Goal: Task Accomplishment & Management: Use online tool/utility

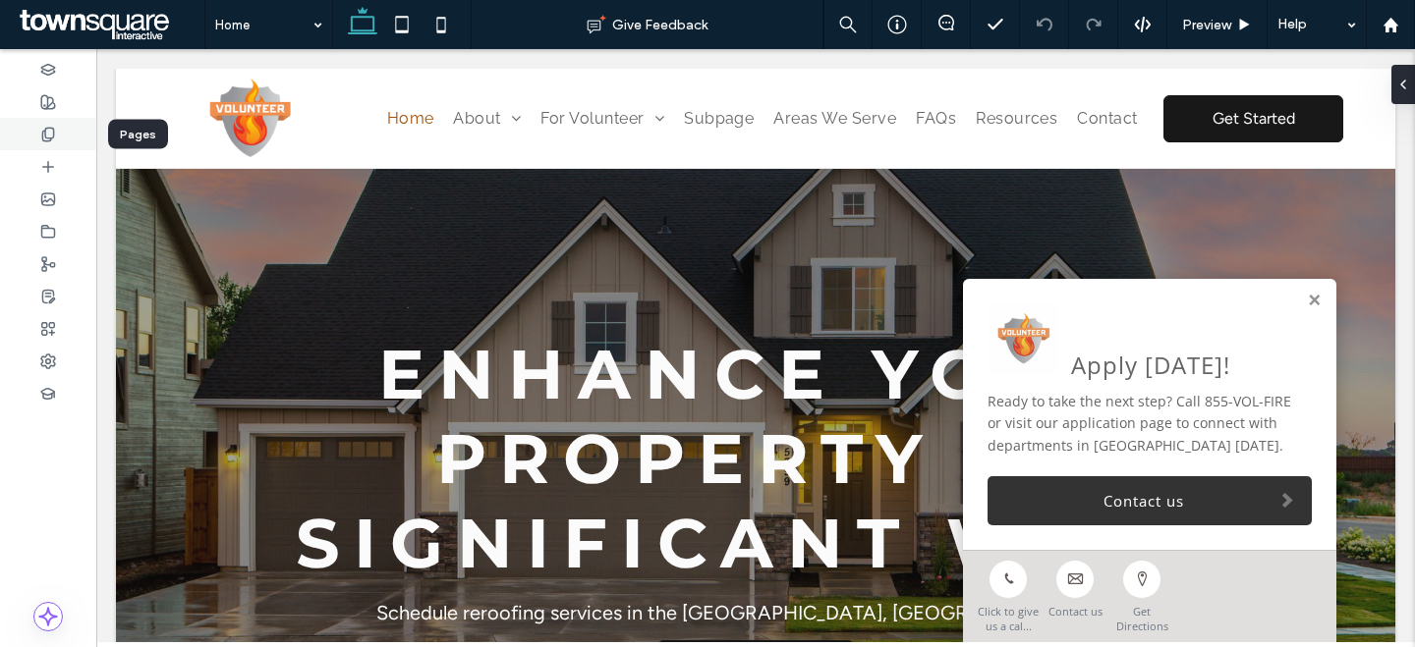
click at [46, 142] on div at bounding box center [48, 134] width 96 height 32
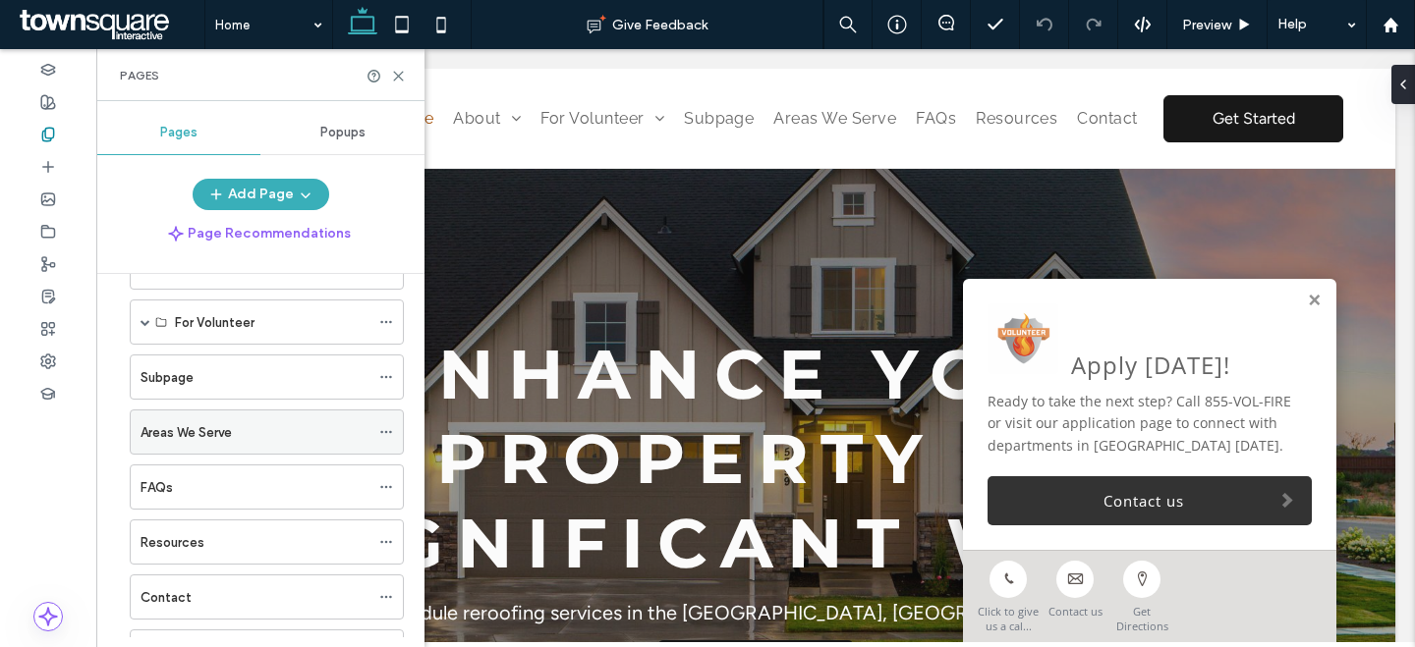
scroll to position [114, 0]
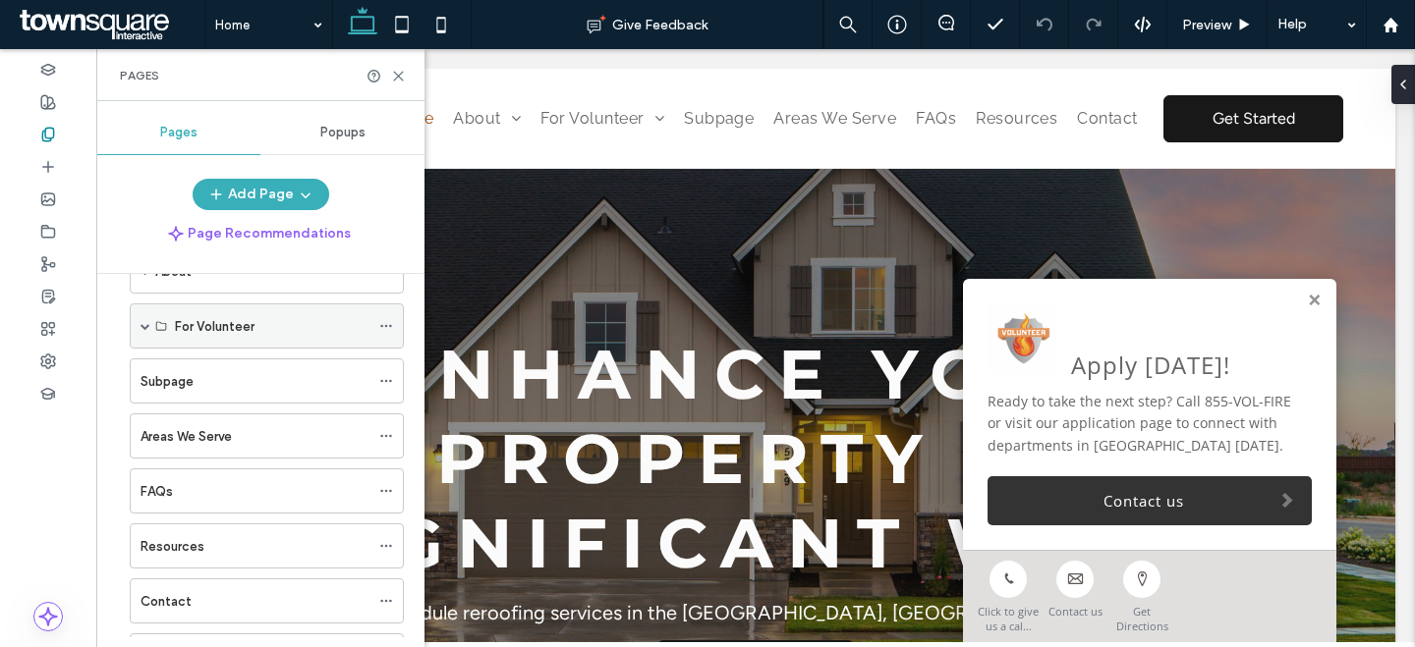
click at [148, 327] on span at bounding box center [145, 326] width 10 height 10
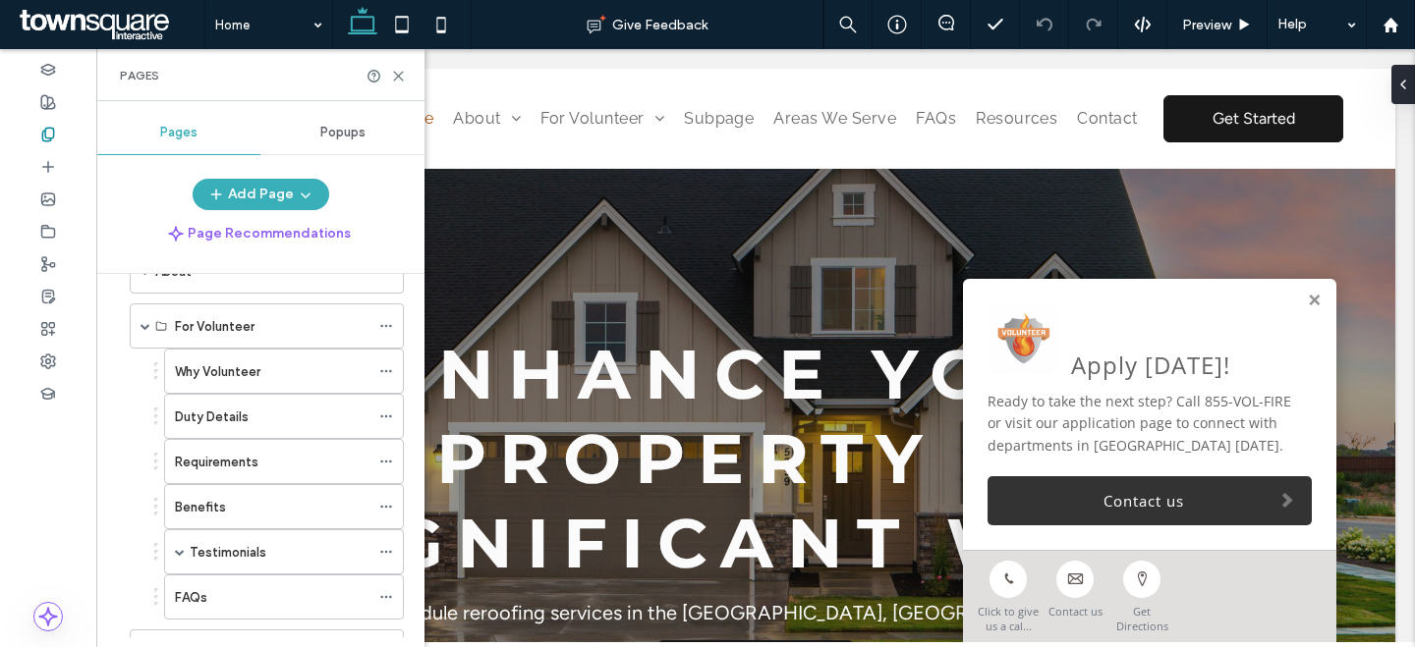
click at [344, 587] on div "FAQs" at bounding box center [272, 597] width 195 height 21
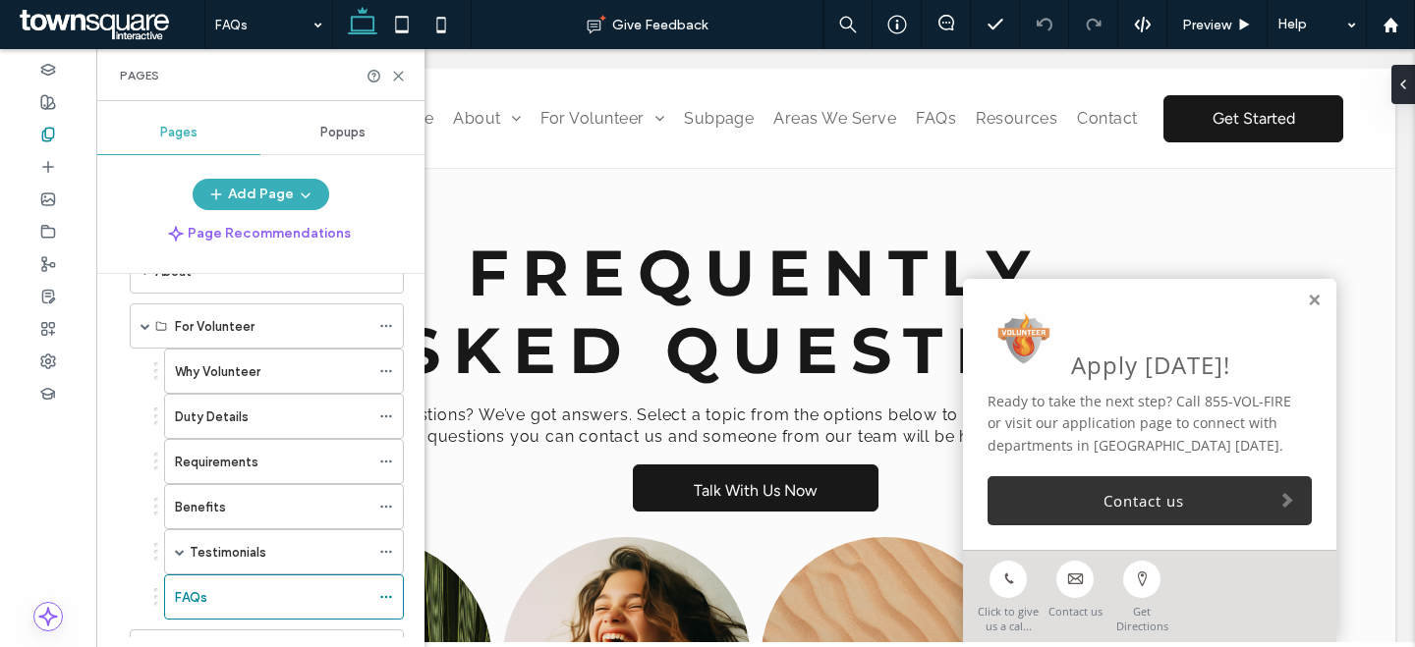
click at [396, 68] on div "Pages" at bounding box center [260, 76] width 281 height 16
click at [398, 72] on icon at bounding box center [398, 76] width 15 height 15
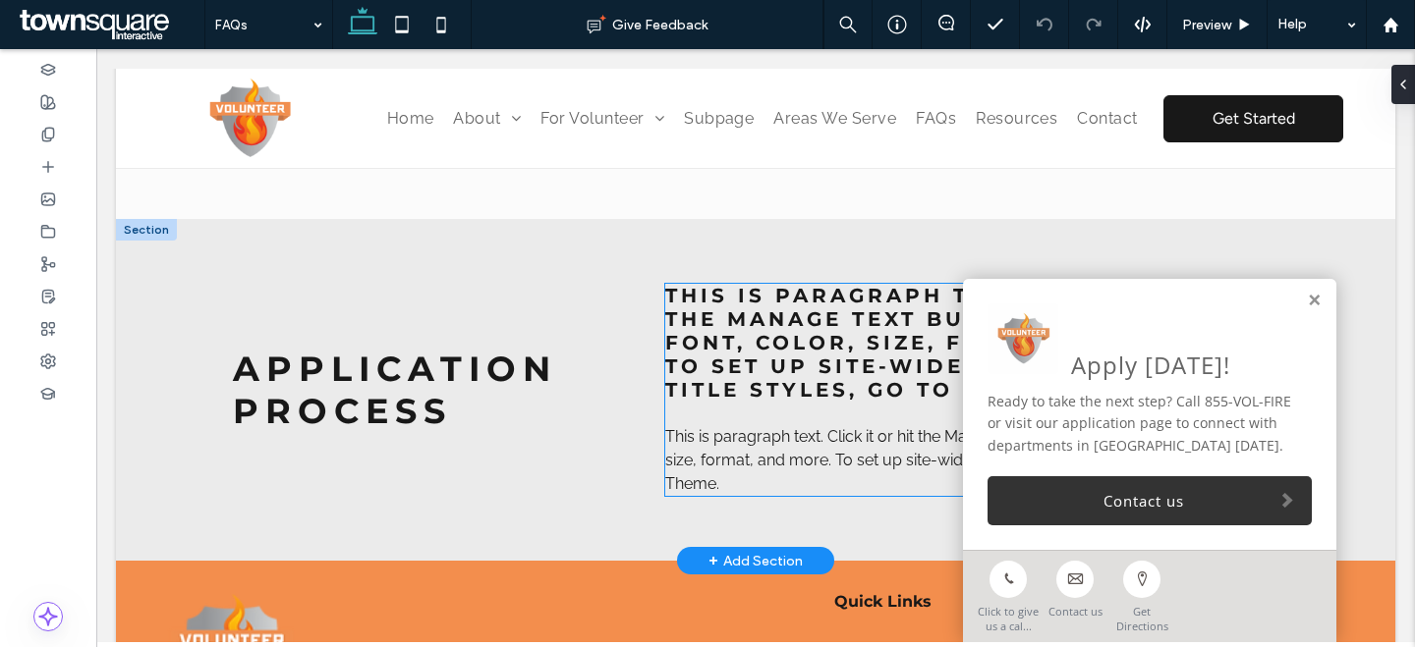
scroll to position [771, 0]
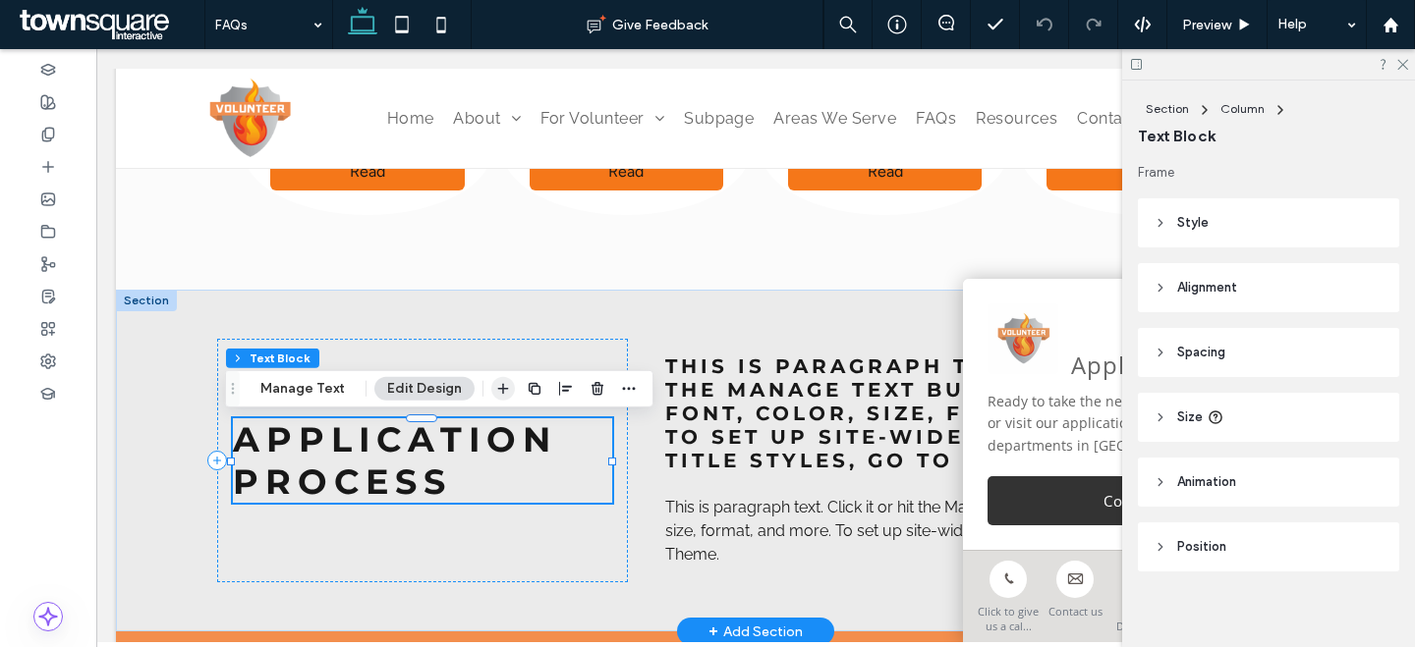
scroll to position [11, 0]
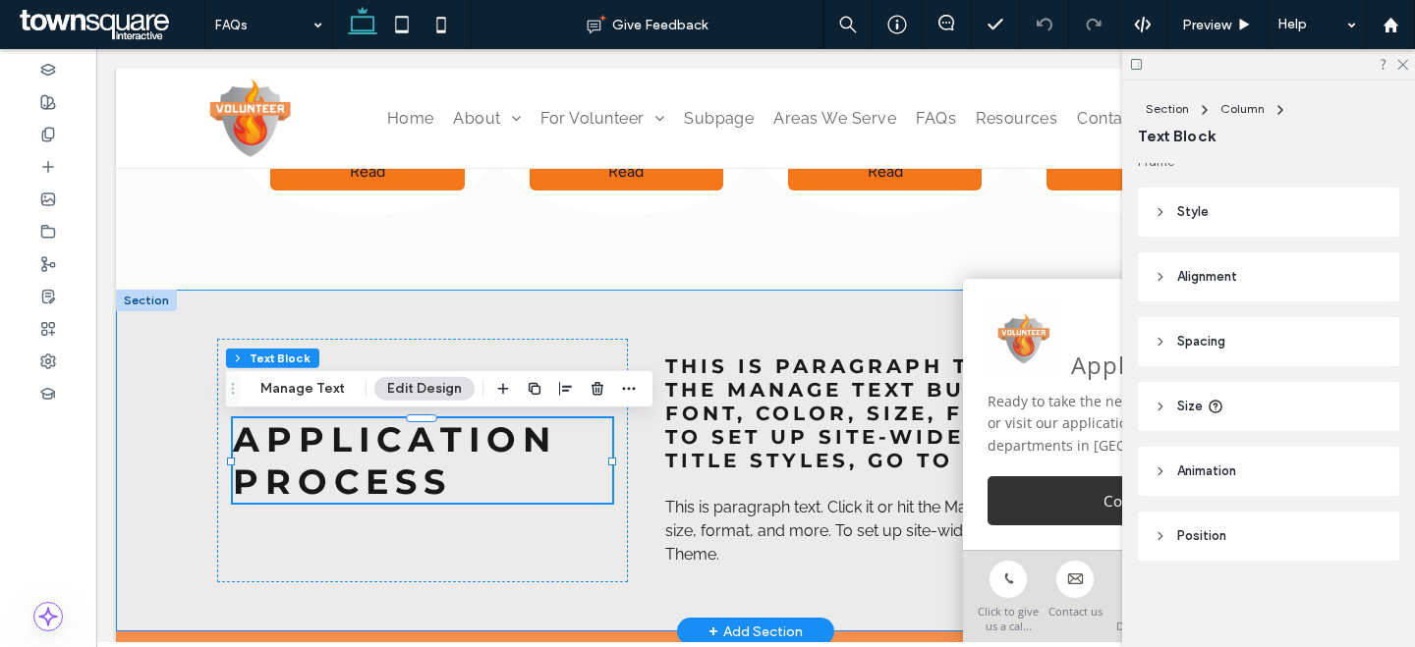
click at [719, 319] on div "APPLICATION PROCESS This is paragraph text. Click it or hit the Manage Text but…" at bounding box center [755, 461] width 1179 height 342
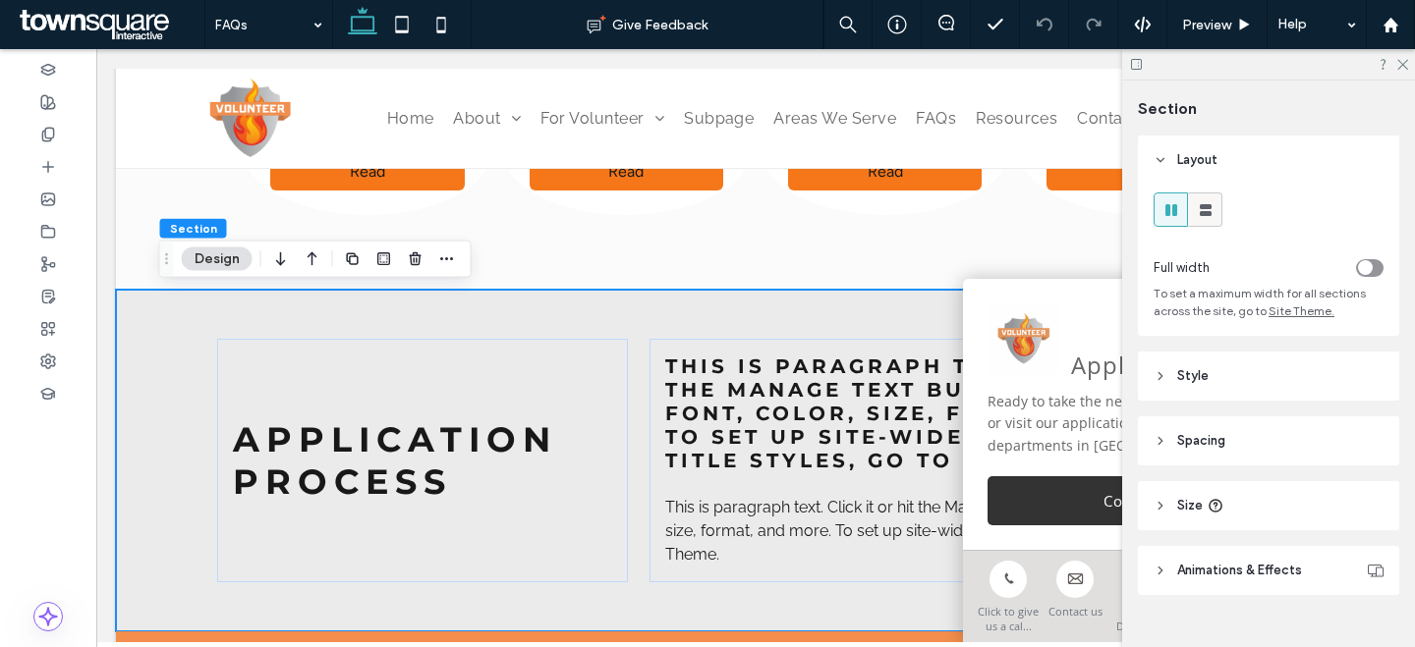
click at [1215, 212] on div at bounding box center [1205, 210] width 32 height 32
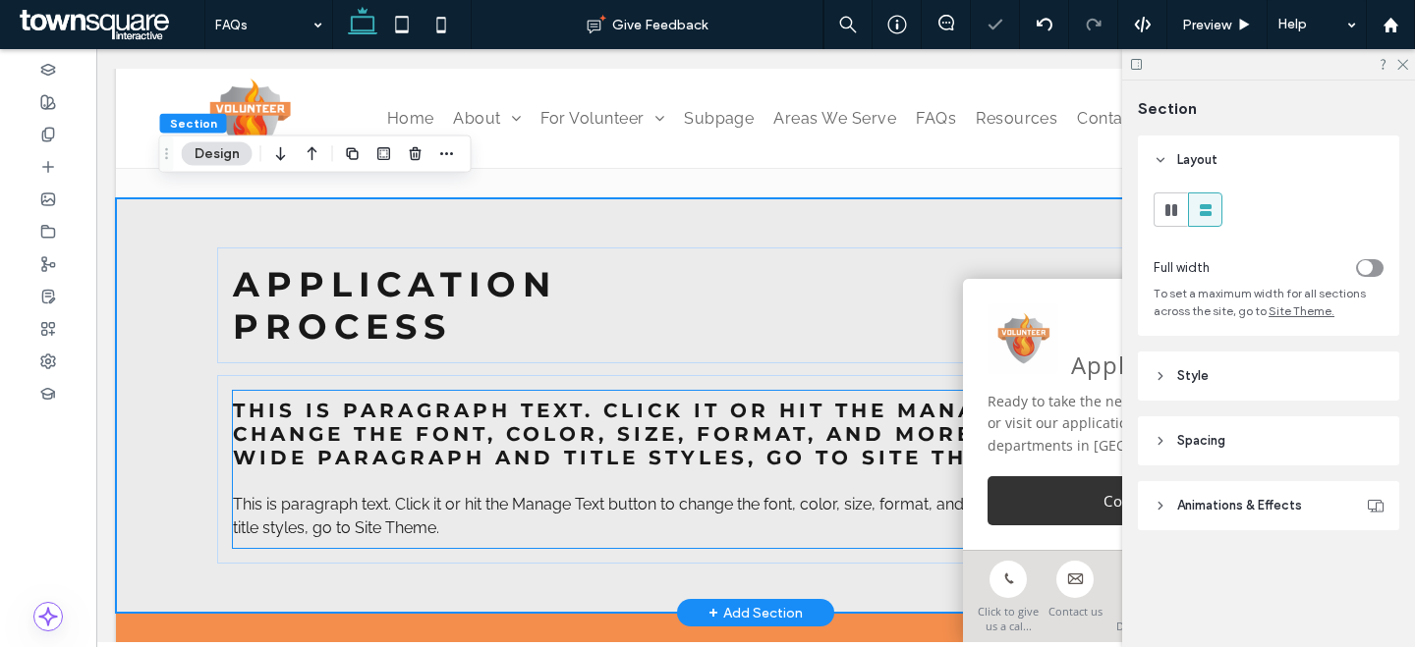
scroll to position [828, 0]
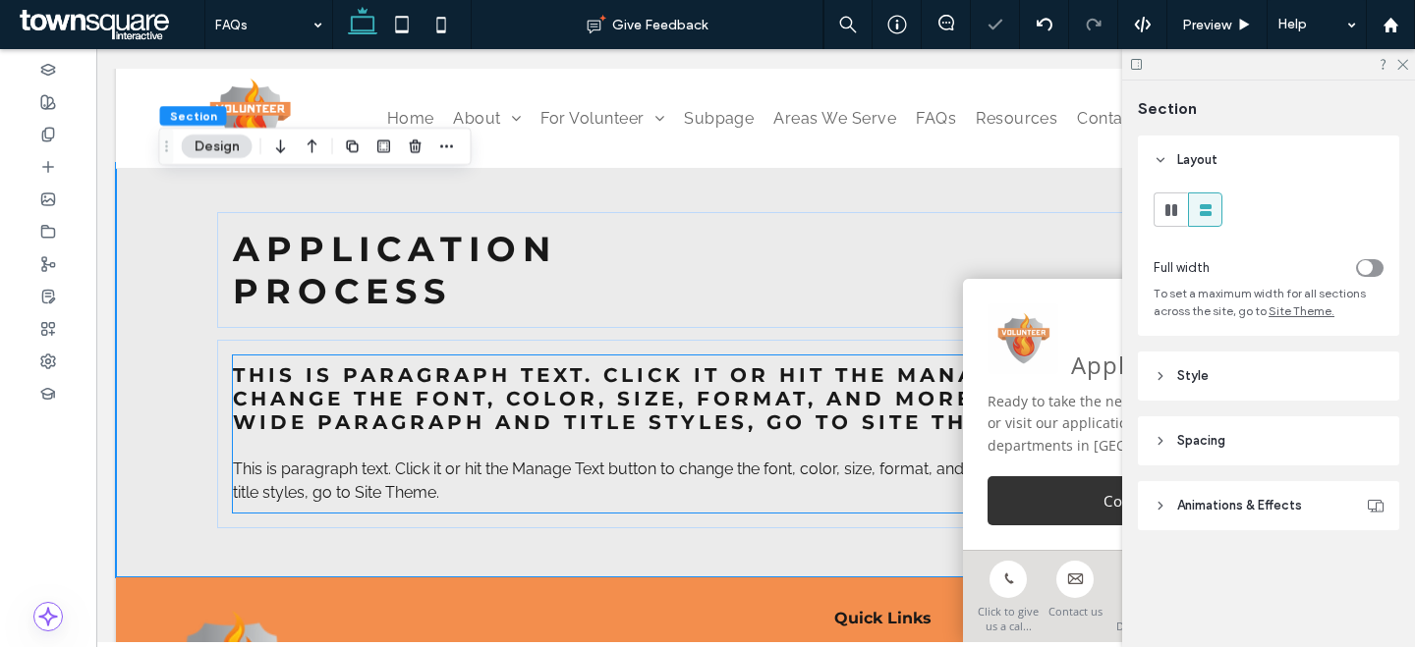
click at [529, 285] on h3 "PROCESS" at bounding box center [755, 291] width 1045 height 42
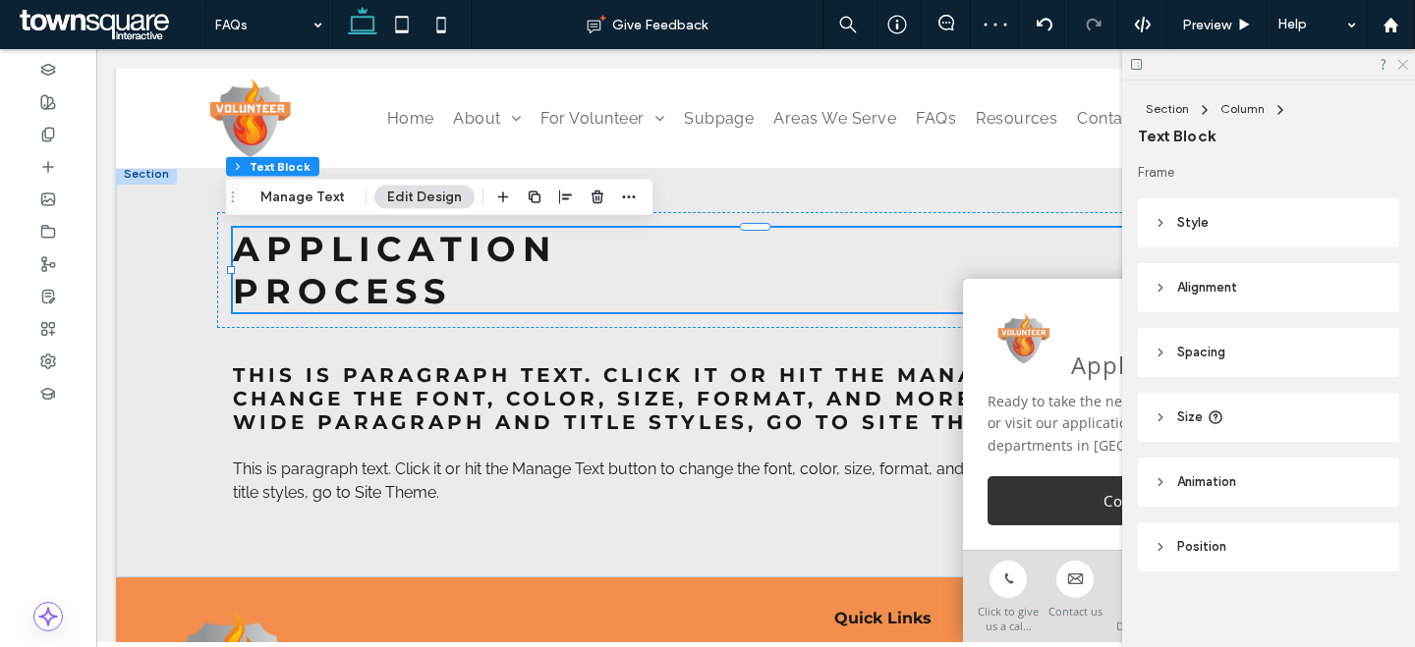
click at [1407, 67] on icon at bounding box center [1401, 63] width 13 height 13
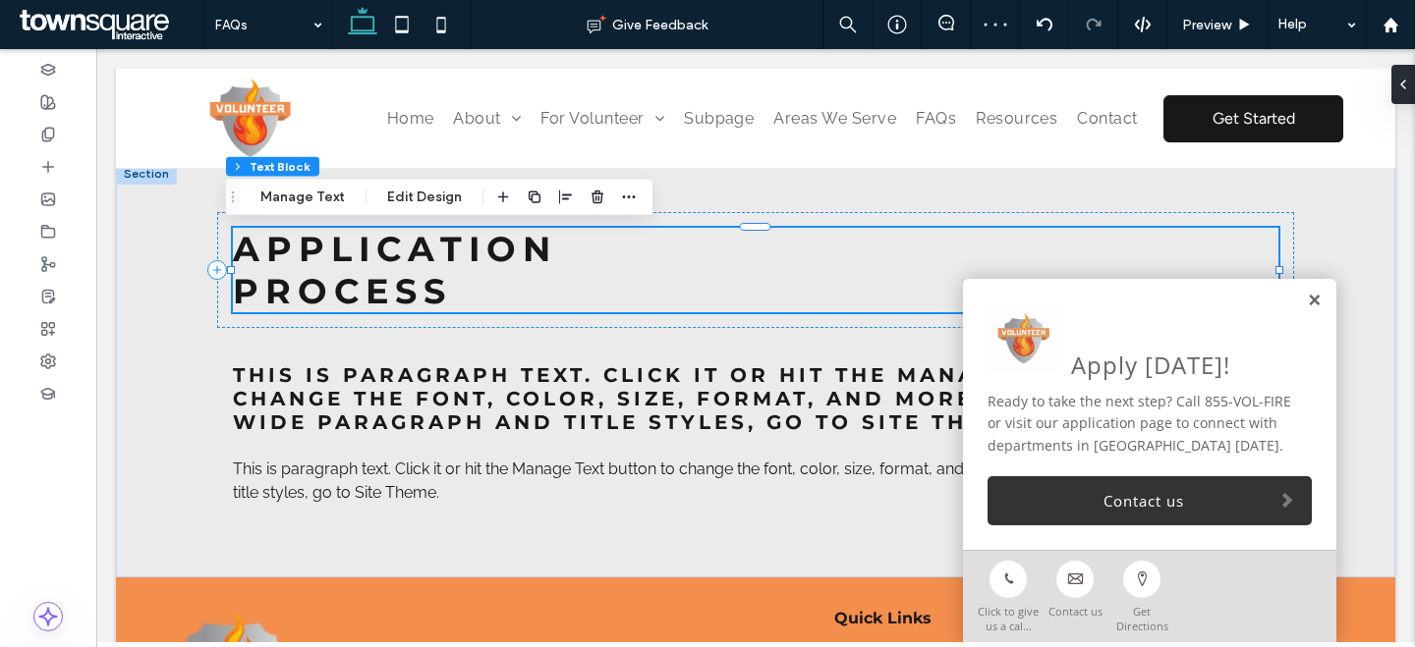
click at [1307, 303] on link at bounding box center [1314, 301] width 15 height 17
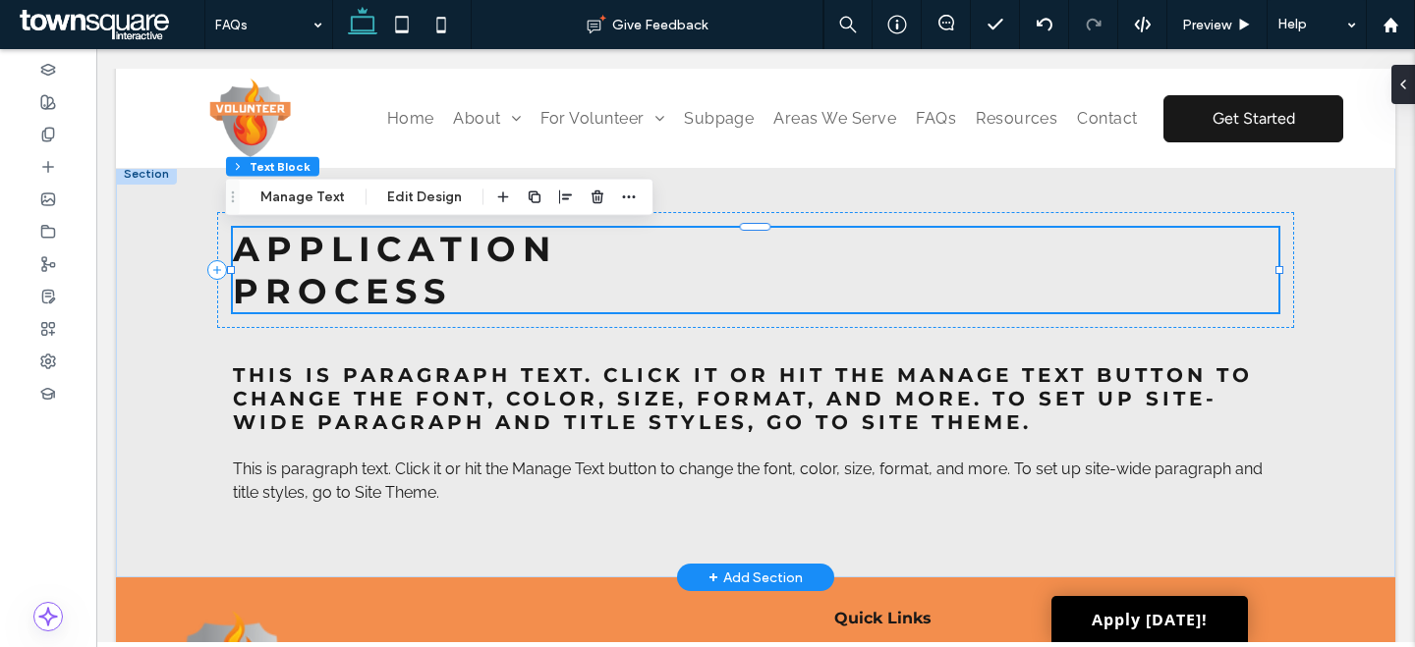
click at [861, 279] on h3 "PROCESS" at bounding box center [755, 291] width 1045 height 42
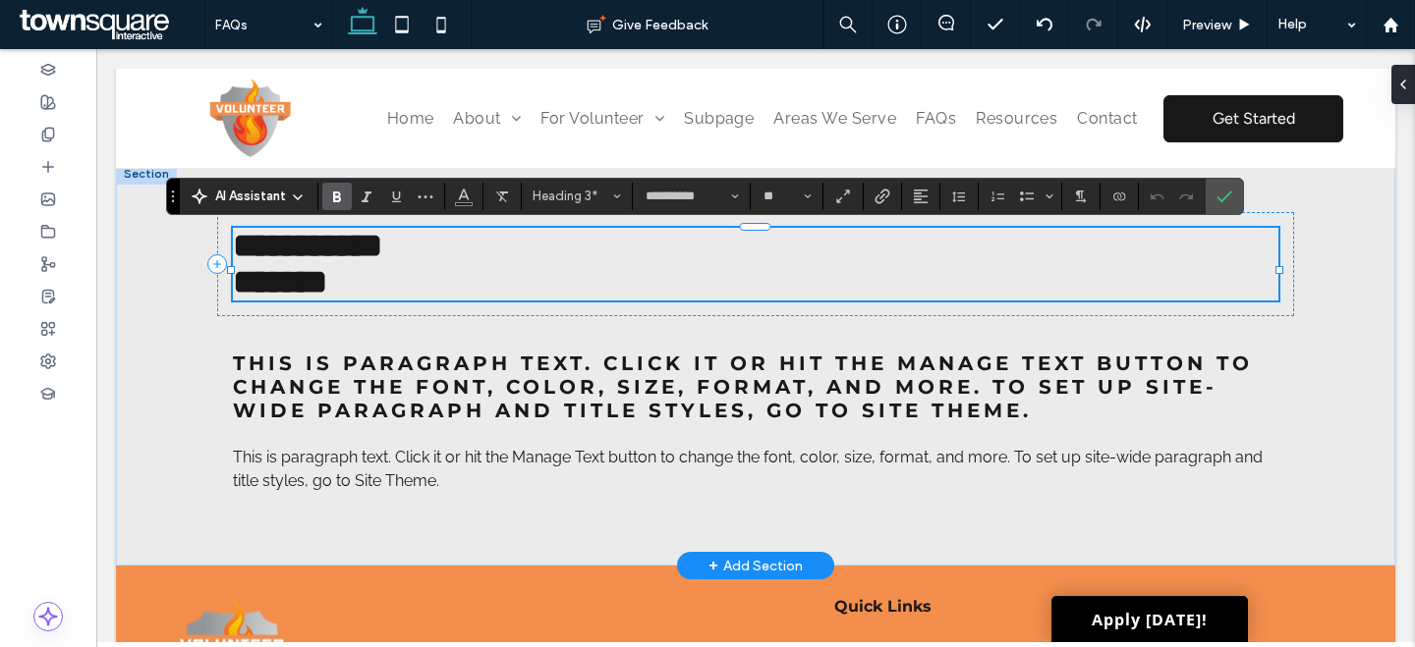
click at [233, 296] on span "*******" at bounding box center [280, 281] width 94 height 33
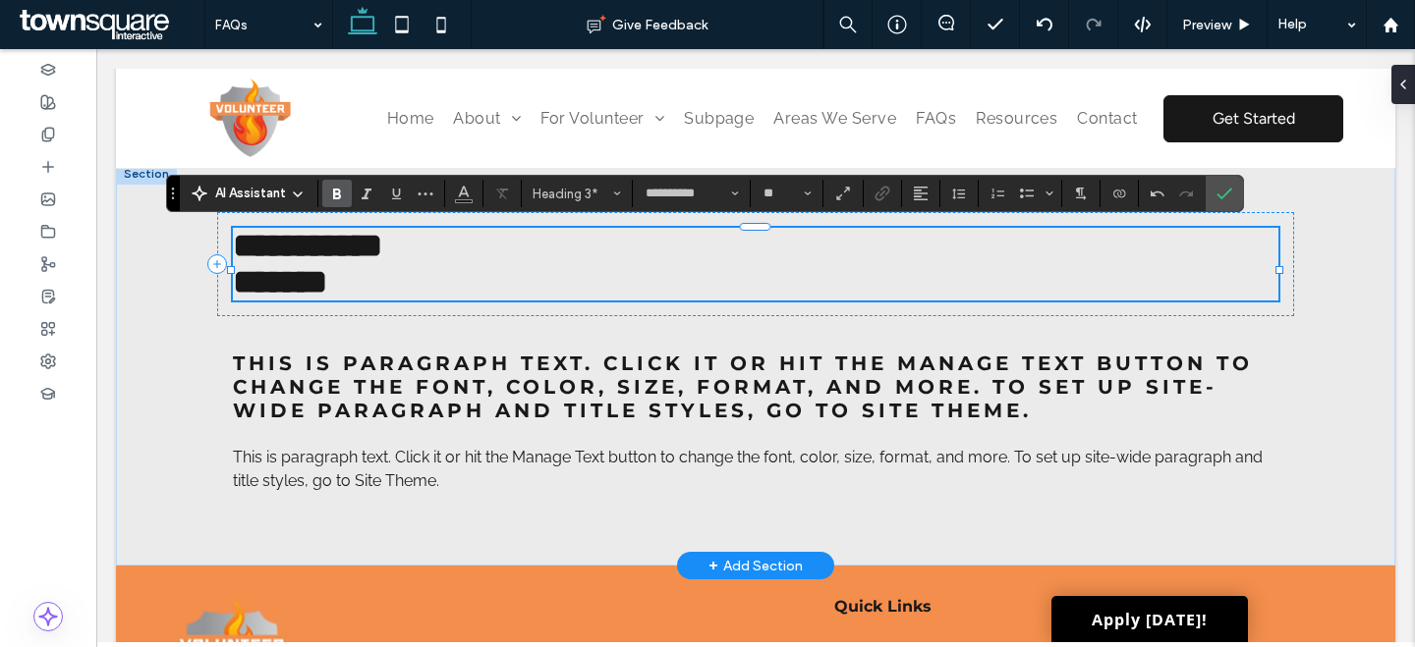
scroll to position [830, 0]
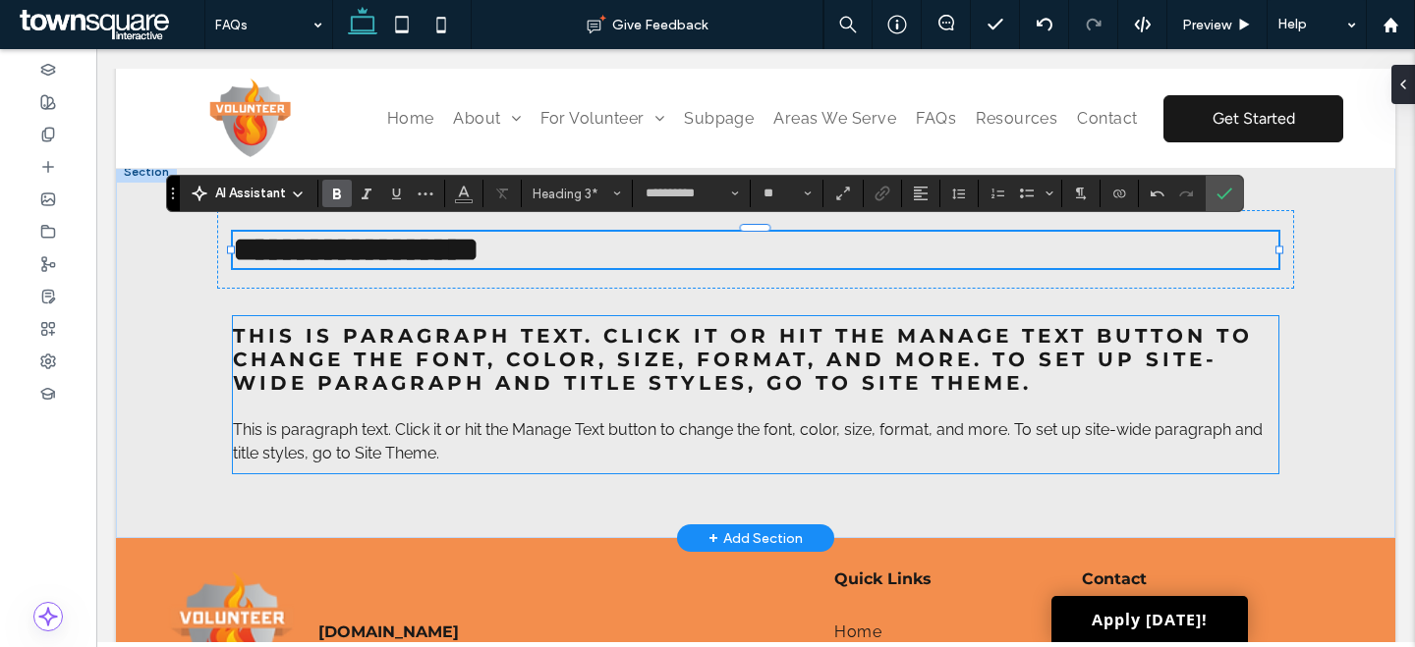
click at [429, 397] on div "This is paragraph text. Click it or hit the Manage Text button to change the fo…" at bounding box center [755, 394] width 1045 height 157
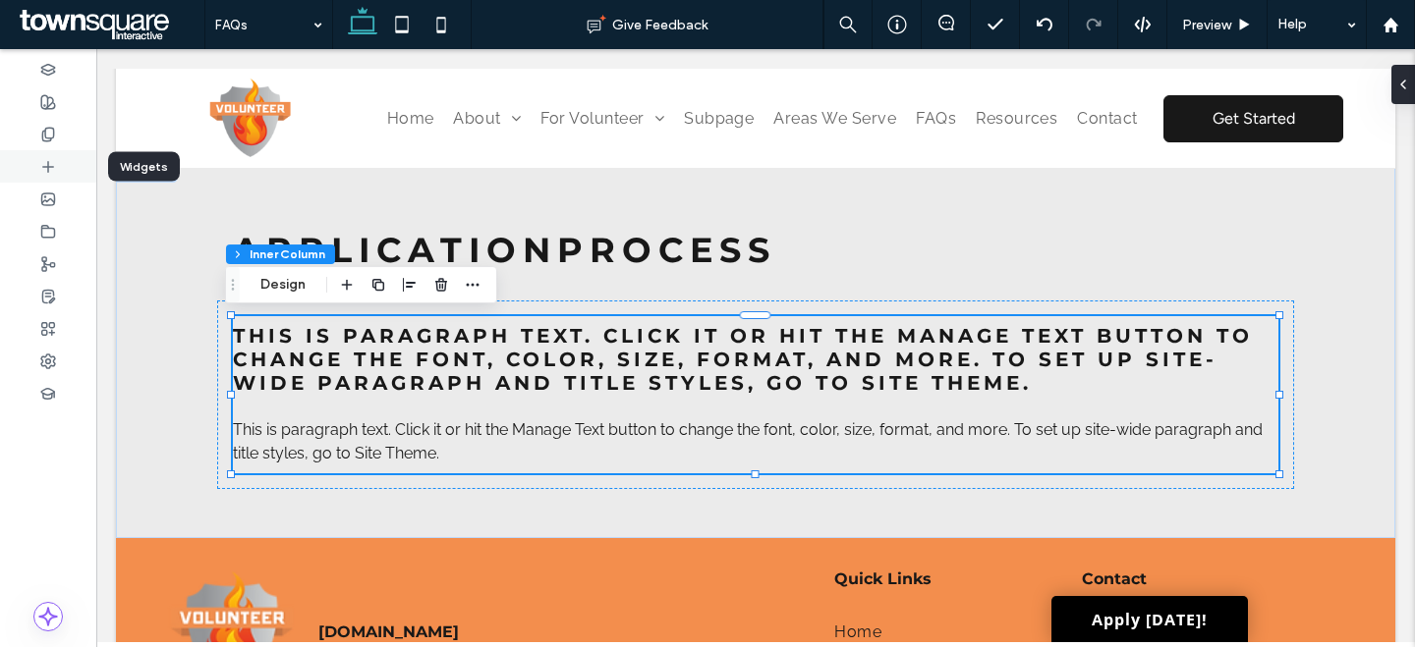
click at [66, 157] on div at bounding box center [48, 166] width 96 height 32
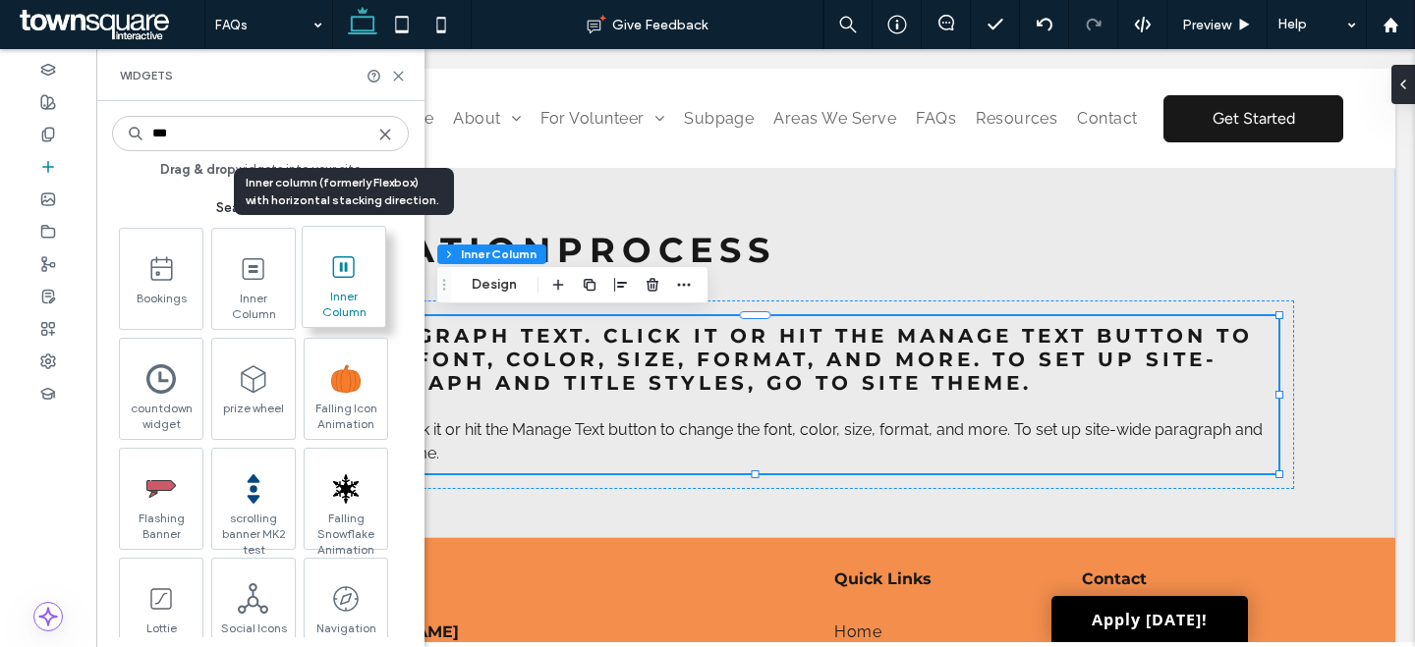
type input "***"
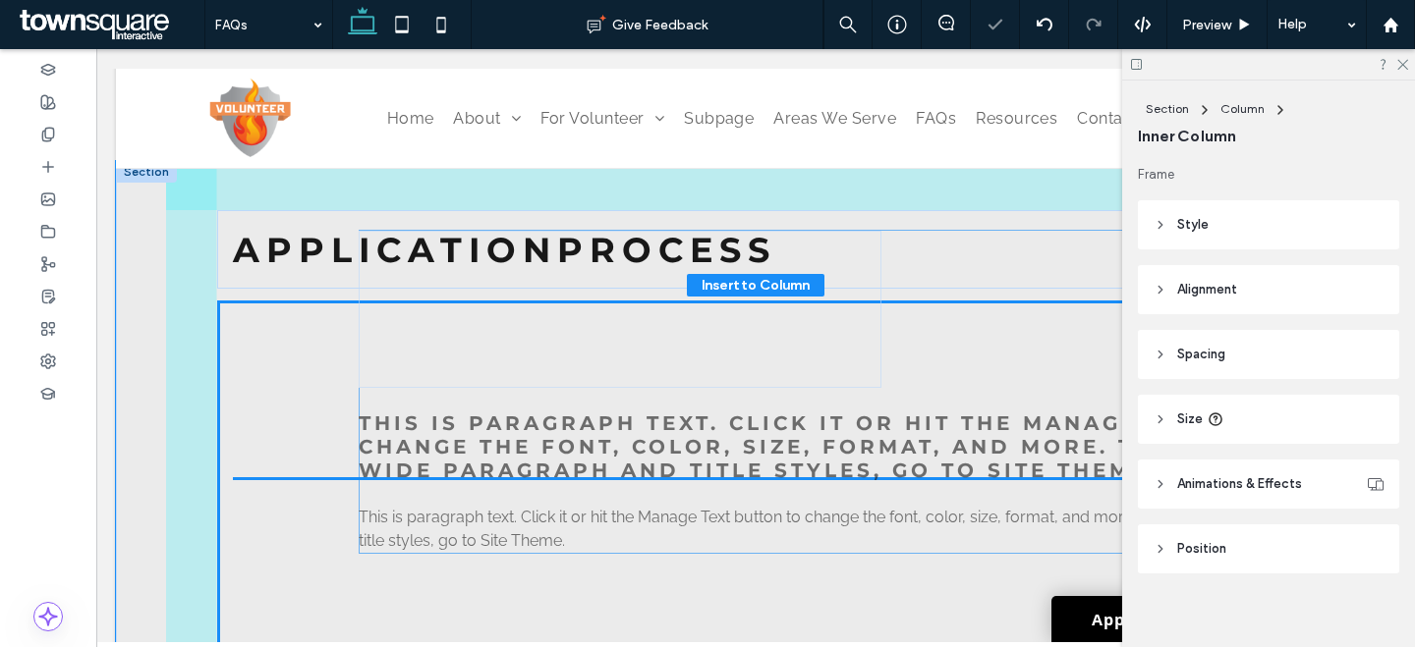
scroll to position [348, 0]
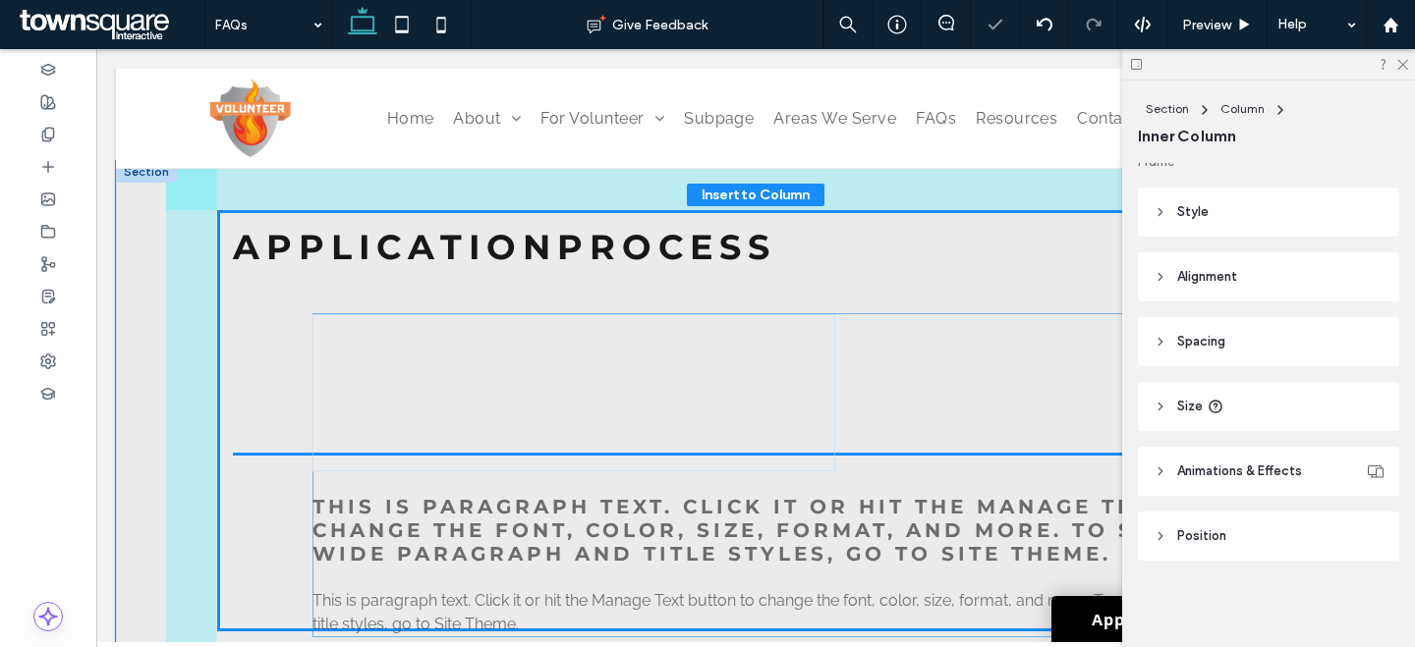
drag, startPoint x: 468, startPoint y: 402, endPoint x: 555, endPoint y: 398, distance: 87.5
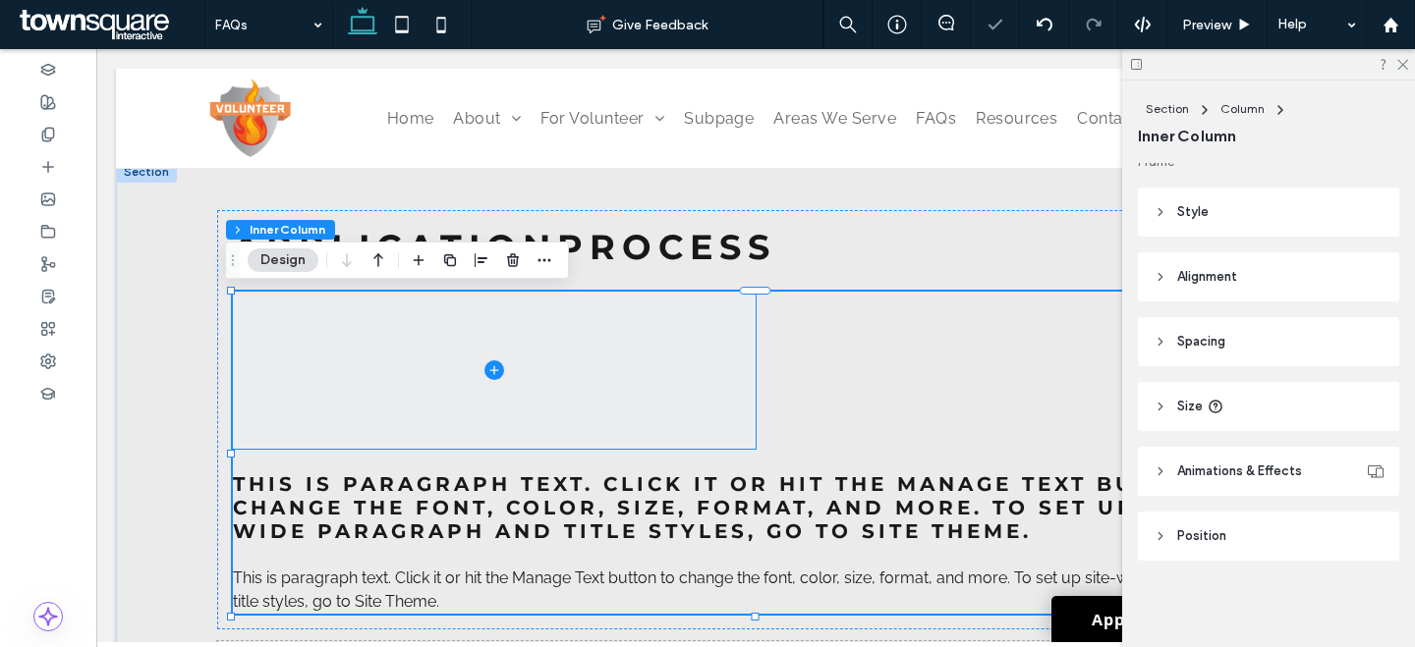
click at [551, 416] on span at bounding box center [494, 370] width 523 height 157
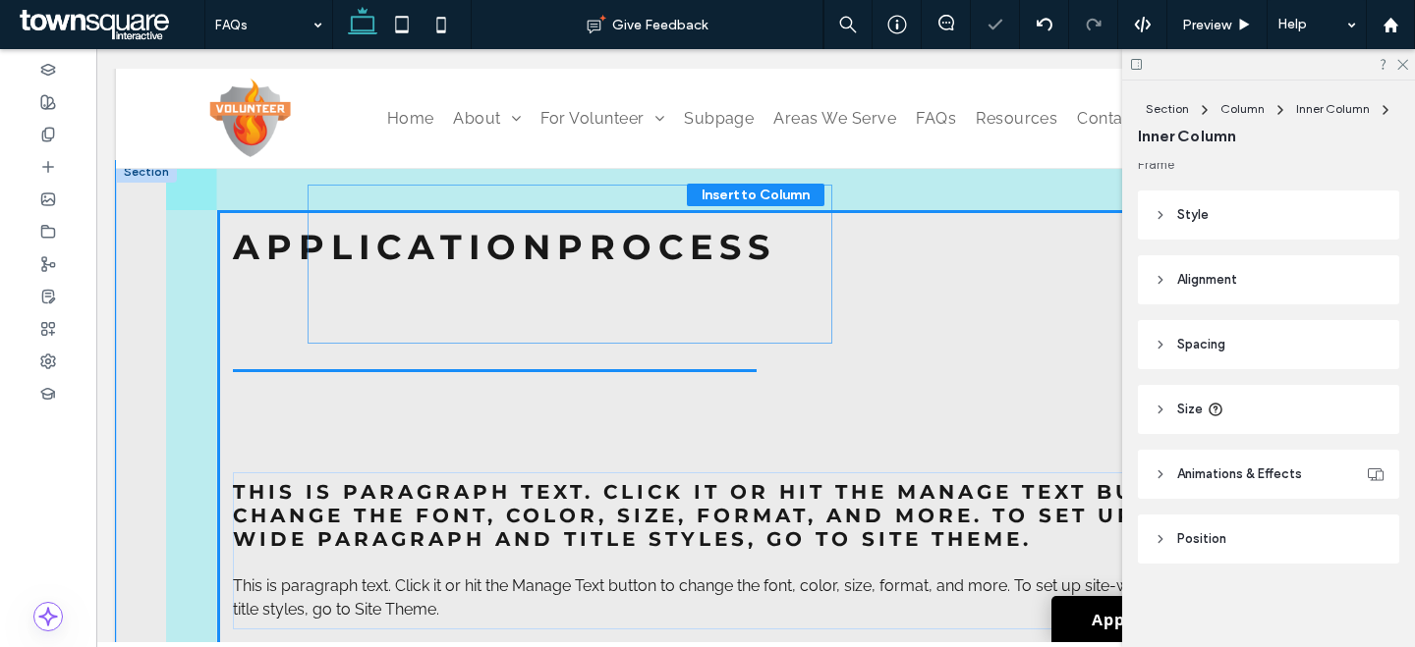
scroll to position [430, 0]
drag, startPoint x: 586, startPoint y: 370, endPoint x: 664, endPoint y: 272, distance: 125.2
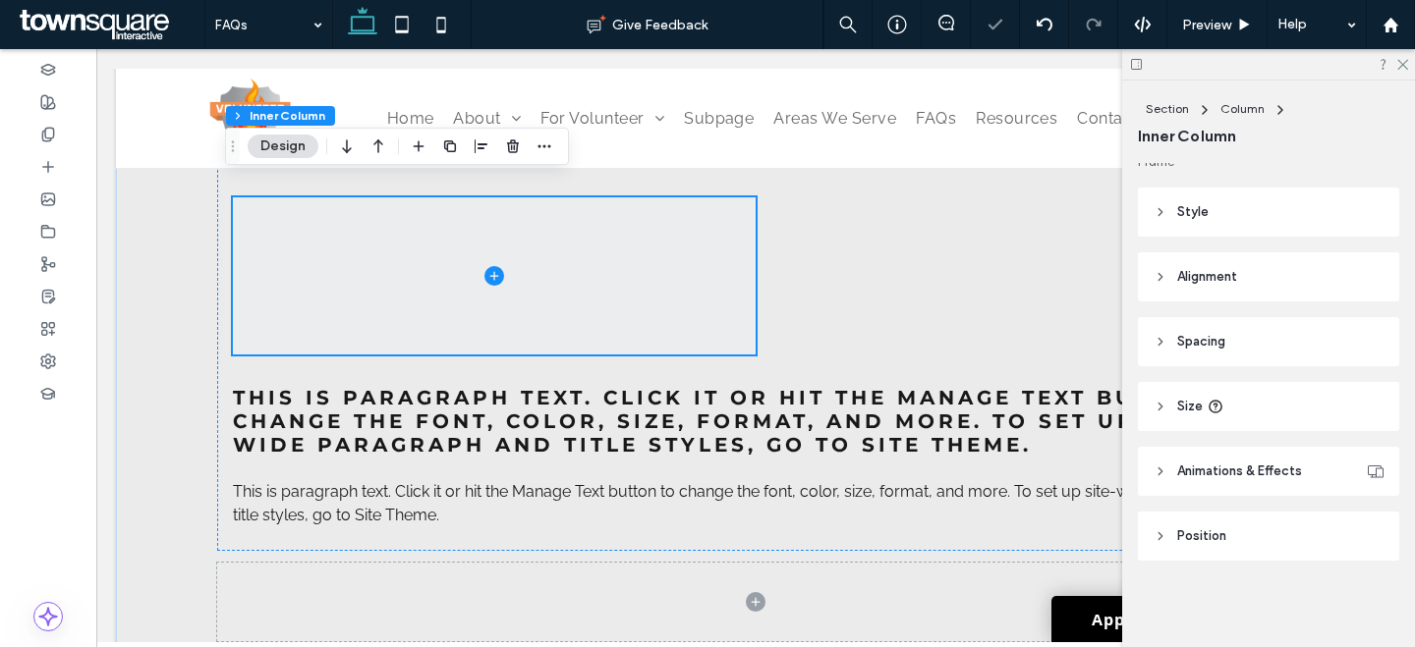
scroll to position [1078, 0]
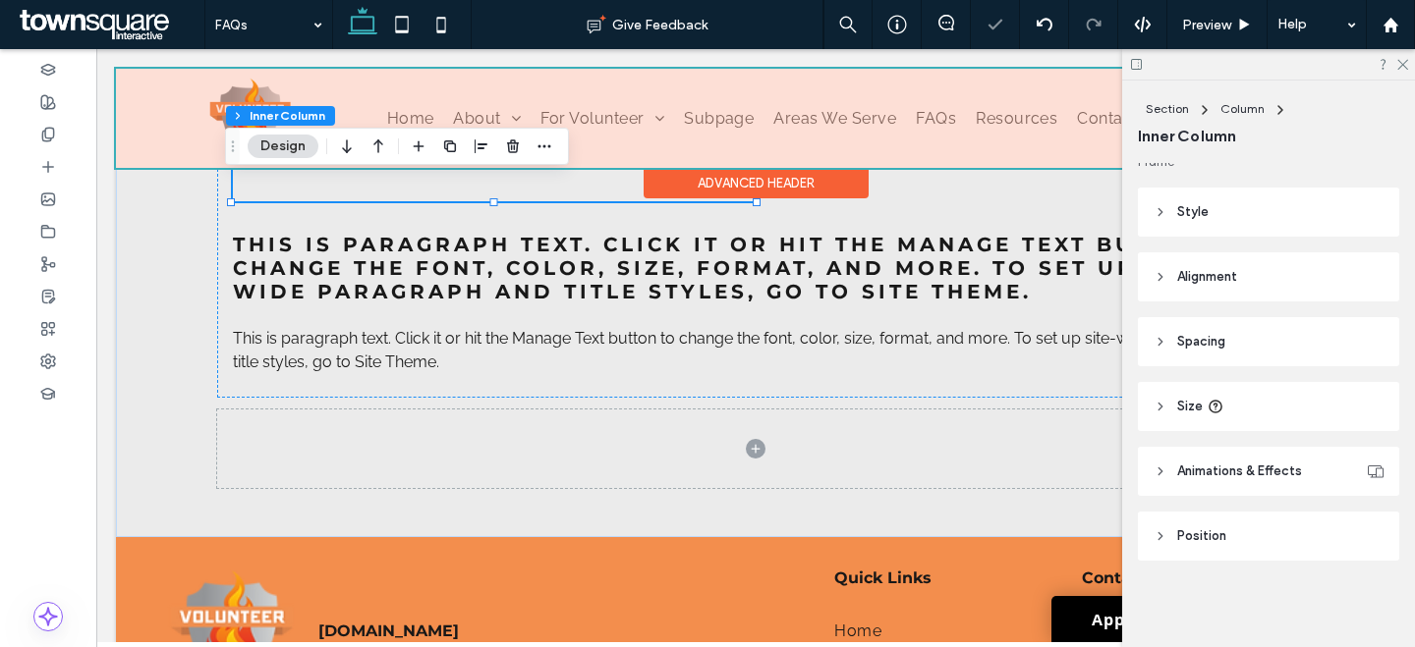
click at [658, 185] on div "Advanced Header" at bounding box center [755, 183] width 225 height 30
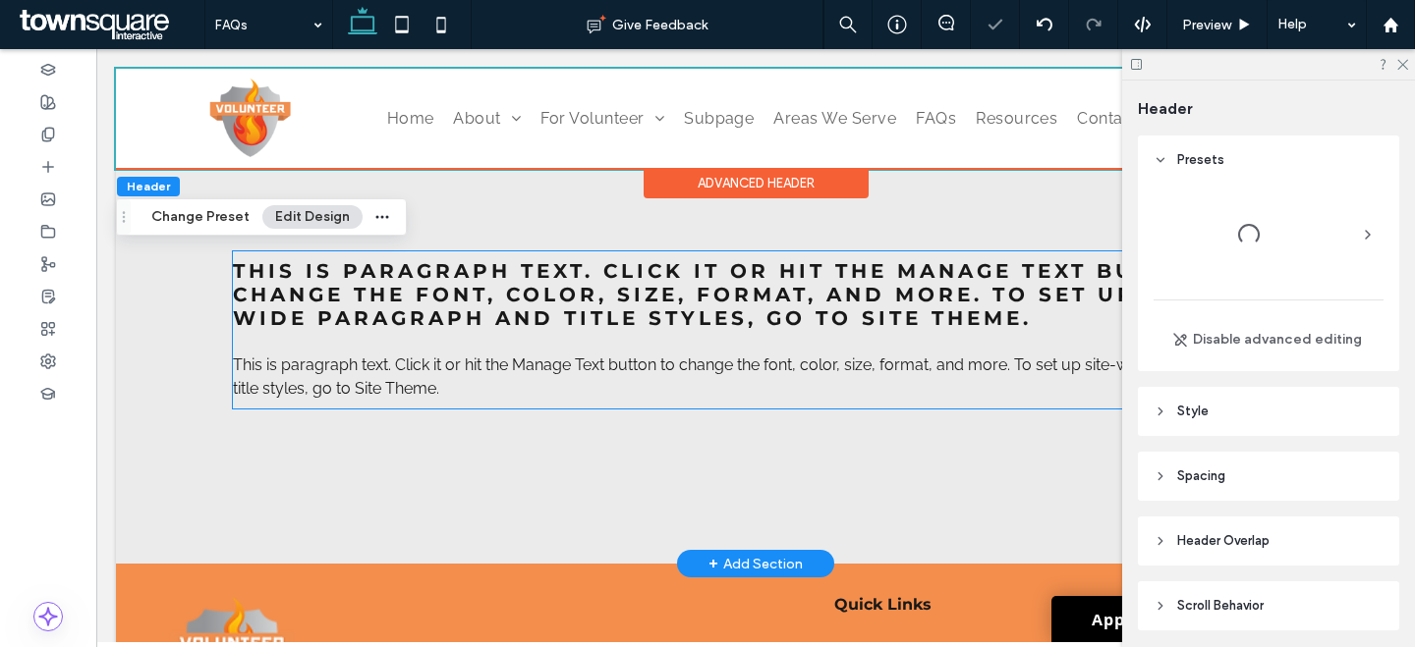
scroll to position [1044, 0]
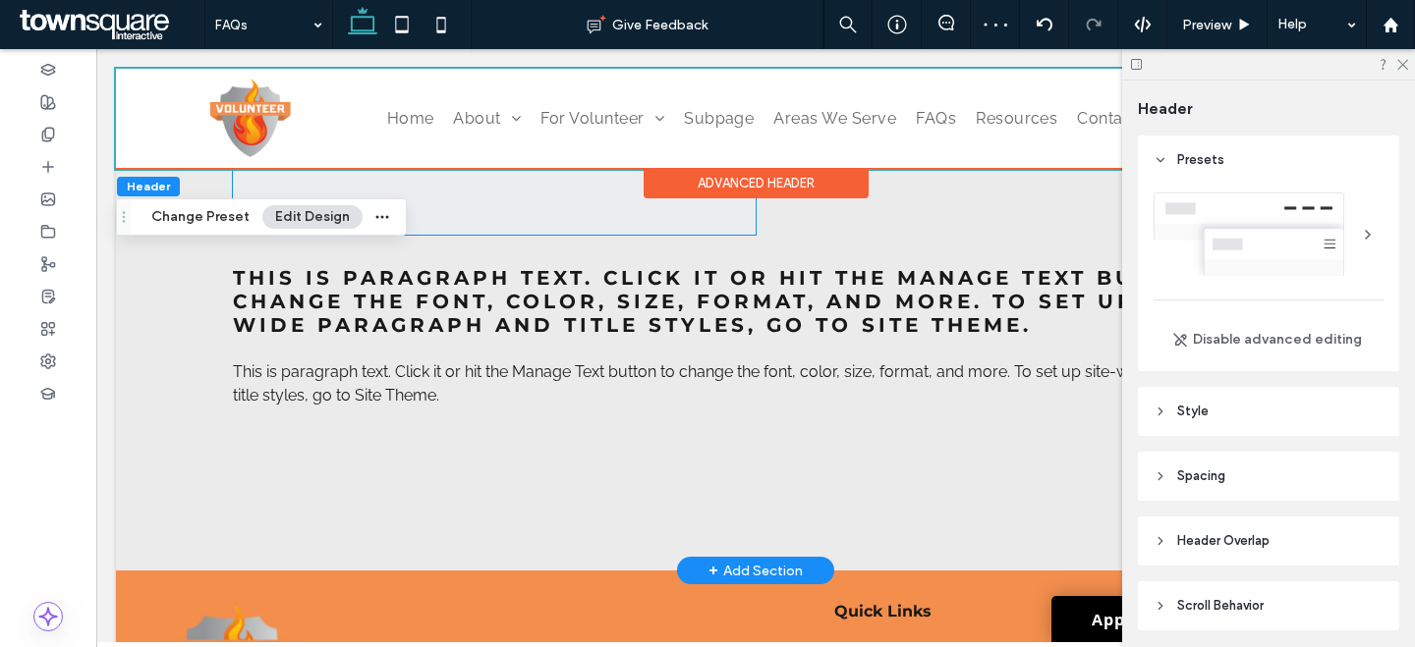
click at [540, 194] on span at bounding box center [494, 156] width 523 height 157
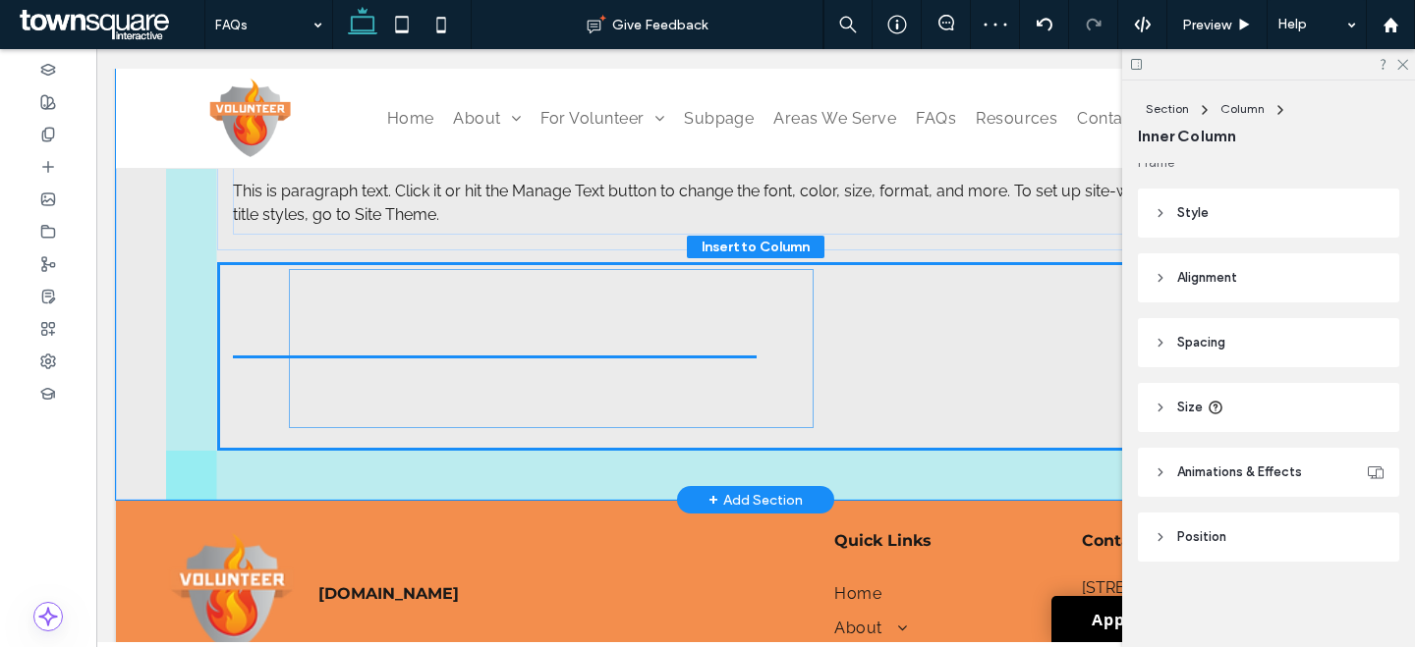
scroll to position [430, 0]
drag, startPoint x: 541, startPoint y: 195, endPoint x: 606, endPoint y: 384, distance: 200.4
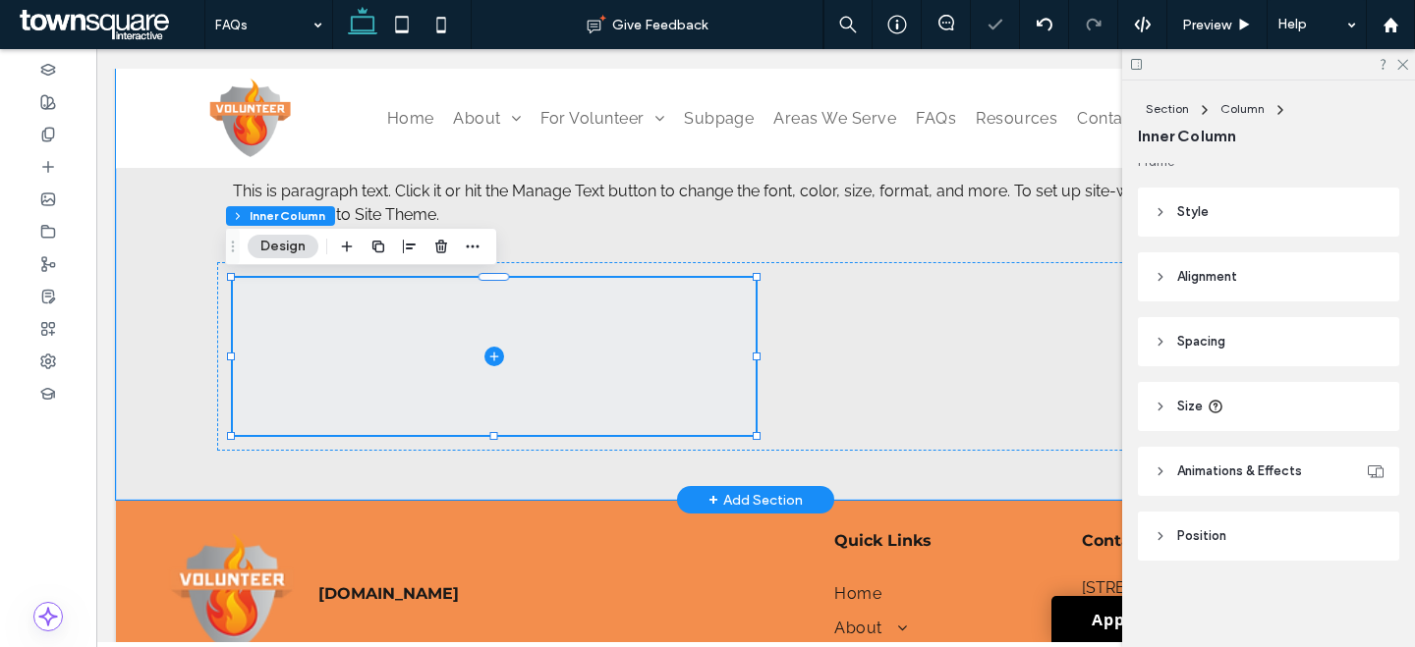
click at [743, 366] on span at bounding box center [494, 356] width 523 height 157
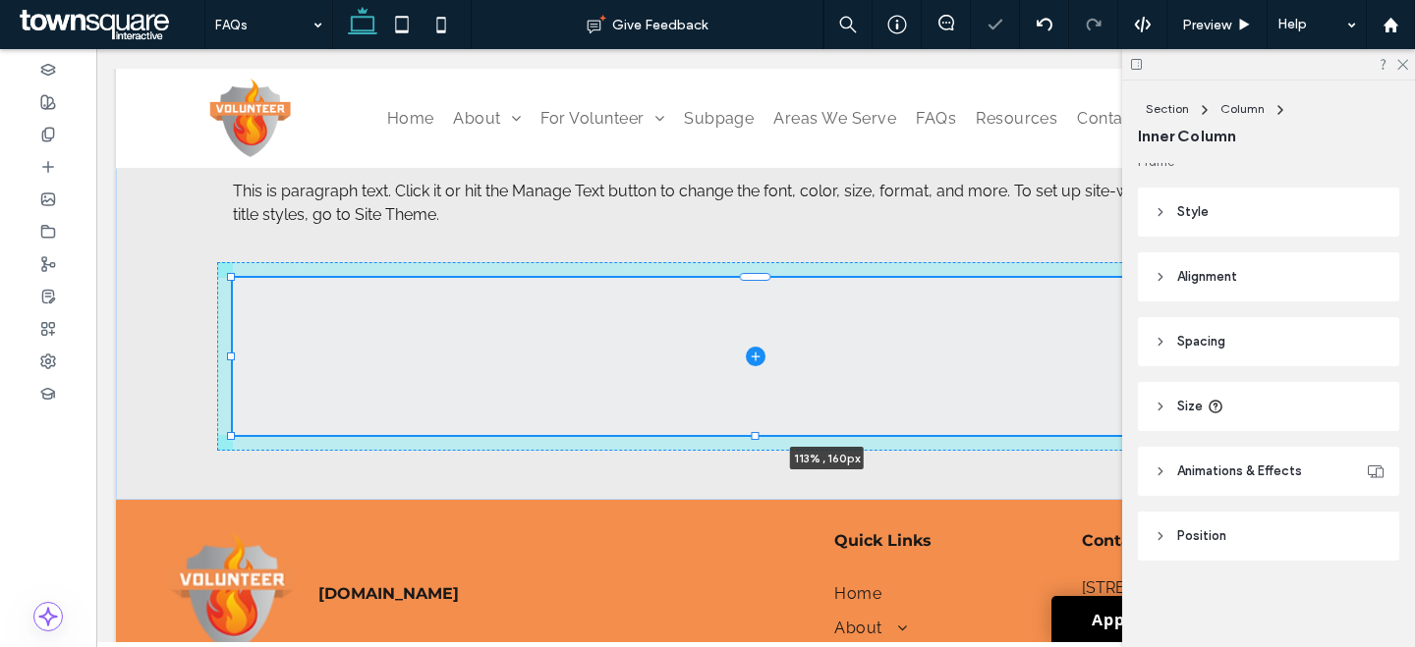
drag, startPoint x: 750, startPoint y: 358, endPoint x: 1414, endPoint y: 370, distance: 664.2
click at [1414, 370] on html "Home About Our Mission Statistics For Volunteer Why Volunteer Duty Details Requ…" at bounding box center [755, 16] width 1318 height 2023
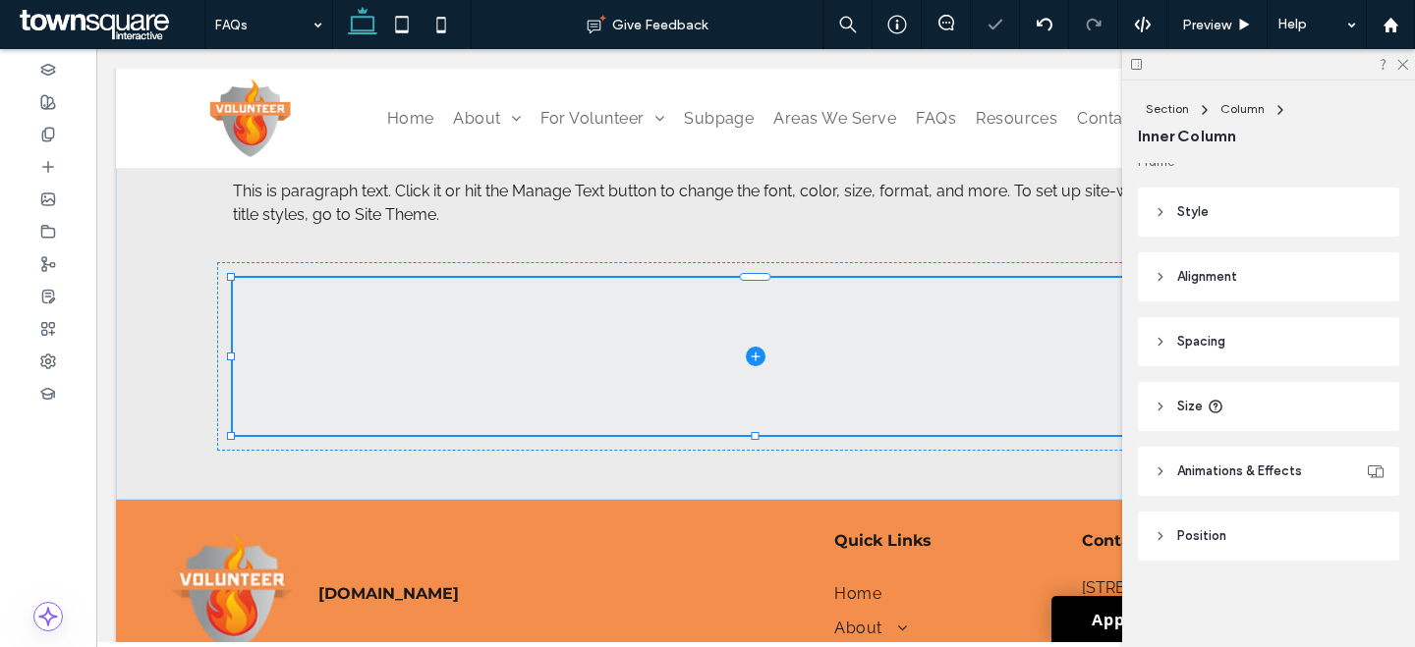
type input "***"
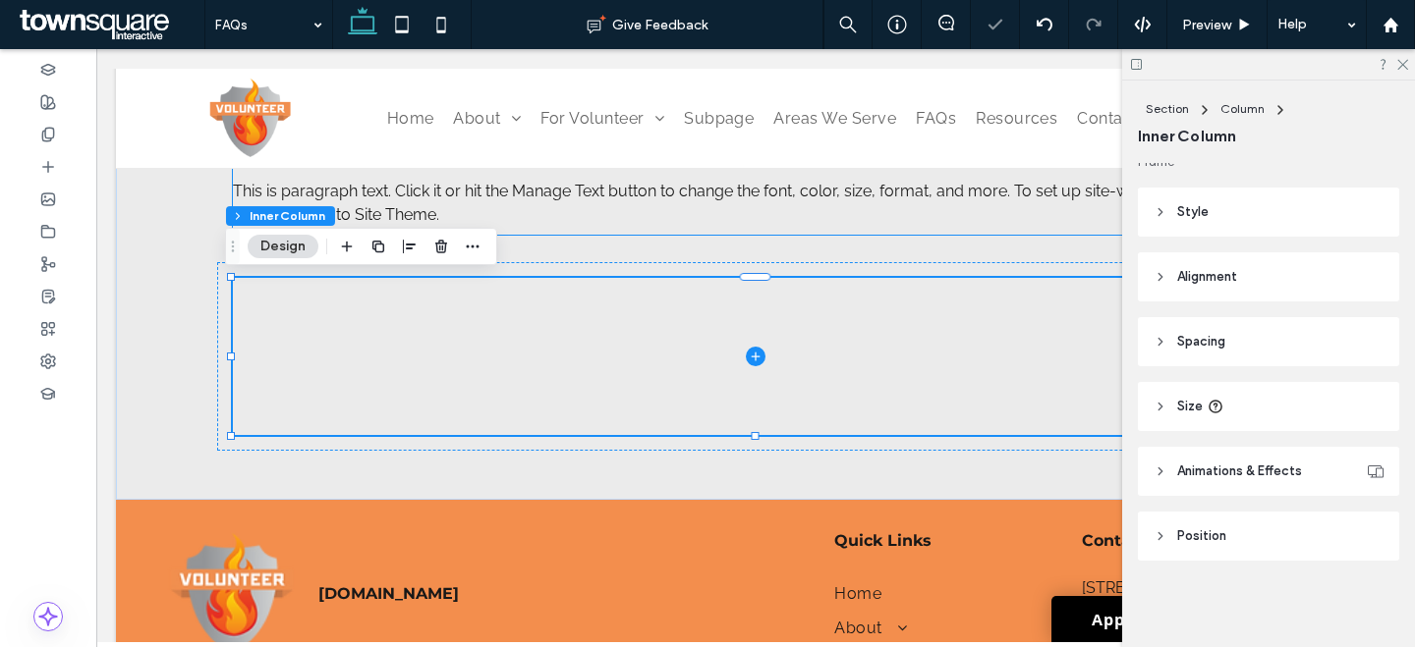
click at [982, 213] on p "This is paragraph text. Click it or hit the Manage Text button to change the fo…" at bounding box center [755, 203] width 1045 height 47
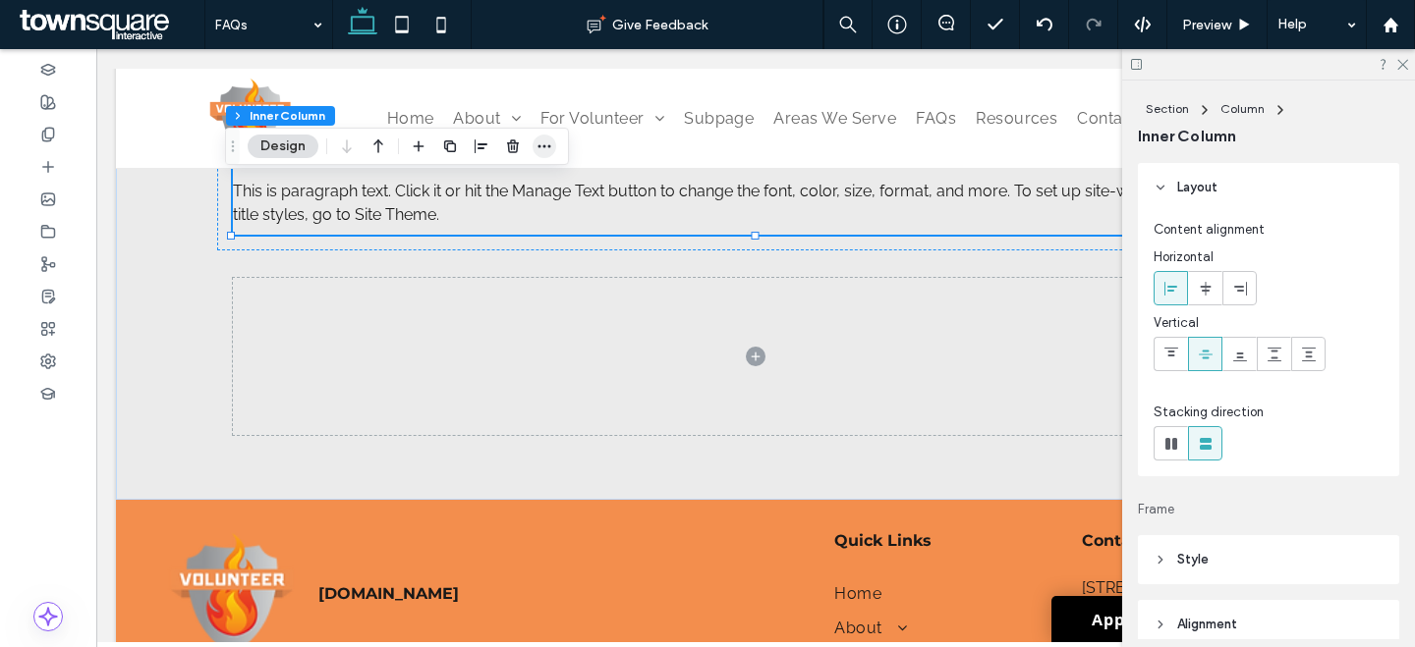
click at [550, 141] on icon "button" at bounding box center [544, 147] width 16 height 16
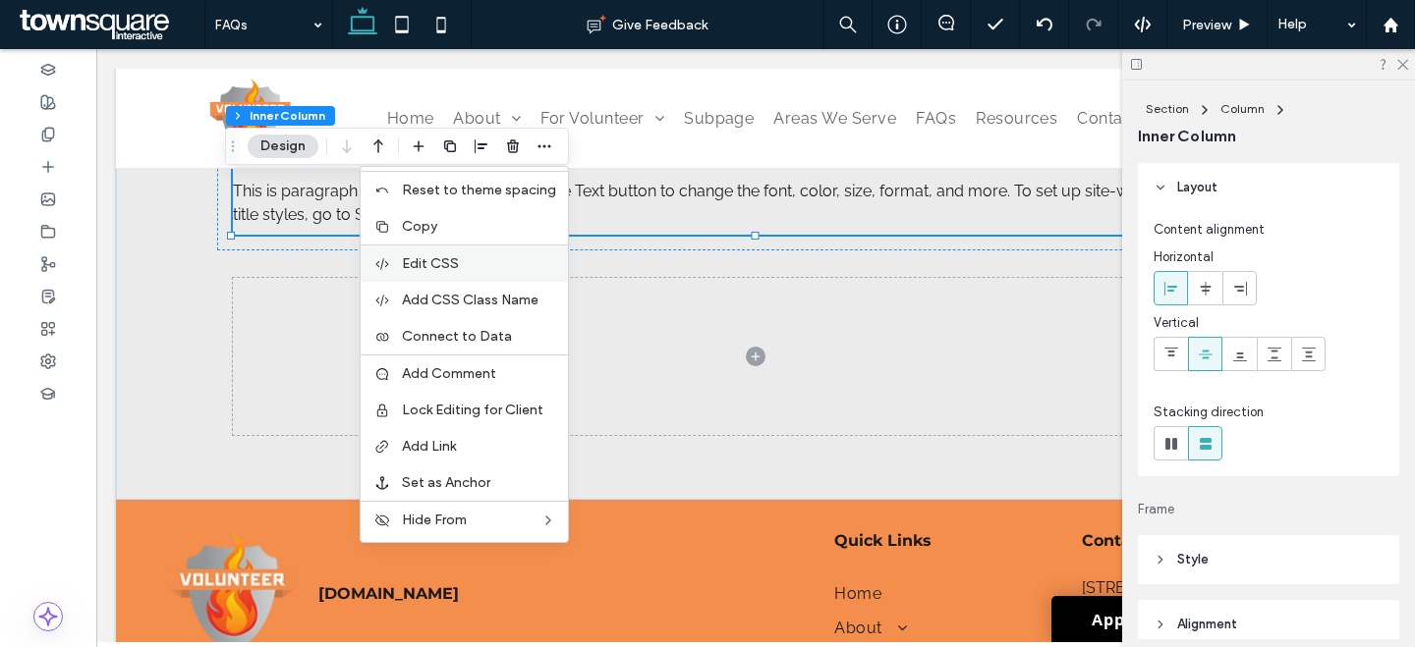
drag, startPoint x: 466, startPoint y: 245, endPoint x: 370, endPoint y: 210, distance: 101.3
click at [466, 245] on div "Edit CSS" at bounding box center [464, 263] width 207 height 37
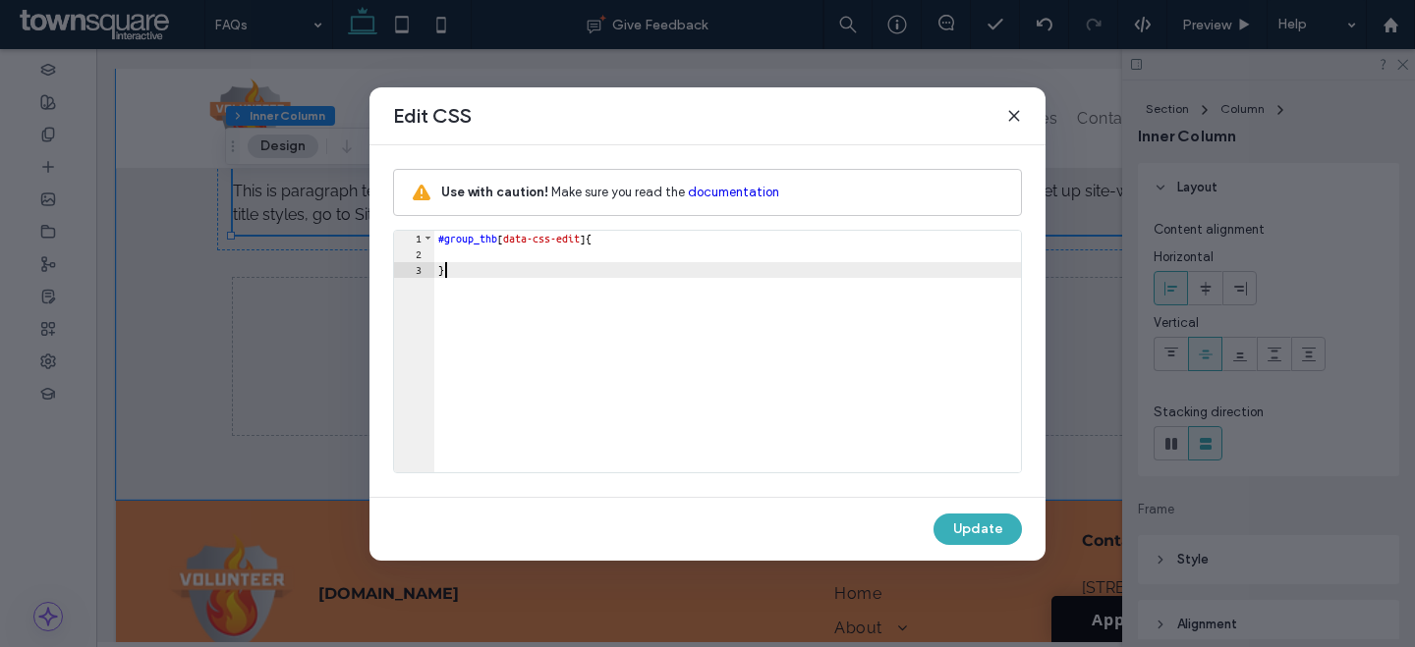
scroll to position [0, 0]
click at [1015, 116] on use at bounding box center [1013, 115] width 9 height 9
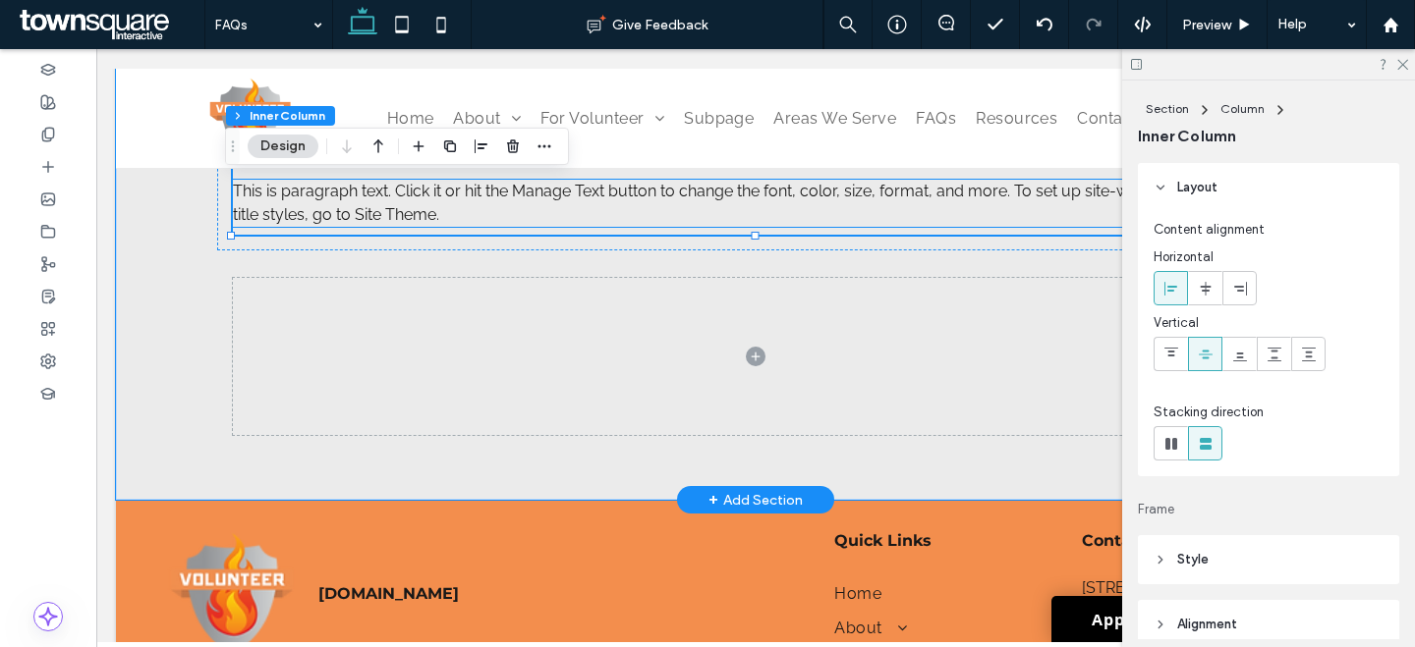
click at [730, 219] on p "This is paragraph text. Click it or hit the Manage Text button to change the fo…" at bounding box center [755, 203] width 1045 height 47
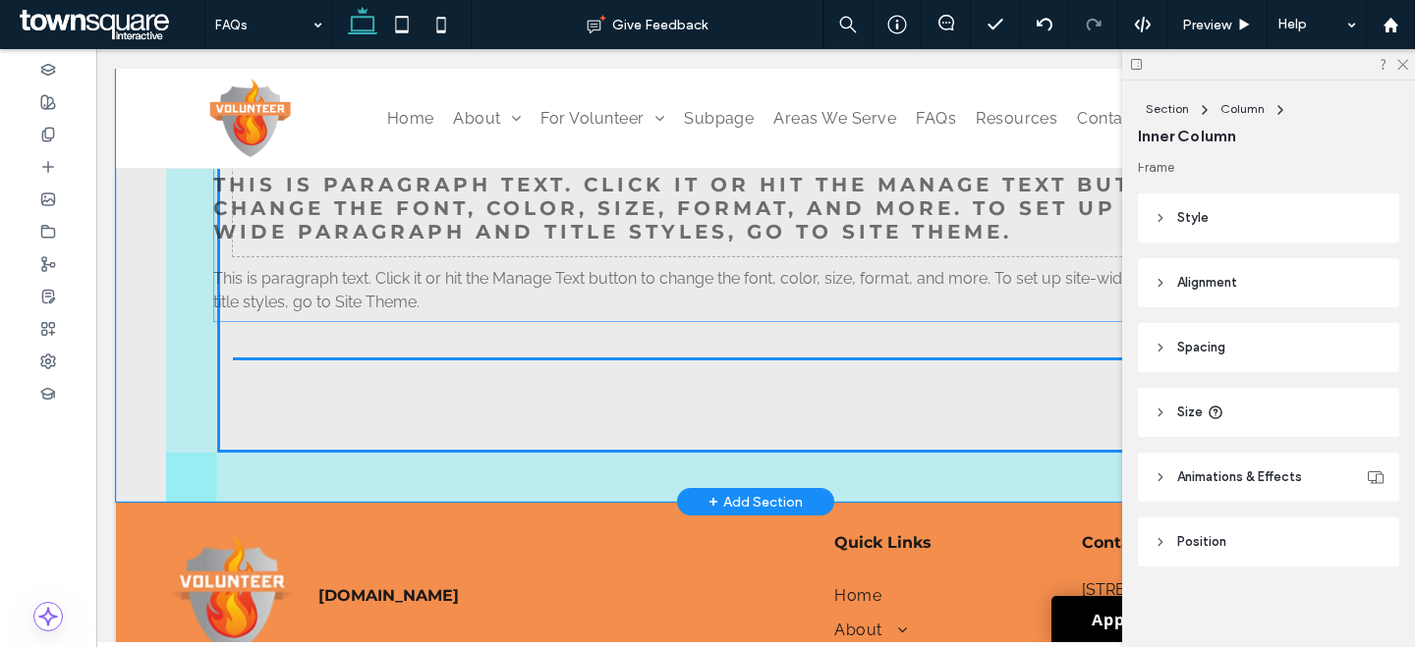
scroll to position [348, 0]
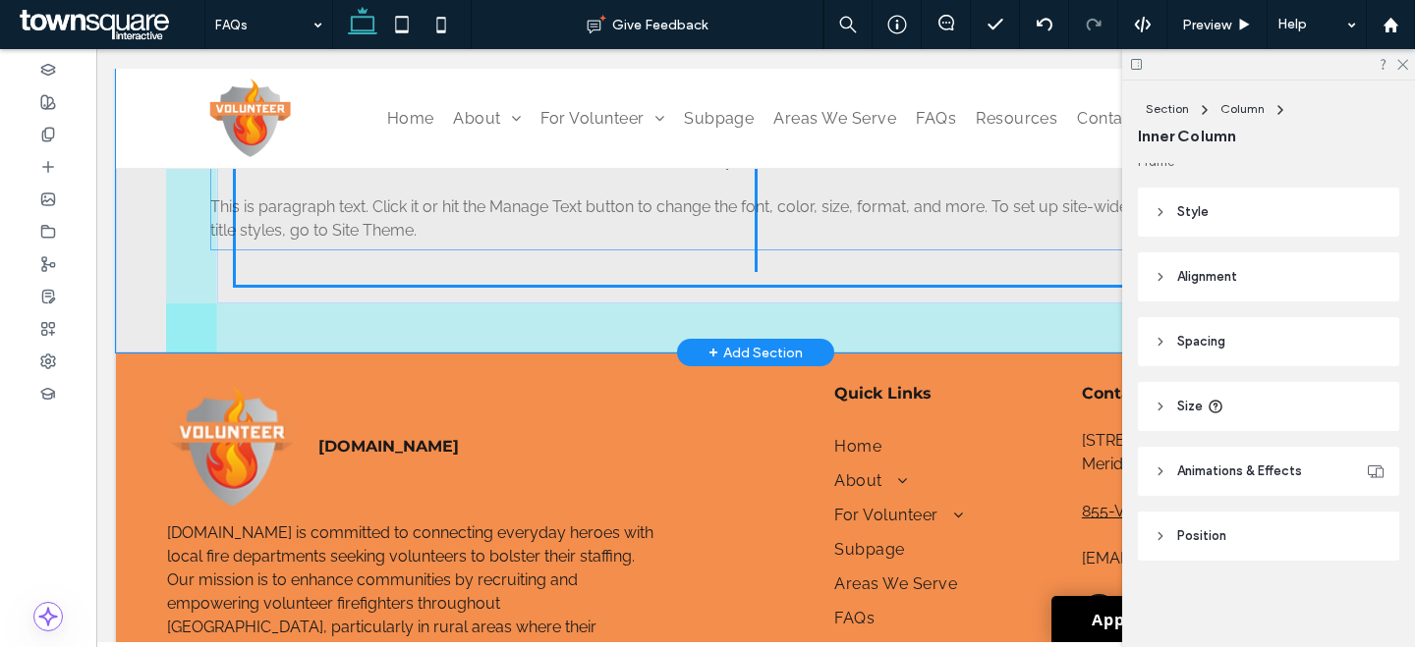
drag, startPoint x: 731, startPoint y: 231, endPoint x: 716, endPoint y: 246, distance: 20.8
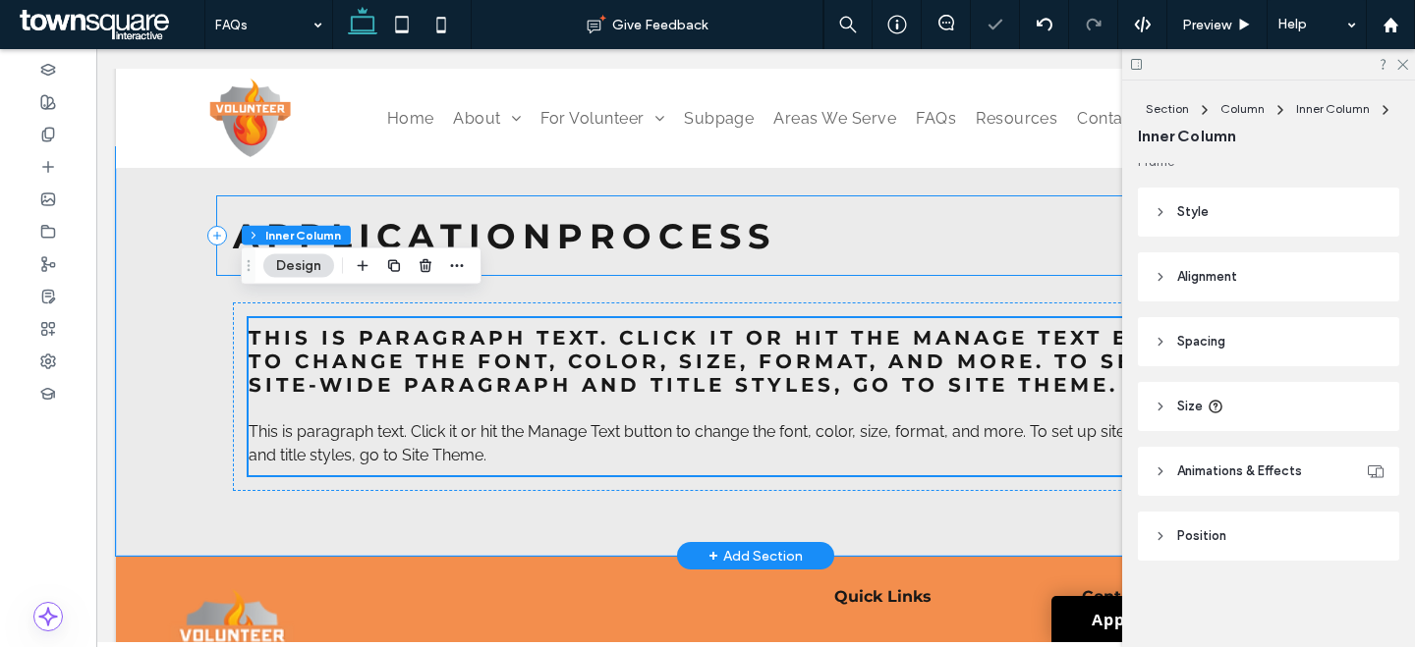
scroll to position [840, 0]
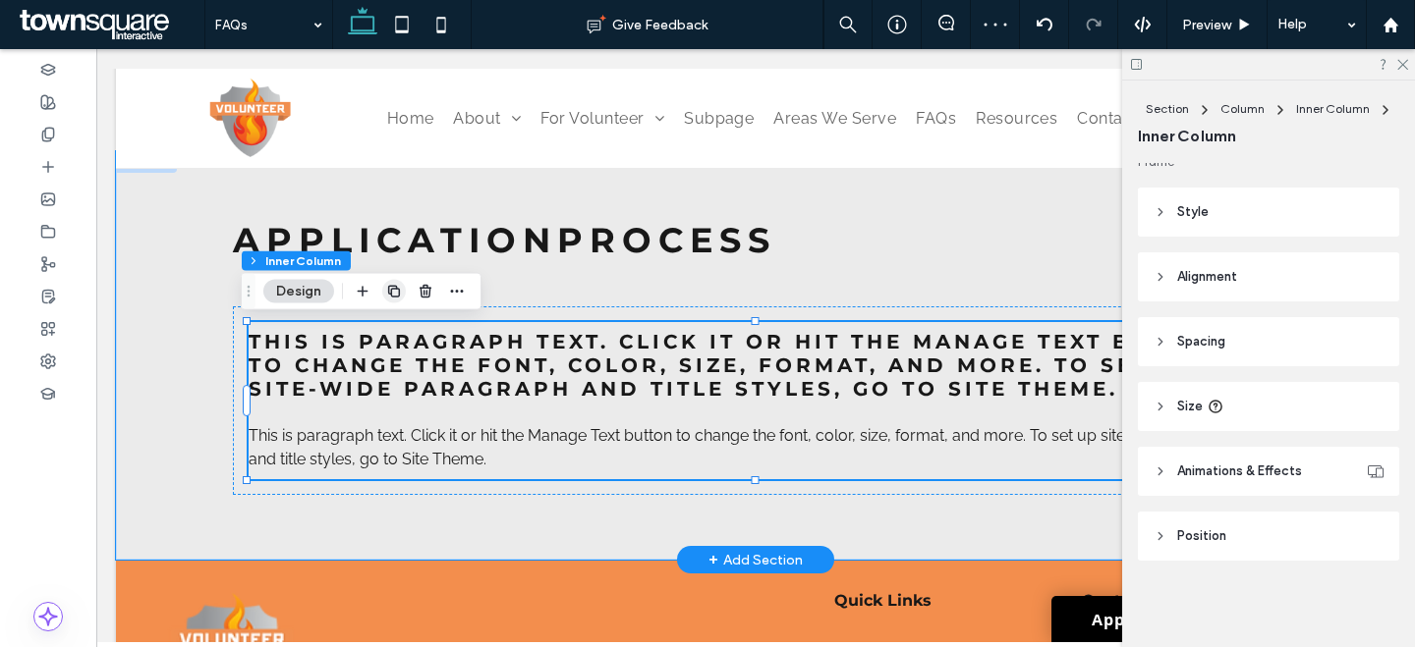
click at [398, 298] on icon "button" at bounding box center [394, 292] width 16 height 16
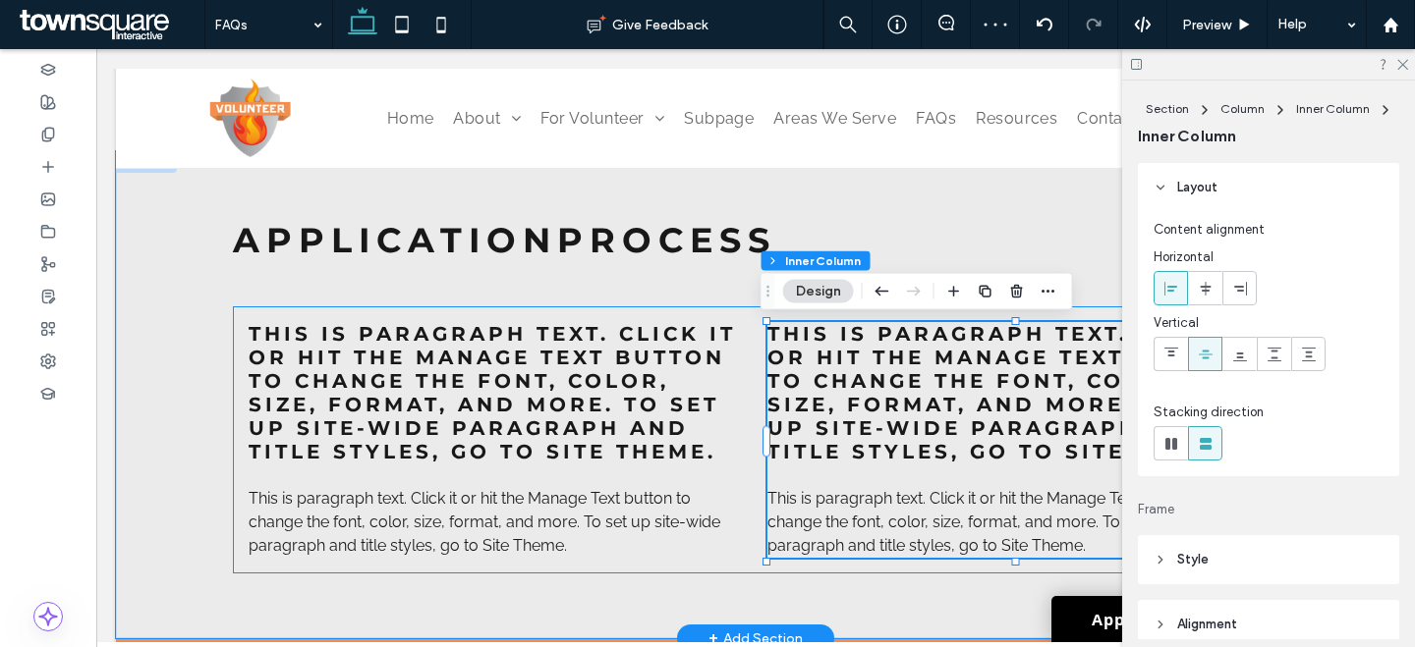
click at [250, 320] on div "This is paragraph text. Click it or hit the Manage Text button to change the fo…" at bounding box center [755, 439] width 1045 height 267
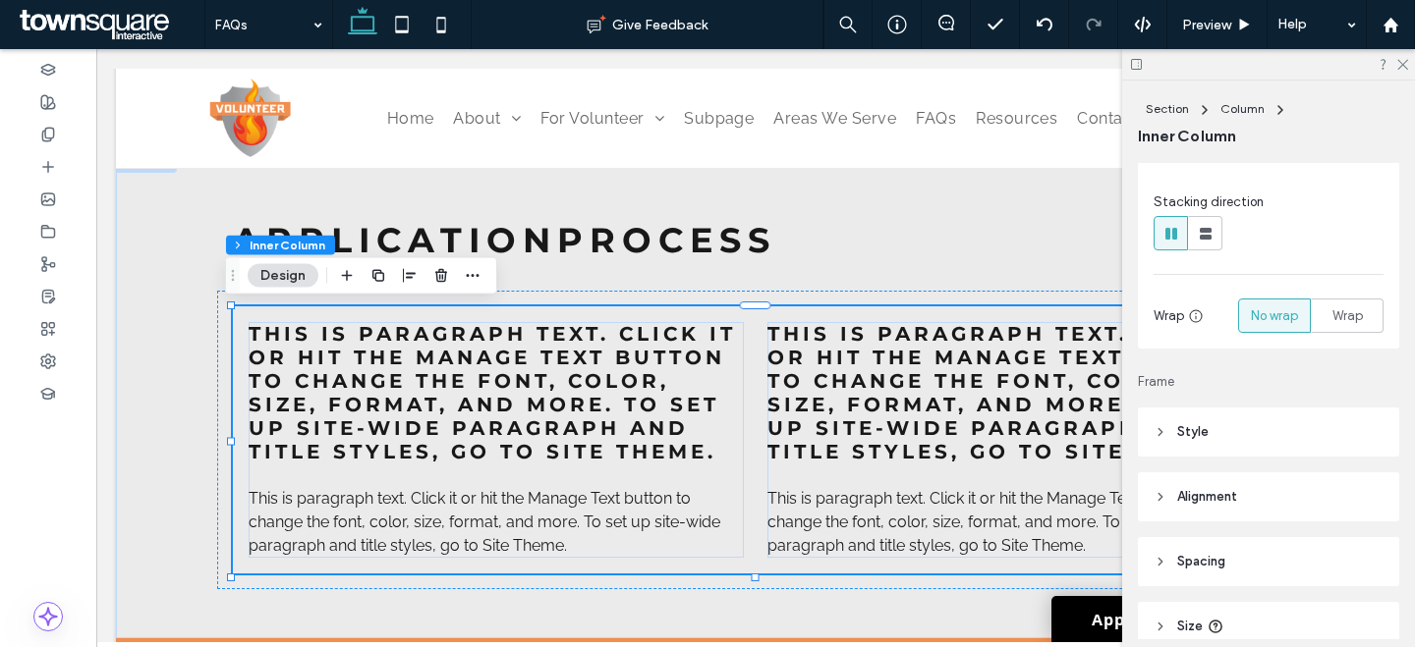
scroll to position [430, 0]
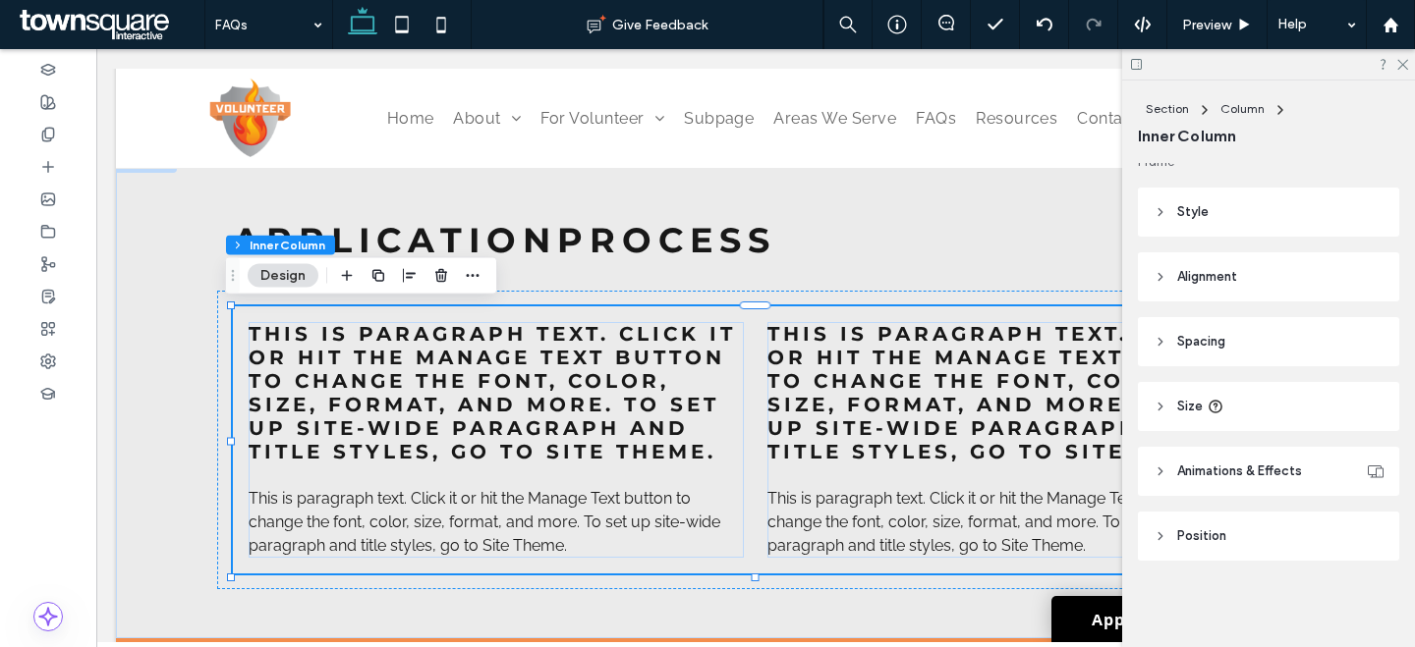
click at [1215, 317] on header "Spacing" at bounding box center [1268, 341] width 261 height 49
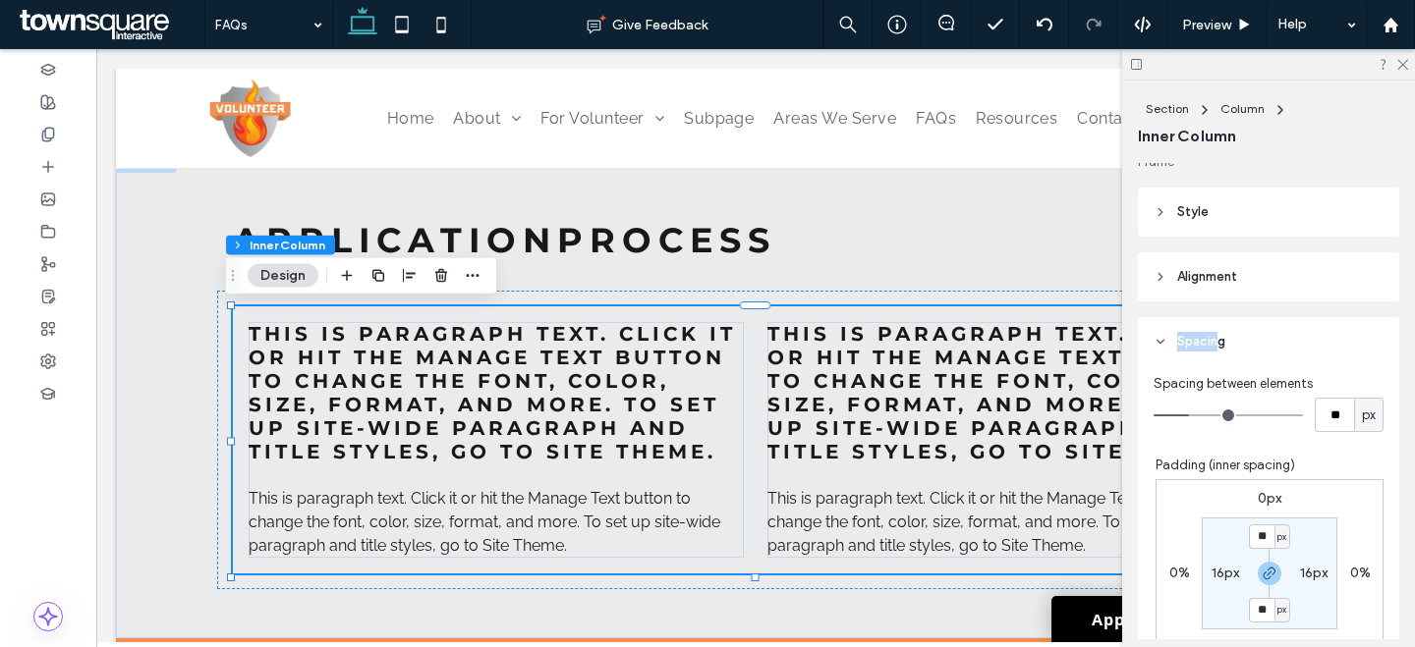
click at [1216, 332] on span "Spacing" at bounding box center [1201, 342] width 48 height 20
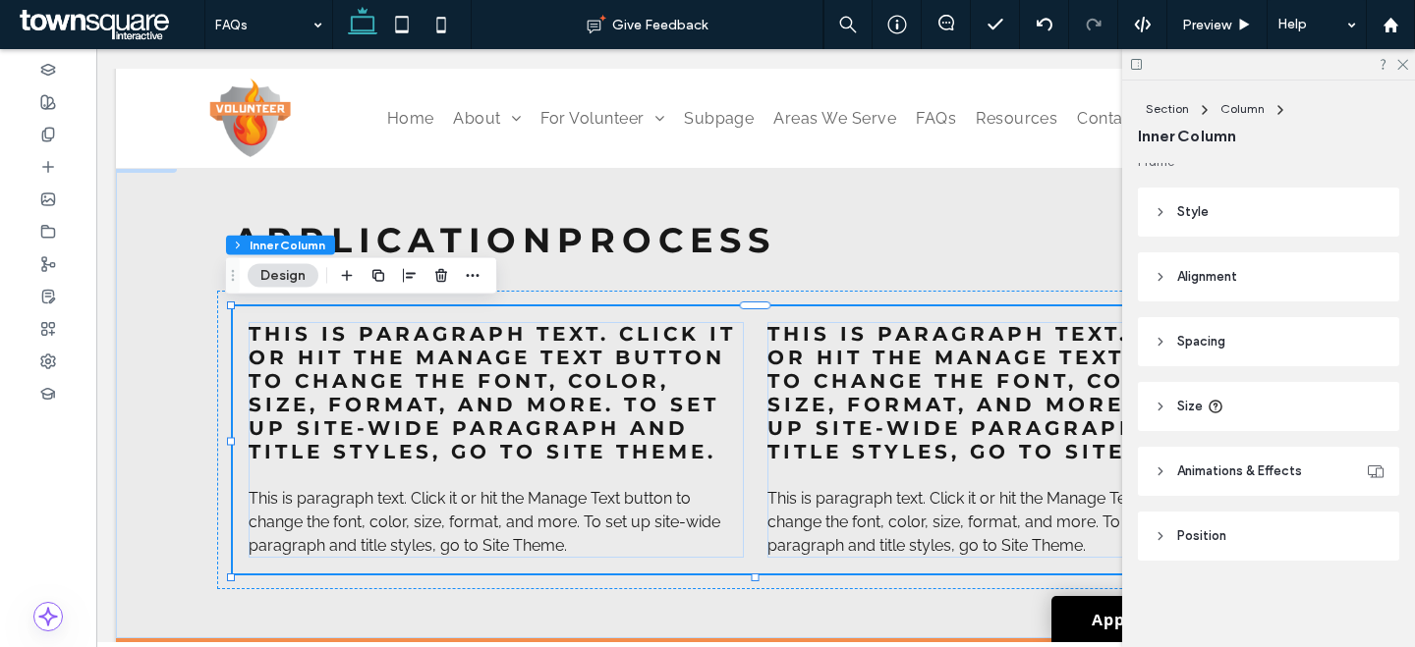
click at [1261, 349] on header "Spacing" at bounding box center [1268, 341] width 261 height 49
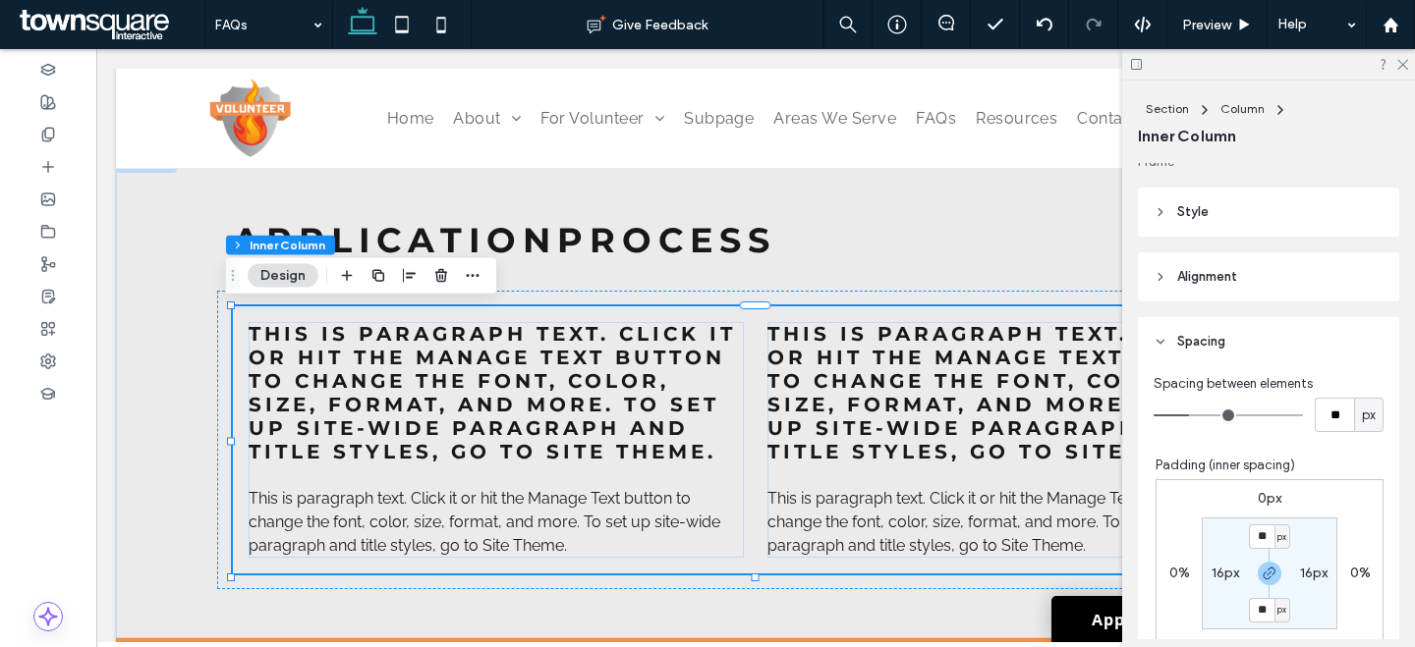
click at [1243, 553] on section "** px 16px ** px 16px" at bounding box center [1269, 574] width 136 height 112
click at [1244, 522] on section "** px 16px ** px 16px" at bounding box center [1269, 574] width 136 height 112
click at [1249, 533] on input "**" at bounding box center [1262, 537] width 26 height 25
type input "*"
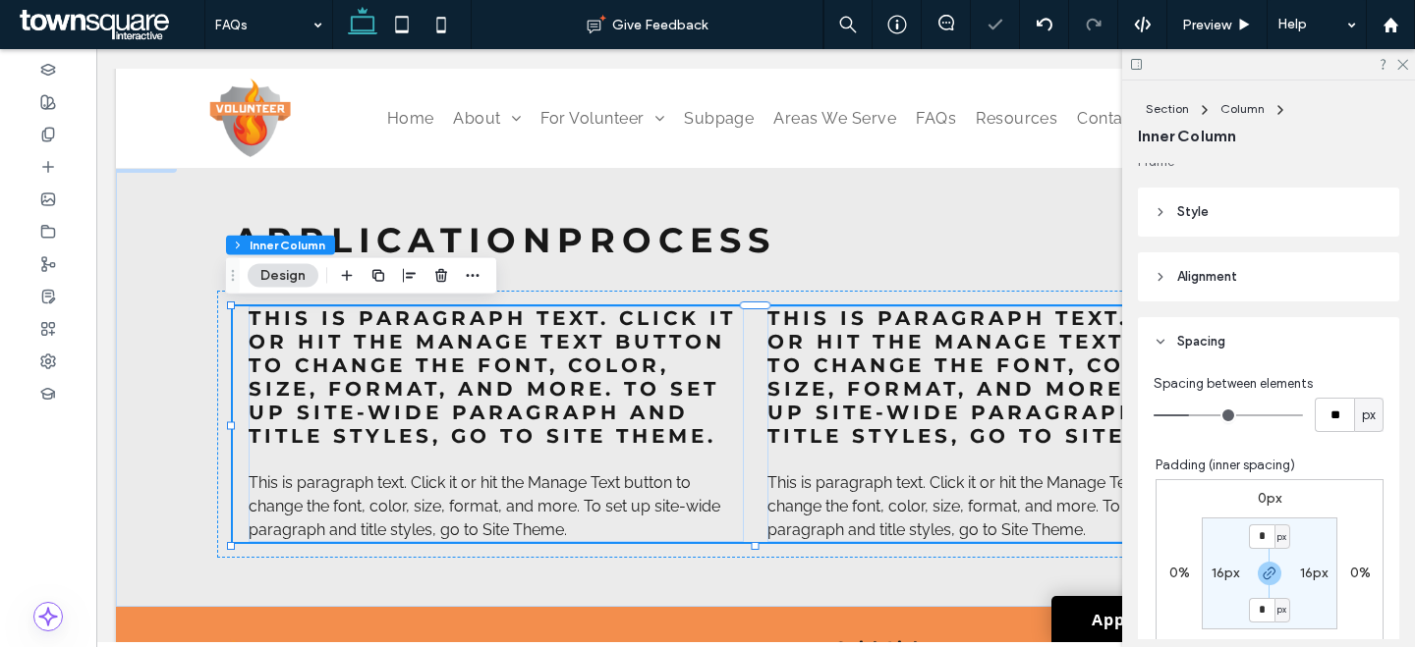
click at [1211, 572] on label "16px" at bounding box center [1225, 573] width 28 height 17
type input "**"
type input "*"
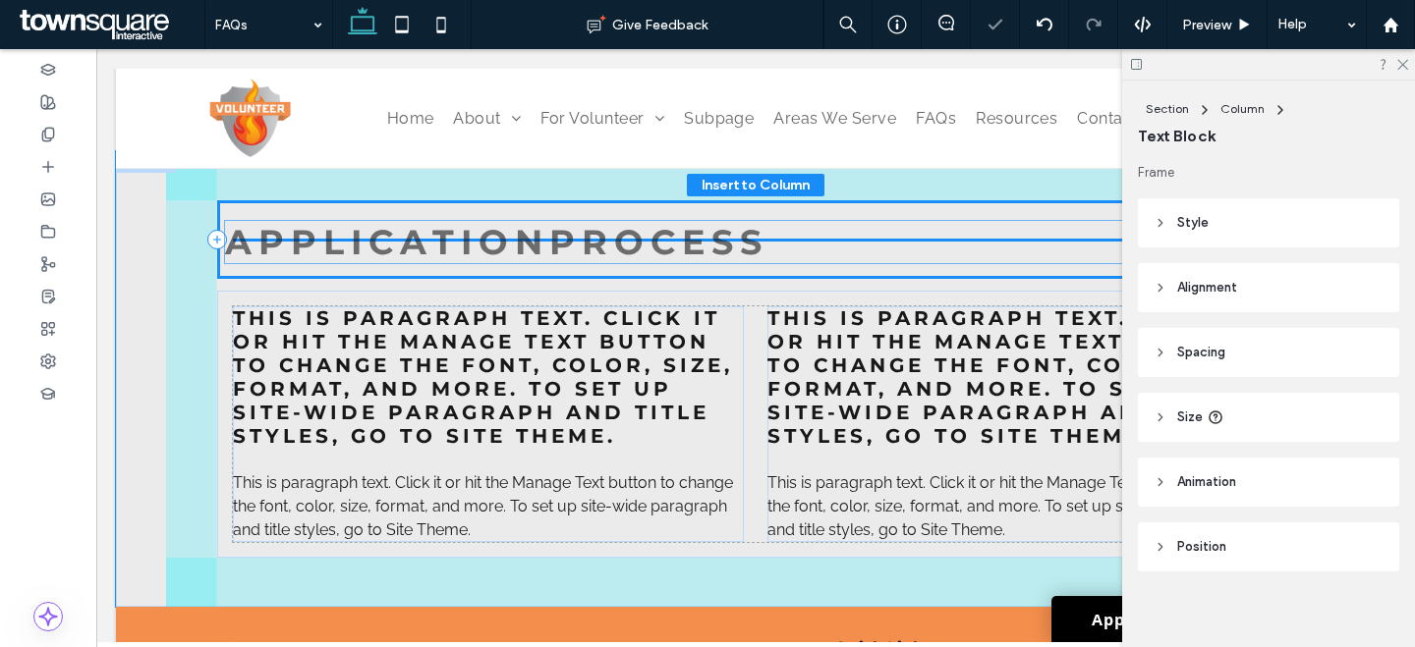
click at [568, 222] on span "APPLICATIONPROCESS" at bounding box center [496, 242] width 543 height 42
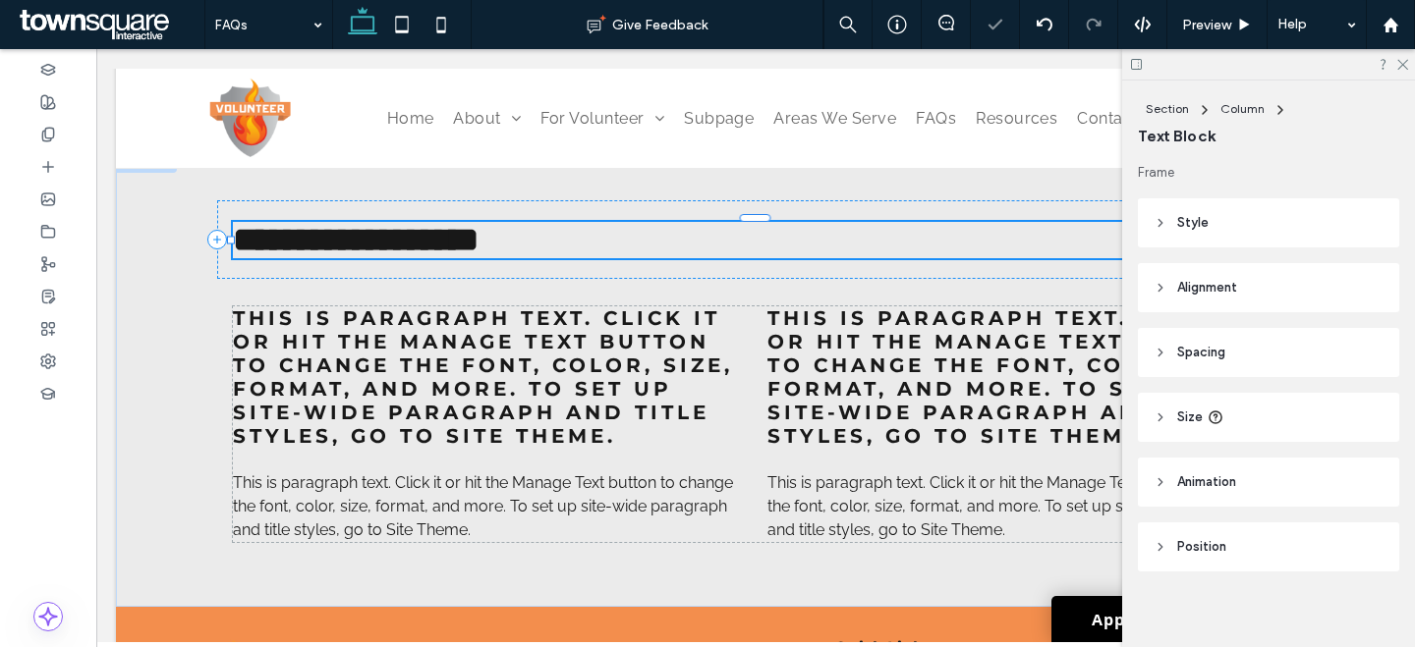
scroll to position [11, 0]
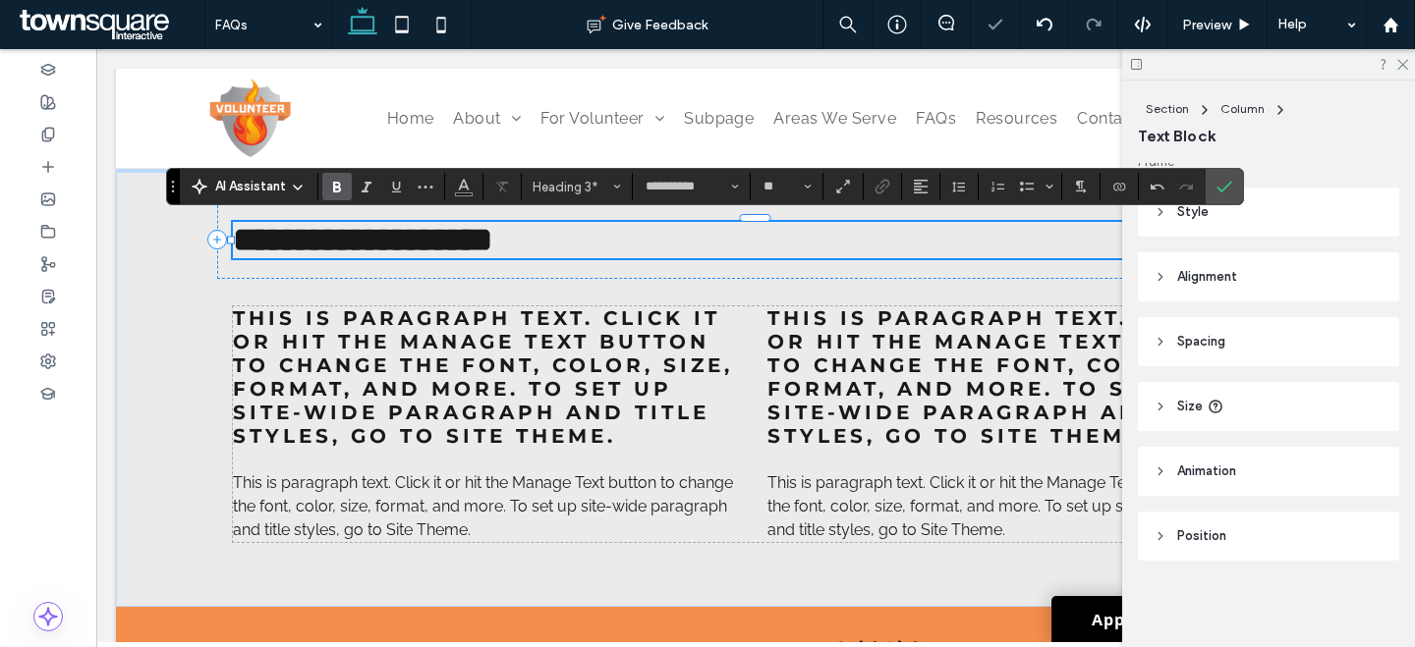
click at [1218, 195] on span "Confirm" at bounding box center [1220, 186] width 9 height 35
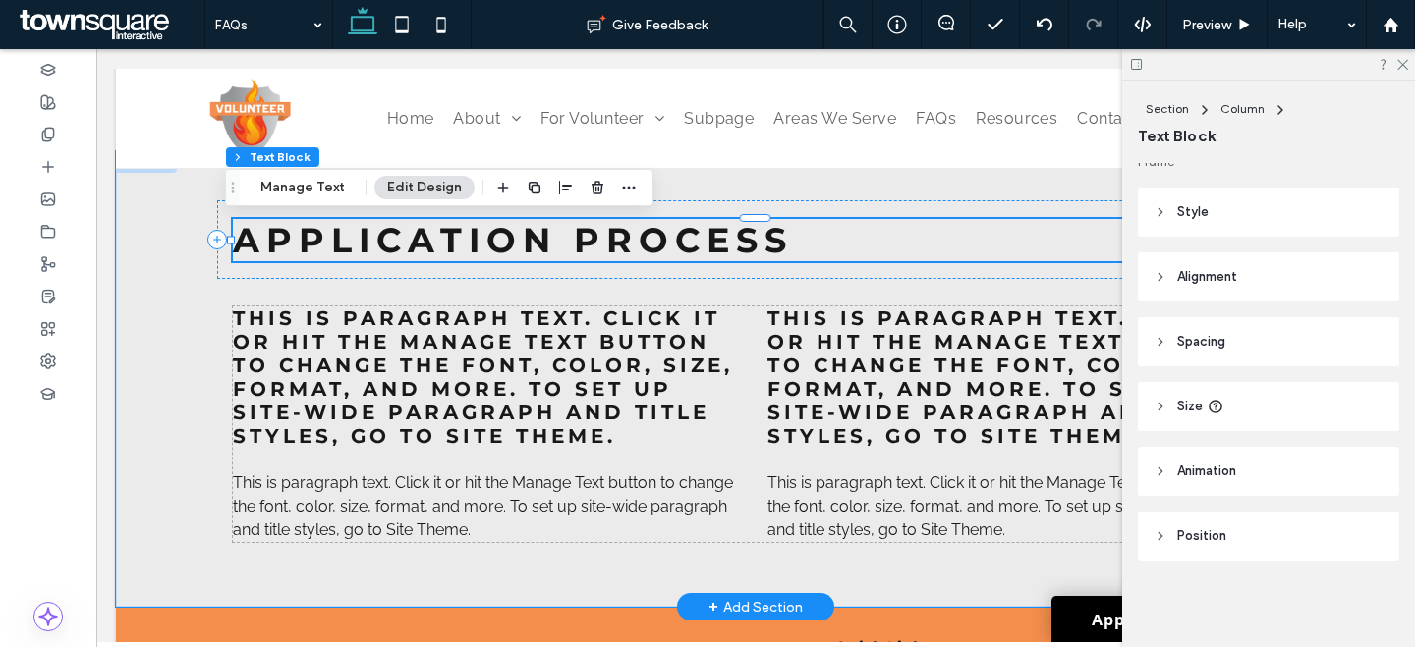
click at [449, 232] on span "APPLICATION PROCESS" at bounding box center [513, 240] width 560 height 42
type input "**********"
type input "**"
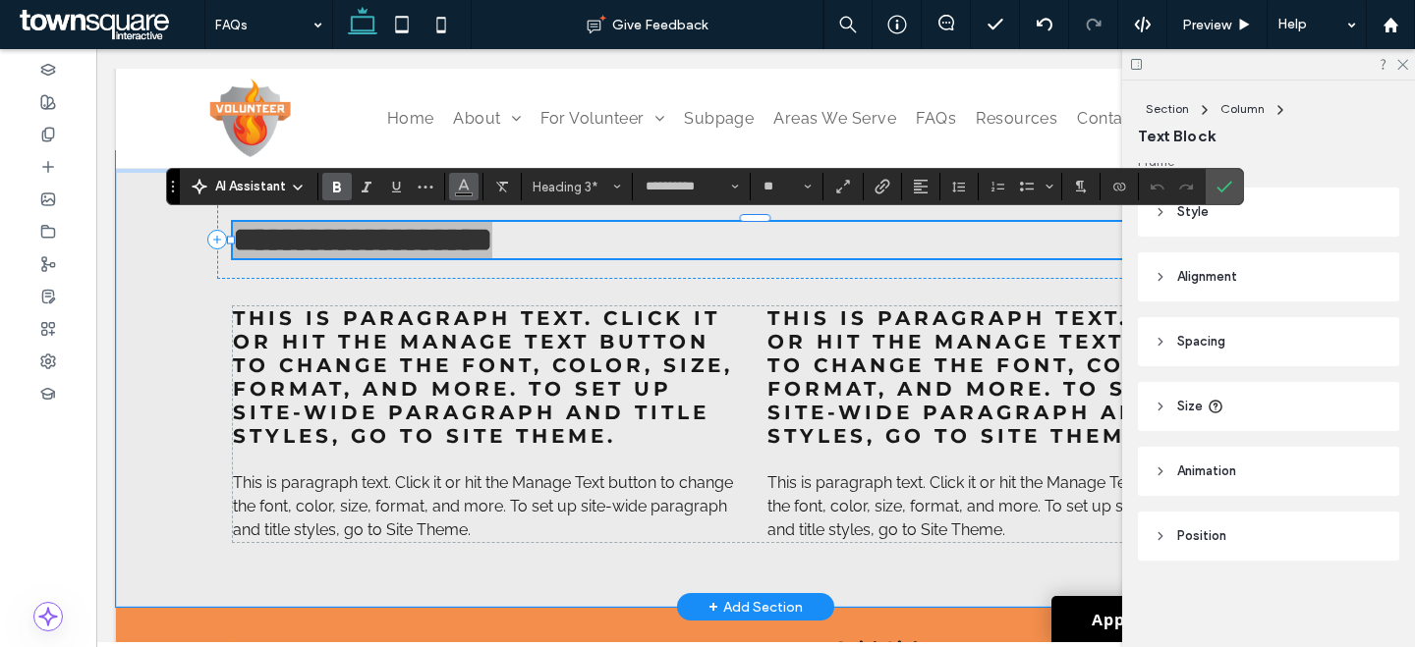
click at [453, 189] on button "Color" at bounding box center [463, 187] width 29 height 28
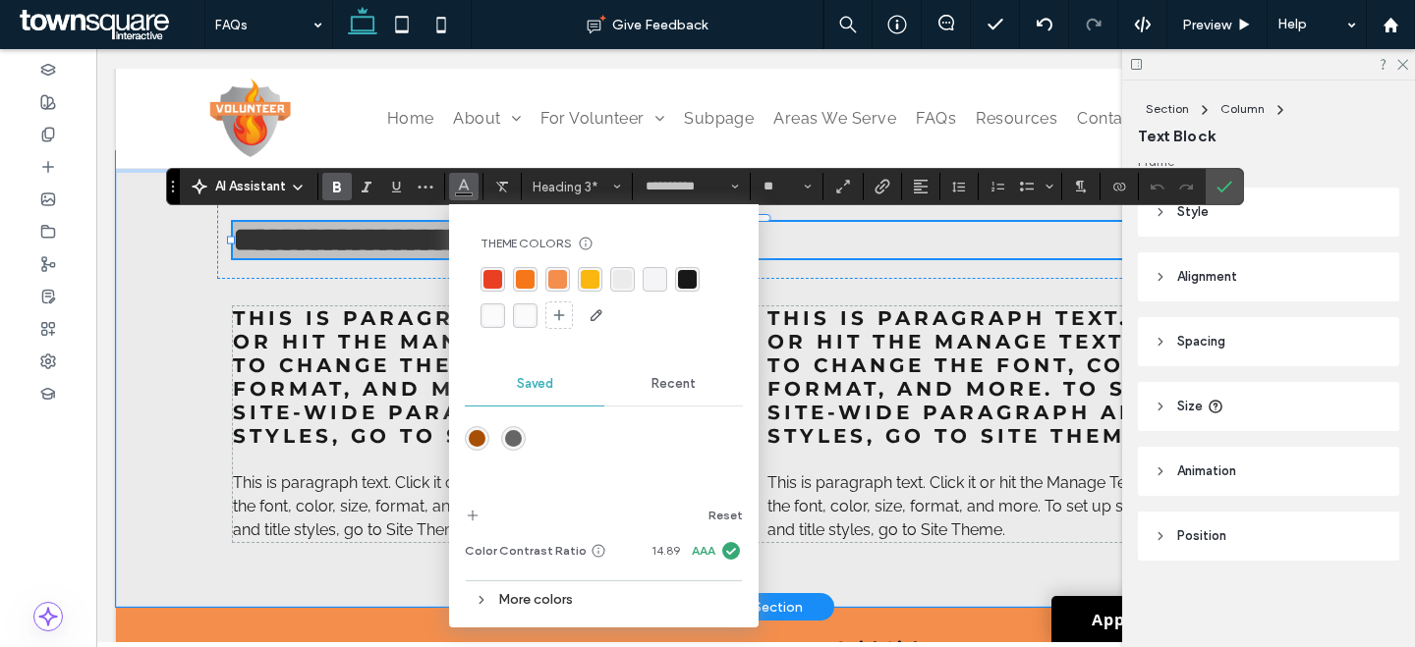
click at [518, 283] on div "rgba(245, 119, 25, 1)" at bounding box center [525, 279] width 19 height 19
click at [380, 362] on span "This is paragraph text. Click it or hit the Manage Text button to change the fo…" at bounding box center [483, 376] width 500 height 141
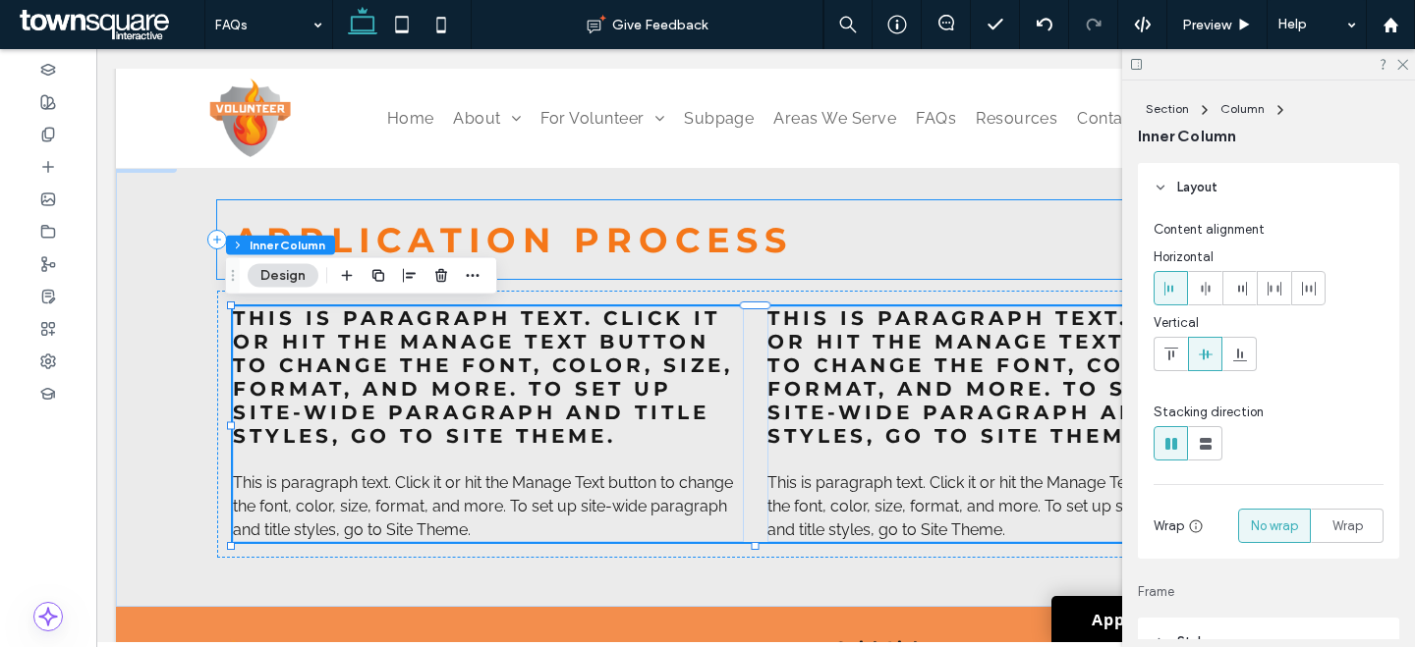
click at [543, 213] on div "APPLICATION PROCESS" at bounding box center [755, 239] width 1077 height 79
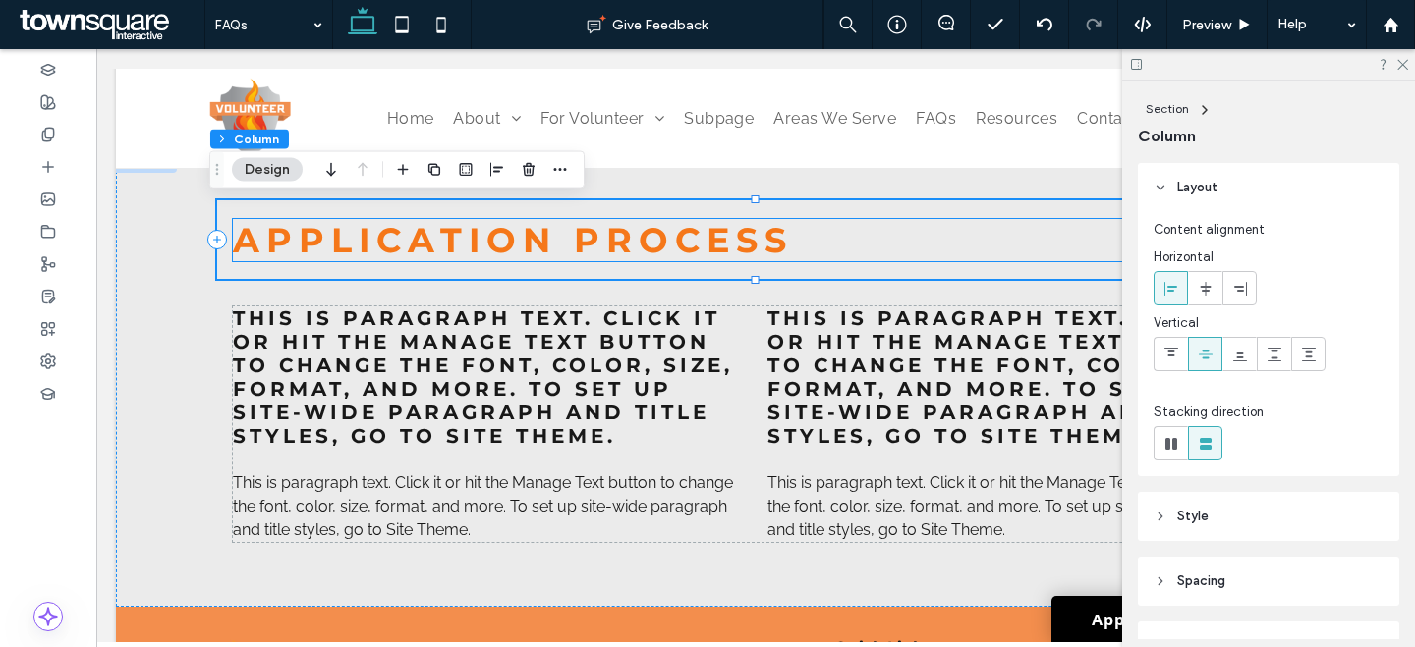
click at [544, 233] on span "APPLICATION PROCESS" at bounding box center [513, 240] width 560 height 42
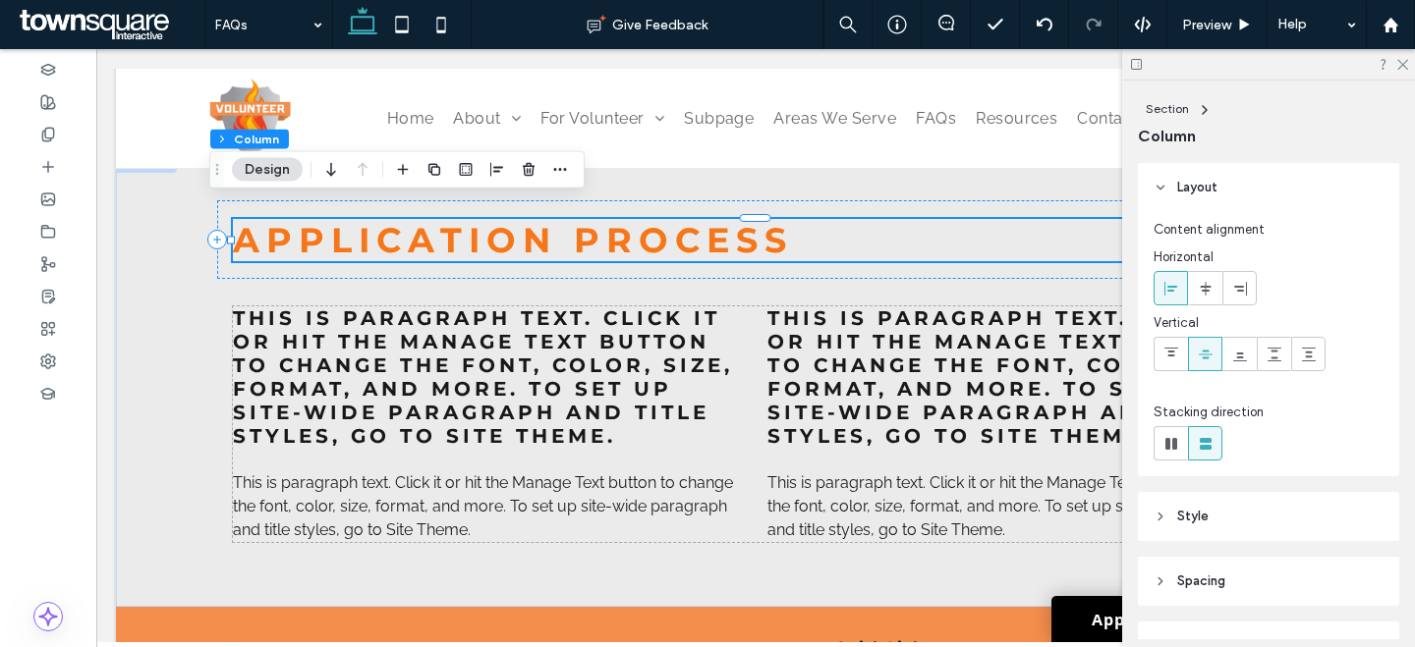
click at [544, 234] on span "APPLICATION PROCESS" at bounding box center [513, 240] width 560 height 42
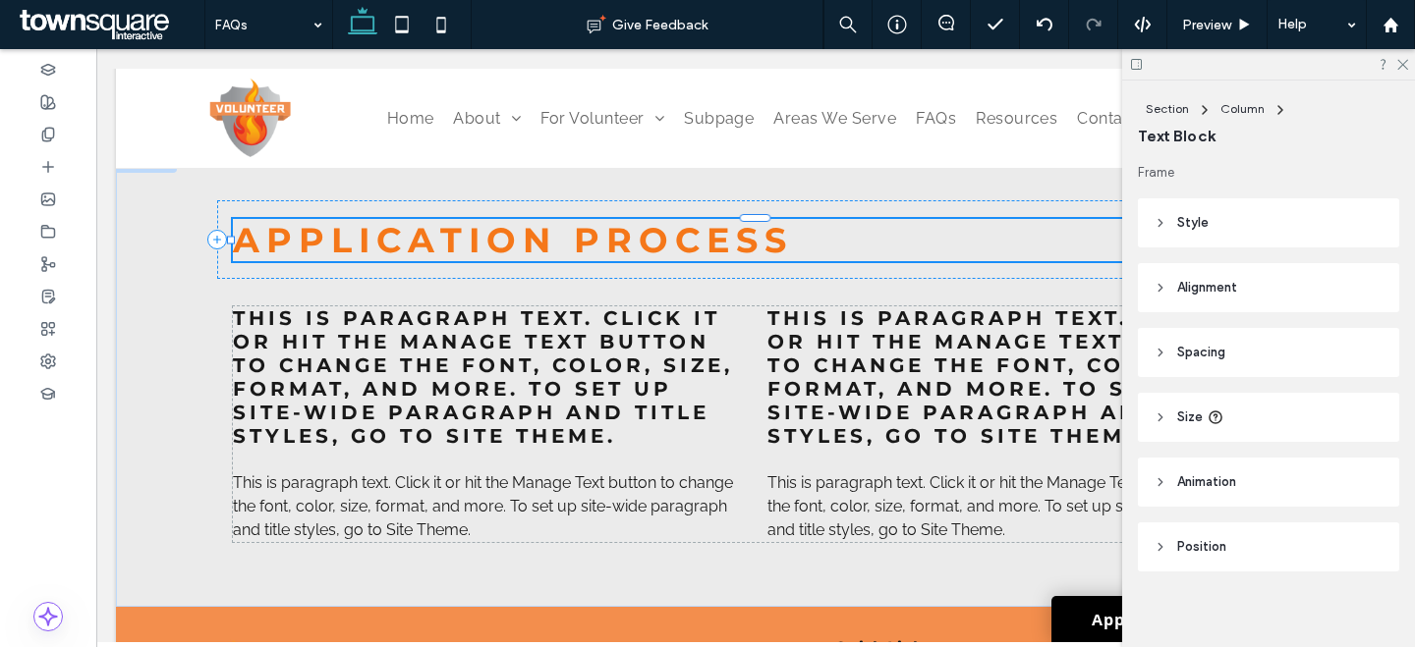
type input "**********"
type input "**"
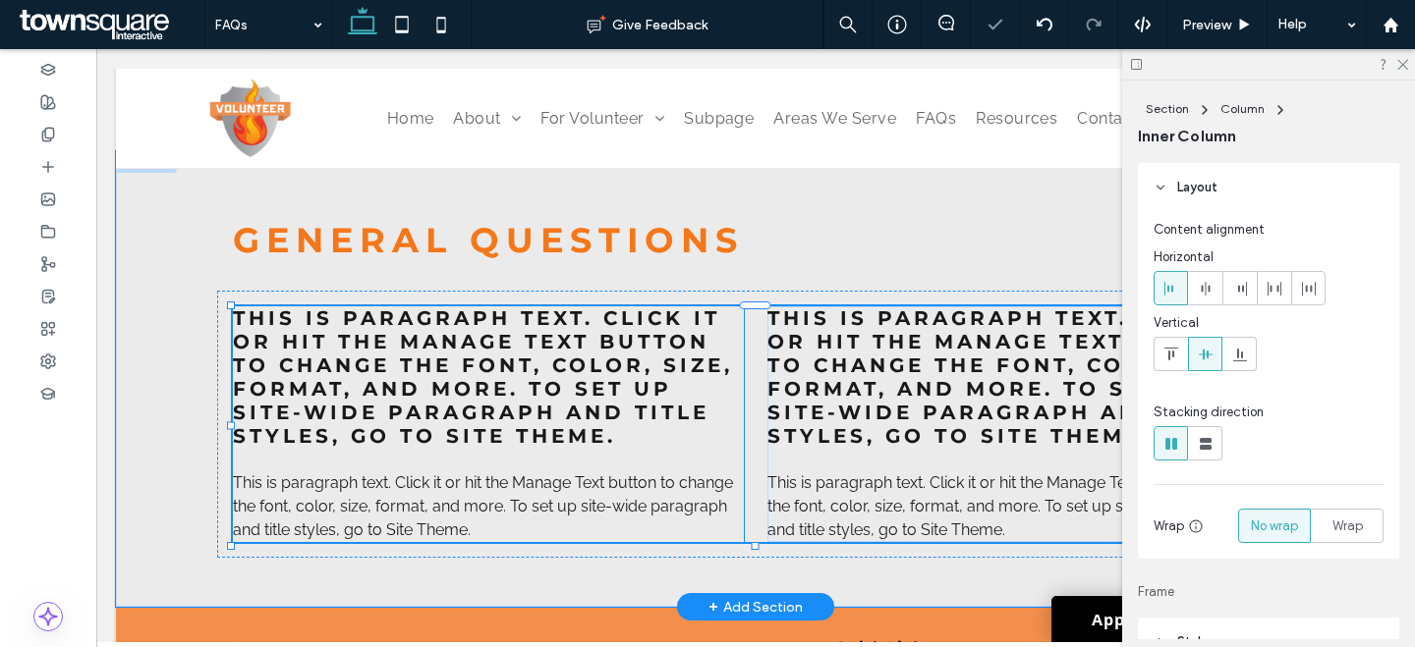
click at [570, 317] on span "This is paragraph text. Click it or hit the Manage Text button to change the fo…" at bounding box center [483, 376] width 500 height 141
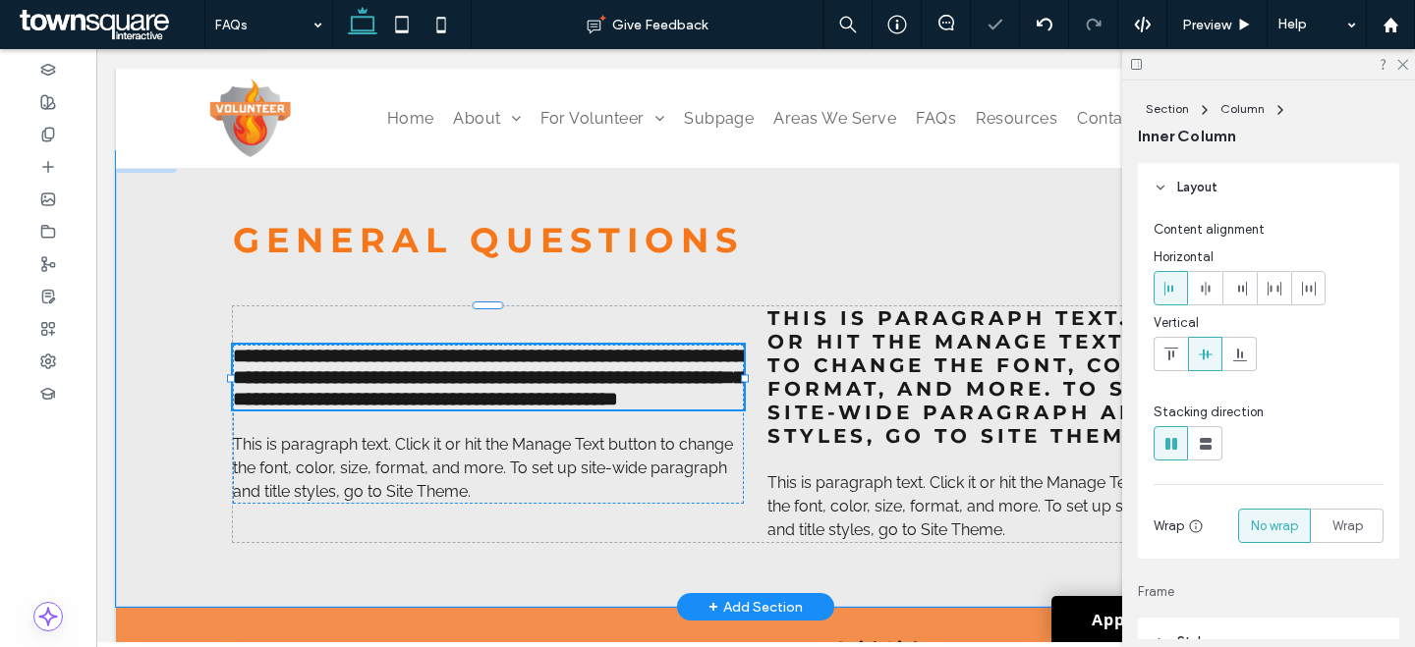
scroll to position [0, 0]
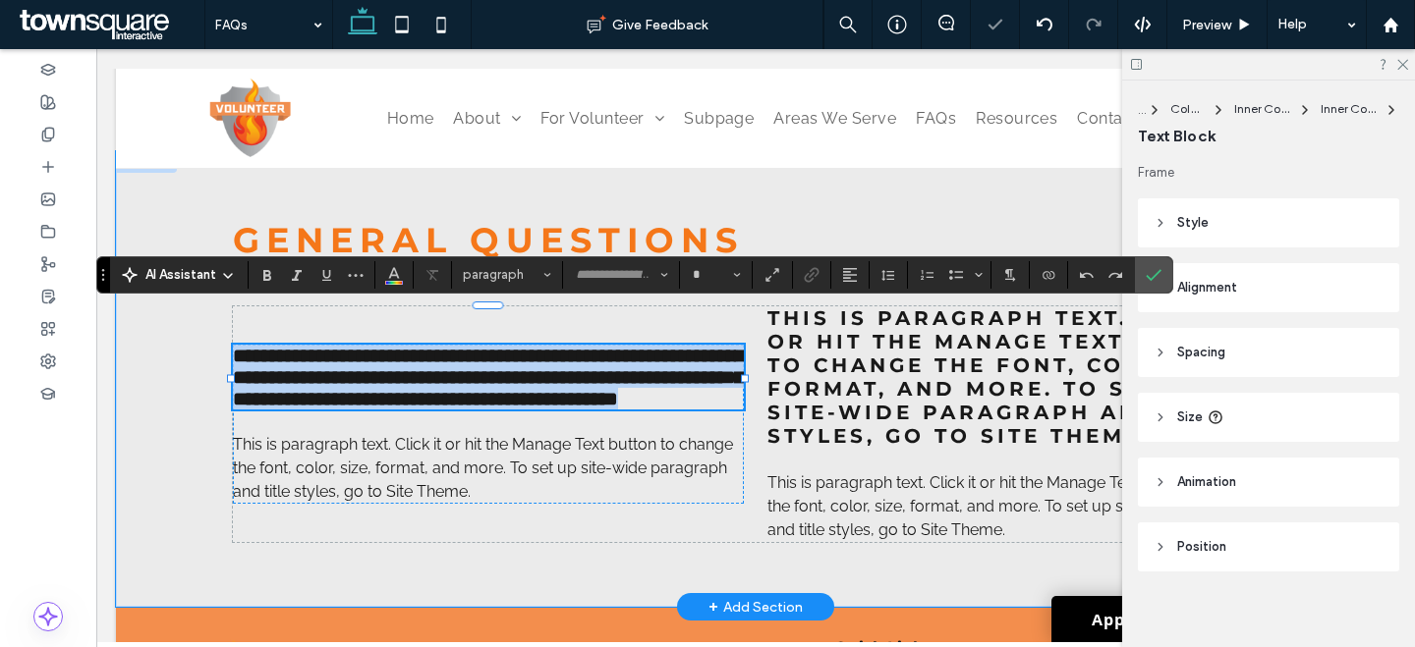
type input "**********"
type input "**"
paste div
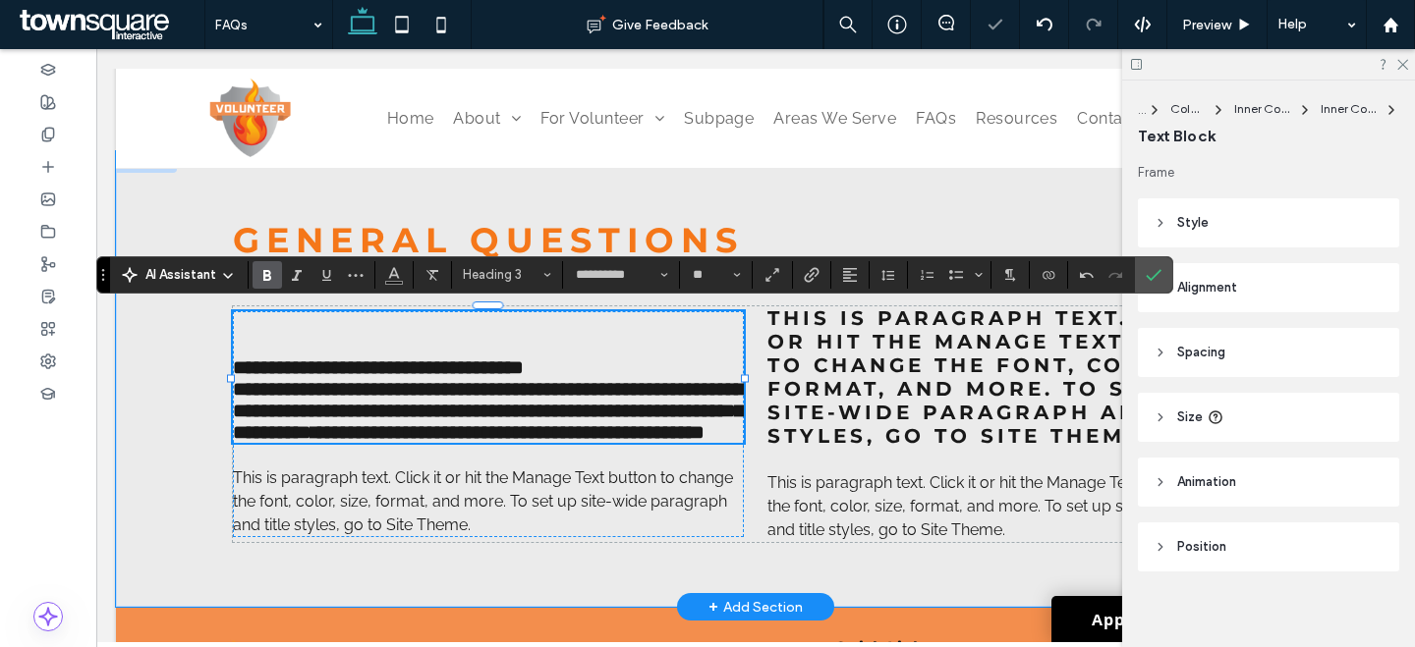
scroll to position [118, 0]
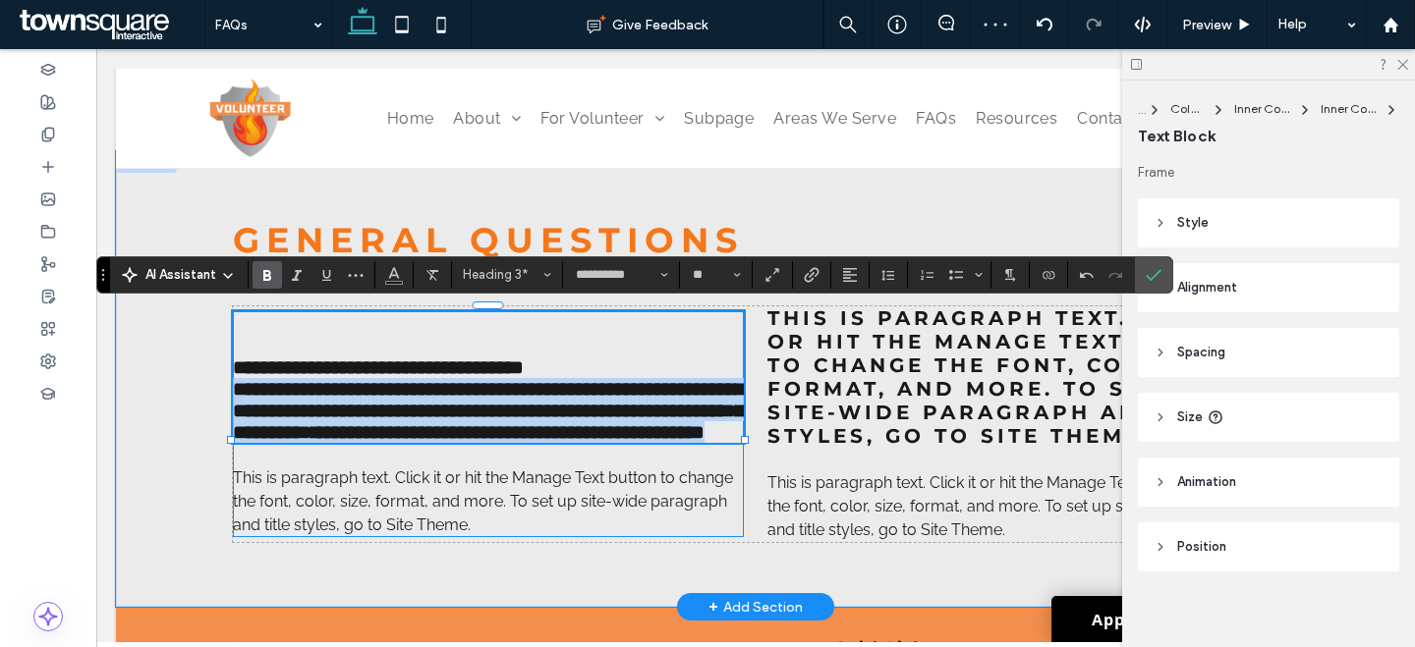
drag, startPoint x: 226, startPoint y: 420, endPoint x: 526, endPoint y: 579, distance: 338.8
click at [529, 537] on div "**********" at bounding box center [488, 424] width 511 height 226
type input "**"
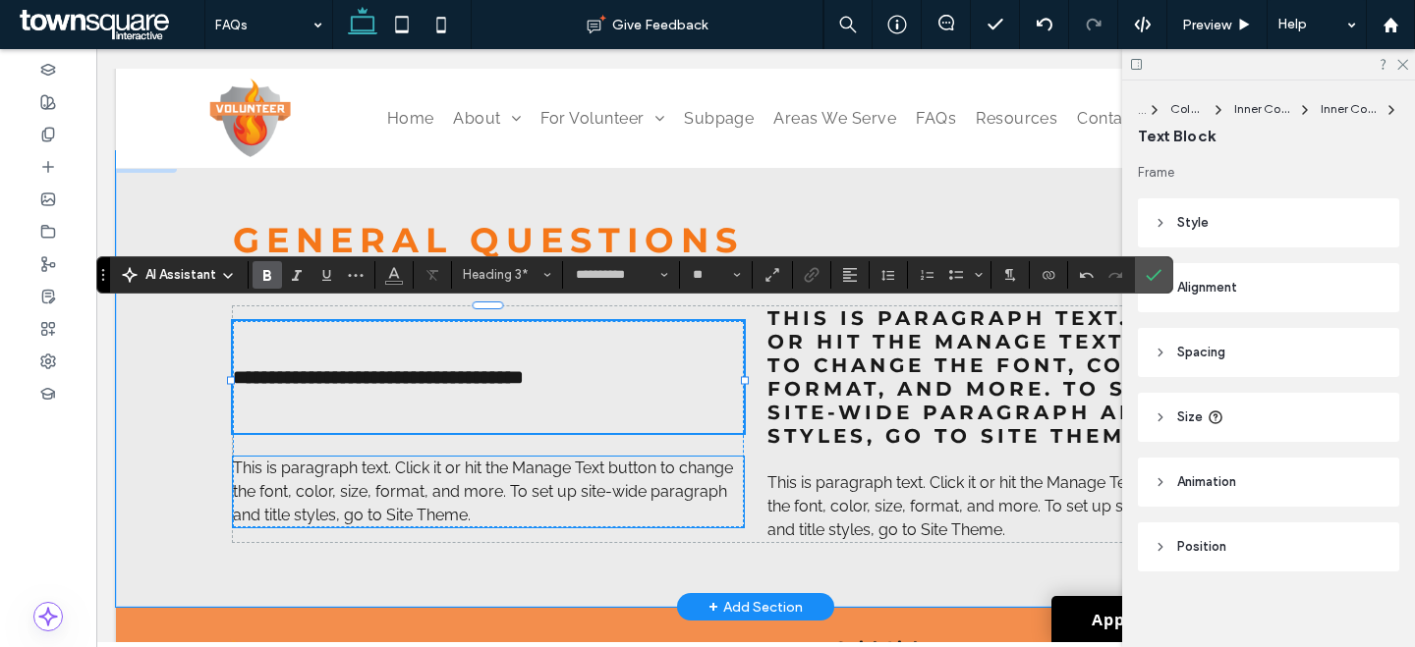
click at [453, 523] on span "This is paragraph text. Click it or hit the Manage Text button to change the fo…" at bounding box center [483, 492] width 500 height 66
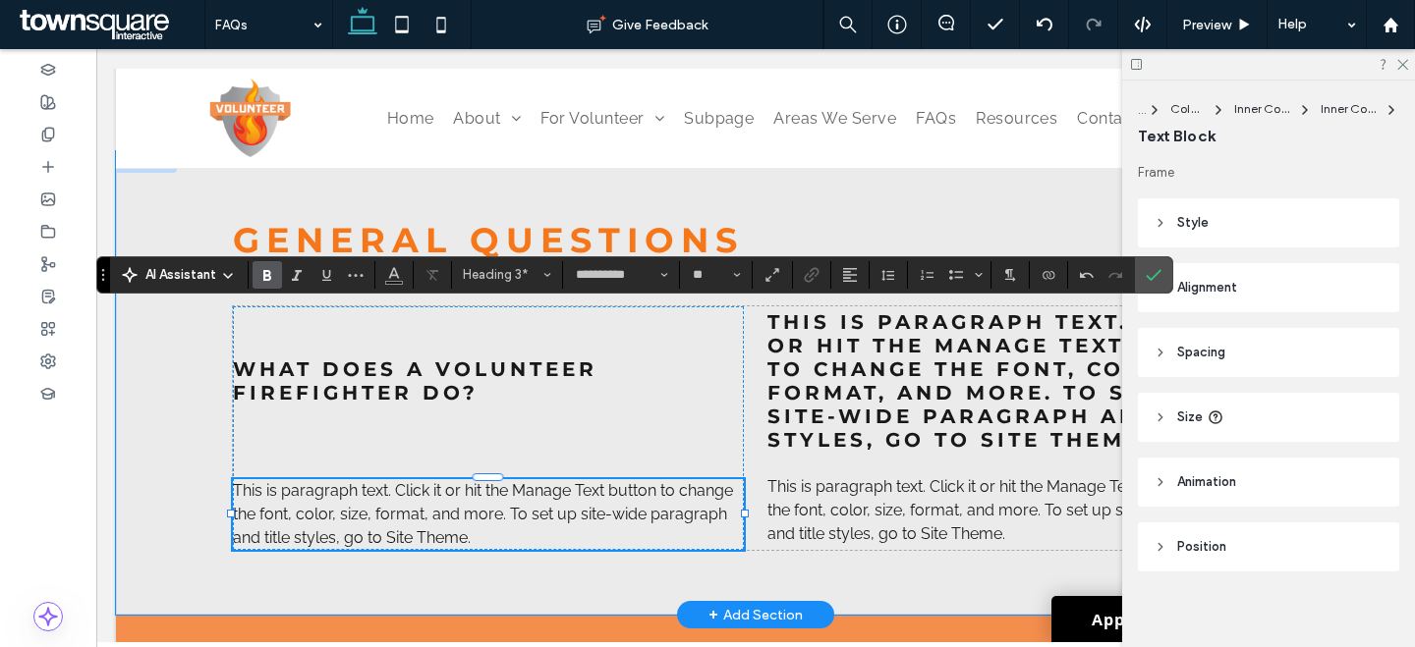
click at [454, 523] on div "This is paragraph text. Click it or hit the Manage Text button to change the fo…" at bounding box center [488, 514] width 511 height 71
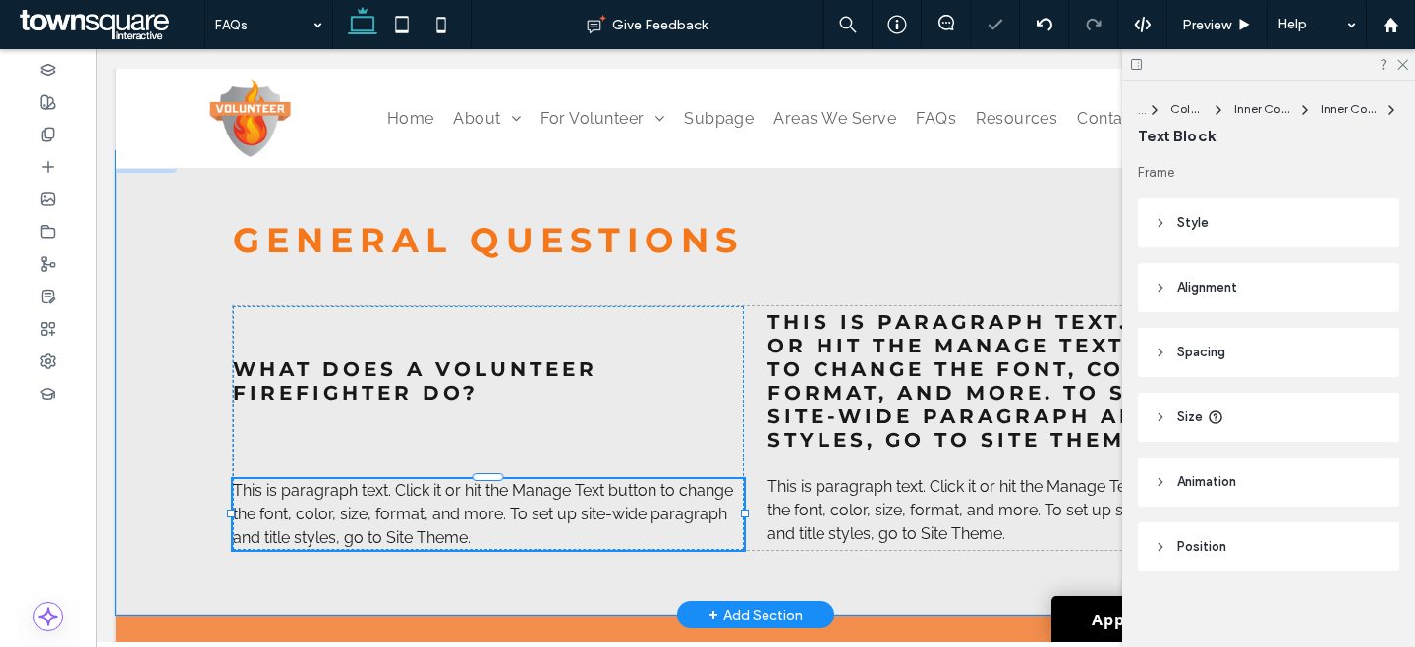
type input "*******"
type input "**"
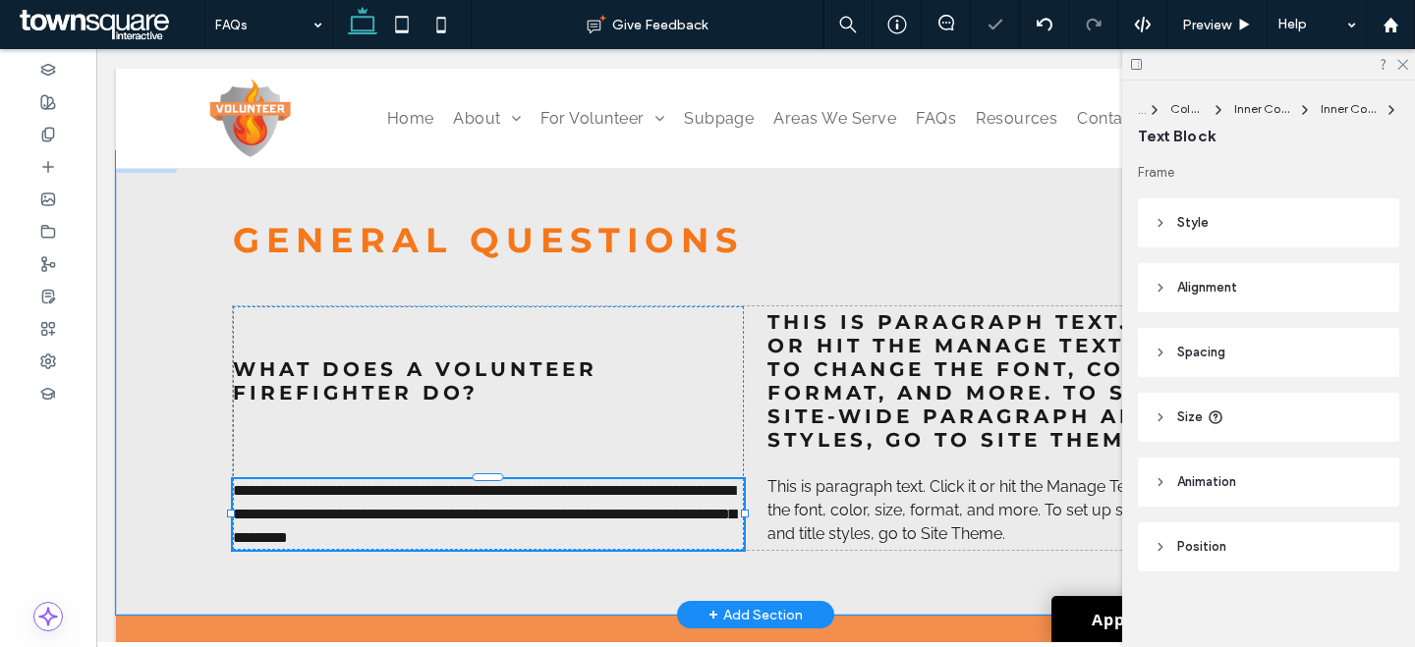
paste div
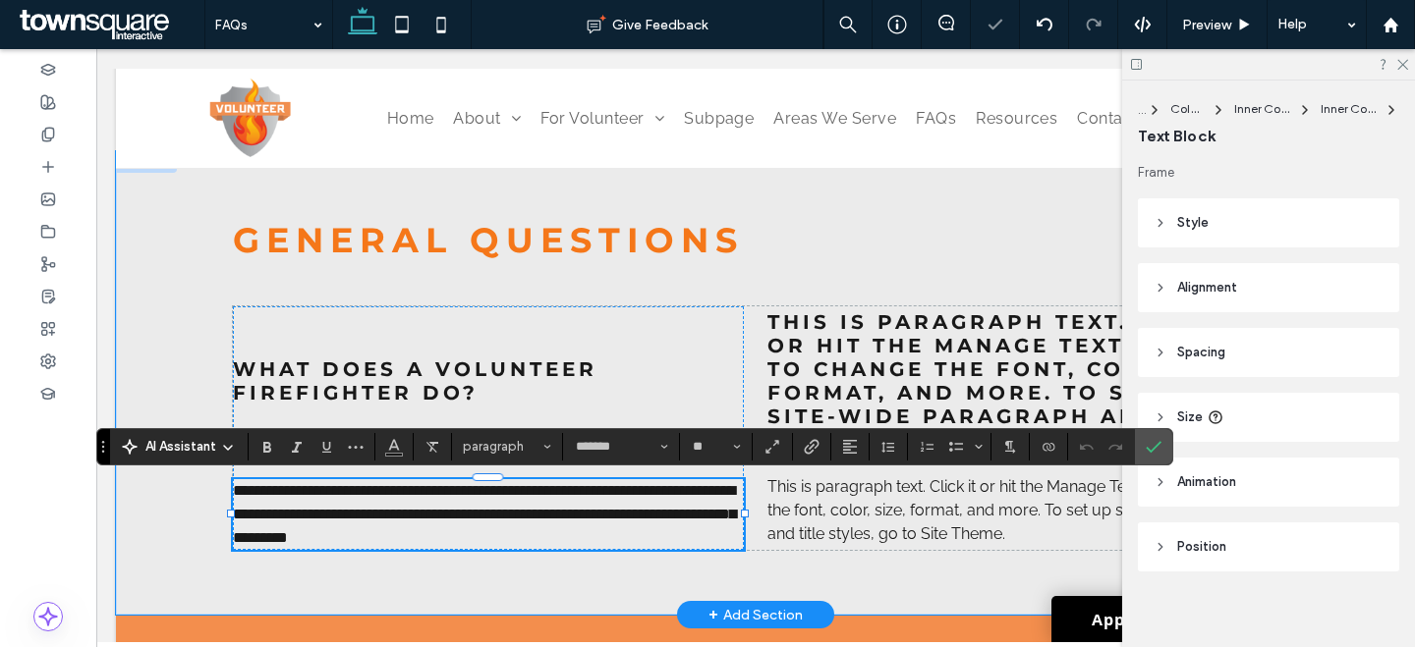
type input "**********"
type input "**"
click at [396, 388] on span "What does a volunteer firefighter do?" at bounding box center [415, 381] width 364 height 47
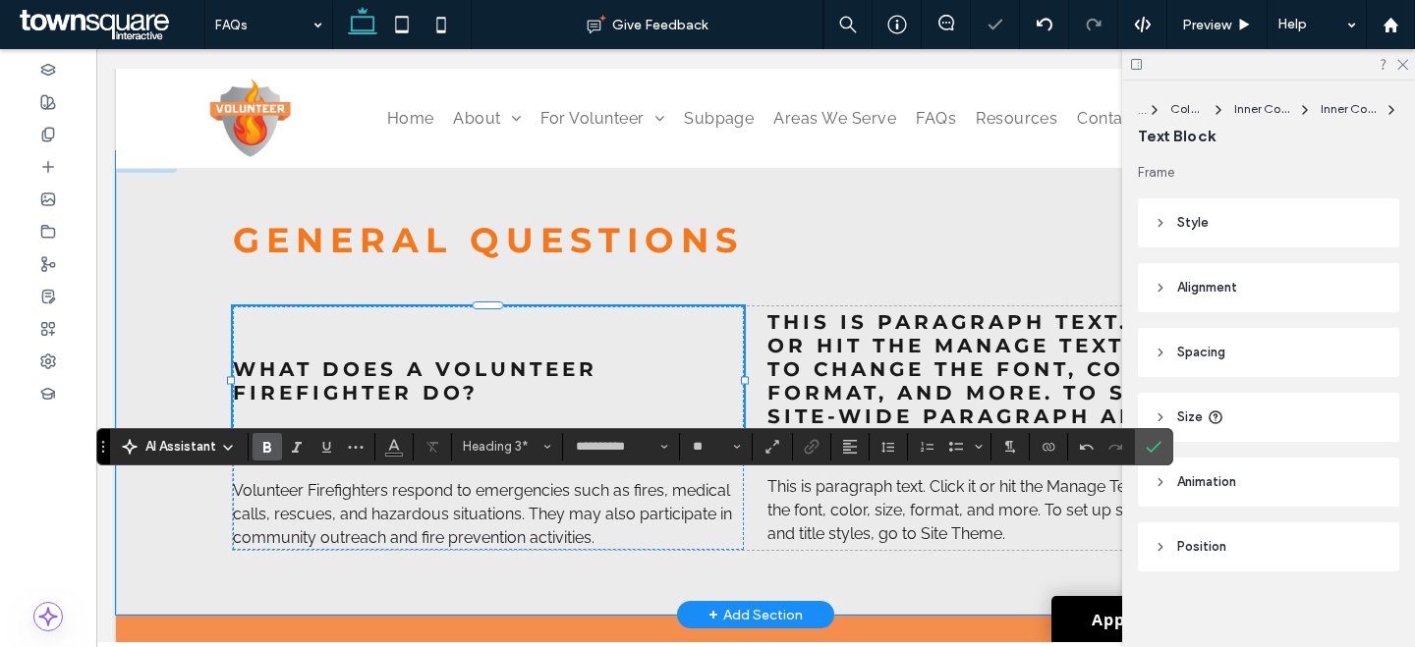
click at [396, 388] on div "What does a volunteer firefighter do? ﻿" at bounding box center [488, 380] width 511 height 149
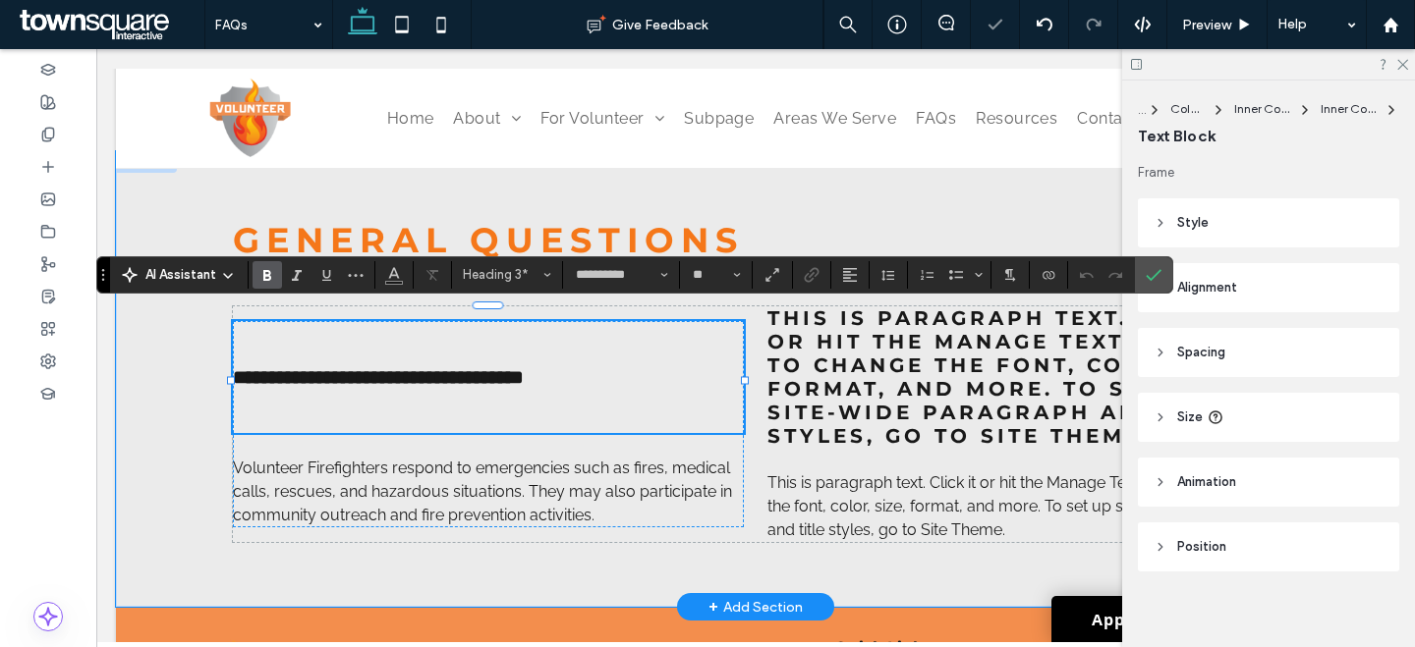
click at [349, 433] on h3 at bounding box center [488, 410] width 511 height 45
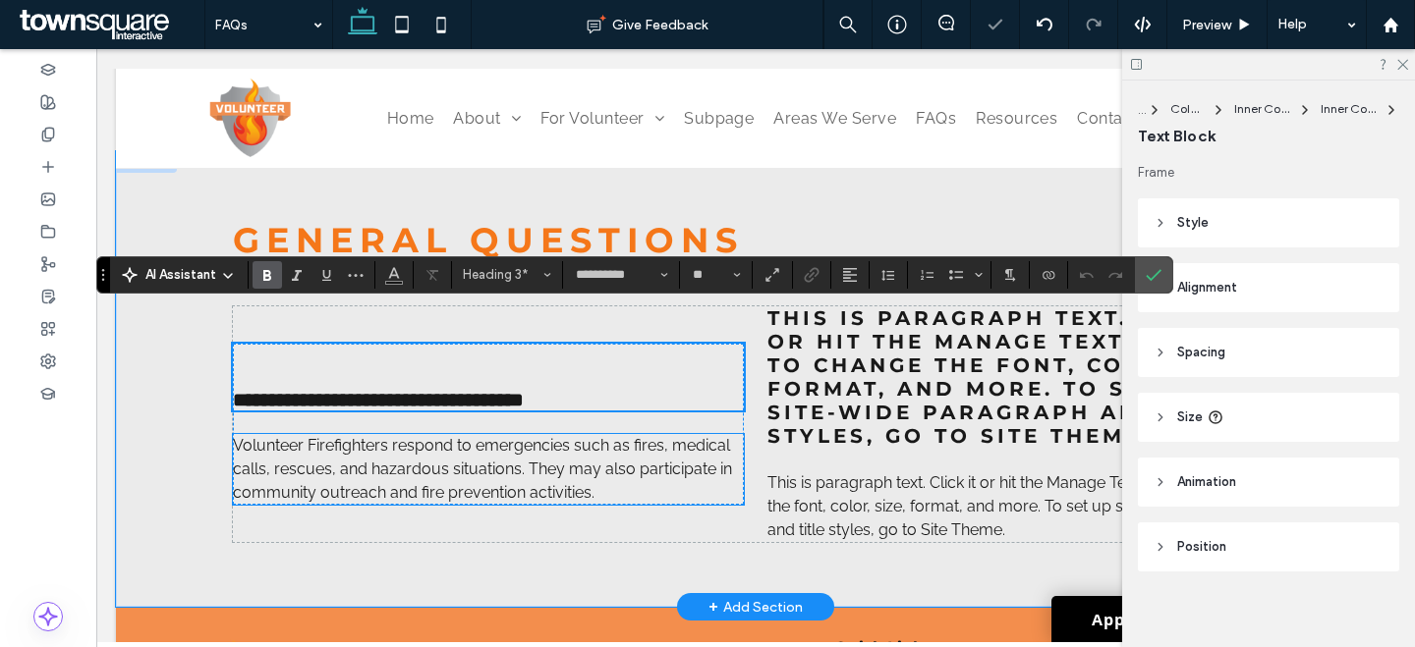
type input "**"
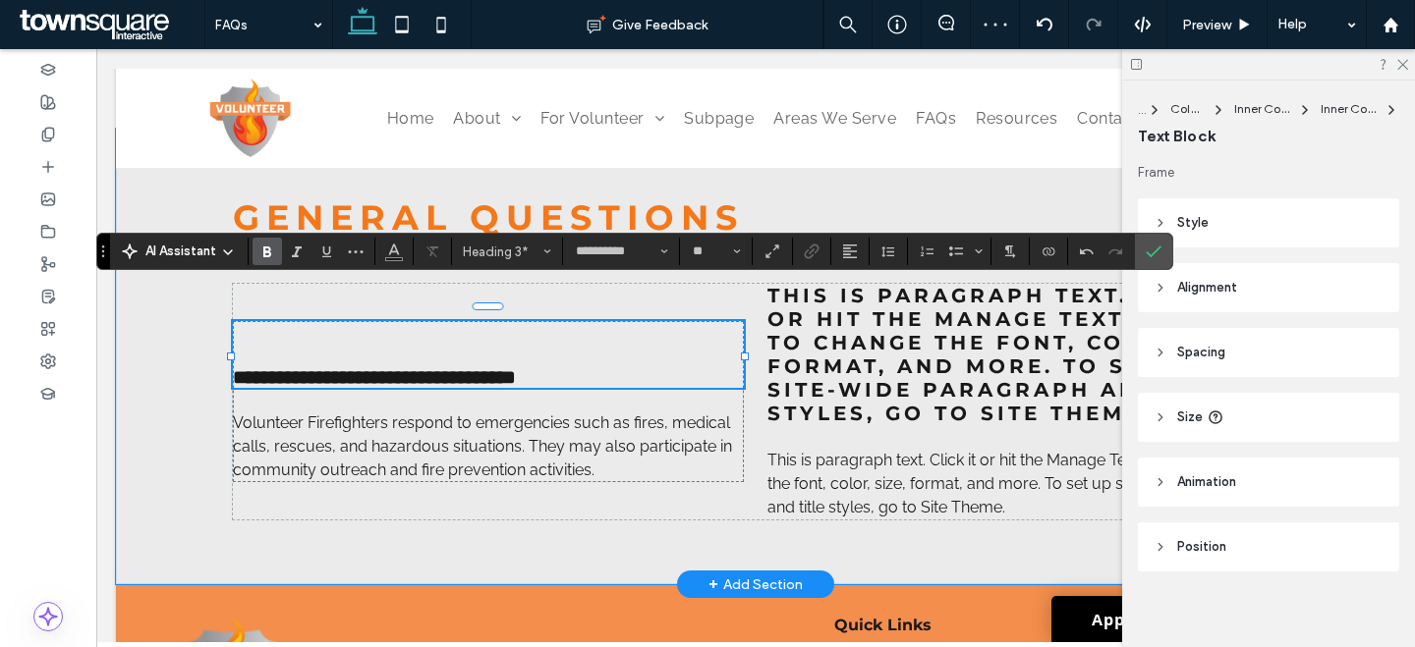
scroll to position [840, 0]
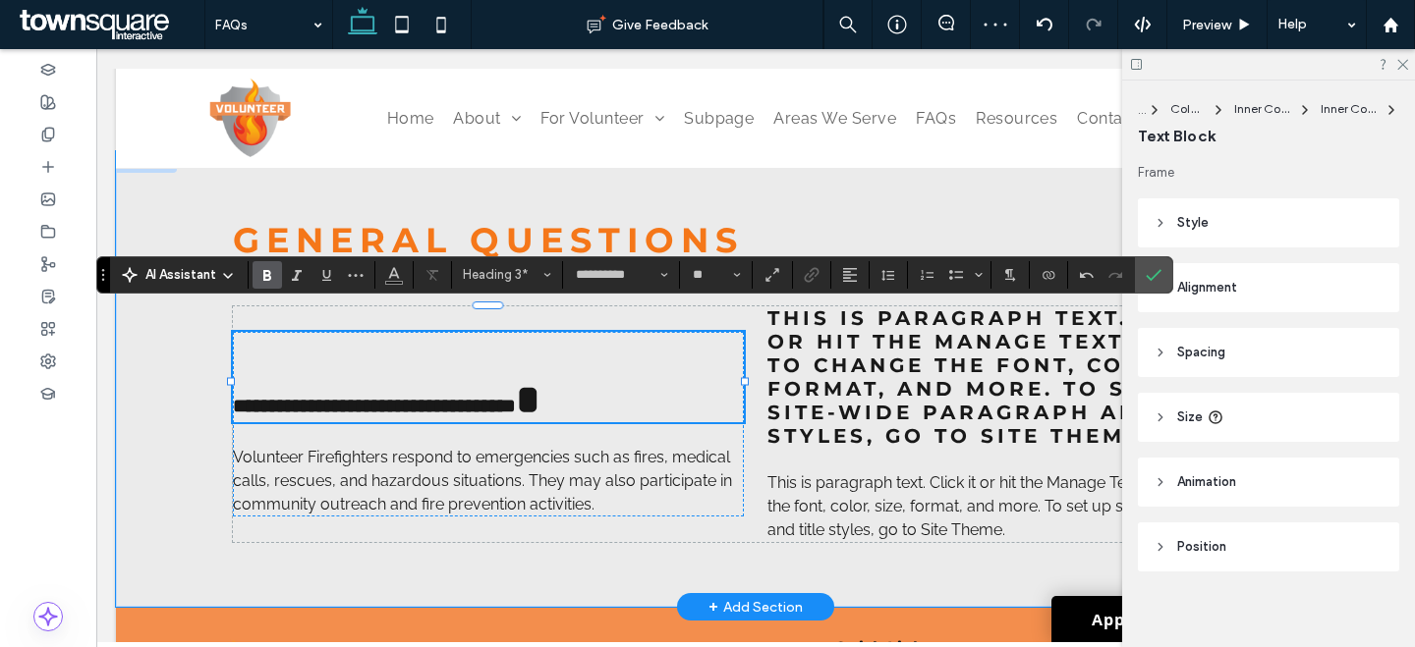
type input "**"
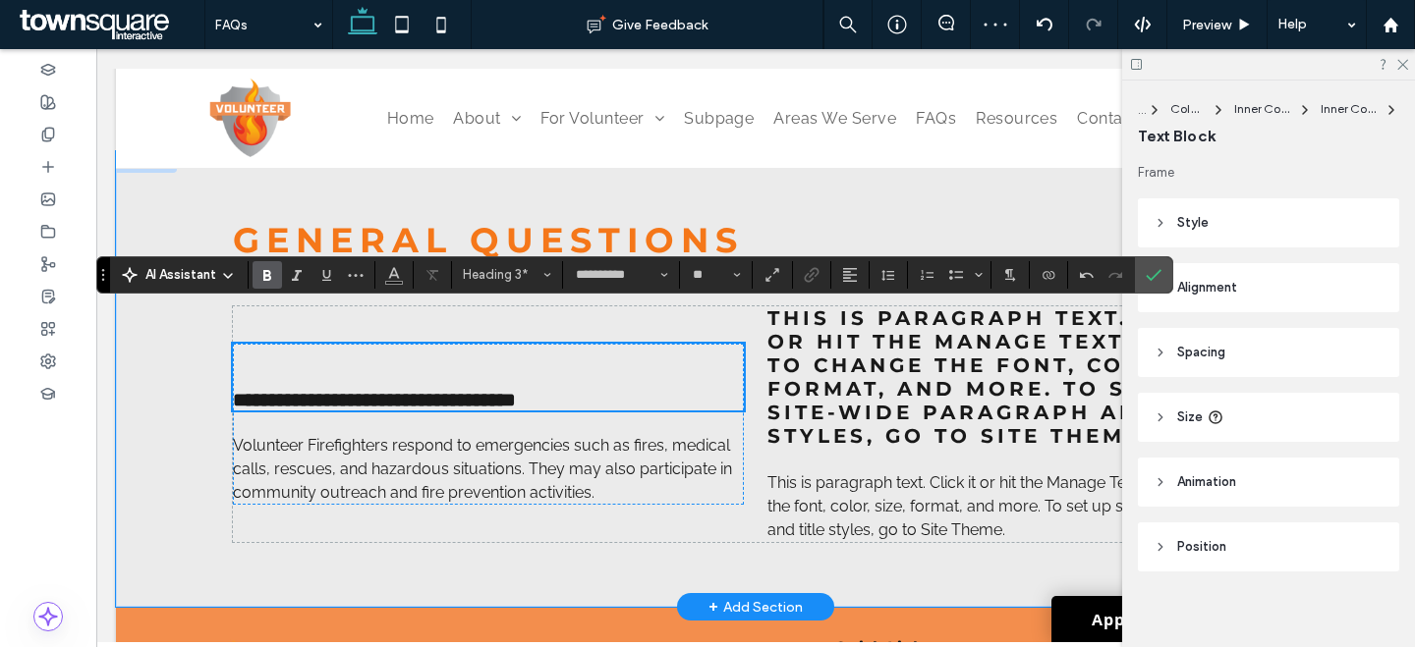
scroll to position [863, 0]
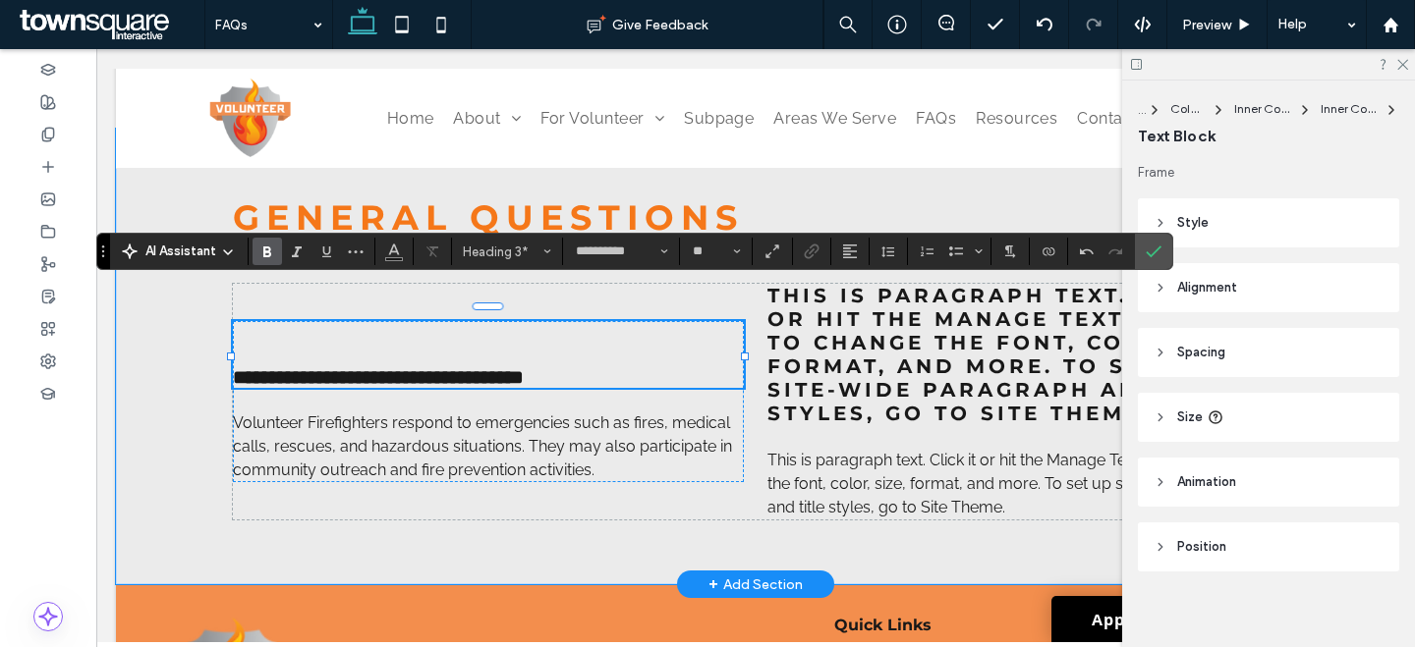
click at [234, 376] on span "**********" at bounding box center [378, 377] width 291 height 20
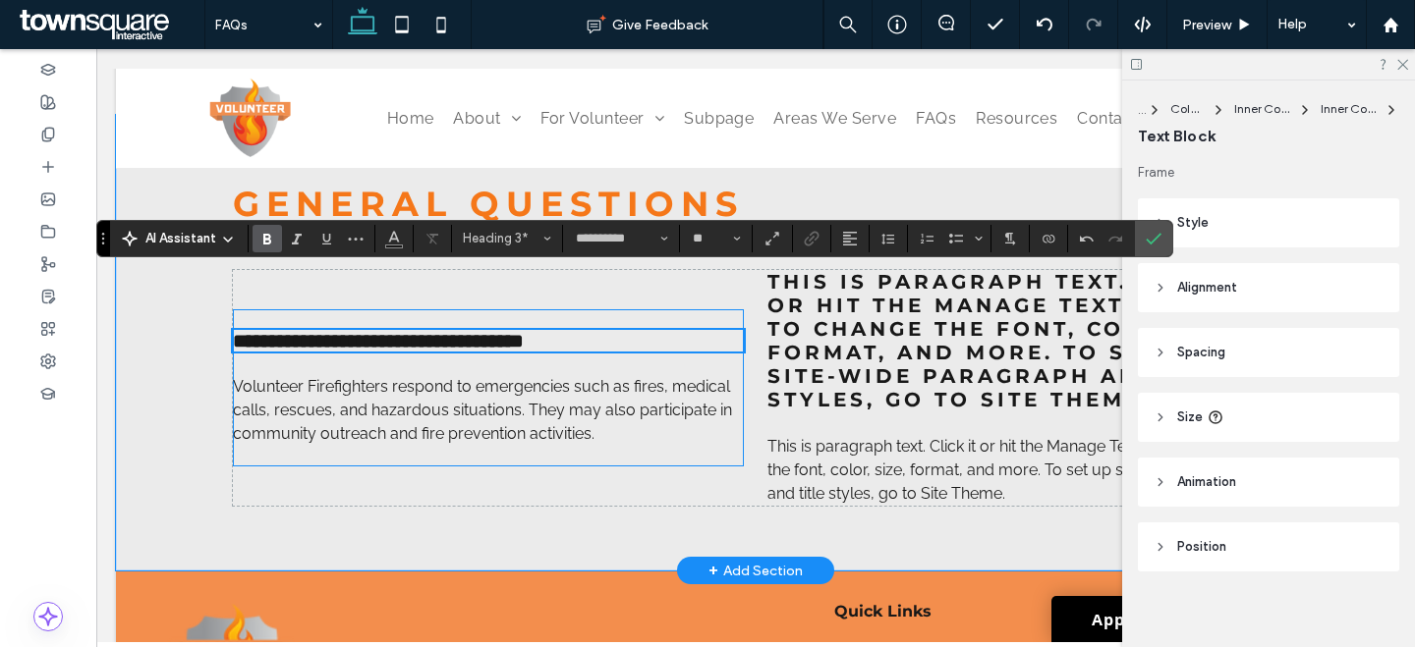
scroll to position [888, 0]
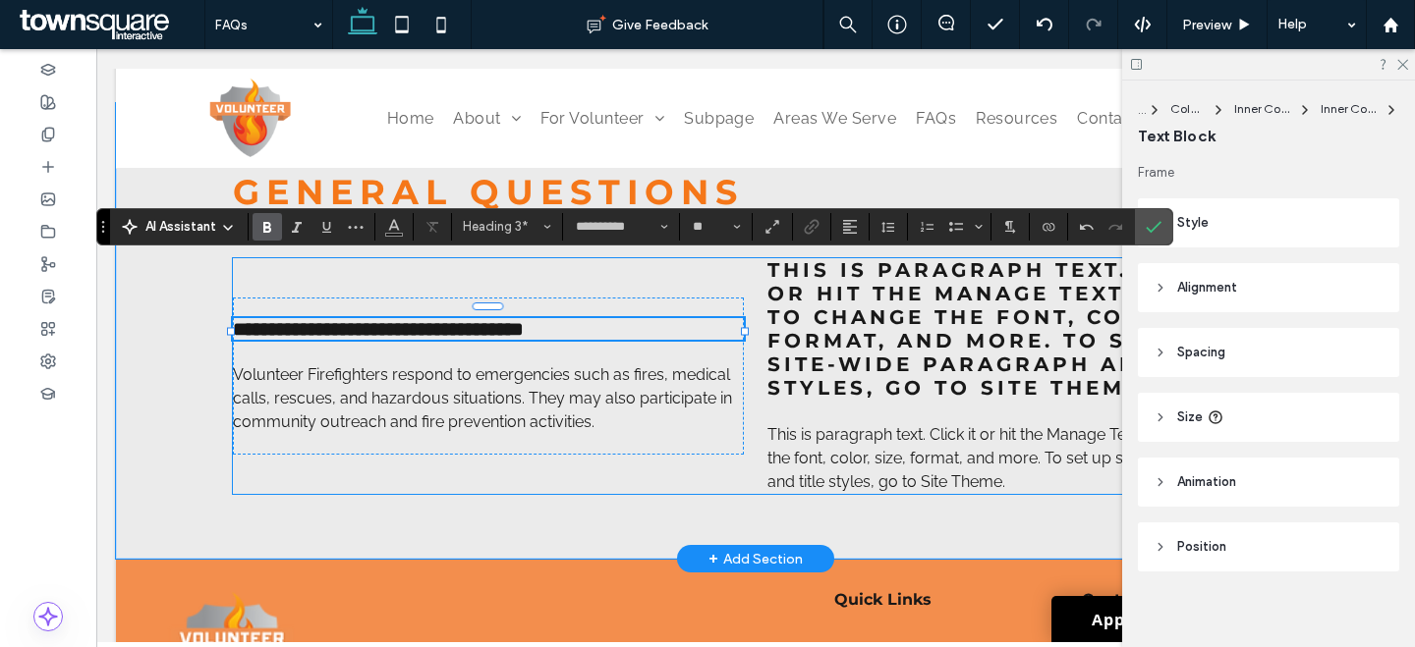
click at [538, 284] on div "**********" at bounding box center [755, 376] width 1045 height 236
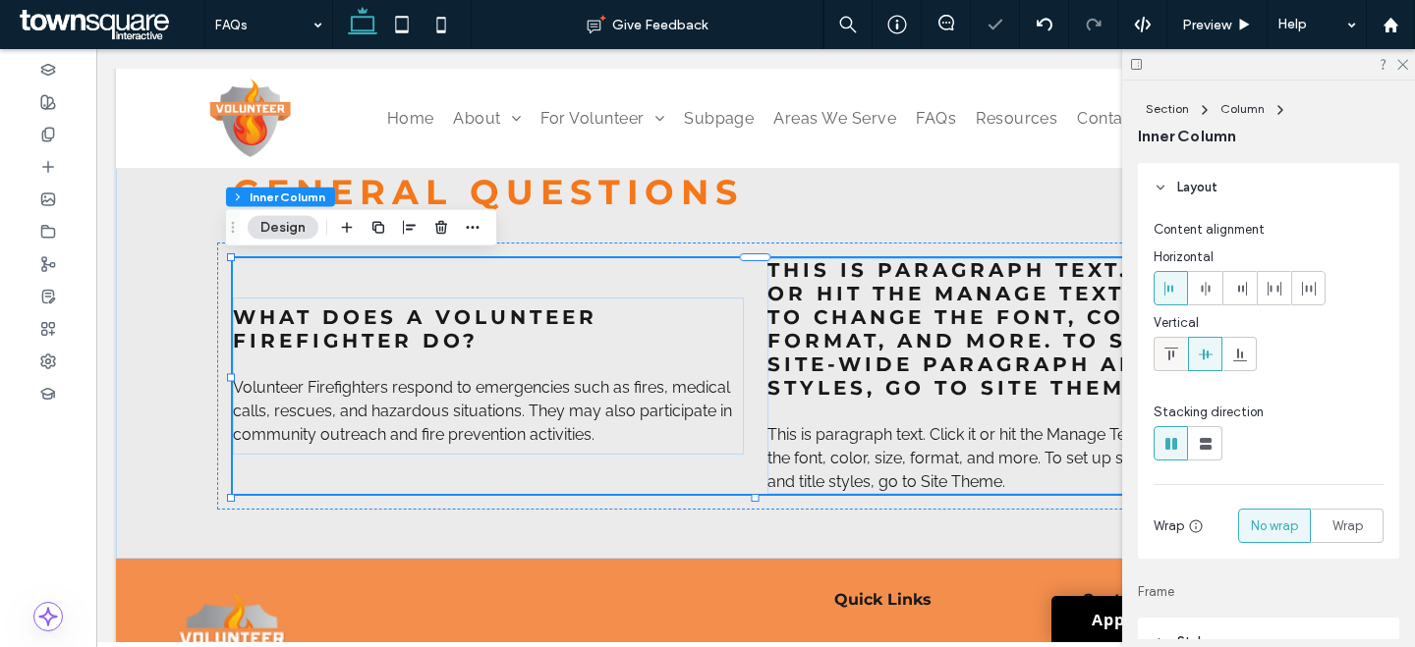
click at [1160, 362] on div at bounding box center [1170, 354] width 32 height 32
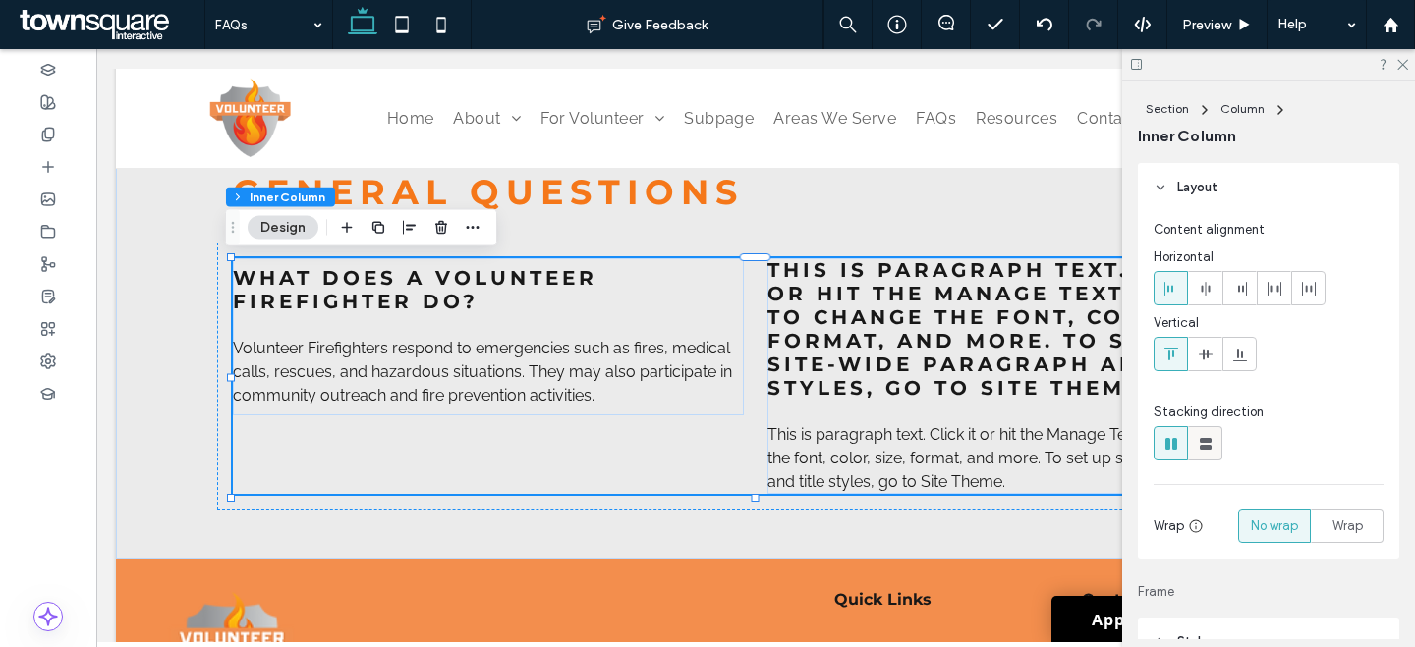
click at [1193, 445] on div at bounding box center [1205, 443] width 32 height 32
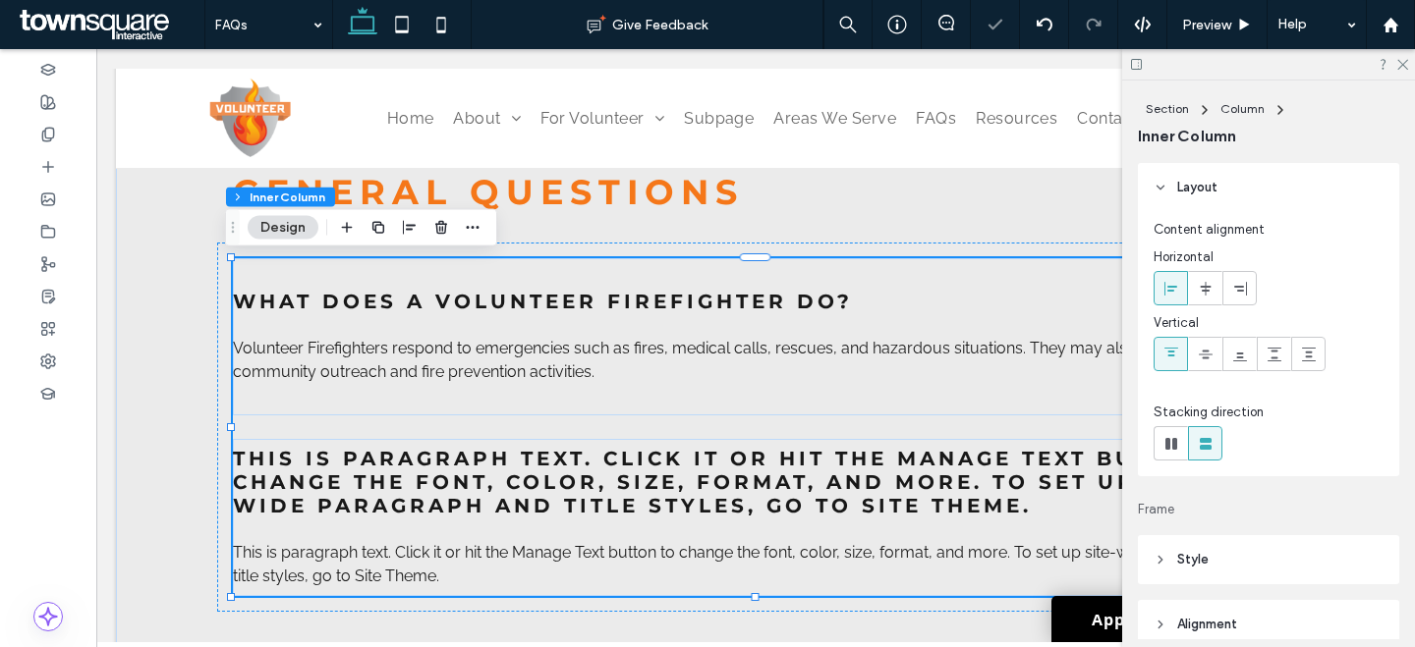
click at [374, 225] on icon "button" at bounding box center [378, 228] width 16 height 16
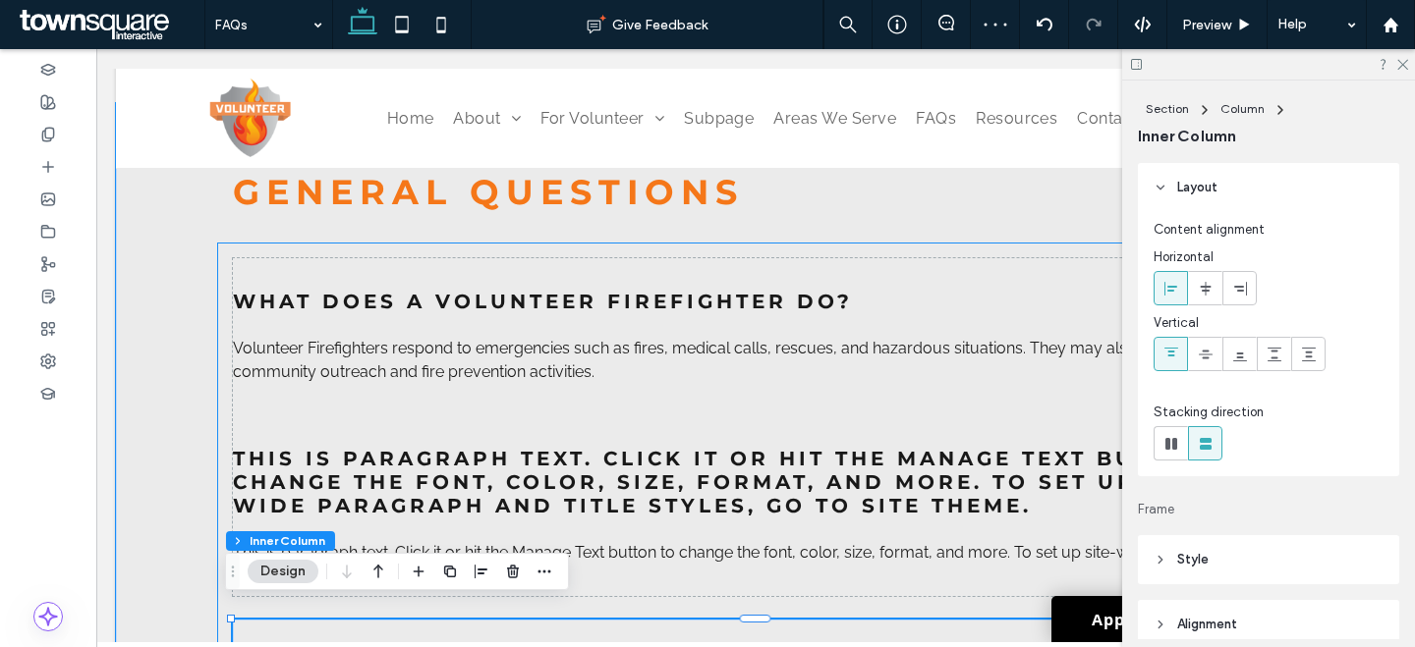
click at [644, 255] on div "What does a volunteer firefighter do? Volunteer Firefighters respond to emergen…" at bounding box center [755, 608] width 1077 height 731
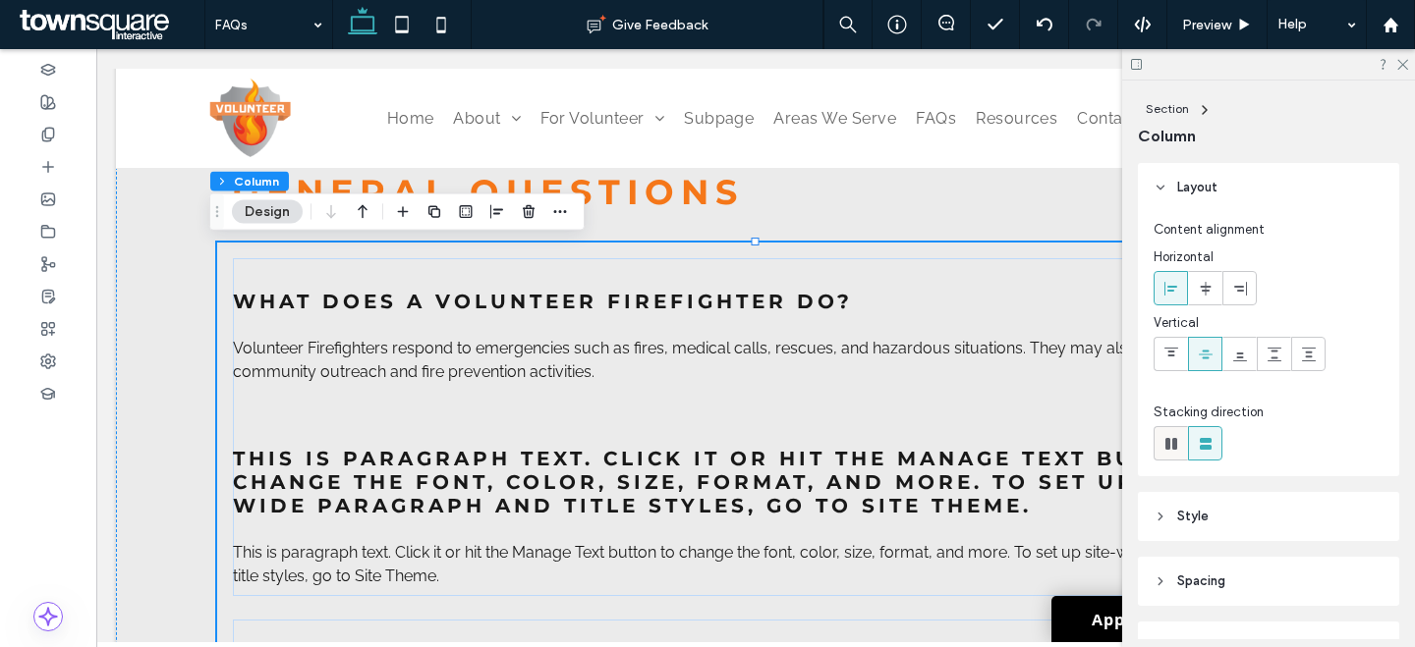
click at [1175, 443] on use at bounding box center [1171, 444] width 12 height 12
type input "*"
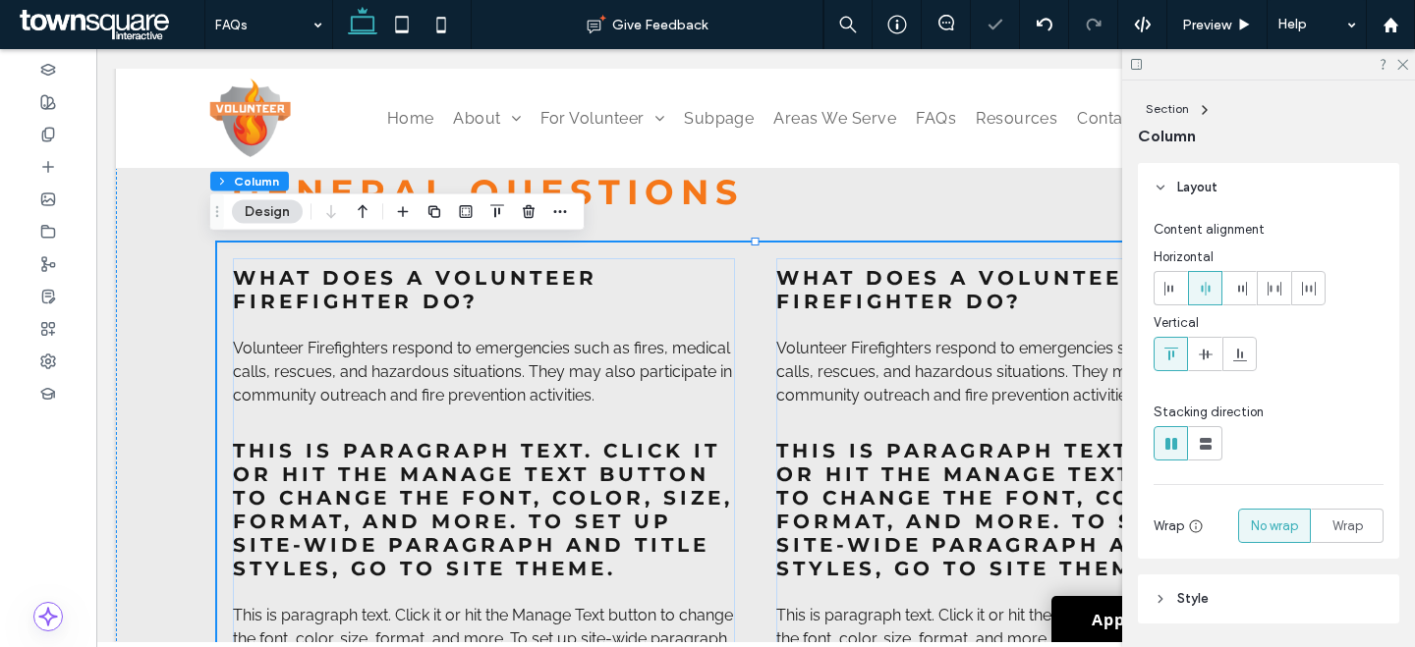
scroll to position [257, 0]
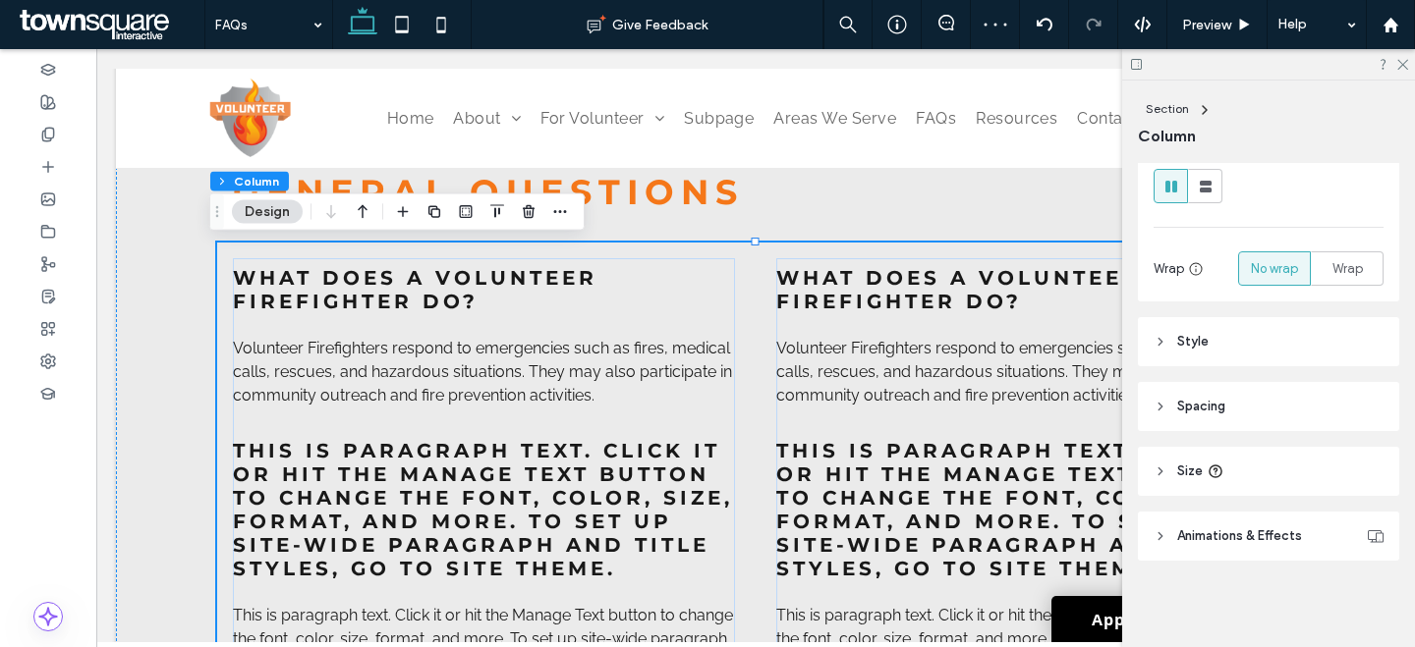
click at [1213, 418] on header "Spacing" at bounding box center [1268, 406] width 261 height 49
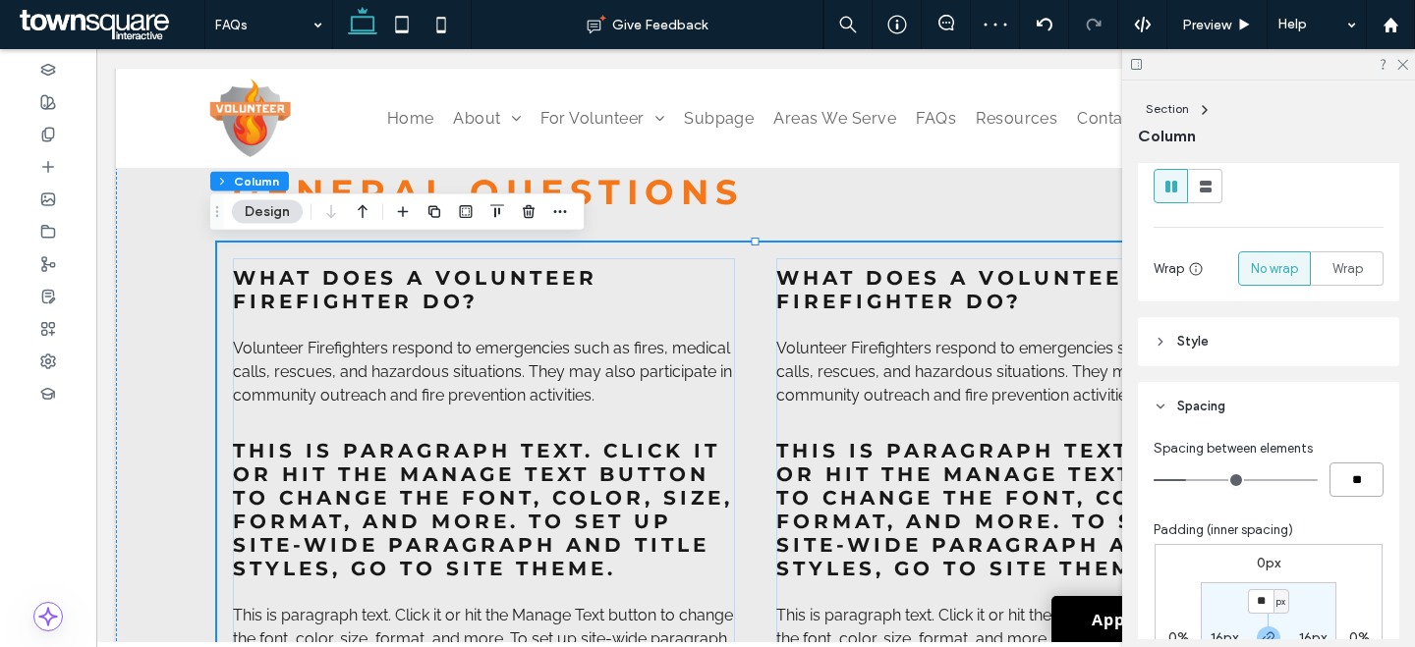
click at [1353, 489] on input "**" at bounding box center [1356, 480] width 54 height 34
type input "*"
type input "**"
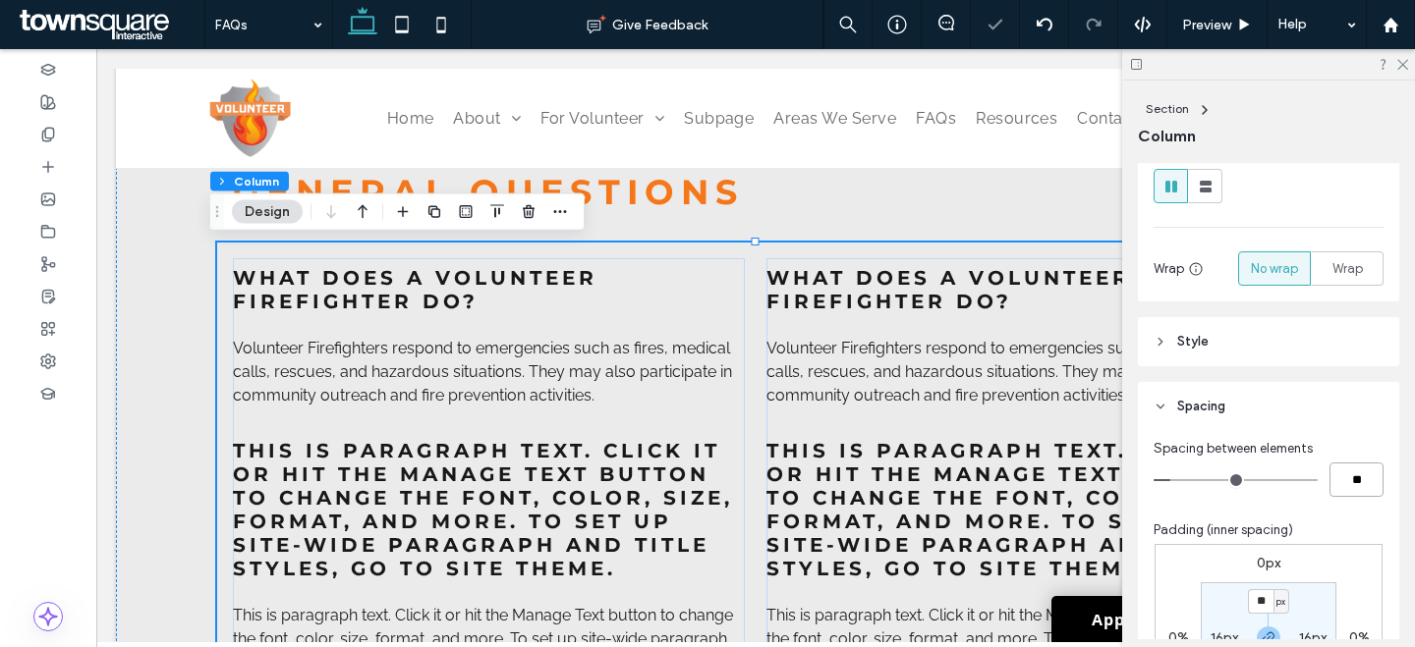
scroll to position [0, 0]
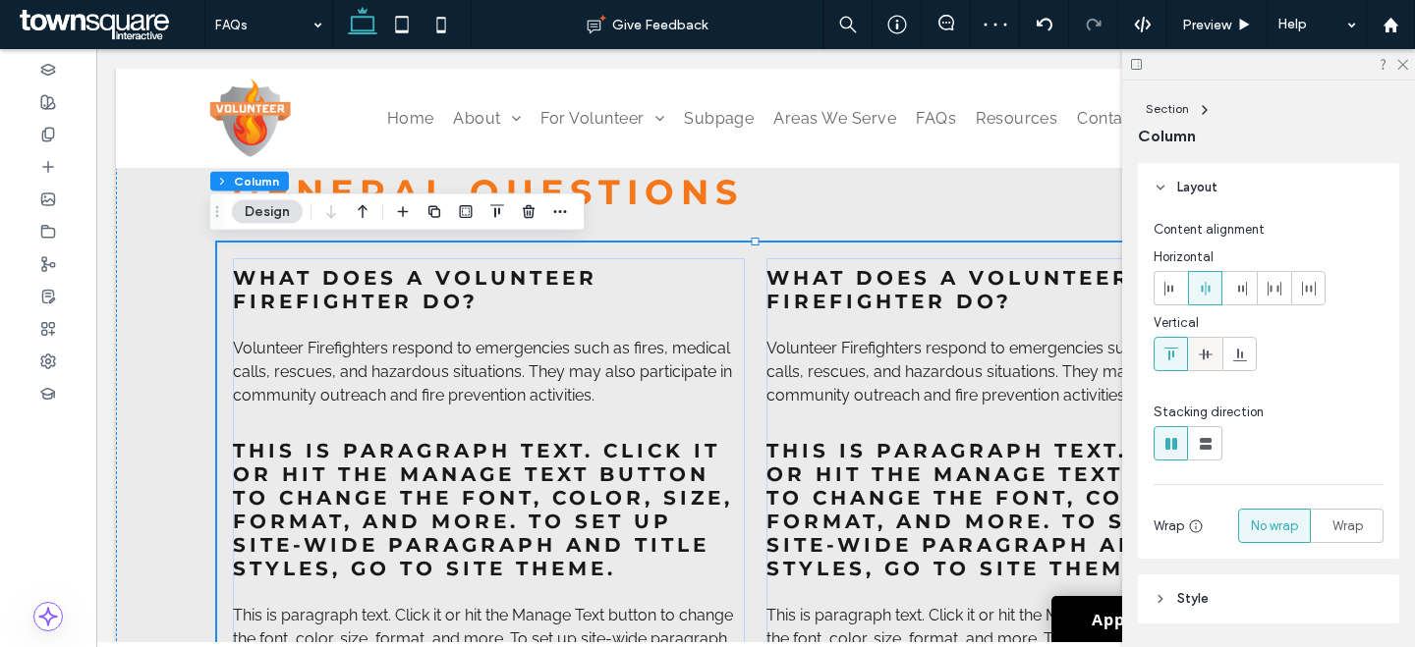
click at [1201, 347] on icon at bounding box center [1205, 355] width 16 height 16
click at [1164, 348] on use at bounding box center [1170, 354] width 14 height 13
click at [982, 341] on span "Volunteer Firefighters respond to emergencies such as fires, medical calls, res…" at bounding box center [1015, 372] width 499 height 66
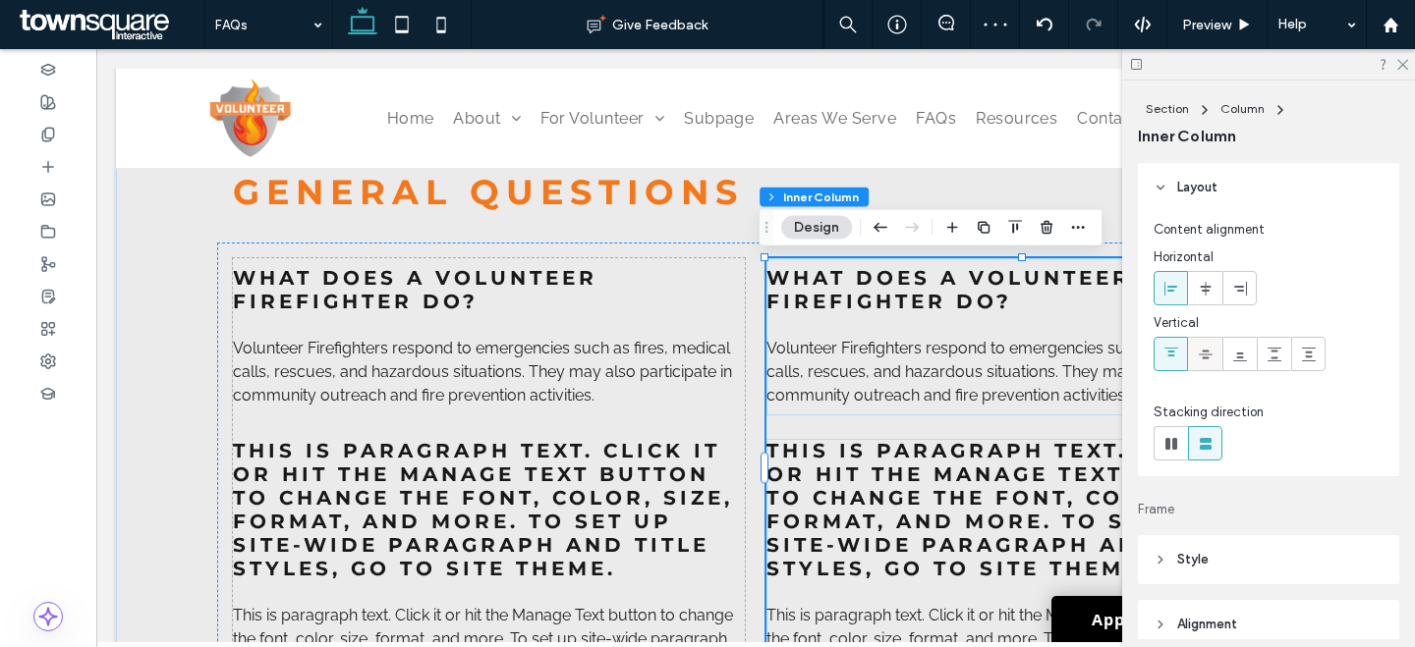
click at [1193, 359] on div at bounding box center [1205, 354] width 32 height 32
click at [1168, 359] on icon at bounding box center [1171, 355] width 16 height 16
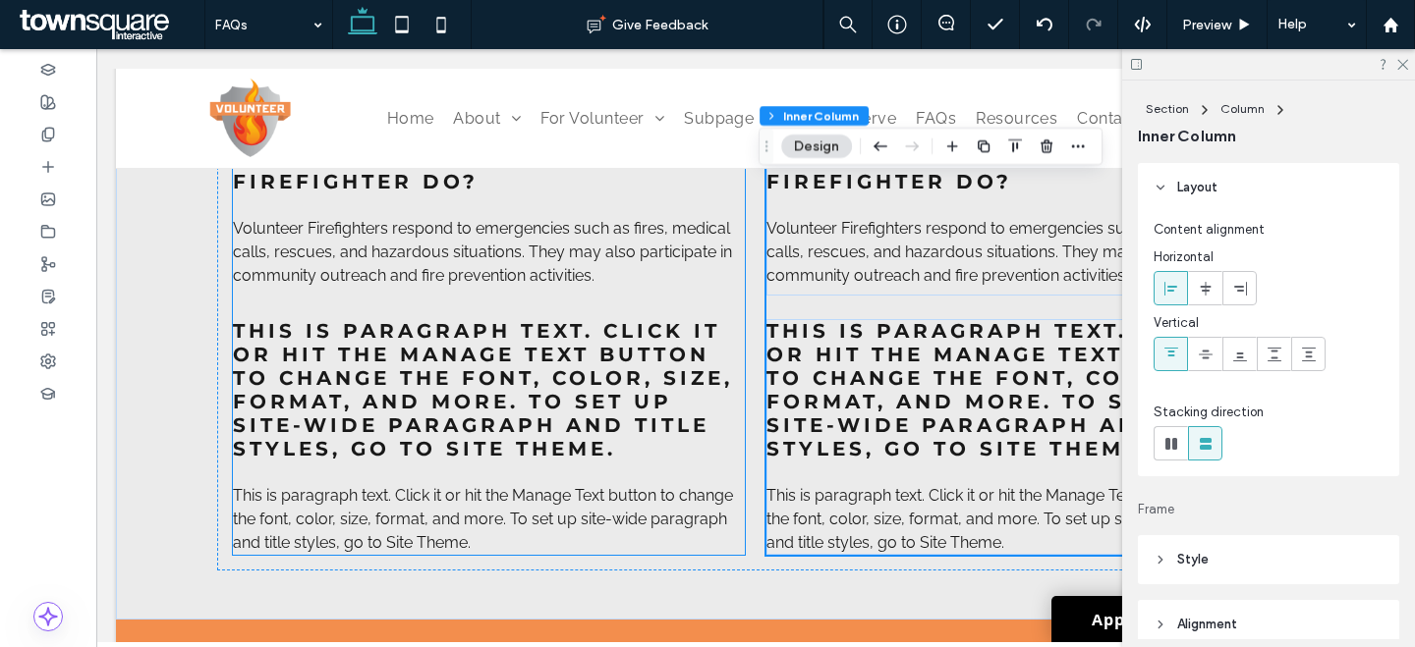
scroll to position [1028, 0]
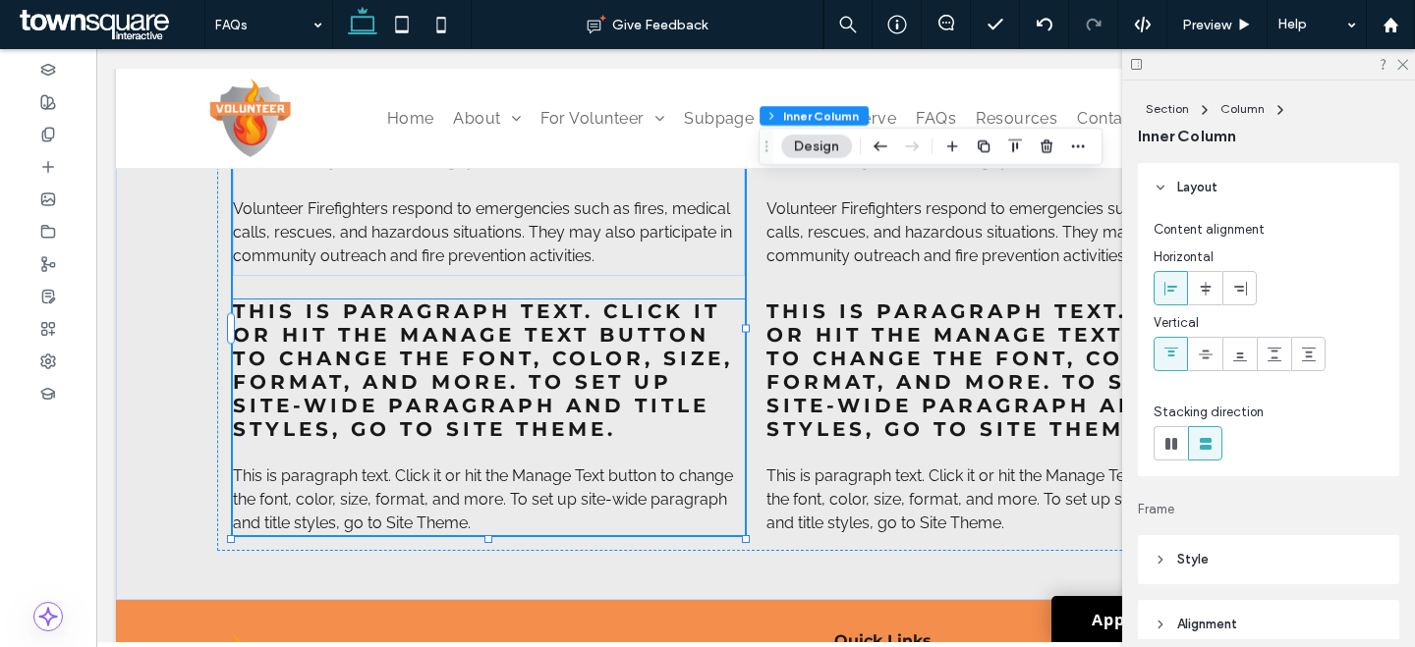
click at [461, 494] on span "This is paragraph text. Click it or hit the Manage Text button to change the fo…" at bounding box center [483, 500] width 500 height 66
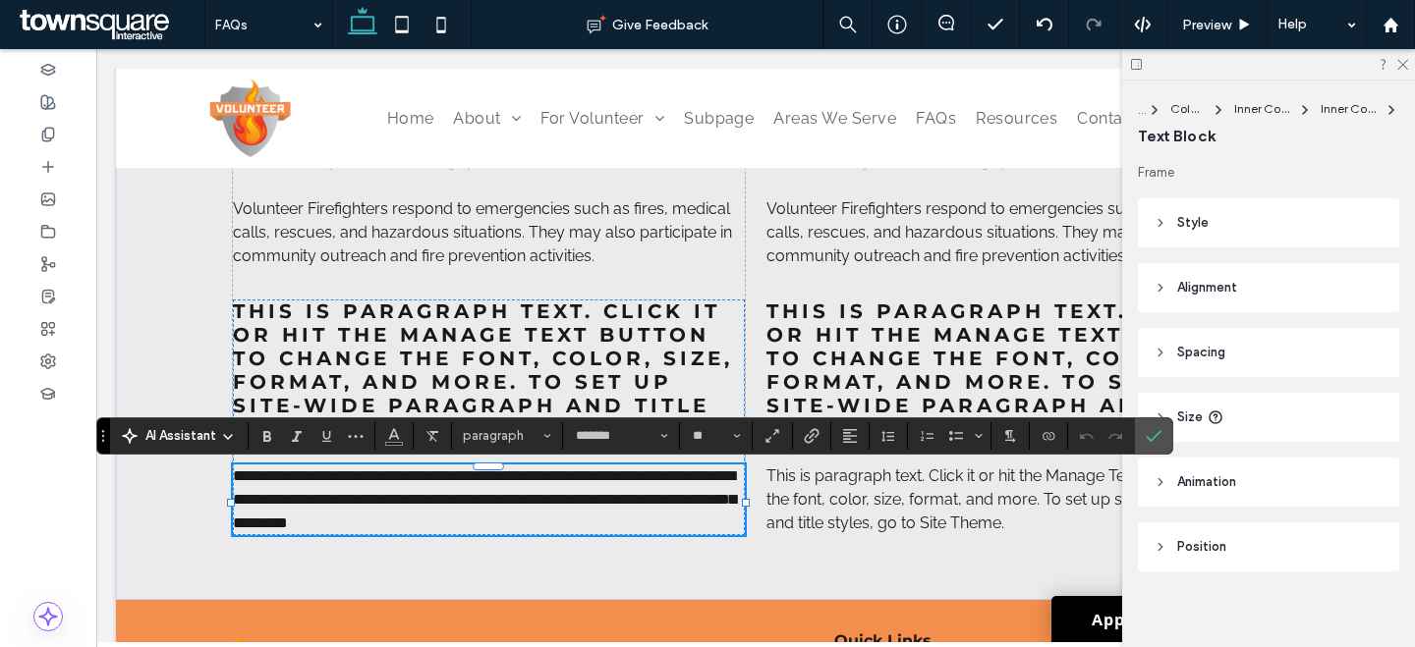
paste div
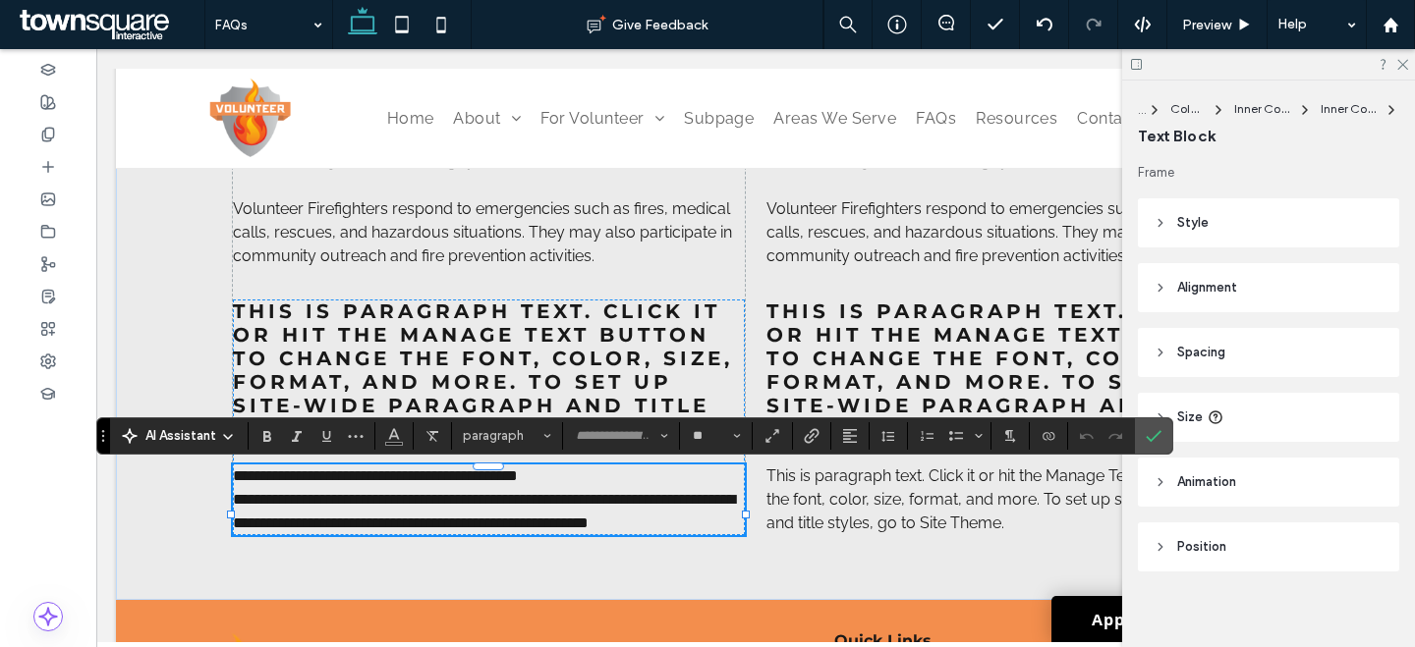
scroll to position [118, 0]
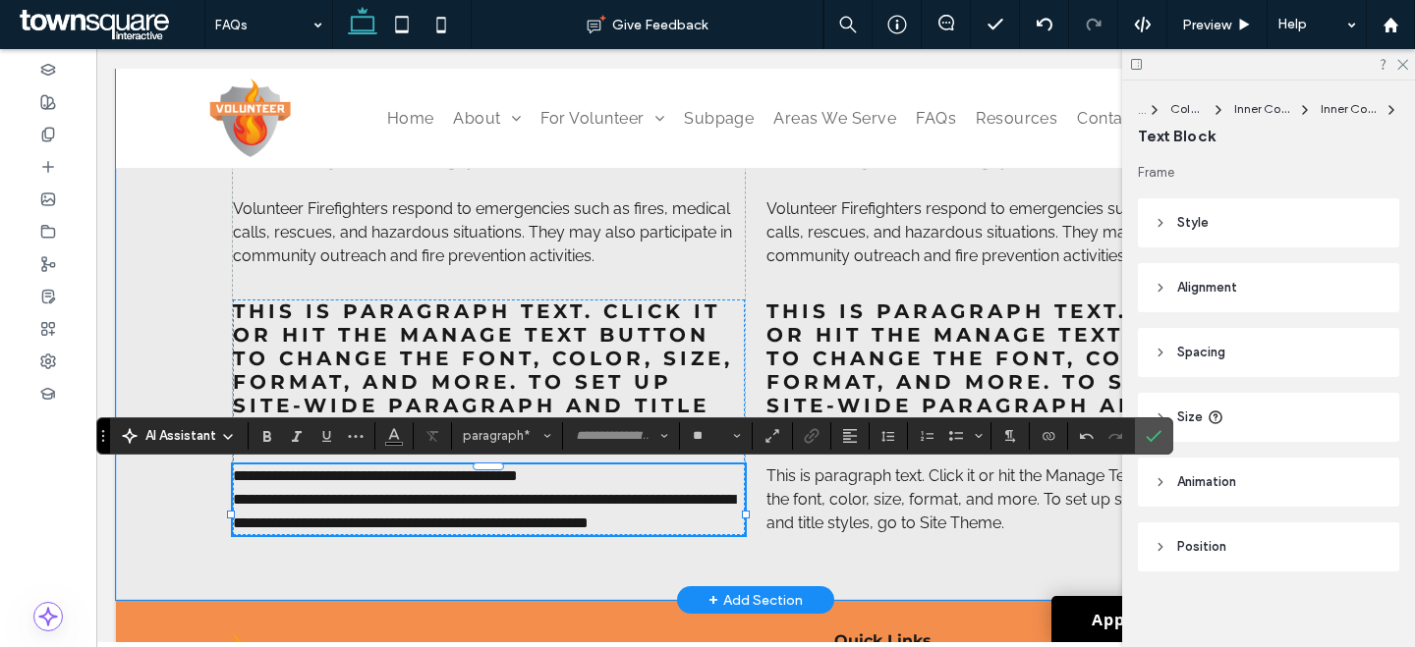
type input "*******"
drag, startPoint x: 579, startPoint y: 478, endPoint x: 246, endPoint y: 475, distance: 333.0
click at [246, 475] on p "**********" at bounding box center [489, 477] width 512 height 24
click at [555, 485] on p "**********" at bounding box center [489, 477] width 512 height 24
drag, startPoint x: 557, startPoint y: 486, endPoint x: 223, endPoint y: 479, distance: 334.1
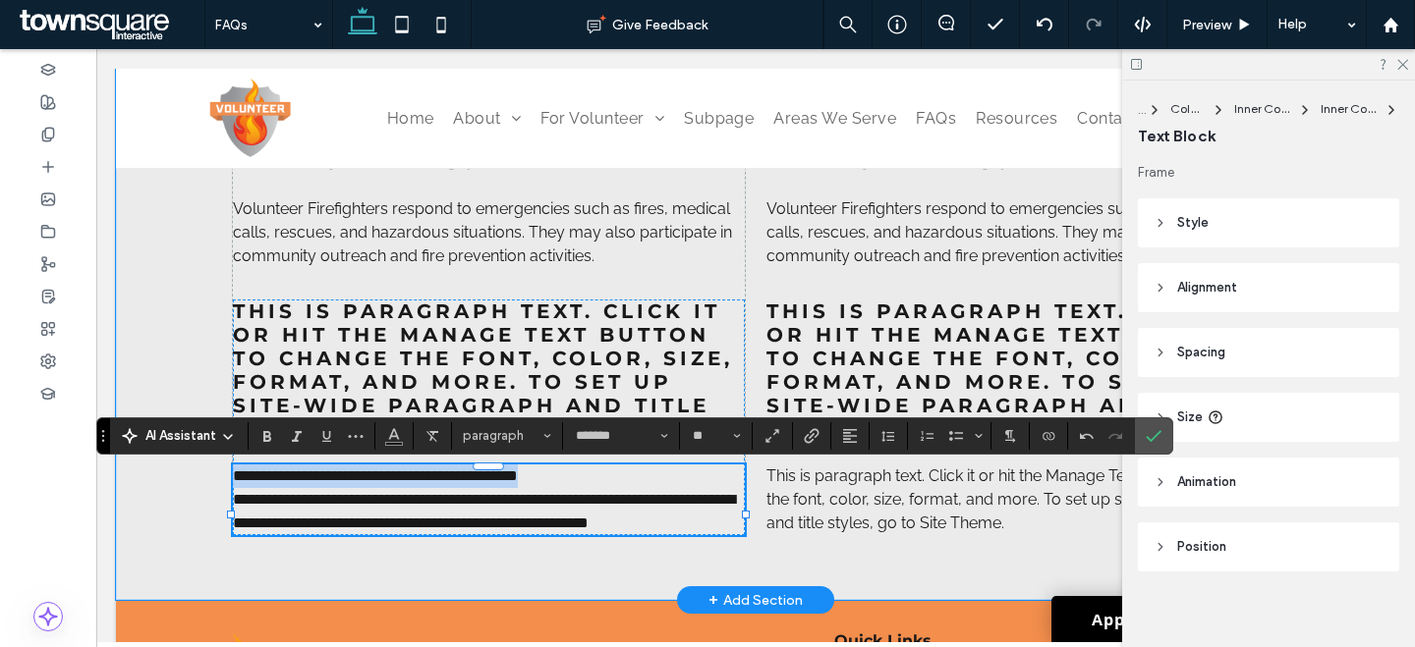
click at [233, 479] on p "**********" at bounding box center [489, 477] width 512 height 24
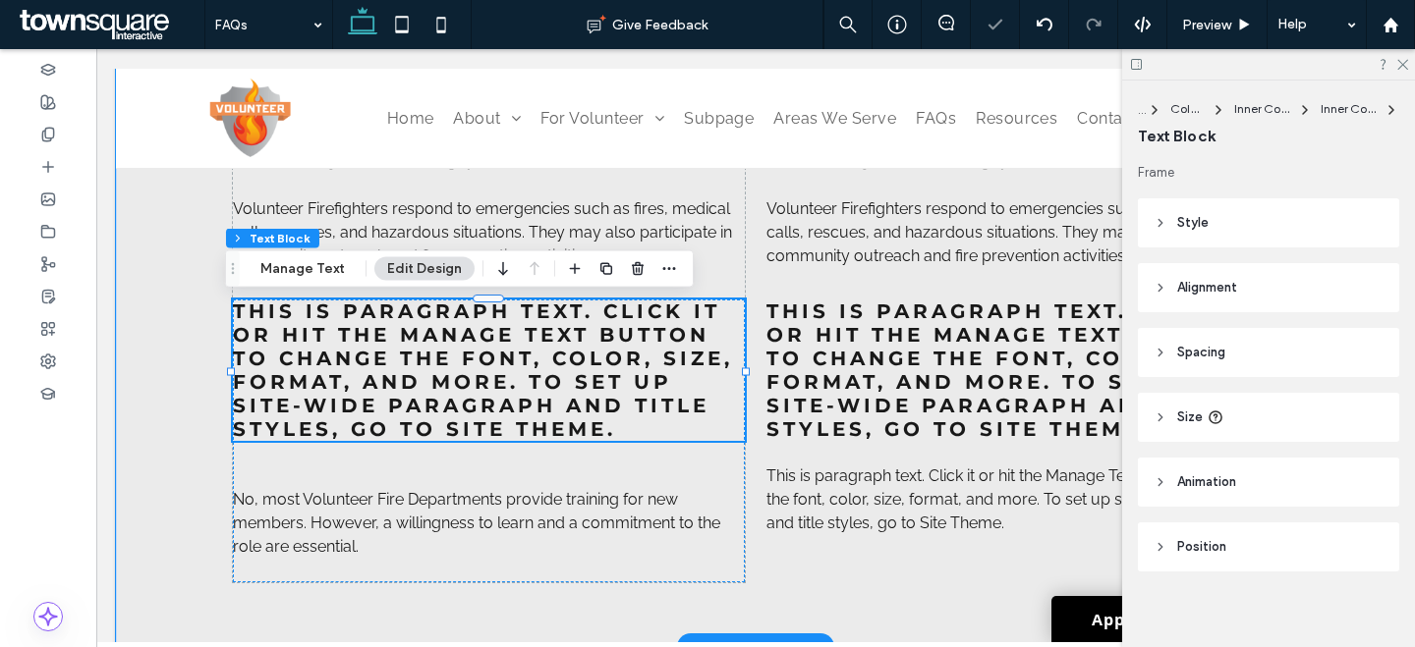
scroll to position [11, 0]
click at [268, 381] on span "This is paragraph text. Click it or hit the Manage Text button to change the fo…" at bounding box center [483, 370] width 500 height 141
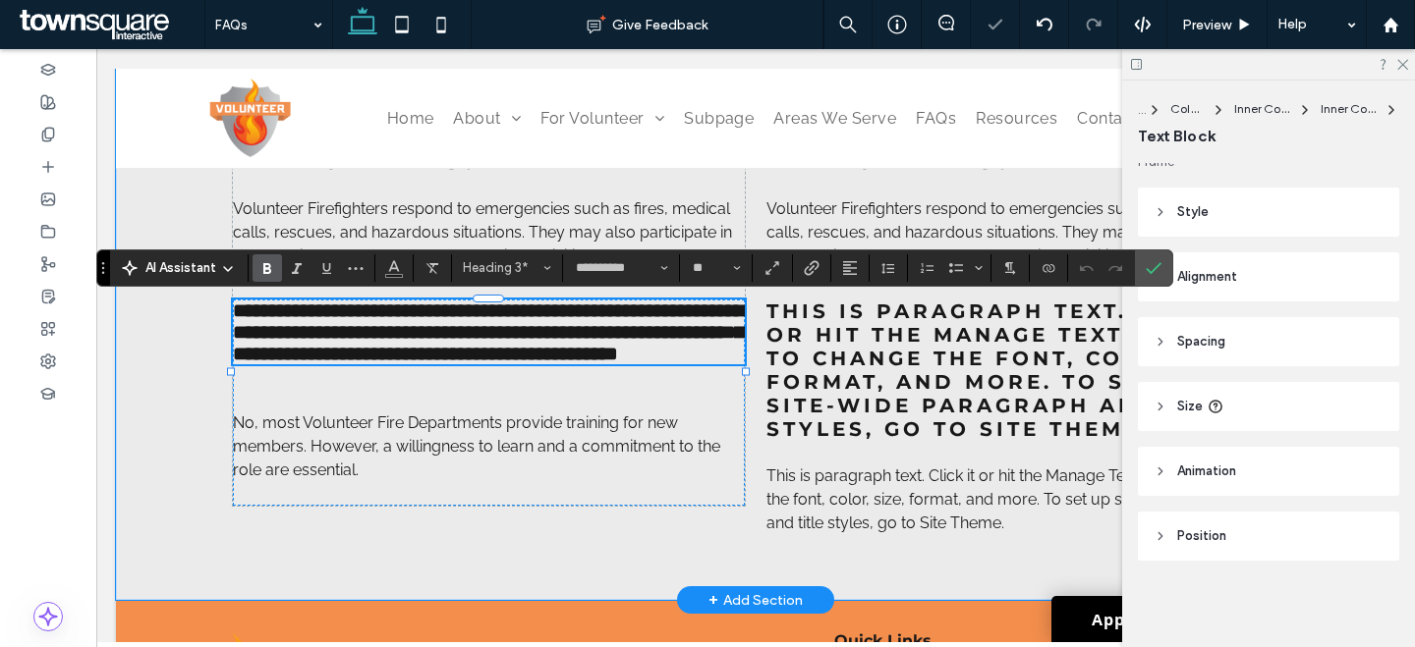
paste div
type input "*******"
type input "**"
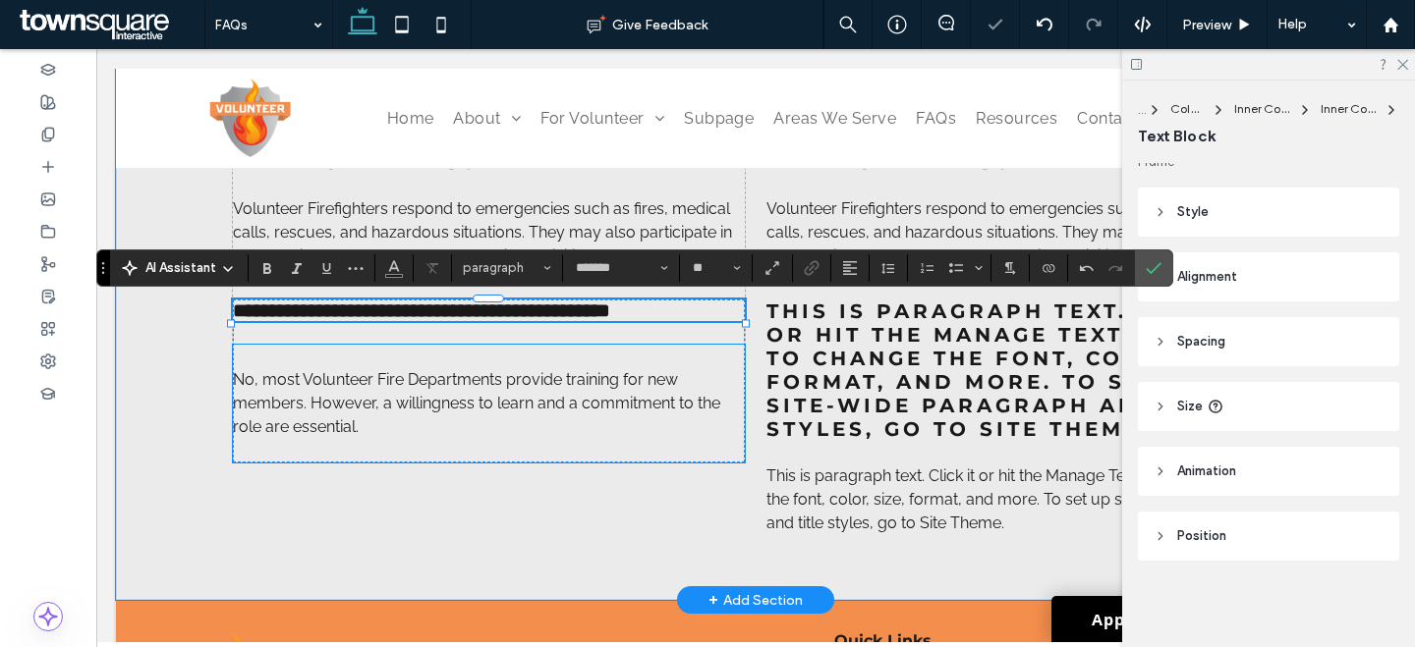
click at [234, 431] on span "No, most Volunteer Fire Departments provide training for new members. However, …" at bounding box center [476, 403] width 487 height 66
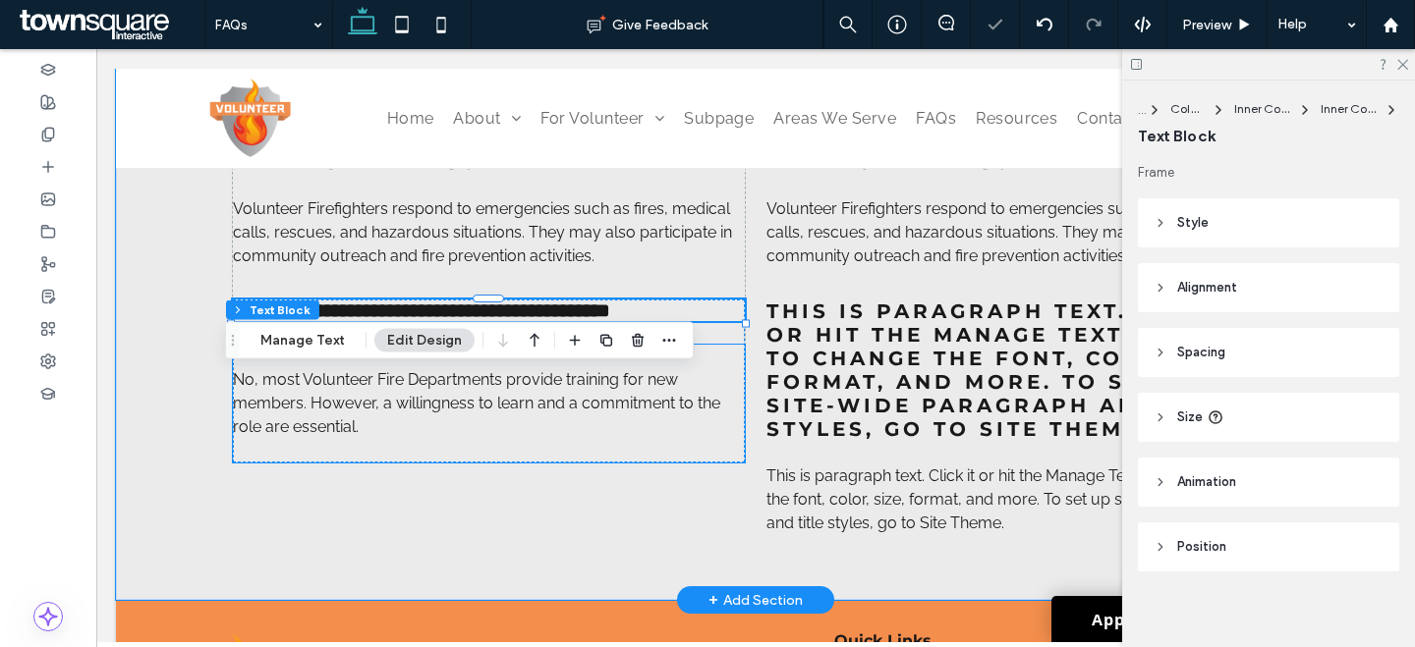
click at [235, 431] on div "﻿ No, most Volunteer Fire Departments provide training for new members. However…" at bounding box center [489, 404] width 512 height 118
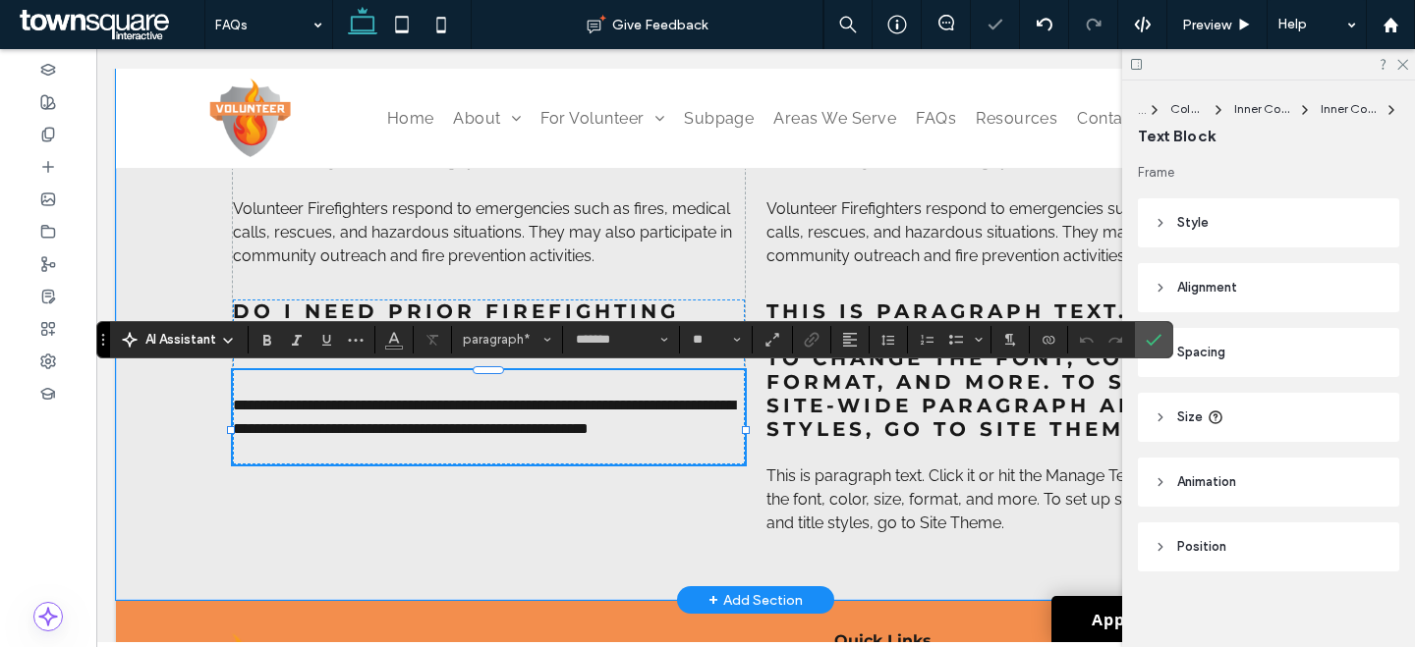
click at [233, 407] on span "**********" at bounding box center [484, 417] width 502 height 38
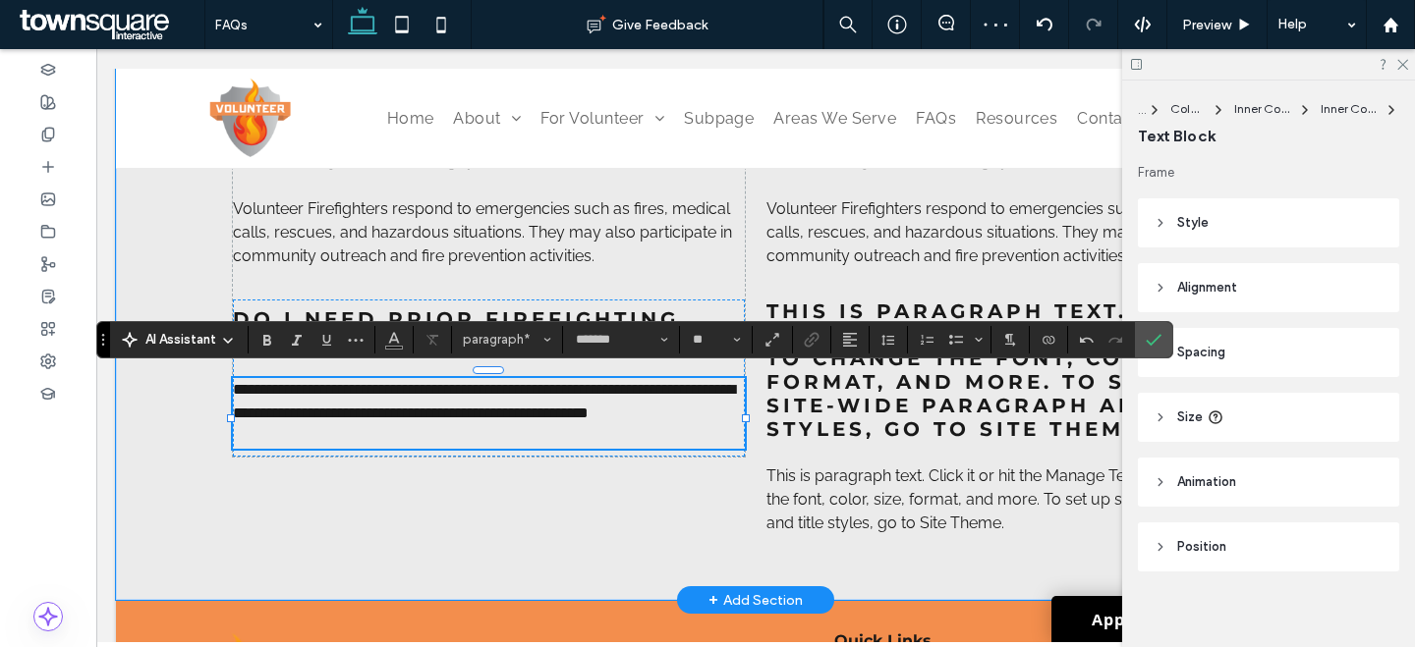
click at [258, 449] on p at bounding box center [489, 437] width 512 height 24
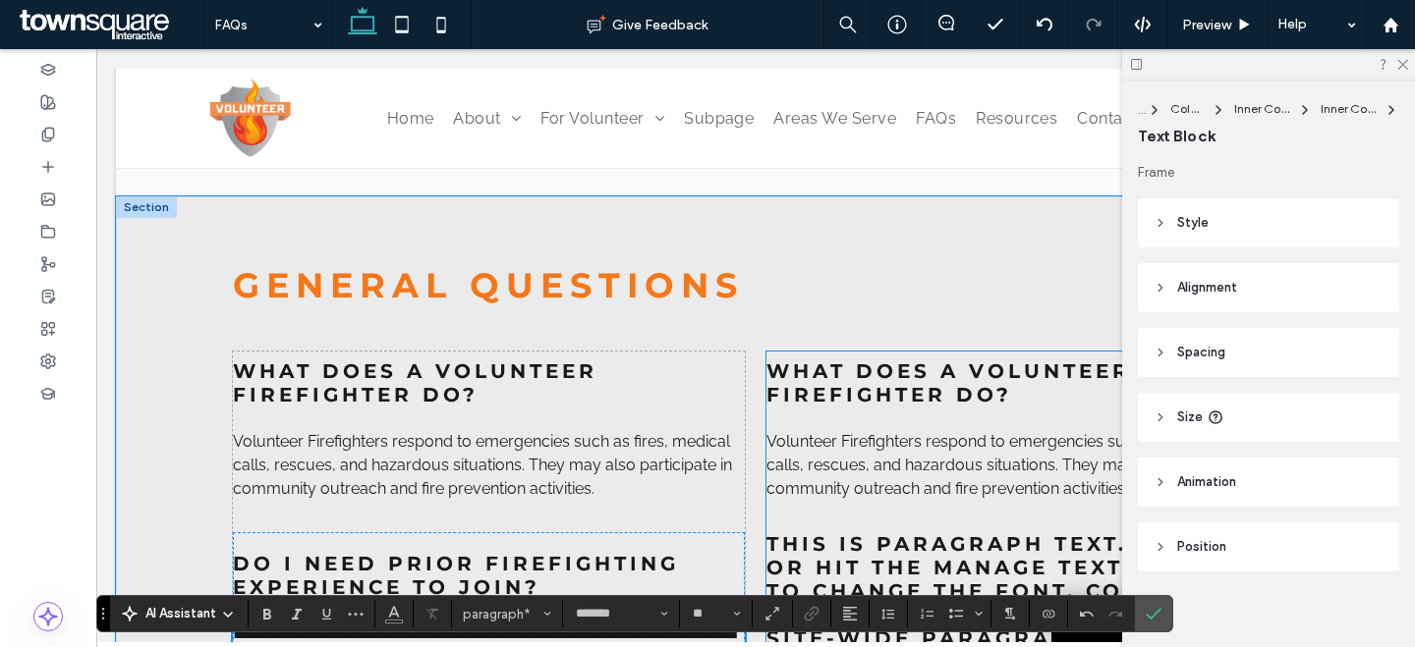
scroll to position [806, 0]
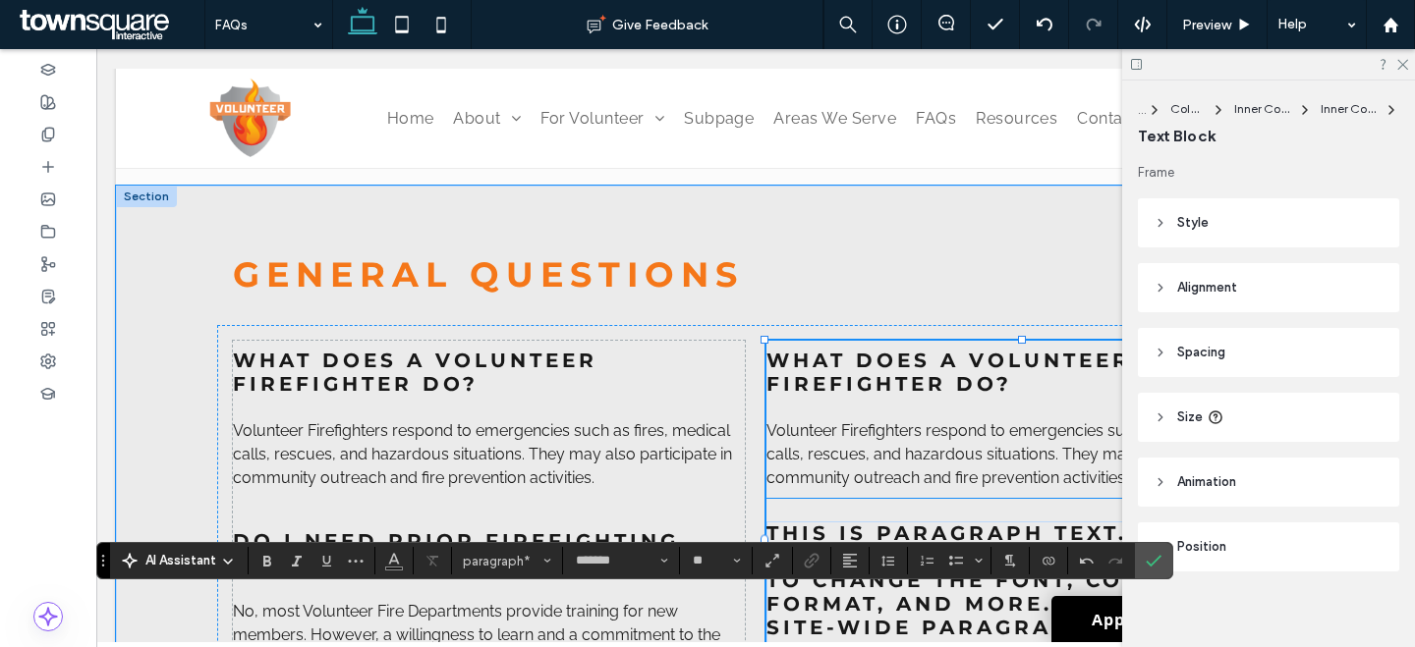
click at [807, 446] on p "Volunteer Firefighters respond to emergencies such as fires, medical calls, res…" at bounding box center [1022, 454] width 512 height 71
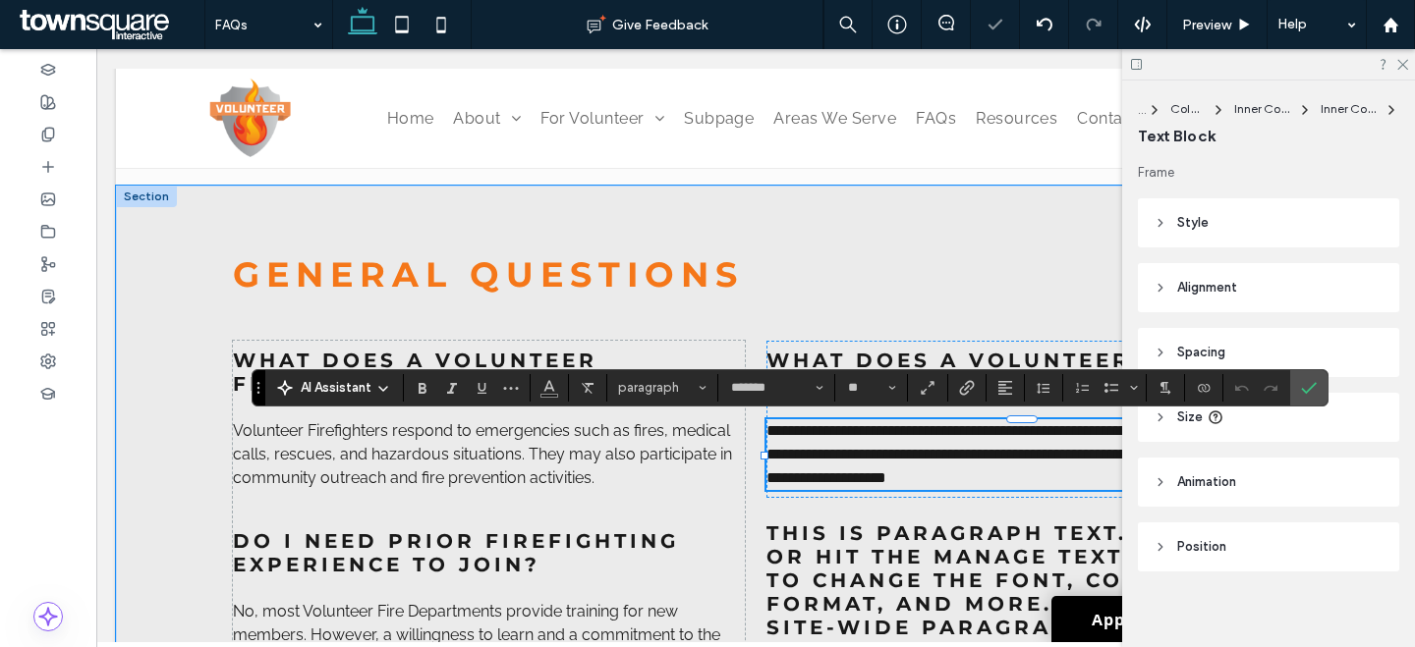
paste div
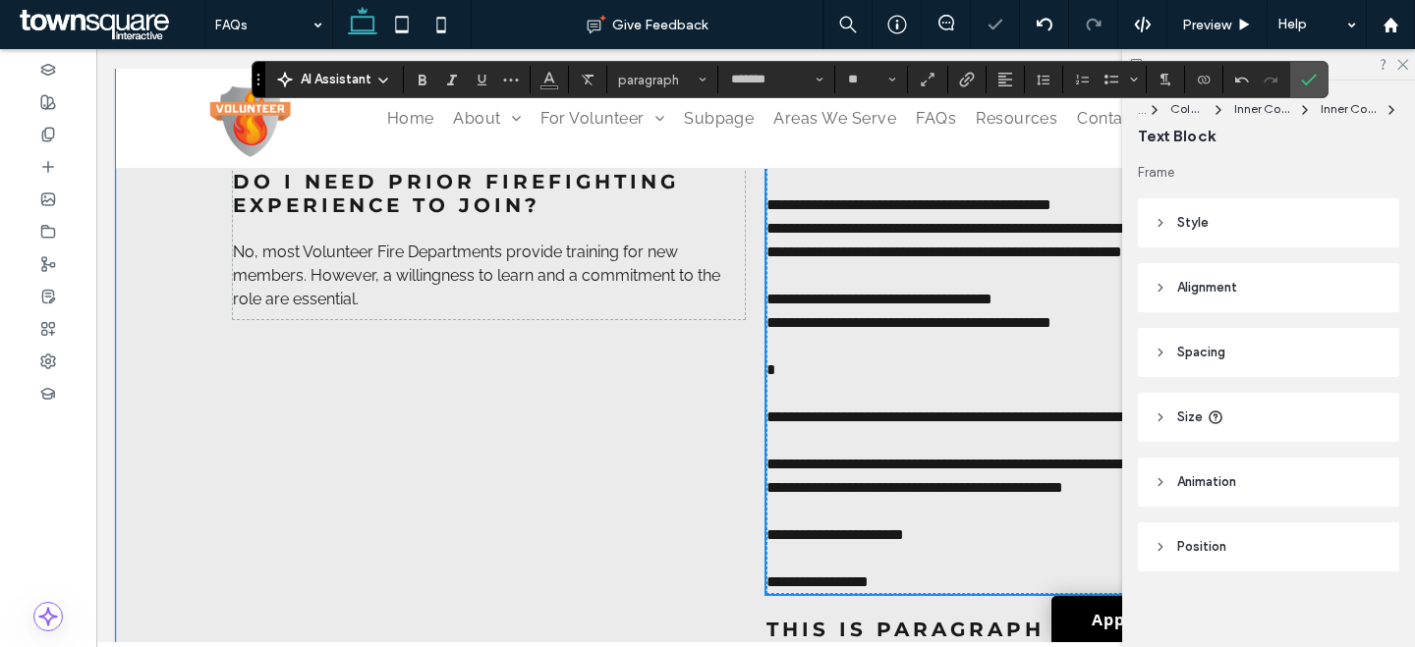
scroll to position [1042, 0]
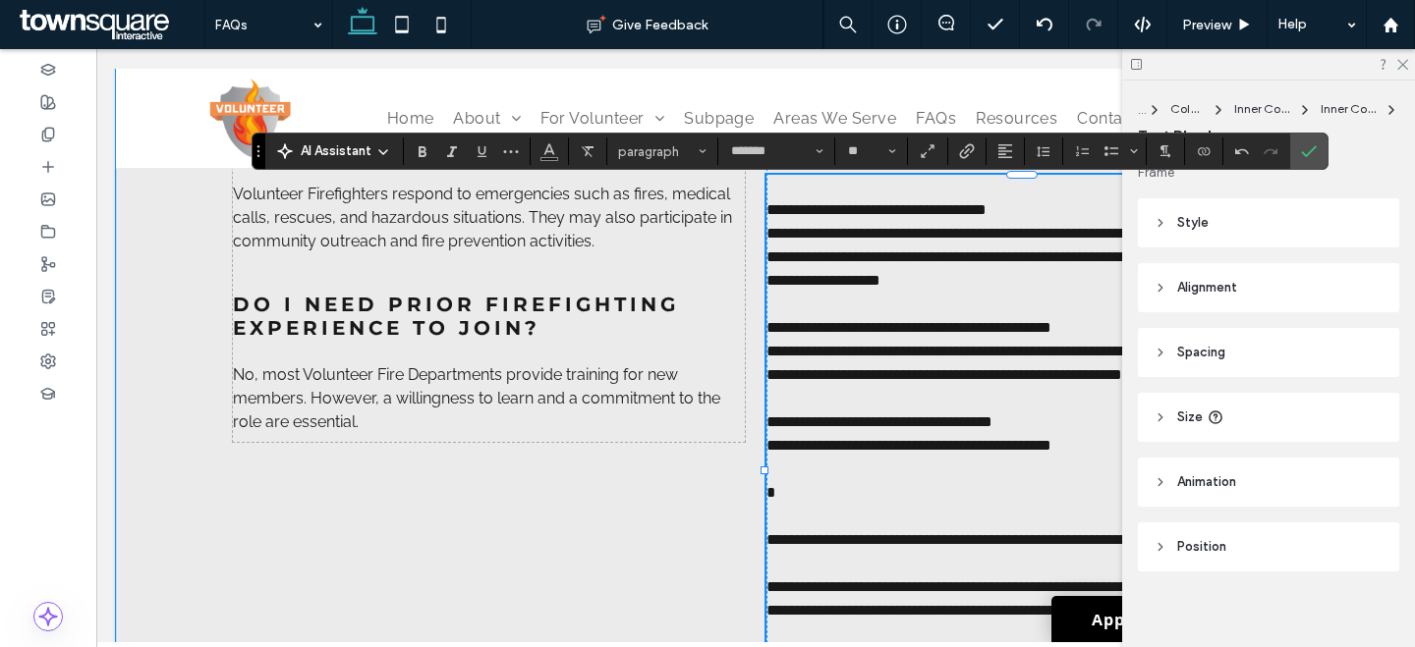
click at [843, 264] on span "**********" at bounding box center [1017, 245] width 502 height 38
click at [841, 264] on span "**********" at bounding box center [1017, 245] width 502 height 38
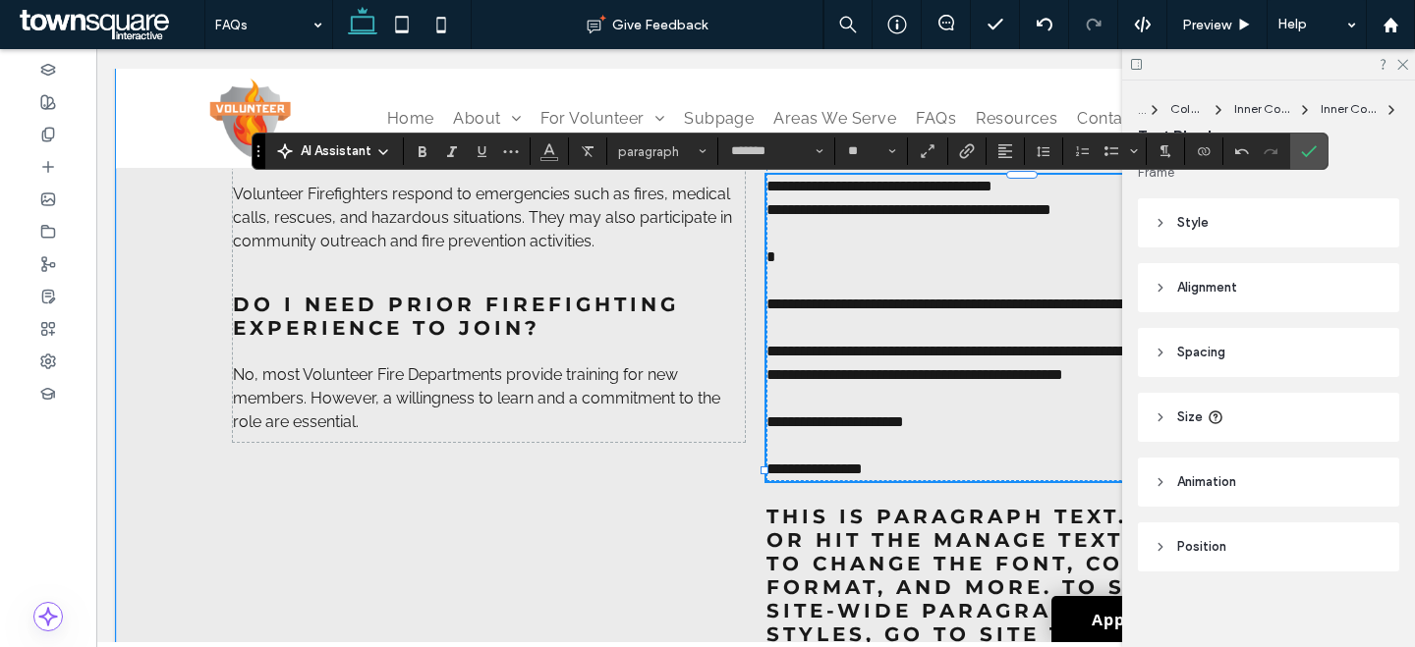
scroll to position [325, 0]
click at [848, 287] on p at bounding box center [1022, 281] width 512 height 24
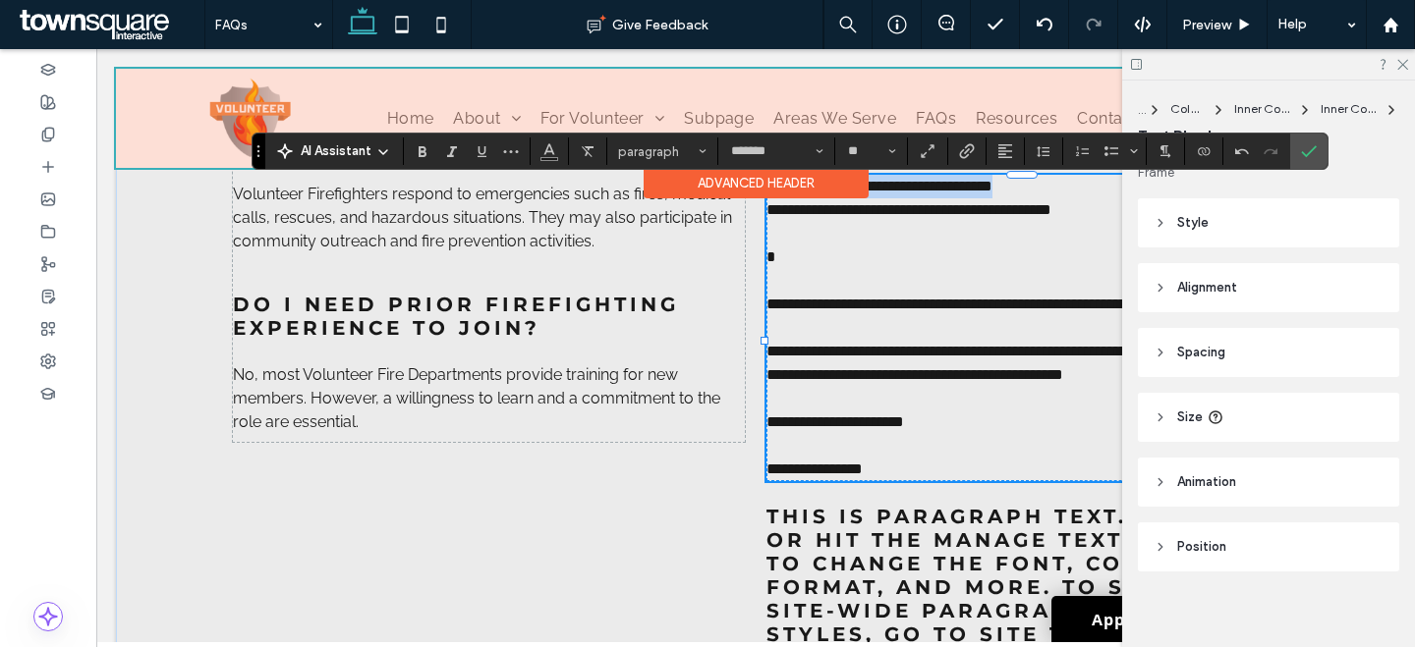
drag, startPoint x: 1032, startPoint y: 190, endPoint x: 746, endPoint y: 185, distance: 286.9
click at [748, 186] on div "Home About Our Mission Statistics For Volunteer Why Volunteer Duty Details Requ…" at bounding box center [755, 177] width 1279 height 2302
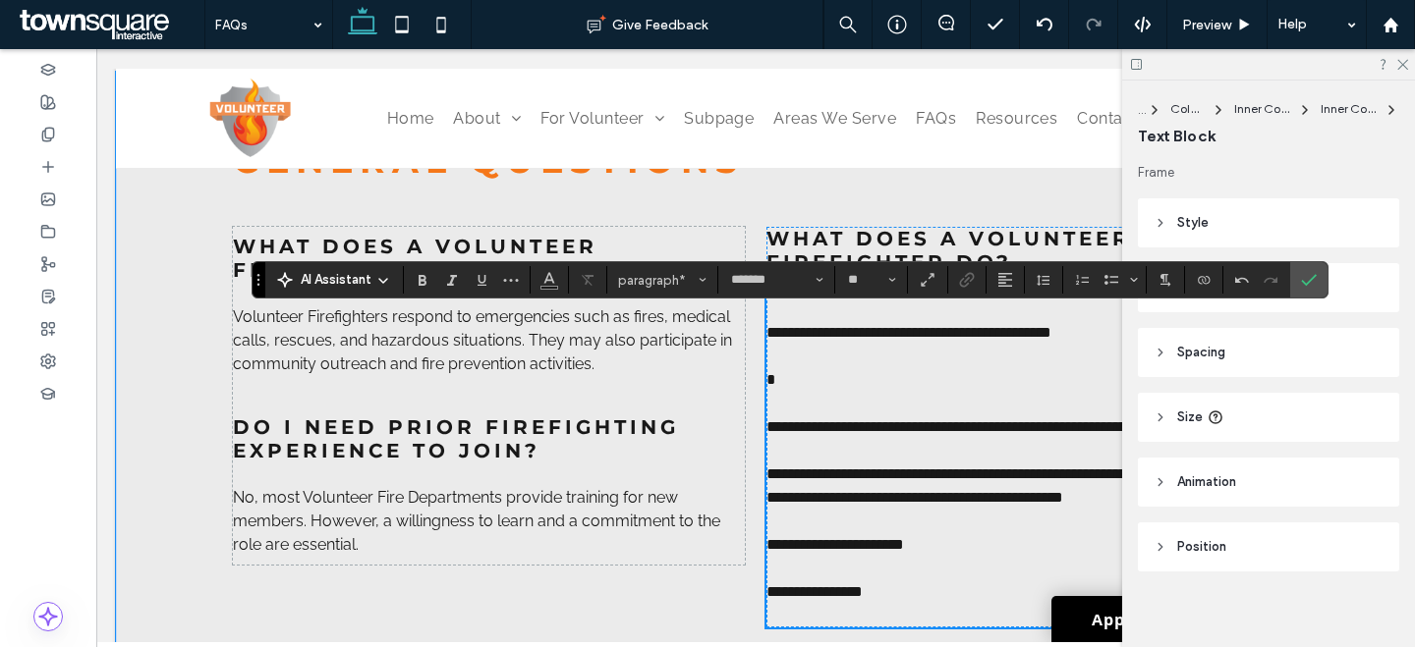
scroll to position [903, 0]
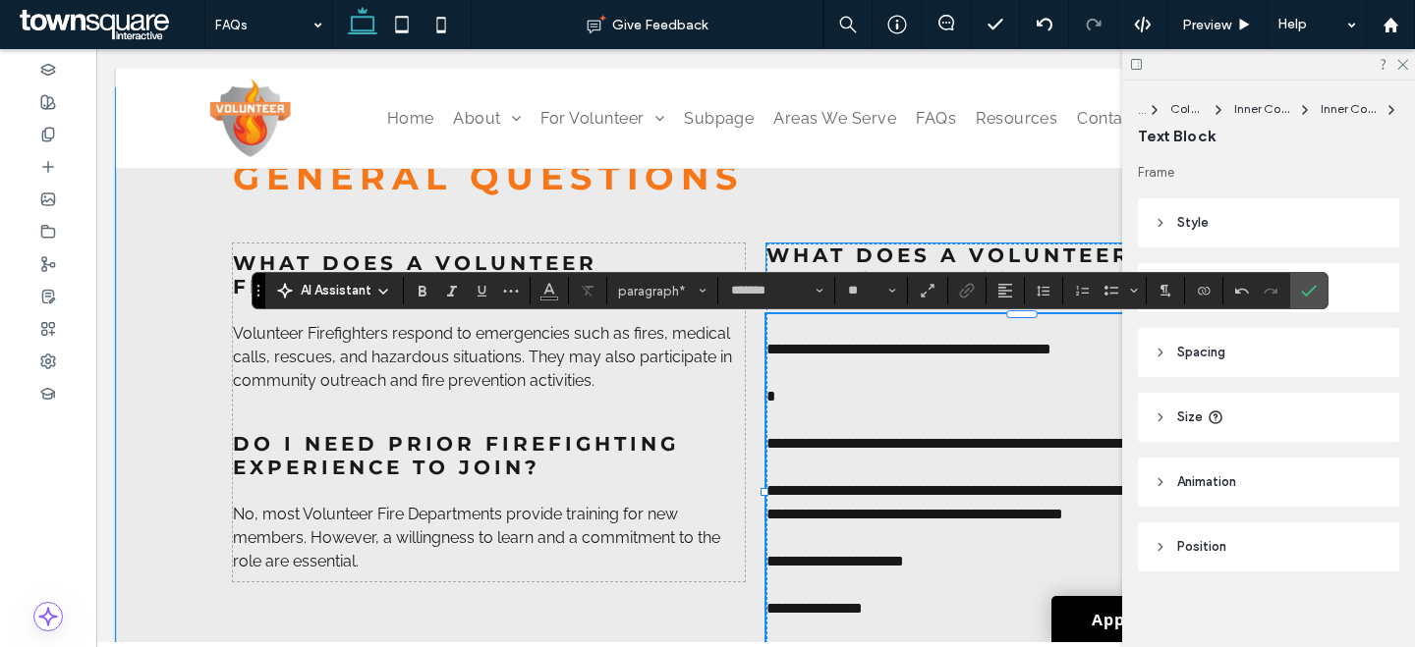
click at [824, 262] on span "What does a volunteer firefighter do?" at bounding box center [948, 267] width 364 height 47
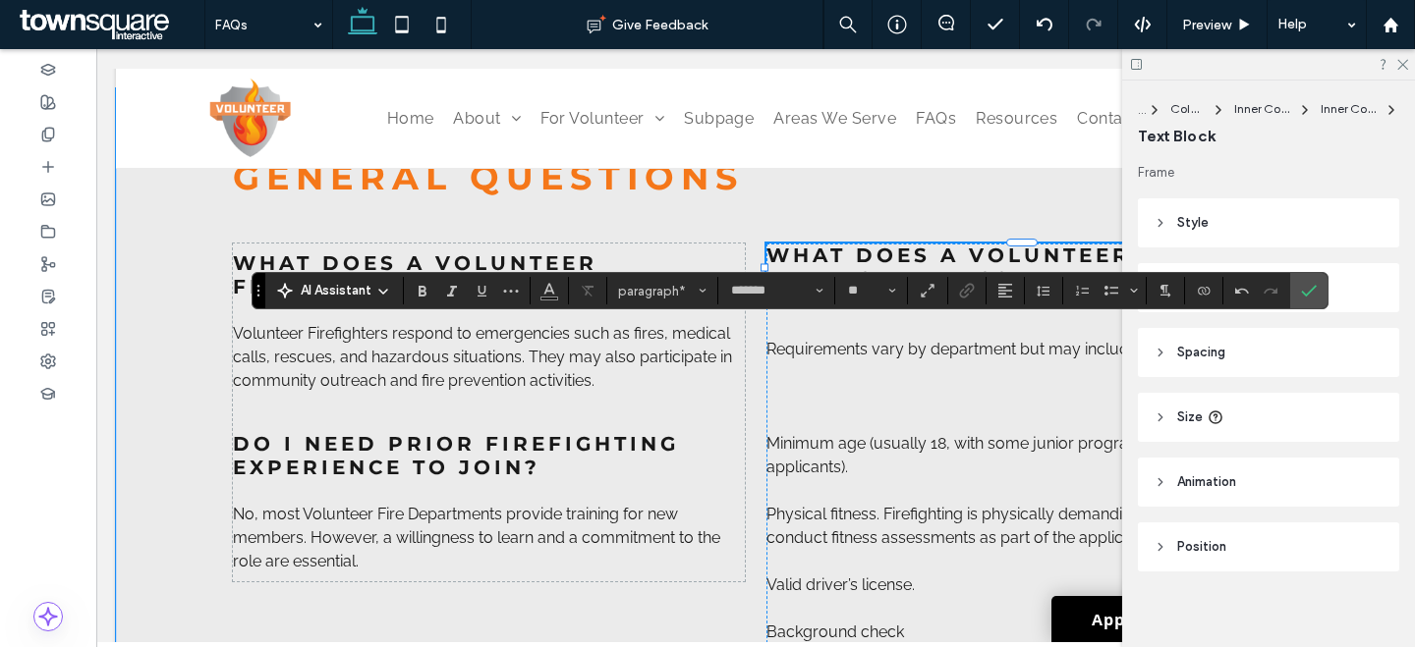
click at [824, 262] on div "What does a volunteer firefighter do?" at bounding box center [1022, 267] width 512 height 47
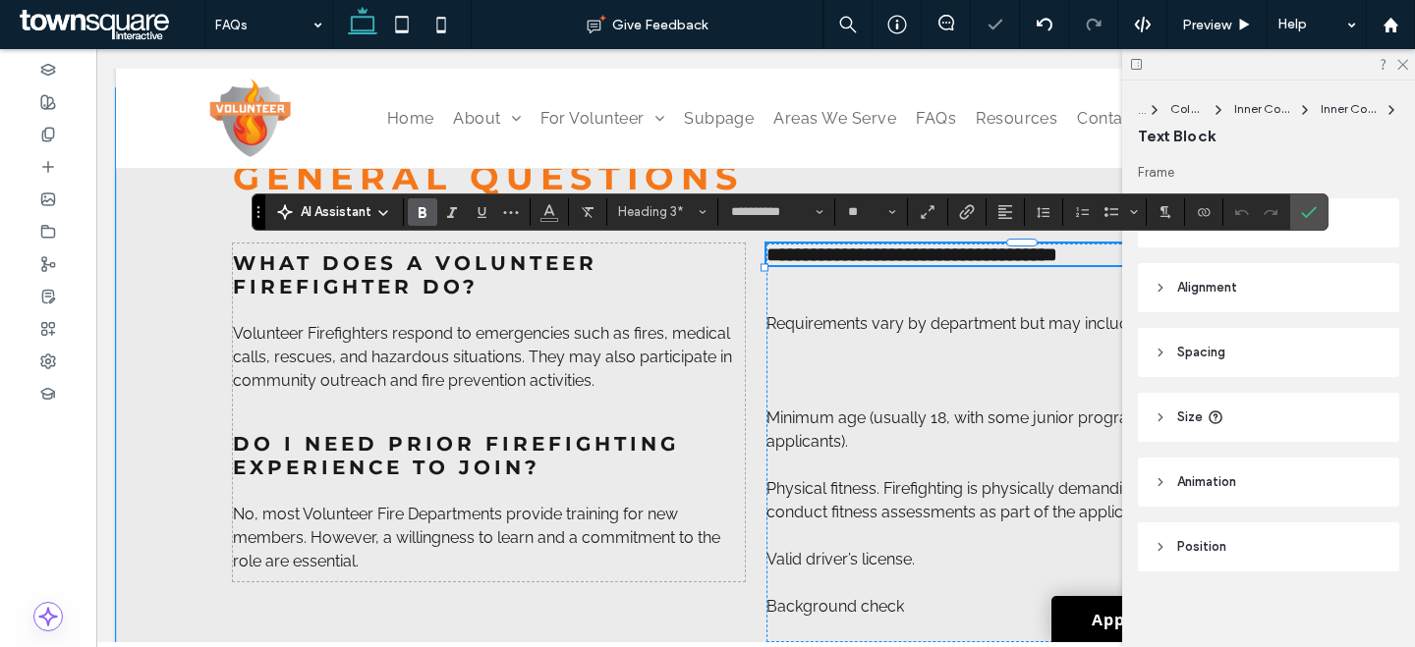
paste div
type input "*******"
type input "**"
click at [792, 383] on p "​" at bounding box center [1022, 372] width 512 height 24
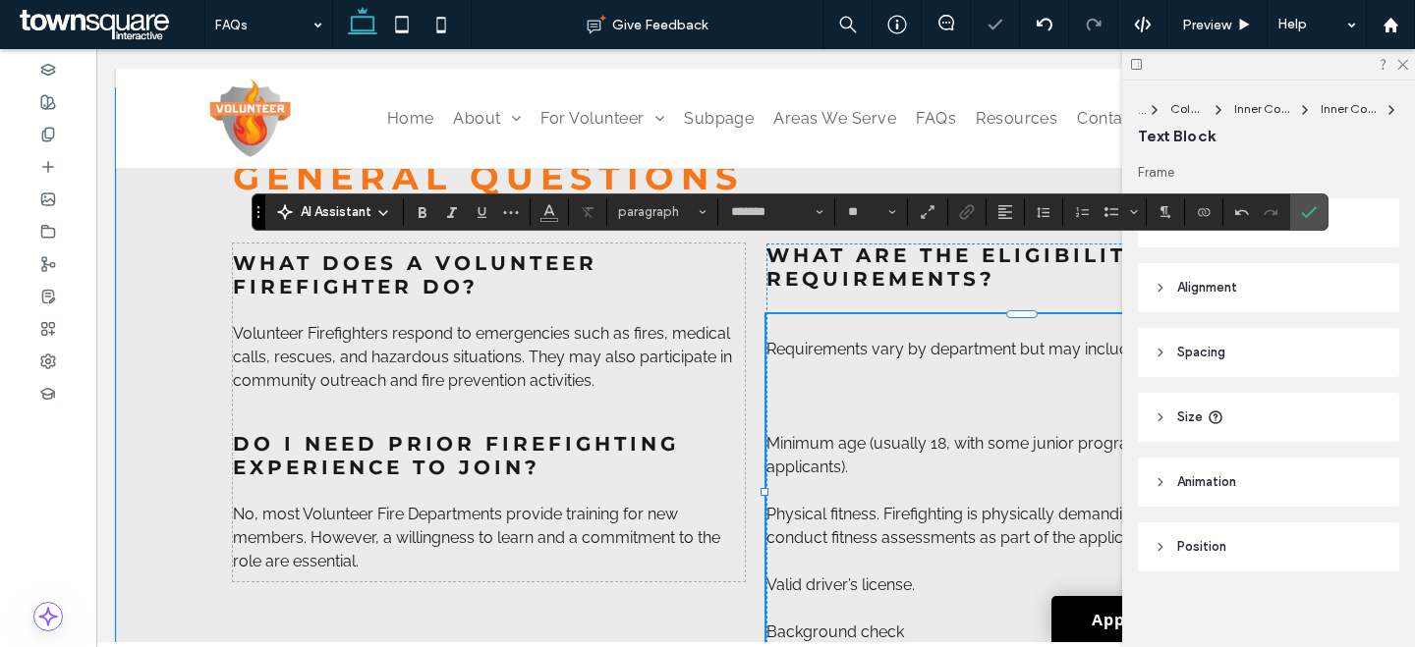
click at [793, 405] on div "﻿ Requirements vary by department but may include: ​ Minimum age (usually 18, w…" at bounding box center [1022, 491] width 512 height 354
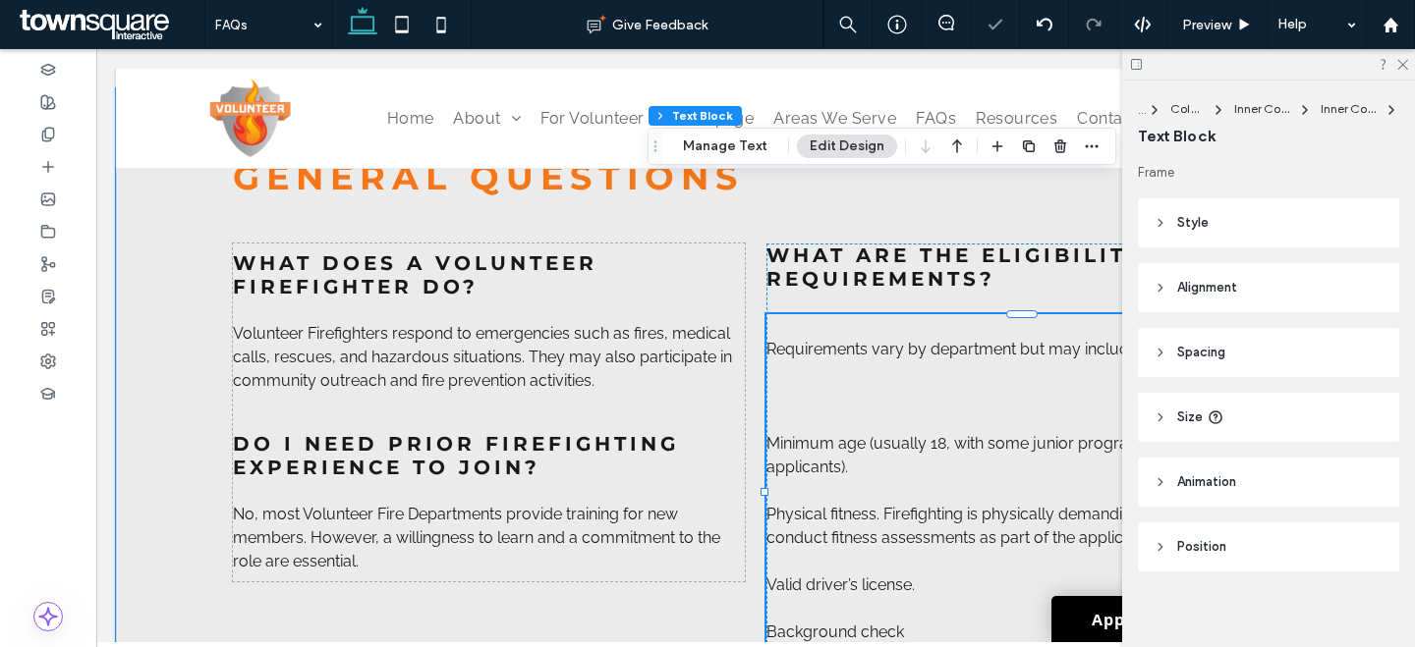
type input "*******"
type input "**"
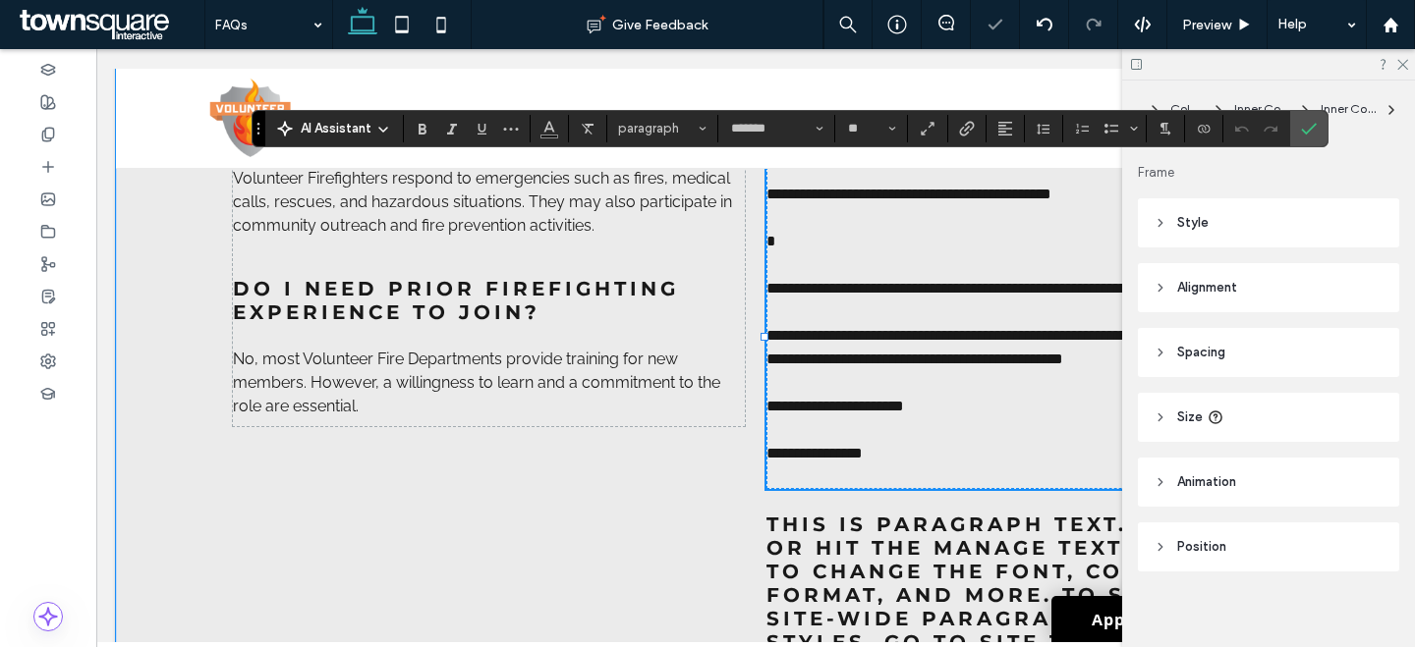
click at [805, 263] on p at bounding box center [1022, 265] width 512 height 24
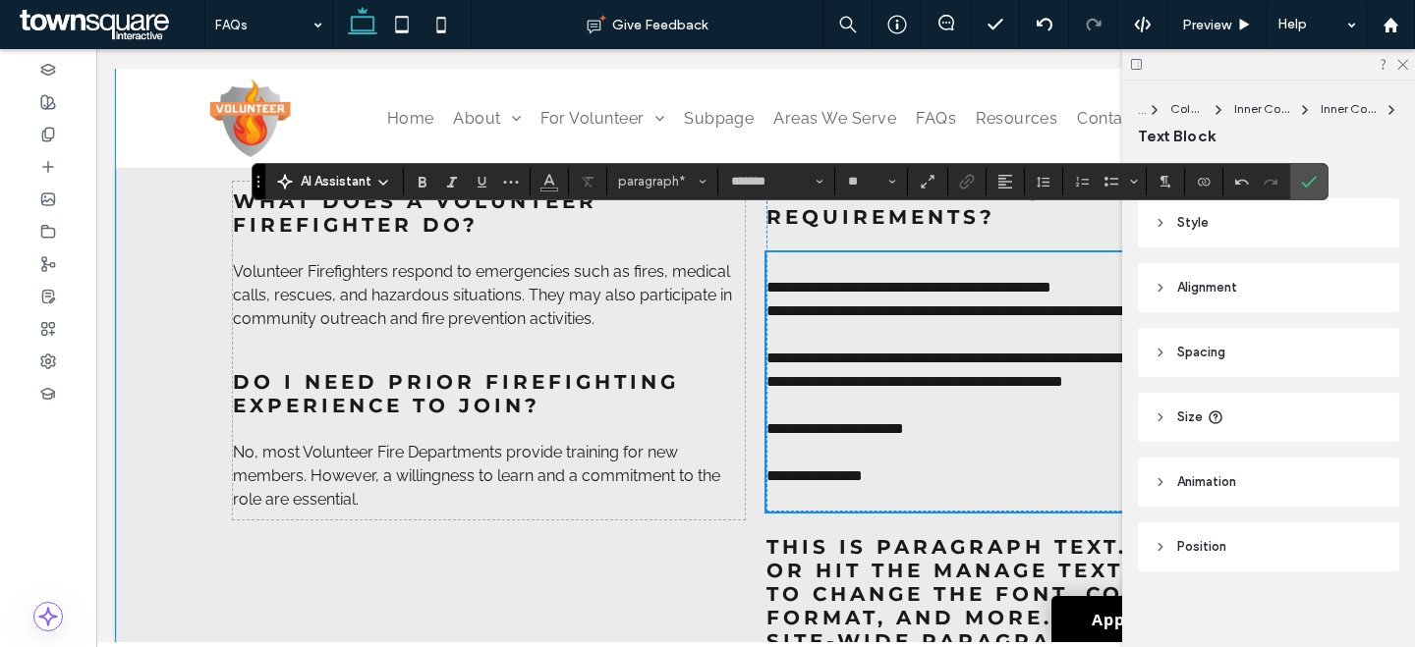
scroll to position [940, 0]
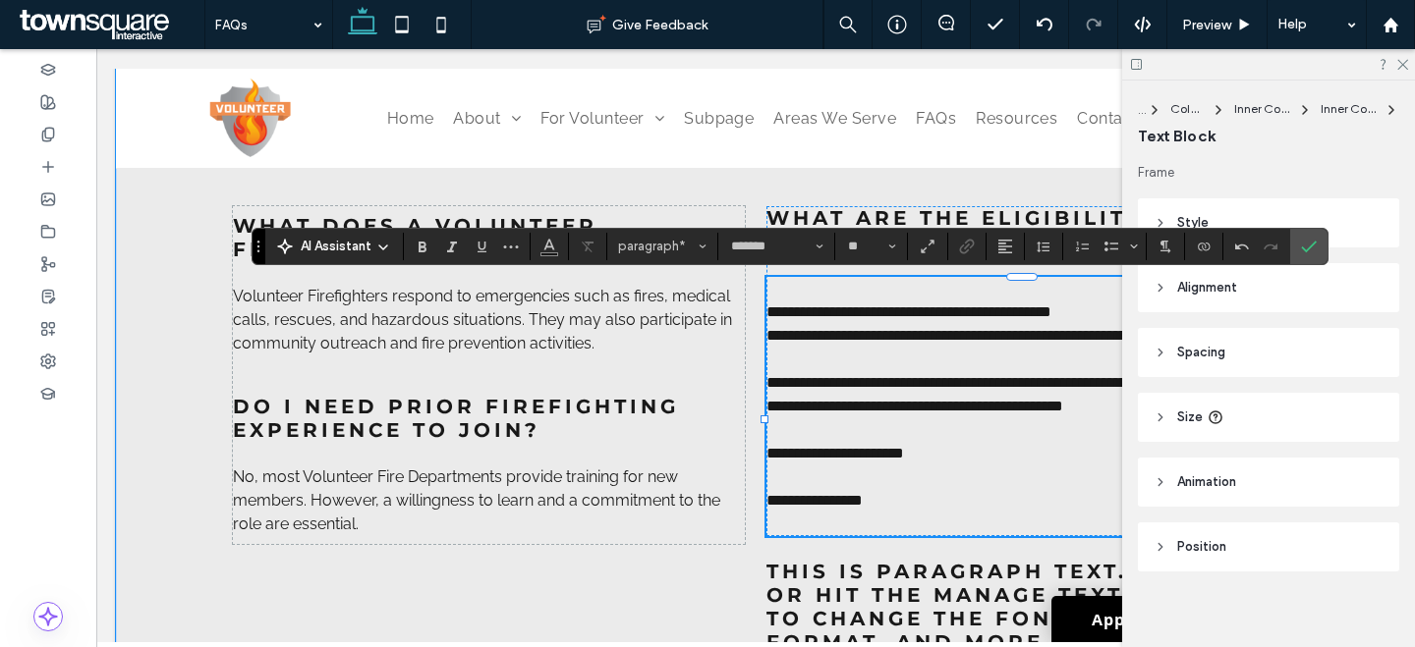
click at [801, 371] on p at bounding box center [1022, 360] width 512 height 24
click at [766, 311] on span "**********" at bounding box center [908, 312] width 285 height 15
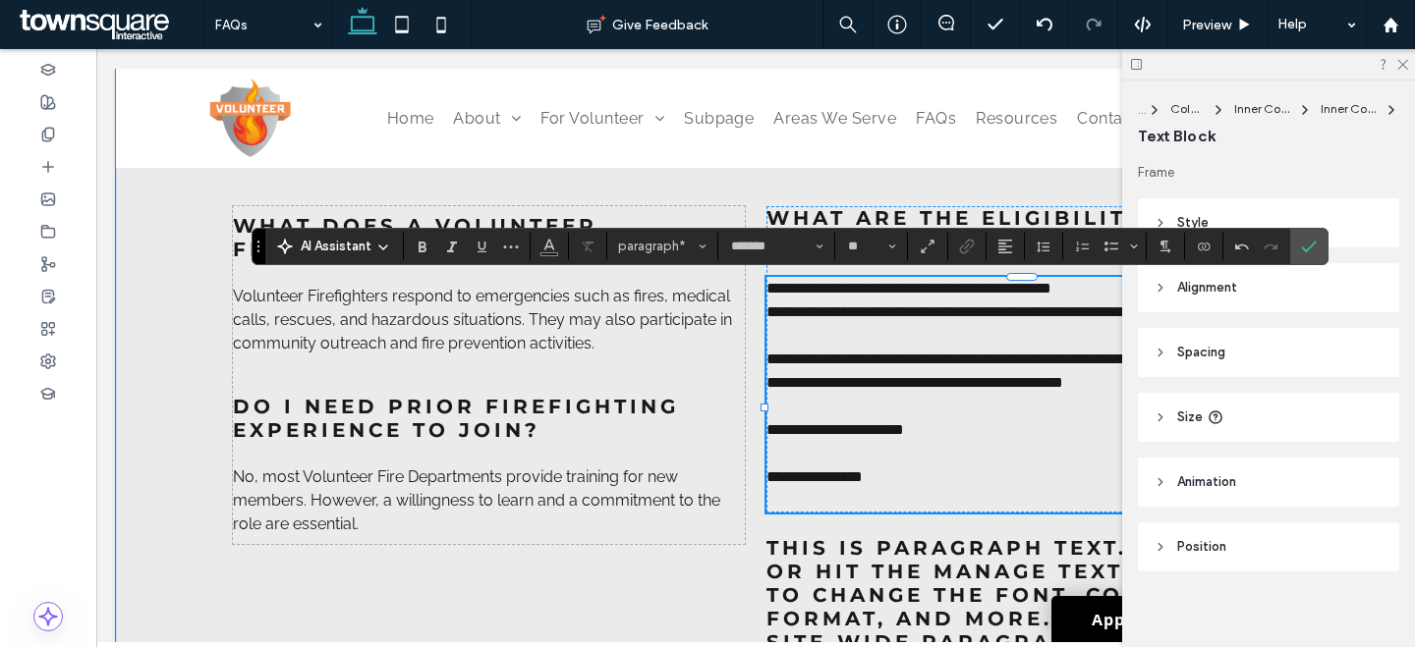
click at [766, 318] on span "**********" at bounding box center [988, 312] width 444 height 15
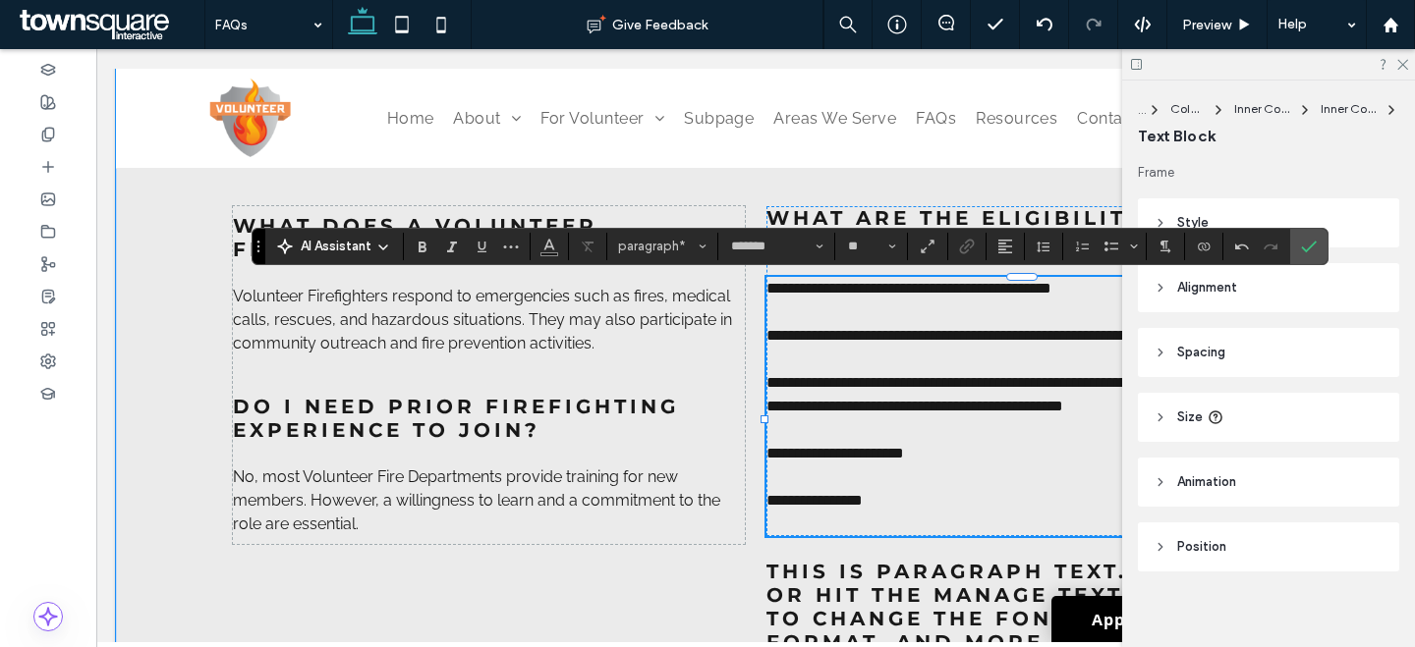
click at [810, 371] on p at bounding box center [1022, 360] width 512 height 24
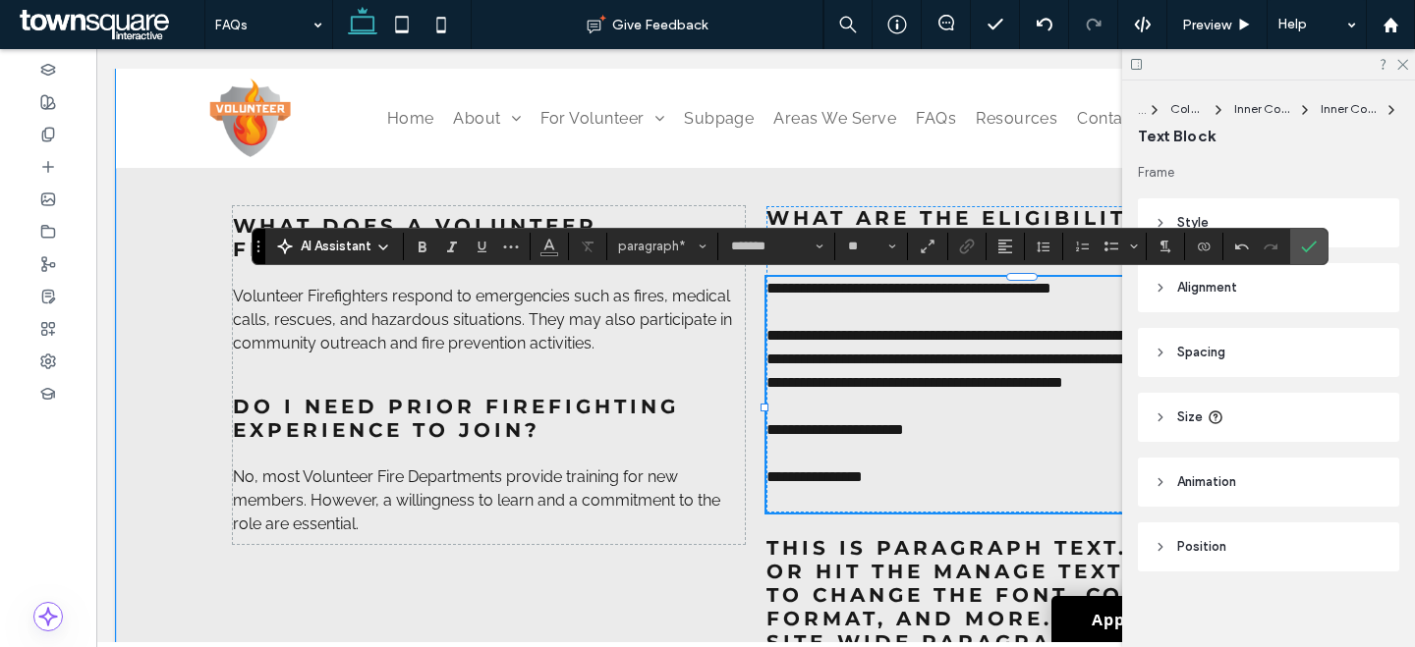
click at [790, 418] on p at bounding box center [1022, 407] width 512 height 24
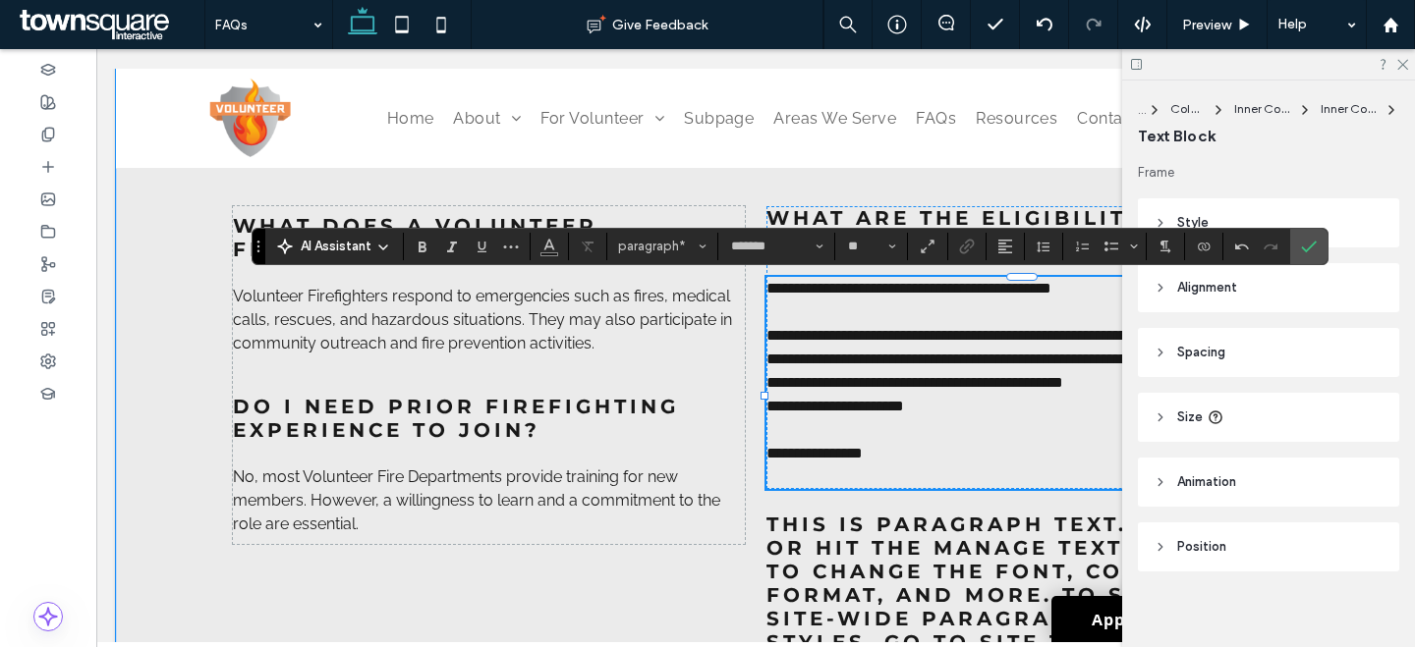
click at [802, 442] on p at bounding box center [1022, 430] width 512 height 24
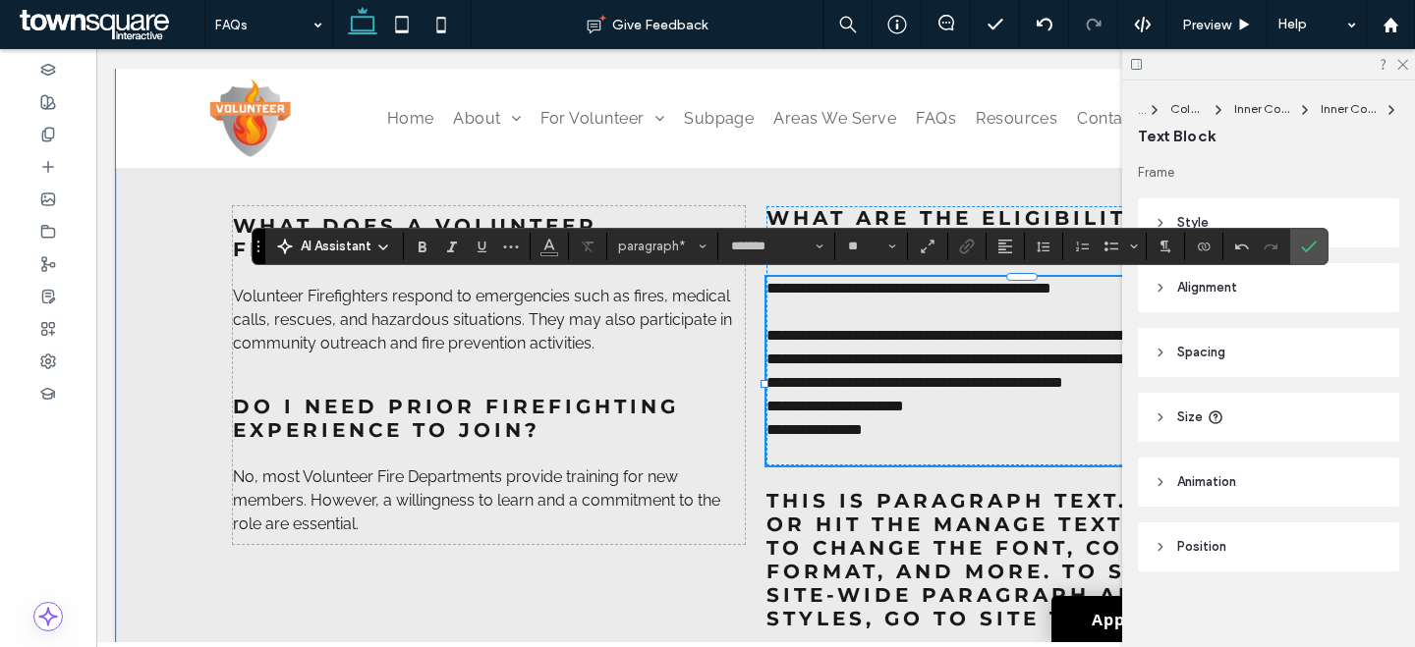
click at [797, 466] on p at bounding box center [1022, 454] width 512 height 24
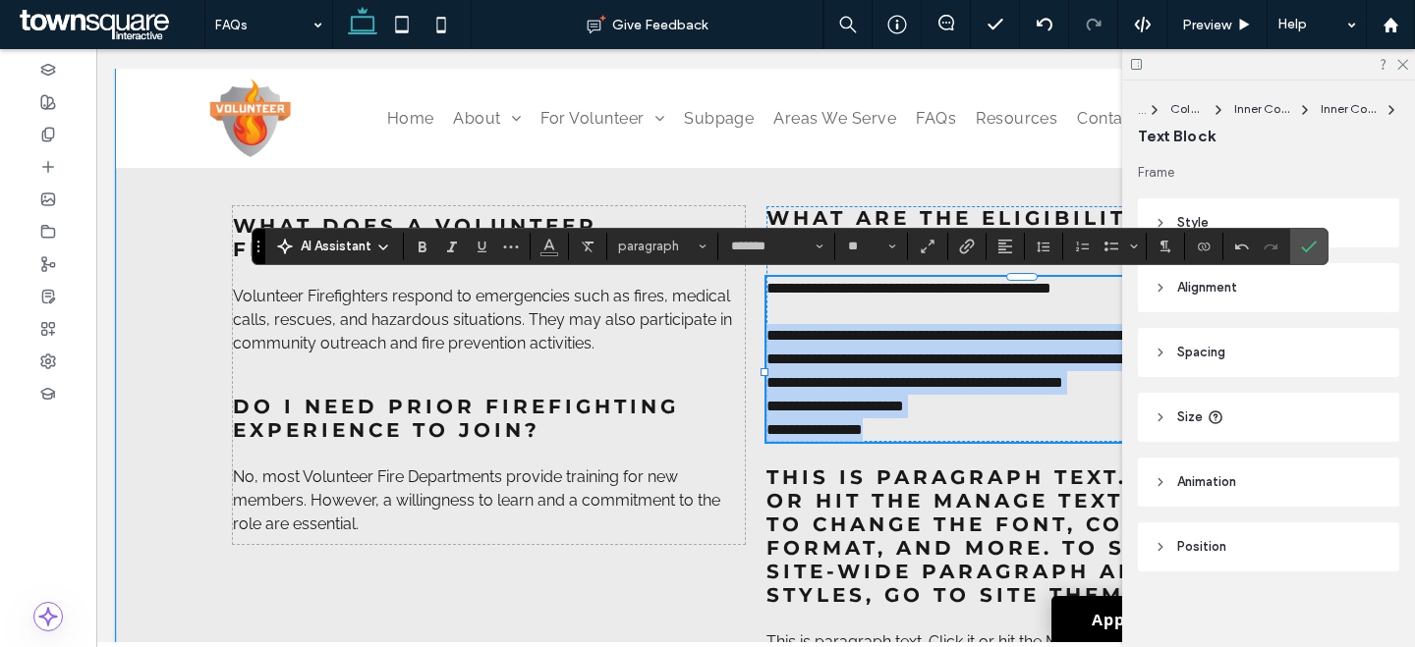
drag, startPoint x: 774, startPoint y: 341, endPoint x: 898, endPoint y: 455, distance: 168.2
click at [898, 442] on div "**********" at bounding box center [1022, 359] width 512 height 165
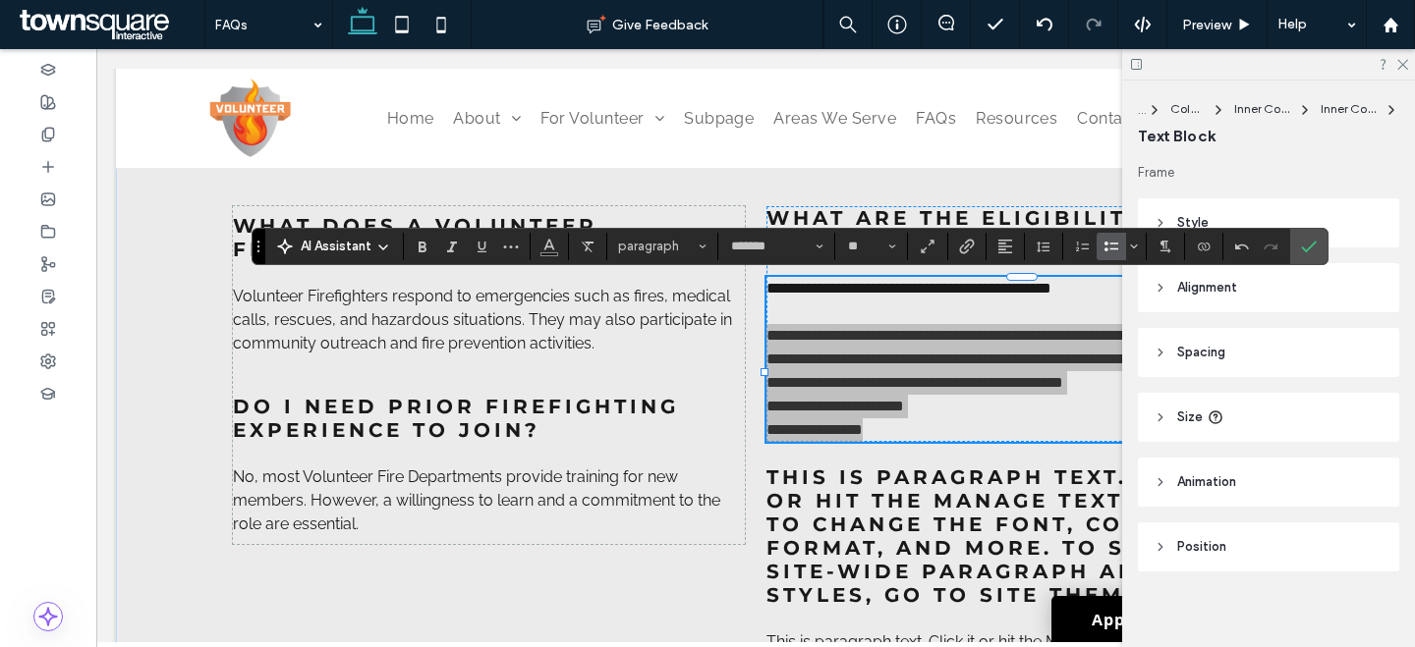
click at [1111, 245] on icon "Bulleted List" at bounding box center [1111, 247] width 16 height 16
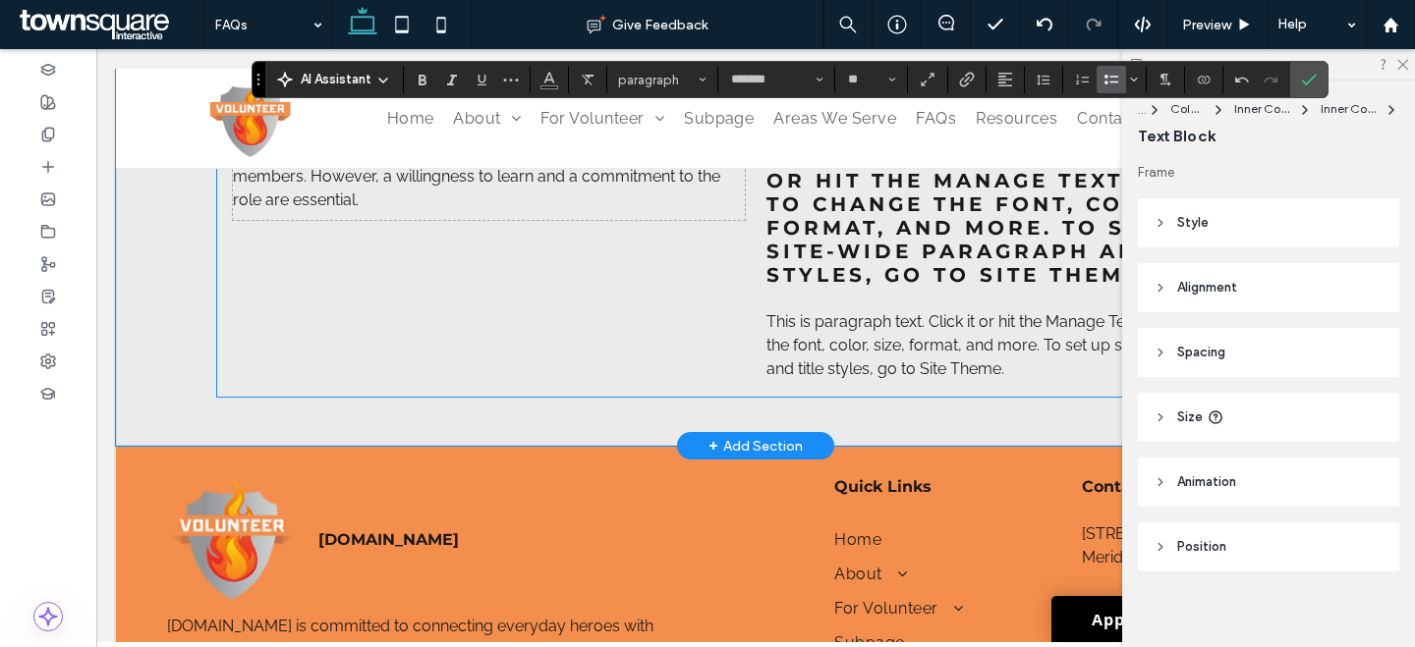
scroll to position [1405, 0]
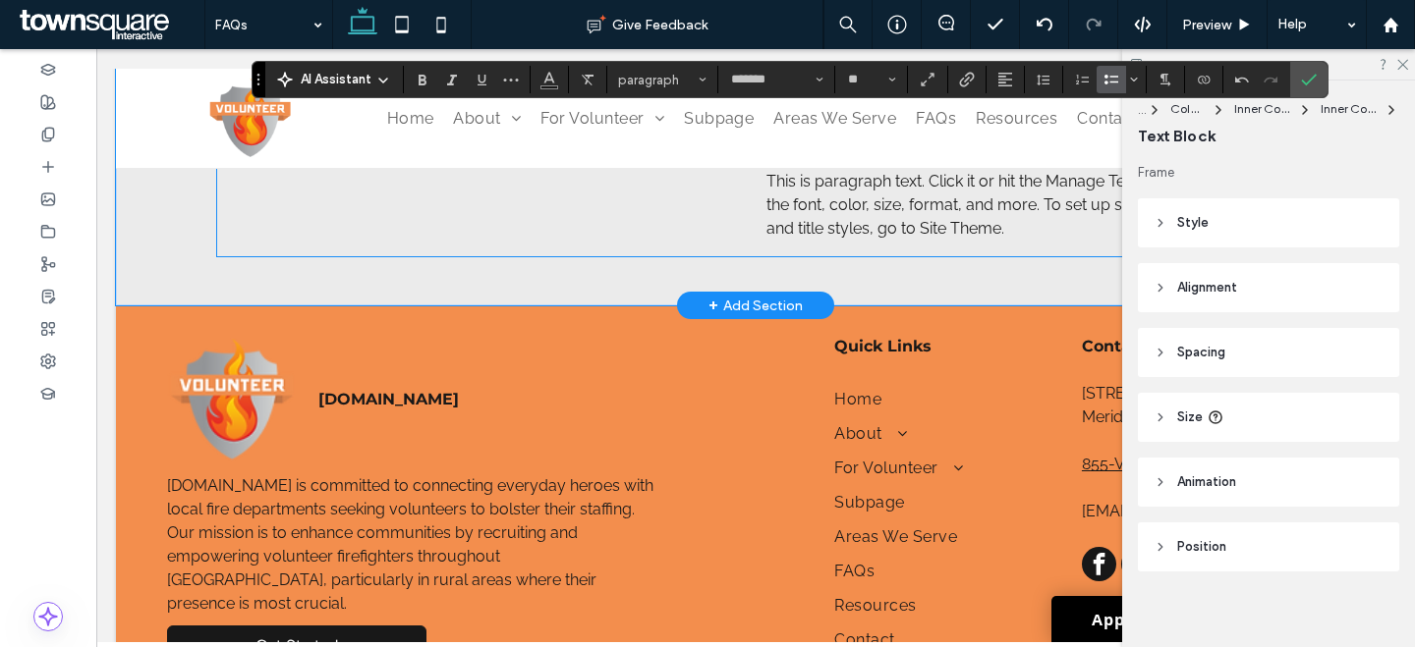
click at [827, 238] on span "This is paragraph text. Click it or hit the Manage Text button to change the fo…" at bounding box center [1016, 205] width 500 height 66
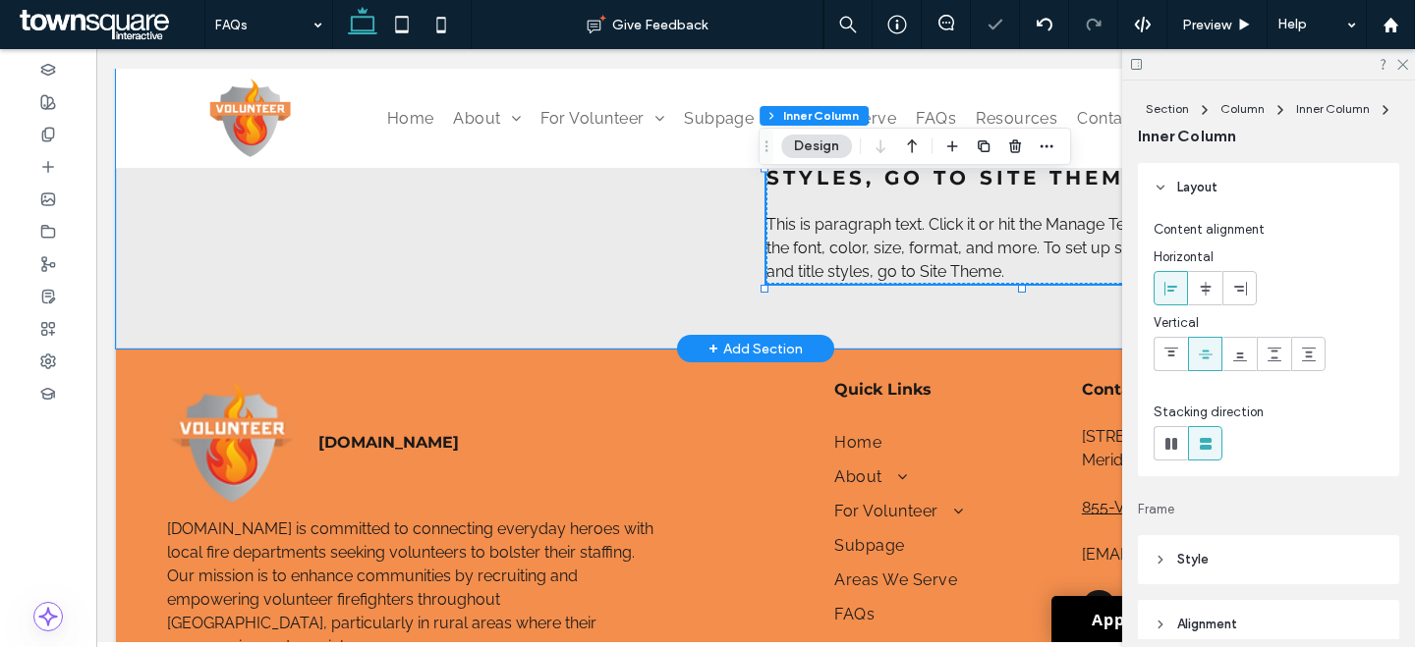
click at [828, 274] on span "This is paragraph text. Click it or hit the Manage Text button to change the fo…" at bounding box center [1016, 248] width 500 height 66
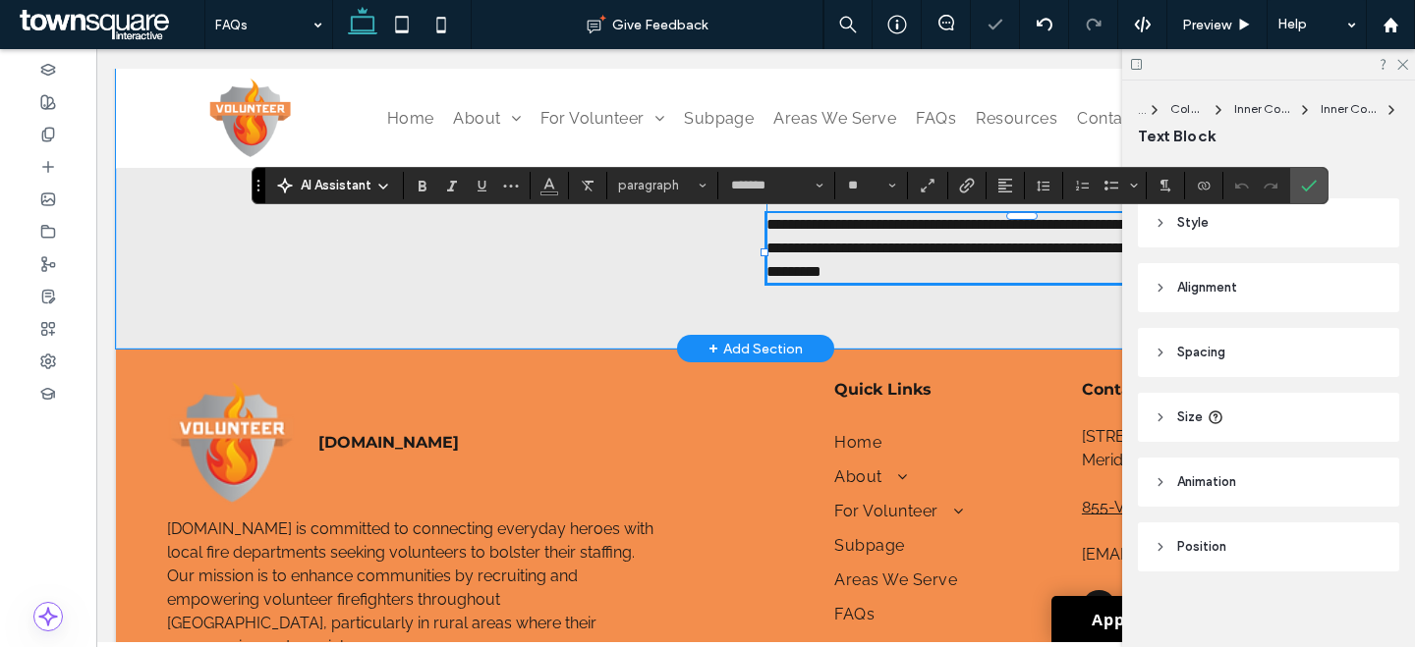
paste div
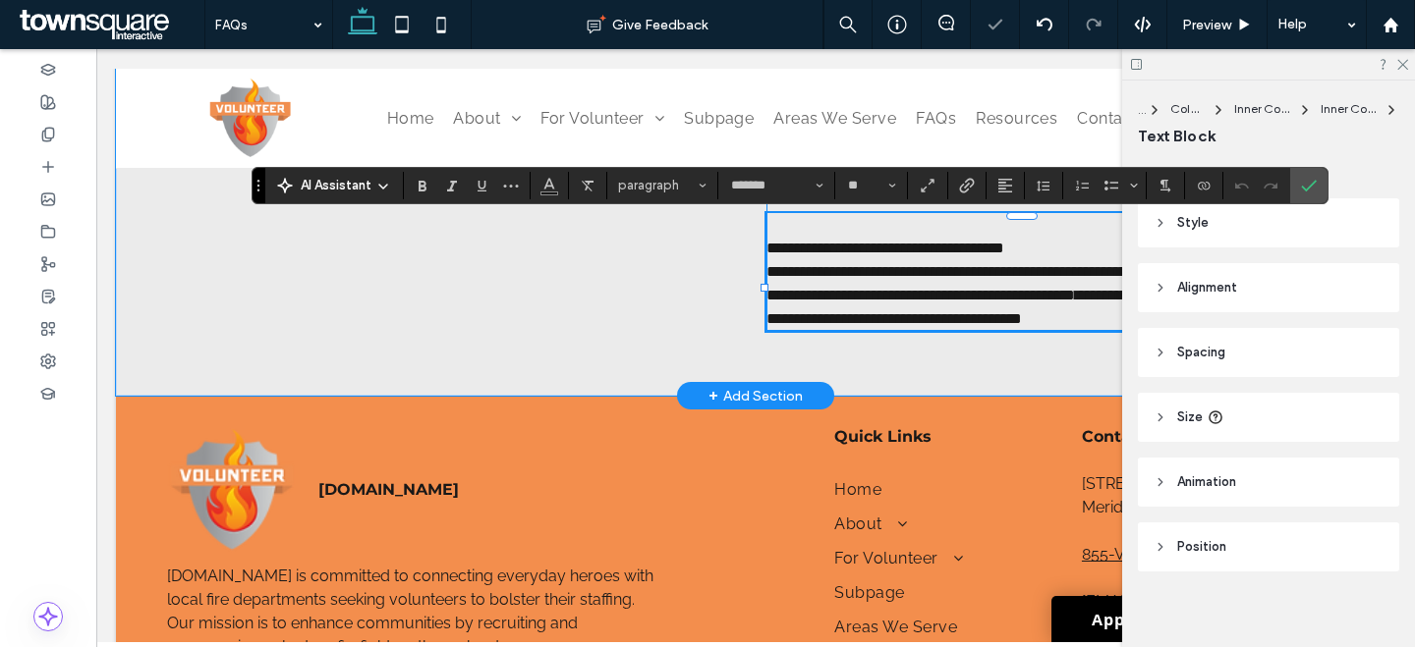
scroll to position [140, 0]
drag, startPoint x: 1043, startPoint y: 261, endPoint x: 761, endPoint y: 253, distance: 282.0
click at [768, 256] on p "**********" at bounding box center [1022, 249] width 512 height 24
drag, startPoint x: 761, startPoint y: 252, endPoint x: 1036, endPoint y: 256, distance: 275.1
click at [1039, 260] on p "**********" at bounding box center [1022, 249] width 512 height 24
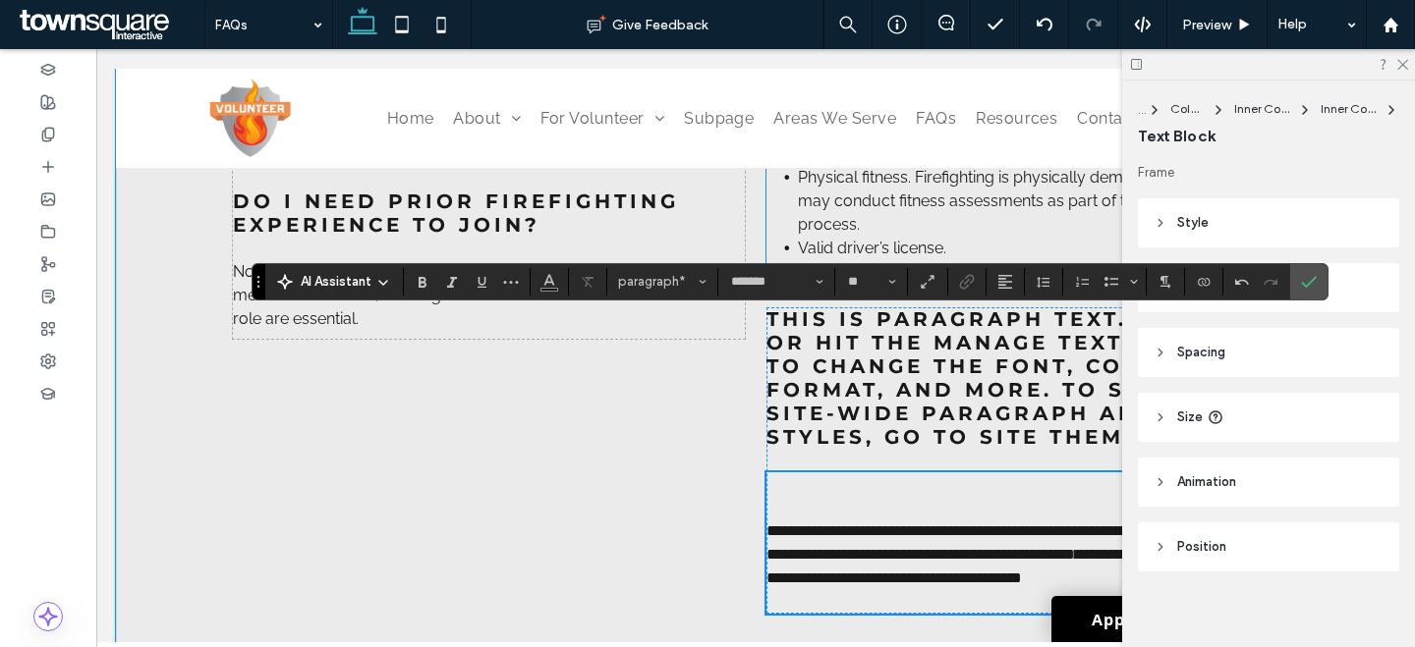
scroll to position [1132, 0]
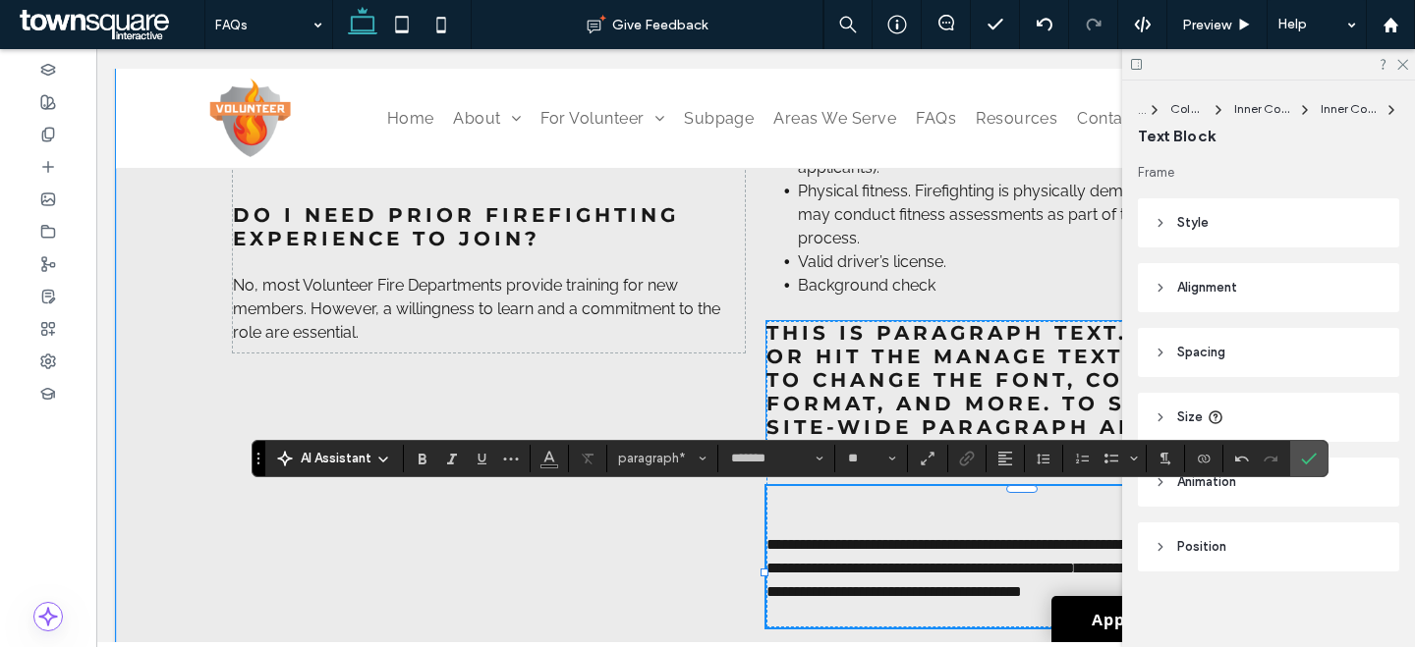
click at [954, 435] on span "This is paragraph text. Click it or hit the Manage Text button to change the fo…" at bounding box center [1016, 391] width 500 height 141
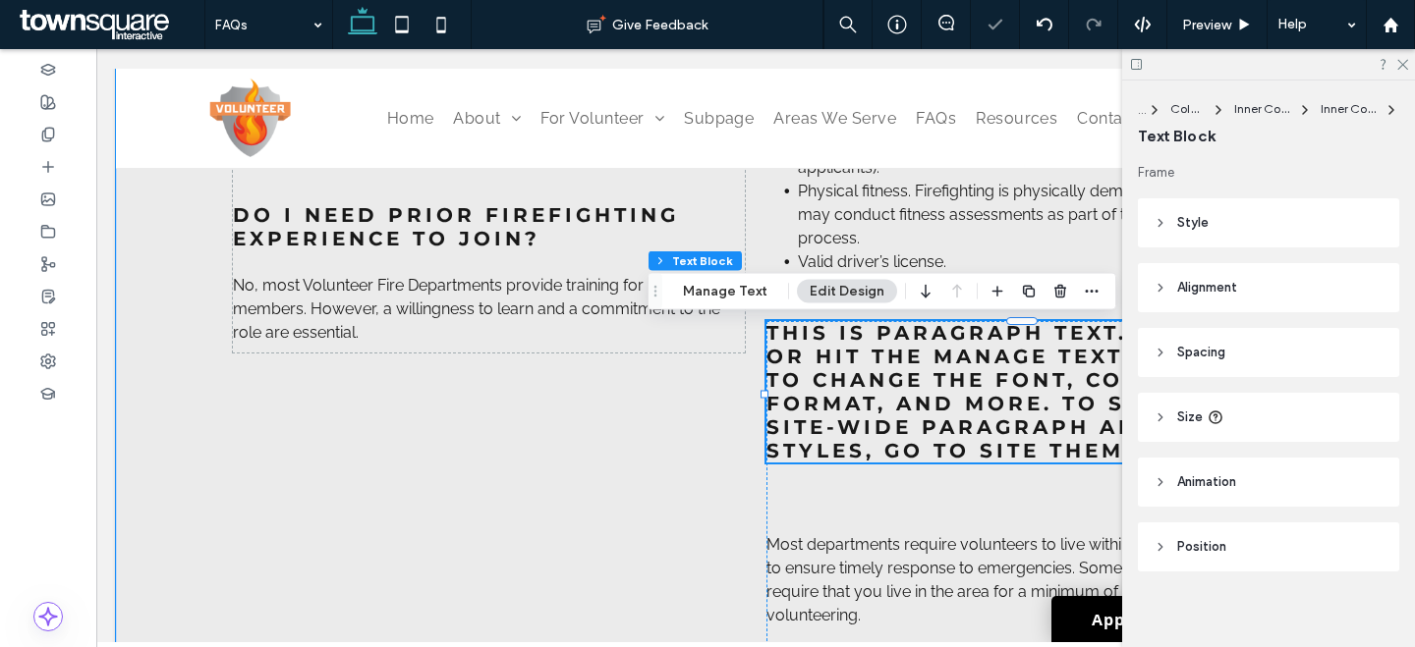
click at [956, 436] on span "This is paragraph text. Click it or hit the Manage Text button to change the fo…" at bounding box center [1016, 391] width 500 height 141
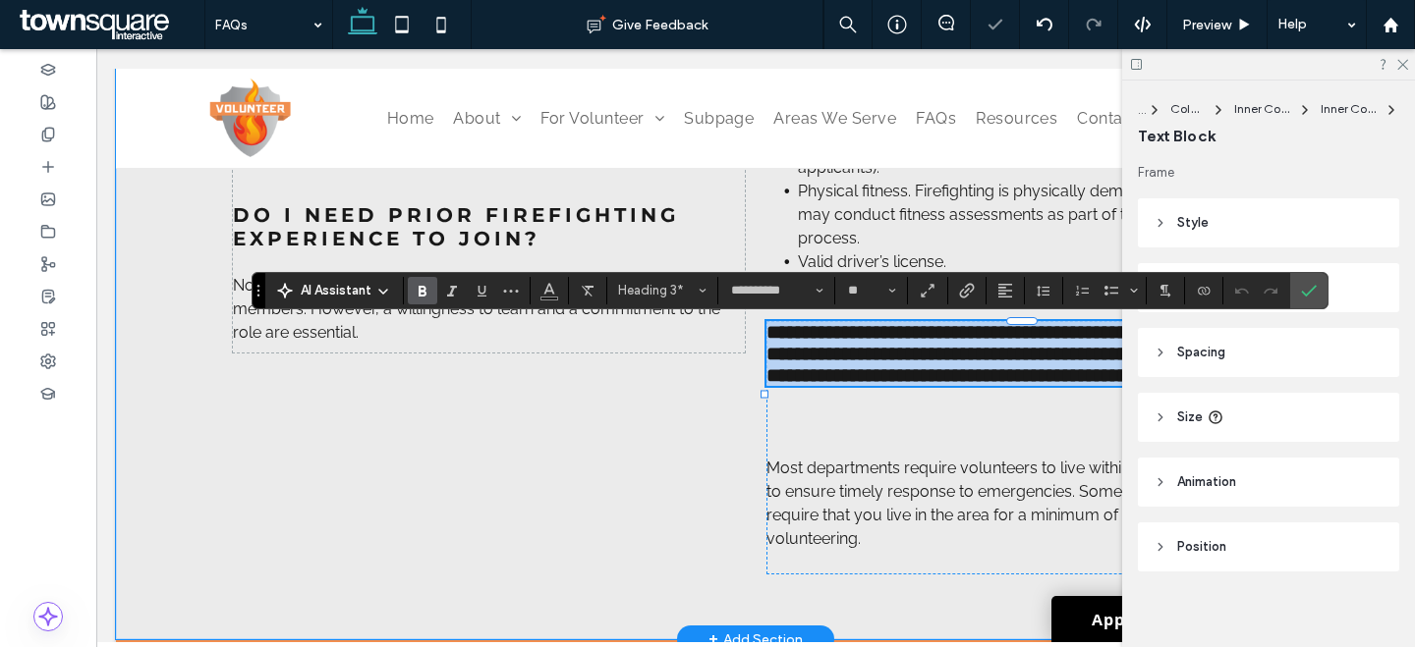
paste div
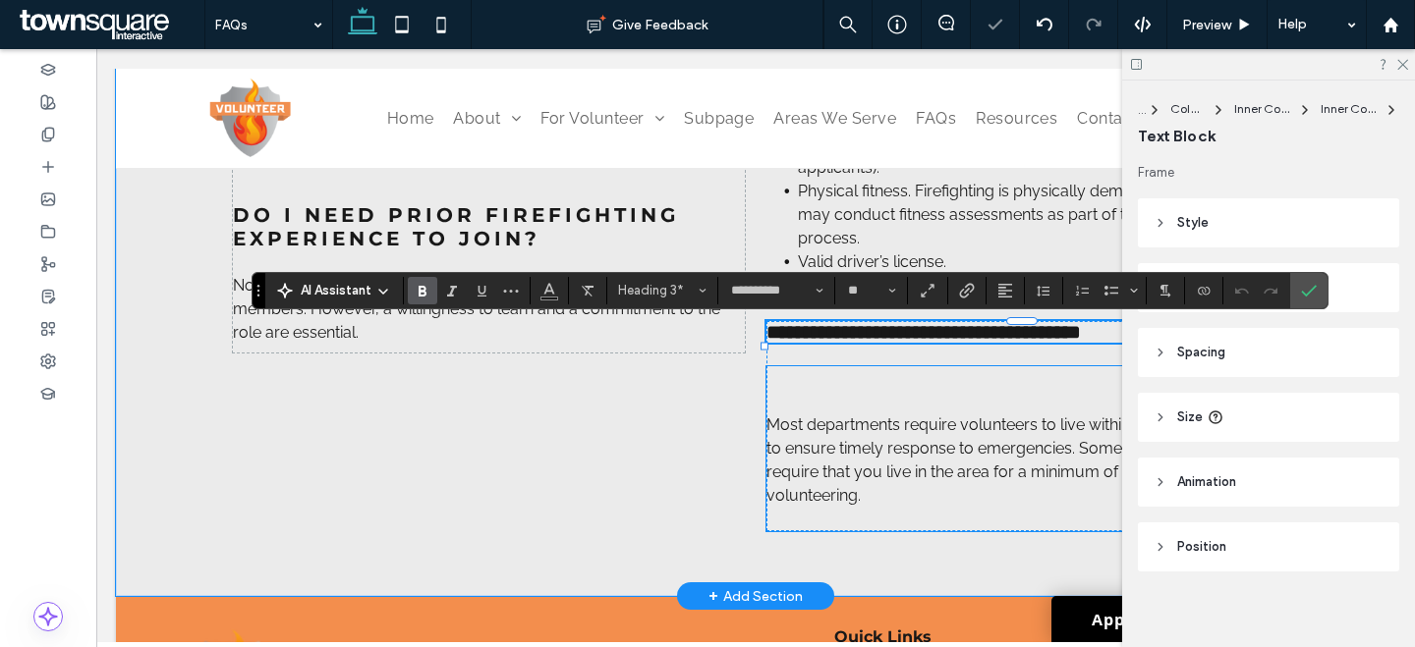
type input "*******"
type input "**"
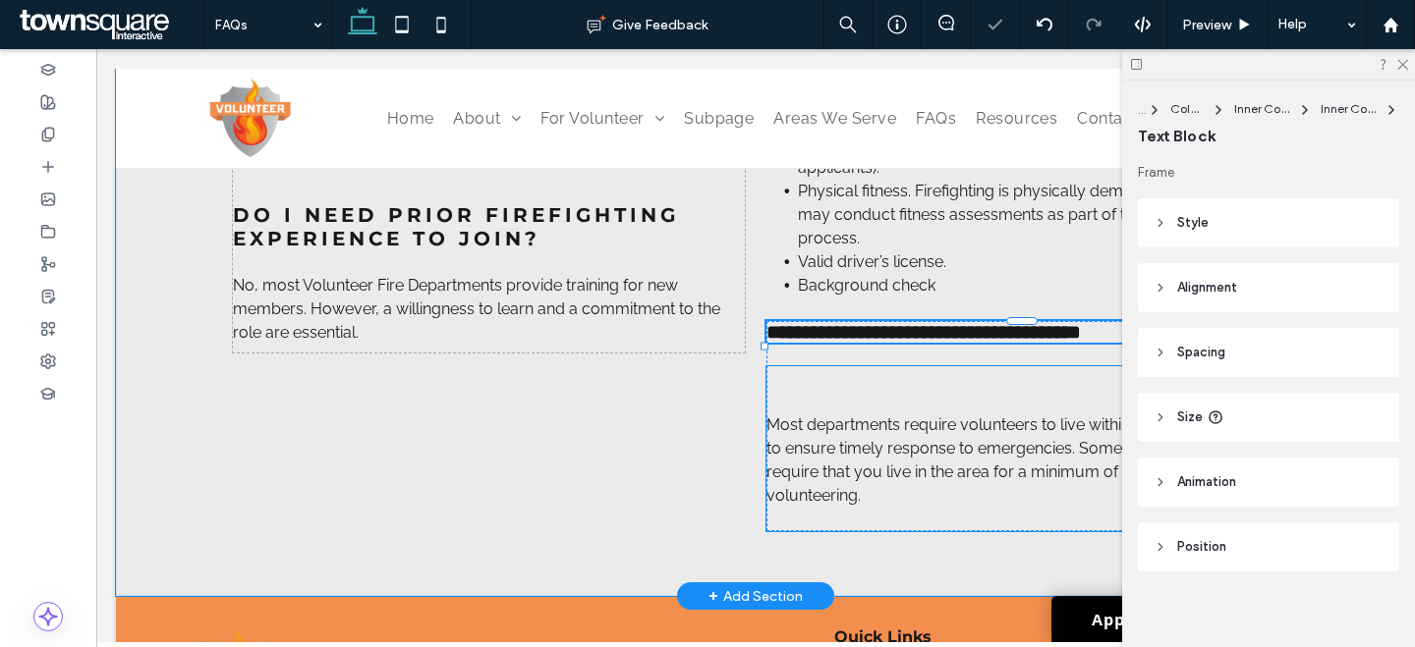
scroll to position [11, 0]
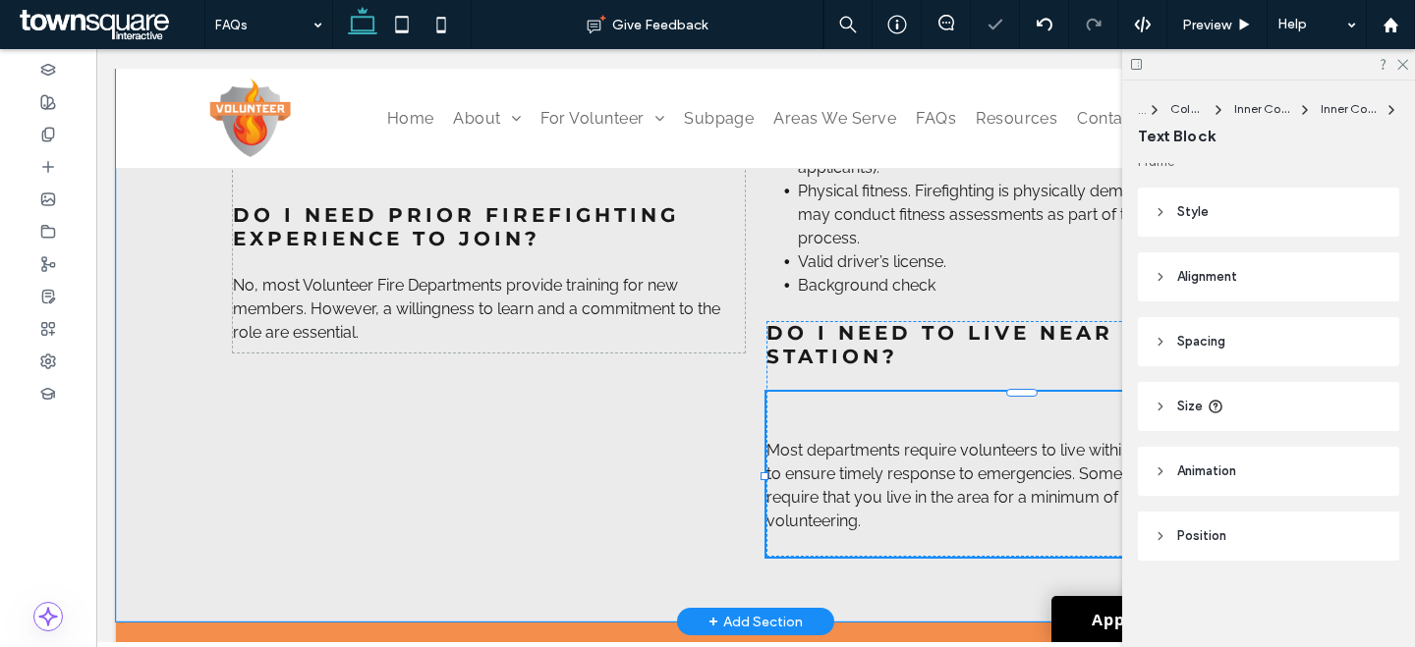
click at [769, 463] on p "Most departments require volunteers to live within a certain distance to ensure…" at bounding box center [1022, 486] width 512 height 94
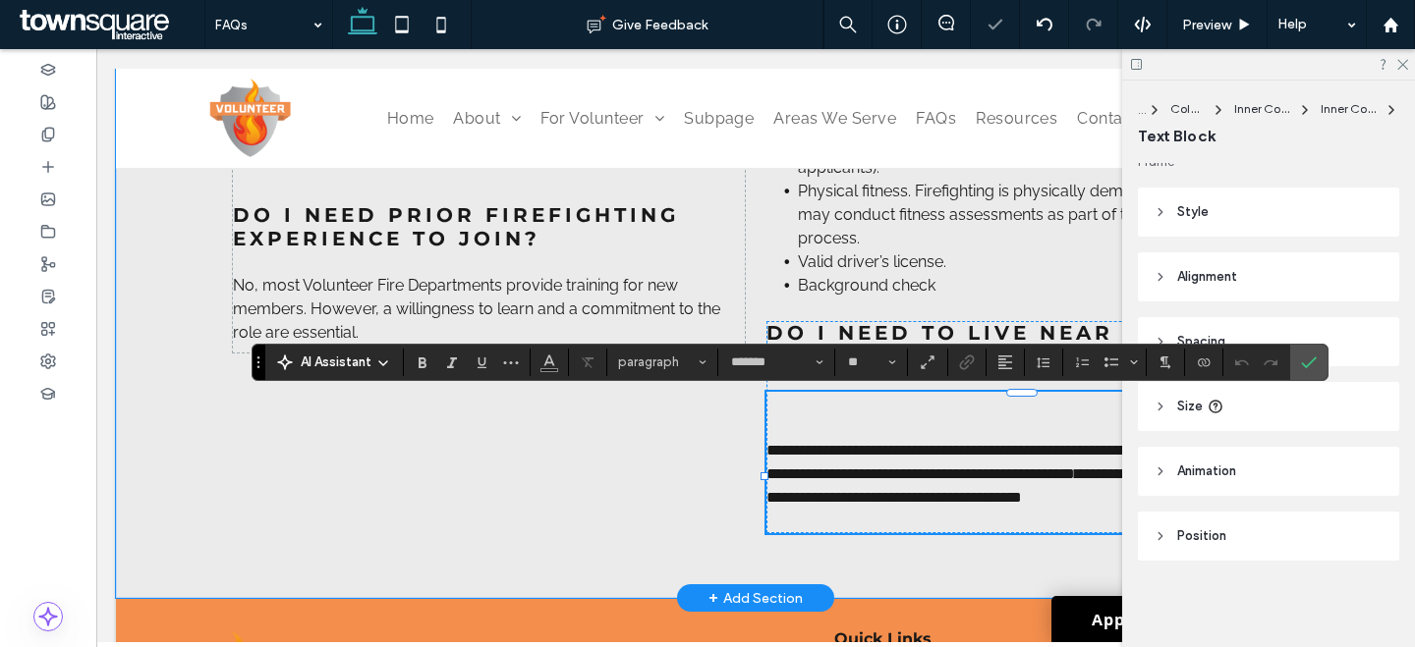
click at [766, 454] on span "**********" at bounding box center [1017, 462] width 502 height 38
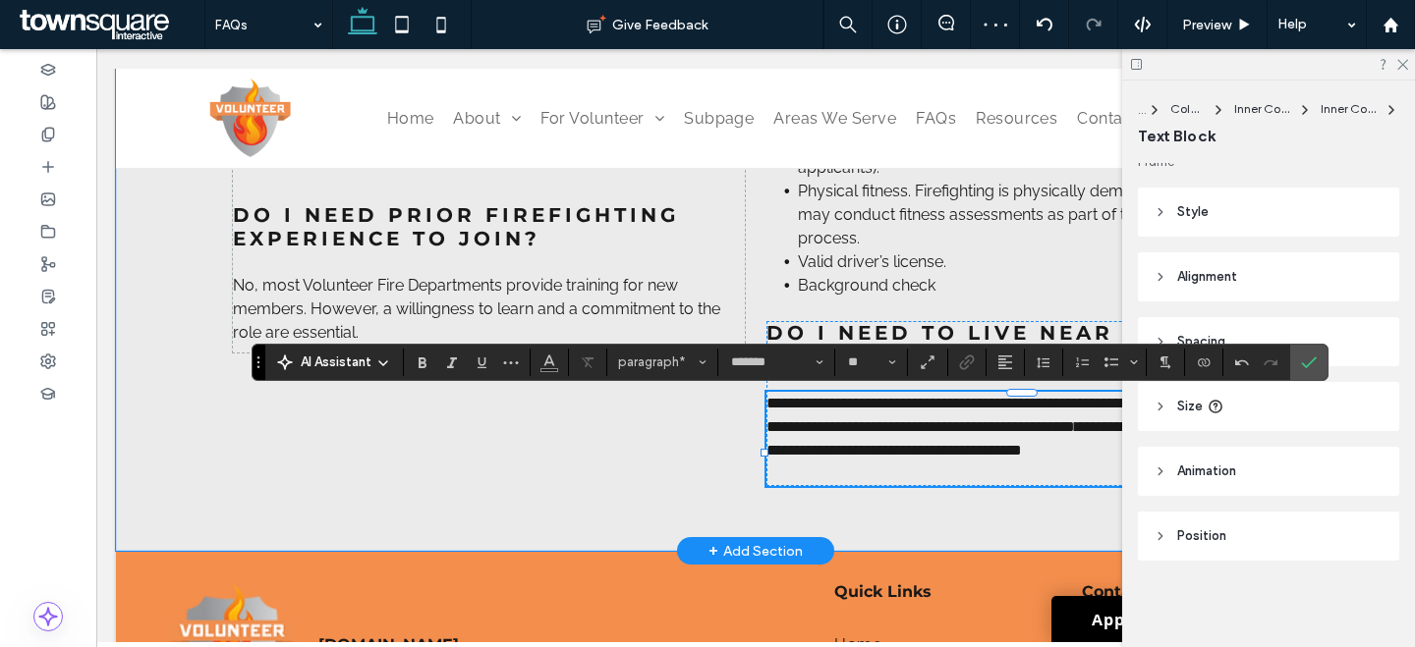
click at [779, 486] on p at bounding box center [1022, 475] width 512 height 24
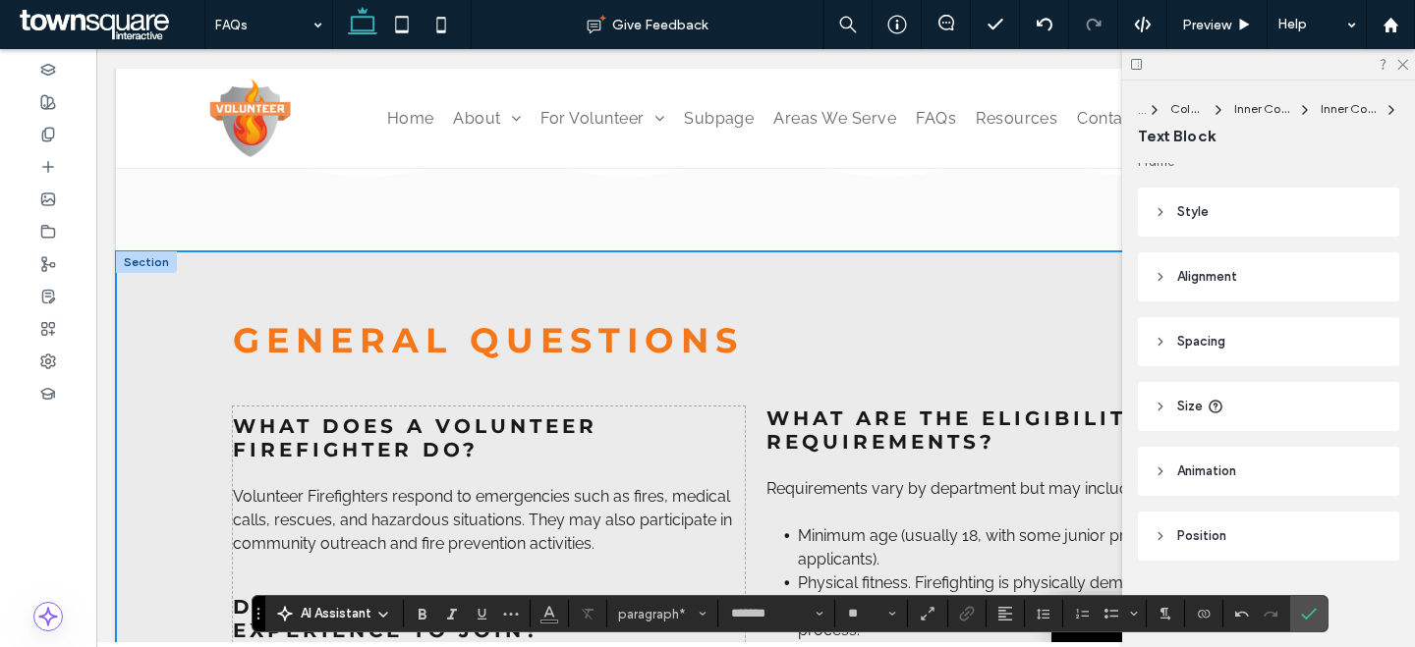
scroll to position [775, 0]
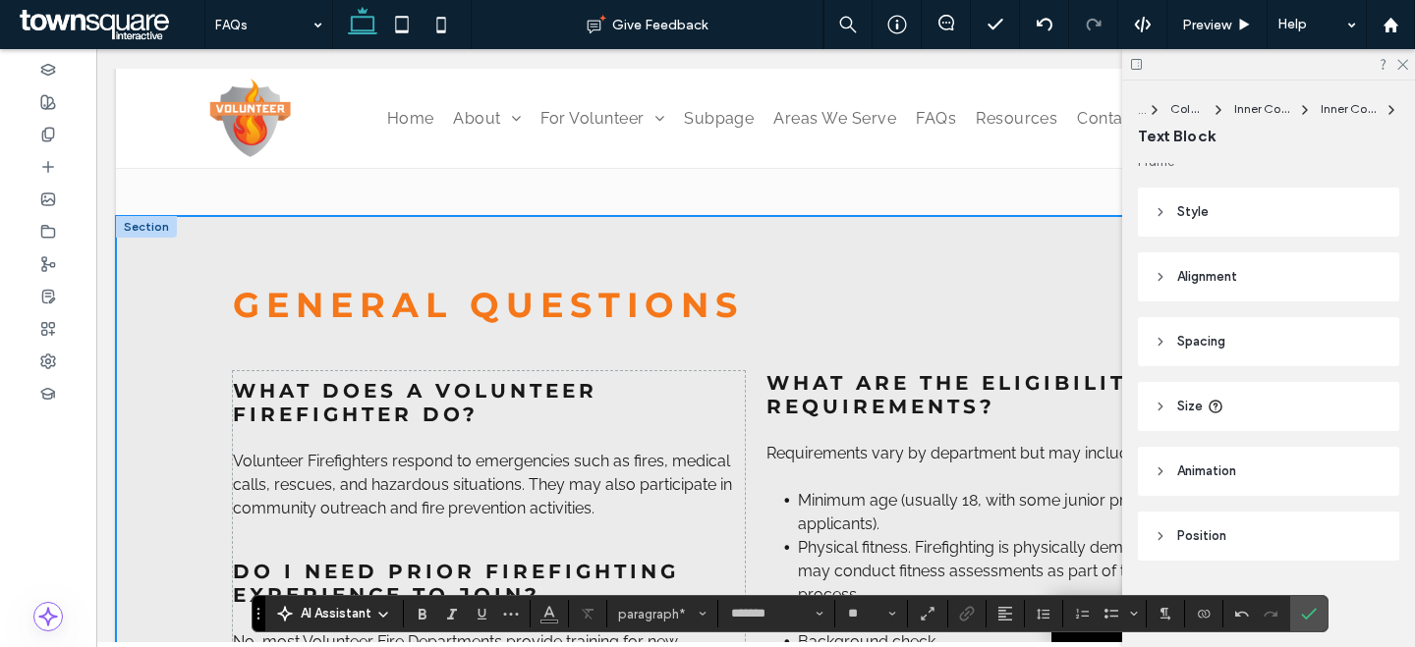
click at [559, 251] on div "**********" at bounding box center [755, 558] width 1179 height 684
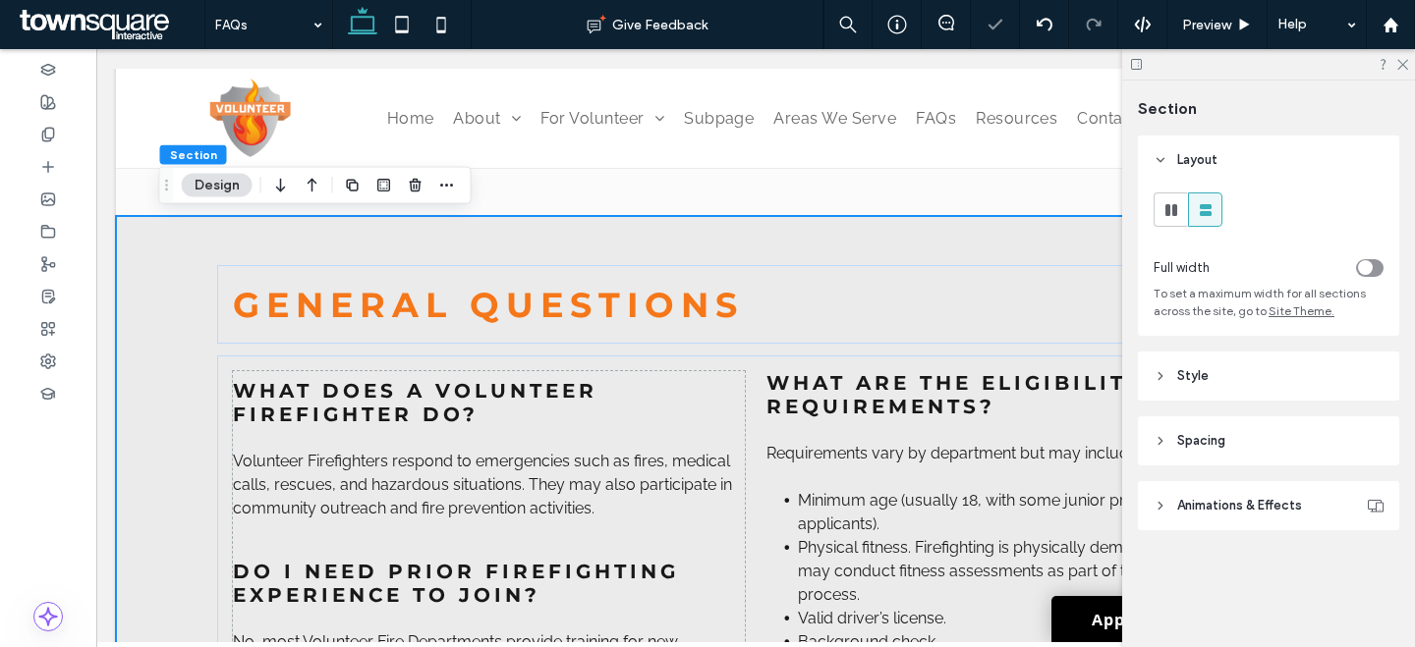
click at [353, 201] on div at bounding box center [353, 185] width 24 height 35
click at [356, 186] on icon "button" at bounding box center [353, 186] width 16 height 16
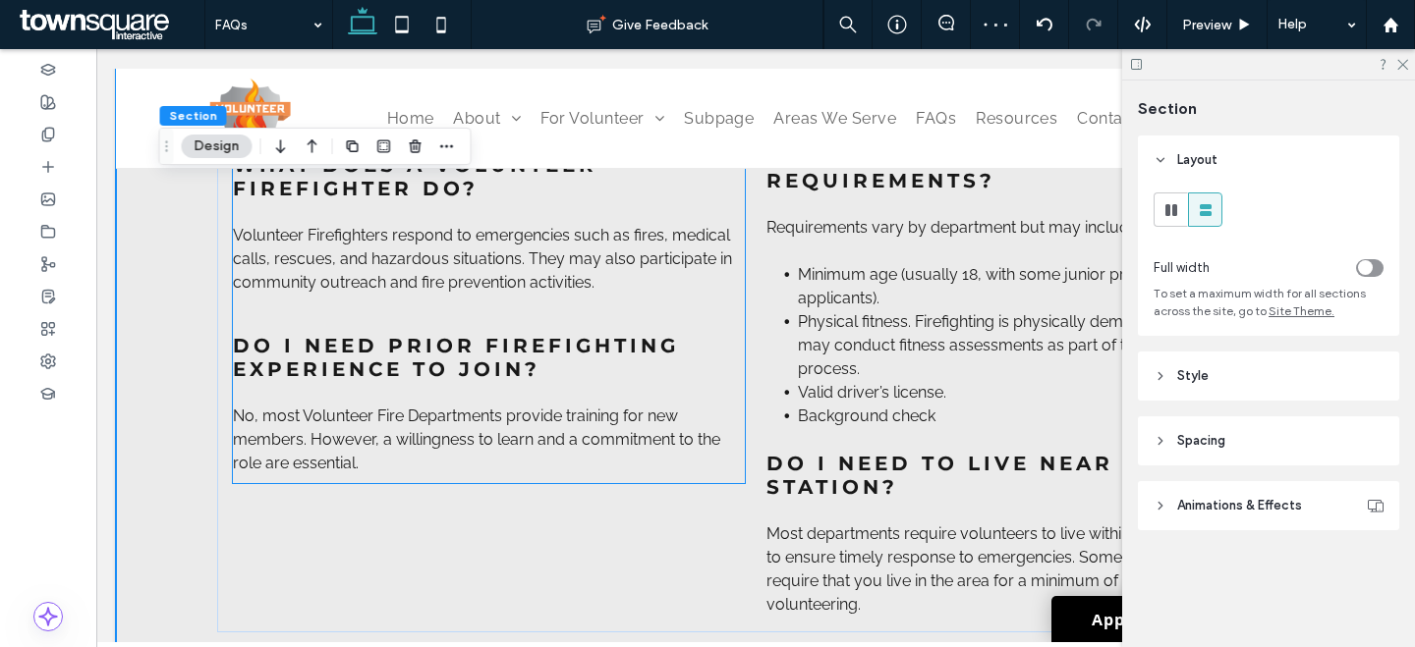
scroll to position [1695, 0]
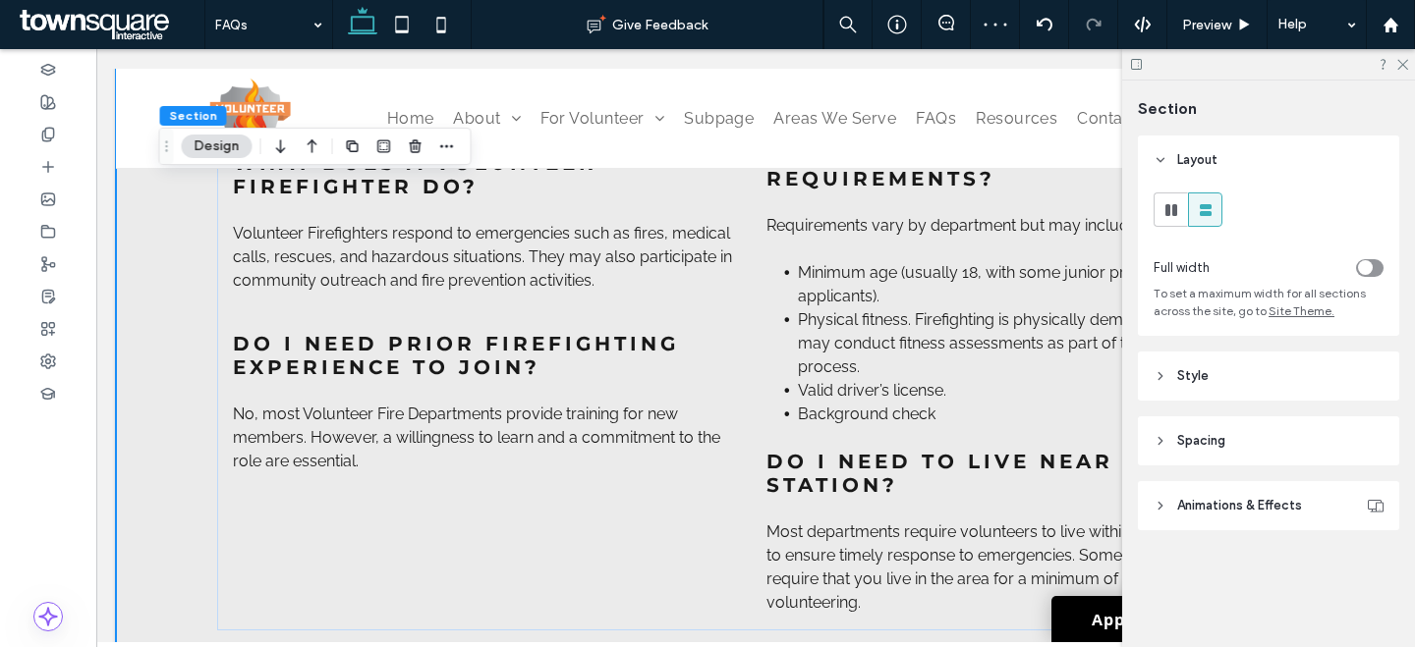
click at [1284, 371] on header "Style" at bounding box center [1268, 376] width 261 height 49
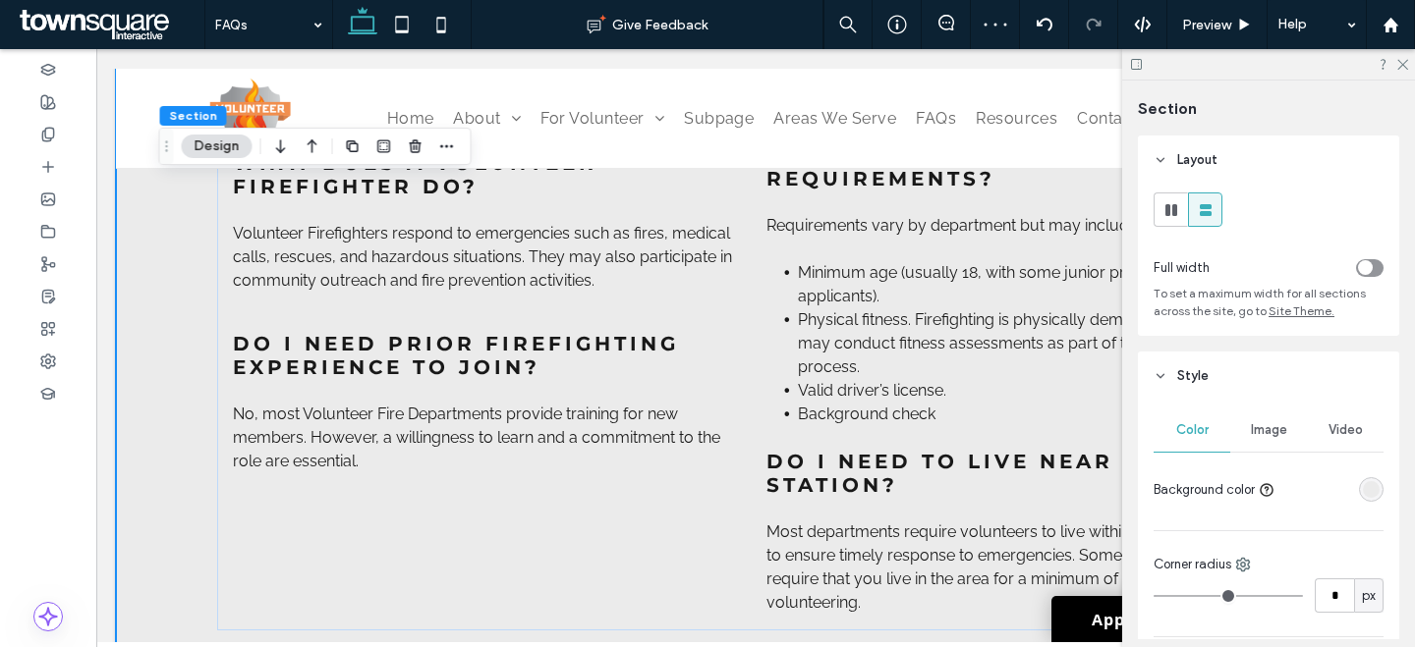
click at [1363, 486] on div "rgba(235, 235, 235, 1)" at bounding box center [1371, 489] width 17 height 17
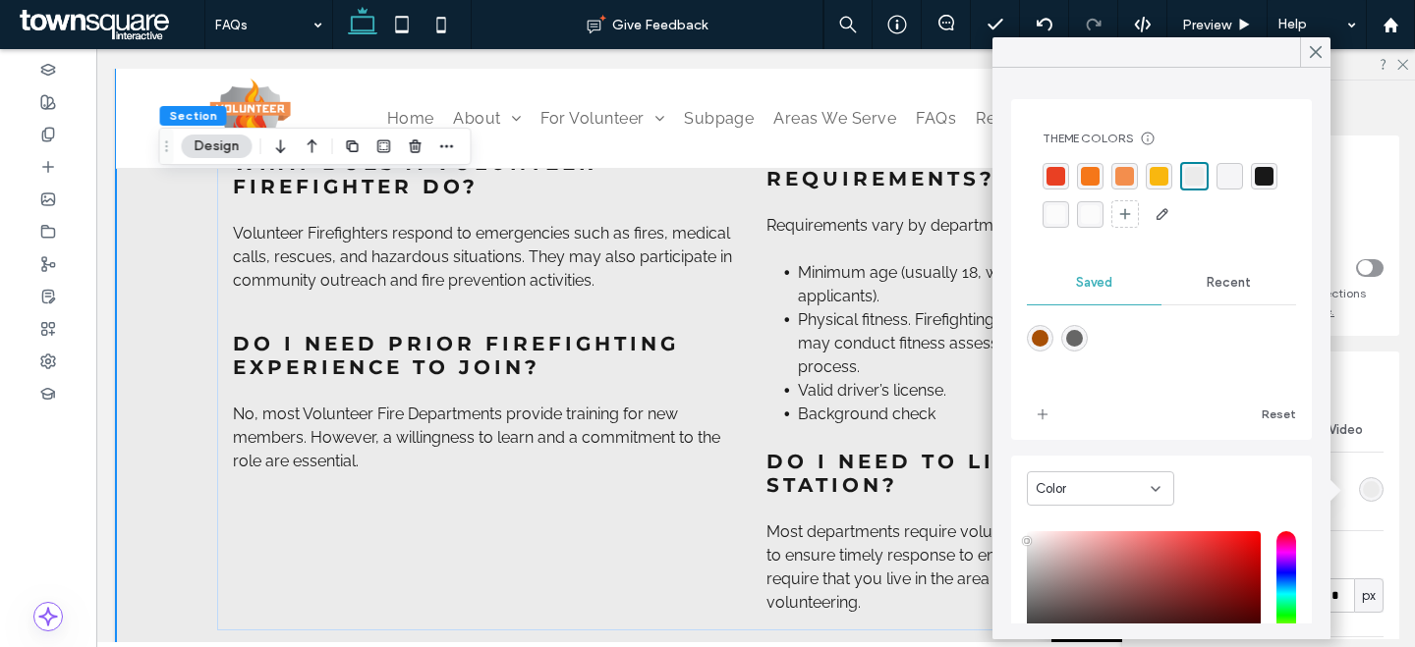
click at [1099, 206] on div "rgba(251, 251, 251, 0.97)" at bounding box center [1090, 214] width 19 height 19
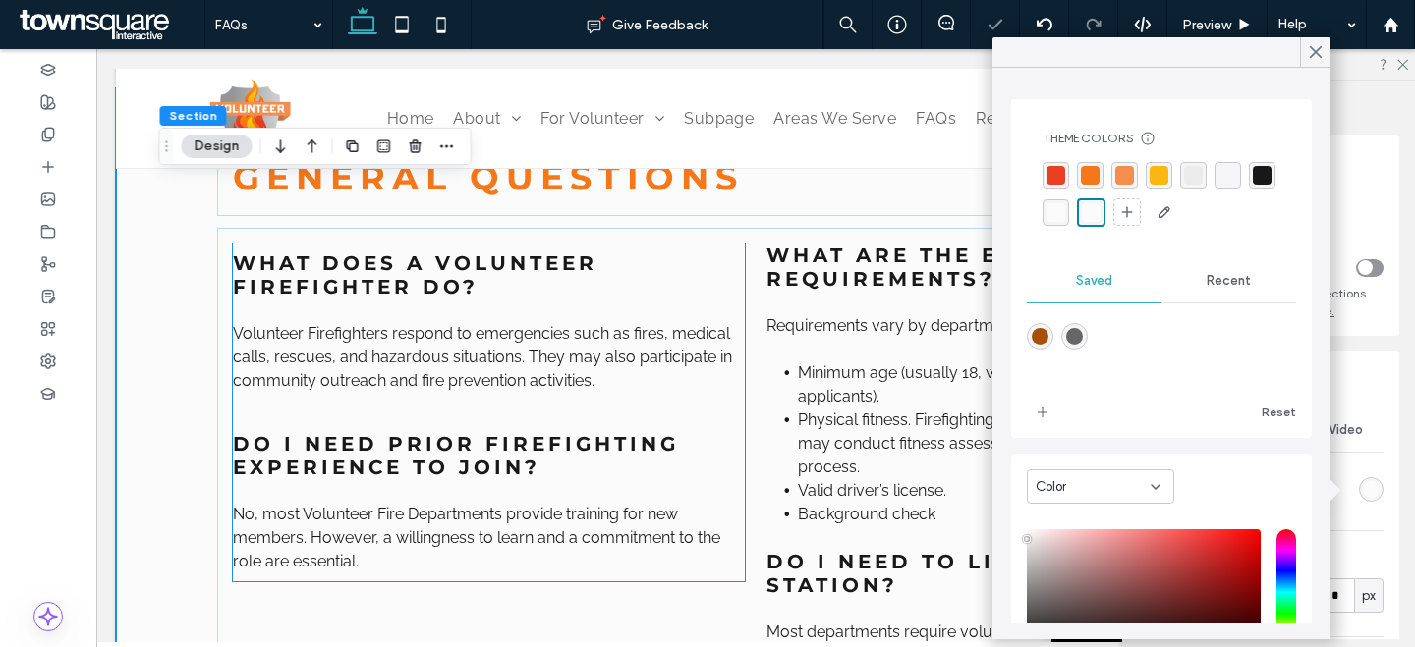
scroll to position [1545, 0]
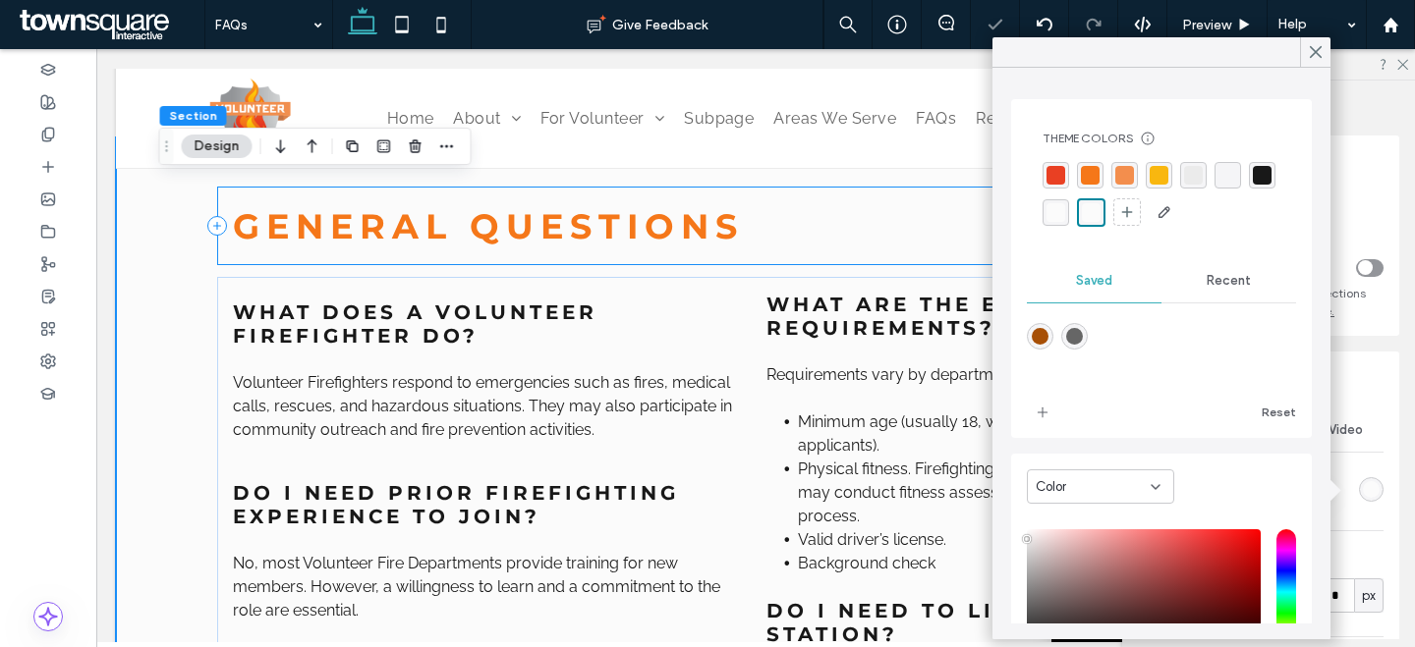
click at [623, 250] on div "general questions" at bounding box center [755, 226] width 1077 height 79
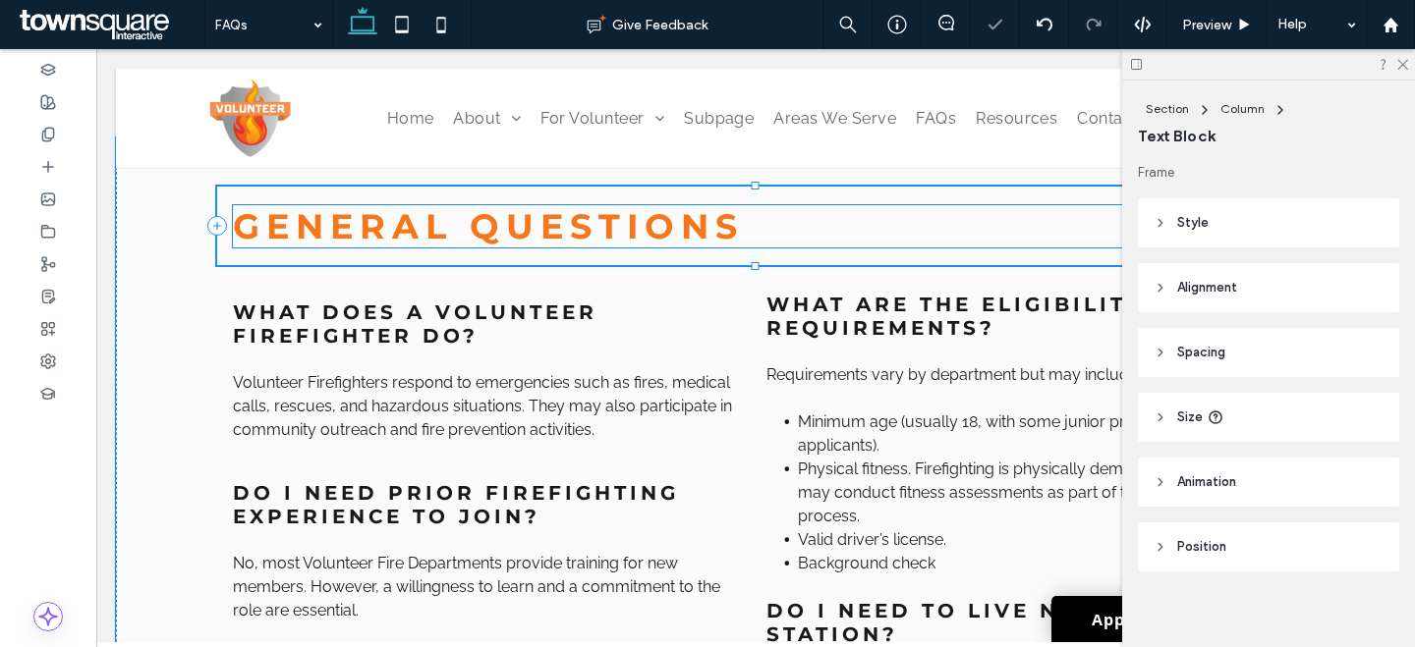
click at [627, 225] on span "general questions" at bounding box center [488, 226] width 511 height 42
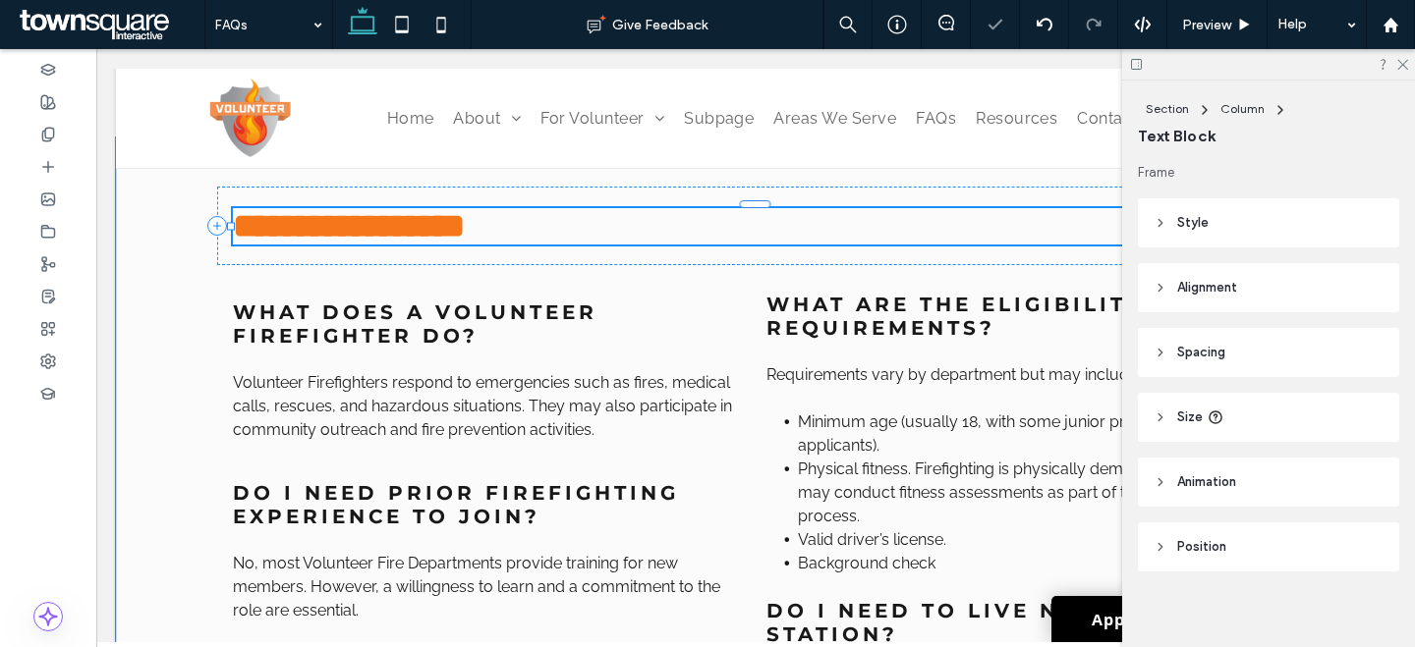
scroll to position [11, 0]
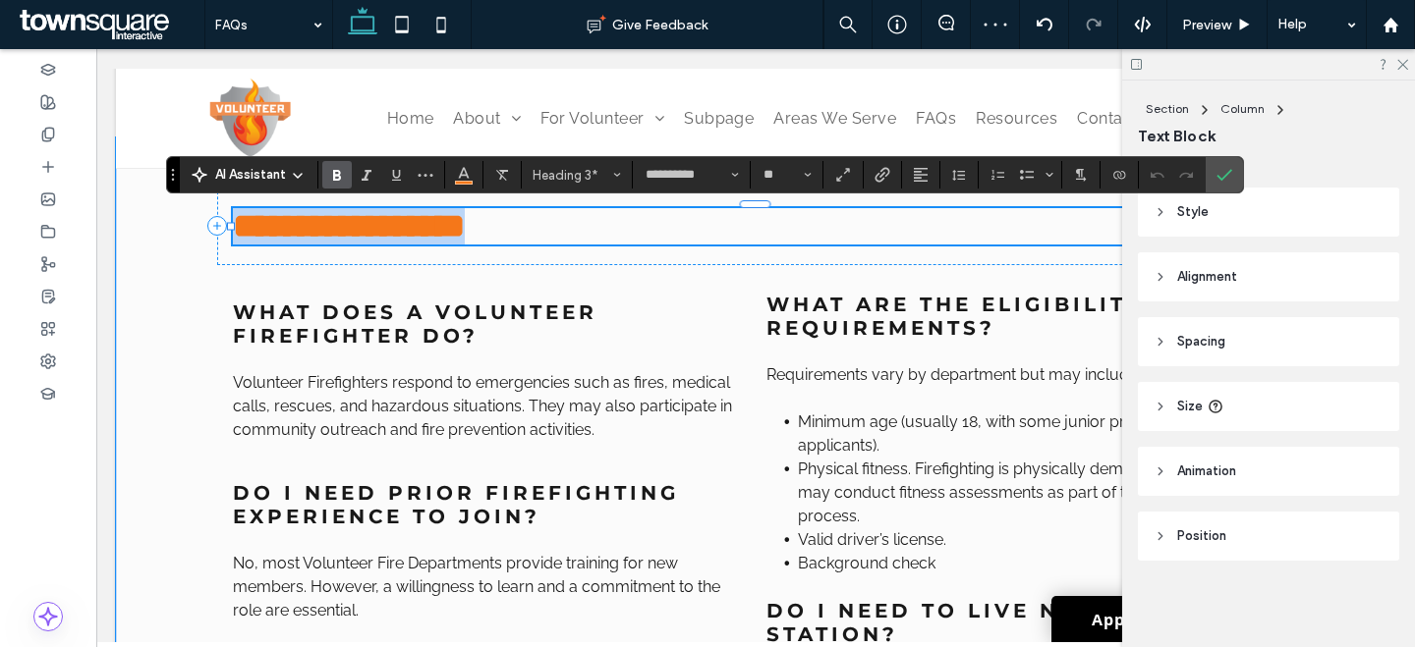
paste div
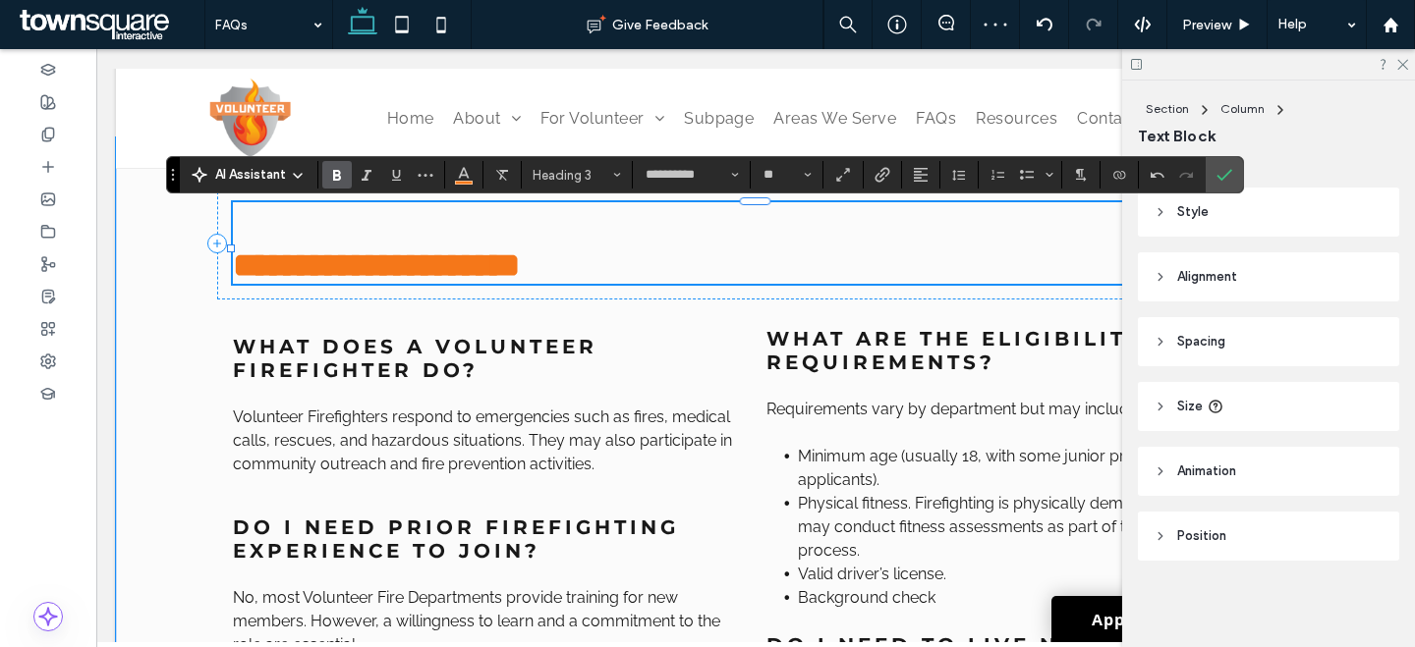
click at [234, 271] on span "**********" at bounding box center [342, 265] width 219 height 33
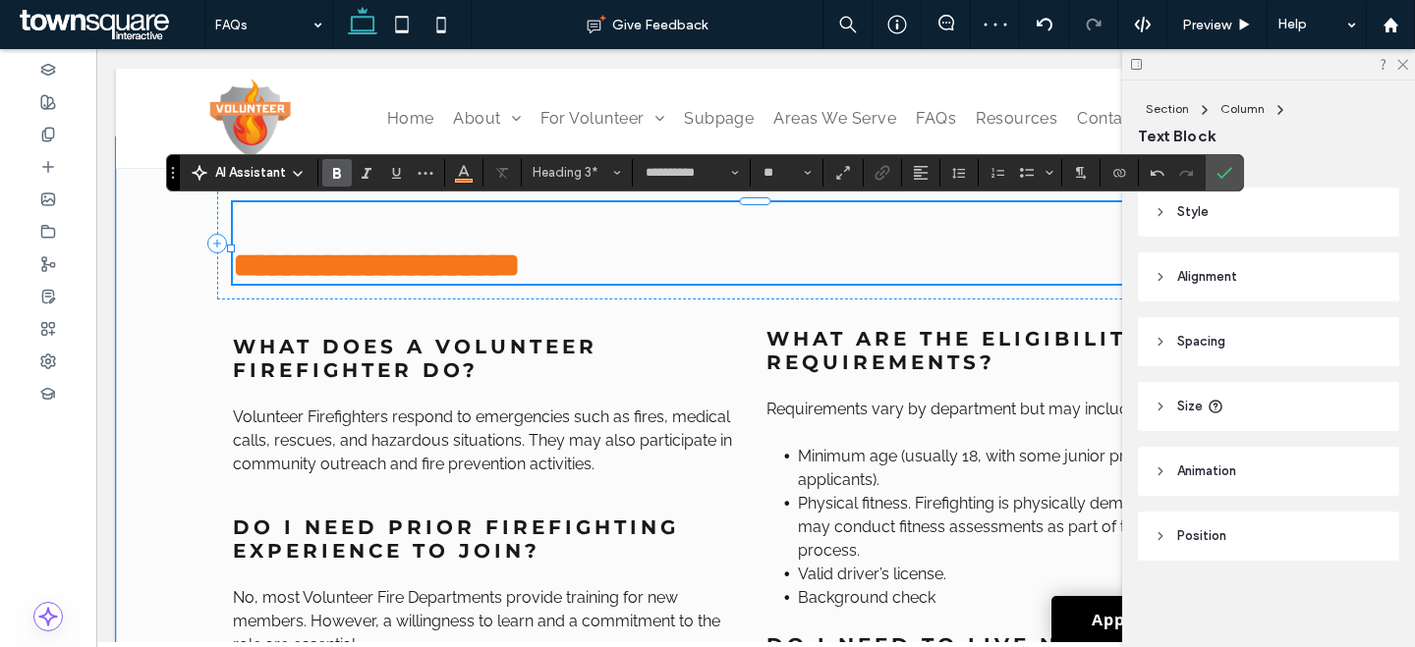
scroll to position [1547, 0]
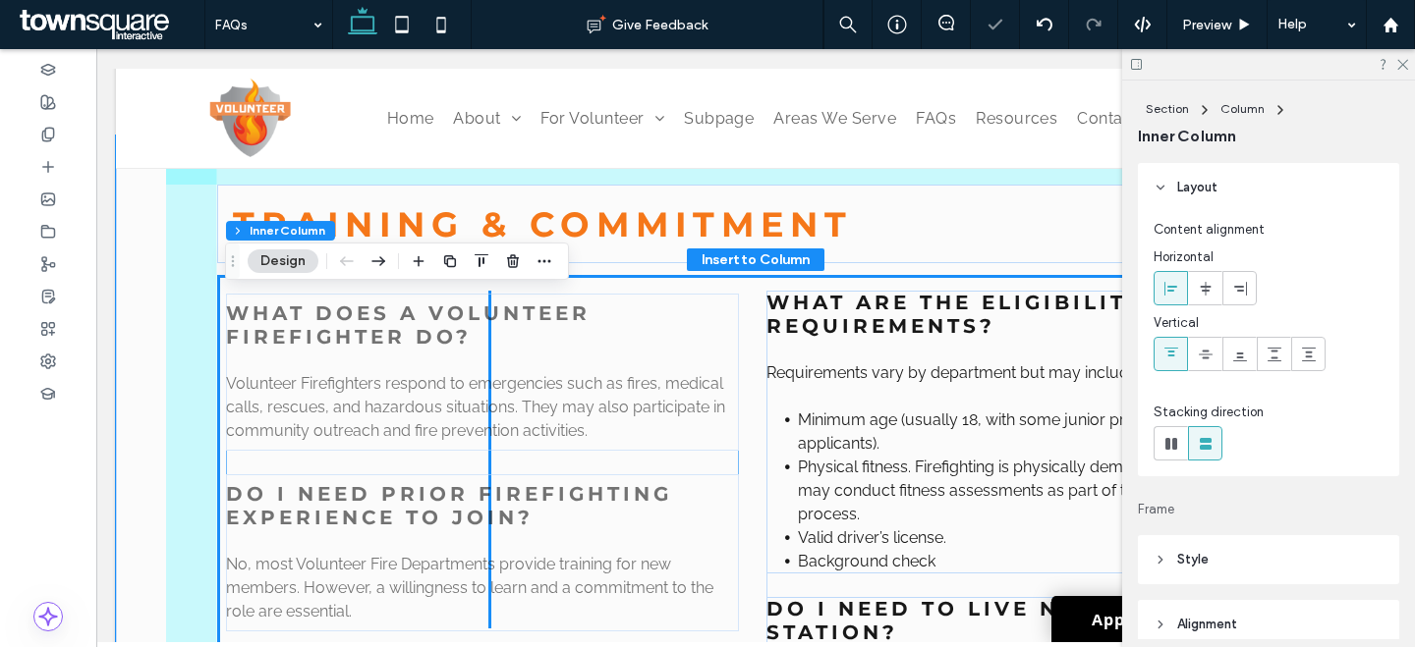
click at [470, 416] on span "Volunteer Firefighters respond to emergencies such as fires, medical calls, res…" at bounding box center [475, 407] width 499 height 66
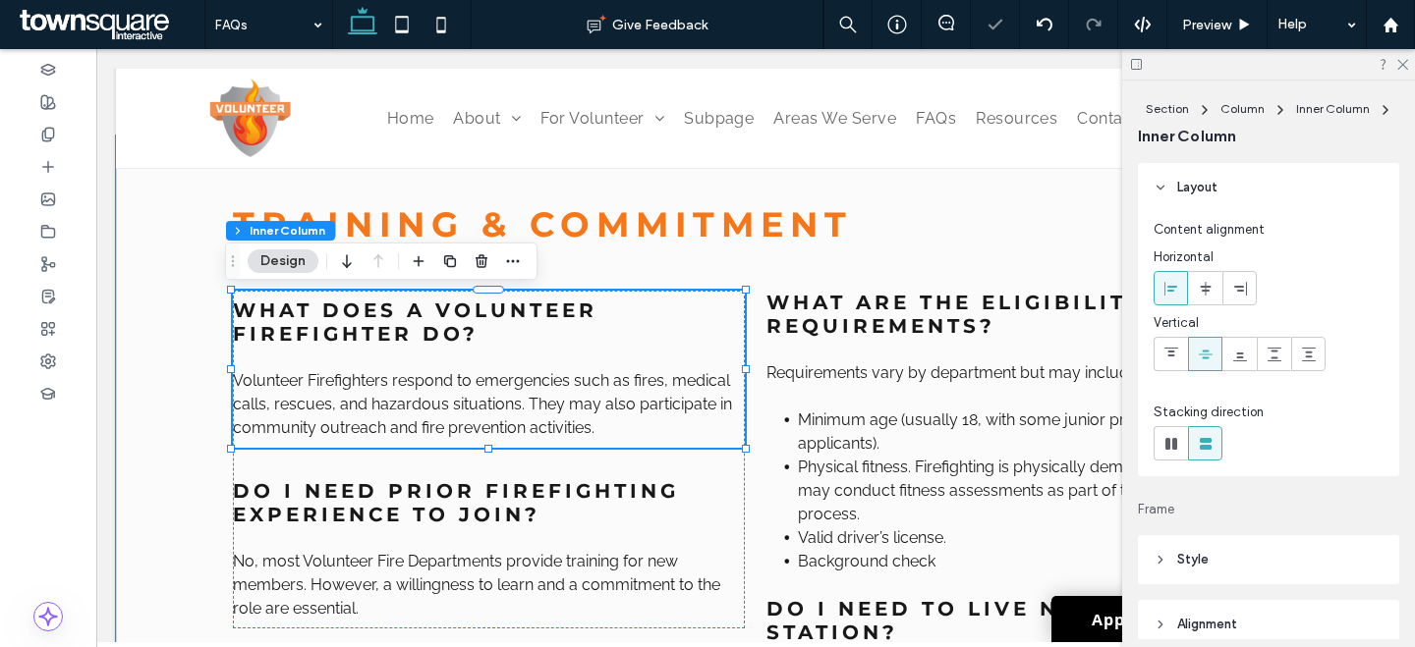
click at [470, 416] on span "Volunteer Firefighters respond to emergencies such as fires, medical calls, res…" at bounding box center [482, 404] width 499 height 66
click at [470, 416] on div "Volunteer Firefighters respond to emergencies such as fires, medical calls, res…" at bounding box center [489, 404] width 512 height 71
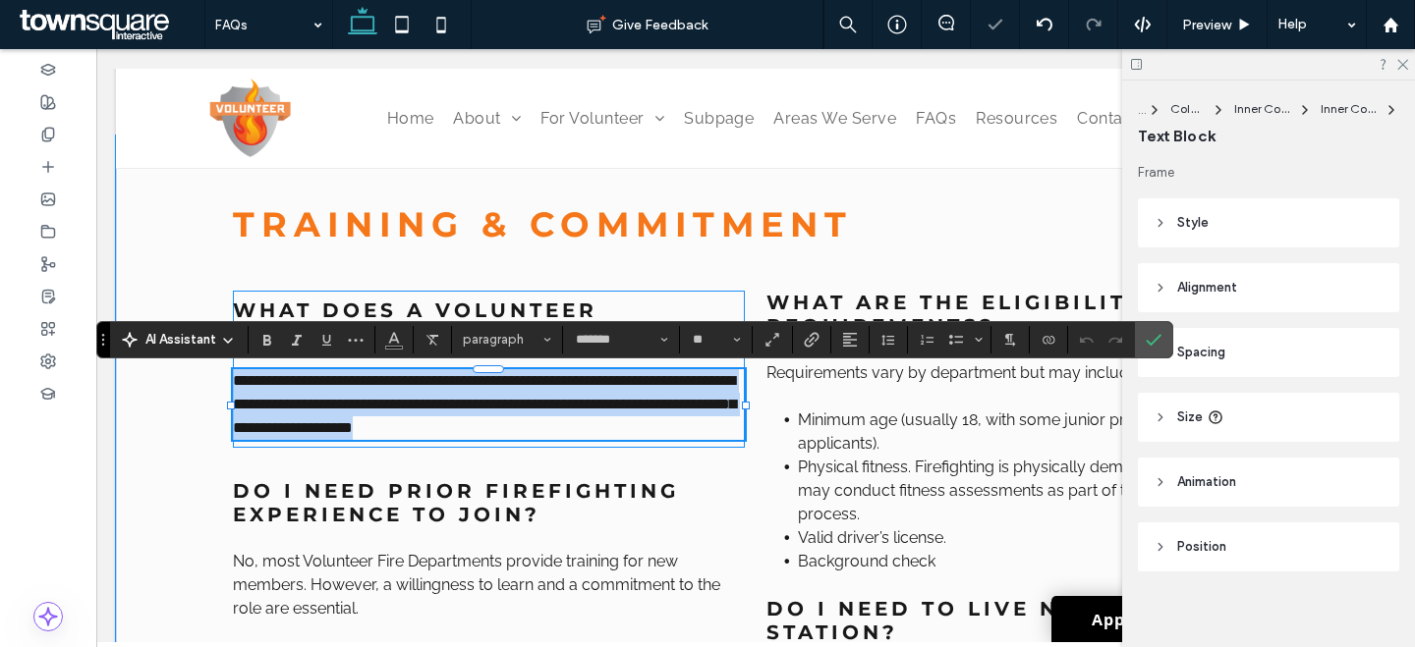
paste div
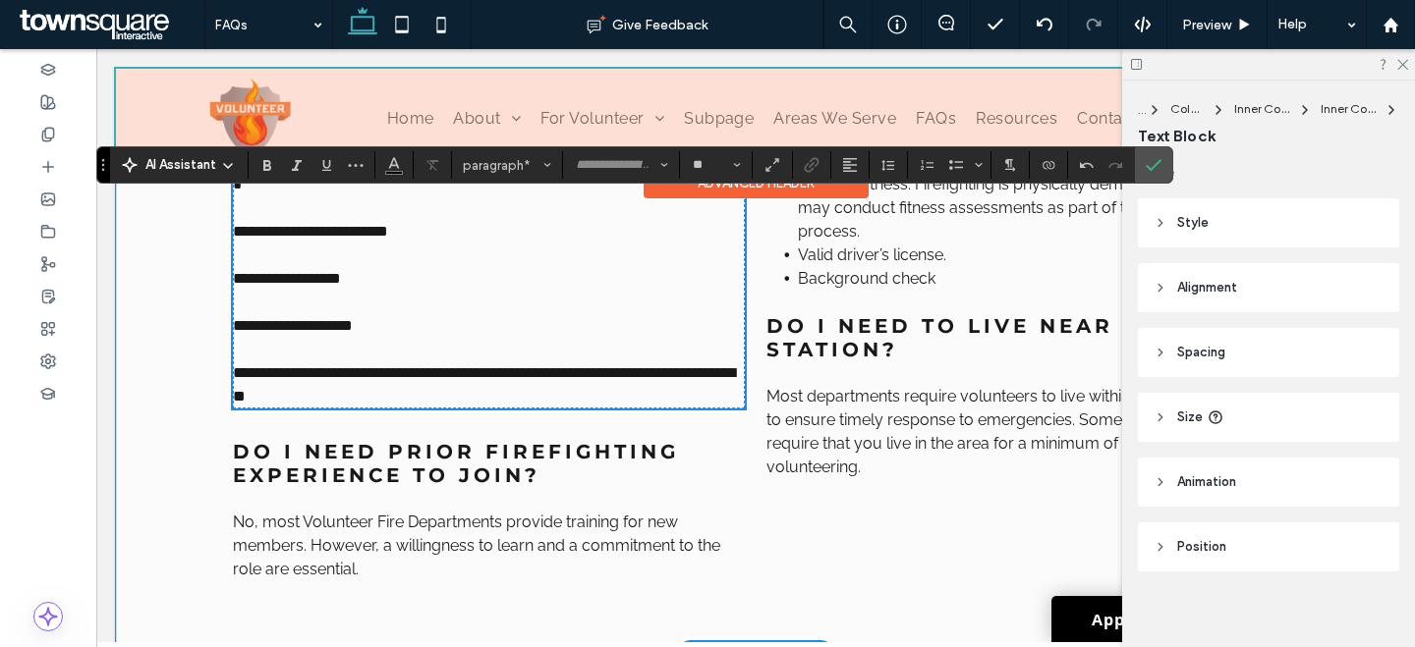
scroll to position [1916, 0]
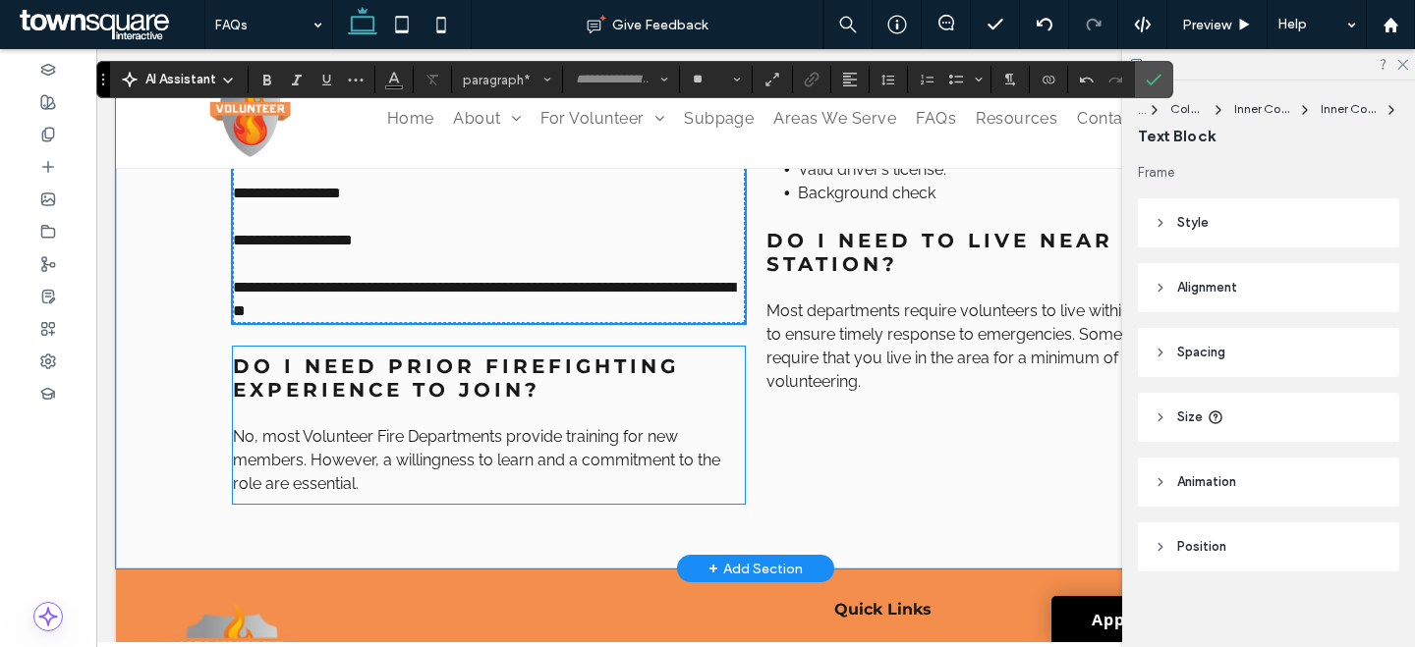
click at [455, 446] on span "No, most Volunteer Fire Departments provide training for new members. However, …" at bounding box center [476, 460] width 487 height 66
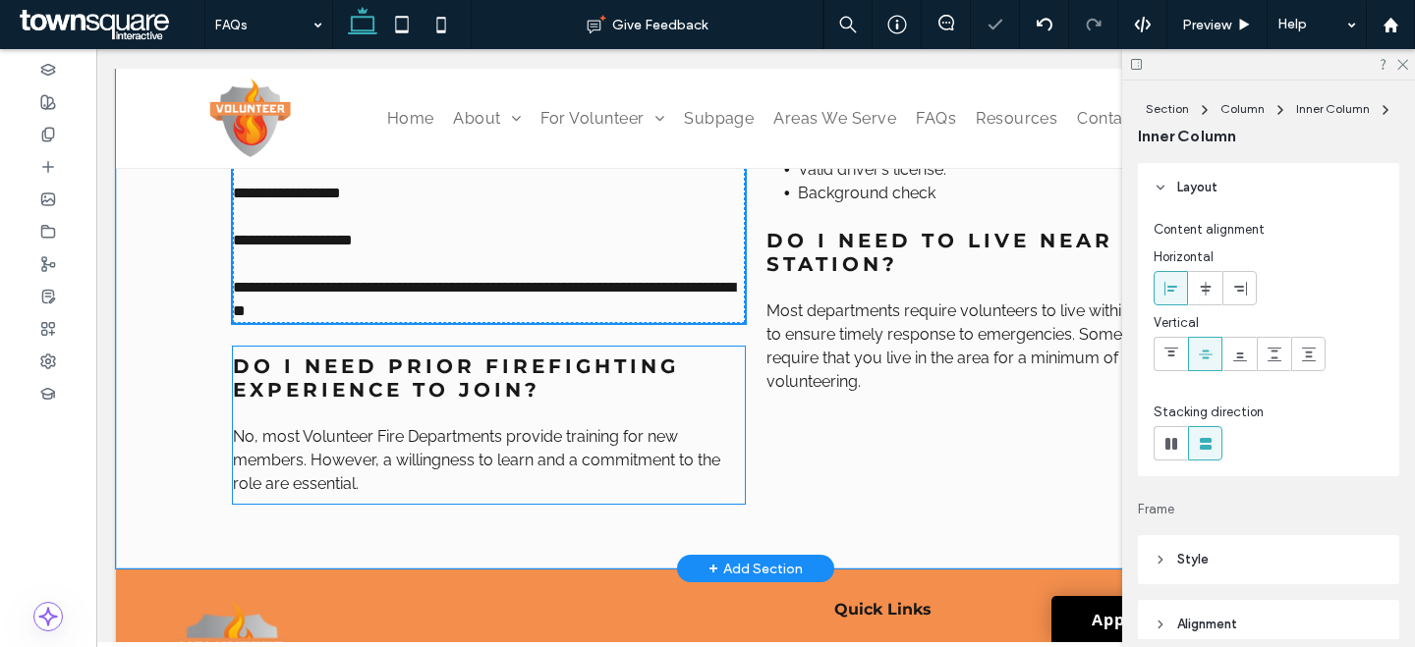
click at [456, 446] on span "No, most Volunteer Fire Departments provide training for new members. However, …" at bounding box center [476, 460] width 487 height 66
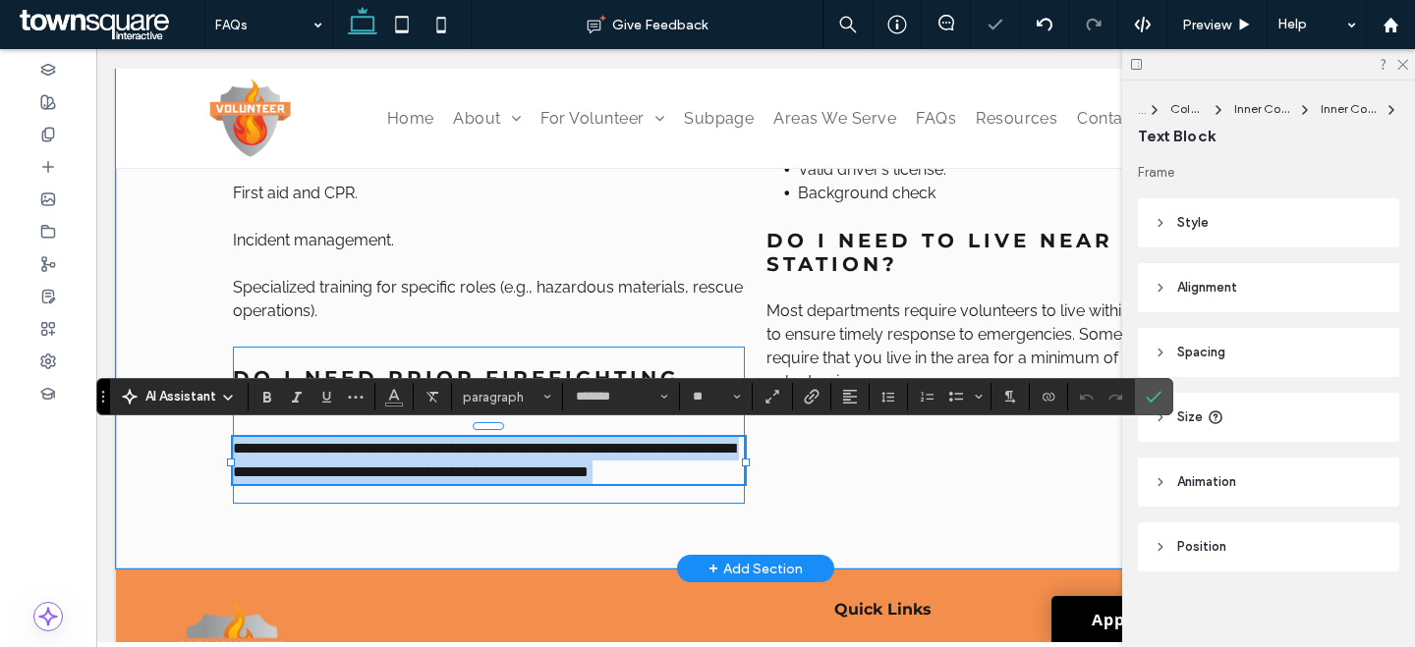
paste div
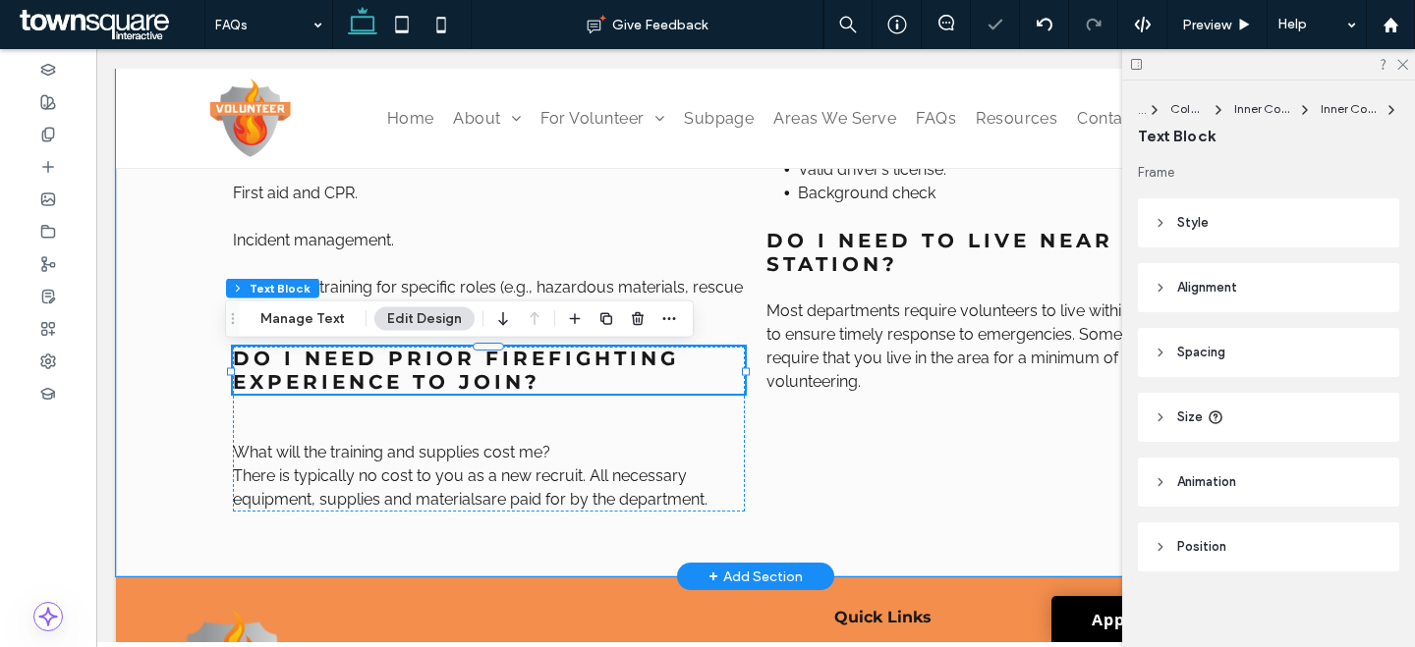
scroll to position [11, 0]
click at [608, 403] on div "Do I need prior firefighting experience to join? What will the training and sup…" at bounding box center [489, 429] width 512 height 165
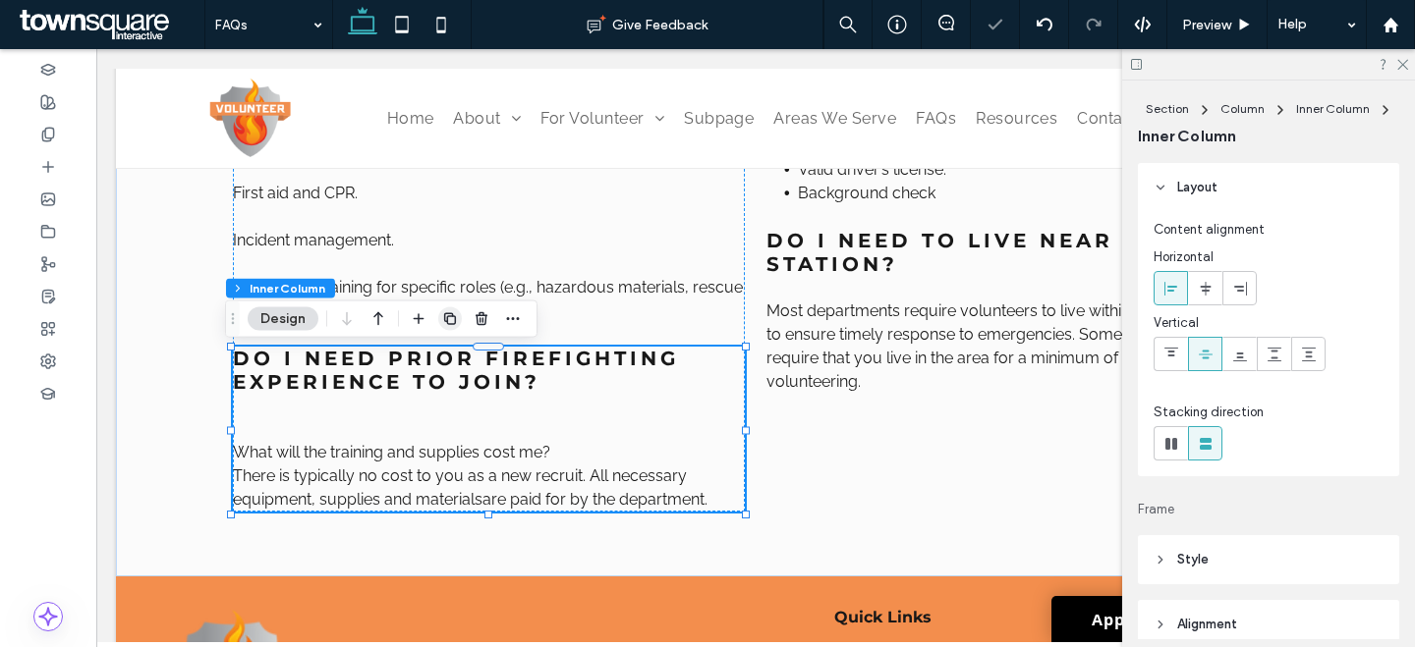
click at [451, 325] on icon "button" at bounding box center [450, 319] width 16 height 16
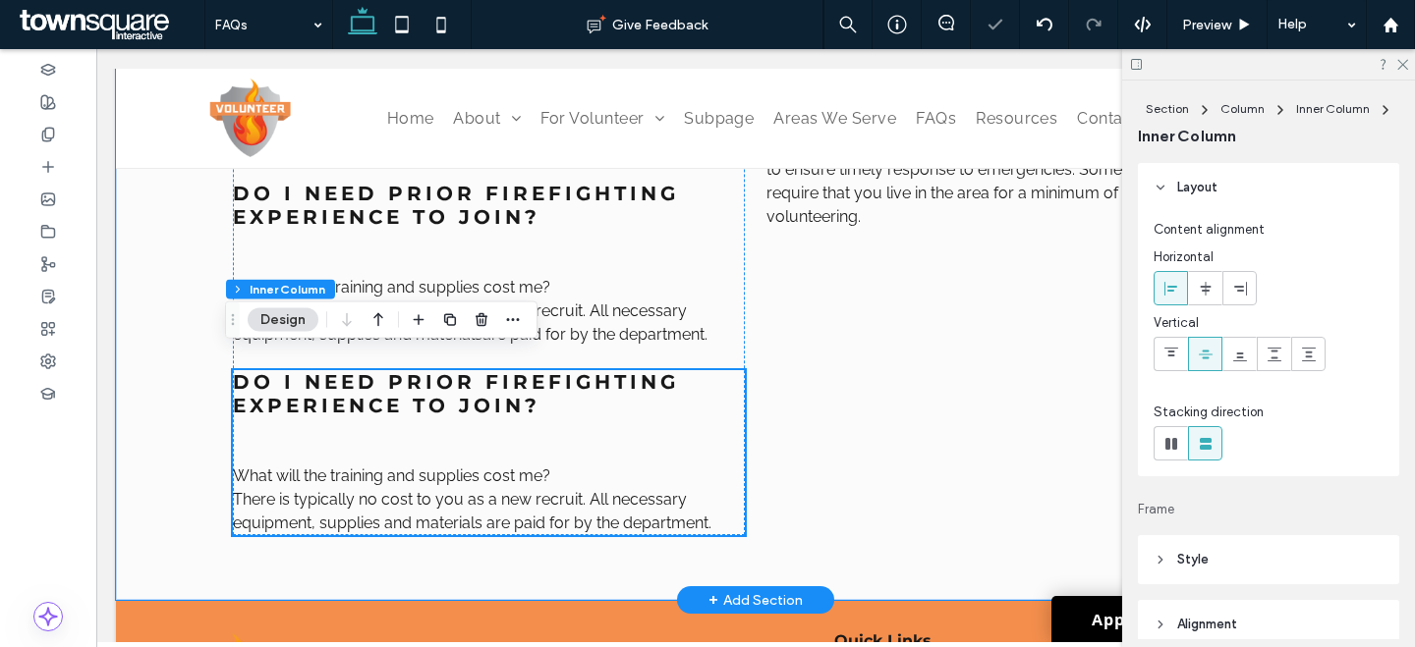
scroll to position [2137, 0]
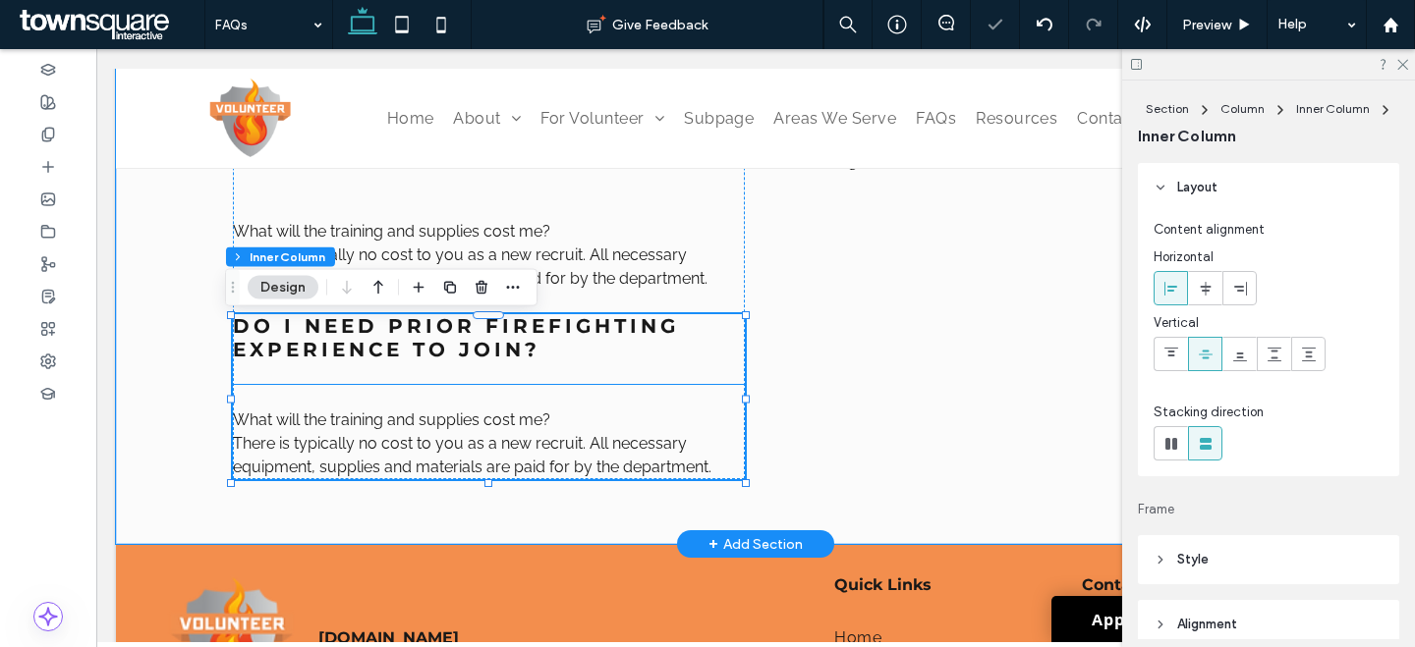
click at [453, 455] on span "There is typically no cost to you as a new recruit. All necessary equipment, su…" at bounding box center [460, 455] width 454 height 42
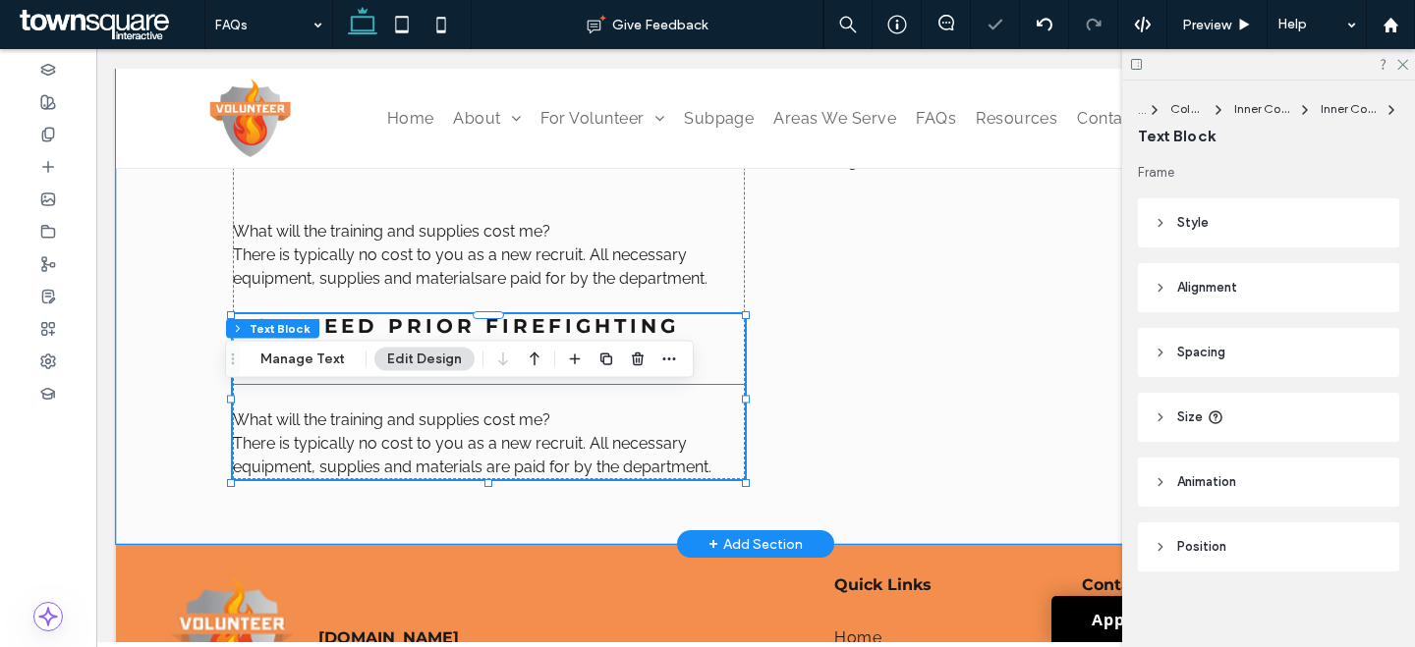
click at [455, 455] on div "What will the training and supplies cost me? There is typically no cost to you …" at bounding box center [489, 432] width 512 height 94
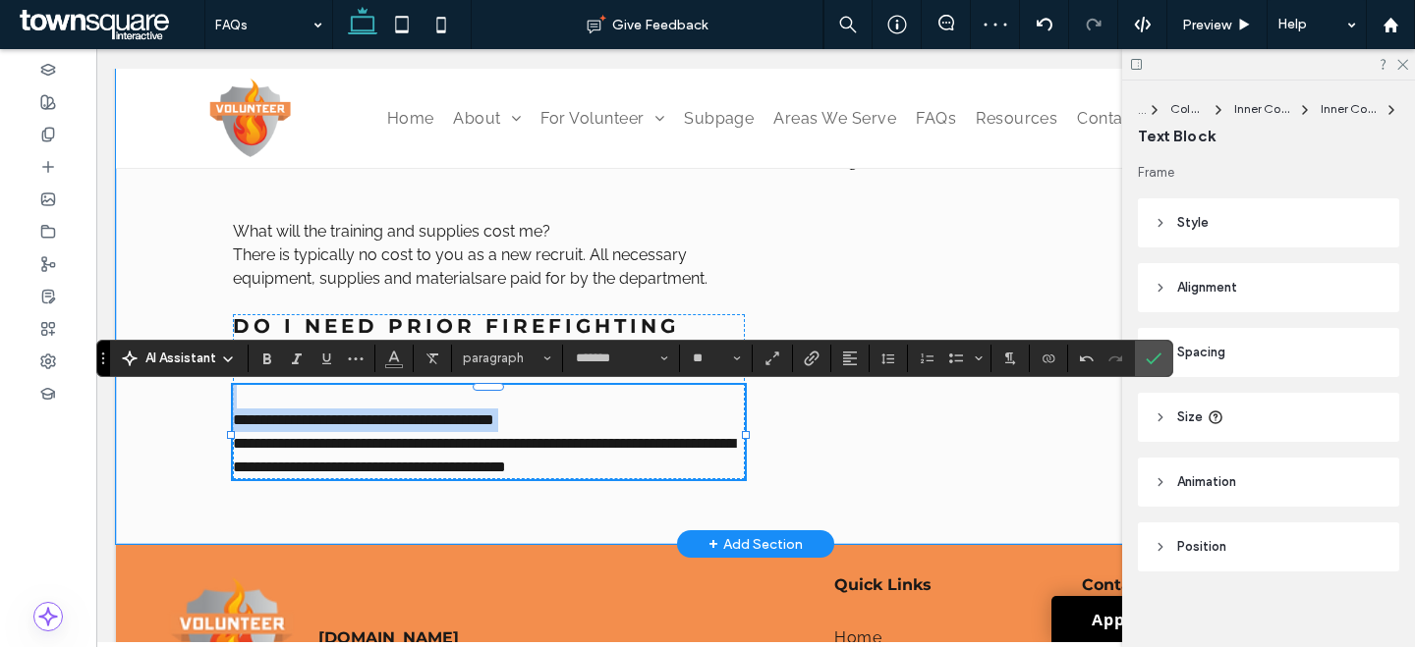
paste div
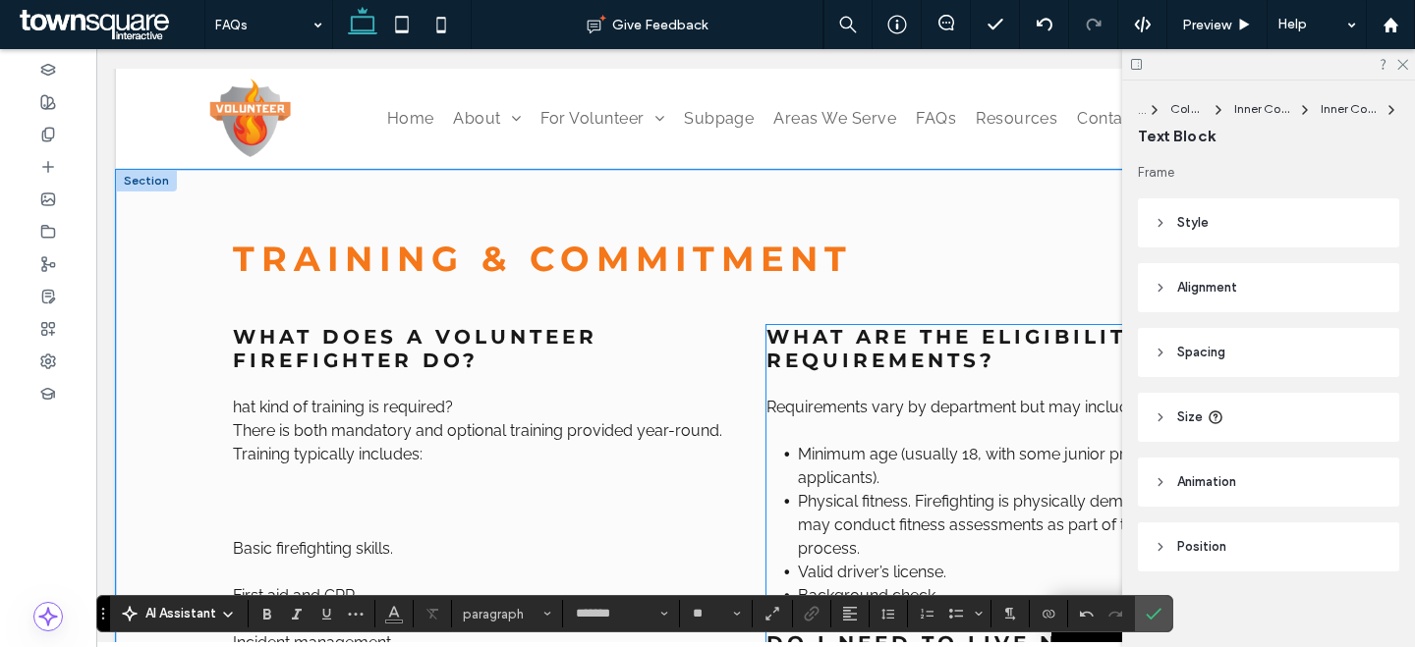
scroll to position [1520, 0]
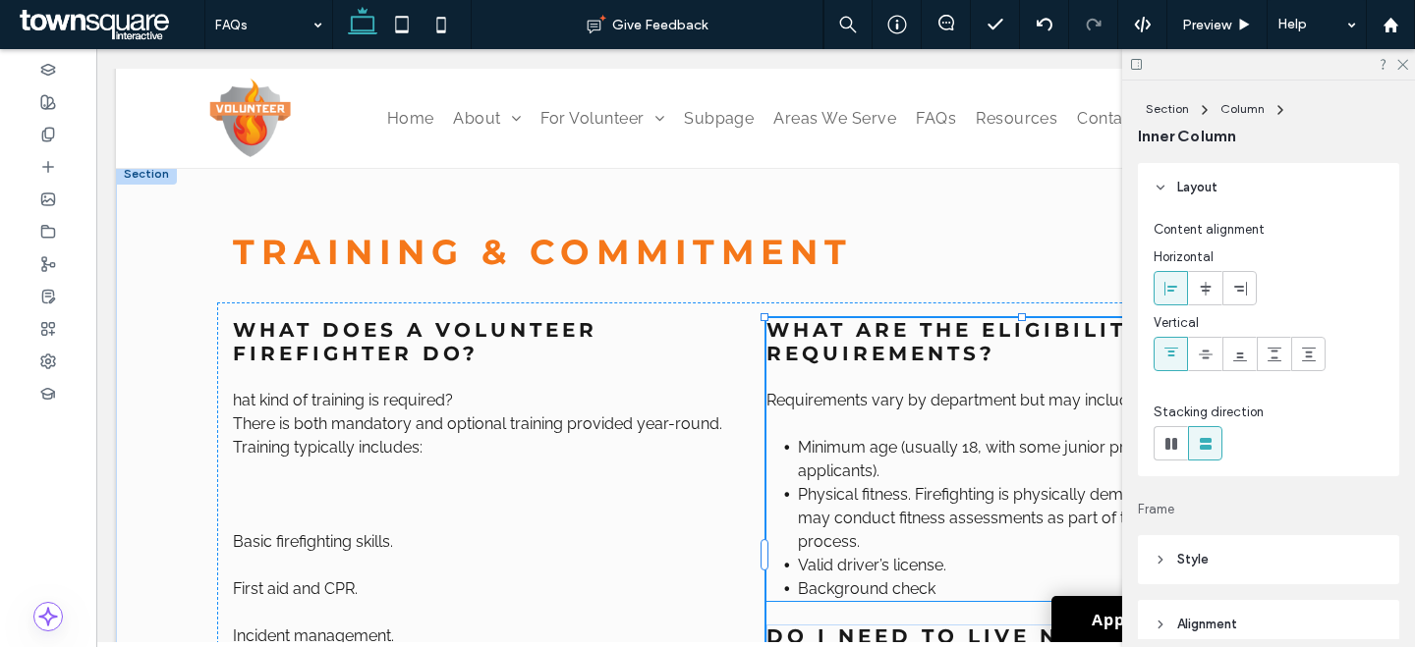
click at [862, 430] on p at bounding box center [1022, 425] width 512 height 24
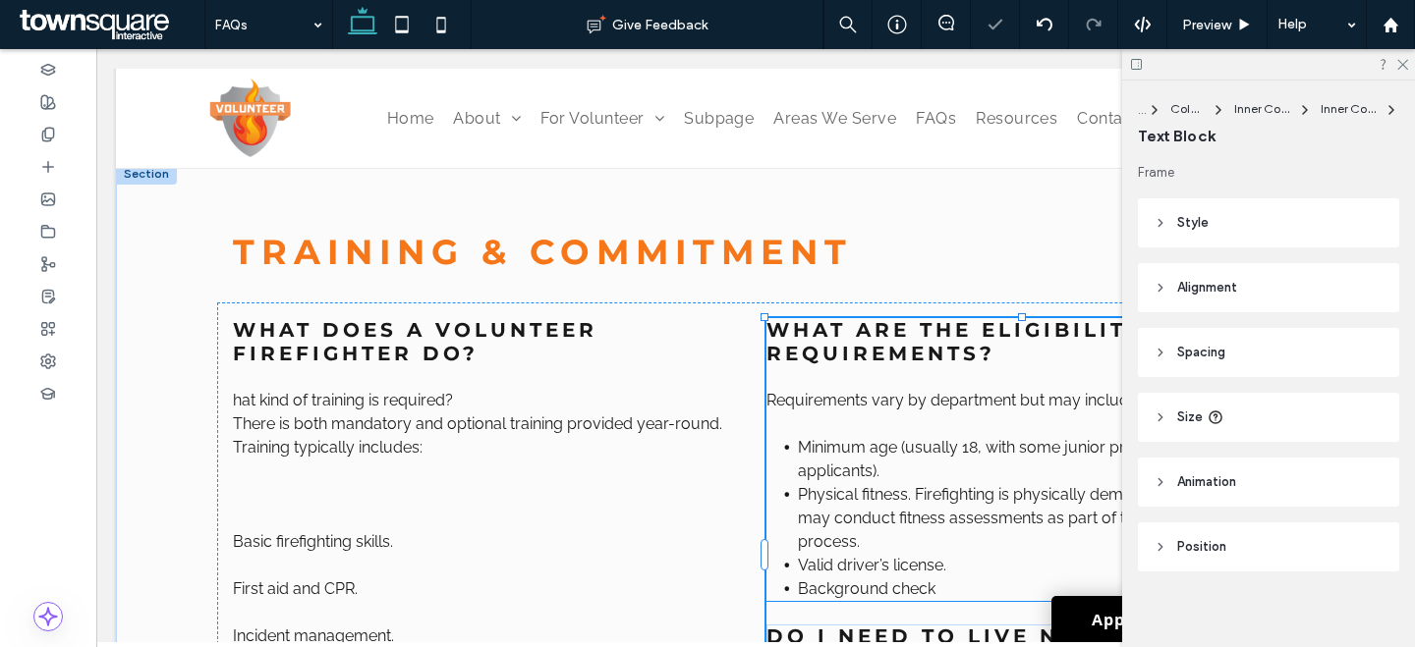
type input "*******"
type input "**"
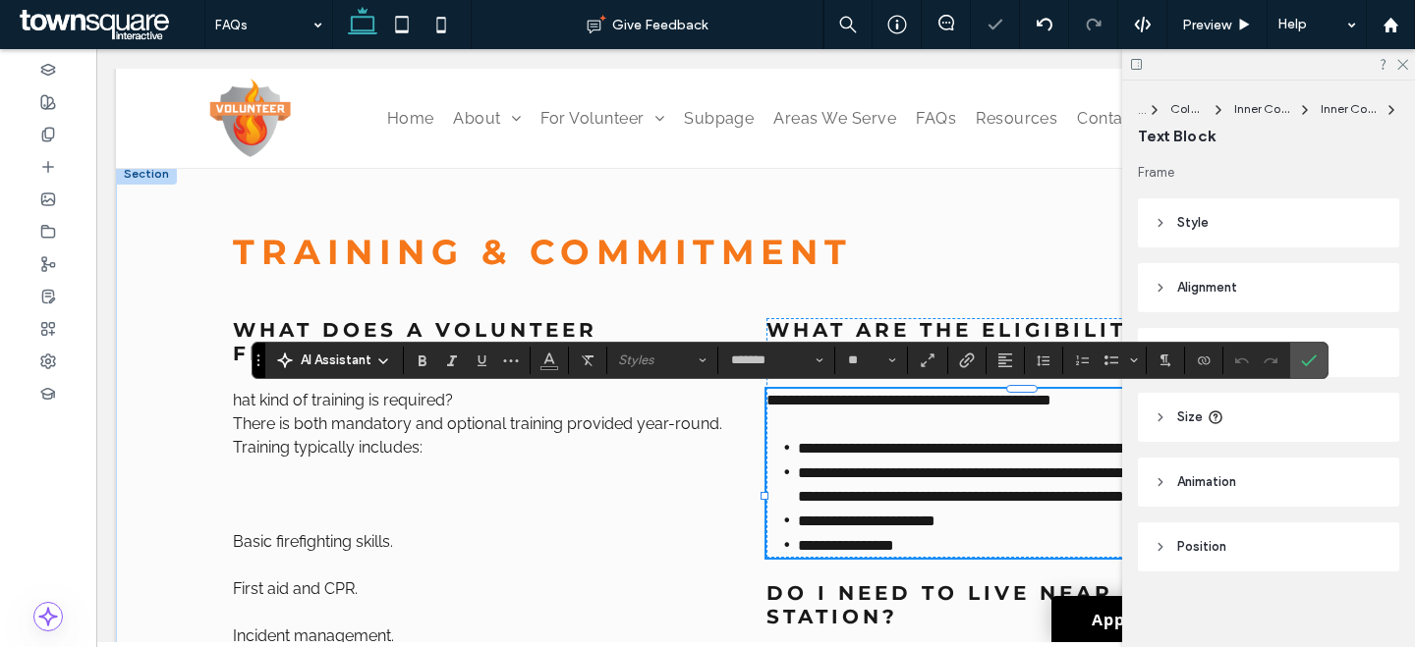
paste div
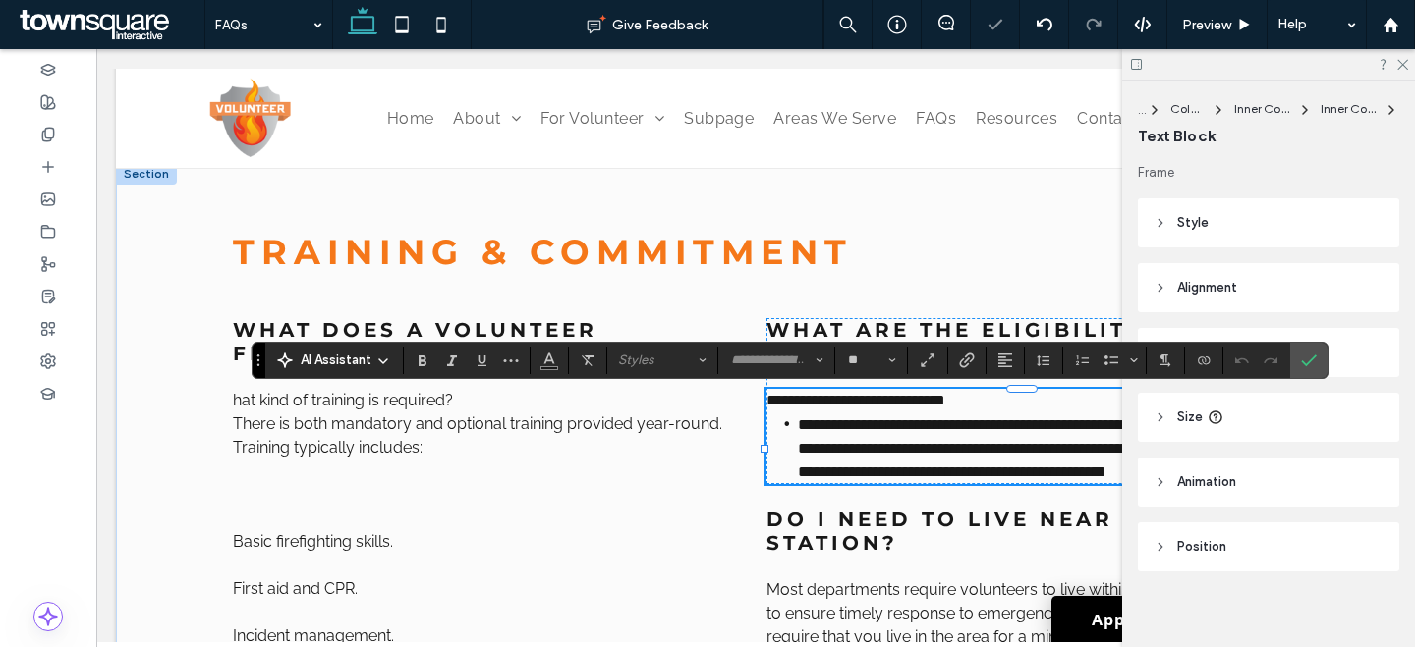
scroll to position [140, 0]
type input "*******"
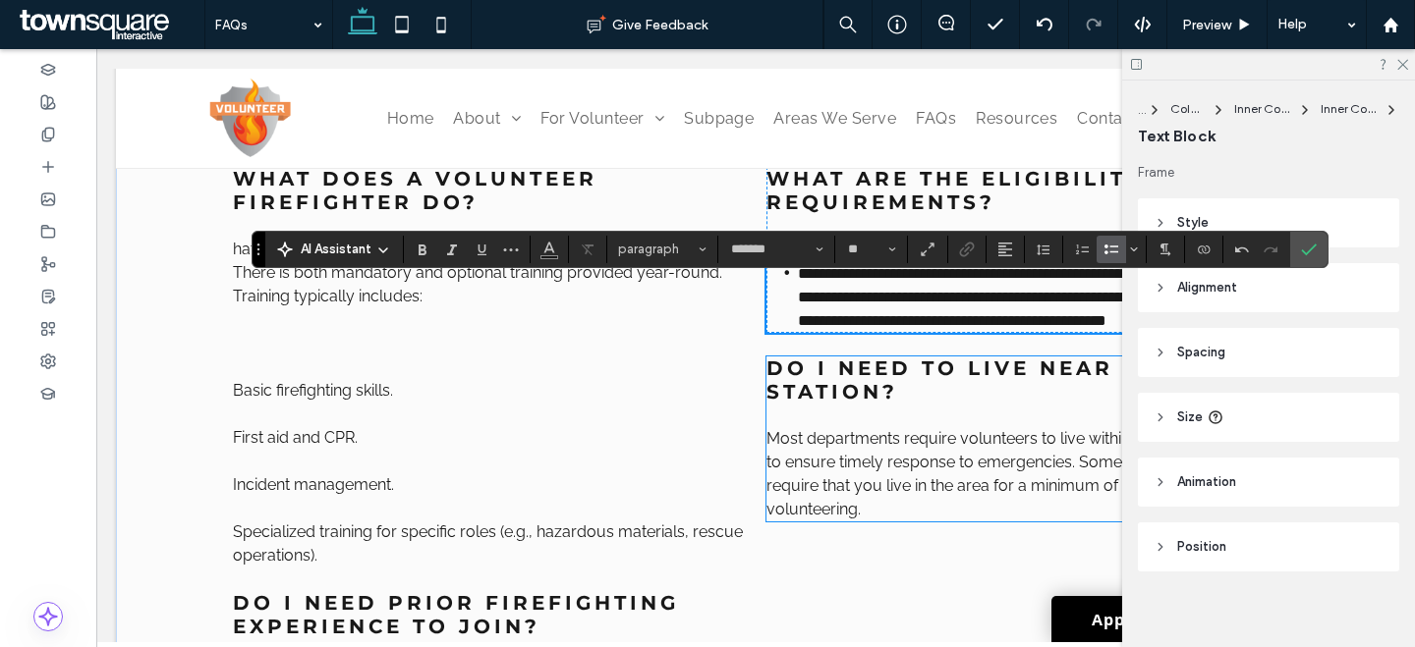
scroll to position [1674, 0]
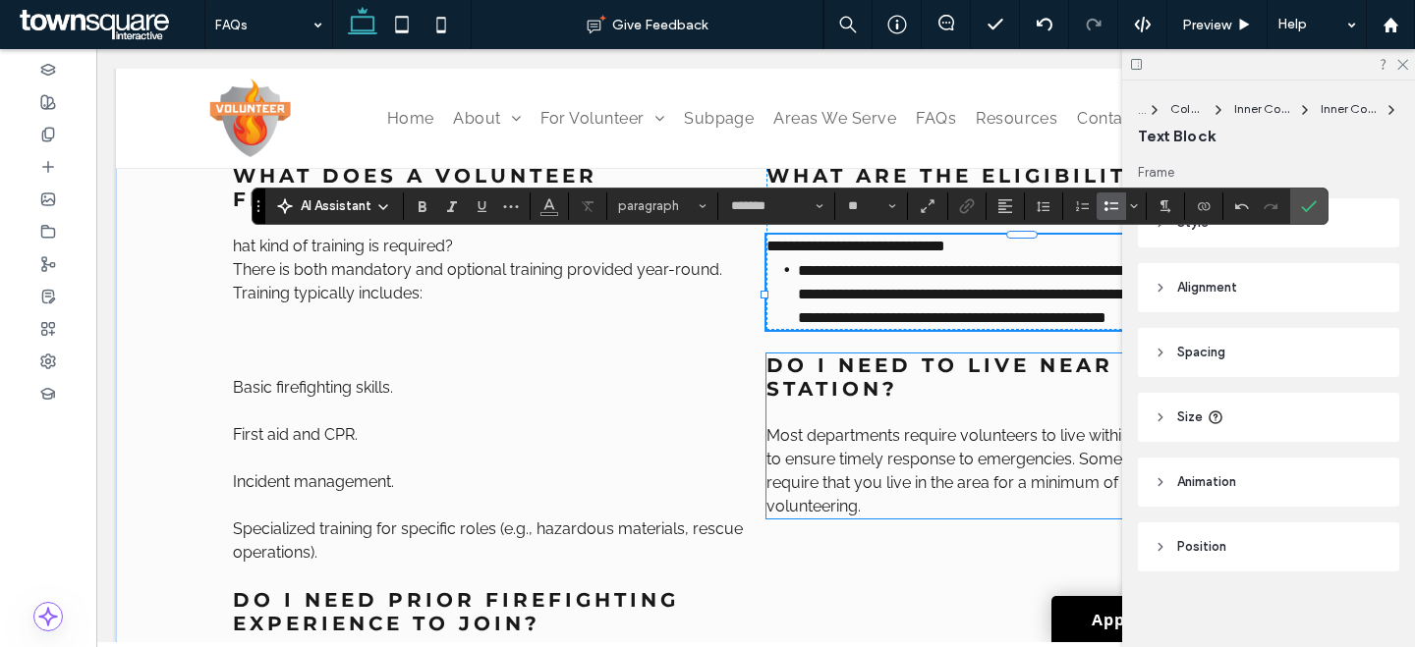
click at [843, 508] on span "ire that you live in the area for a minimum of one year prior to volunteering." at bounding box center [1004, 494] width 476 height 42
click at [845, 508] on span "ire that you live in the area for a minimum of one year prior to volunteering." at bounding box center [1004, 494] width 476 height 42
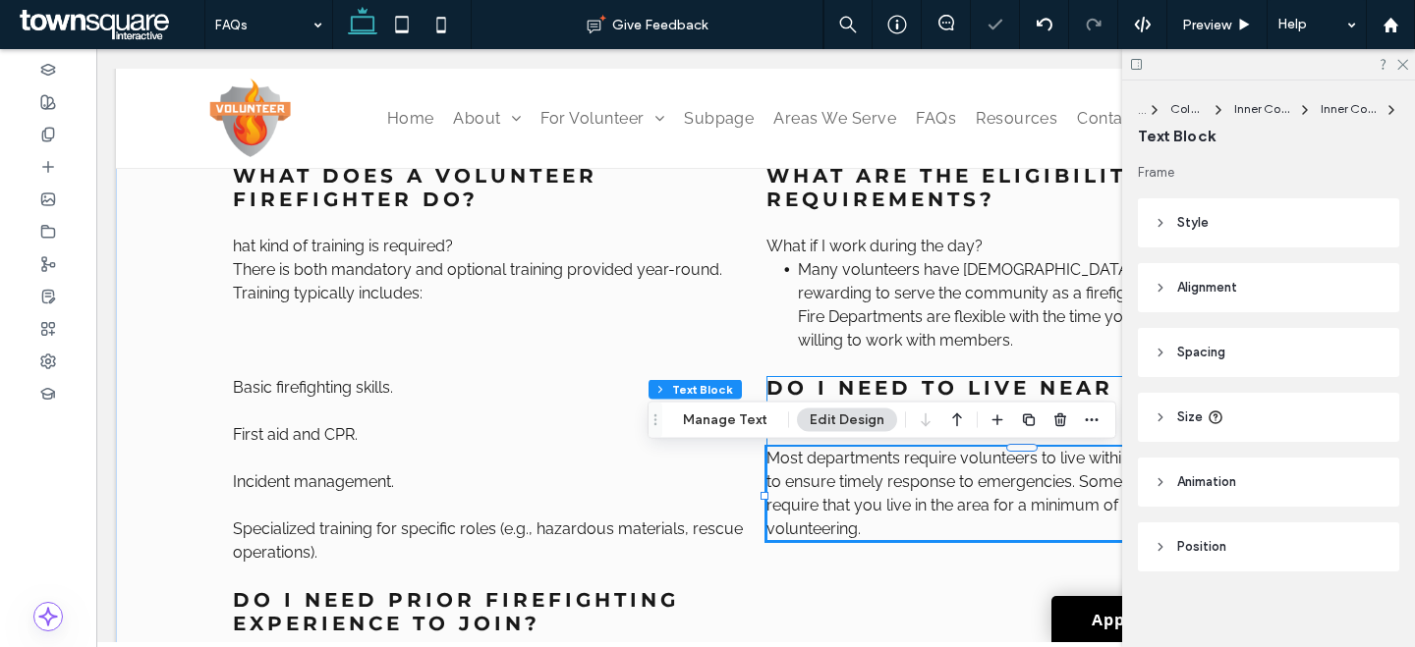
click at [845, 508] on span "ire that you live in the area for a minimum of one year prior to volunteering." at bounding box center [1004, 517] width 476 height 42
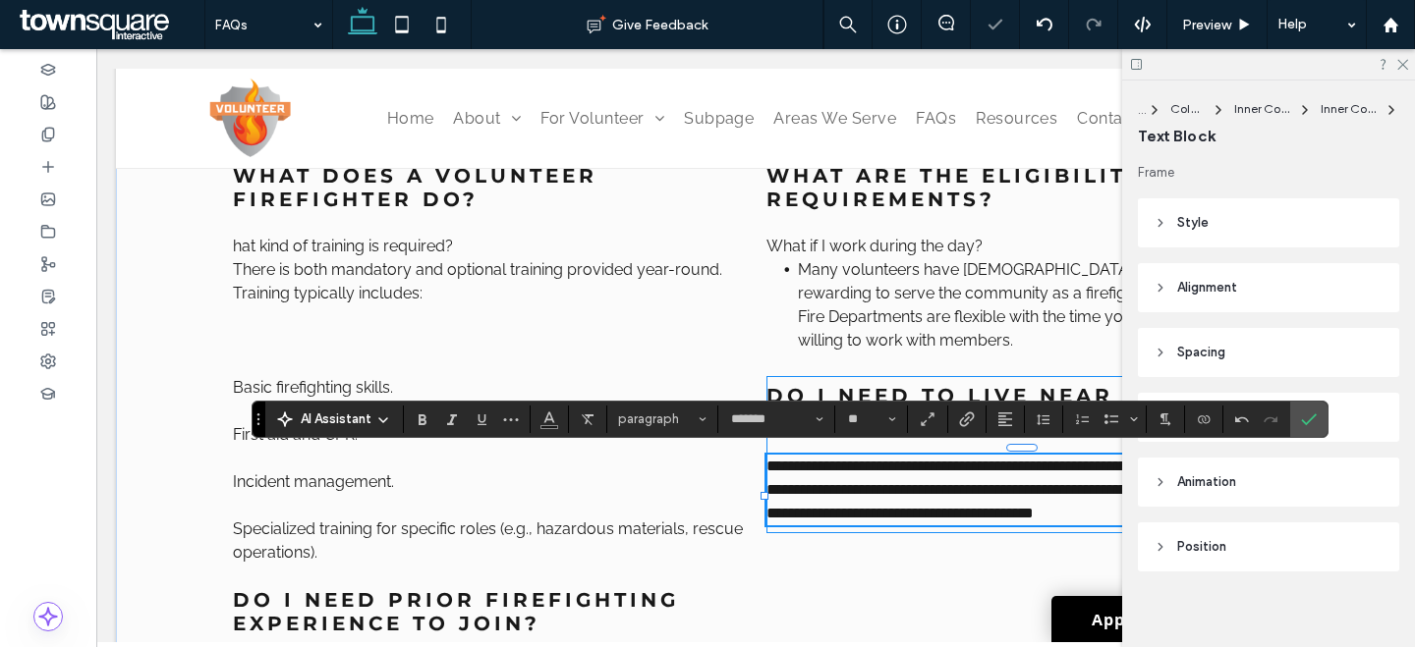
paste div
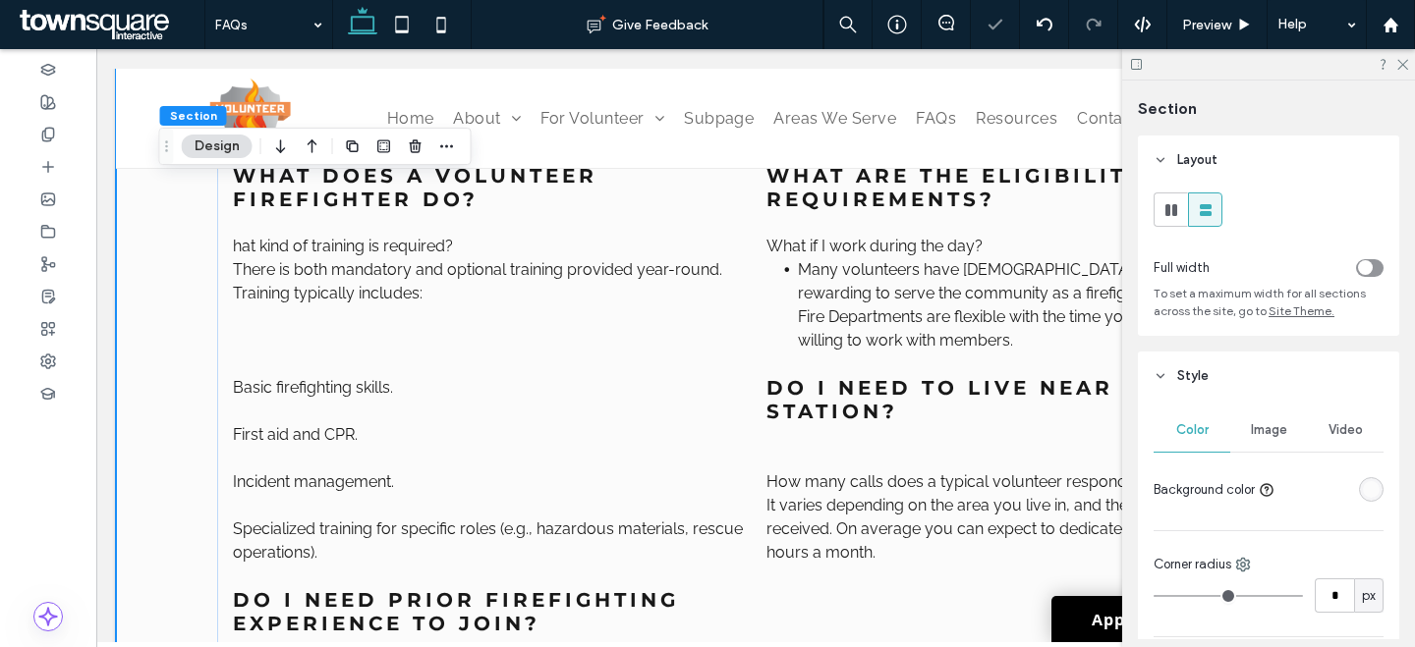
click at [362, 153] on span "button" at bounding box center [353, 147] width 24 height 24
click at [362, 153] on div at bounding box center [707, 323] width 1415 height 647
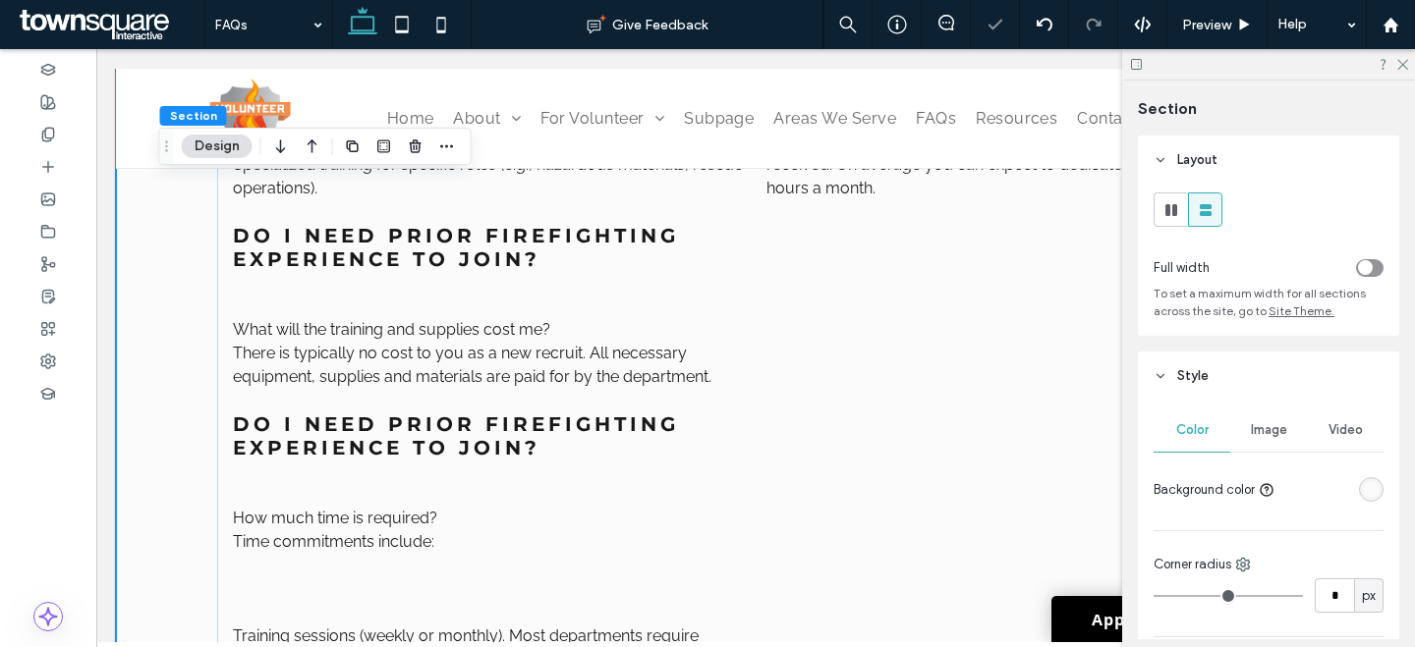
scroll to position [3415, 0]
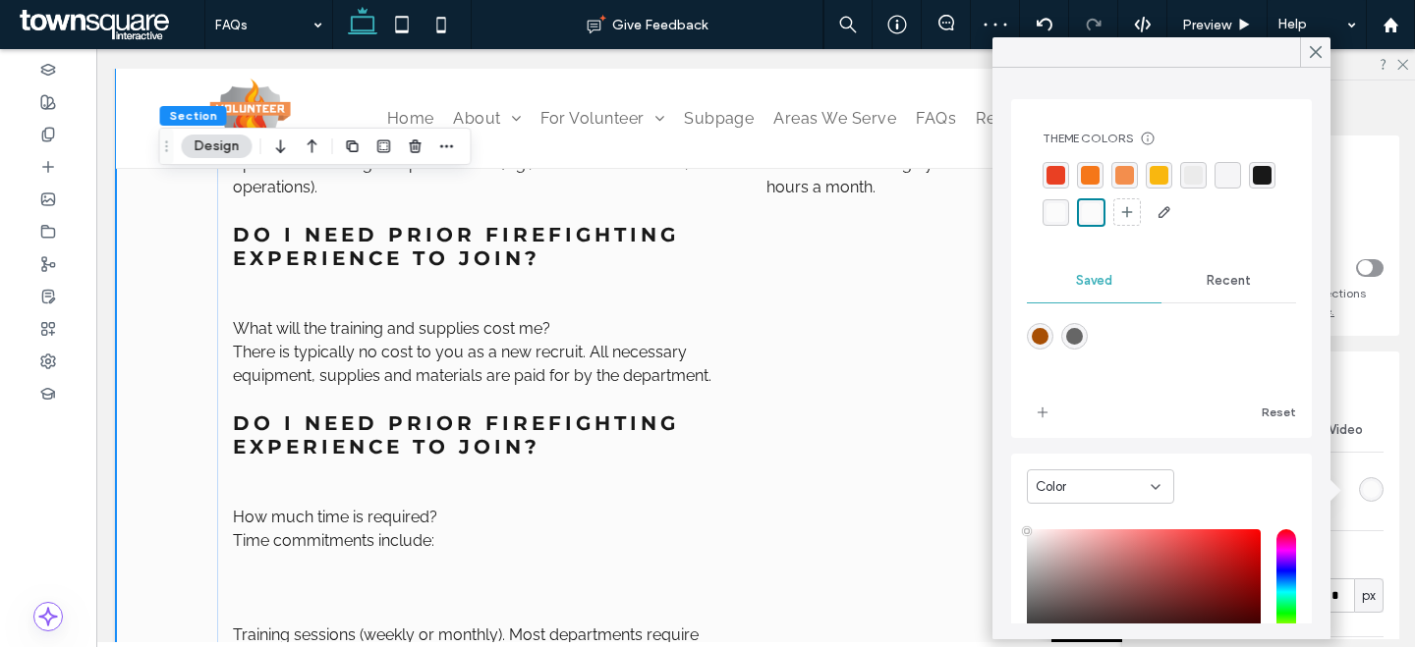
click at [1192, 175] on div "rgba(235, 235, 235, 1)" at bounding box center [1193, 175] width 19 height 19
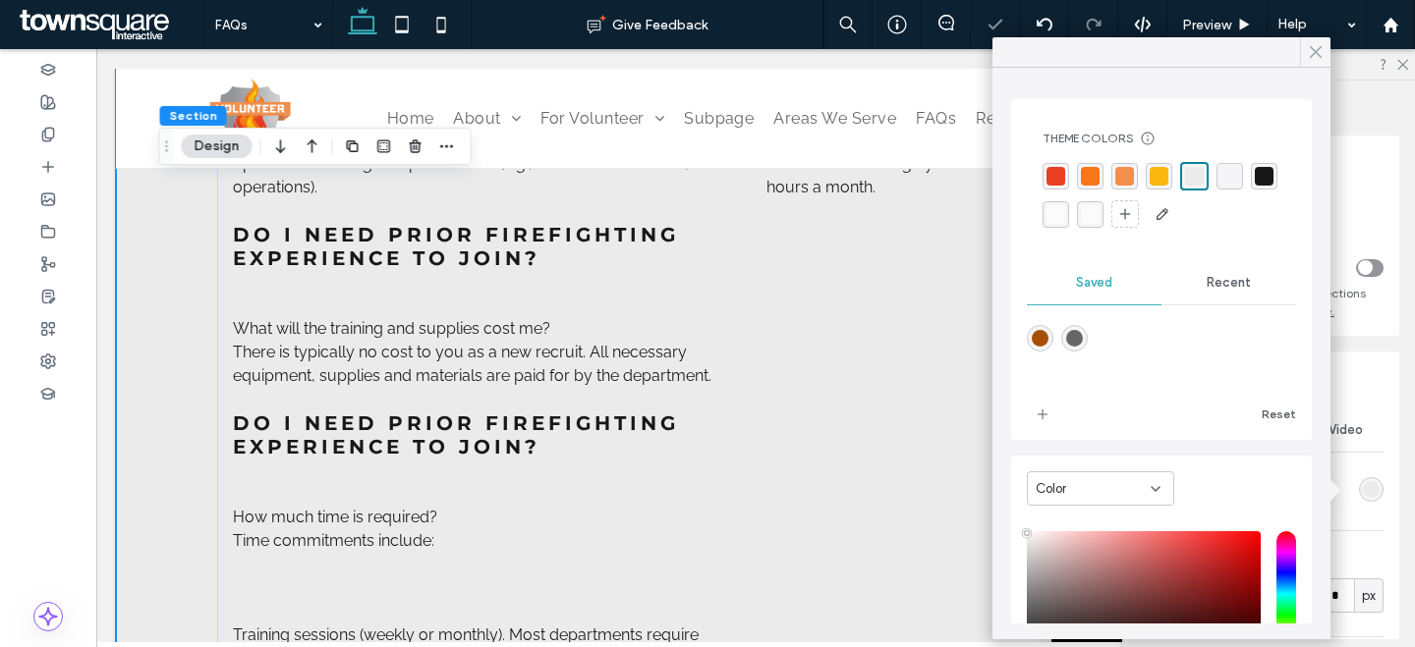
click at [1324, 55] on div at bounding box center [1315, 51] width 30 height 29
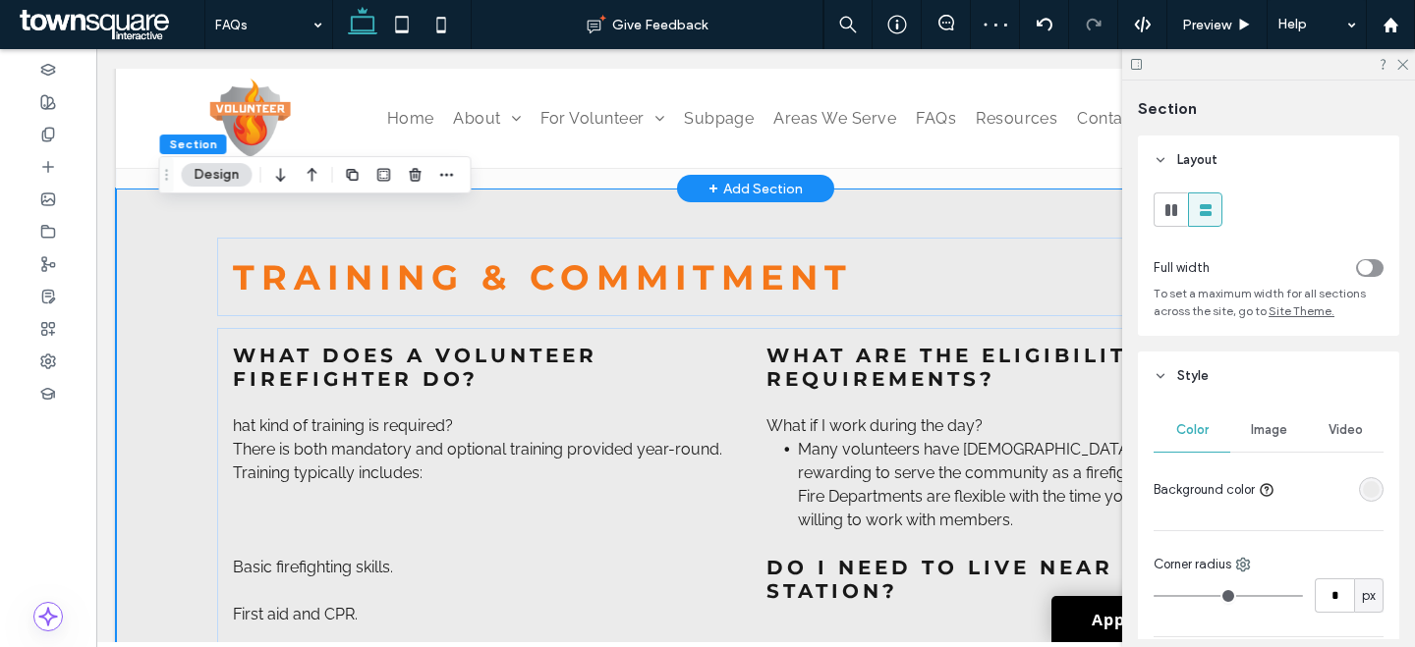
scroll to position [2919, 0]
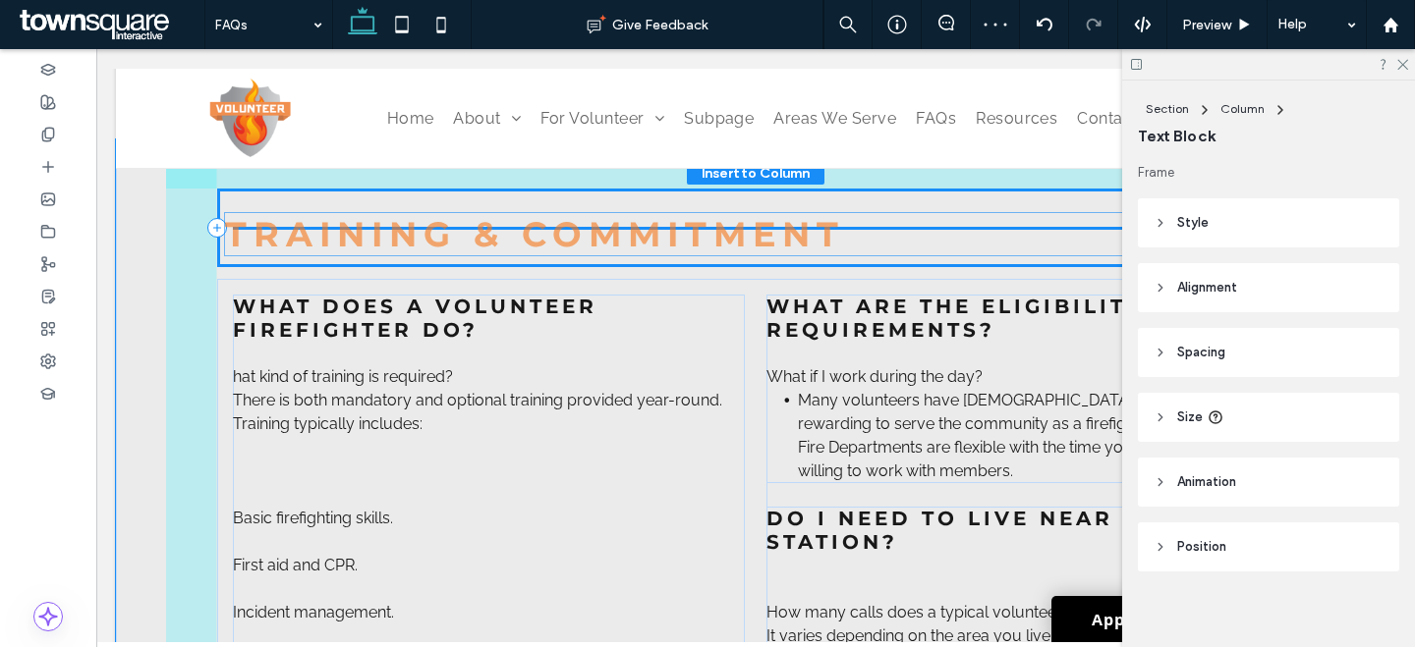
click at [671, 241] on span "TRAINING & COMMI" at bounding box center [455, 234] width 460 height 42
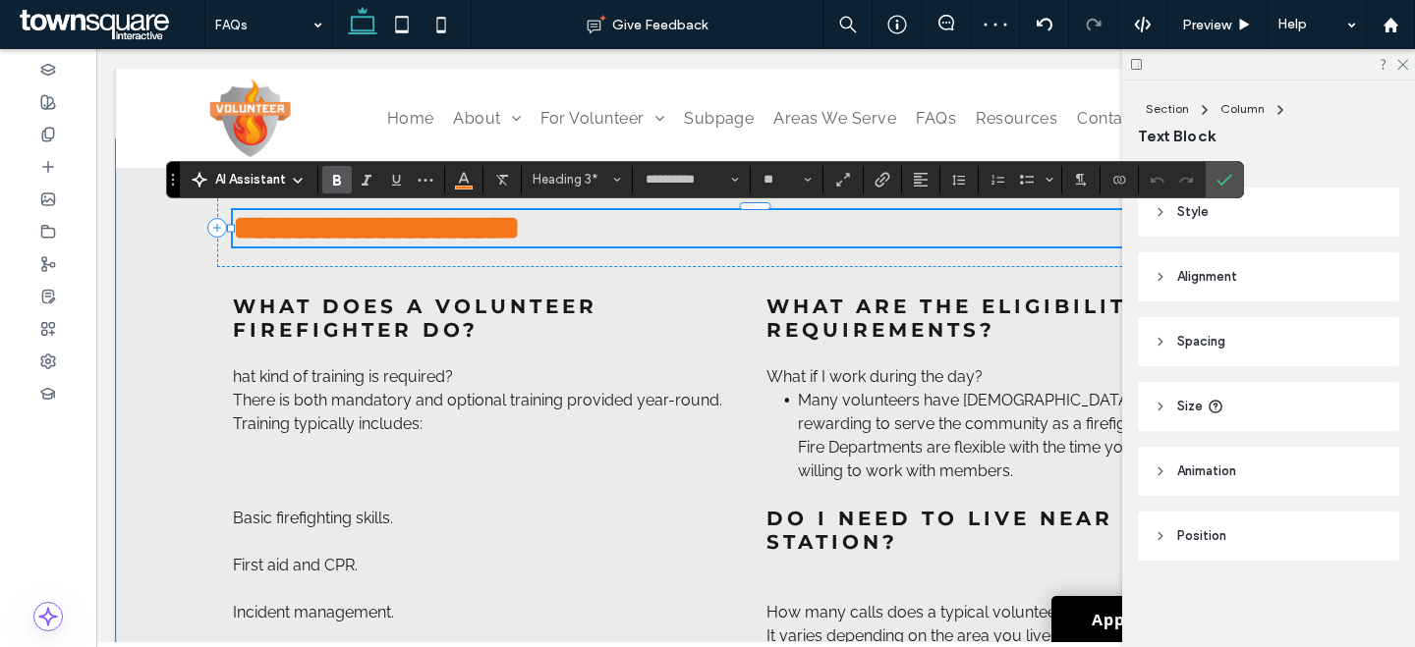
paste div
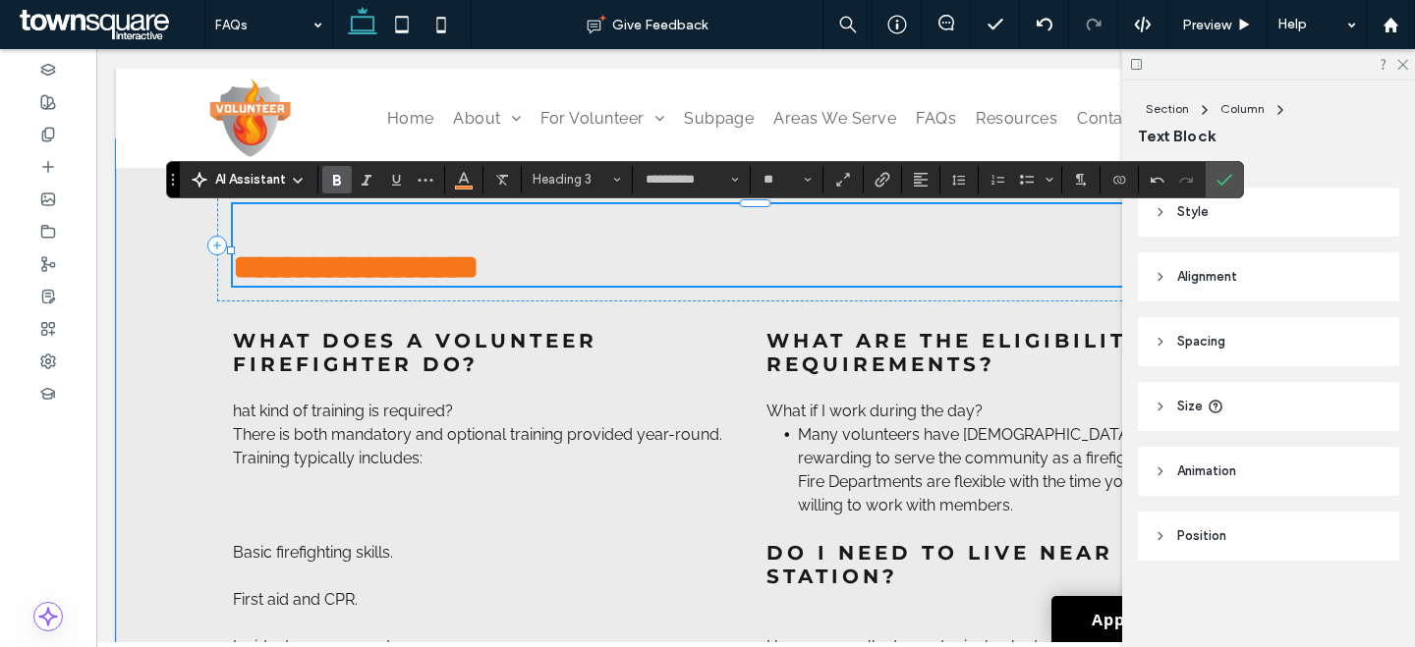
click at [234, 284] on span "**********" at bounding box center [356, 266] width 246 height 33
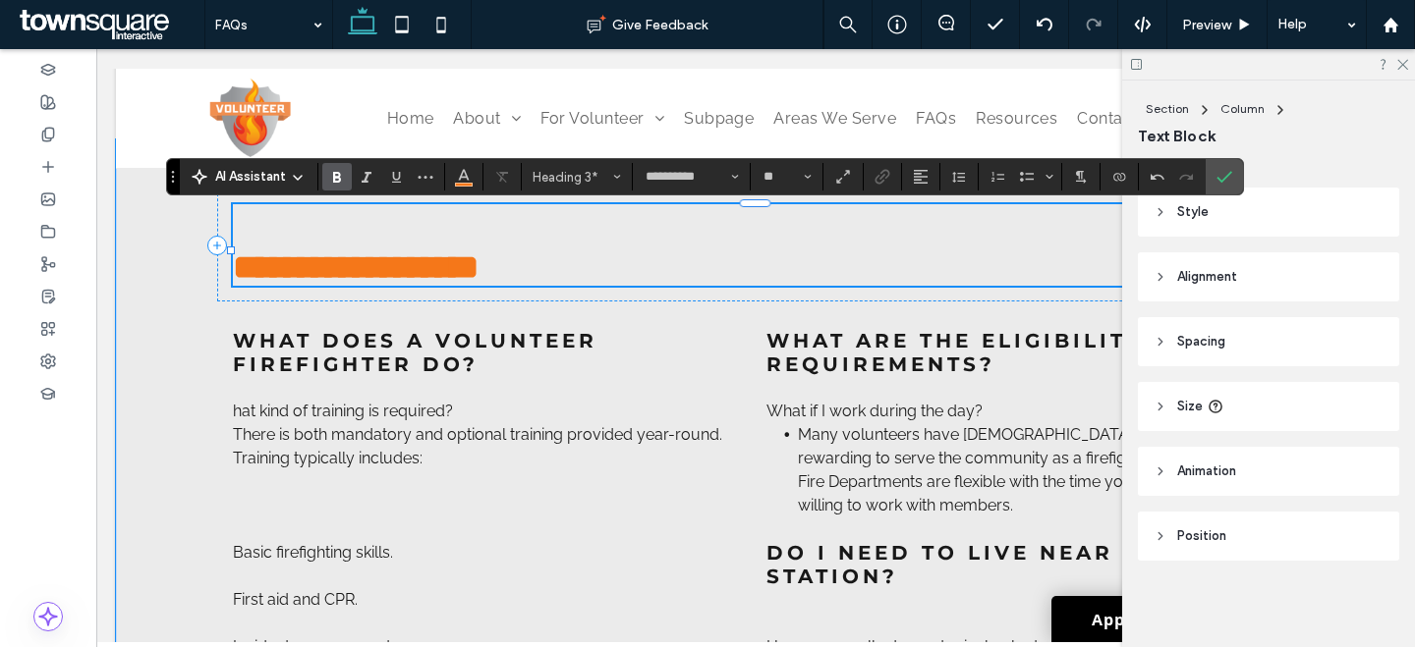
scroll to position [2921, 0]
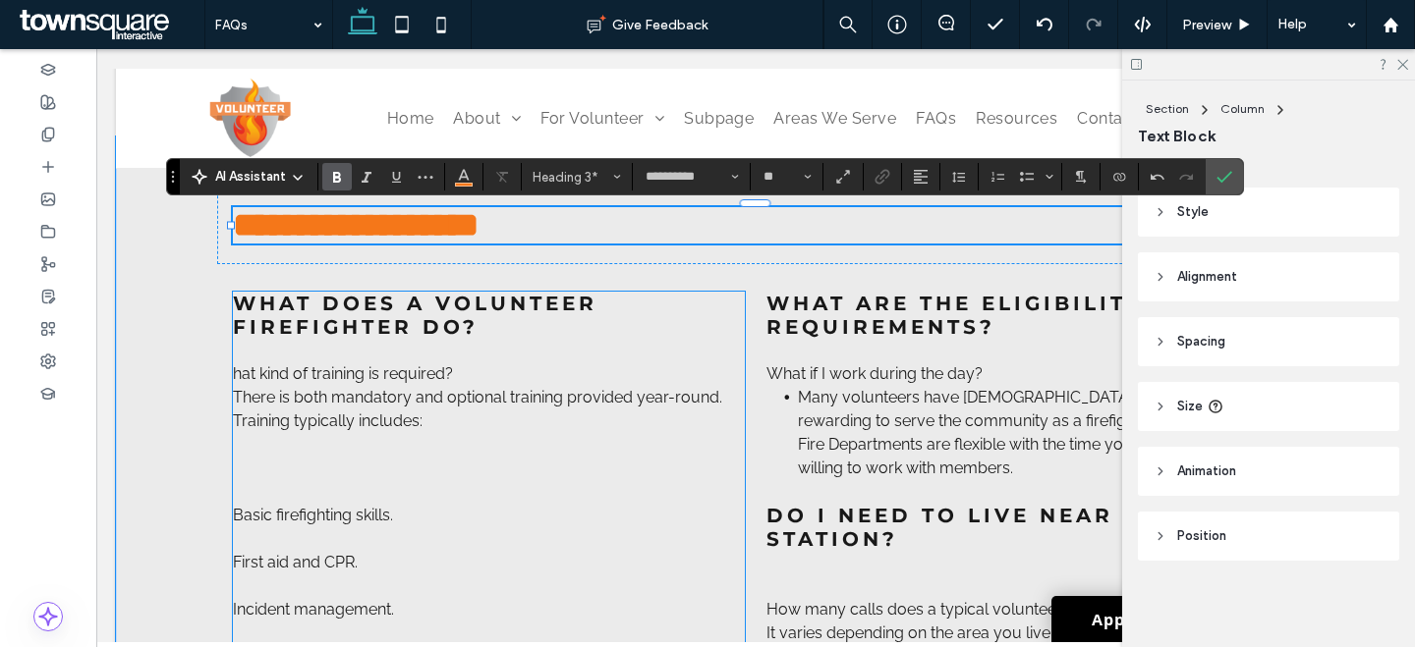
click at [438, 422] on p "There is both mandatory and optional training provided year-round. Training typ…" at bounding box center [489, 409] width 512 height 47
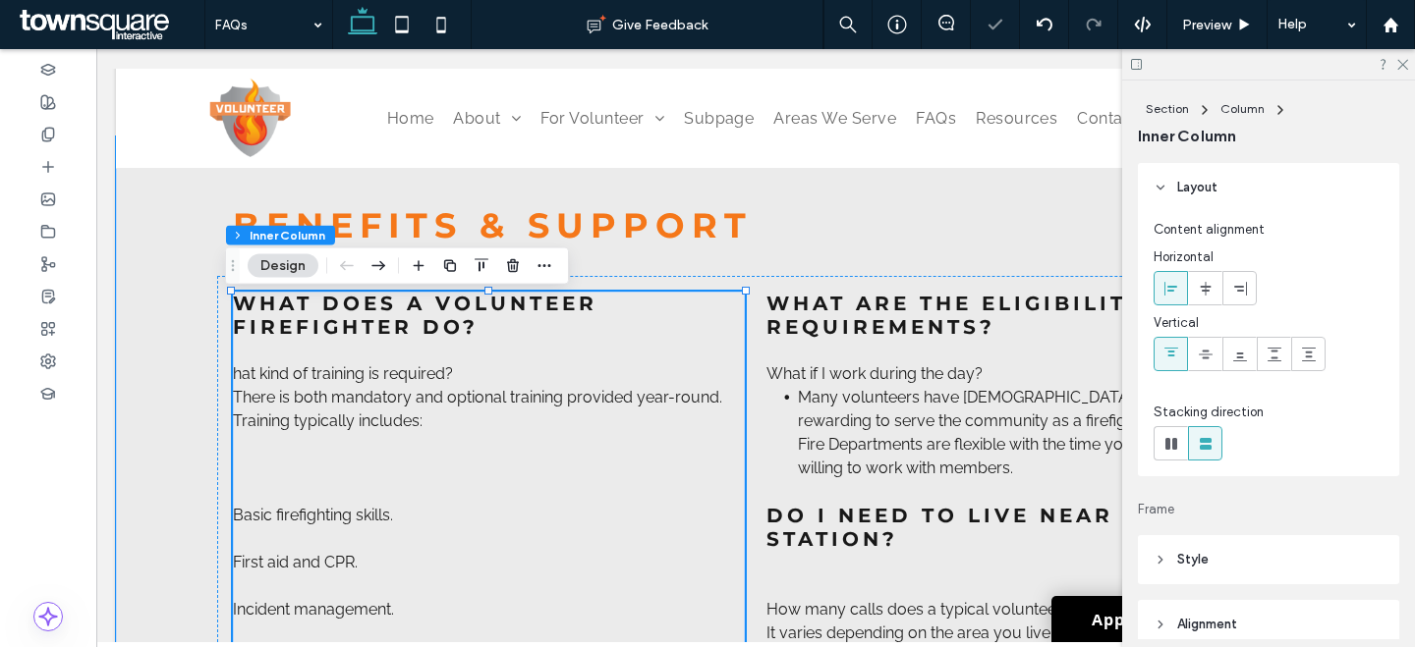
click at [438, 422] on p "There is both mandatory and optional training provided year-round. Training typ…" at bounding box center [489, 409] width 512 height 47
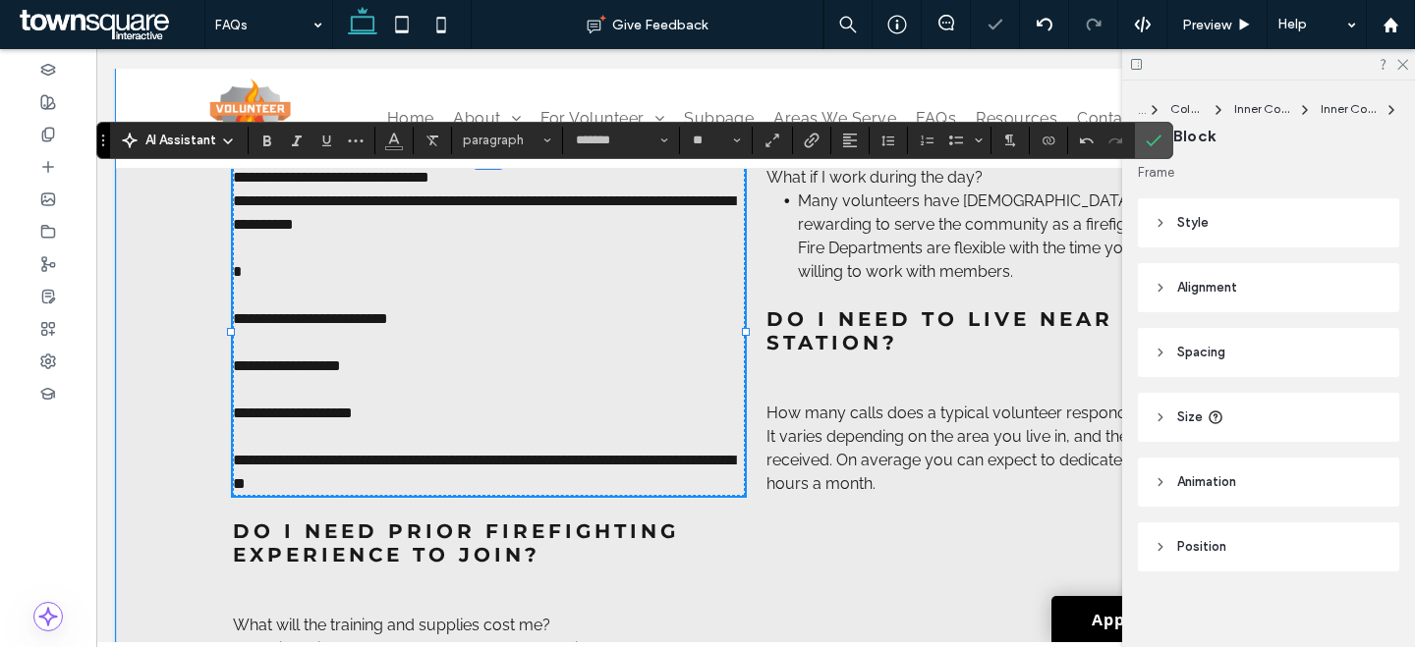
paste div
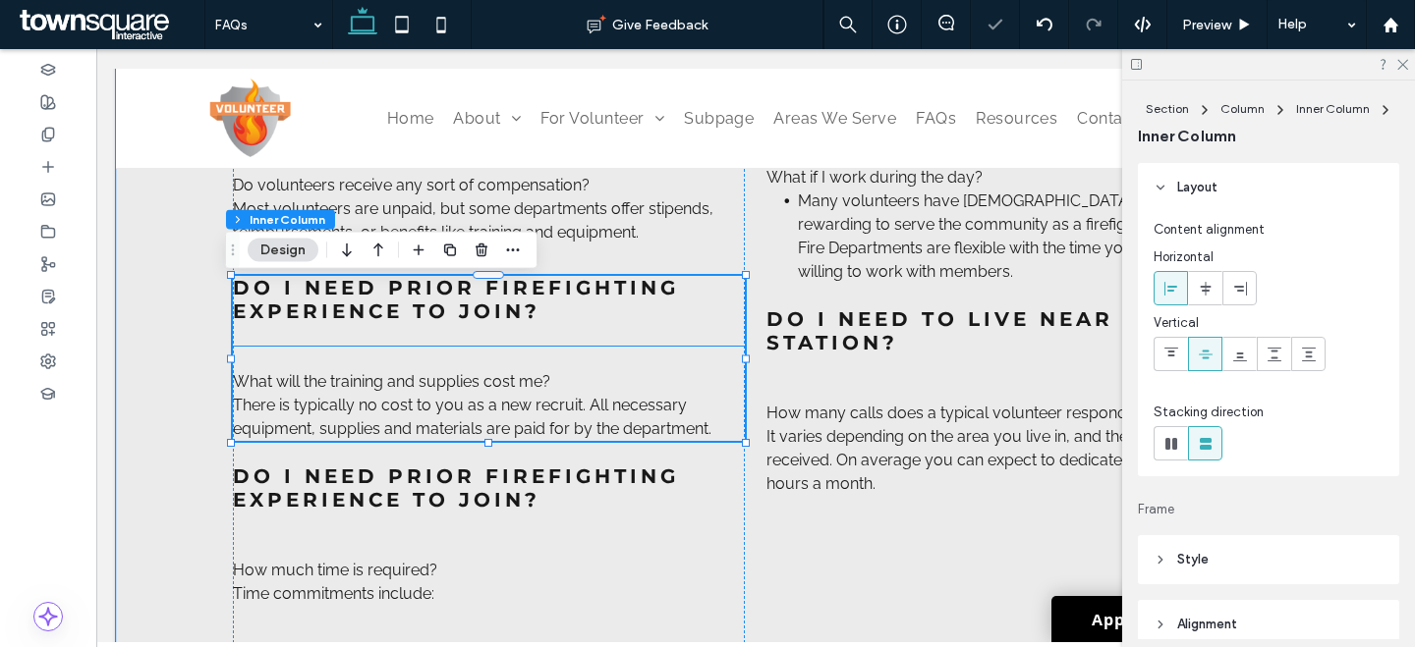
click at [452, 412] on span "There is typically no cost to you as a new recruit. All necessary equipment, su…" at bounding box center [460, 417] width 454 height 42
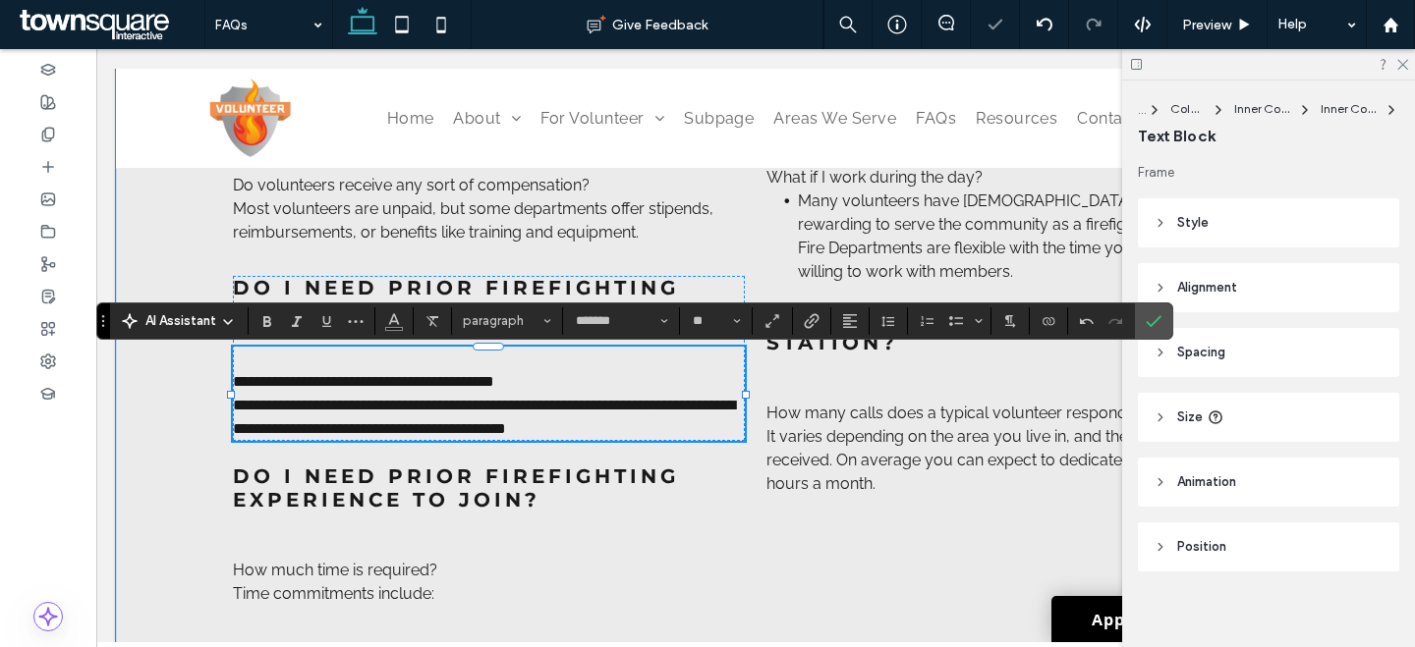
paste div
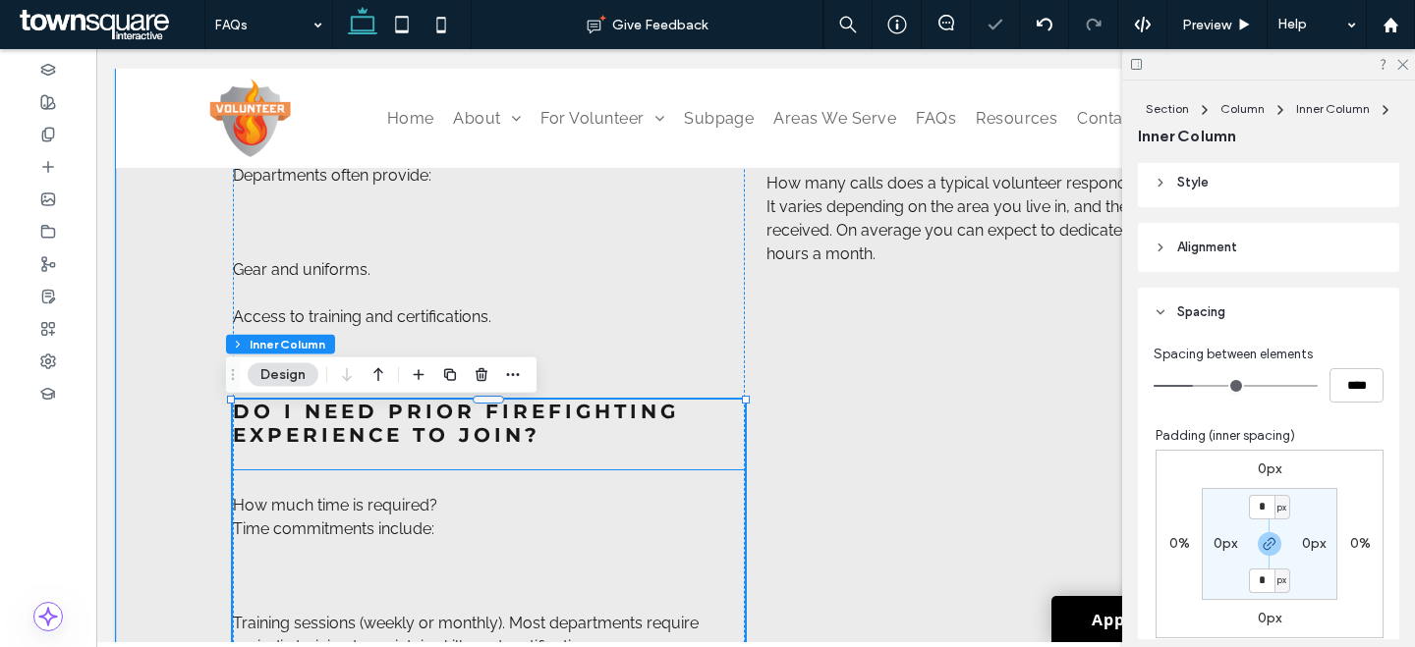
scroll to position [424, 0]
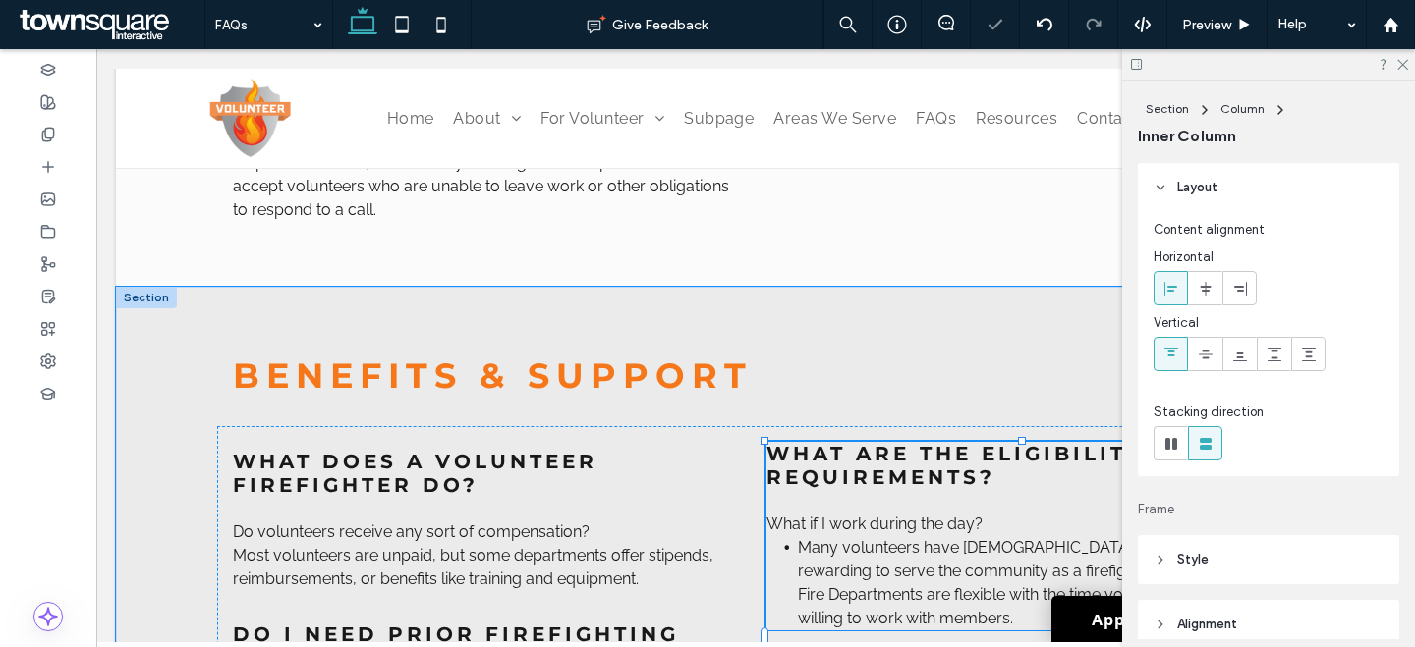
click at [856, 553] on span "Many volunteers have full-time jobs yet still find it rewarding to serve the co…" at bounding box center [1034, 582] width 472 height 89
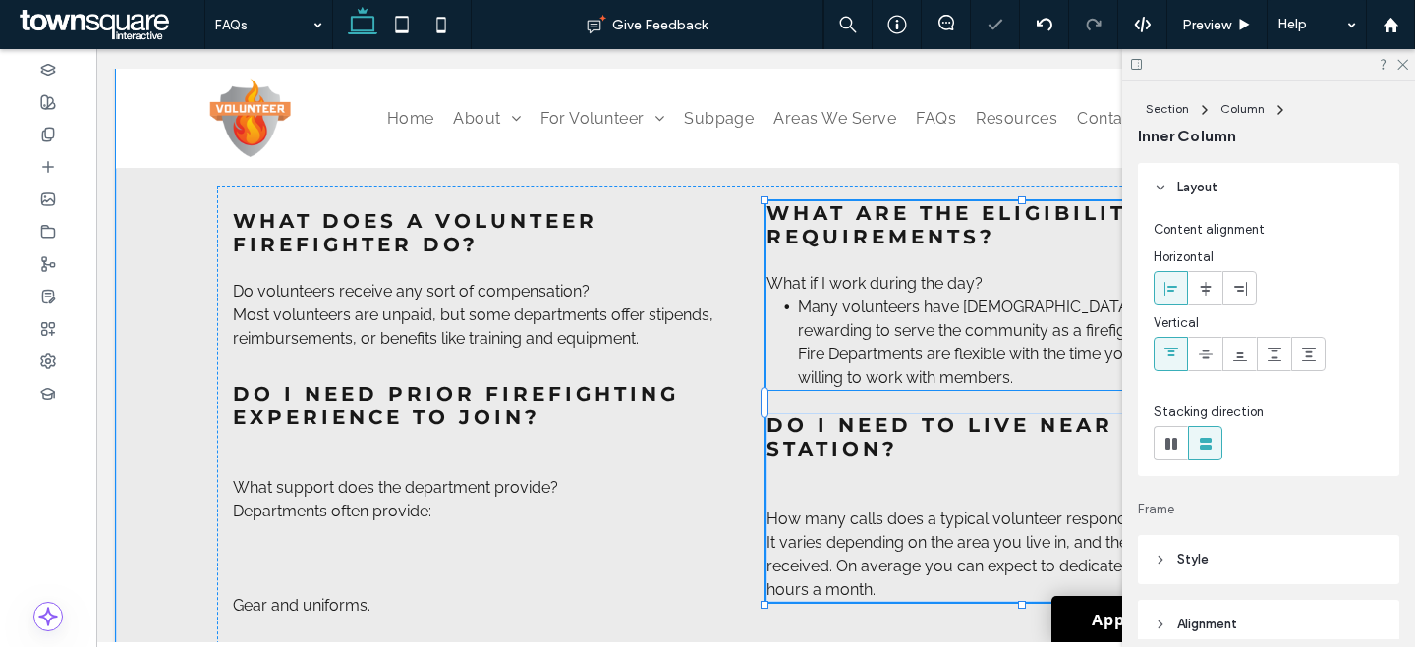
scroll to position [0, 0]
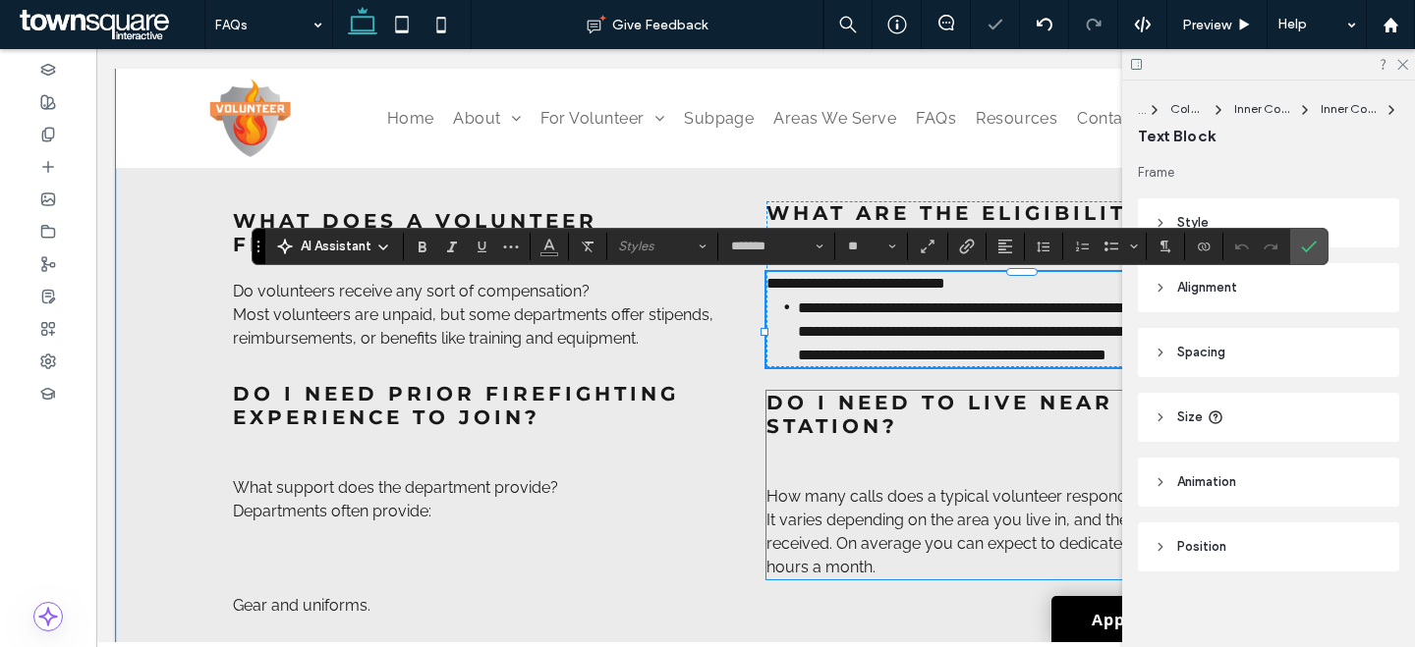
paste div
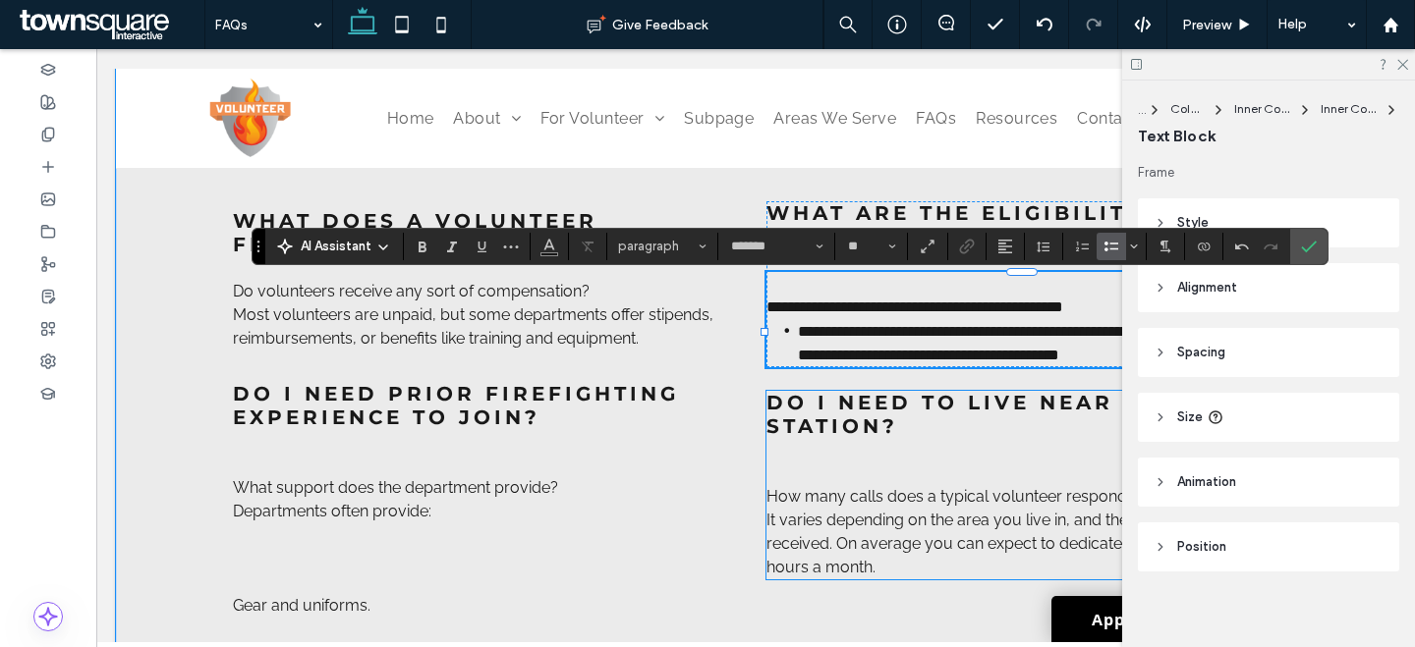
click at [833, 559] on span "It varies depending on the area you live in, and the number of calls received. …" at bounding box center [1005, 544] width 479 height 66
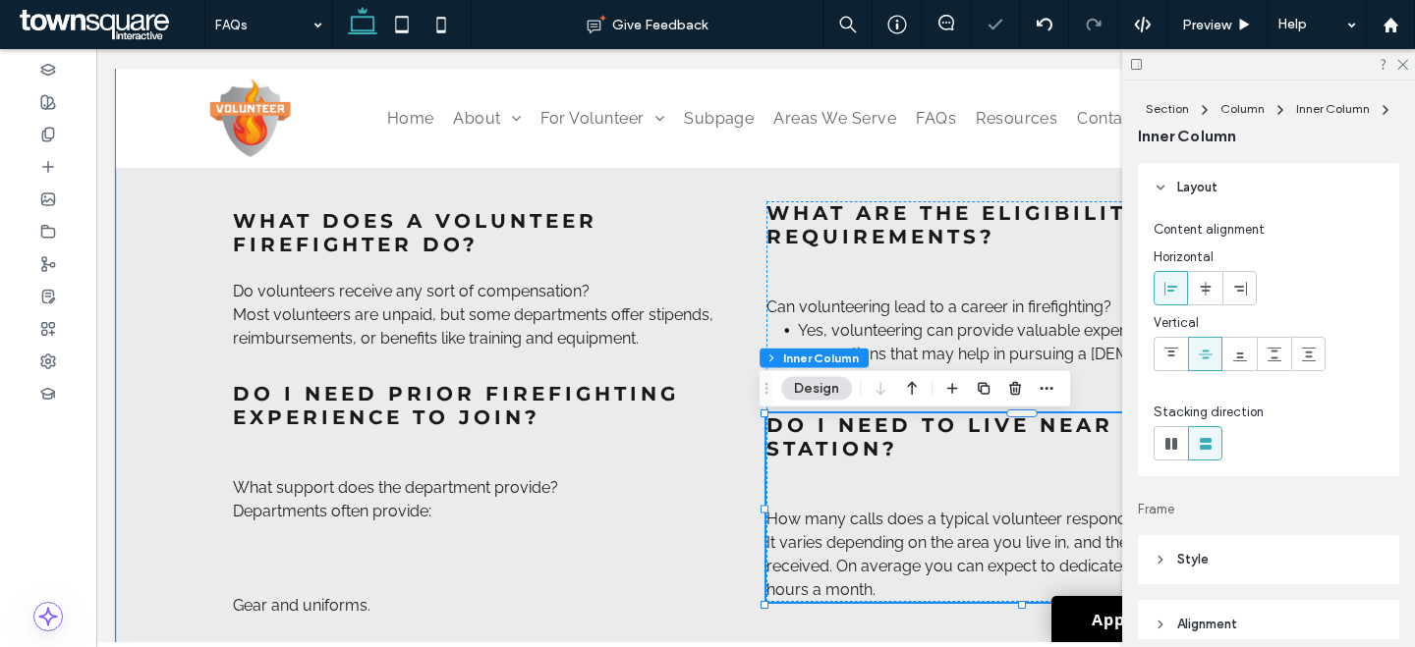
click at [833, 560] on span "It varies depending on the area you live in, and the number of calls received. …" at bounding box center [1005, 566] width 479 height 66
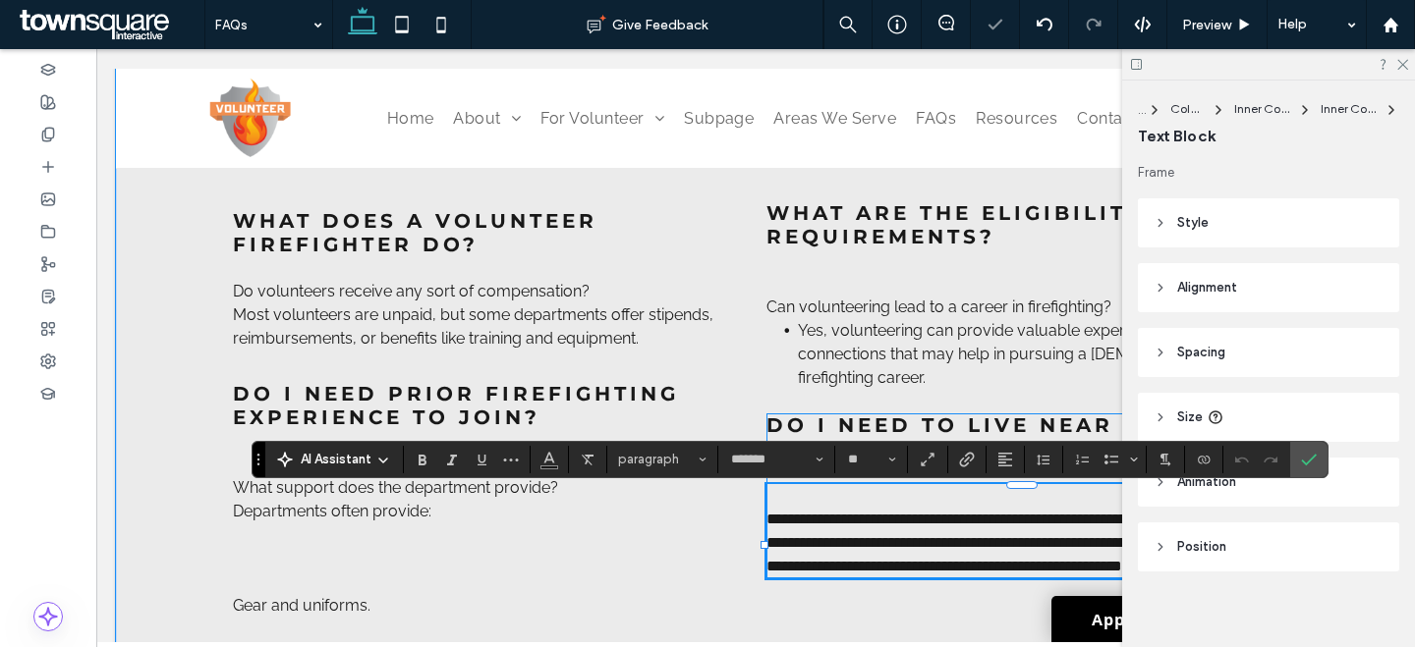
paste div
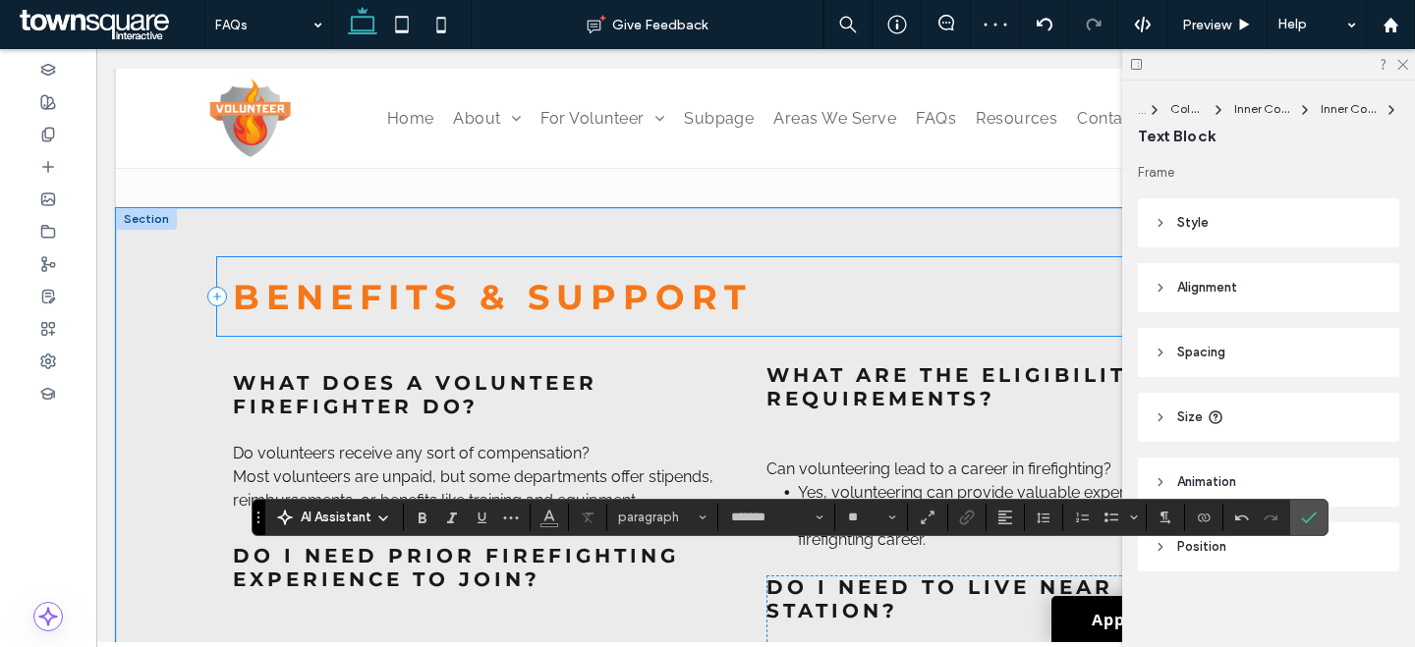
scroll to position [2723, 0]
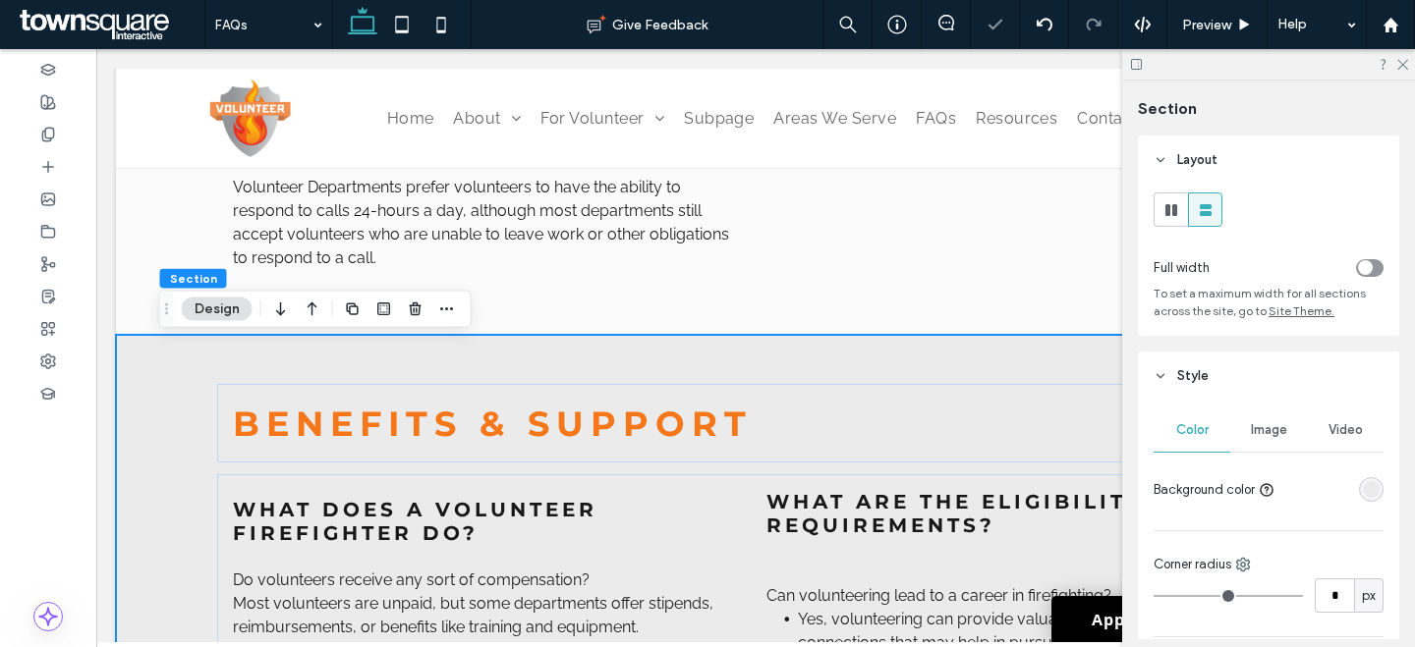
click at [345, 309] on icon "button" at bounding box center [353, 310] width 16 height 16
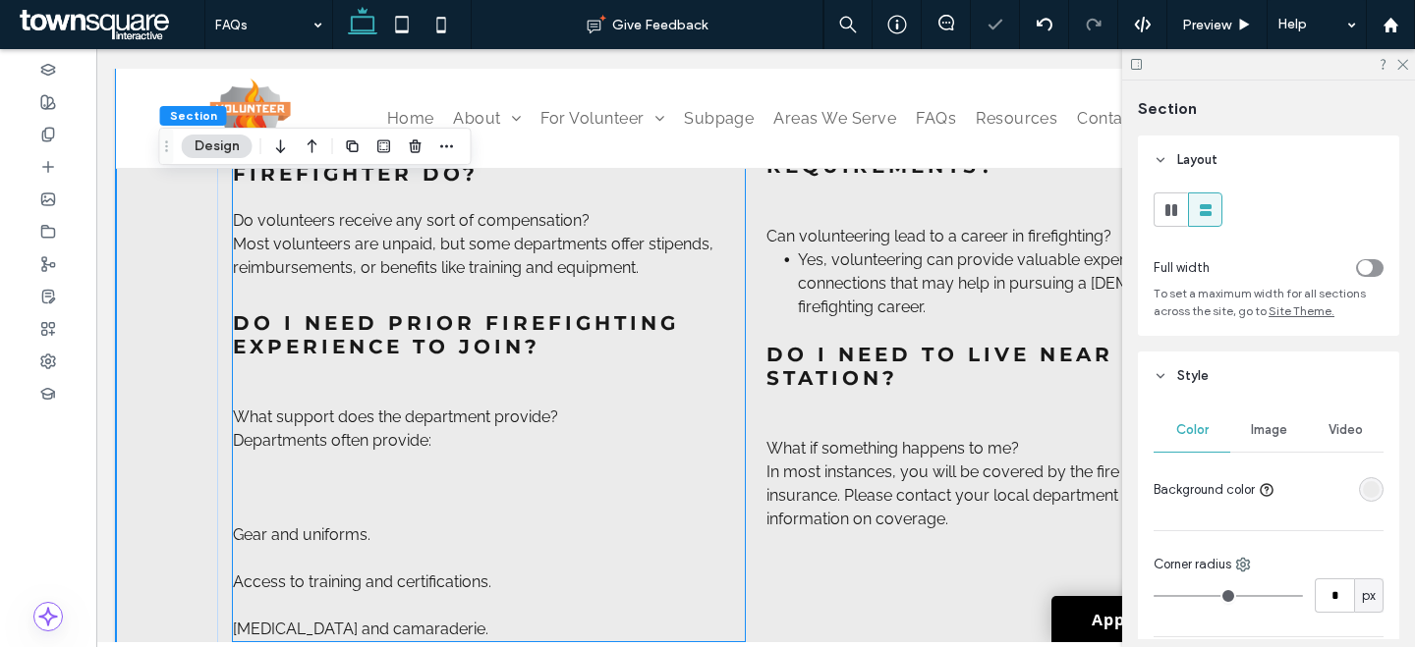
scroll to position [3823, 0]
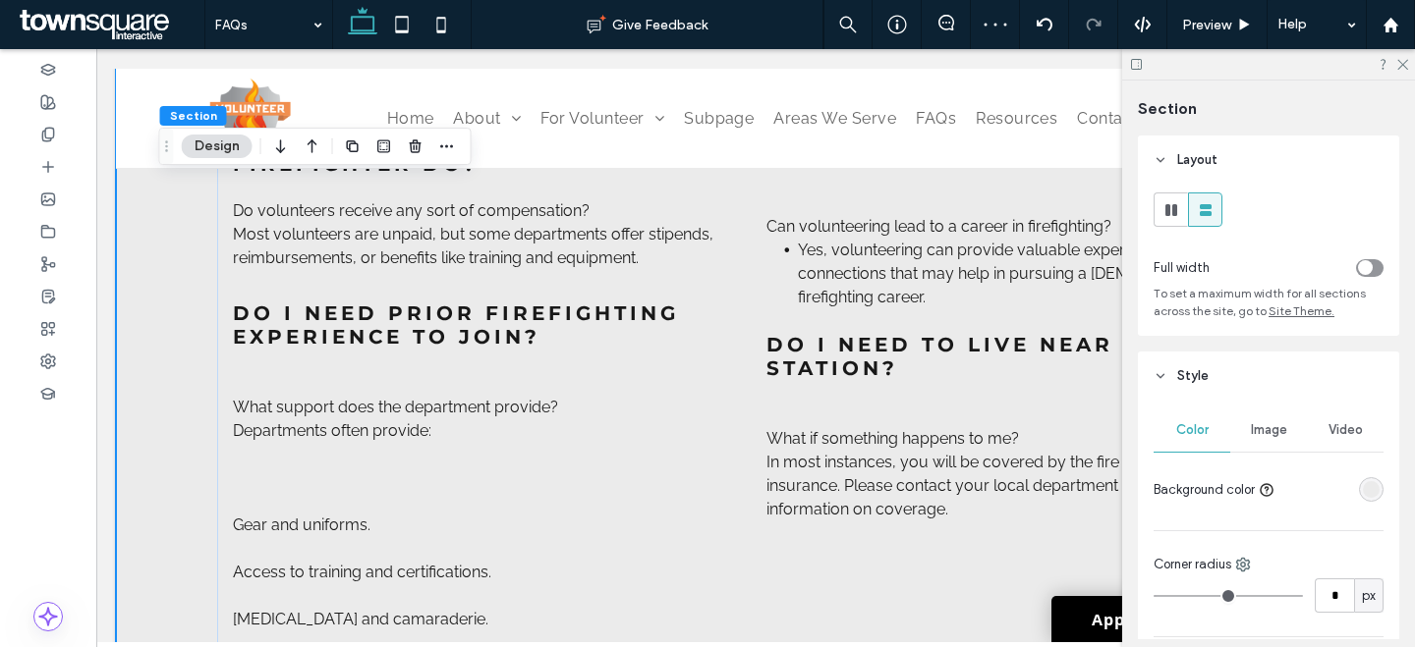
click at [1363, 485] on div "rgba(235, 235, 235, 1)" at bounding box center [1371, 489] width 17 height 17
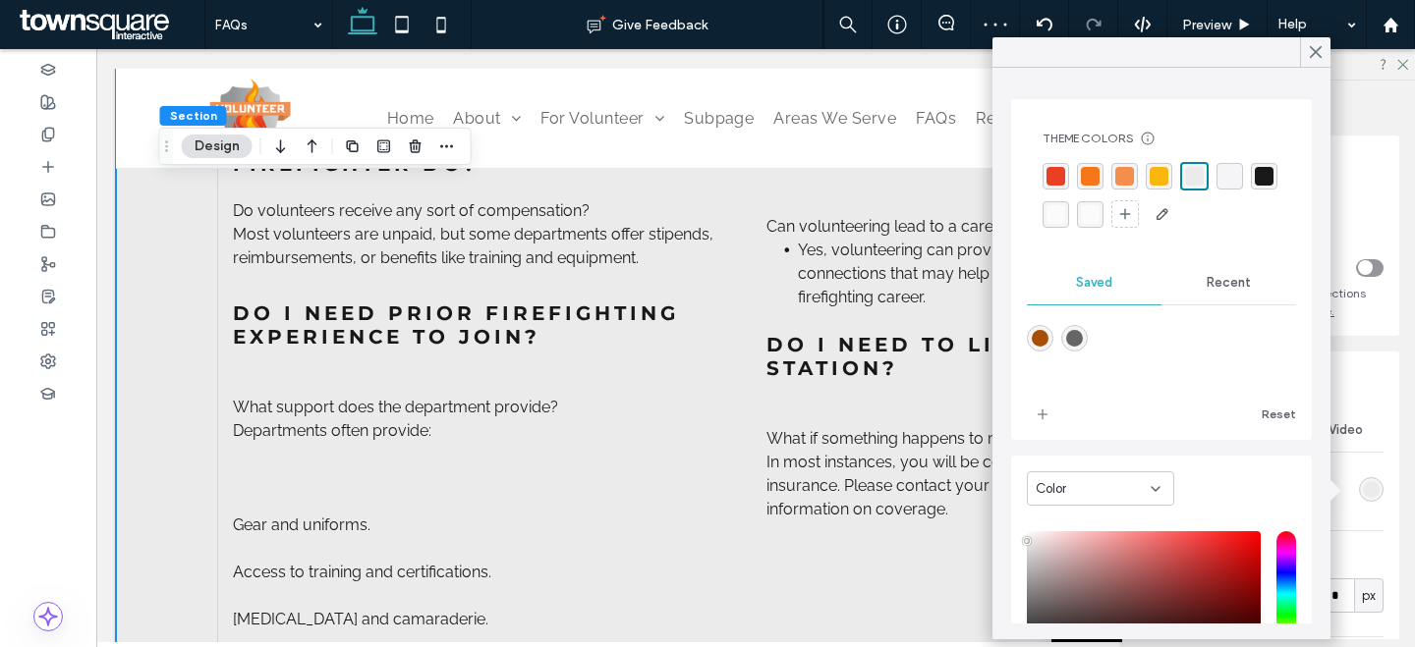
click at [1069, 203] on div "rgba(251, 251, 251, 1)" at bounding box center [1055, 214] width 27 height 27
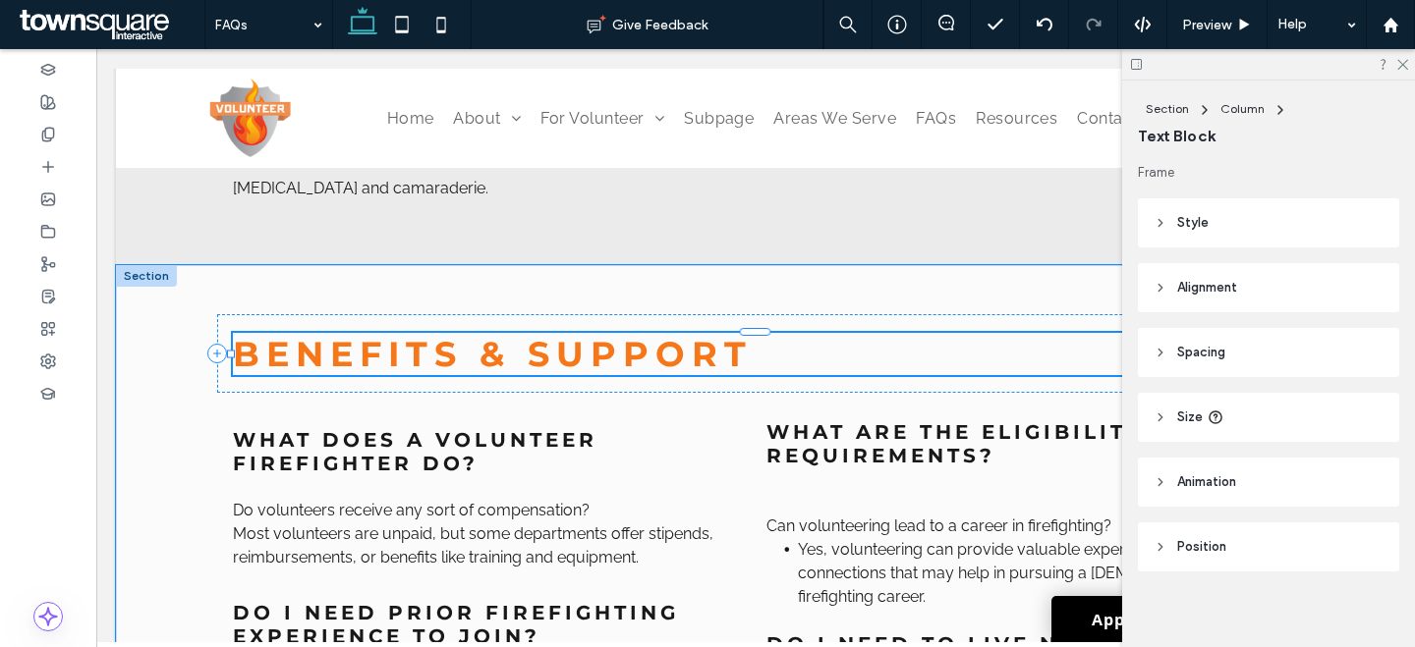
scroll to position [11, 0]
click at [498, 375] on span "BENEFITS & SUPPORT" at bounding box center [493, 354] width 520 height 42
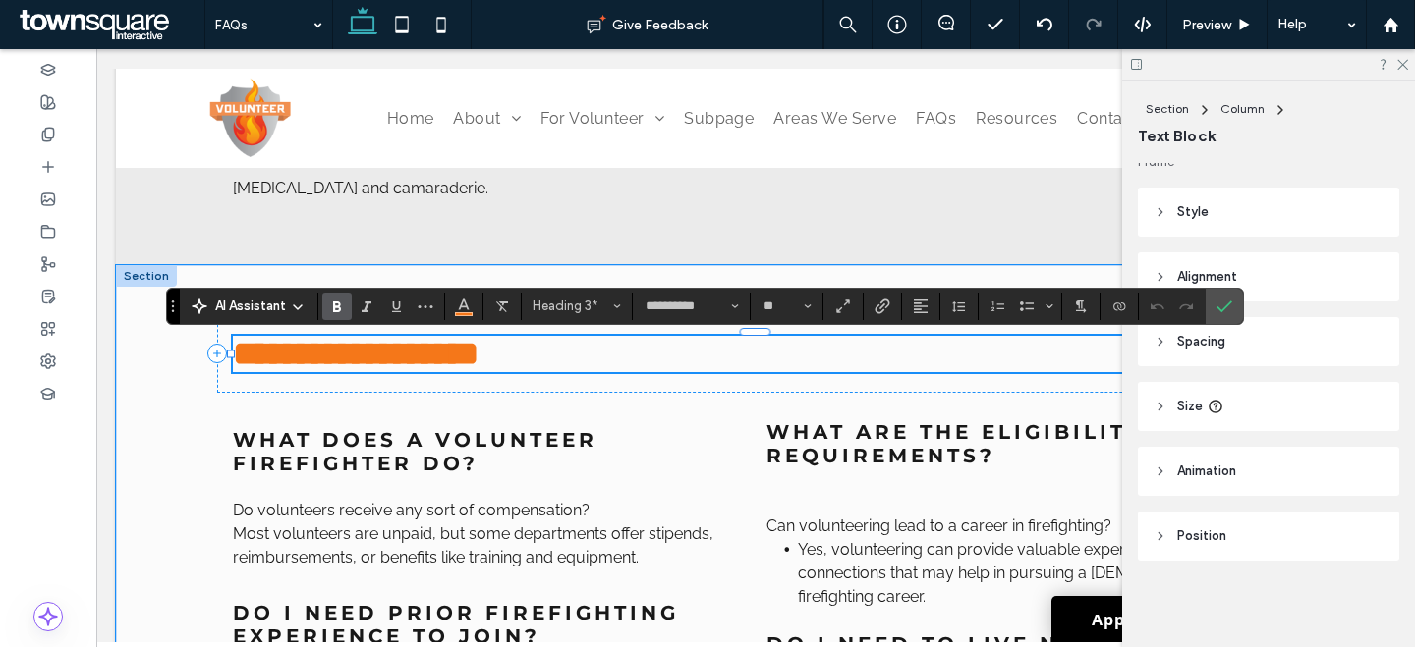
paste div
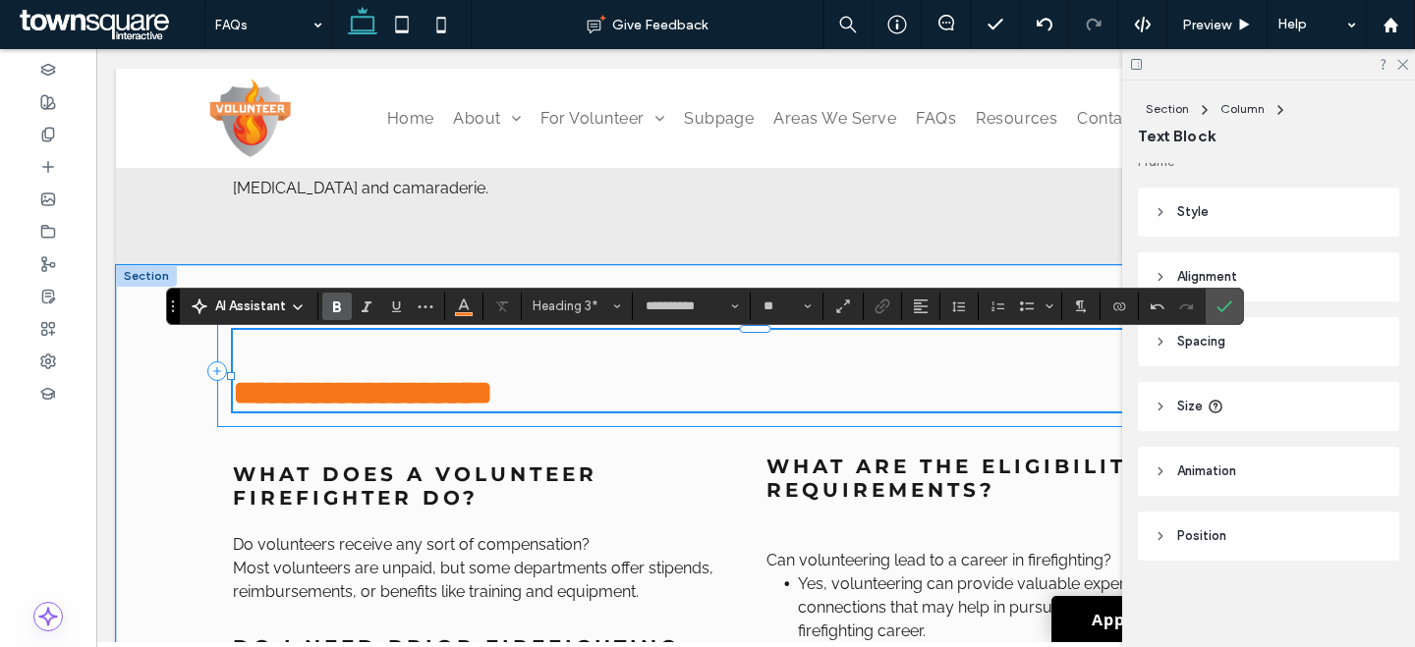
click at [237, 410] on span "**********" at bounding box center [362, 392] width 259 height 33
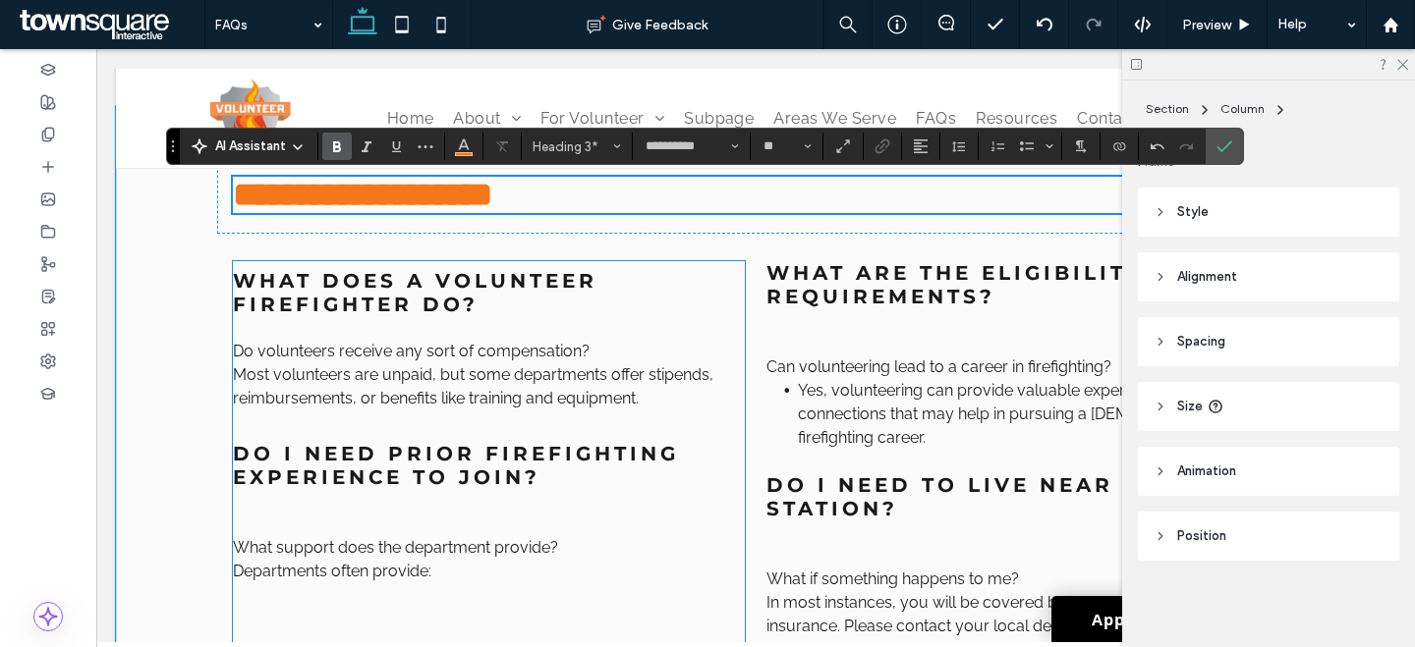
scroll to position [3686, 0]
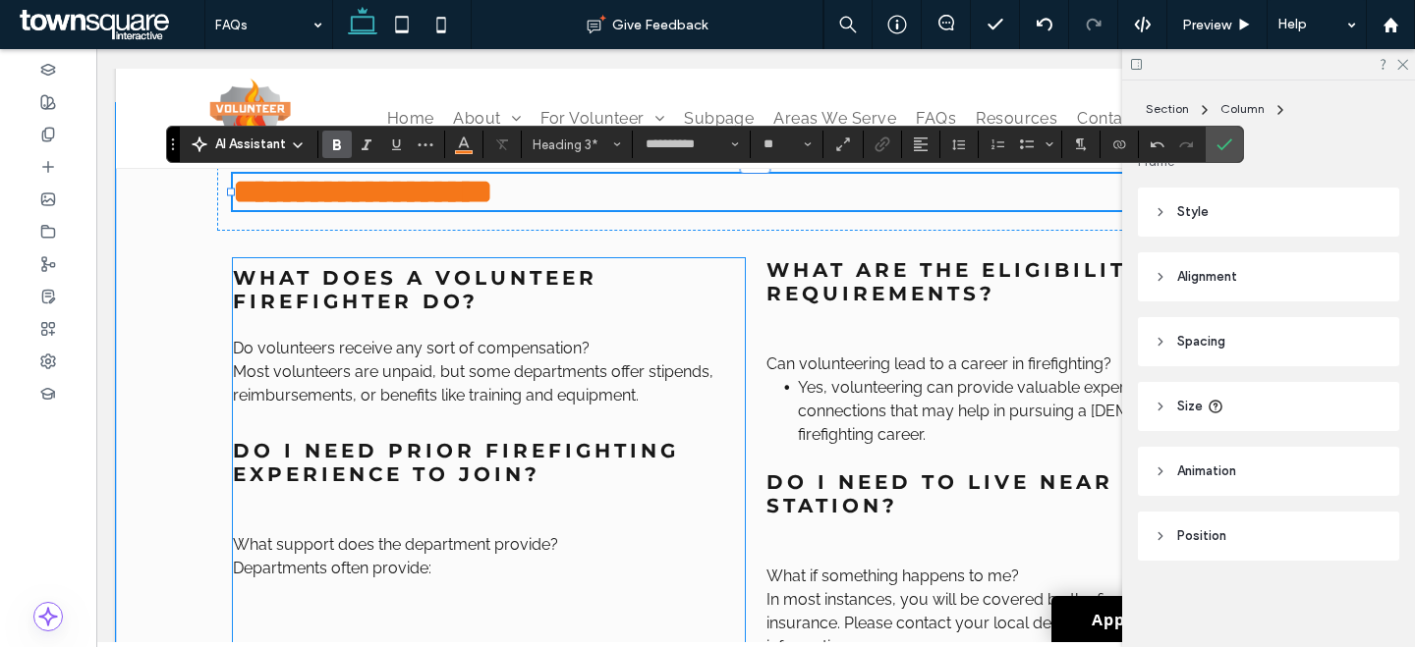
click at [538, 387] on span "Most volunteers are unpaid, but some departments offer stipends, reimbursements…" at bounding box center [473, 383] width 480 height 42
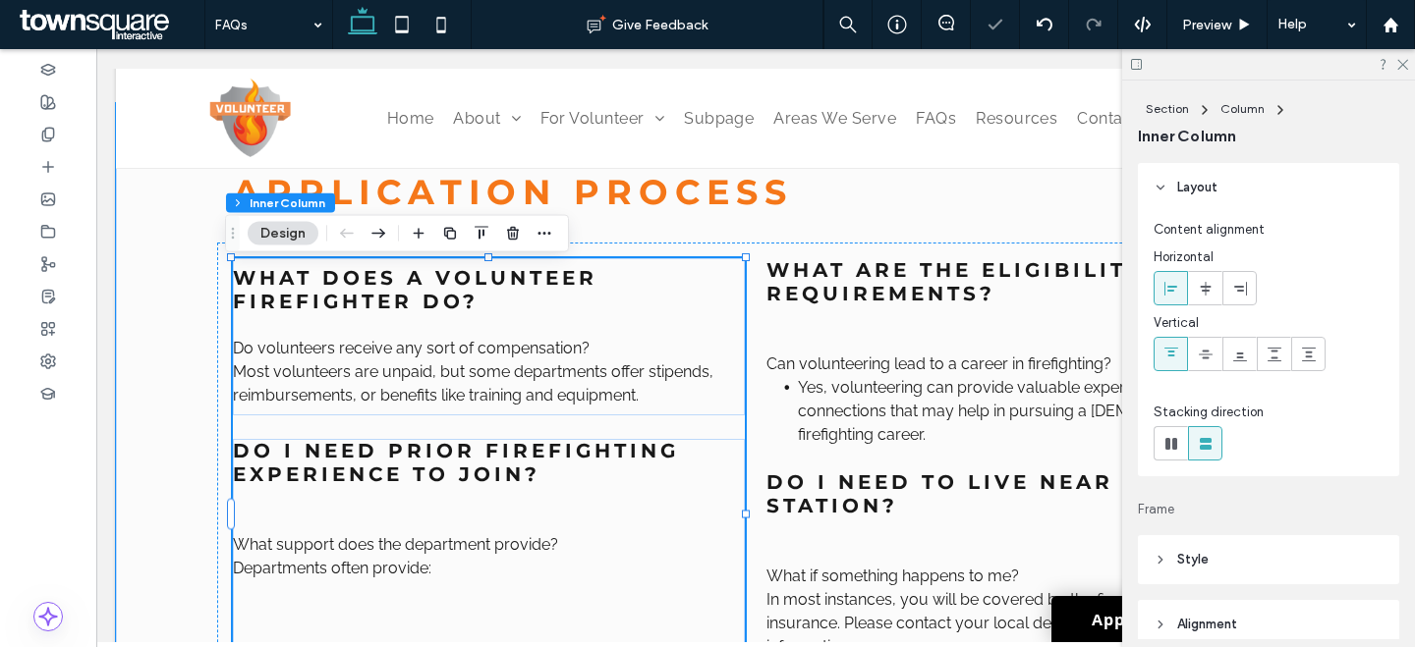
click at [540, 387] on span "Most volunteers are unpaid, but some departments offer stipends, reimbursements…" at bounding box center [473, 383] width 480 height 42
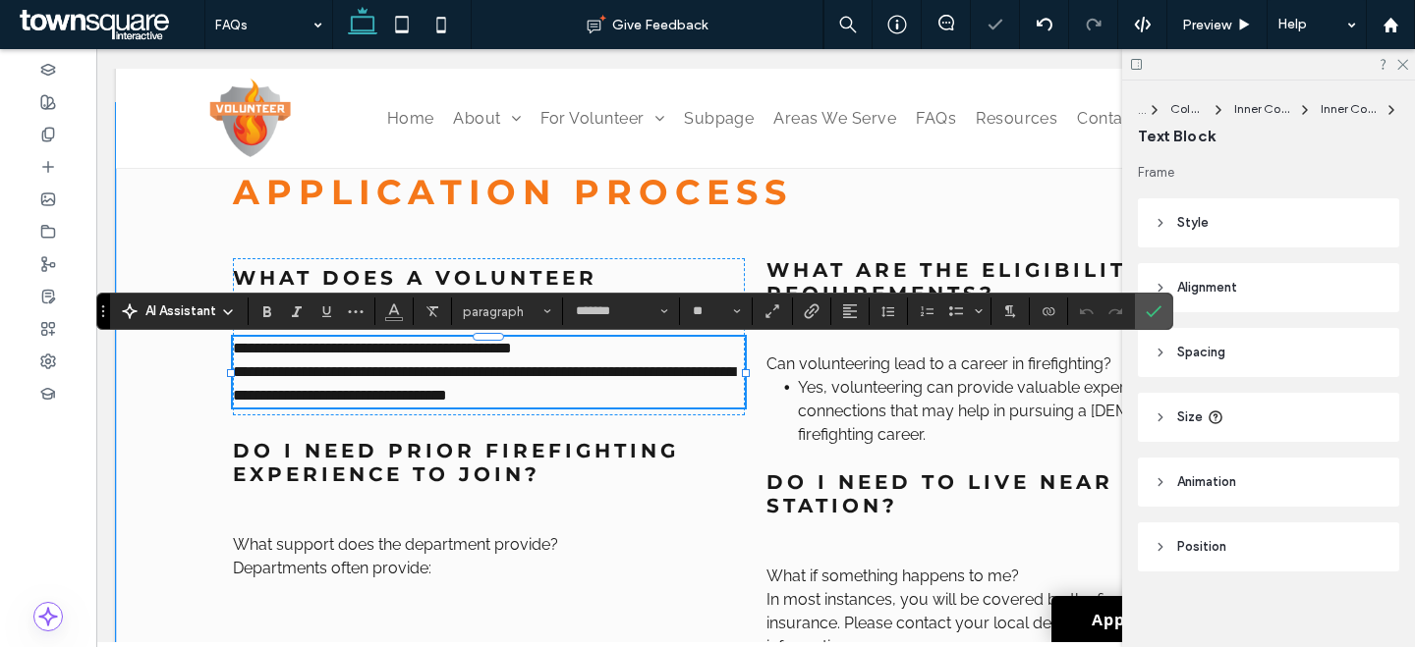
paste div
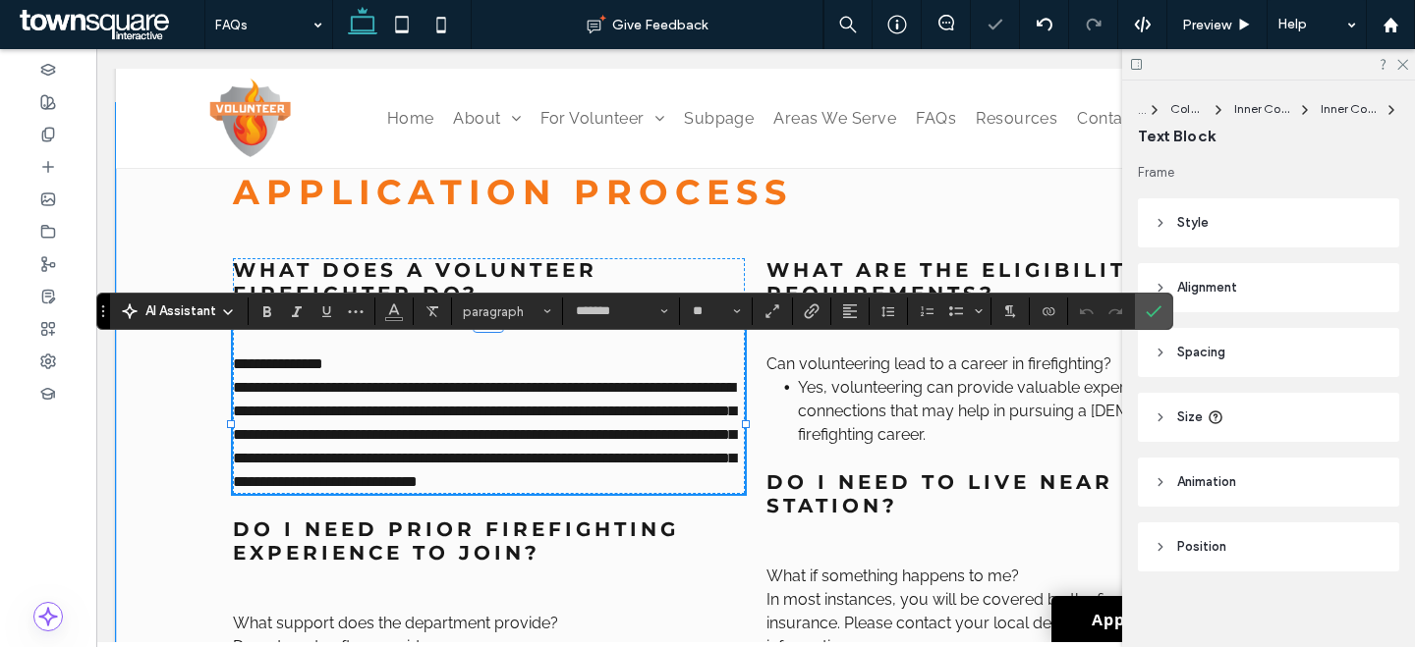
scroll to position [184, 0]
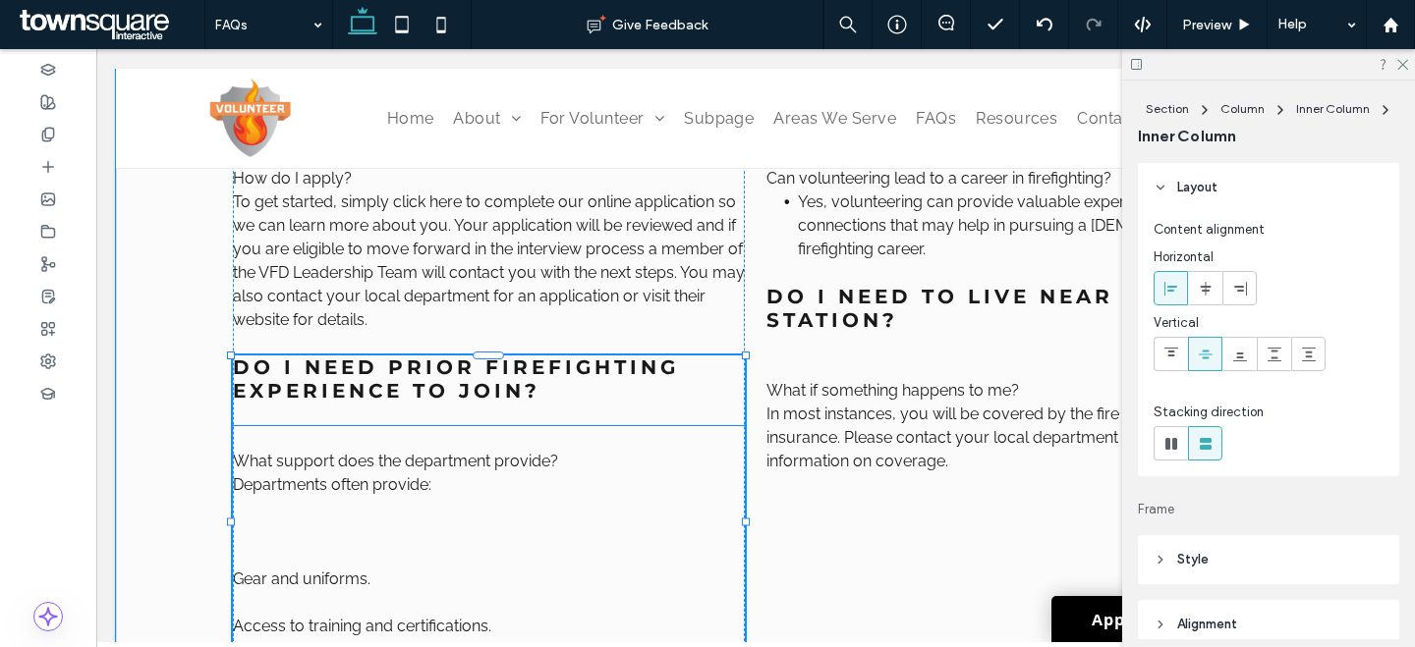
click at [365, 494] on span "Departments often provide:" at bounding box center [332, 484] width 198 height 19
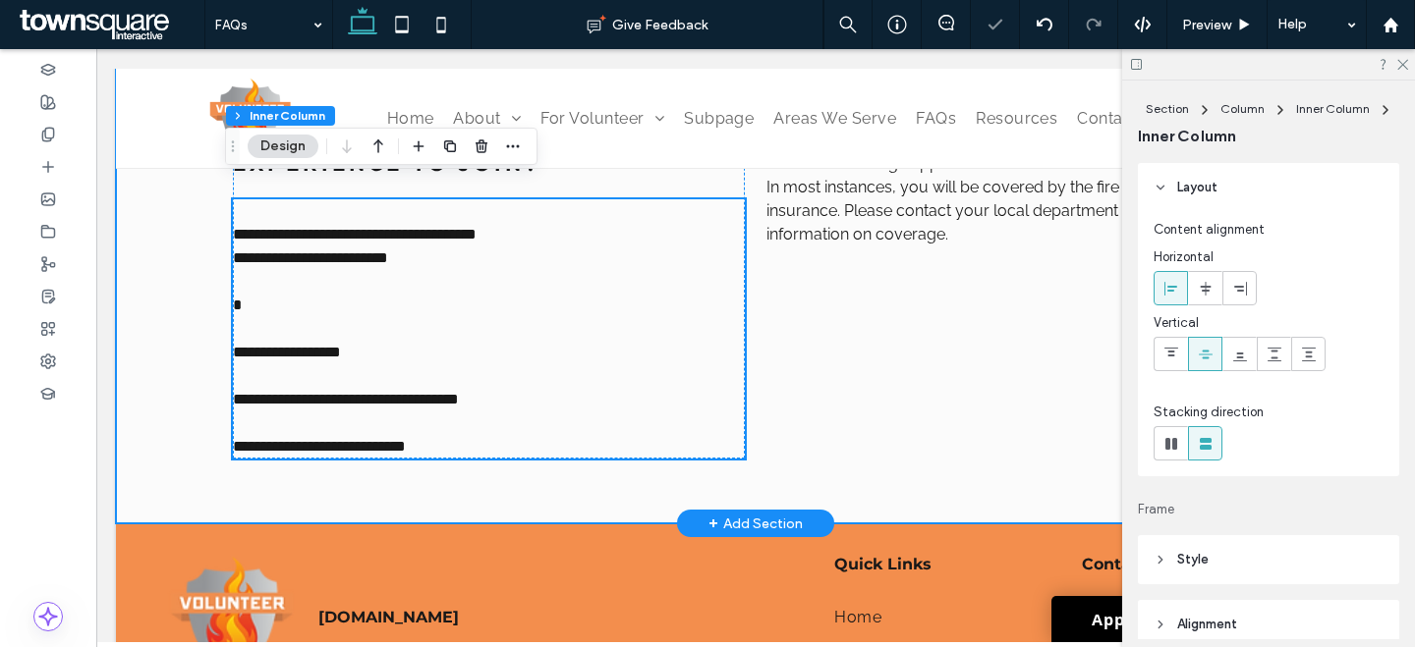
type input "*******"
type input "**"
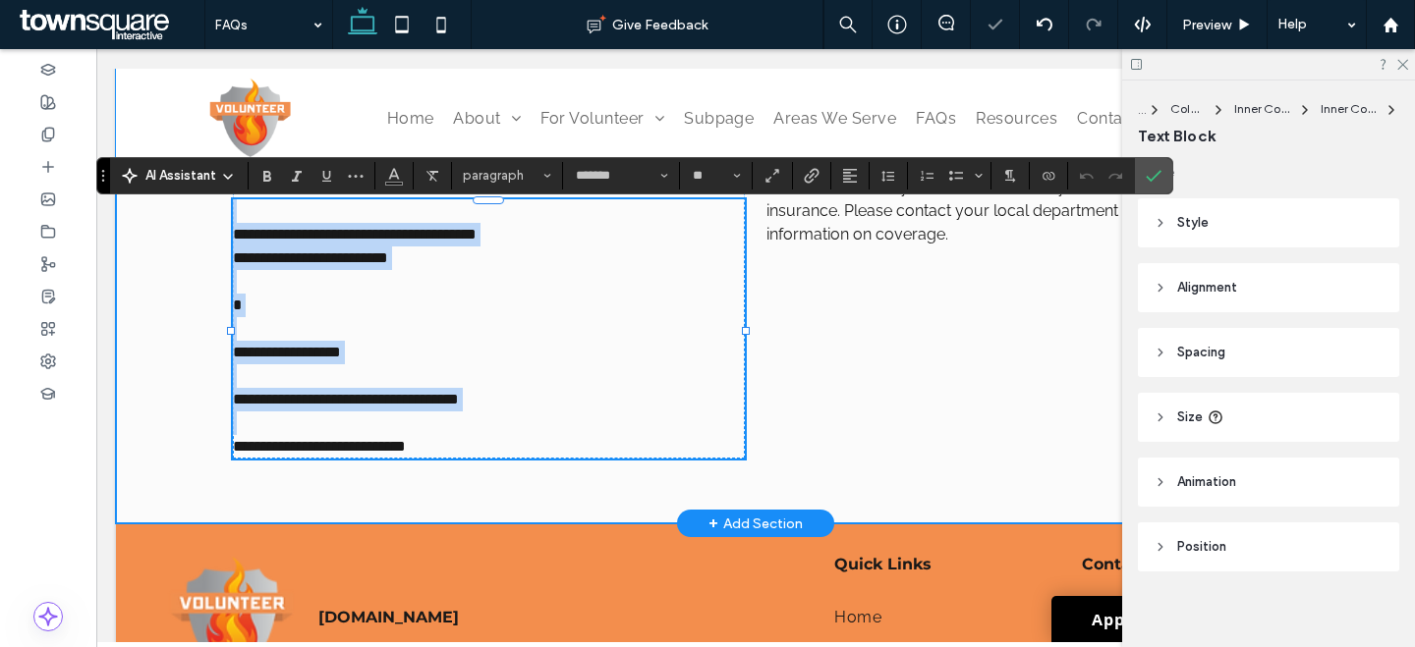
paste div
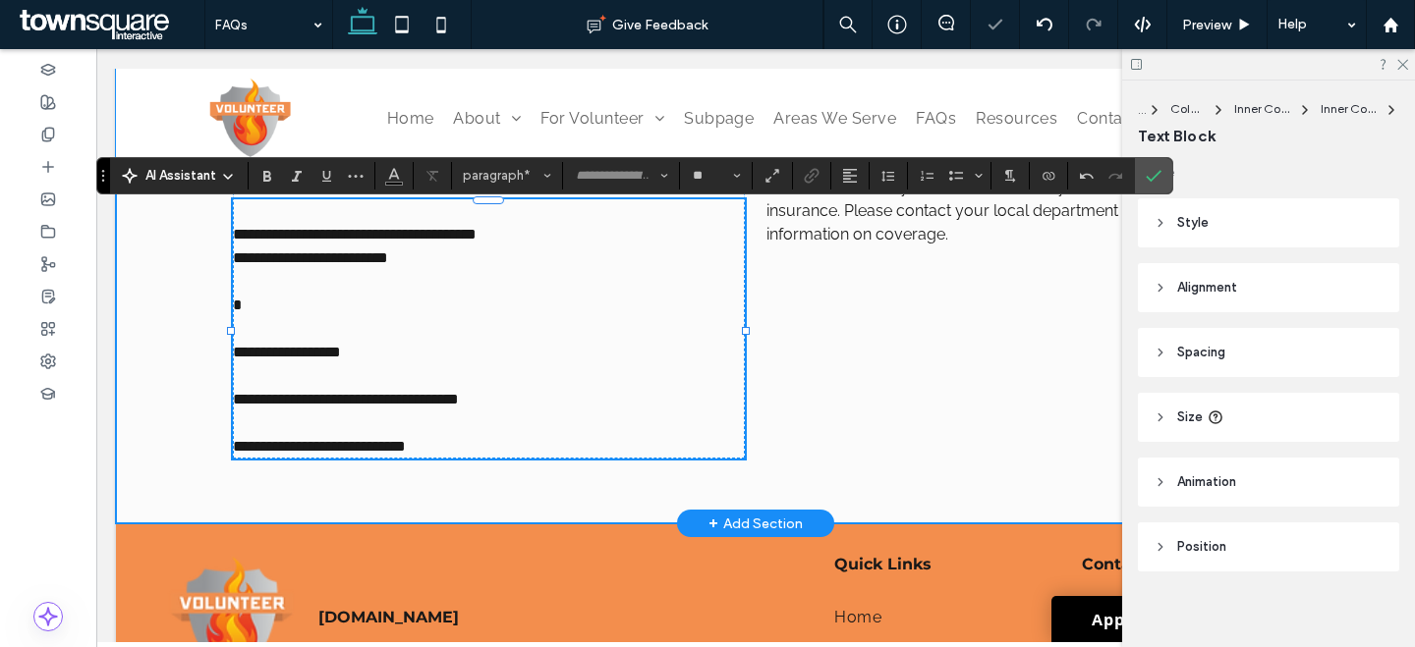
type input "*******"
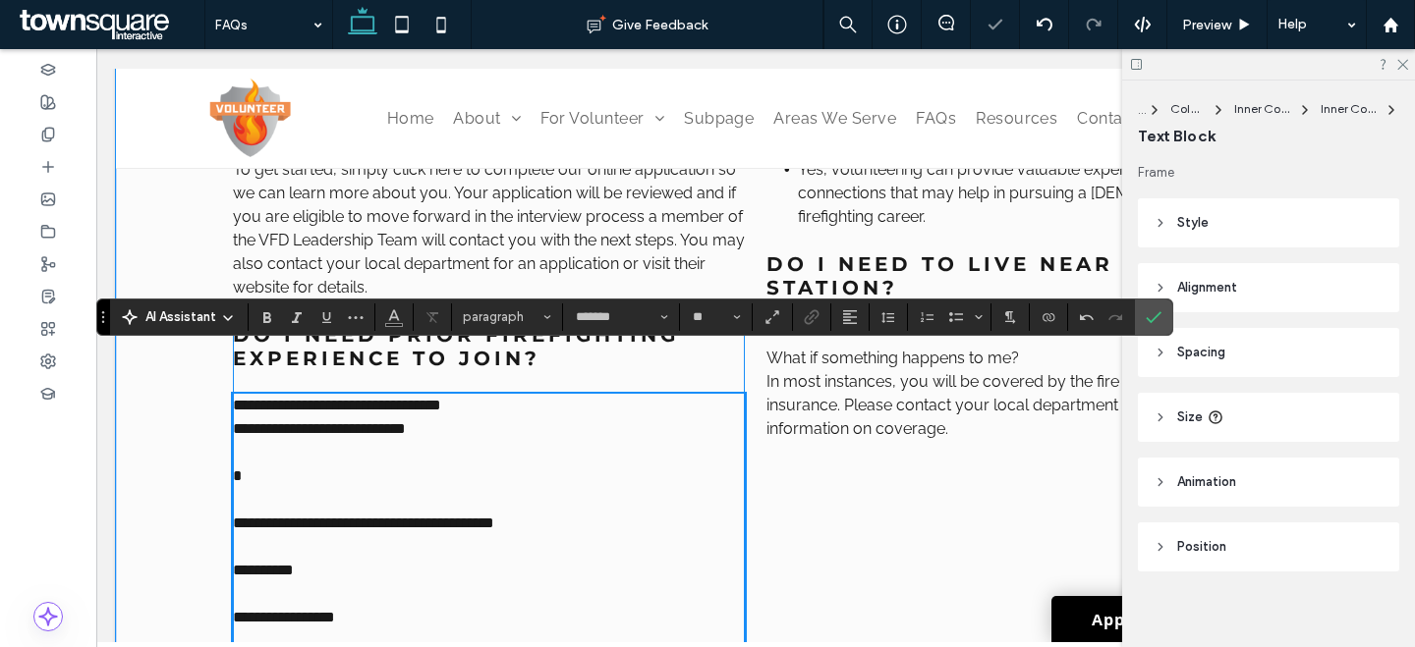
scroll to position [3838, 0]
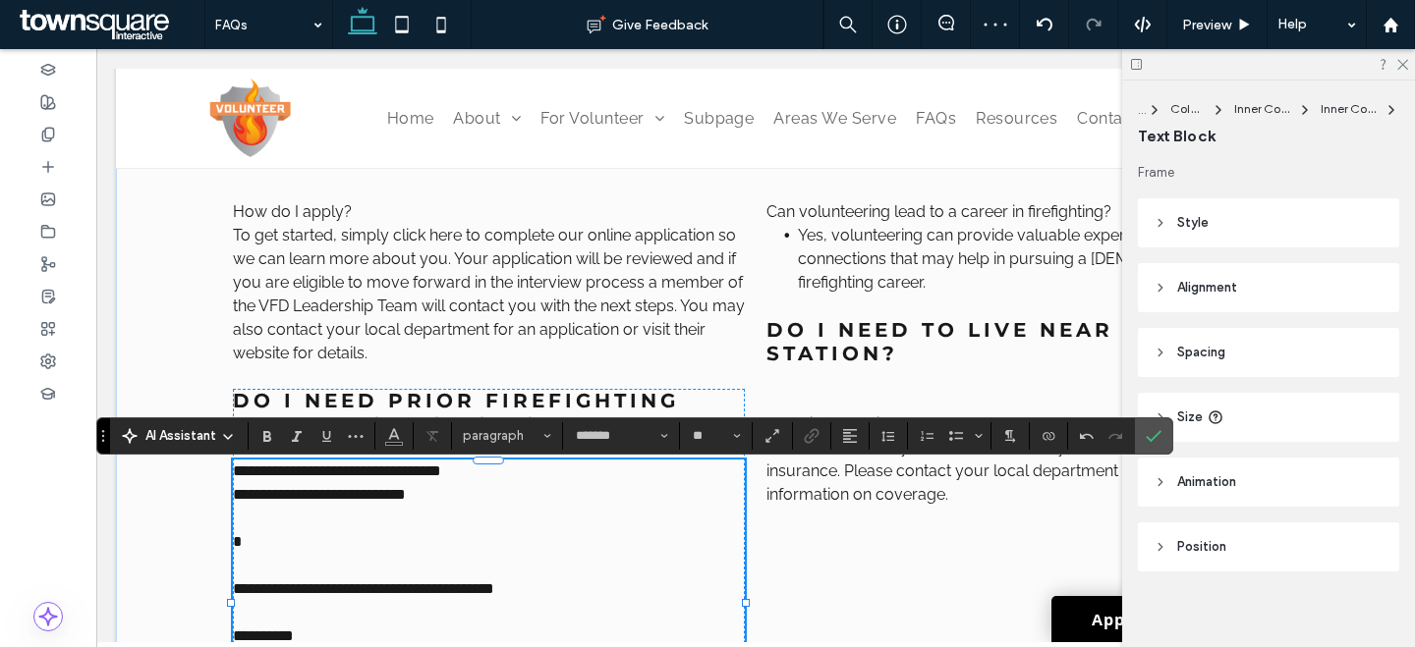
click at [813, 419] on div "AI Assistant paragraph ******* **" at bounding box center [634, 435] width 1077 height 37
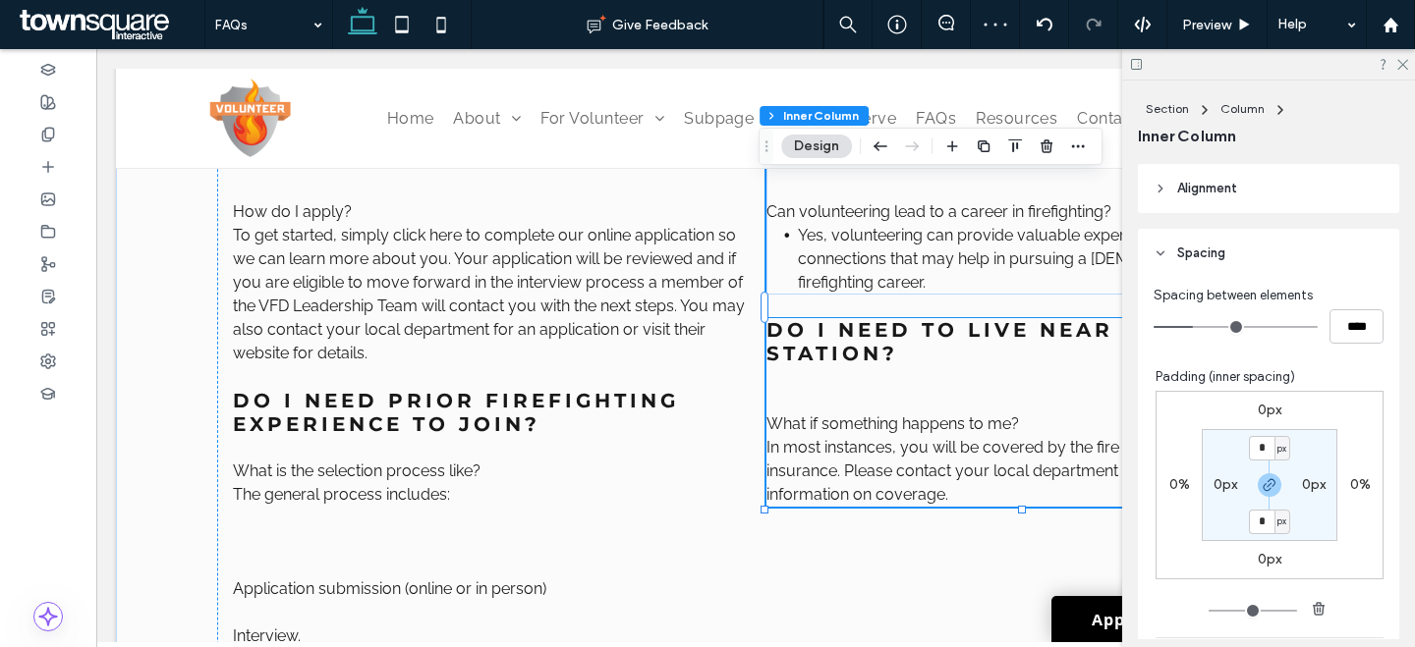
scroll to position [437, 0]
click at [820, 358] on span "Do I need to live near the fire station?" at bounding box center [1006, 341] width 481 height 47
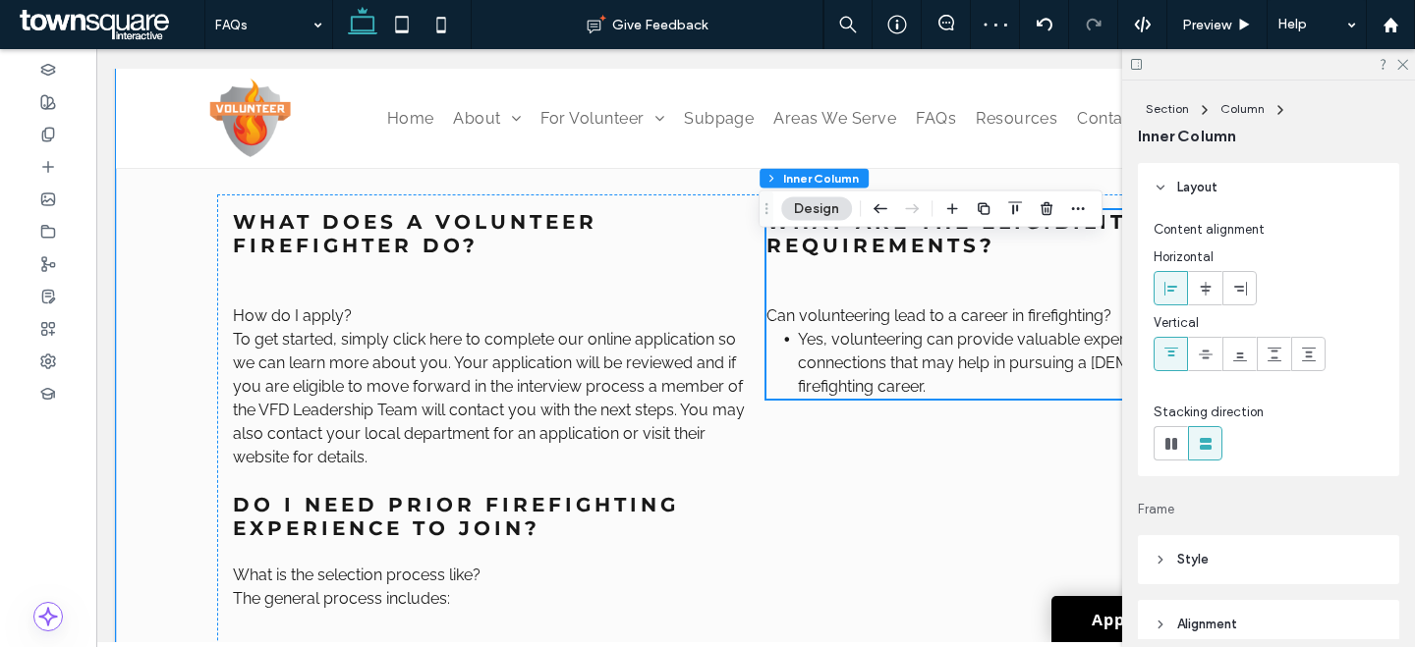
scroll to position [3705, 0]
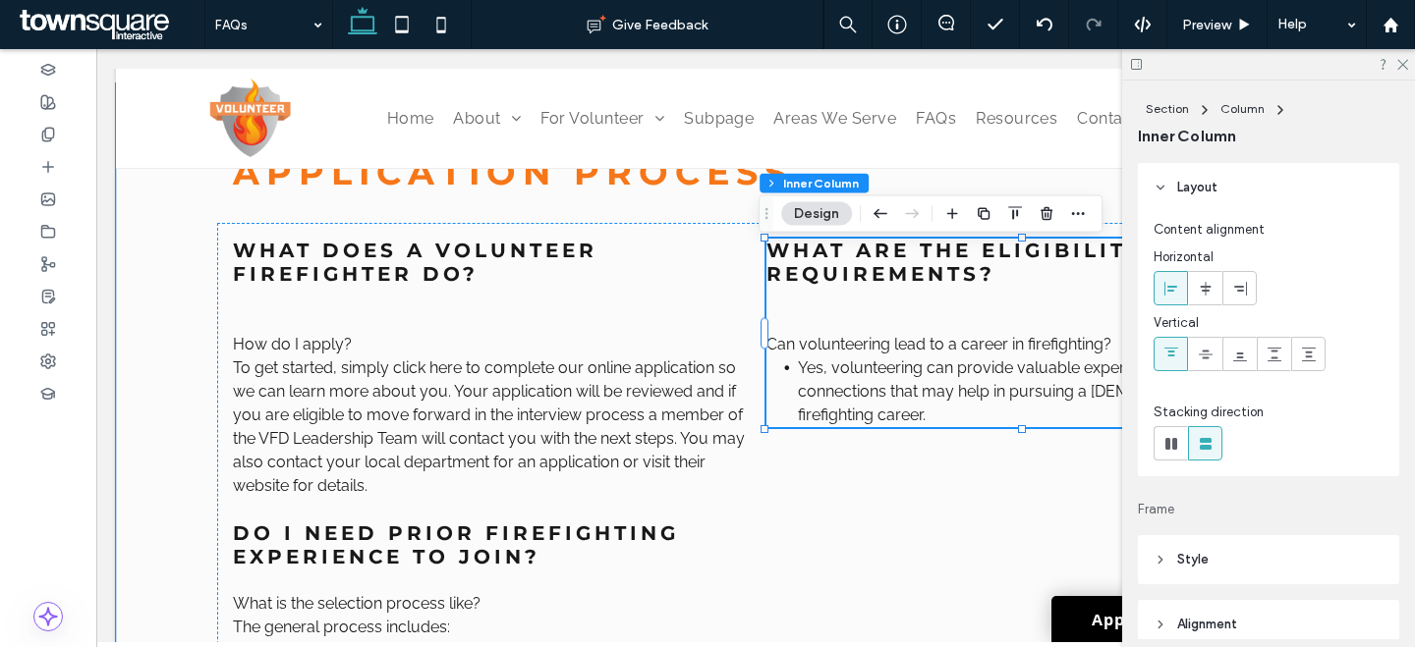
click at [901, 425] on li "Yes, volunteering can provide valuable experience and connections that may help…" at bounding box center [1038, 392] width 480 height 71
click at [902, 426] on li "Yes, volunteering can provide valuable experience and connections that may help…" at bounding box center [1038, 392] width 480 height 71
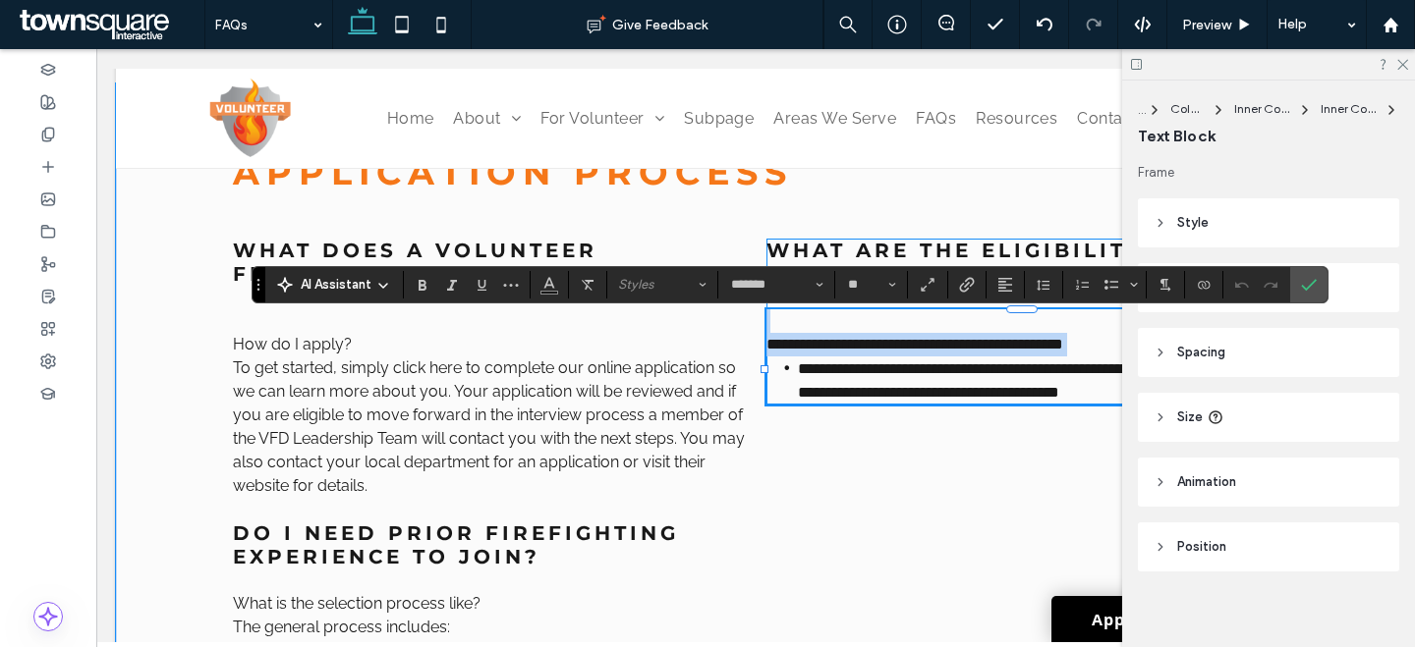
paste div
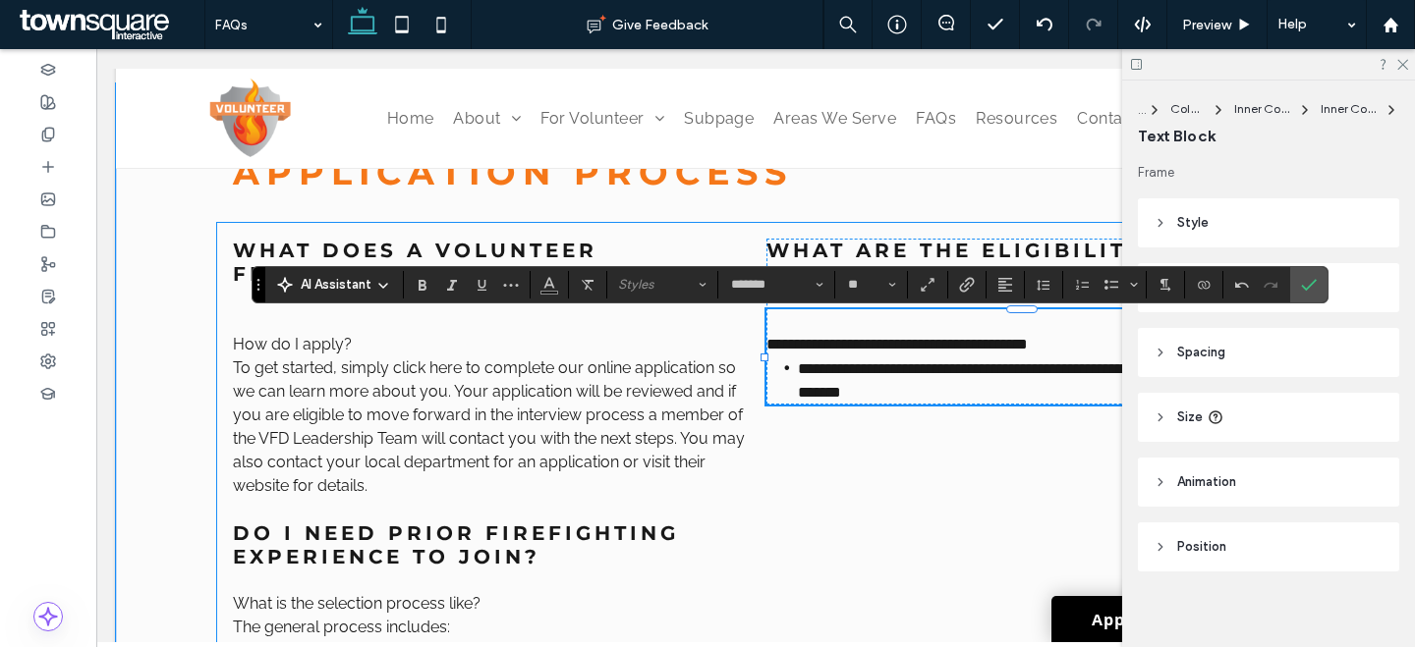
scroll to position [96, 0]
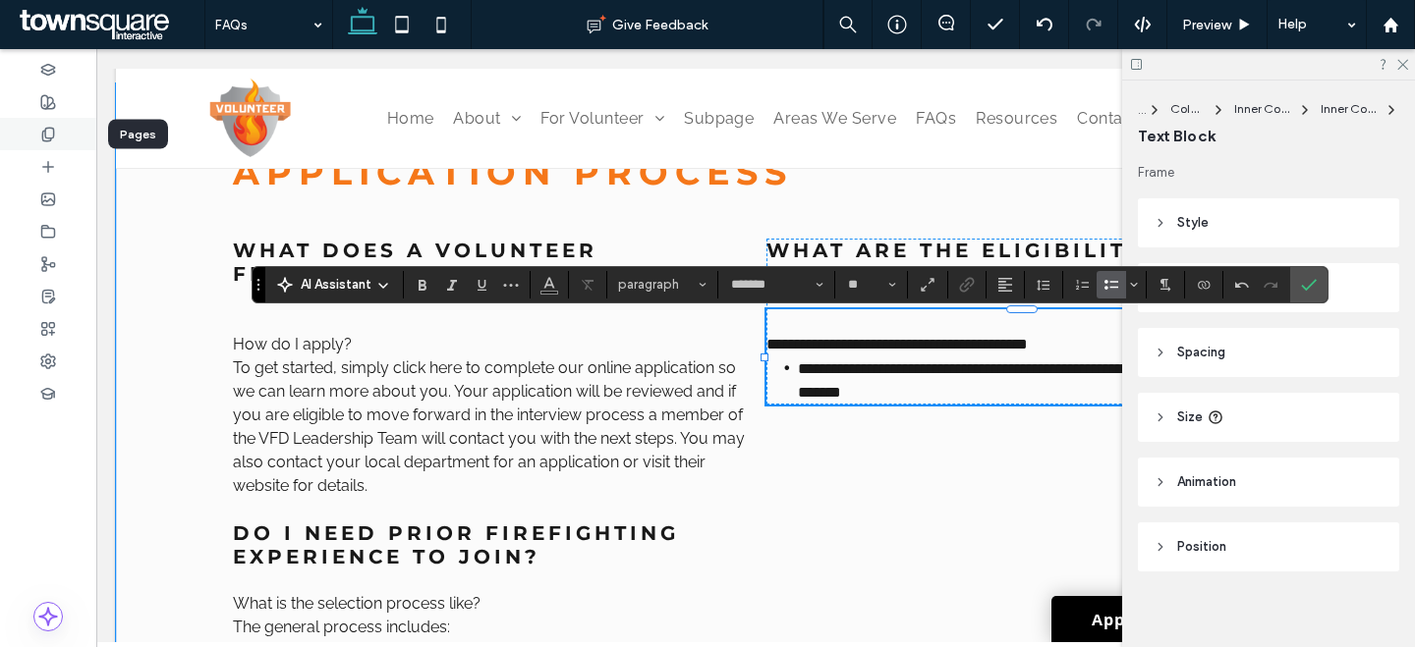
click at [49, 130] on icon at bounding box center [48, 135] width 16 height 16
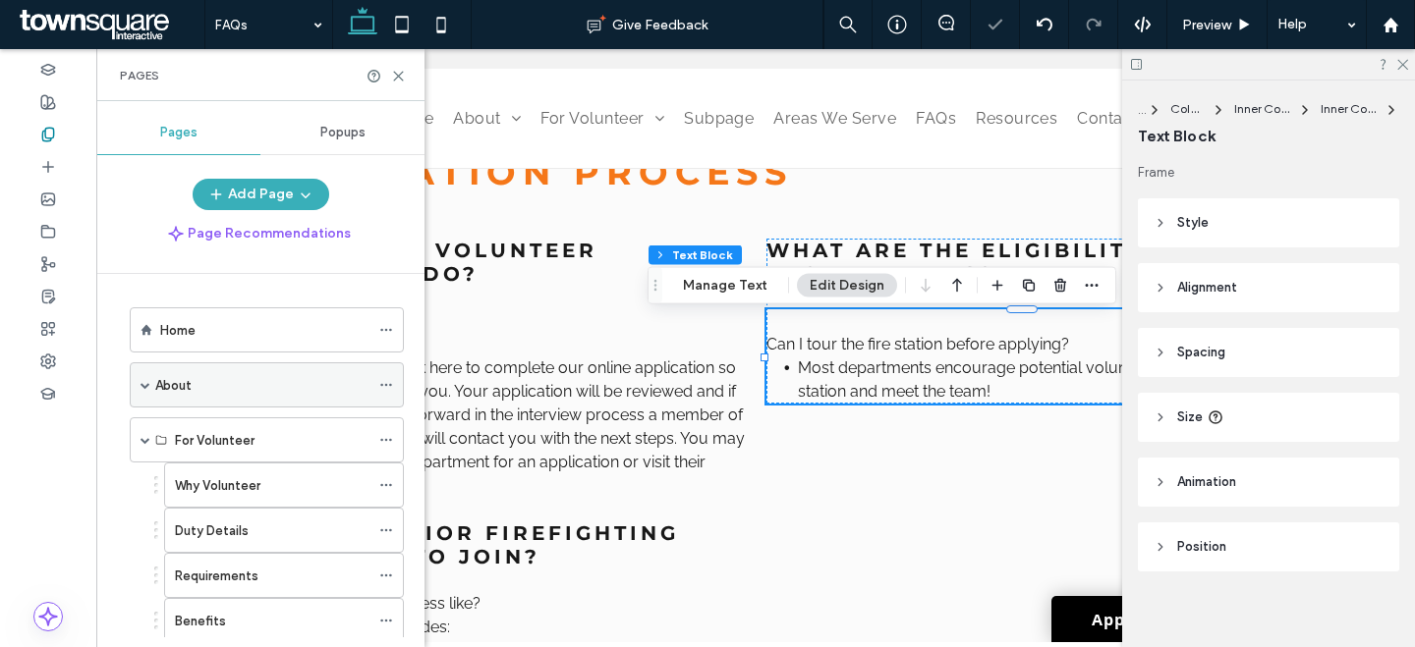
click at [195, 390] on div "About" at bounding box center [262, 385] width 214 height 21
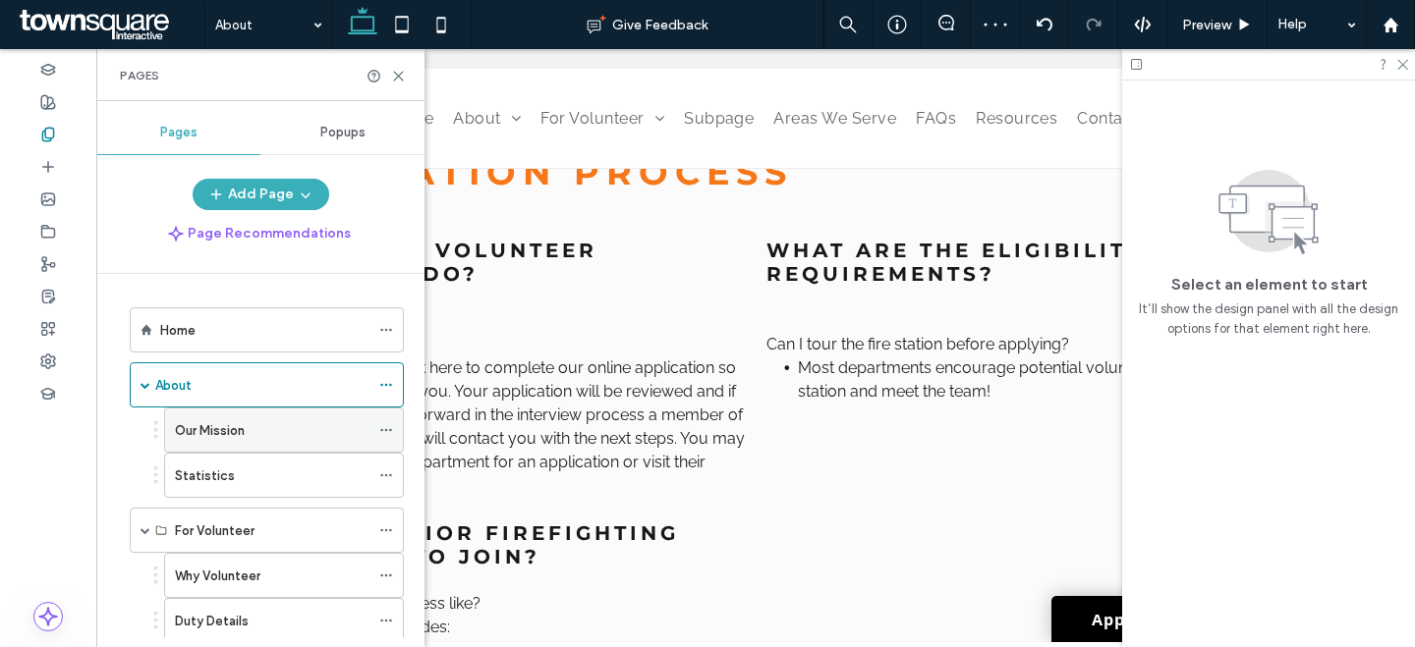
click at [210, 431] on div "About Give Feedback Preview Help Design Panel Site Comments Team & Clients Auto…" at bounding box center [707, 323] width 1415 height 647
click at [229, 476] on label "Statistics" at bounding box center [205, 476] width 60 height 34
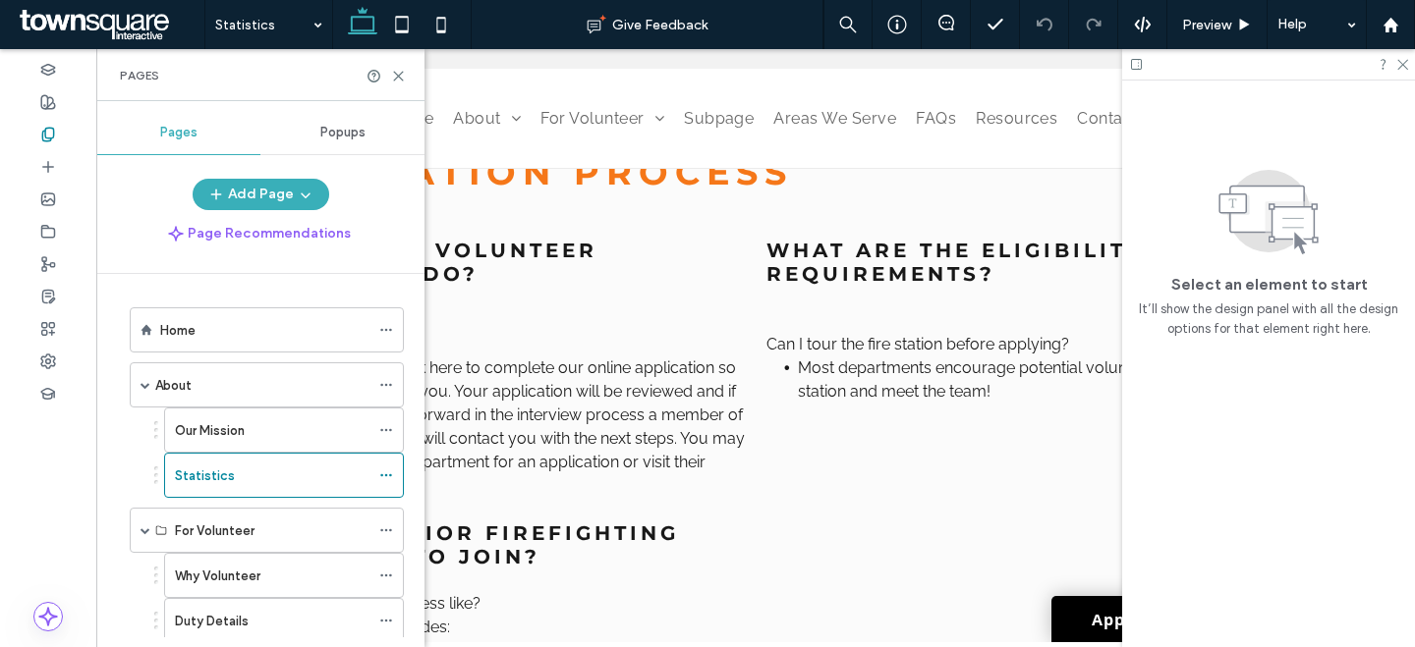
click at [244, 441] on div "Our Mission" at bounding box center [272, 430] width 195 height 43
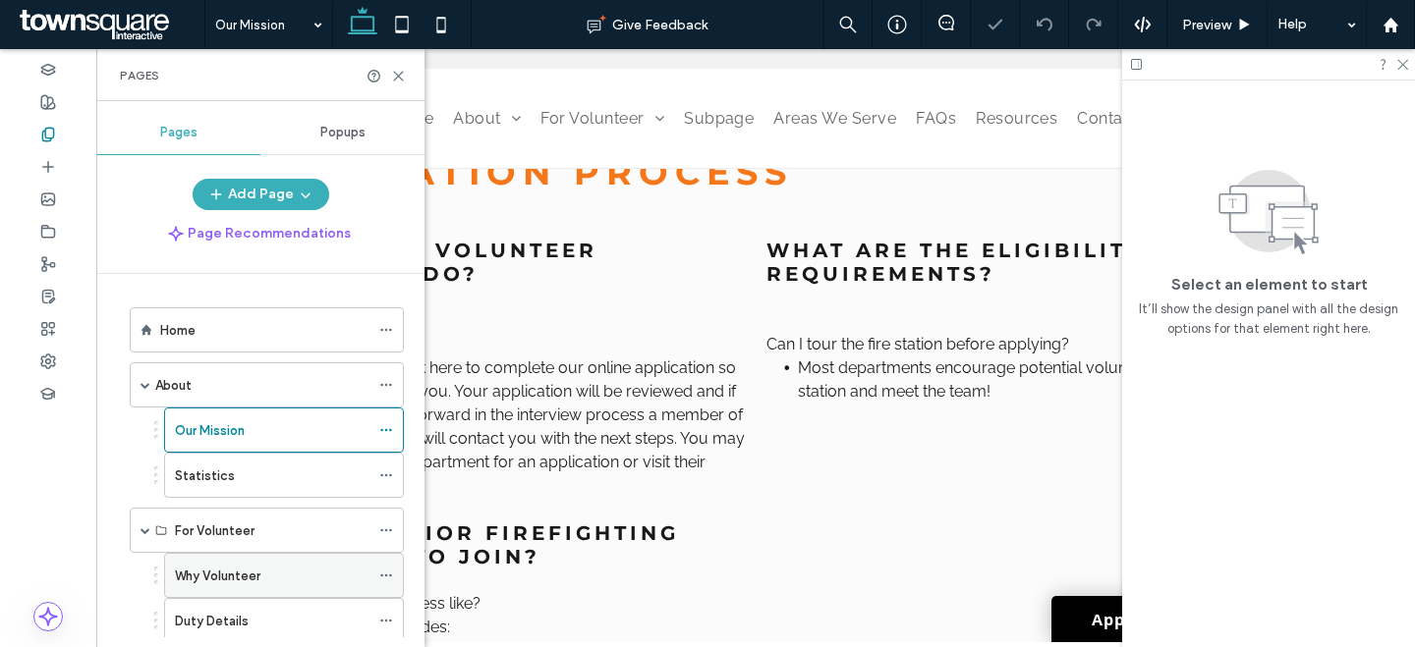
click at [306, 577] on div "Why Volunteer" at bounding box center [272, 576] width 195 height 21
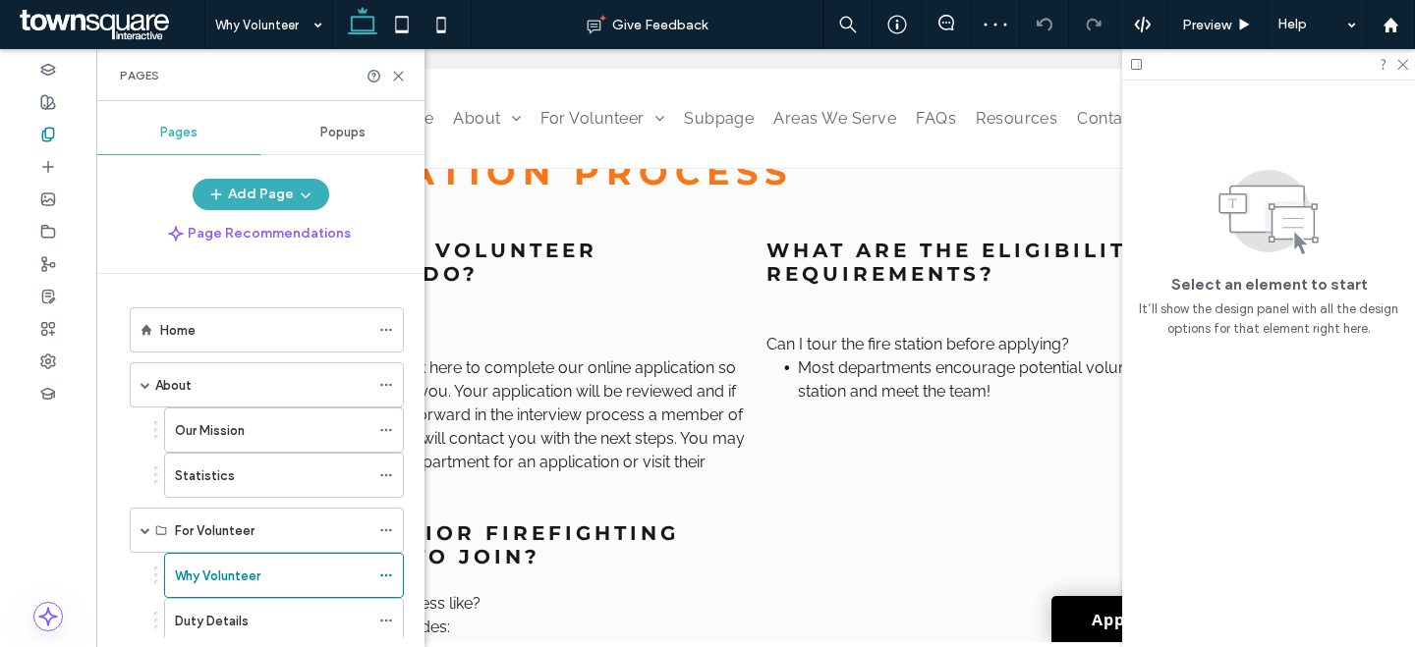
click at [407, 77] on div "Pages" at bounding box center [260, 75] width 328 height 52
click at [401, 77] on icon at bounding box center [398, 76] width 15 height 15
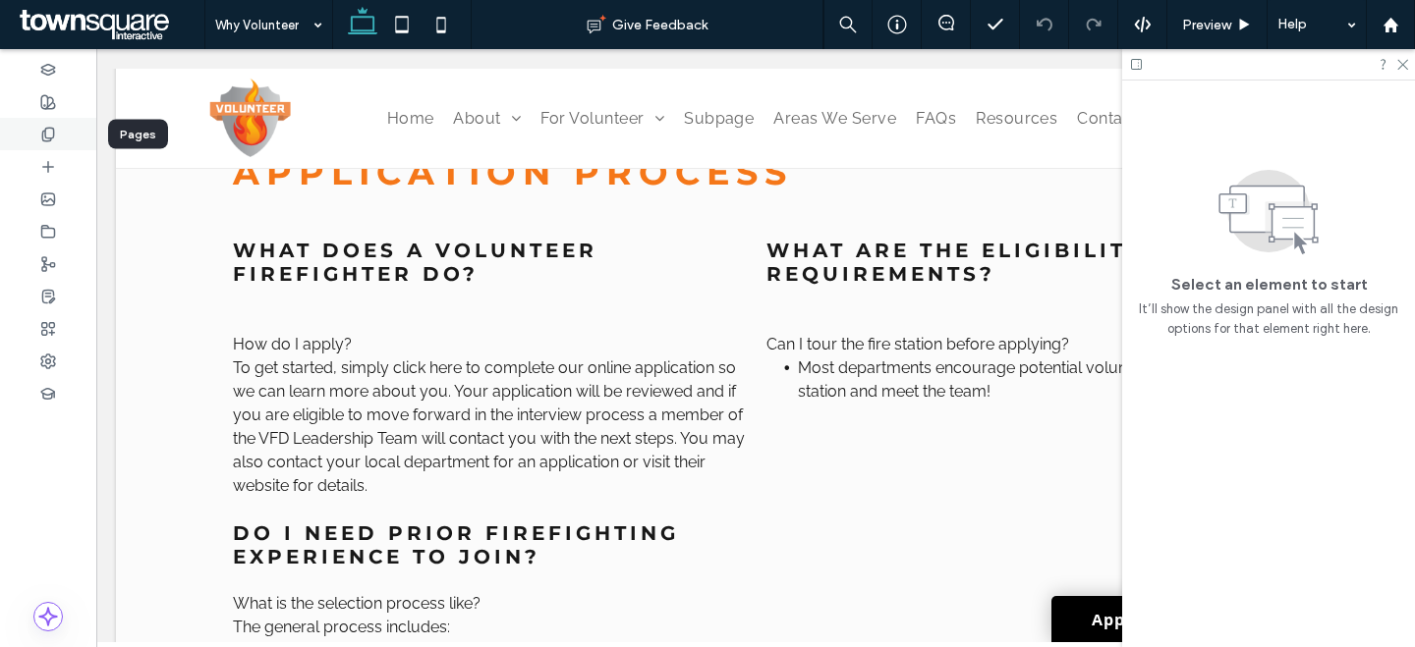
click at [44, 129] on icon at bounding box center [48, 135] width 16 height 16
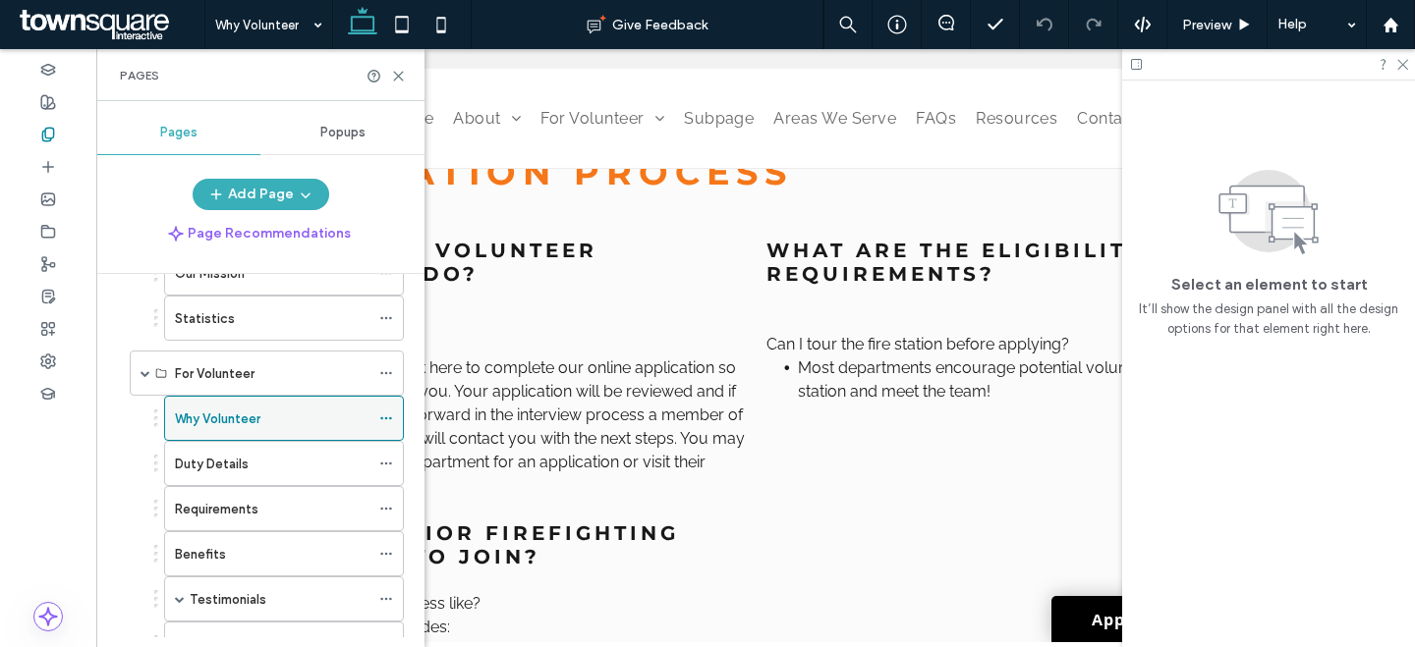
scroll to position [167, 0]
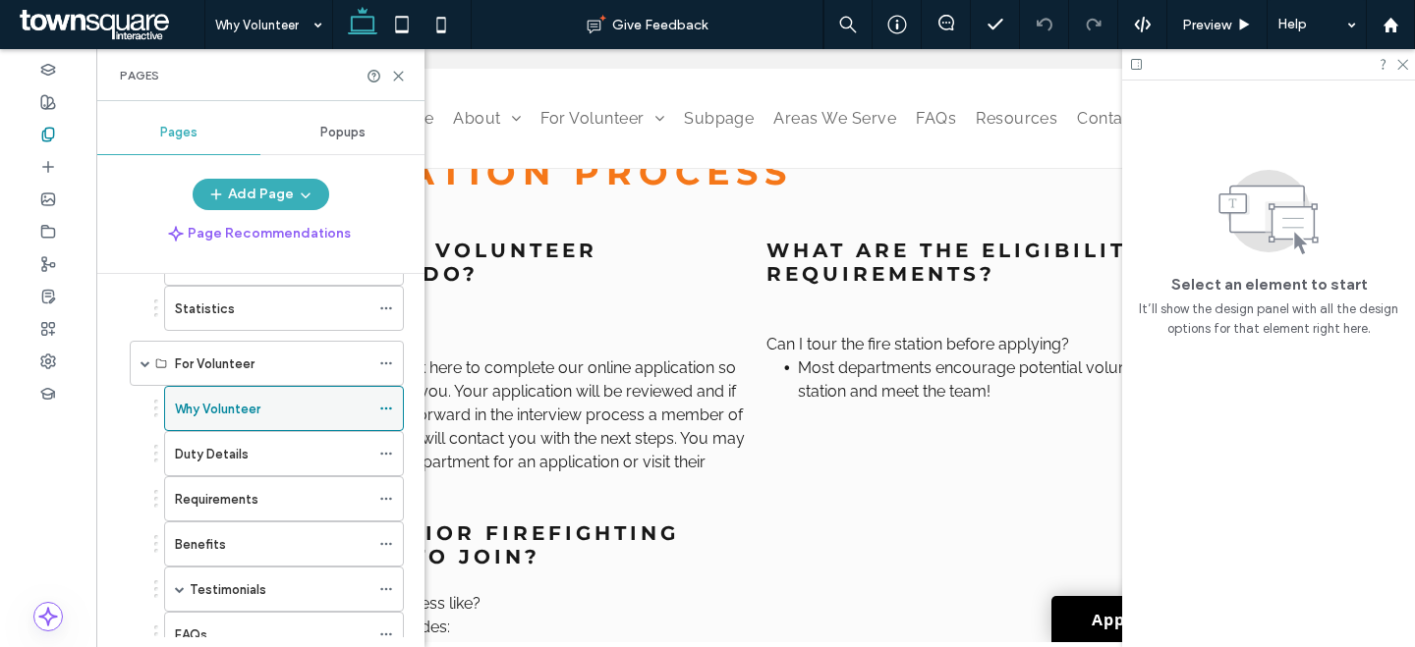
click at [389, 411] on icon at bounding box center [386, 409] width 14 height 14
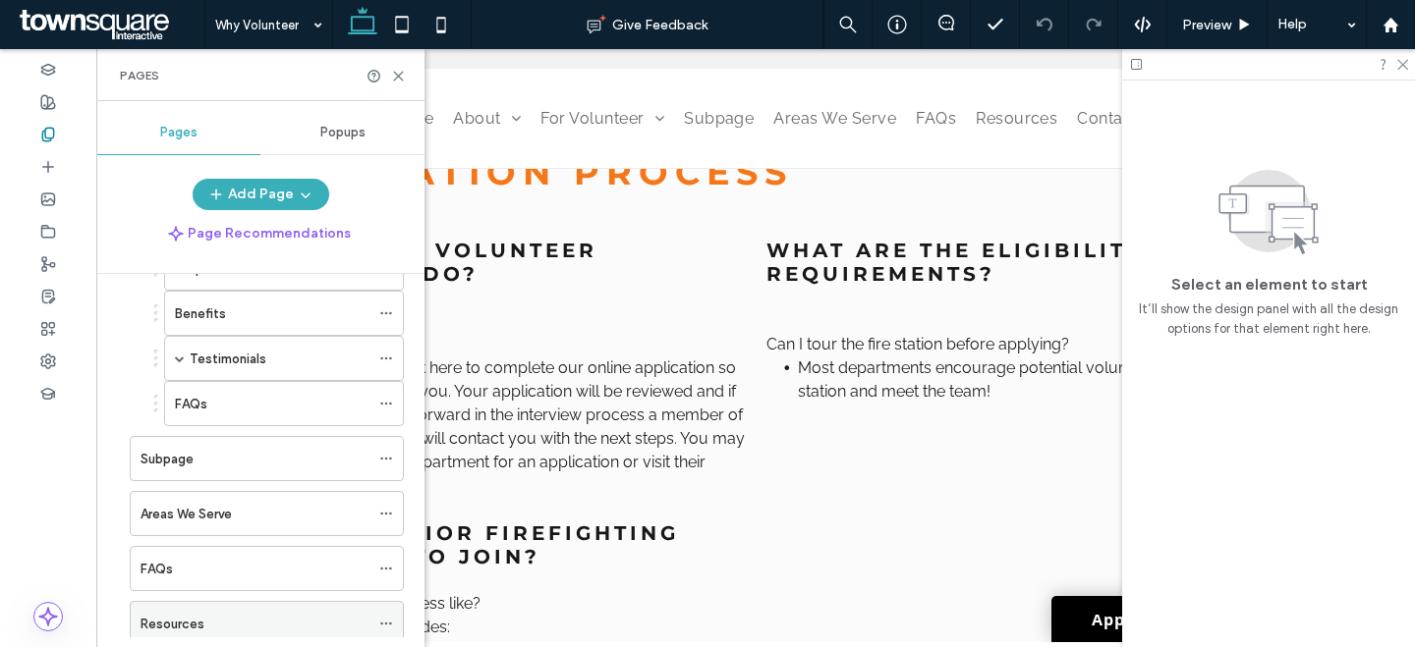
scroll to position [413, 0]
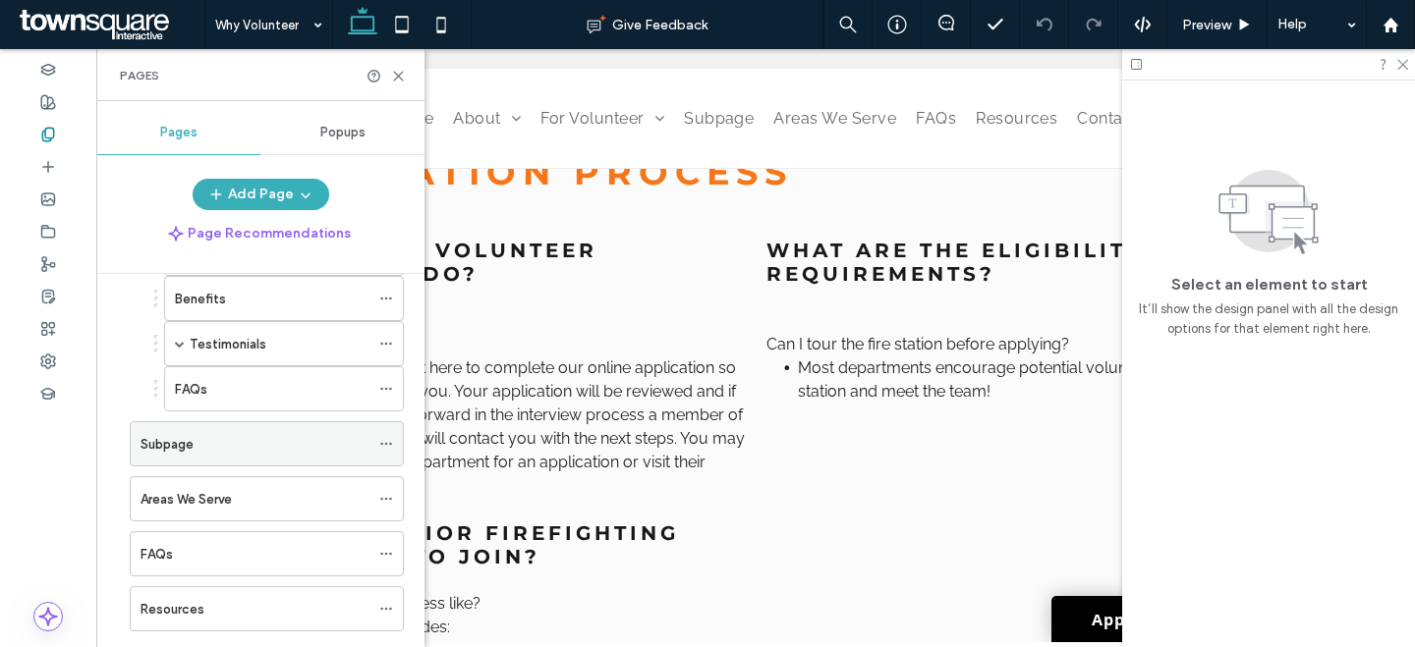
click at [384, 443] on icon at bounding box center [386, 444] width 14 height 14
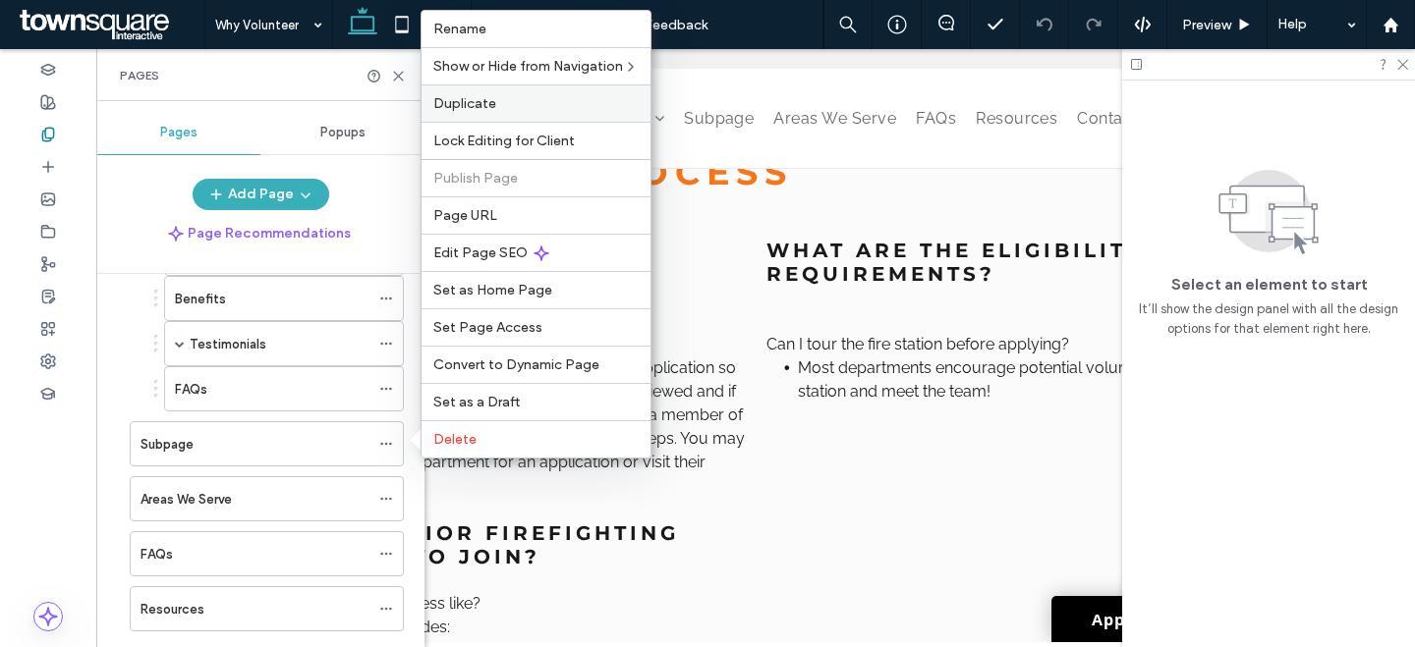
click at [534, 101] on label "Duplicate" at bounding box center [535, 103] width 205 height 17
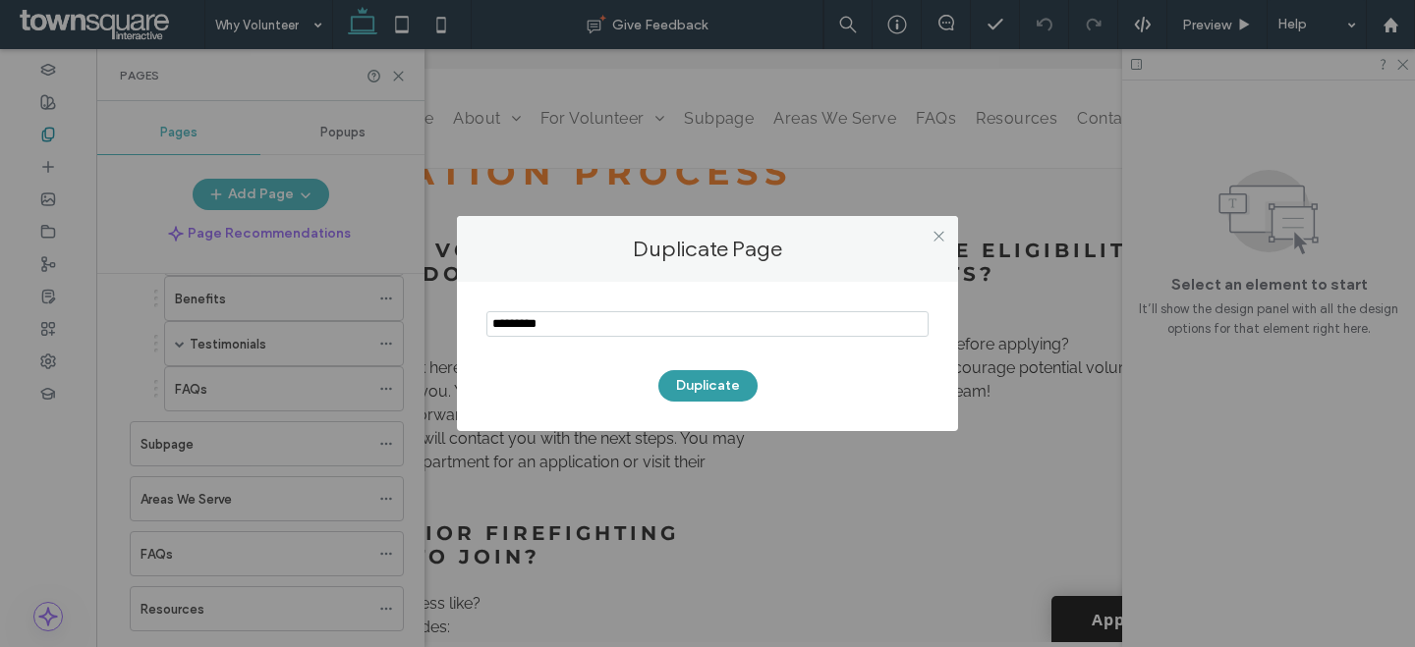
type input "*********"
click at [694, 387] on button "Duplicate" at bounding box center [707, 385] width 99 height 31
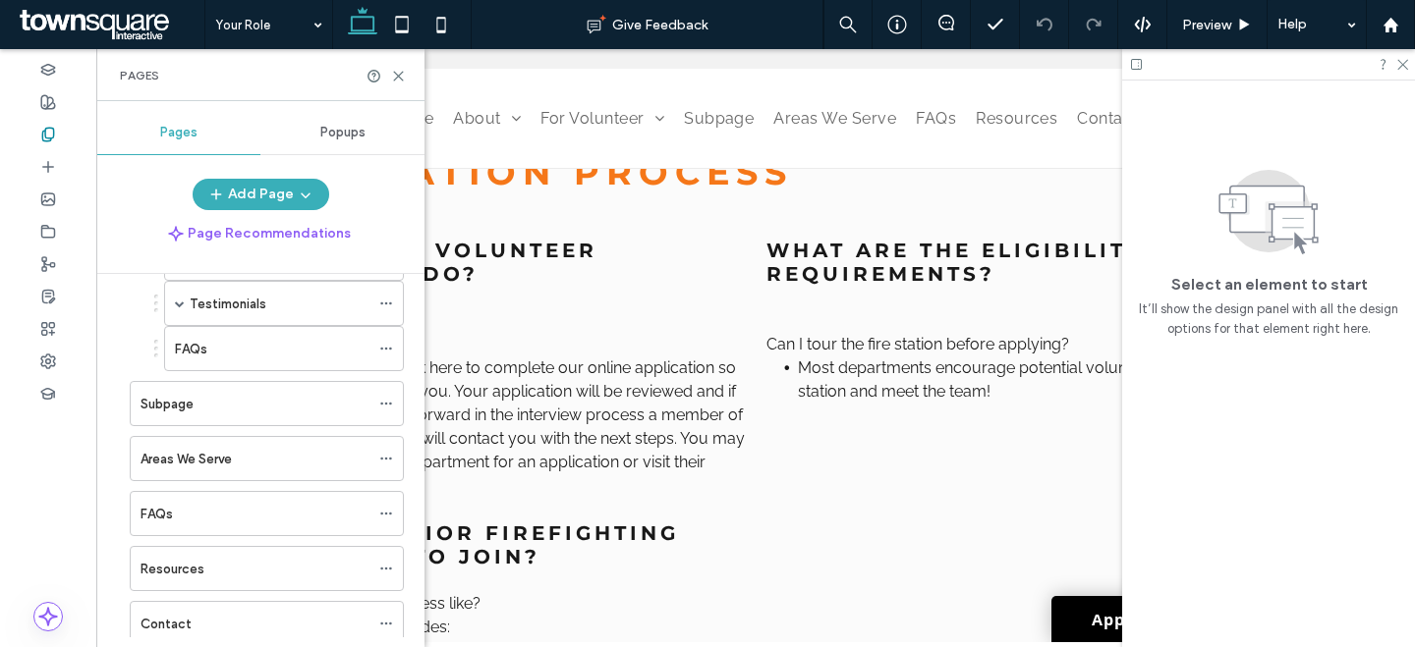
scroll to position [495, 0]
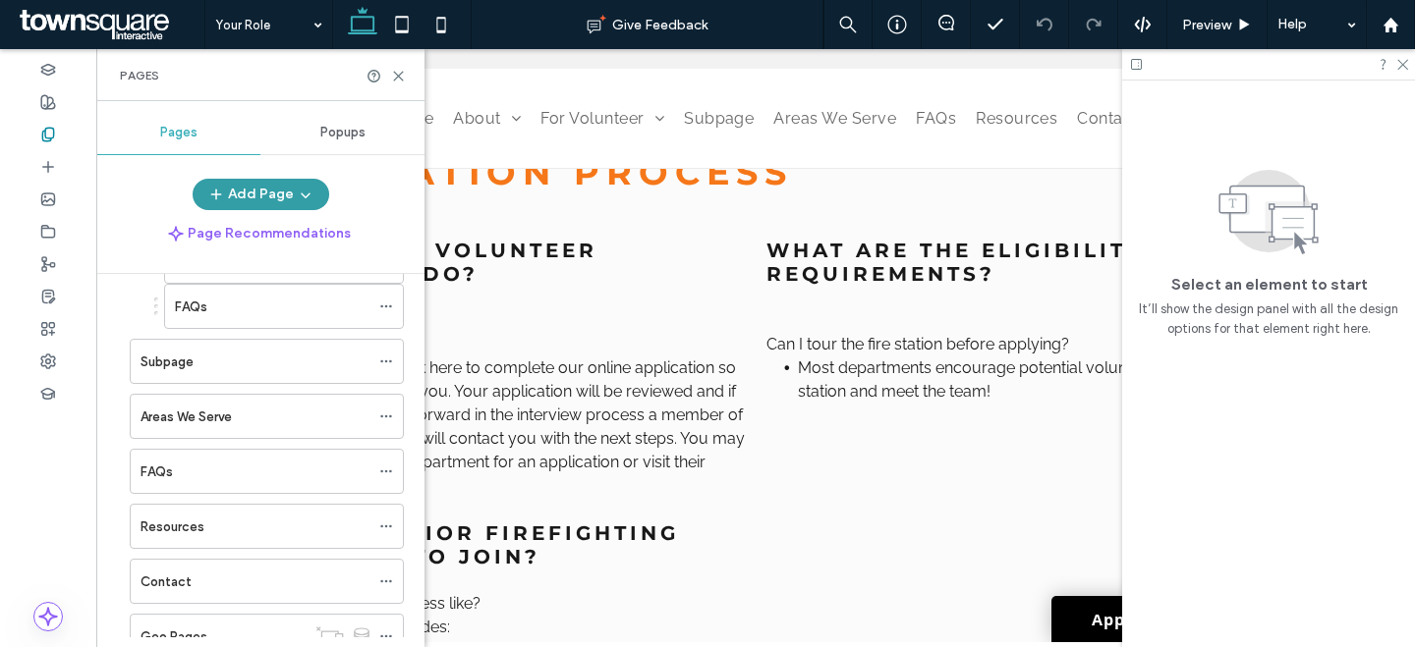
click at [306, 196] on icon "button" at bounding box center [306, 195] width 16 height 16
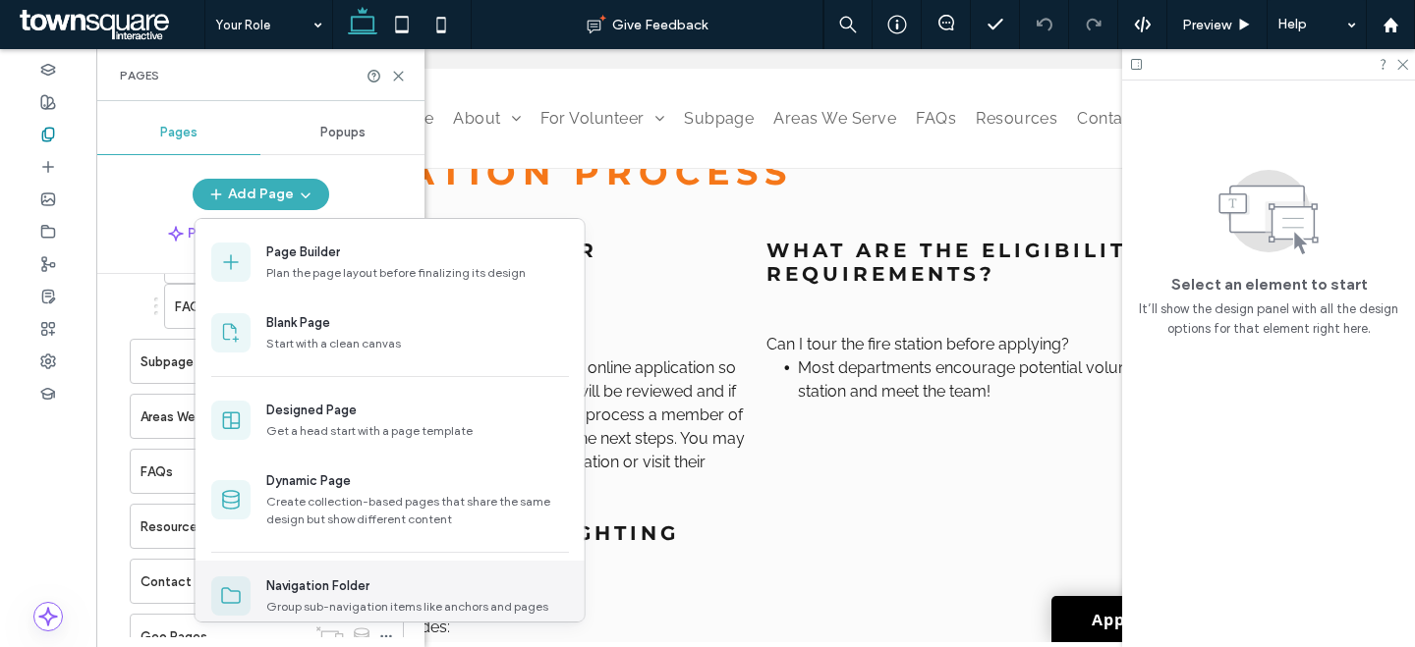
click at [305, 585] on div "Navigation Folder" at bounding box center [317, 587] width 103 height 20
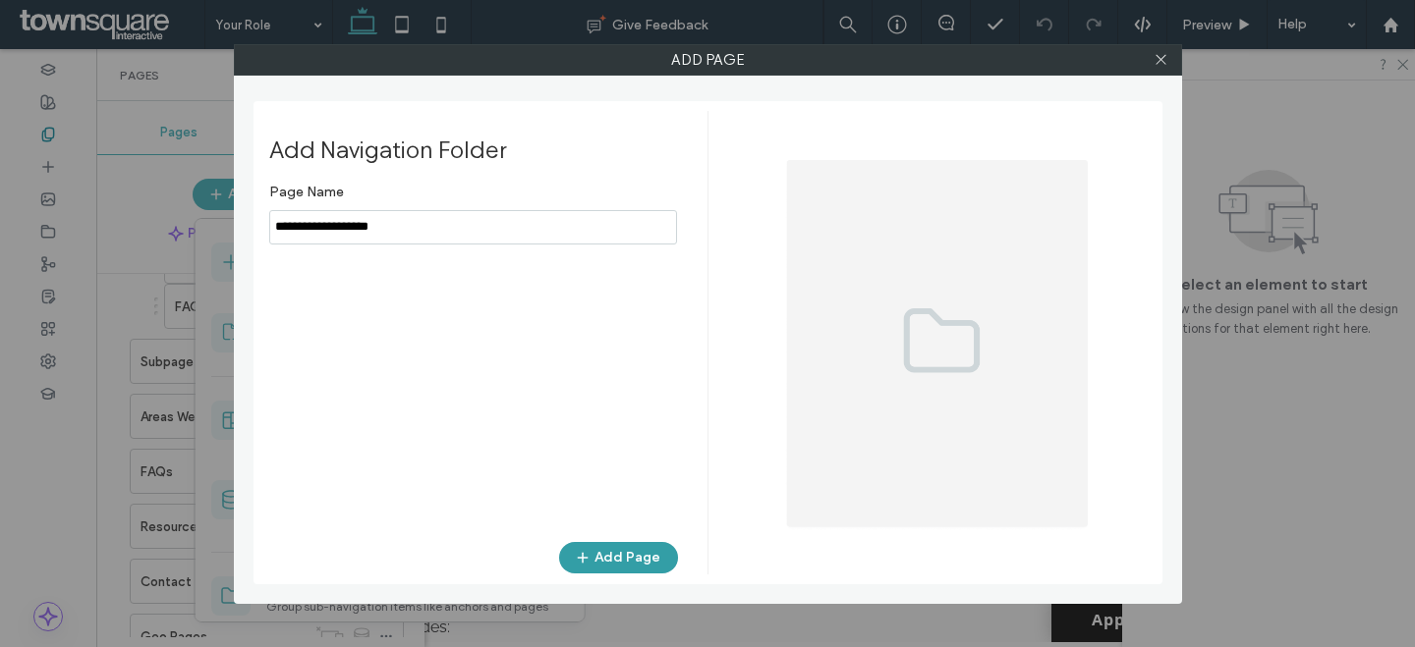
type input "**********"
click at [603, 547] on button "Add Page" at bounding box center [618, 557] width 119 height 31
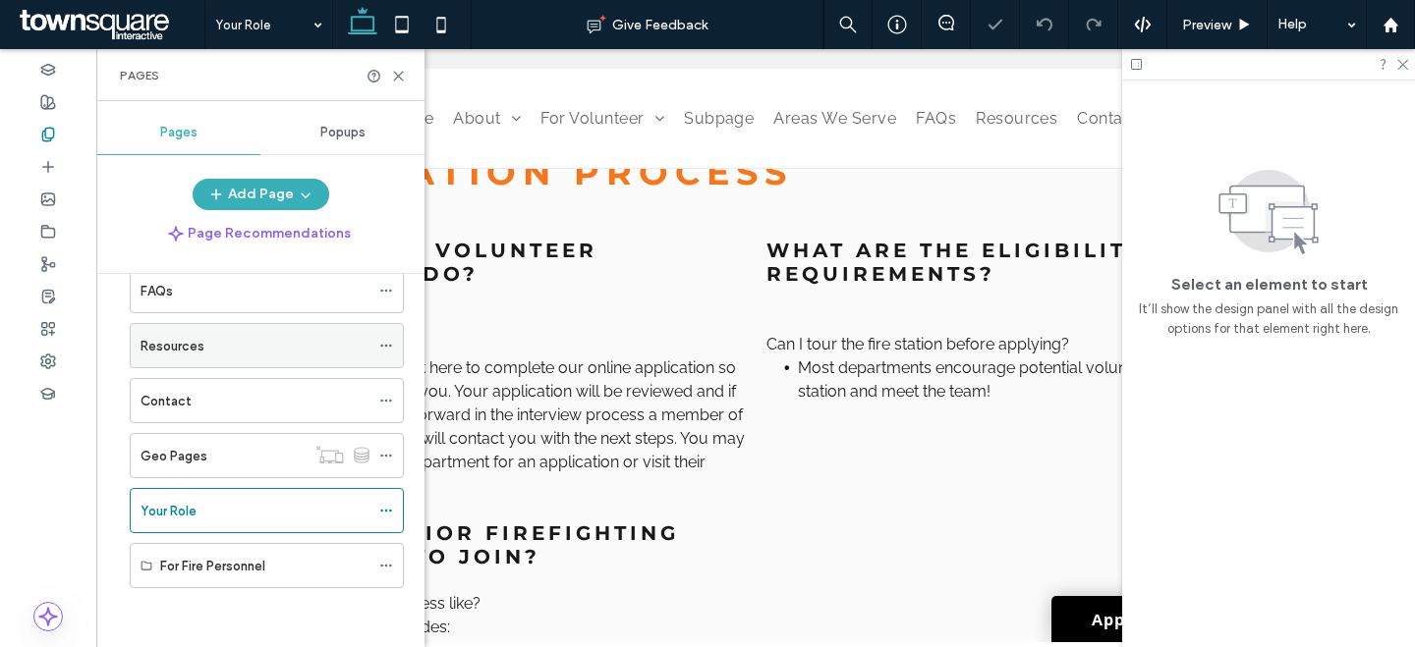
scroll to position [665, 0]
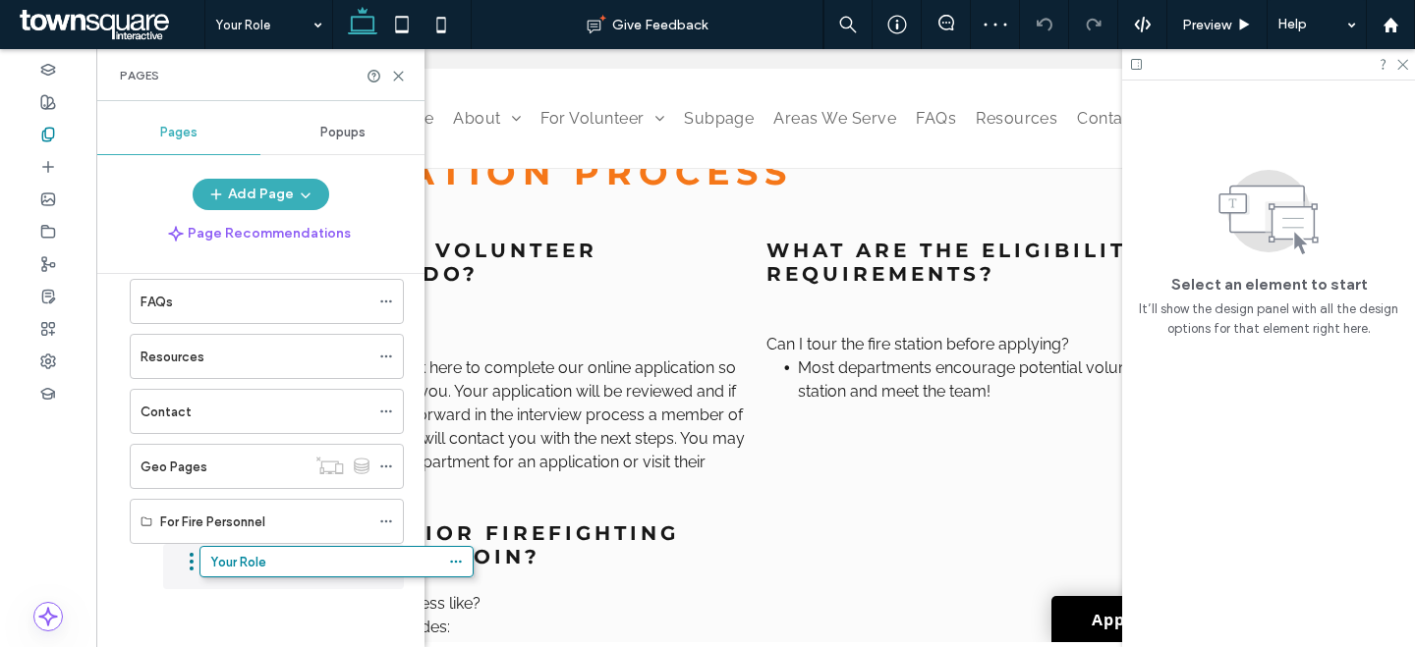
drag, startPoint x: 232, startPoint y: 534, endPoint x: 303, endPoint y: 581, distance: 84.5
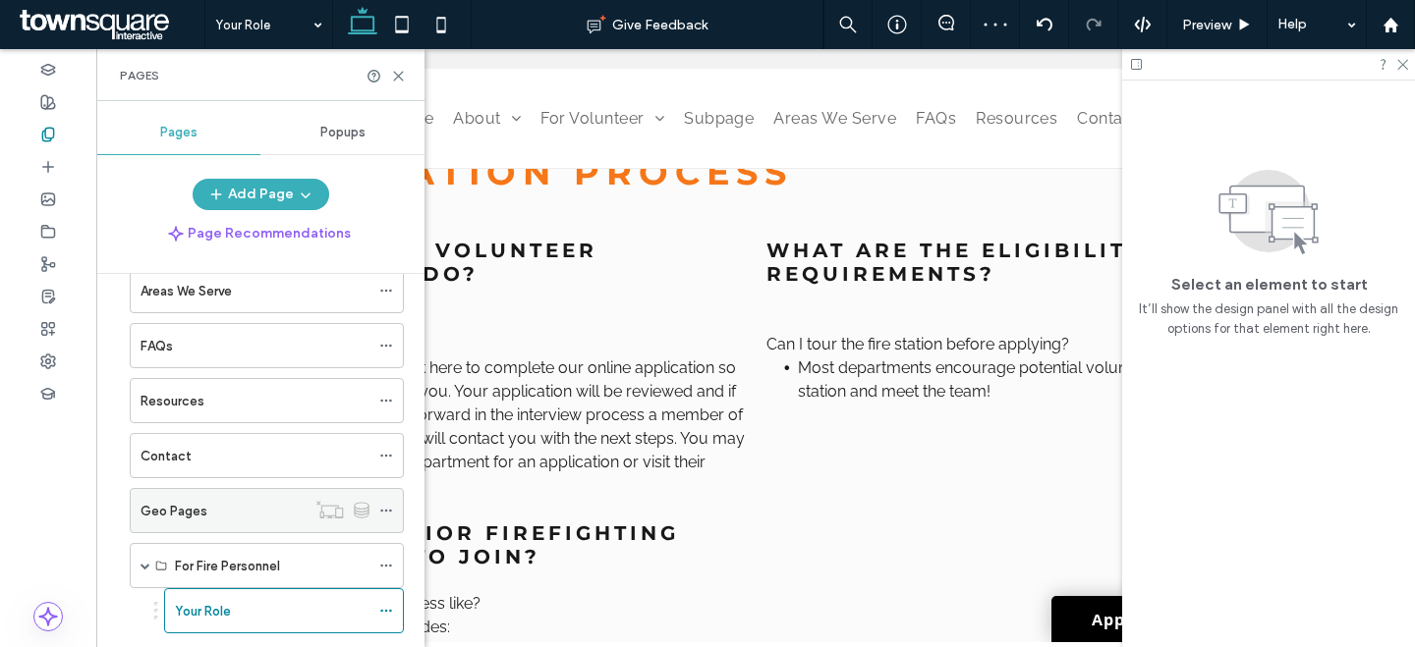
scroll to position [622, 0]
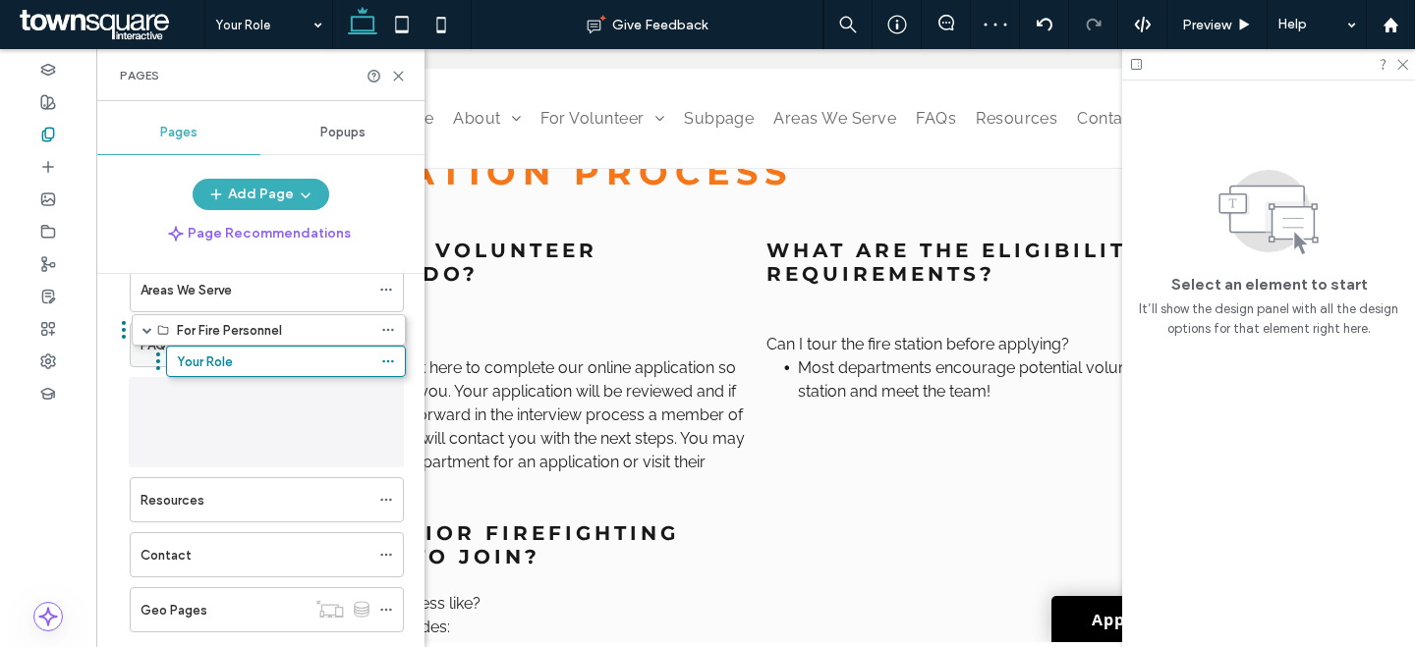
drag, startPoint x: 251, startPoint y: 560, endPoint x: 252, endPoint y: 328, distance: 231.8
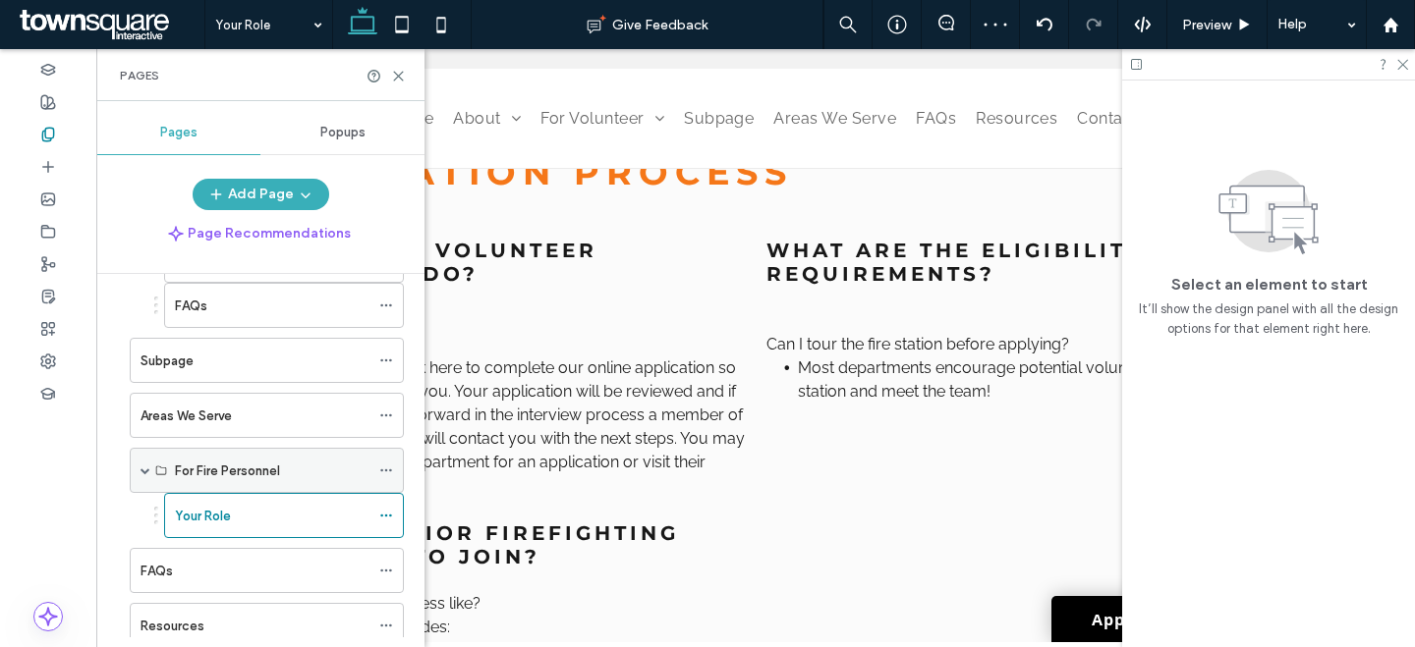
scroll to position [487, 0]
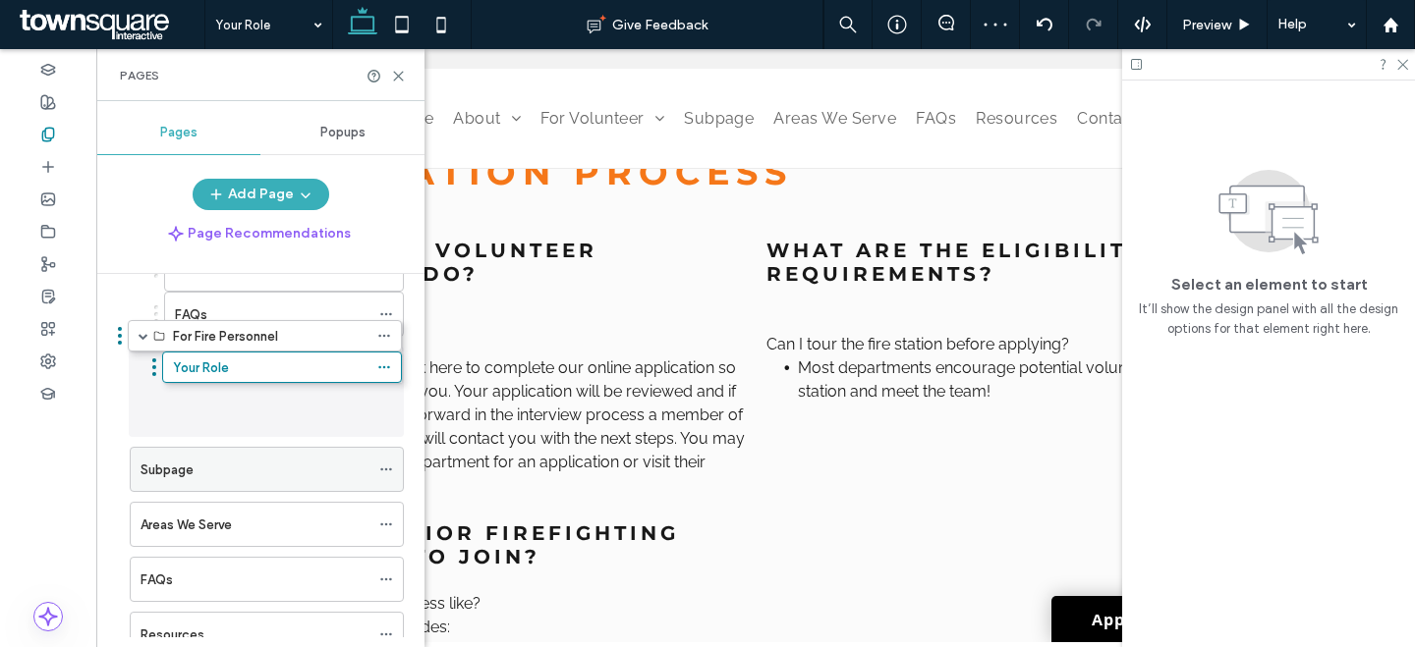
drag, startPoint x: 231, startPoint y: 486, endPoint x: 225, endPoint y: 349, distance: 137.7
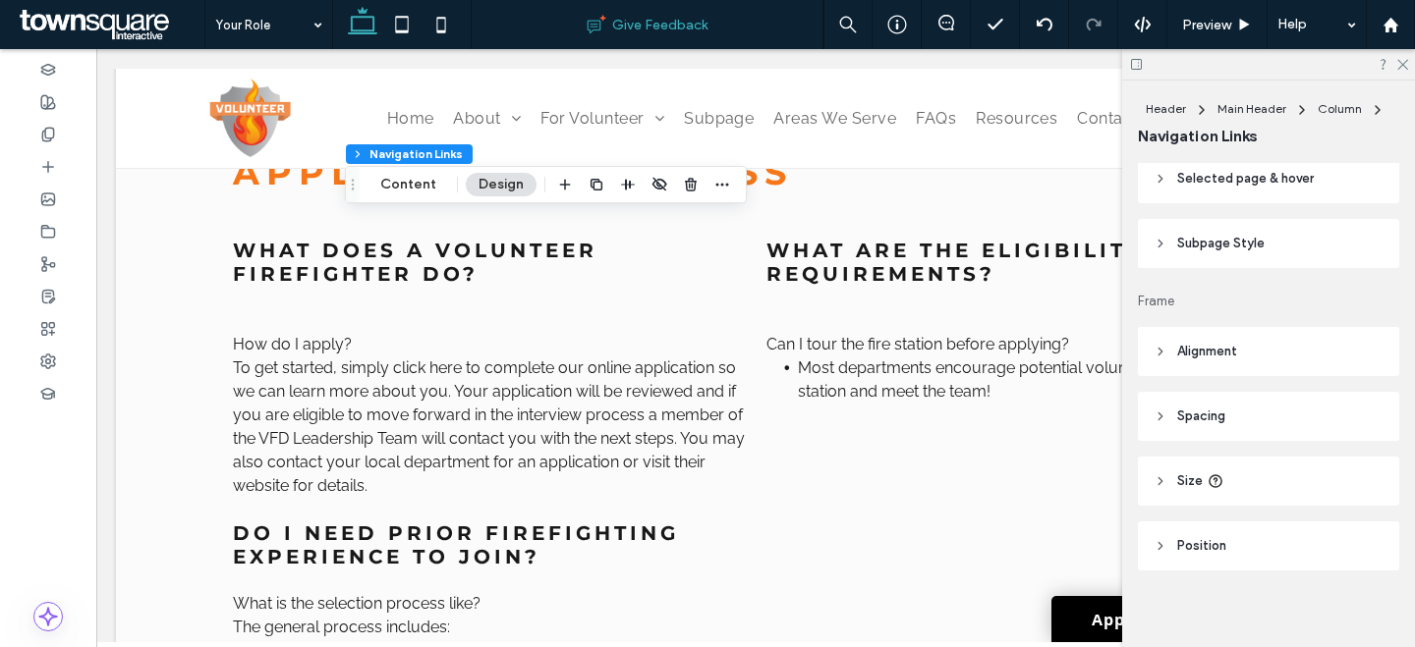
scroll to position [577, 0]
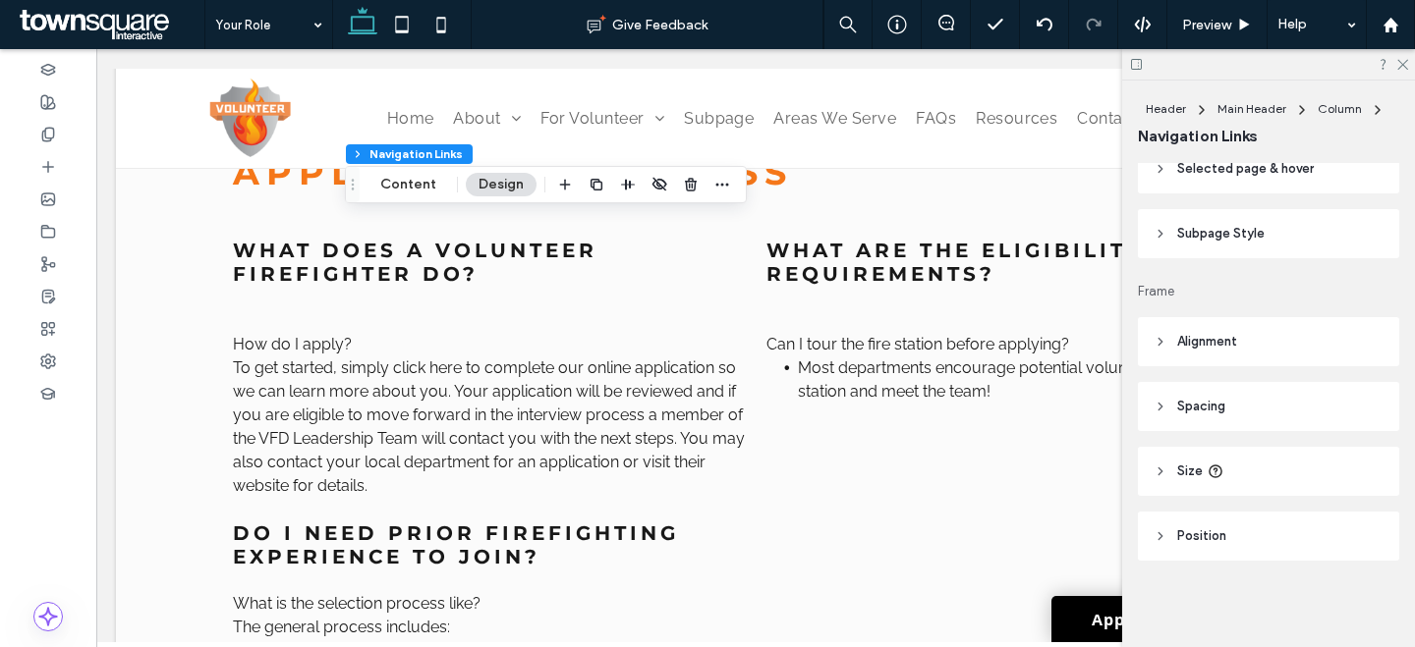
click at [1227, 240] on span "Subpage Style" at bounding box center [1220, 234] width 87 height 20
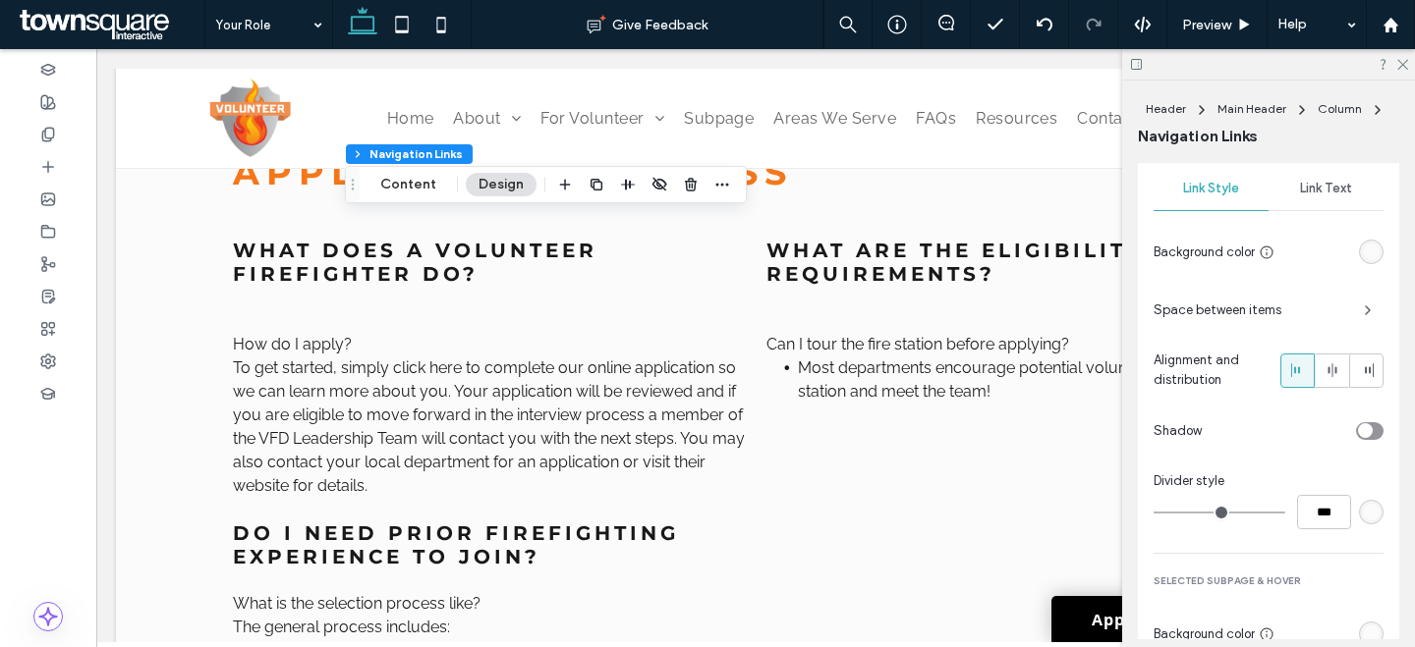
scroll to position [677, 0]
click at [1400, 77] on div at bounding box center [1268, 64] width 293 height 30
click at [1402, 73] on div at bounding box center [1268, 64] width 293 height 30
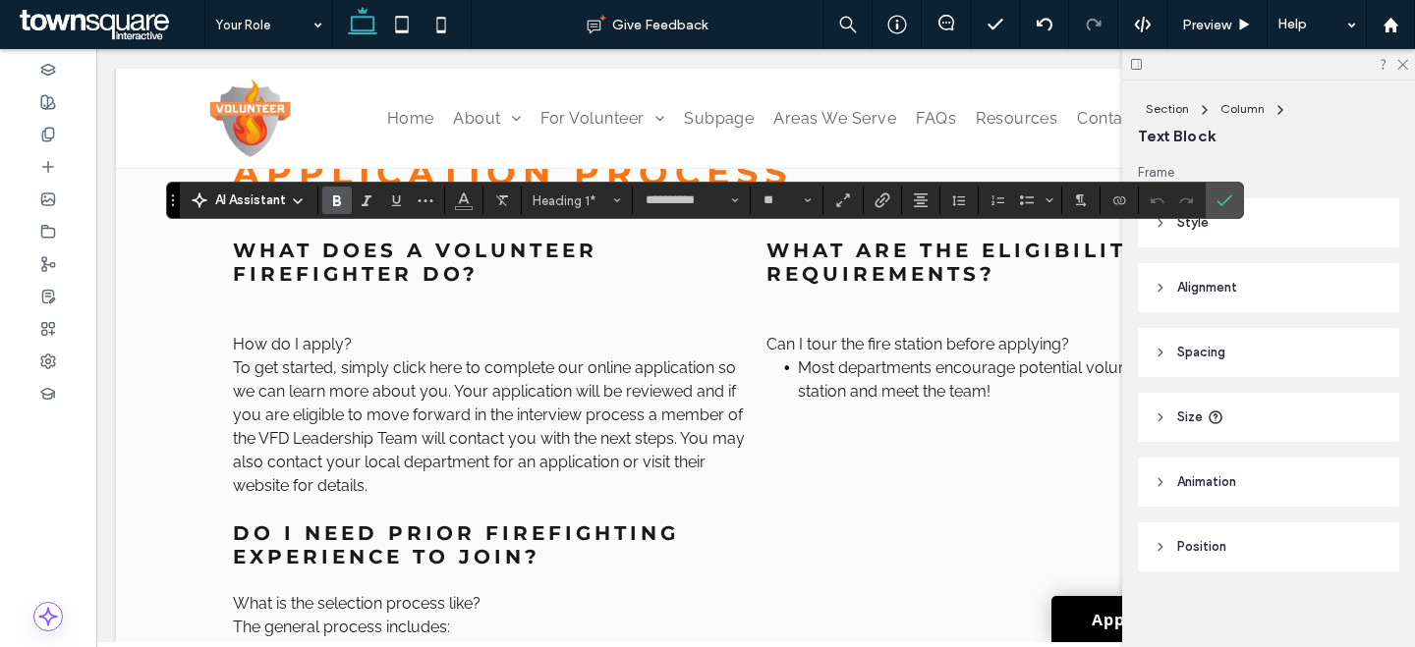
type input "**"
type input "**********"
type input "**"
click at [788, 205] on input "**" at bounding box center [780, 201] width 38 height 16
type input "**"
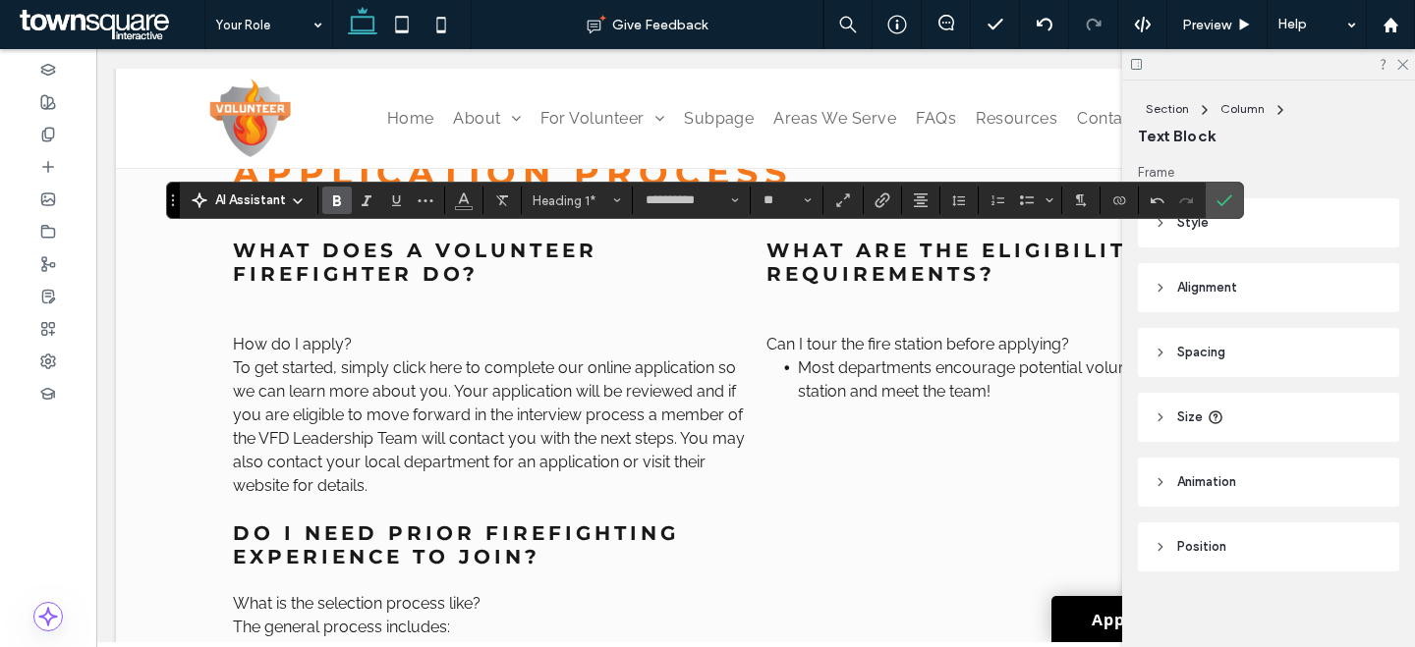
type input "**"
type input "****"
click at [1250, 211] on header "Style" at bounding box center [1268, 222] width 261 height 49
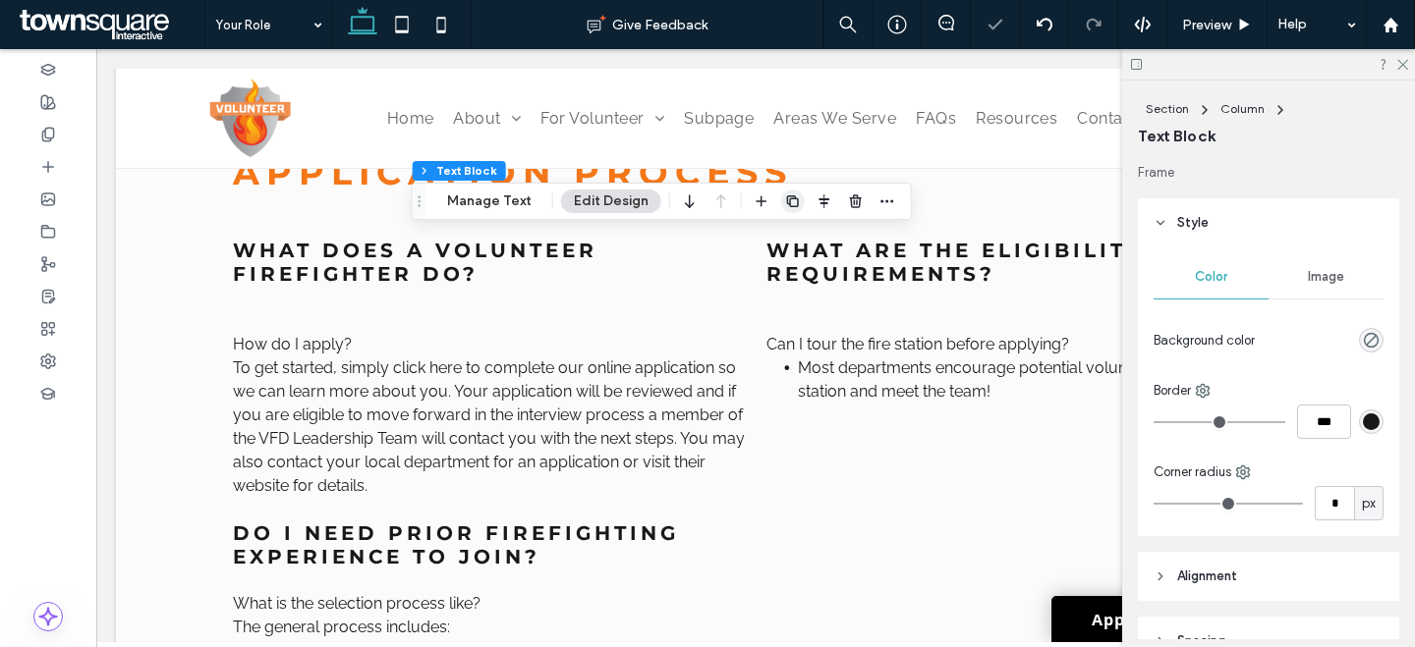
click at [785, 205] on icon "button" at bounding box center [793, 202] width 16 height 16
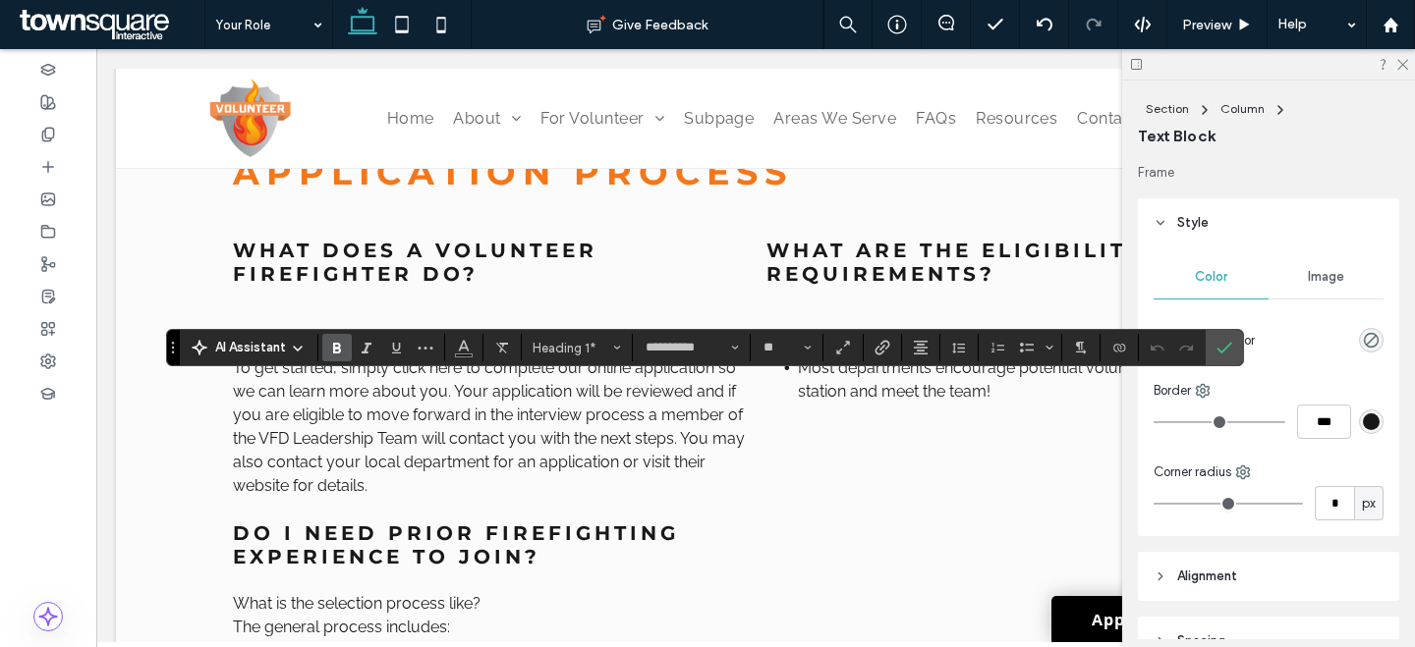
type input "**"
type input "**********"
type input "**"
click at [616, 338] on span "Styles" at bounding box center [617, 348] width 8 height 26
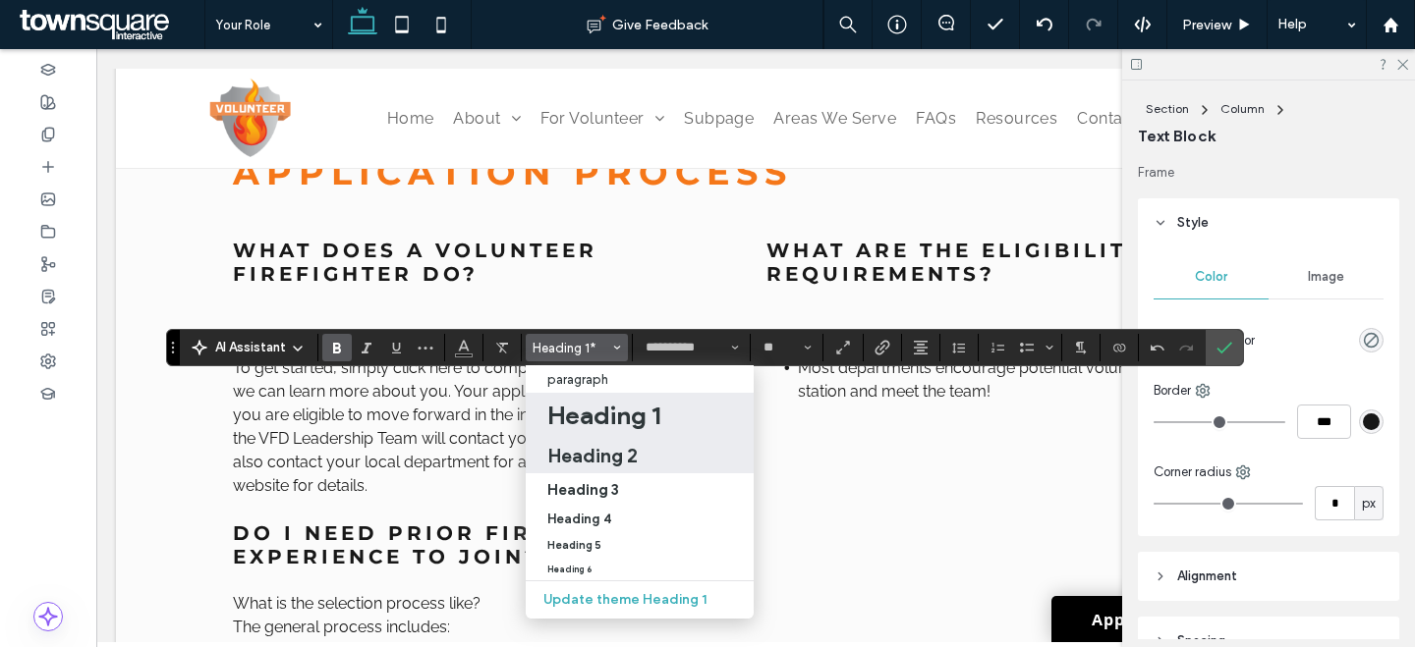
click at [613, 450] on h2 "Heading 2" at bounding box center [592, 456] width 90 height 24
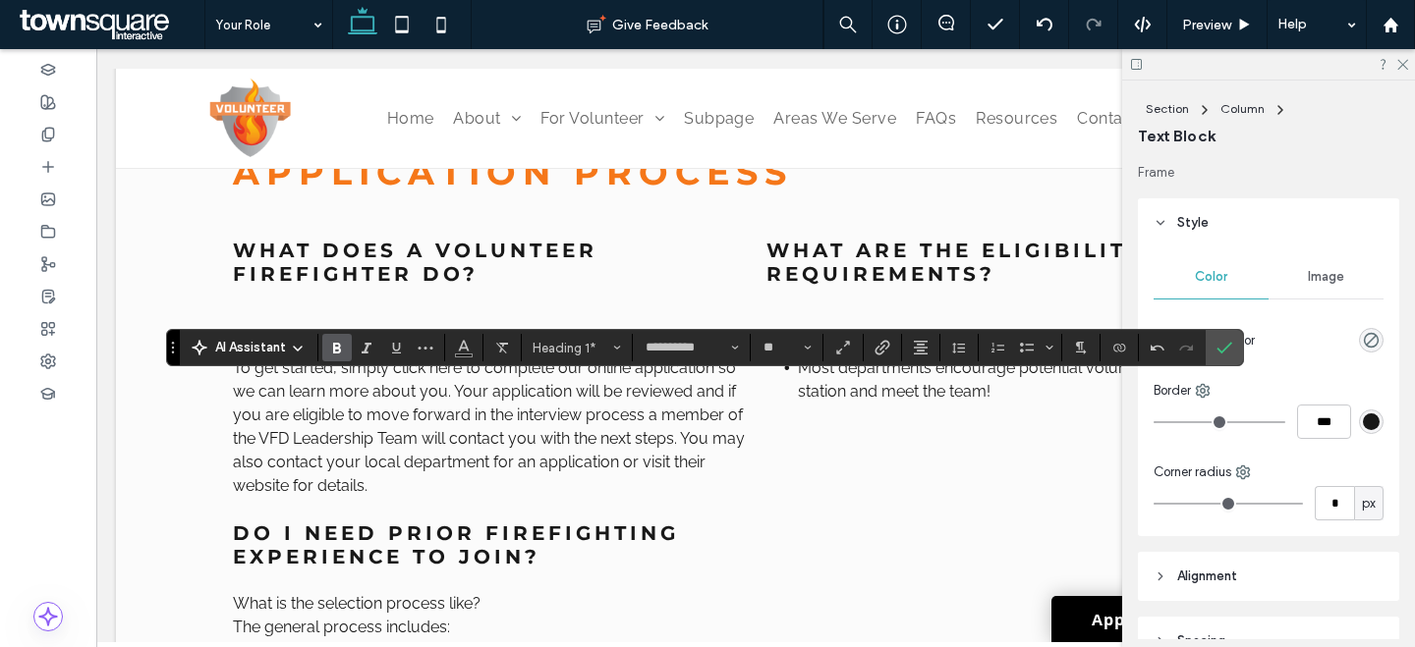
type input "*******"
type input "**"
click at [703, 346] on input "*******" at bounding box center [684, 348] width 83 height 16
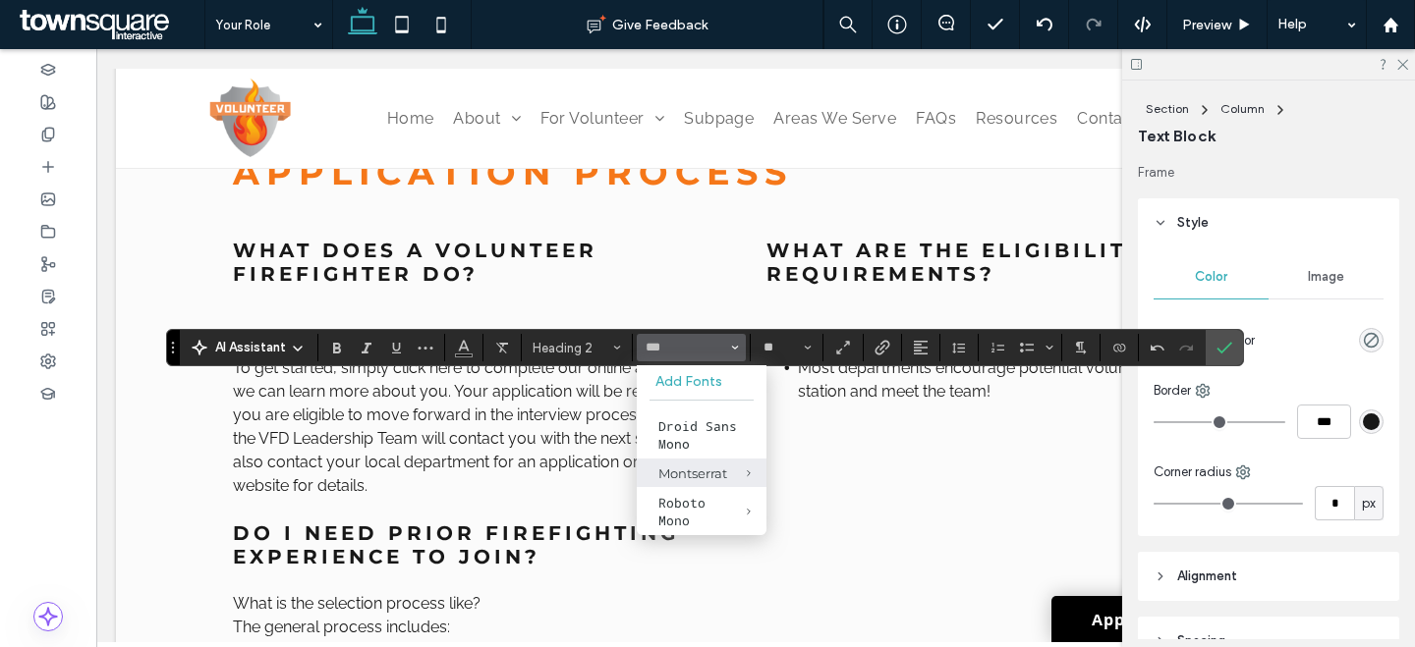
click at [699, 466] on div "Montserrat" at bounding box center [701, 474] width 86 height 16
type input "**********"
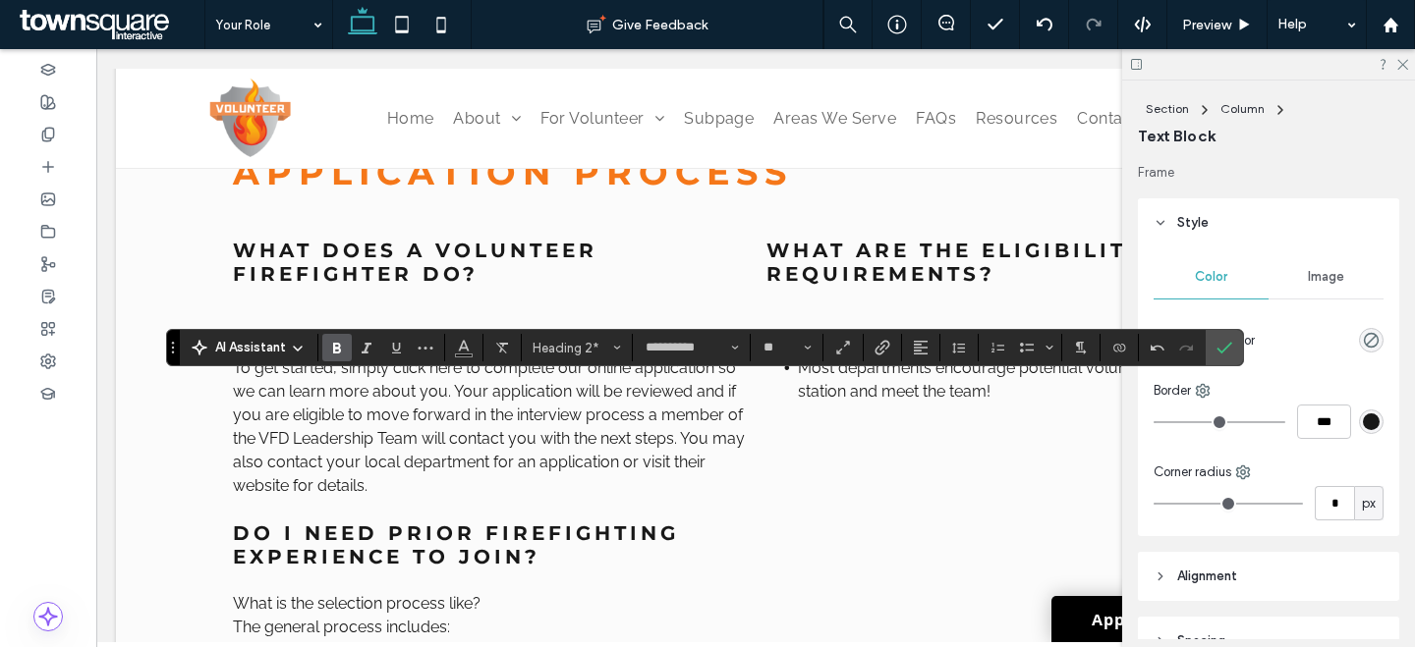
click at [340, 353] on icon "Bold" at bounding box center [337, 348] width 16 height 16
click at [432, 347] on icon "More" at bounding box center [425, 348] width 16 height 16
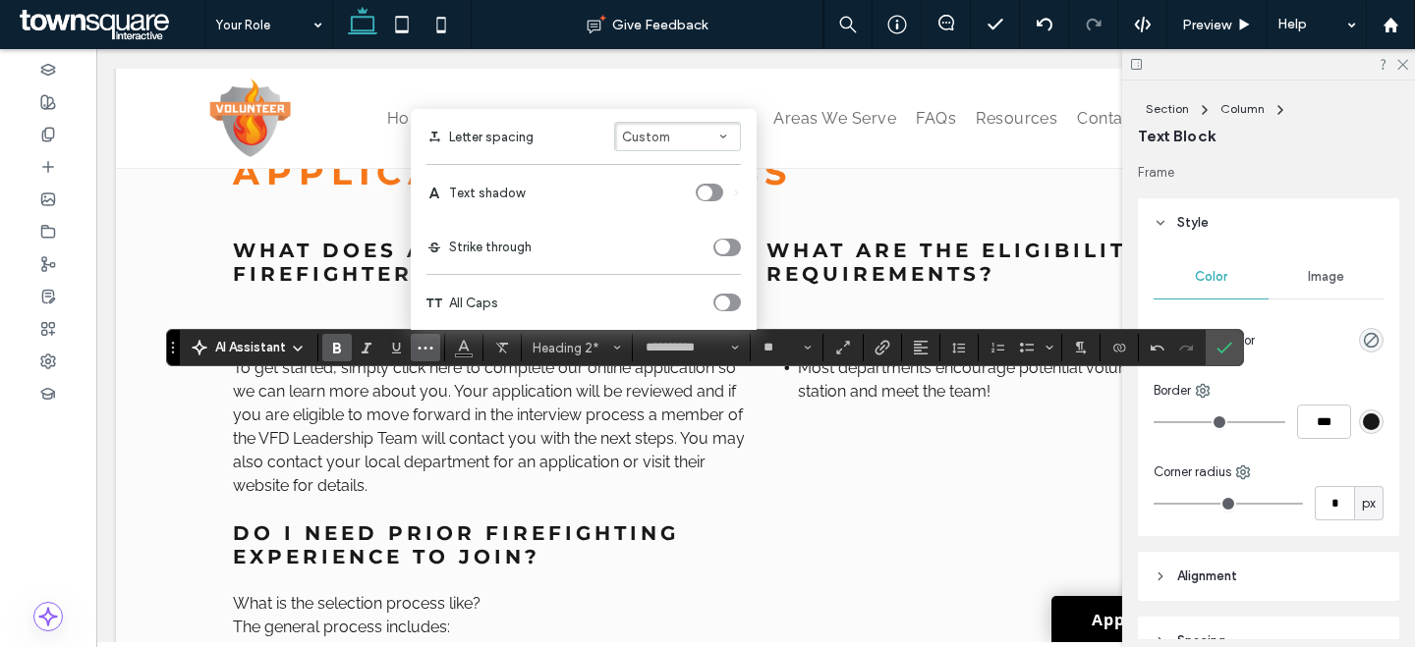
click at [730, 306] on div "toggle" at bounding box center [727, 303] width 28 height 18
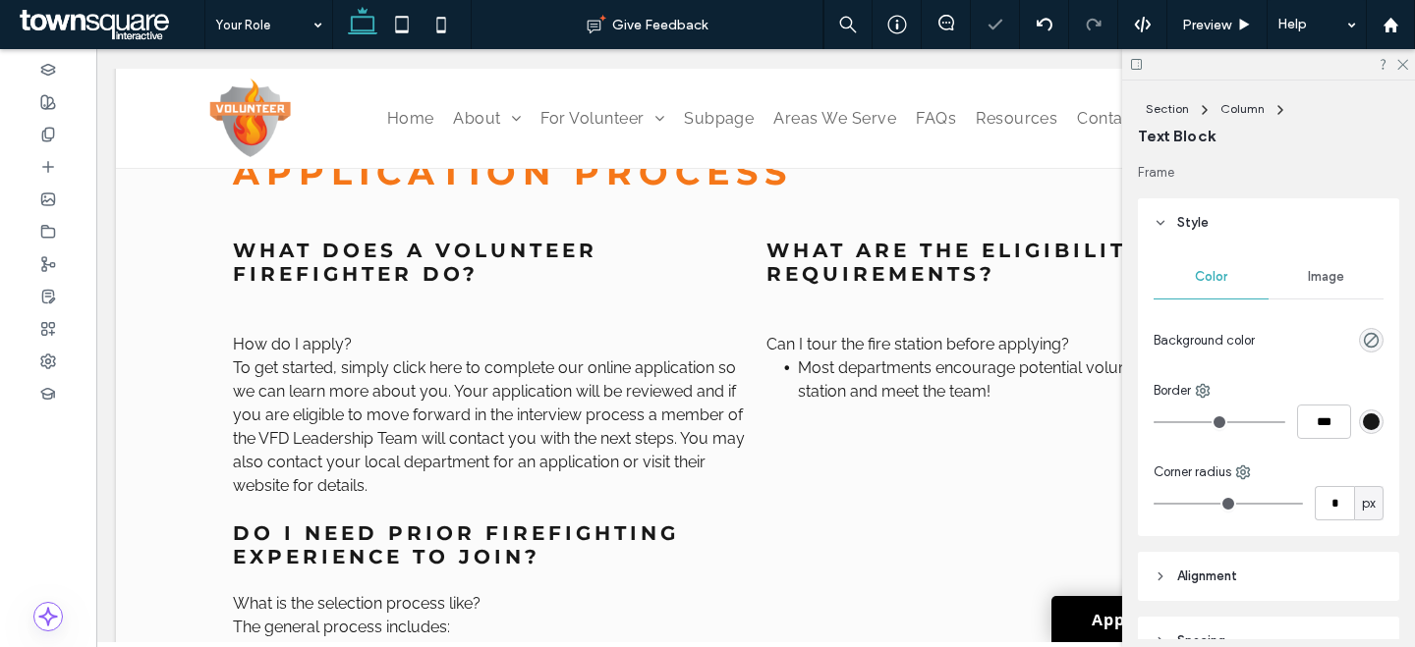
type input "**********"
type input "**"
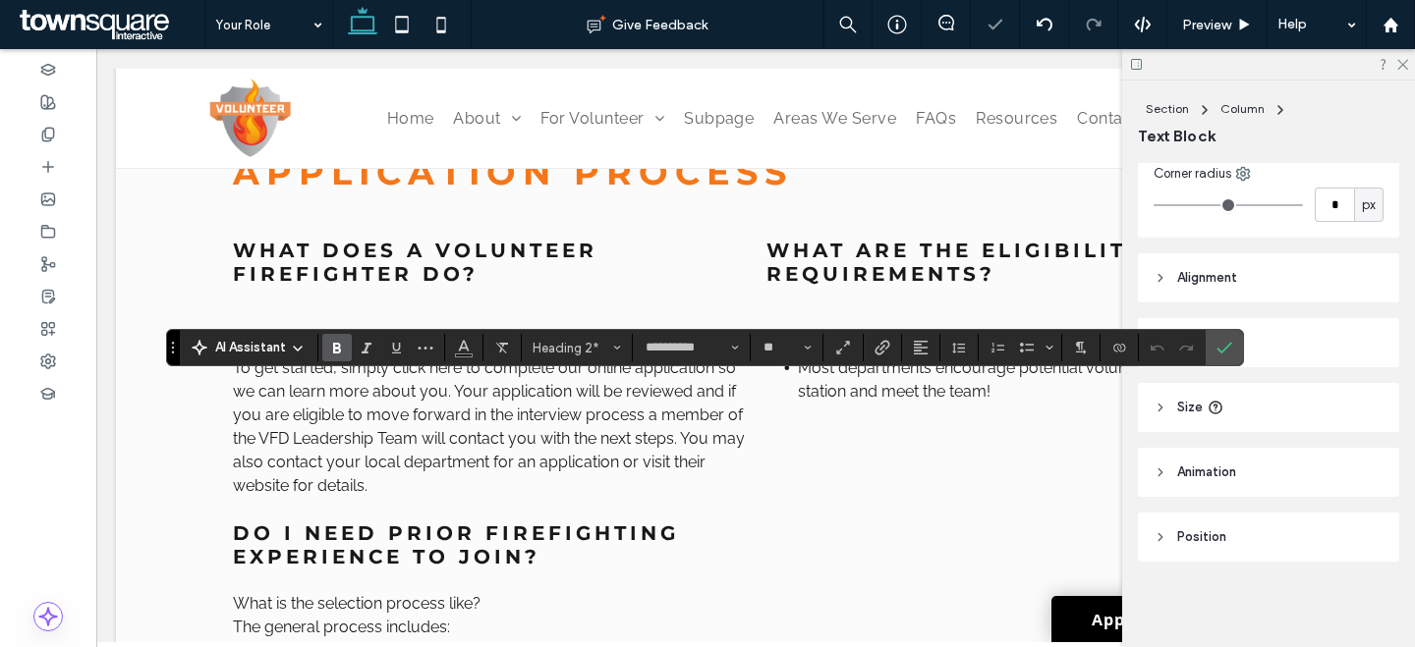
scroll to position [300, 0]
click at [404, 341] on label "Underline" at bounding box center [395, 348] width 29 height 28
click at [420, 344] on icon "More" at bounding box center [425, 348] width 16 height 16
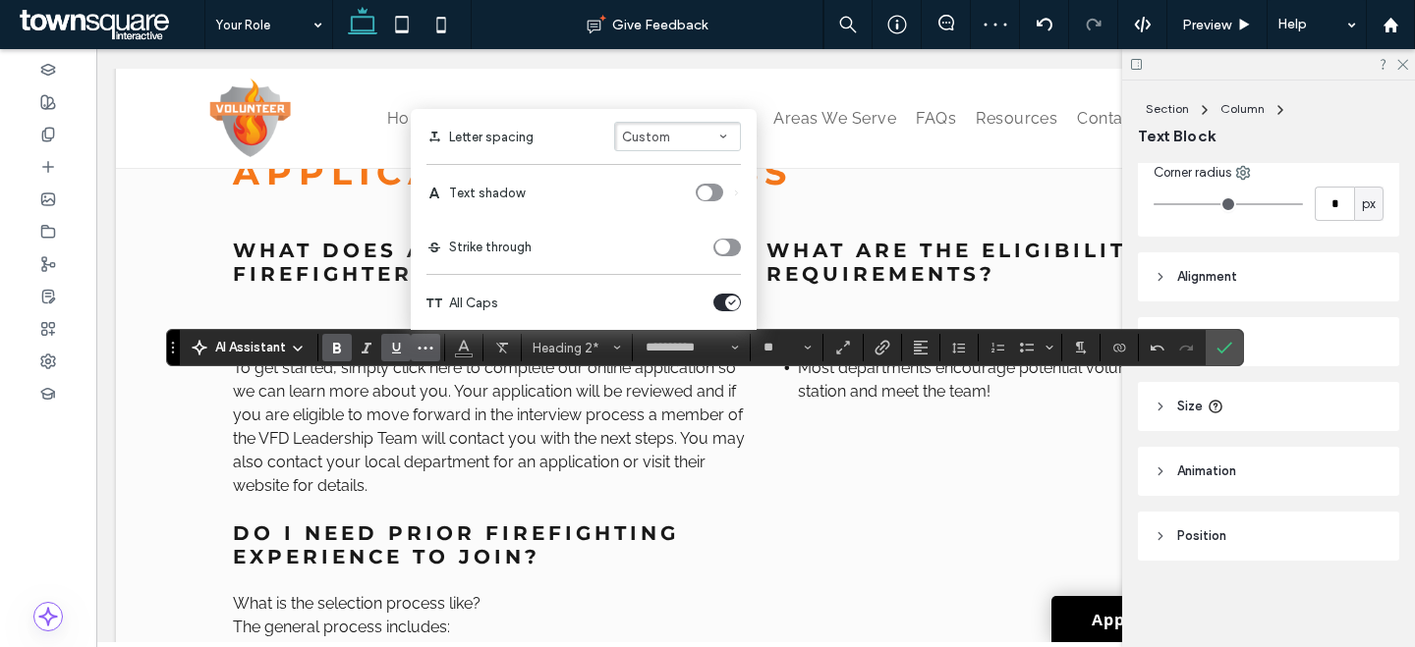
click at [664, 147] on button "Custom" at bounding box center [677, 136] width 127 height 29
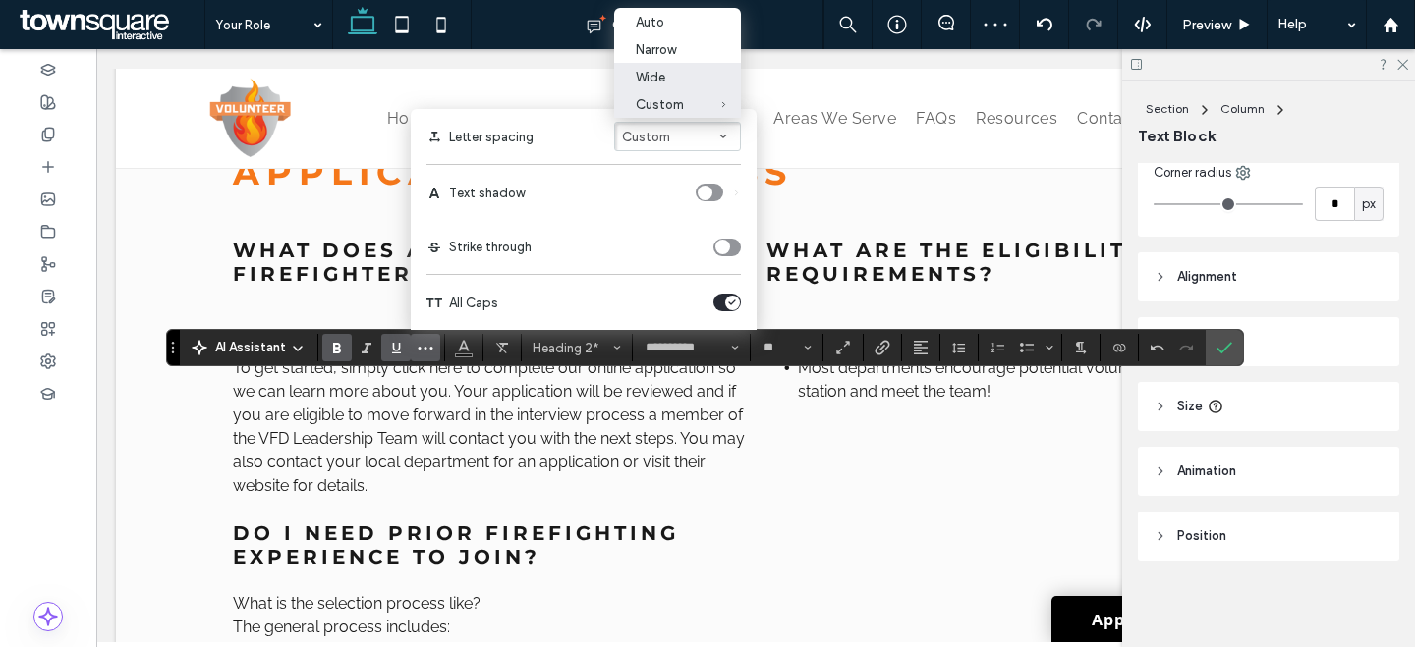
click at [655, 70] on div "Wide" at bounding box center [666, 77] width 60 height 15
click at [392, 350] on icon "Underline" at bounding box center [396, 348] width 16 height 16
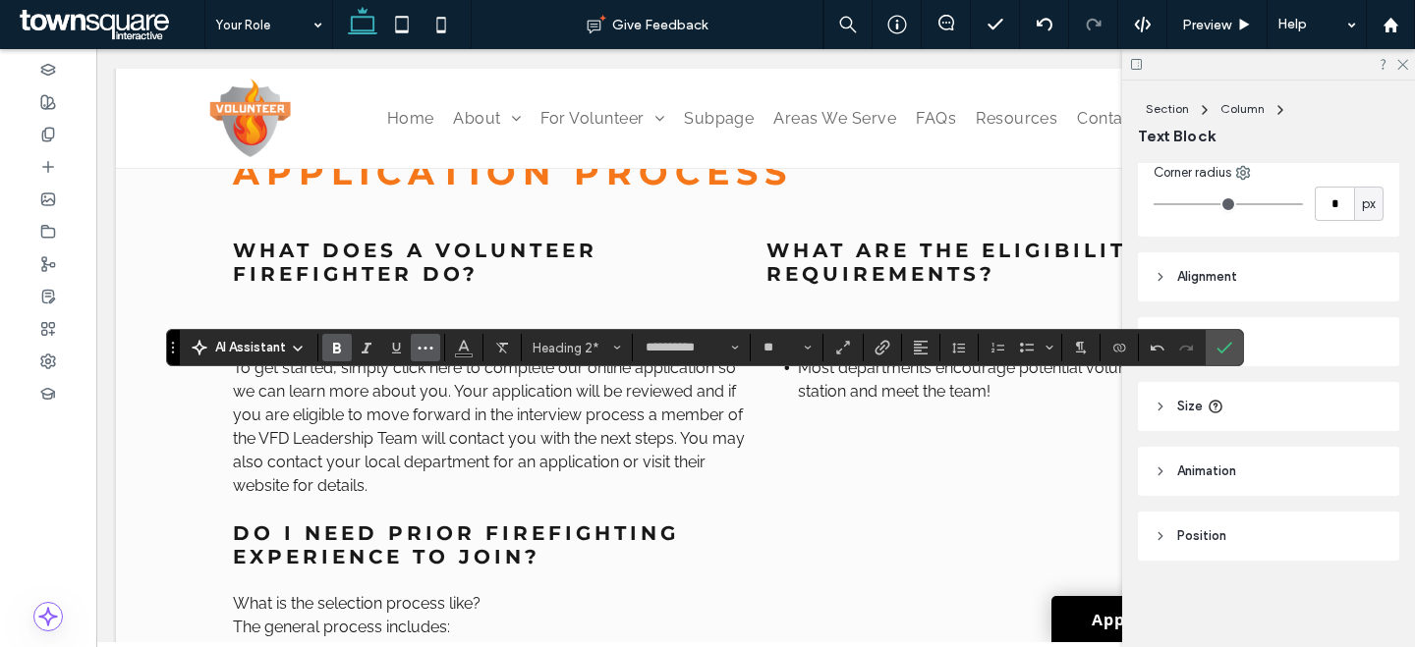
click at [429, 340] on icon "More" at bounding box center [425, 348] width 16 height 16
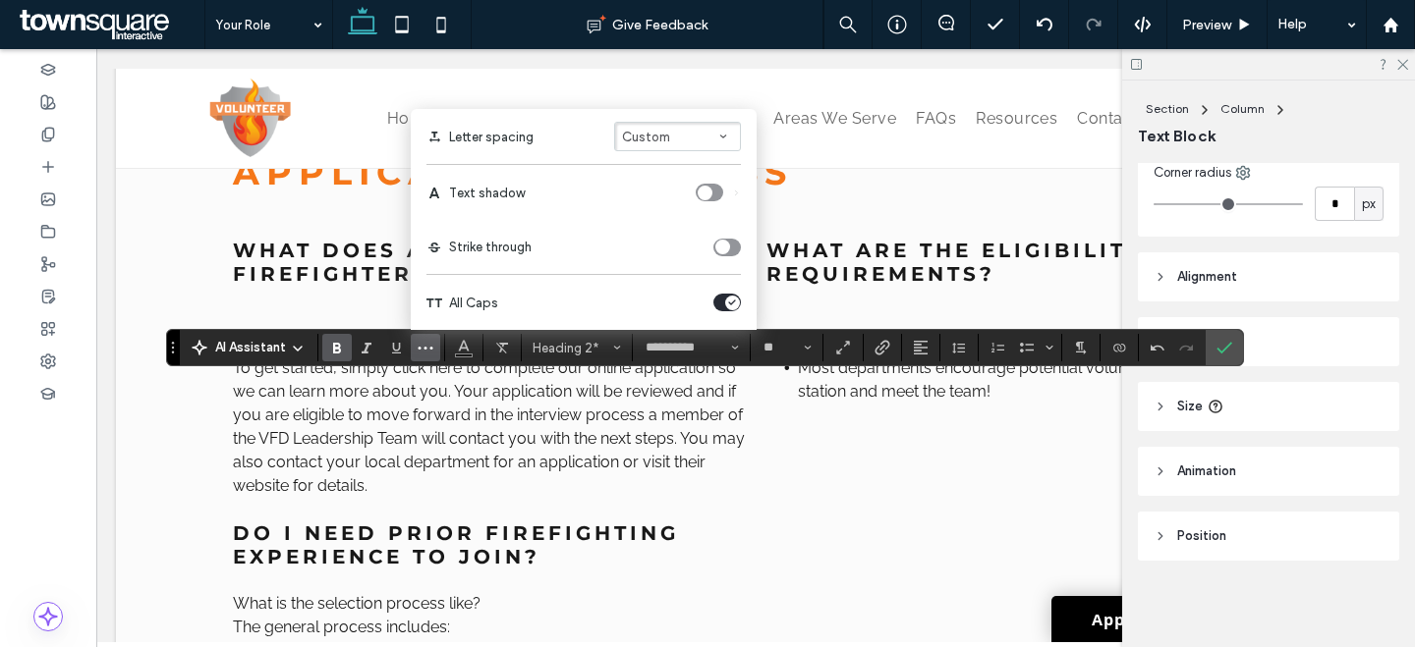
click at [708, 130] on button "Custom" at bounding box center [677, 136] width 127 height 29
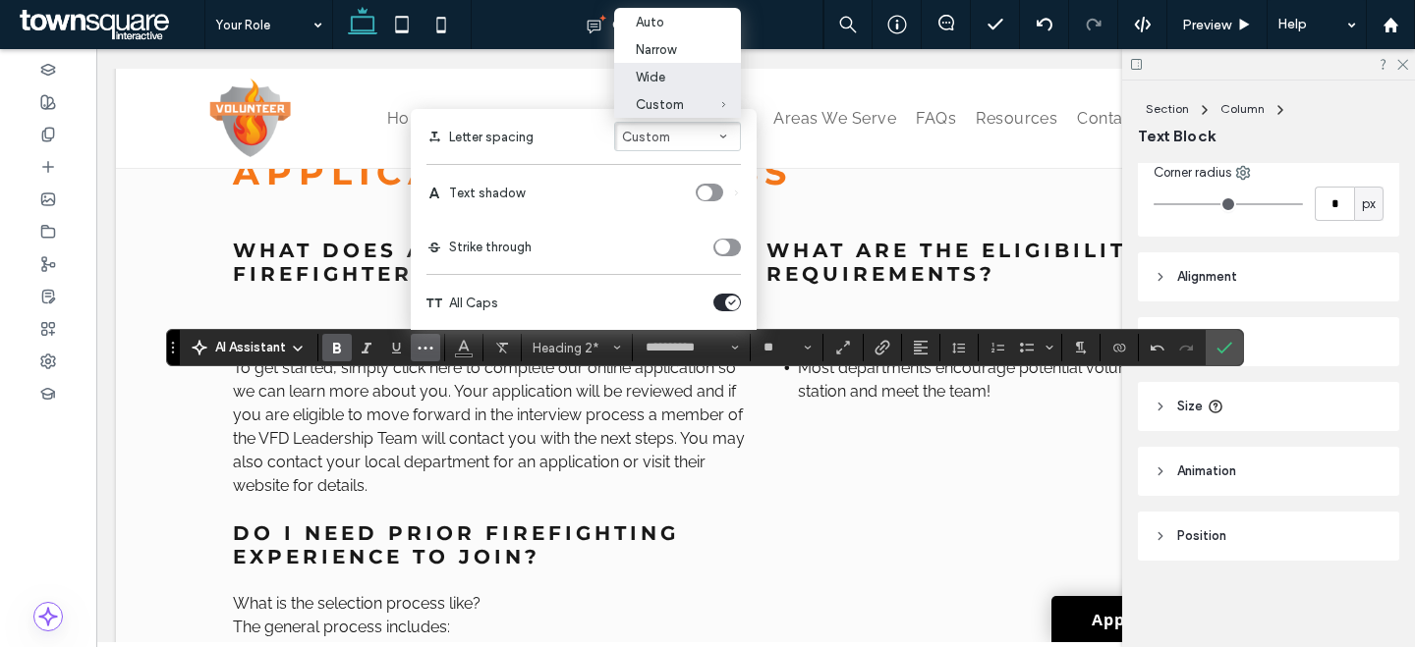
click at [689, 75] on div "Wide" at bounding box center [666, 77] width 60 height 15
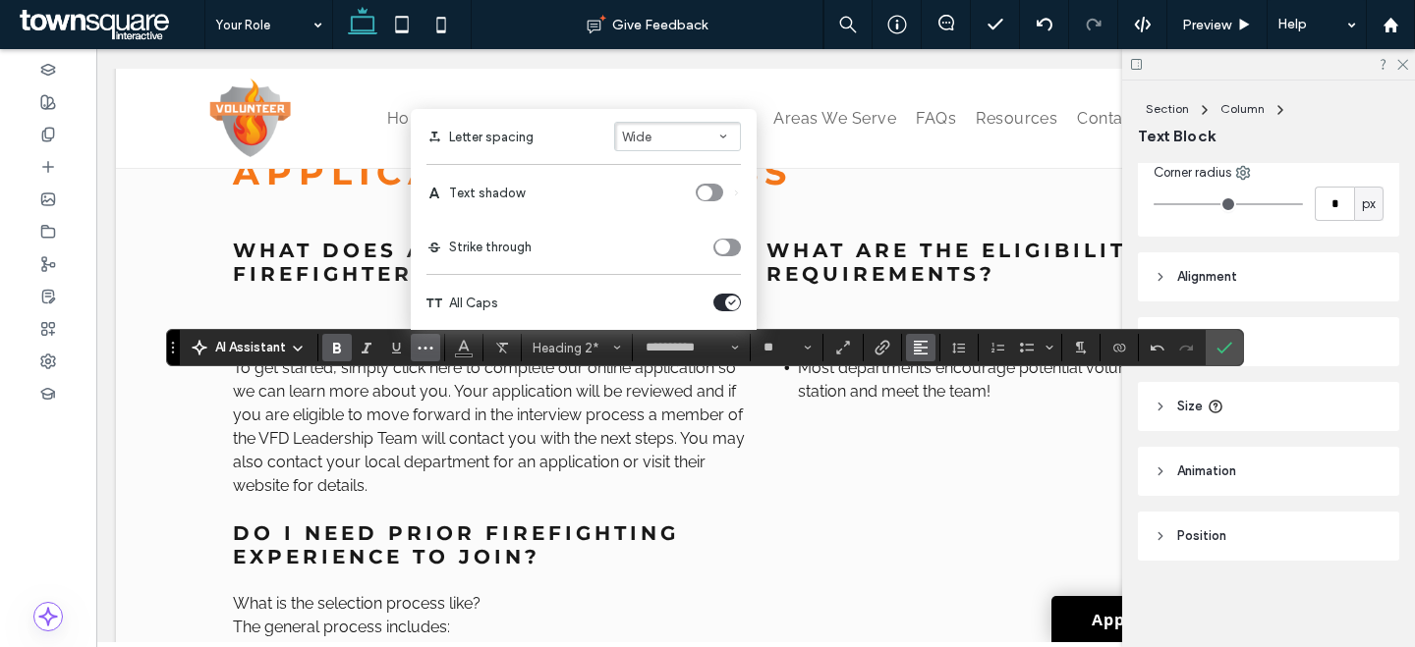
click at [921, 352] on icon "Alignment" at bounding box center [921, 348] width 16 height 16
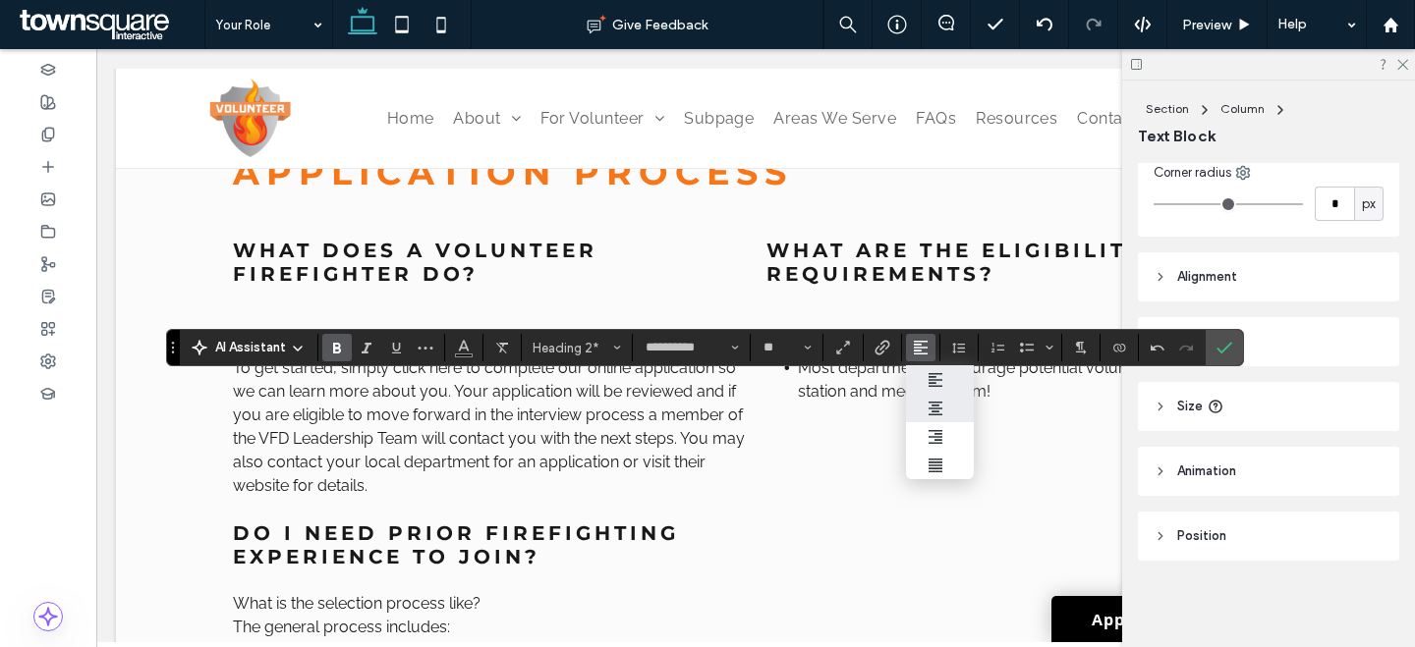
click at [948, 398] on label "ui.textEditor.alignment.center" at bounding box center [940, 408] width 69 height 28
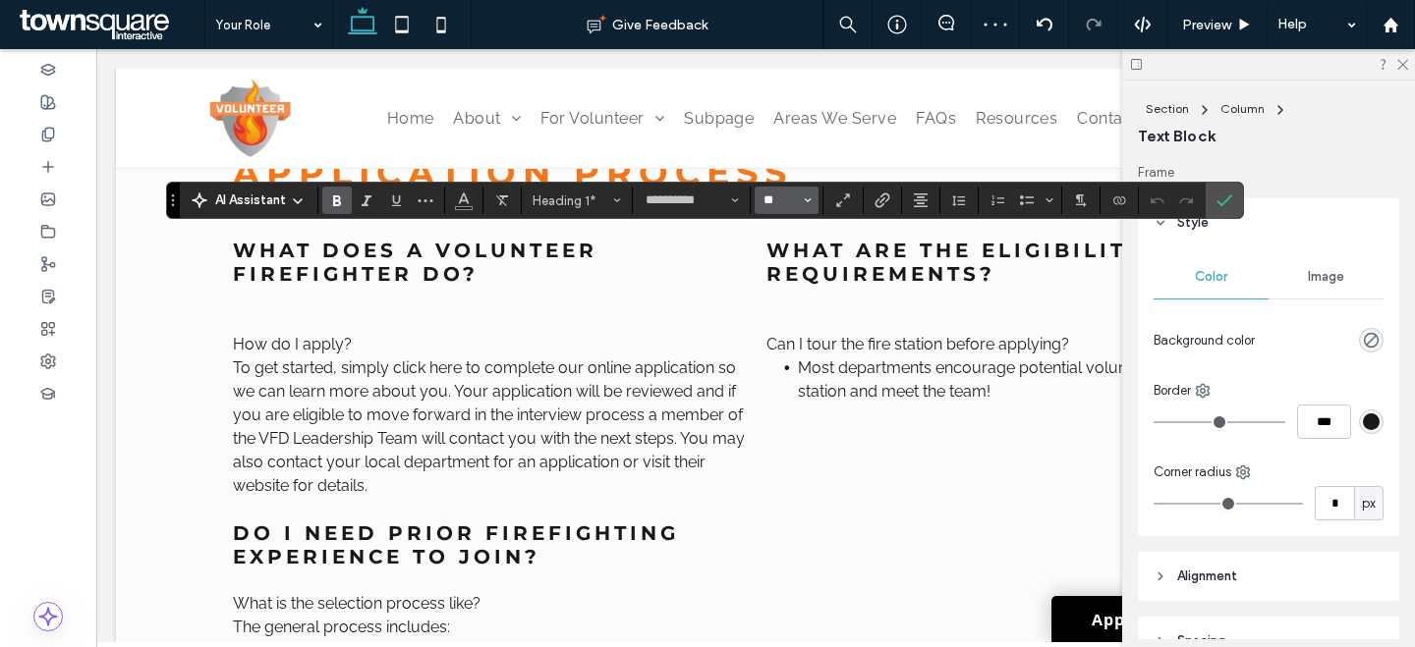
click at [782, 208] on input "**" at bounding box center [780, 201] width 38 height 16
type input "**"
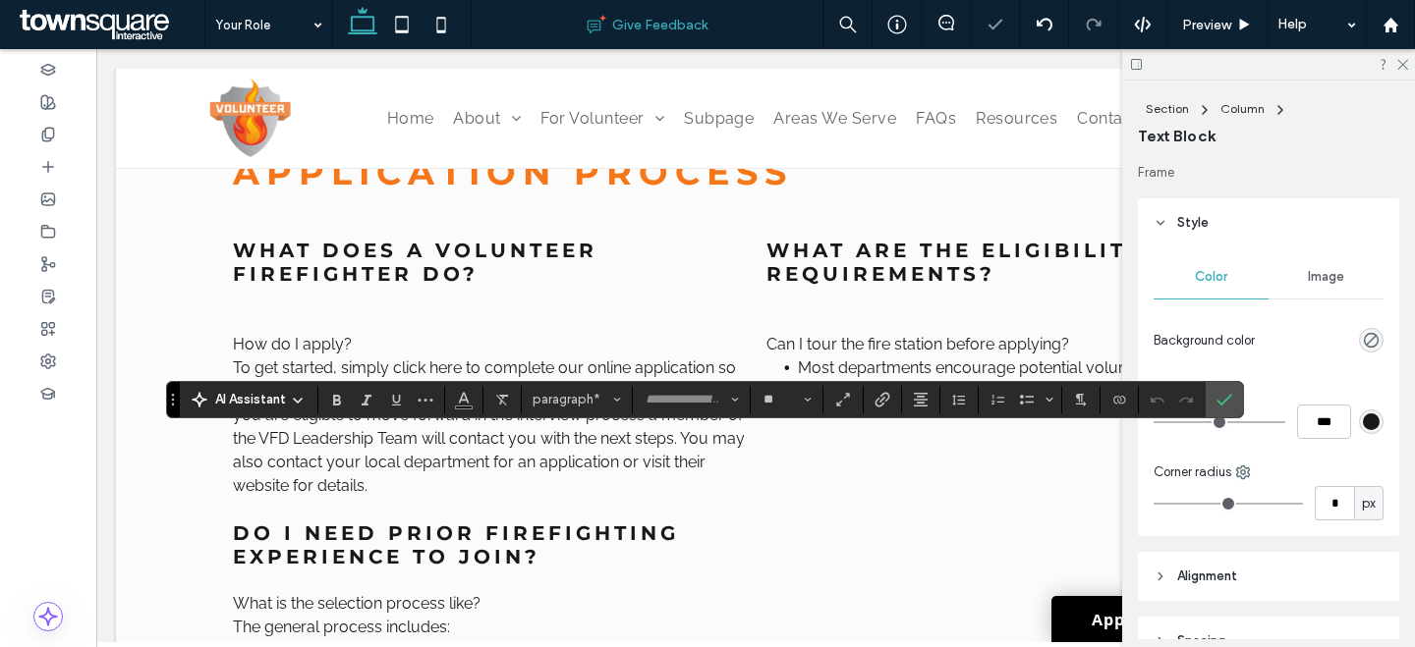
type input "*******"
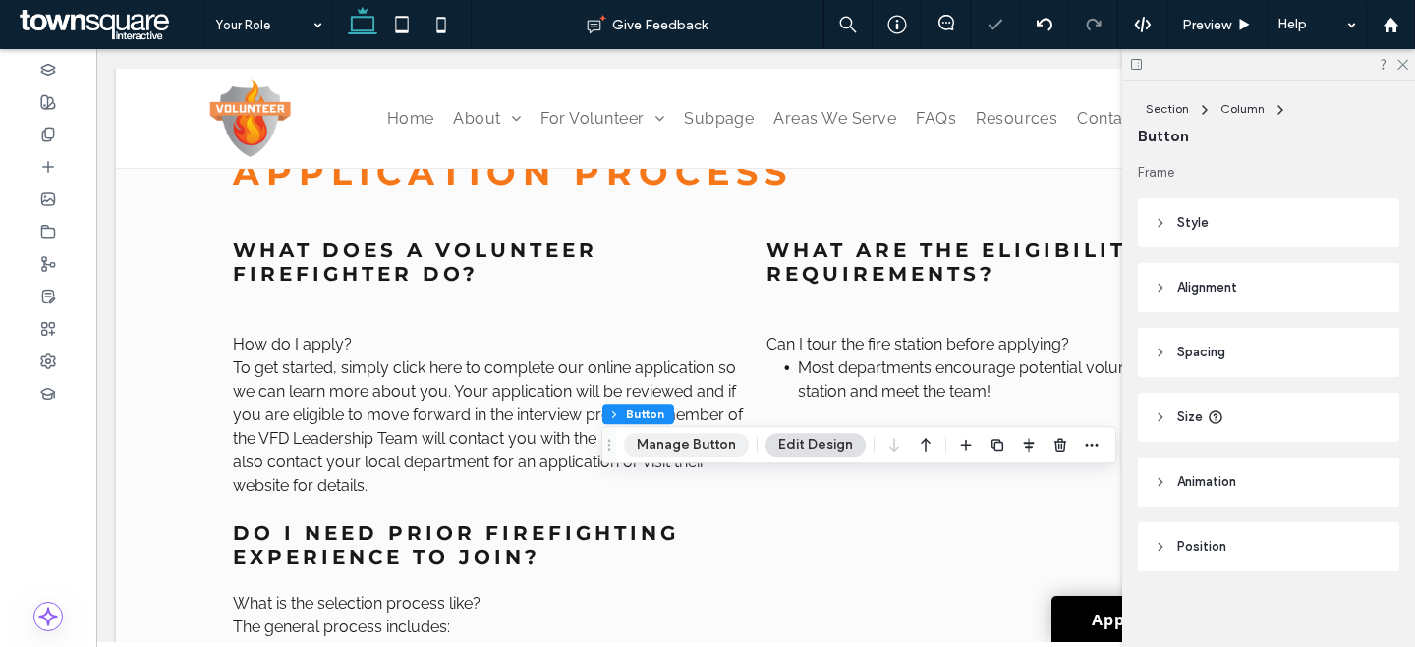
click at [686, 439] on button "Manage Button" at bounding box center [686, 445] width 125 height 24
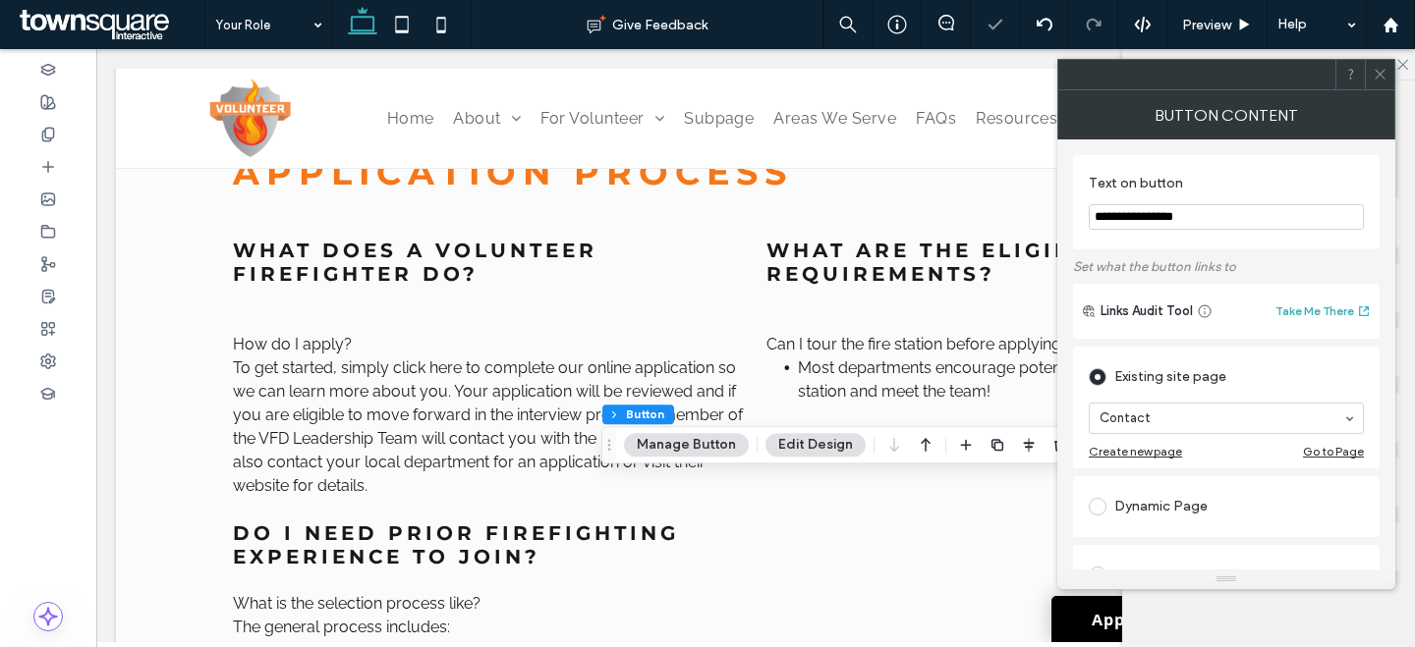
click at [1197, 213] on input "**********" at bounding box center [1225, 217] width 275 height 26
type input "*"
type input "**********"
click at [1384, 73] on icon at bounding box center [1379, 74] width 15 height 15
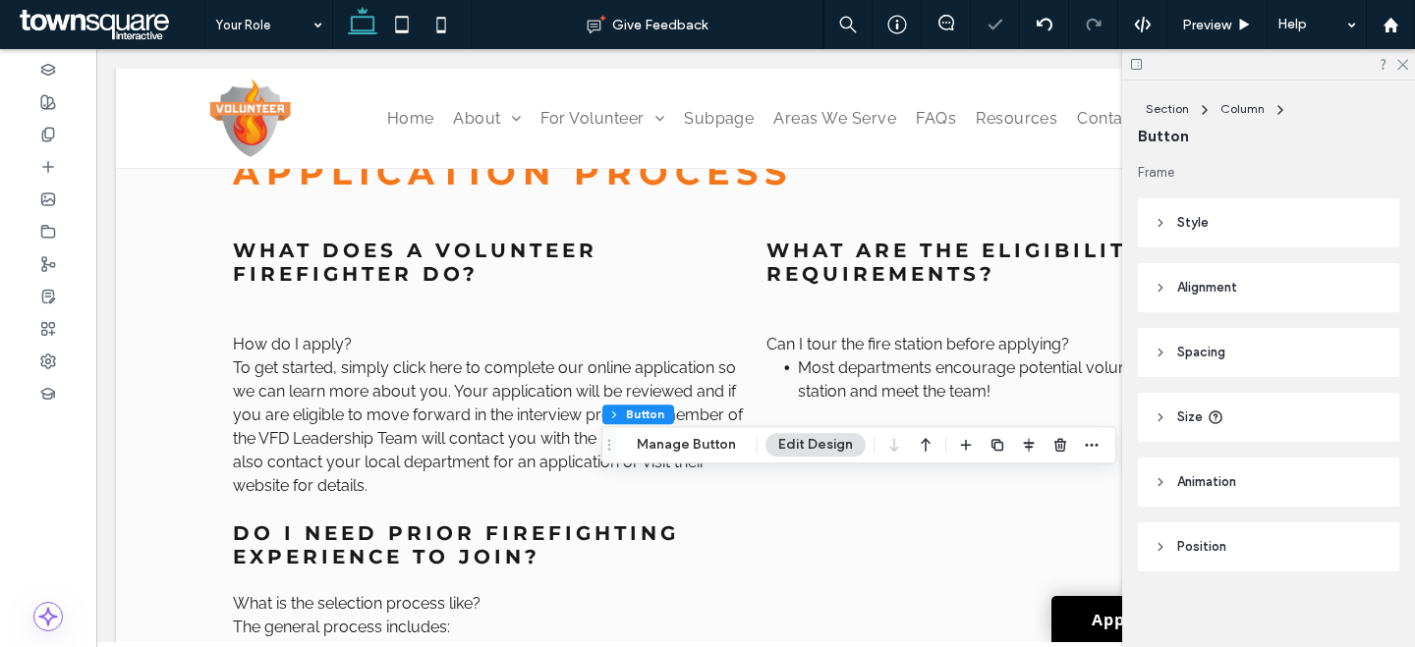
click at [1265, 222] on header "Style" at bounding box center [1268, 222] width 261 height 49
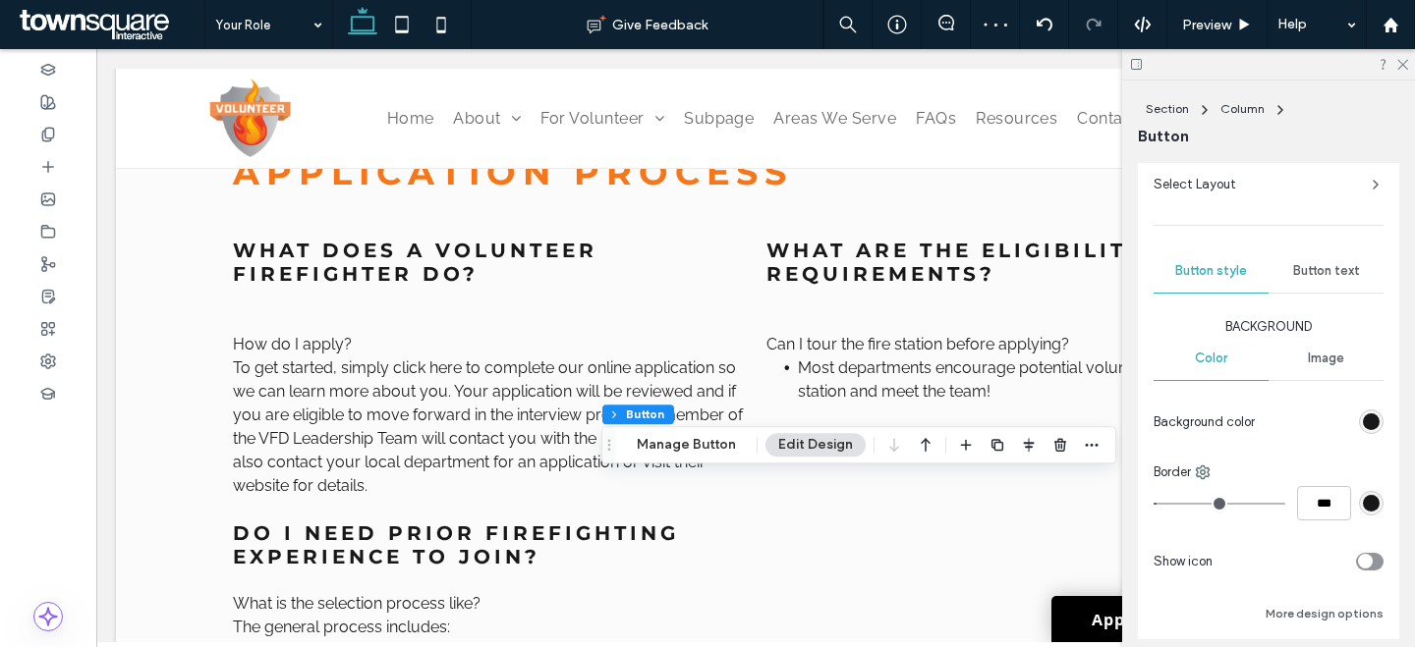
scroll to position [177, 0]
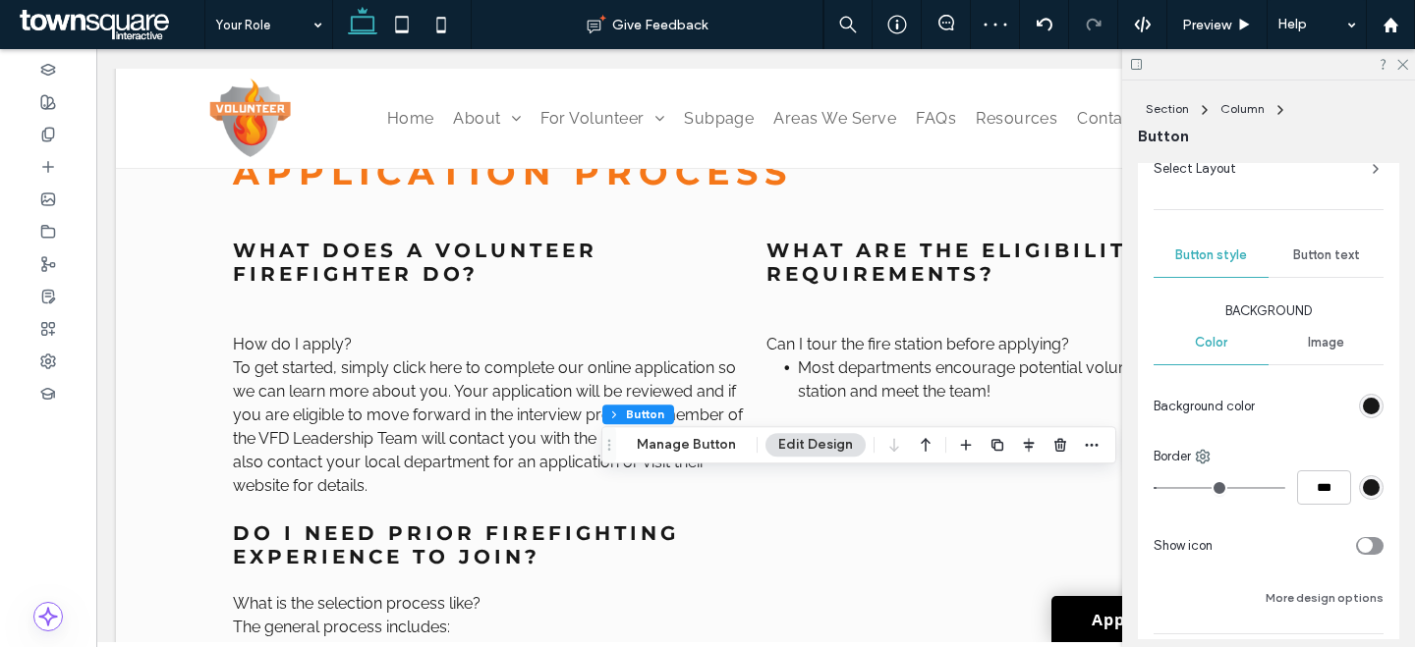
click at [1363, 410] on div "rgb(24, 24, 24)" at bounding box center [1371, 406] width 17 height 17
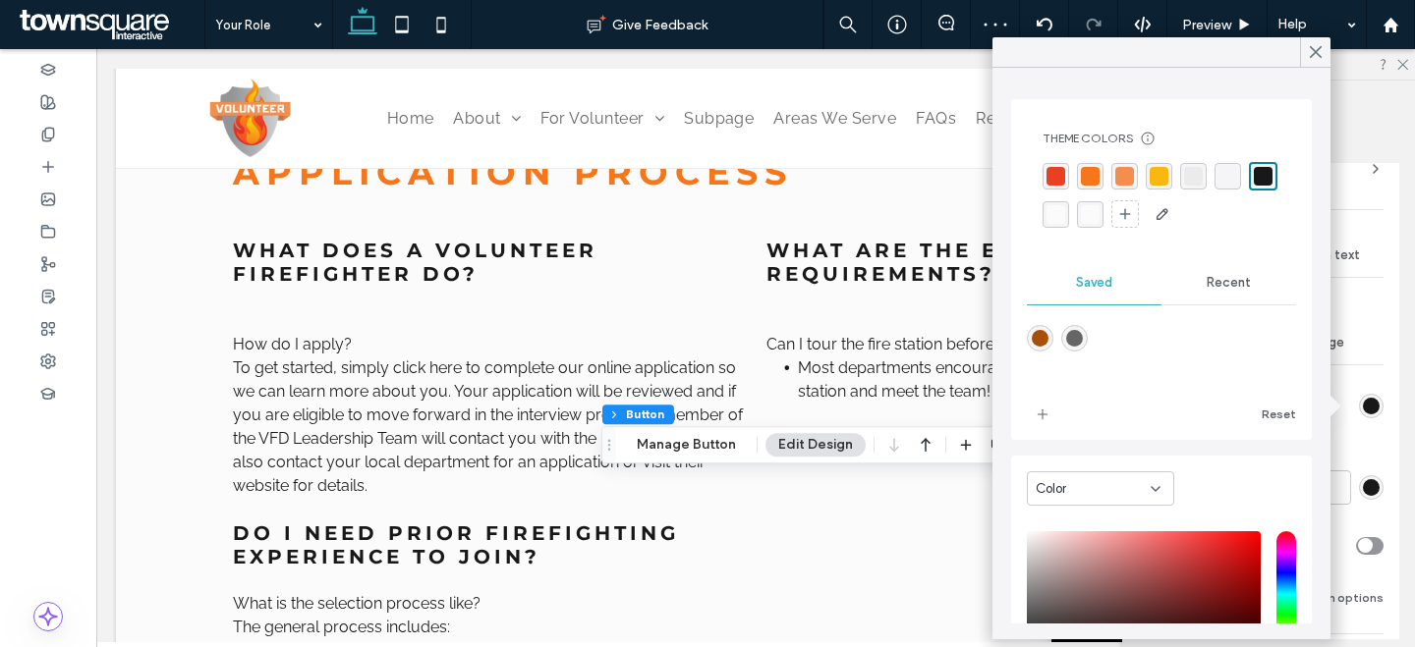
click at [1099, 209] on div "rgba(251, 251, 251, 0.97)" at bounding box center [1090, 214] width 19 height 19
click at [1307, 48] on icon at bounding box center [1316, 52] width 18 height 18
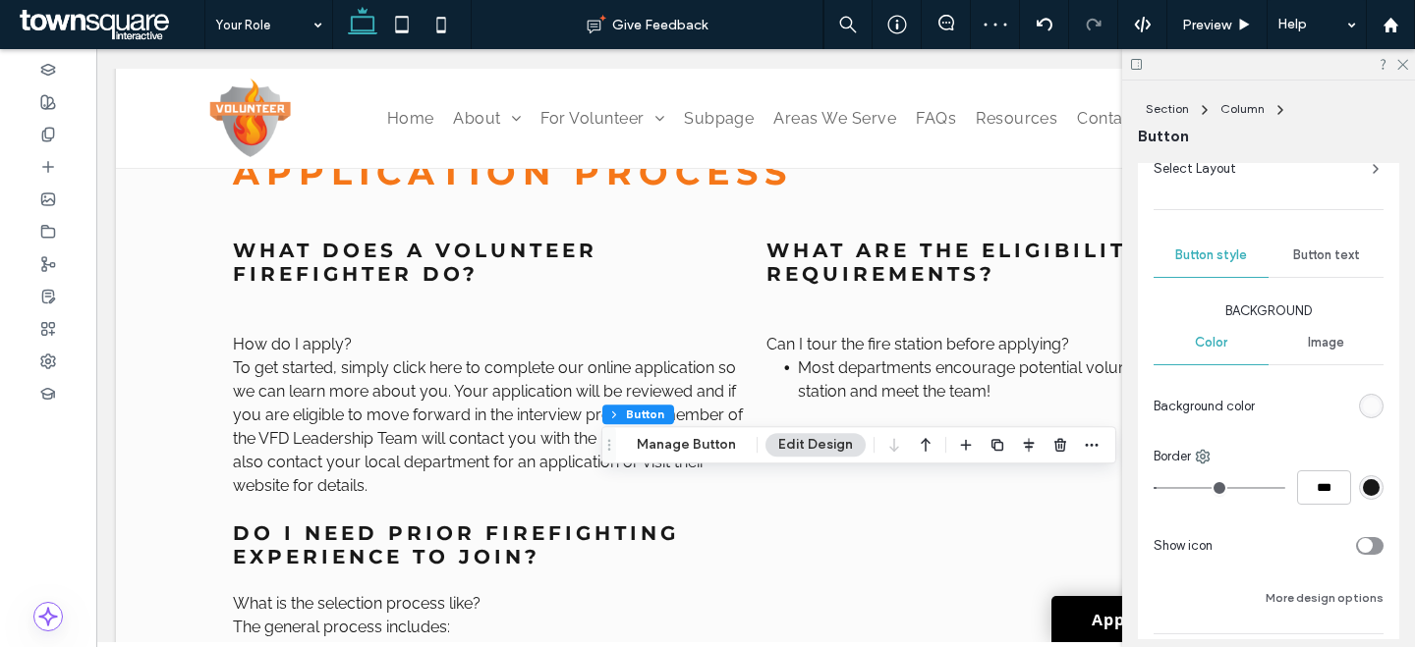
click at [1299, 252] on span "Button text" at bounding box center [1326, 256] width 67 height 16
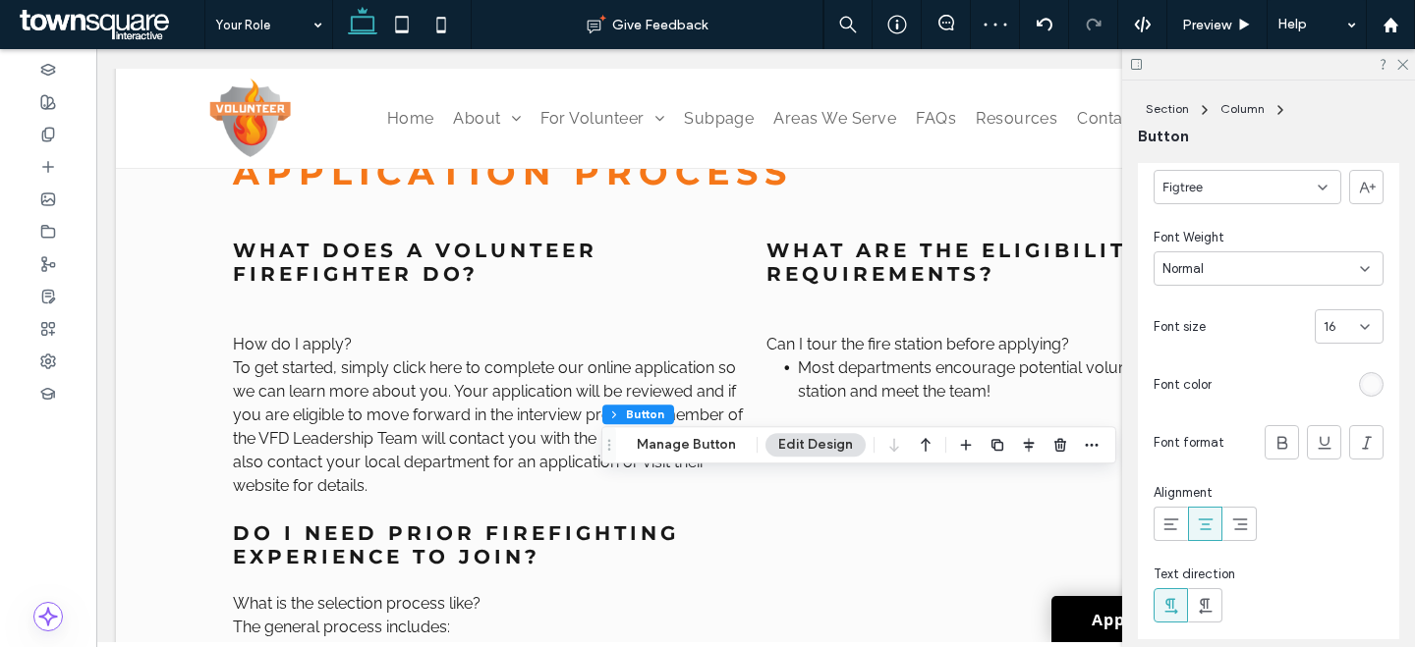
scroll to position [353, 0]
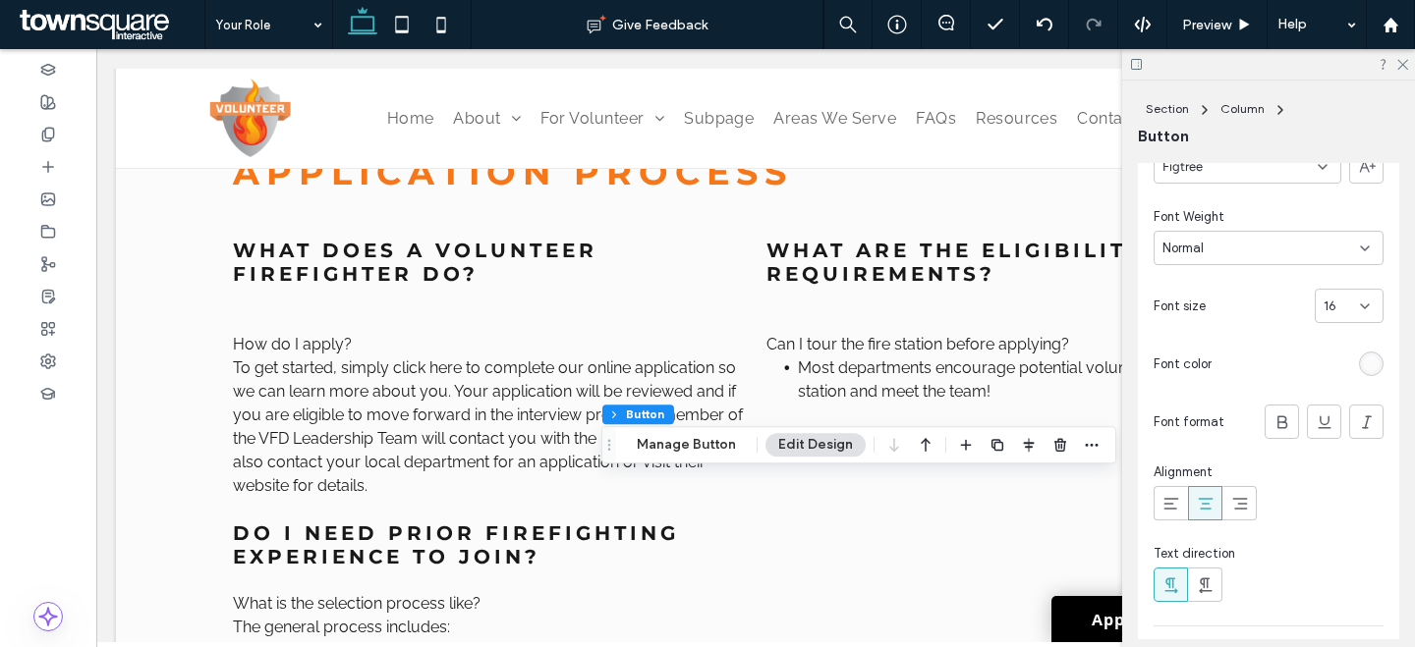
click at [1363, 363] on div "rgb(251, 251, 251)" at bounding box center [1371, 364] width 17 height 17
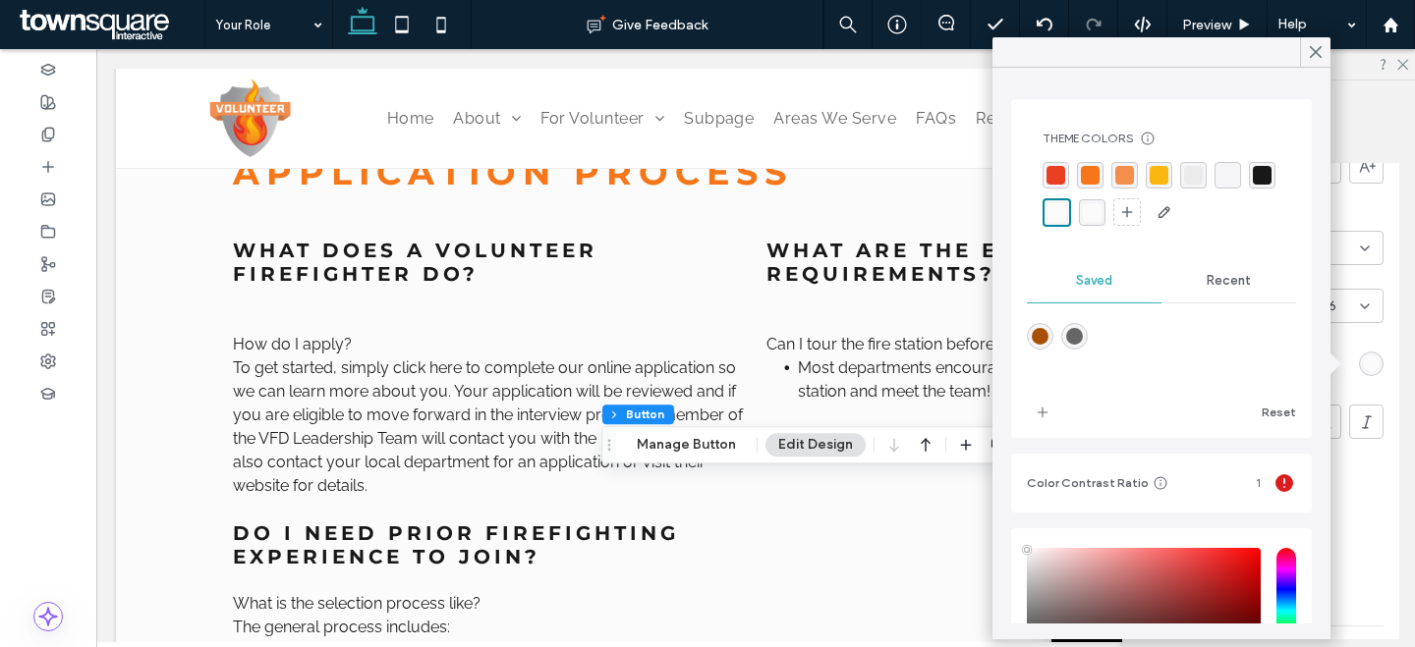
click at [1252, 185] on div "rgba(24, 24, 24, 1)" at bounding box center [1261, 175] width 19 height 19
click at [1318, 56] on use at bounding box center [1315, 52] width 10 height 11
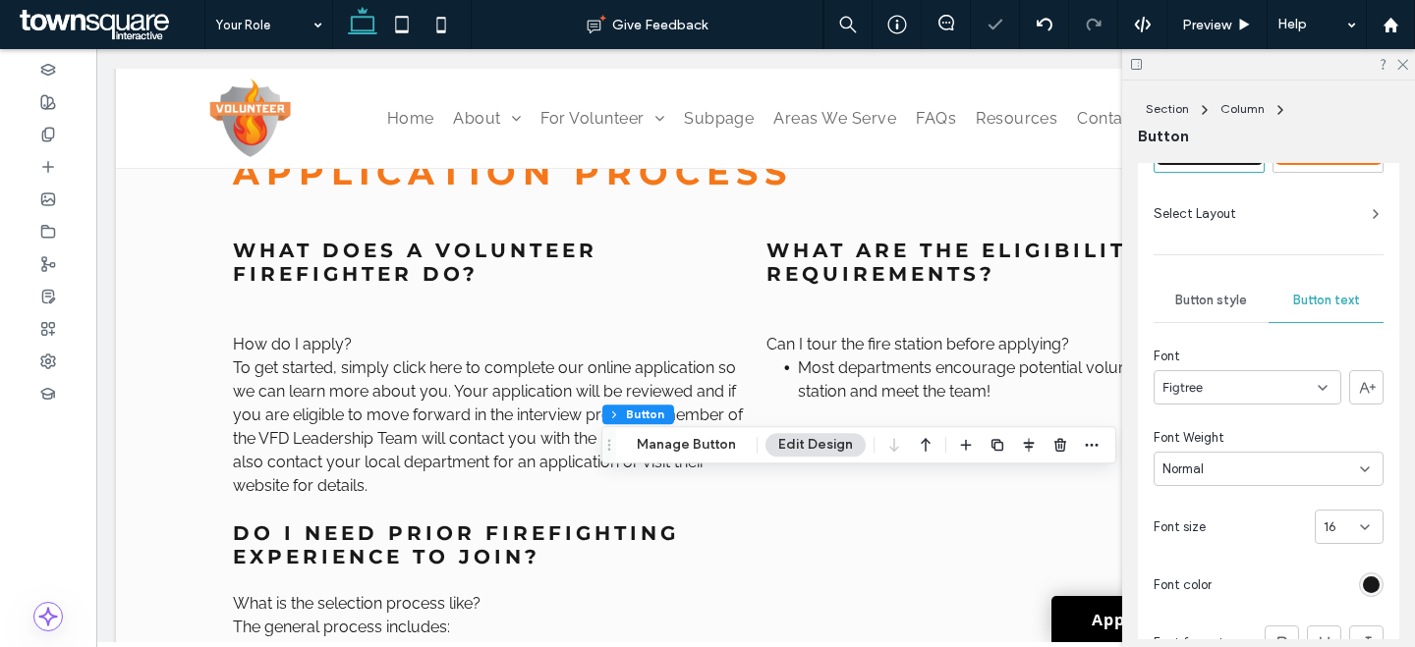
scroll to position [31, 0]
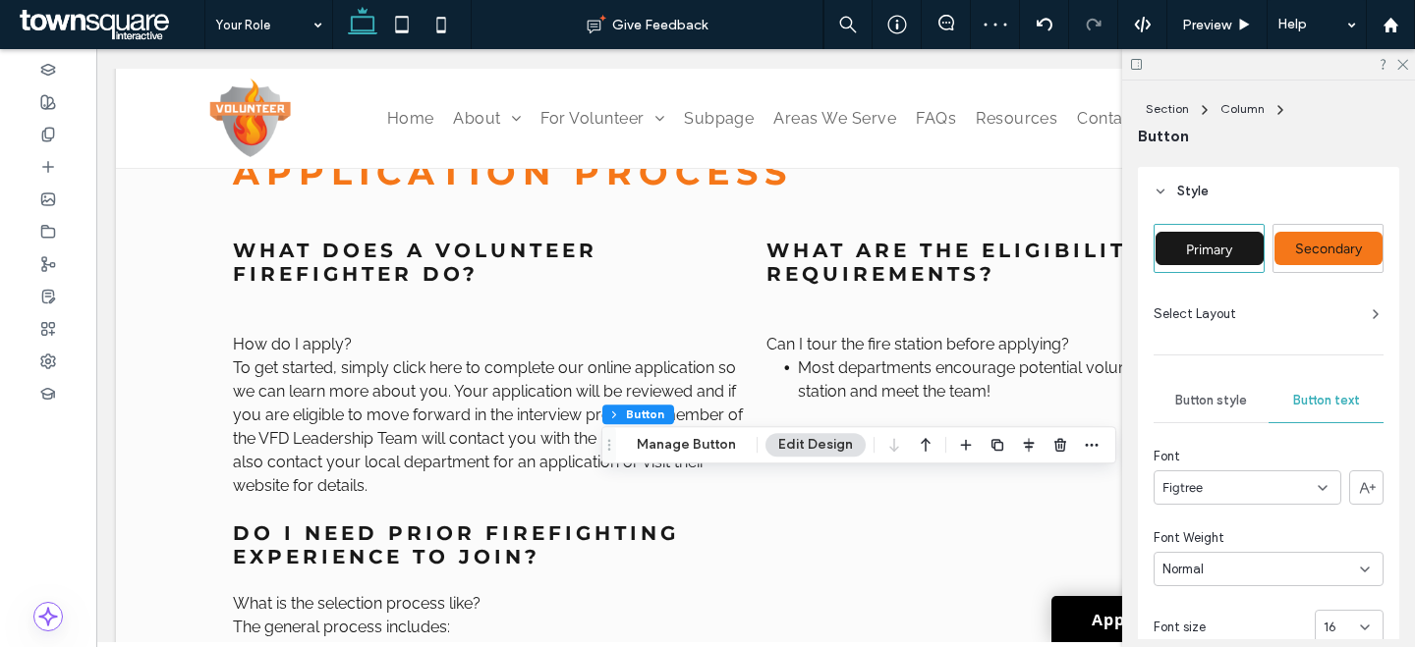
click at [1206, 391] on div "Button style" at bounding box center [1210, 400] width 115 height 43
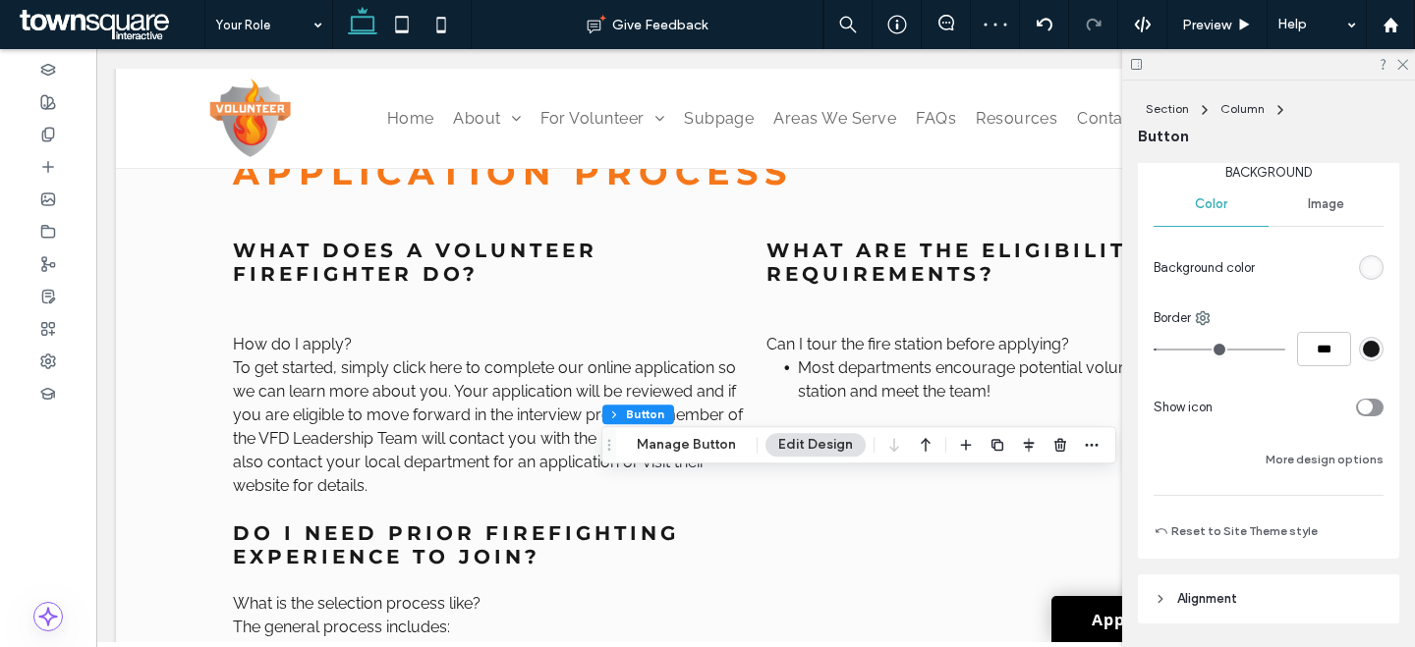
scroll to position [554, 0]
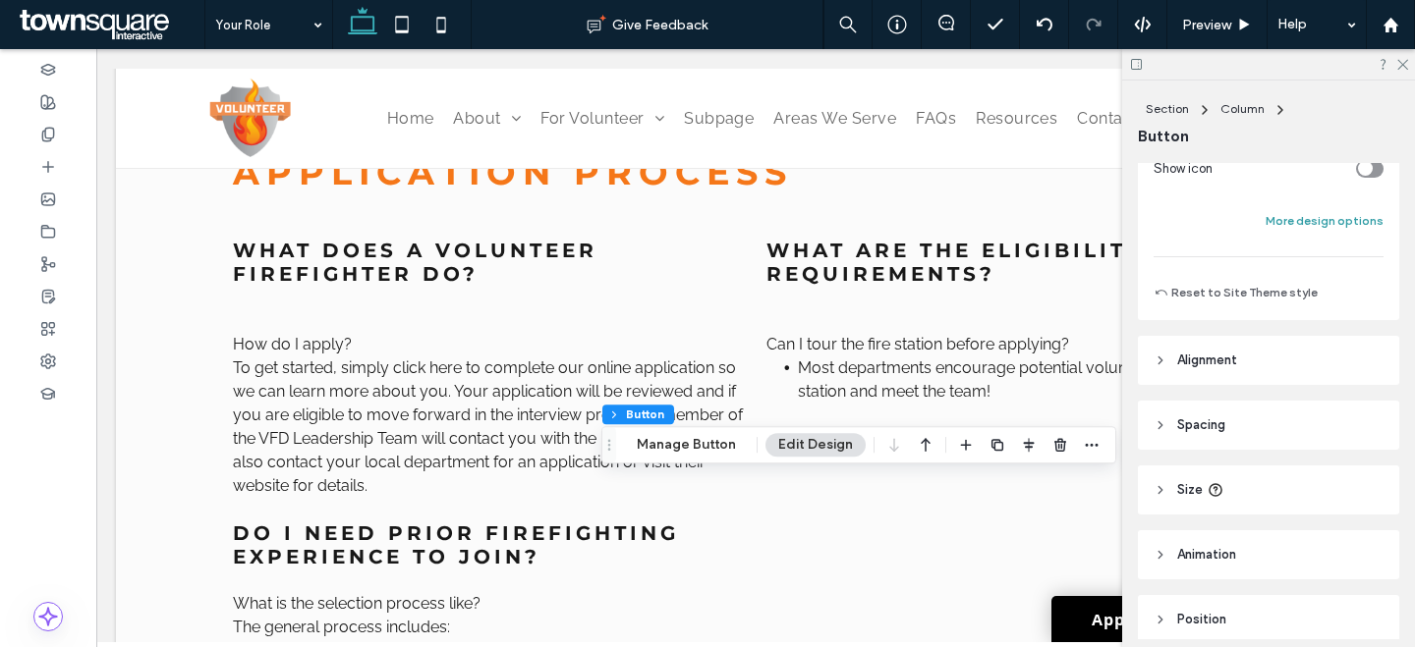
click at [1340, 223] on button "More design options" at bounding box center [1324, 221] width 118 height 24
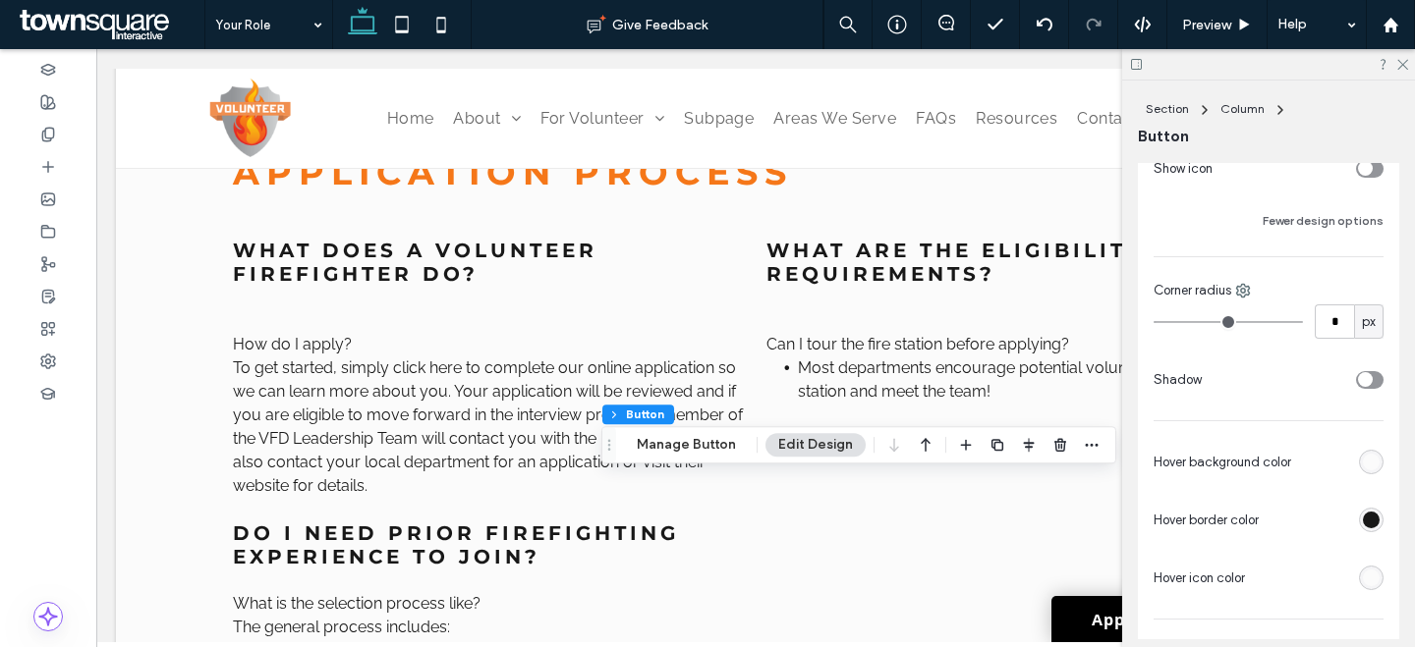
click at [1363, 479] on div "Hover background color Hover border color Hover icon color" at bounding box center [1268, 520] width 230 height 150
click at [1360, 473] on div "rgb(251, 251, 251)" at bounding box center [1371, 462] width 25 height 25
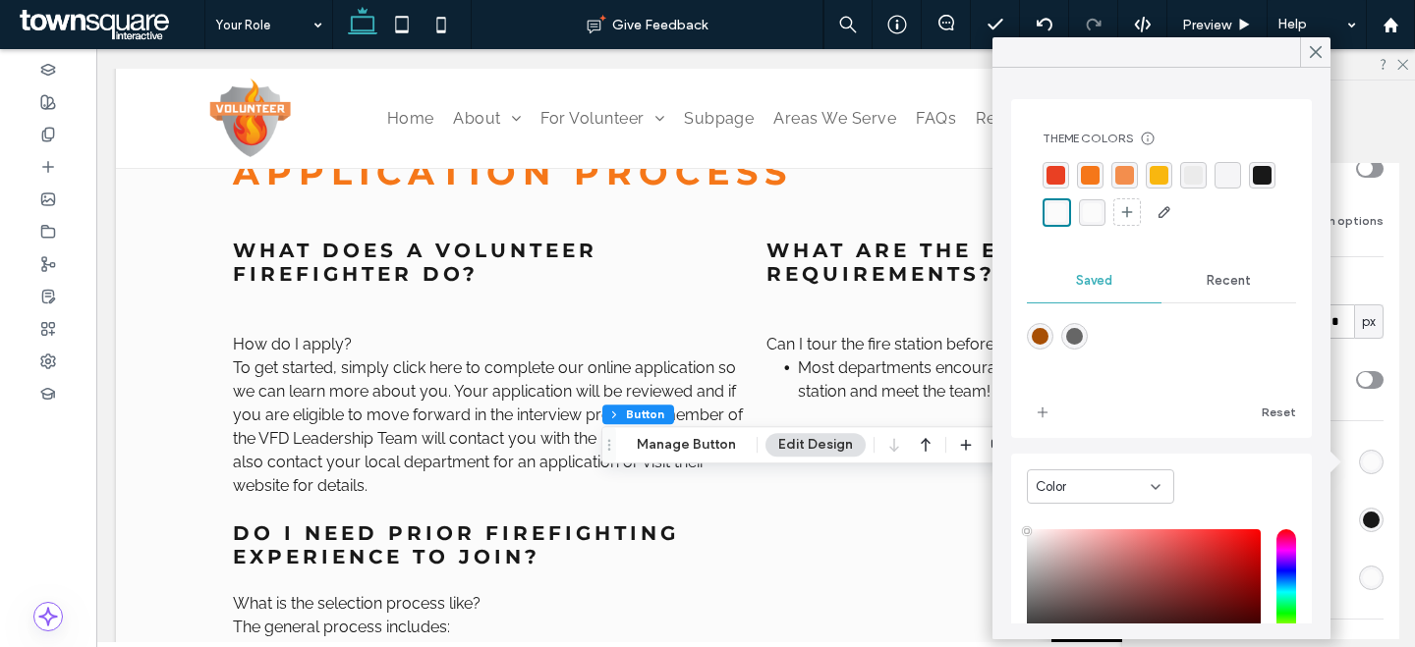
click at [1249, 189] on div "rgba(24, 24, 24, 1)" at bounding box center [1262, 175] width 27 height 27
click at [1081, 169] on div "rgba(245, 119, 25, 1)" at bounding box center [1090, 176] width 19 height 19
click at [1314, 48] on icon at bounding box center [1316, 52] width 18 height 18
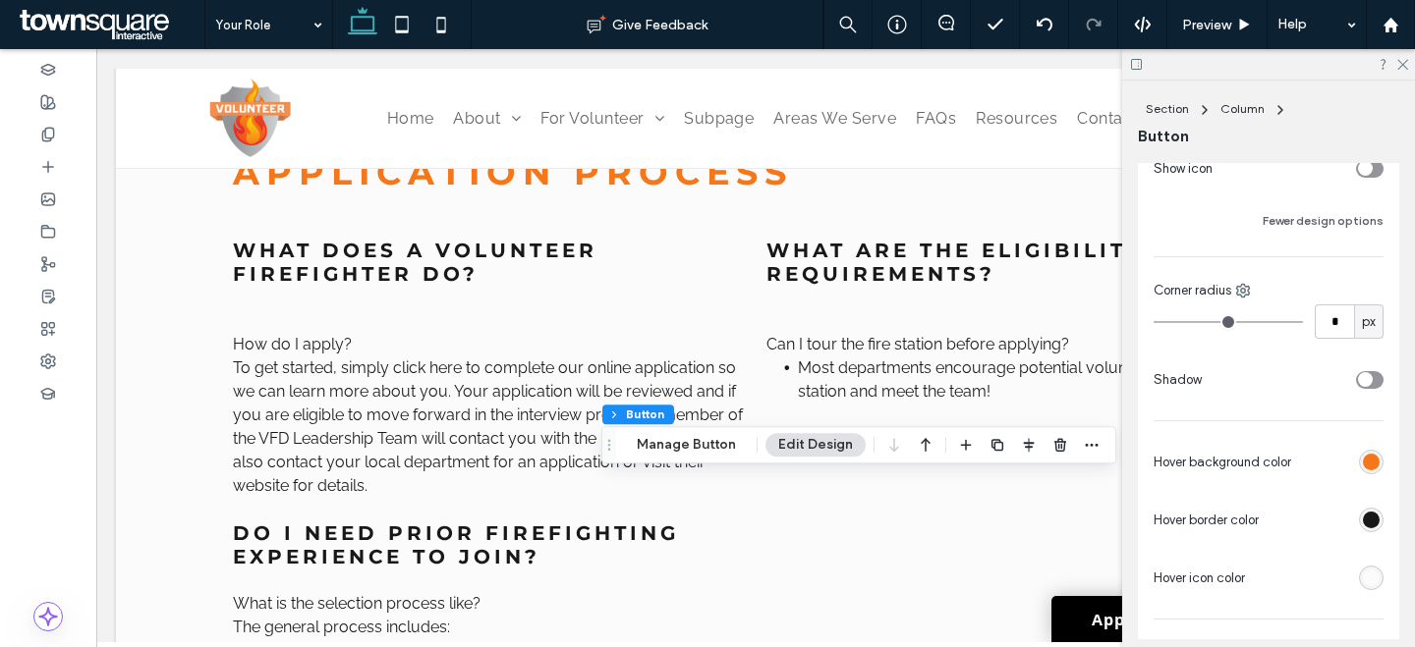
click at [1366, 464] on div "rgb(245, 119, 25)" at bounding box center [1371, 462] width 17 height 17
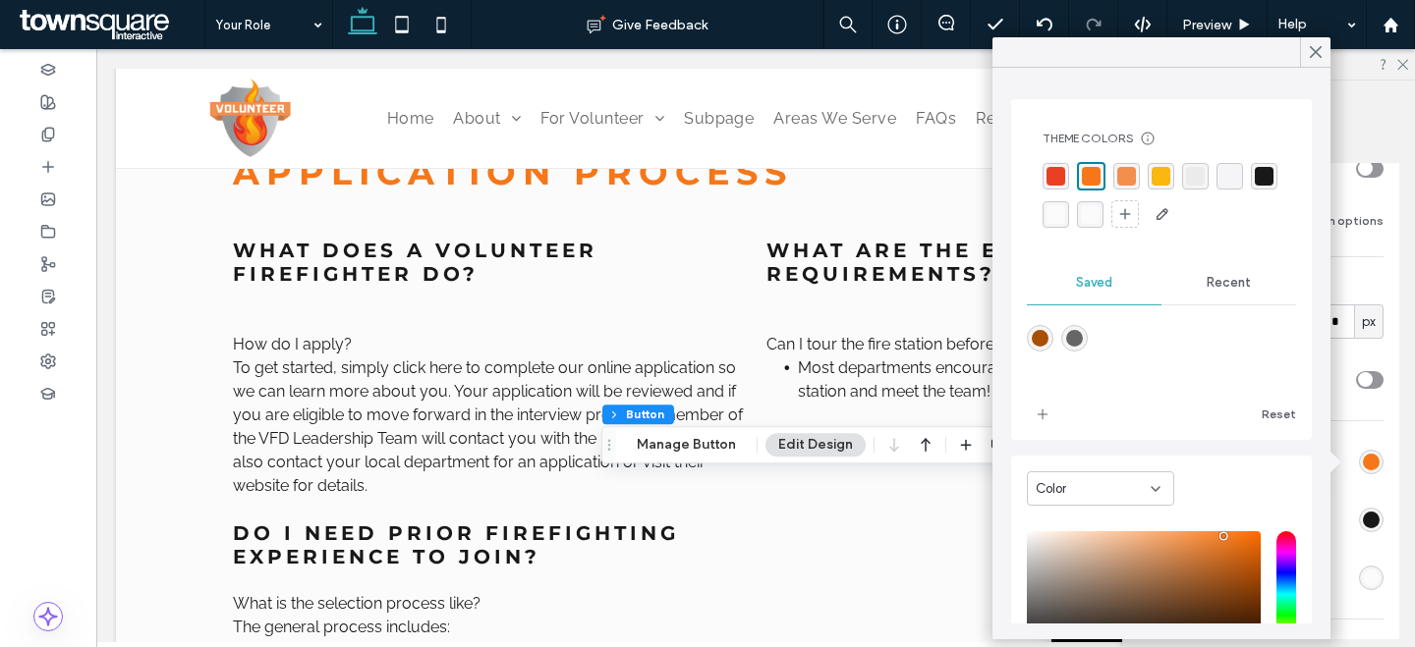
click at [1133, 187] on div "rgba(243, 142, 77, 1)" at bounding box center [1126, 176] width 27 height 27
click at [1317, 63] on span at bounding box center [1316, 51] width 18 height 29
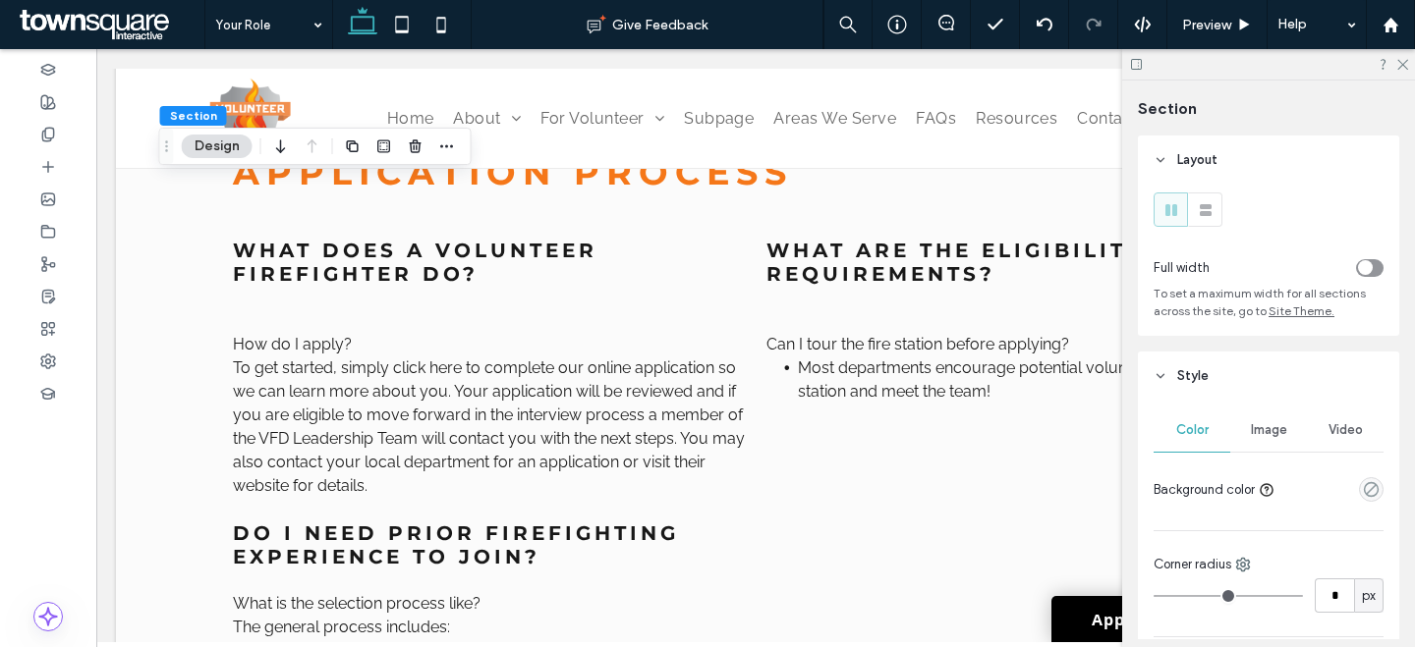
click at [1285, 418] on div "Image" at bounding box center [1268, 430] width 77 height 43
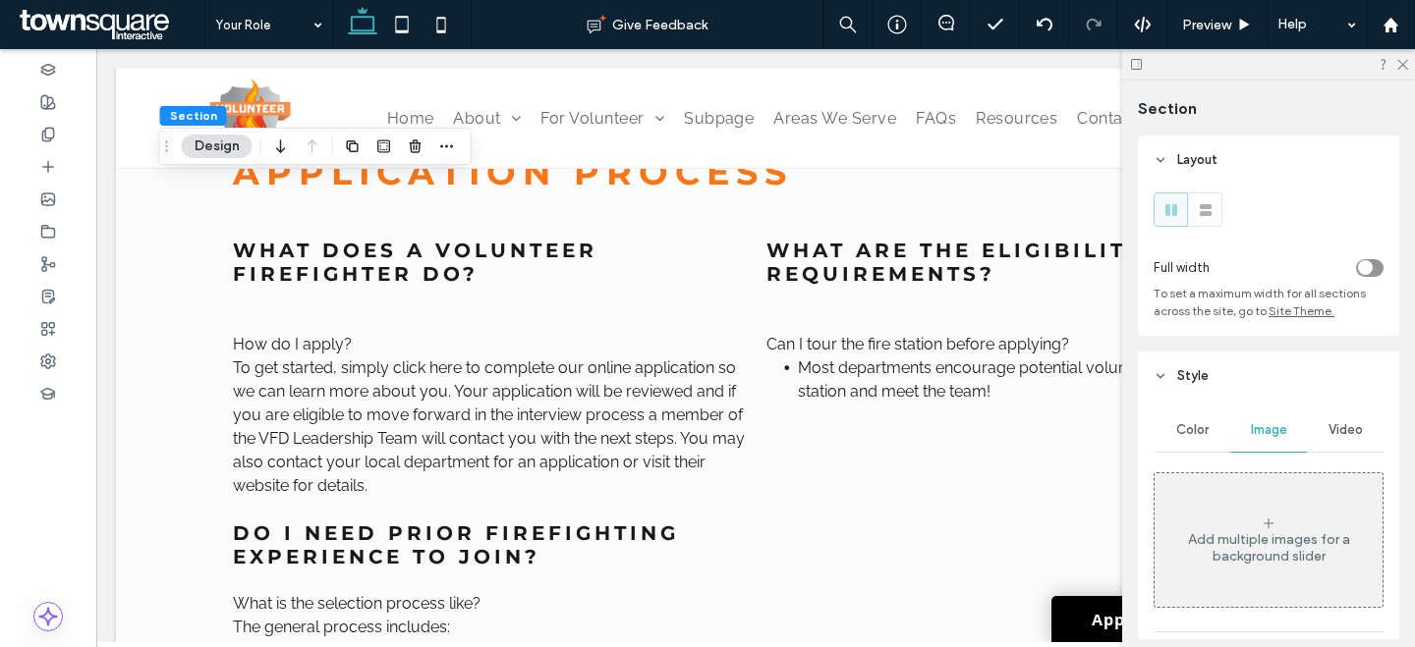
click at [1265, 574] on div "Add multiple images for a background slider" at bounding box center [1268, 540] width 228 height 130
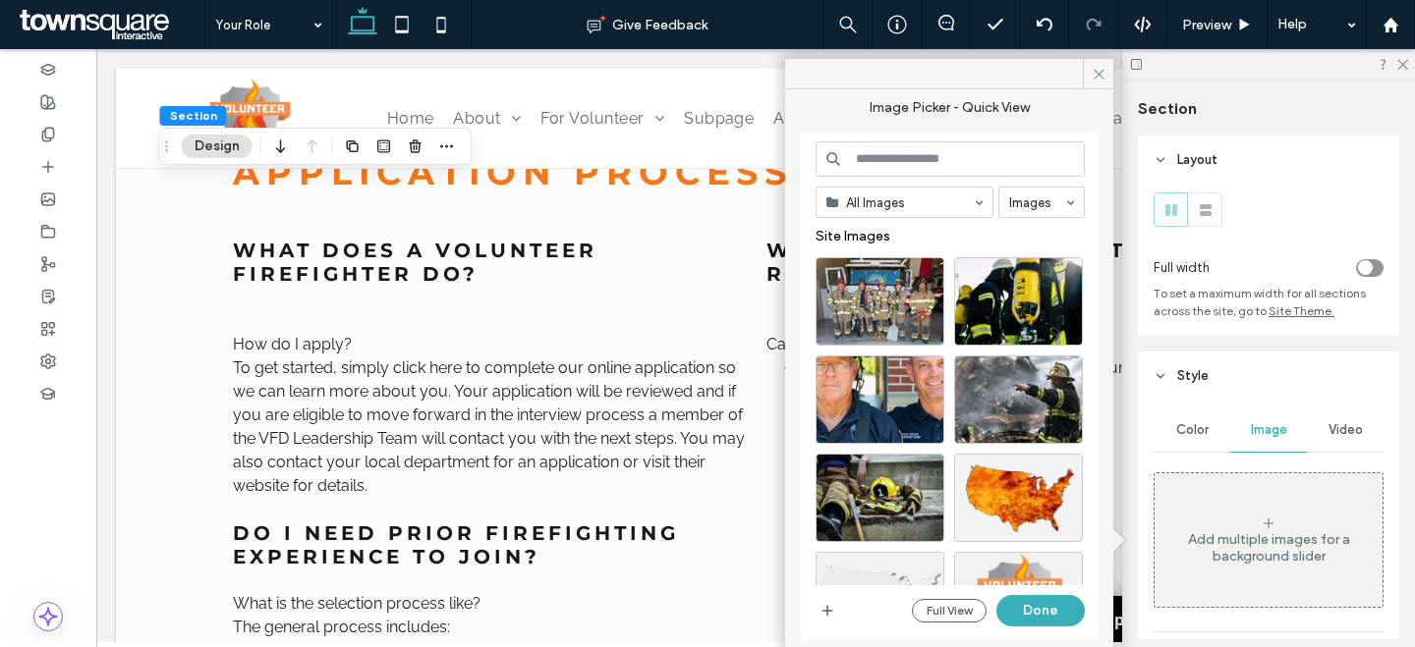
click at [1001, 167] on input at bounding box center [949, 158] width 269 height 35
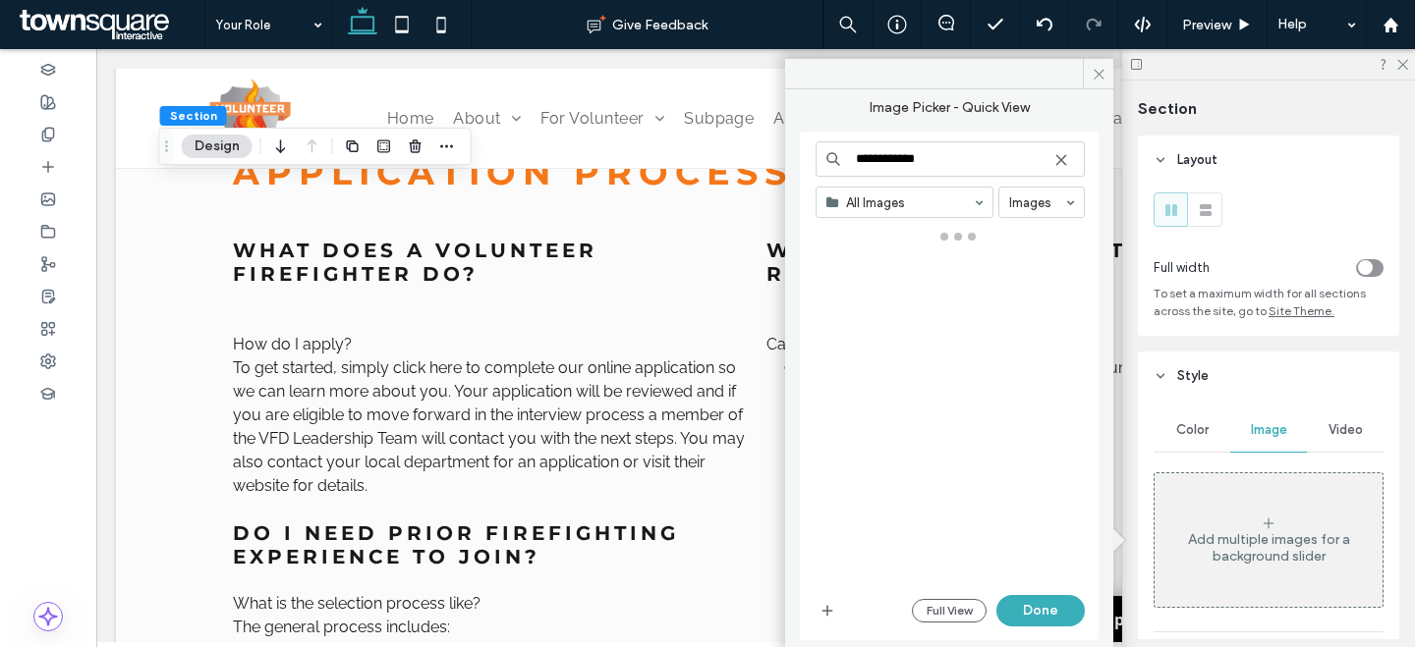
type input "**********"
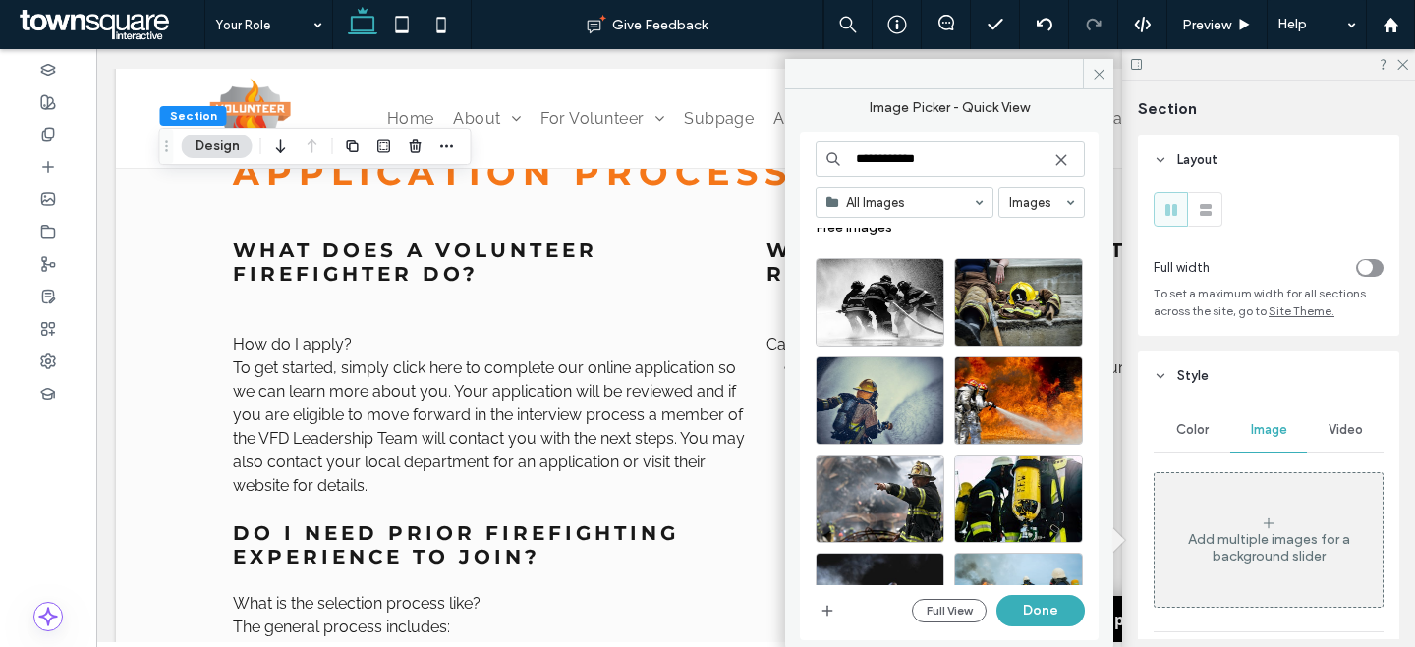
scroll to position [231, 0]
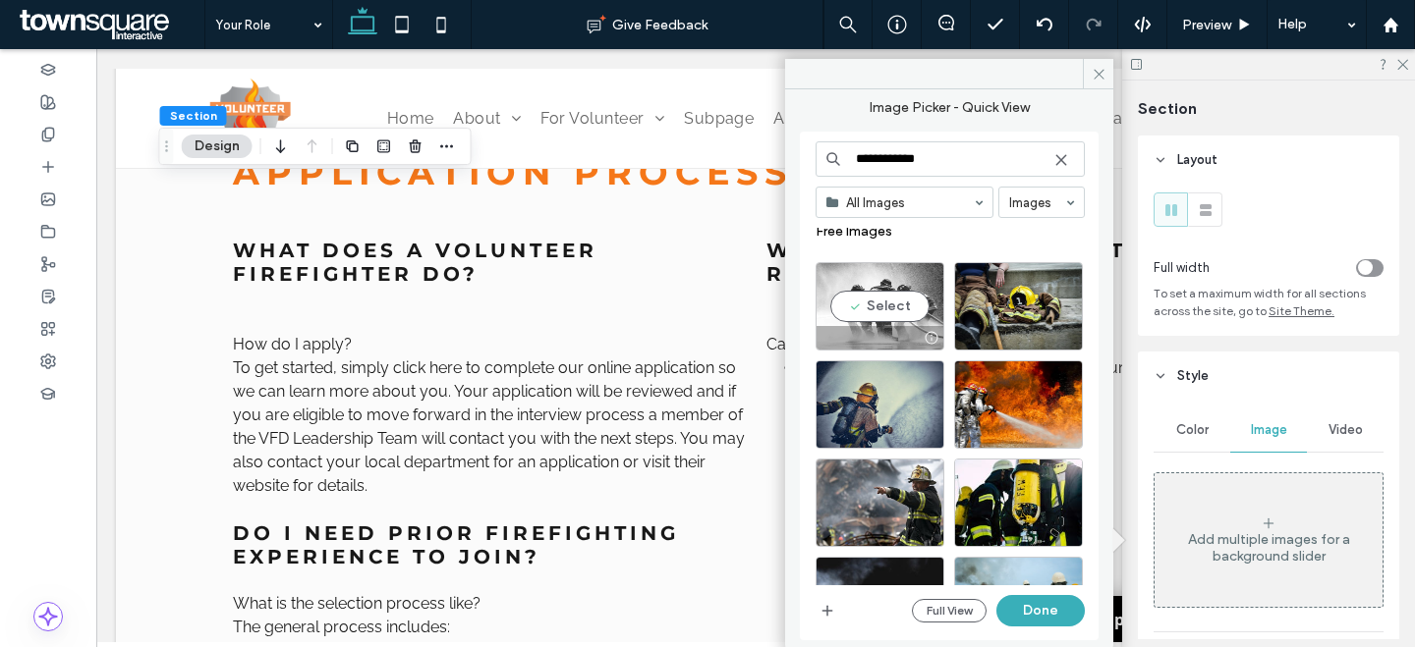
click at [916, 293] on div "Select" at bounding box center [879, 306] width 129 height 88
click at [1260, 531] on icon at bounding box center [1268, 524] width 16 height 16
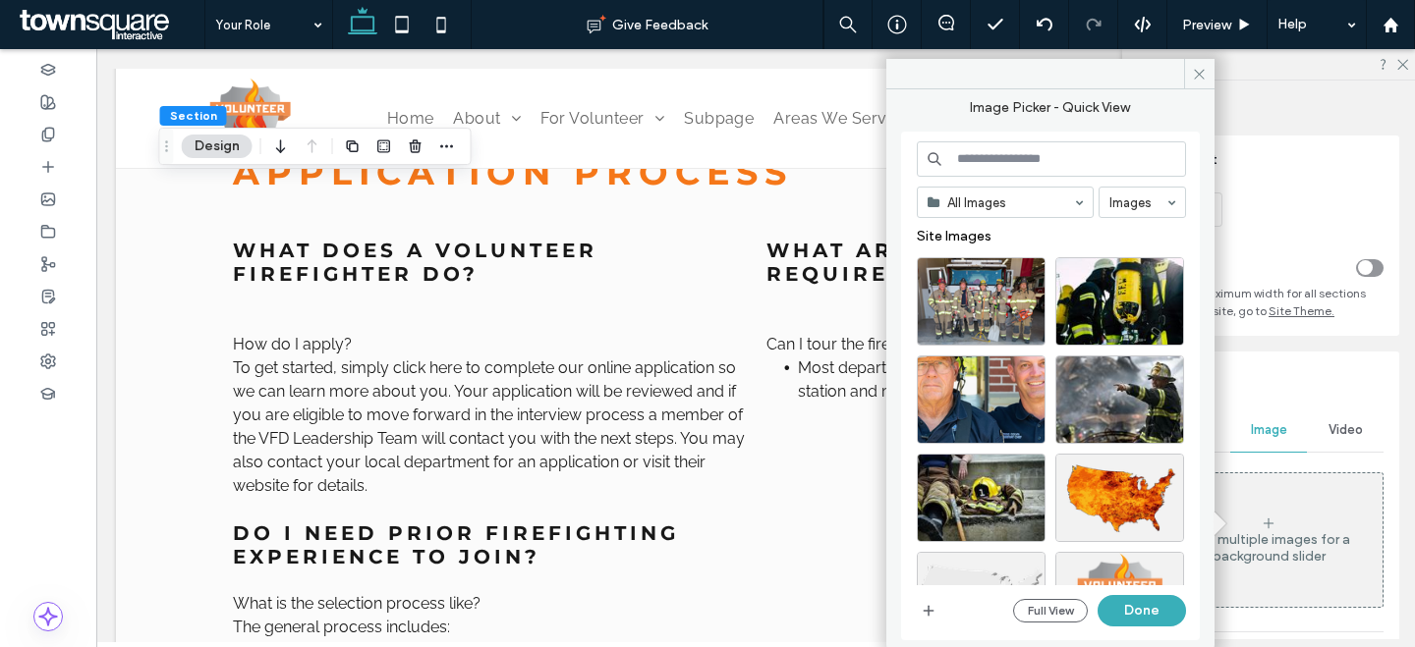
click at [1037, 153] on input at bounding box center [1051, 158] width 269 height 35
type input "**********"
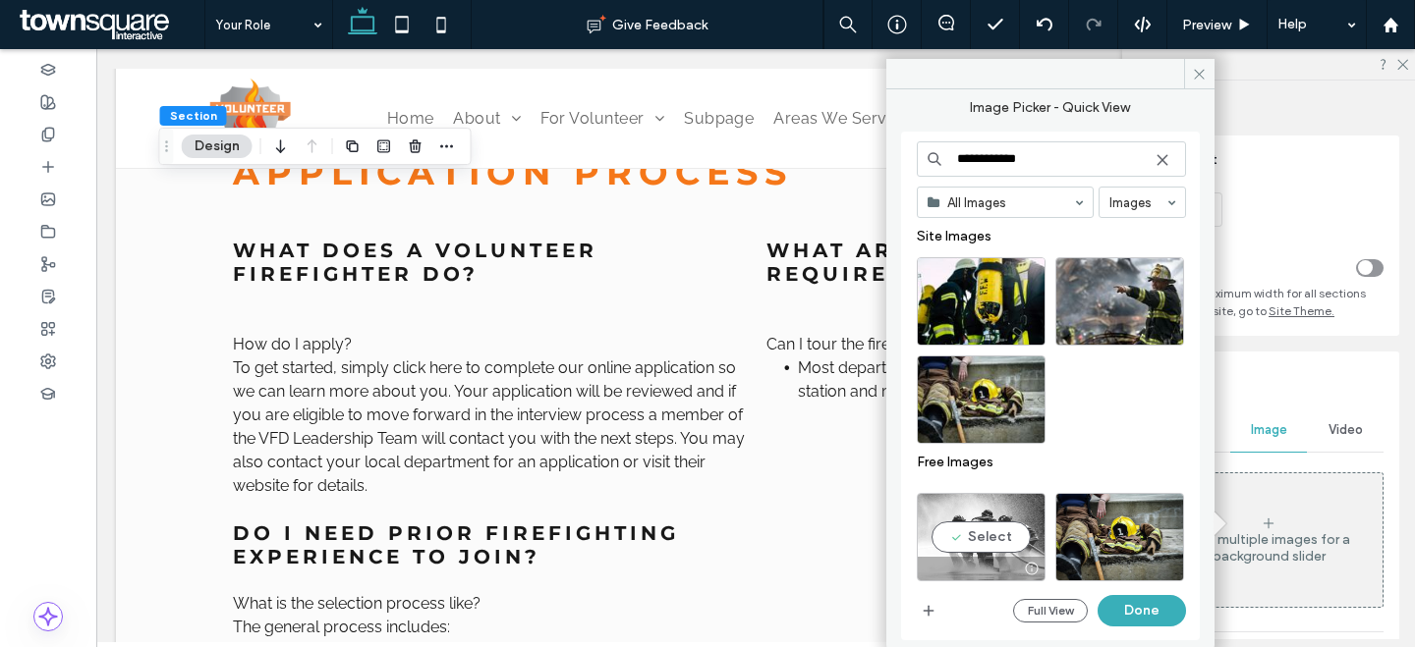
click at [980, 535] on div "Select" at bounding box center [981, 537] width 129 height 88
click at [1138, 625] on button "Done" at bounding box center [1141, 610] width 88 height 31
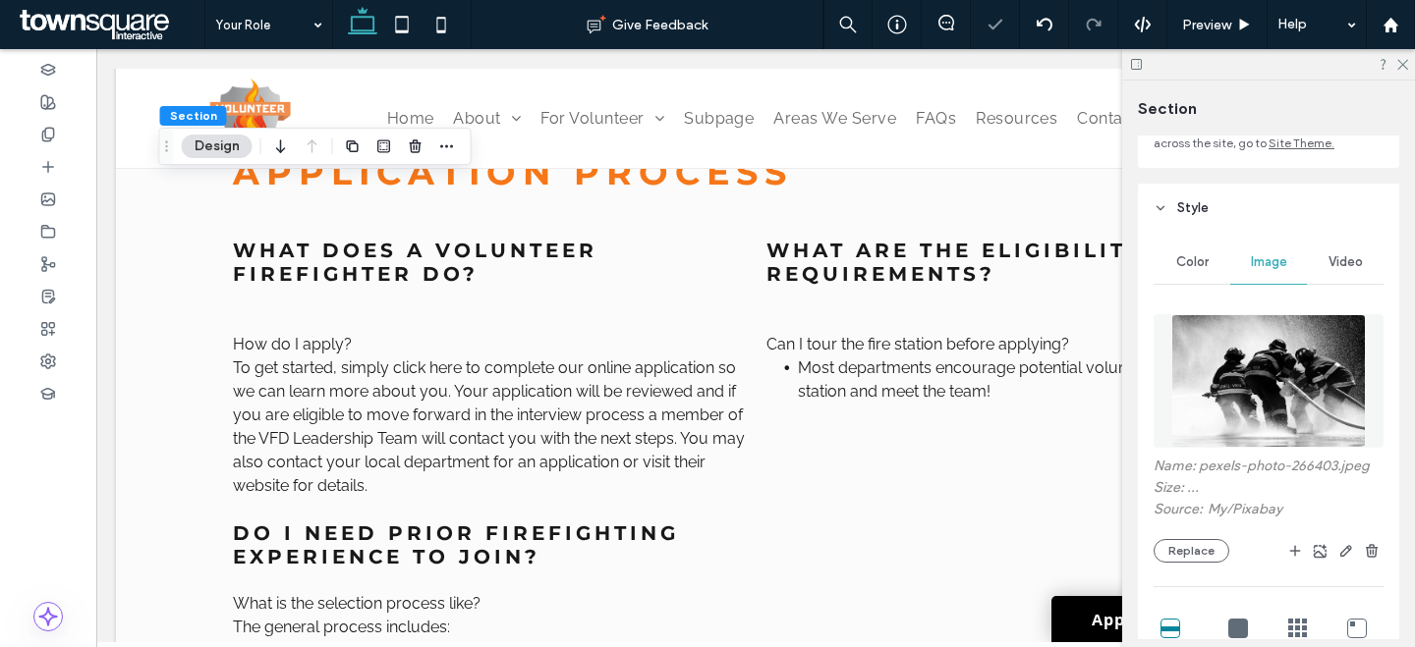
scroll to position [643, 0]
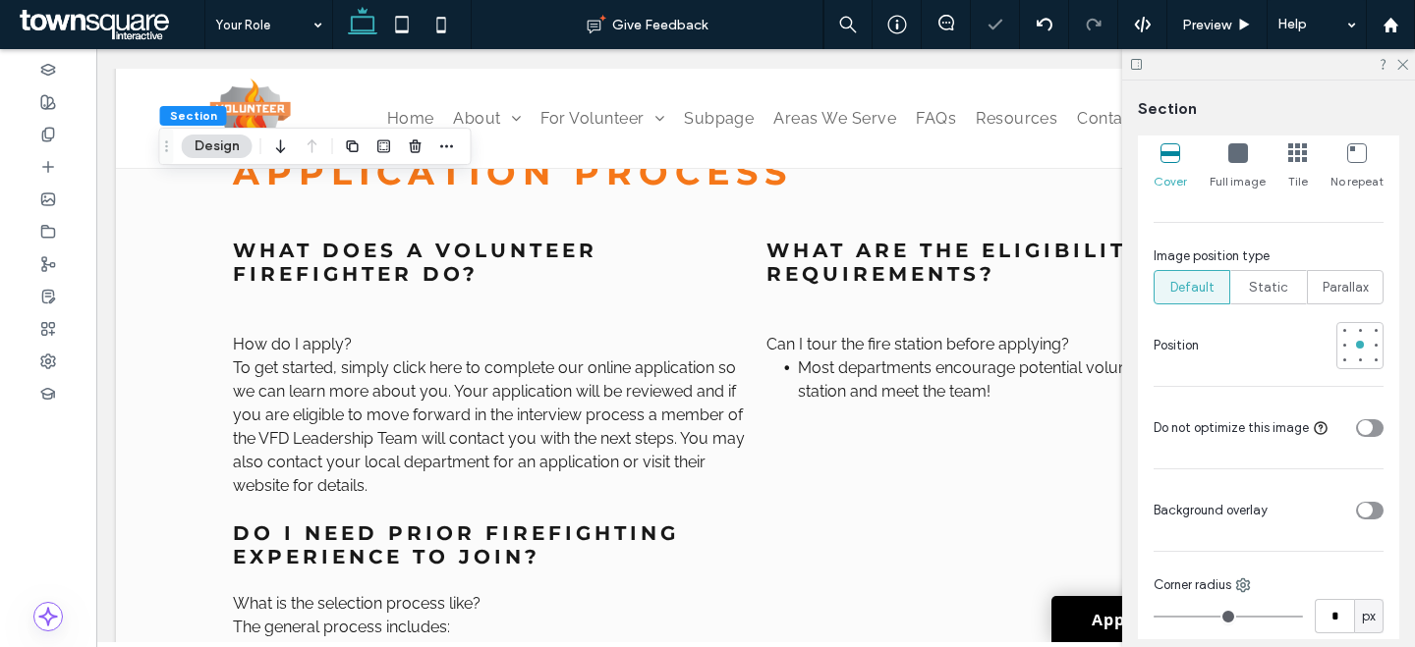
click at [1358, 514] on div "toggle" at bounding box center [1365, 510] width 15 height 15
click at [1363, 572] on div "rgba(255, 255, 255, 1)" at bounding box center [1371, 568] width 17 height 17
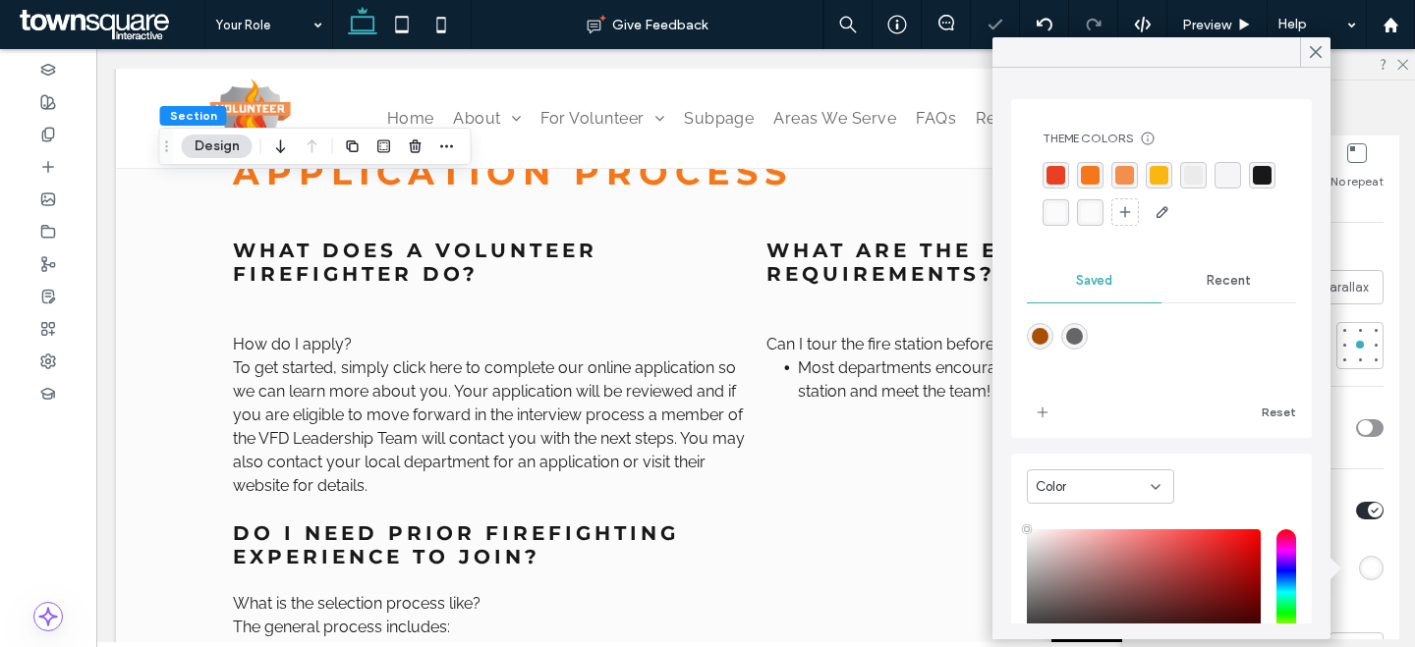
drag, startPoint x: 1056, startPoint y: 215, endPoint x: 1238, endPoint y: 222, distance: 181.9
click at [1252, 185] on div "rgba(24, 24, 24, 1)" at bounding box center [1261, 175] width 19 height 19
click at [1376, 491] on div "Color Image Video Name: pexels-photo-266403.jpeg Size: 1920x1308 Source: My / P…" at bounding box center [1268, 367] width 261 height 1220
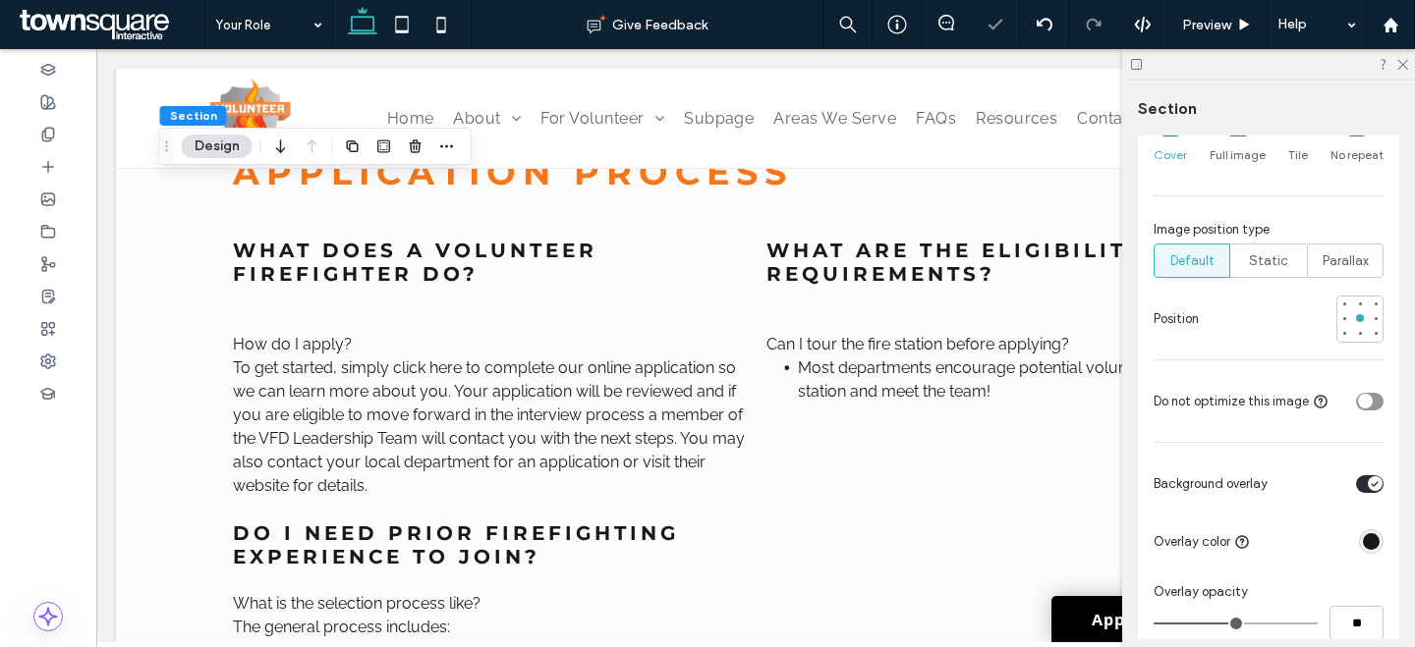
scroll to position [964, 0]
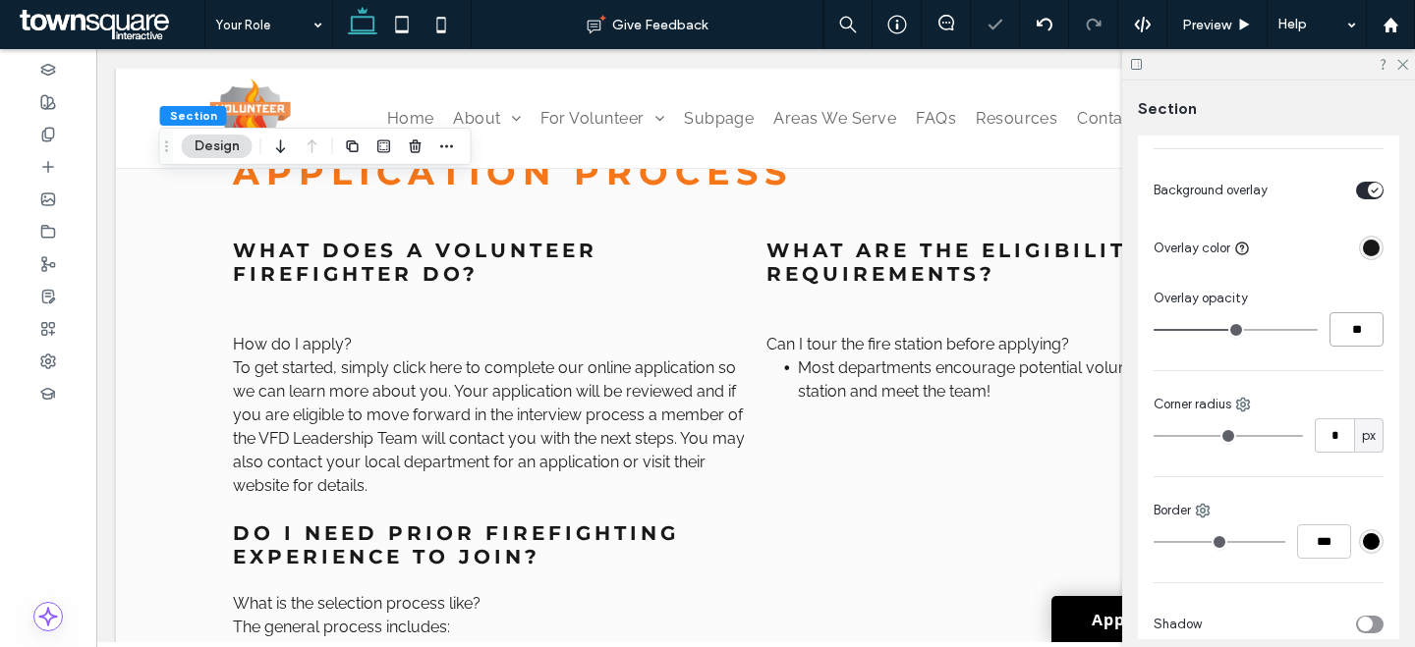
click at [1348, 321] on input "**" at bounding box center [1356, 329] width 54 height 34
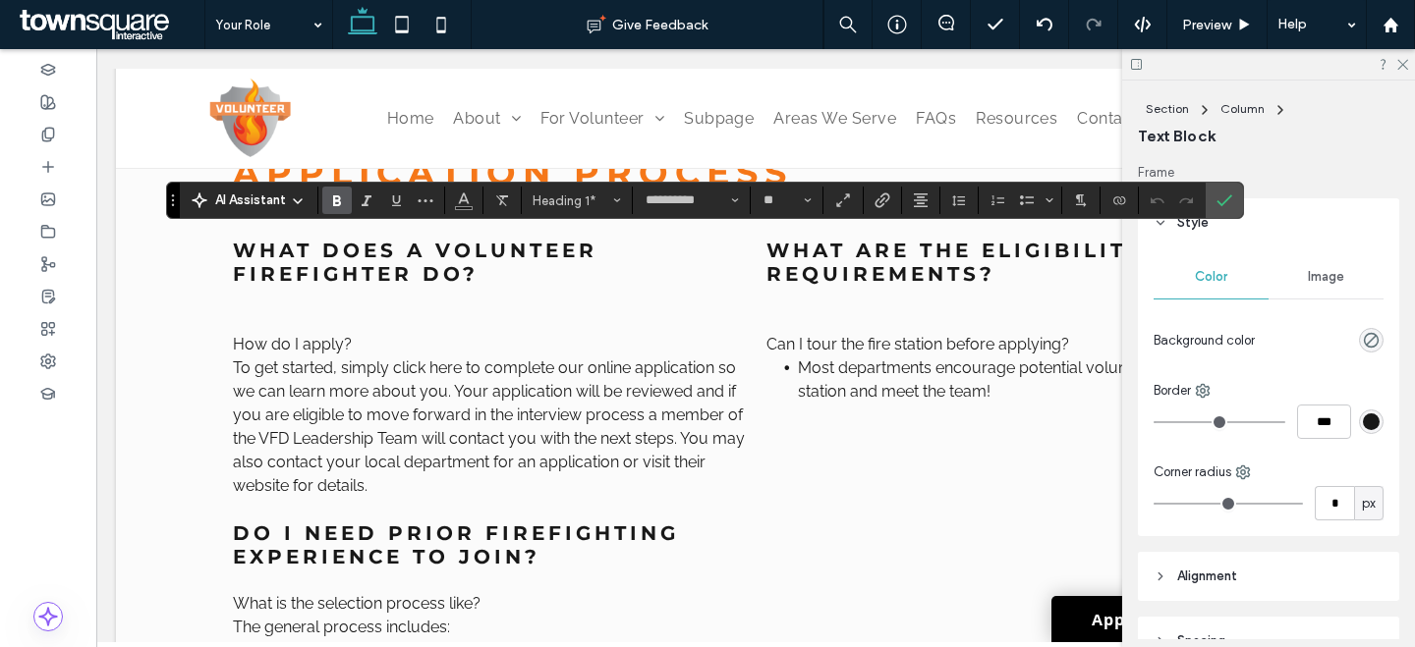
click at [443, 198] on section at bounding box center [381, 201] width 127 height 28
click at [453, 204] on button "Color" at bounding box center [463, 201] width 29 height 28
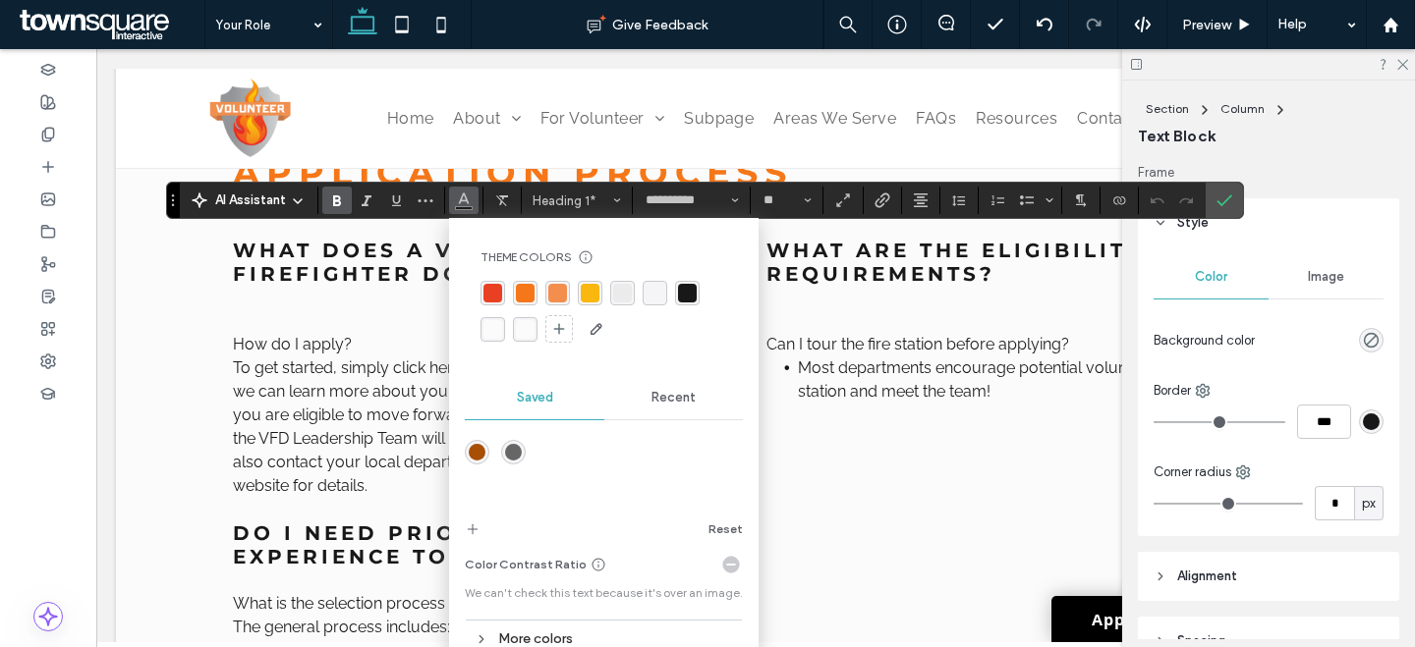
drag, startPoint x: 506, startPoint y: 338, endPoint x: 517, endPoint y: 343, distance: 11.9
click at [508, 338] on div at bounding box center [603, 313] width 247 height 64
click at [492, 329] on div "rgba(251, 251, 251, 1)" at bounding box center [492, 329] width 19 height 19
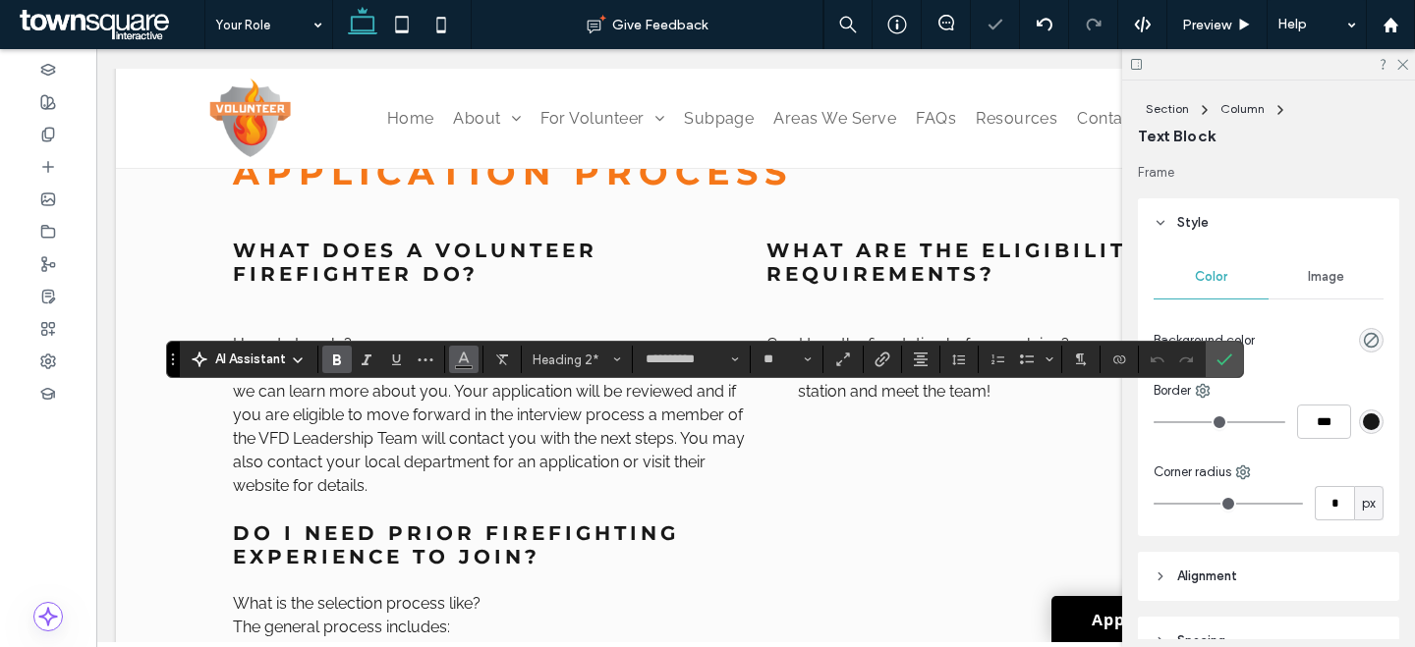
click at [450, 368] on button "Color" at bounding box center [463, 360] width 29 height 28
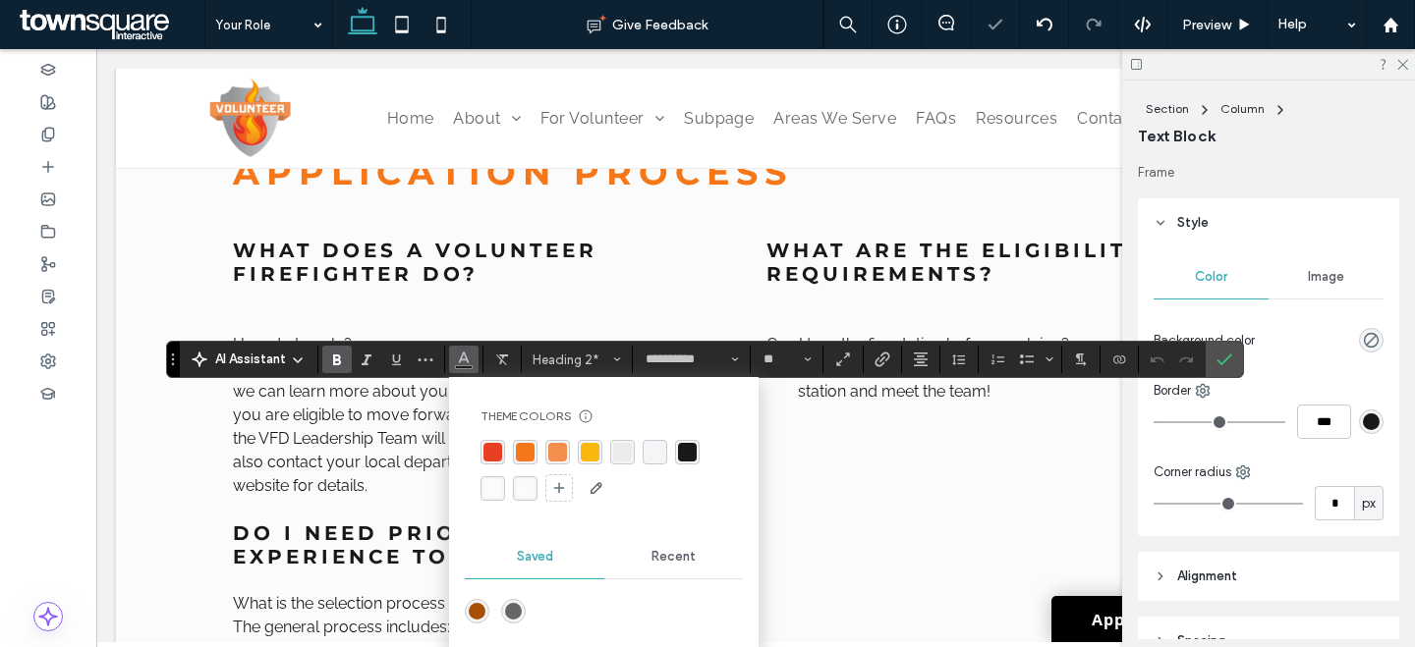
click at [482, 495] on div "rgba(251, 251, 251, 1)" at bounding box center [492, 488] width 25 height 25
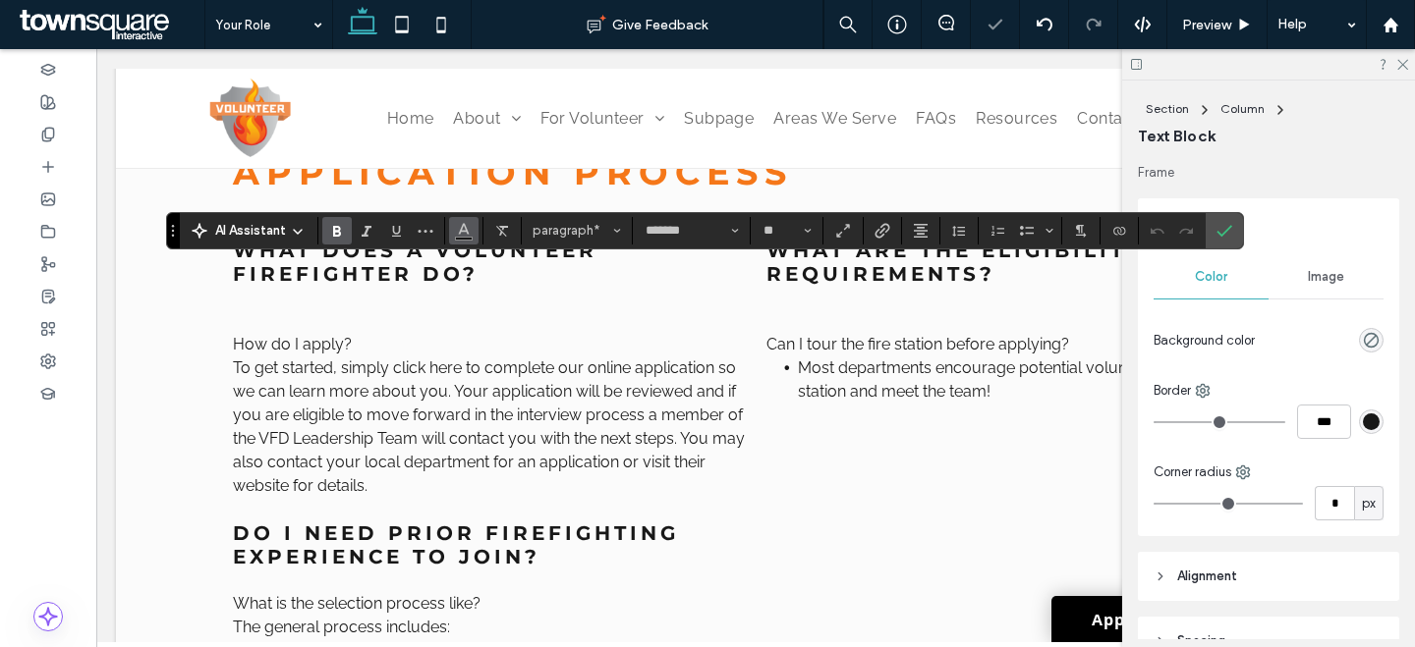
click at [465, 222] on icon "Color" at bounding box center [464, 229] width 16 height 16
click at [458, 232] on icon "Color" at bounding box center [464, 229] width 16 height 16
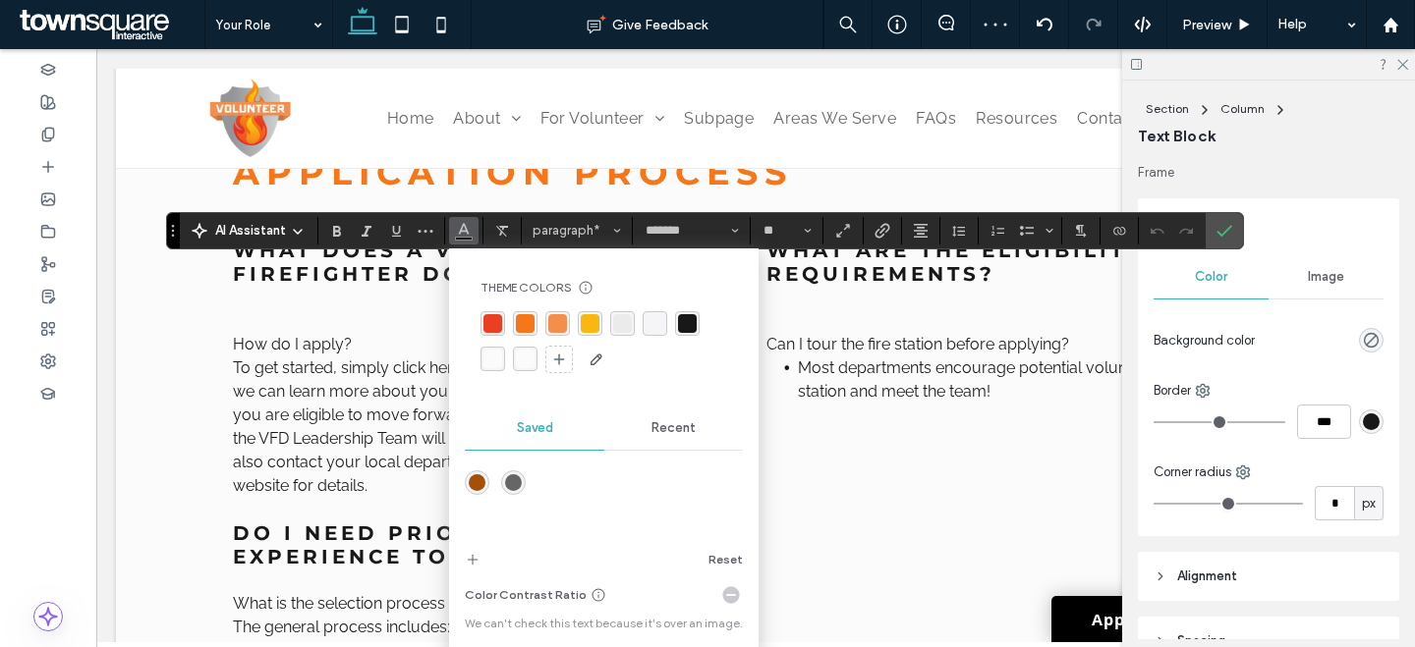
click at [488, 353] on div "rgba(251, 251, 251, 1)" at bounding box center [492, 359] width 19 height 19
click at [1205, 226] on div "AI Assistant Theme Colors Save time with Theme Colors Create a color palette to…" at bounding box center [704, 230] width 1077 height 37
click at [1209, 230] on label "Confirm" at bounding box center [1223, 230] width 29 height 35
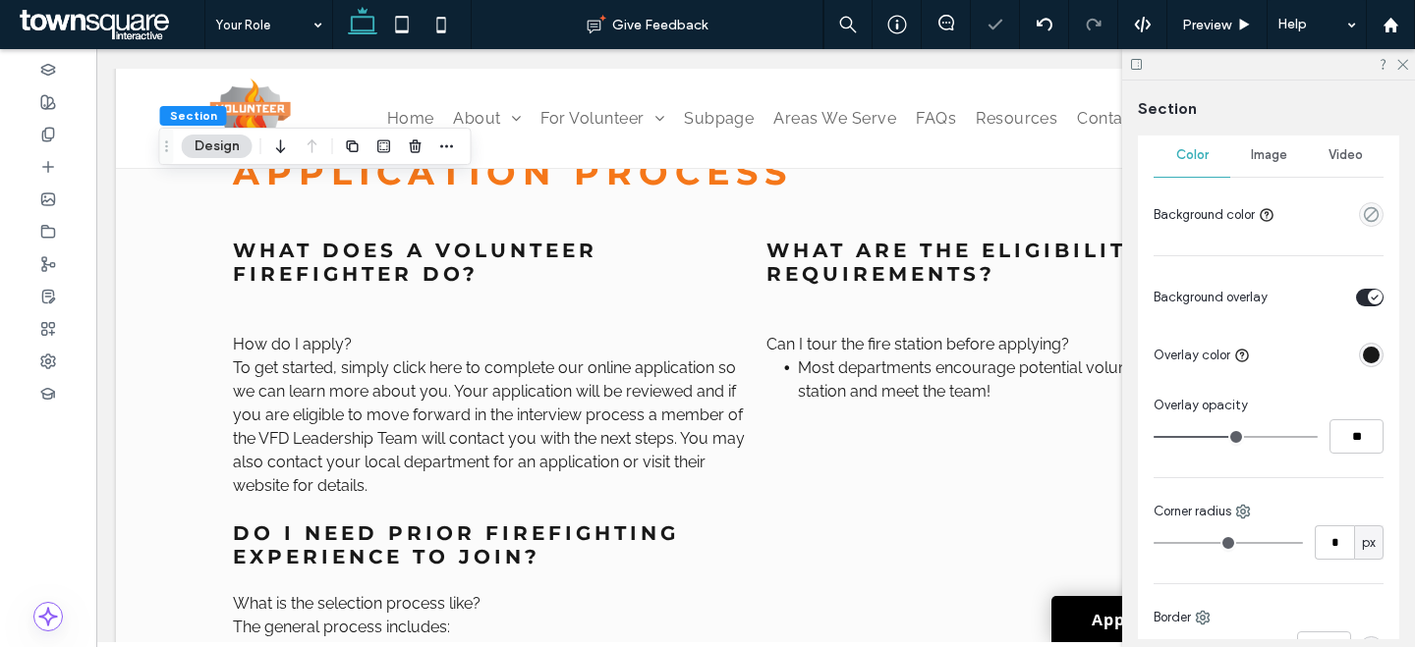
scroll to position [410, 0]
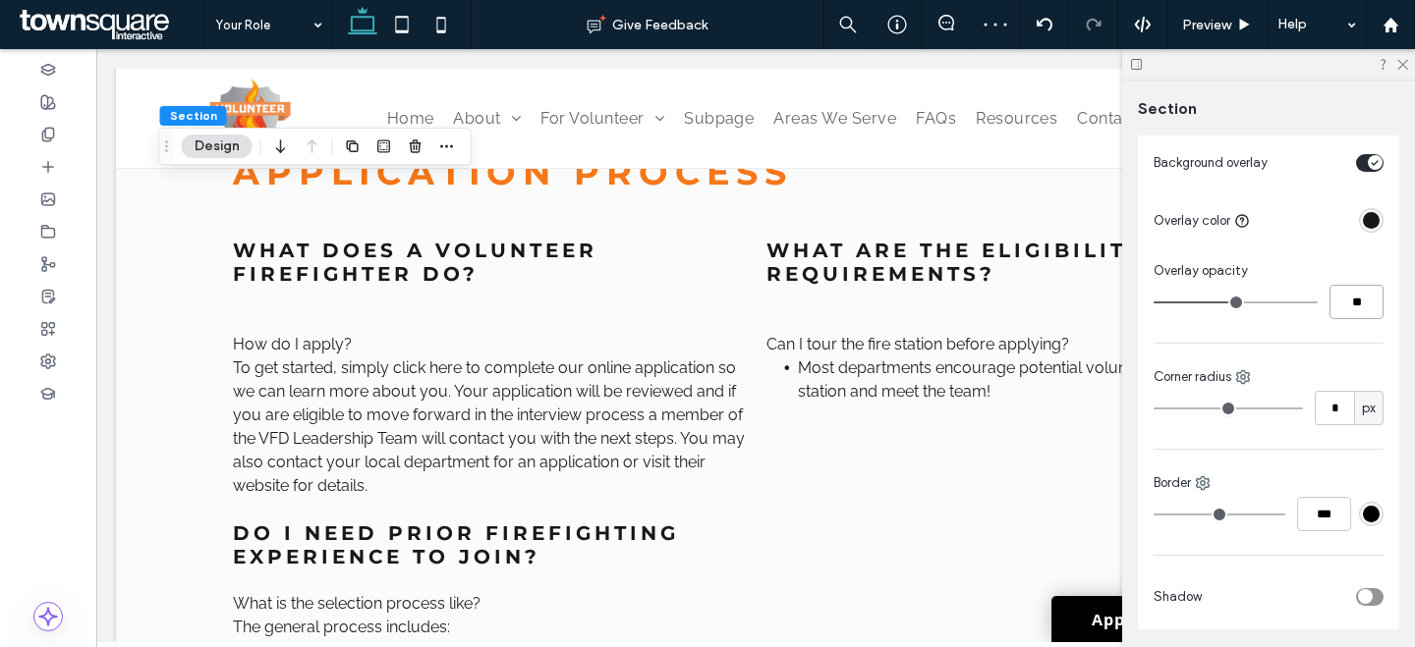
click at [1357, 319] on input "**" at bounding box center [1356, 302] width 54 height 34
type input "**"
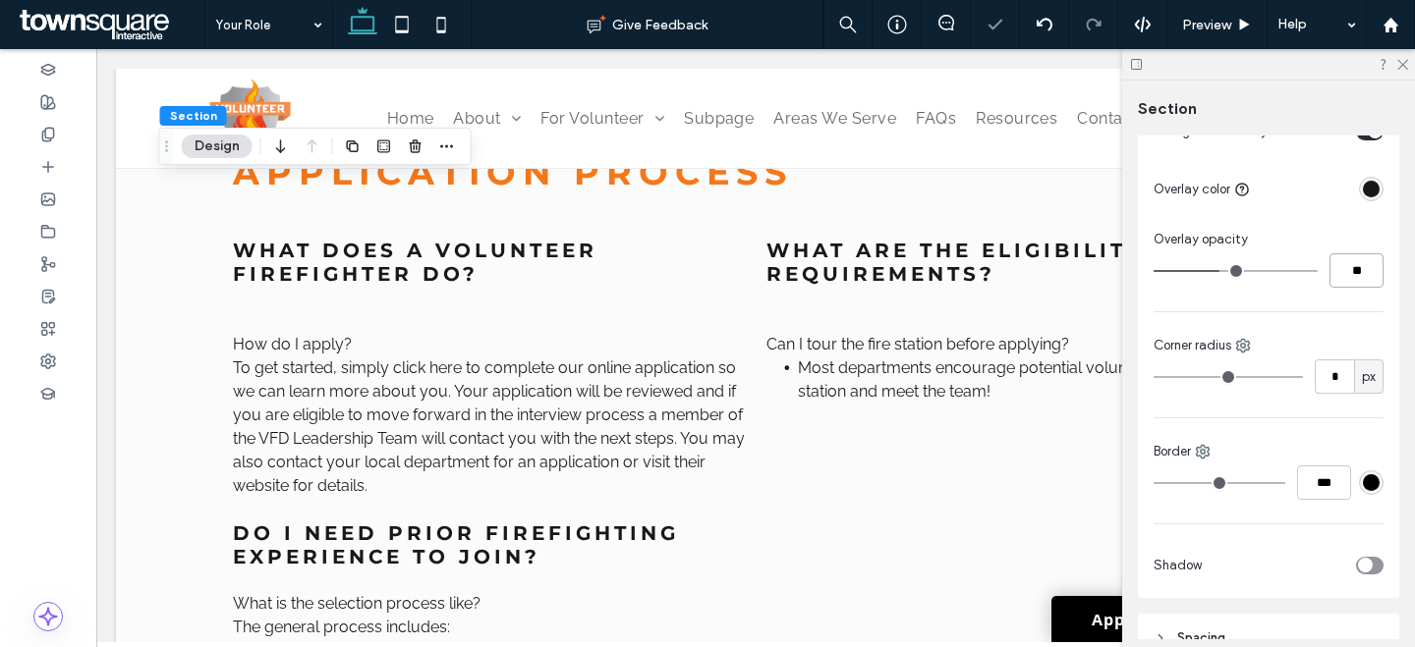
scroll to position [445, 0]
type input "*"
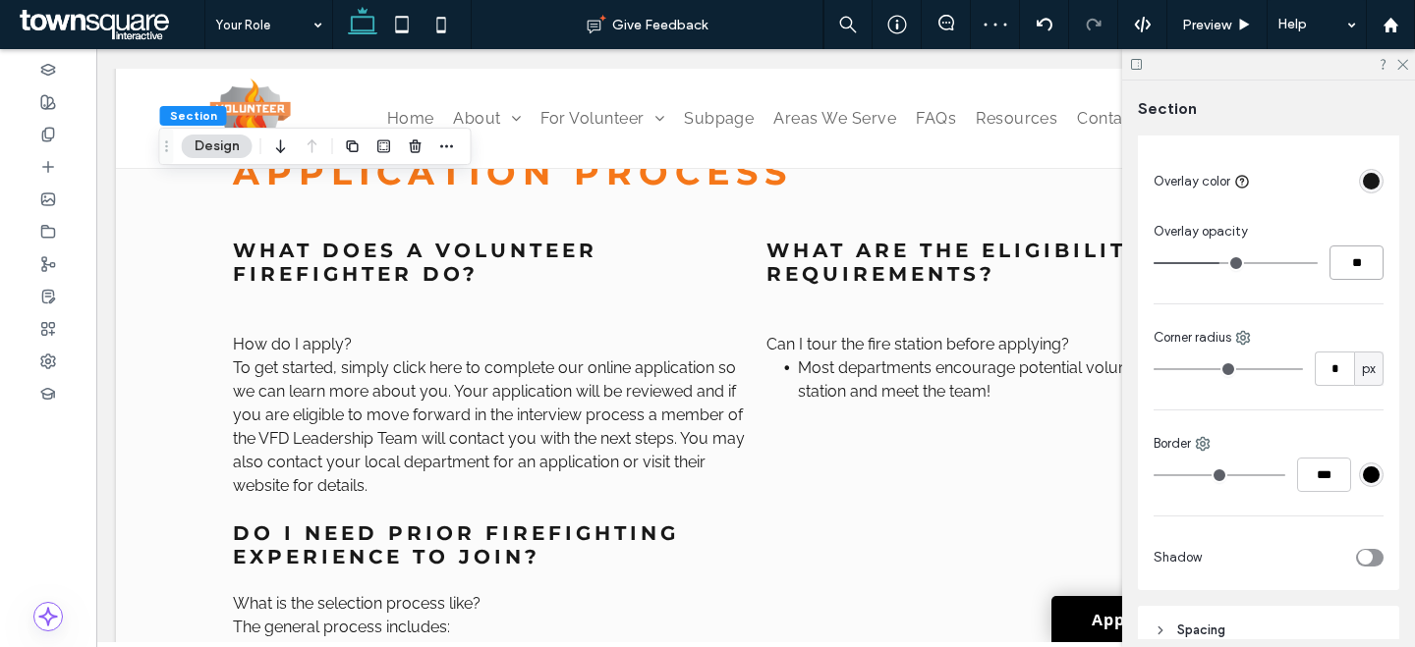
scroll to position [449, 0]
type input "**"
drag, startPoint x: 68, startPoint y: 128, endPoint x: 83, endPoint y: 179, distance: 53.2
click at [69, 129] on div at bounding box center [48, 134] width 96 height 32
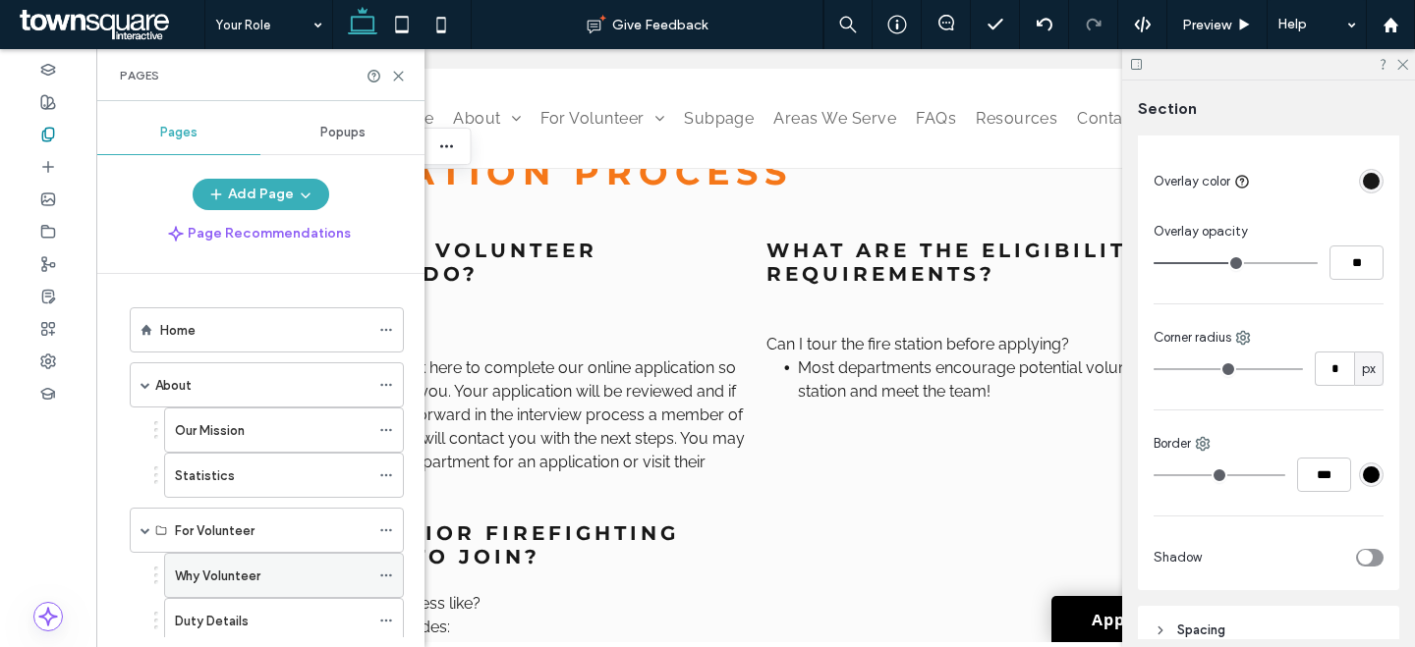
click at [285, 573] on div "Why Volunteer" at bounding box center [272, 576] width 195 height 21
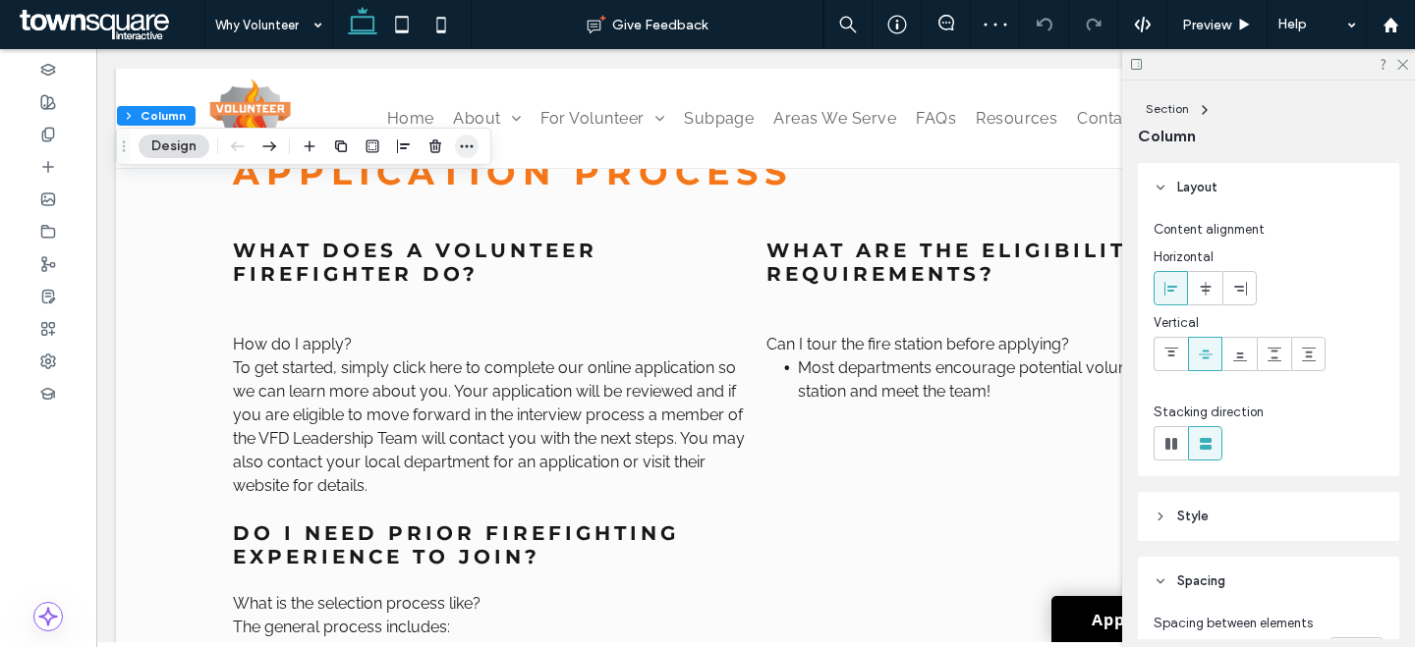
click at [475, 145] on span "button" at bounding box center [467, 147] width 24 height 24
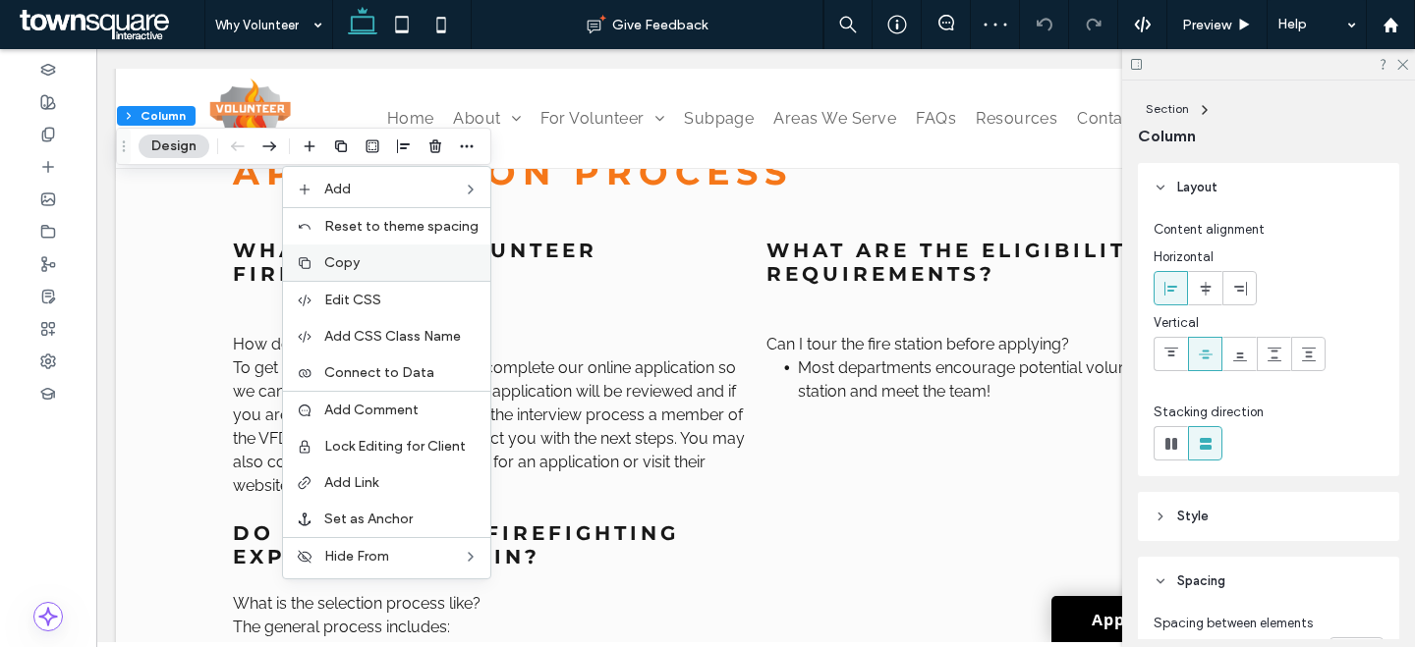
click at [382, 255] on label "Copy" at bounding box center [401, 262] width 154 height 17
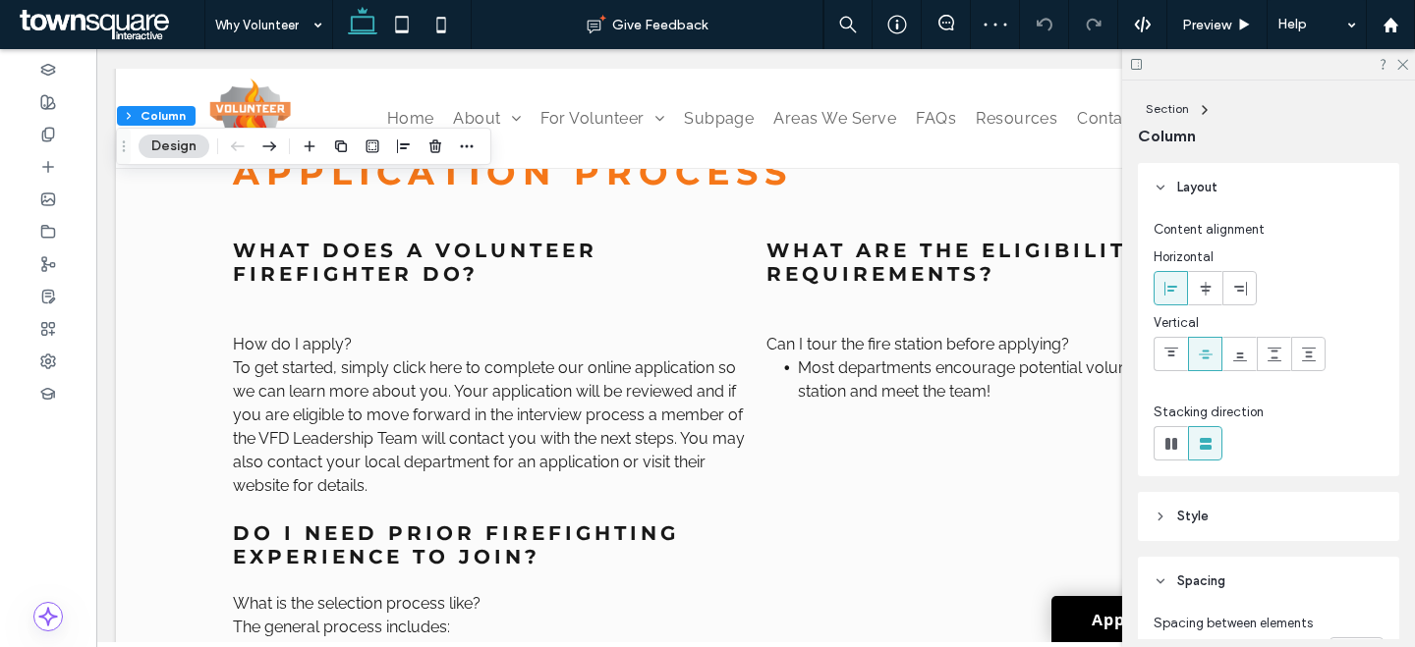
click at [1142, 64] on icon at bounding box center [1136, 64] width 15 height 15
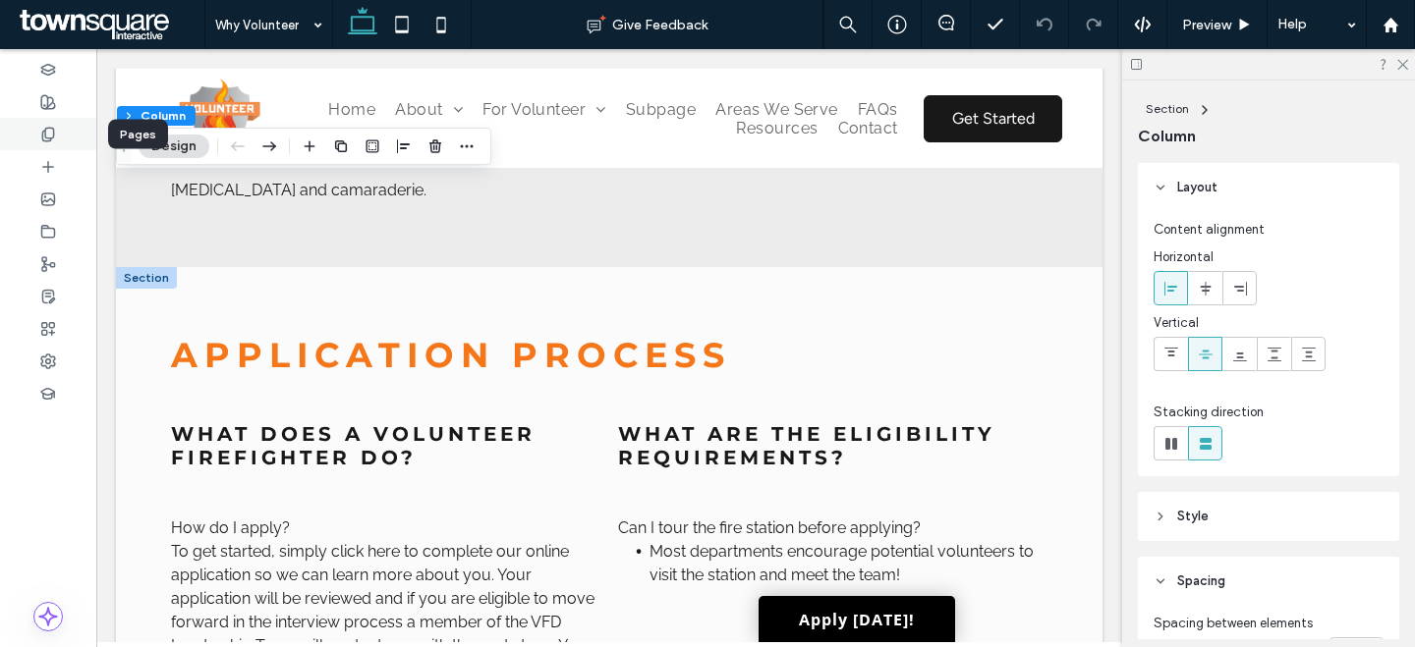
click at [64, 126] on div at bounding box center [48, 134] width 96 height 32
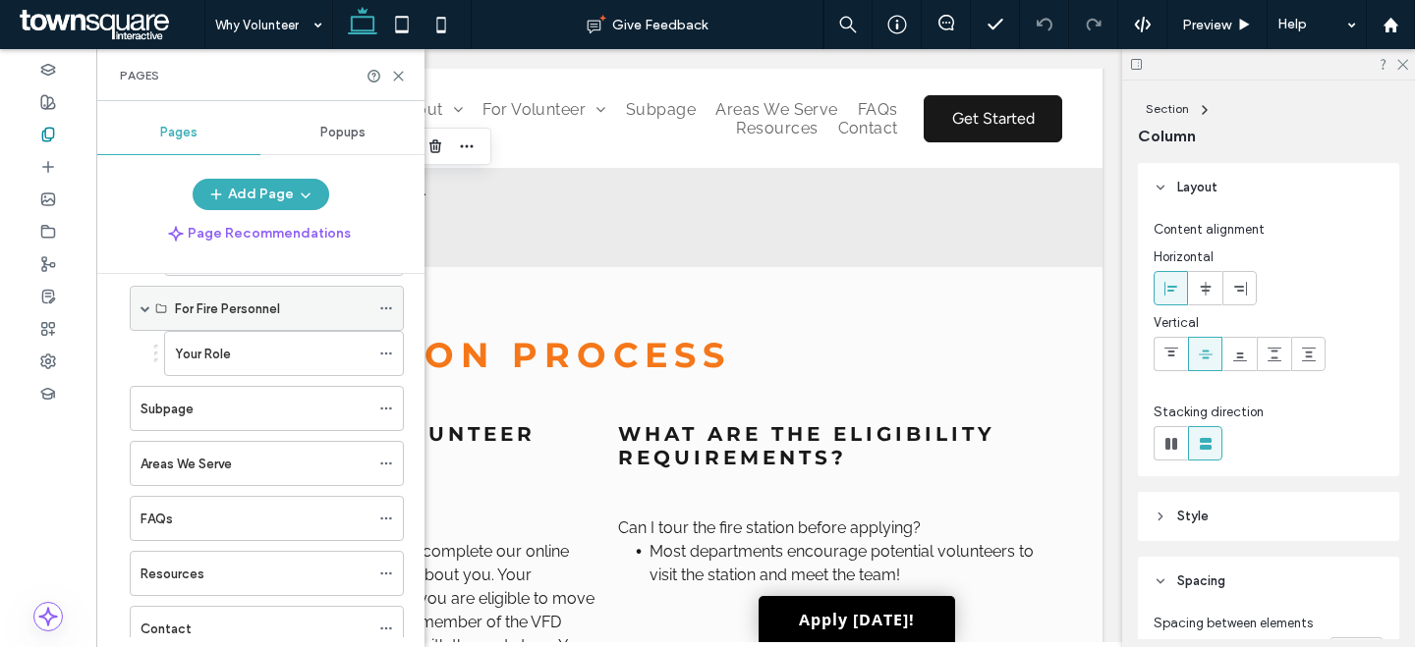
scroll to position [546, 0]
click at [258, 344] on div "Your Role" at bounding box center [272, 355] width 195 height 43
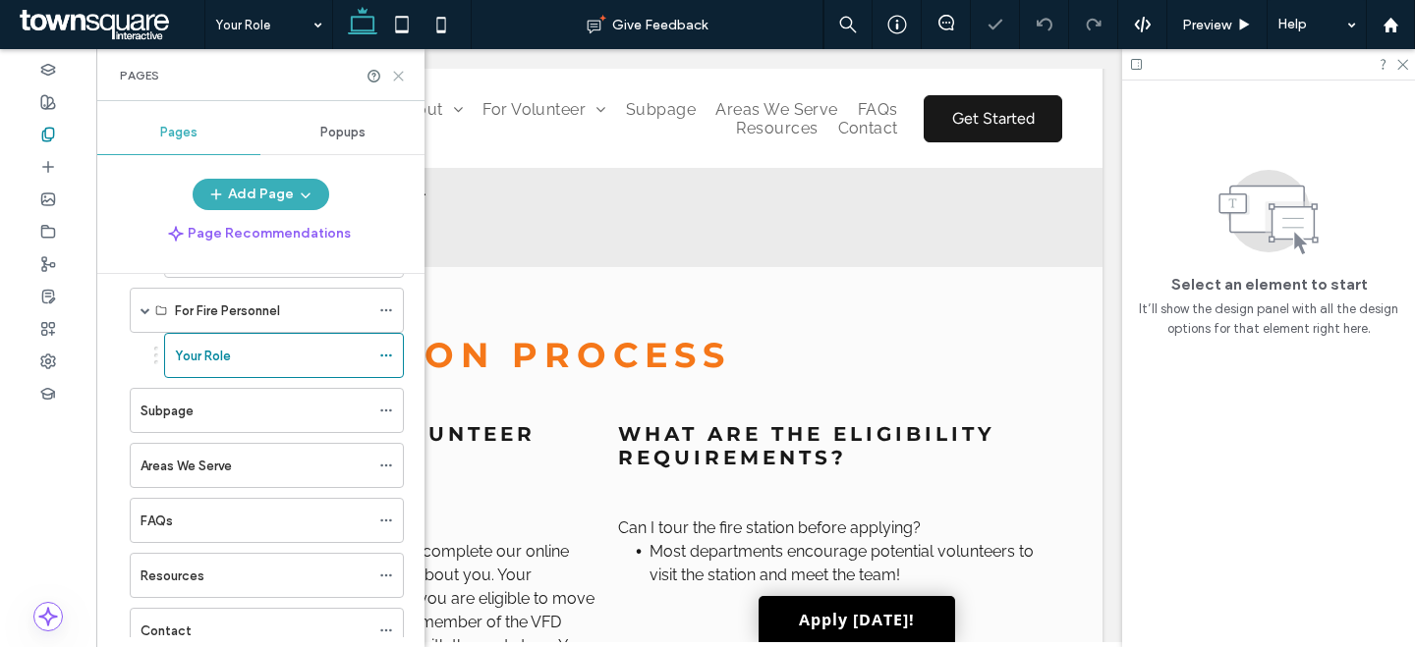
click at [397, 77] on use at bounding box center [398, 76] width 9 height 9
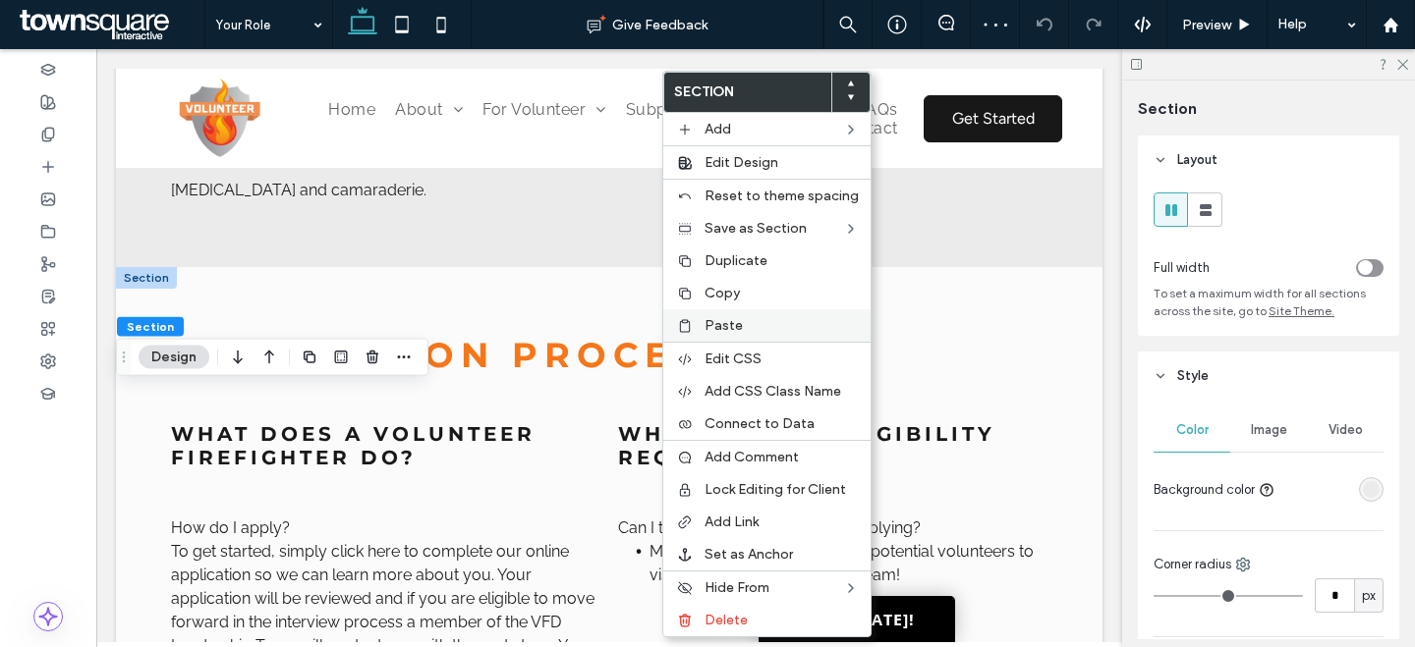
click at [724, 333] on span "Paste" at bounding box center [723, 325] width 38 height 17
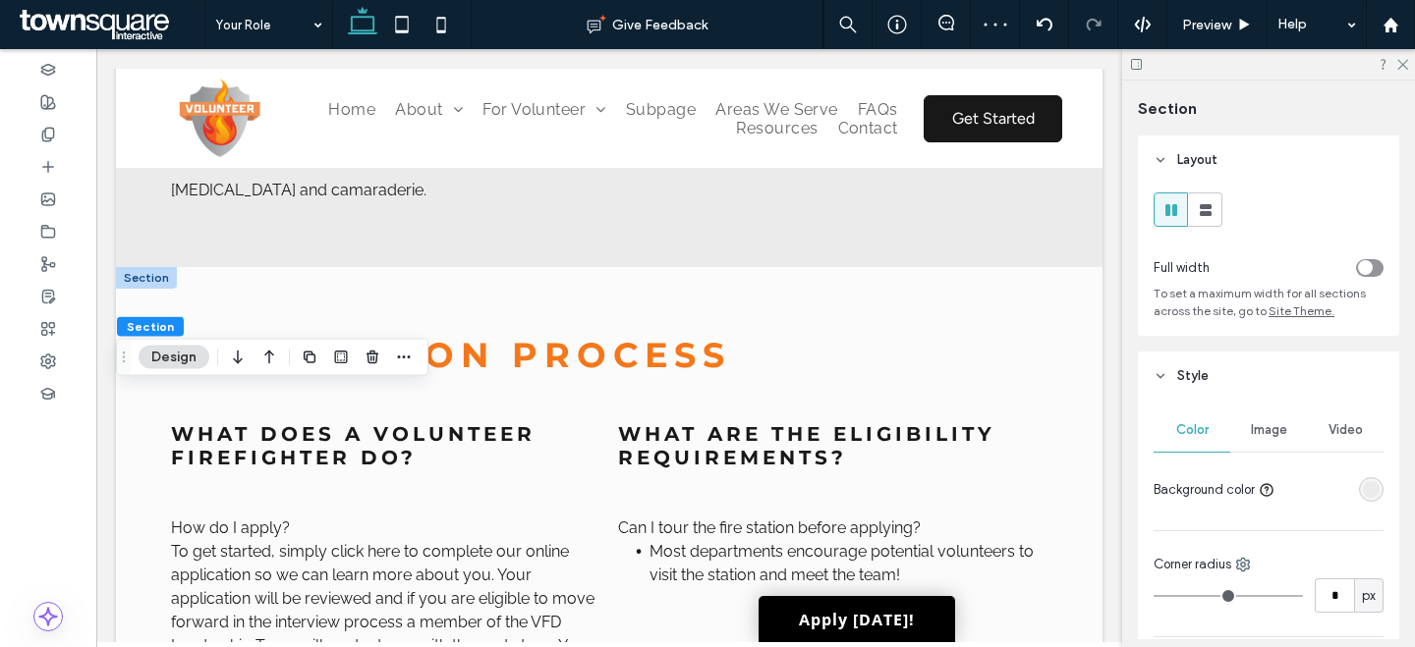
type input "***"
click at [371, 357] on icon "button" at bounding box center [372, 358] width 16 height 16
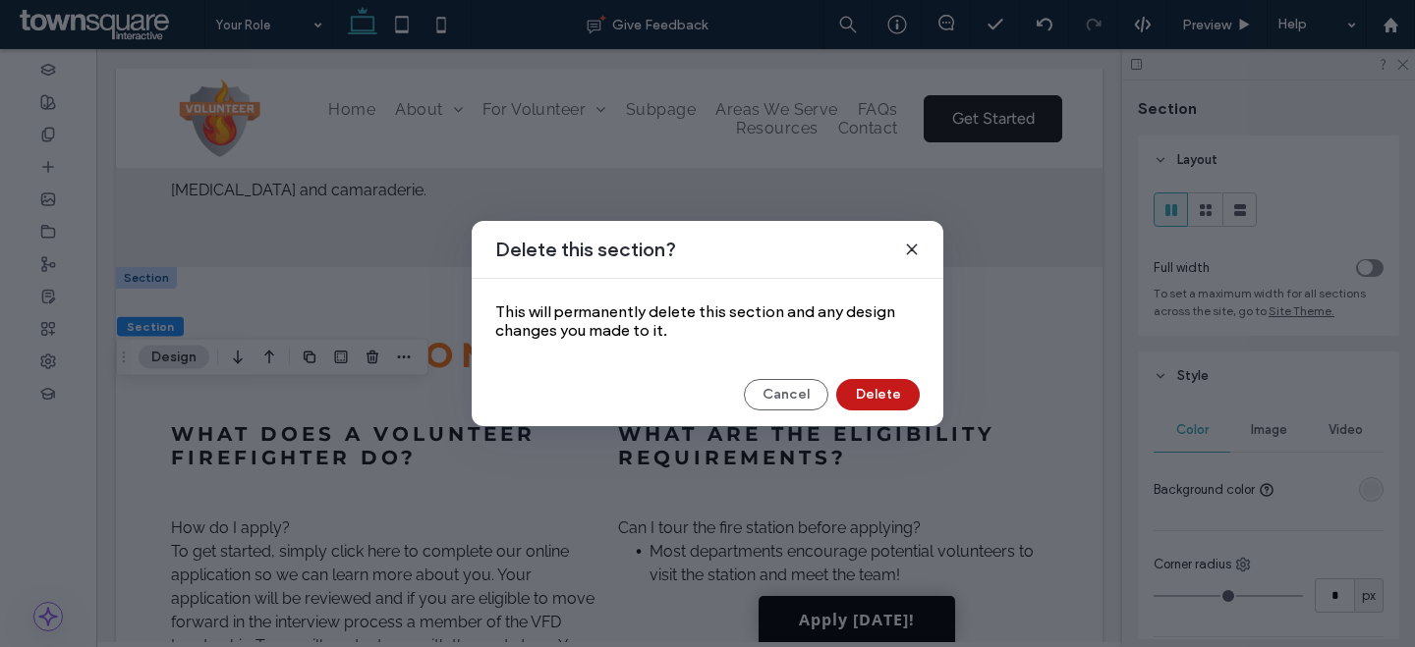
click at [867, 388] on button "Delete" at bounding box center [877, 394] width 83 height 31
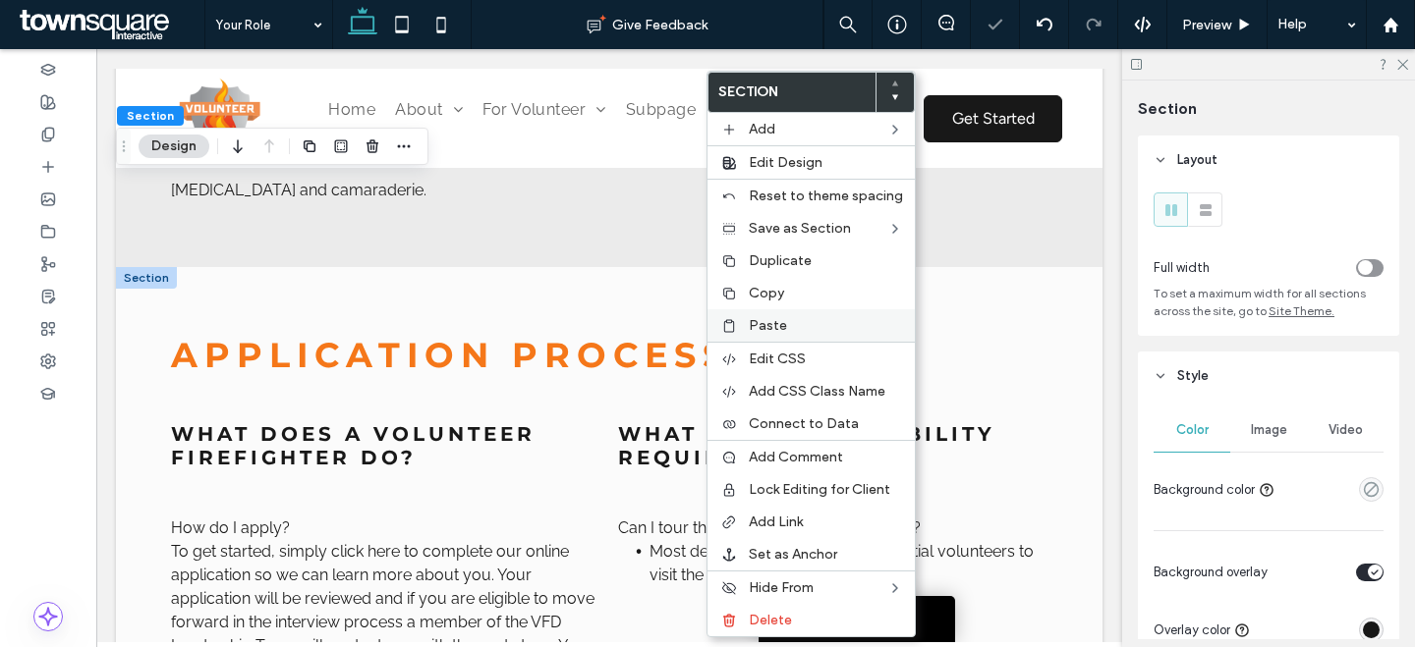
click at [767, 326] on span "Paste" at bounding box center [768, 325] width 38 height 17
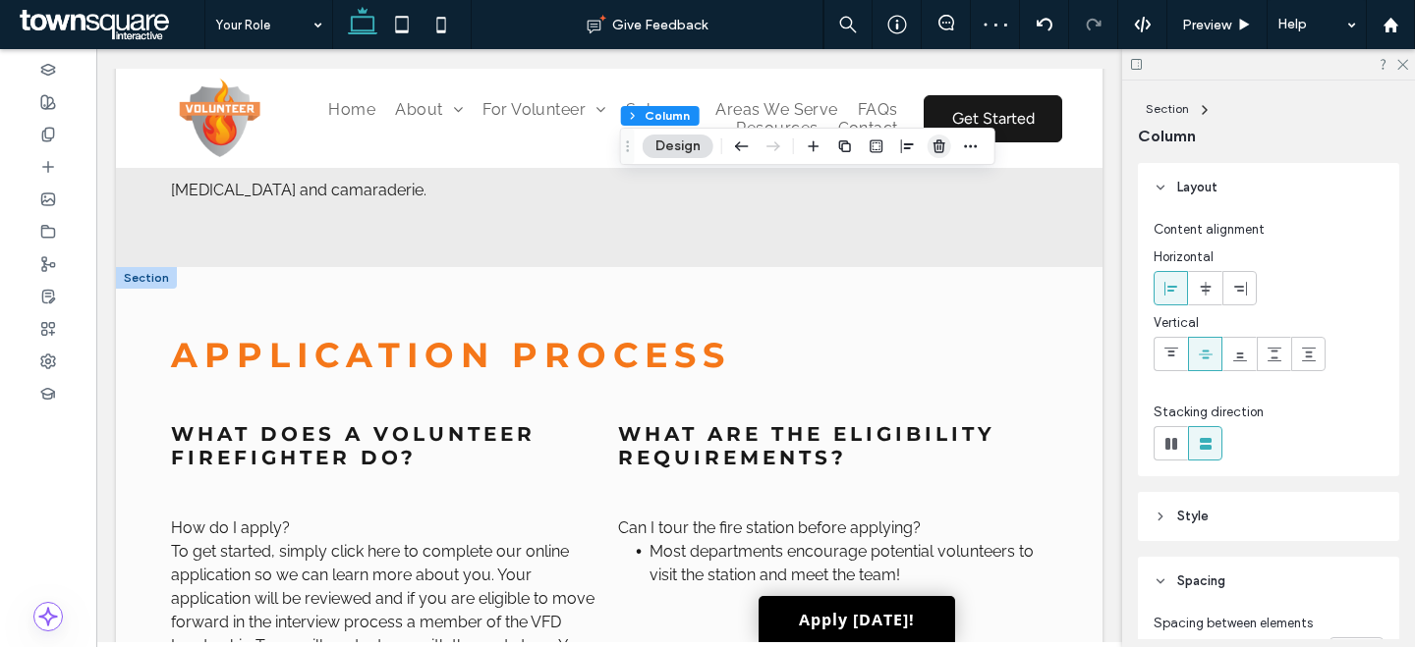
click at [941, 143] on use "button" at bounding box center [939, 145] width 12 height 13
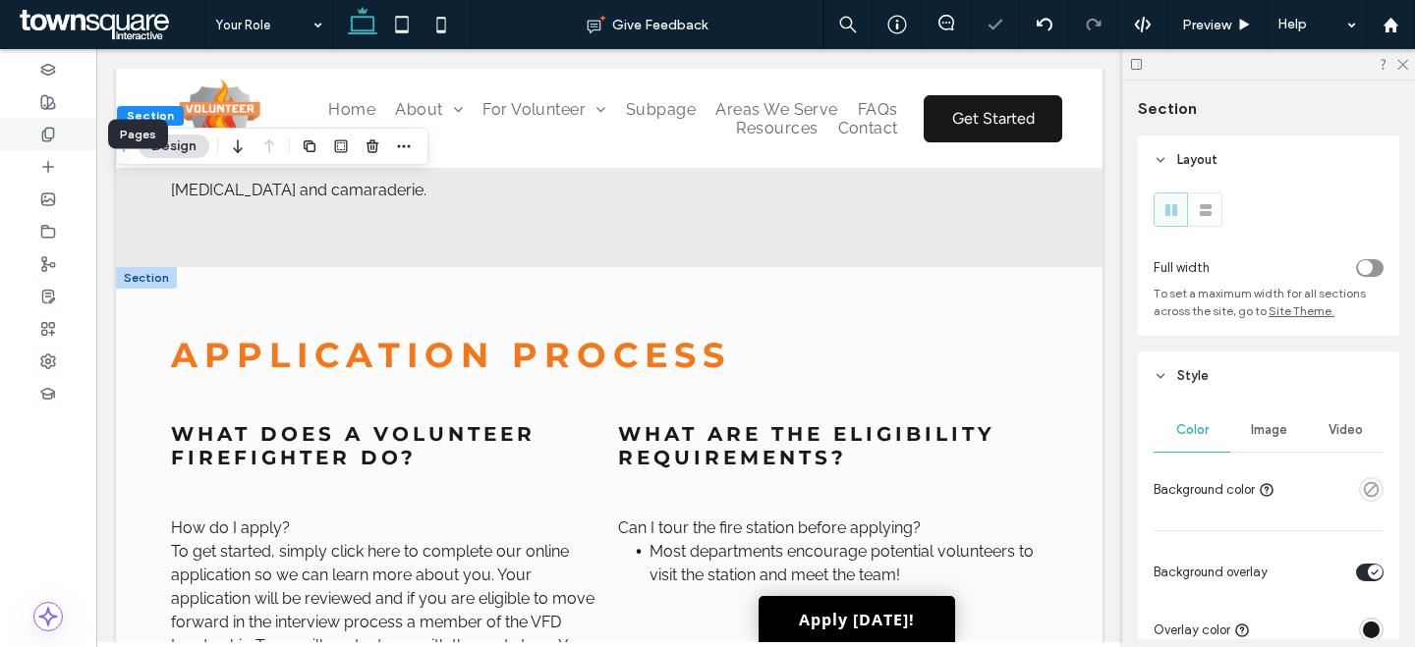
click at [65, 133] on div at bounding box center [48, 134] width 96 height 32
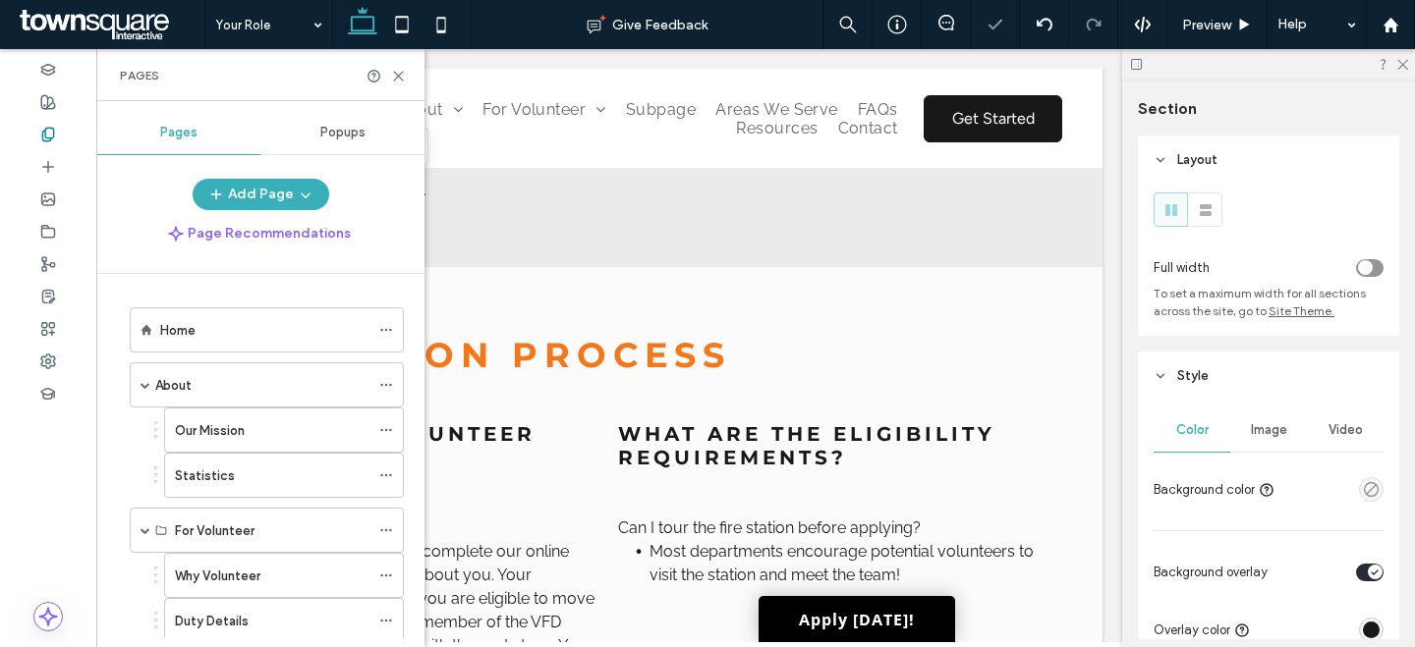
drag, startPoint x: 258, startPoint y: 575, endPoint x: 278, endPoint y: 570, distance: 20.3
click at [258, 575] on label "Why Volunteer" at bounding box center [217, 576] width 85 height 34
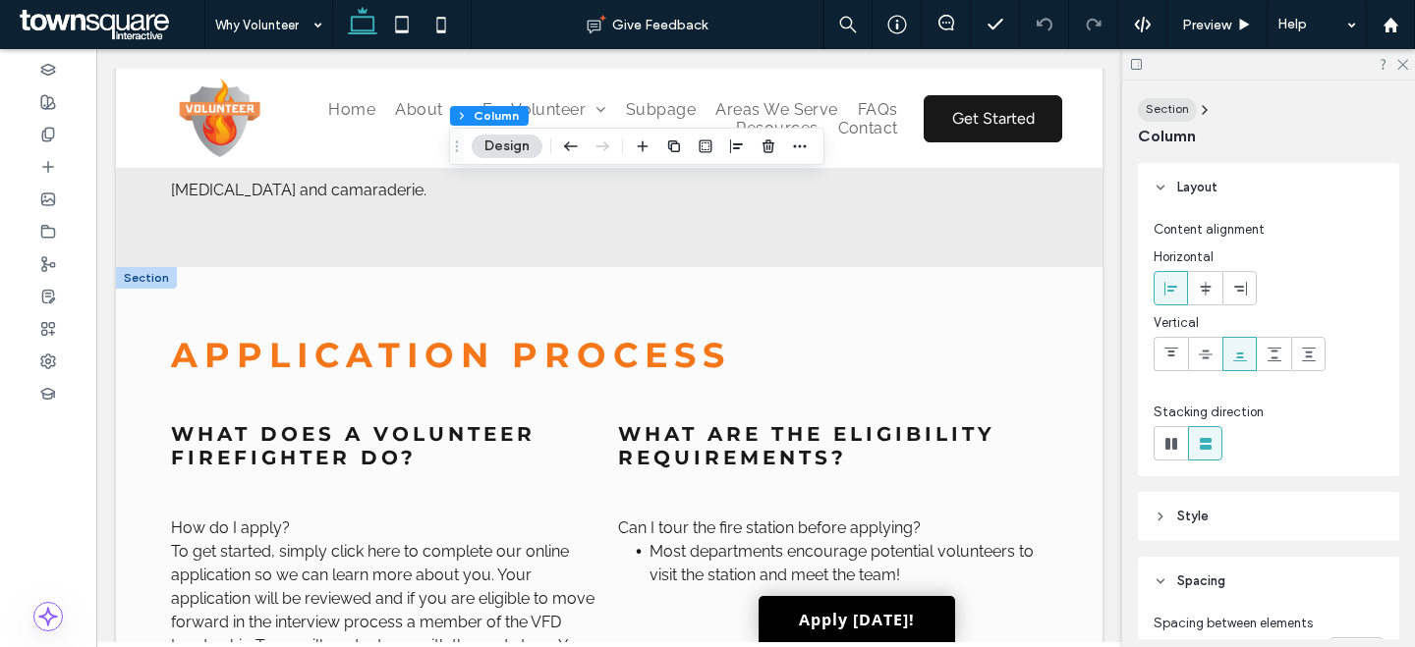
click at [1178, 113] on span "Section" at bounding box center [1166, 108] width 43 height 15
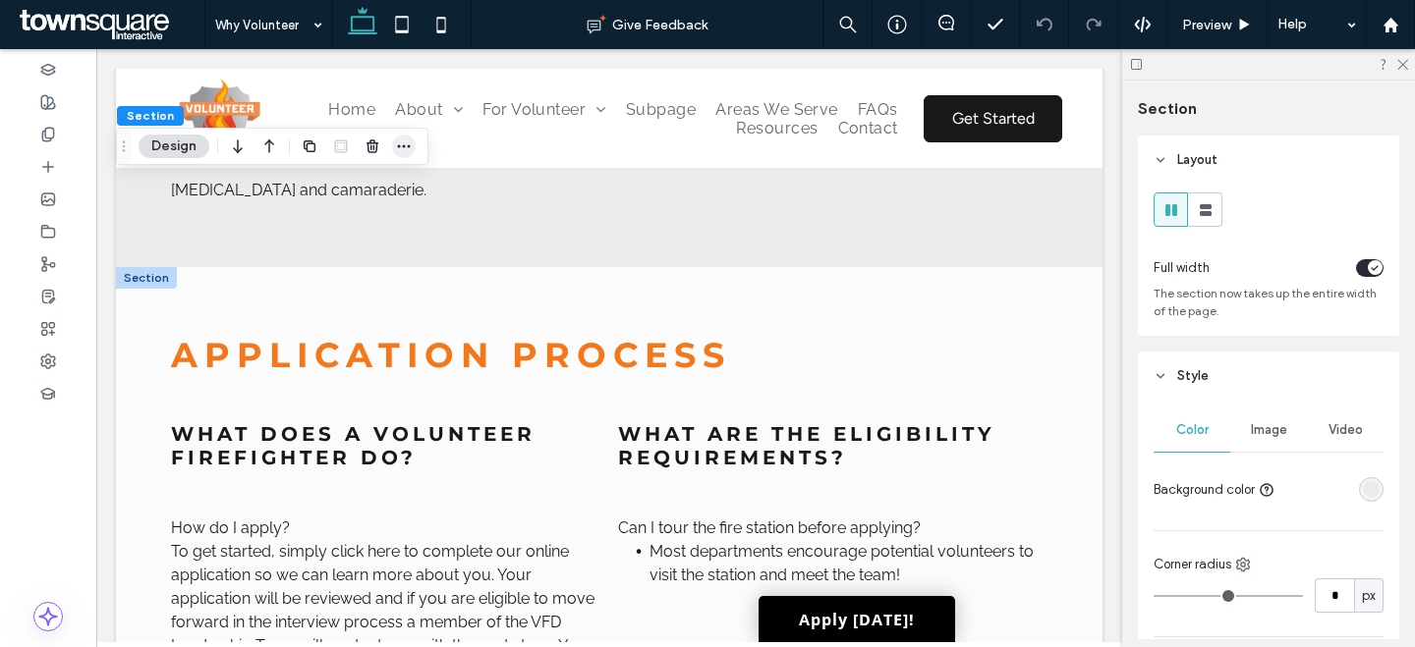
click at [408, 147] on use "button" at bounding box center [404, 146] width 13 height 3
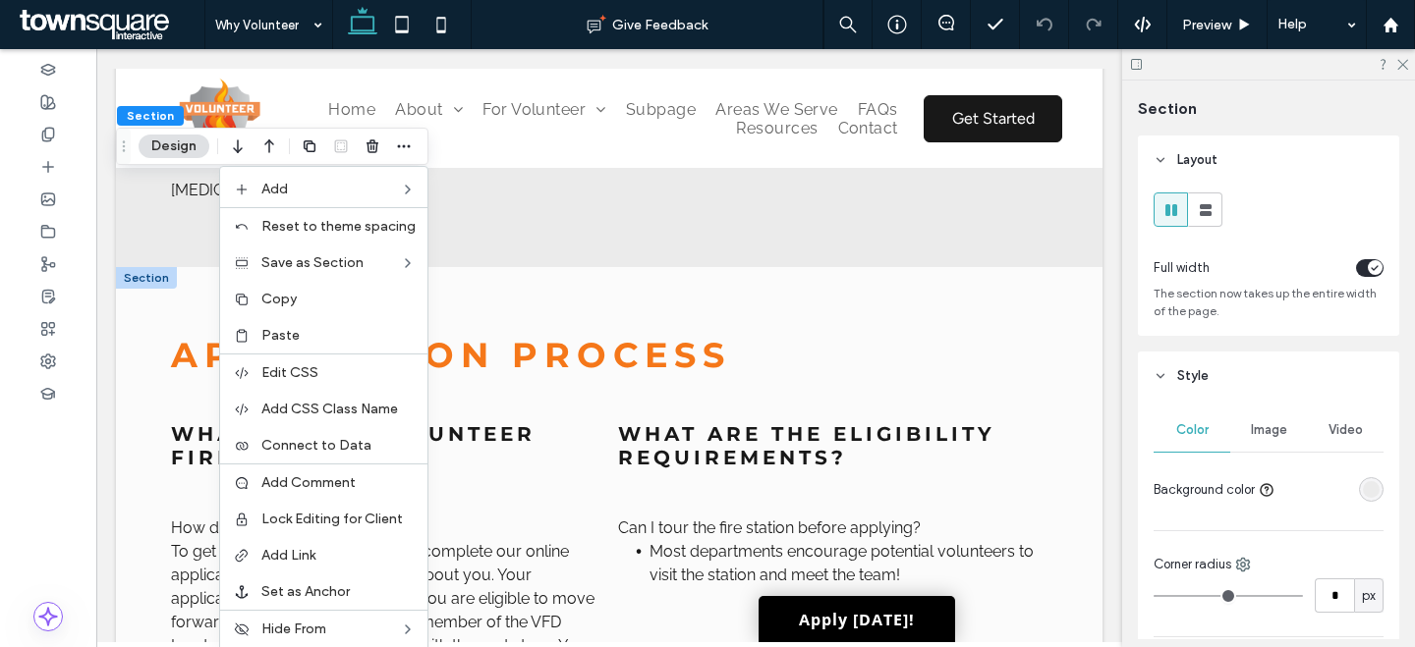
click at [335, 292] on label "Copy" at bounding box center [338, 299] width 154 height 17
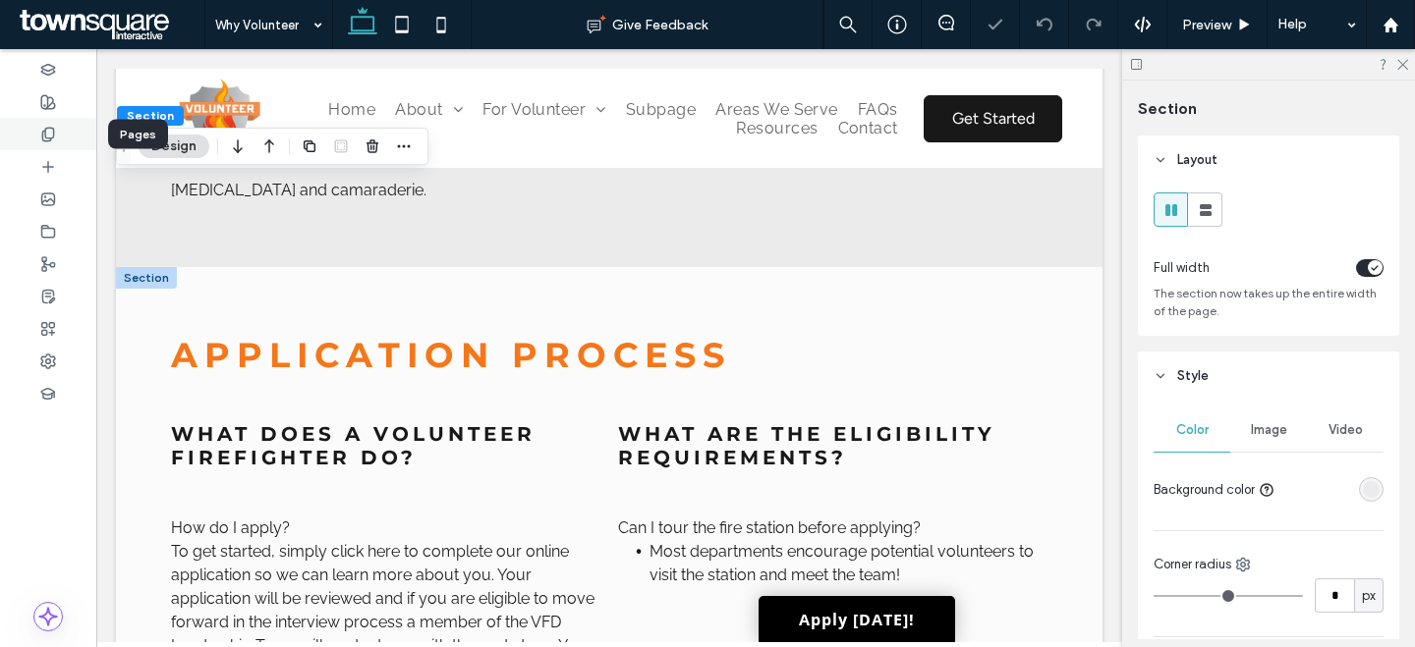
click at [61, 134] on div at bounding box center [48, 134] width 96 height 32
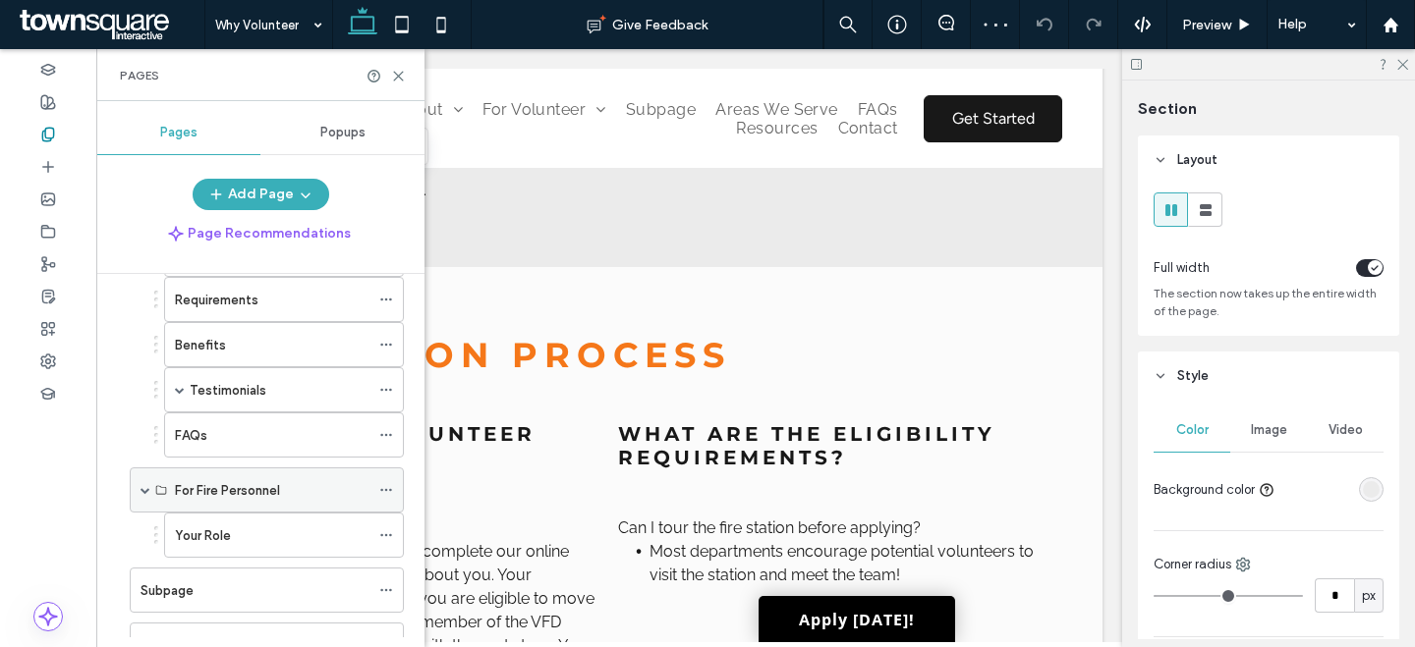
scroll to position [367, 0]
click at [197, 532] on label "Your Role" at bounding box center [203, 535] width 56 height 34
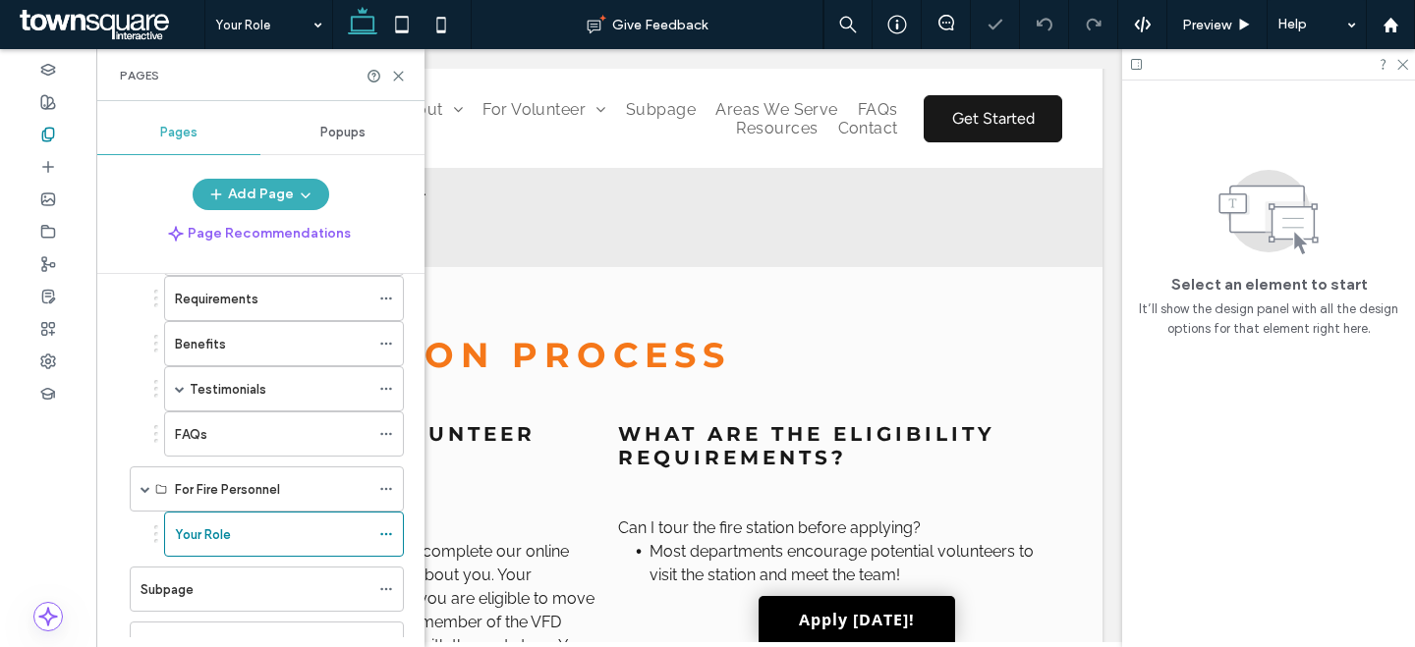
click at [388, 77] on div at bounding box center [385, 76] width 39 height 15
click at [393, 79] on icon at bounding box center [398, 76] width 15 height 15
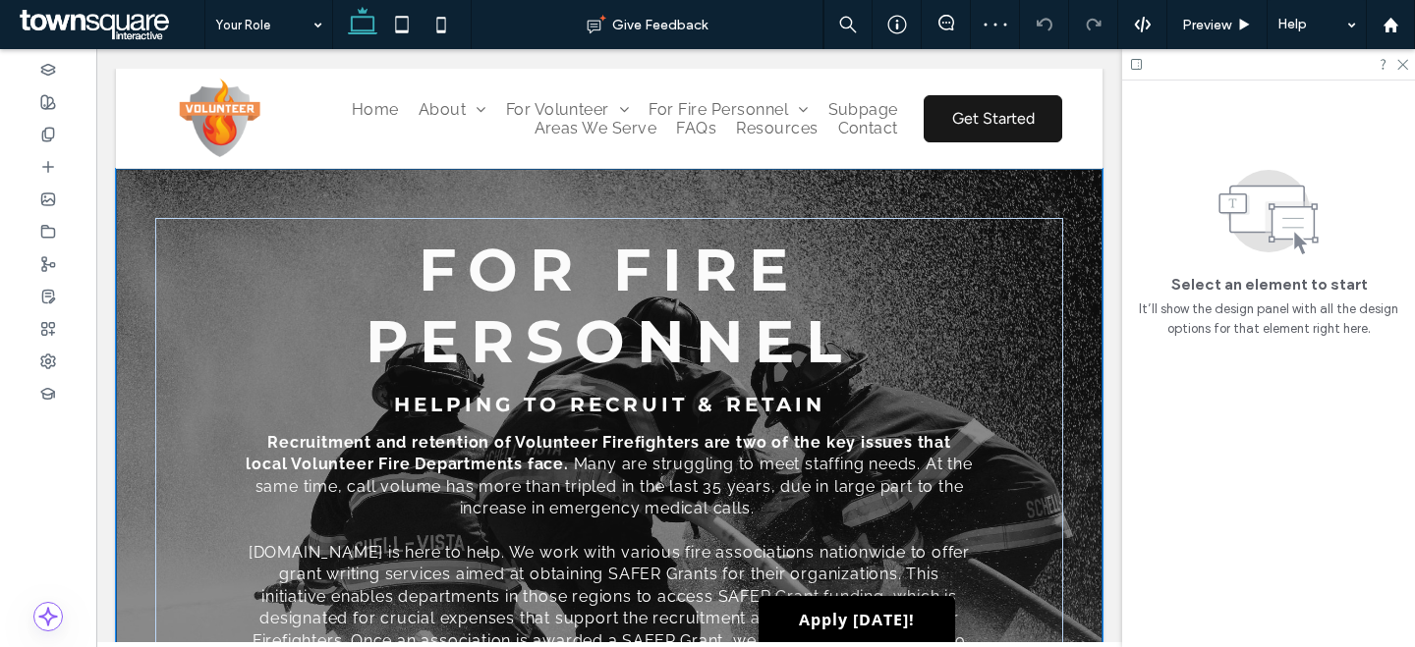
scroll to position [420, 0]
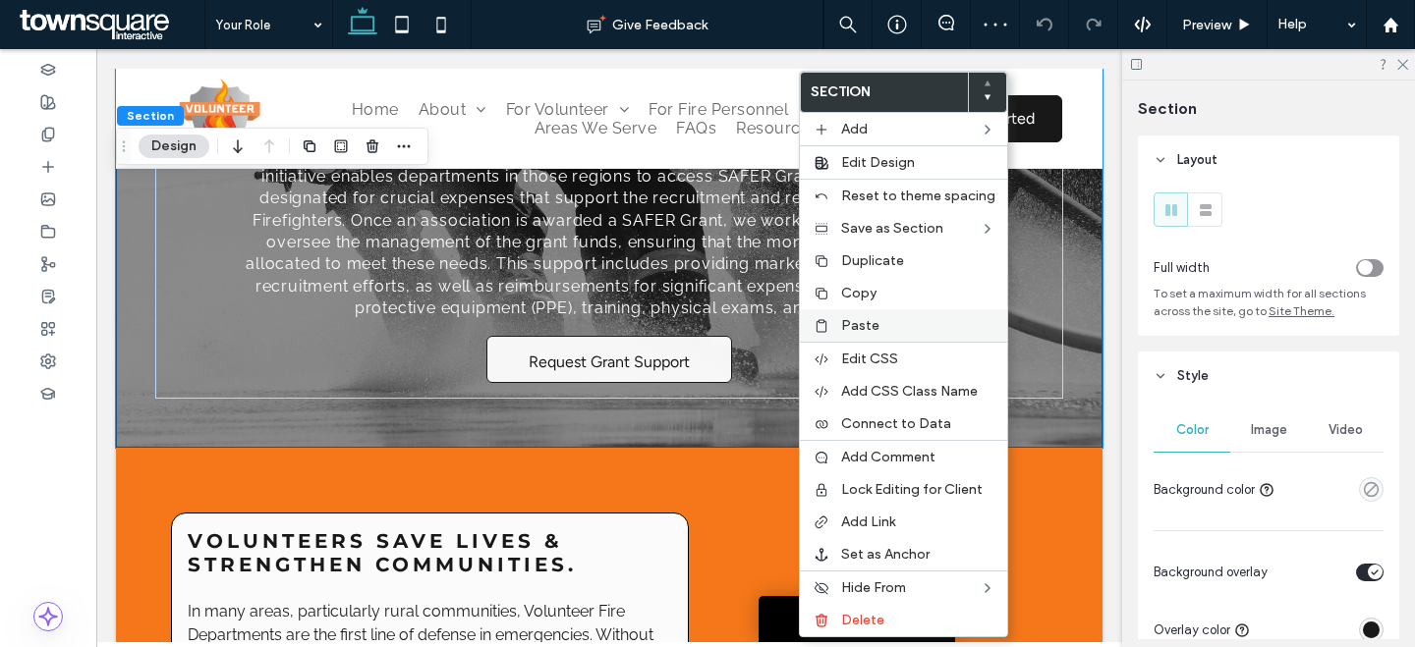
click at [873, 321] on span "Paste" at bounding box center [860, 325] width 38 height 17
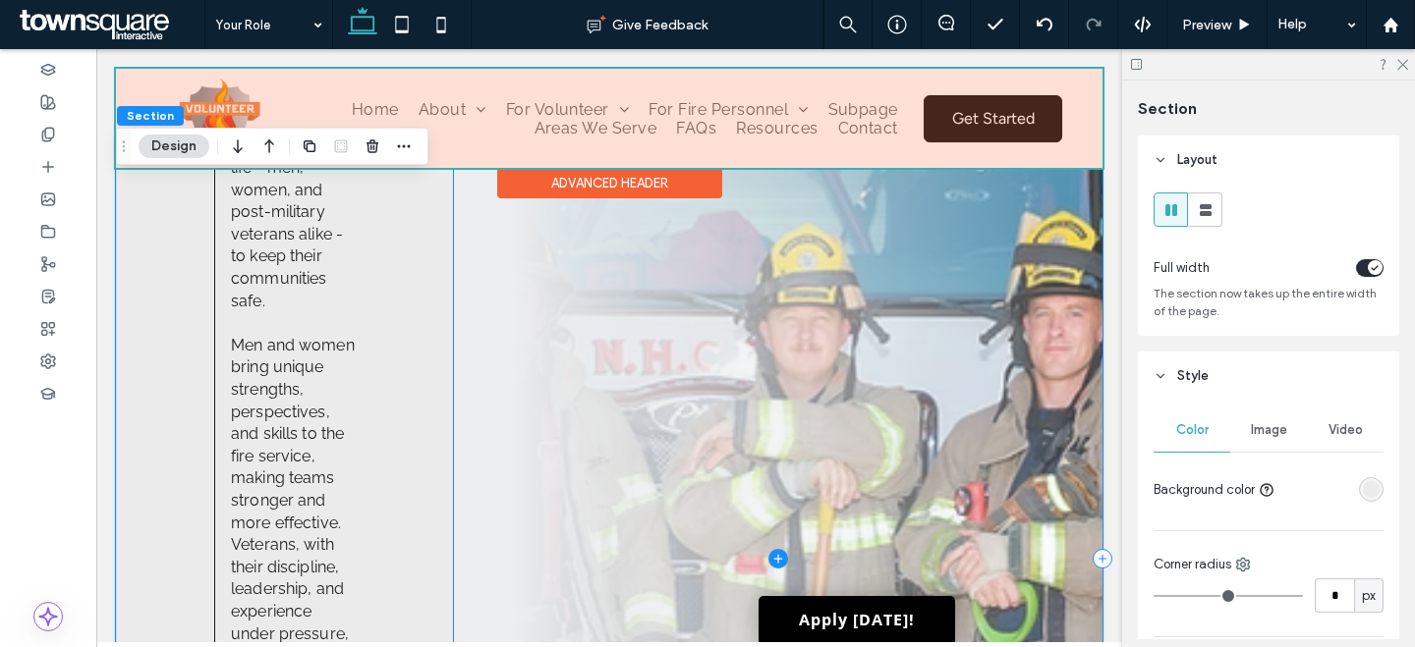
scroll to position [1361, 0]
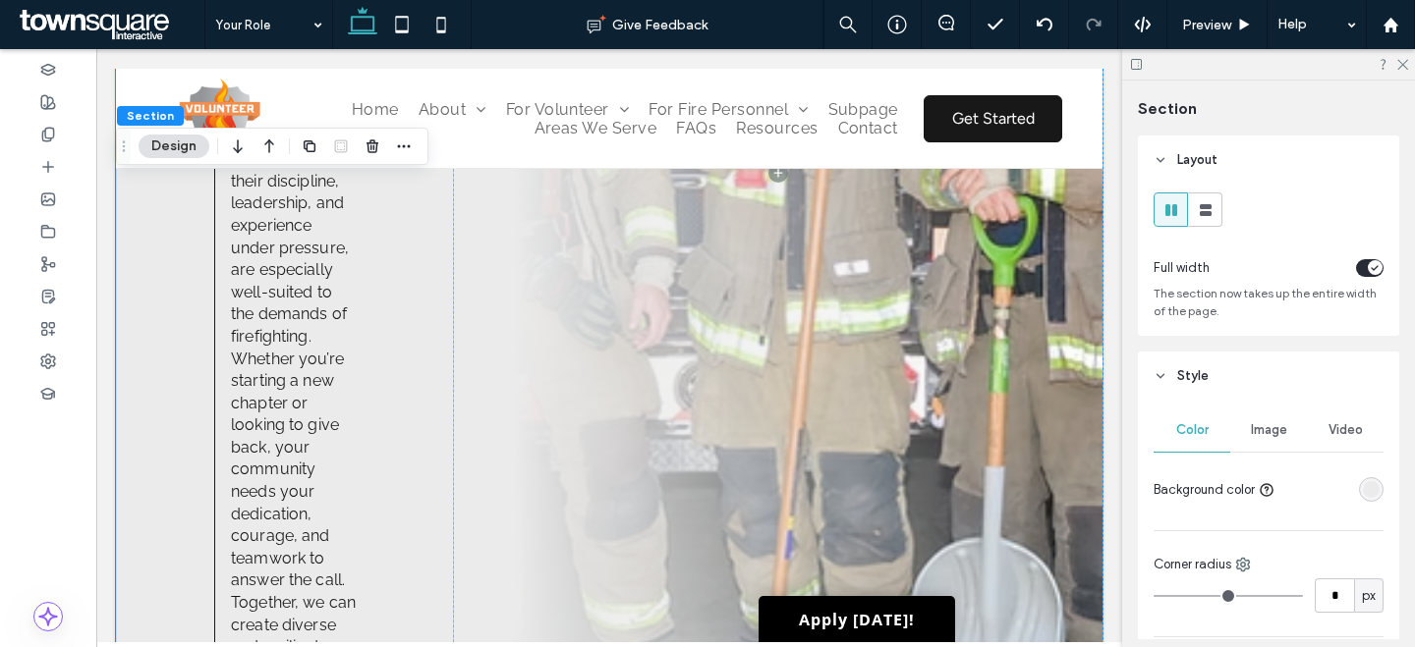
click at [1401, 70] on div at bounding box center [1268, 64] width 293 height 30
click at [1401, 66] on icon at bounding box center [1401, 63] width 13 height 13
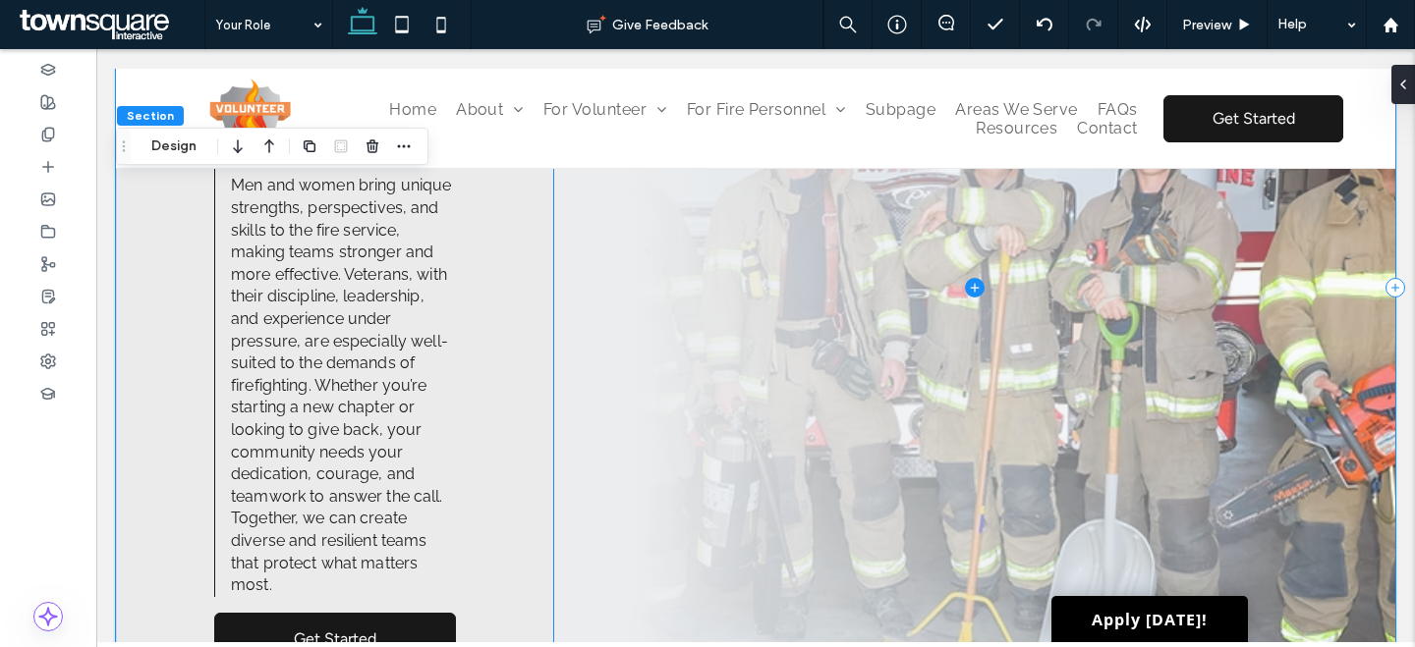
scroll to position [1086, 0]
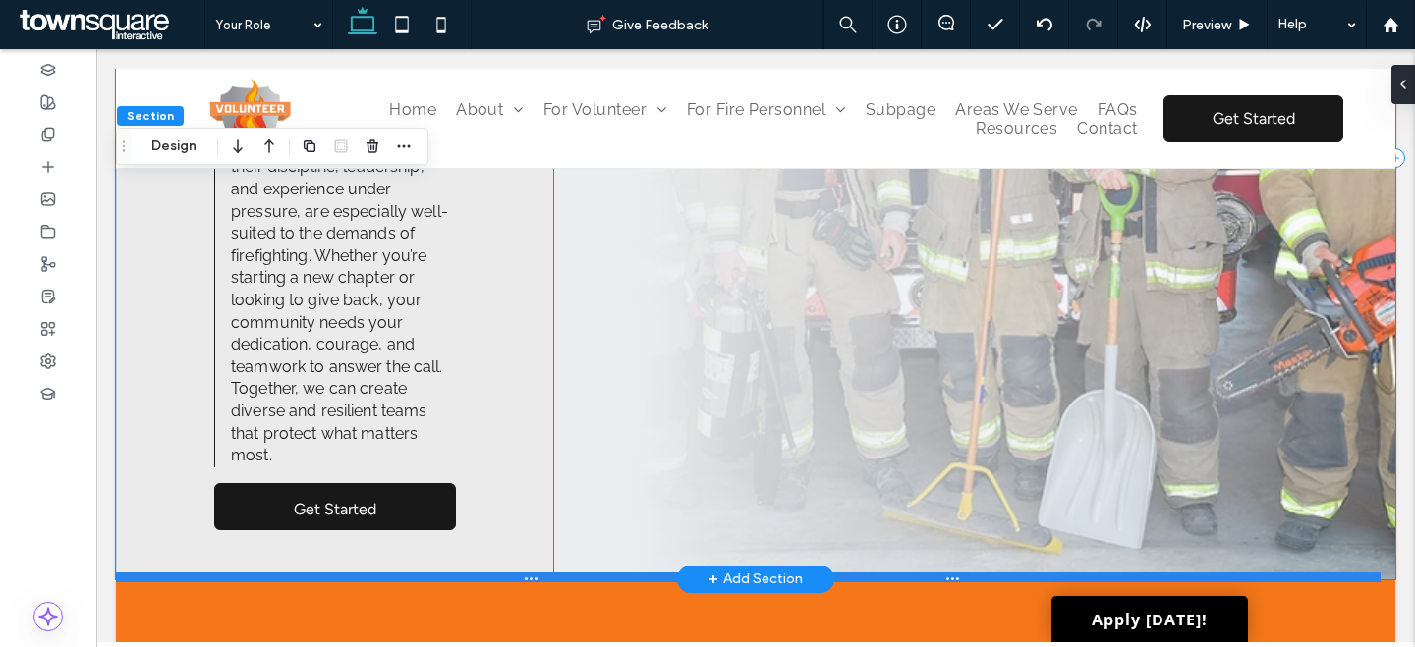
click at [1031, 576] on div at bounding box center [748, 578] width 1264 height 10
type input "***"
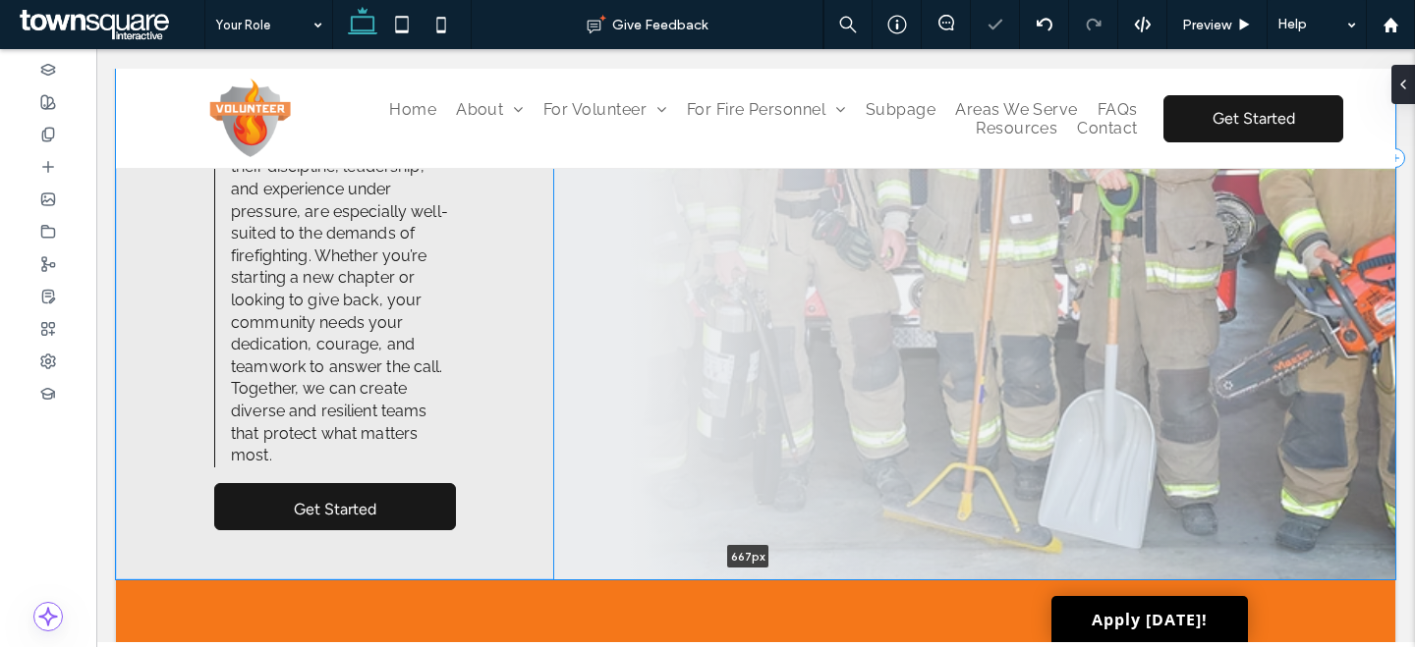
drag, startPoint x: 997, startPoint y: 551, endPoint x: 1008, endPoint y: 385, distance: 166.4
click at [1008, 386] on div "WHO VOLUNTEERS? Local fire departments need volunteers from all walks of life -…" at bounding box center [755, 159] width 1279 height 842
type input "***"
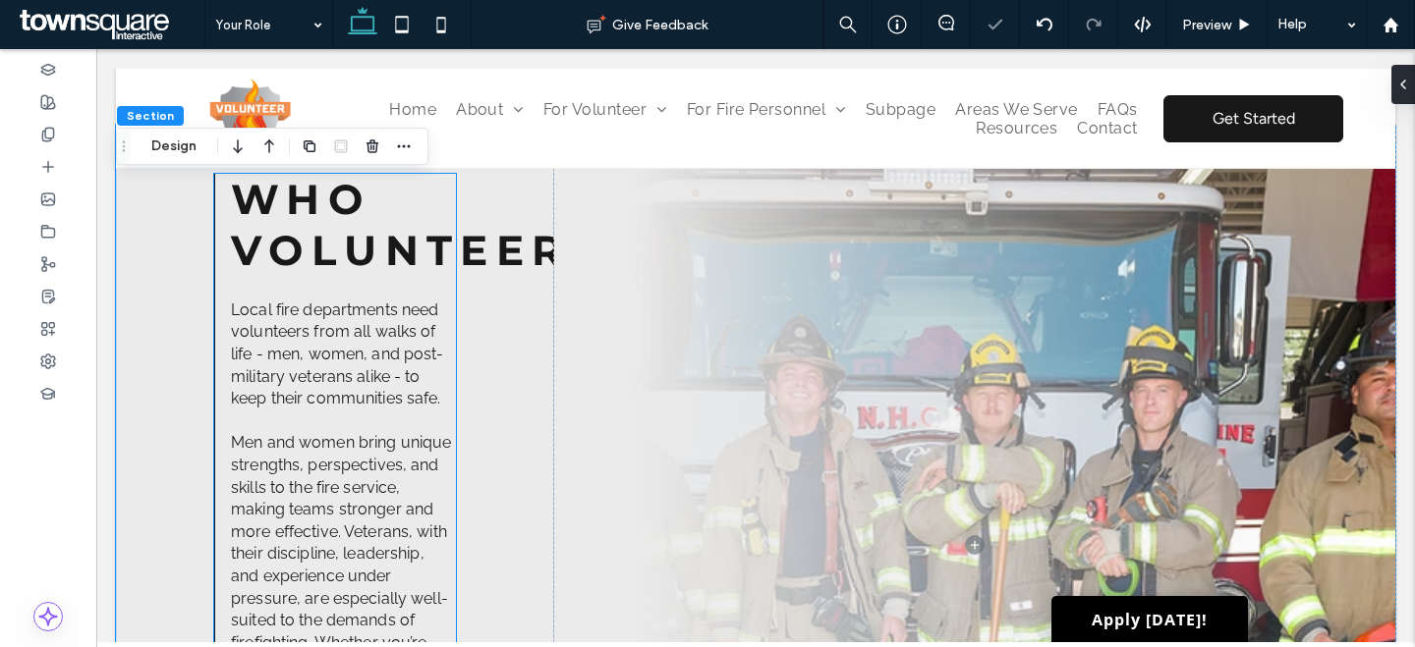
scroll to position [698, 0]
click at [368, 251] on span "WHO VOLUNTEERS?" at bounding box center [434, 226] width 406 height 102
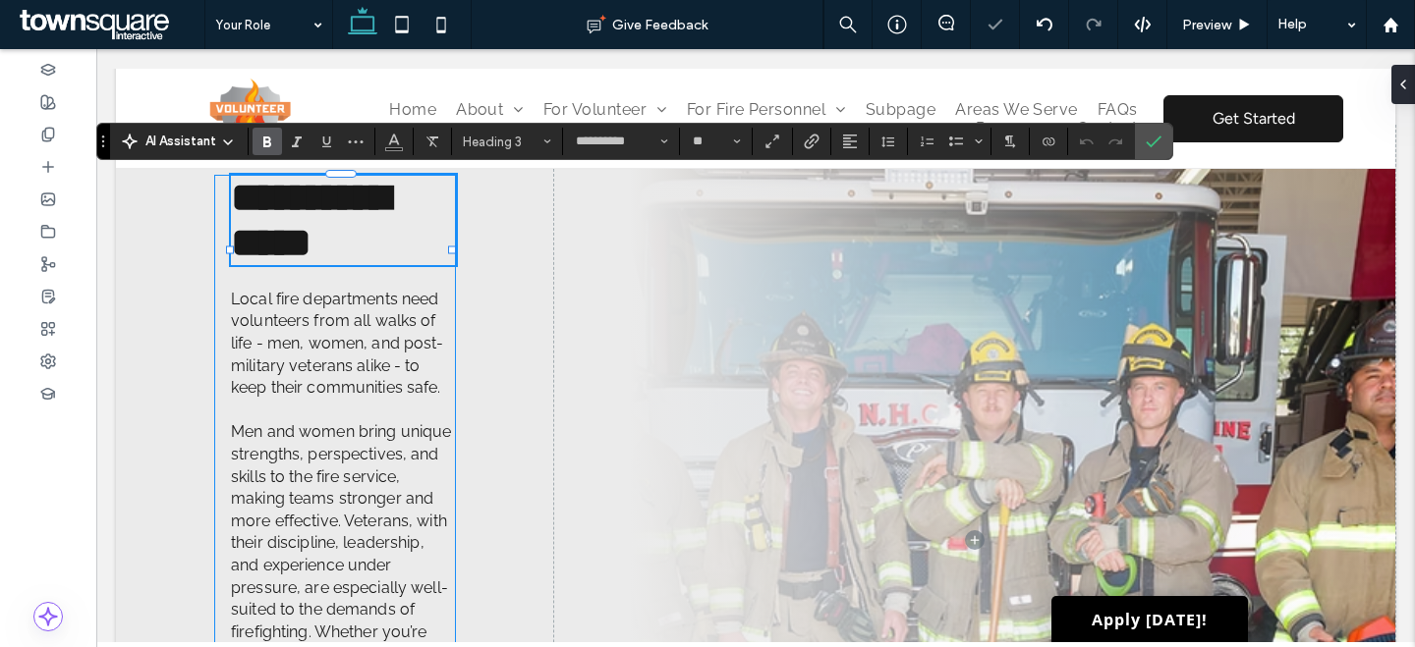
paste div
type input "**"
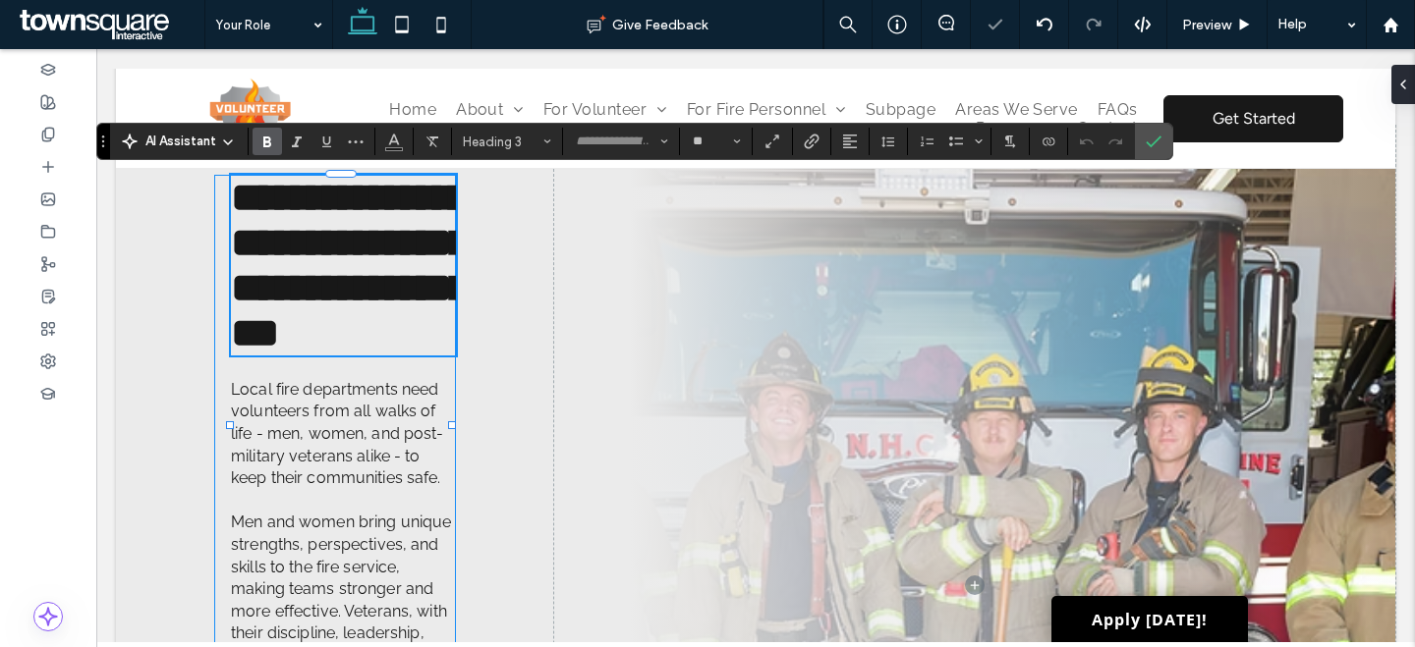
scroll to position [1, 0]
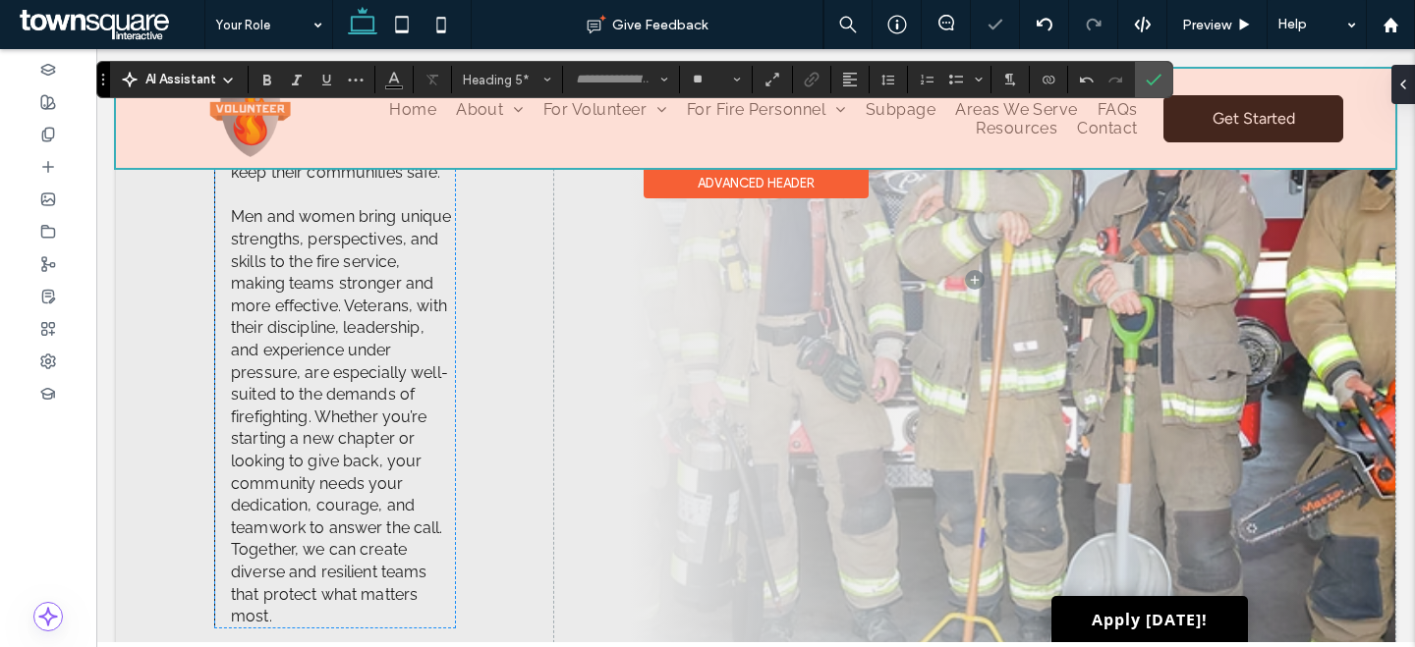
type input "**********"
type input "**"
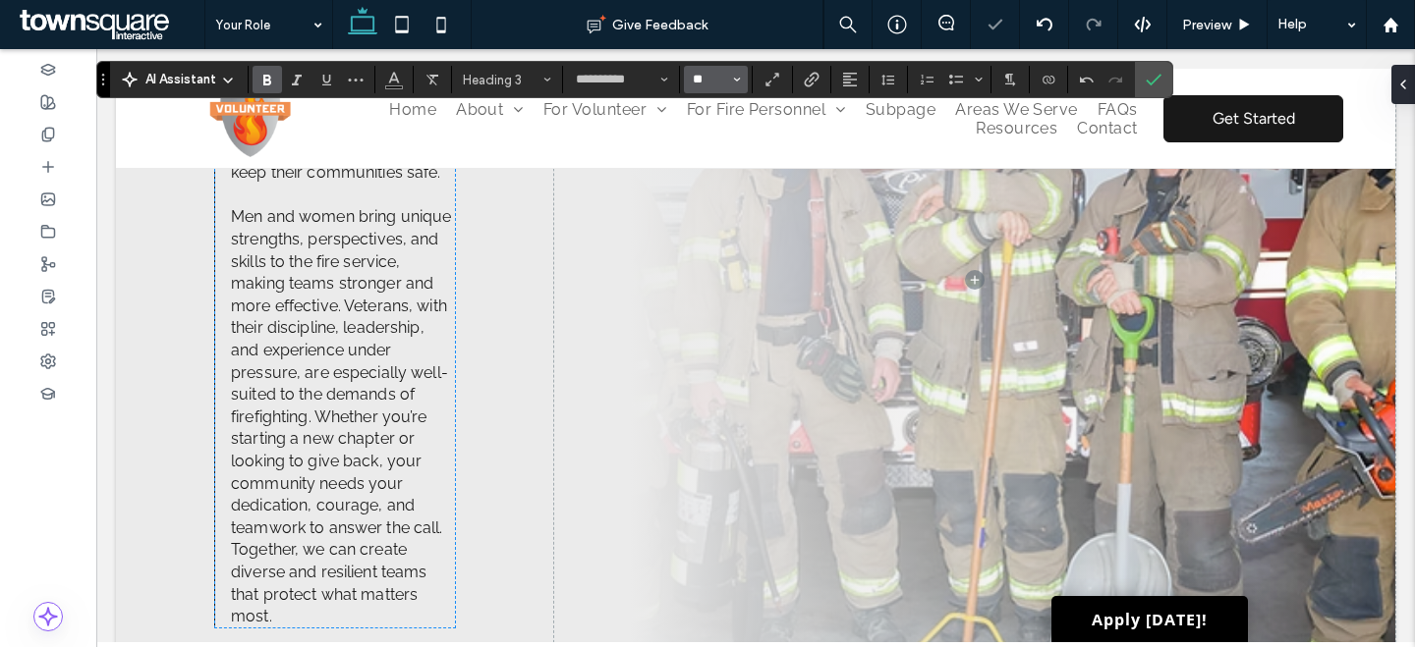
click at [705, 80] on input "**" at bounding box center [710, 80] width 38 height 16
type input "**"
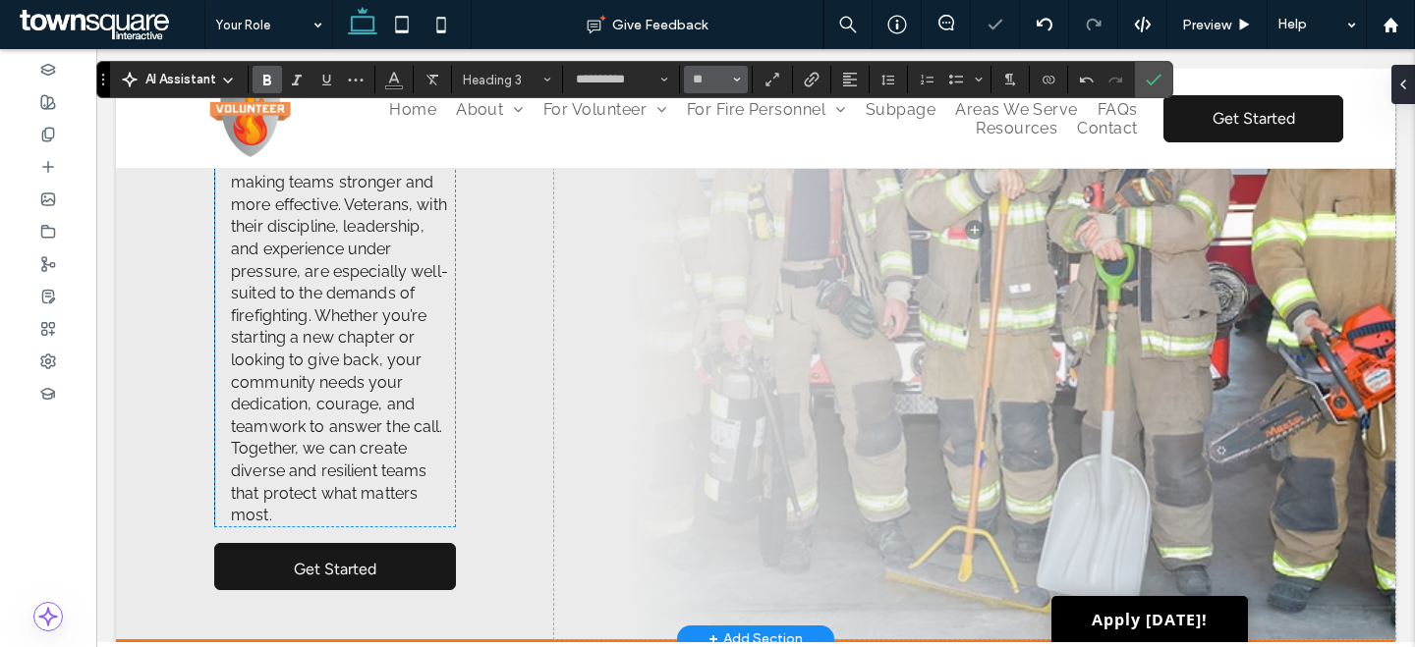
scroll to position [824, 0]
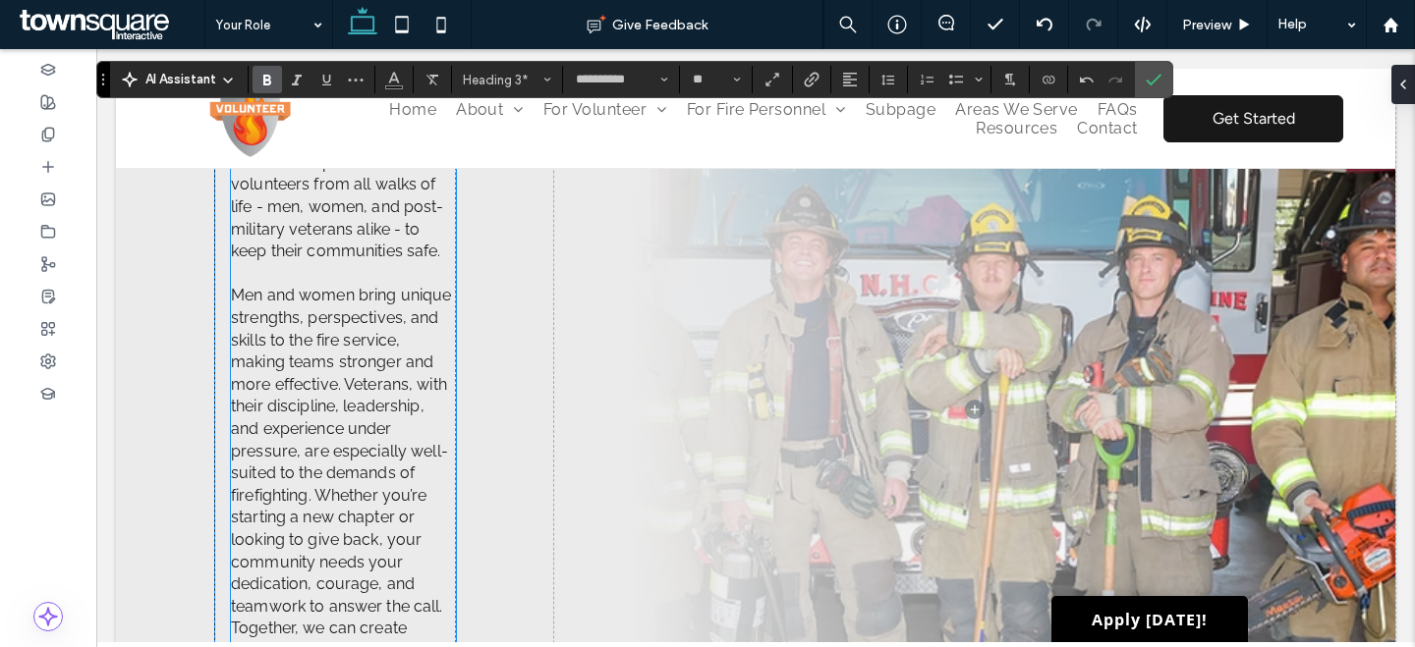
click at [381, 419] on p "Men and women bring unique strengths, perspectives, and skills to the fire serv…" at bounding box center [343, 495] width 225 height 421
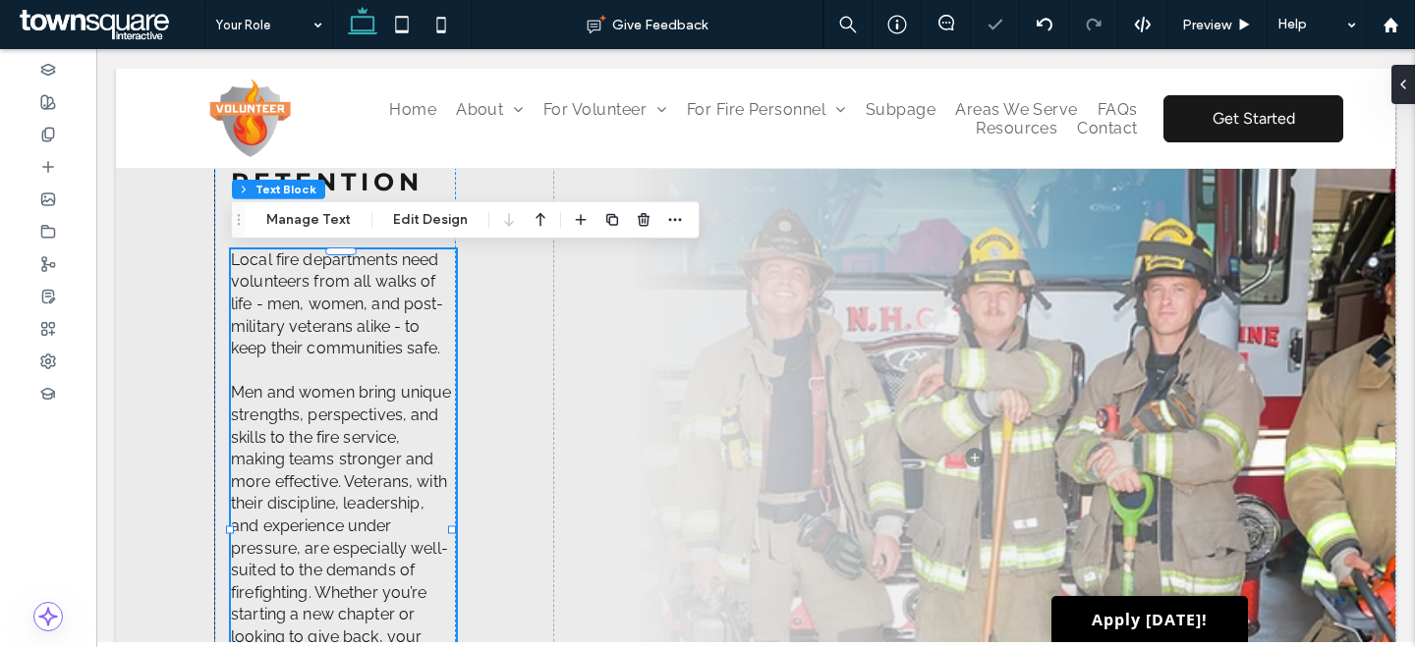
click at [381, 419] on p "Men and women bring unique strengths, perspectives, and skills to the fire serv…" at bounding box center [343, 592] width 225 height 421
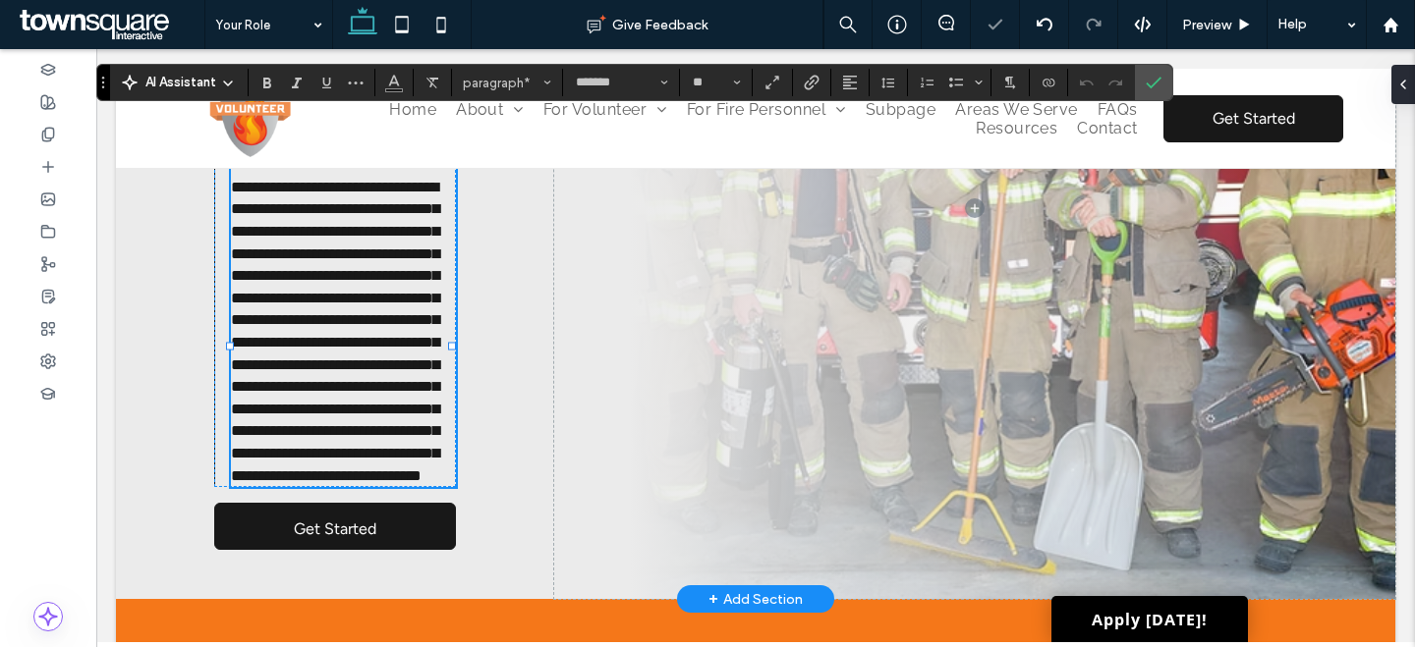
paste div
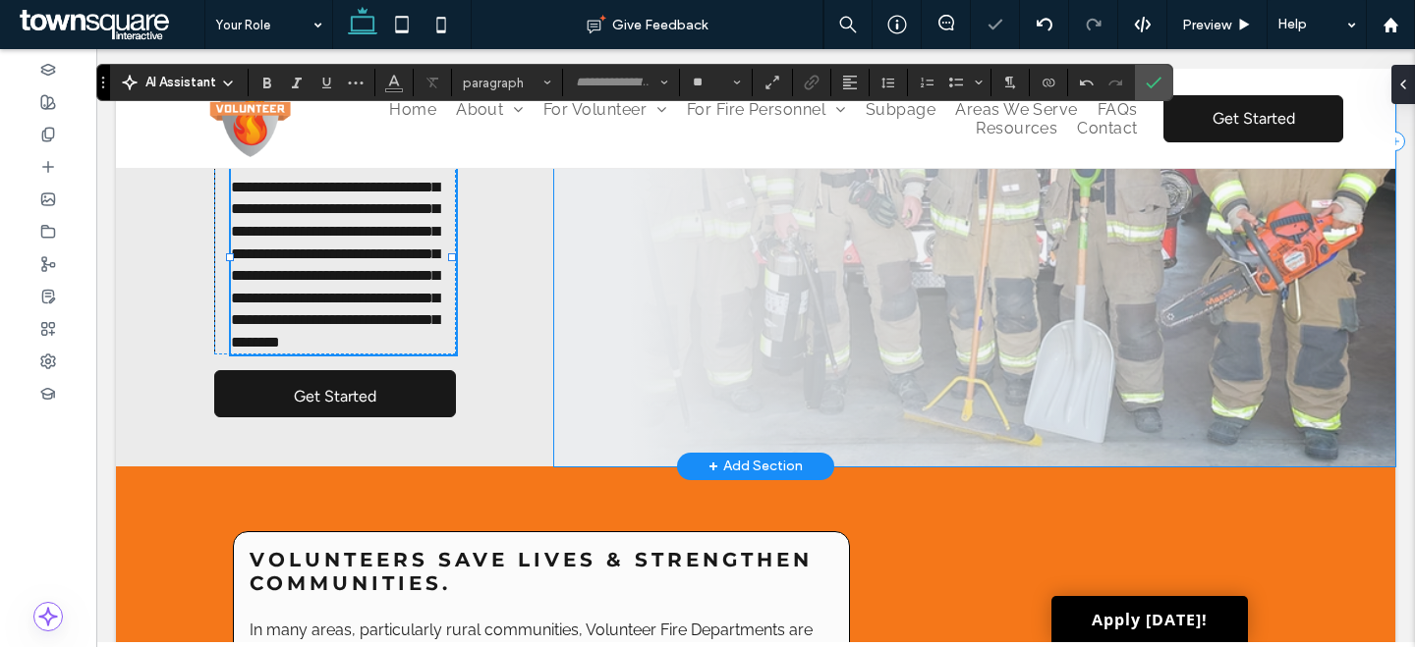
click at [1033, 322] on span at bounding box center [974, 141] width 841 height 650
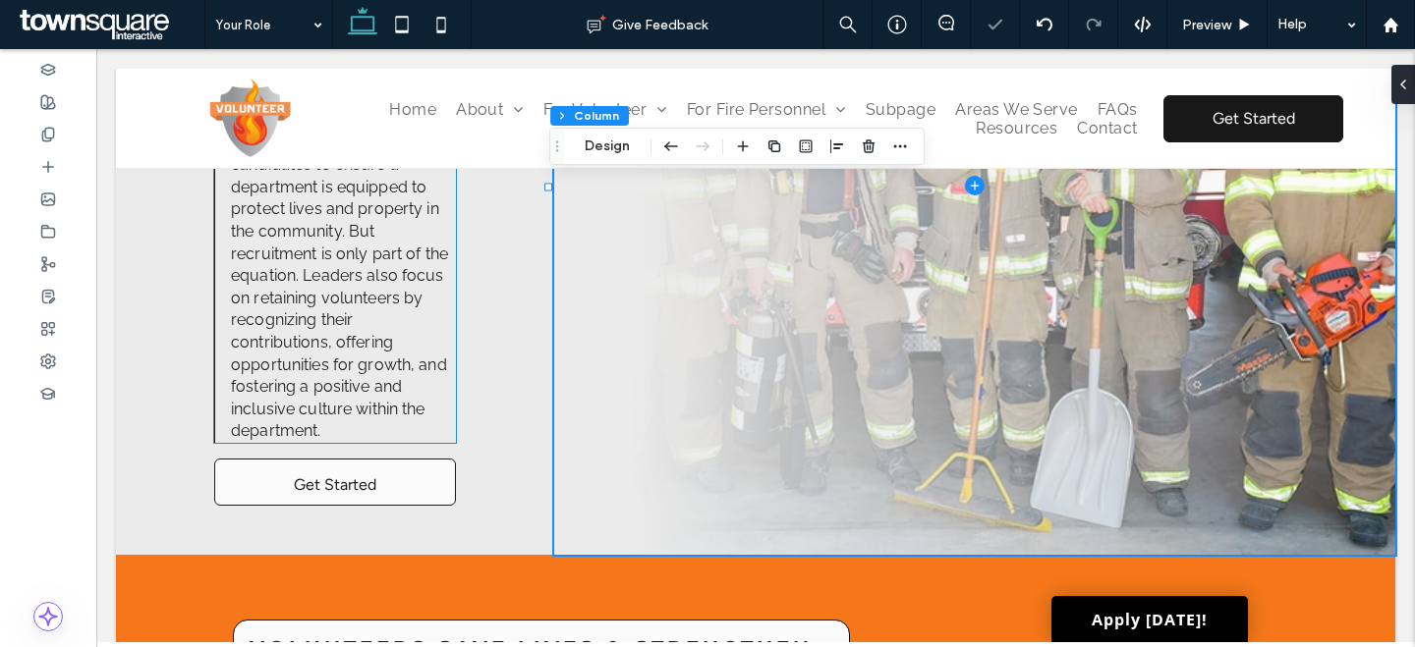
click at [361, 489] on span "Get Started" at bounding box center [335, 485] width 83 height 50
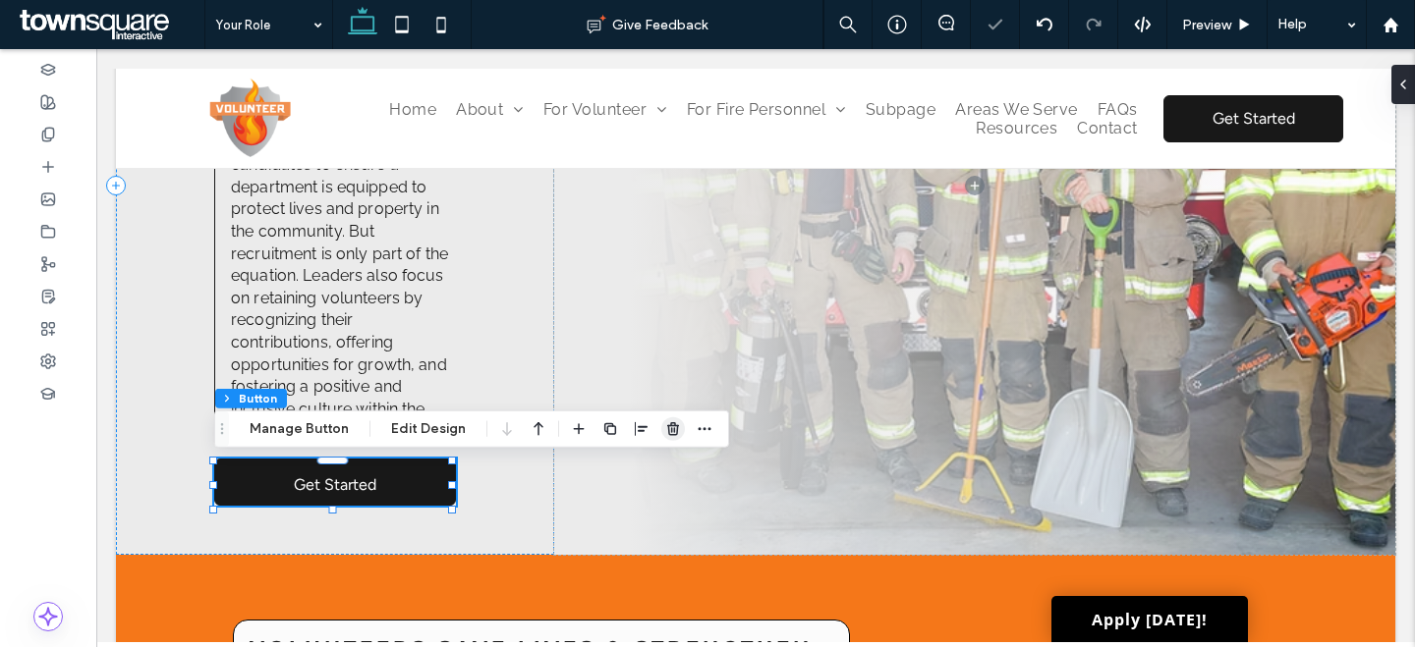
drag, startPoint x: 663, startPoint y: 427, endPoint x: 663, endPoint y: 323, distance: 104.1
click at [665, 427] on icon "button" at bounding box center [673, 429] width 16 height 16
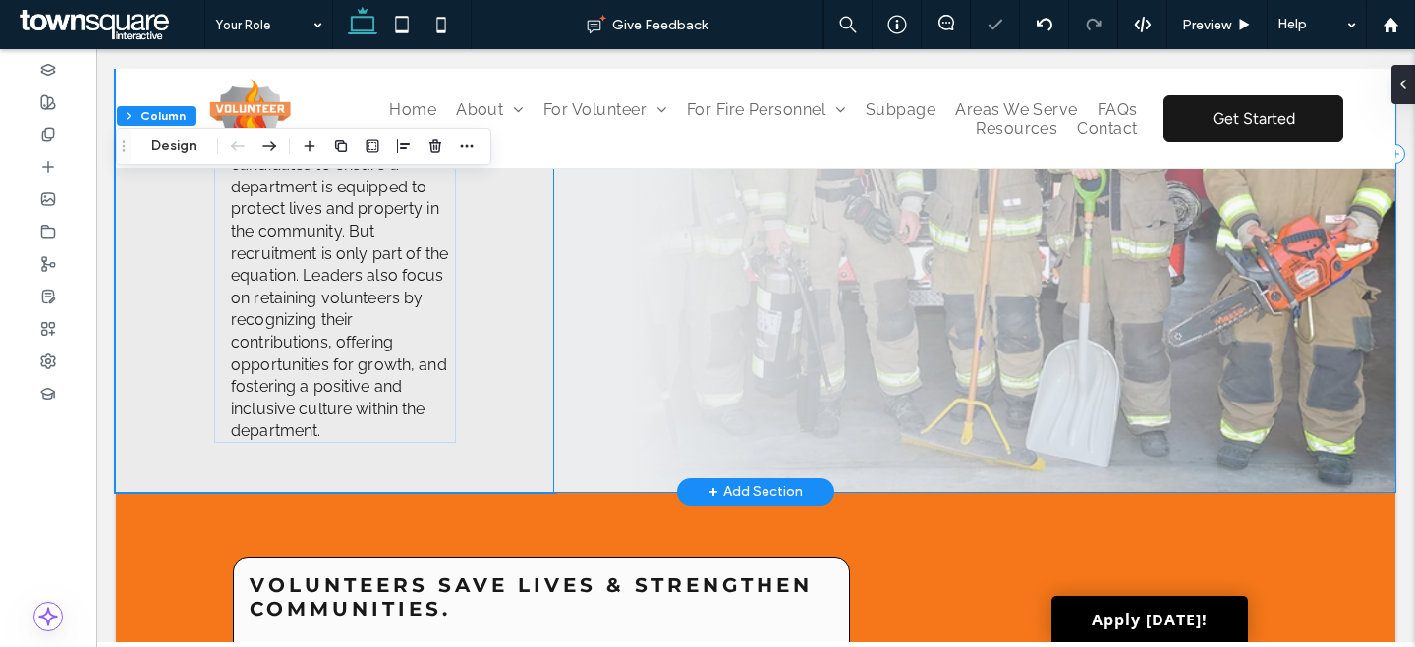
click at [759, 367] on span at bounding box center [974, 154] width 841 height 676
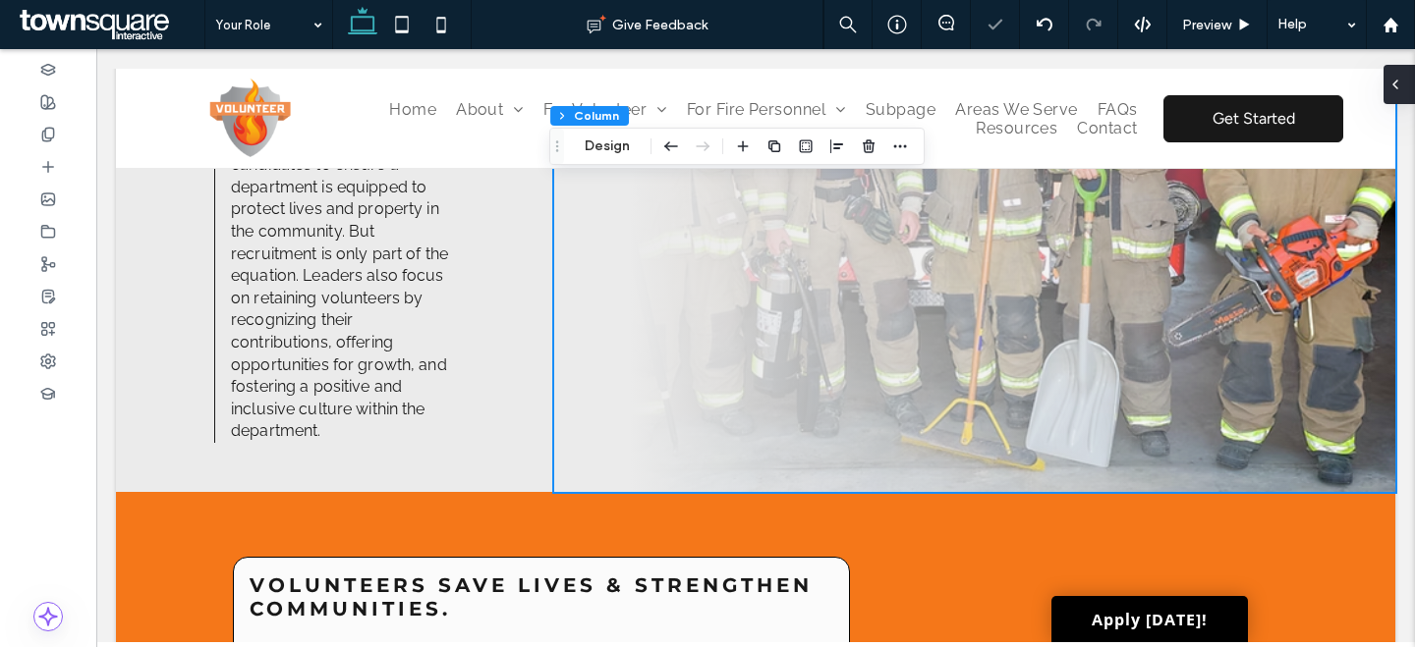
drag, startPoint x: 1402, startPoint y: 95, endPoint x: 1365, endPoint y: 210, distance: 120.5
click at [1404, 95] on div at bounding box center [1406, 84] width 31 height 39
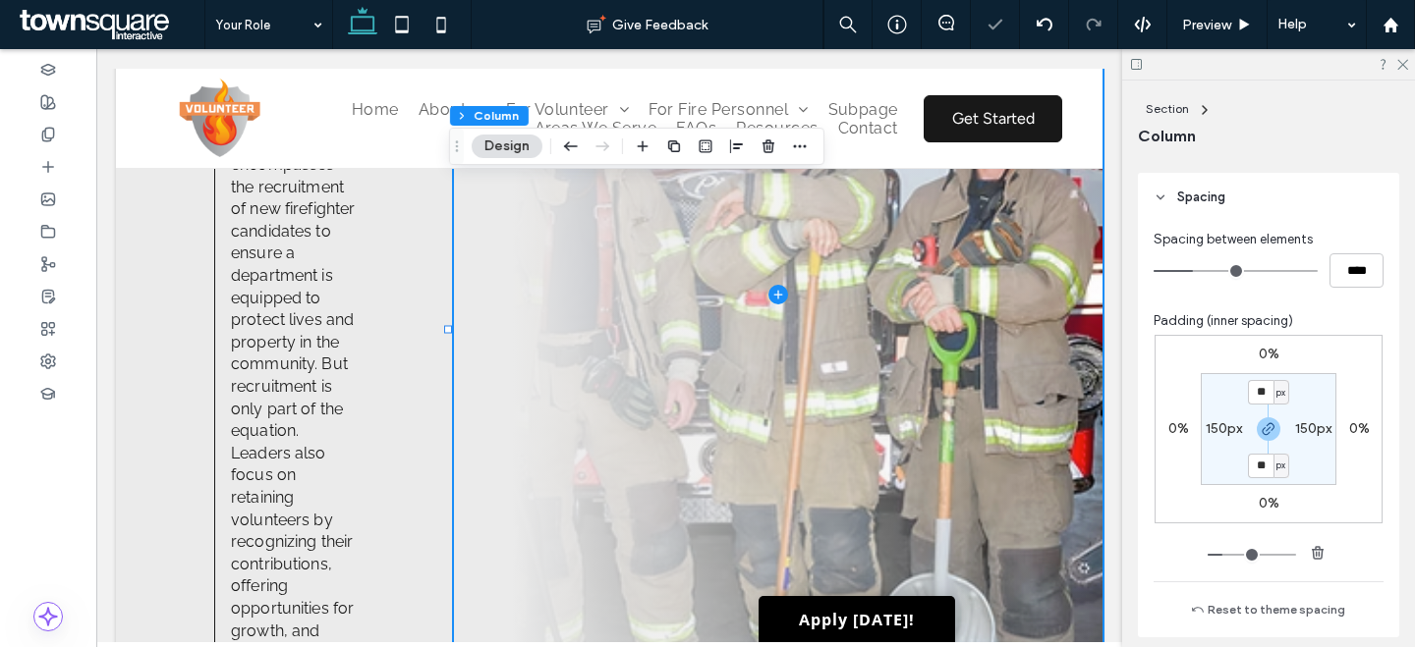
scroll to position [590, 0]
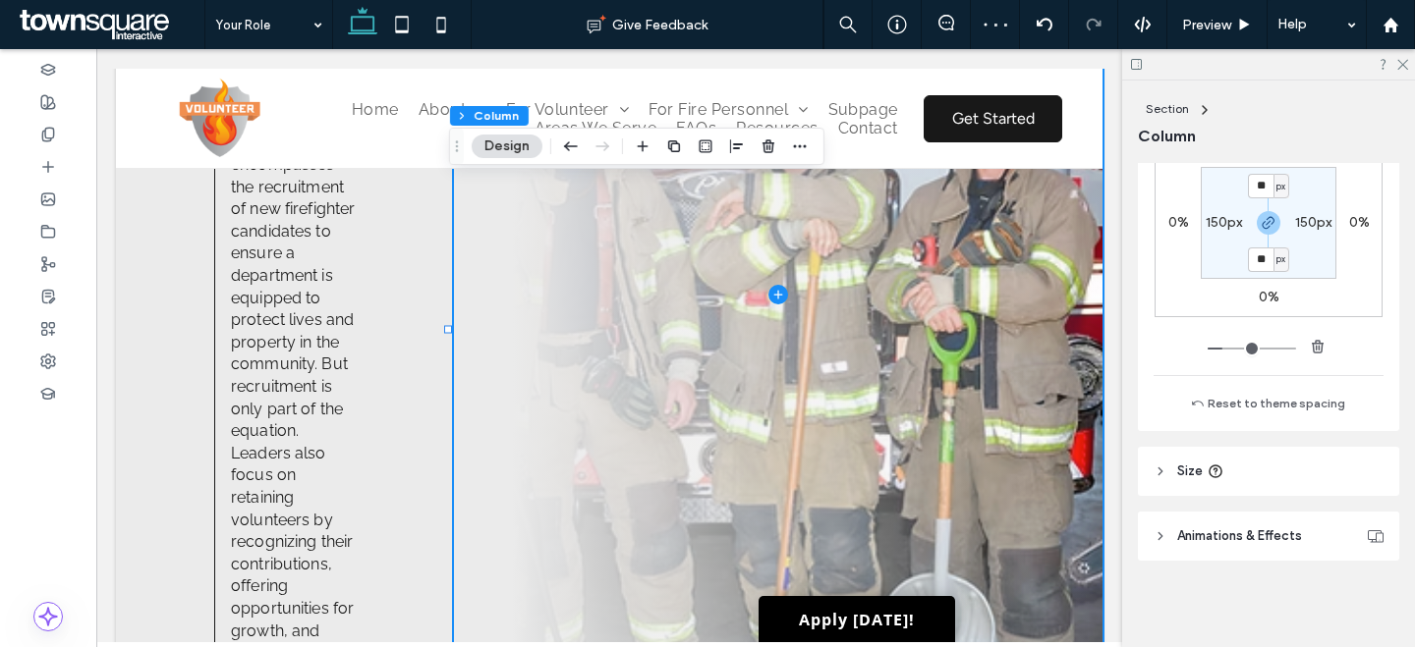
click at [1257, 471] on header "Size" at bounding box center [1268, 471] width 261 height 49
click at [1267, 544] on span "Animations & Effects" at bounding box center [1239, 537] width 125 height 20
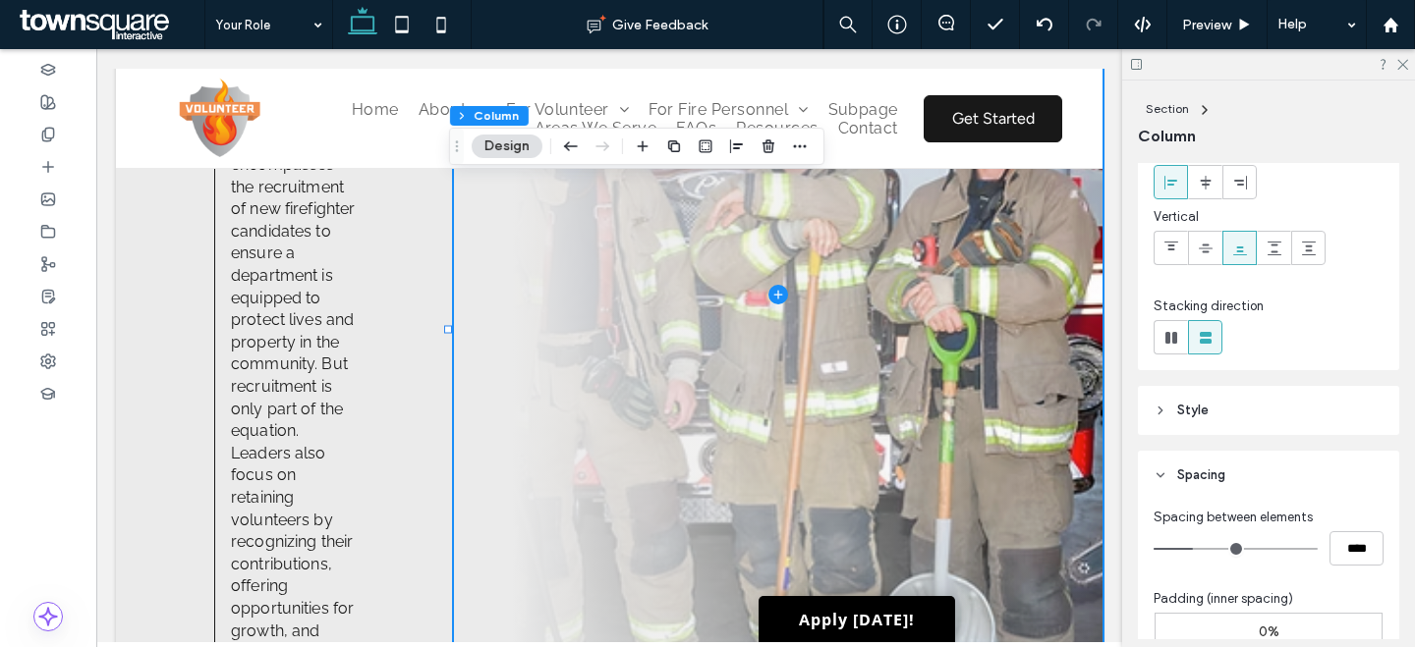
scroll to position [0, 0]
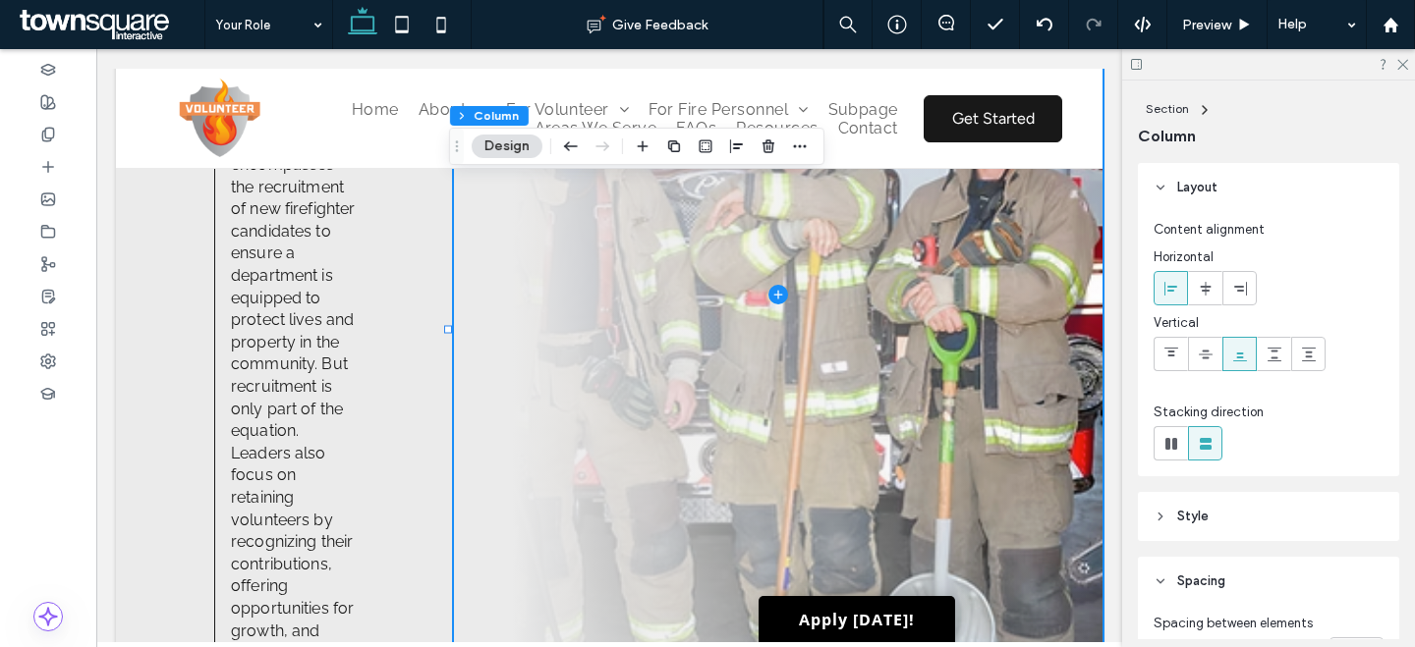
drag, startPoint x: 1241, startPoint y: 531, endPoint x: 1241, endPoint y: 521, distance: 10.8
click at [1241, 529] on header "Style" at bounding box center [1268, 516] width 261 height 49
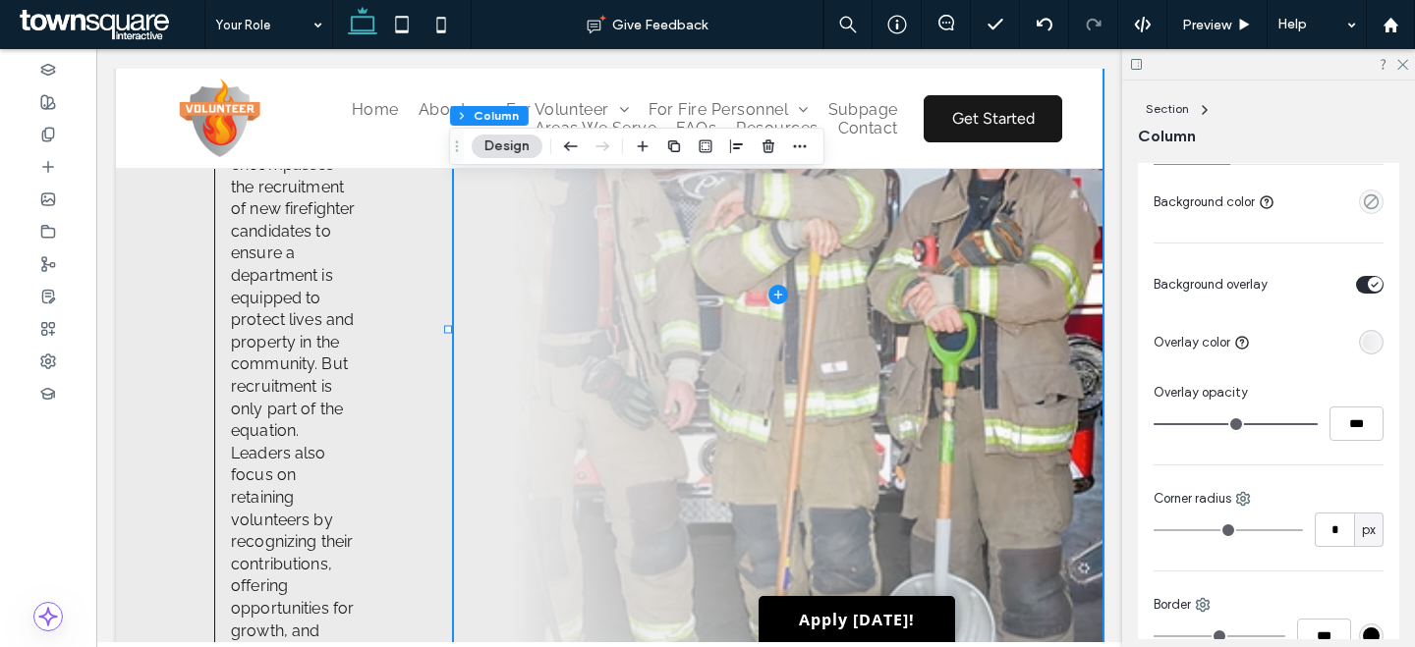
scroll to position [325, 0]
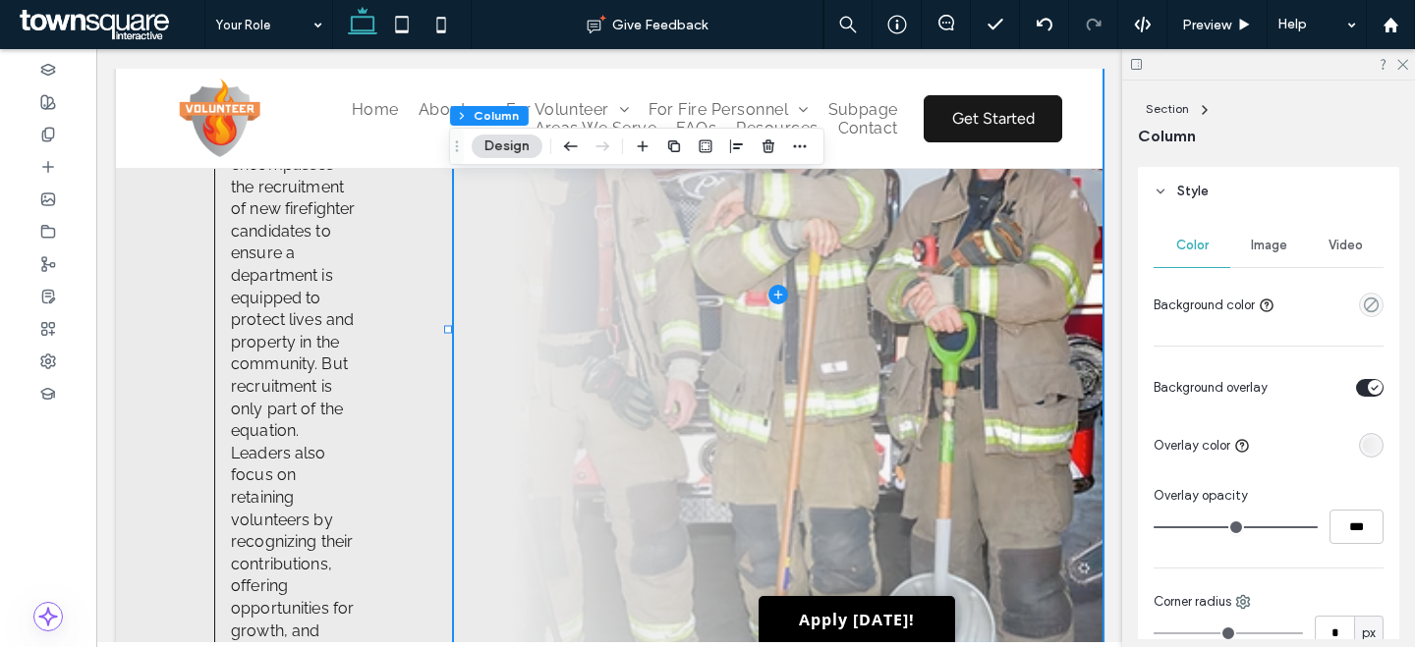
click at [1263, 239] on span "Image" at bounding box center [1269, 246] width 36 height 16
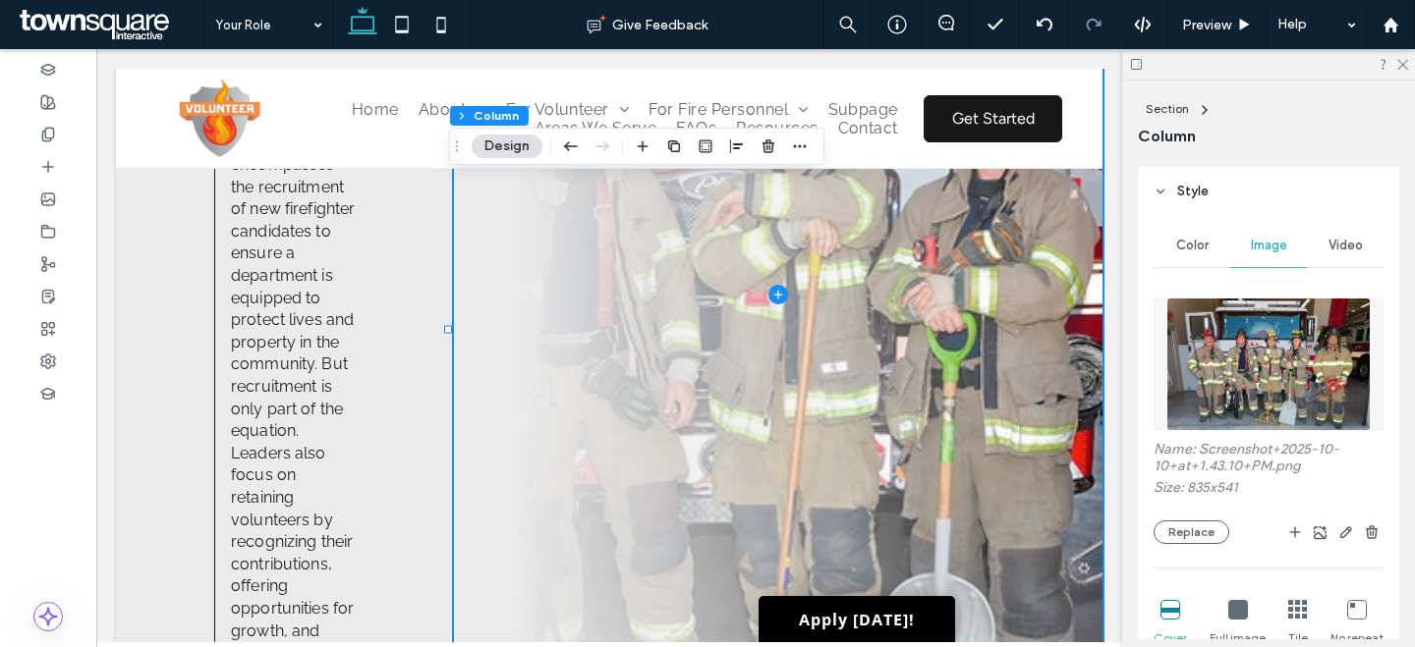
click at [1247, 380] on img at bounding box center [1268, 365] width 205 height 134
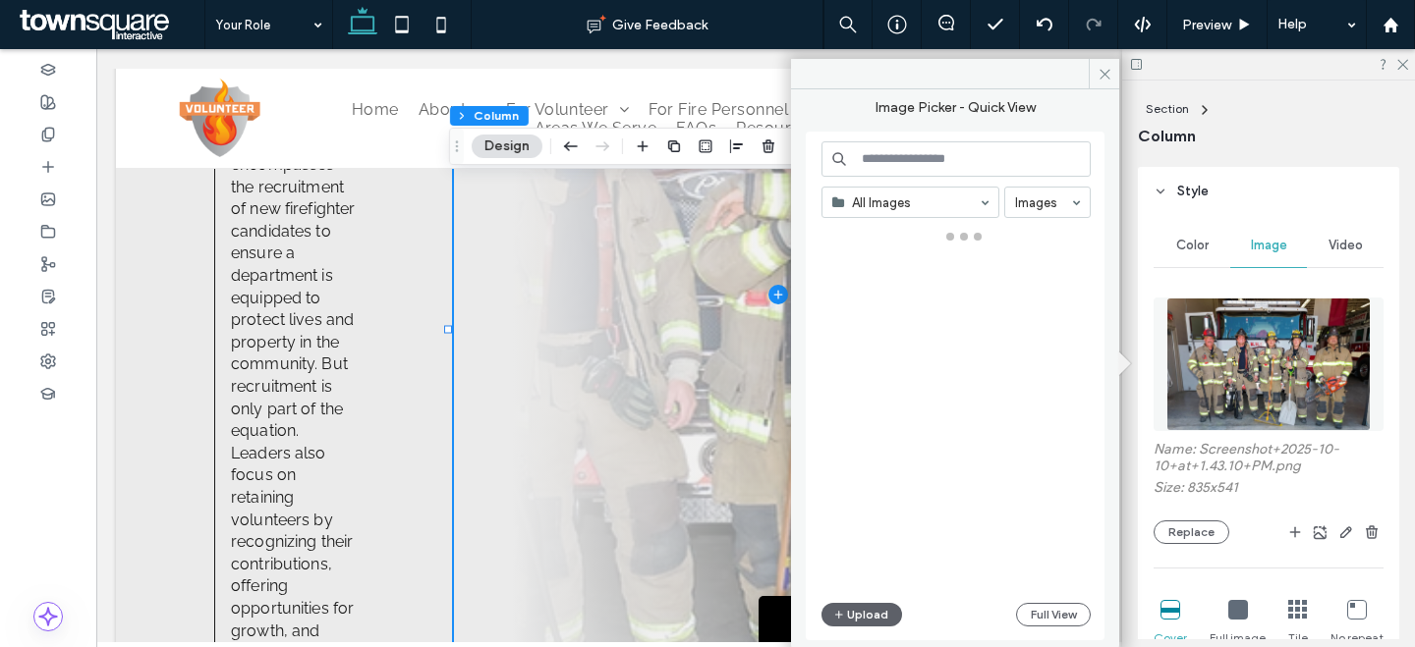
click at [918, 161] on input at bounding box center [955, 158] width 269 height 35
type input "**********"
click at [983, 161] on input "**********" at bounding box center [955, 158] width 269 height 35
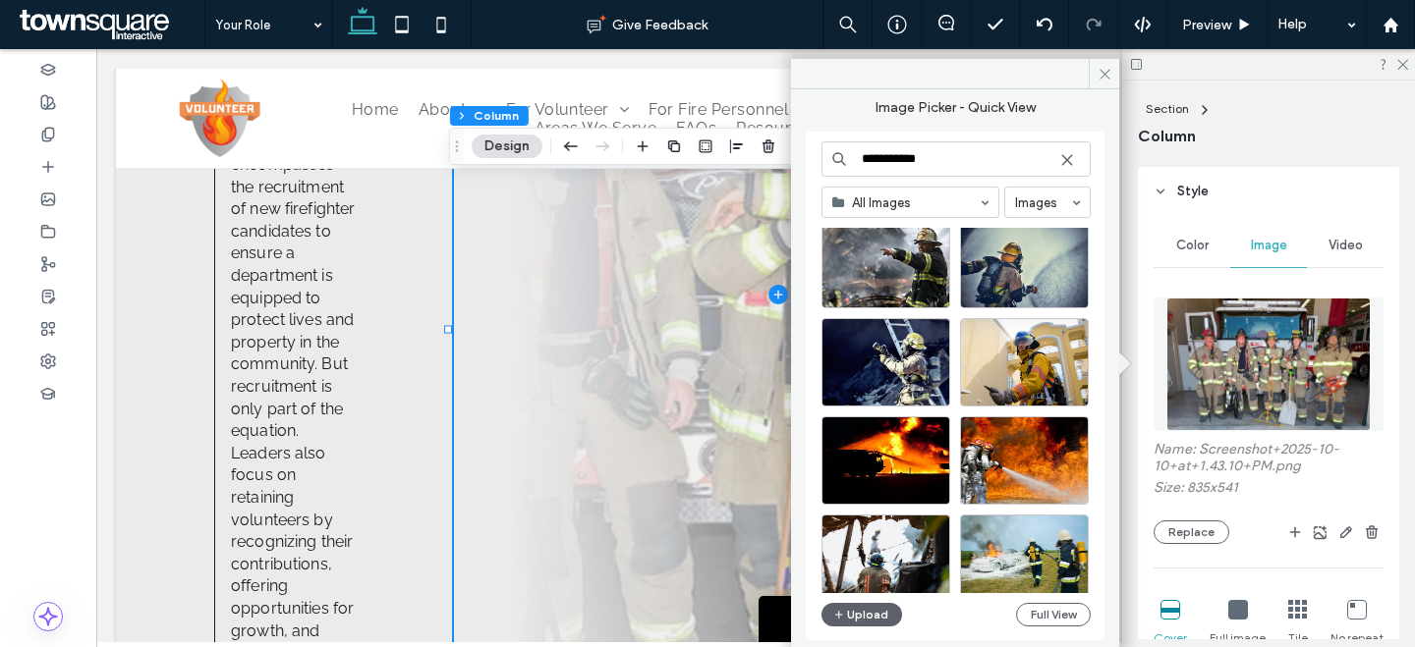
scroll to position [756, 0]
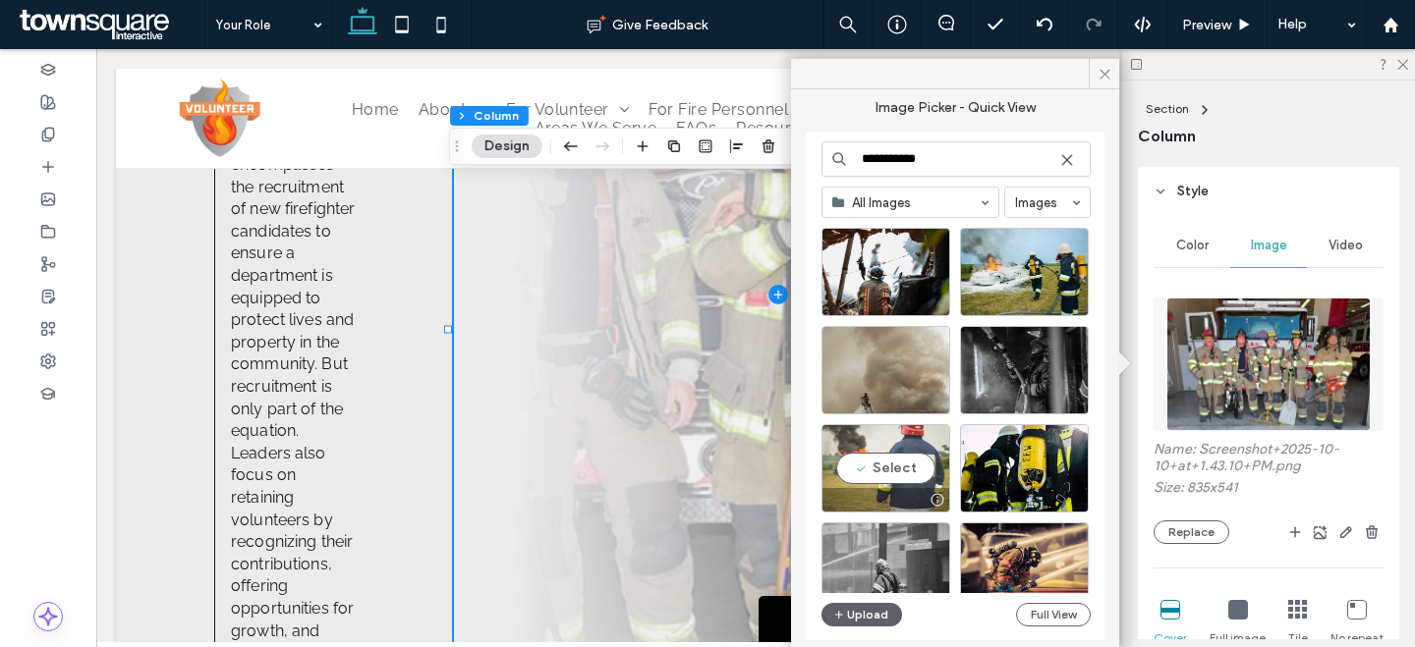
click at [903, 474] on div "Select" at bounding box center [885, 468] width 129 height 88
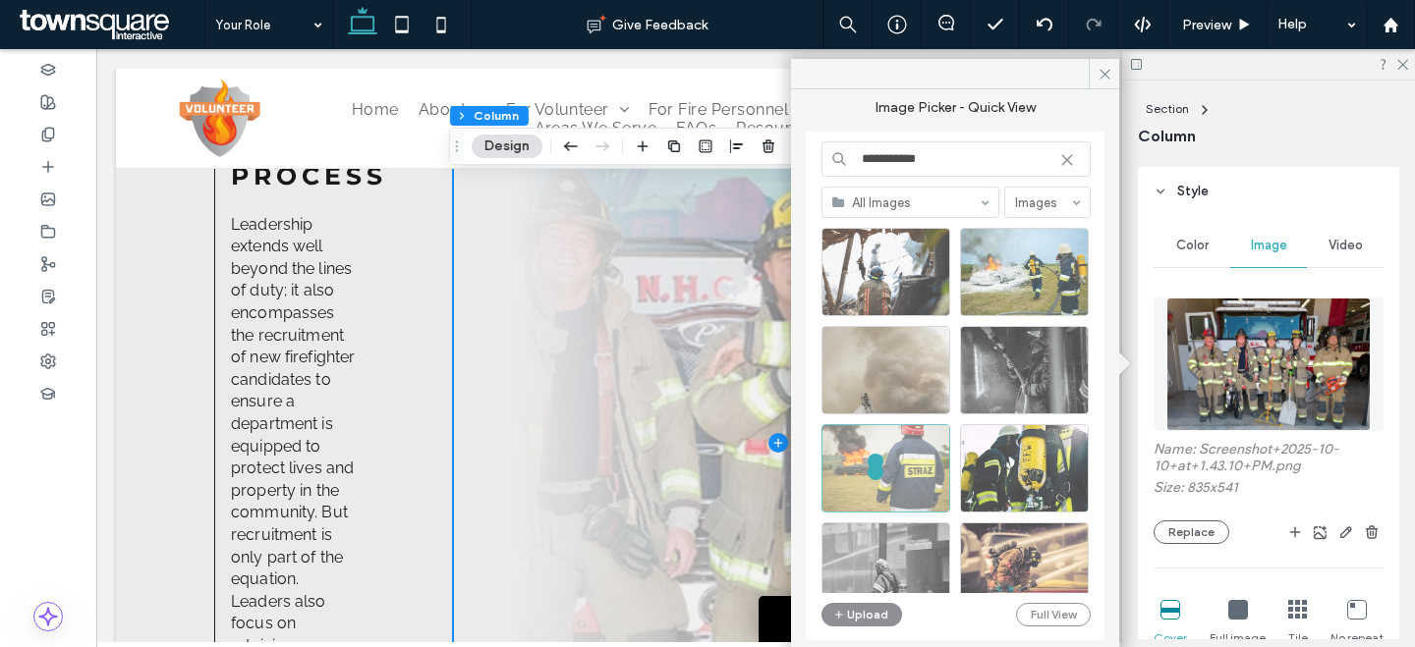
scroll to position [926, 0]
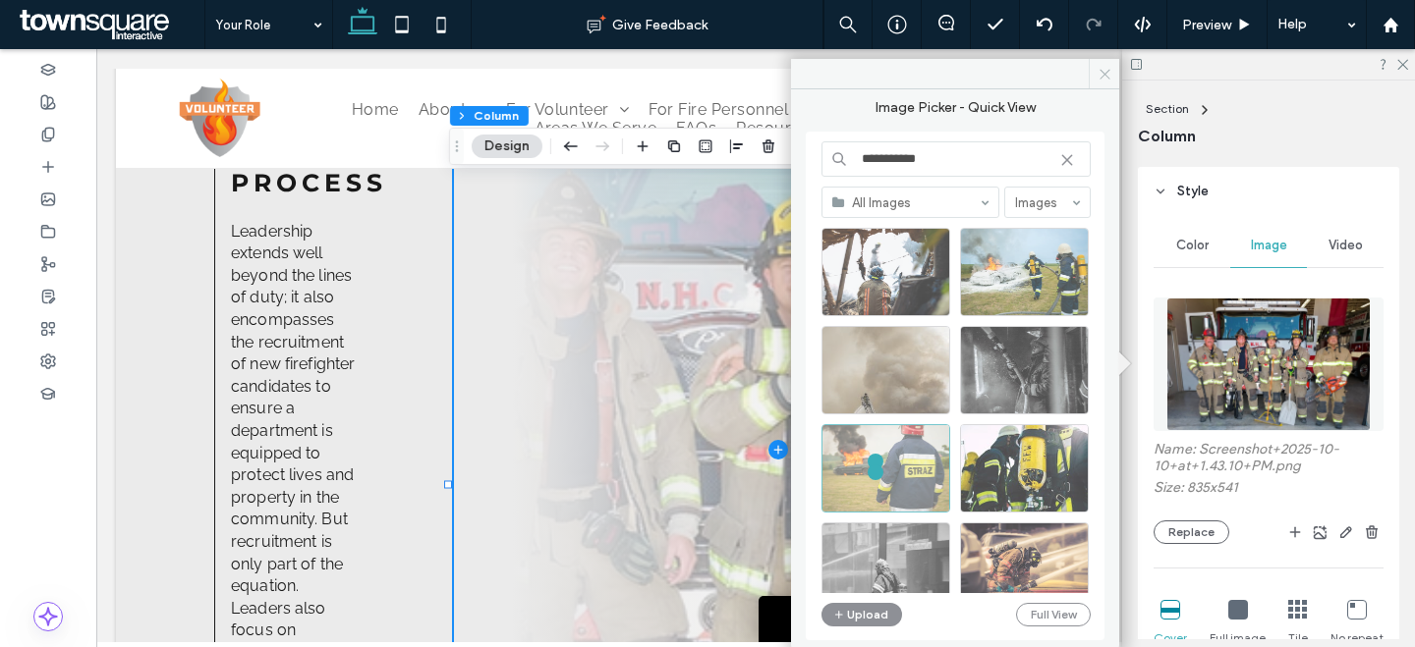
click at [1088, 77] on span at bounding box center [1103, 73] width 30 height 29
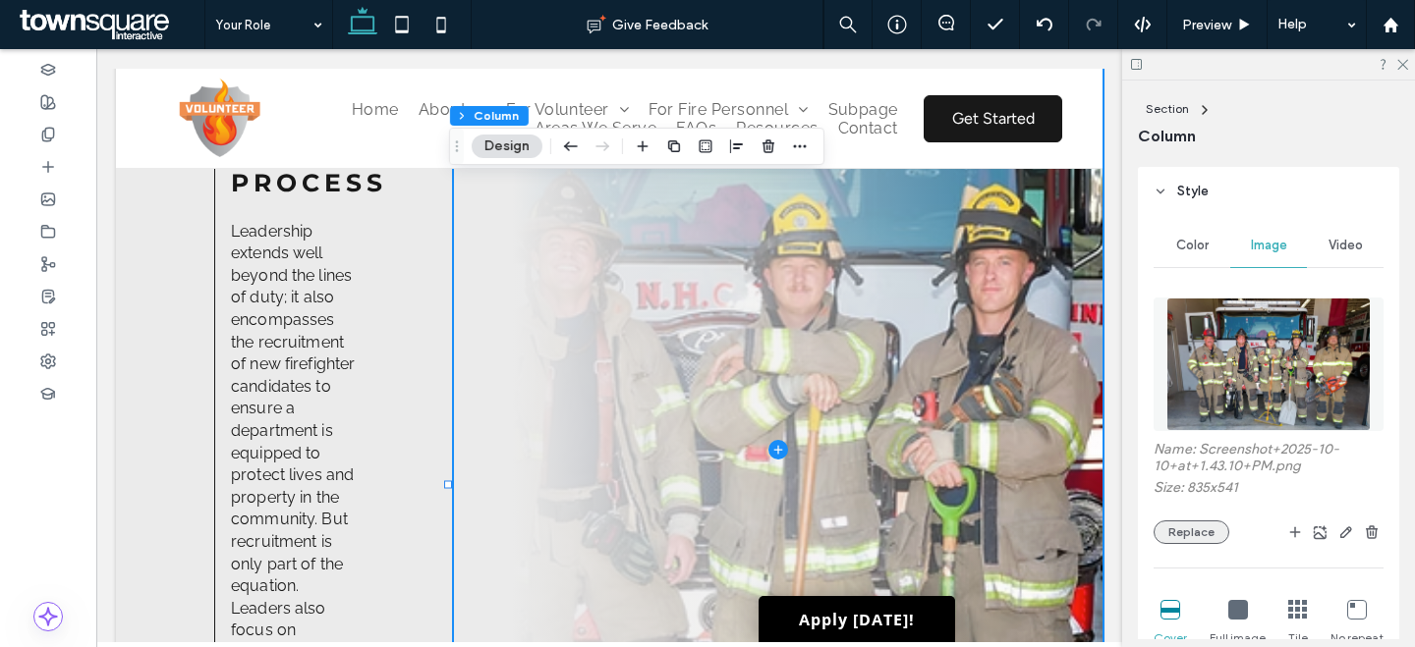
click at [1211, 523] on button "Replace" at bounding box center [1191, 533] width 76 height 24
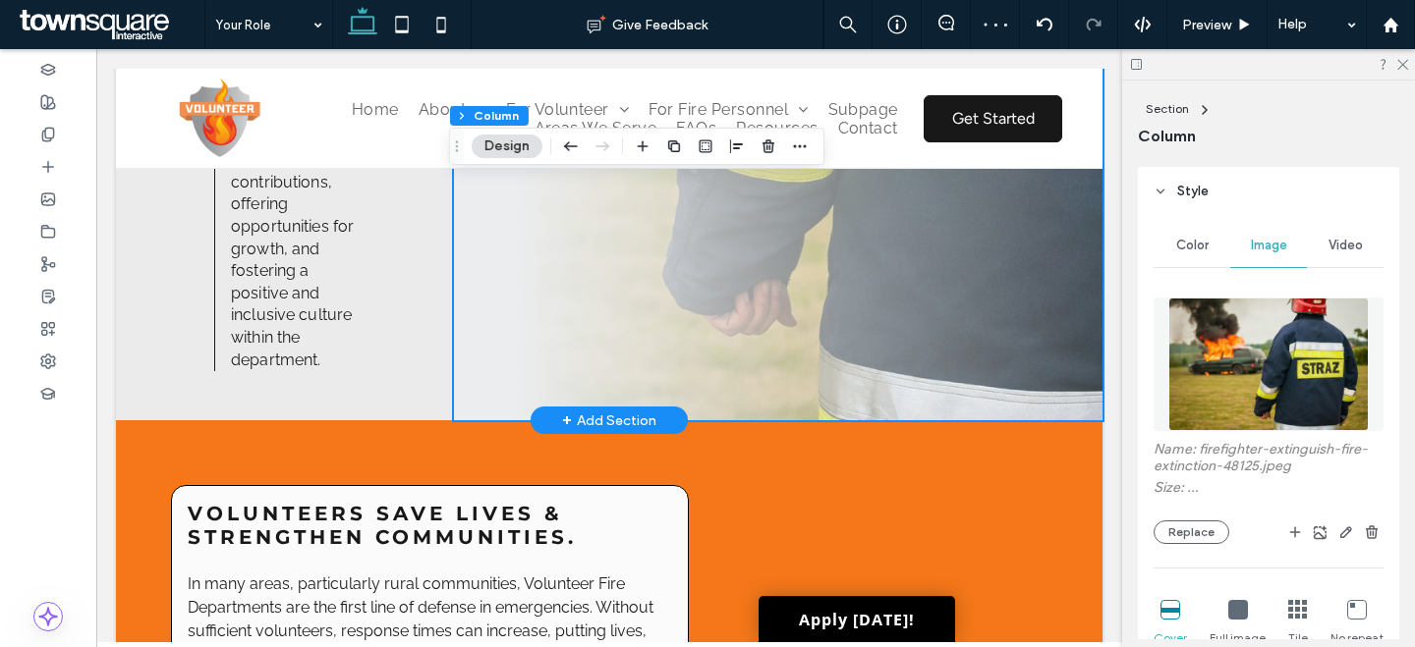
scroll to position [1638, 0]
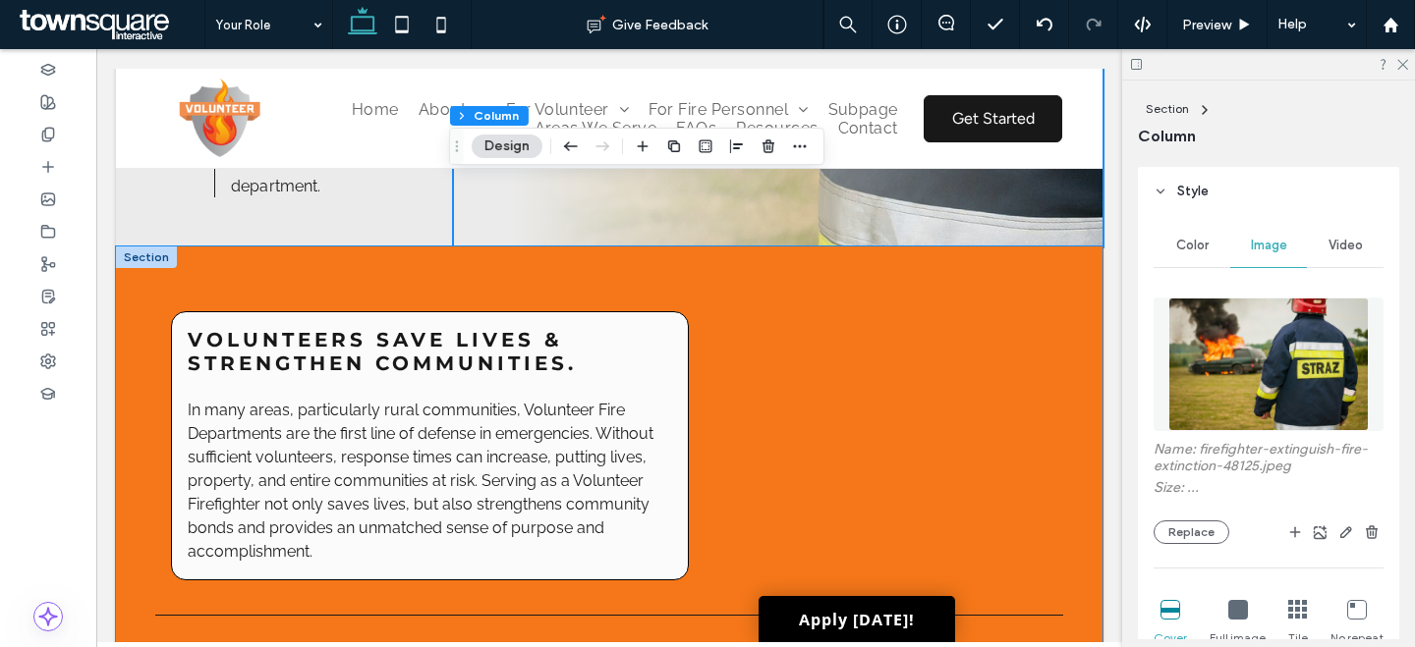
click at [703, 360] on div "VOLUNTEERS SAVE LIVES & STRENGTHEN COMMUNITIES. In many areas, particularly rur…" at bounding box center [609, 628] width 986 height 762
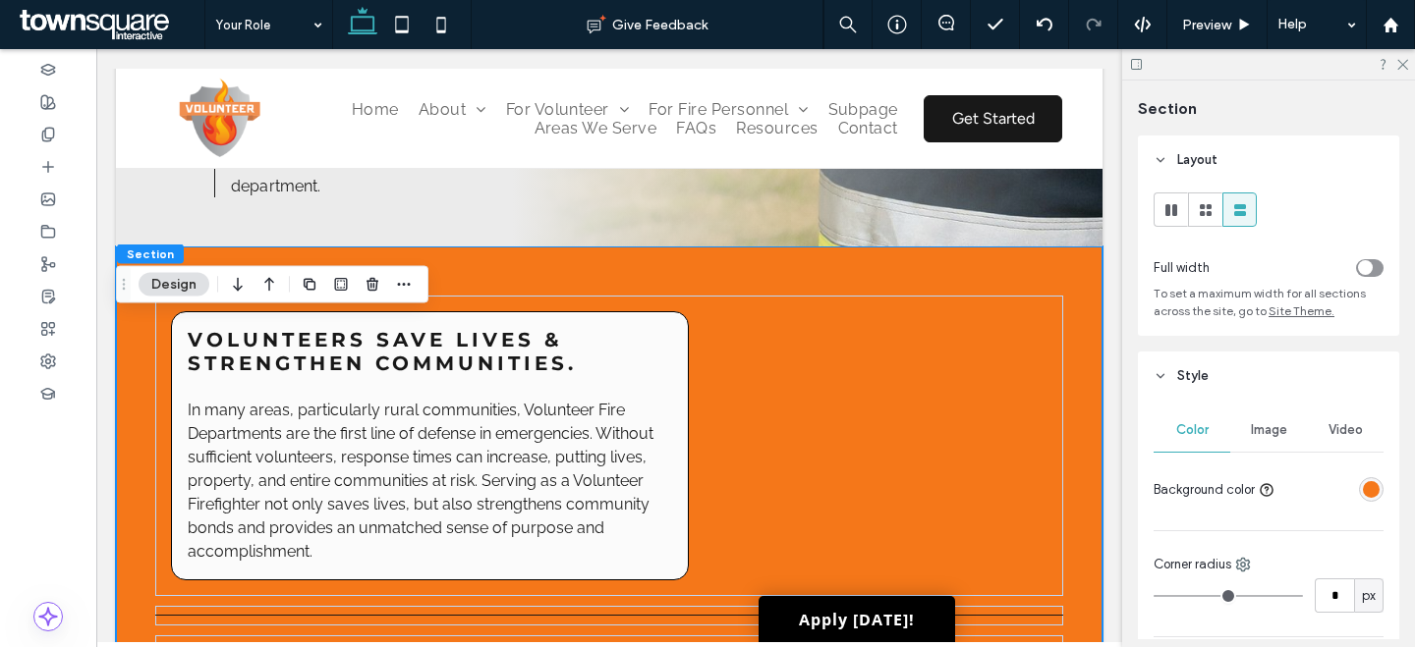
click at [1359, 478] on div "rgba(245, 119, 25, 1)" at bounding box center [1371, 489] width 25 height 25
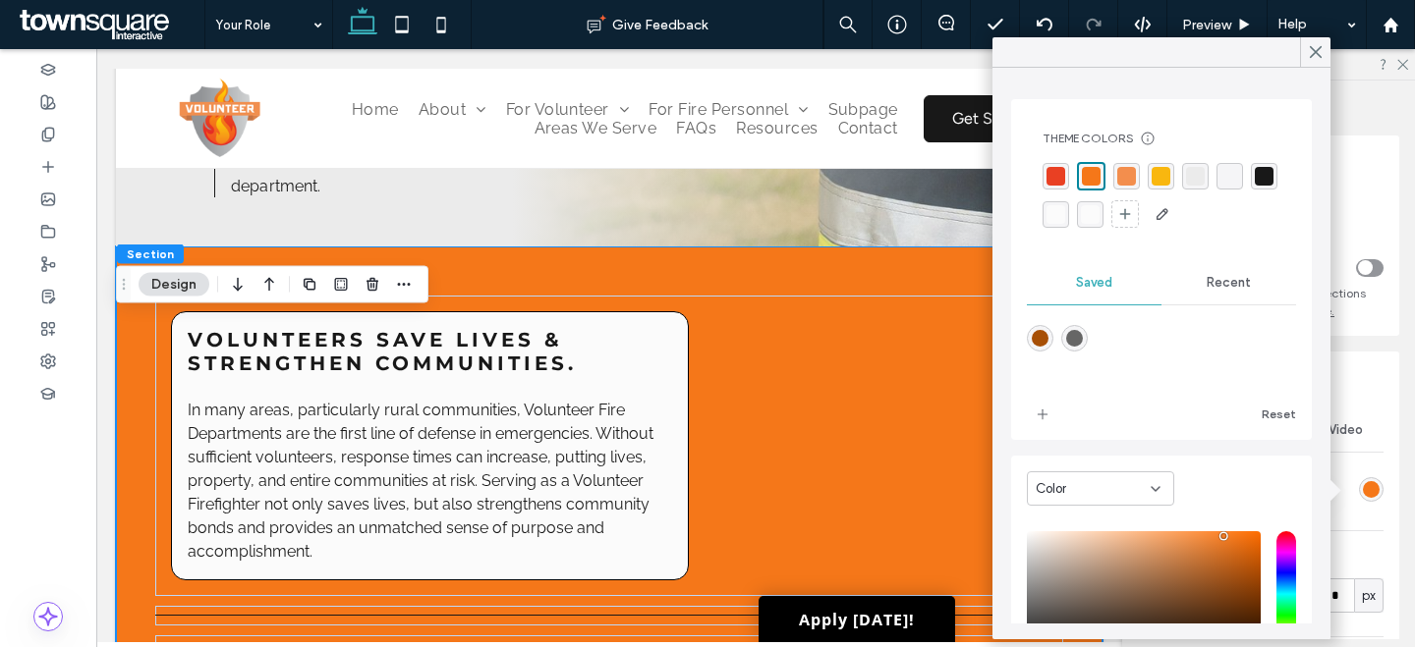
click at [1057, 228] on div at bounding box center [1161, 196] width 238 height 68
click at [1254, 186] on div "rgba(24, 24, 24, 1)" at bounding box center [1263, 176] width 19 height 19
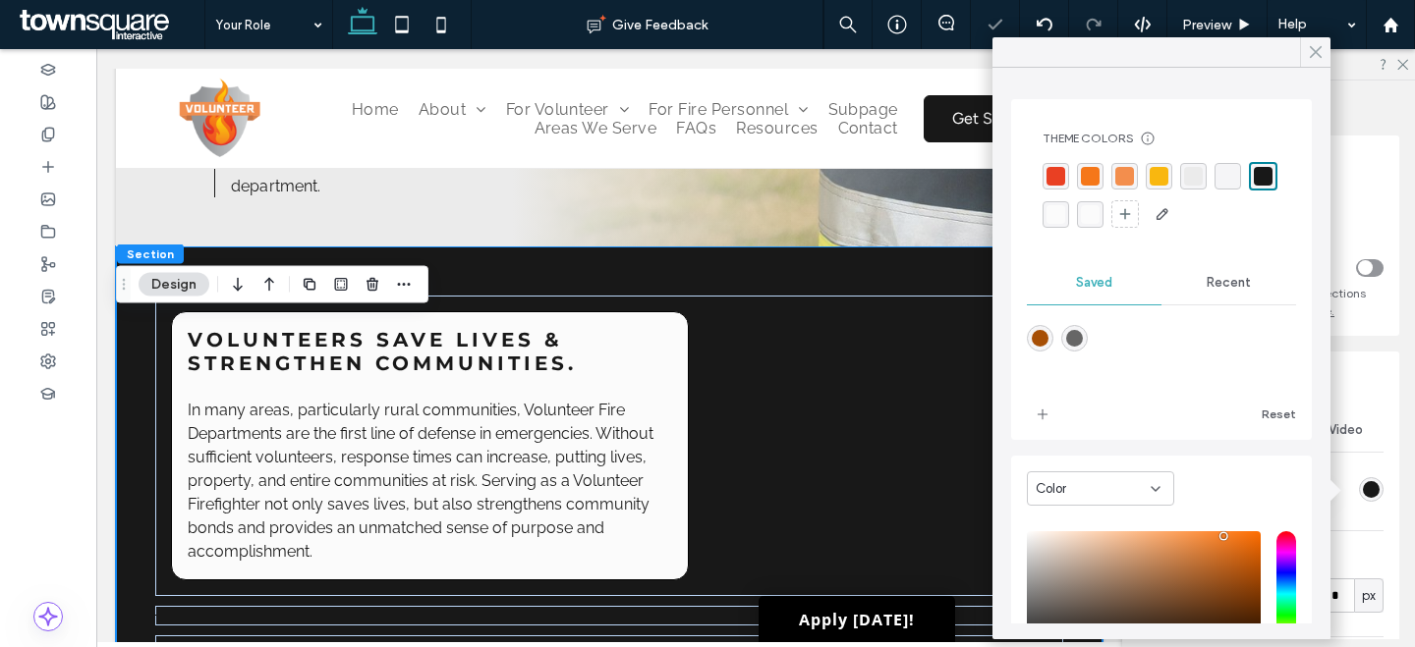
drag, startPoint x: 1305, startPoint y: 50, endPoint x: 921, endPoint y: 85, distance: 384.7
click at [1305, 50] on div at bounding box center [1315, 51] width 30 height 29
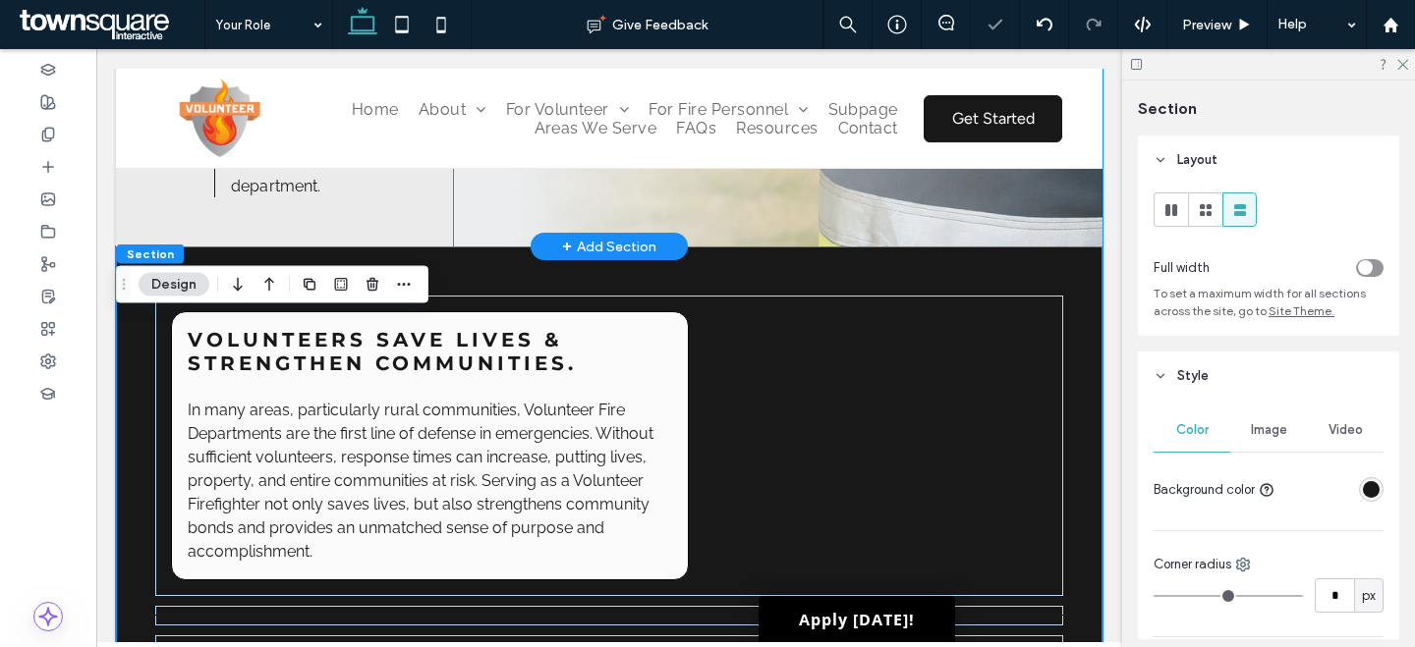
scroll to position [1984, 0]
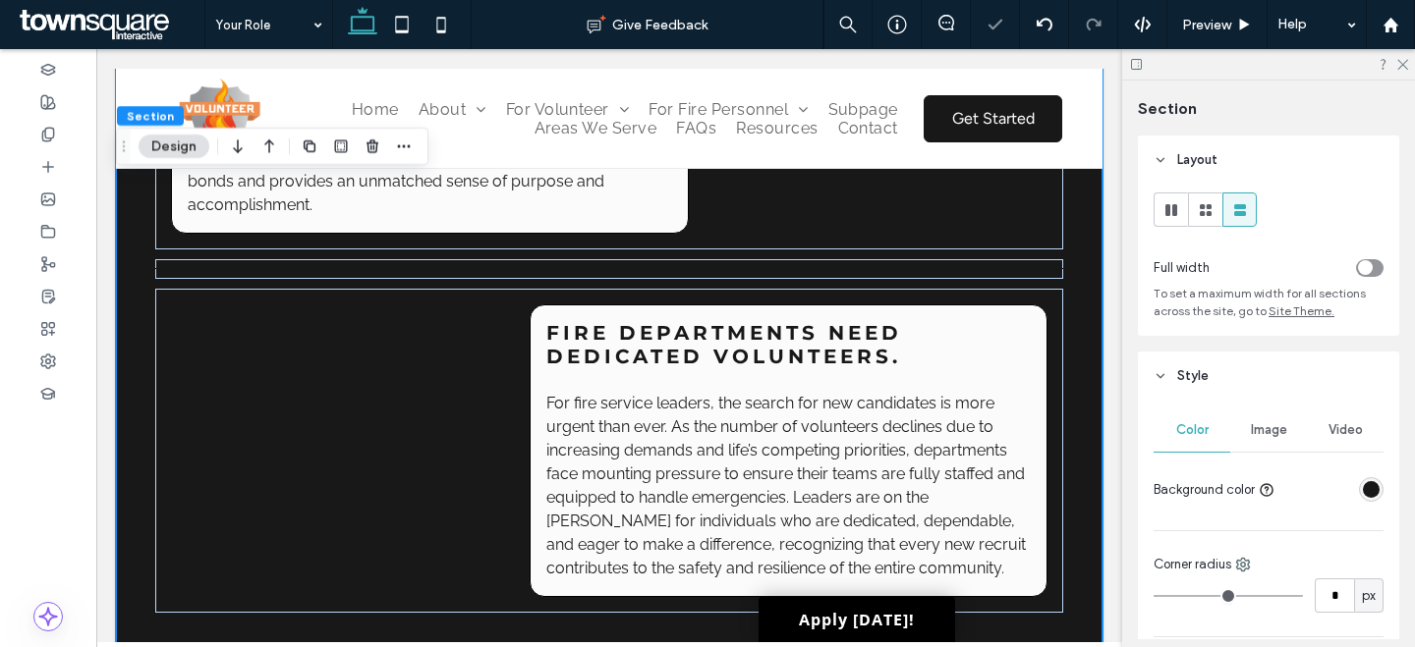
click at [1010, 250] on div "VOLUNTEERS SAVE LIVES & STRENGTHEN COMMUNITIES. In many areas, particularly rur…" at bounding box center [609, 99] width 908 height 301
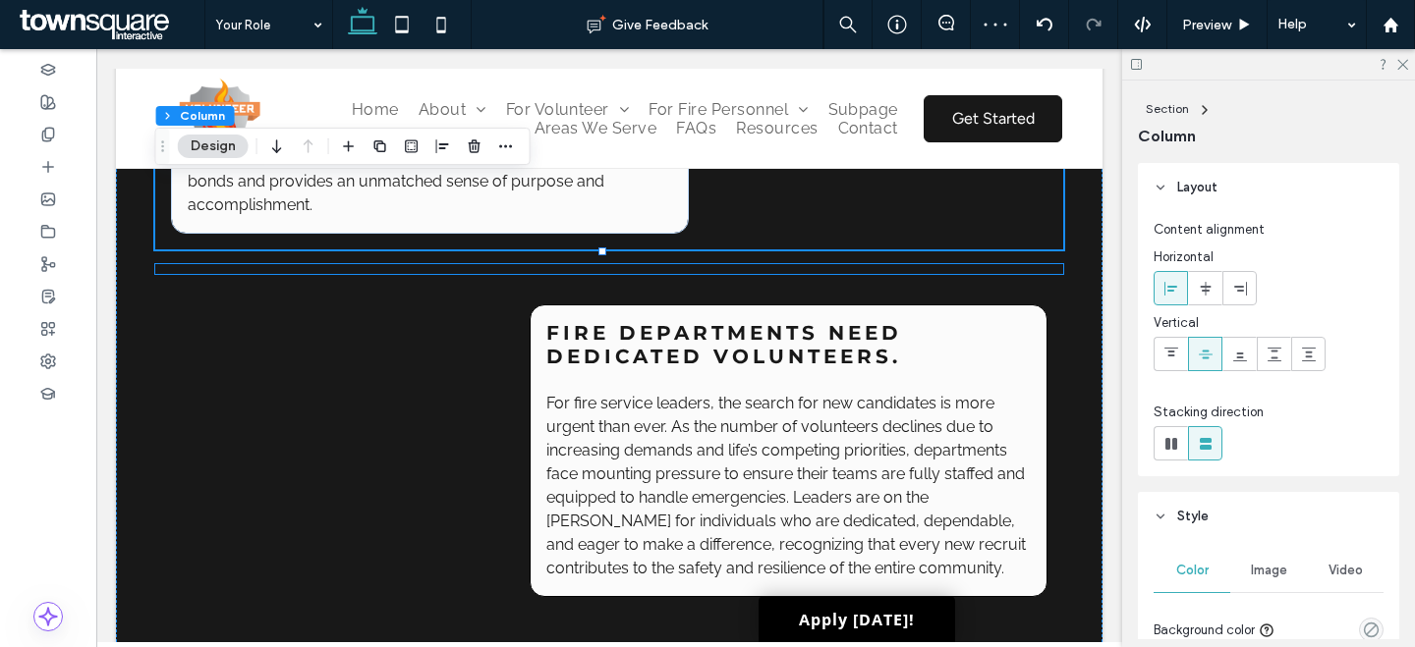
click at [976, 274] on div at bounding box center [609, 269] width 908 height 10
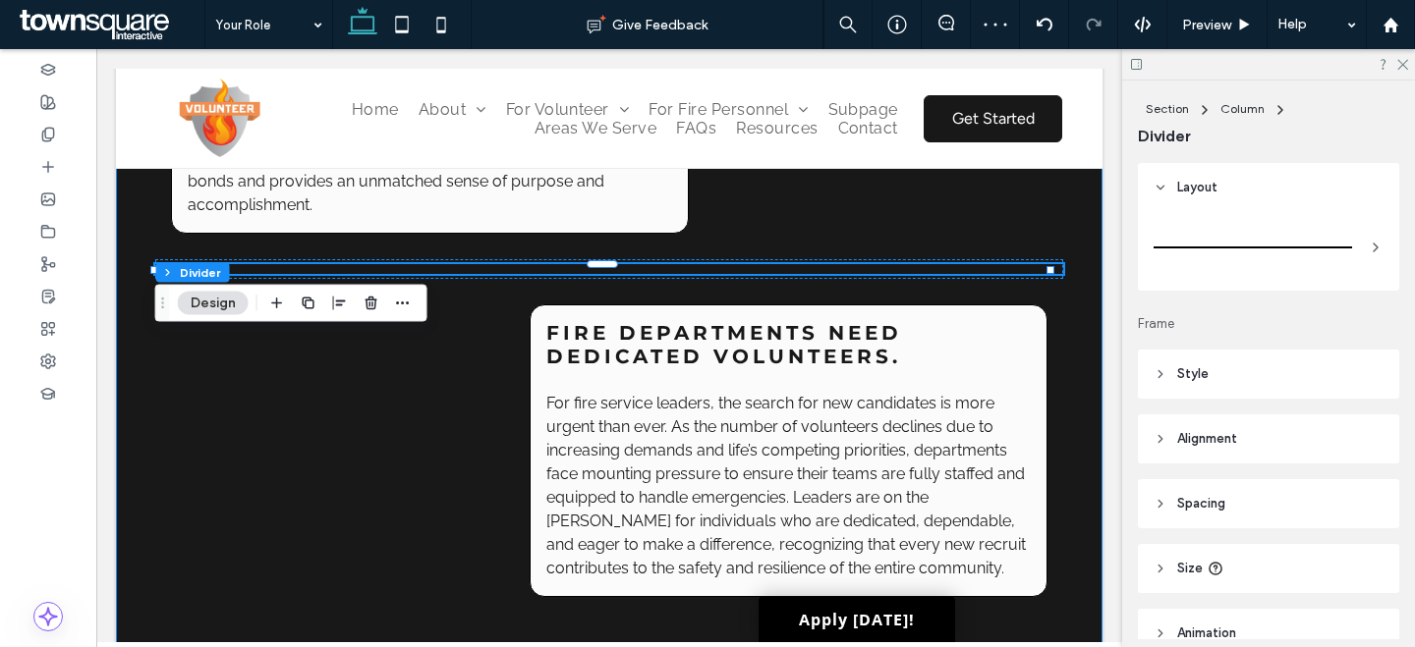
click at [1046, 327] on div "VOLUNTEERS SAVE LIVES & STRENGTHEN COMMUNITIES. In many areas, particularly rur…" at bounding box center [609, 281] width 986 height 762
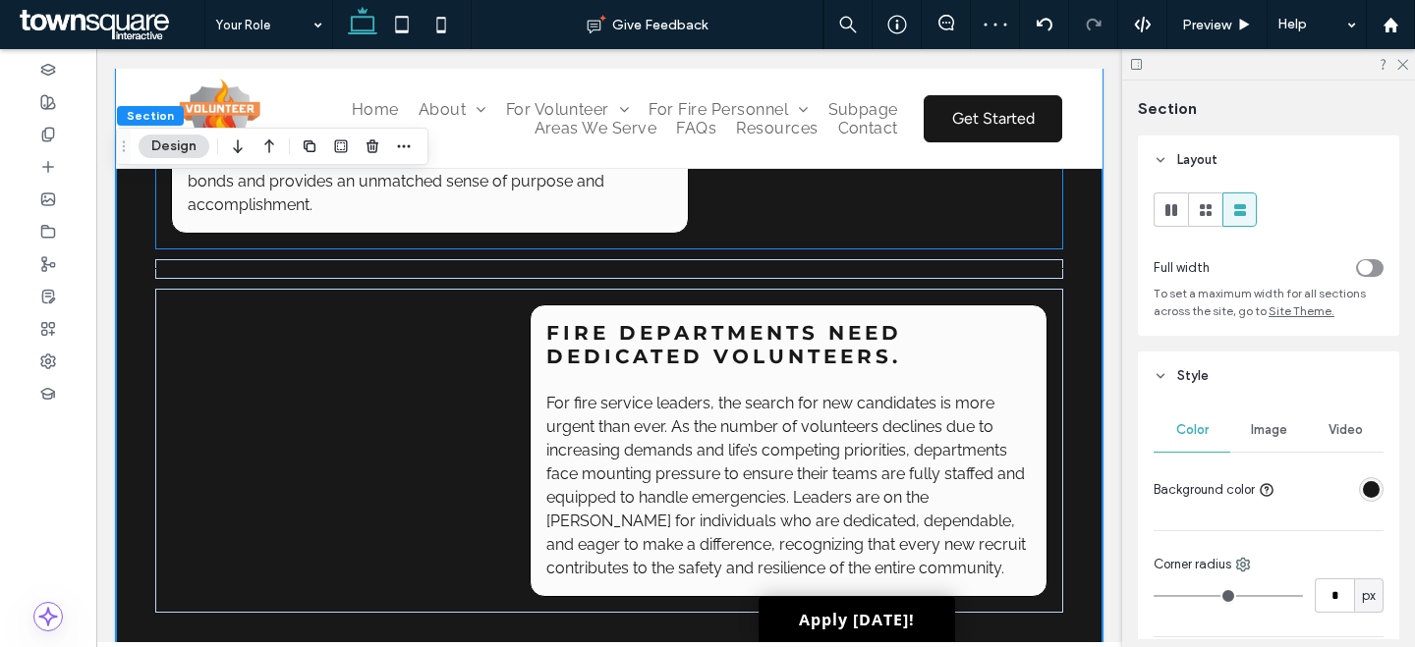
click at [1029, 250] on div "VOLUNTEERS SAVE LIVES & STRENGTHEN COMMUNITIES. In many areas, particularly rur…" at bounding box center [609, 99] width 908 height 301
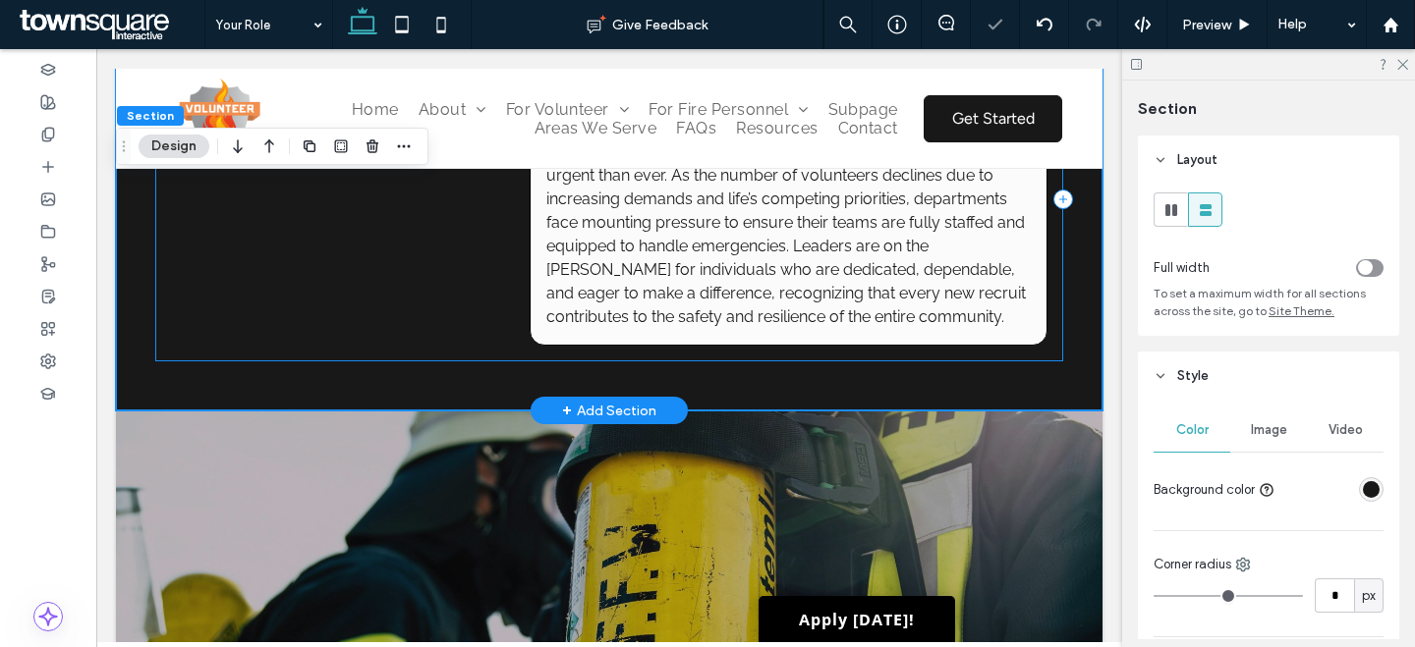
click at [457, 362] on div "FIRE DEPARTMENTS NEED DEDICATED VOLUNTEERS. For fire service leaders, the searc…" at bounding box center [609, 199] width 908 height 324
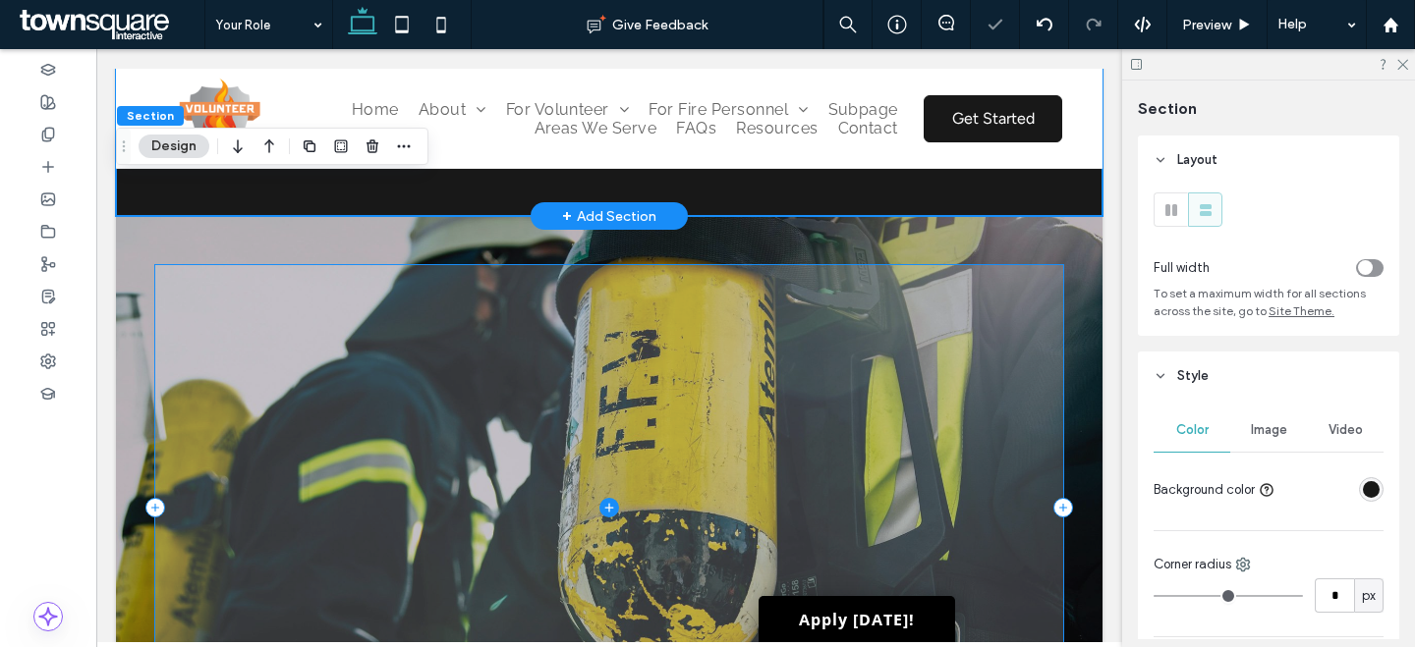
scroll to position [1800, 0]
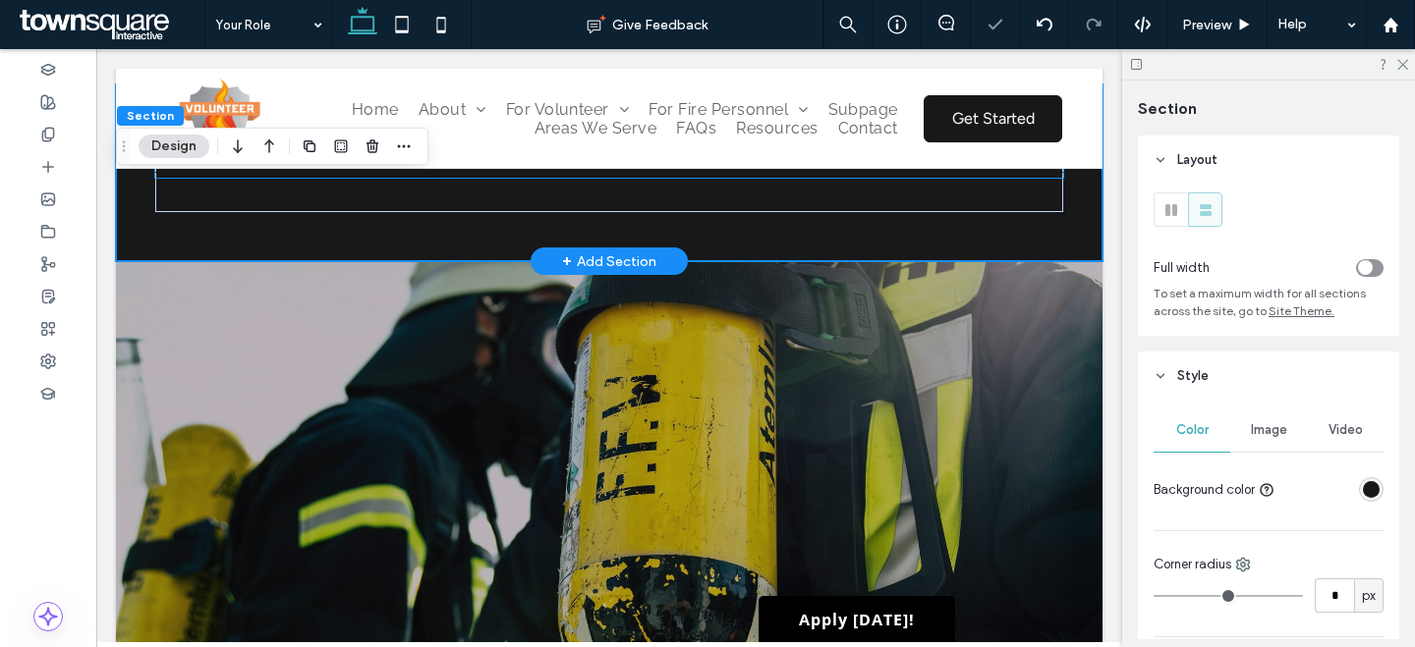
click at [905, 178] on div at bounding box center [609, 173] width 908 height 10
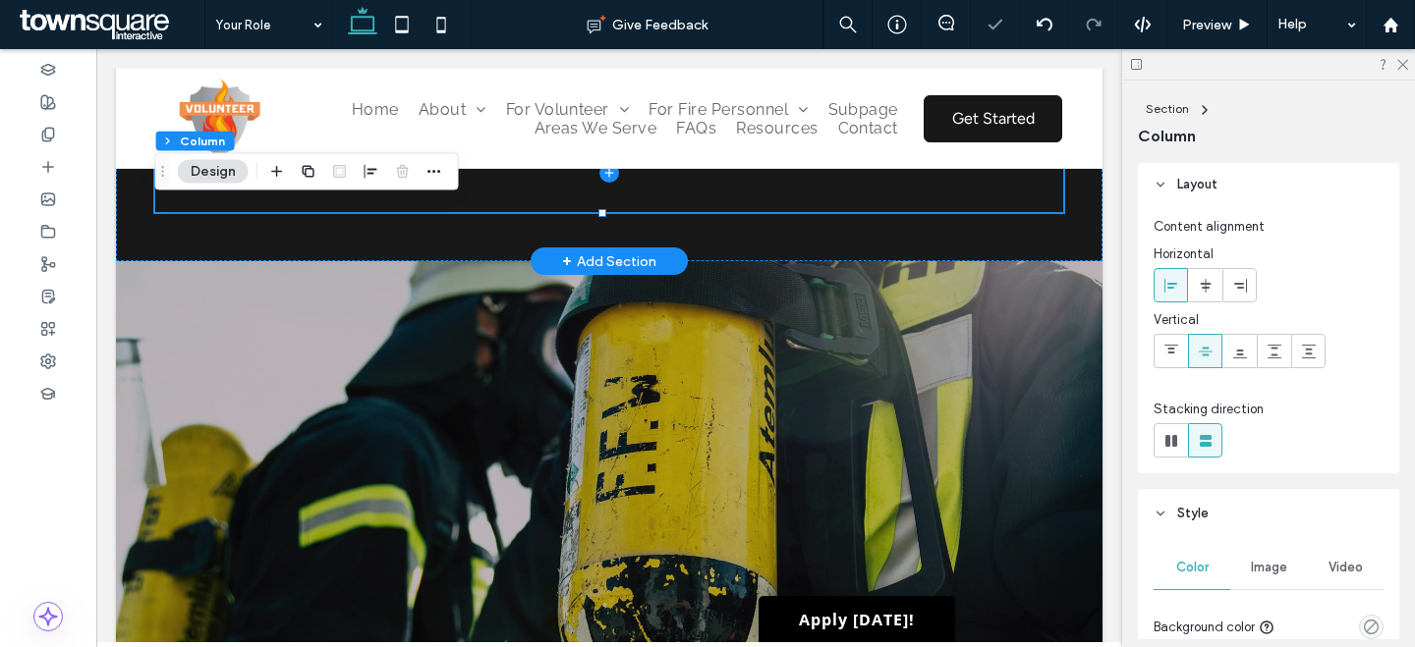
scroll to position [4, 0]
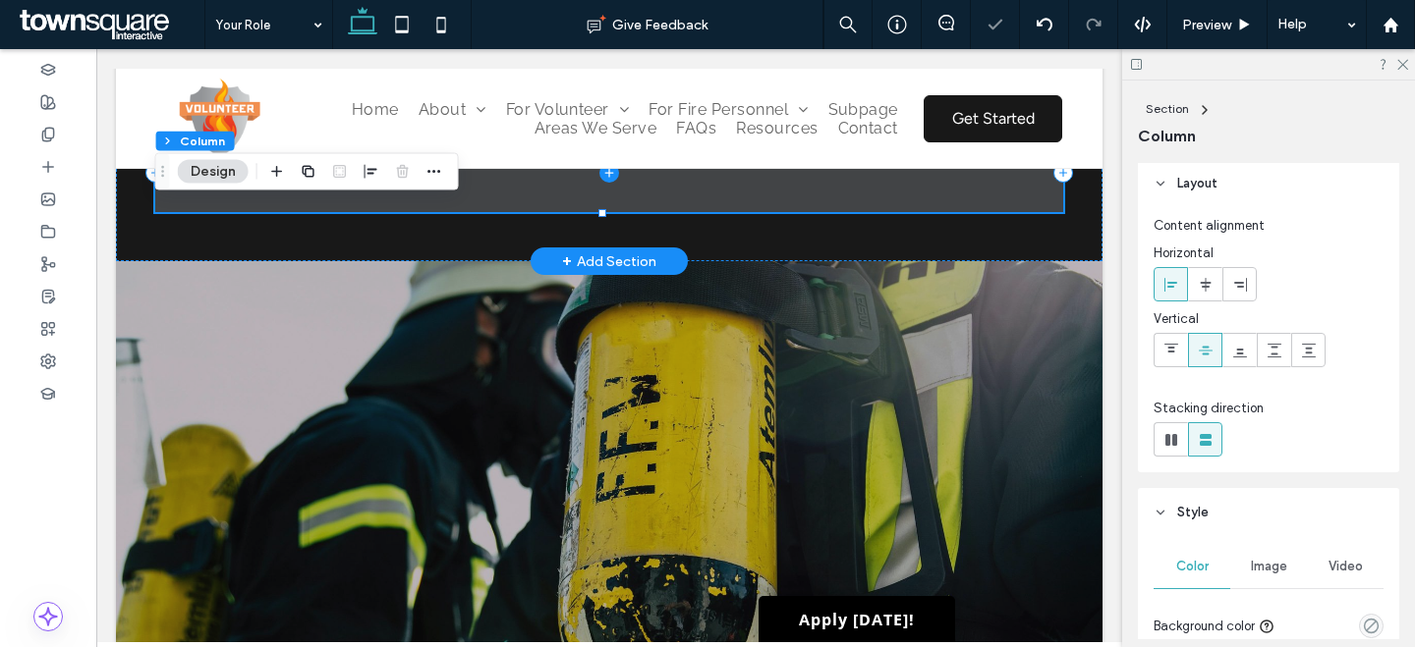
click at [872, 212] on span at bounding box center [609, 173] width 908 height 79
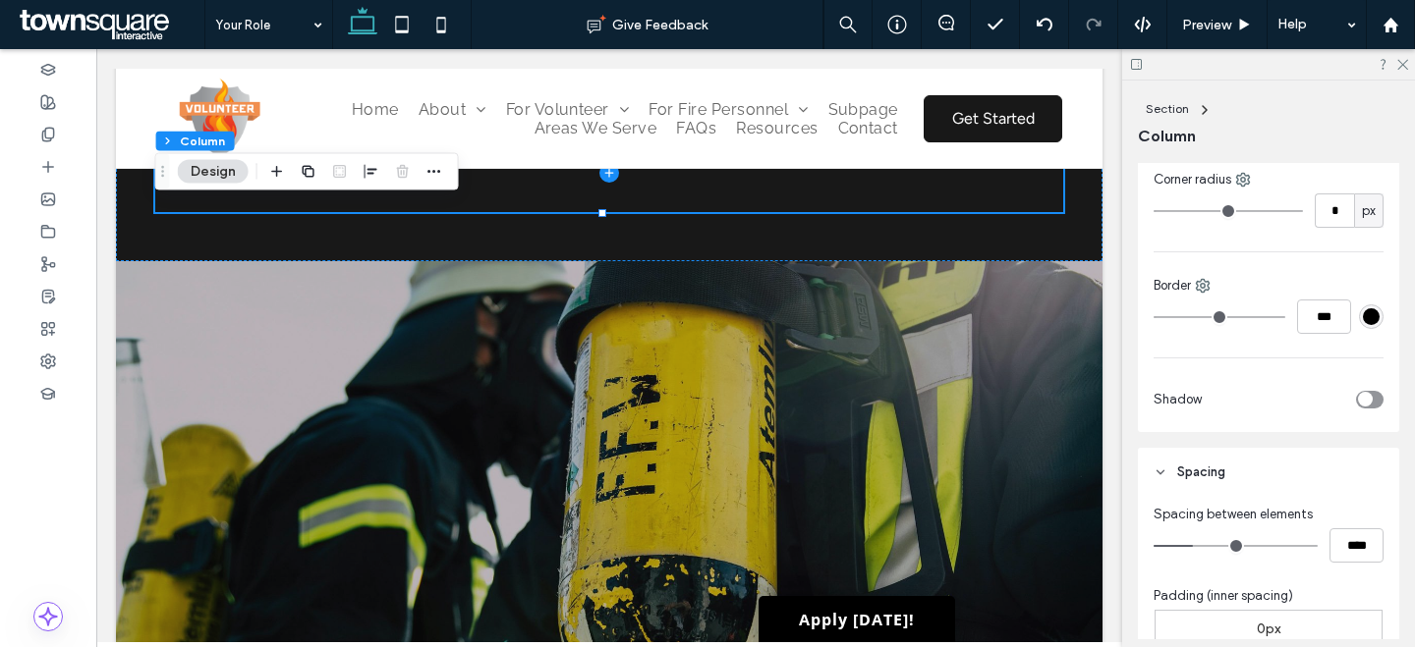
scroll to position [525, 0]
click at [1314, 209] on input "*" at bounding box center [1333, 212] width 39 height 34
type input "**"
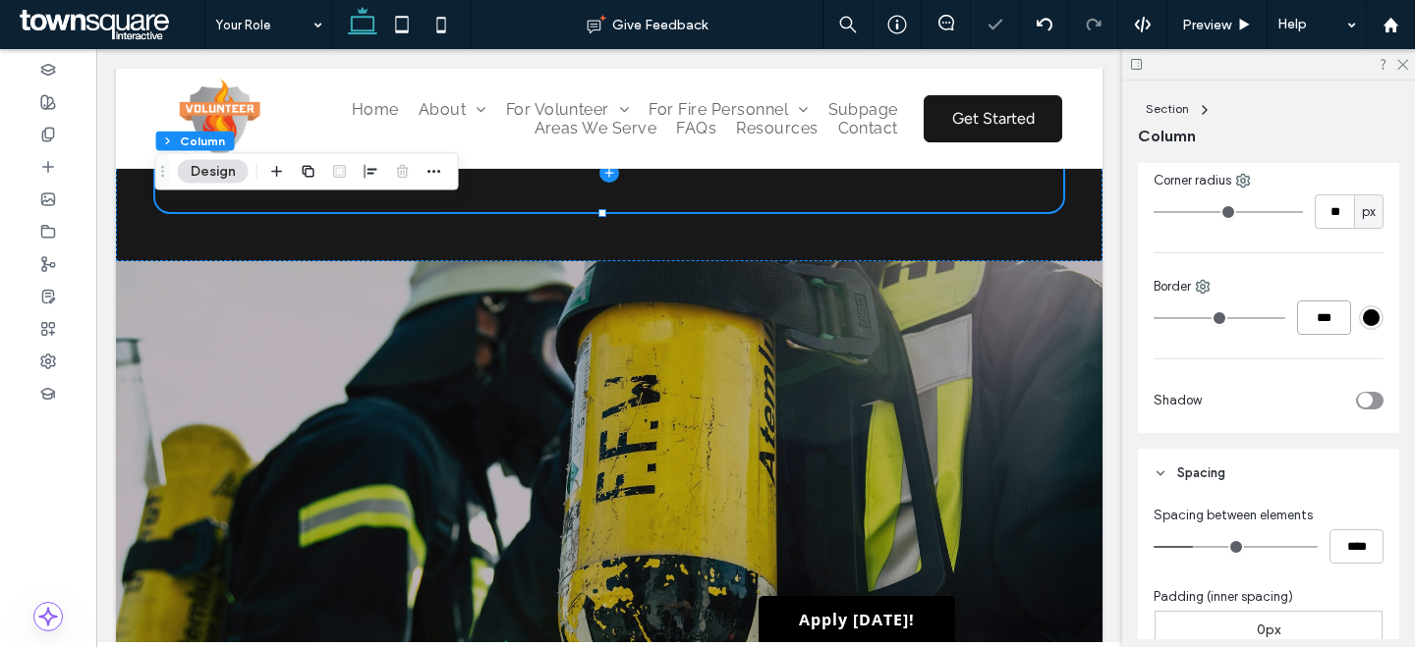
click at [1324, 317] on input "***" at bounding box center [1324, 318] width 54 height 34
type input "*"
type input "***"
click at [1363, 314] on div "#000000" at bounding box center [1371, 317] width 17 height 17
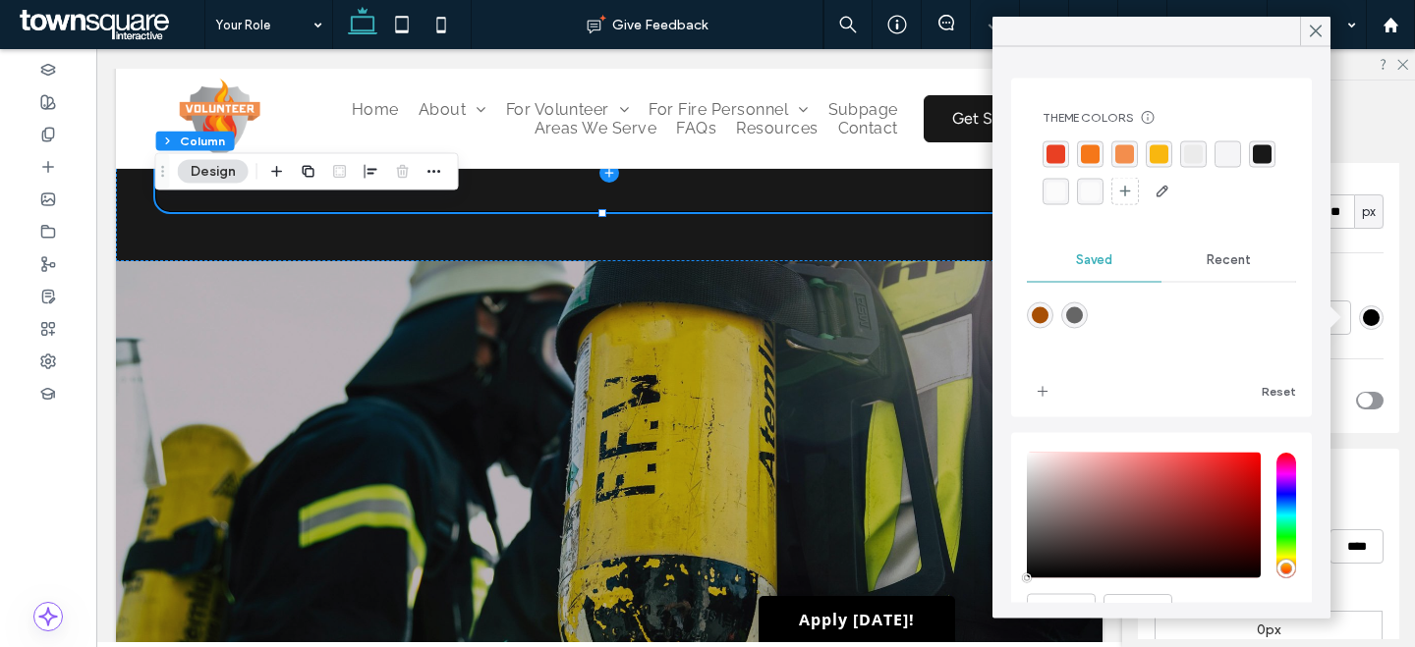
click at [1065, 190] on div "rgba(251, 251, 251, 1)" at bounding box center [1055, 191] width 19 height 19
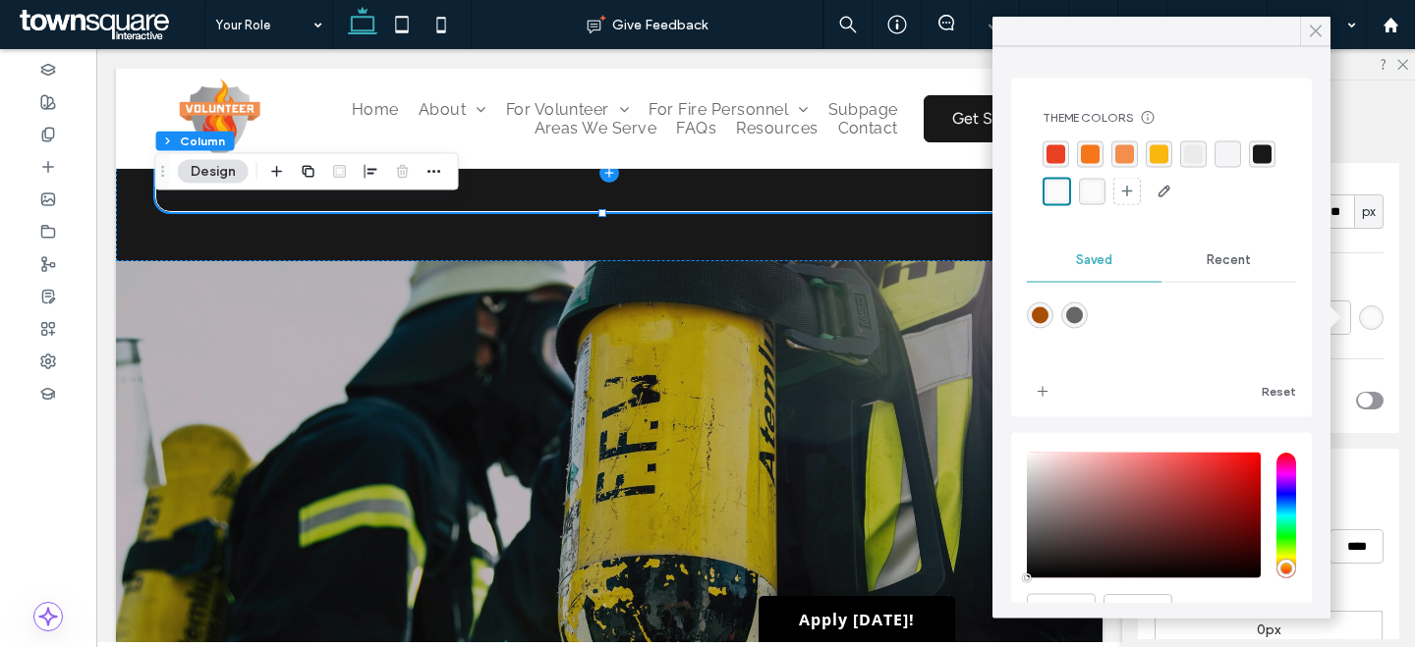
click at [1325, 32] on div at bounding box center [1315, 31] width 30 height 29
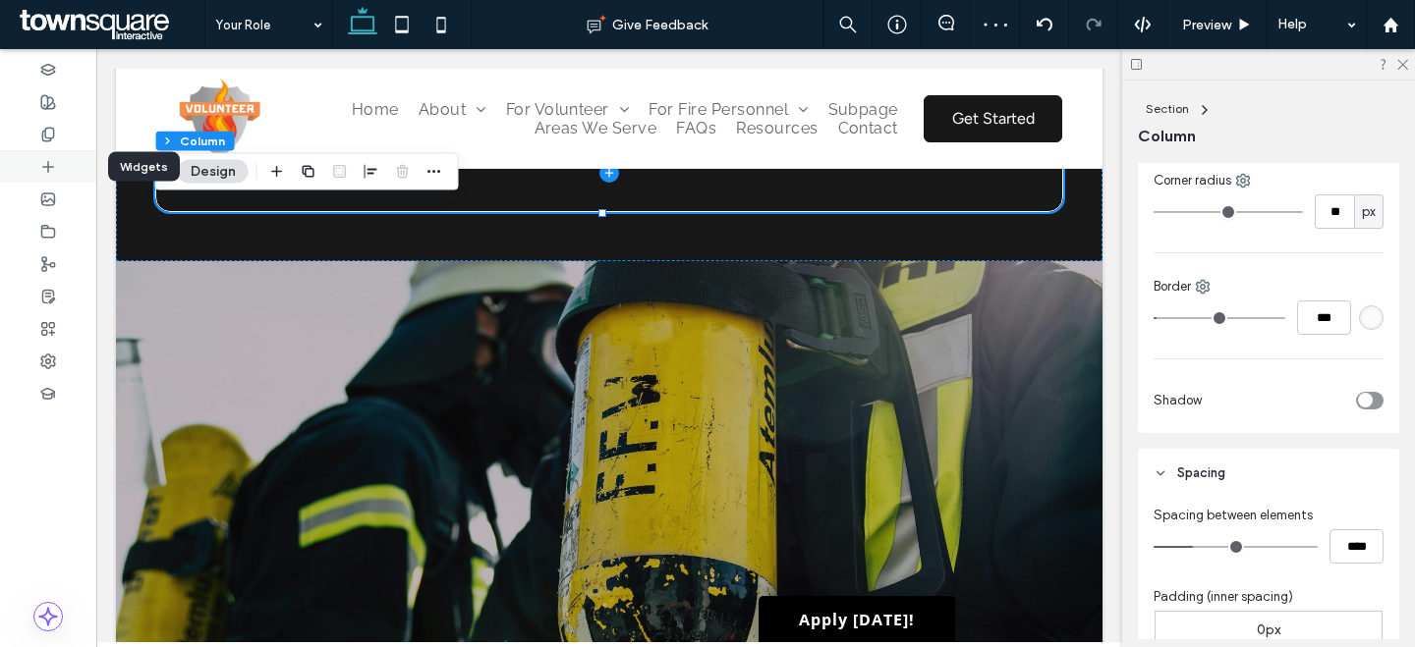
click at [51, 161] on icon at bounding box center [48, 167] width 16 height 16
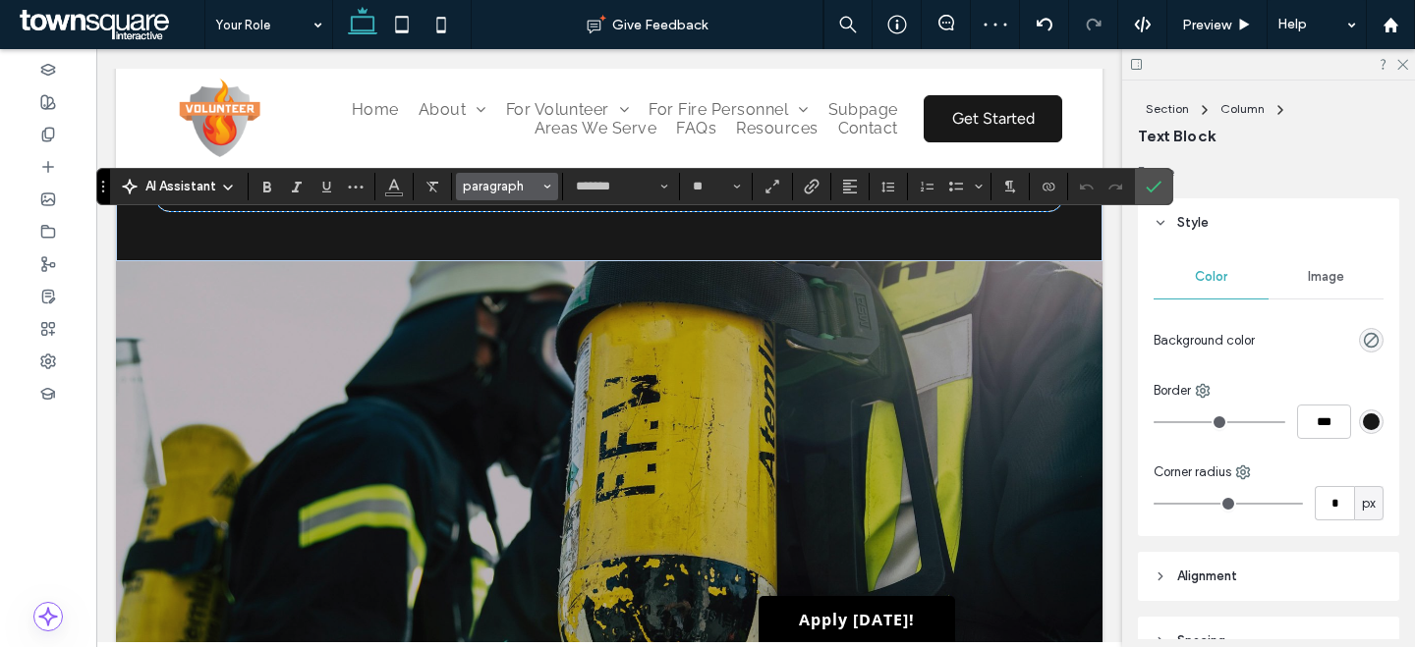
click at [509, 187] on span "paragraph" at bounding box center [501, 186] width 77 height 15
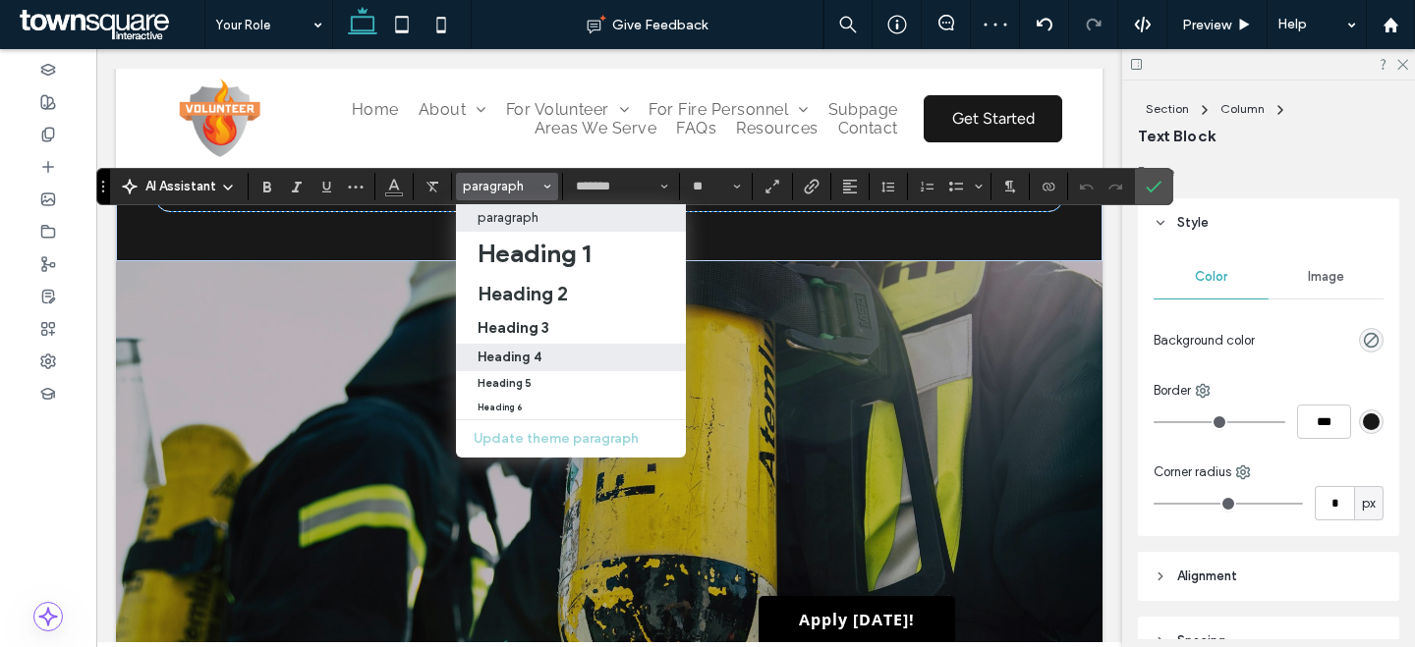
click at [552, 345] on label "Heading 4" at bounding box center [571, 358] width 230 height 28
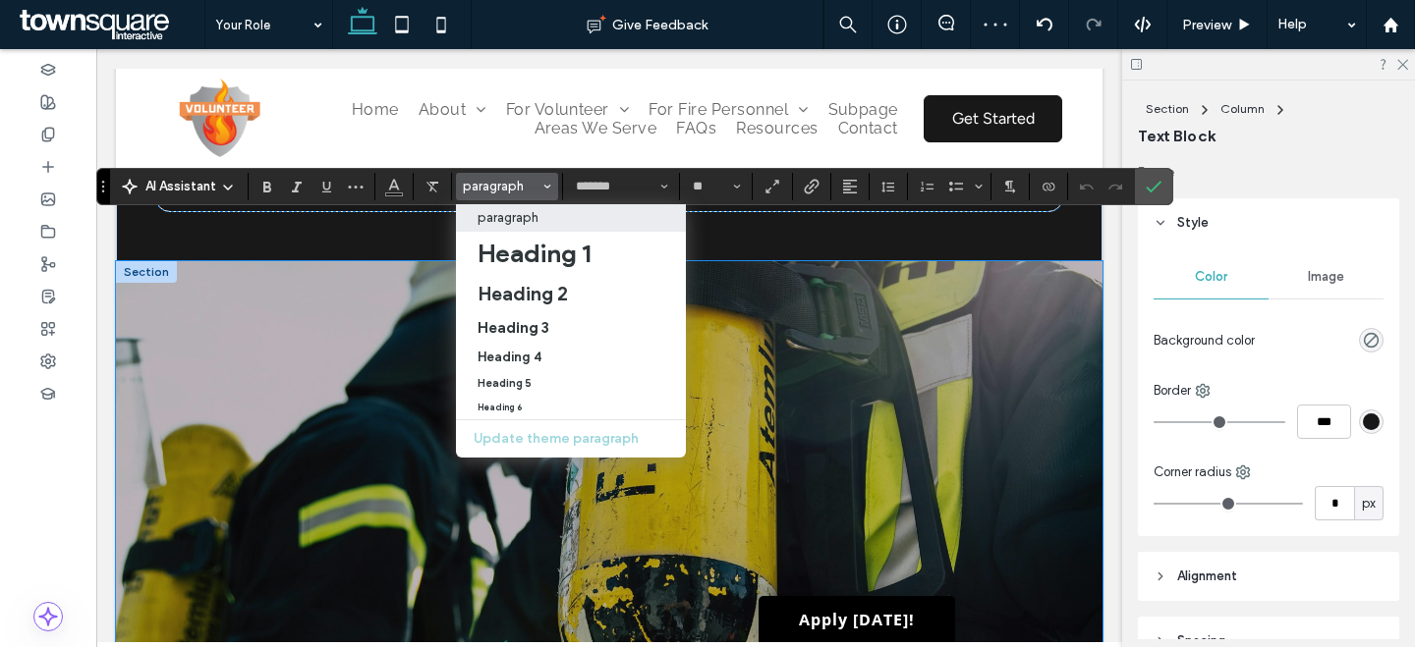
type input "*******"
type input "**"
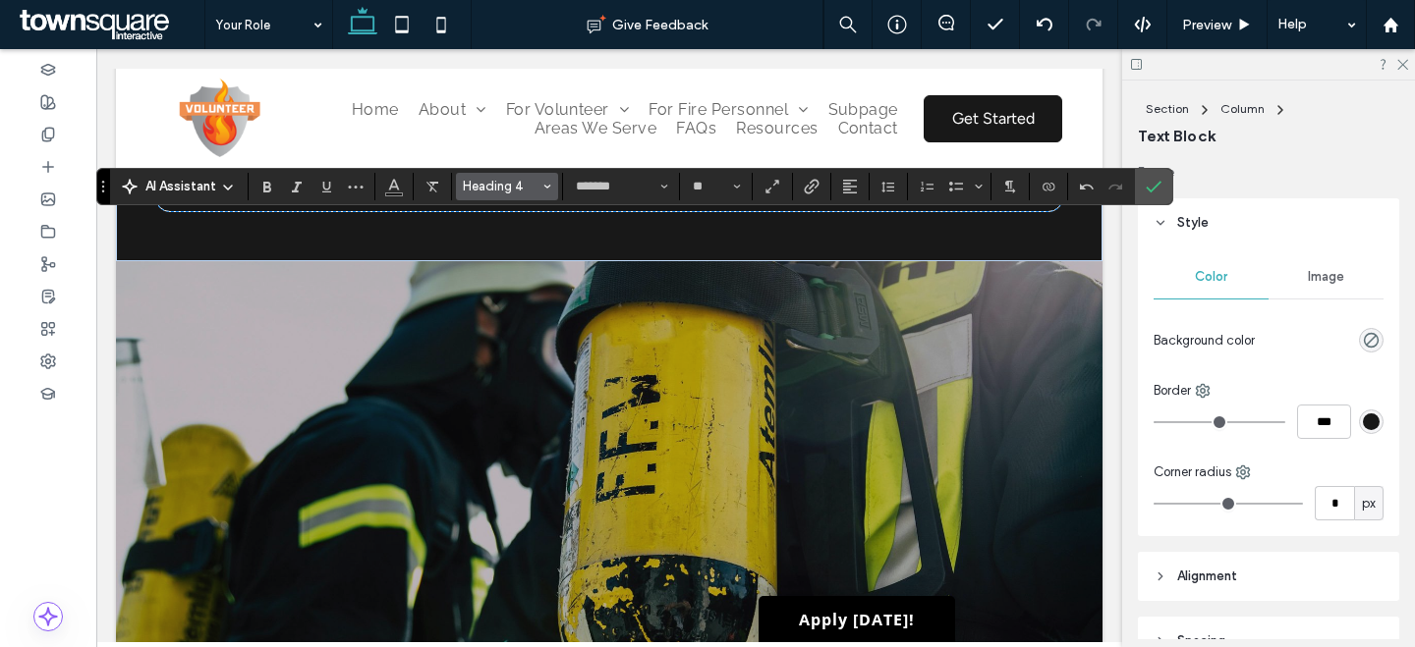
click at [535, 173] on button "Heading 4" at bounding box center [507, 187] width 102 height 28
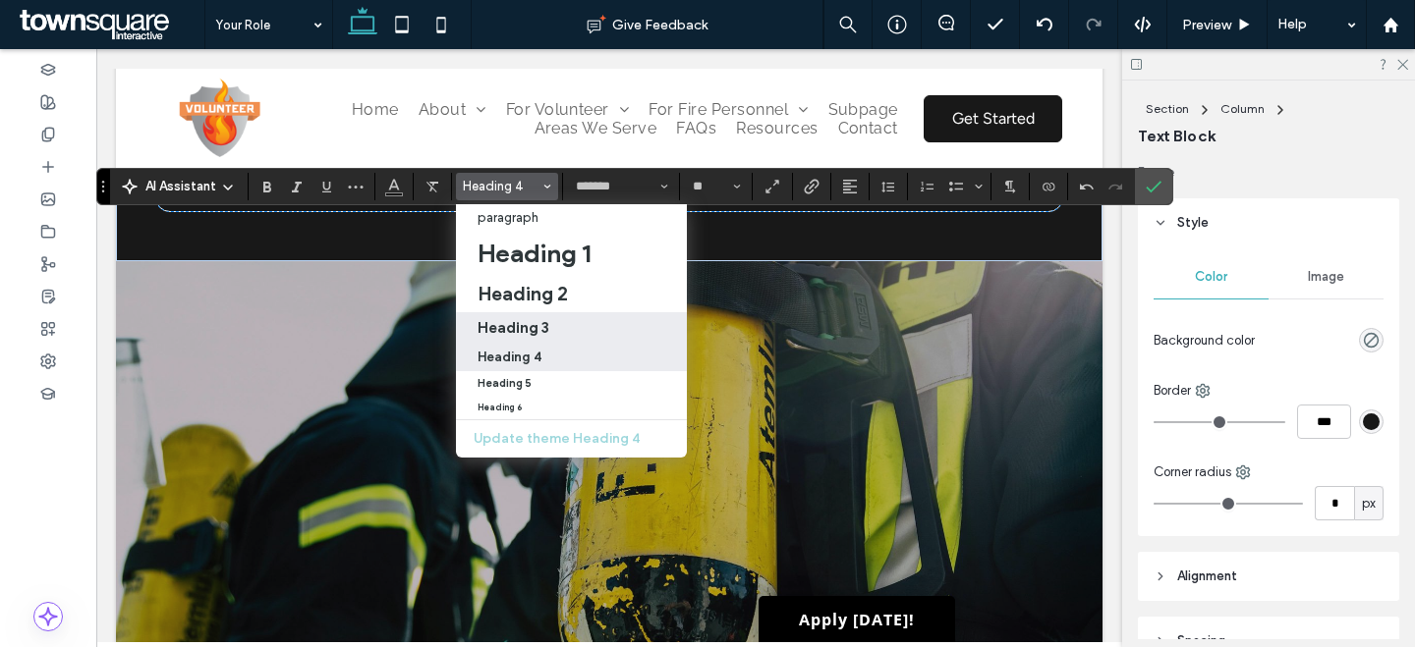
click at [537, 320] on h3 "Heading 3" at bounding box center [513, 327] width 72 height 19
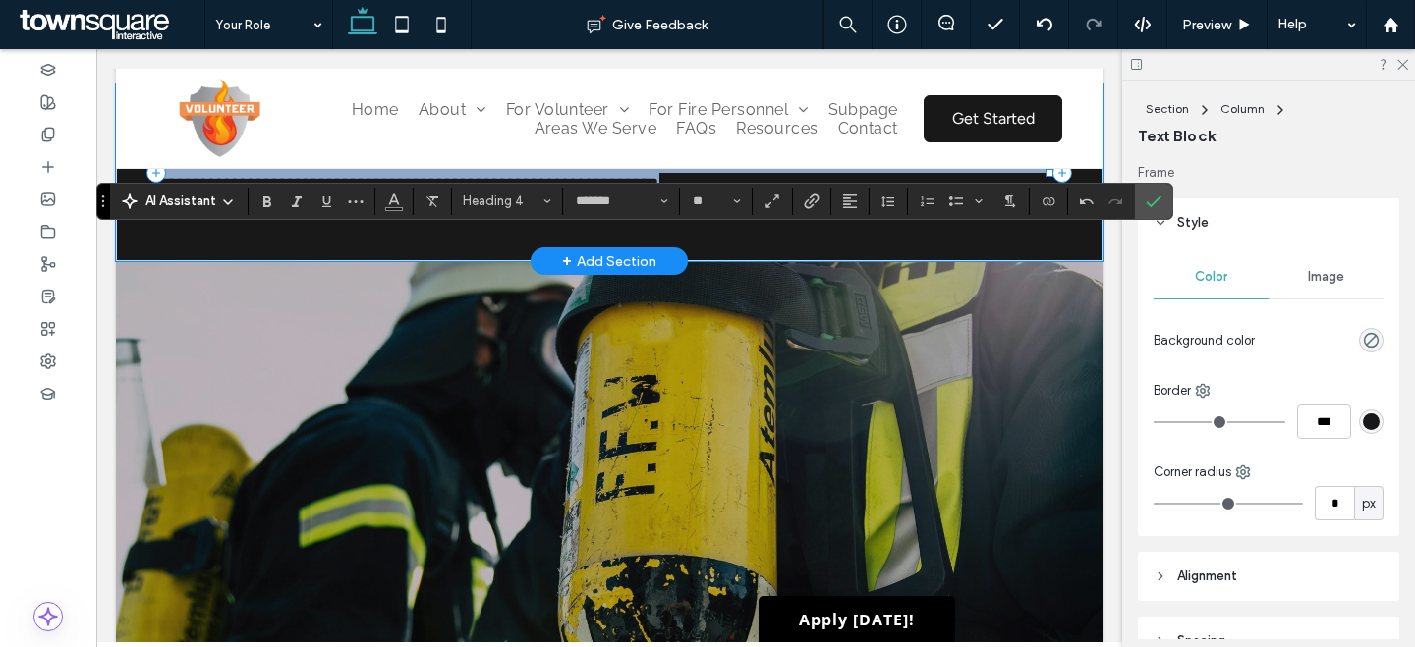
type input "**********"
type input "**"
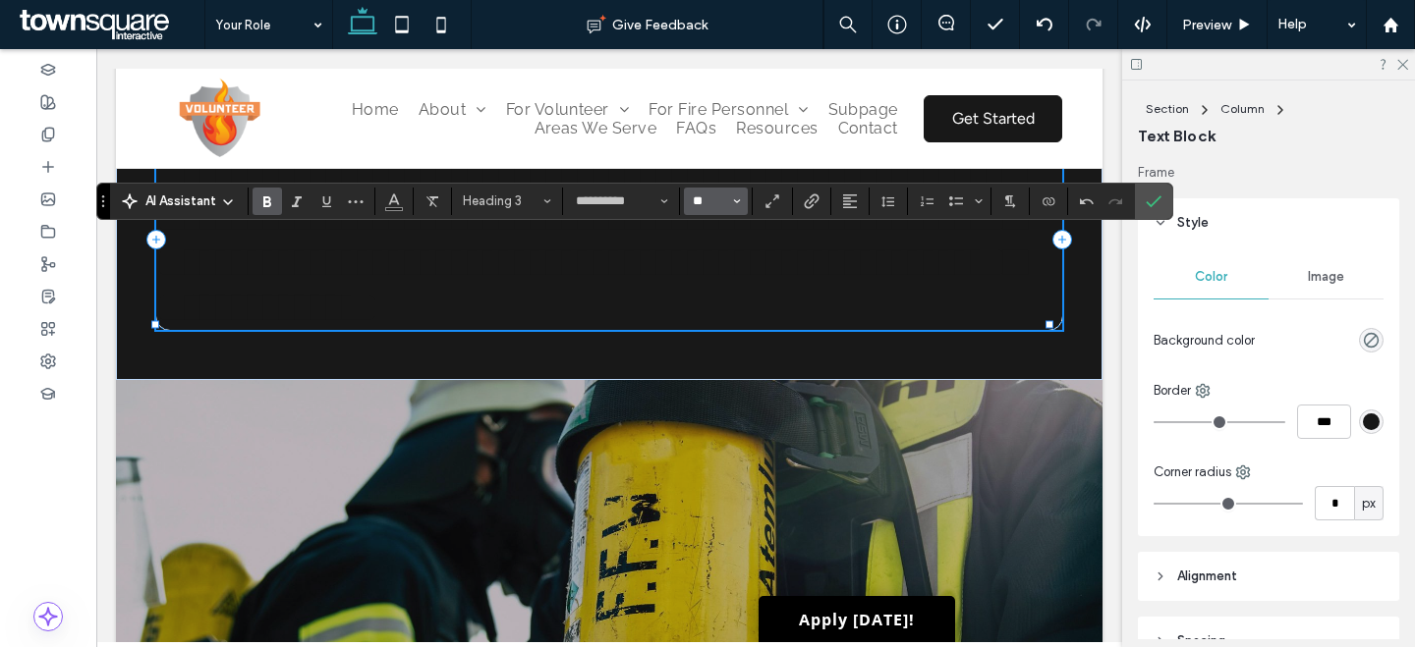
click at [716, 200] on input "**" at bounding box center [710, 202] width 38 height 16
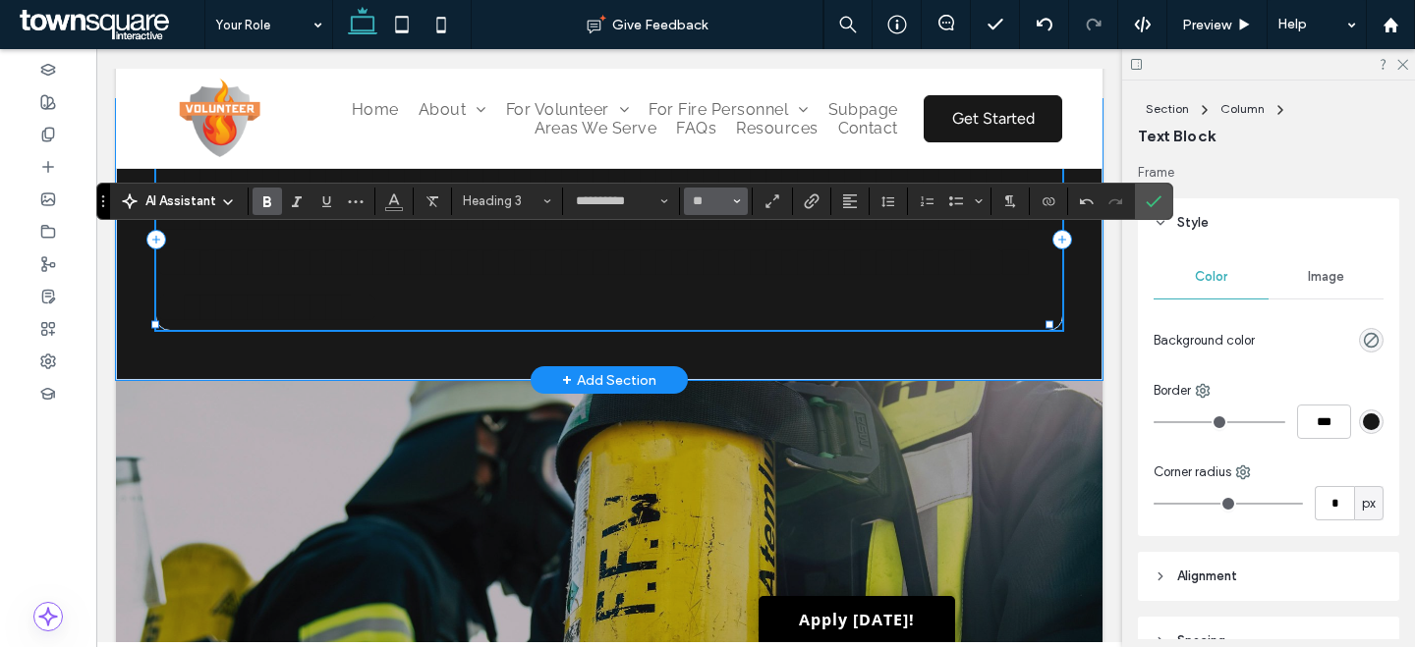
type input "**"
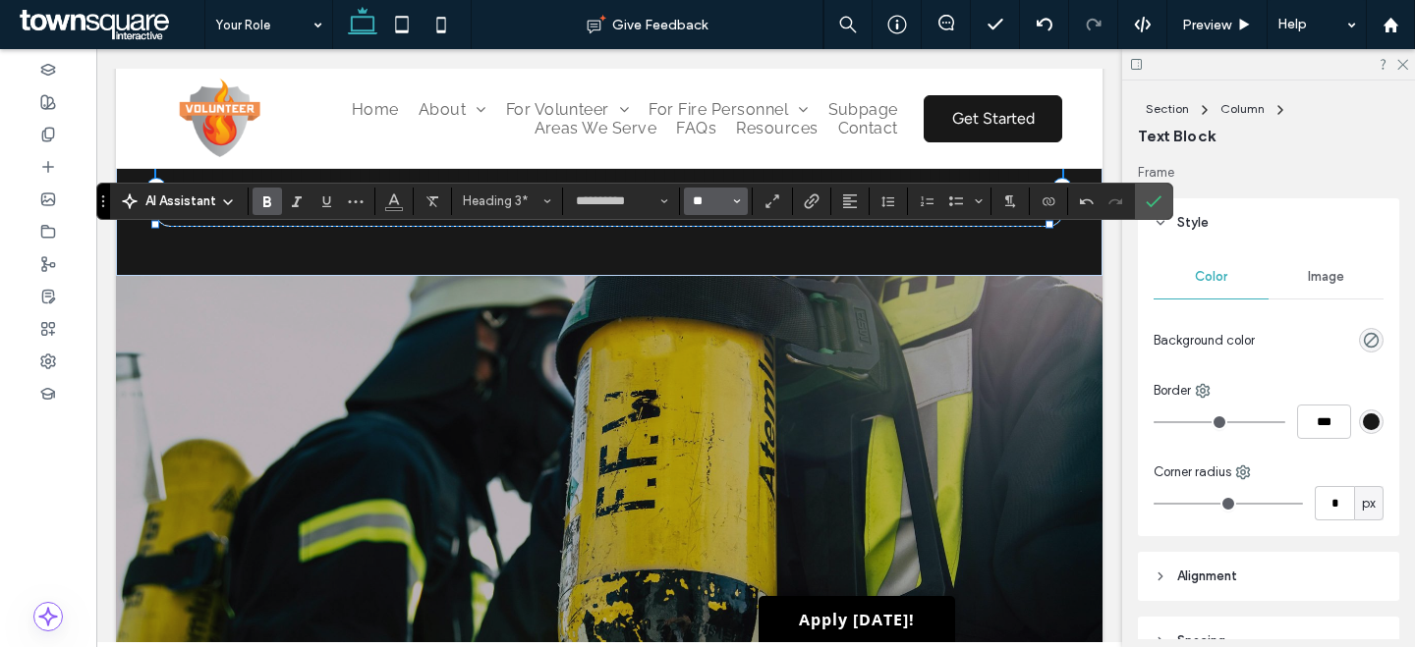
click at [703, 198] on input "**" at bounding box center [710, 202] width 38 height 16
type input "**"
click at [382, 207] on button "Color" at bounding box center [393, 202] width 29 height 28
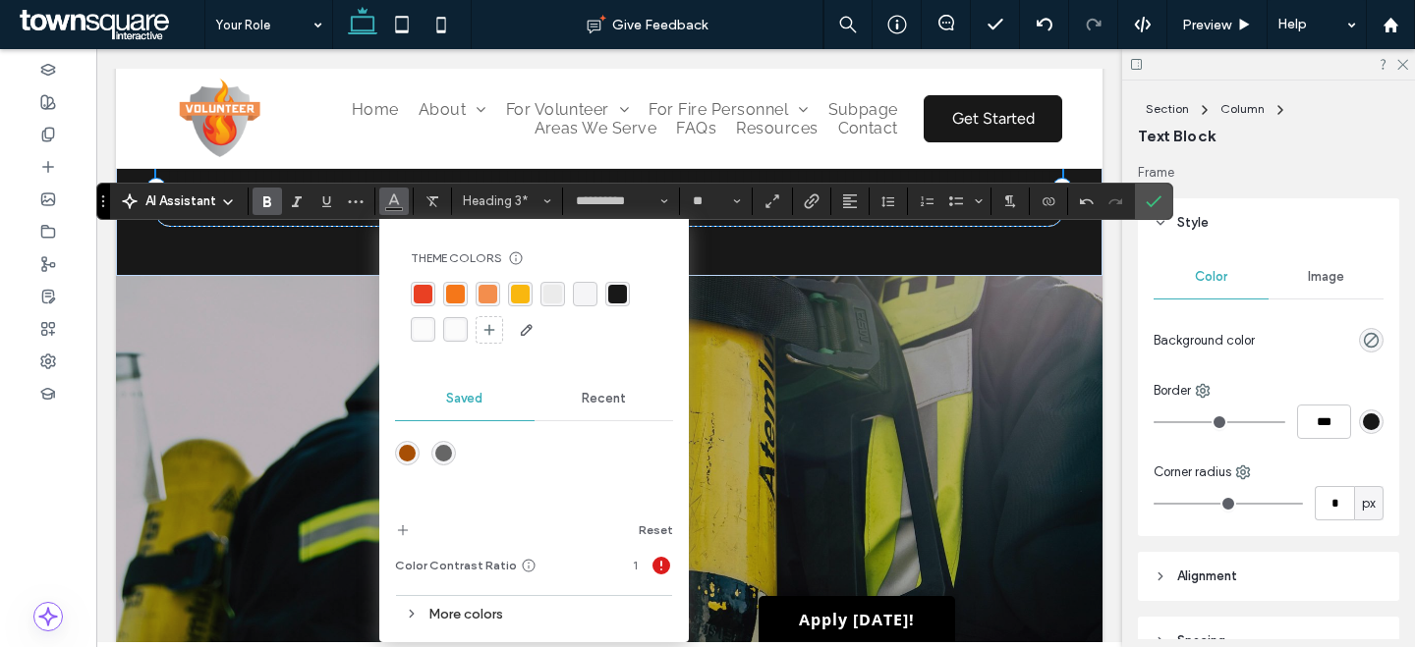
click at [415, 328] on div "rgba(251, 251, 251, 1)" at bounding box center [423, 329] width 19 height 19
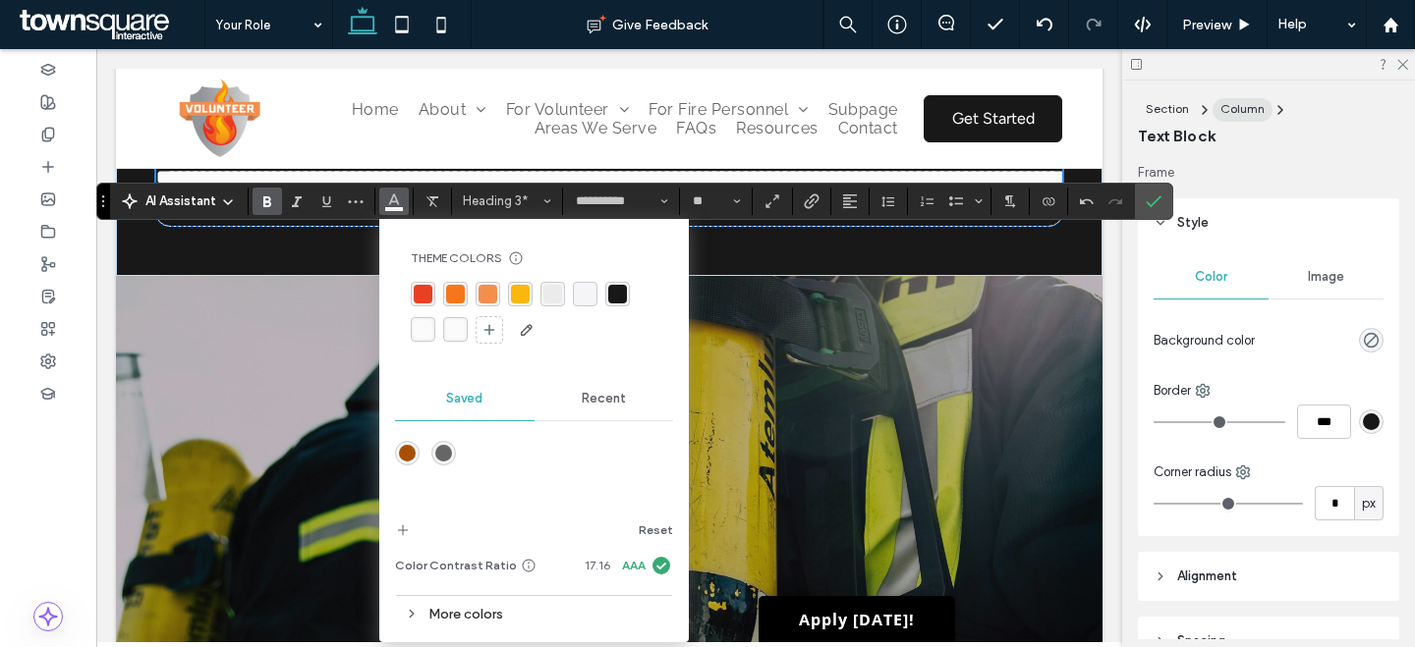
click at [1224, 109] on span "Column" at bounding box center [1242, 108] width 44 height 15
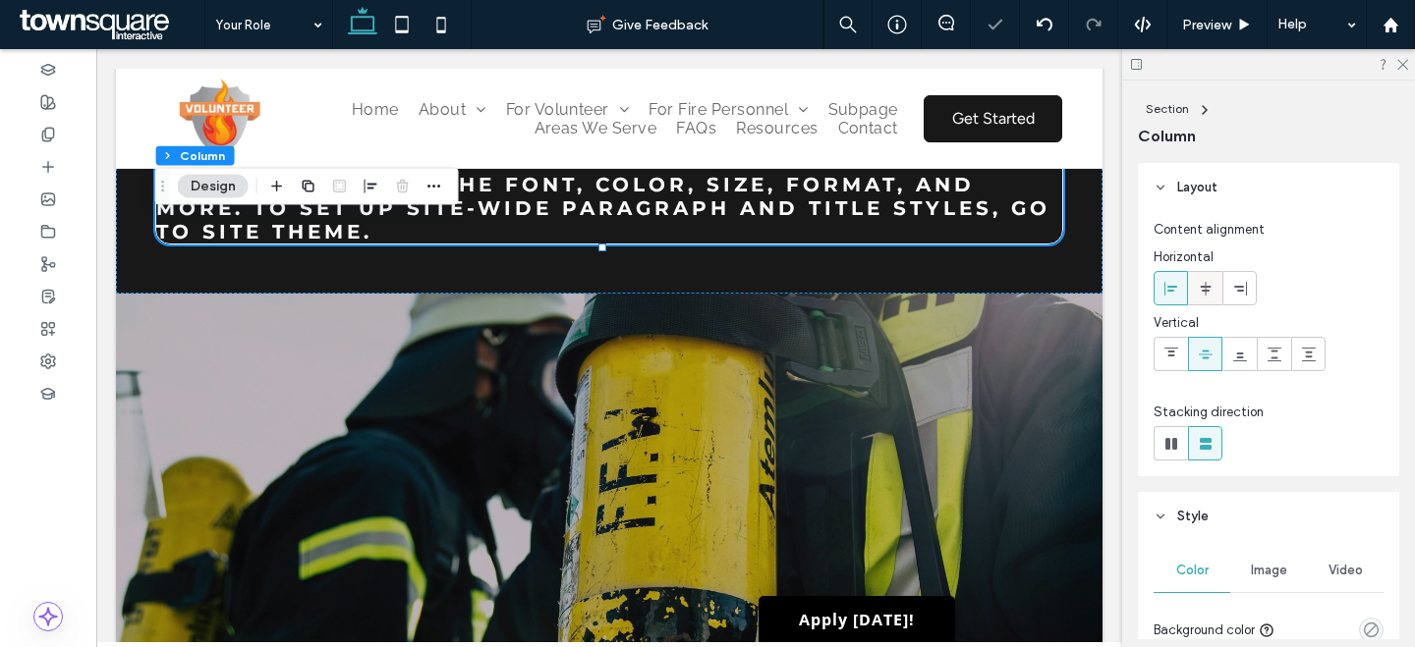
click at [1198, 287] on icon at bounding box center [1205, 289] width 16 height 16
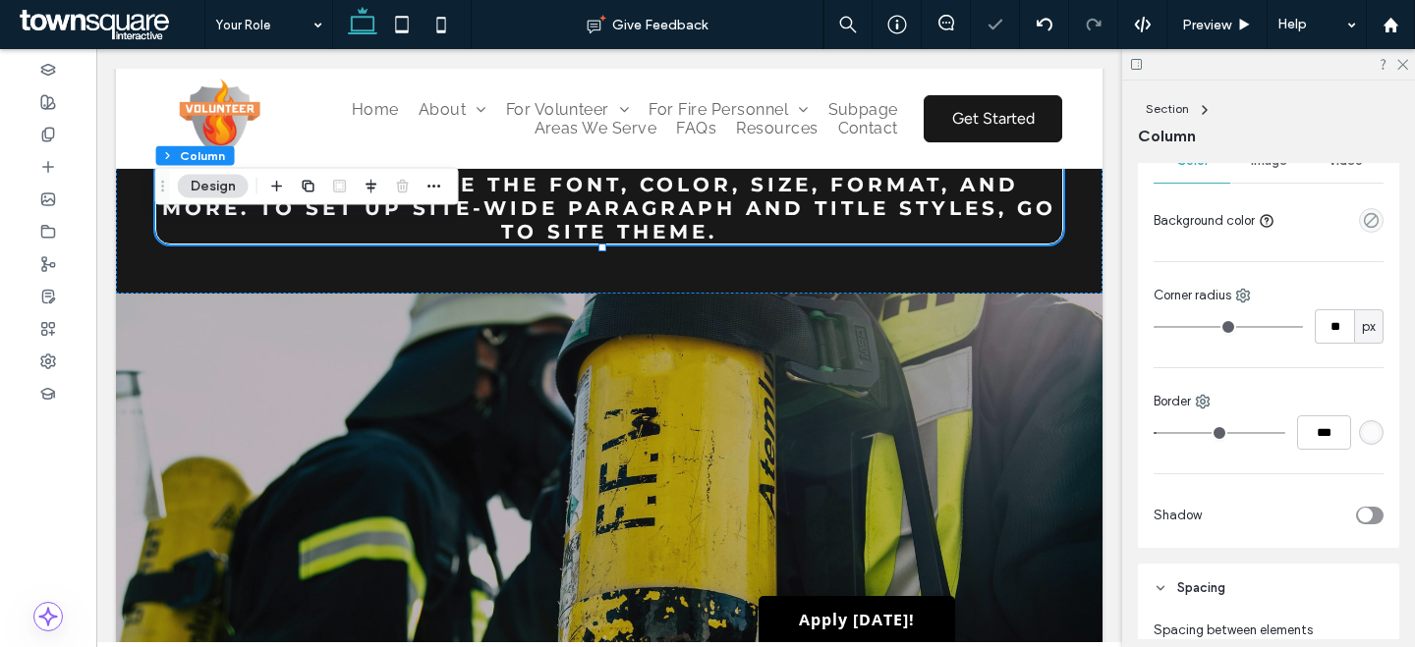
scroll to position [822, 0]
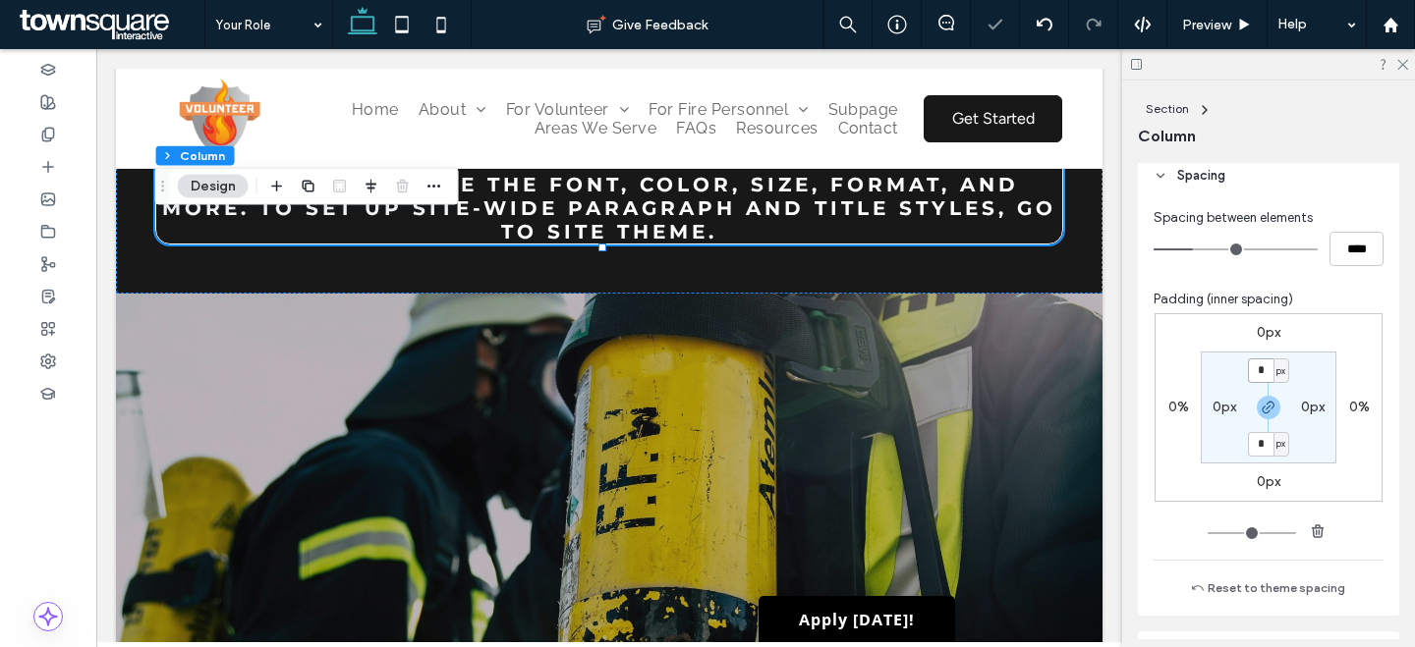
click at [1263, 359] on input "*" at bounding box center [1261, 371] width 26 height 25
type input "**"
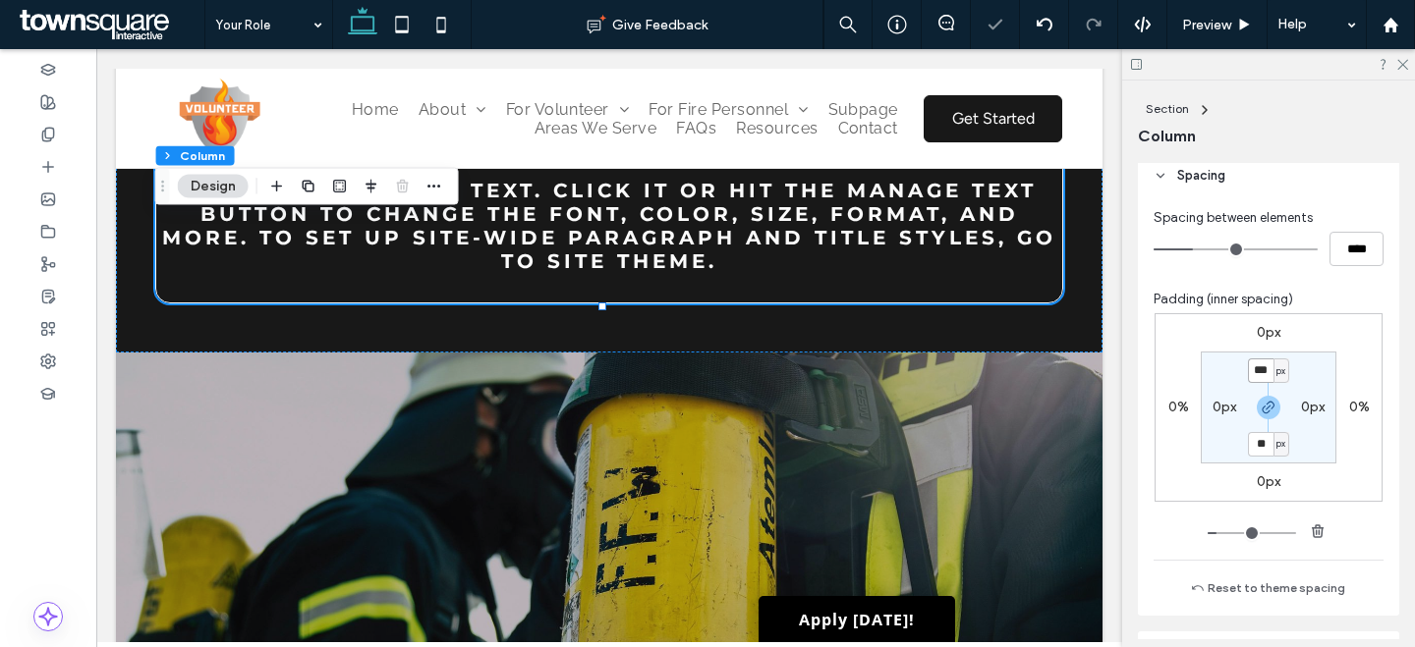
type input "***"
click at [1218, 412] on label "0px" at bounding box center [1224, 407] width 24 height 17
type input "*"
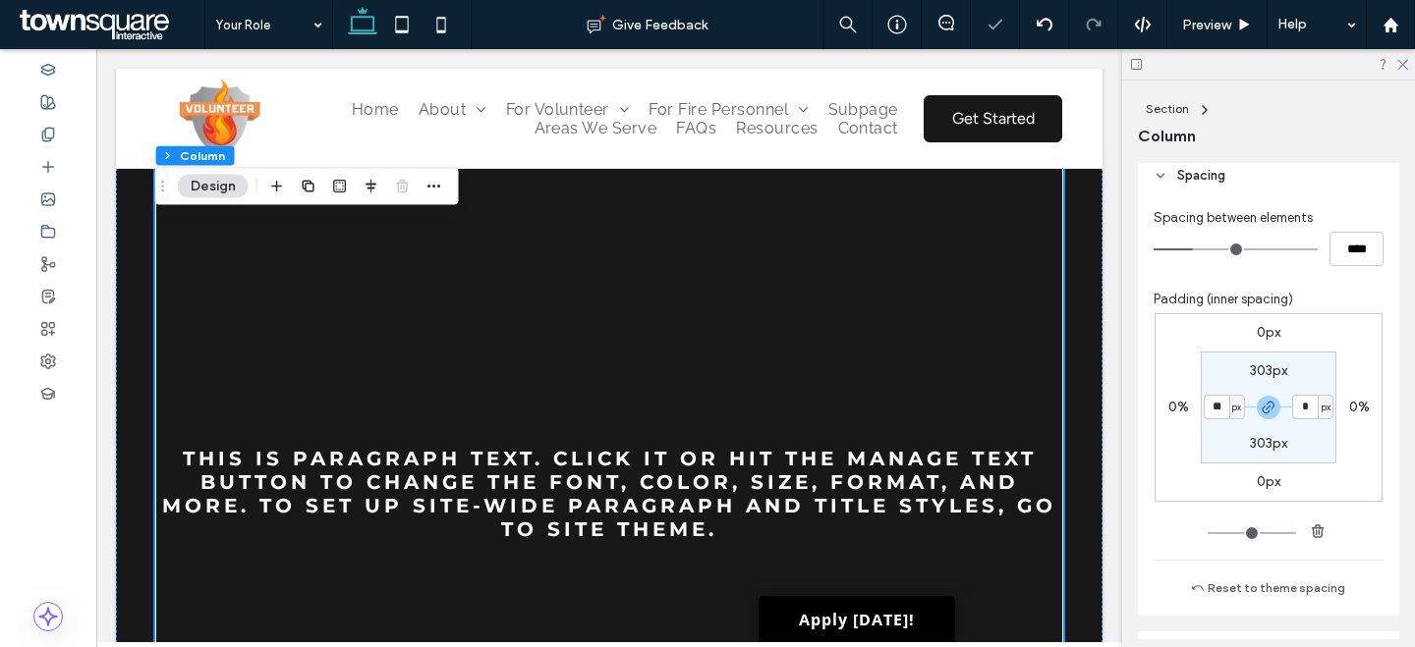
type input "**"
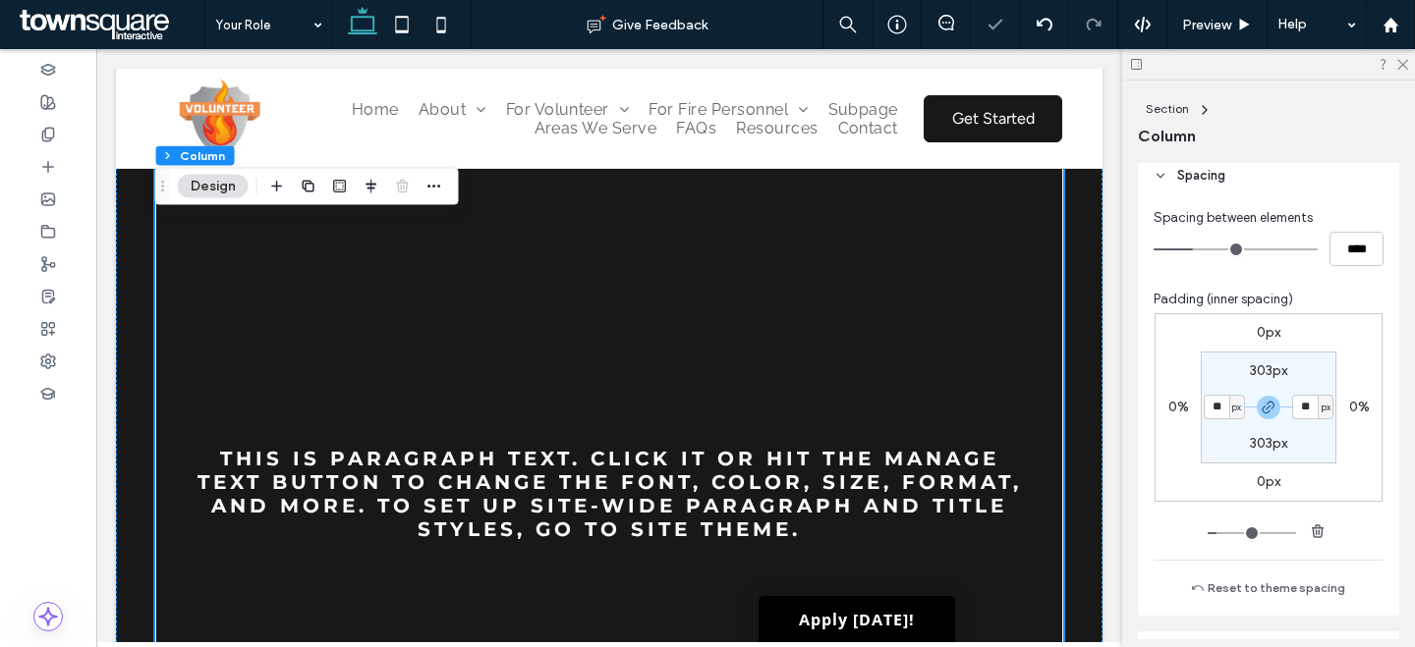
click at [1252, 438] on label "303px" at bounding box center [1268, 443] width 37 height 17
type input "***"
type input "**"
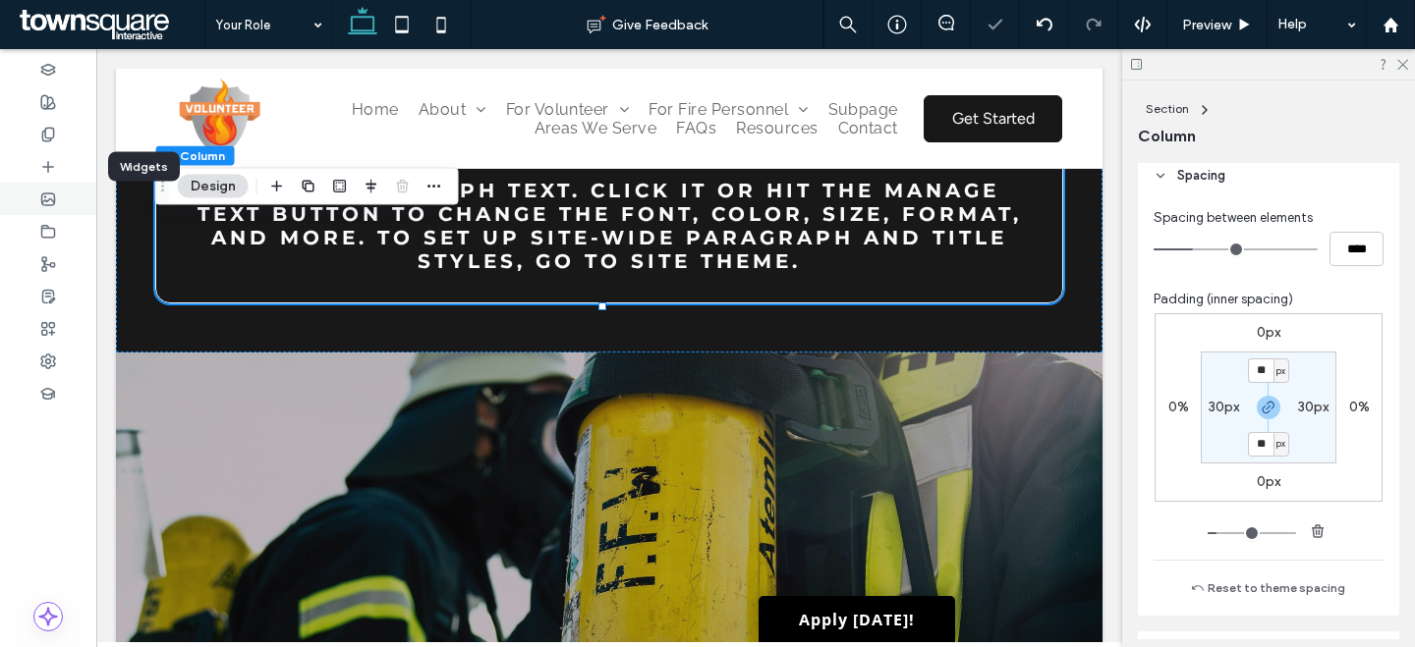
click at [65, 167] on div at bounding box center [48, 166] width 96 height 32
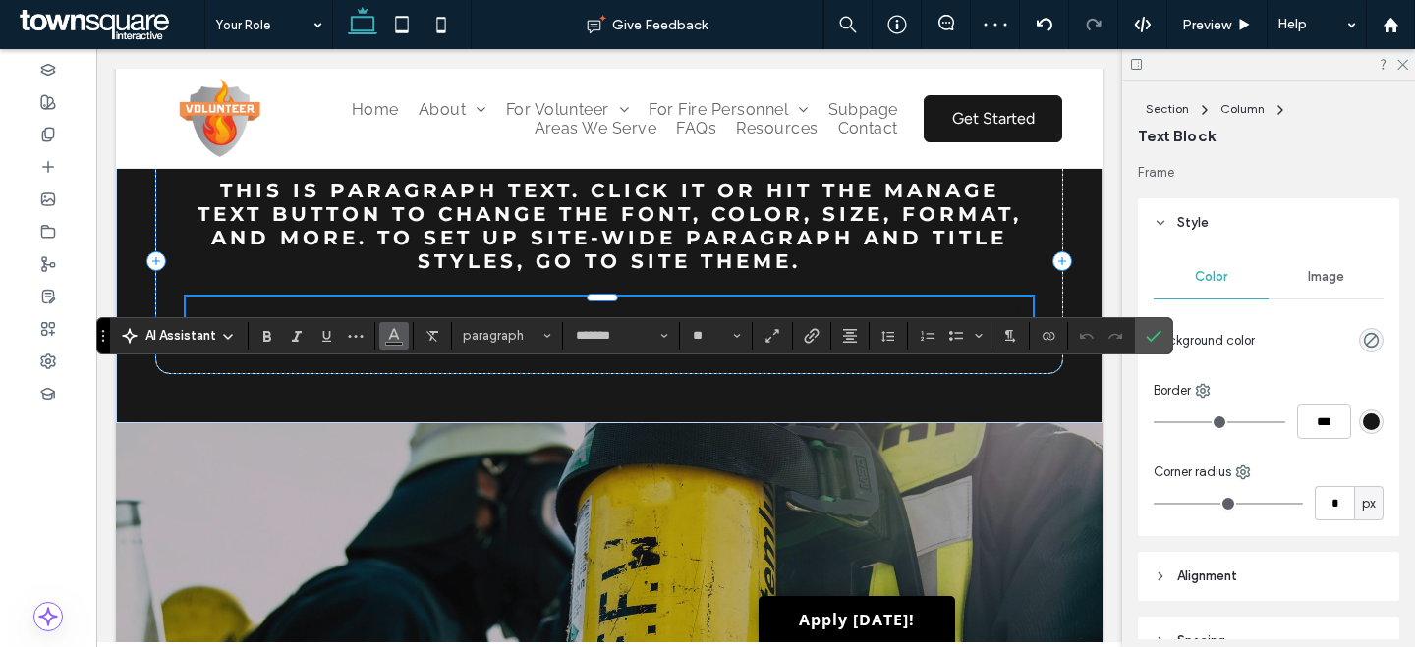
click at [392, 327] on icon "Color" at bounding box center [394, 334] width 16 height 16
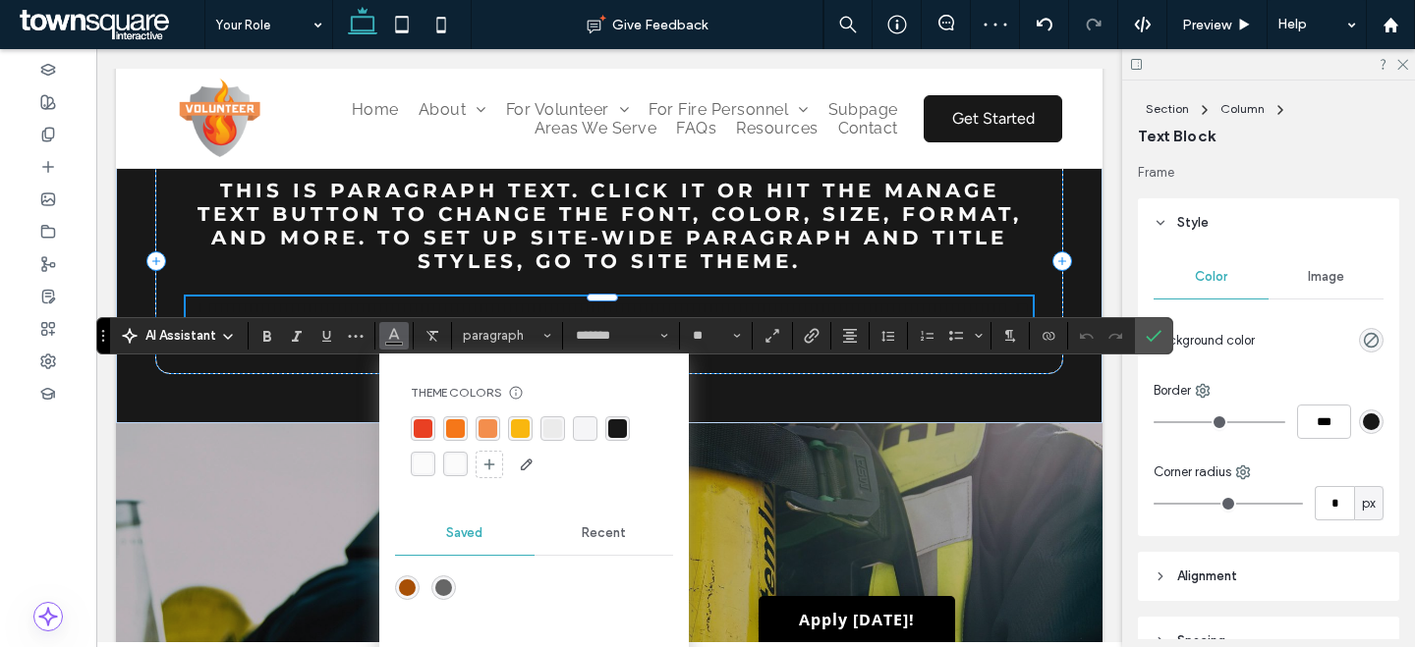
click at [433, 461] on div "rgba(251, 251, 251, 1)" at bounding box center [423, 464] width 25 height 25
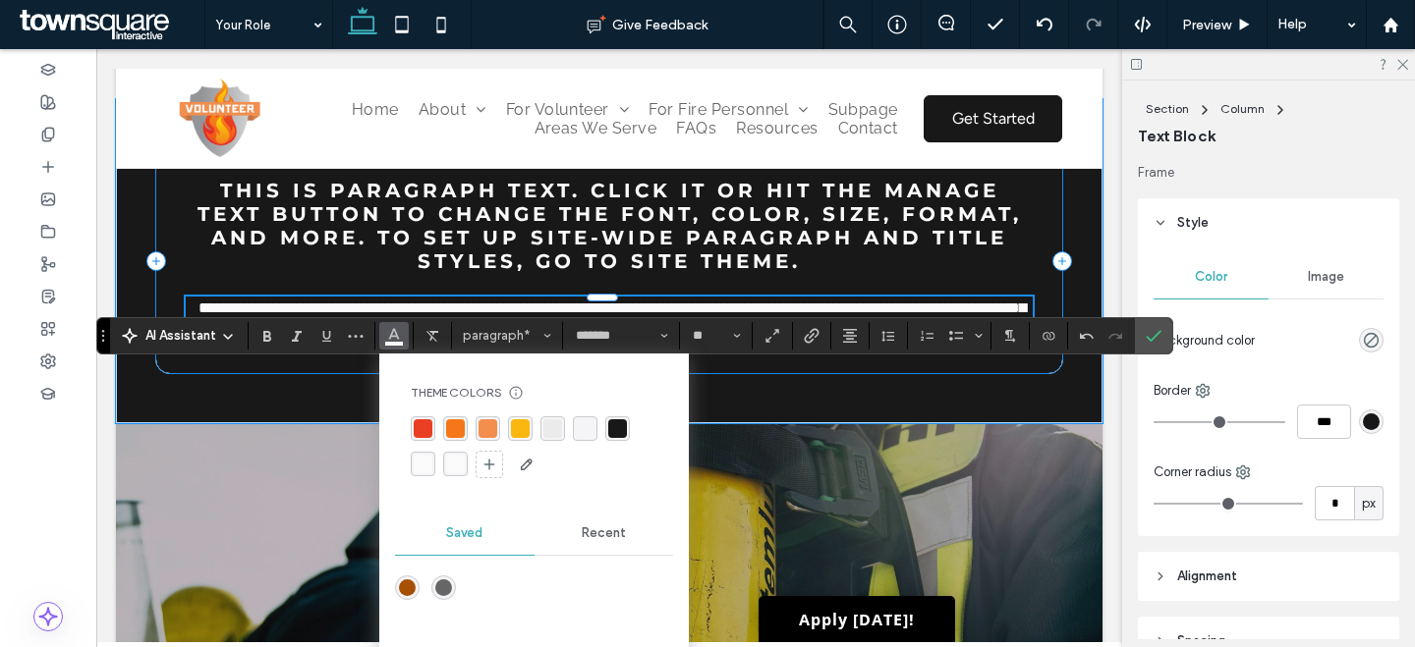
click at [538, 233] on div "**********" at bounding box center [609, 261] width 908 height 226
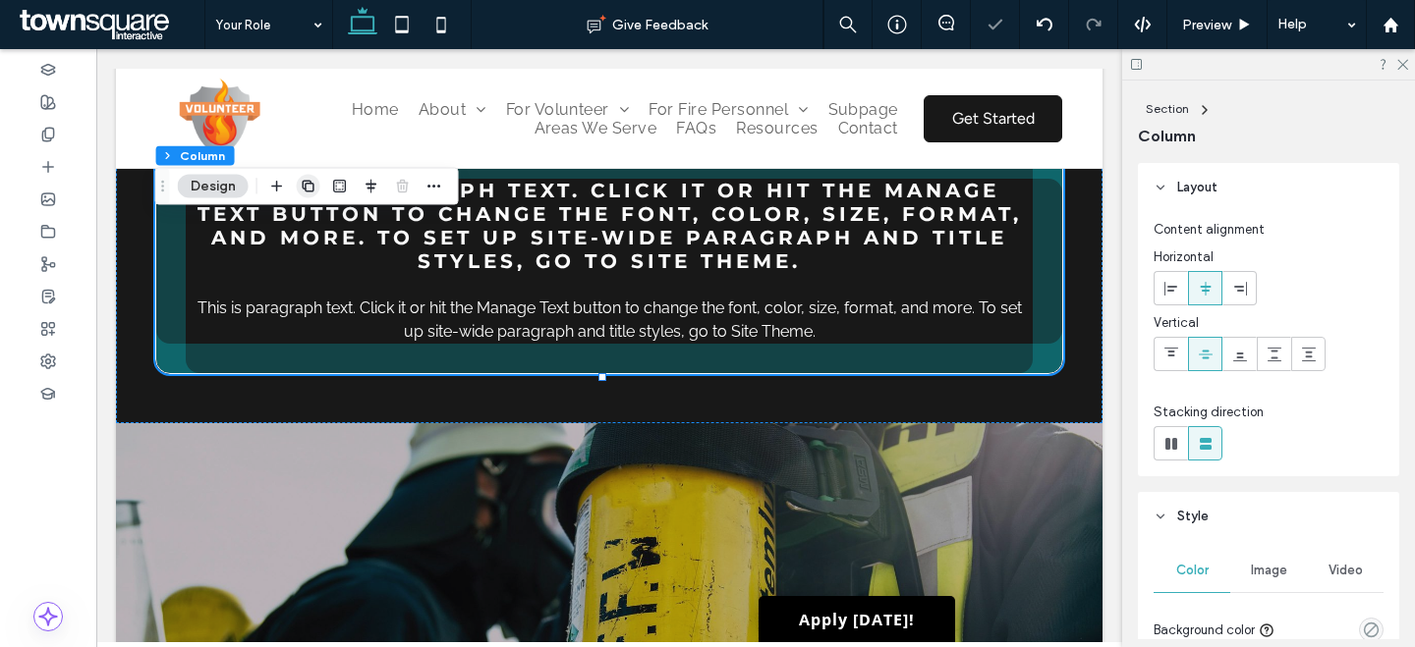
click at [306, 187] on icon "button" at bounding box center [309, 187] width 16 height 16
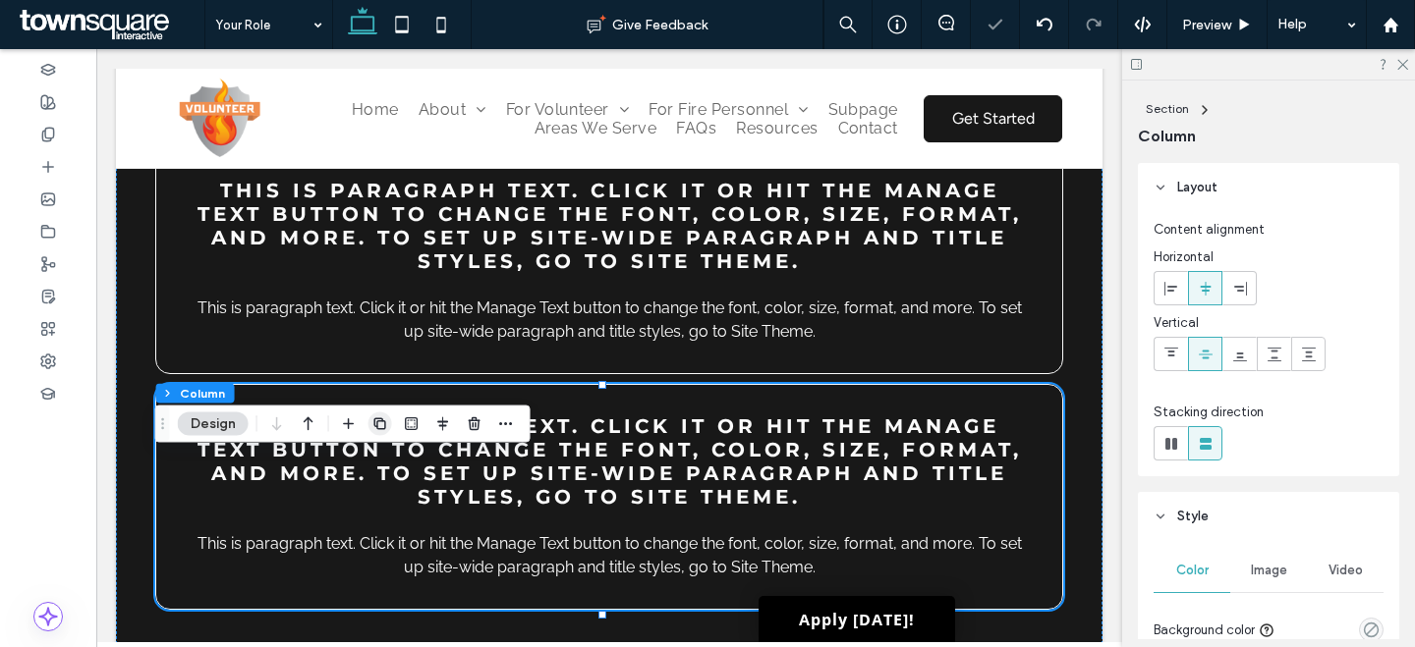
click at [387, 428] on icon "button" at bounding box center [380, 425] width 16 height 16
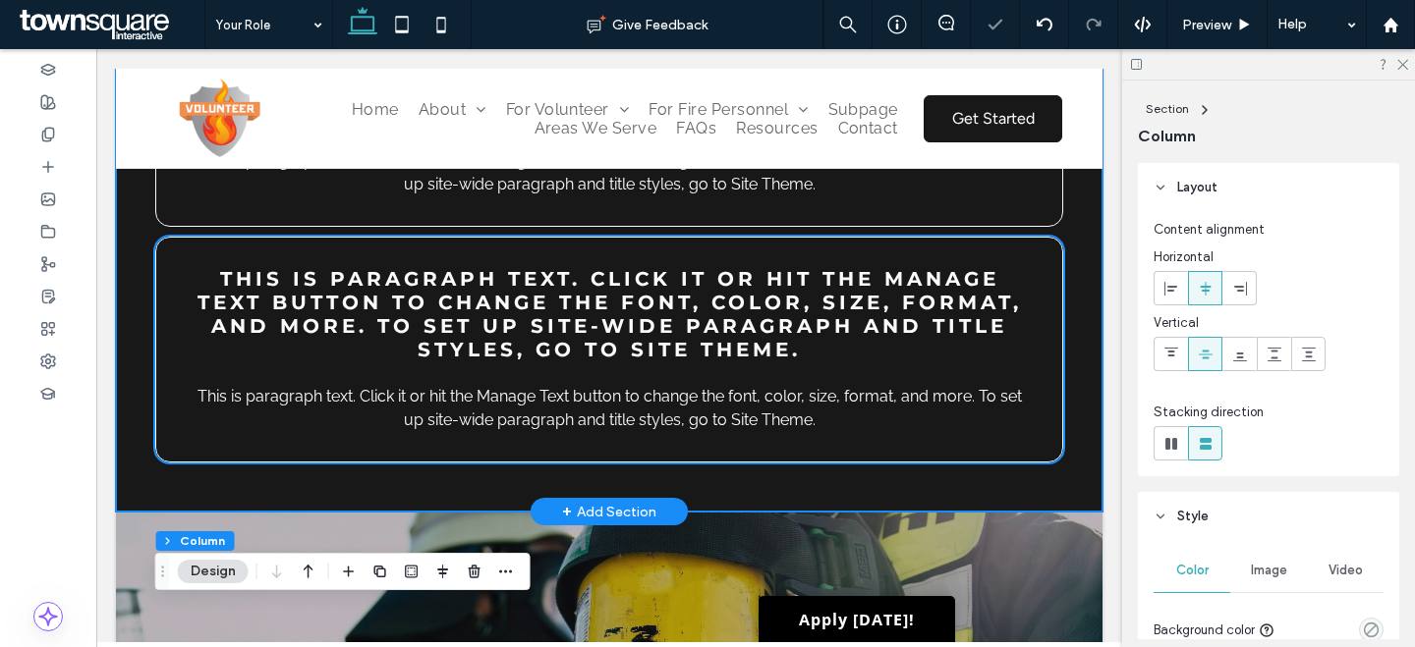
click at [1067, 190] on div "This is paragraph text. Click it or hit the Manage Text button to change the fo…" at bounding box center [609, 114] width 986 height 796
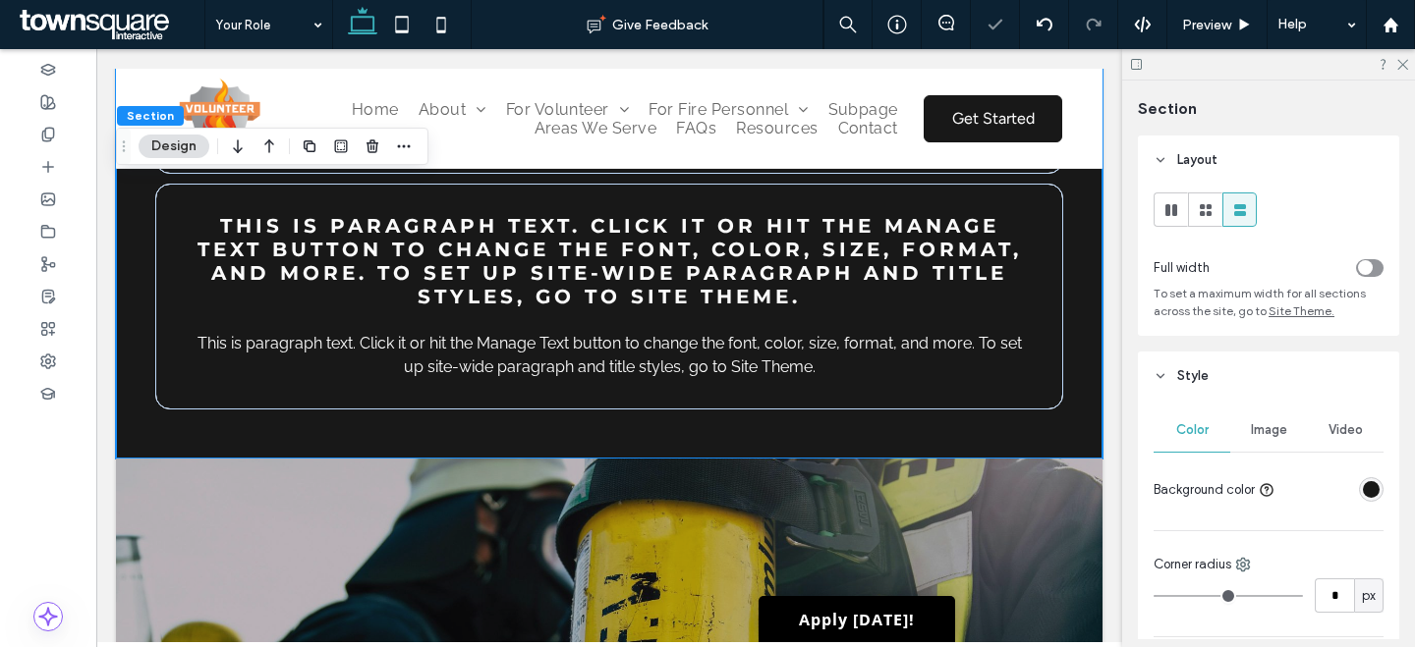
scroll to position [2247, 0]
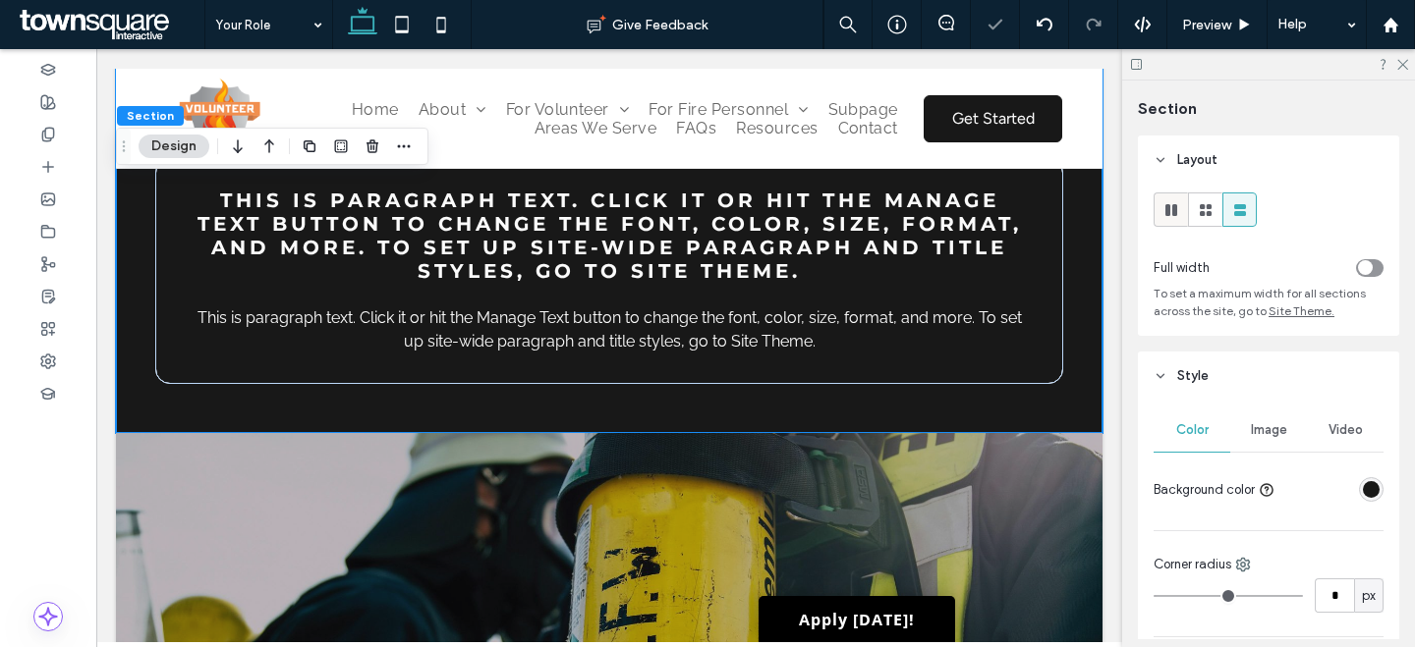
click at [1180, 207] on div at bounding box center [1170, 210] width 32 height 32
type input "***"
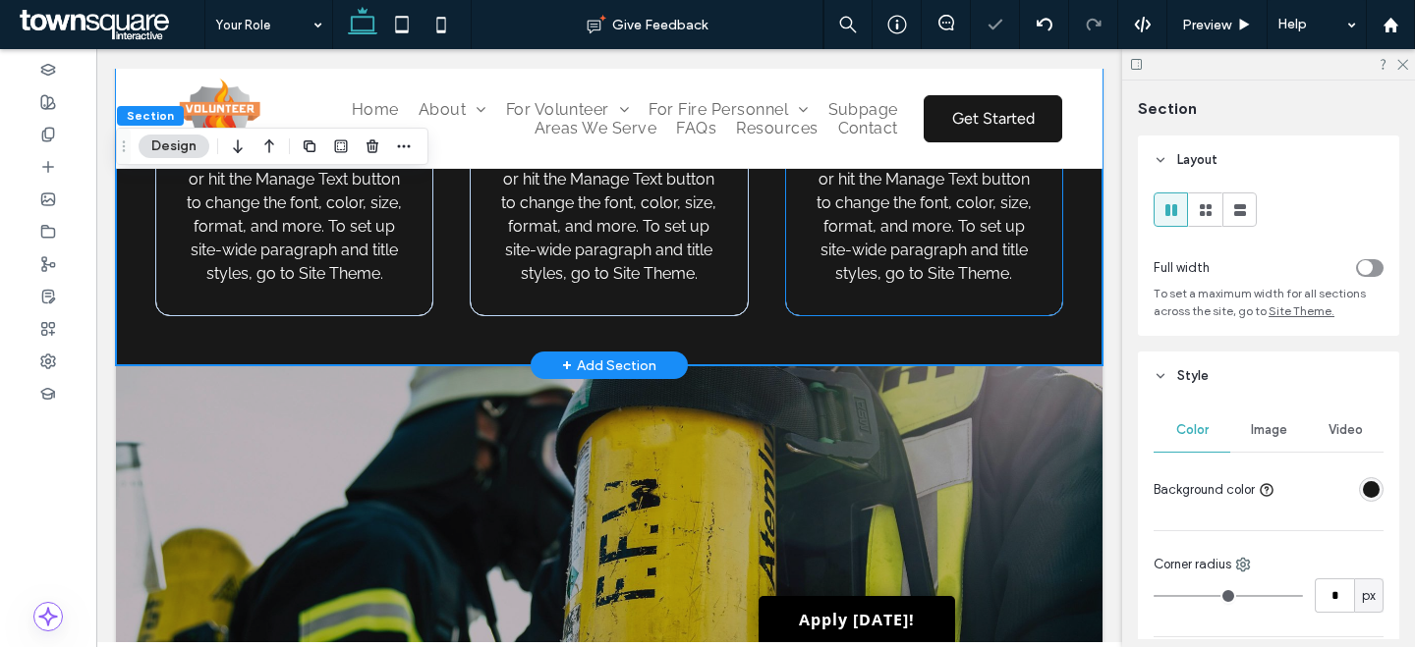
scroll to position [1897, 0]
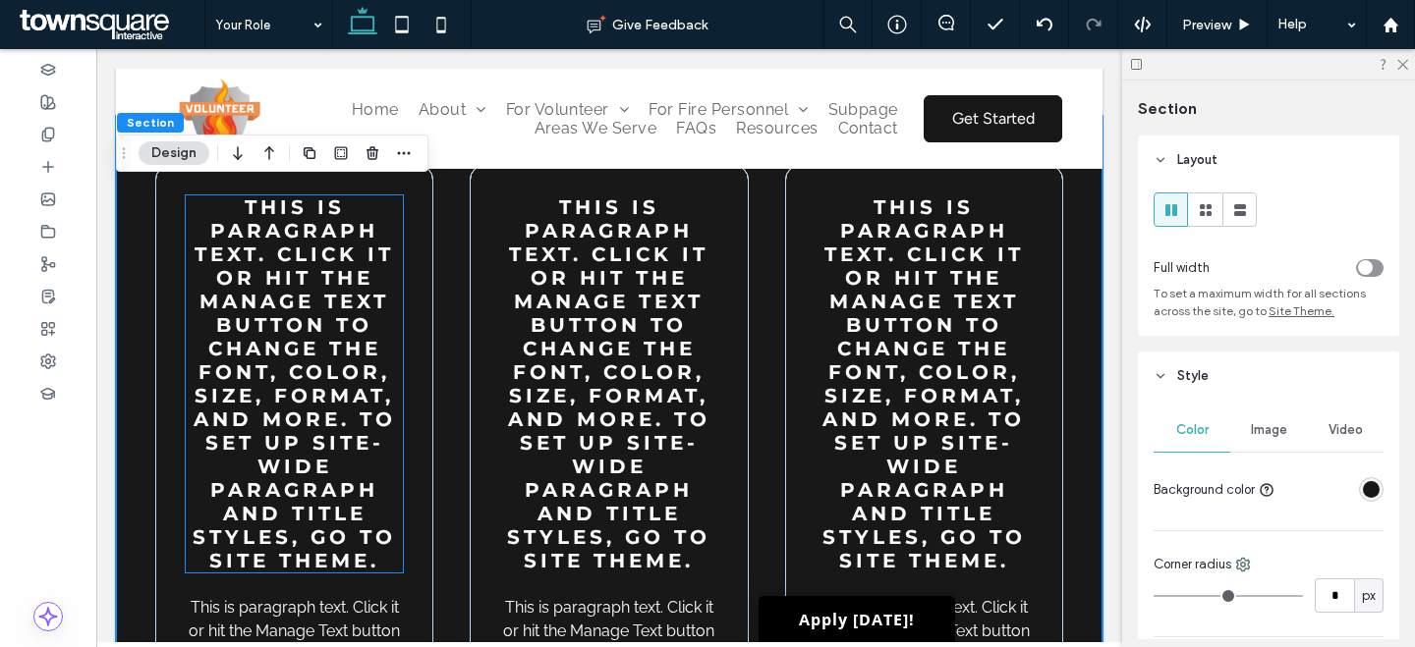
click at [251, 302] on span "This is paragraph text. Click it or hit the Manage Text button to change the fo…" at bounding box center [294, 383] width 203 height 377
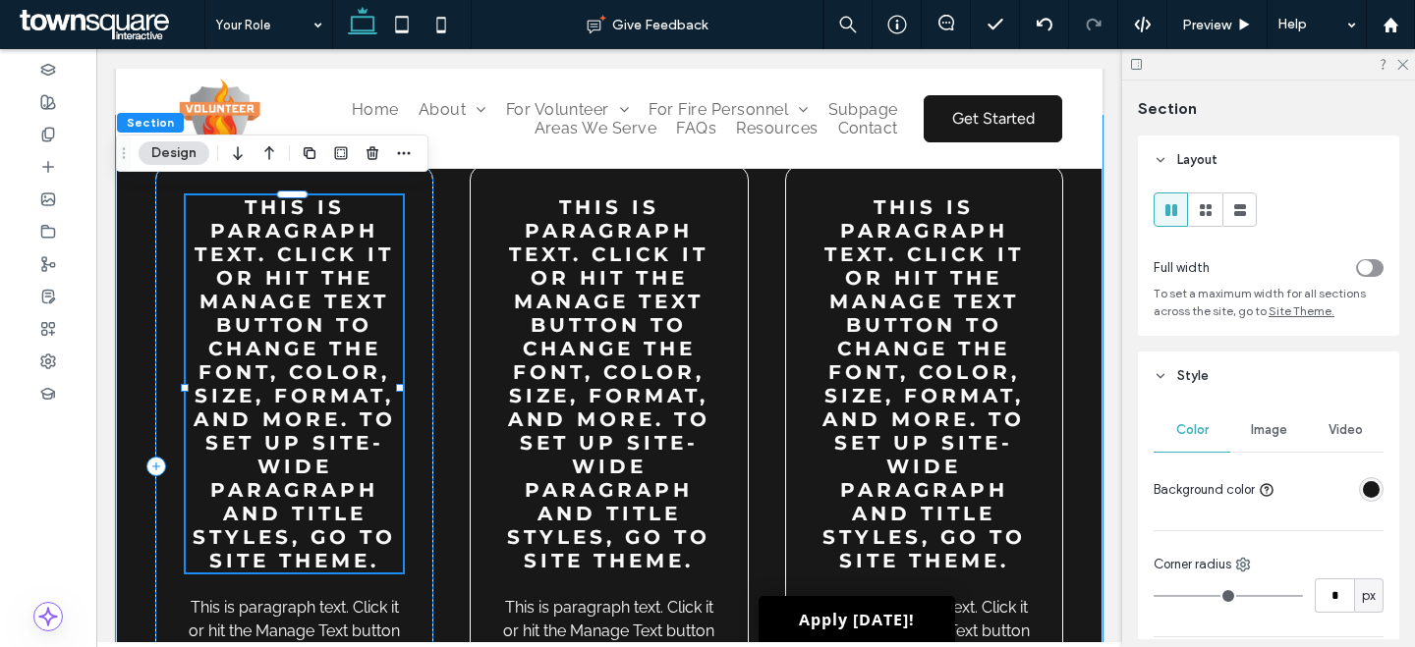
click at [251, 302] on div "This is paragraph text. Click it or hit the Manage Text button to change the fo…" at bounding box center [294, 383] width 217 height 377
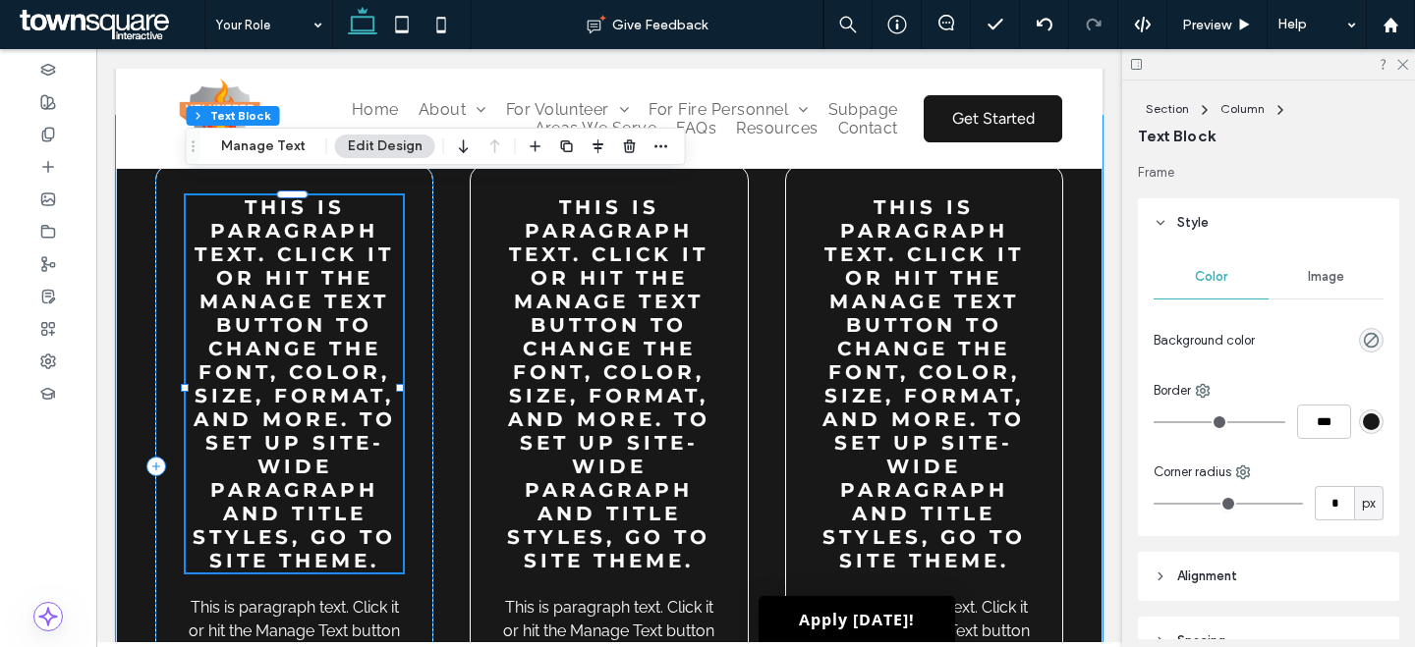
type input "**********"
type input "**"
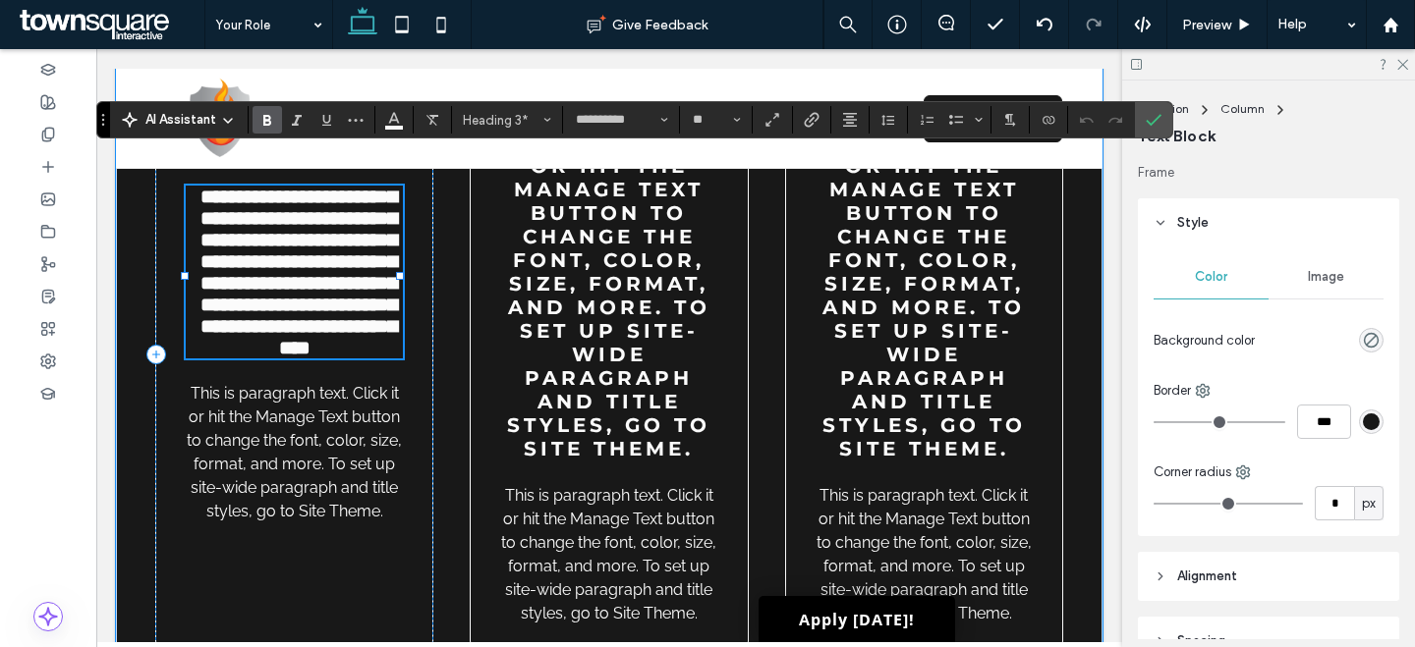
paste div
type input "**"
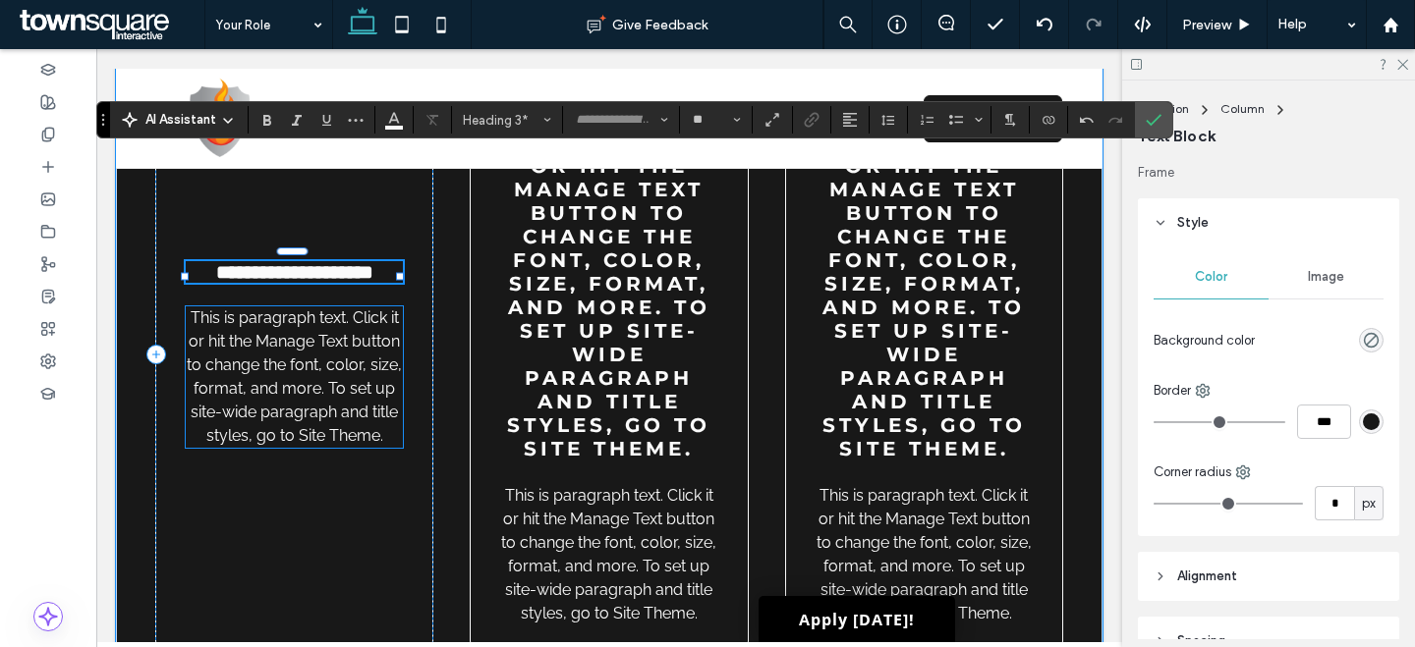
click at [300, 431] on span "This is paragraph text. Click it or hit the Manage Text button to change the fo…" at bounding box center [294, 376] width 215 height 137
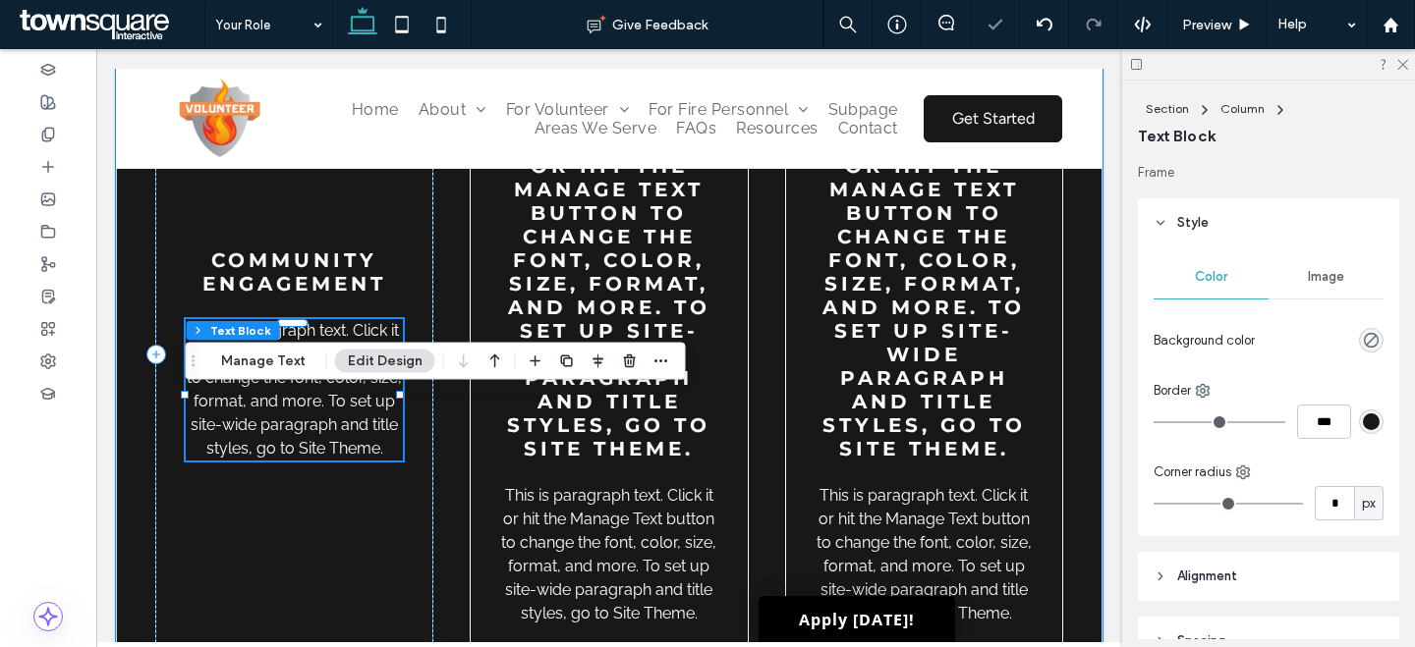
click at [300, 431] on div "This is paragraph text. Click it or hit the Manage Text button to change the fo…" at bounding box center [294, 389] width 217 height 141
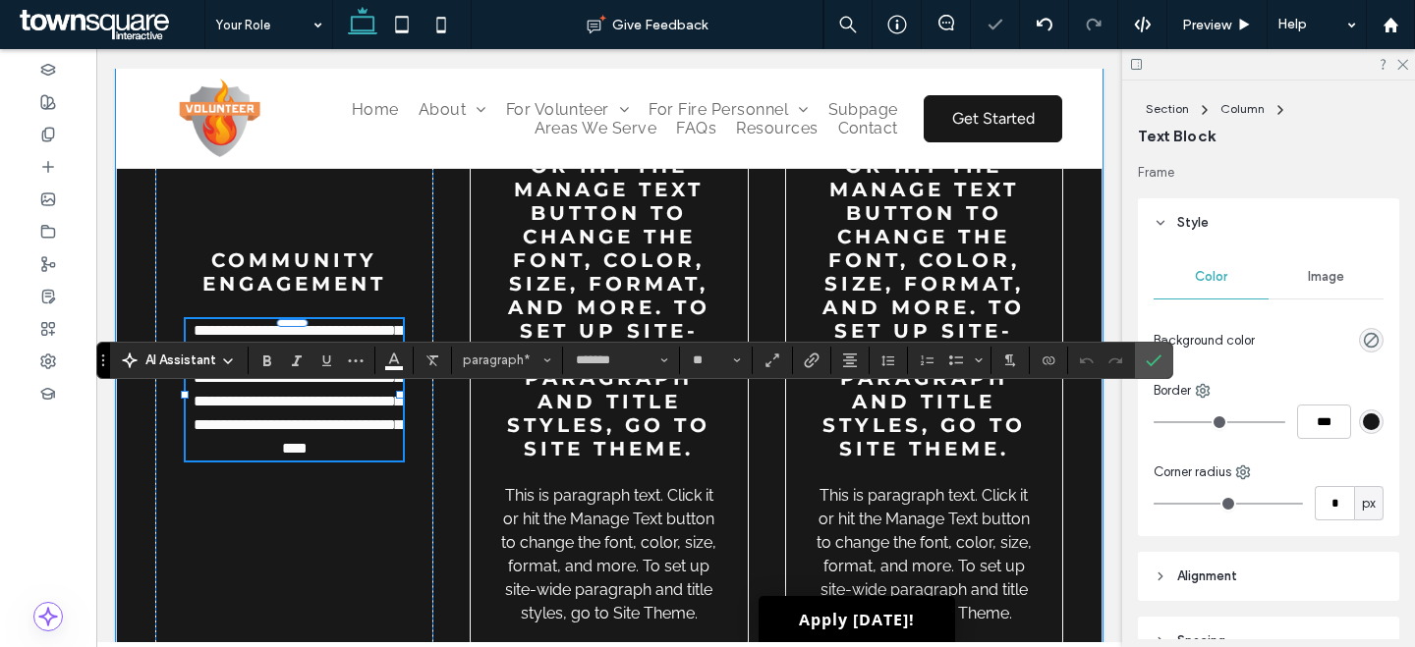
paste div
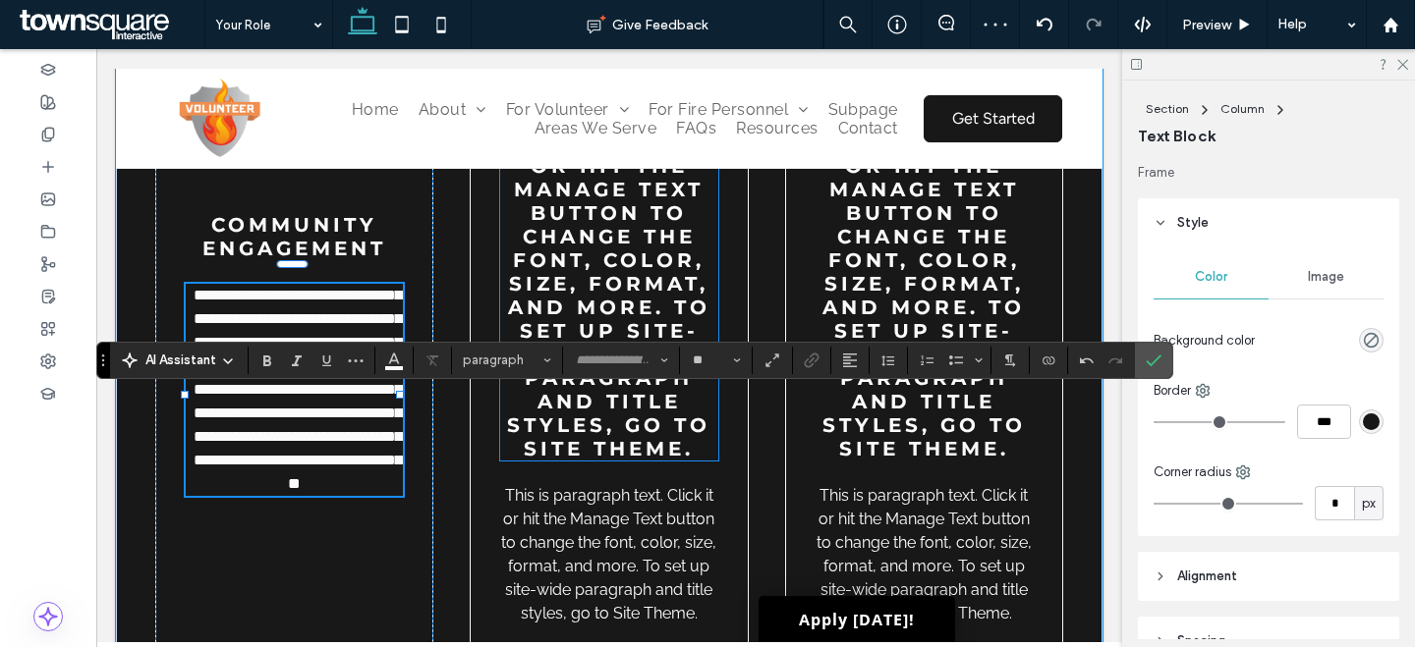
click at [627, 257] on span "This is paragraph text. Click it or hit the Manage Text button to change the fo…" at bounding box center [608, 271] width 203 height 377
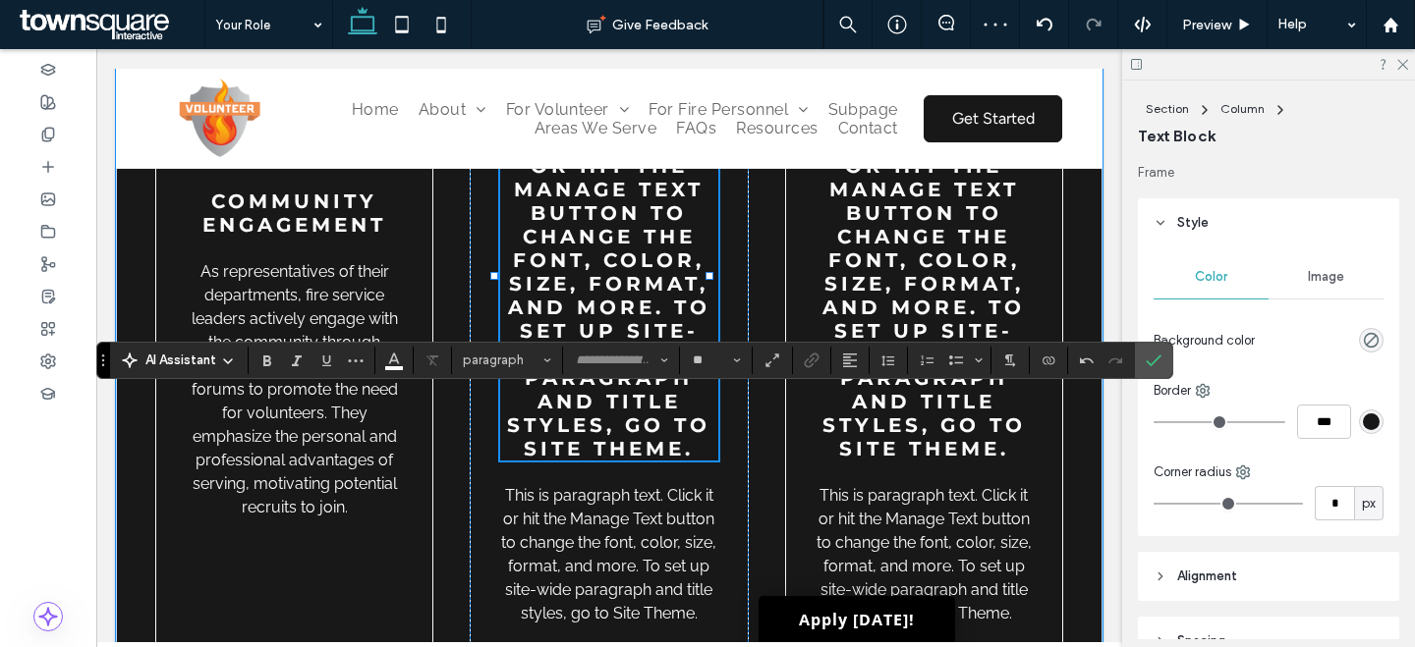
click at [627, 257] on div "This is paragraph text. Click it or hit the Manage Text button to change the fo…" at bounding box center [608, 271] width 217 height 377
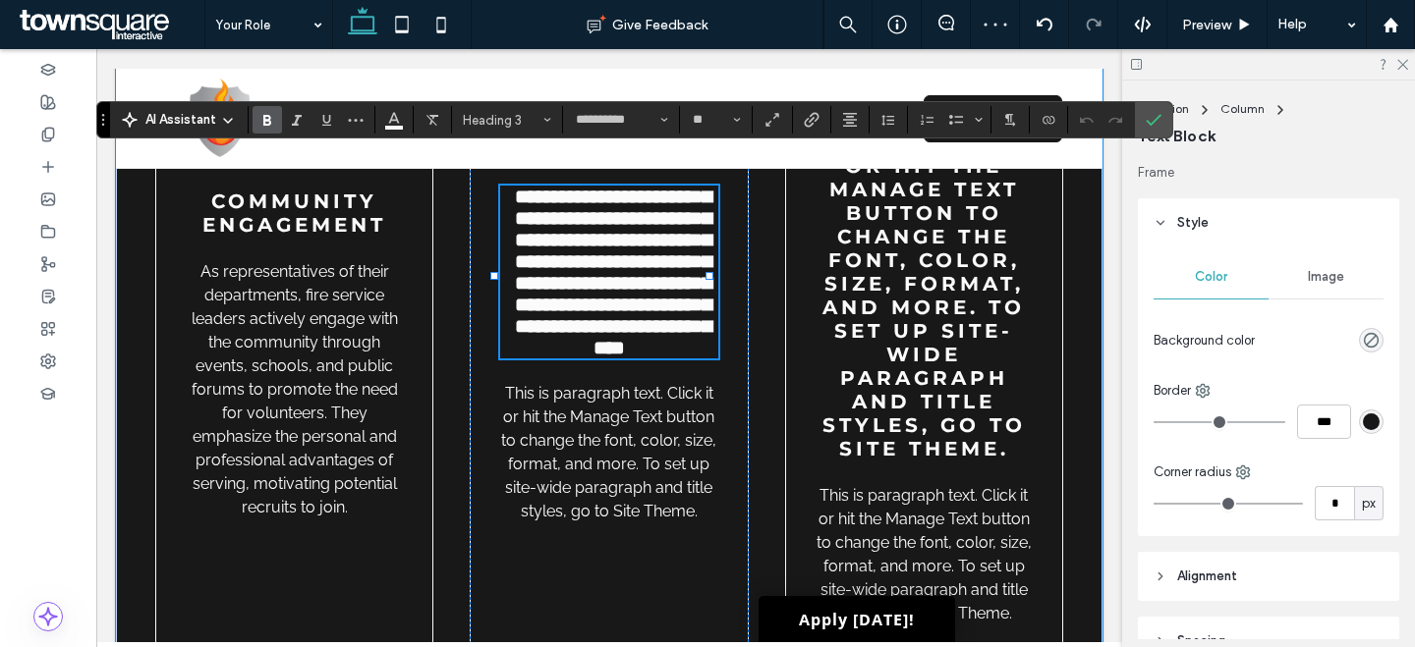
paste div
type input "**"
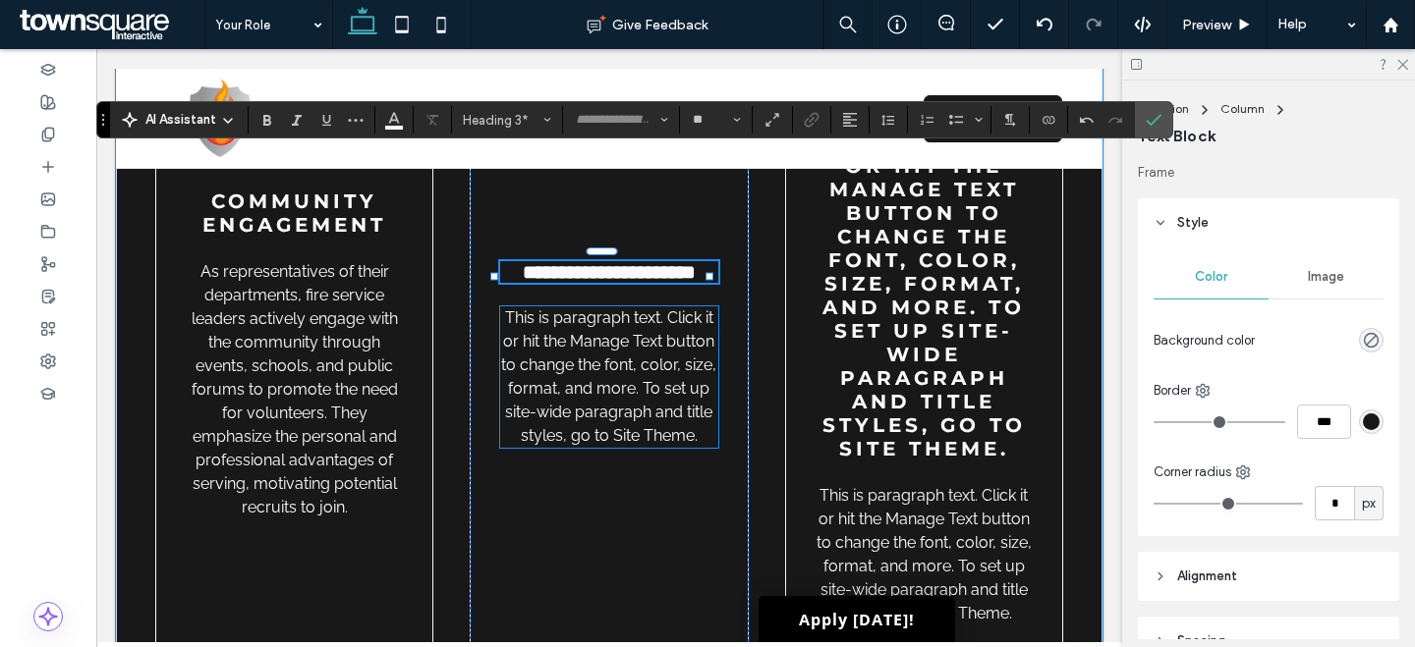
click at [624, 448] on p "This is paragraph text. Click it or hit the Manage Text button to change the fo…" at bounding box center [608, 376] width 217 height 141
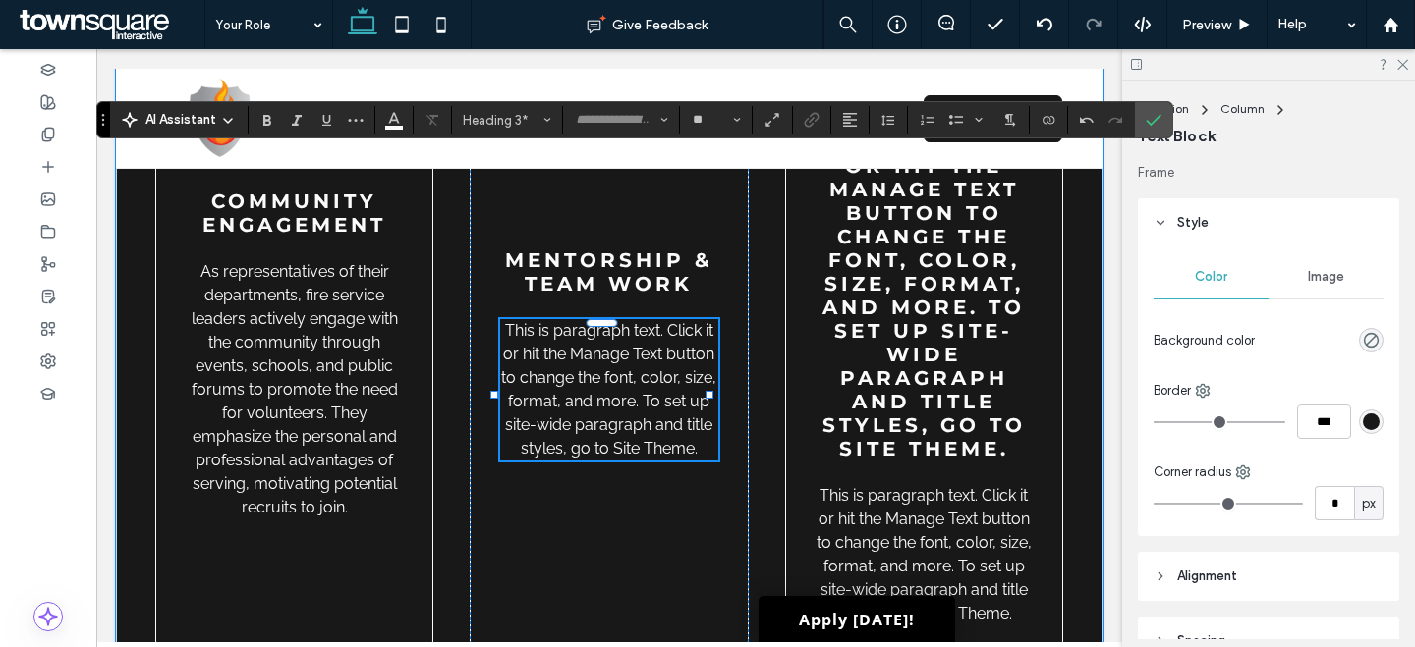
click at [624, 461] on p "This is paragraph text. Click it or hit the Manage Text button to change the fo…" at bounding box center [608, 389] width 217 height 141
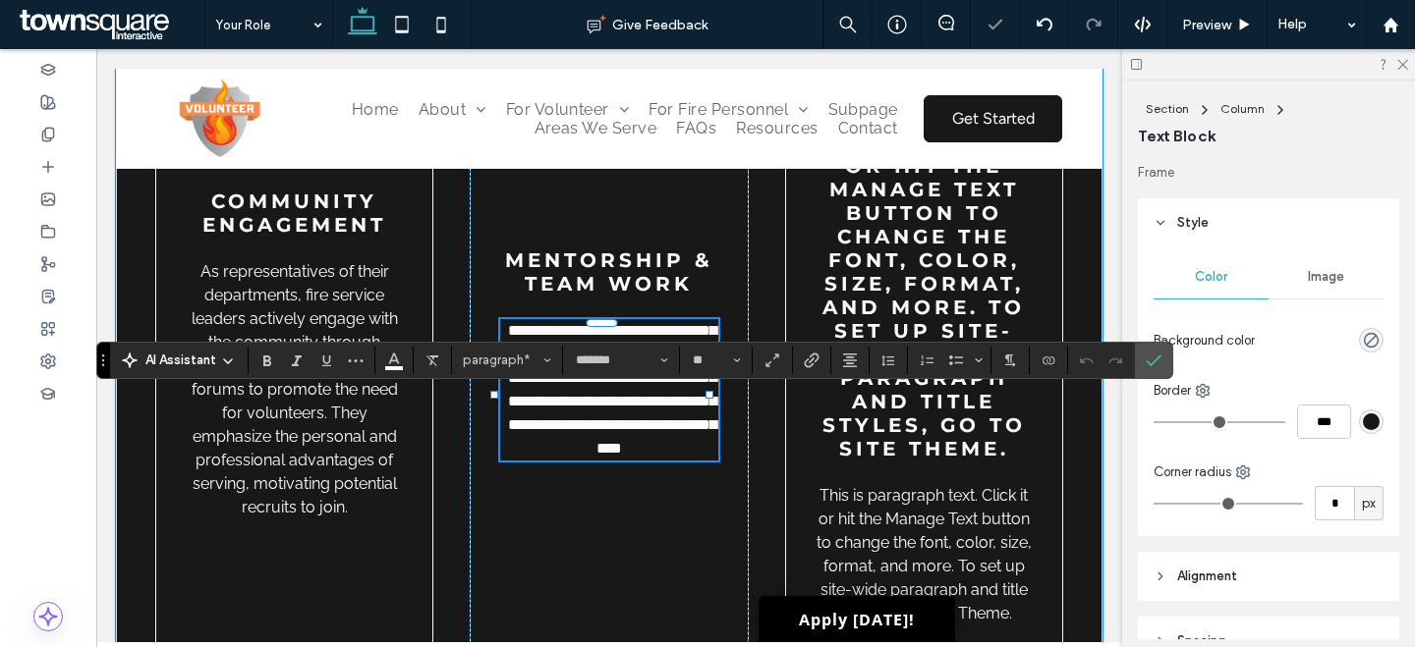
paste div
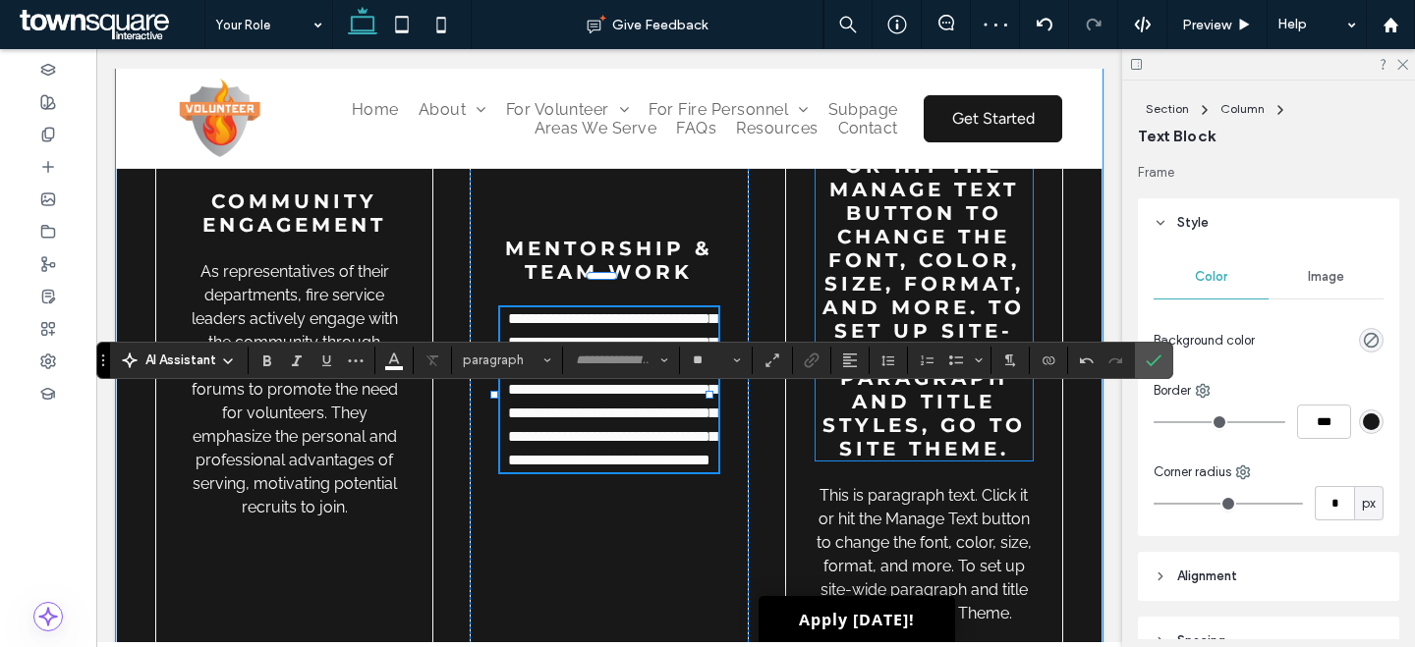
click at [971, 305] on span "This is paragraph text. Click it or hit the Manage Text button to change the fo…" at bounding box center [923, 271] width 203 height 377
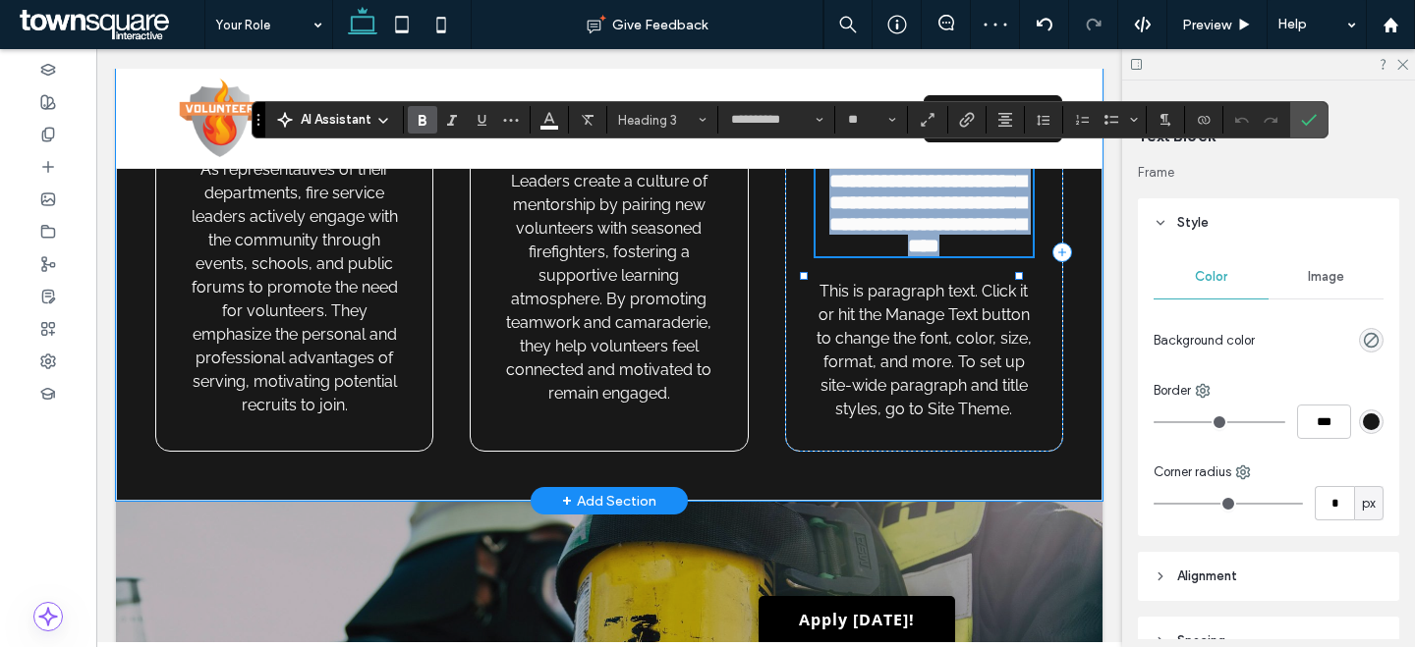
paste div
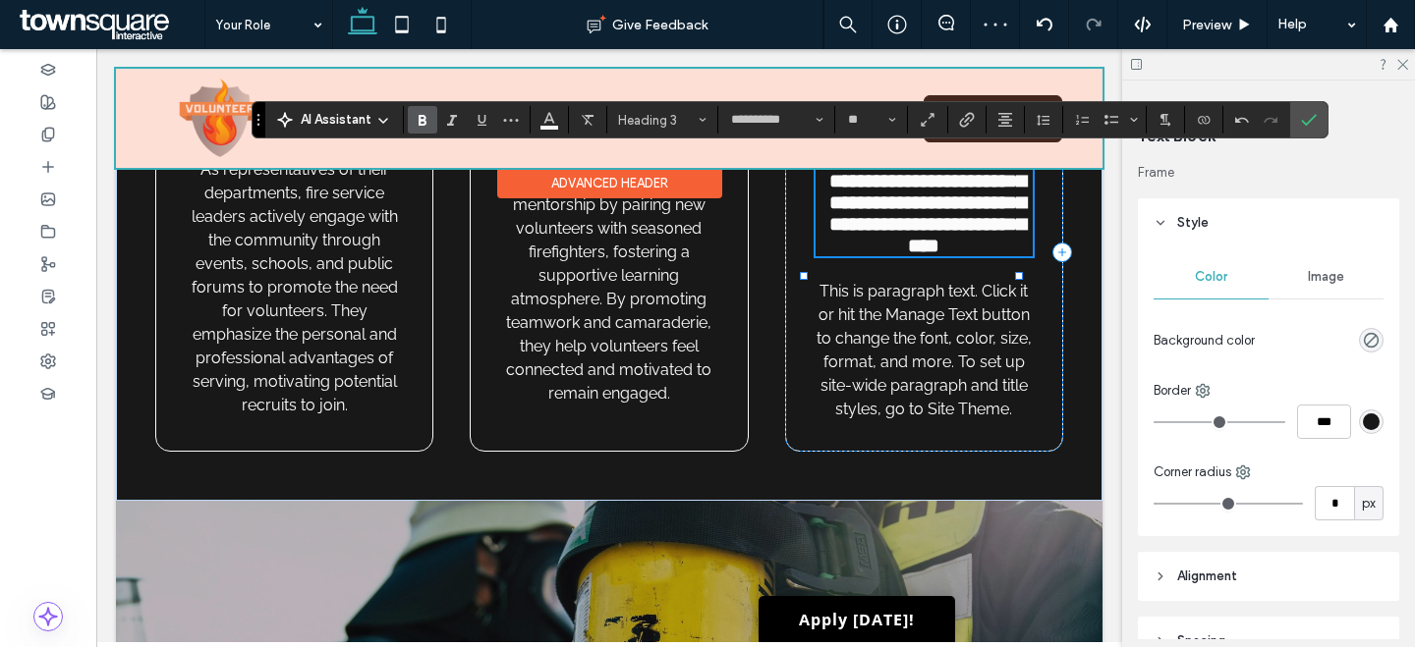
scroll to position [18, 0]
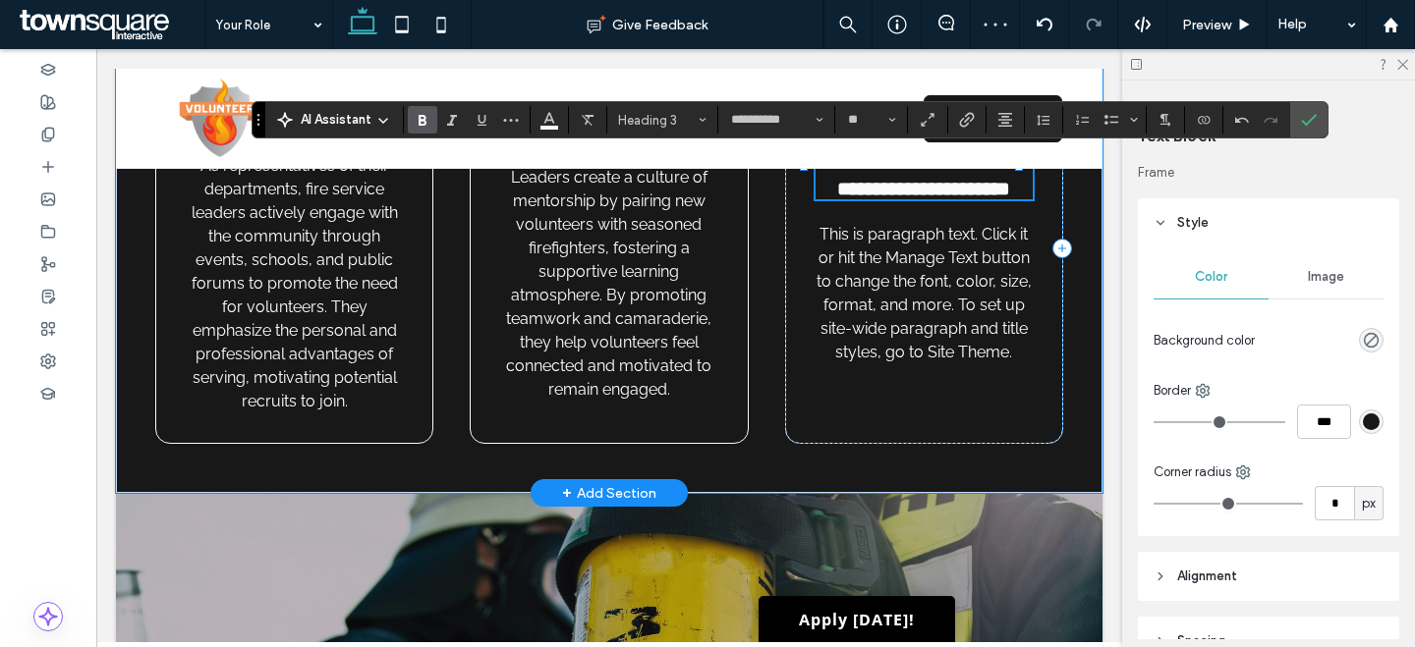
click at [837, 198] on span "**********" at bounding box center [923, 189] width 173 height 20
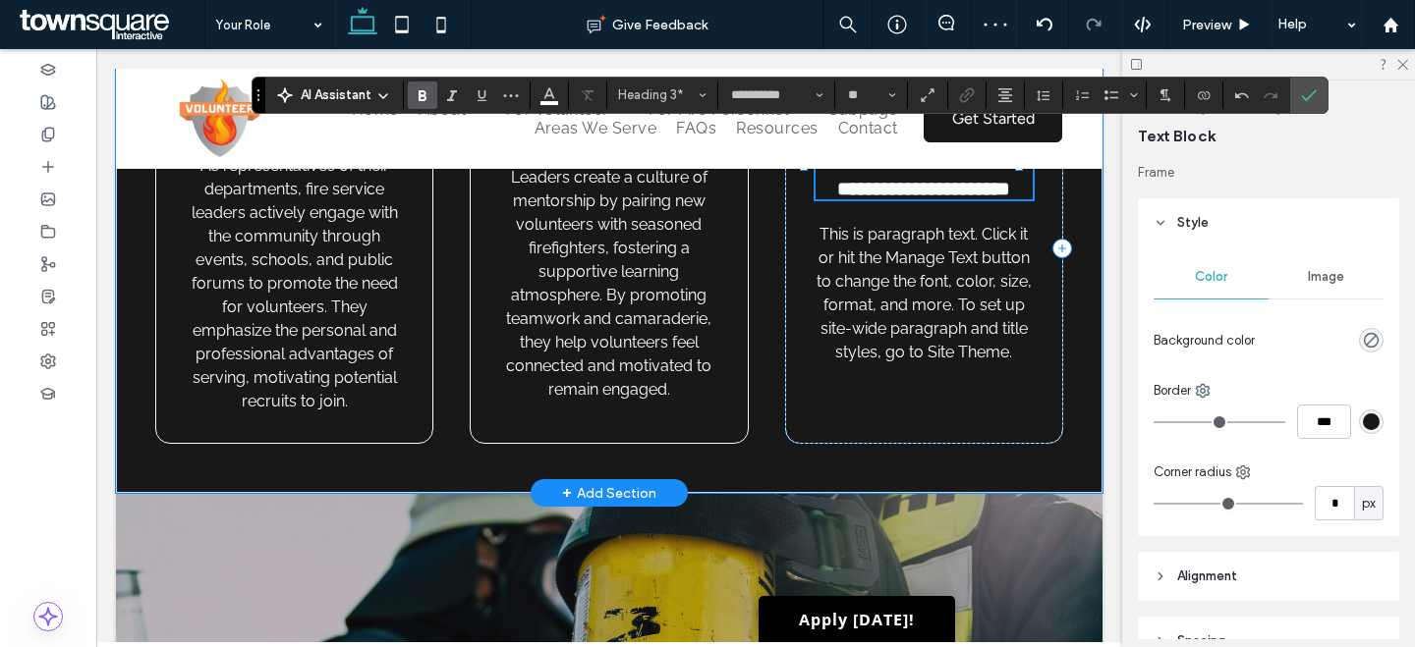
scroll to position [1906, 0]
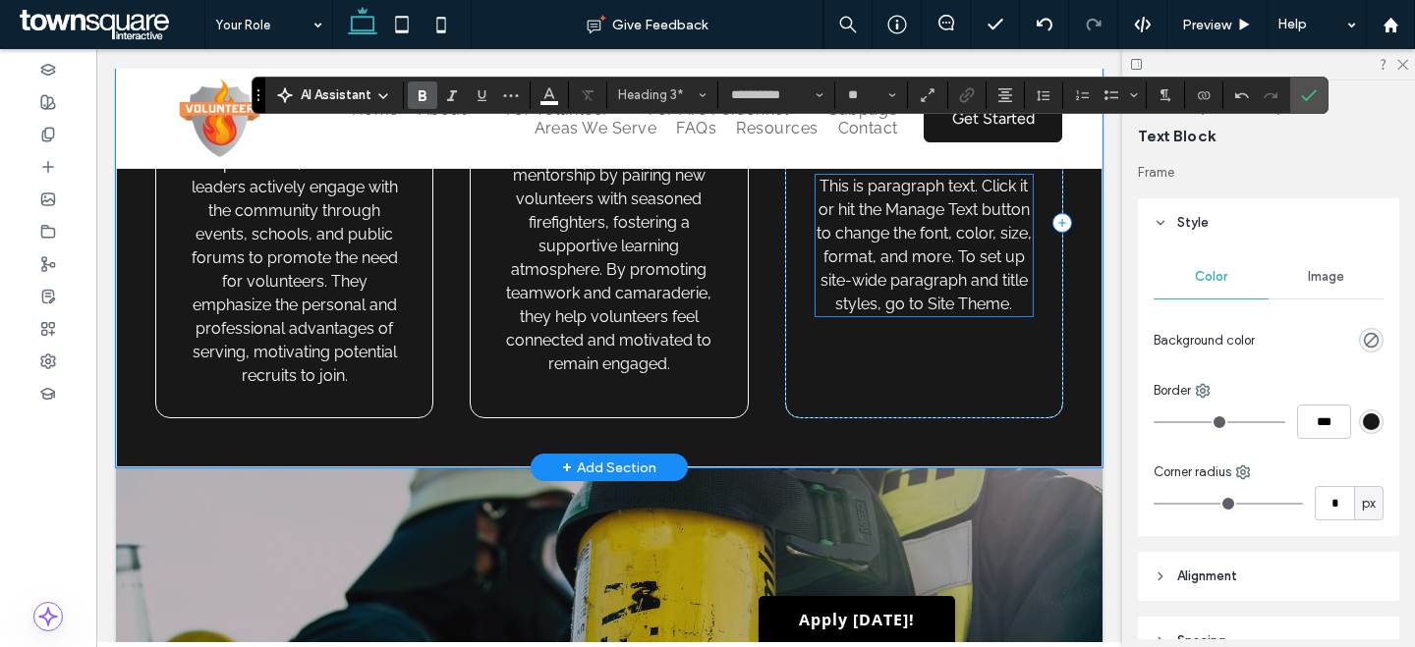
click at [968, 313] on span "This is paragraph text. Click it or hit the Manage Text button to change the fo…" at bounding box center [923, 245] width 215 height 137
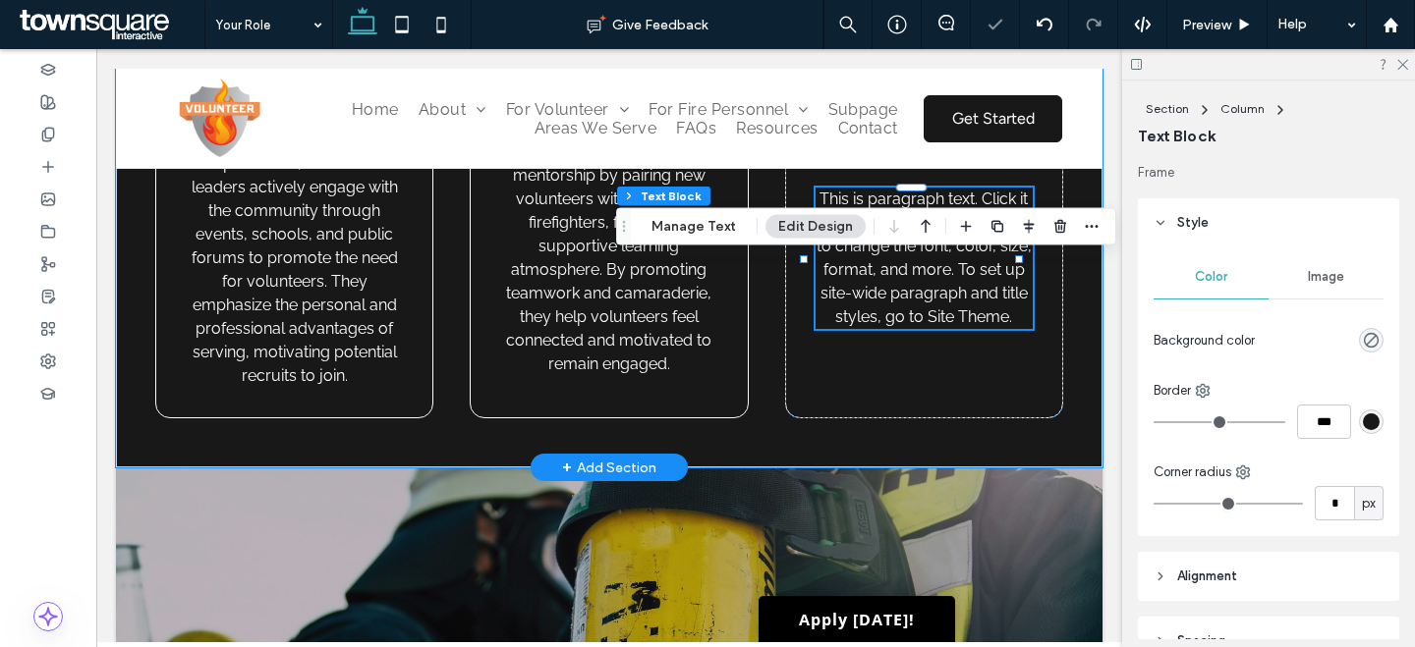
click at [957, 326] on span "This is paragraph text. Click it or hit the Manage Text button to change the fo…" at bounding box center [923, 258] width 215 height 137
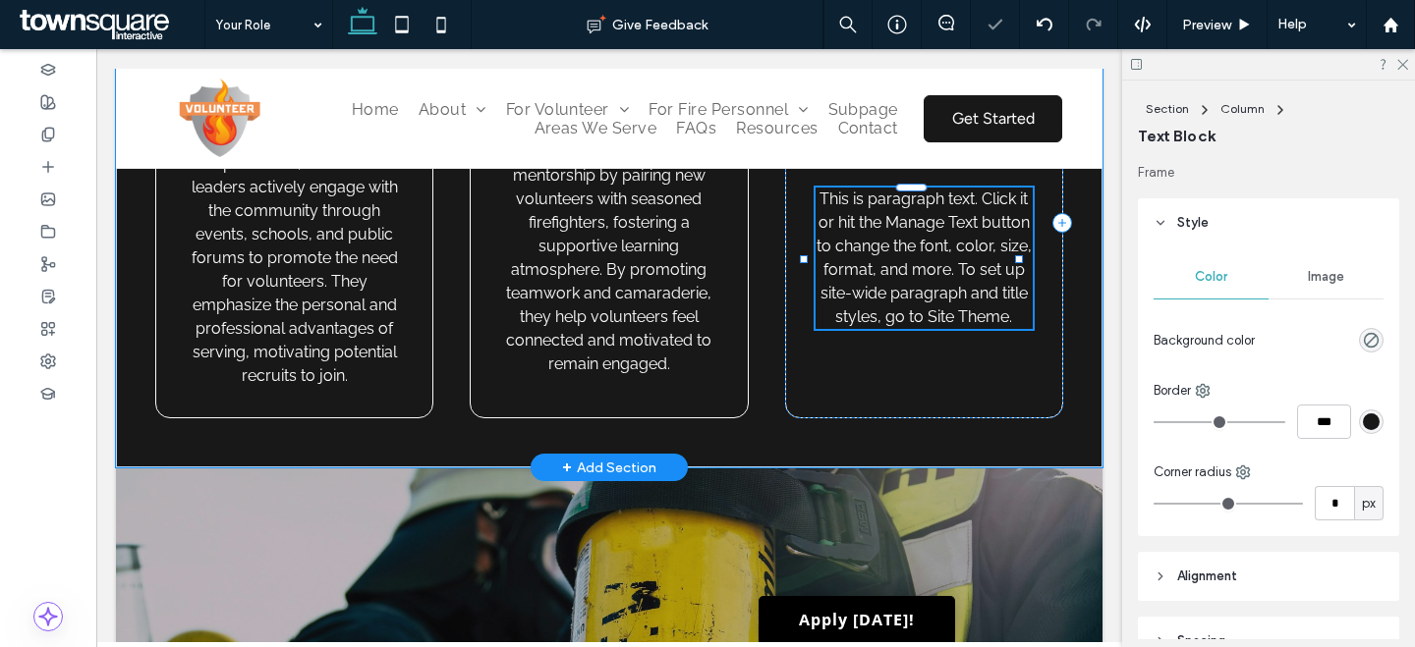
type input "*******"
type input "**"
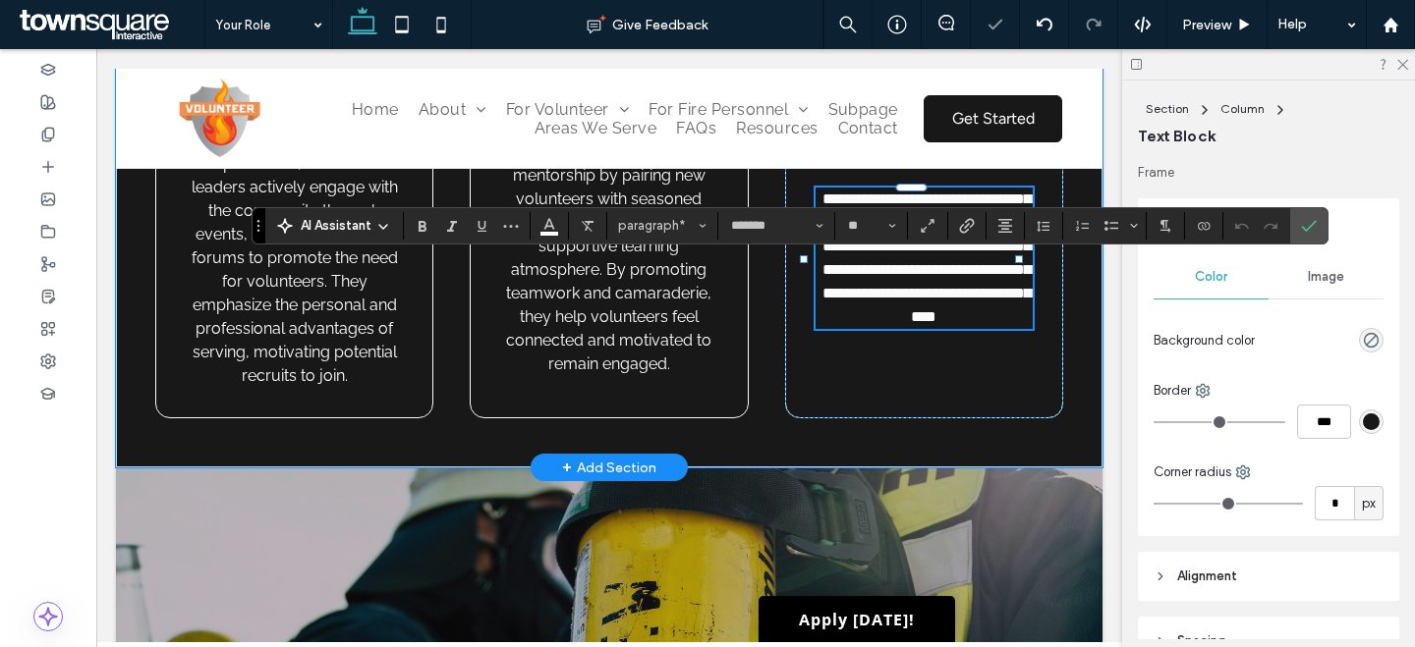
paste div
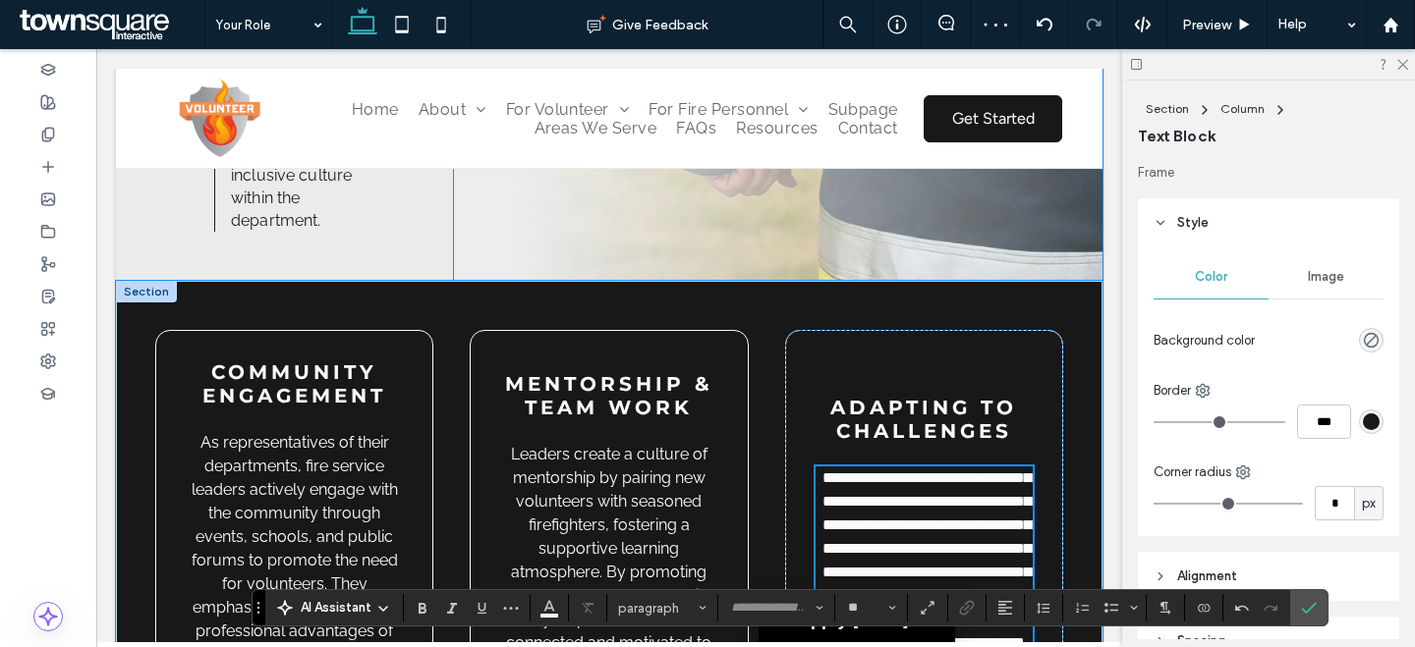
scroll to position [1889, 0]
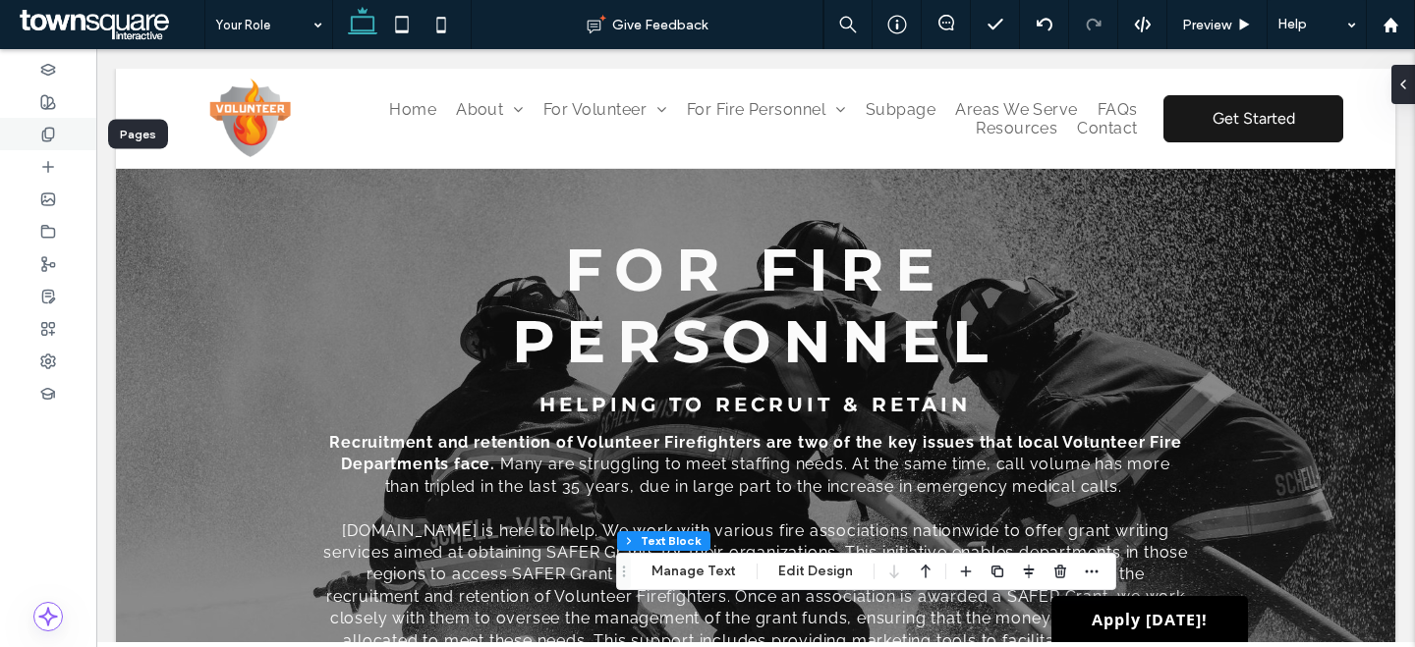
click at [60, 140] on div at bounding box center [48, 134] width 96 height 32
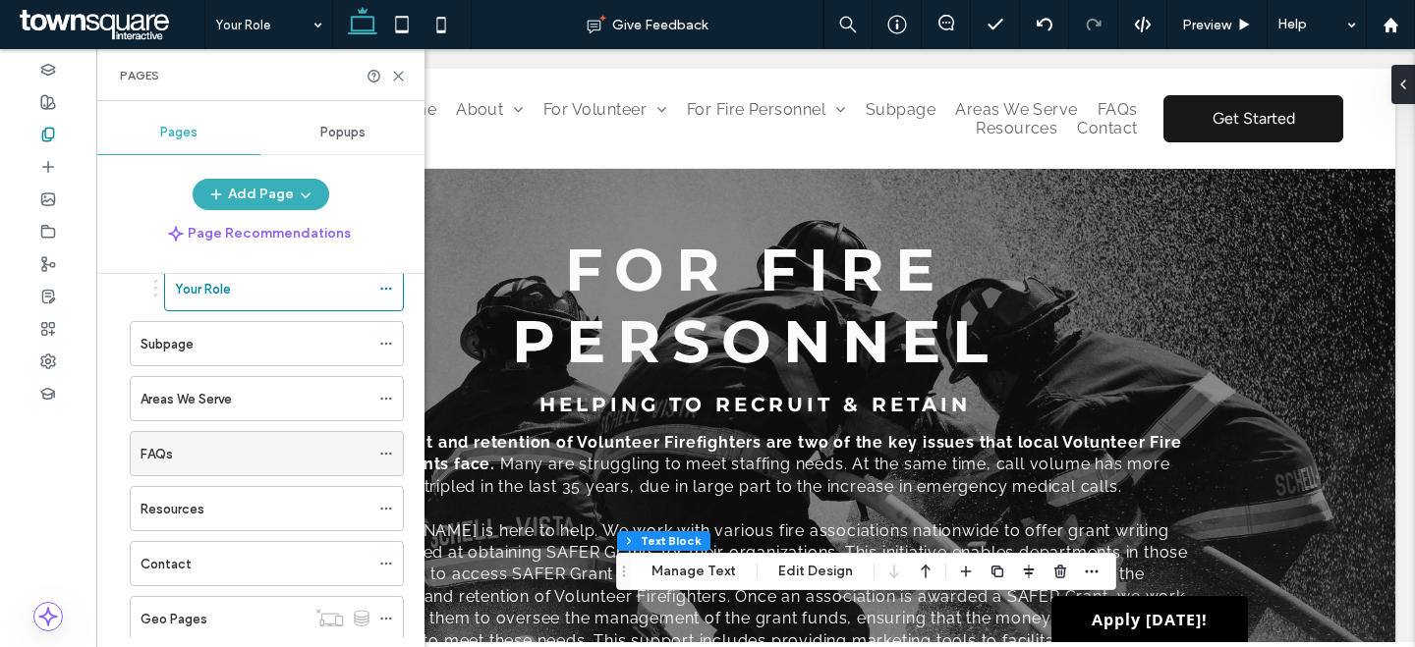
scroll to position [666, 0]
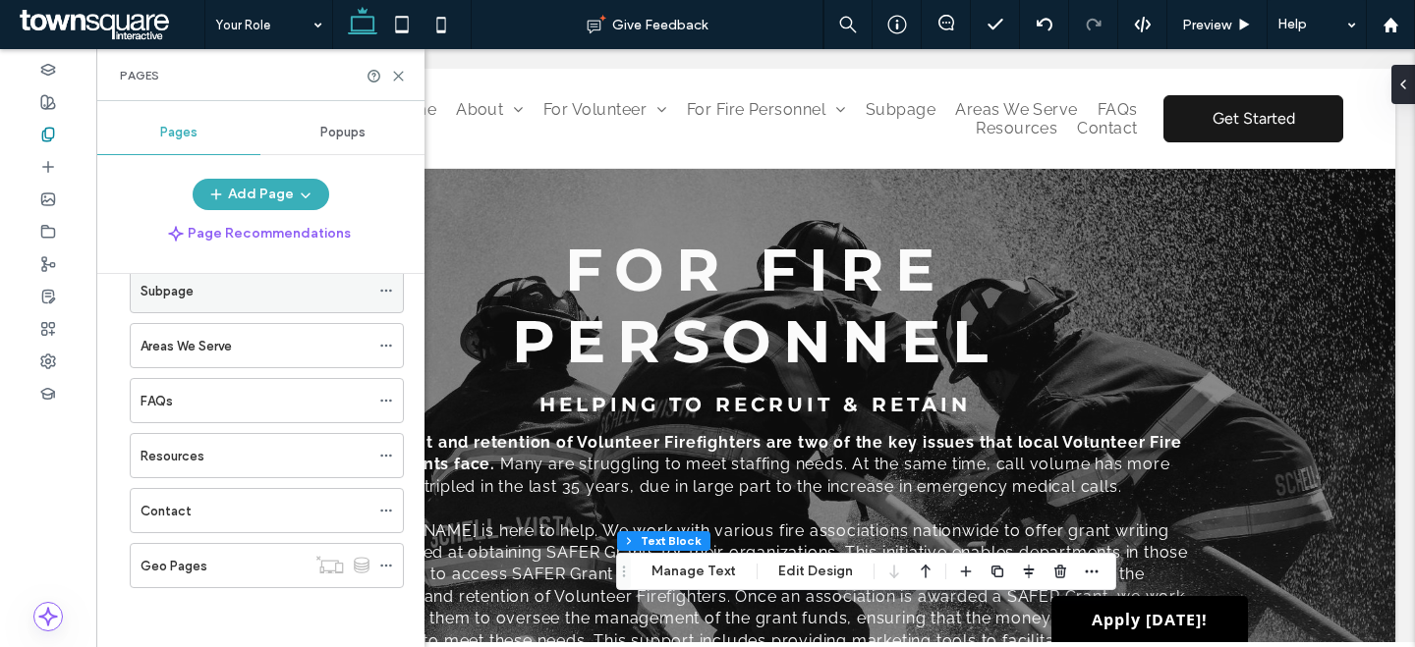
click at [392, 289] on icon at bounding box center [386, 291] width 14 height 14
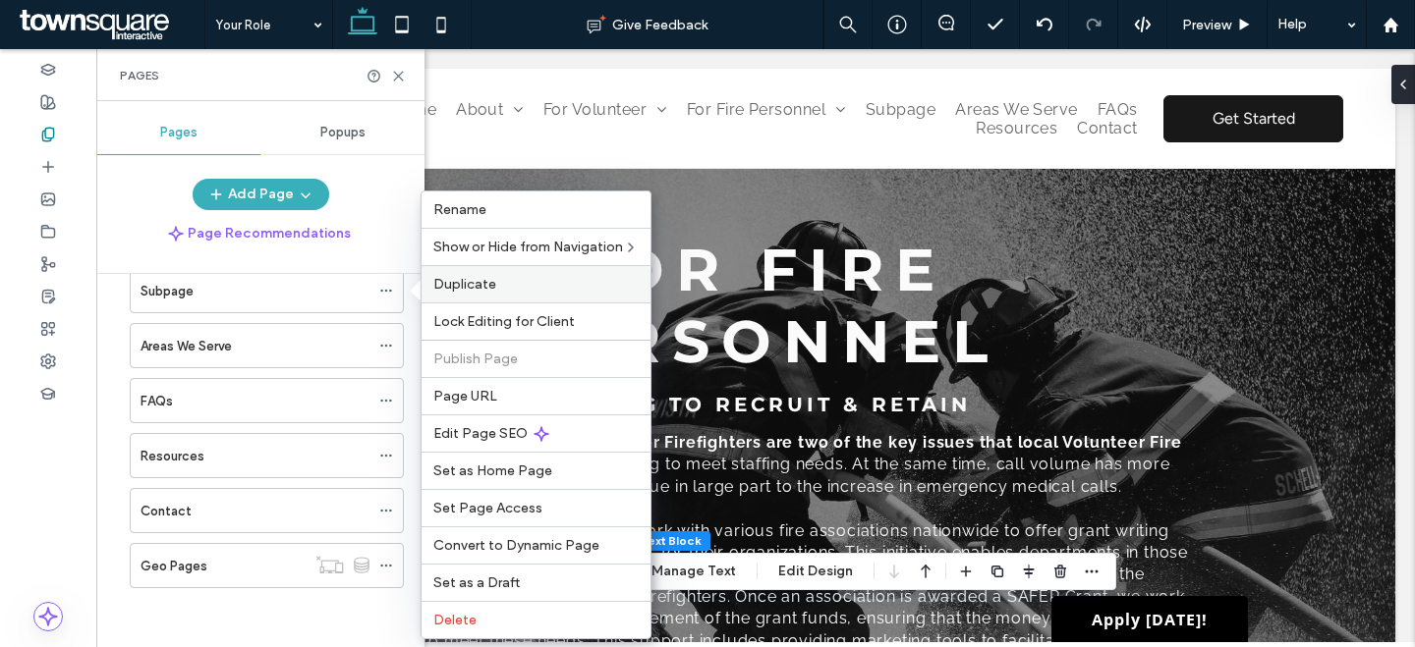
click at [513, 287] on label "Duplicate" at bounding box center [535, 284] width 205 height 17
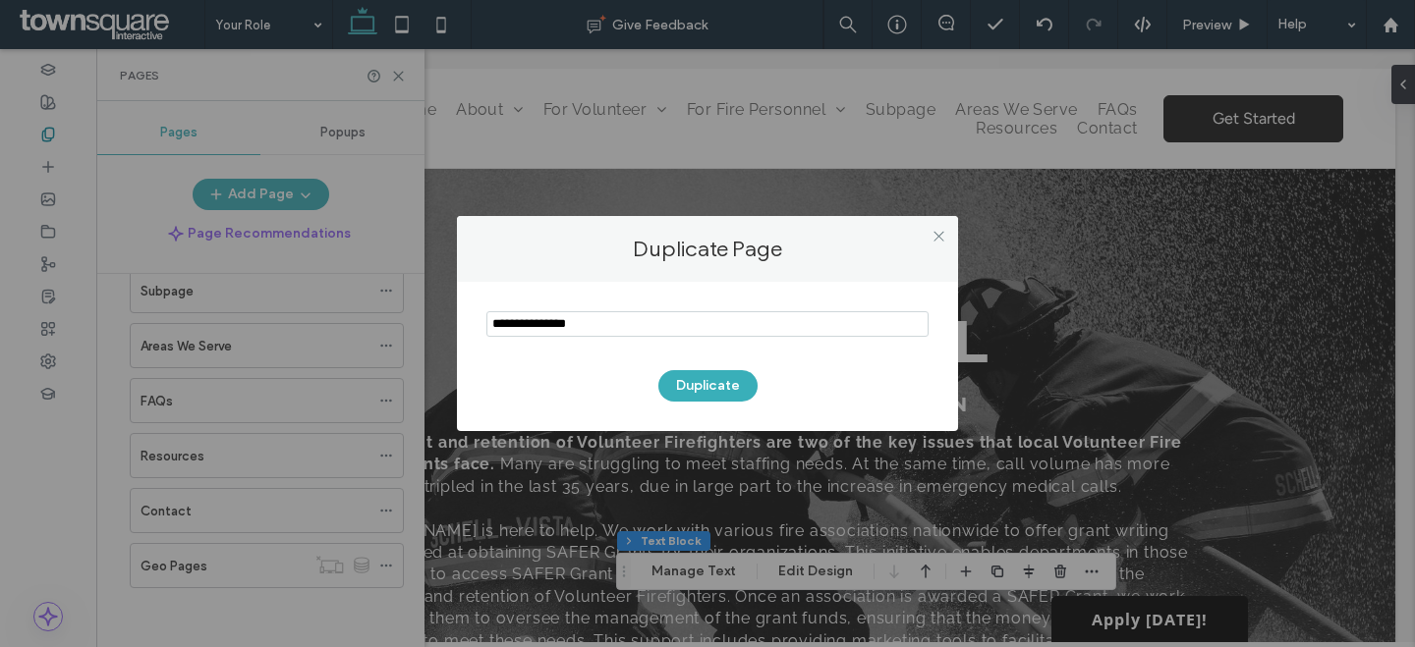
drag, startPoint x: 629, startPoint y: 329, endPoint x: 368, endPoint y: 235, distance: 276.9
click at [380, 241] on div "Duplicate Page Duplicate" at bounding box center [707, 323] width 1415 height 647
type input "**********"
click at [704, 391] on button "Duplicate" at bounding box center [707, 385] width 99 height 31
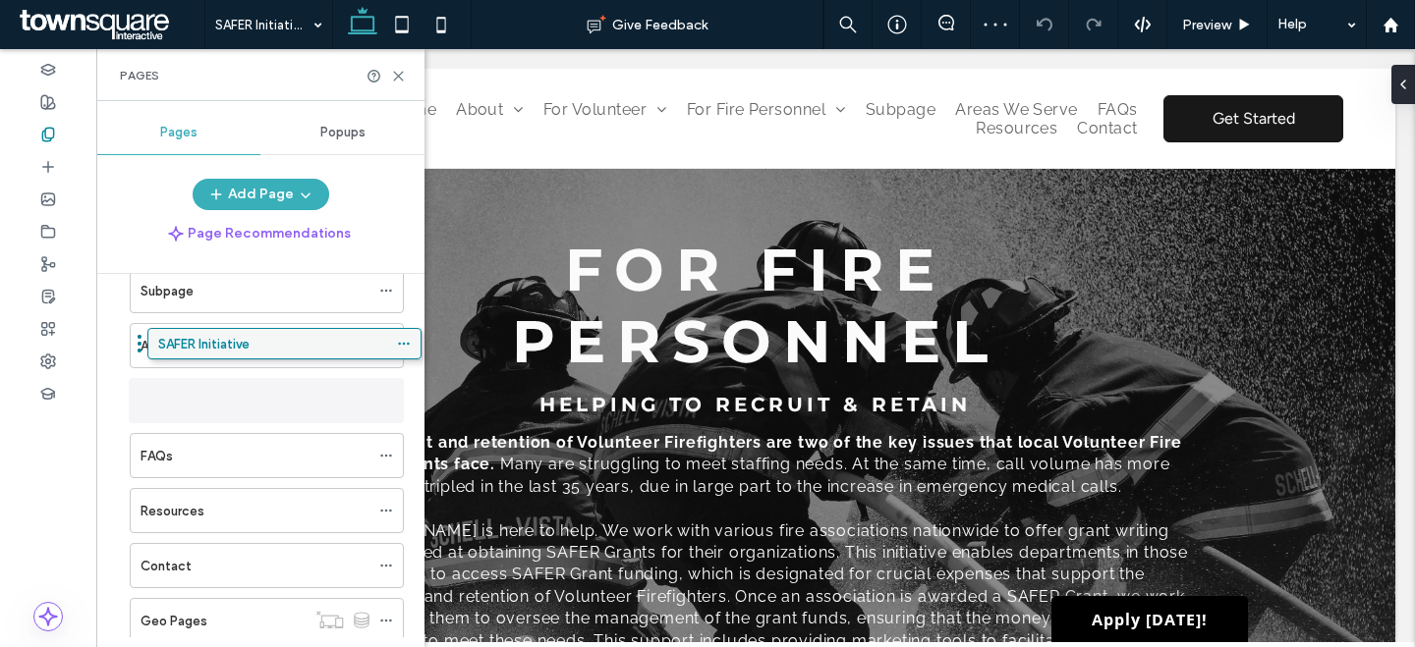
drag, startPoint x: 293, startPoint y: 448, endPoint x: 283, endPoint y: 314, distance: 134.0
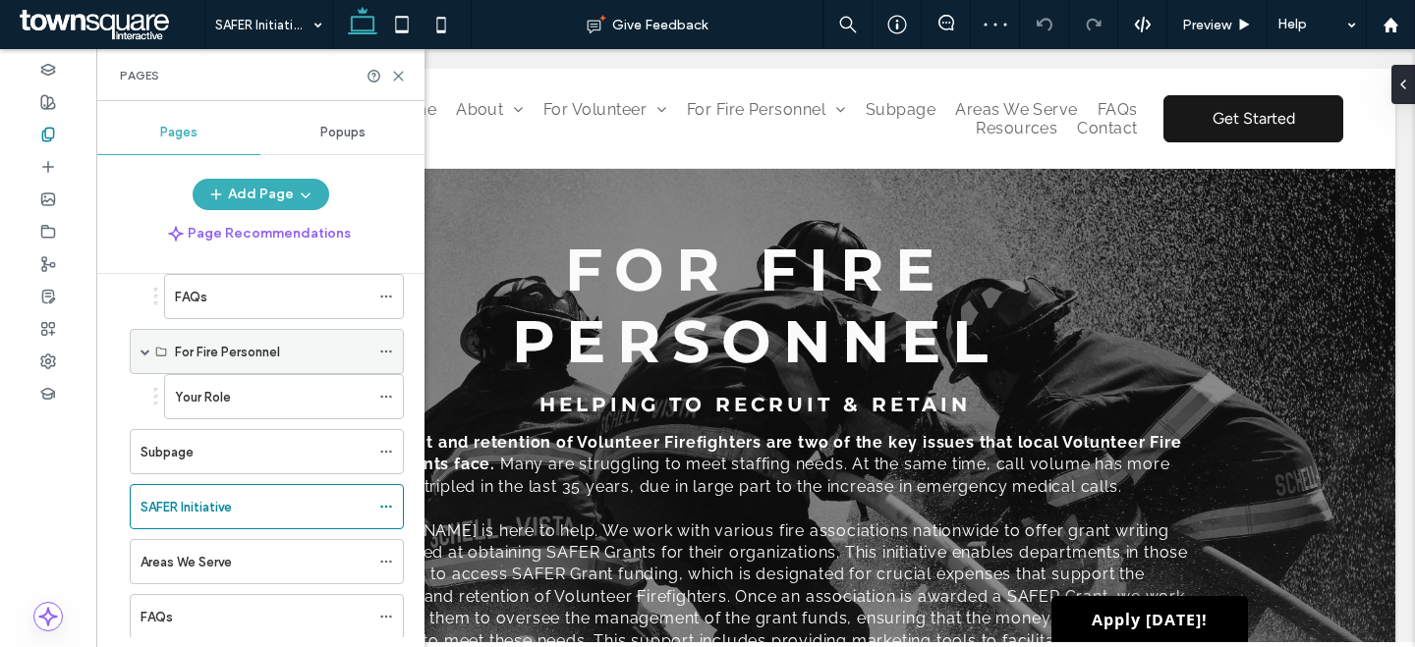
scroll to position [504, 0]
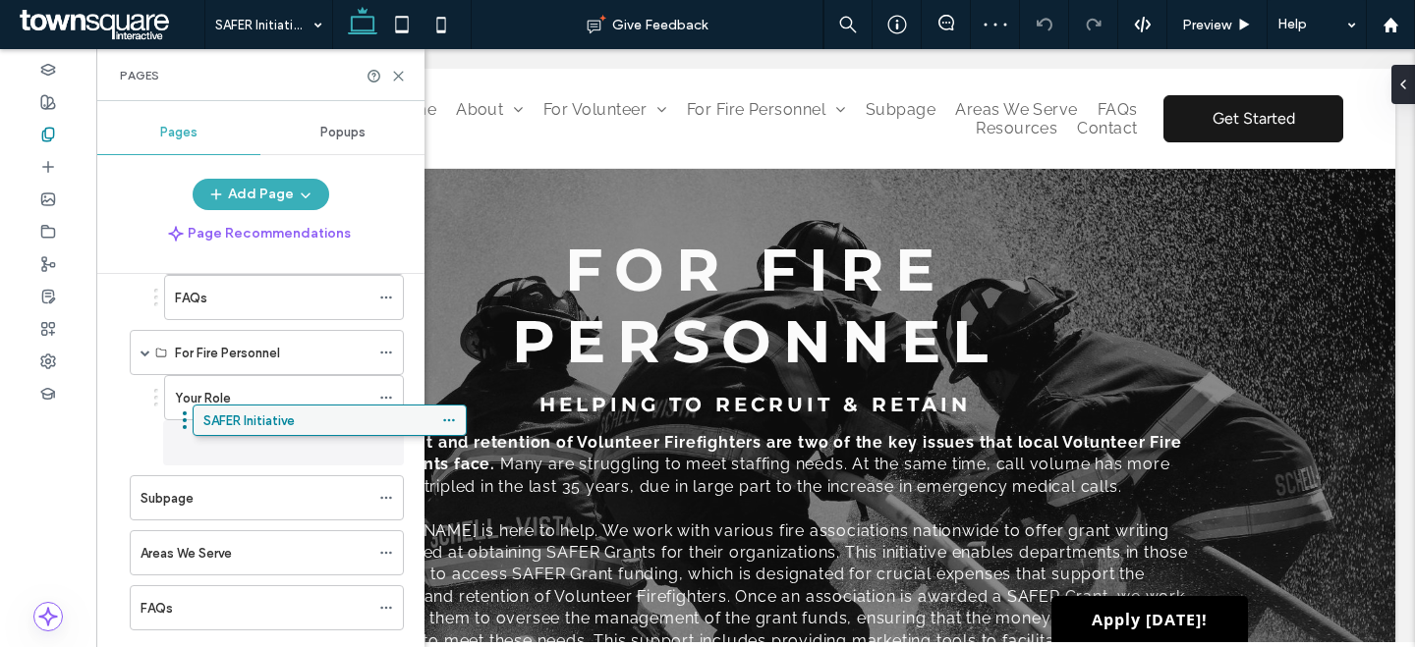
drag, startPoint x: 236, startPoint y: 511, endPoint x: 297, endPoint y: 432, distance: 99.4
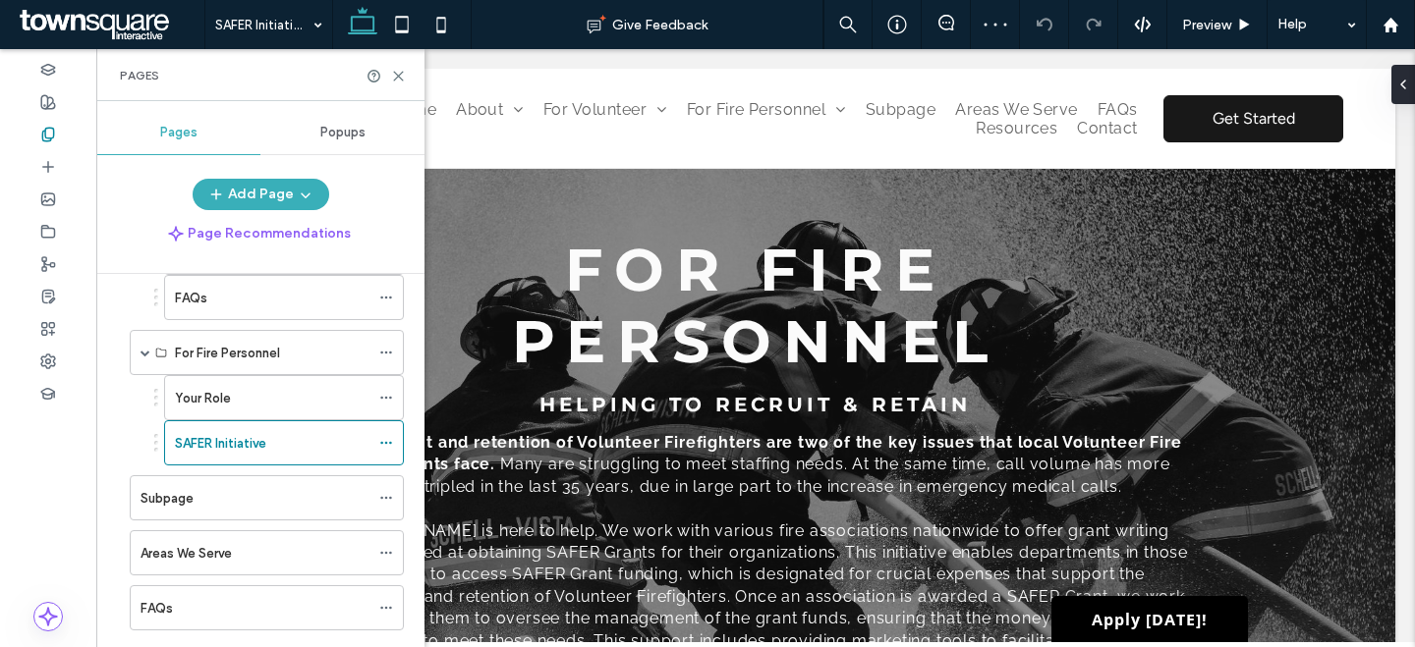
click at [385, 72] on div at bounding box center [385, 76] width 39 height 15
click at [391, 72] on icon at bounding box center [398, 76] width 15 height 15
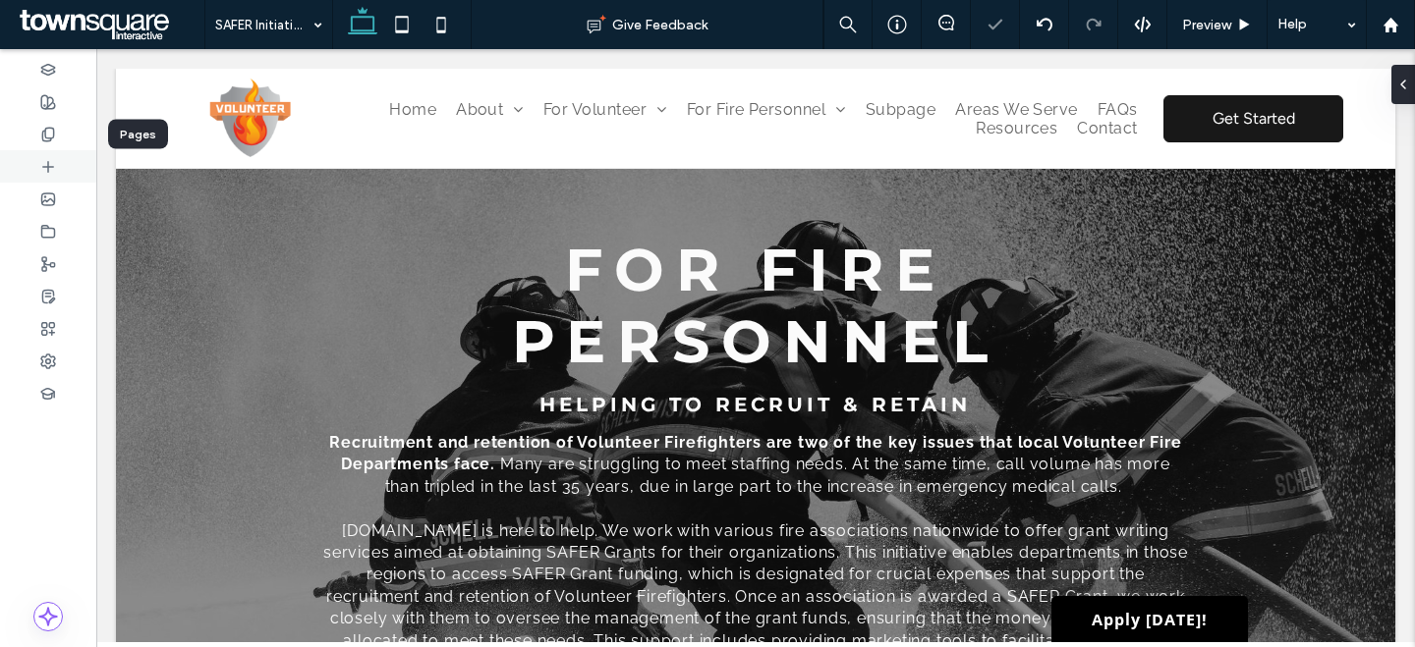
drag, startPoint x: 58, startPoint y: 128, endPoint x: 64, endPoint y: 163, distance: 35.9
click at [58, 128] on div at bounding box center [48, 134] width 96 height 32
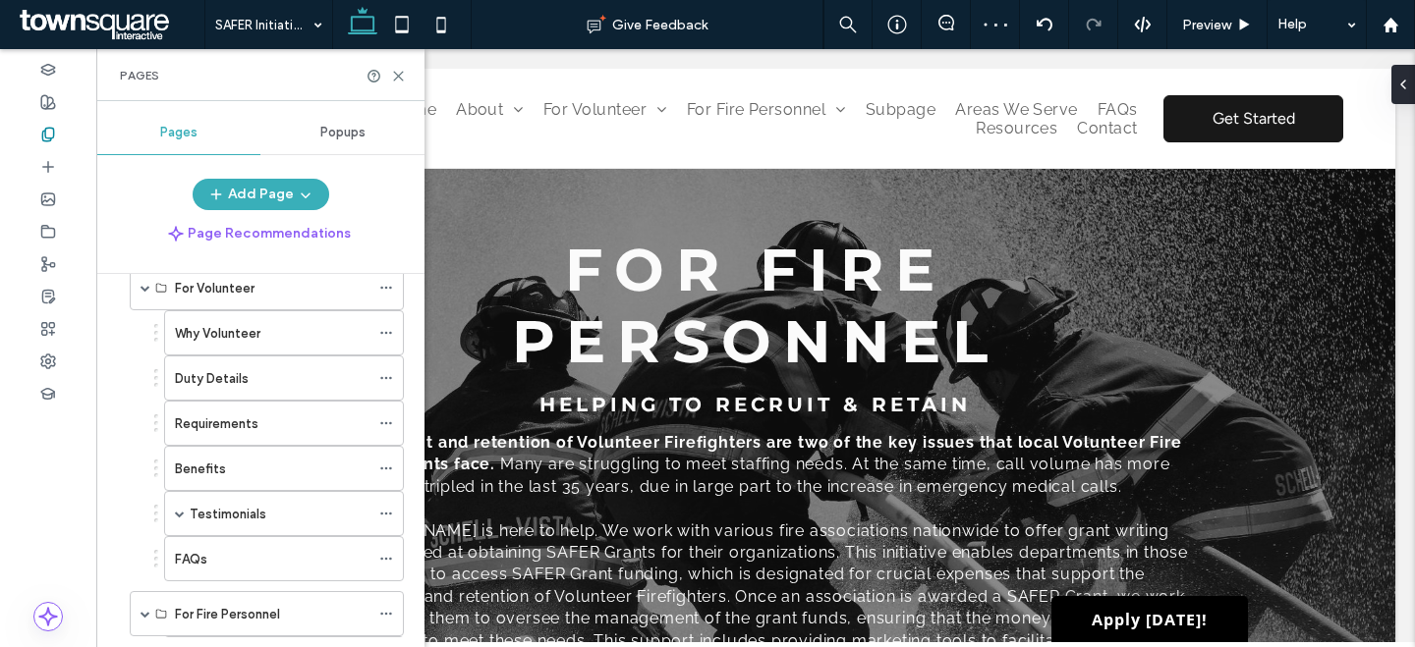
scroll to position [407, 0]
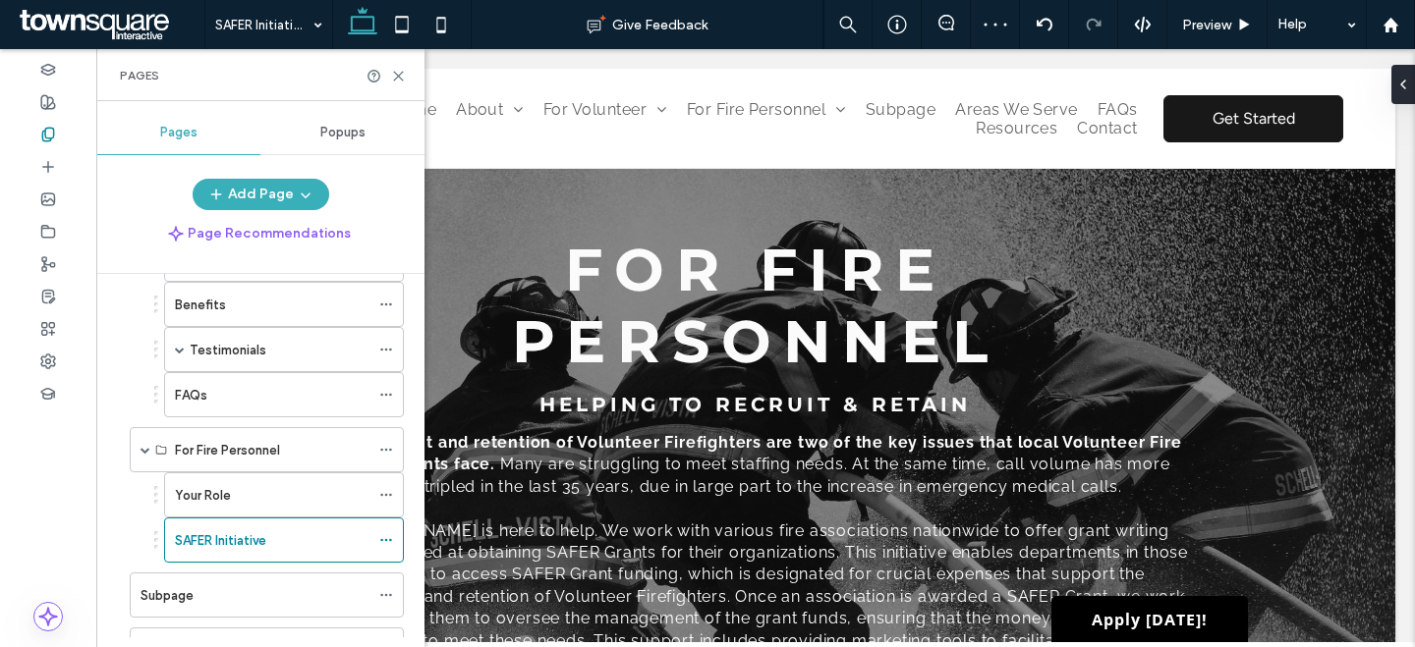
drag, startPoint x: 239, startPoint y: 492, endPoint x: 266, endPoint y: 483, distance: 28.9
click at [239, 492] on div "Your Role" at bounding box center [272, 495] width 195 height 21
click at [396, 78] on icon at bounding box center [398, 76] width 15 height 15
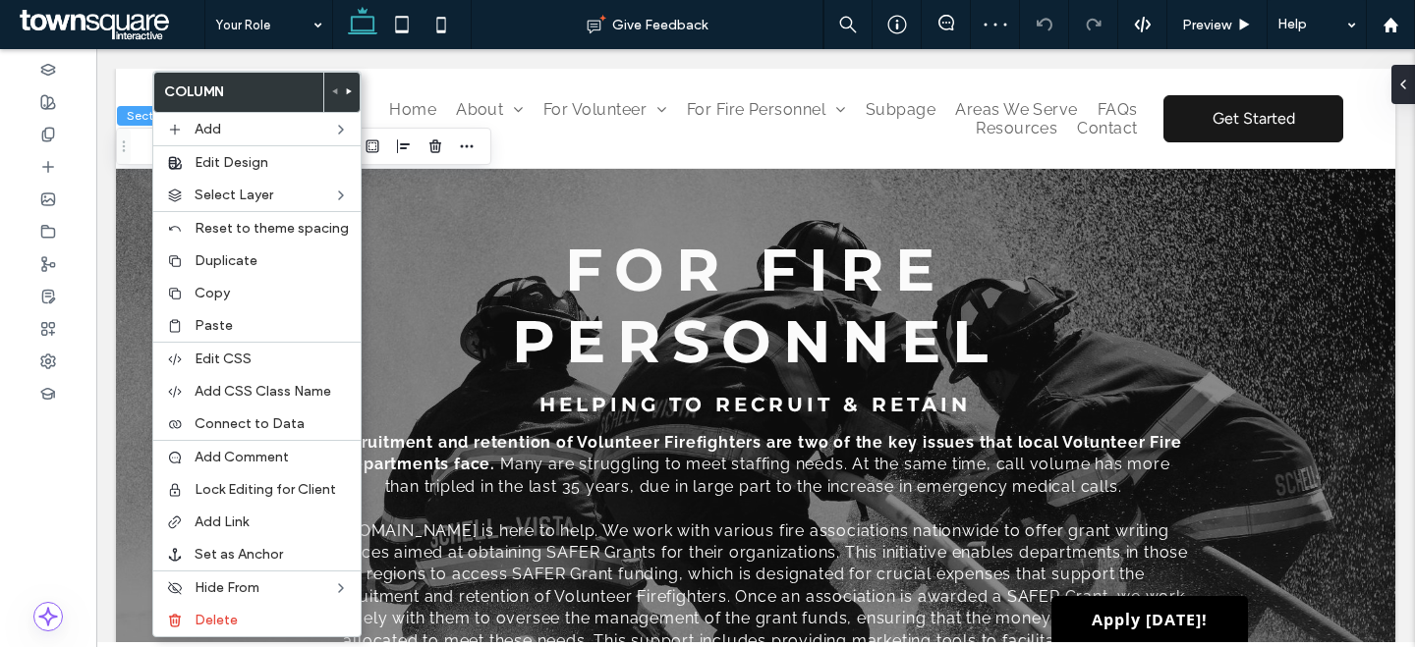
click at [139, 116] on button "Section" at bounding box center [147, 116] width 61 height 20
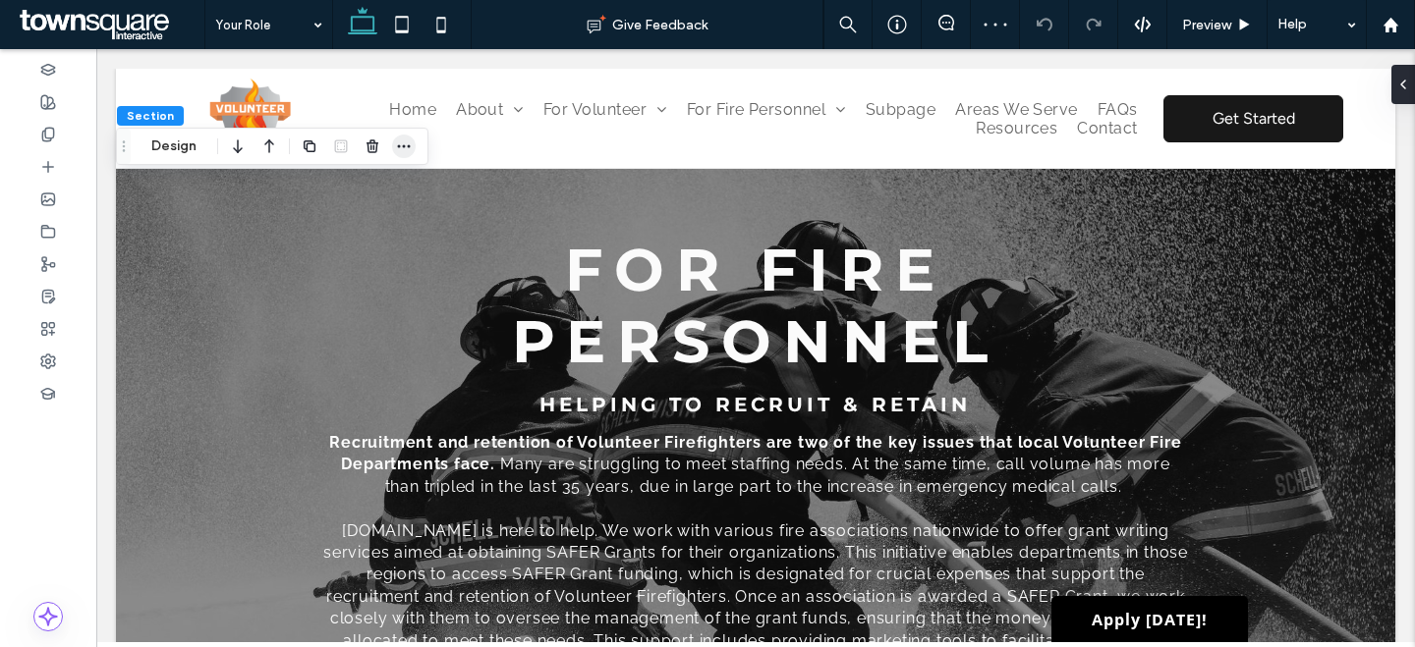
drag, startPoint x: 406, startPoint y: 143, endPoint x: 397, endPoint y: 154, distance: 14.0
click at [407, 143] on icon "button" at bounding box center [404, 147] width 16 height 16
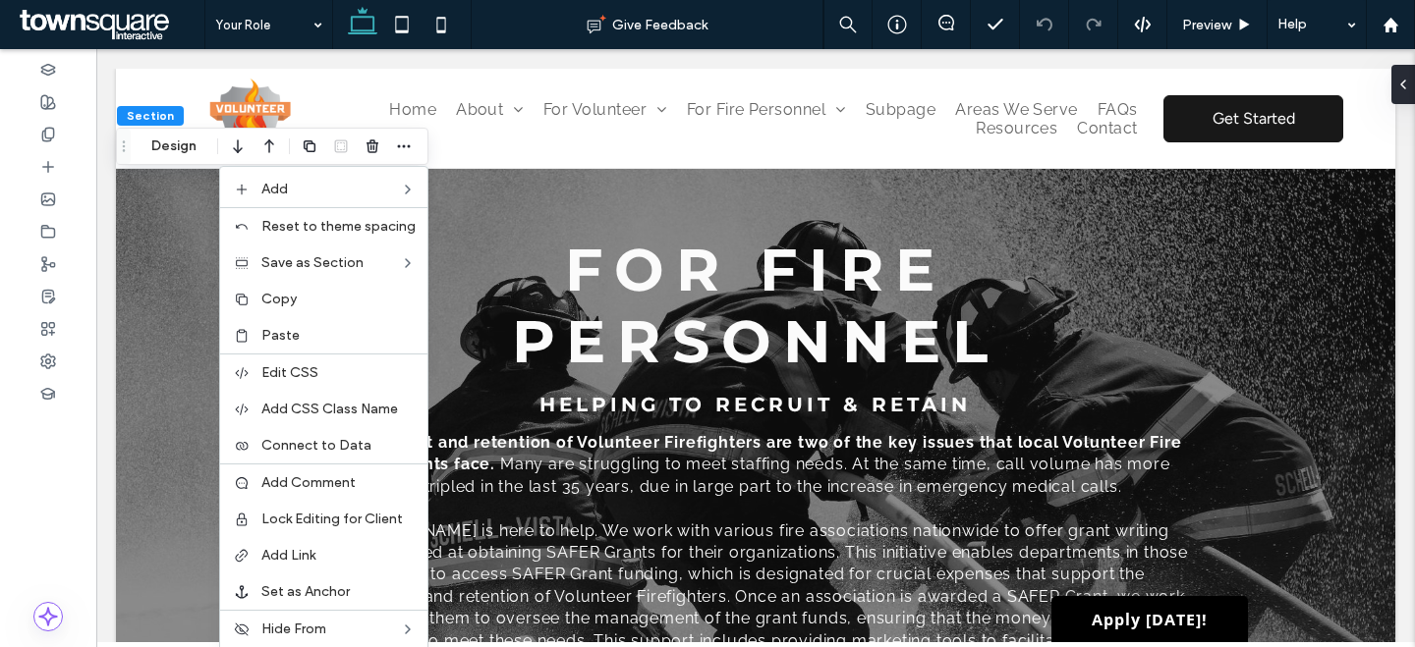
click at [288, 291] on span "Copy" at bounding box center [278, 299] width 35 height 17
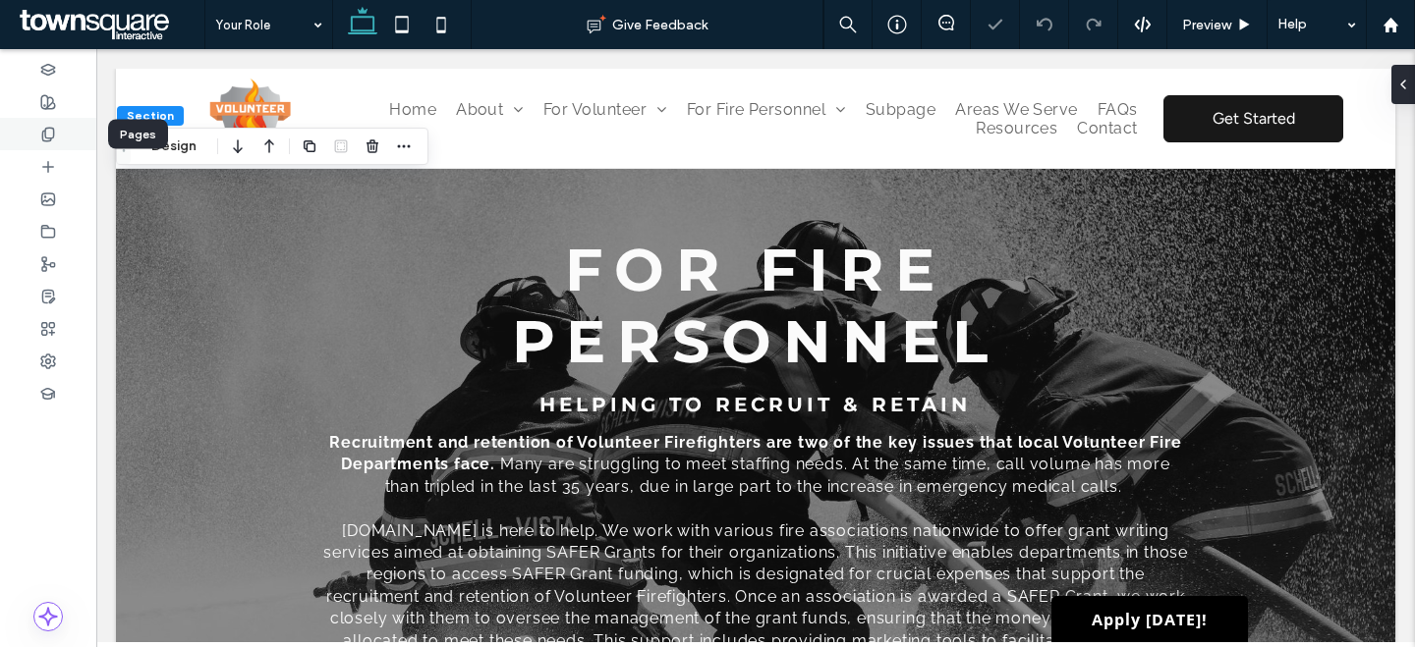
click at [42, 145] on div at bounding box center [48, 134] width 96 height 32
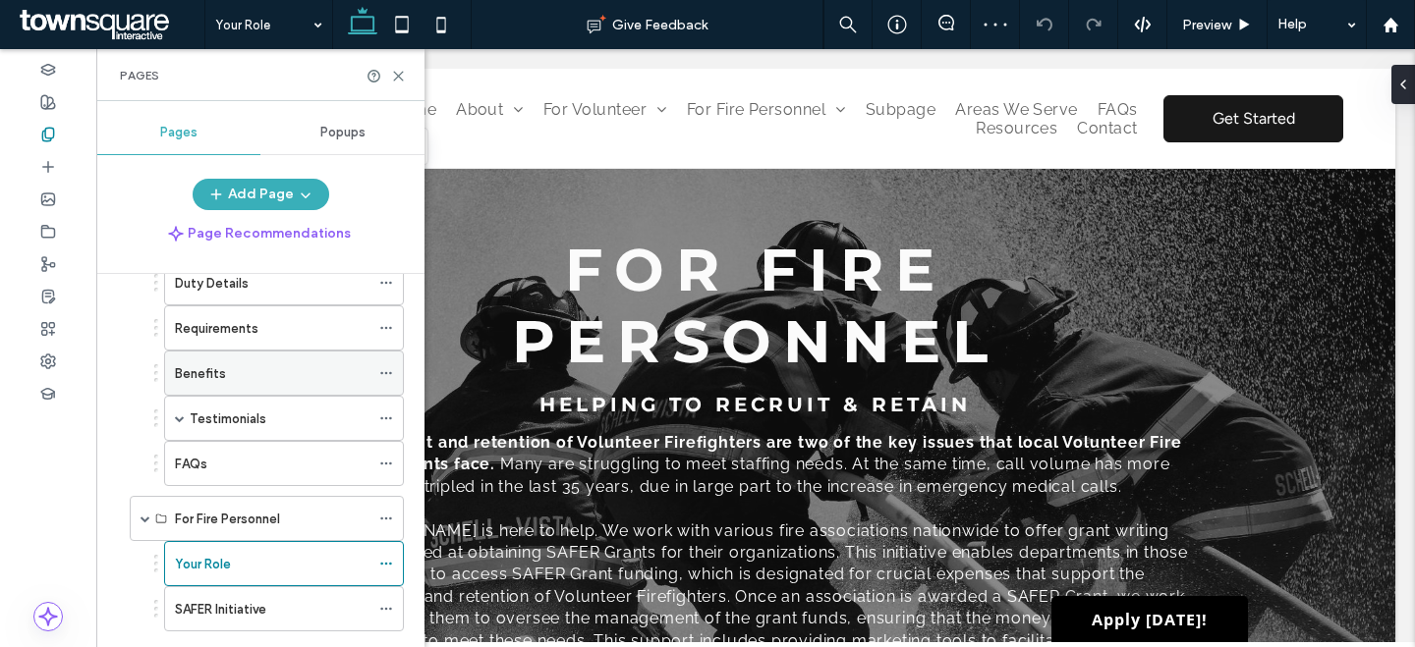
scroll to position [486, 0]
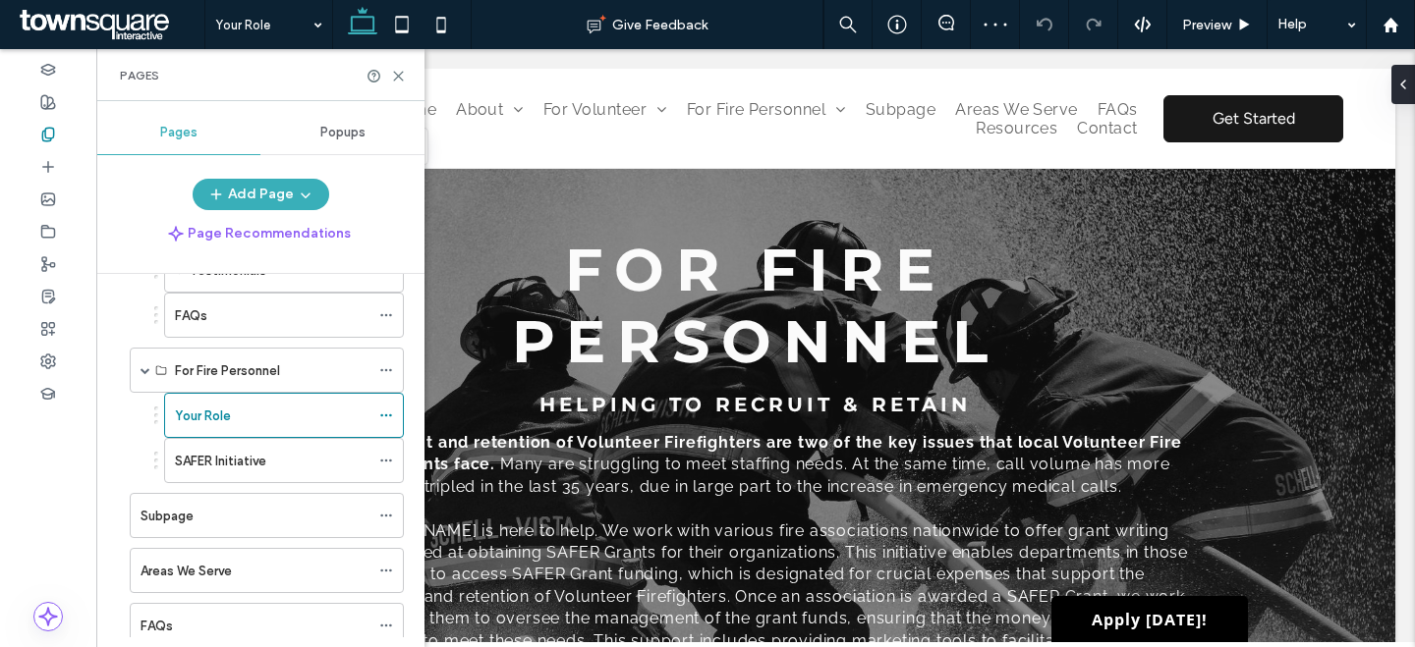
click at [250, 452] on label "SAFER Initiative" at bounding box center [220, 461] width 91 height 34
click at [395, 70] on div "SAFER Initiative Give Feedback Preview Help Design Panel Site Comments Team & C…" at bounding box center [707, 323] width 1415 height 647
click at [395, 81] on icon at bounding box center [398, 76] width 15 height 15
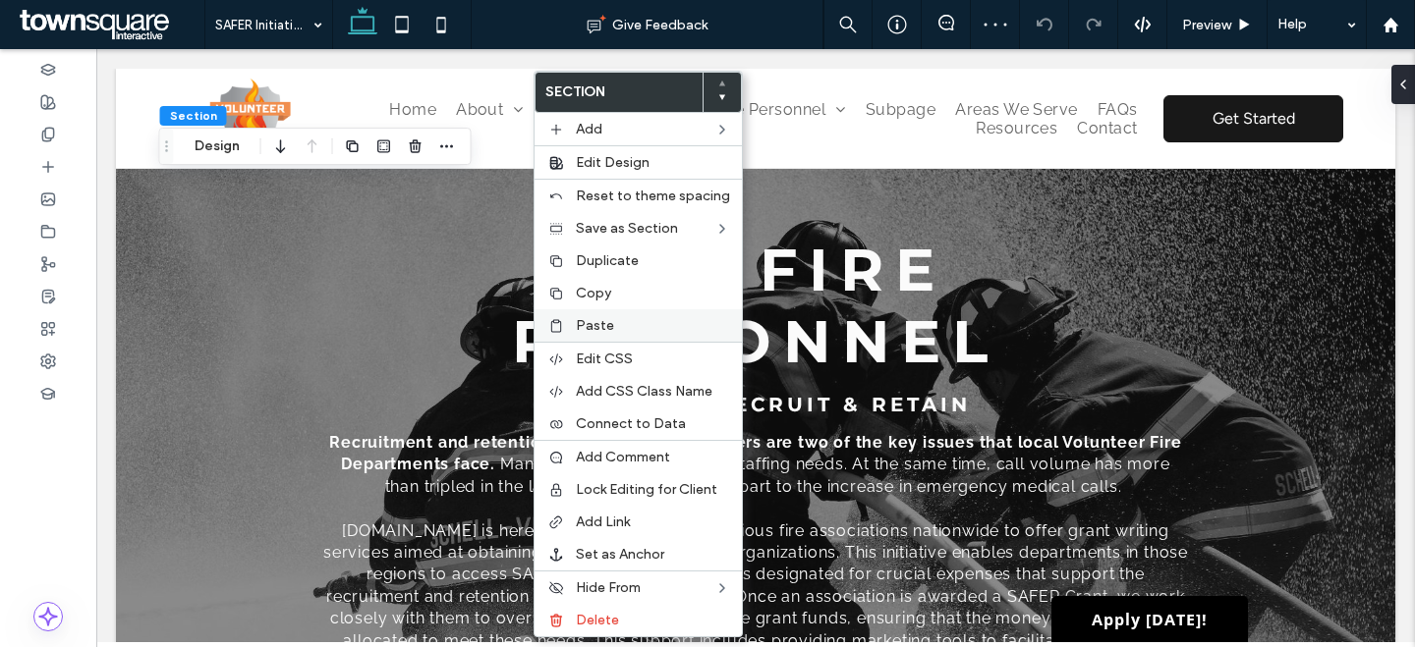
click at [586, 325] on span "Paste" at bounding box center [595, 325] width 38 height 17
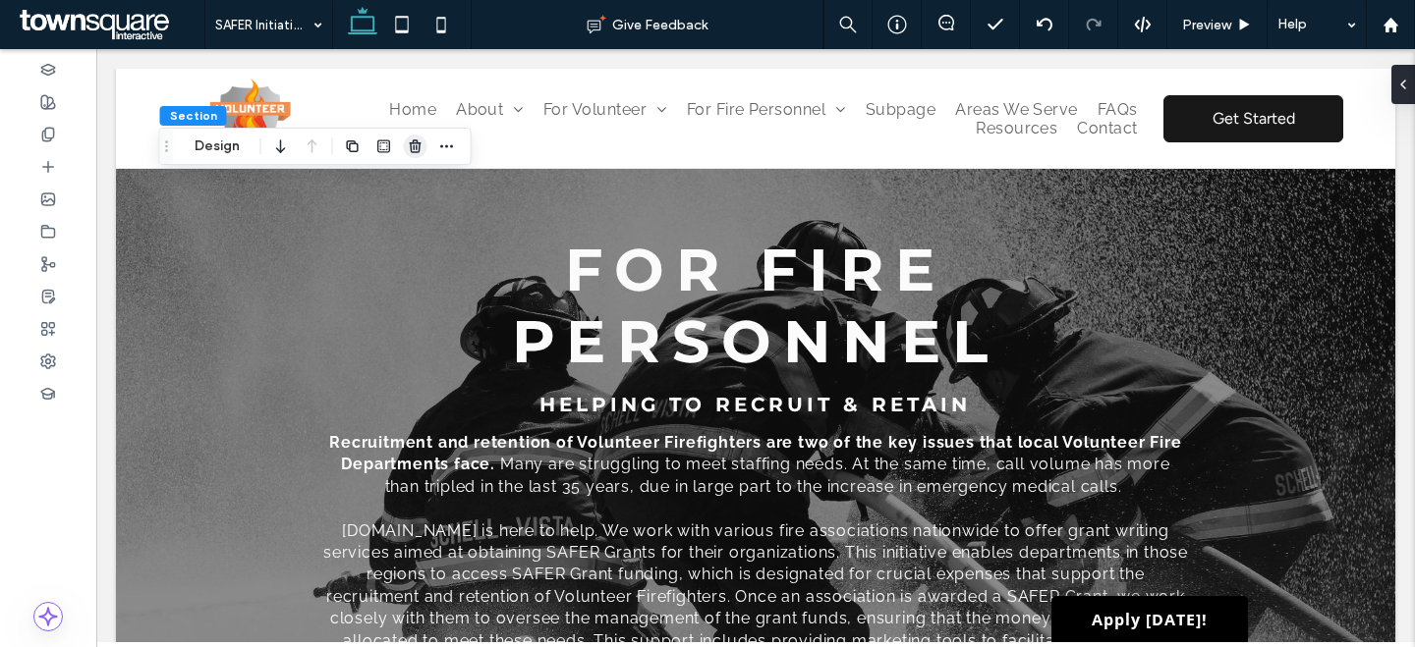
click at [411, 149] on use "button" at bounding box center [415, 145] width 12 height 13
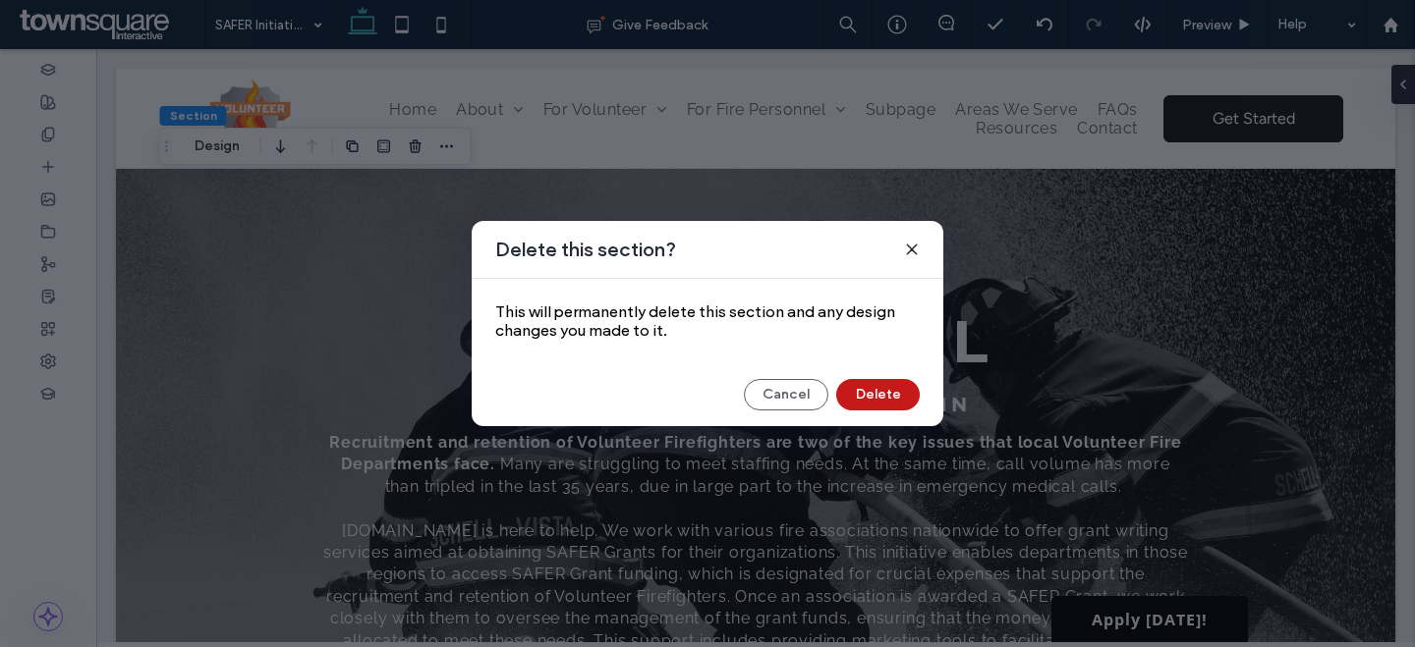
click at [887, 391] on button "Delete" at bounding box center [877, 394] width 83 height 31
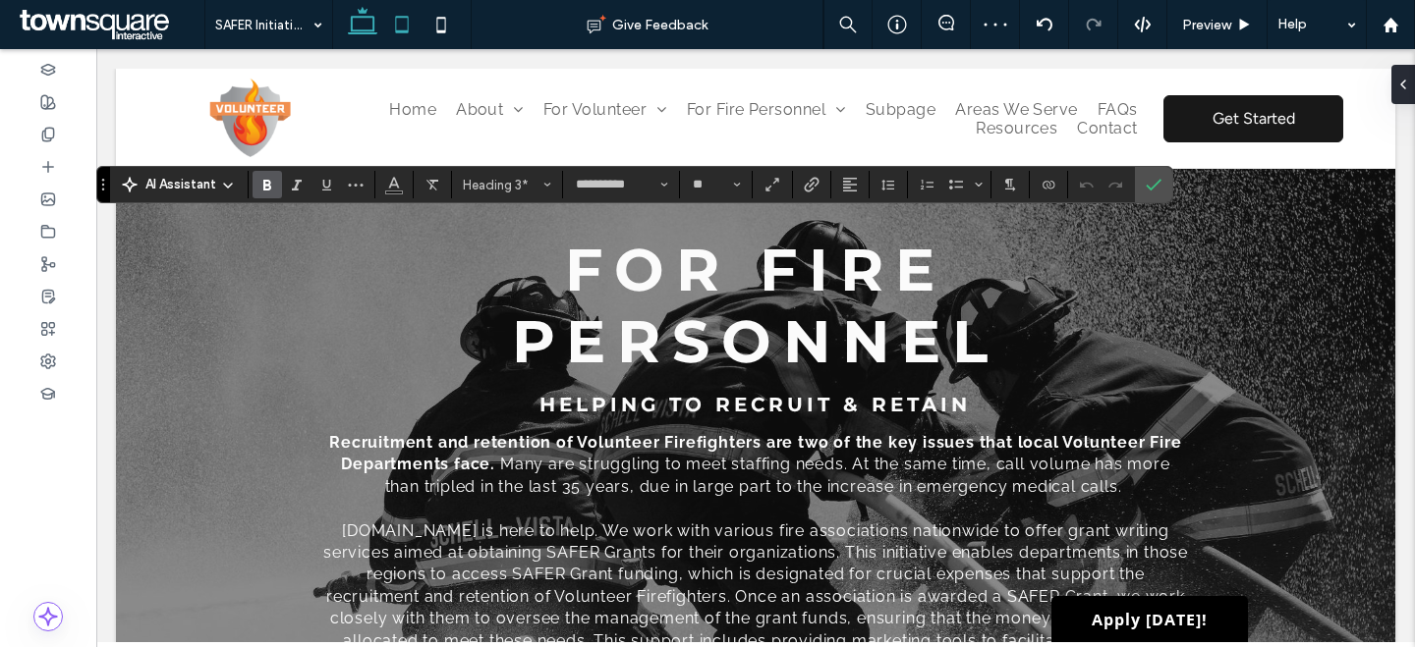
type input "**"
type input "**********"
type input "**"
click at [399, 190] on icon "Color" at bounding box center [394, 183] width 16 height 16
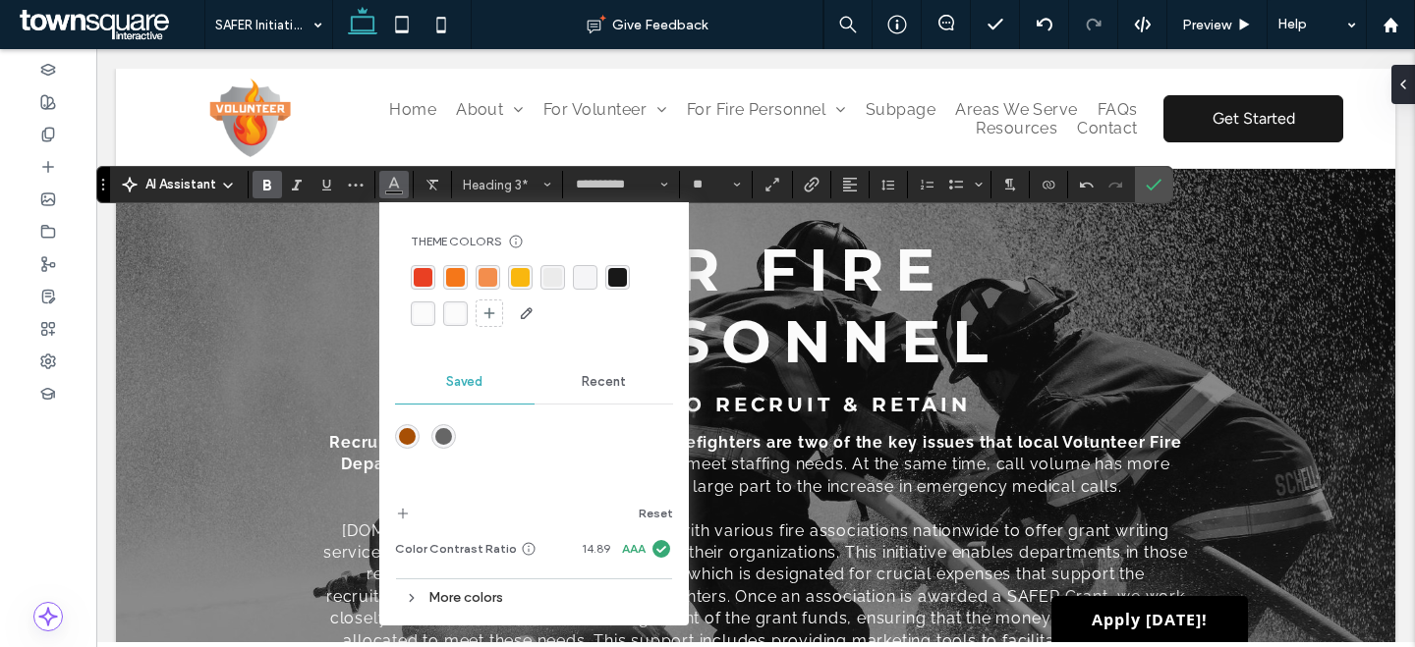
click at [450, 276] on div "rgba(245, 119, 25, 1)" at bounding box center [455, 277] width 19 height 19
click at [1144, 190] on label "Confirm" at bounding box center [1153, 184] width 29 height 35
drag, startPoint x: 1141, startPoint y: 183, endPoint x: 1082, endPoint y: 174, distance: 60.6
click at [1145, 183] on section at bounding box center [1153, 184] width 37 height 35
click at [1161, 182] on label "Confirm" at bounding box center [1153, 184] width 29 height 35
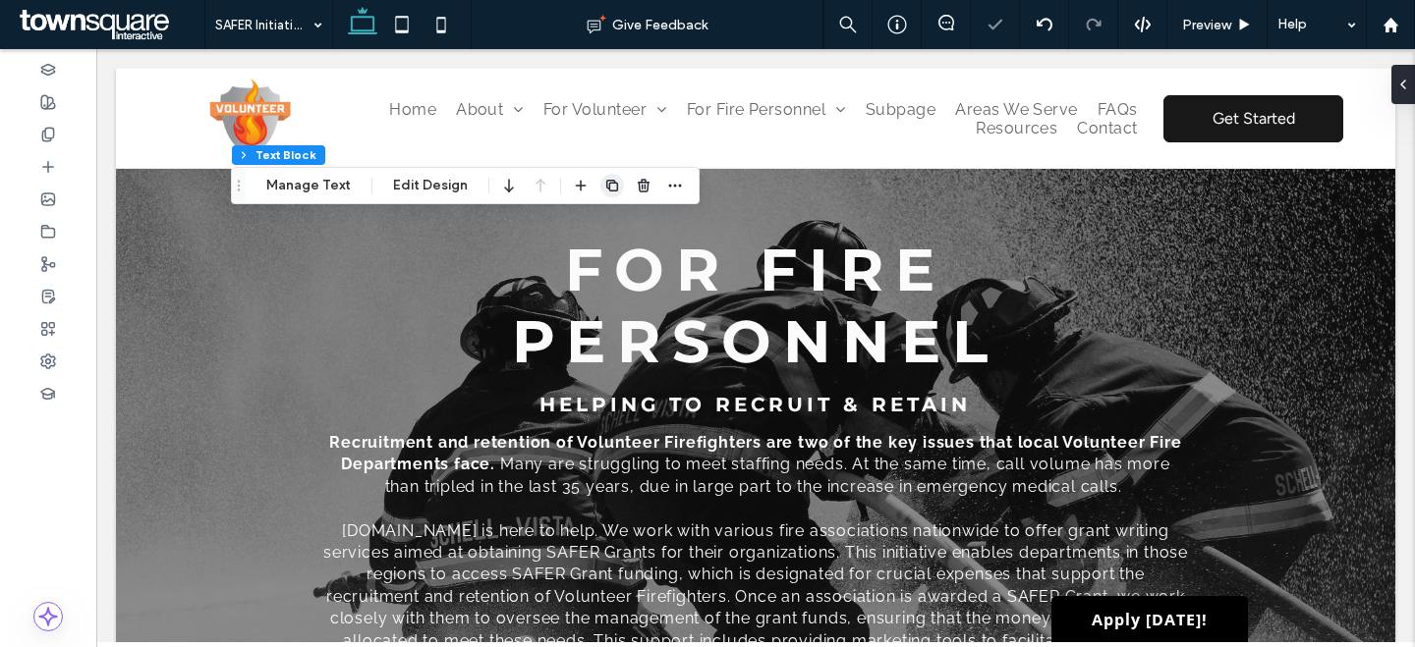
click at [604, 190] on icon "button" at bounding box center [612, 186] width 16 height 16
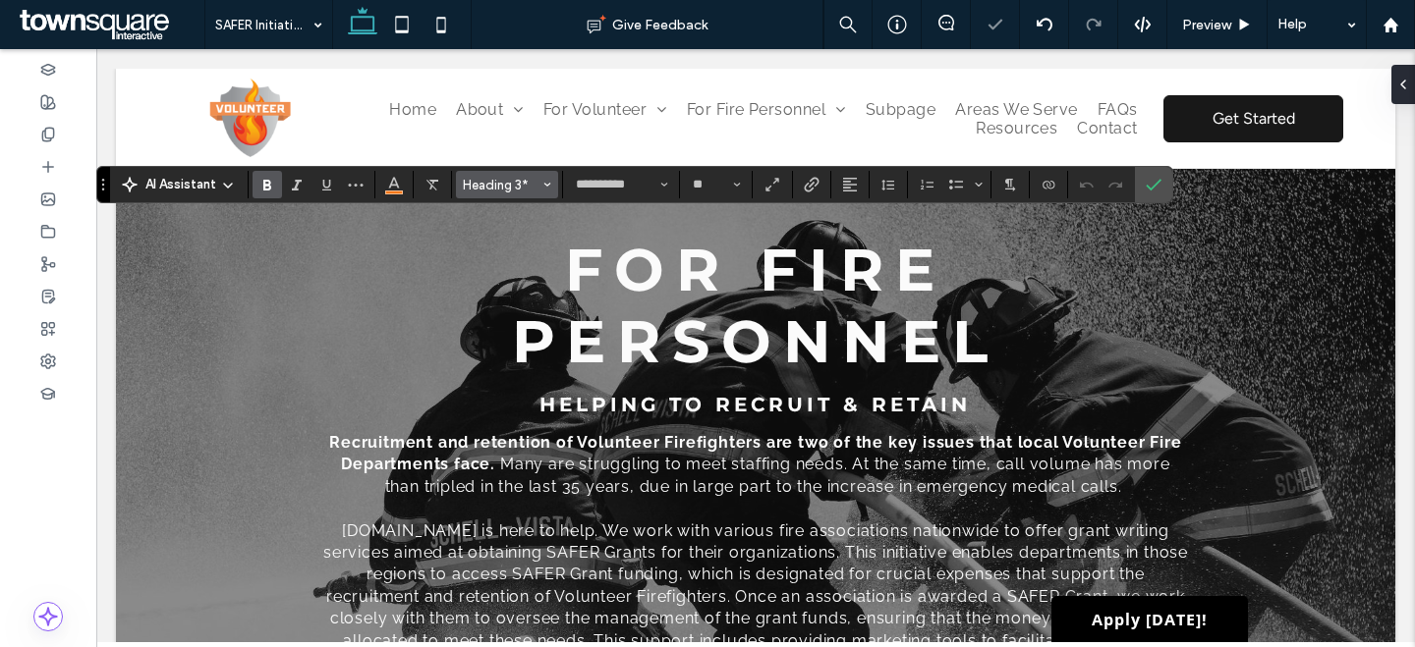
click at [502, 193] on button "Heading 3*" at bounding box center [507, 185] width 102 height 28
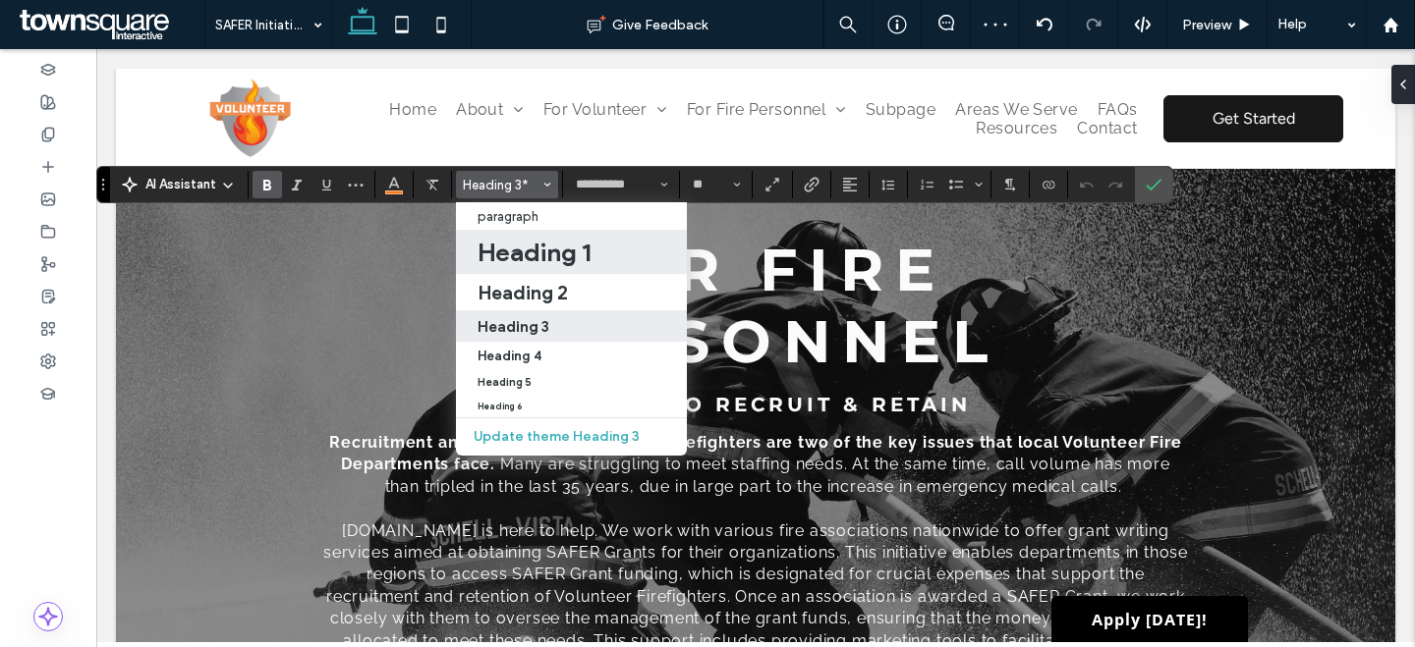
click at [546, 236] on label "Heading 1" at bounding box center [571, 252] width 231 height 44
type input "**"
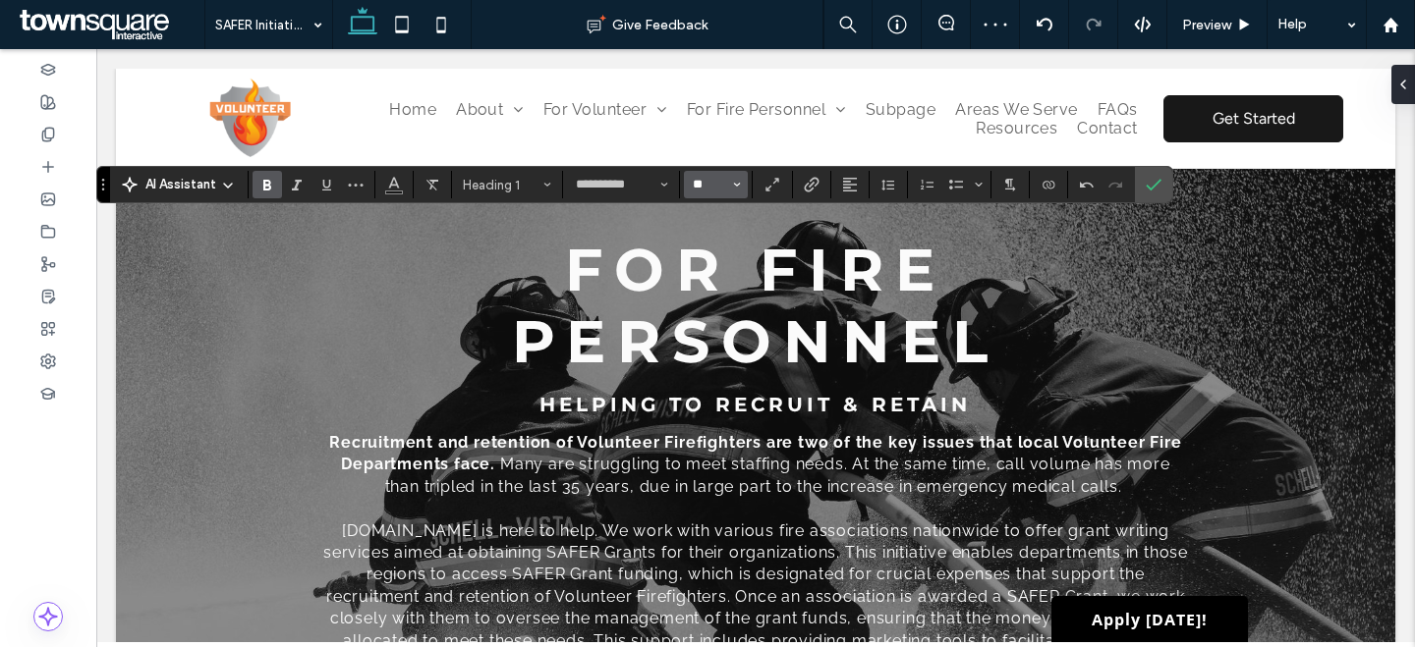
click at [695, 188] on input "**" at bounding box center [710, 185] width 38 height 16
type input "**"
click at [388, 194] on span "Color" at bounding box center [394, 183] width 16 height 26
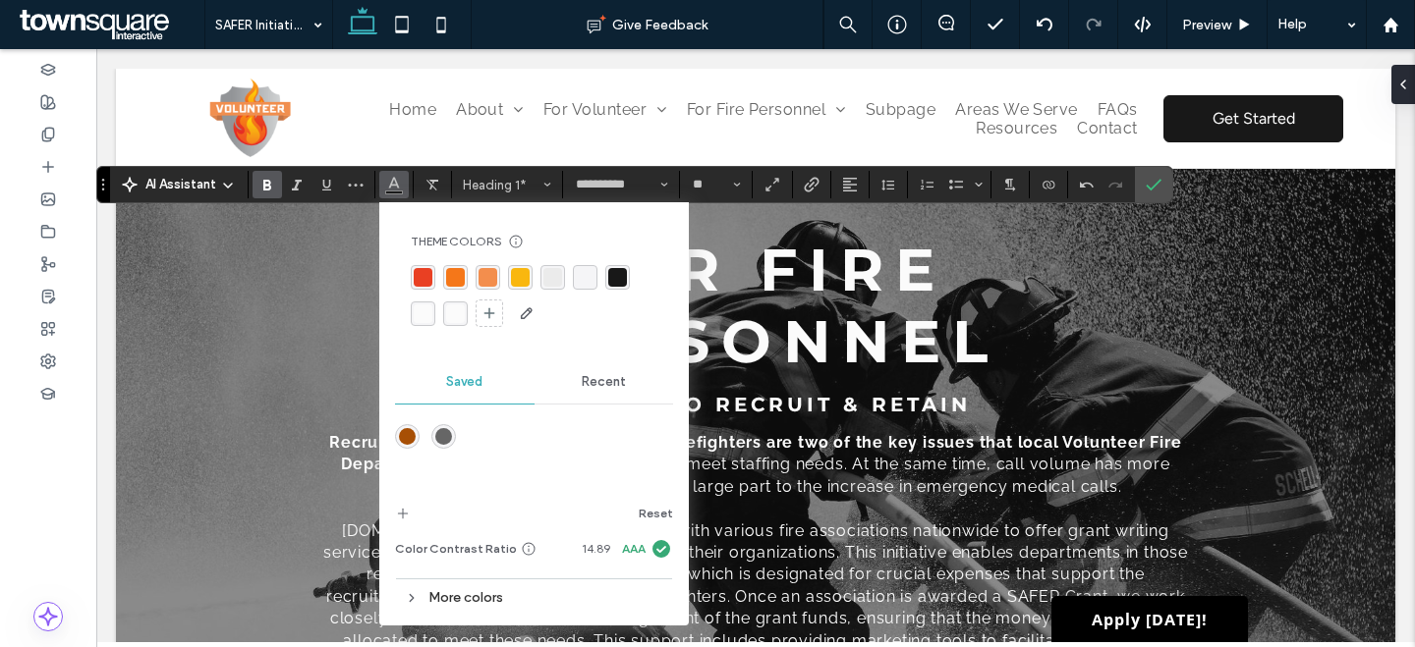
click at [449, 278] on div "rgba(245, 119, 25, 1)" at bounding box center [455, 277] width 19 height 19
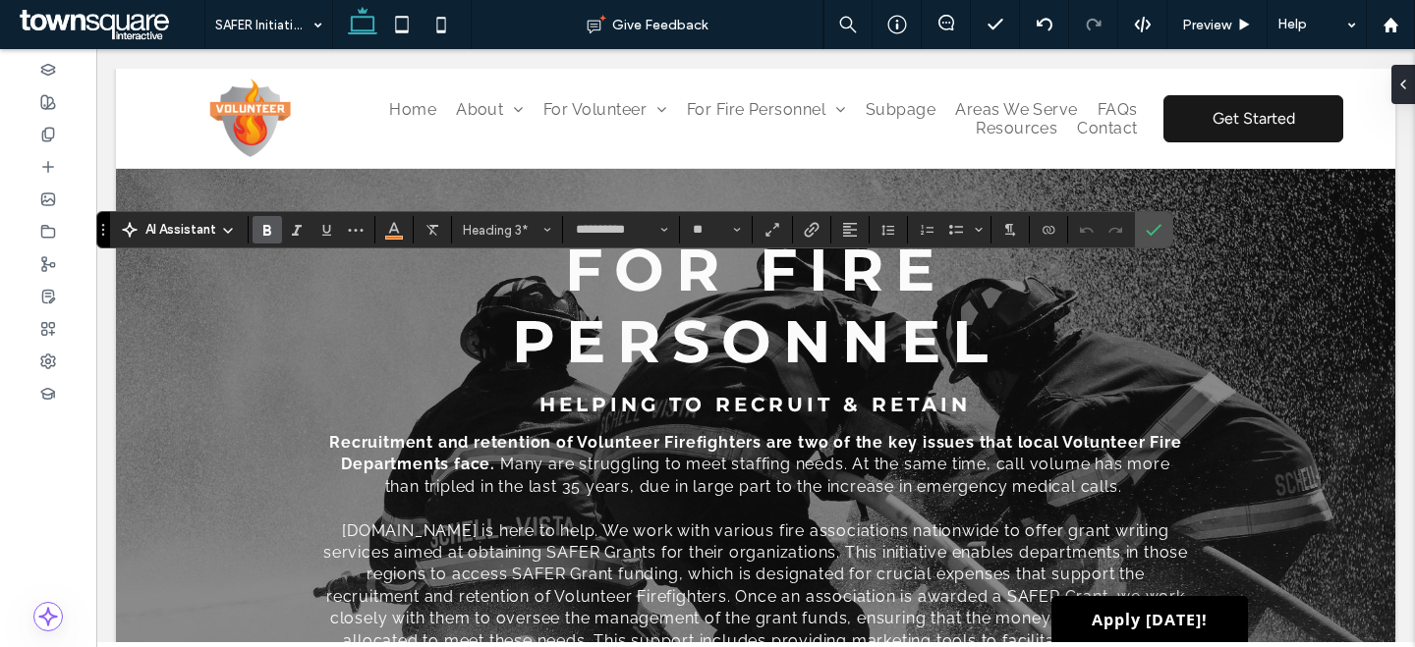
type input "**"
type input "**********"
type input "**"
click at [701, 228] on input "**" at bounding box center [710, 230] width 38 height 16
type input "**"
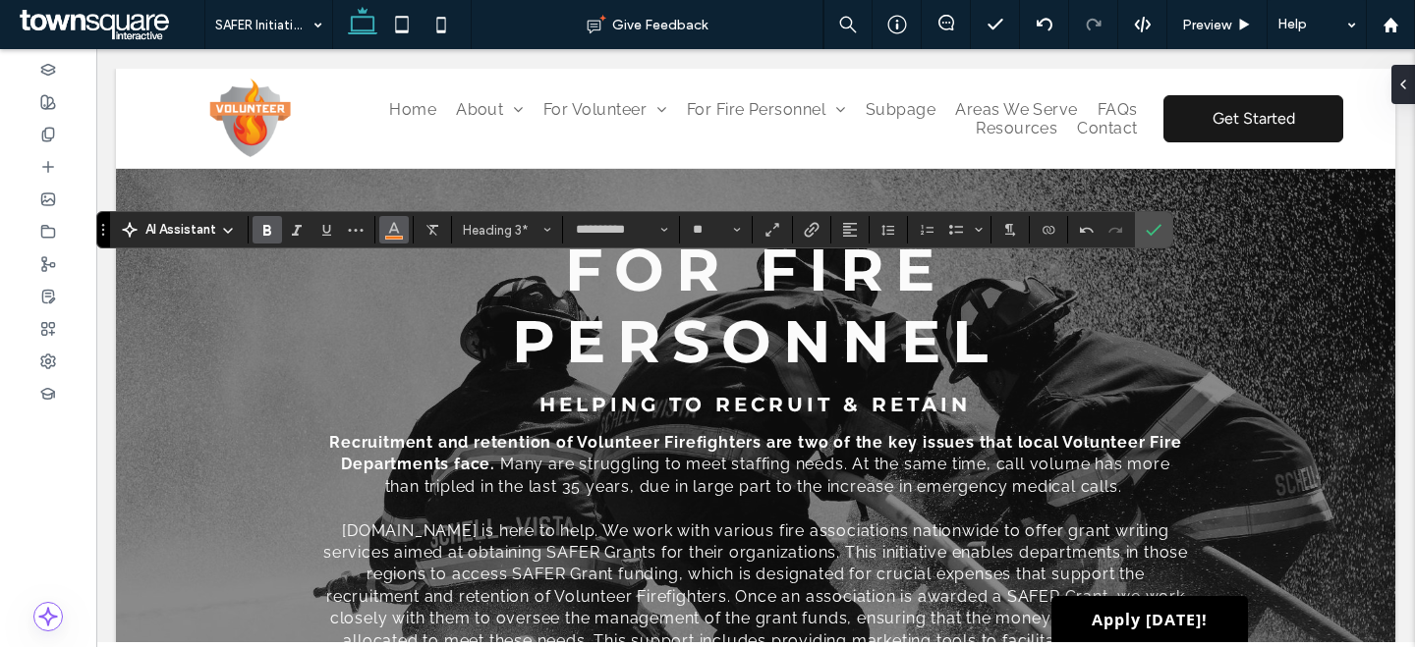
click at [394, 225] on use "Color" at bounding box center [394, 228] width 11 height 11
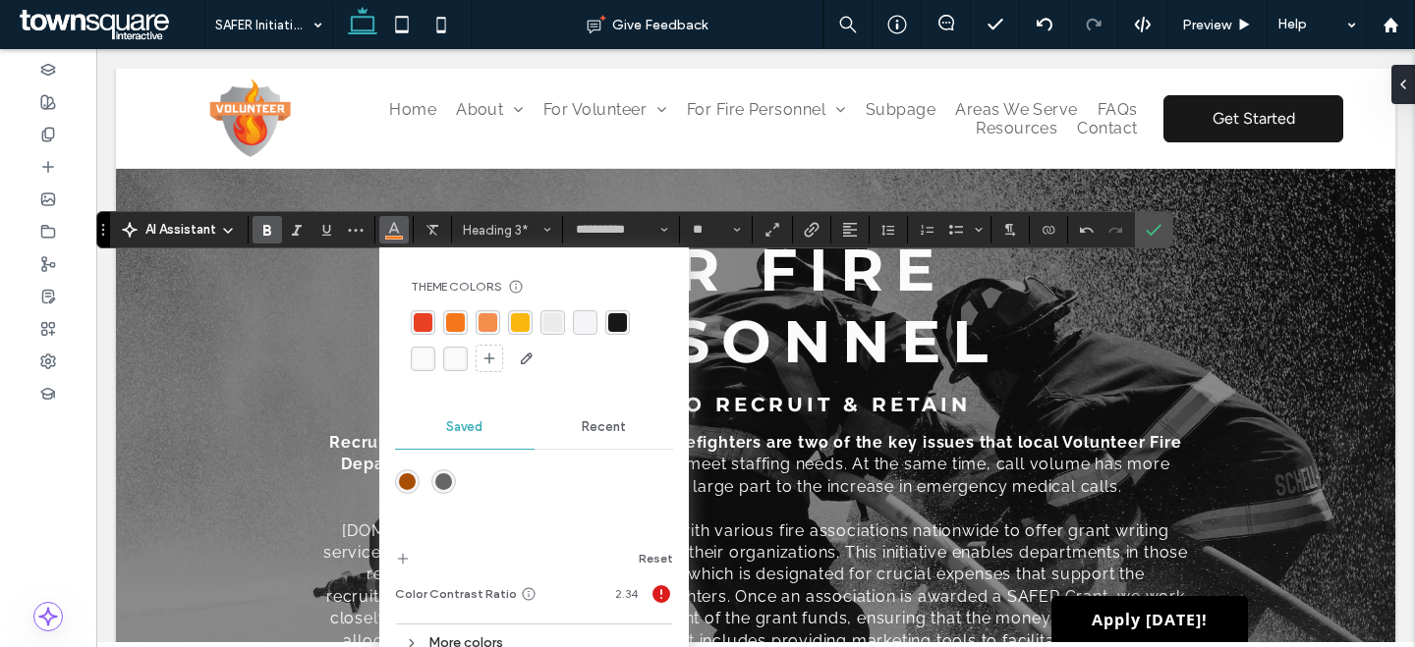
click at [623, 324] on div "rgba(24, 24, 24, 1)" at bounding box center [617, 322] width 19 height 19
click at [1162, 232] on label "Confirm" at bounding box center [1153, 229] width 29 height 35
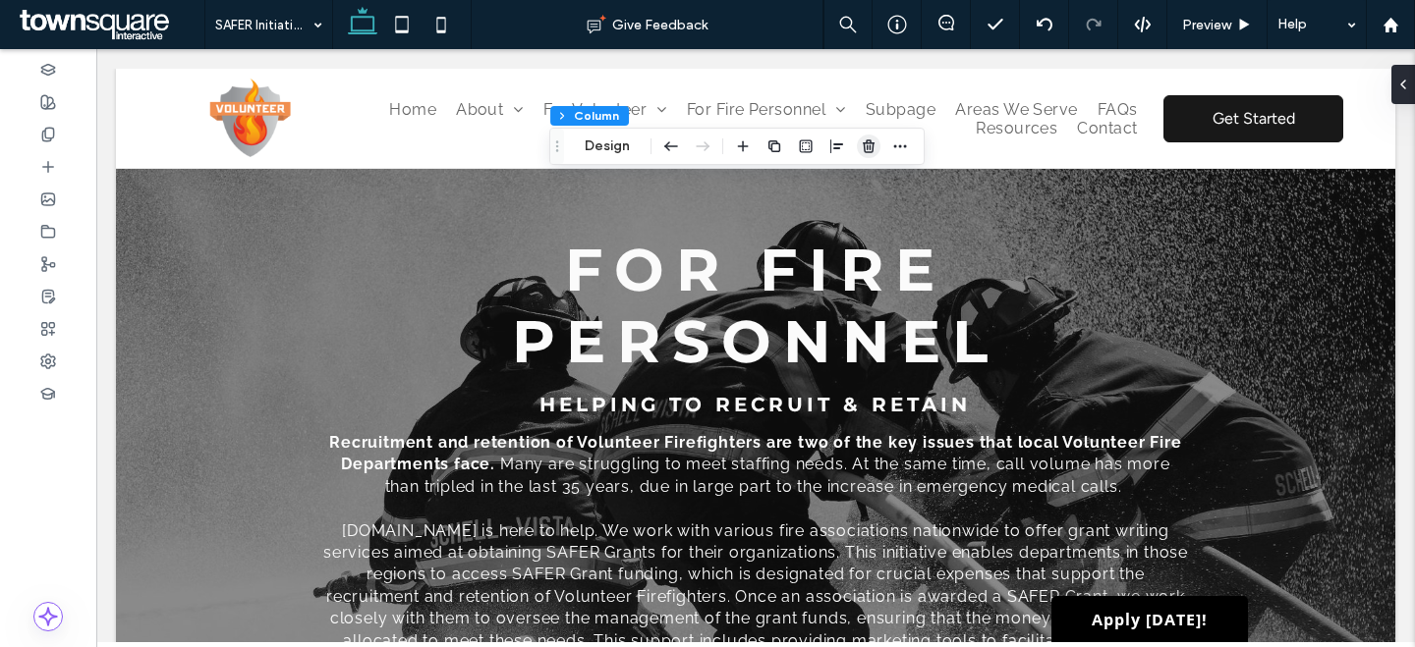
click at [861, 141] on icon "button" at bounding box center [869, 147] width 16 height 16
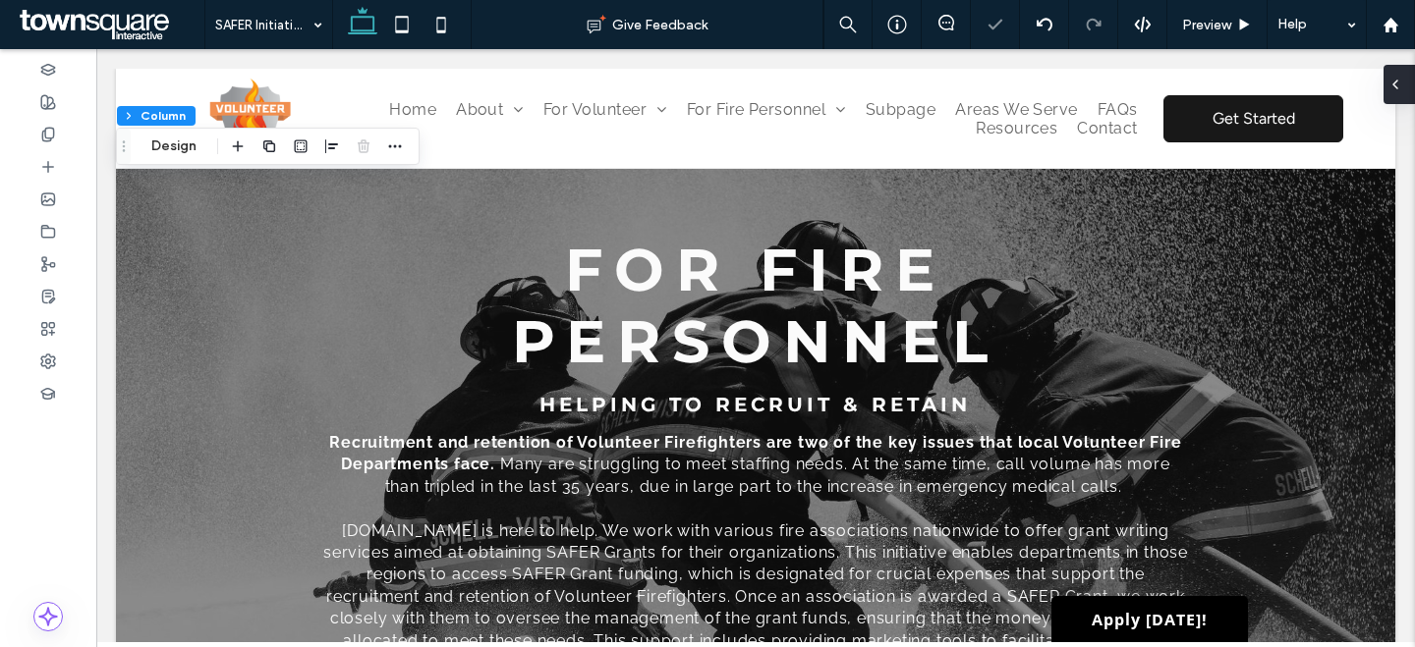
click at [1403, 98] on div at bounding box center [1398, 84] width 31 height 39
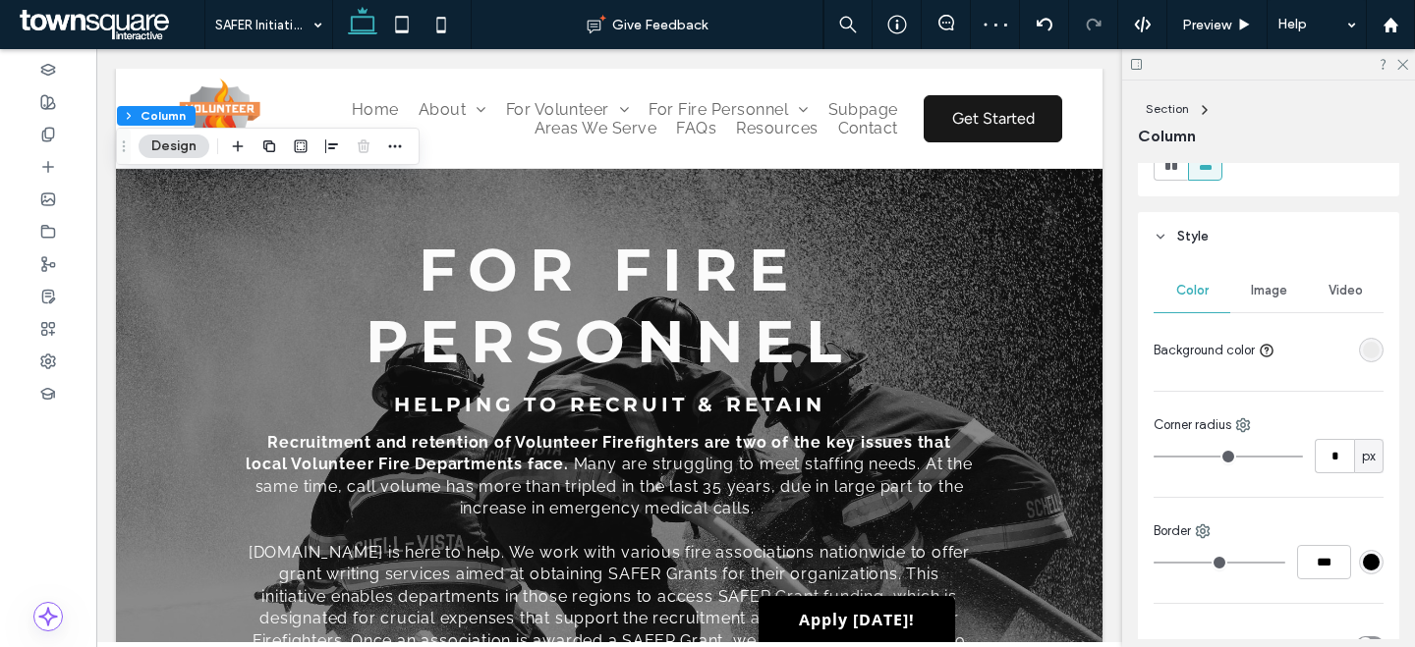
scroll to position [292, 0]
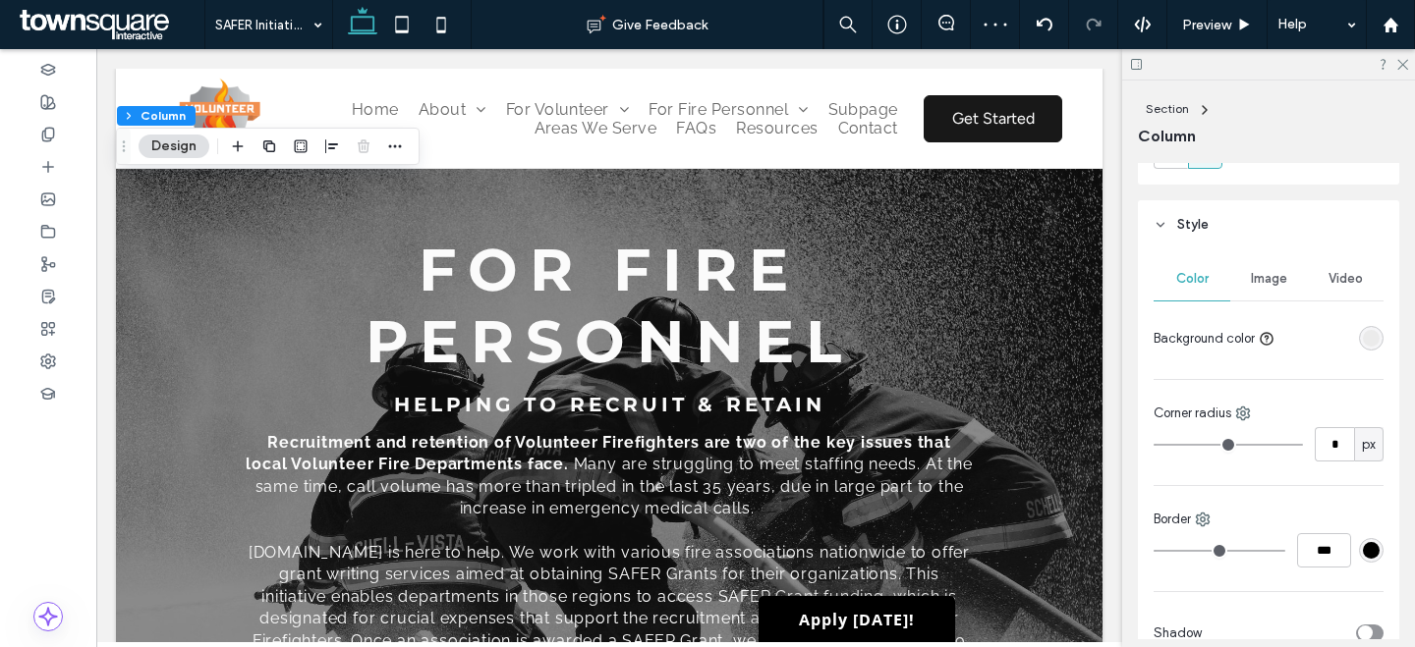
click at [1270, 275] on span "Image" at bounding box center [1269, 279] width 36 height 16
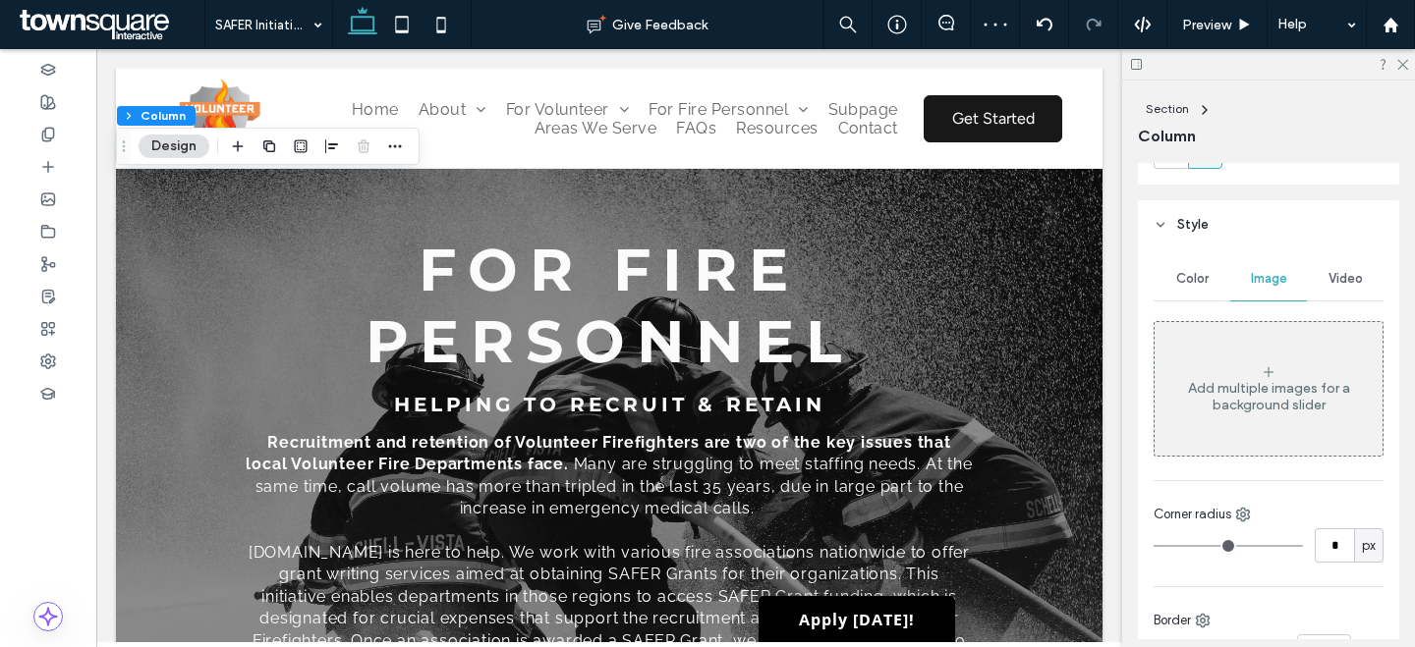
click at [1249, 417] on div "Add multiple images for a background slider" at bounding box center [1268, 389] width 228 height 130
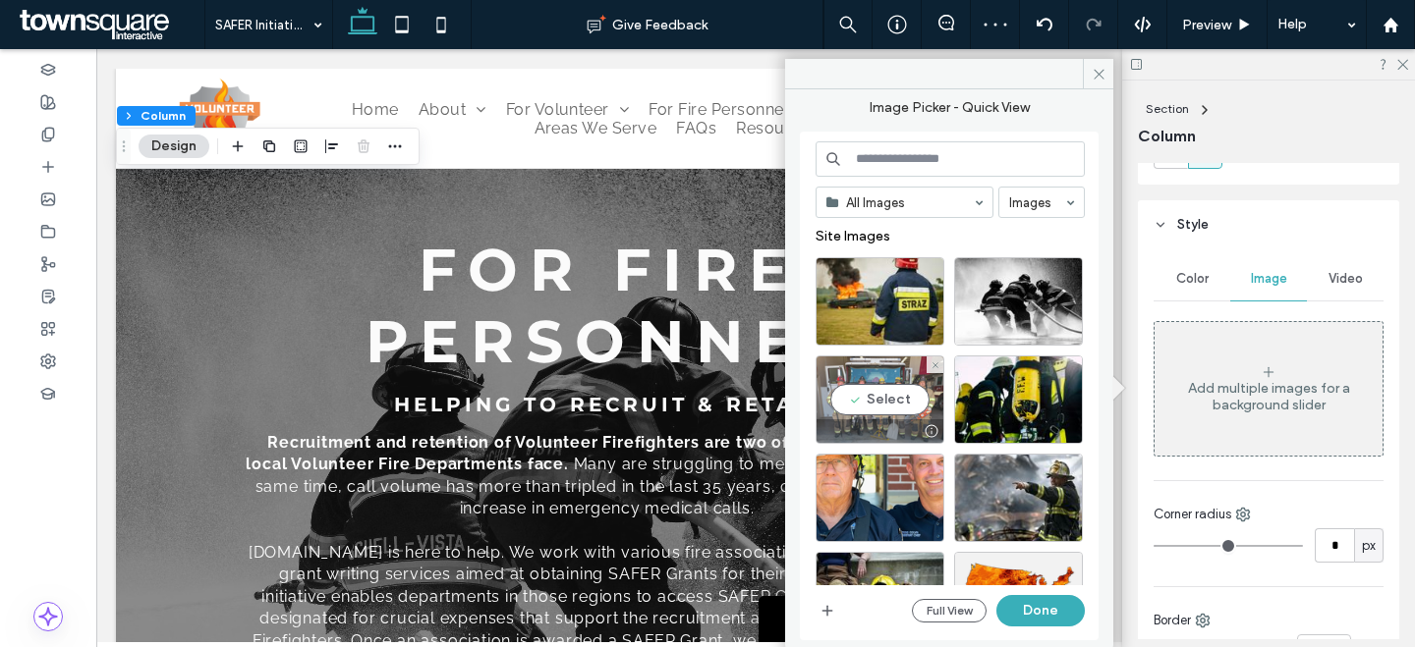
click at [859, 386] on div "Select" at bounding box center [879, 400] width 129 height 88
click at [902, 405] on div at bounding box center [879, 400] width 129 height 88
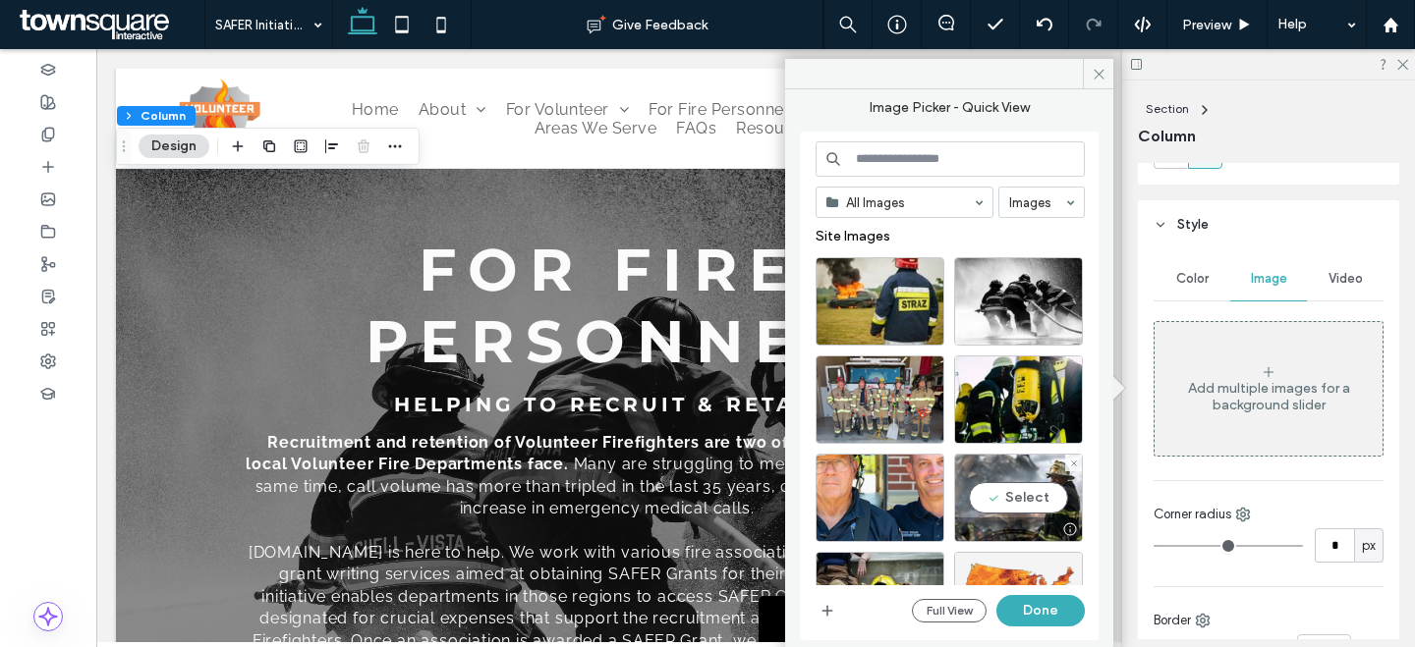
drag, startPoint x: 998, startPoint y: 514, endPoint x: 1051, endPoint y: 574, distance: 80.0
click at [1025, 529] on div at bounding box center [1018, 530] width 127 height 24
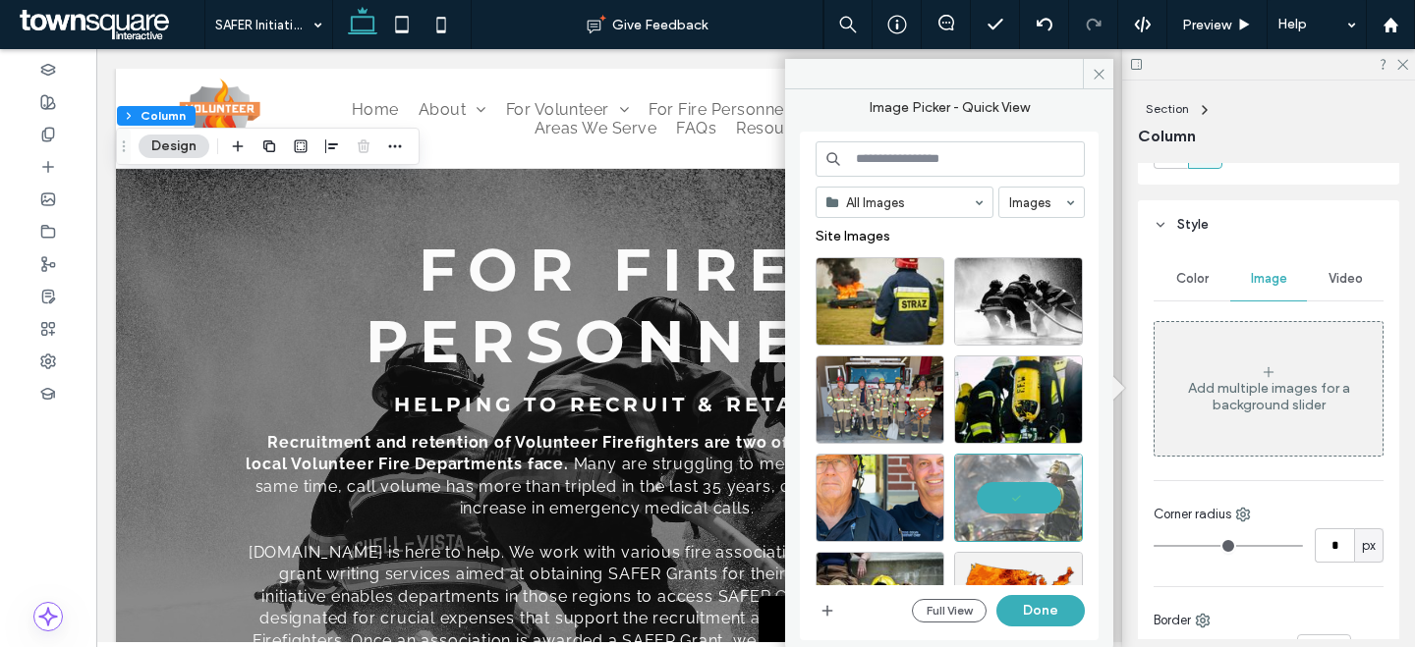
drag, startPoint x: 1047, startPoint y: 604, endPoint x: 1138, endPoint y: 471, distance: 161.3
click at [1047, 604] on button "Done" at bounding box center [1040, 610] width 88 height 31
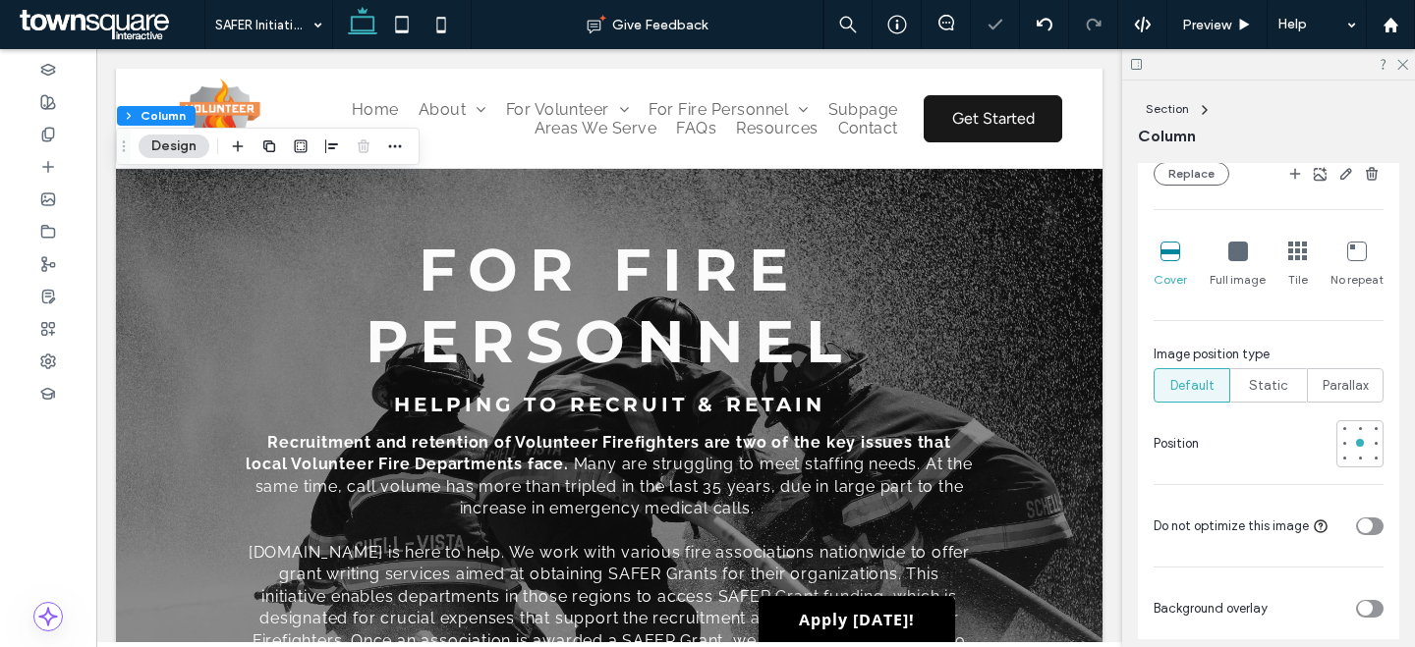
scroll to position [726, 0]
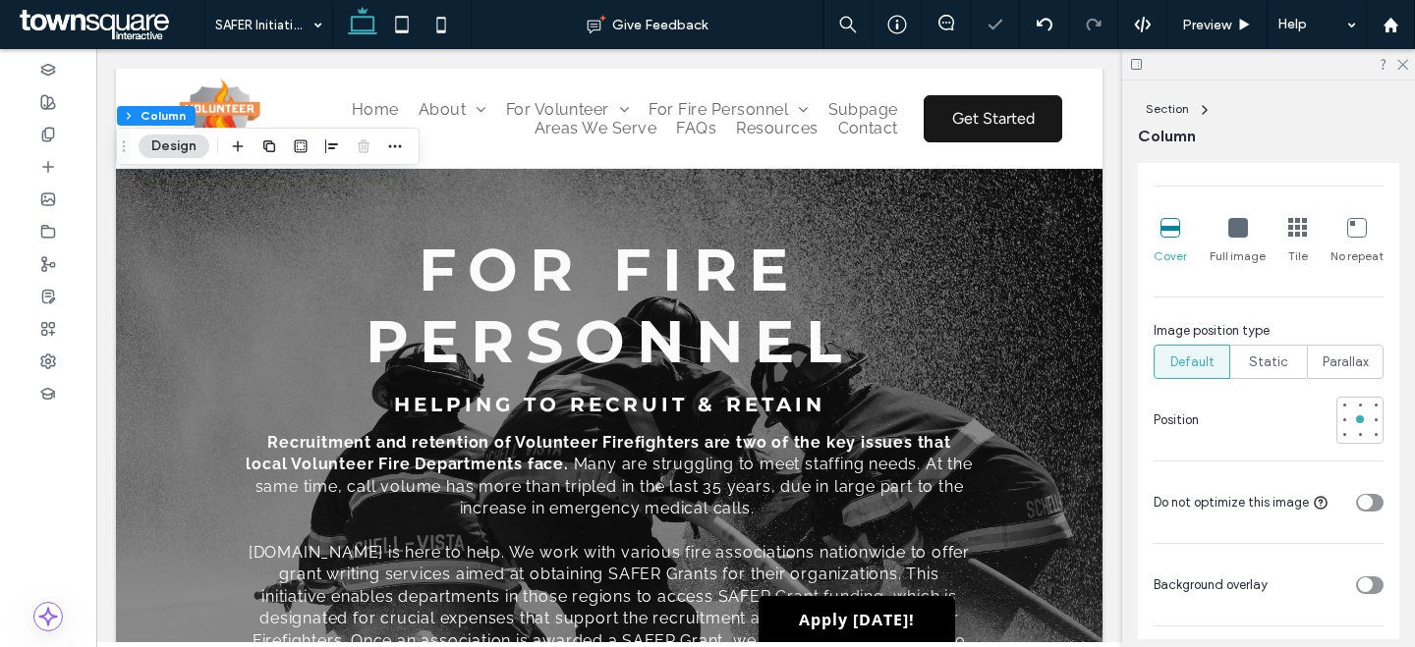
click at [1358, 574] on div at bounding box center [1329, 585] width 108 height 34
click at [1361, 586] on div "toggle" at bounding box center [1370, 586] width 28 height 18
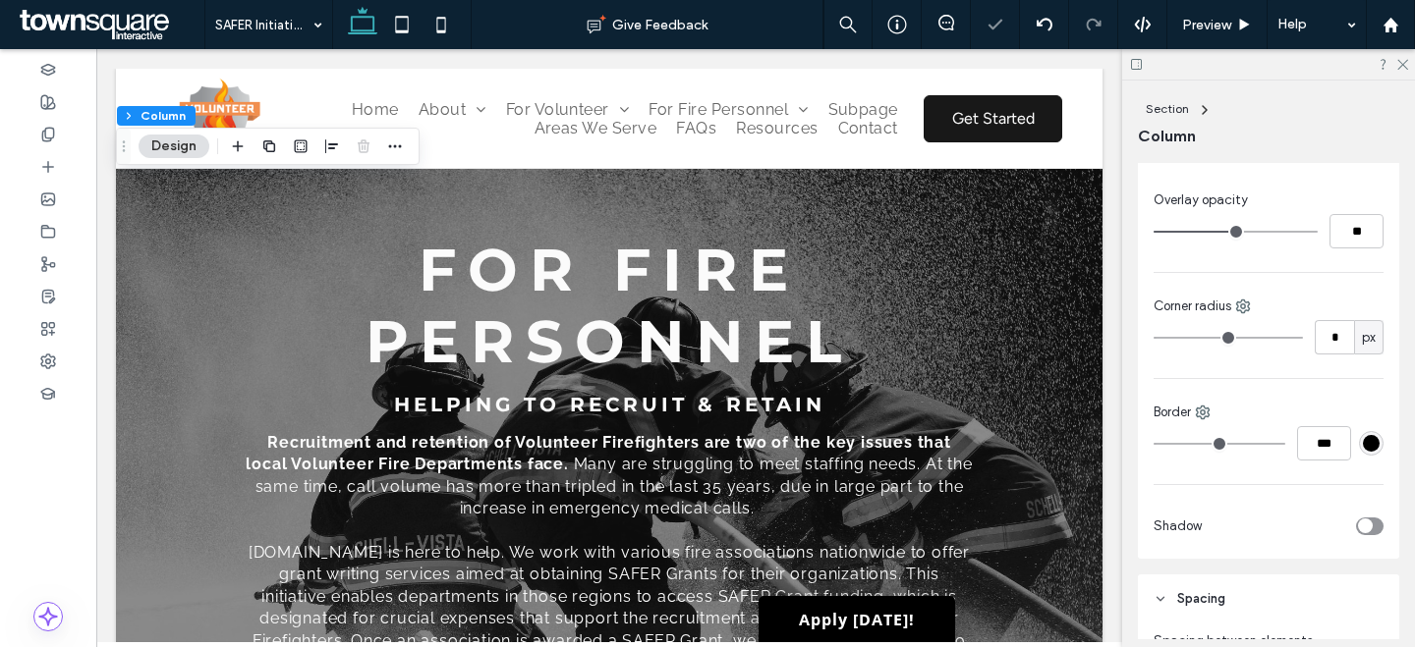
scroll to position [1167, 0]
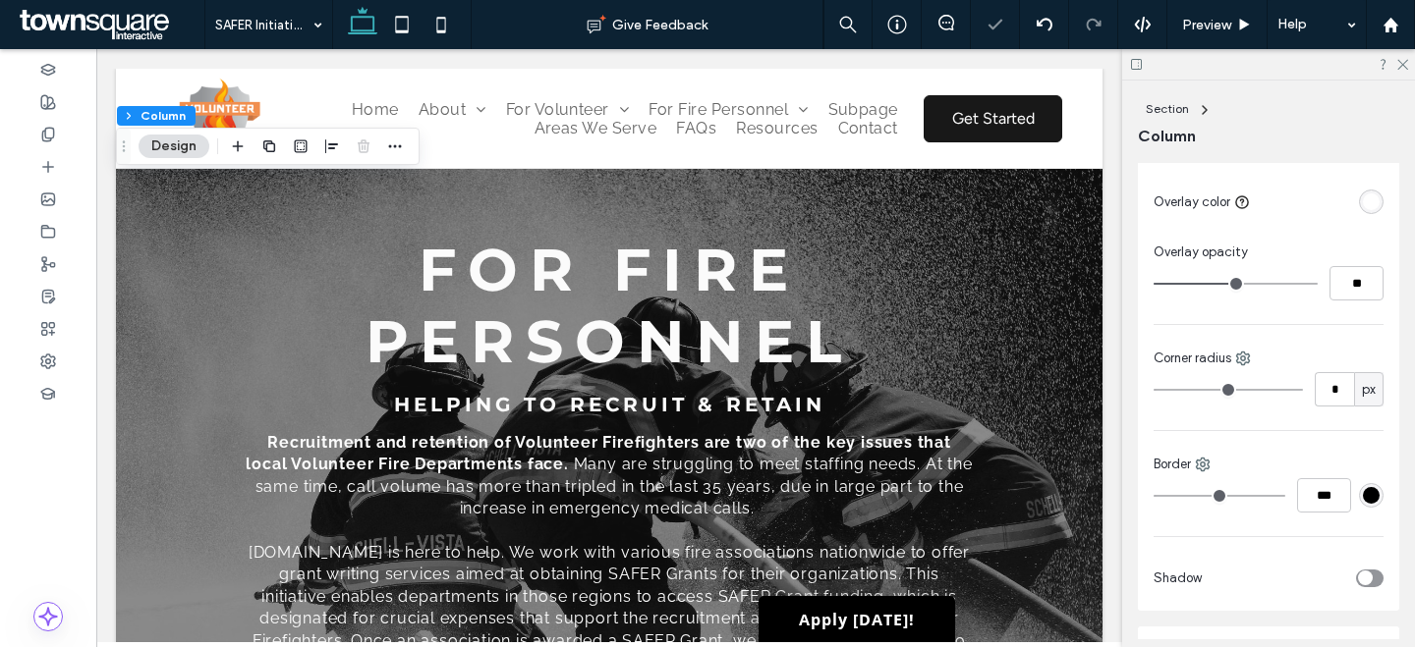
click at [1348, 187] on div at bounding box center [1320, 202] width 126 height 34
click at [1369, 200] on div "rgba(255, 255, 255, 1)" at bounding box center [1371, 202] width 25 height 25
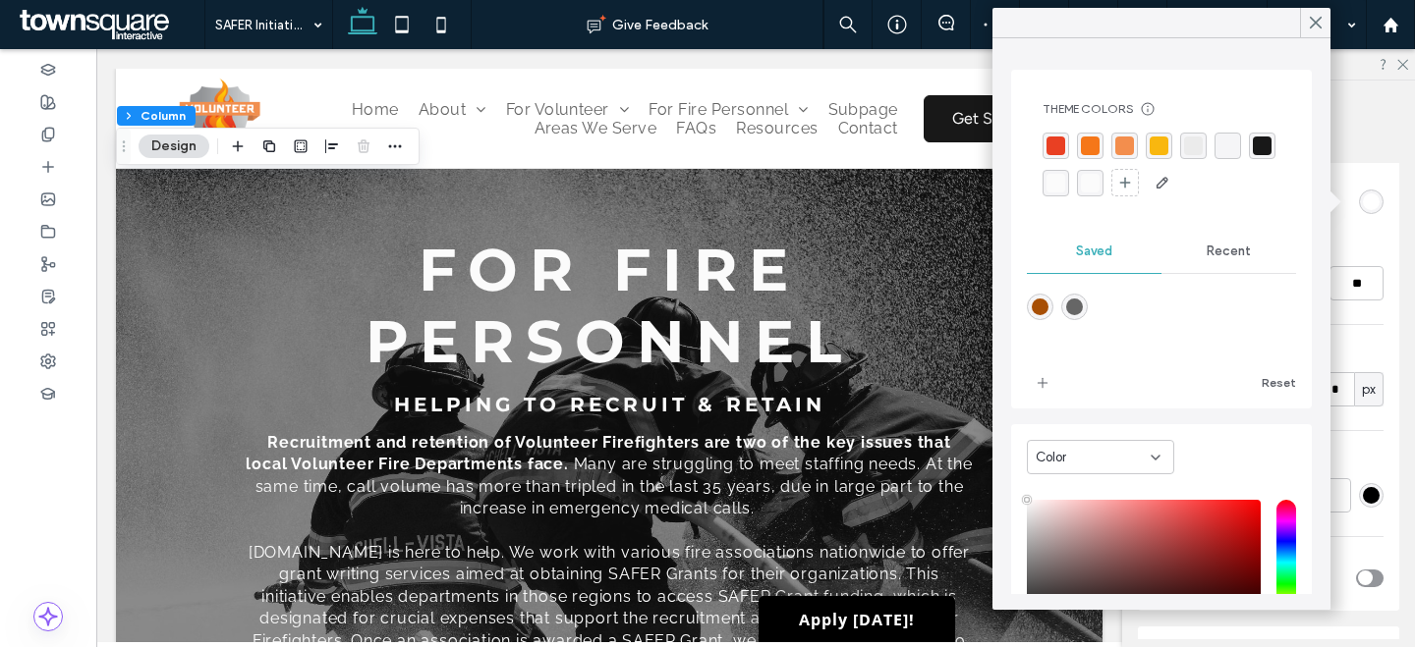
click at [1251, 262] on div "Recent" at bounding box center [1228, 251] width 135 height 43
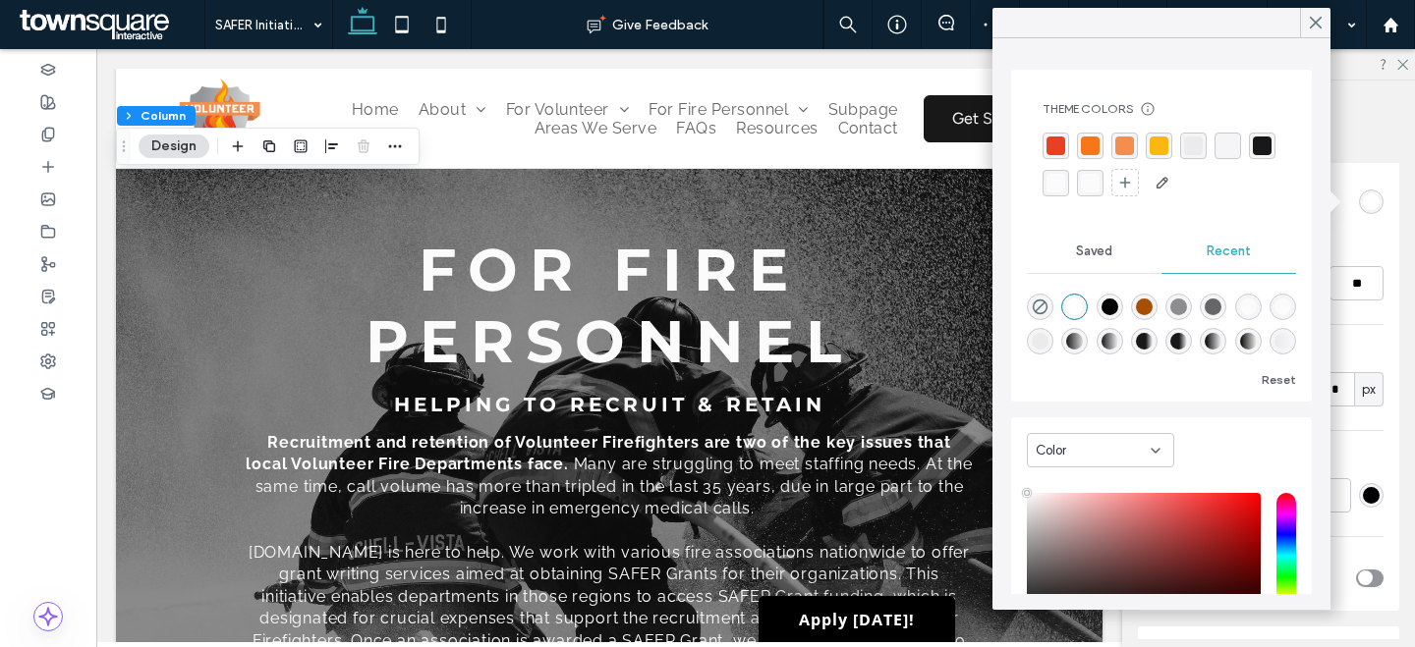
click at [1117, 445] on div "Color" at bounding box center [1092, 451] width 115 height 20
click at [1099, 509] on div "Gradient" at bounding box center [1100, 519] width 145 height 34
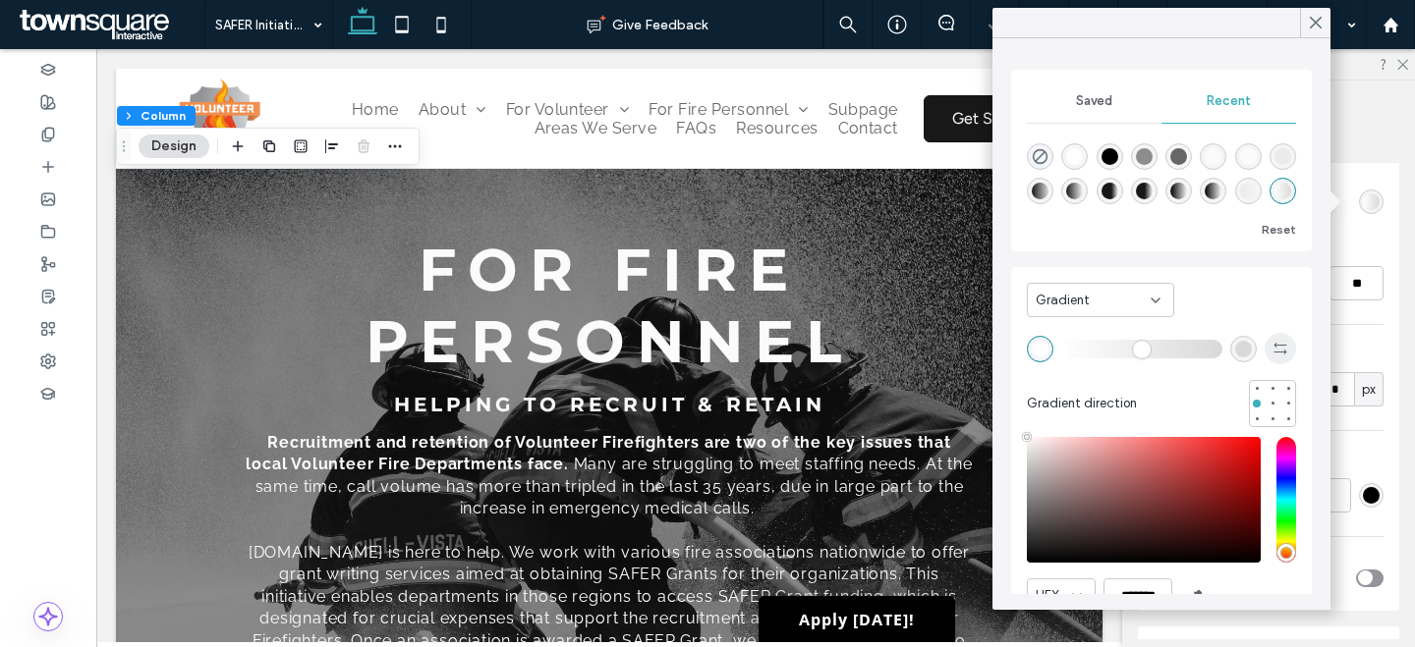
click at [1272, 344] on icon "button" at bounding box center [1280, 349] width 16 height 16
drag, startPoint x: 1038, startPoint y: 160, endPoint x: 1074, endPoint y: 180, distance: 40.5
click at [1039, 160] on icon "rgba(0, 0, 0, 0)" at bounding box center [1039, 156] width 17 height 17
click at [1071, 349] on input "range" at bounding box center [1141, 349] width 161 height 2
click at [1144, 155] on div "rgba(251, 251, 251, 0.97)" at bounding box center [1144, 156] width 17 height 17
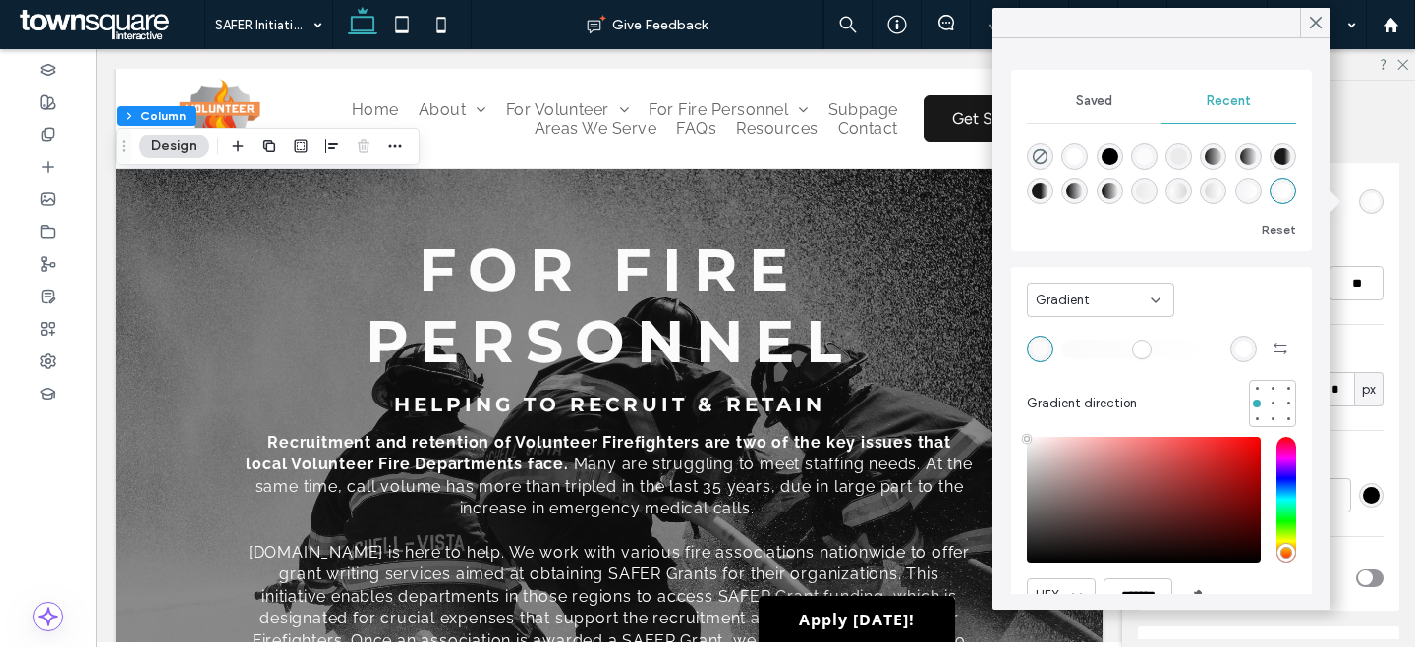
drag, startPoint x: 1226, startPoint y: 349, endPoint x: 1186, endPoint y: 230, distance: 125.5
click at [1235, 349] on div "rgba(255, 255, 255, 1)" at bounding box center [1243, 349] width 17 height 17
click at [1042, 153] on use "rgba(0, 0, 0, 0)" at bounding box center [1039, 156] width 15 height 15
type input "*******"
drag, startPoint x: 1100, startPoint y: 354, endPoint x: 1134, endPoint y: 354, distance: 33.4
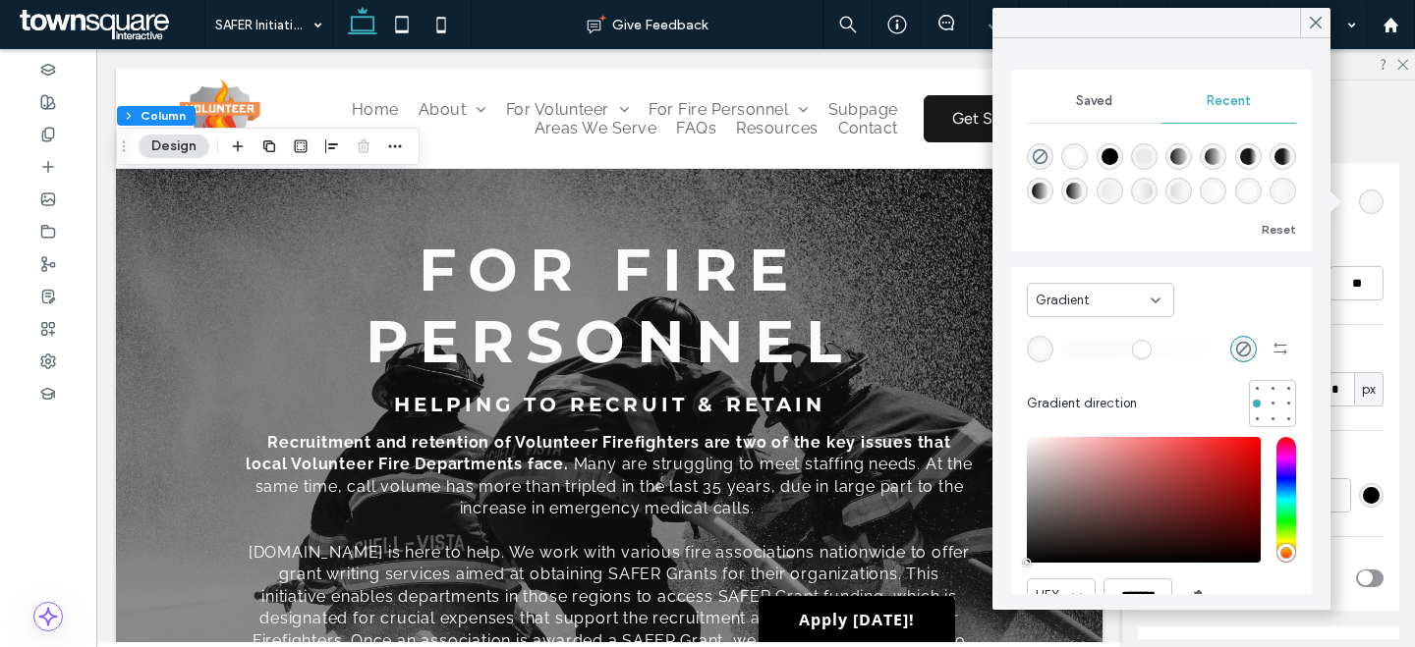
type input "**"
click at [1122, 350] on input "range" at bounding box center [1141, 349] width 161 height 2
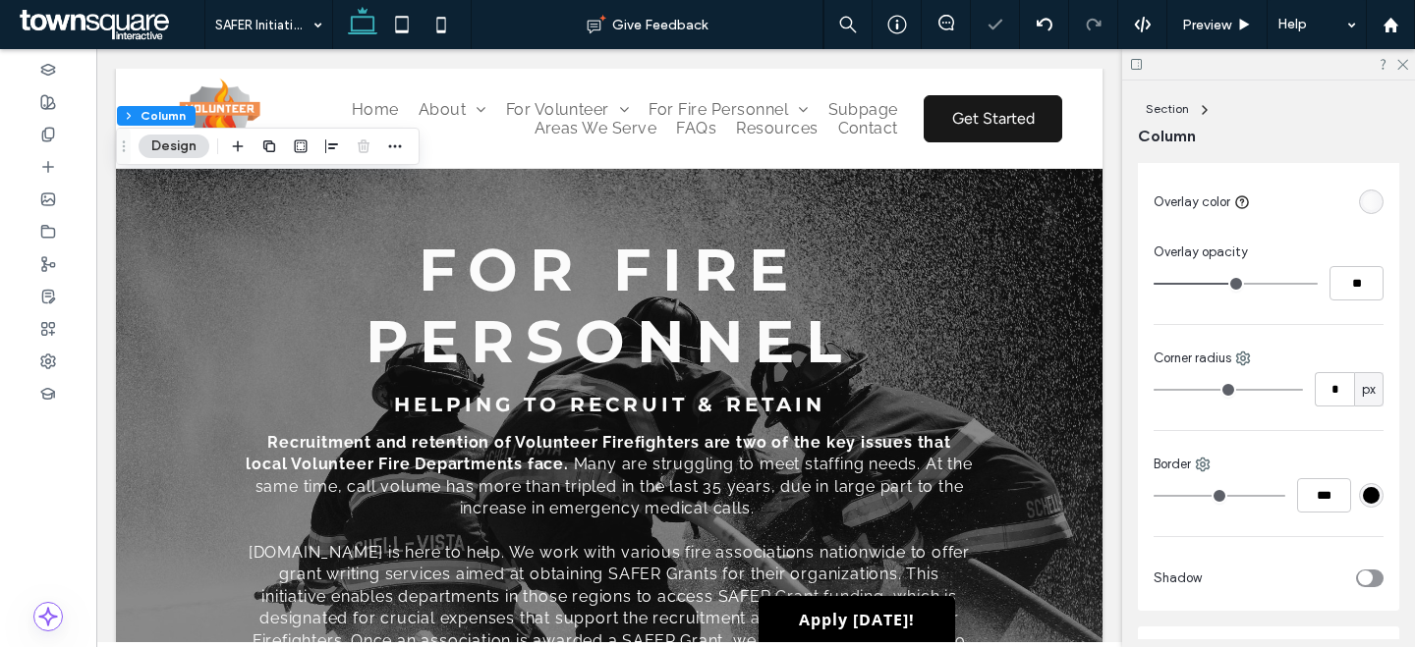
type input "**"
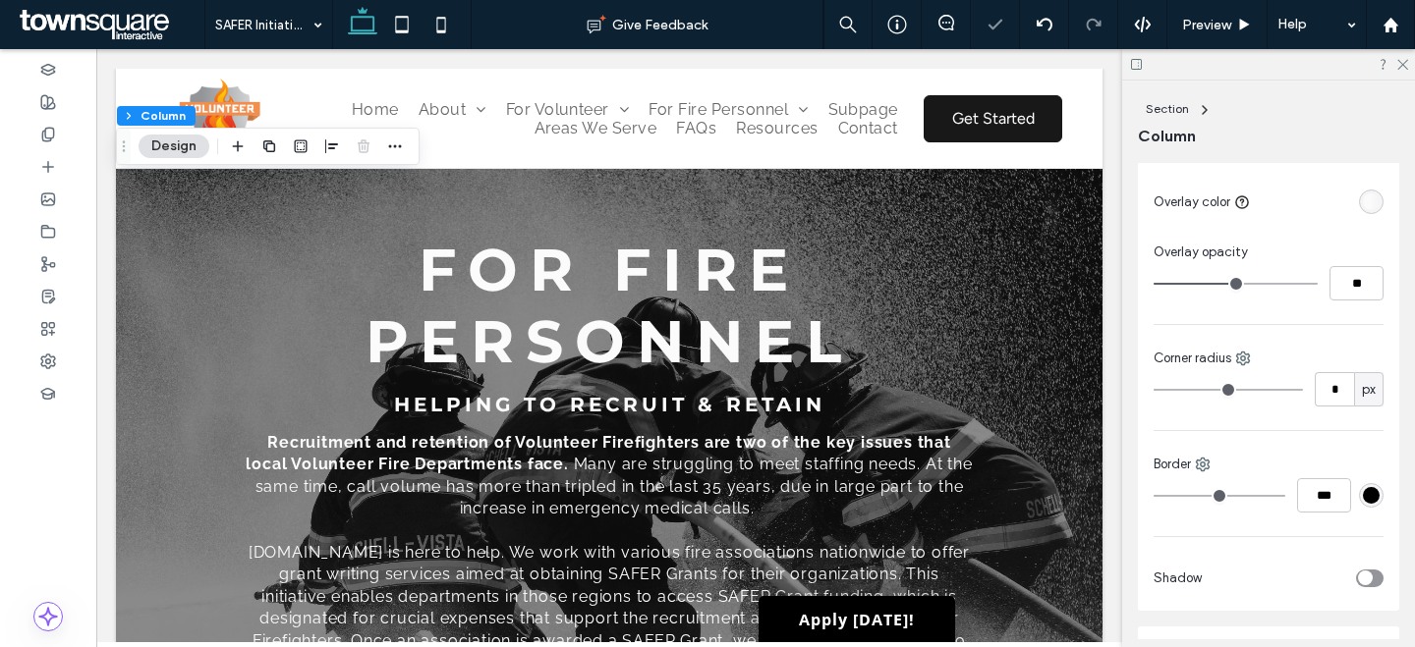
type input "**"
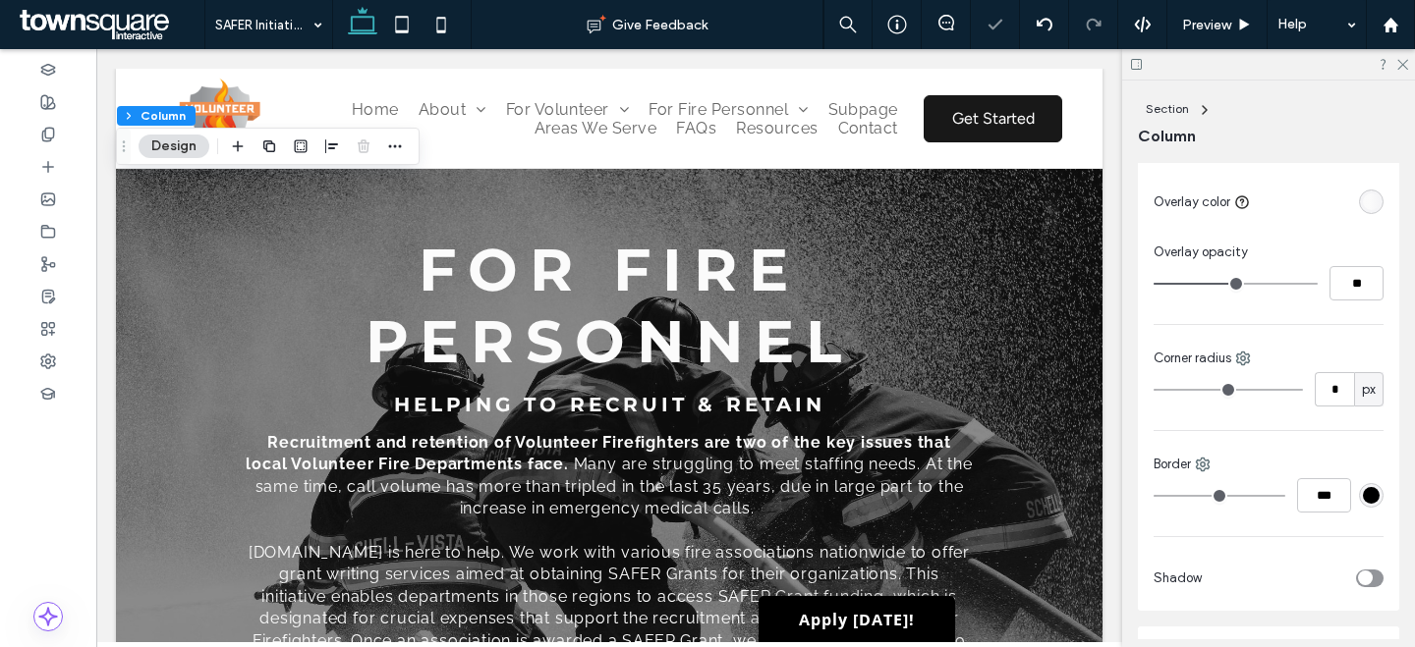
type input "***"
drag, startPoint x: 1304, startPoint y: 278, endPoint x: 1383, endPoint y: 276, distance: 79.6
type input "***"
click at [1317, 283] on input "range" at bounding box center [1235, 284] width 164 height 2
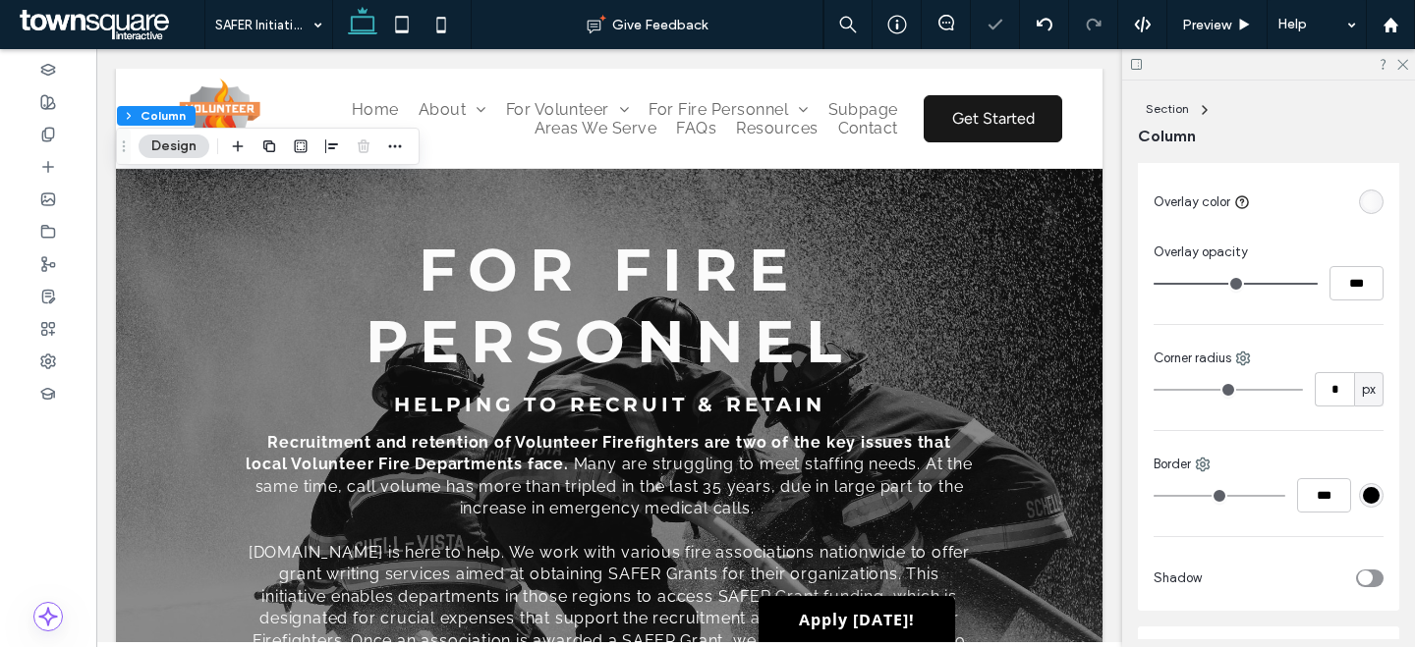
drag, startPoint x: 1365, startPoint y: 207, endPoint x: 1344, endPoint y: 221, distance: 25.6
click at [1366, 207] on div "linear-gradient(90deg, rgba(251, 251, 251, 0.97) 41%, rgba(0, 0, 0, 0) 100%)" at bounding box center [1371, 202] width 17 height 17
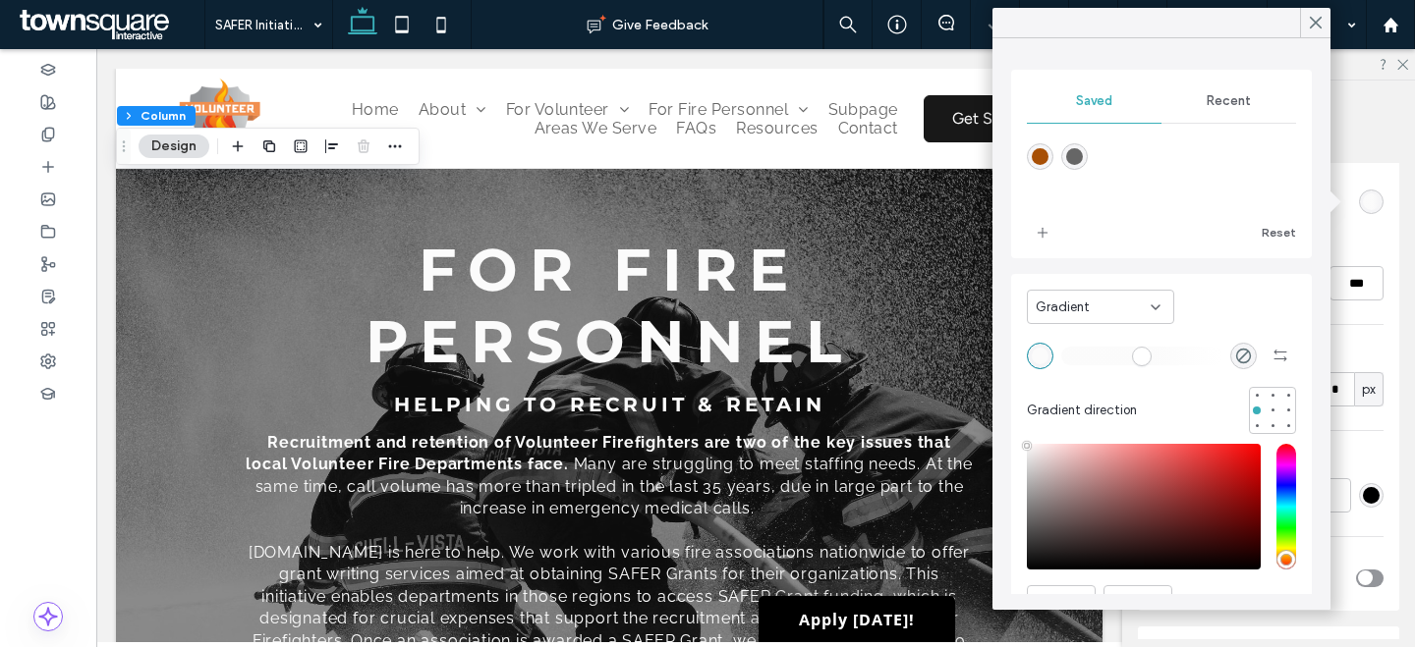
type input "**"
click at [1145, 357] on input "range" at bounding box center [1141, 356] width 161 height 2
click at [1312, 26] on icon at bounding box center [1316, 23] width 18 height 18
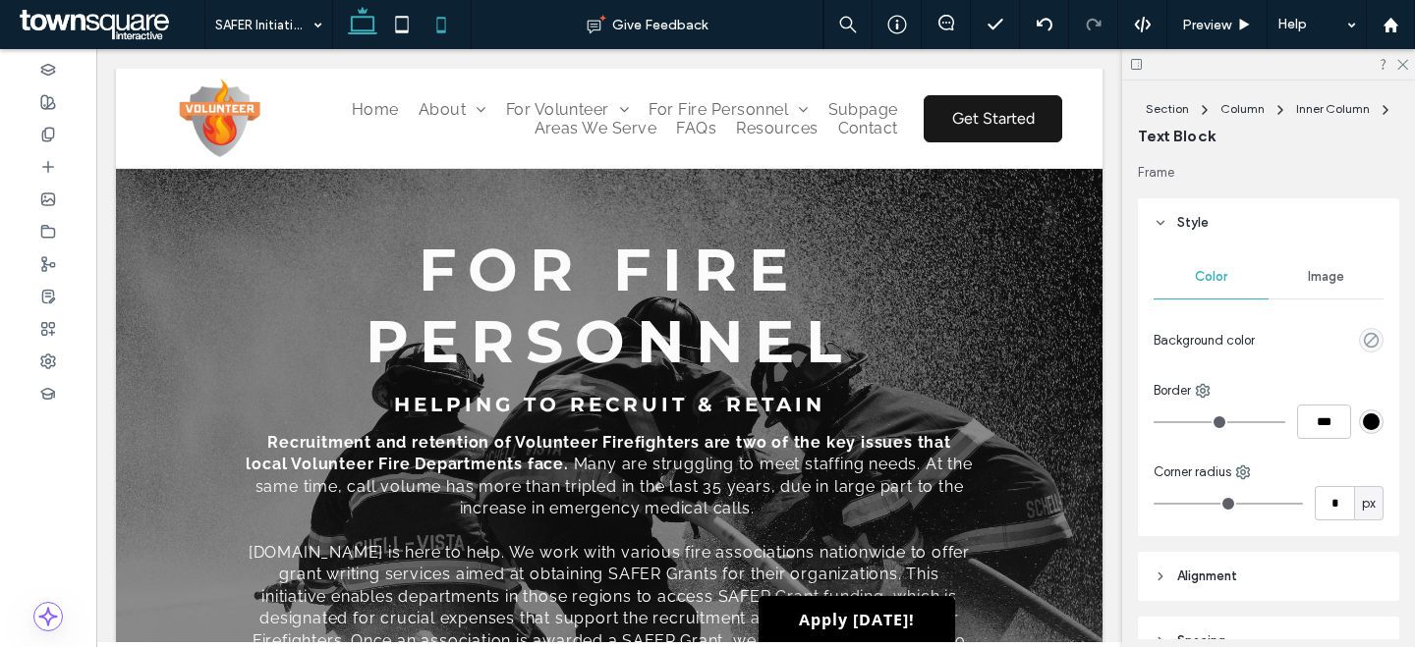
type input "*******"
type input "**"
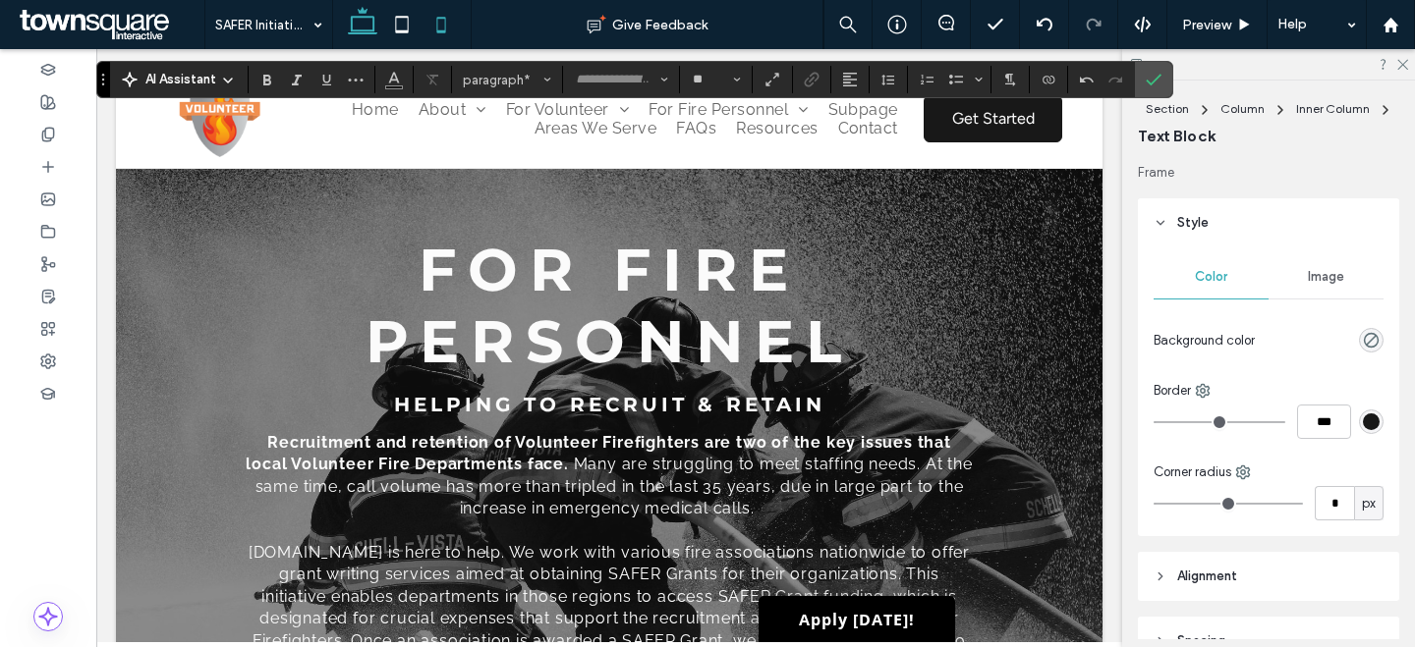
type input "*******"
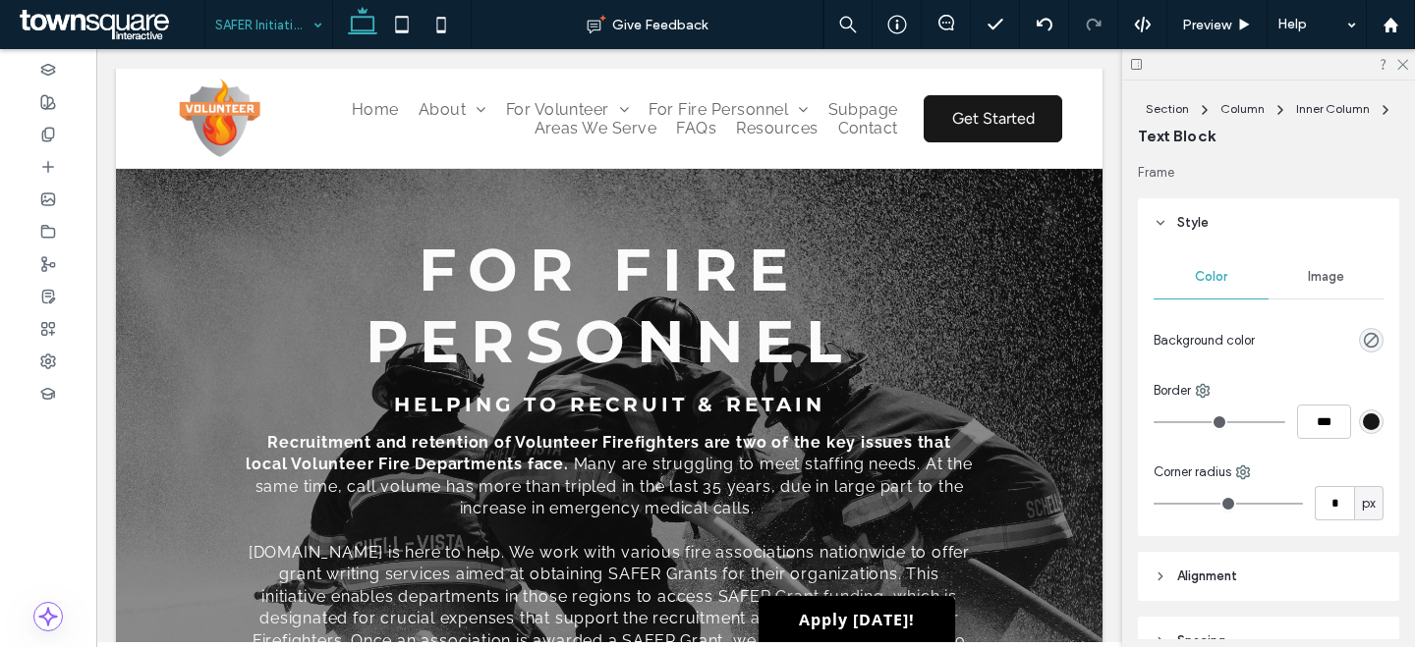
type input "*******"
type input "**"
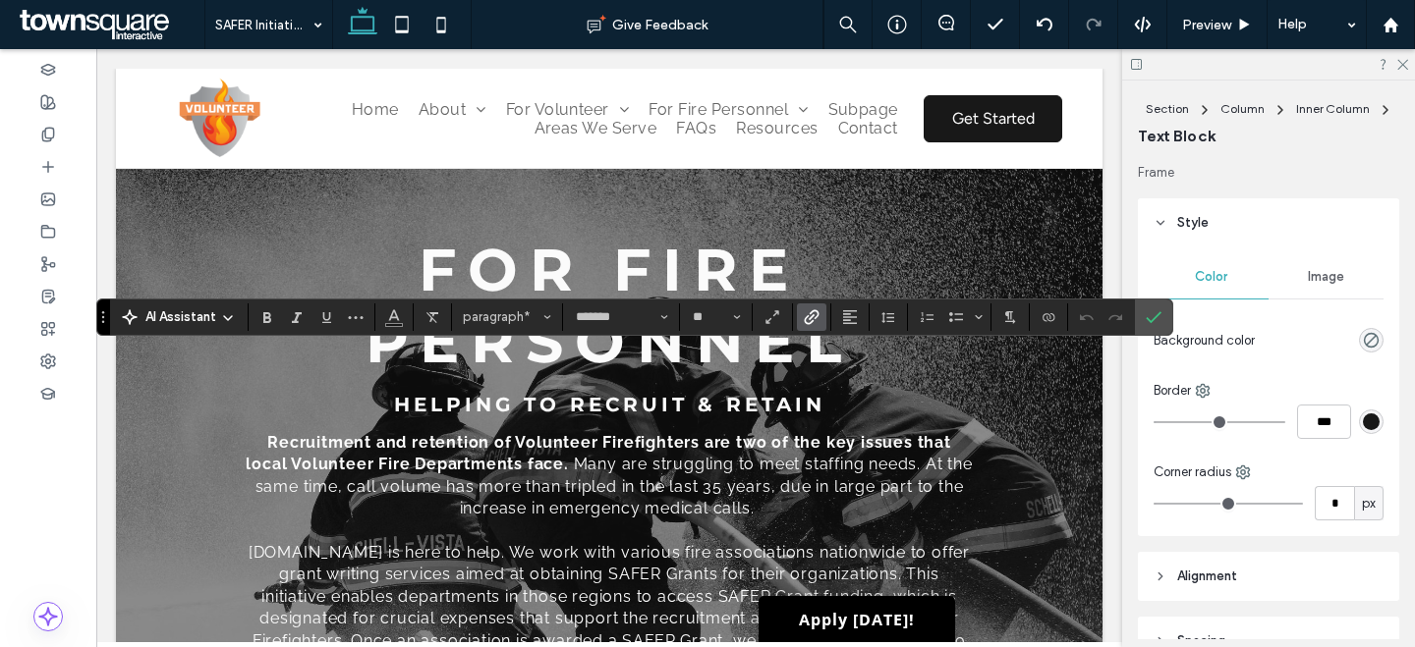
click at [811, 312] on icon "Link" at bounding box center [812, 317] width 16 height 16
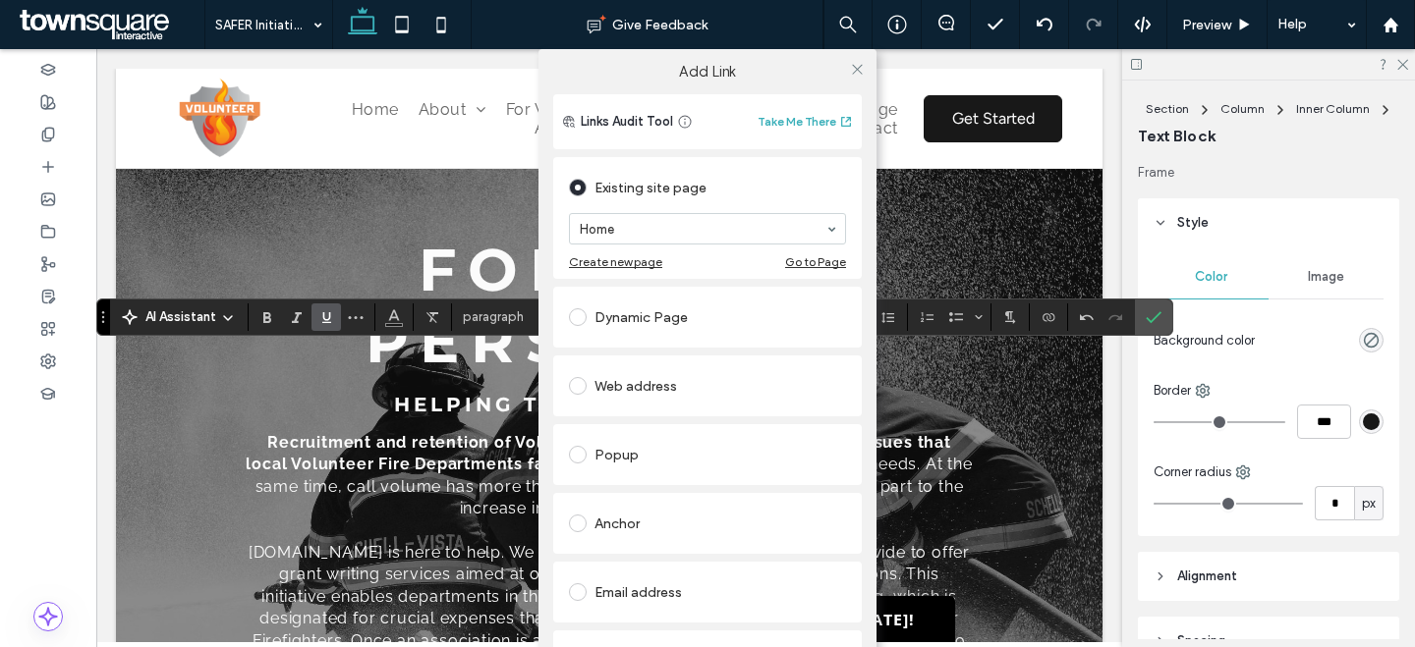
click at [607, 393] on div "Web address" at bounding box center [707, 385] width 277 height 31
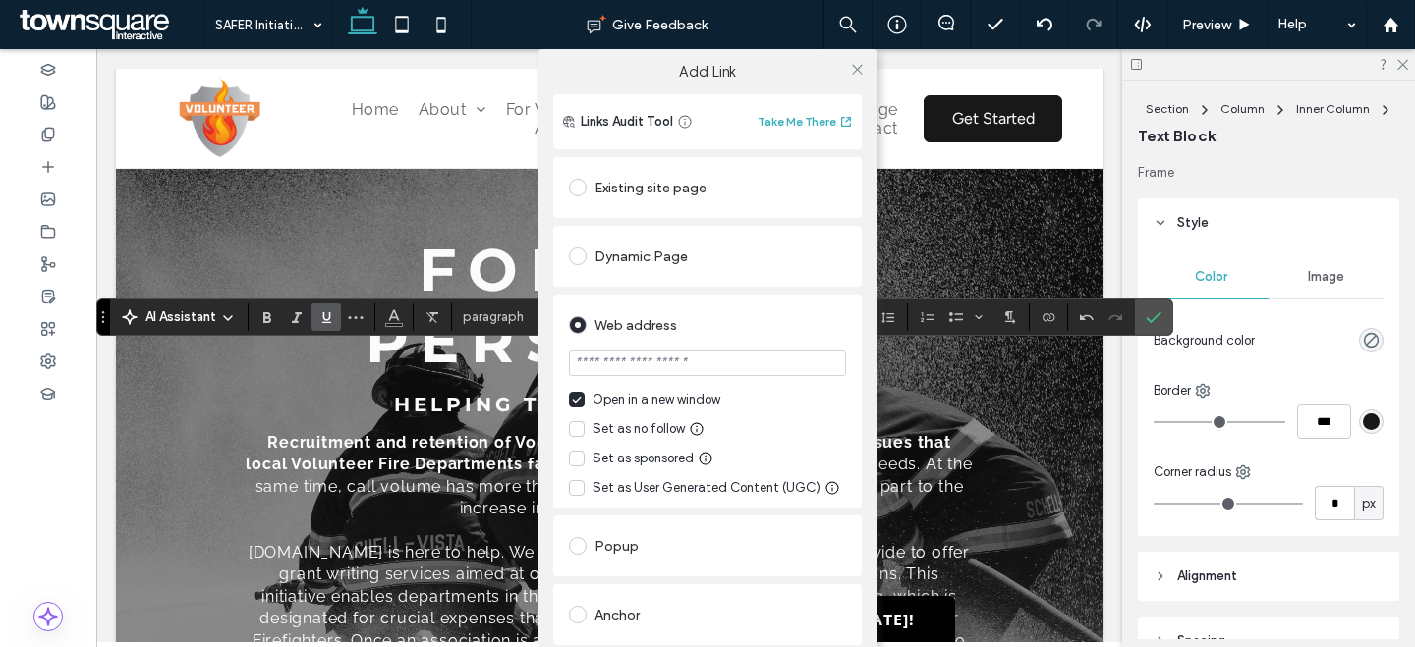
click at [653, 364] on input "url" at bounding box center [707, 364] width 277 height 26
paste input "**********"
type input "**********"
click at [852, 68] on use at bounding box center [857, 69] width 10 height 10
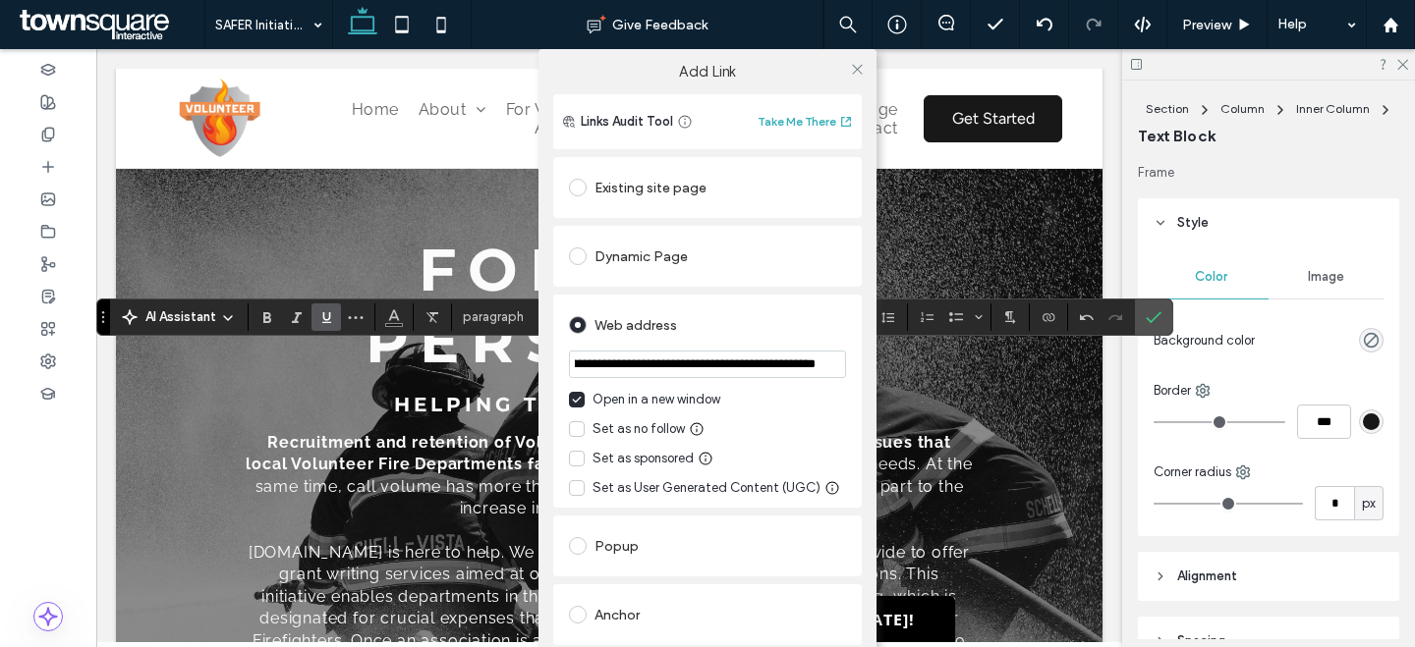
scroll to position [0, 0]
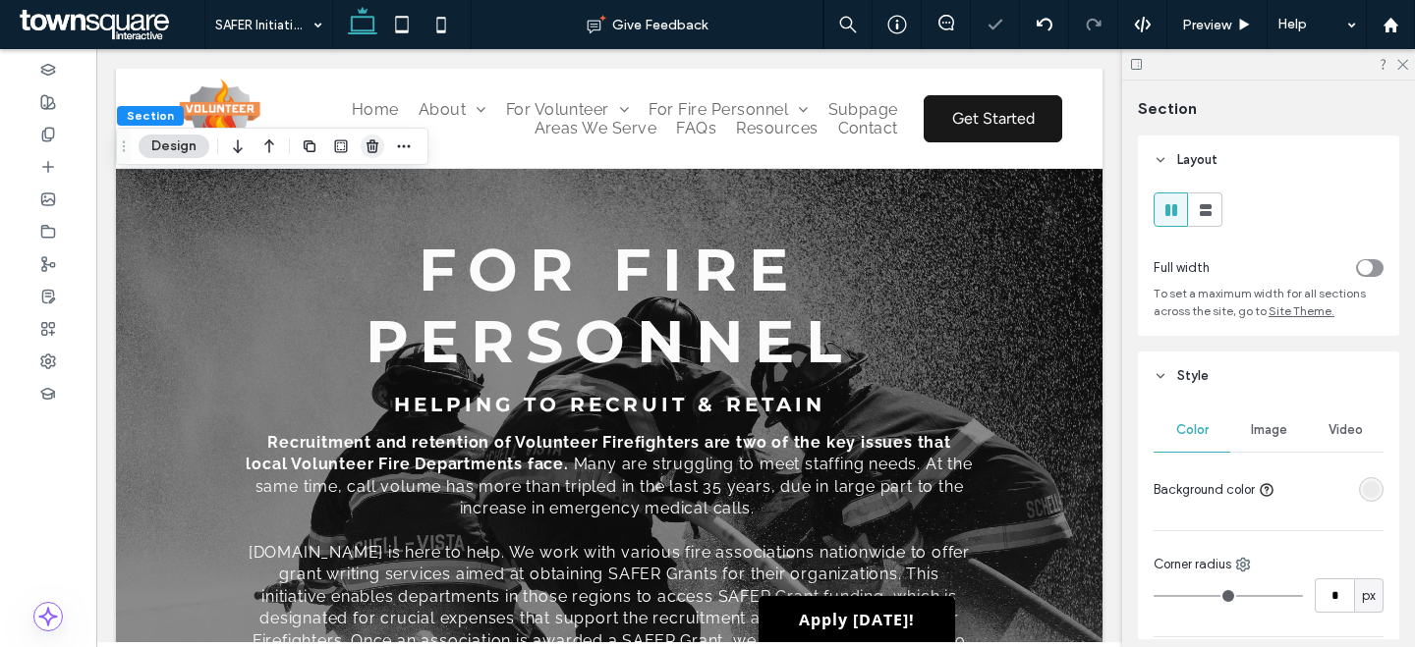
click at [370, 138] on span "button" at bounding box center [373, 147] width 24 height 24
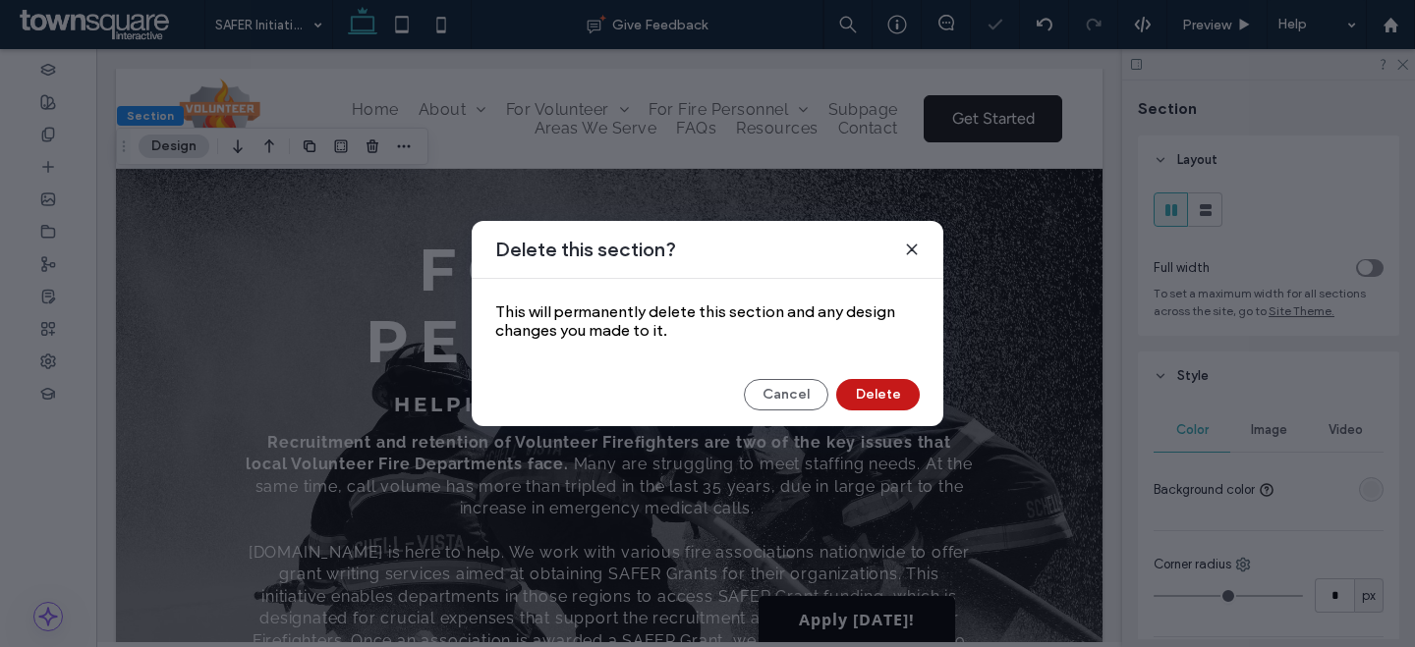
click at [891, 398] on button "Delete" at bounding box center [877, 394] width 83 height 31
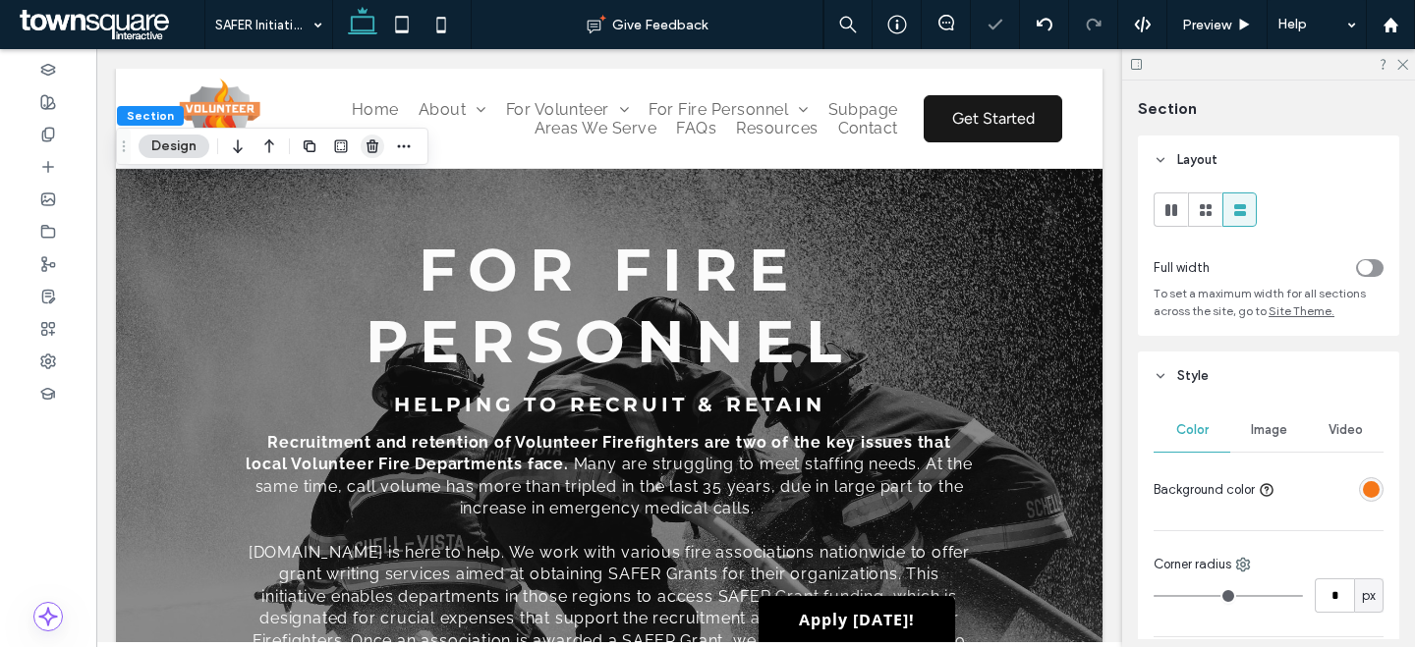
click at [370, 150] on icon "button" at bounding box center [372, 147] width 16 height 16
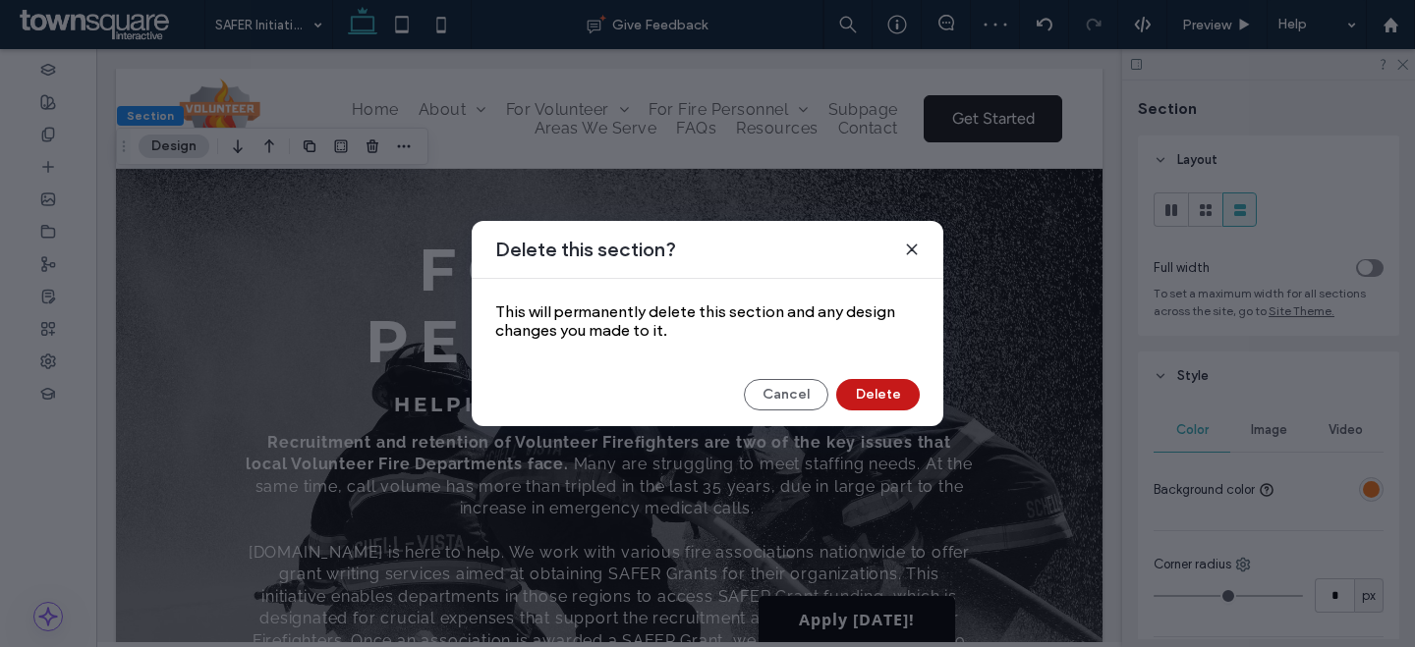
click at [861, 399] on button "Delete" at bounding box center [877, 394] width 83 height 31
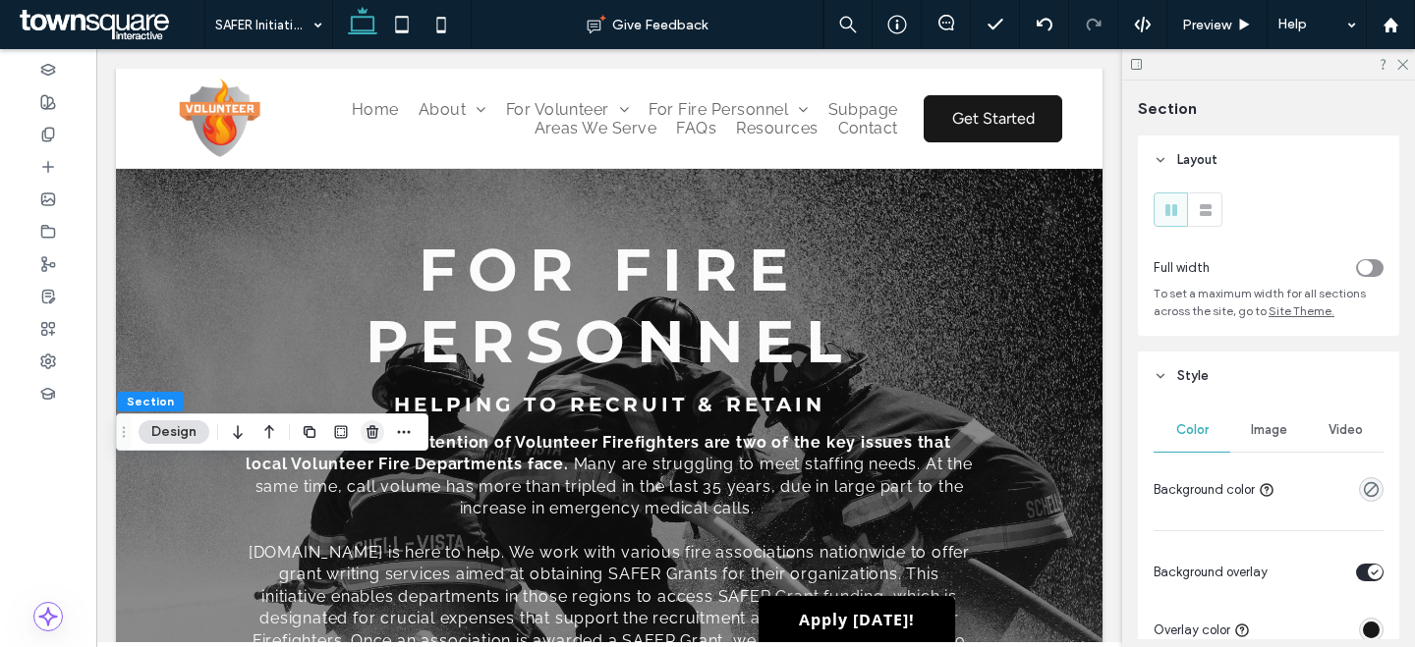
click at [376, 439] on icon "button" at bounding box center [372, 432] width 16 height 16
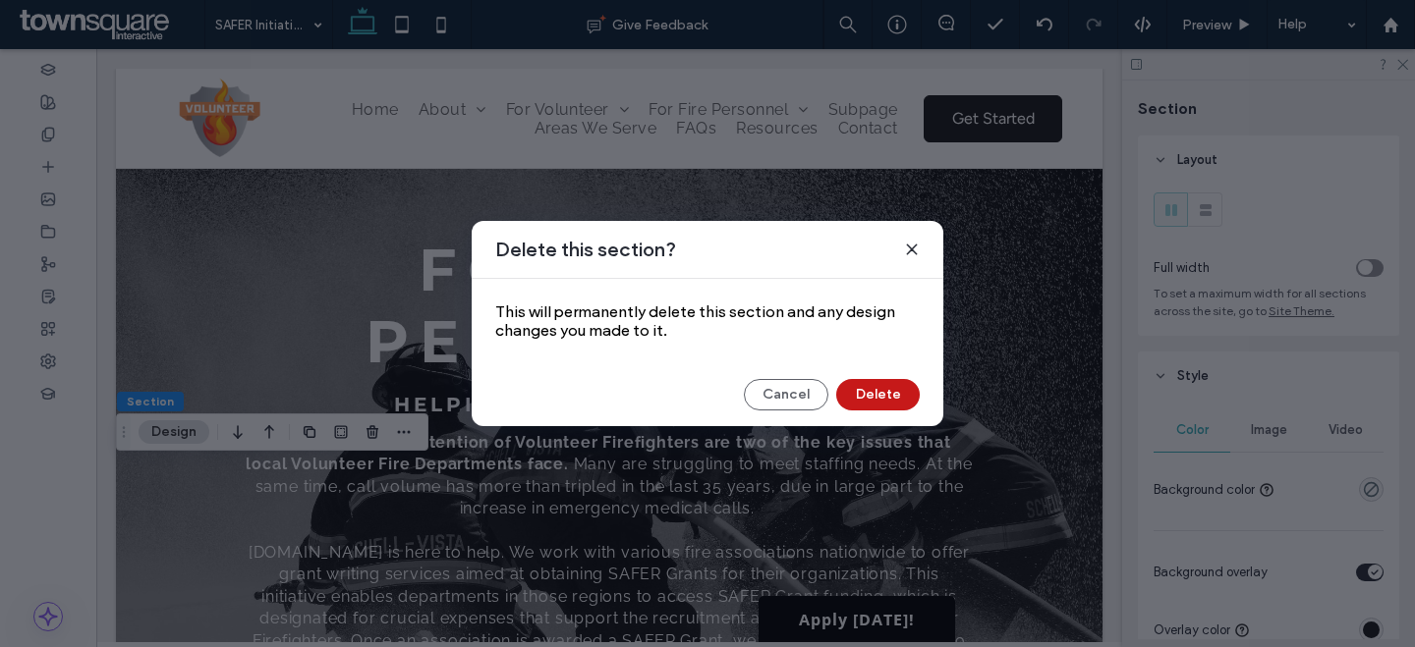
click at [896, 403] on button "Delete" at bounding box center [877, 394] width 83 height 31
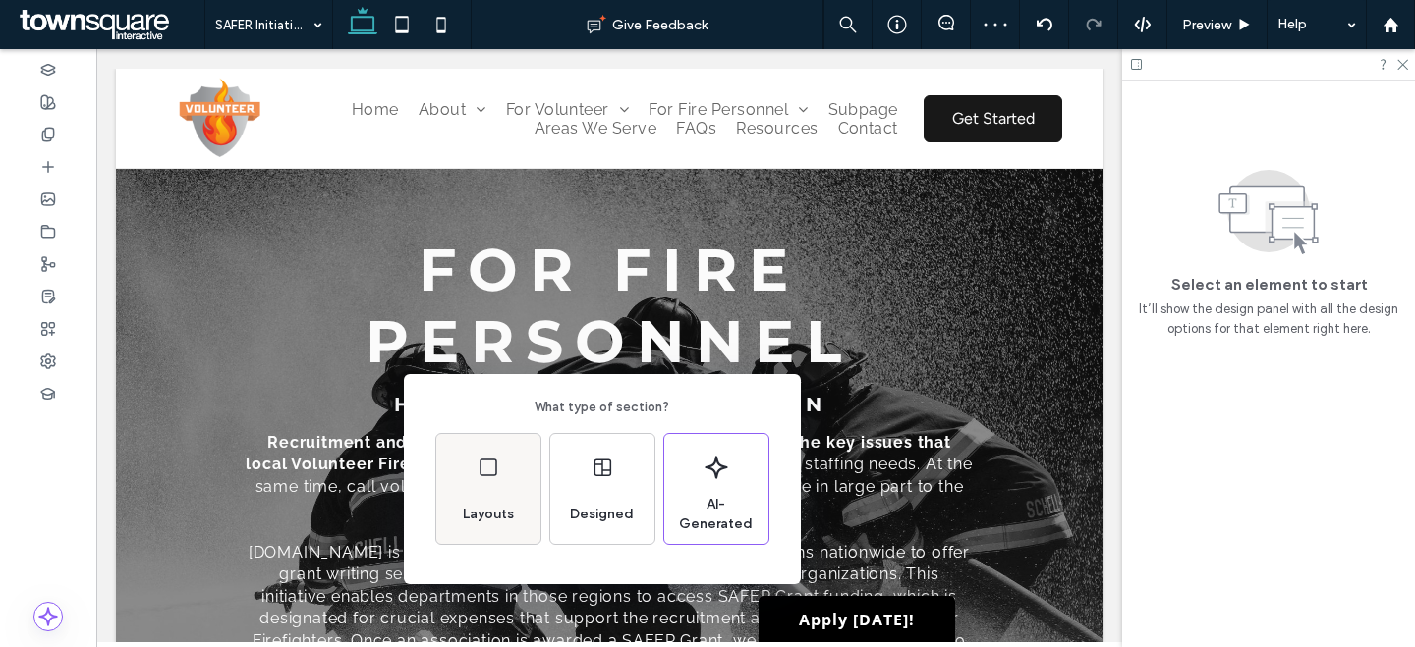
click at [475, 515] on span "Layouts" at bounding box center [488, 515] width 67 height 20
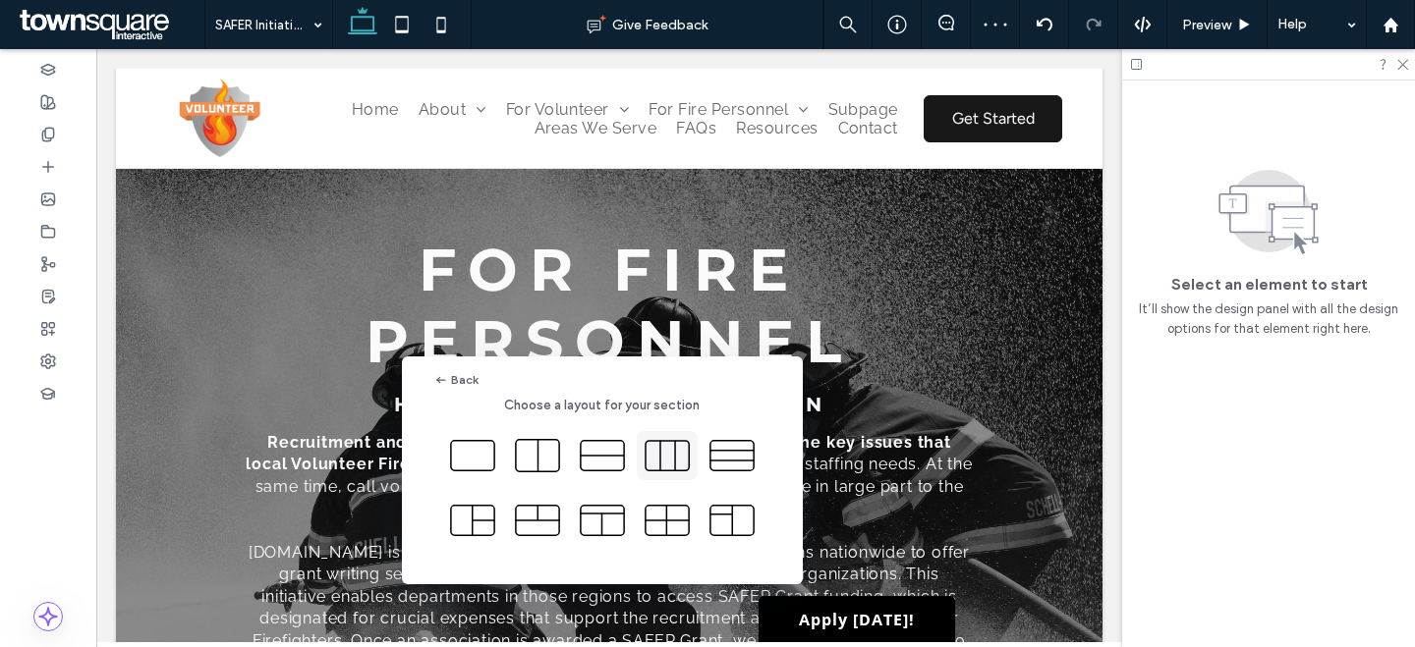
click at [671, 462] on icon at bounding box center [666, 455] width 49 height 49
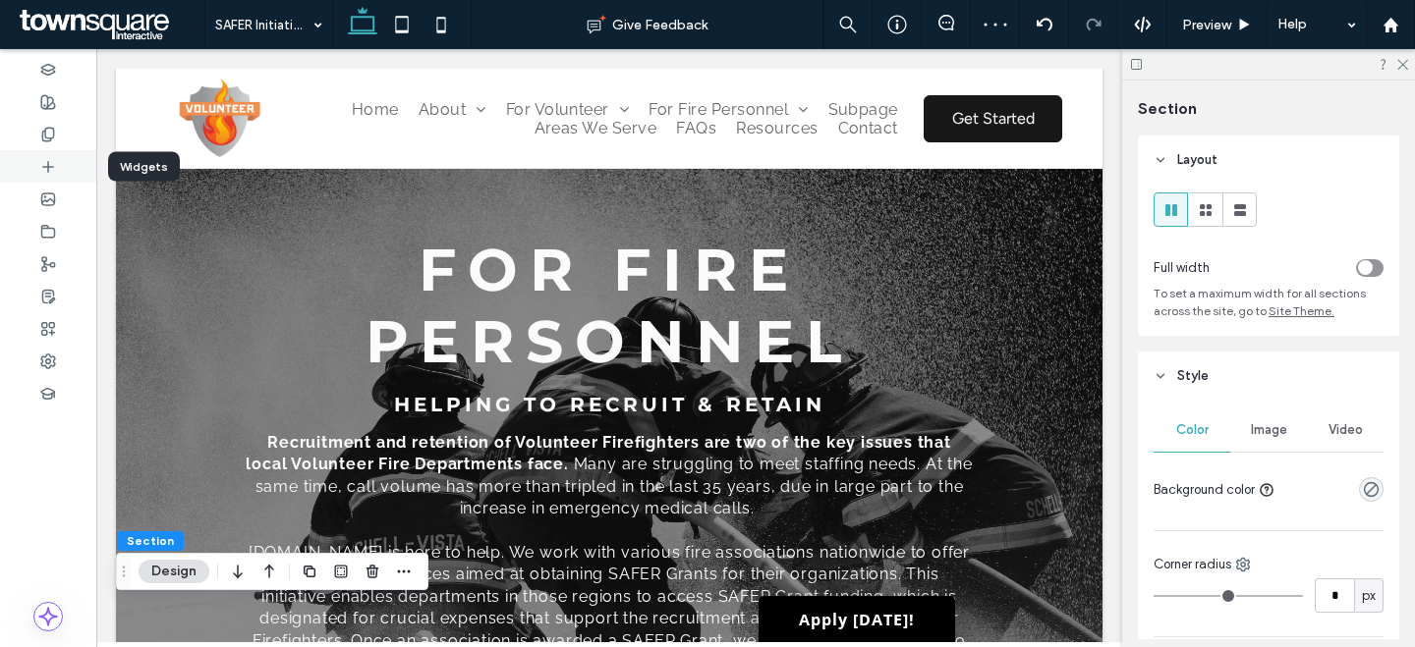
click at [50, 159] on icon at bounding box center [48, 167] width 16 height 16
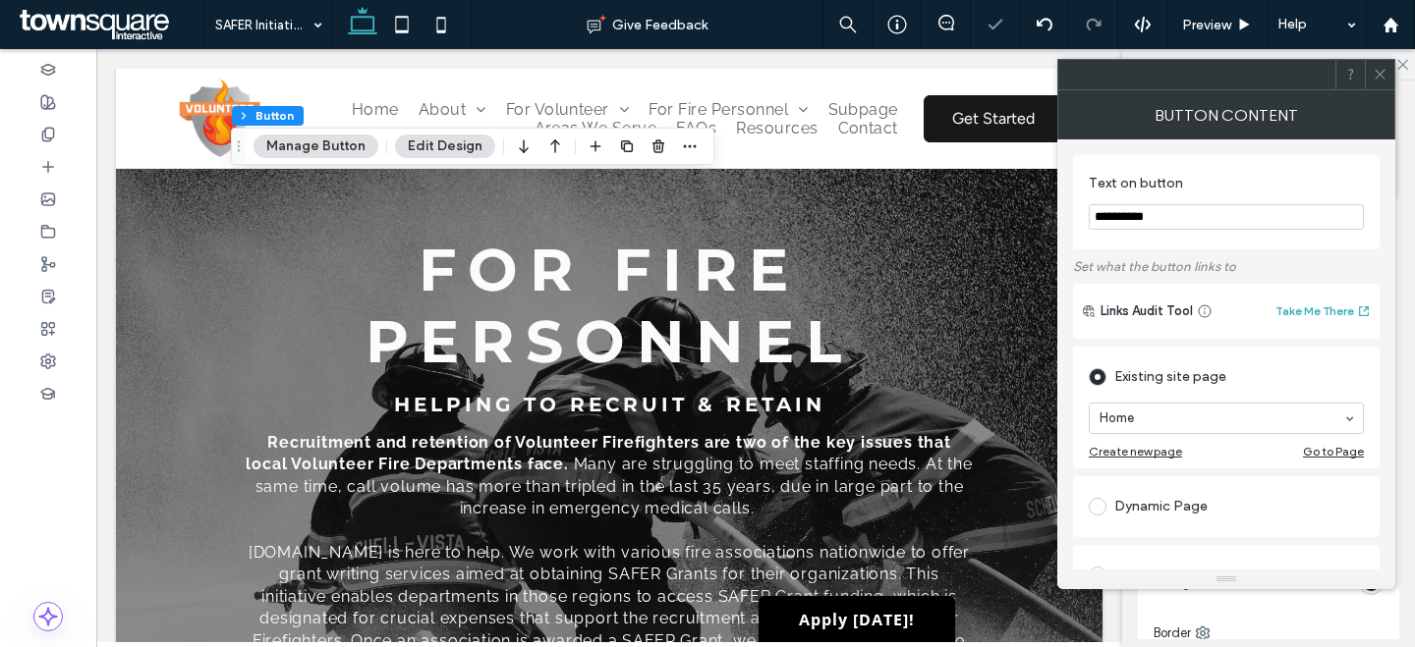
click at [239, 149] on use "Drag" at bounding box center [239, 145] width 3 height 11
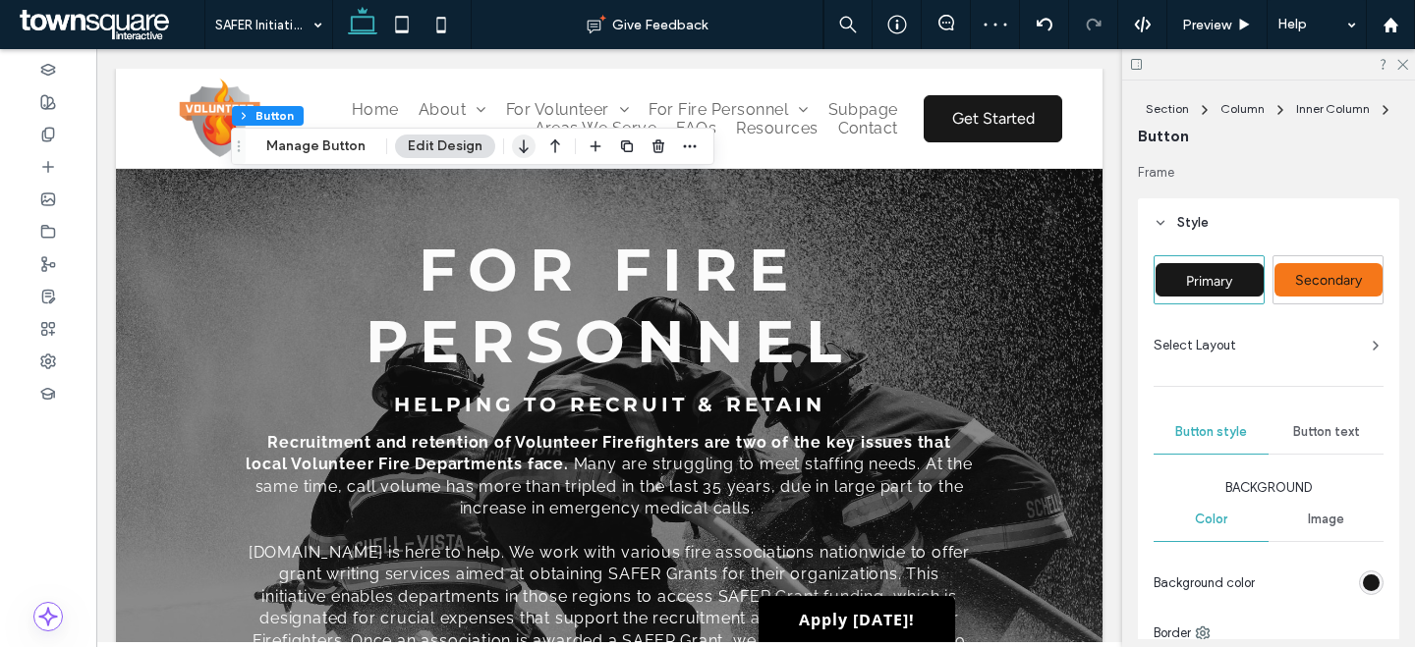
click at [518, 146] on icon "button" at bounding box center [524, 146] width 24 height 35
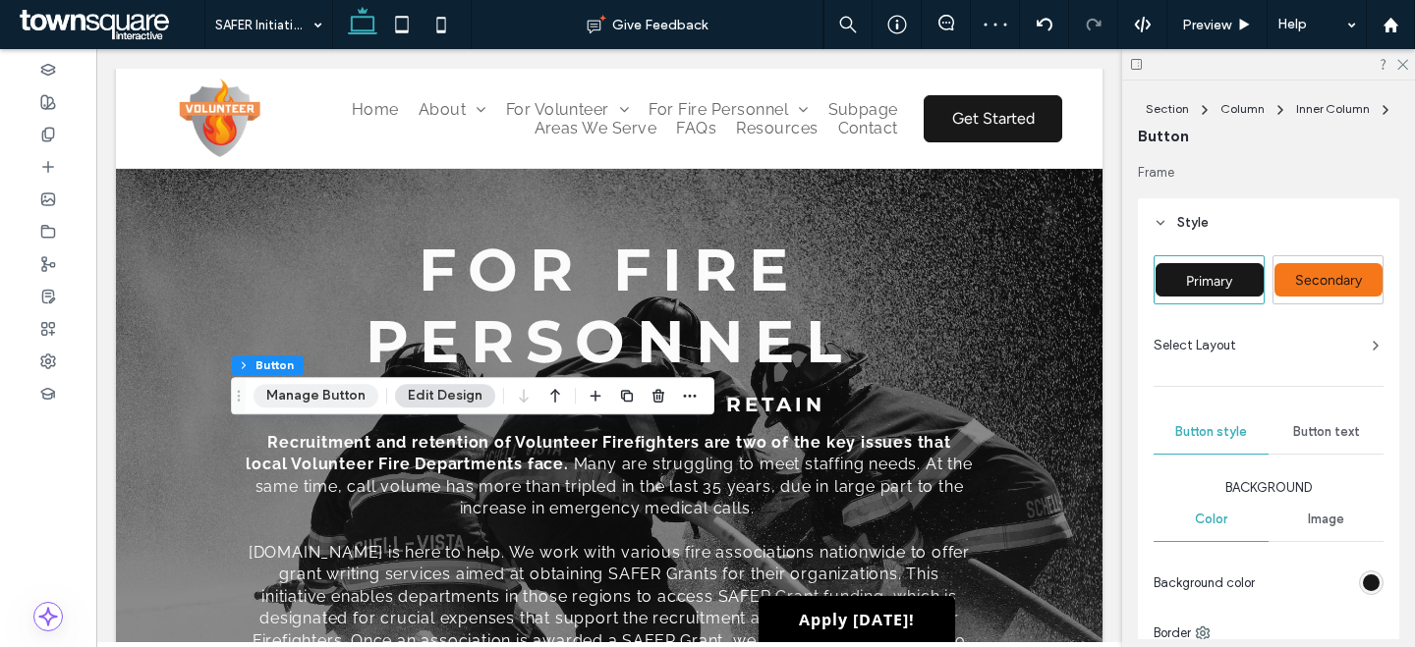
click at [351, 400] on button "Manage Button" at bounding box center [315, 396] width 125 height 24
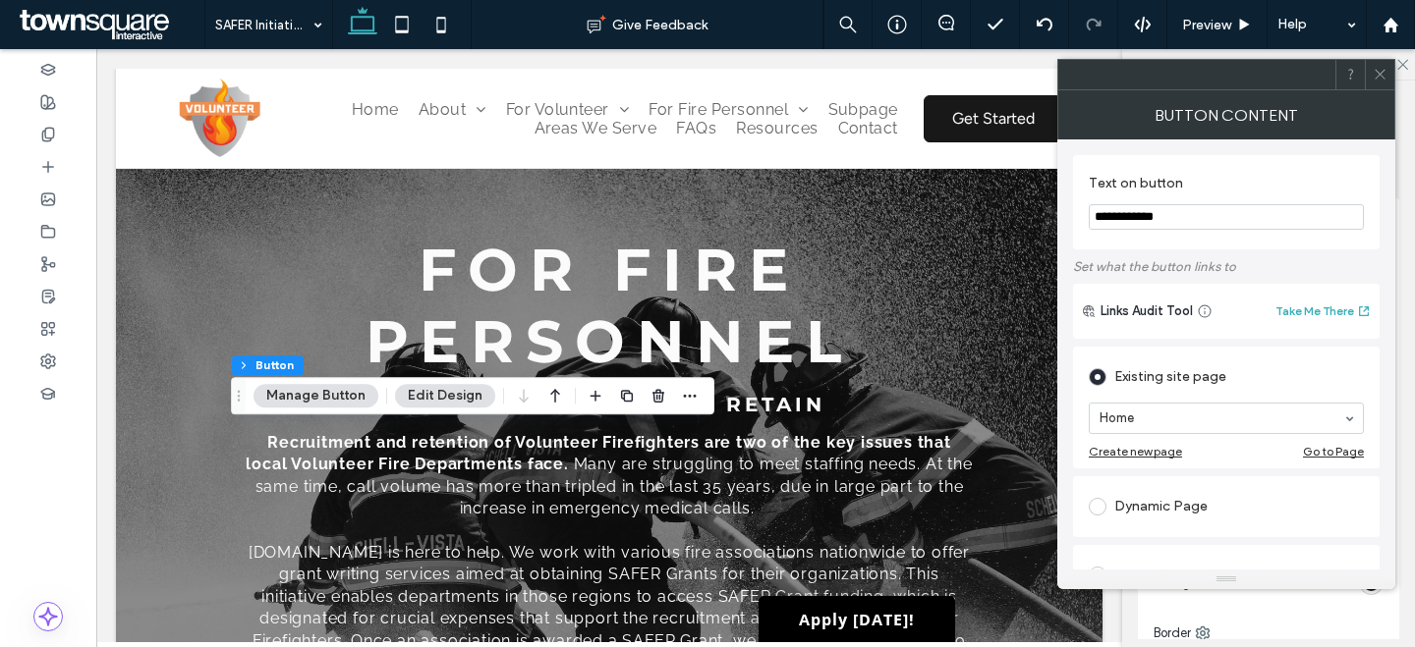
type input "**********"
click at [1382, 85] on span at bounding box center [1379, 74] width 15 height 29
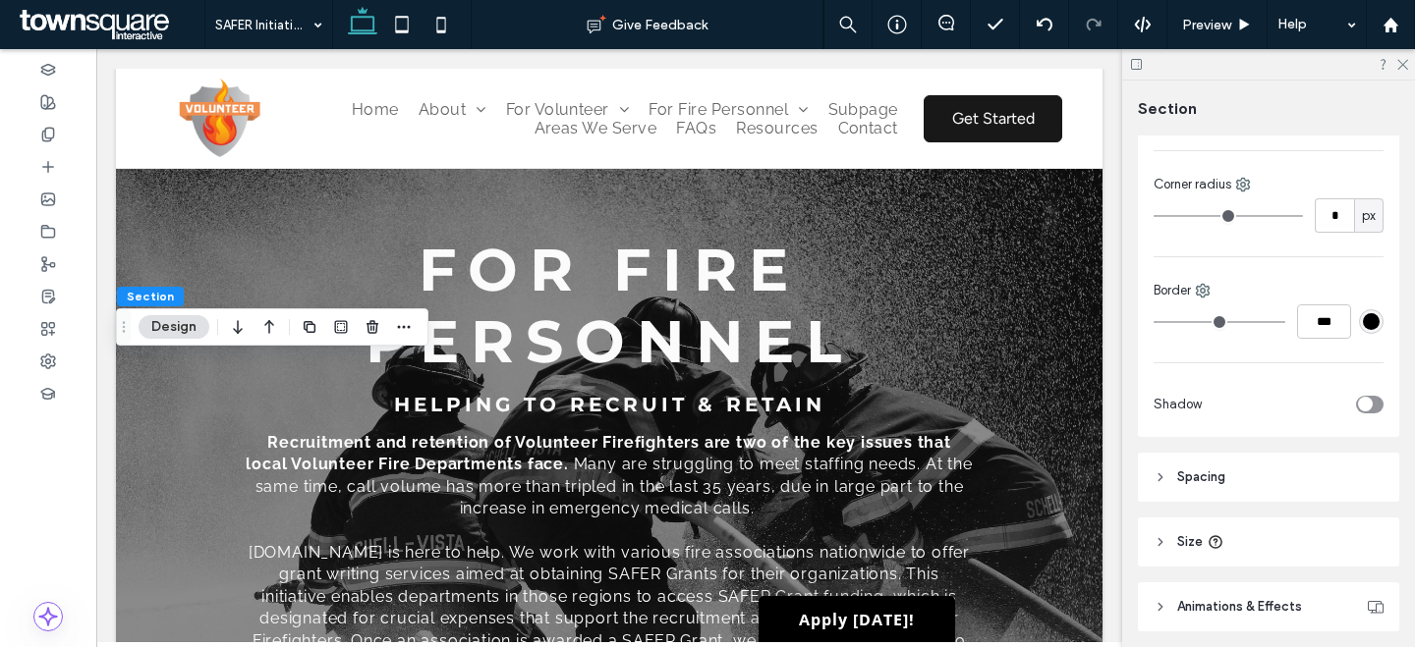
scroll to position [452, 0]
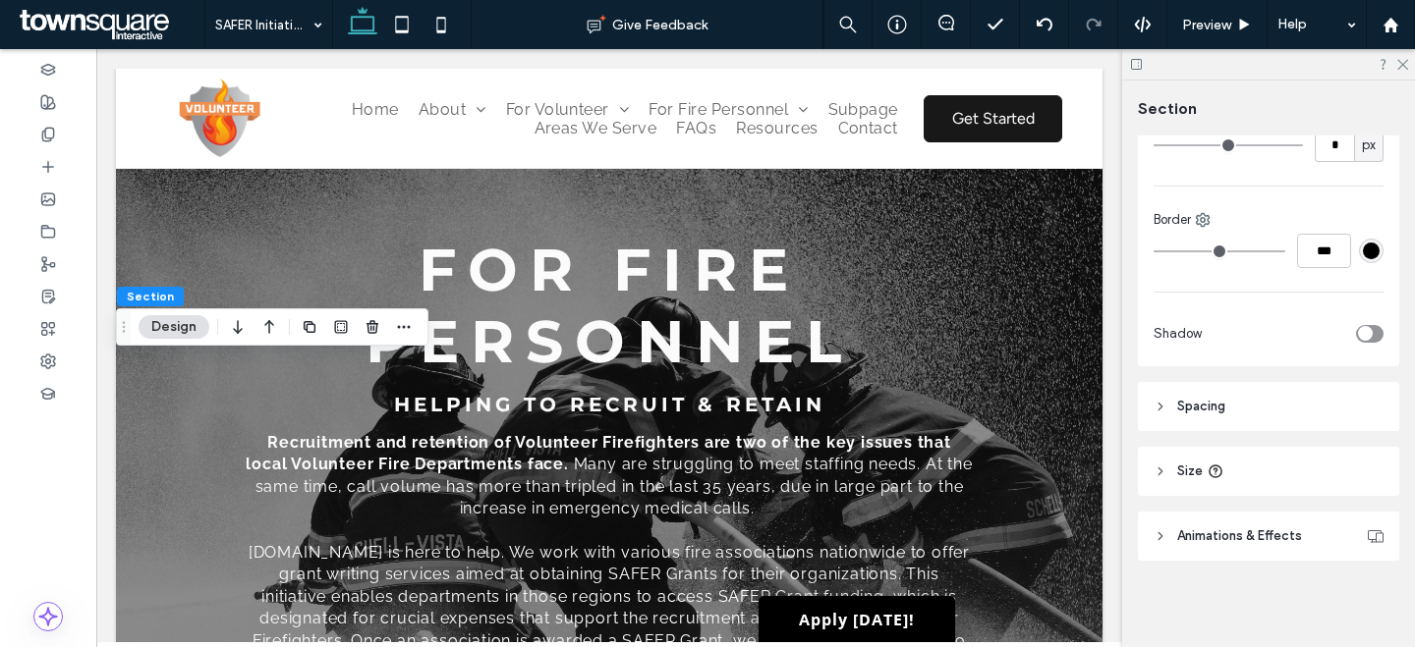
click at [1237, 405] on header "Spacing" at bounding box center [1268, 406] width 261 height 49
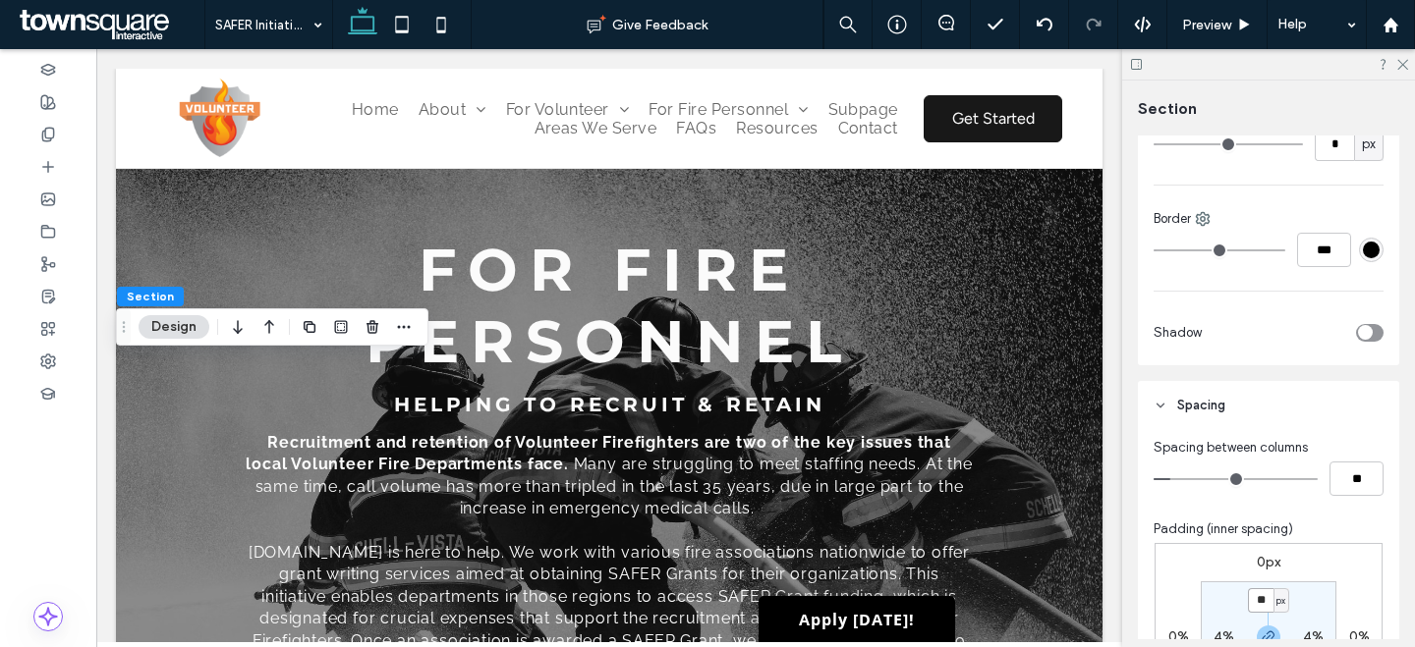
click at [1248, 602] on input "**" at bounding box center [1261, 600] width 26 height 25
type input "*"
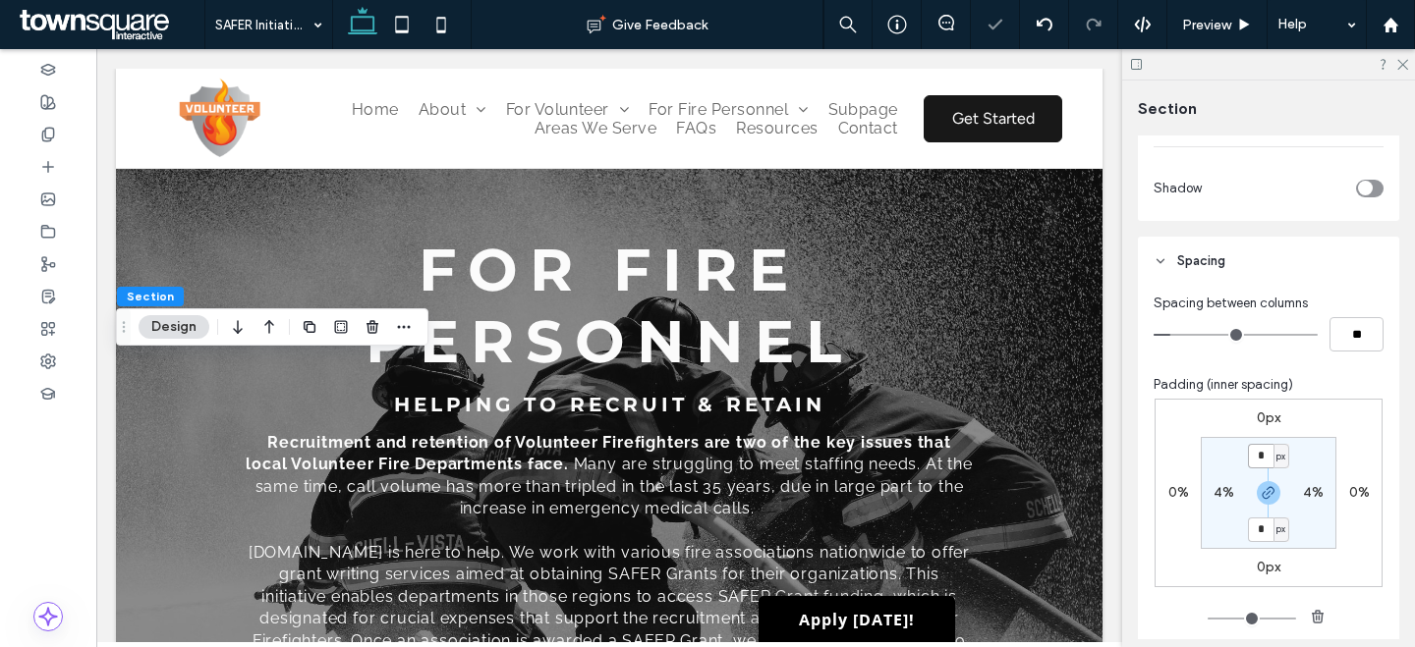
scroll to position [796, 0]
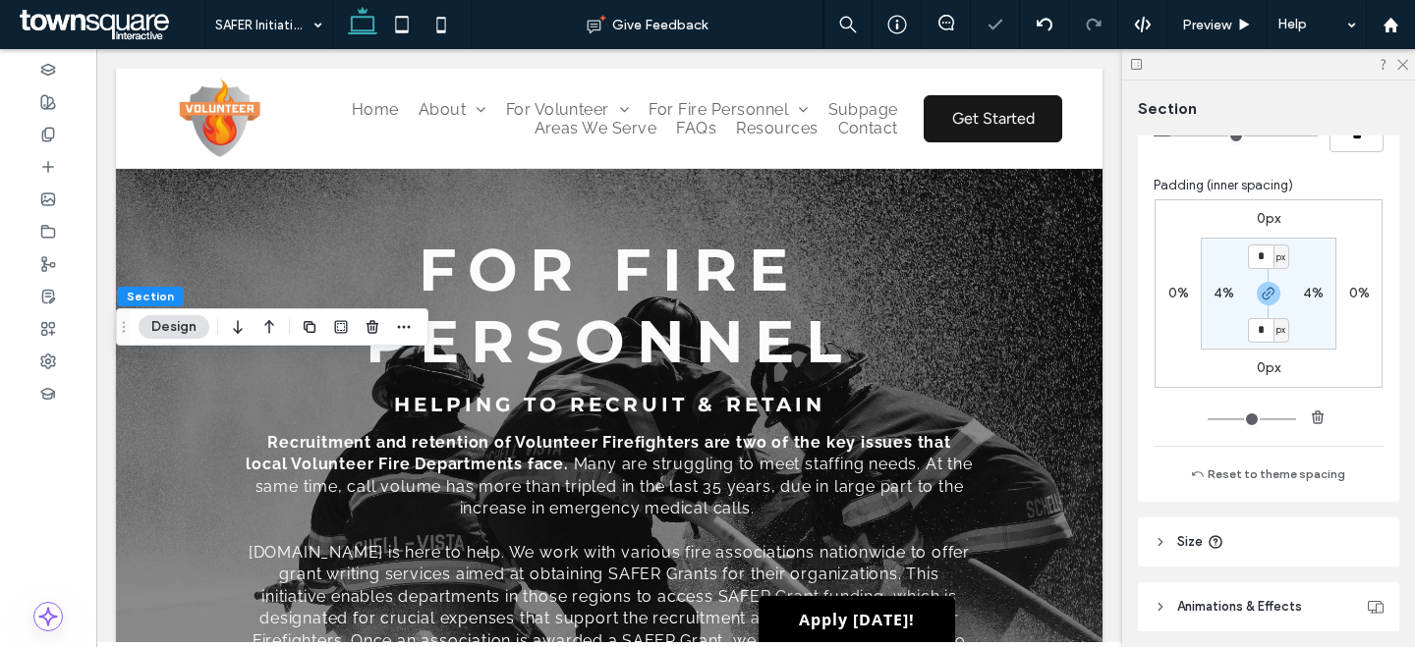
click at [1215, 297] on label "4%" at bounding box center [1223, 293] width 21 height 17
type input "*"
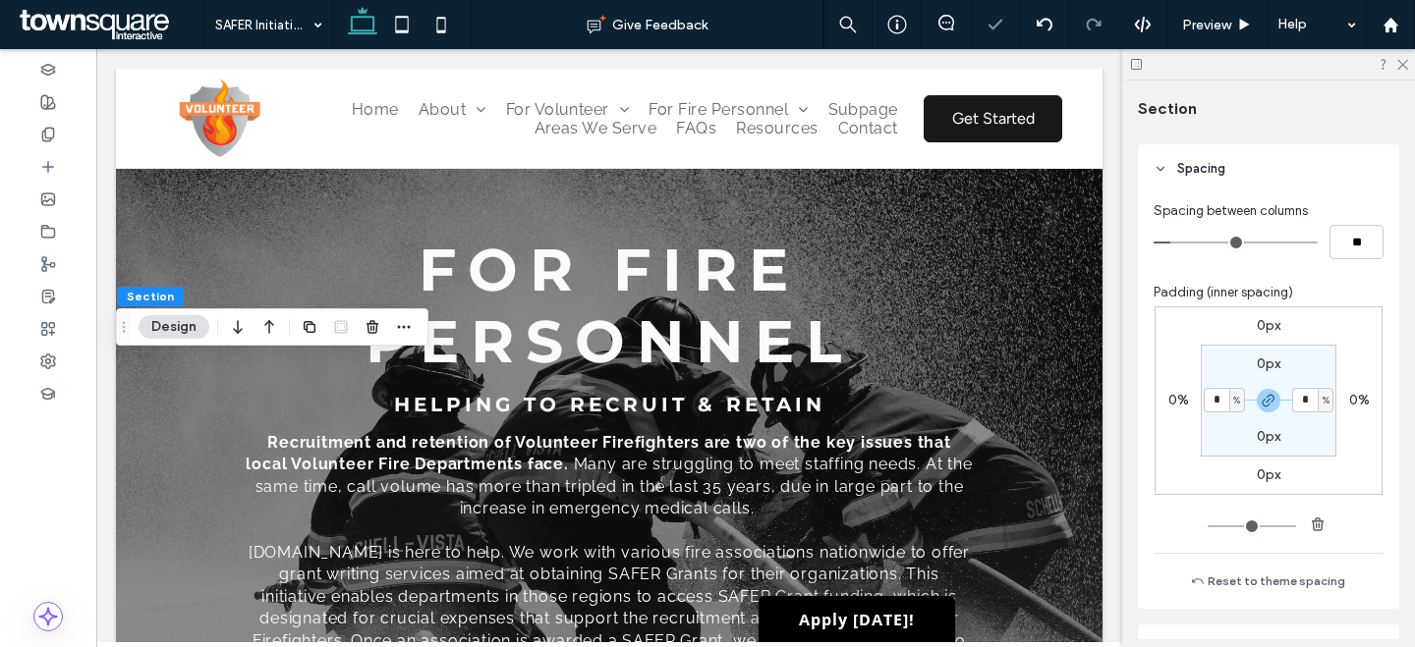
scroll to position [638, 0]
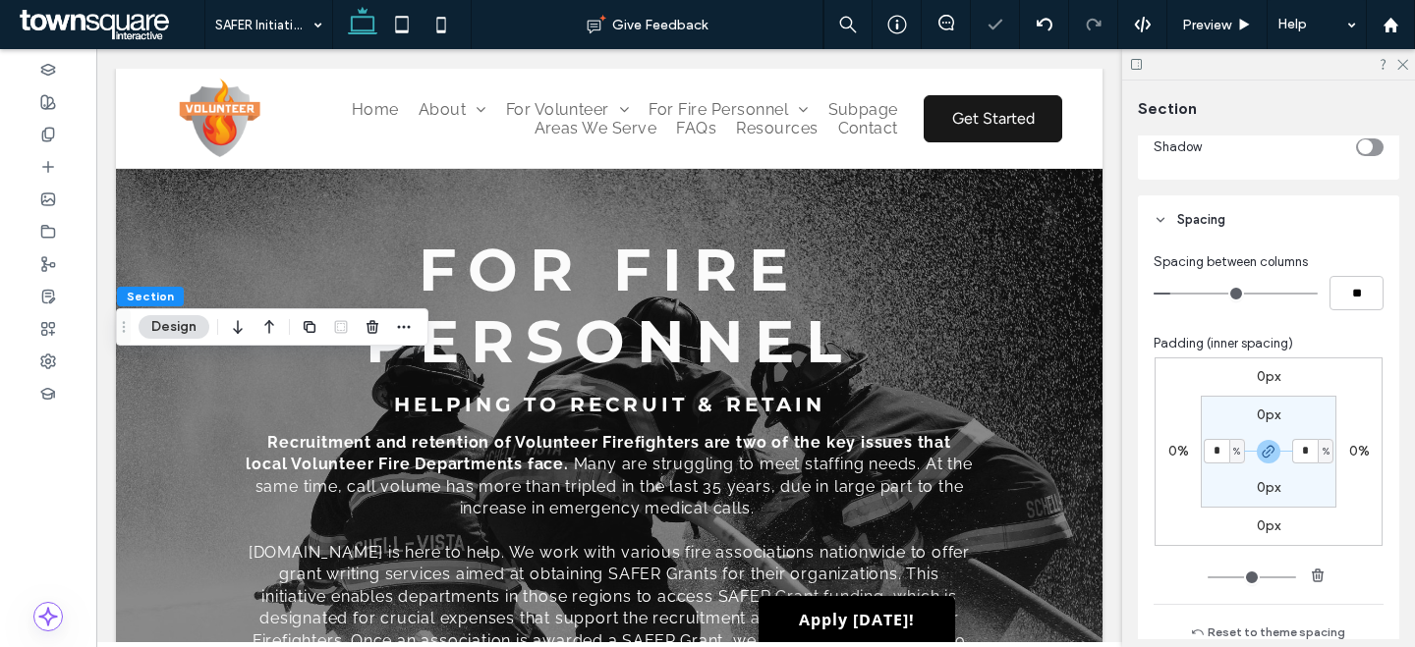
type input "*"
type input "**"
type input "*"
type input "**"
type input "*"
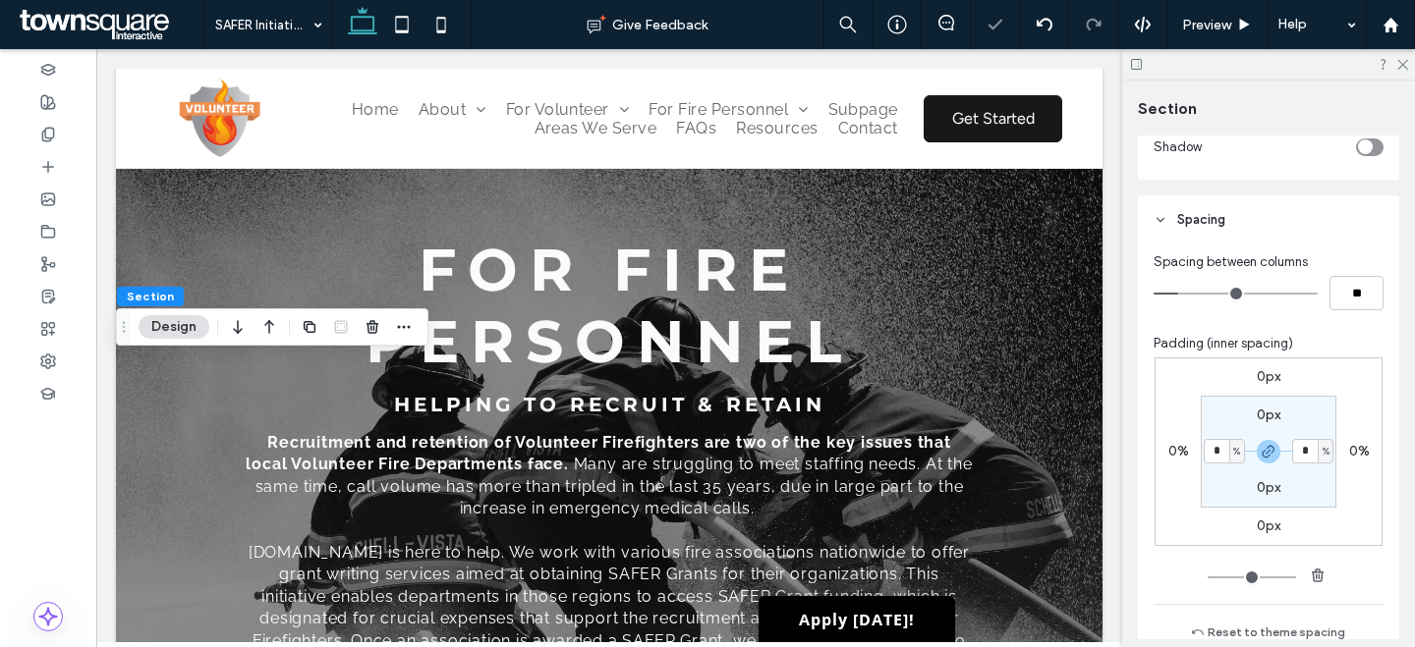
type input "**"
drag, startPoint x: 1180, startPoint y: 291, endPoint x: 1105, endPoint y: 285, distance: 74.9
type input "*"
click at [1153, 293] on input "range" at bounding box center [1235, 294] width 164 height 2
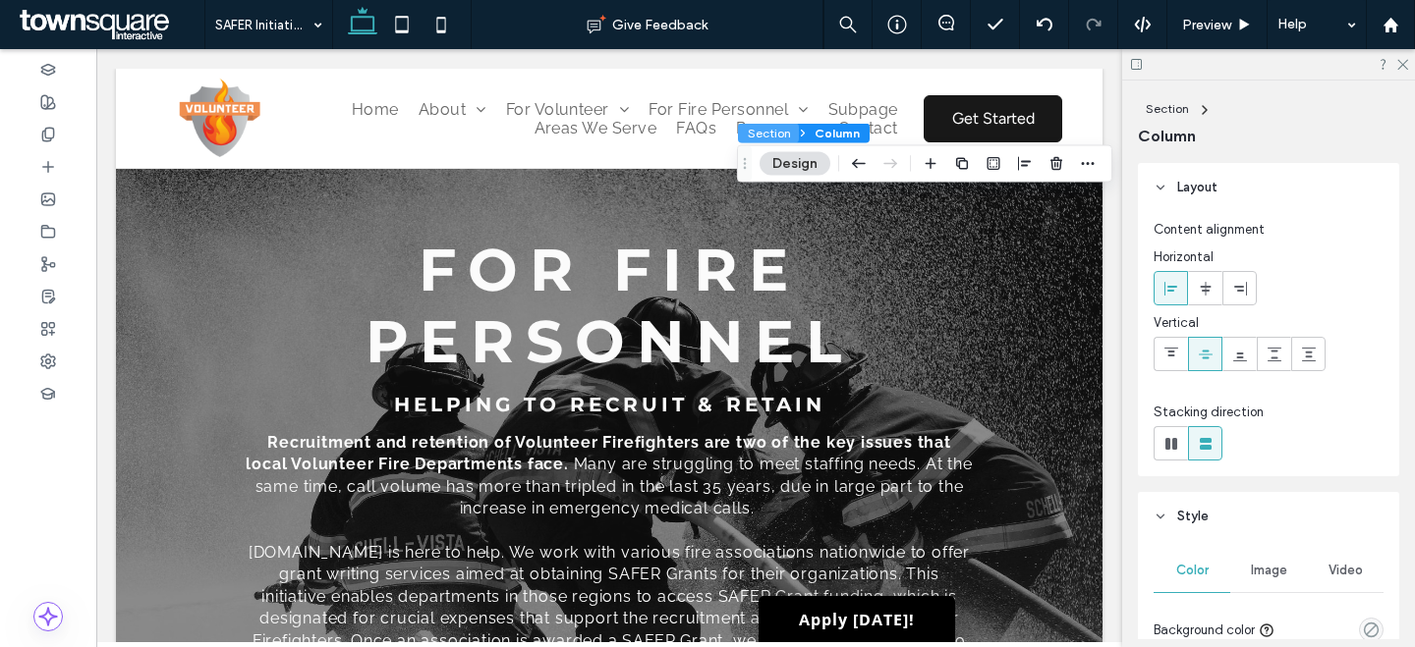
click at [754, 128] on button "Section" at bounding box center [768, 134] width 61 height 20
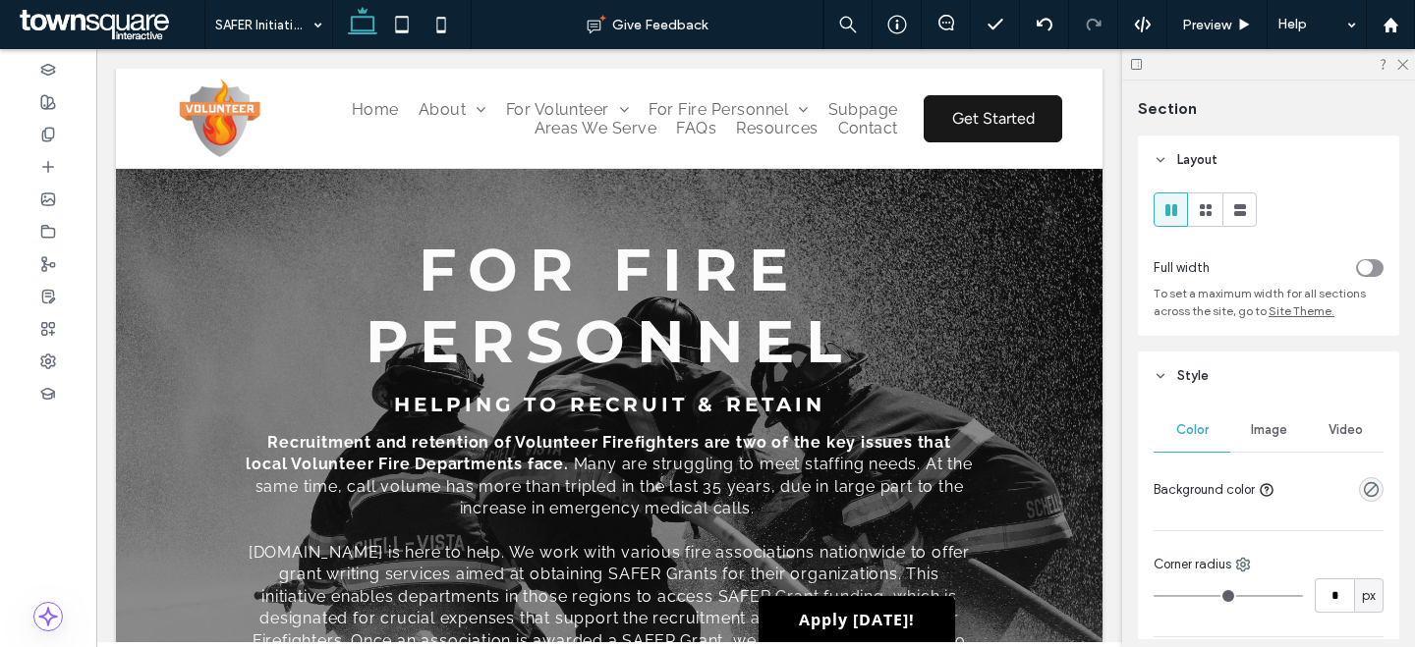
type input "***"
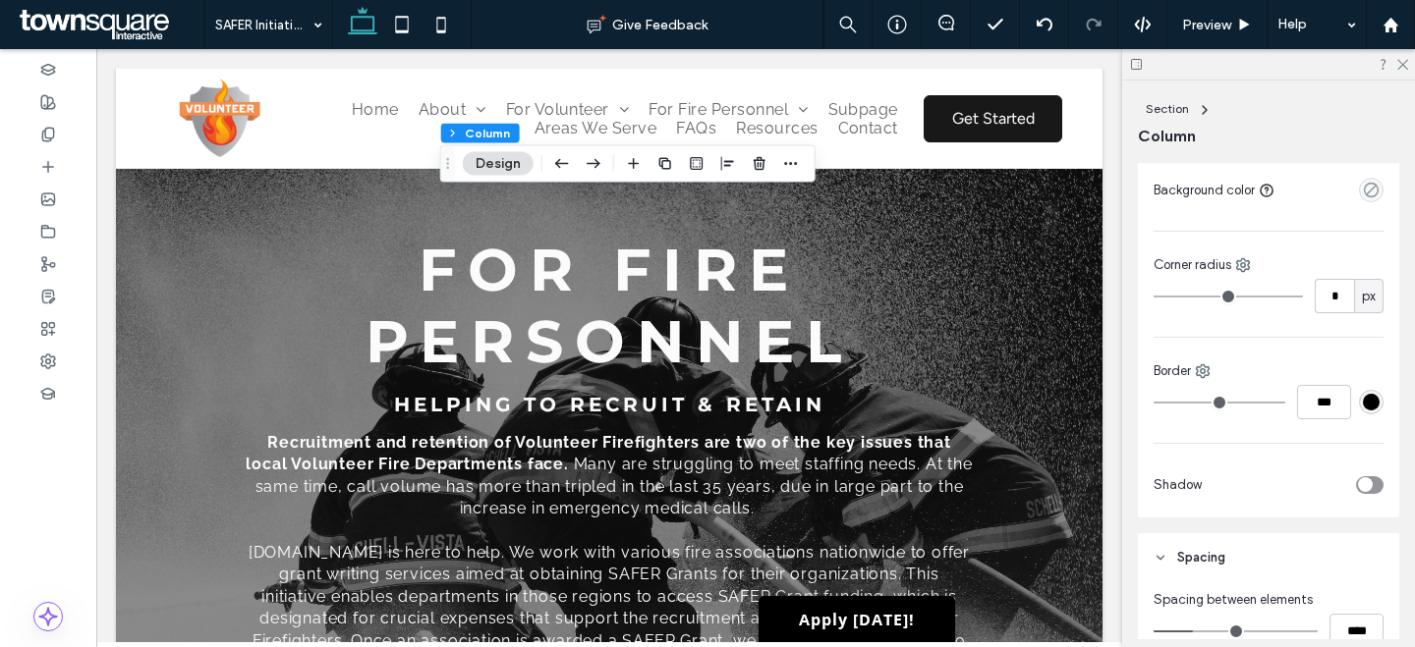
scroll to position [345, 0]
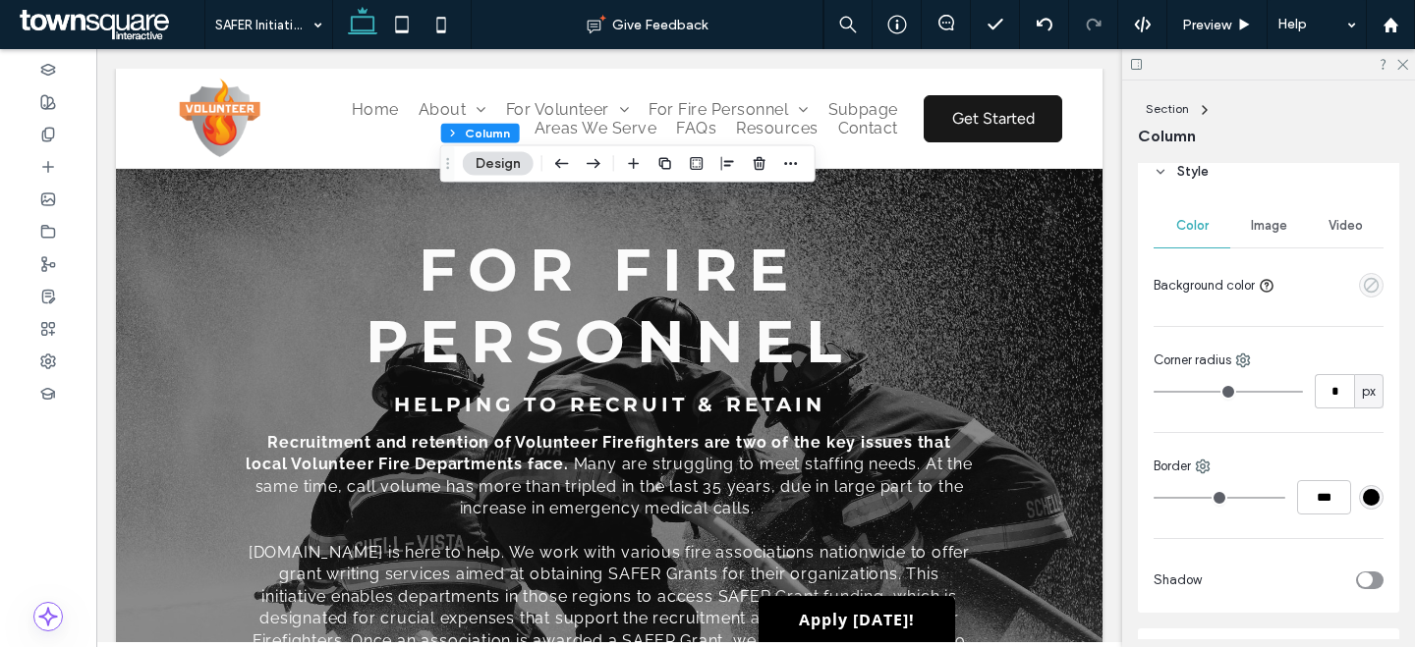
click at [1365, 289] on use "empty color" at bounding box center [1370, 285] width 15 height 15
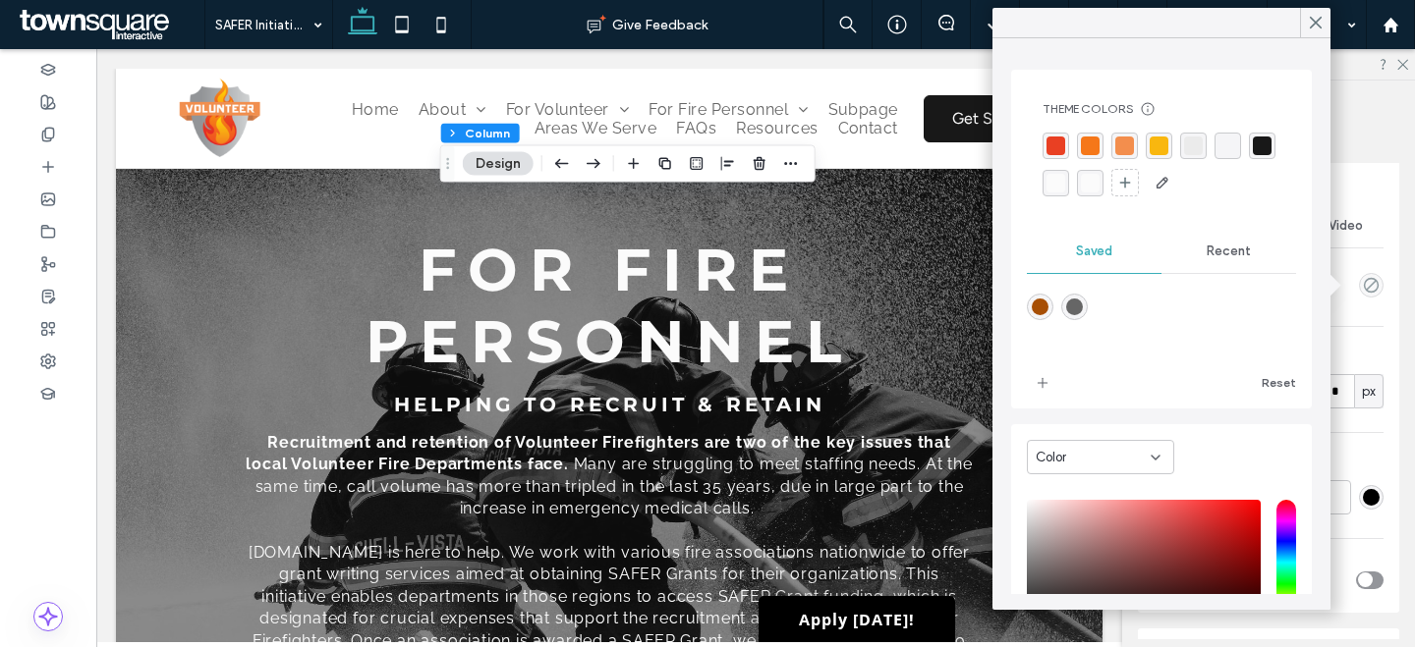
click at [1252, 155] on div "rgba(24, 24, 24, 1)" at bounding box center [1261, 146] width 19 height 19
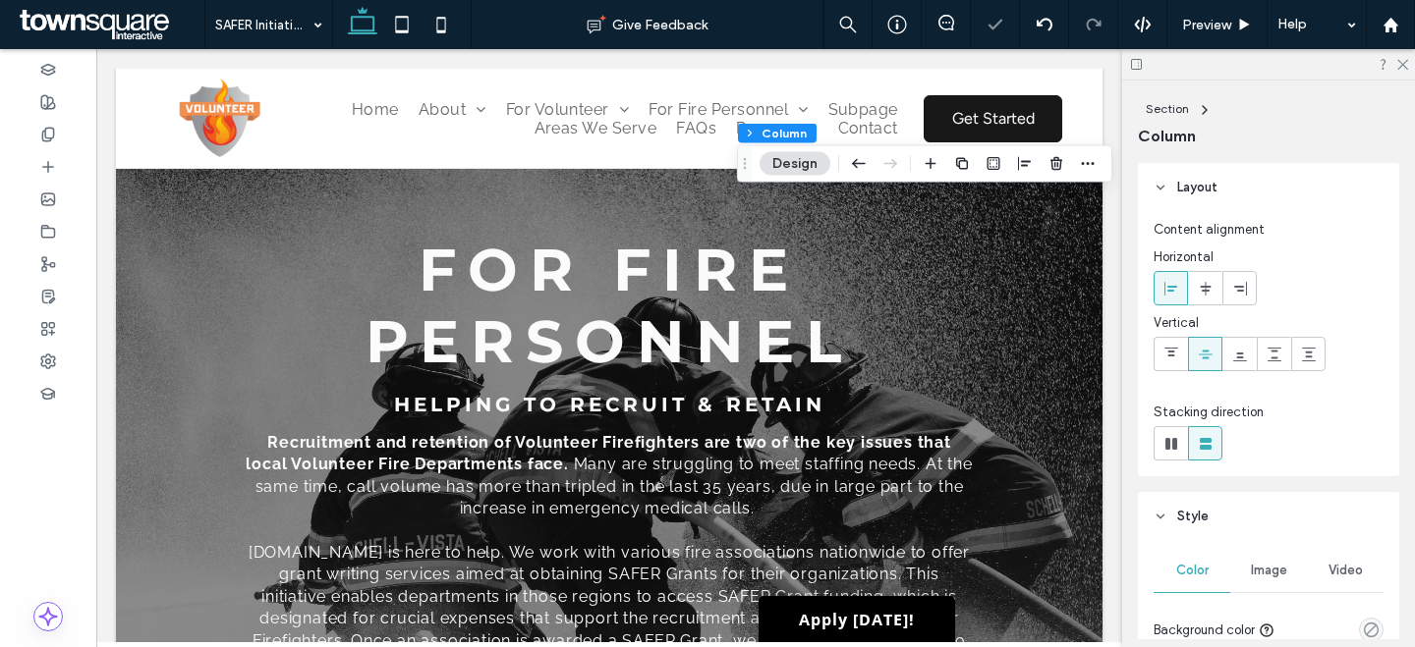
click at [1269, 571] on span "Image" at bounding box center [1269, 571] width 36 height 16
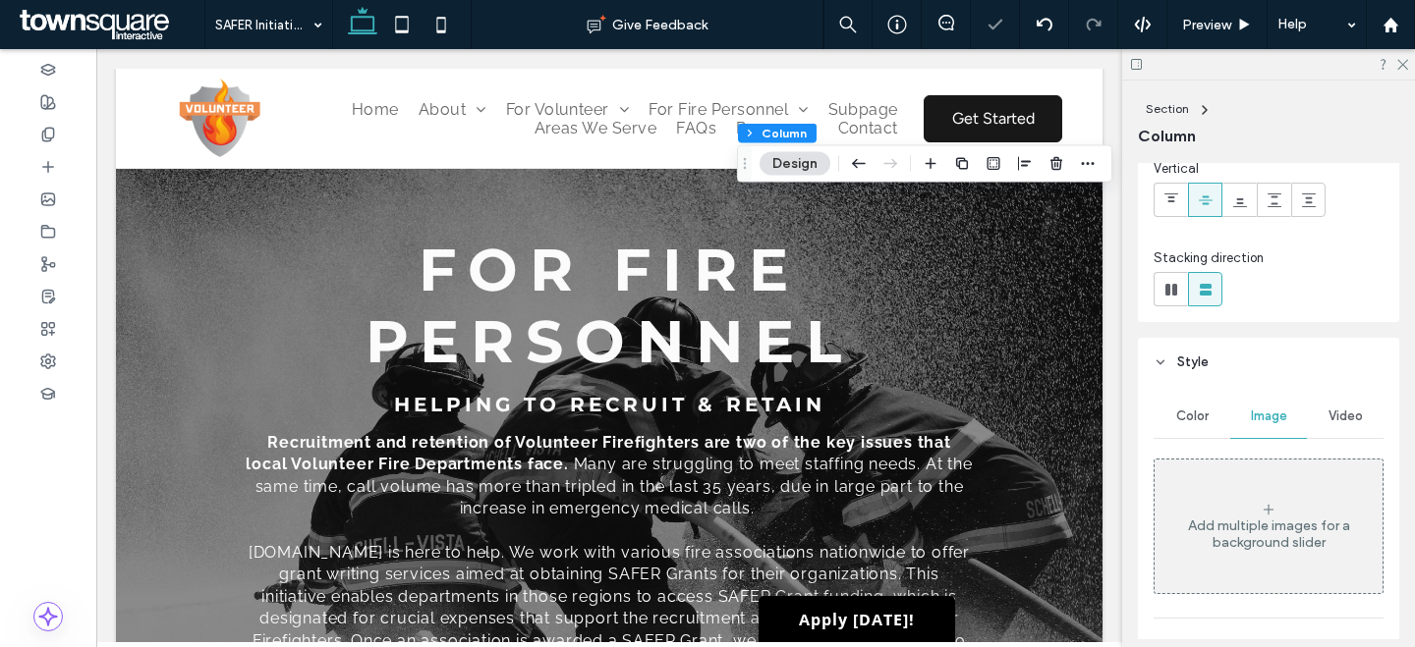
scroll to position [392, 0]
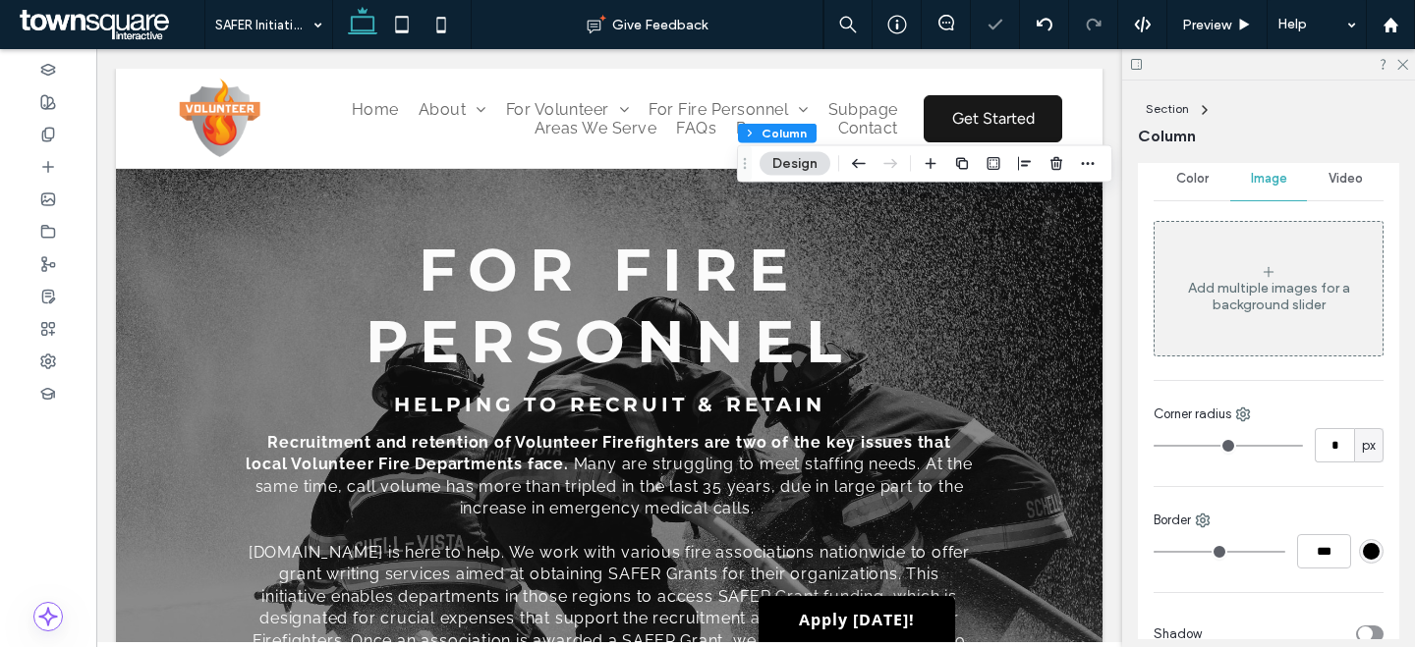
click at [1266, 318] on div "Add multiple images for a background slider" at bounding box center [1268, 289] width 228 height 130
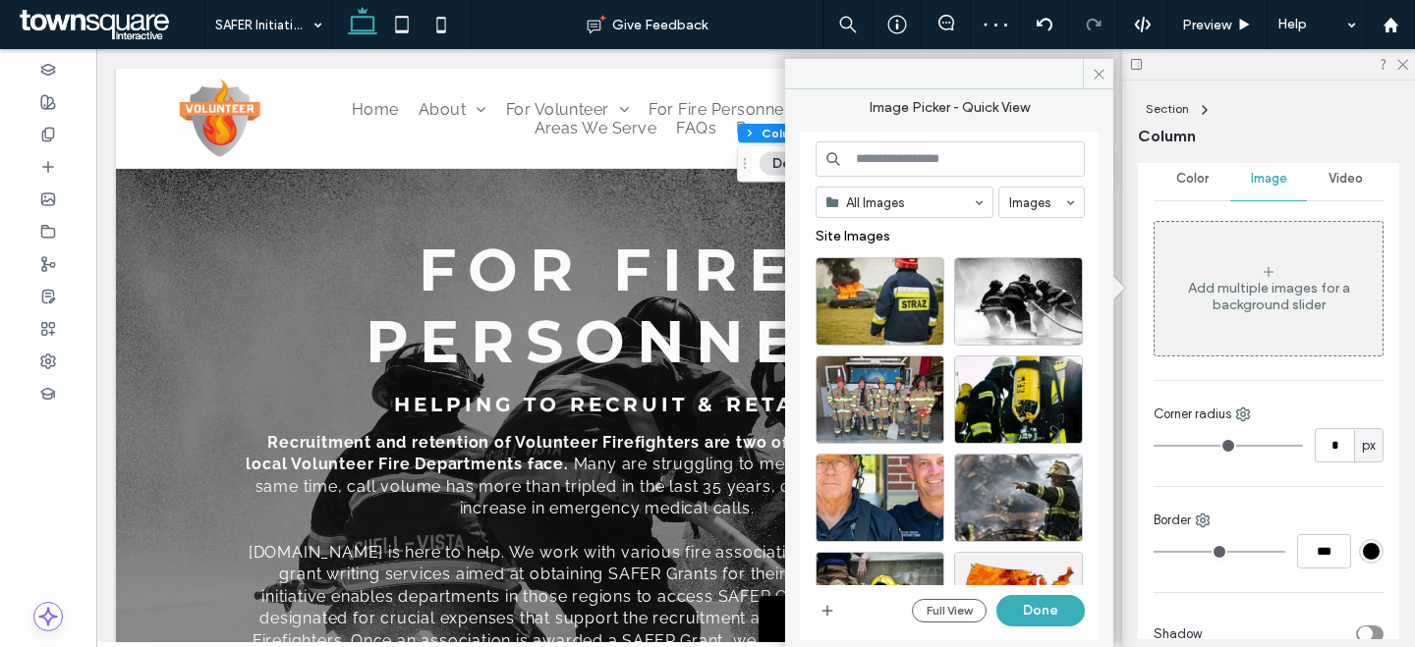
scroll to position [158, 0]
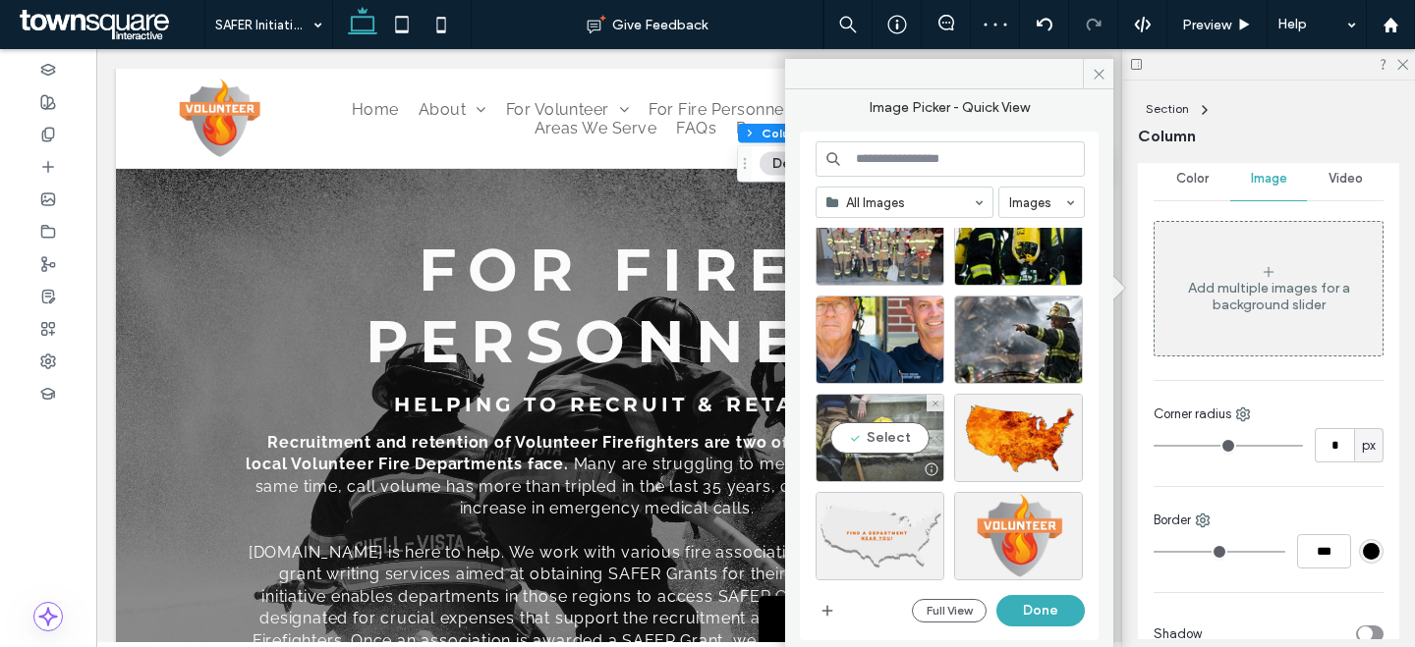
click at [892, 428] on div "Select" at bounding box center [879, 438] width 129 height 88
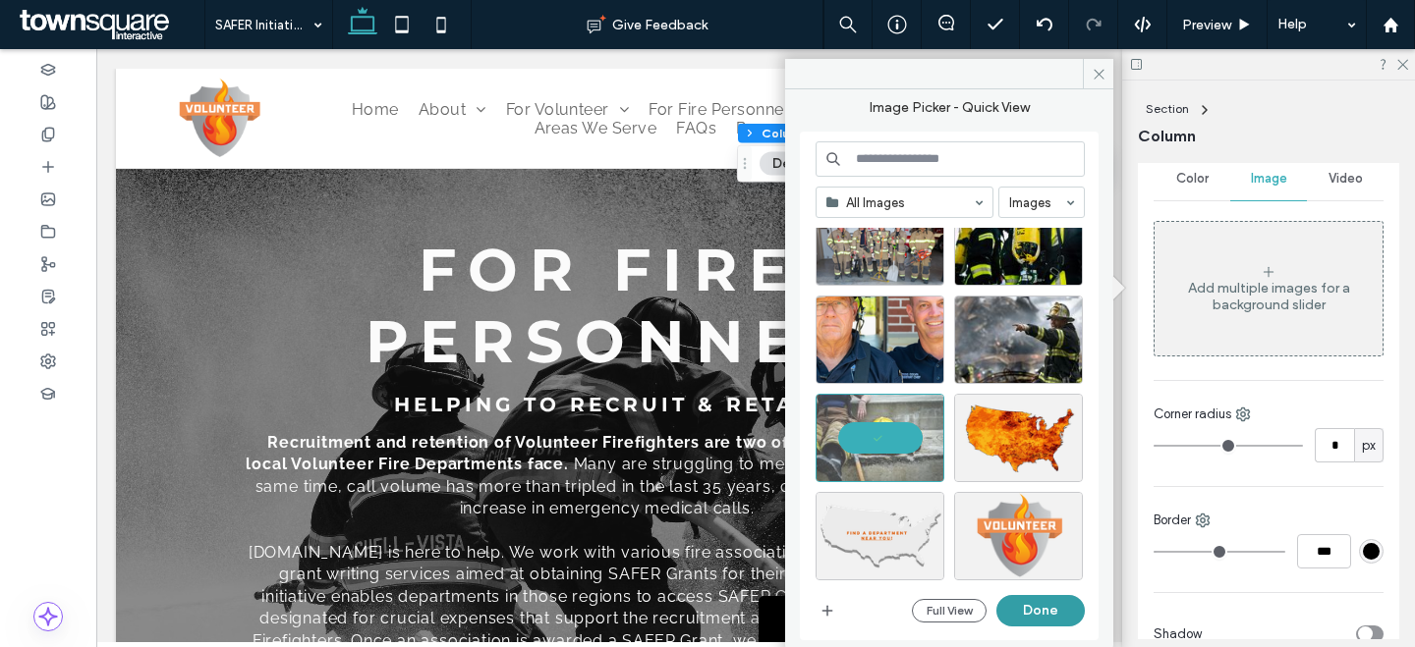
click at [1036, 609] on button "Done" at bounding box center [1040, 610] width 88 height 31
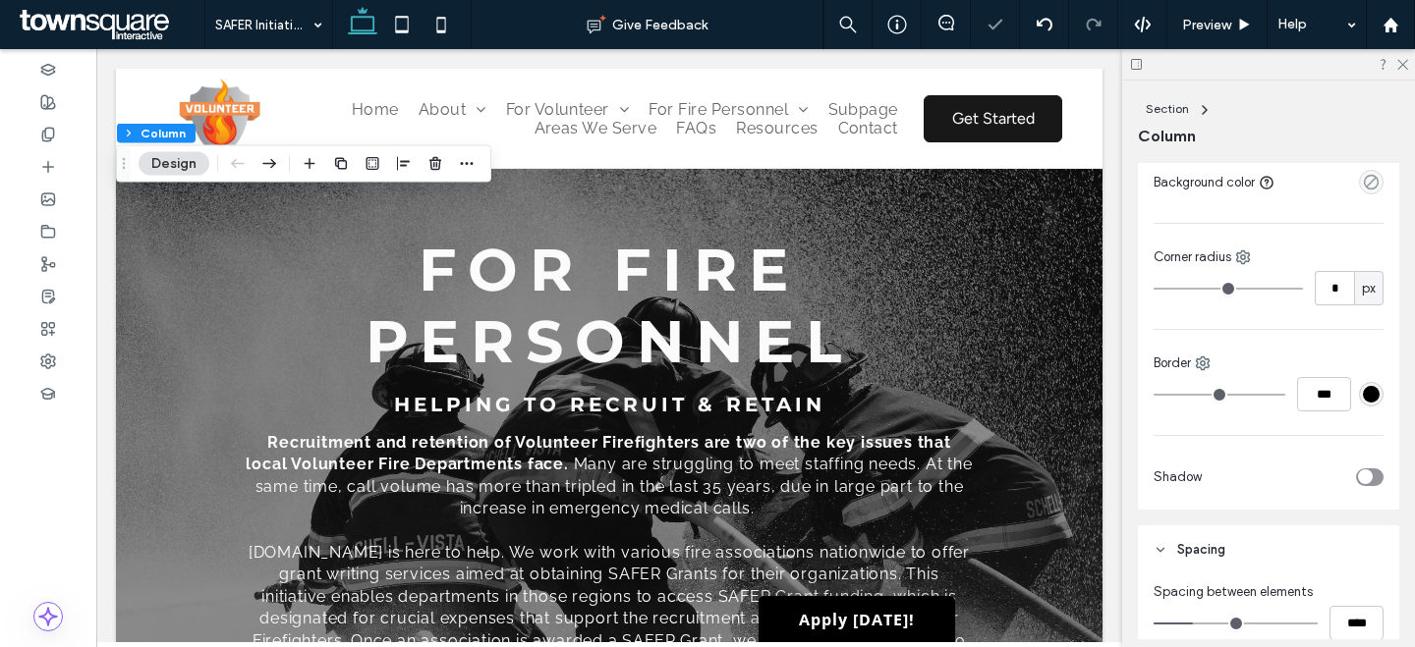
scroll to position [401, 0]
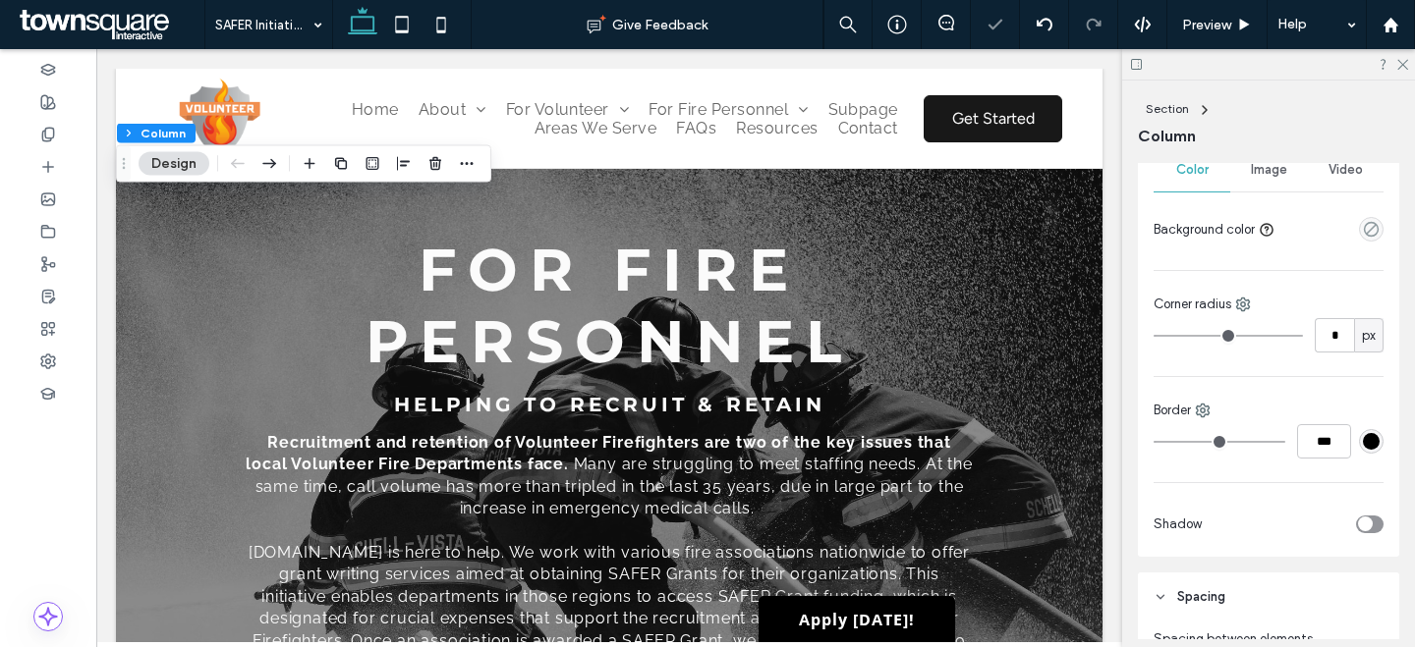
click at [1243, 171] on div "Image" at bounding box center [1268, 169] width 77 height 43
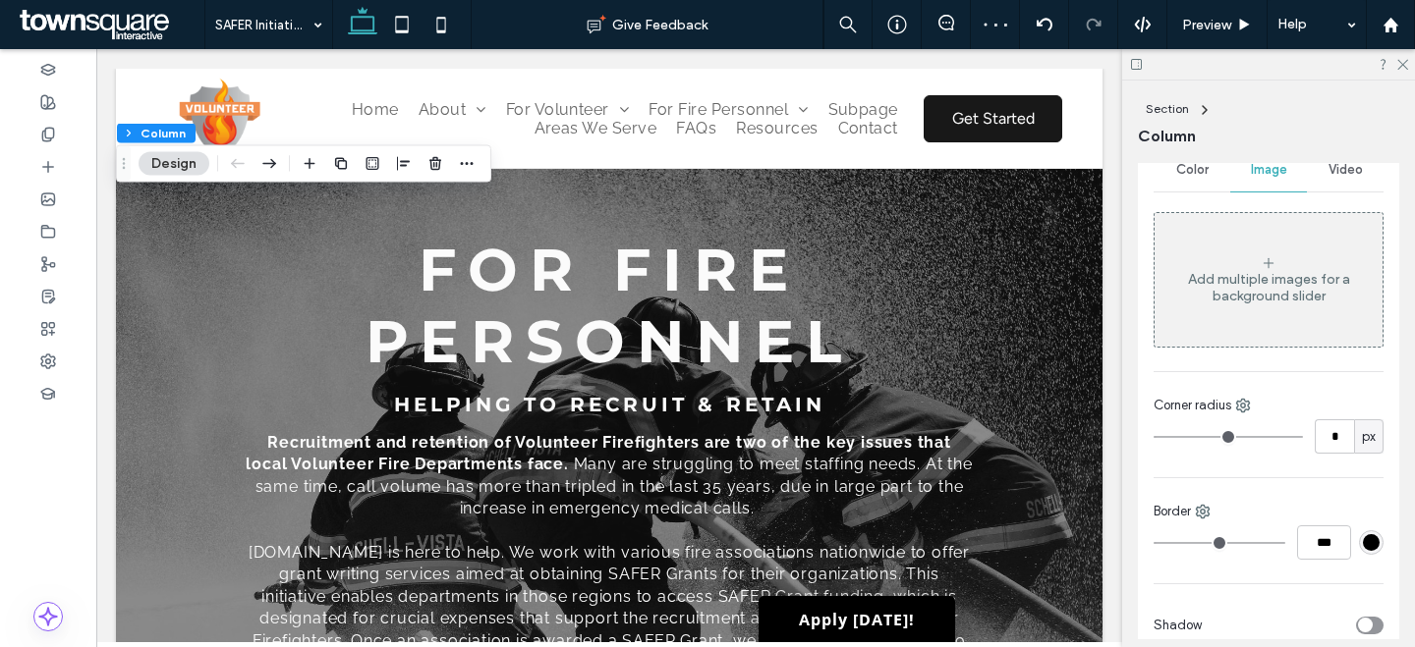
click at [1237, 256] on div "Add multiple images for a background slider" at bounding box center [1268, 280] width 228 height 130
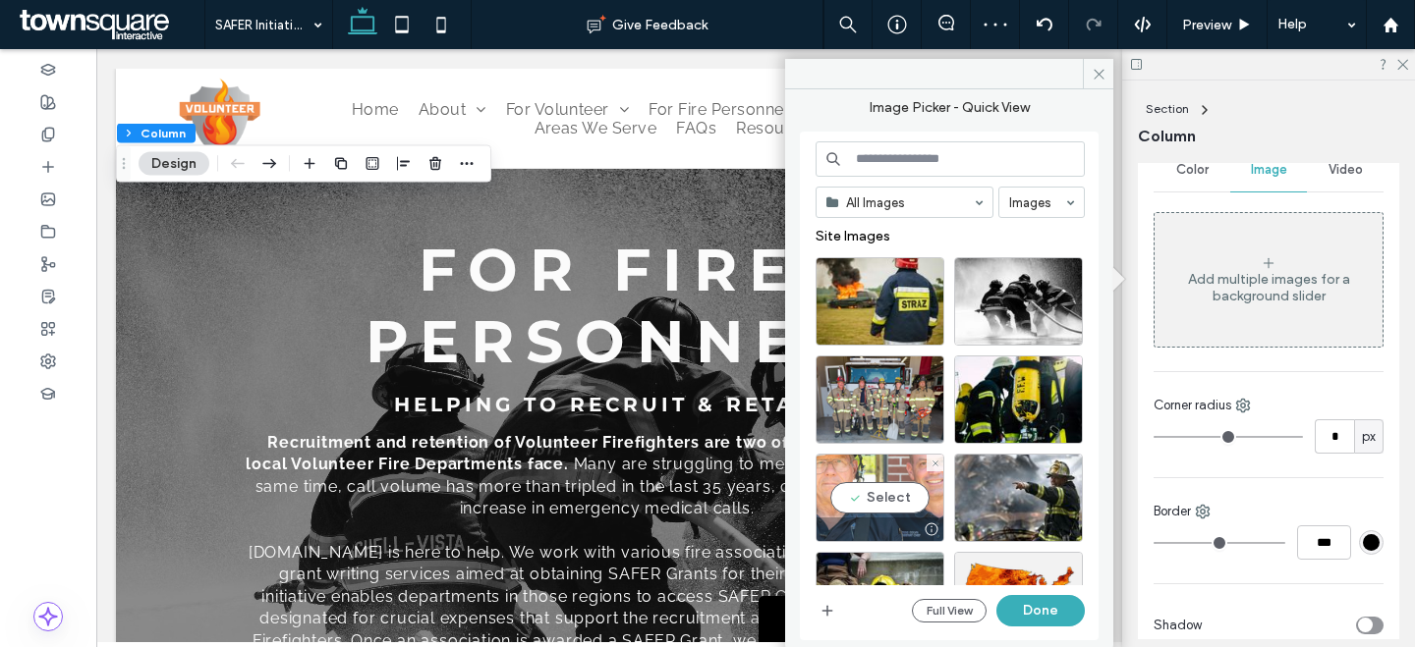
click at [856, 477] on div "Select" at bounding box center [879, 498] width 129 height 88
click at [1034, 591] on div "All Images Images Site Images Full View Done" at bounding box center [949, 386] width 269 height 490
click at [1029, 606] on button "Done" at bounding box center [1040, 610] width 88 height 31
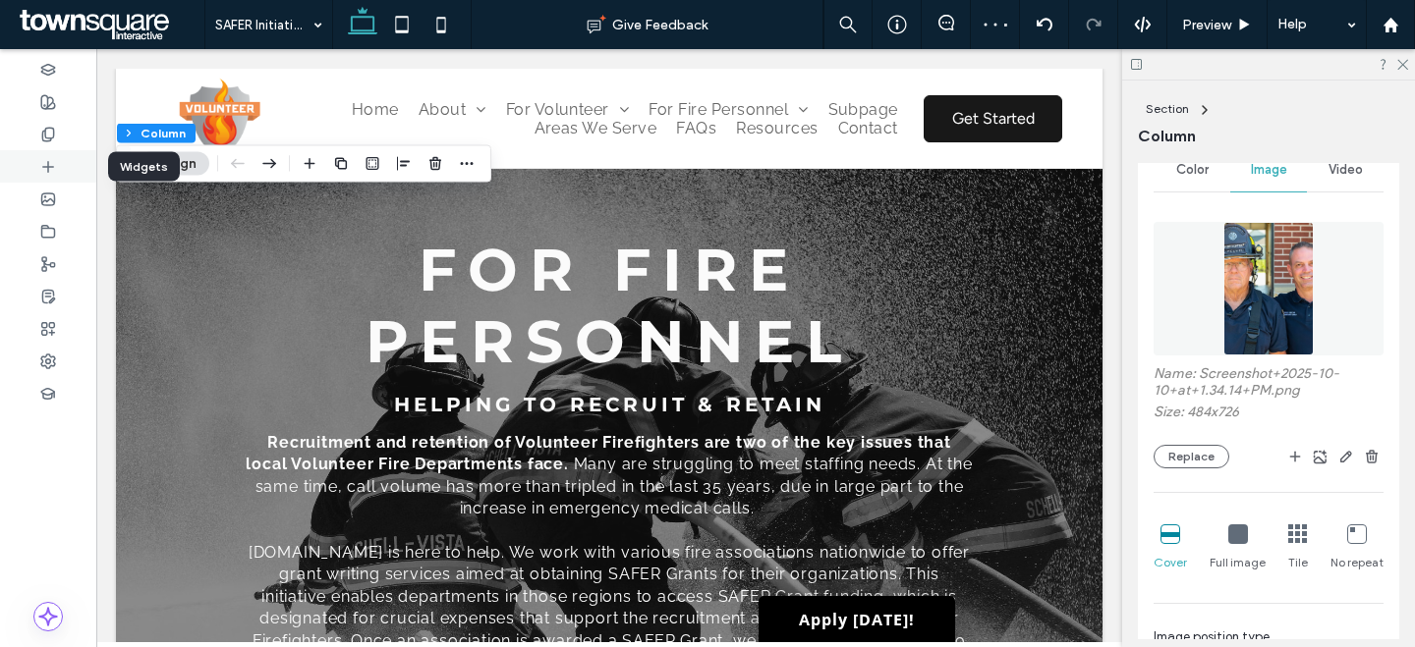
click at [54, 167] on icon at bounding box center [48, 167] width 16 height 16
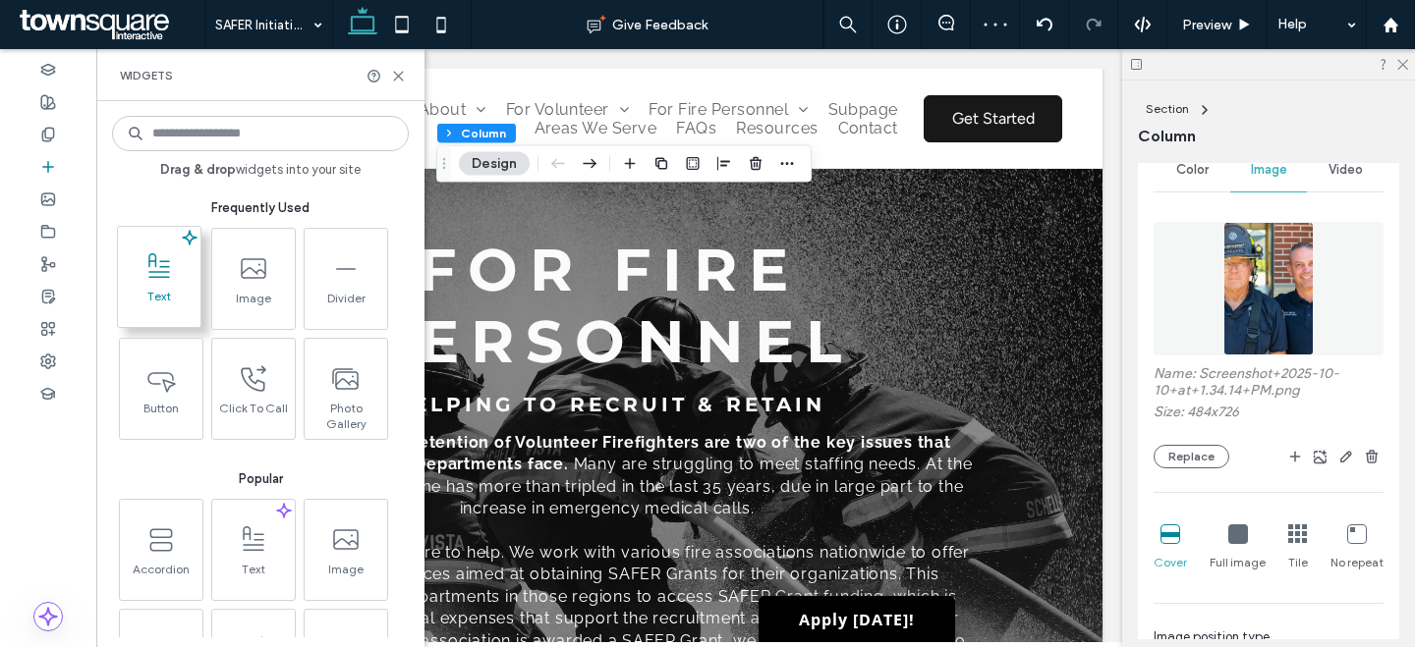
click at [198, 298] on div "Text" at bounding box center [159, 277] width 84 height 102
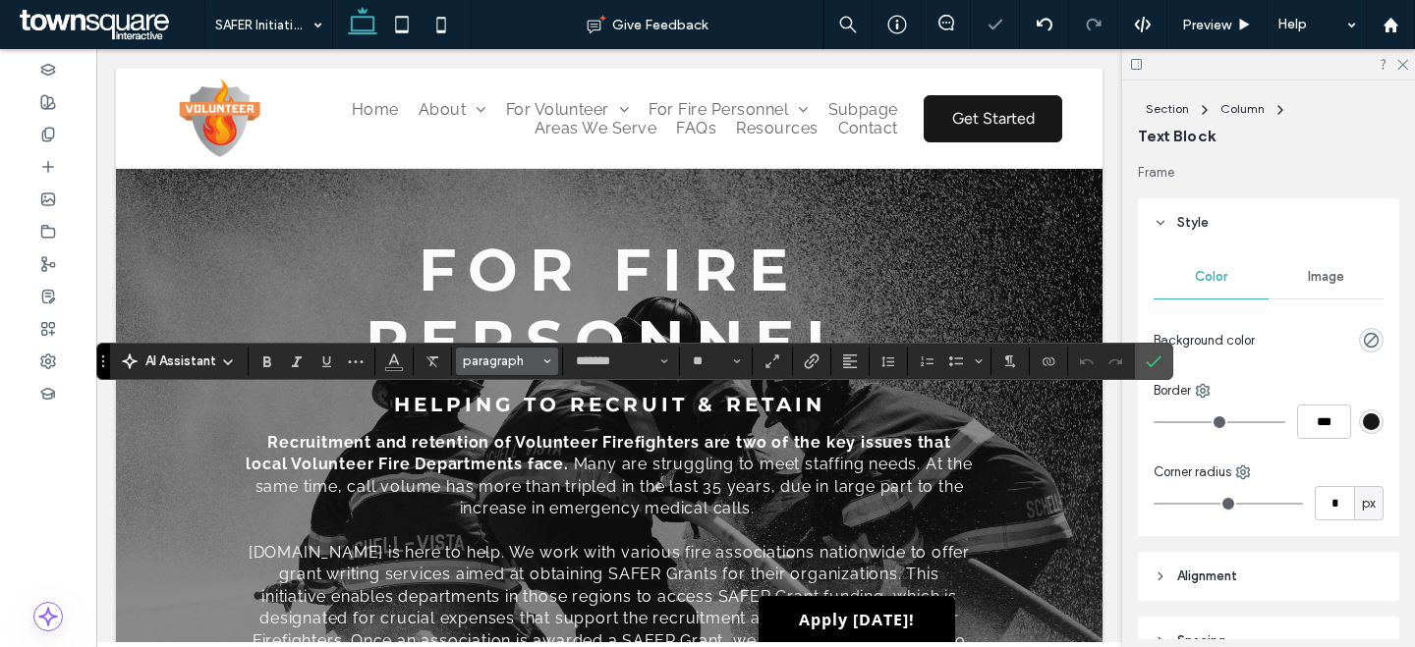
click at [495, 363] on span "paragraph" at bounding box center [501, 361] width 77 height 15
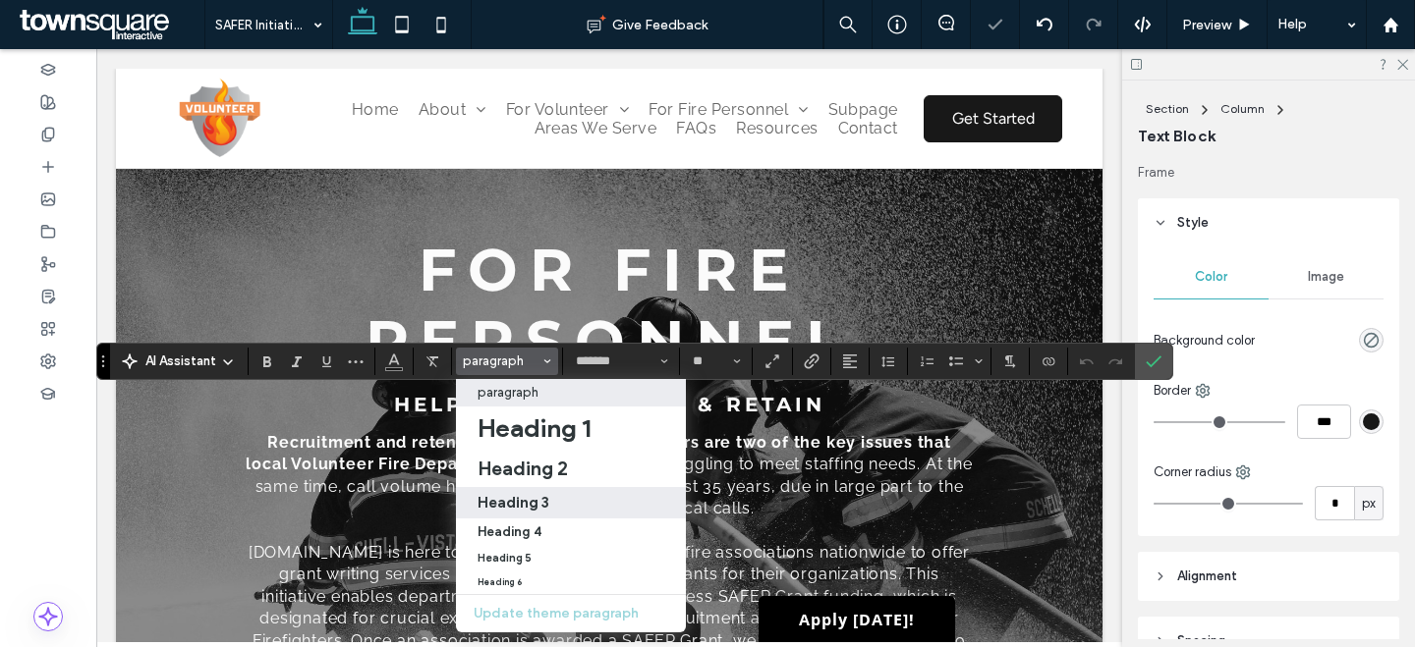
click at [521, 502] on h3 "Heading 3" at bounding box center [513, 502] width 72 height 19
type input "**********"
type input "**"
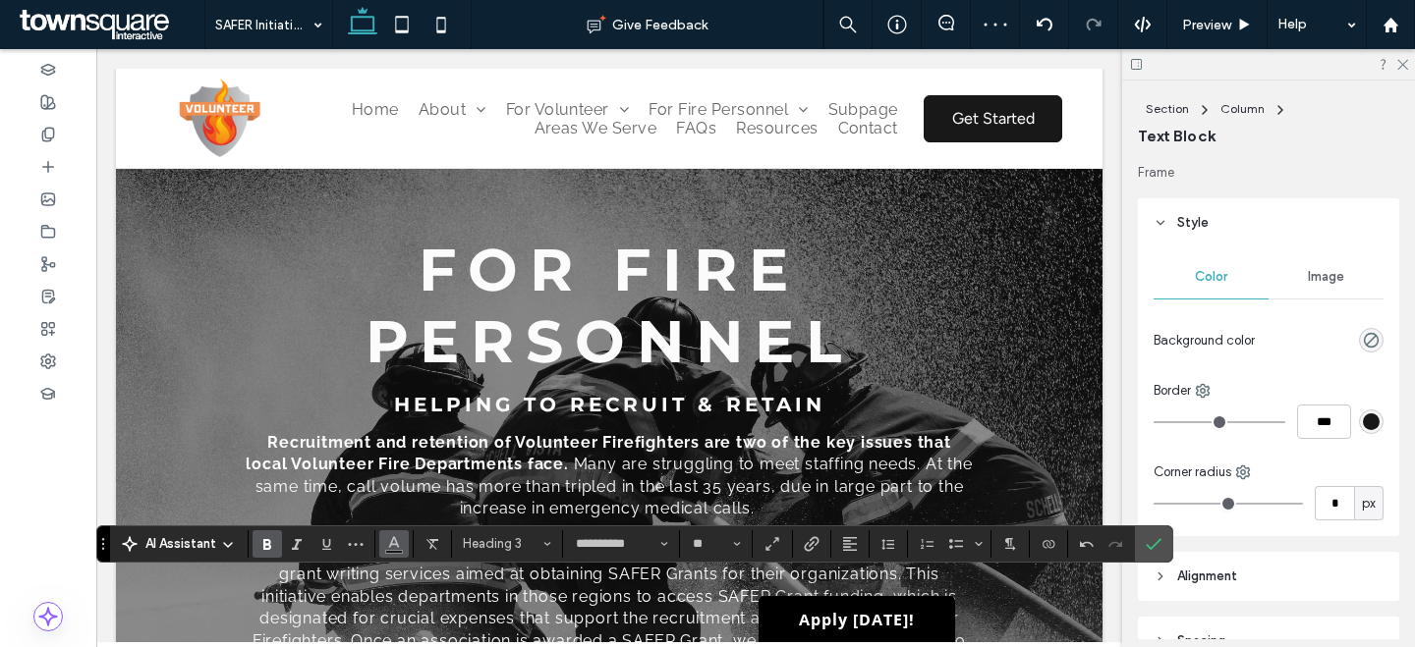
click at [402, 539] on button "Color" at bounding box center [393, 544] width 29 height 28
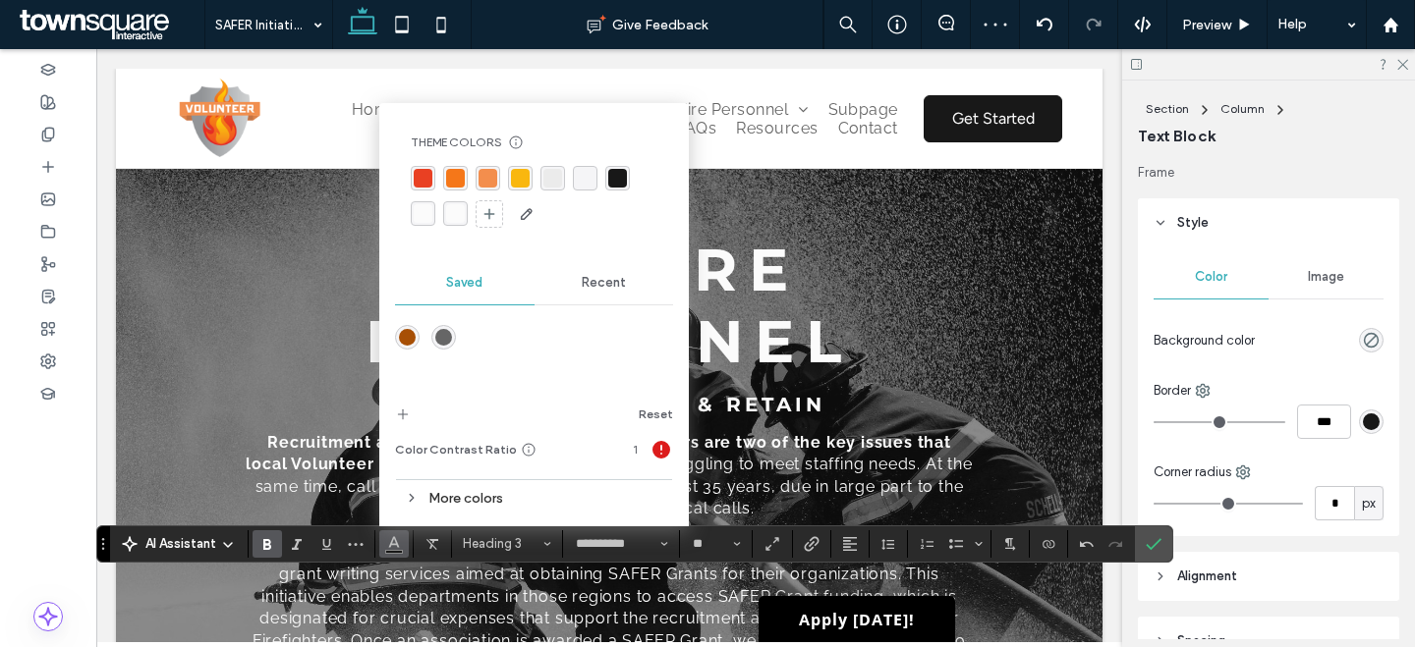
click at [492, 181] on div "rgba(243, 142, 77, 1)" at bounding box center [487, 178] width 19 height 19
click at [1165, 552] on label "Confirm" at bounding box center [1153, 544] width 29 height 35
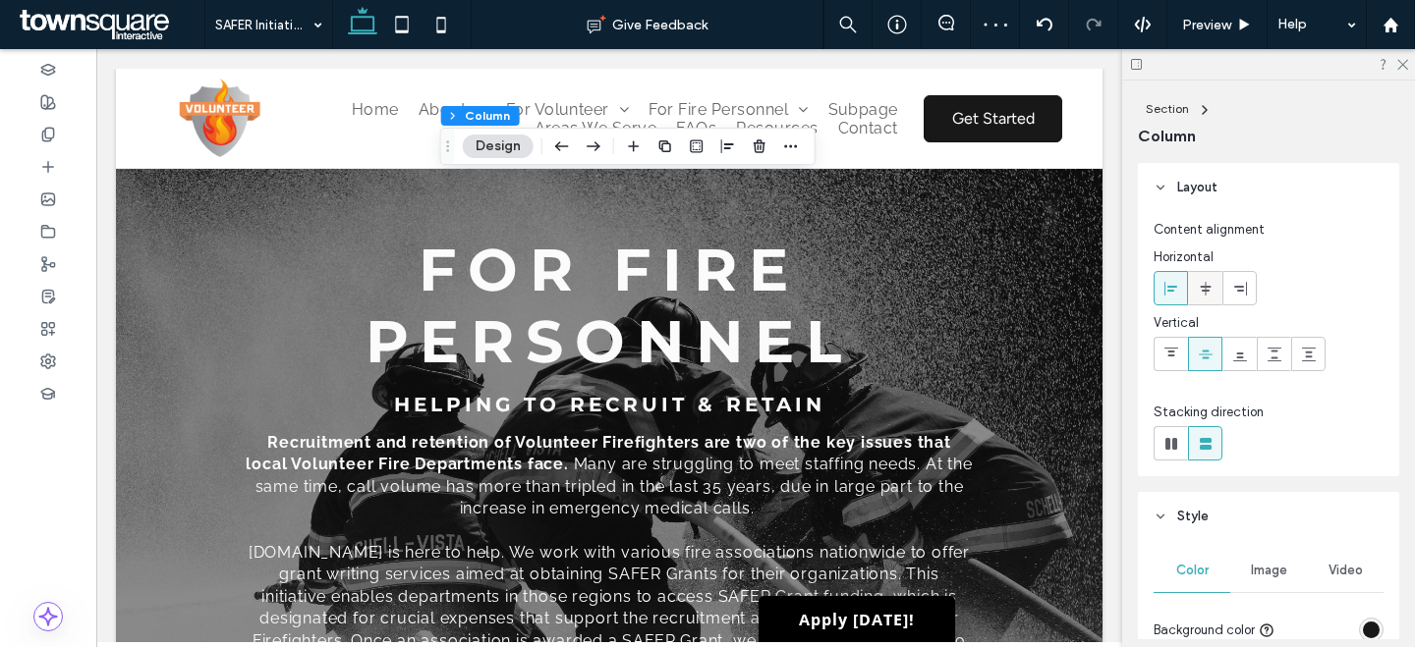
click at [1213, 289] on div at bounding box center [1205, 288] width 32 height 32
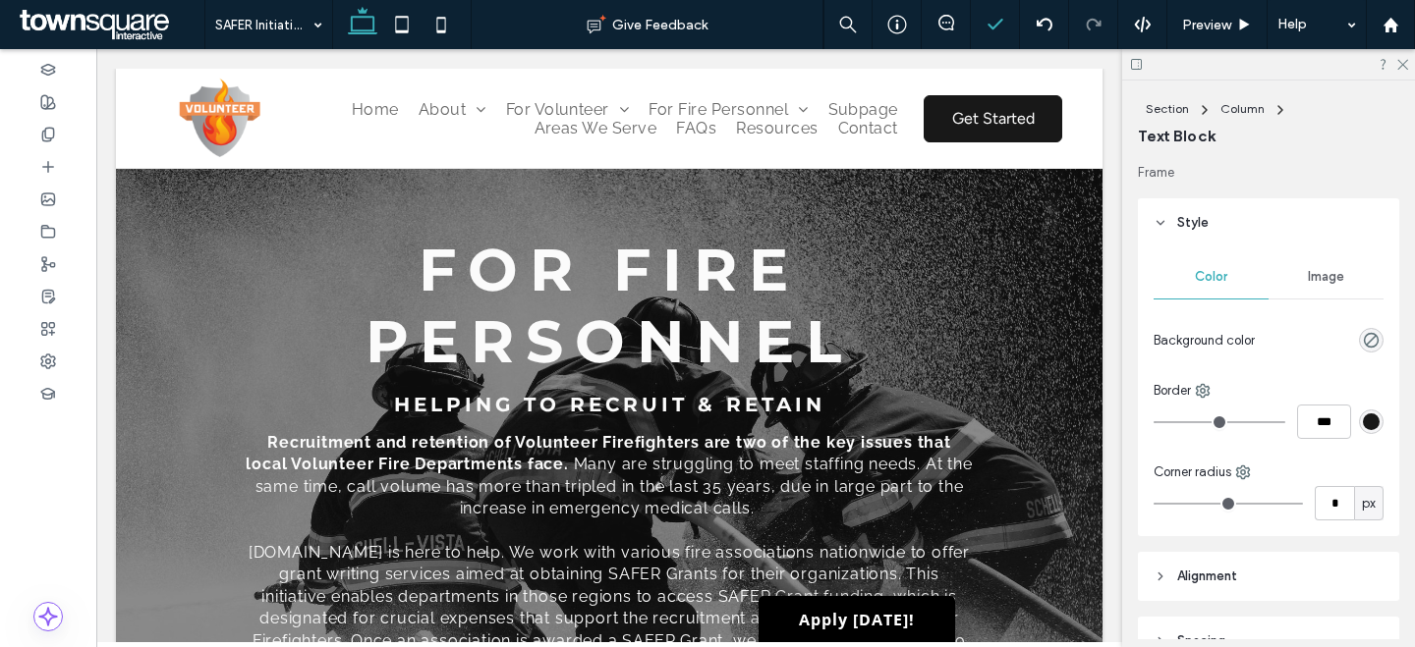
type input "**********"
type input "**"
type input "*******"
type input "**"
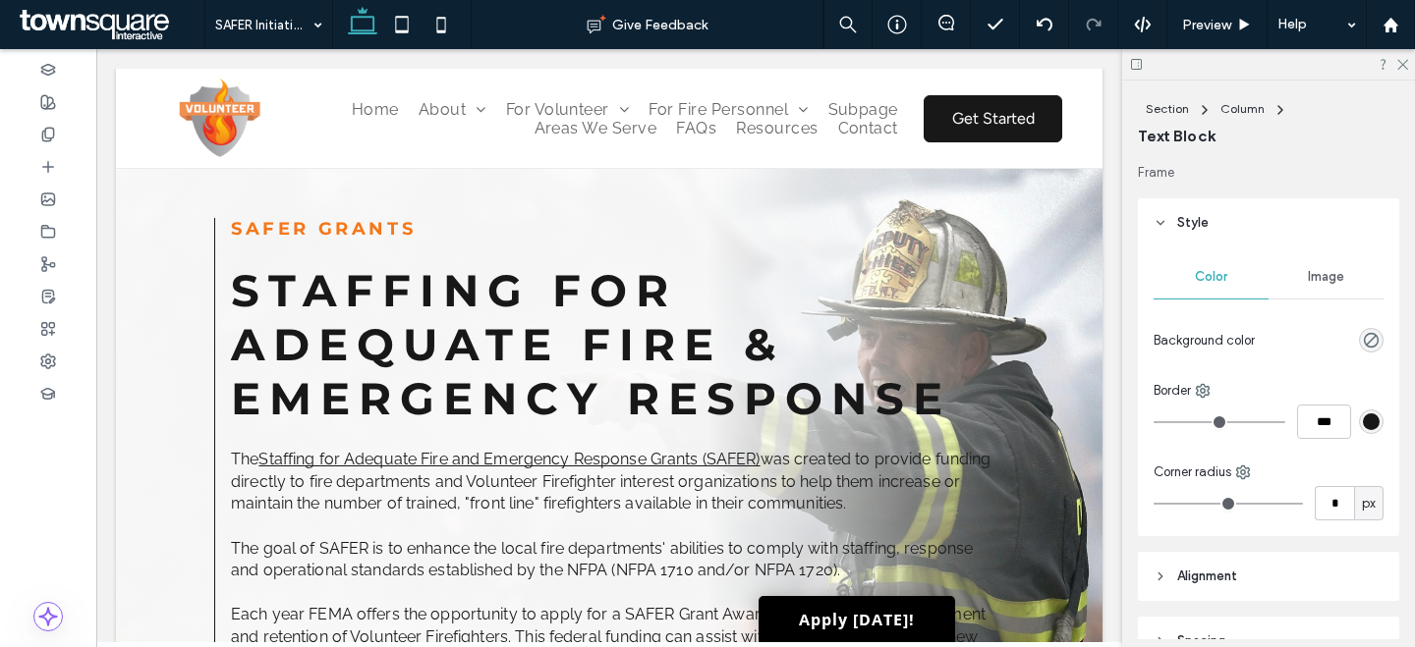
scroll to position [785, 0]
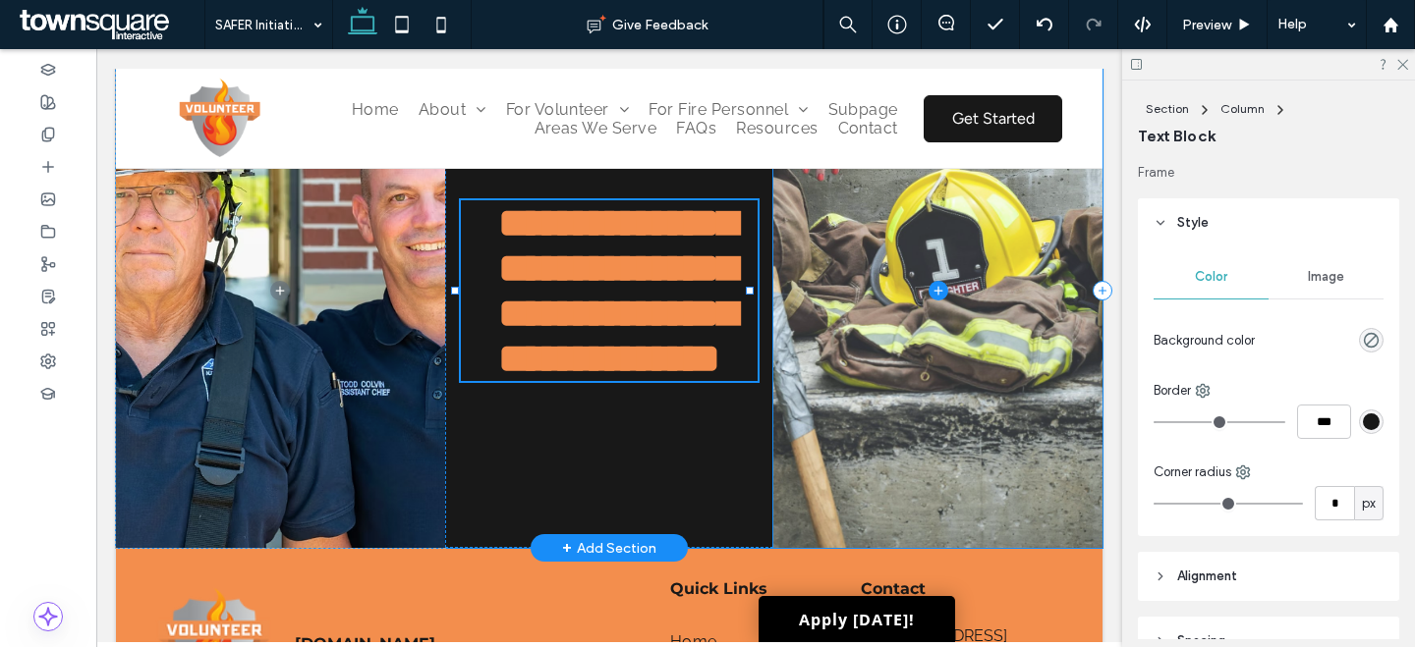
drag, startPoint x: 912, startPoint y: 363, endPoint x: 801, endPoint y: 370, distance: 111.2
click at [913, 363] on span at bounding box center [937, 290] width 329 height 515
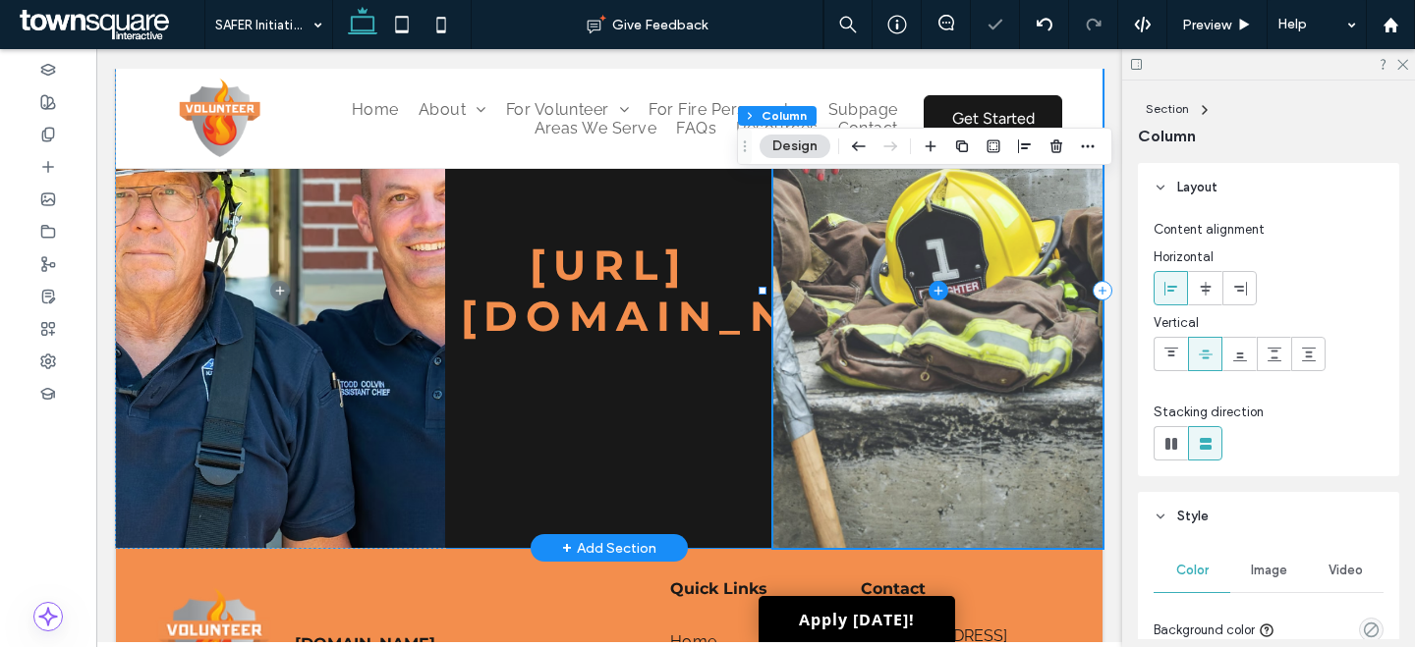
click at [632, 366] on div "[URL][DOMAIN_NAME]" at bounding box center [609, 290] width 329 height 515
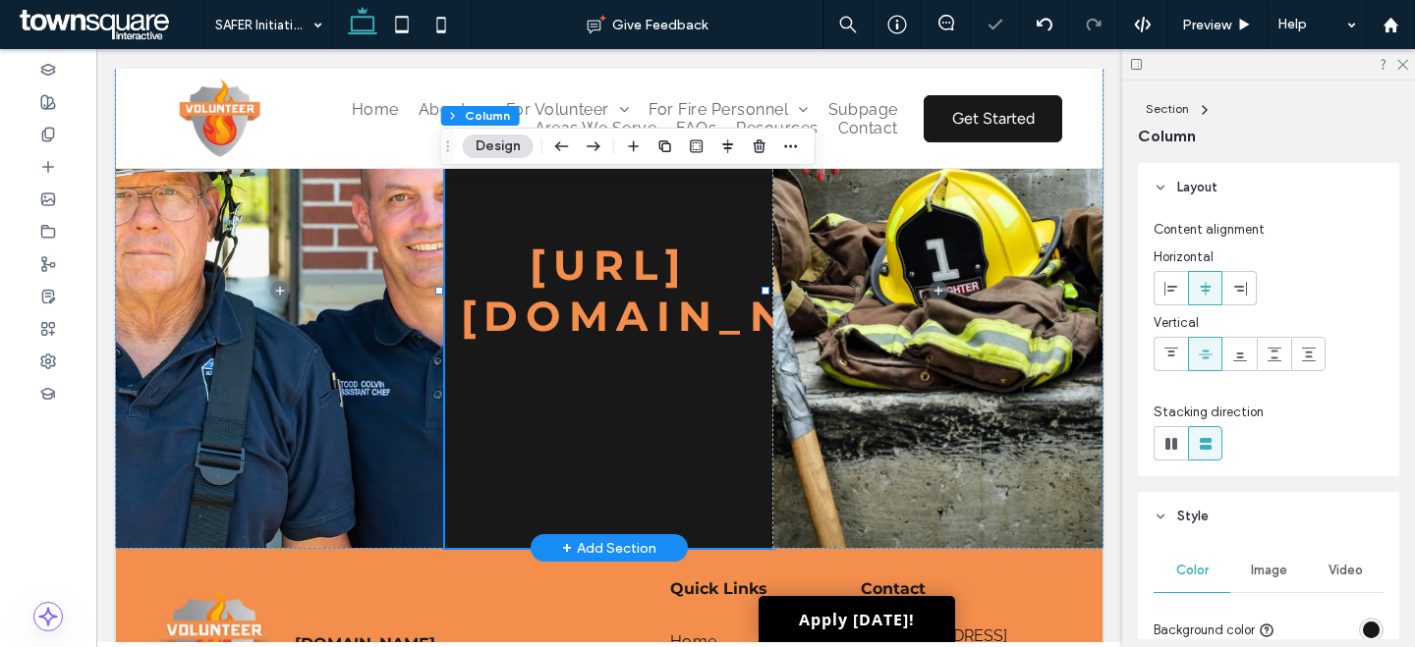
click at [623, 317] on div "[URL][DOMAIN_NAME]" at bounding box center [609, 290] width 329 height 515
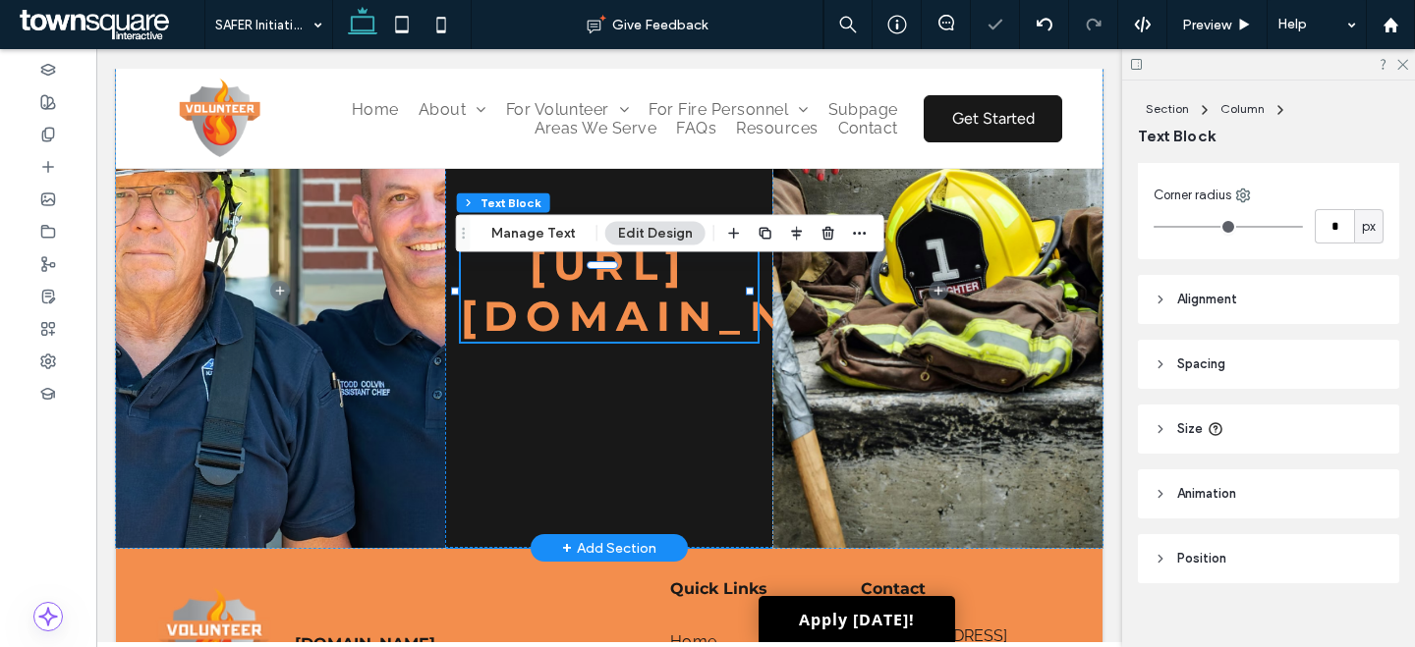
scroll to position [300, 0]
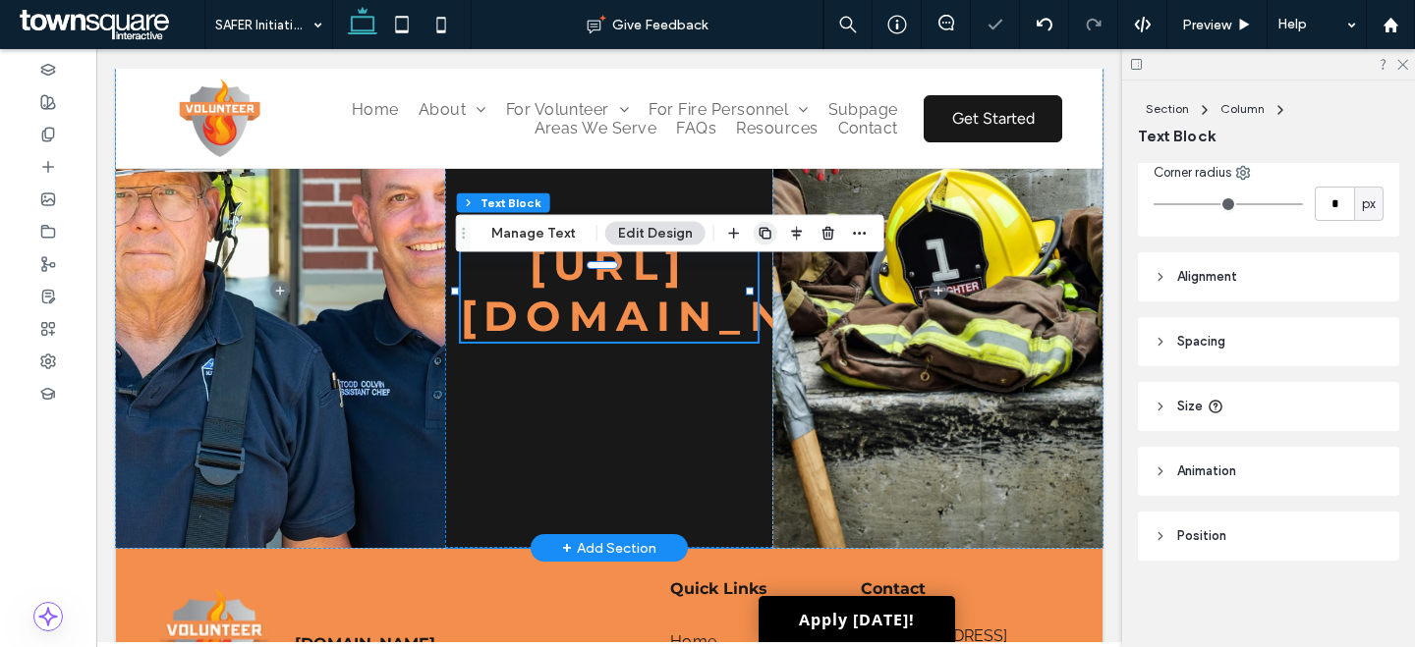
click at [759, 229] on icon "button" at bounding box center [765, 234] width 16 height 16
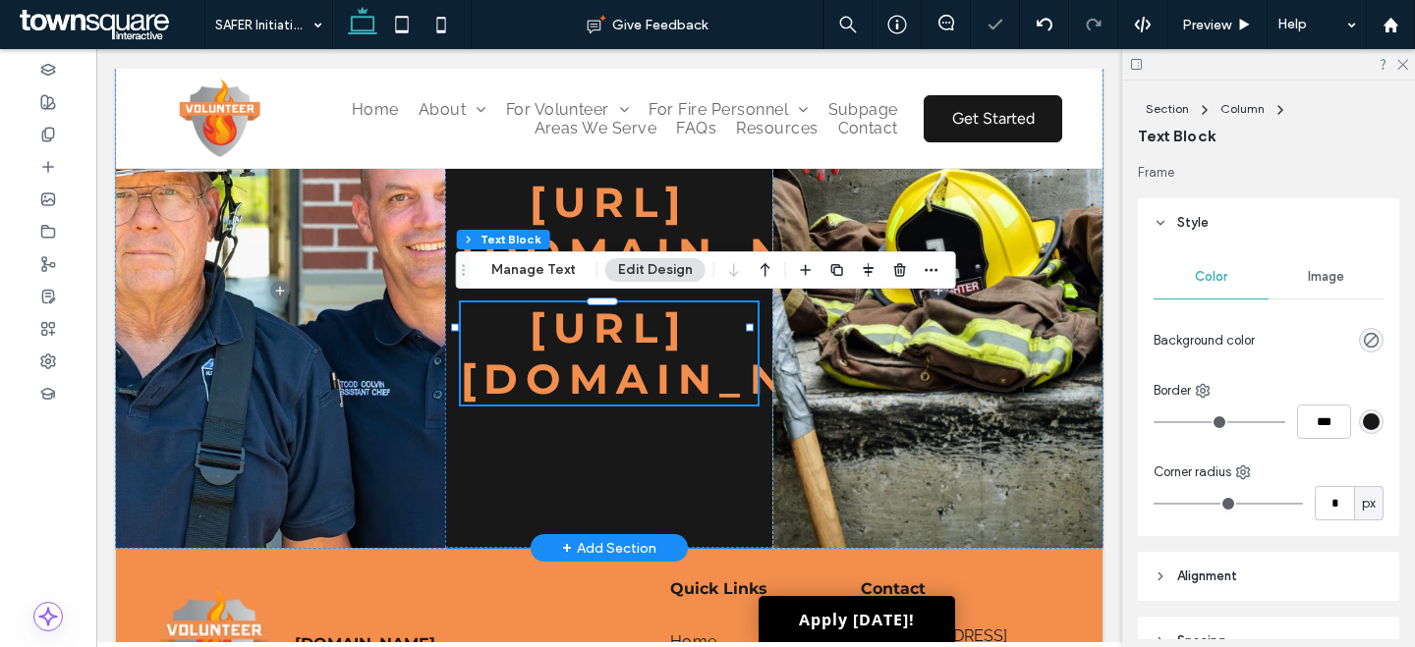
click at [556, 327] on span "https://www.fema.gov/grants/preparedness/firefighters/safer" at bounding box center [699, 354] width 476 height 102
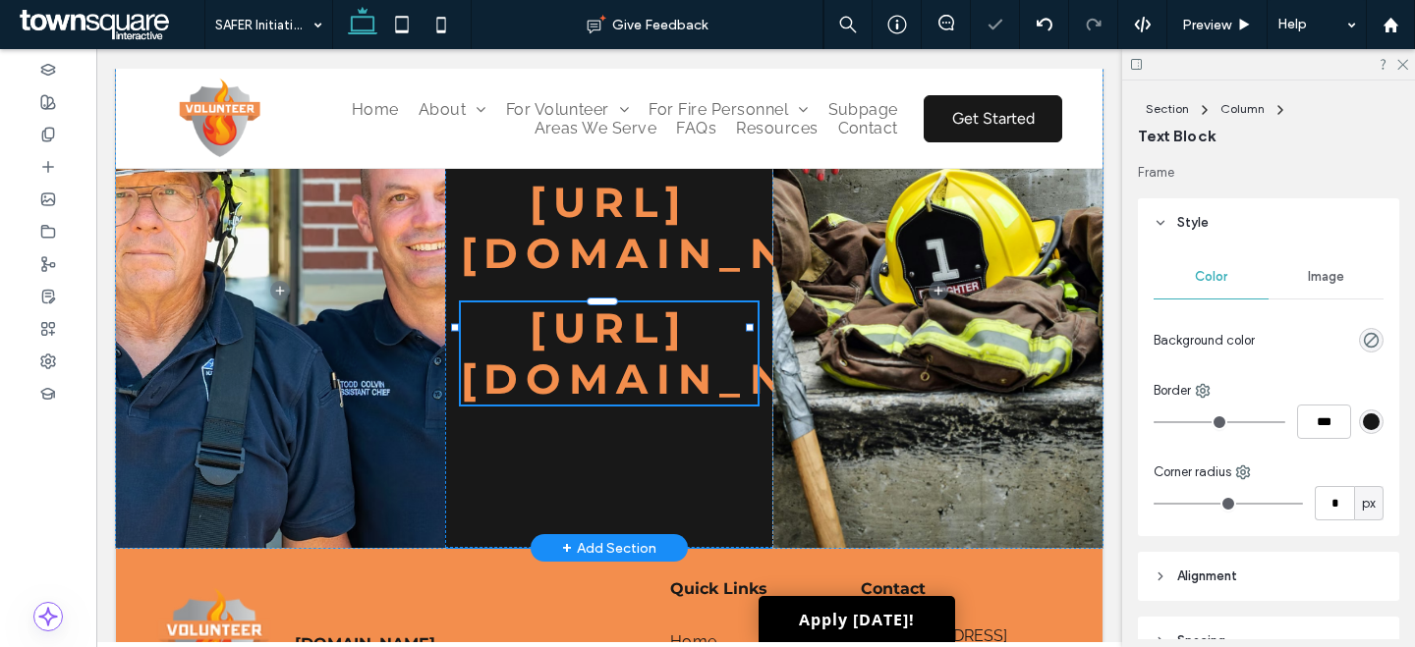
type input "**********"
type input "**"
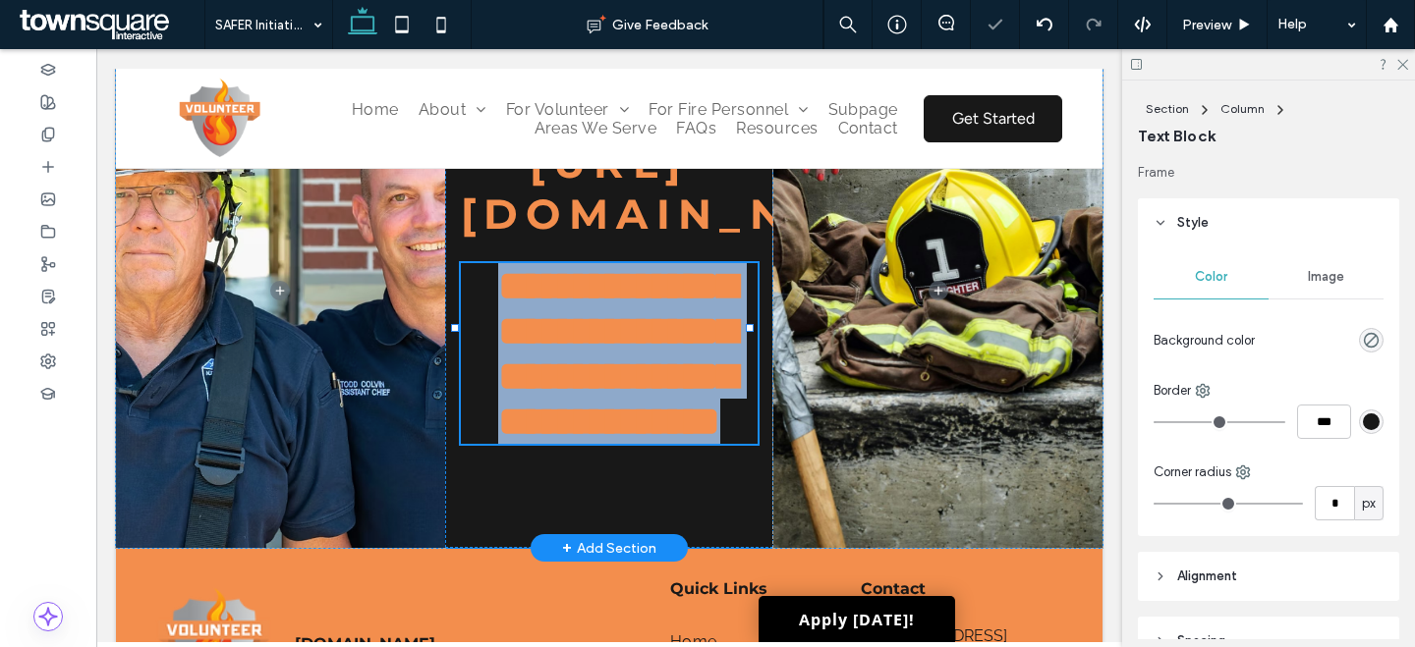
click at [556, 327] on span "**********" at bounding box center [617, 353] width 238 height 177
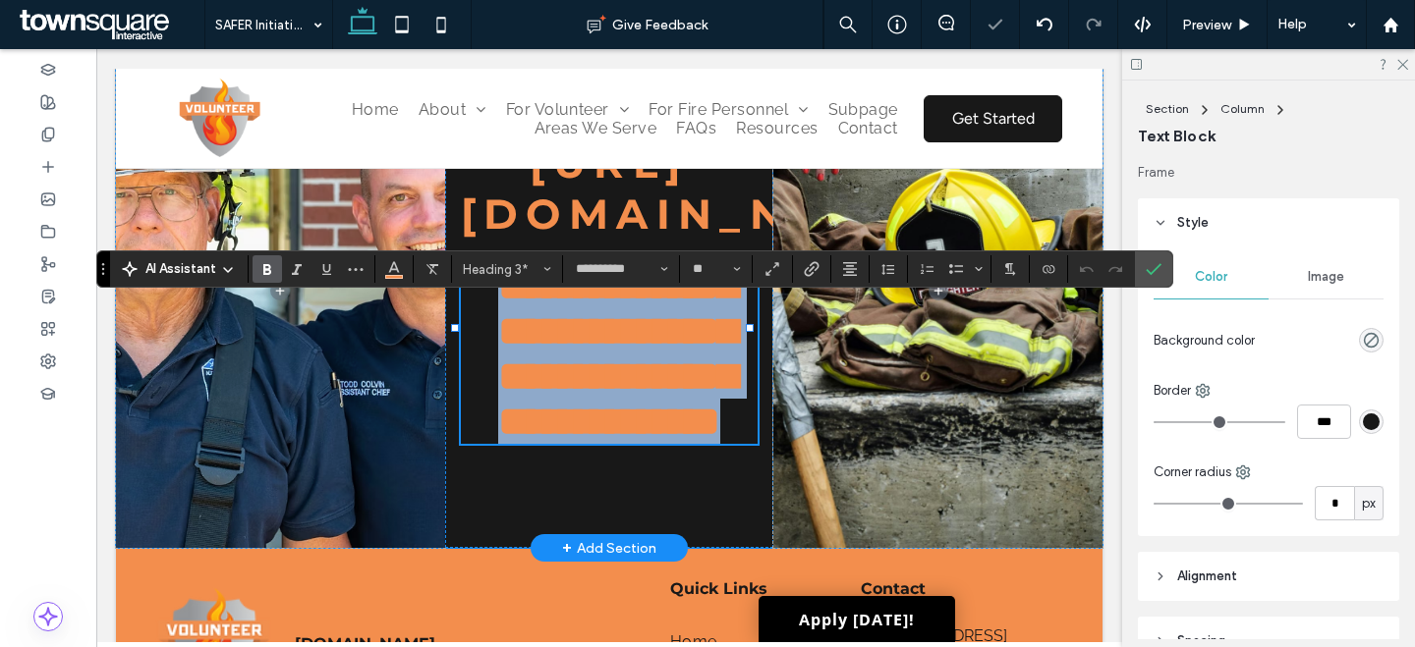
paste div
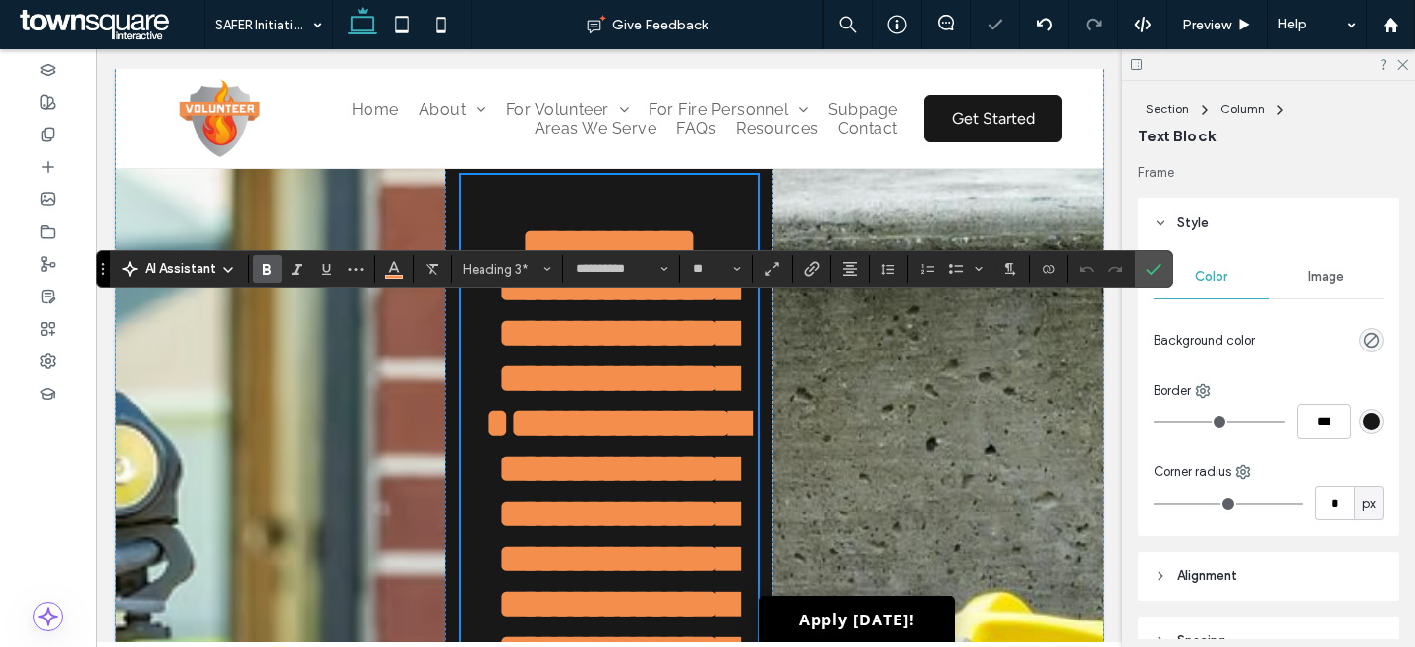
scroll to position [5435, 0]
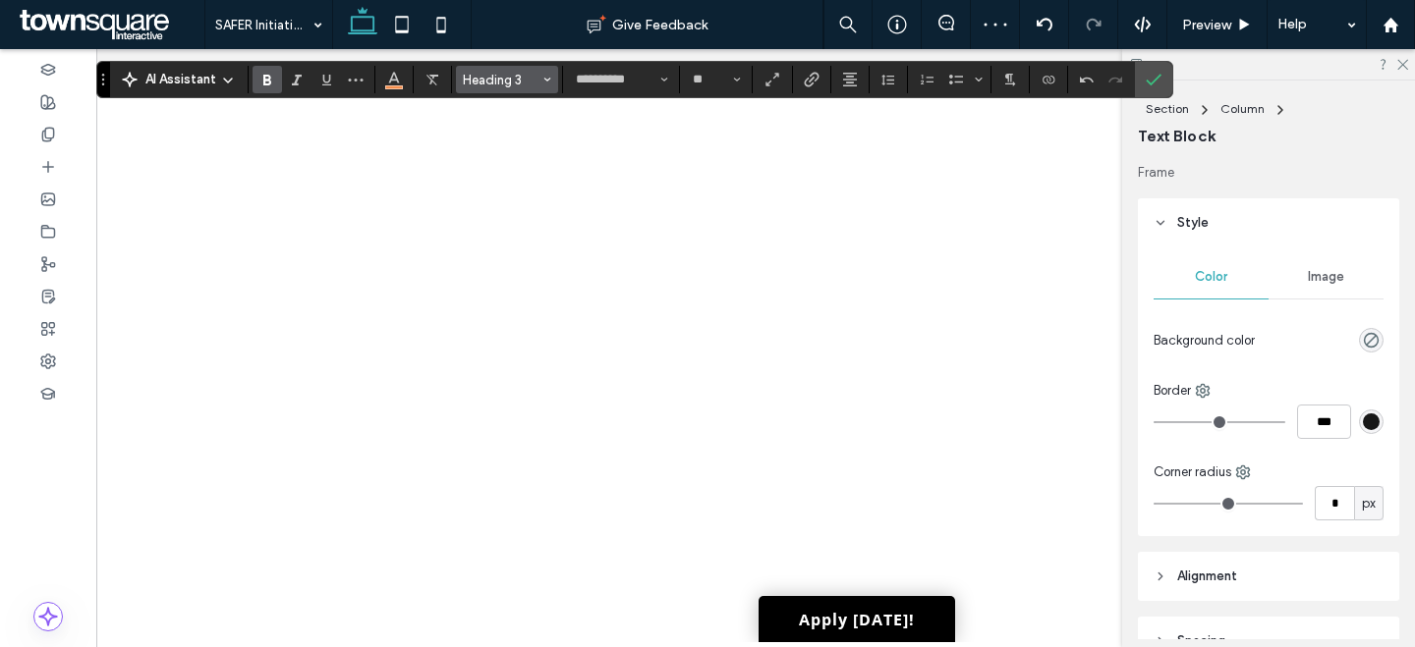
click at [514, 78] on span "Heading 3" at bounding box center [501, 80] width 77 height 15
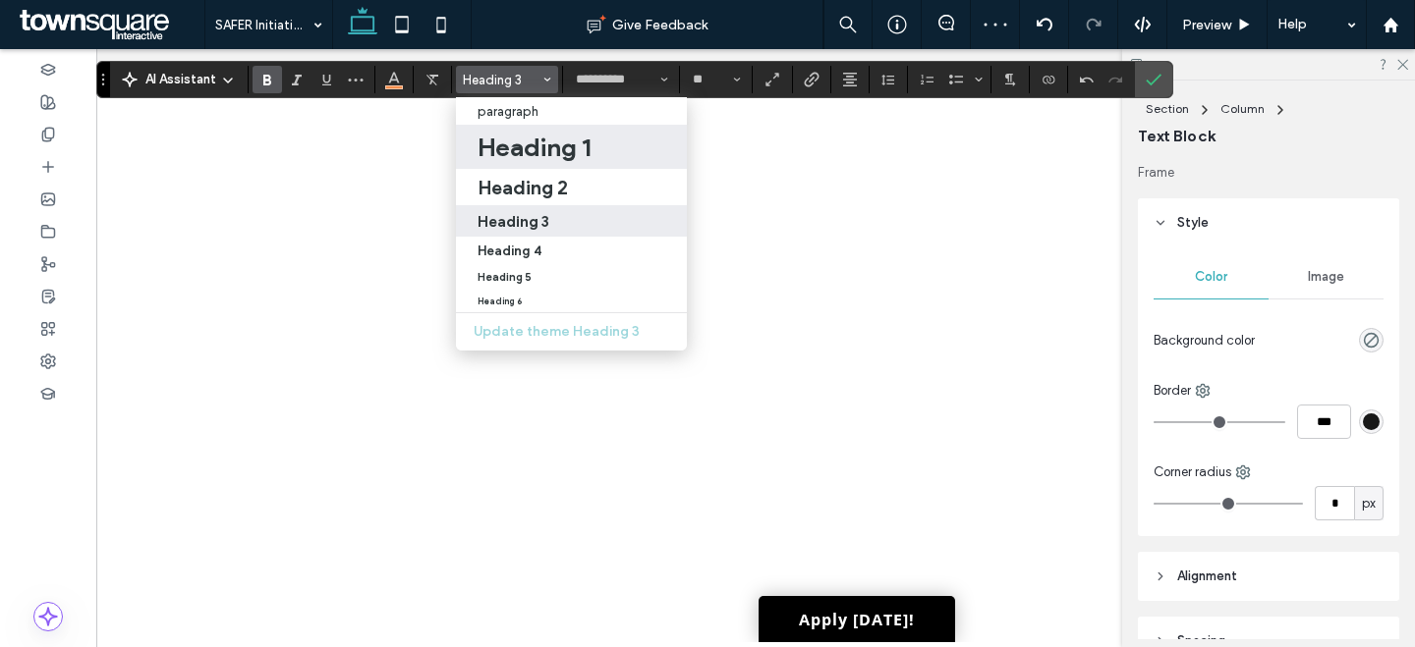
click at [530, 125] on label "Heading 1" at bounding box center [571, 147] width 231 height 44
type input "**"
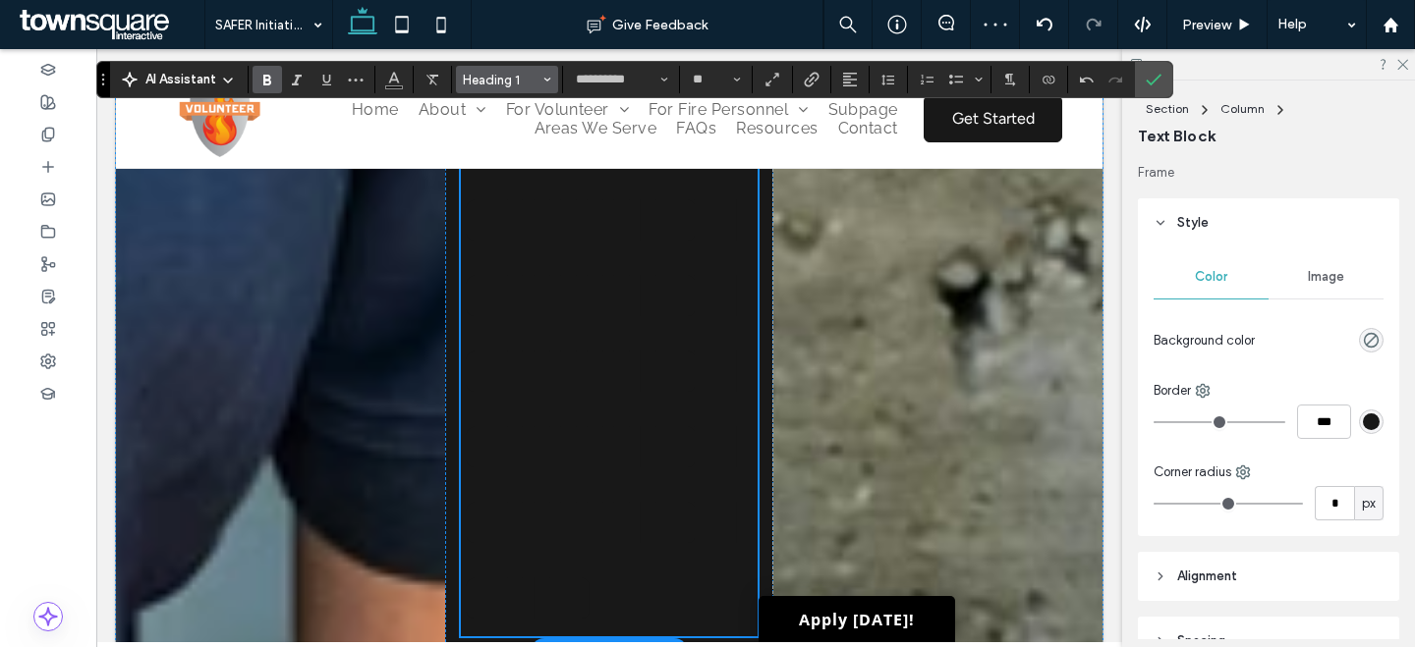
click at [508, 82] on span "Heading 1" at bounding box center [501, 80] width 77 height 15
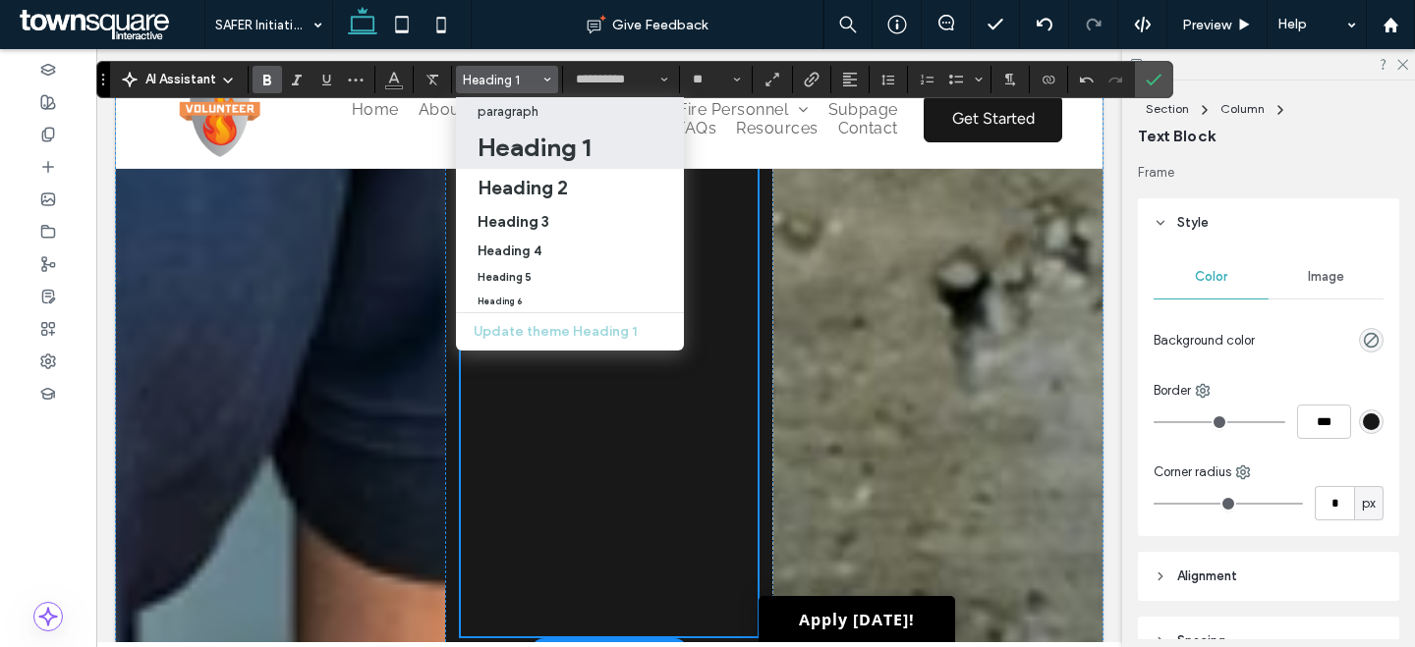
drag, startPoint x: 516, startPoint y: 110, endPoint x: 419, endPoint y: 62, distance: 107.6
click at [516, 110] on p "paragraph" at bounding box center [507, 111] width 61 height 15
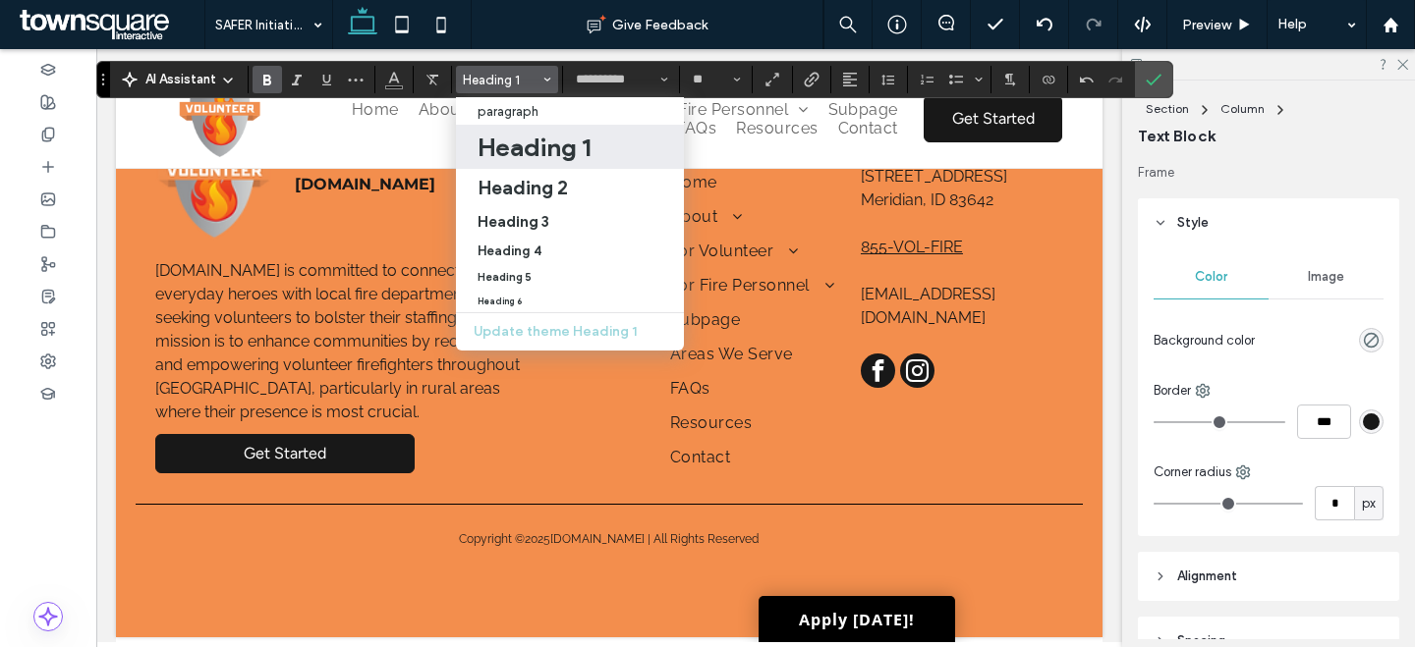
type input "*******"
type input "**"
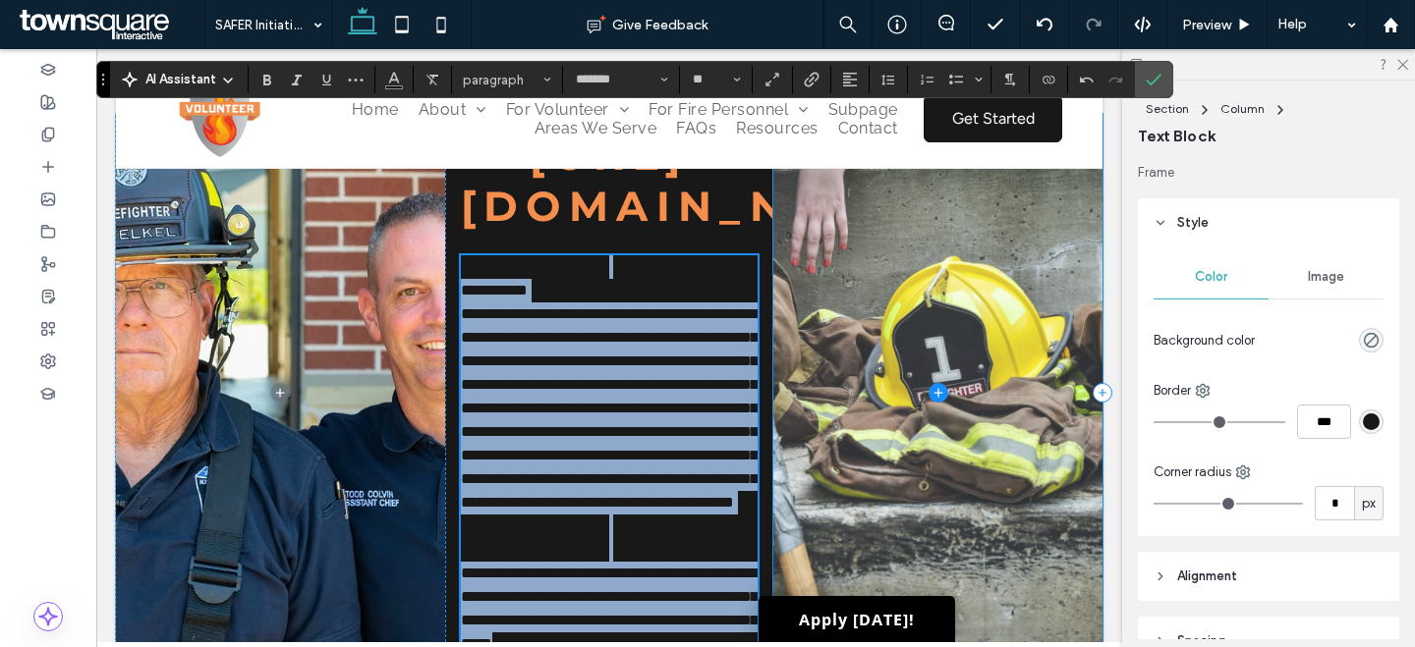
scroll to position [613, 0]
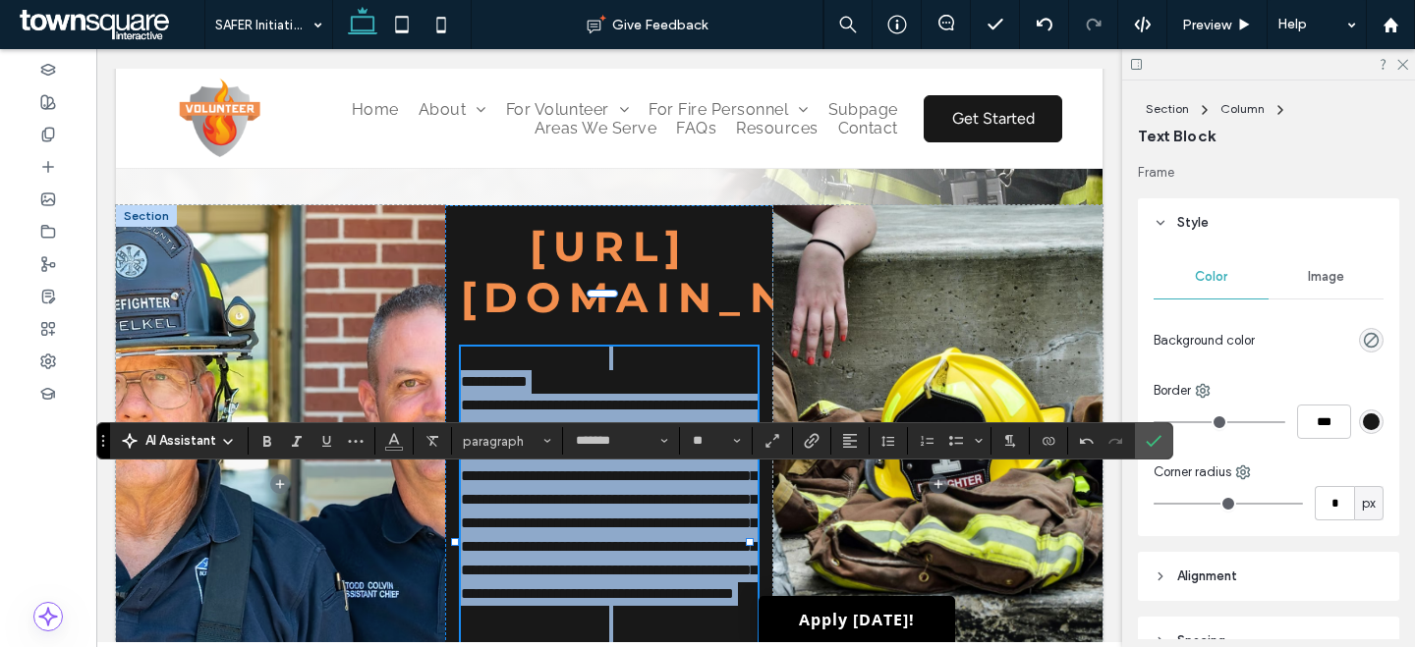
click at [528, 374] on span "**********" at bounding box center [494, 381] width 67 height 15
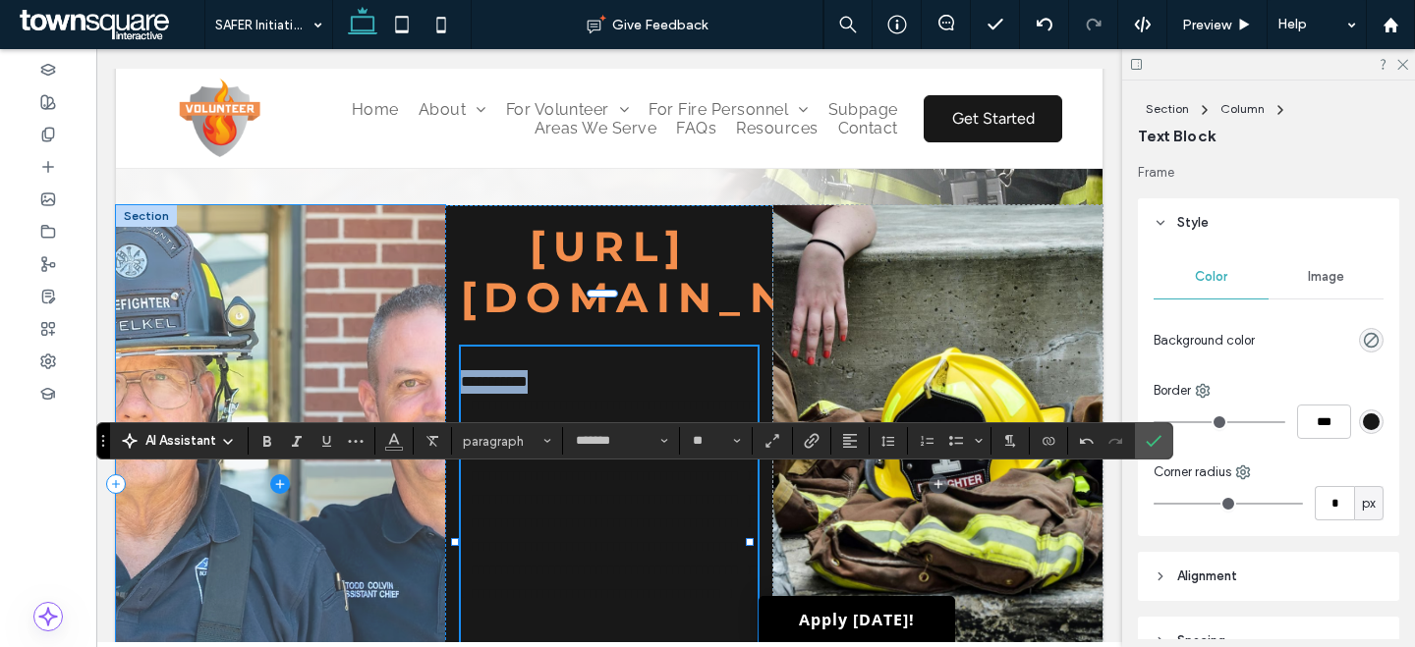
drag, startPoint x: 581, startPoint y: 329, endPoint x: 436, endPoint y: 319, distance: 144.7
click at [436, 319] on div "**********" at bounding box center [609, 484] width 986 height 558
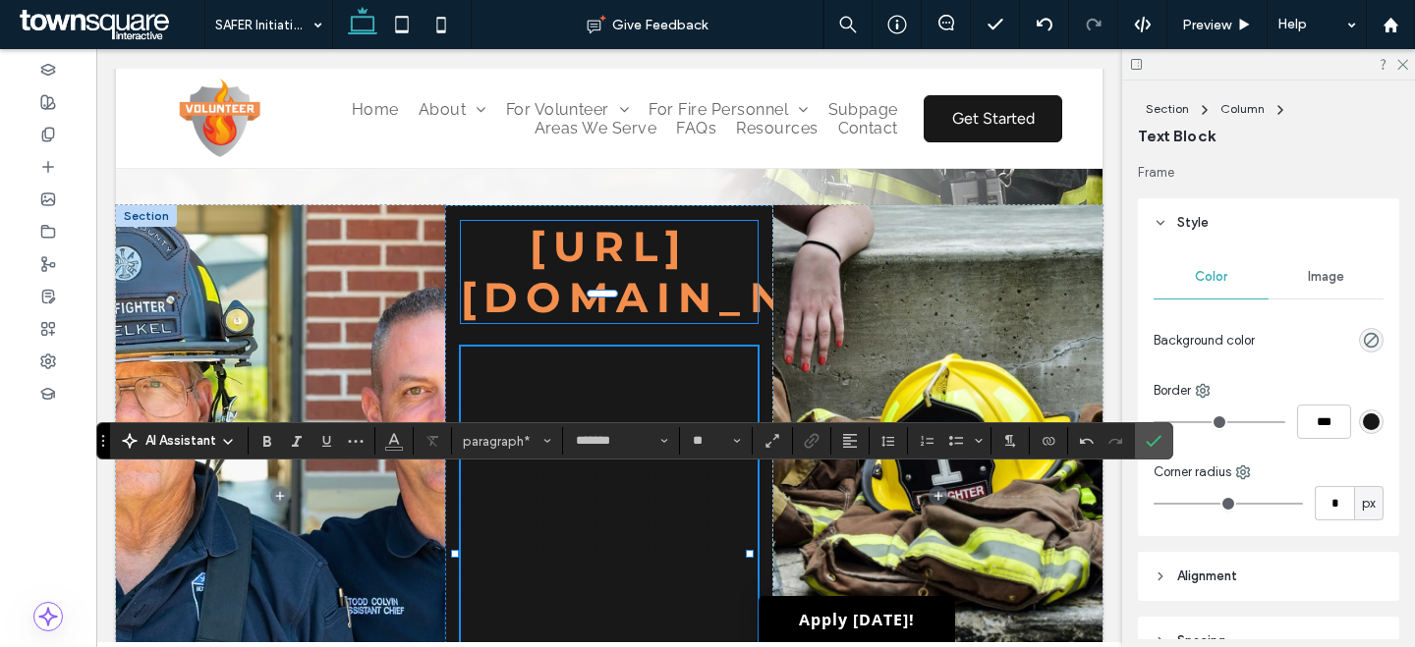
click at [689, 224] on span "https://www.fema.gov/grants/preparedness/firefighters/safer" at bounding box center [699, 272] width 476 height 102
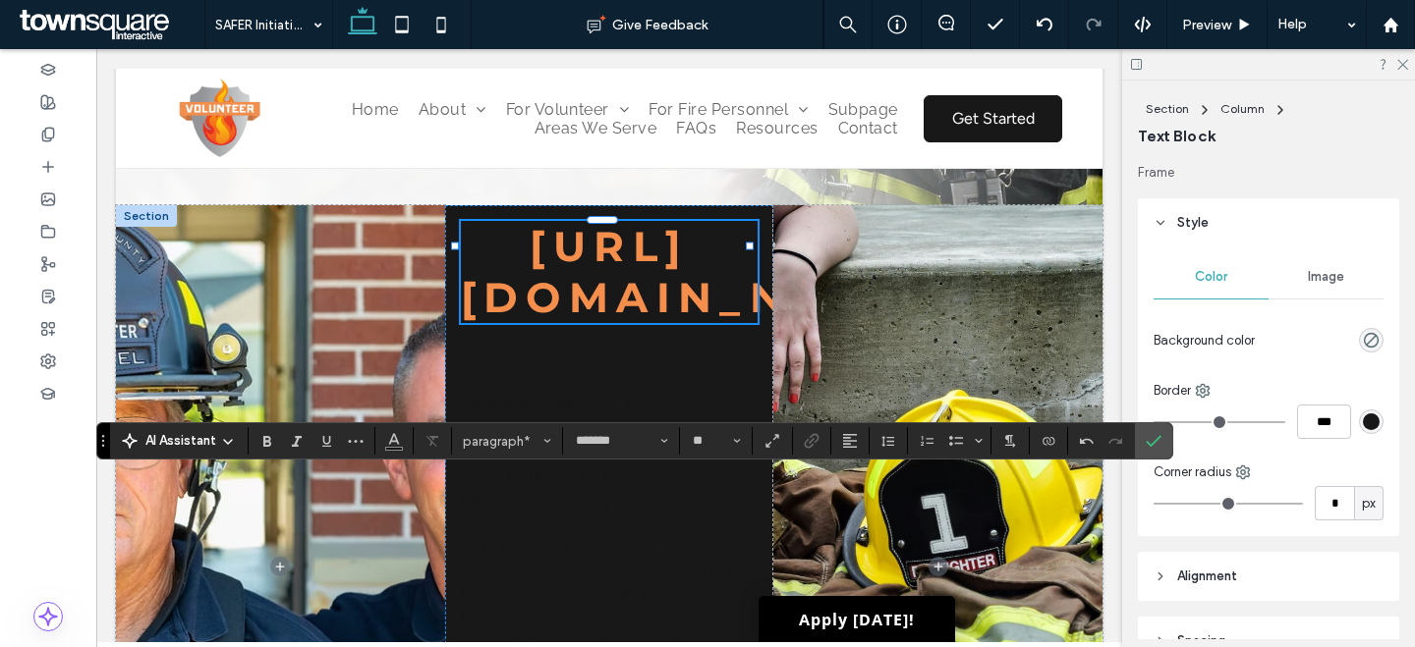
click at [689, 224] on span "https://www.fema.gov/grants/preparedness/firefighters/safer" at bounding box center [699, 272] width 476 height 102
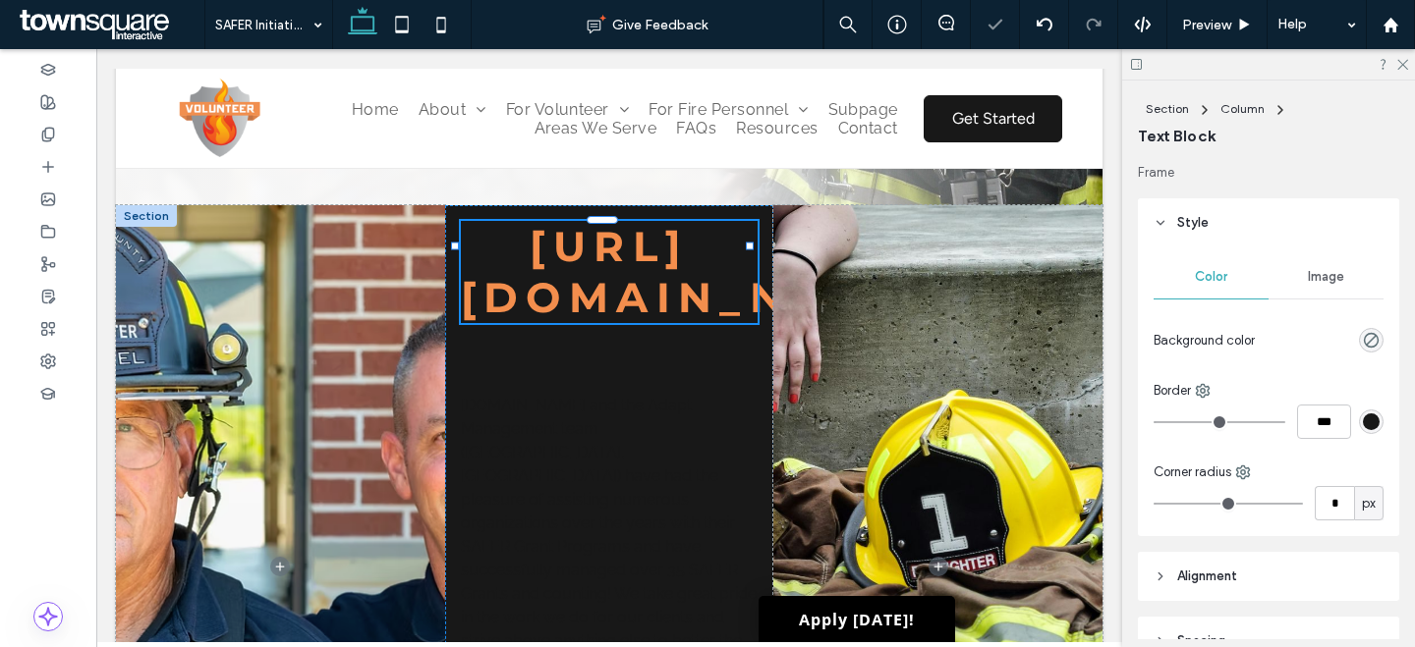
type input "**********"
type input "**"
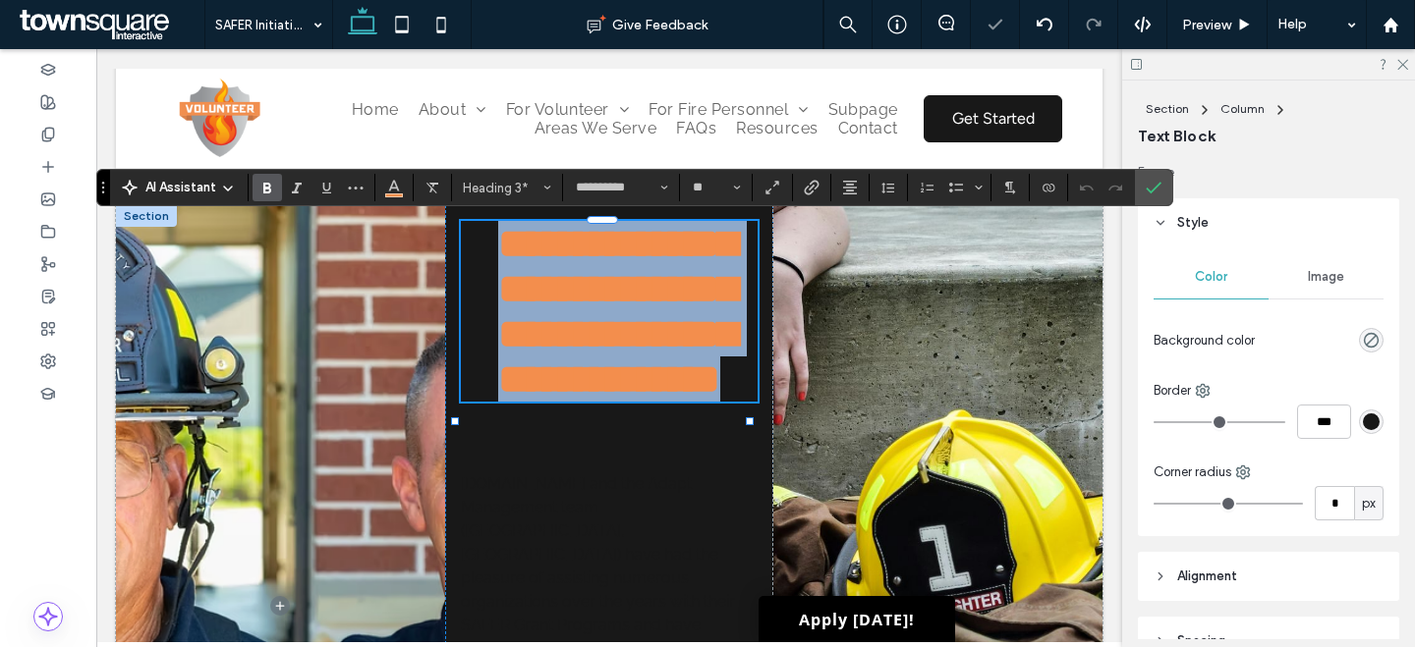
paste div
type input "*******"
type input "**"
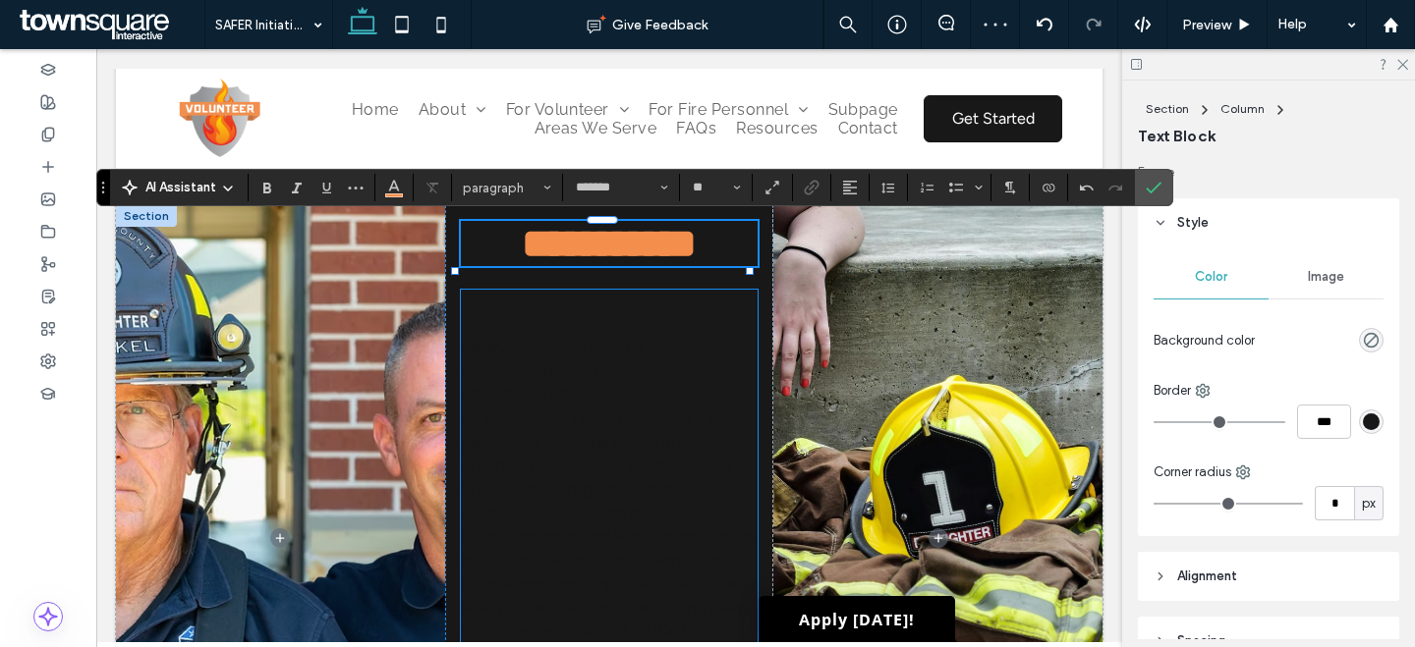
click at [622, 461] on p "VolunteerFirefighter.org and the Adapt Management team (Boise, ID) have had the…" at bounding box center [610, 502] width 298 height 330
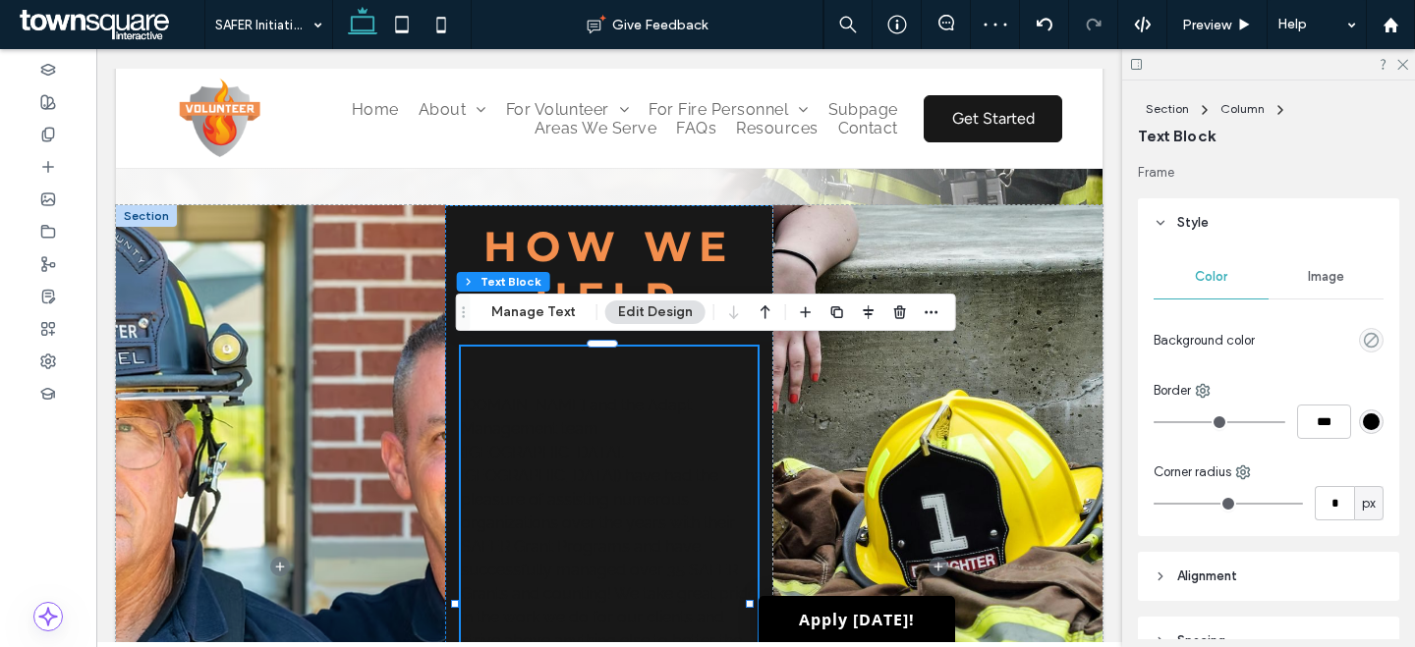
click at [622, 461] on div "﻿ VolunteerFirefighter.org and the Adapt Management team (Boise, ID) have had t…" at bounding box center [610, 630] width 298 height 566
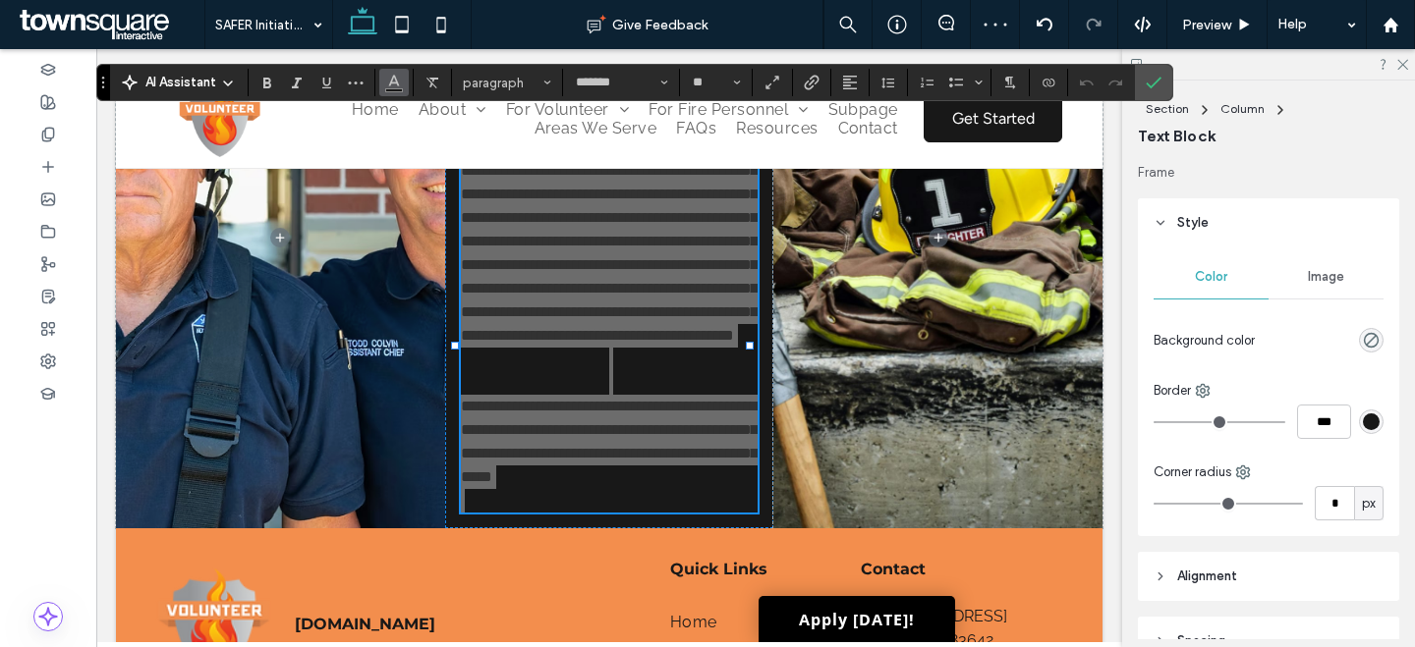
click at [383, 79] on button "Color" at bounding box center [393, 83] width 29 height 28
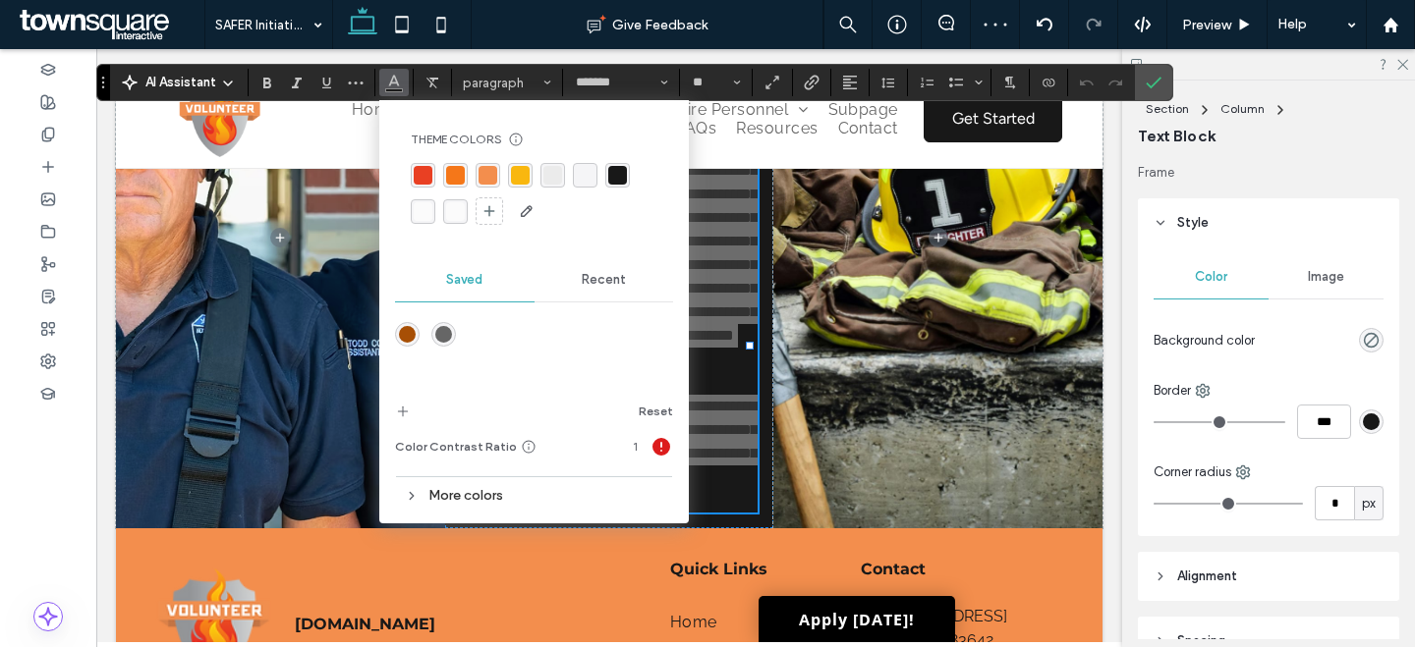
click at [425, 215] on div "rgba(251, 251, 251, 1)" at bounding box center [423, 211] width 19 height 19
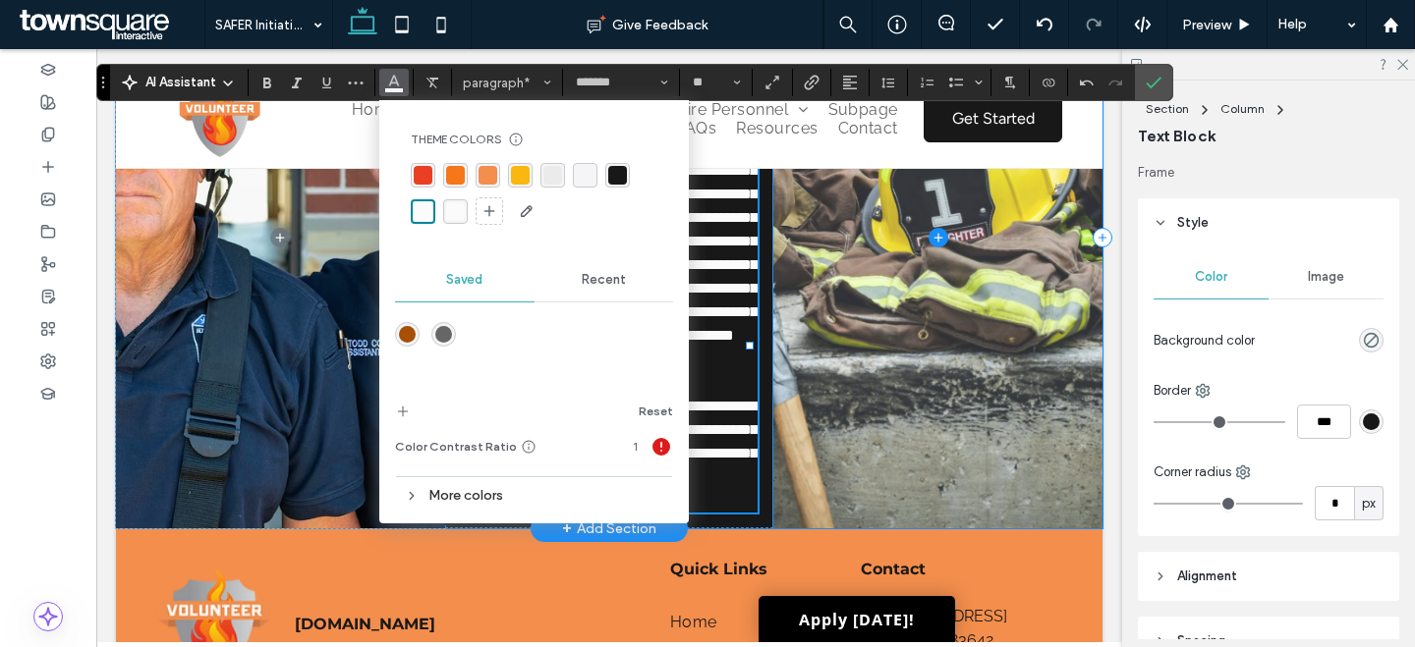
click at [812, 353] on span at bounding box center [937, 238] width 329 height 582
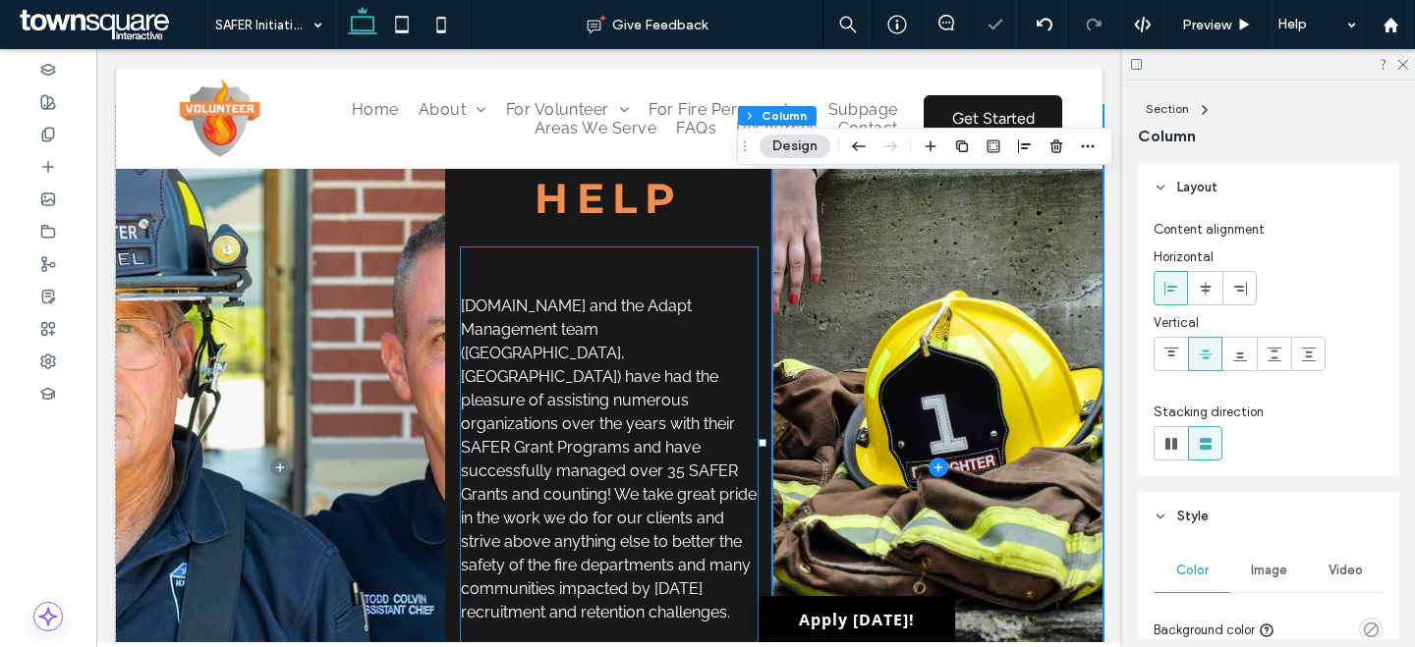
click at [567, 317] on span "VolunteerFirefighter.org and the Adapt Management team (Boise, ID) have had the…" at bounding box center [609, 459] width 296 height 325
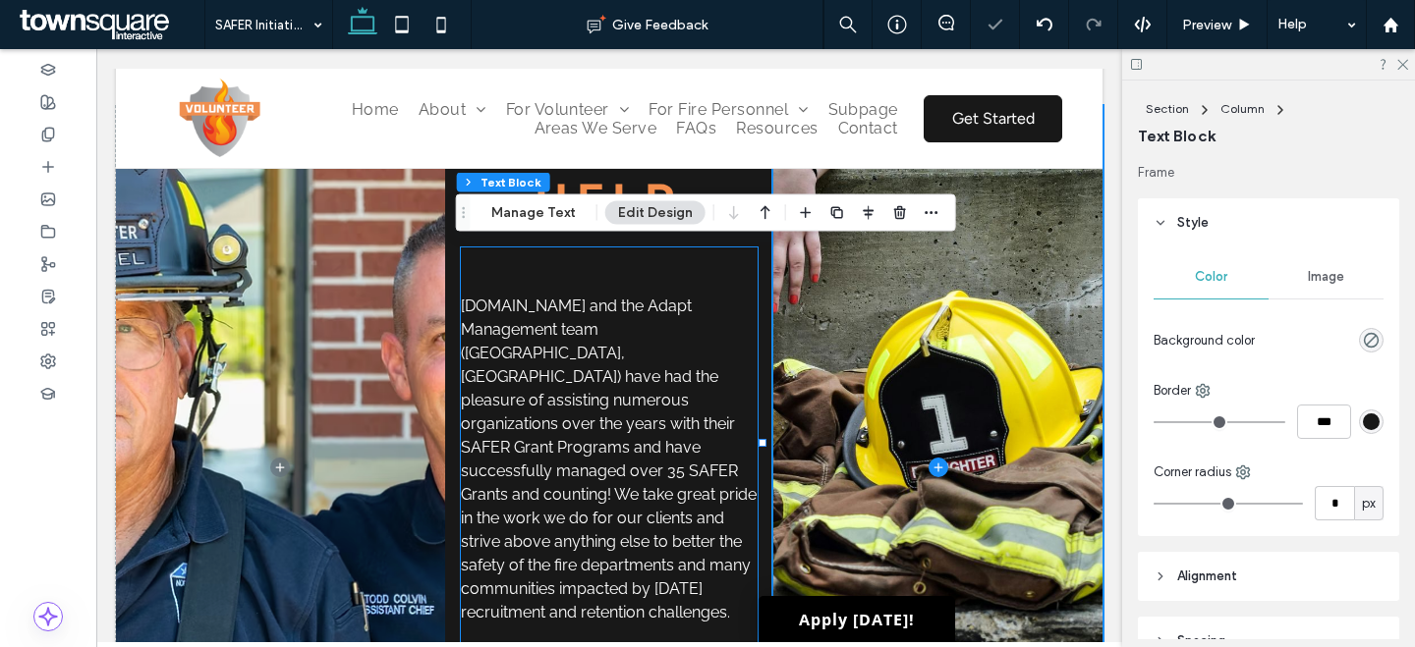
click at [567, 317] on div "VolunteerFirefighter.org and the Adapt Management team (Boise, ID) have had the…" at bounding box center [610, 531] width 298 height 566
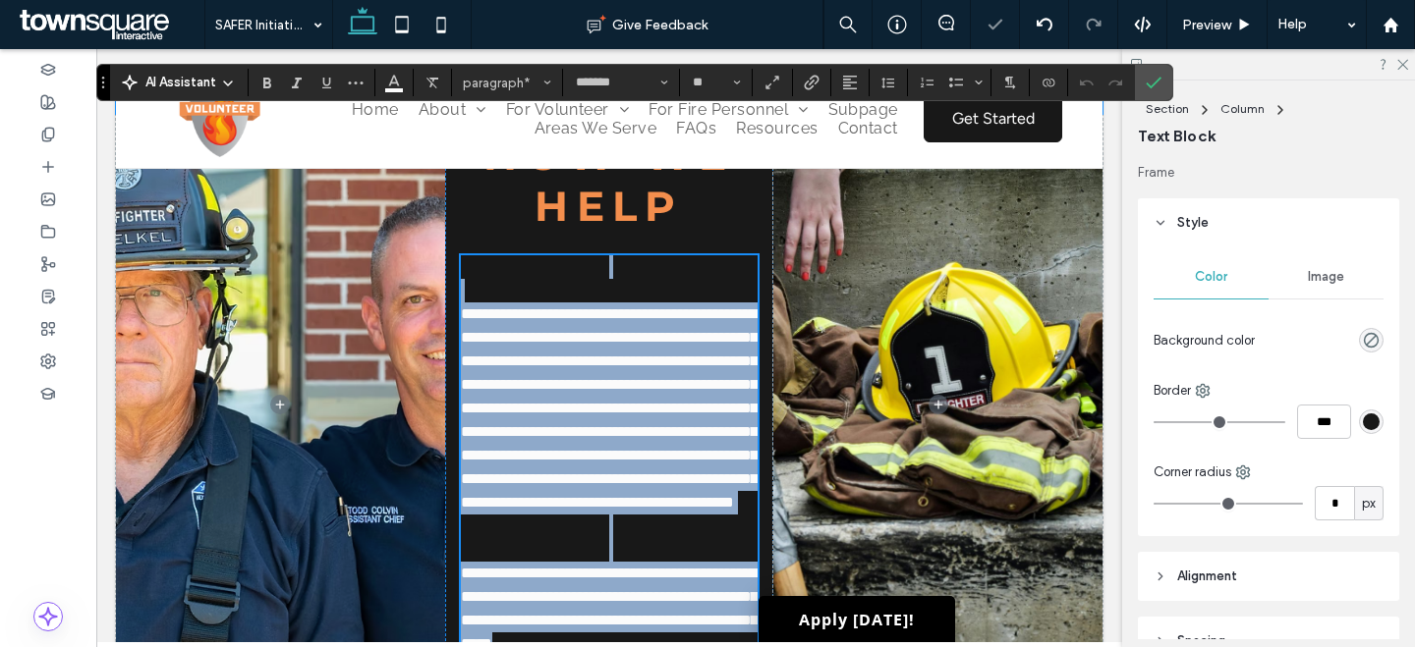
scroll to position [527, 0]
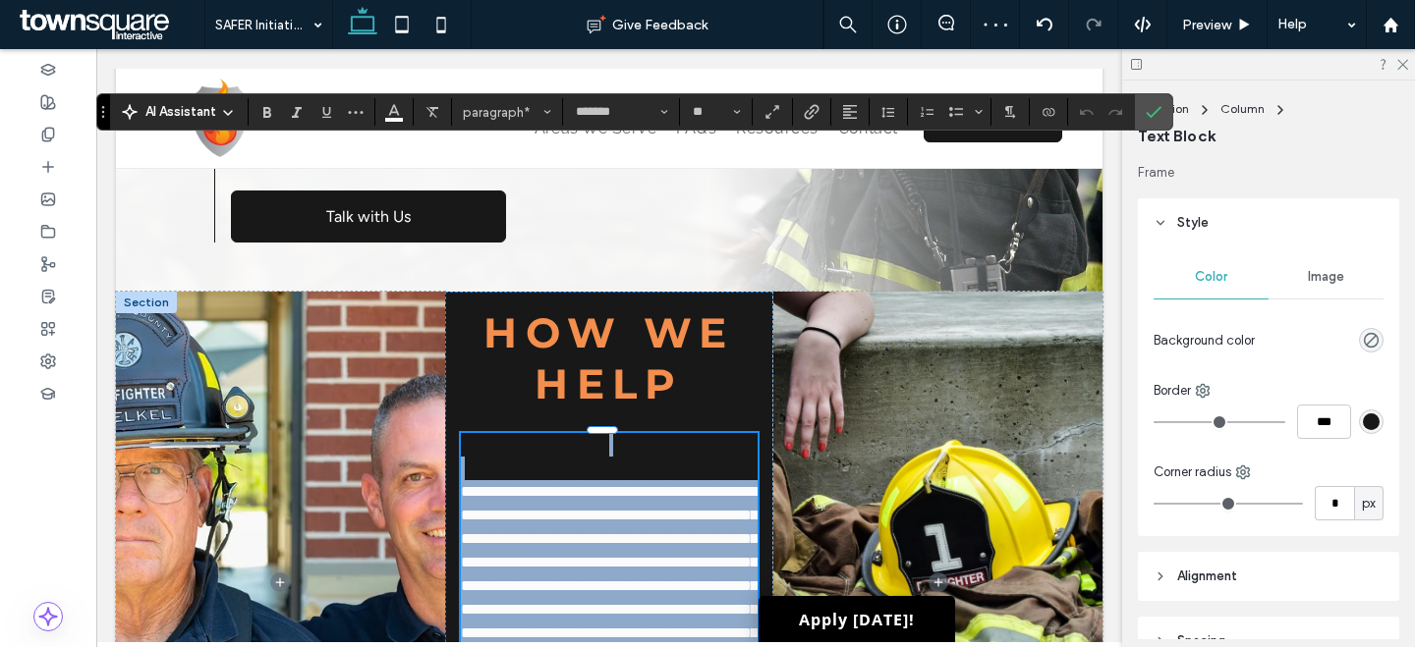
click at [462, 493] on span "**********" at bounding box center [609, 585] width 297 height 203
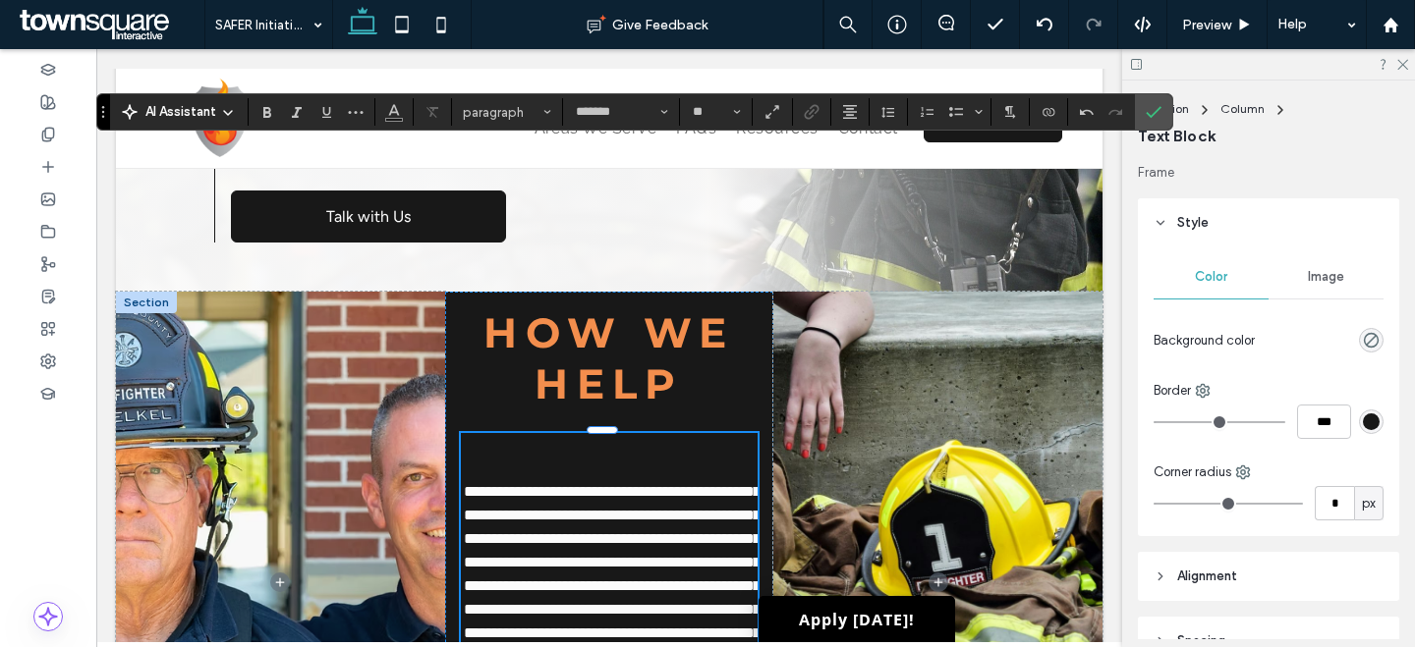
click at [473, 488] on span "**********" at bounding box center [612, 585] width 297 height 203
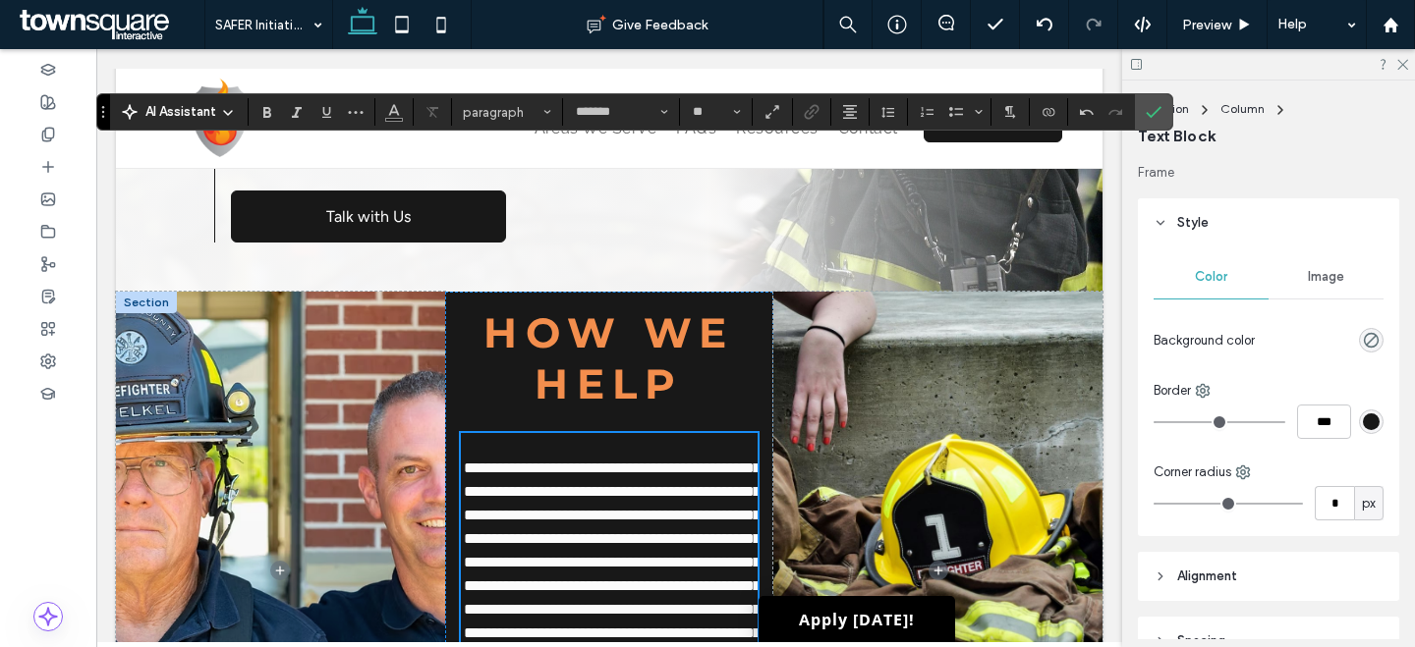
scroll to position [503, 0]
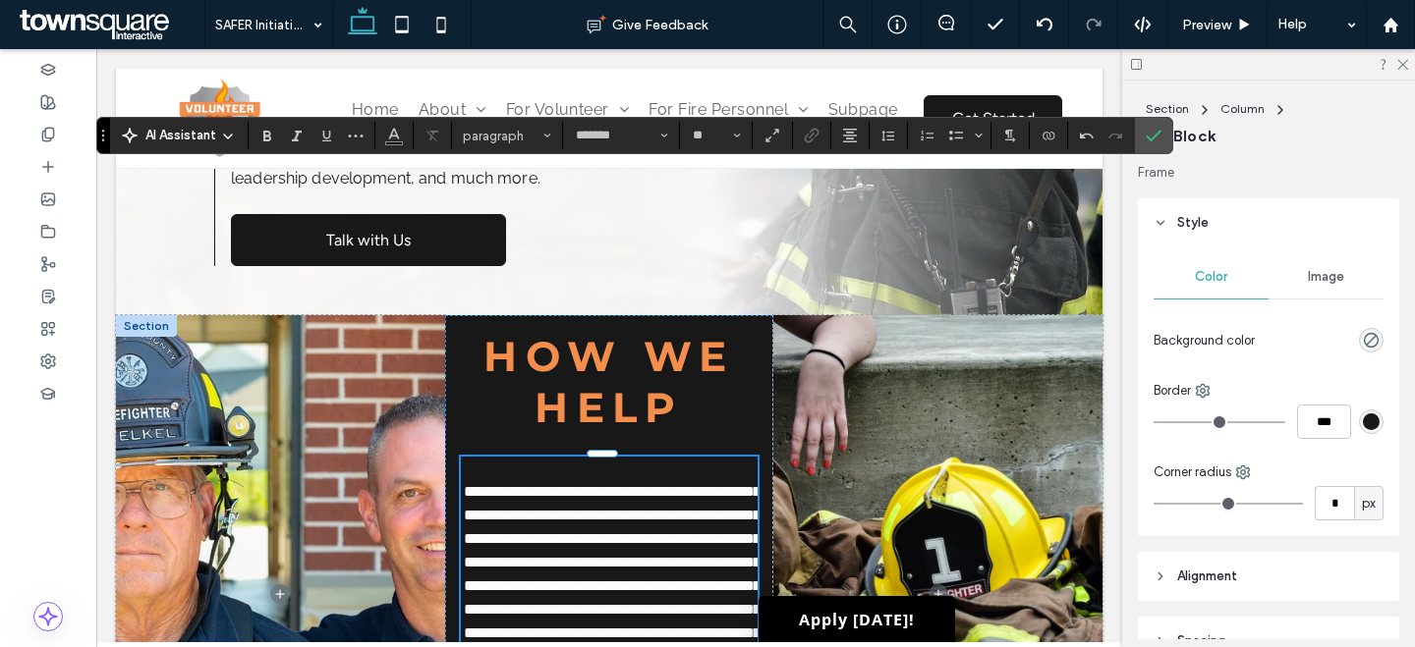
click at [476, 495] on span "**********" at bounding box center [612, 585] width 297 height 203
click at [472, 495] on p "**********" at bounding box center [610, 575] width 298 height 236
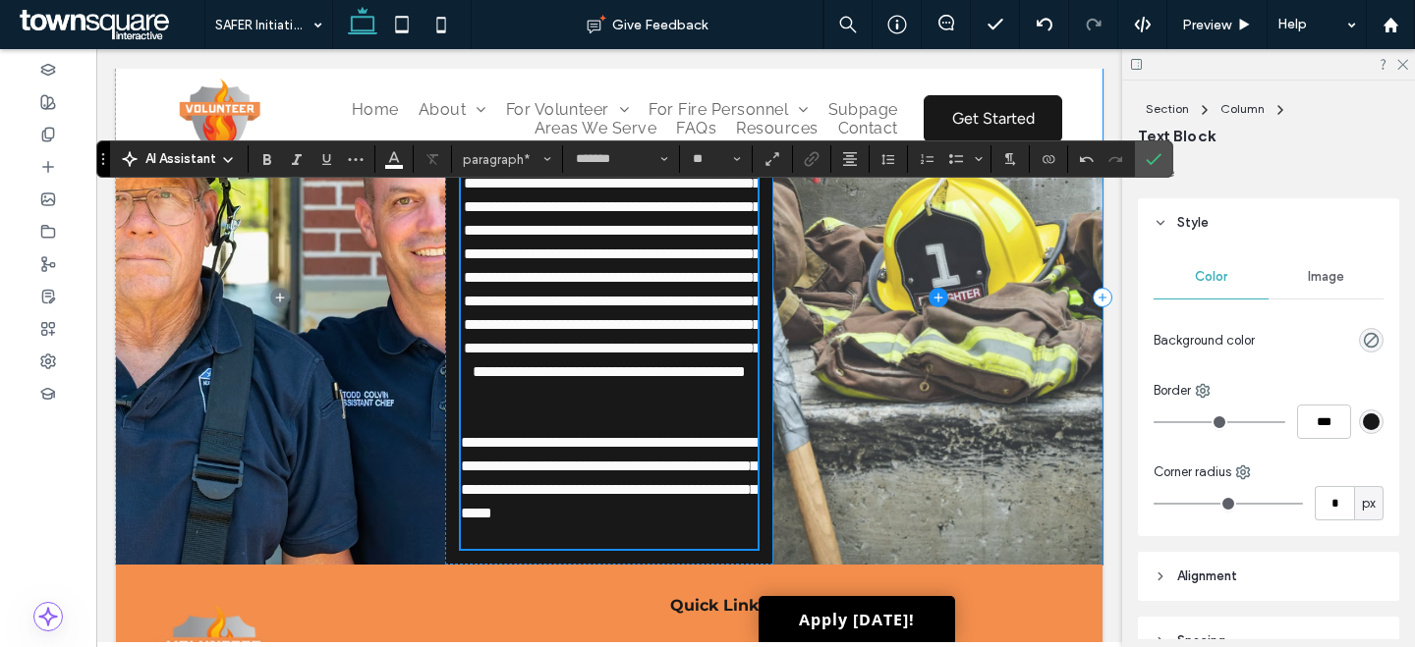
scroll to position [881, 0]
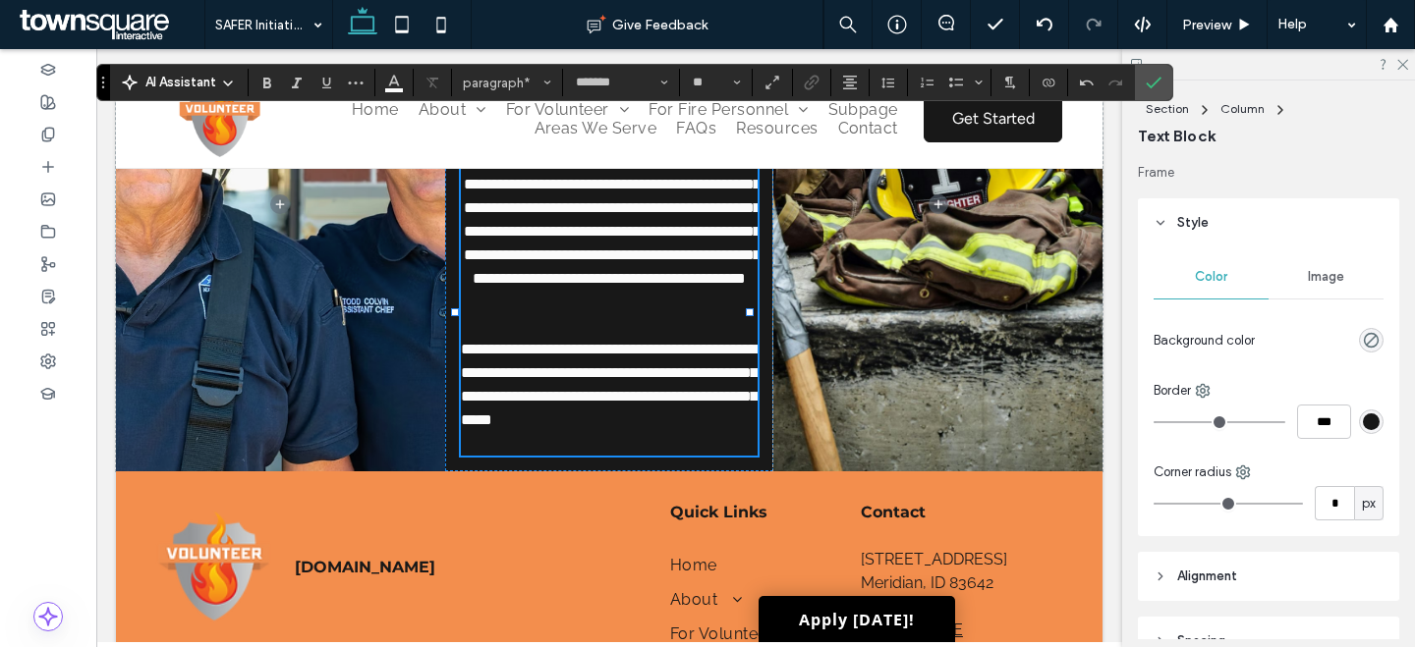
click at [519, 338] on p at bounding box center [610, 326] width 298 height 24
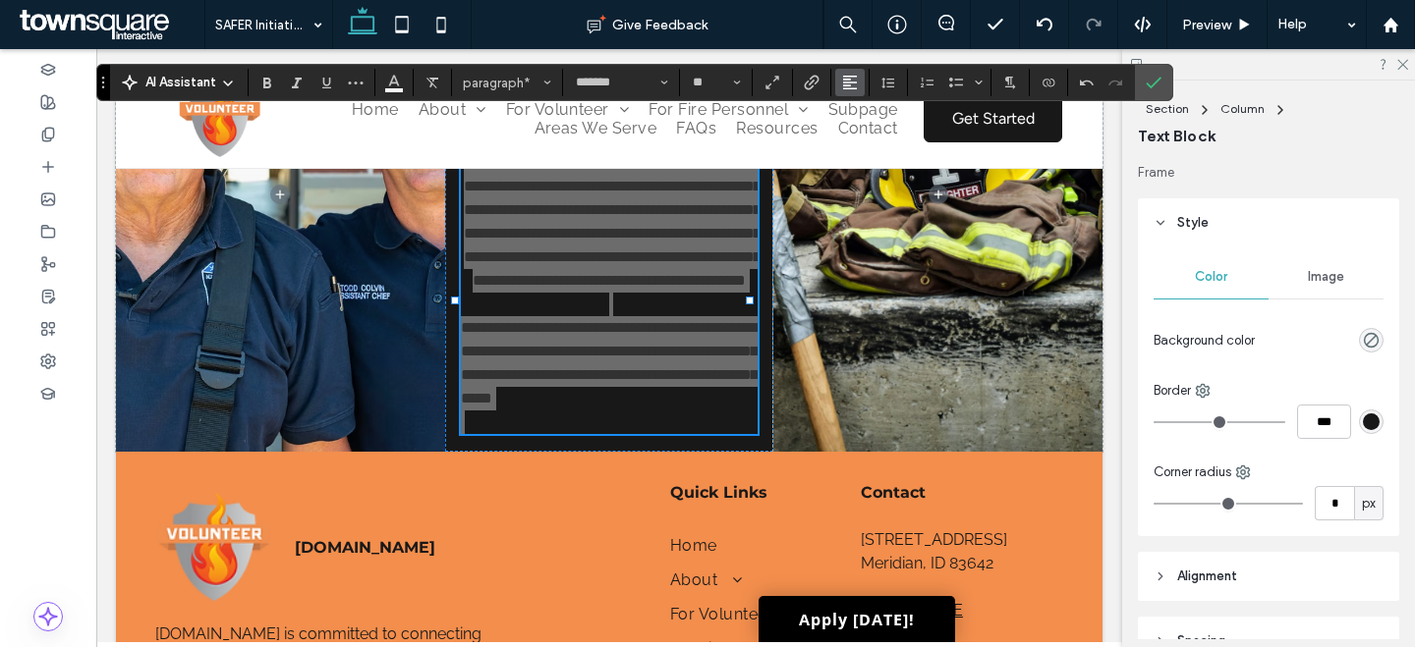
click at [843, 91] on span "Alignment" at bounding box center [850, 83] width 16 height 26
click at [863, 141] on icon "ui.textEditor.alignment.center" at bounding box center [865, 144] width 16 height 16
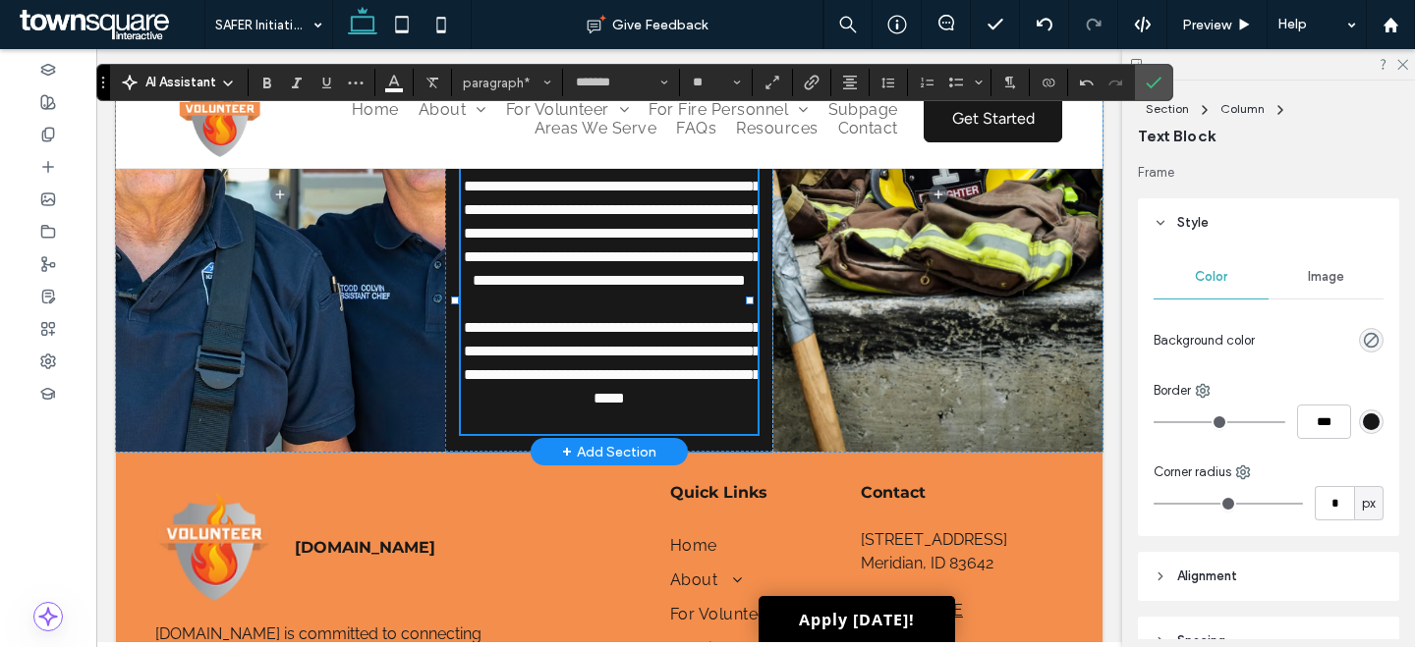
click at [593, 411] on p "**********" at bounding box center [610, 363] width 298 height 94
click at [627, 434] on p at bounding box center [610, 423] width 298 height 24
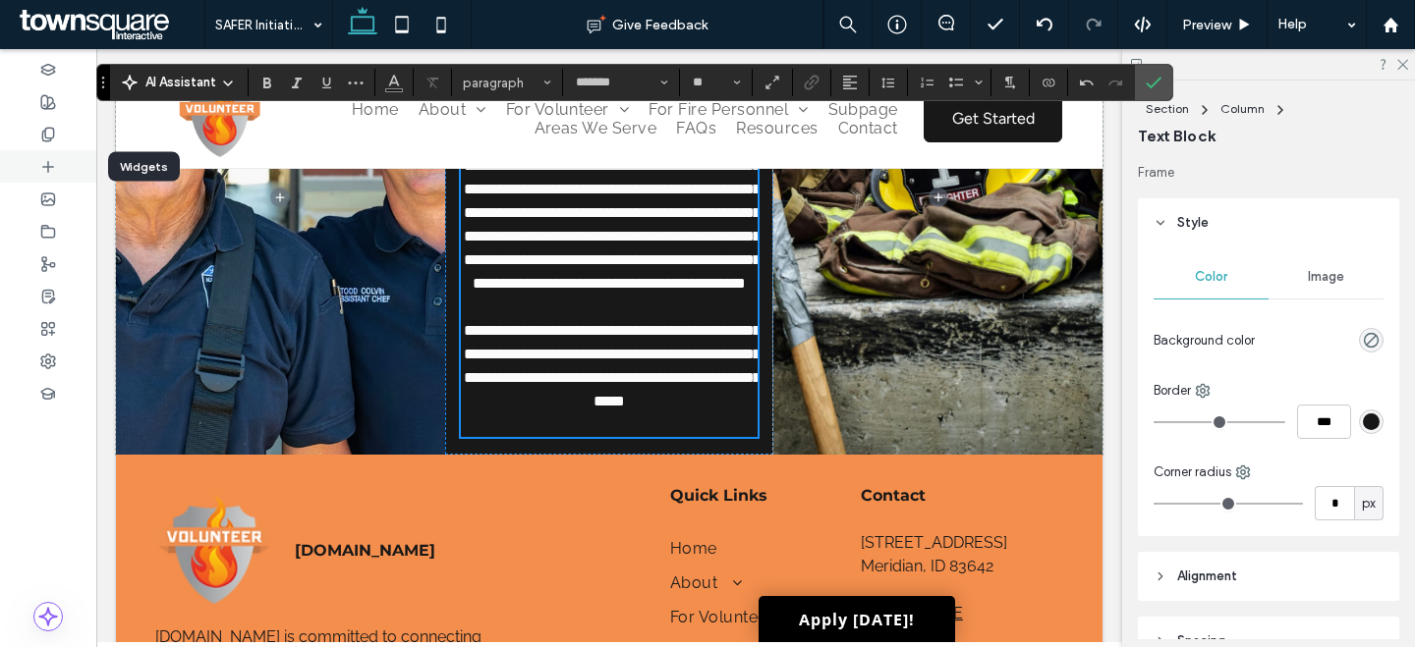
scroll to position [877, 0]
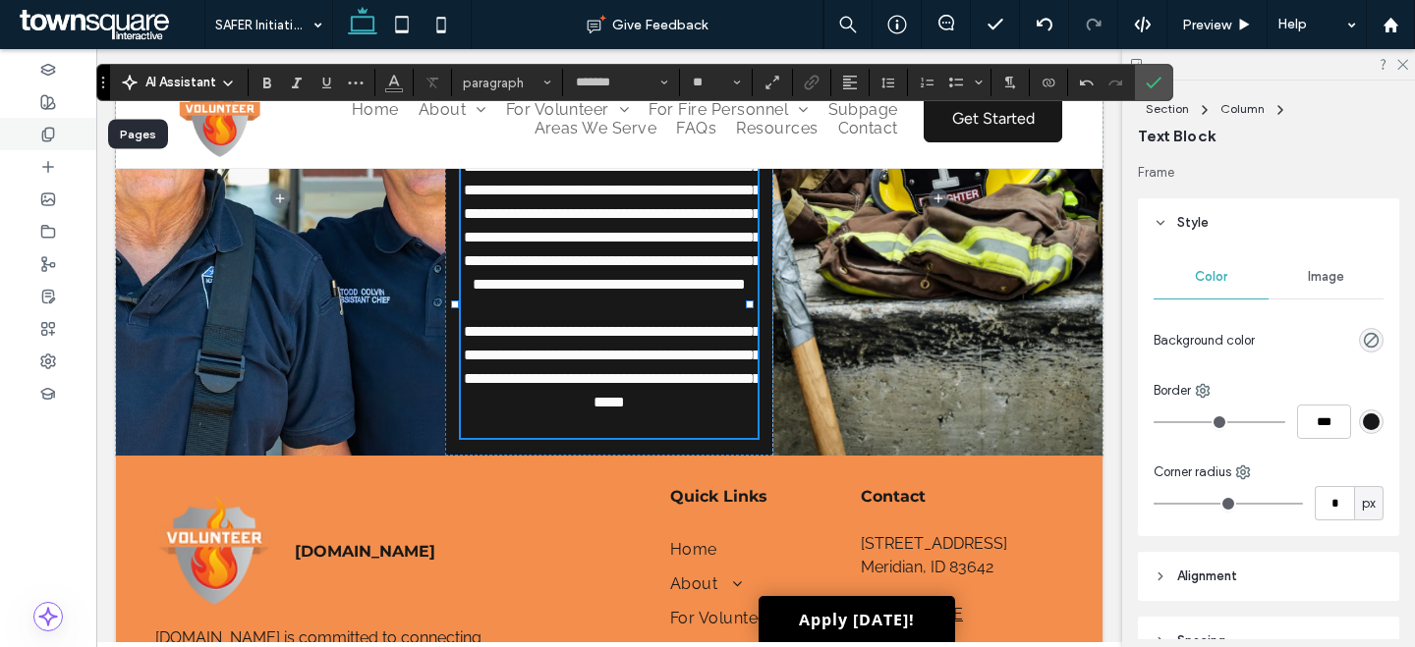
click at [39, 131] on div at bounding box center [48, 134] width 96 height 32
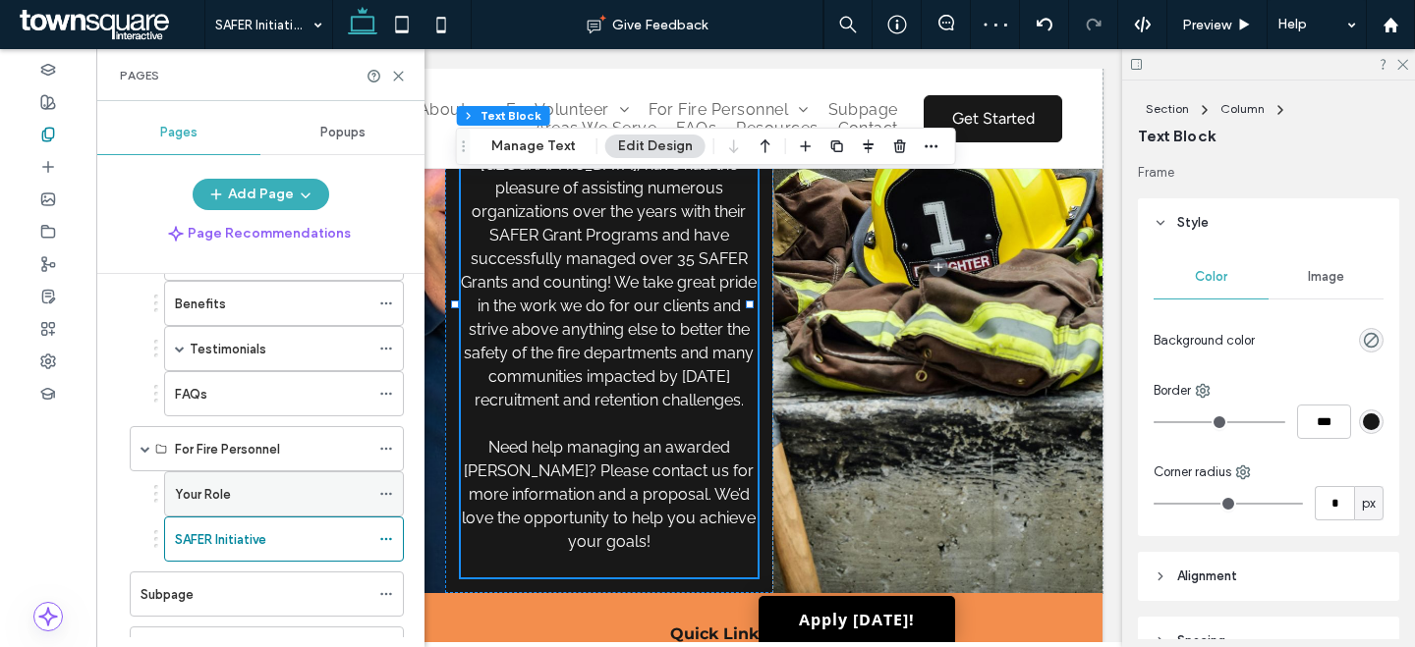
scroll to position [409, 0]
click at [300, 486] on div "Your Role" at bounding box center [272, 493] width 195 height 21
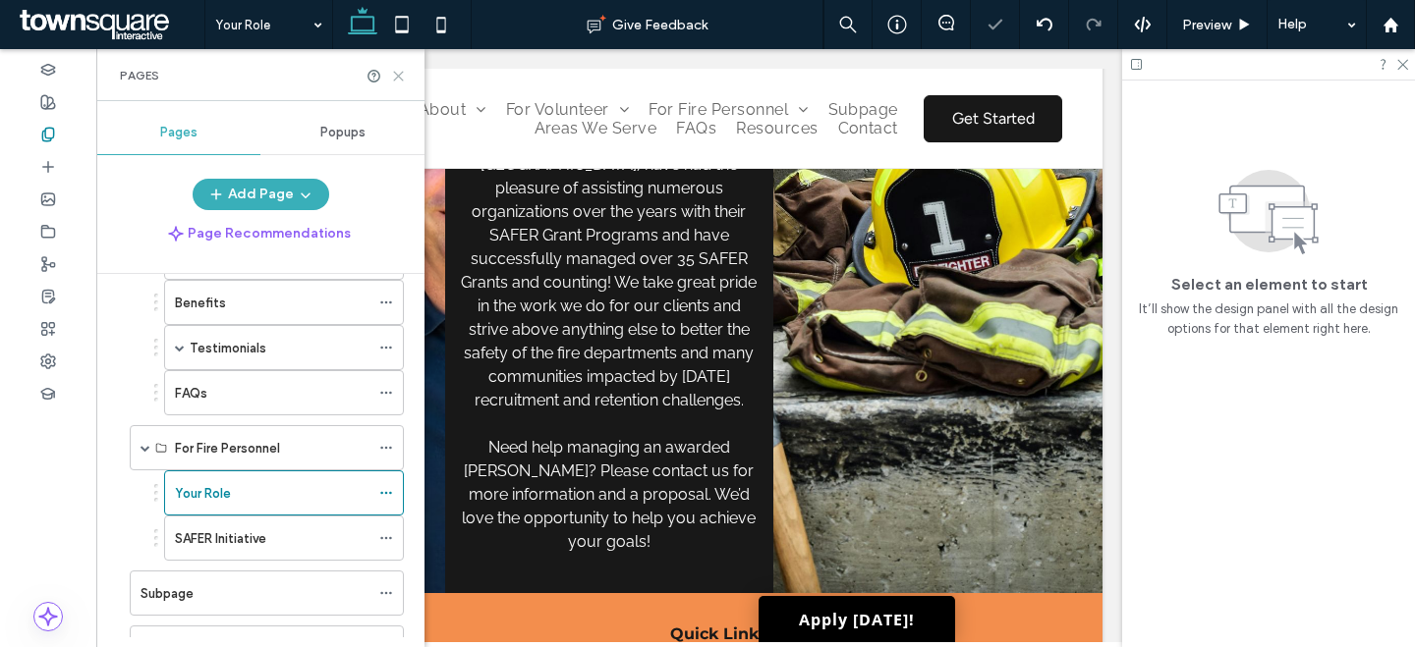
click at [395, 75] on icon at bounding box center [398, 76] width 15 height 15
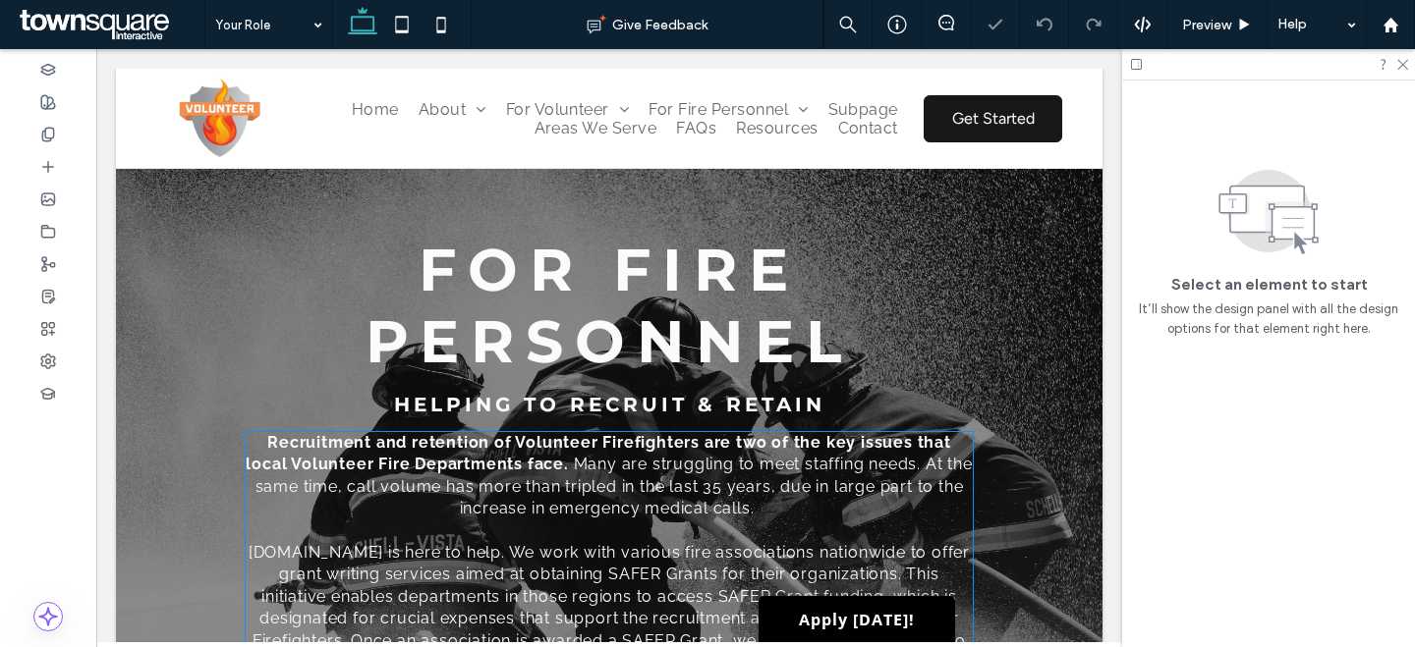
scroll to position [362, 0]
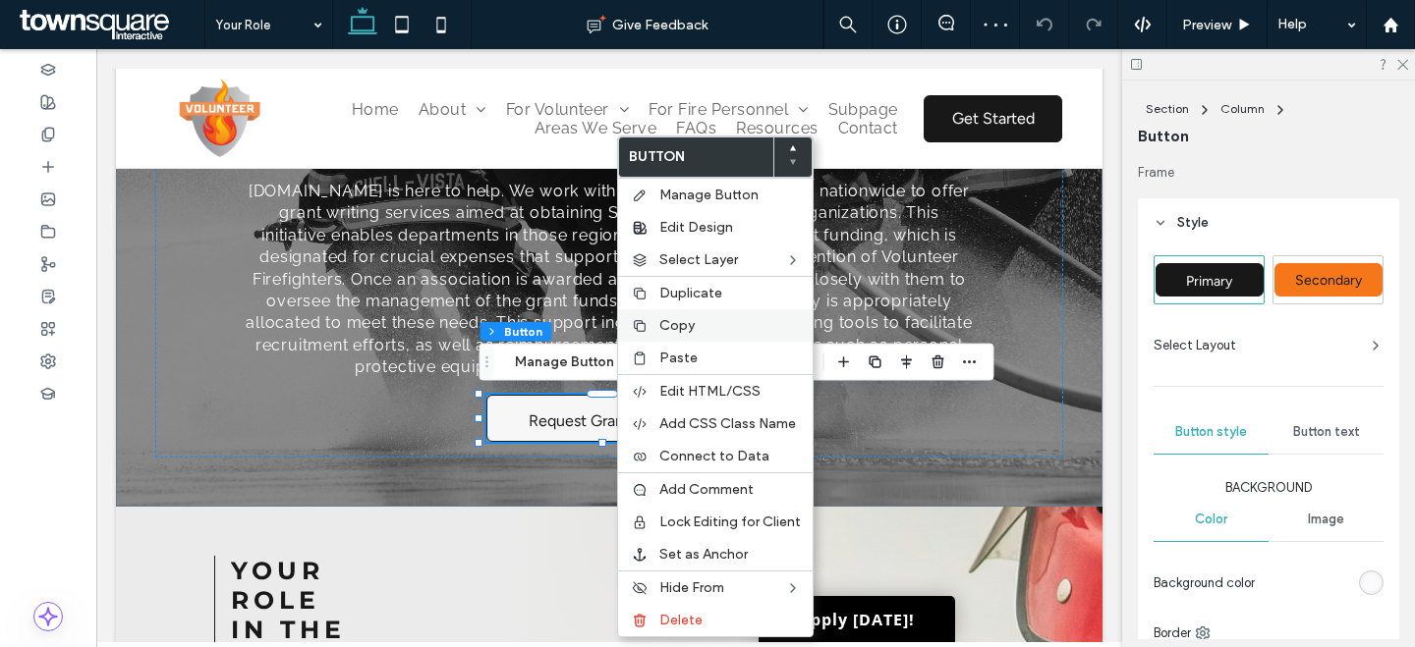
click at [700, 325] on label "Copy" at bounding box center [729, 325] width 141 height 17
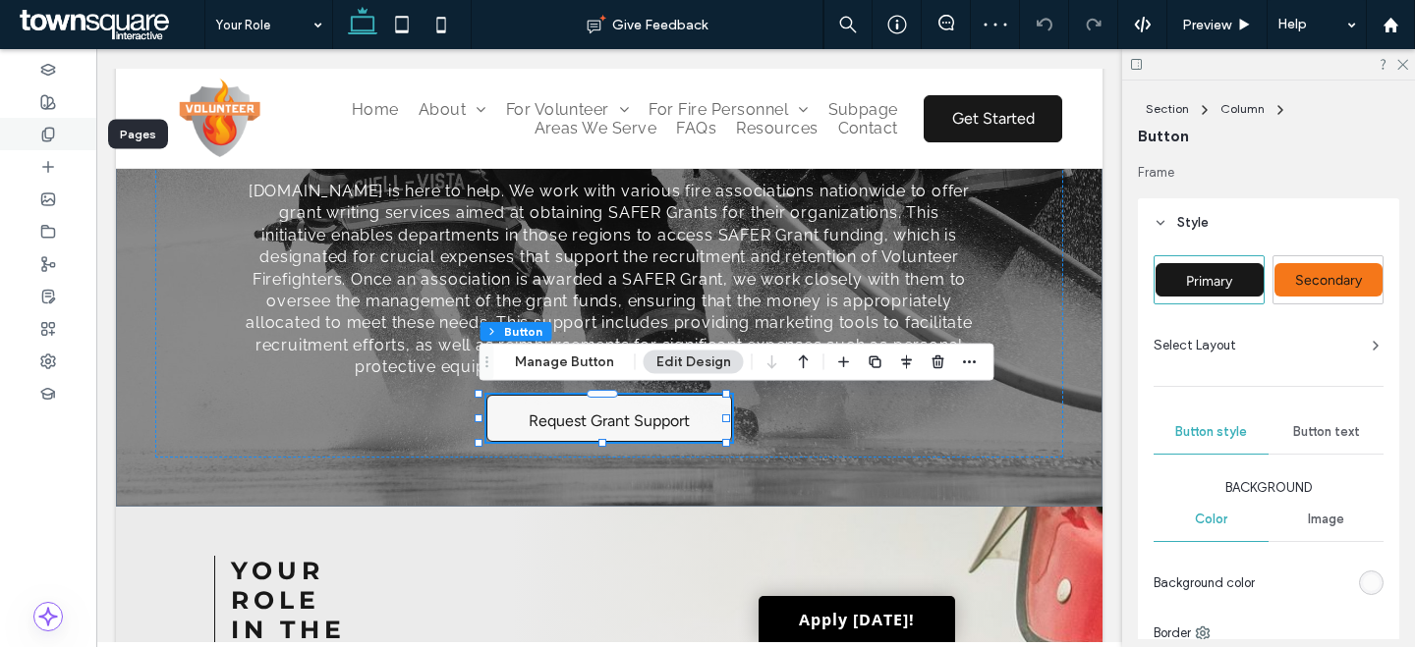
click at [59, 140] on div at bounding box center [48, 134] width 96 height 32
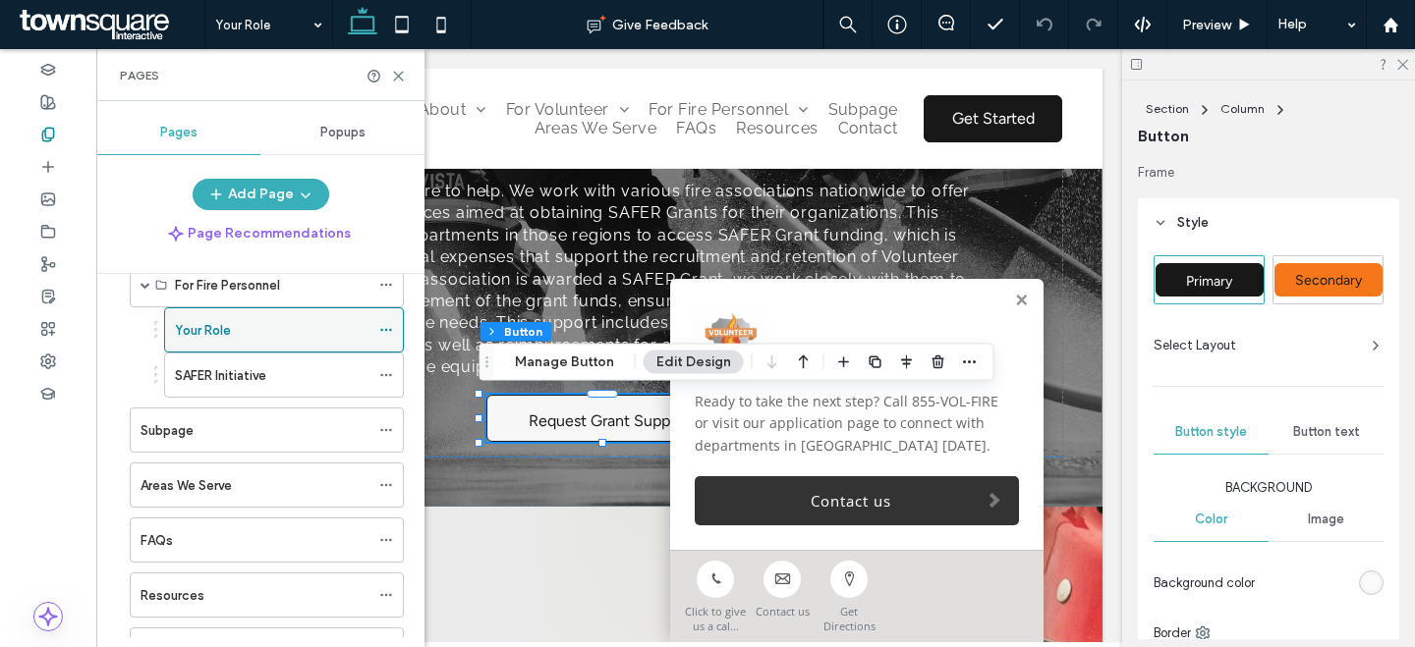
scroll to position [543, 0]
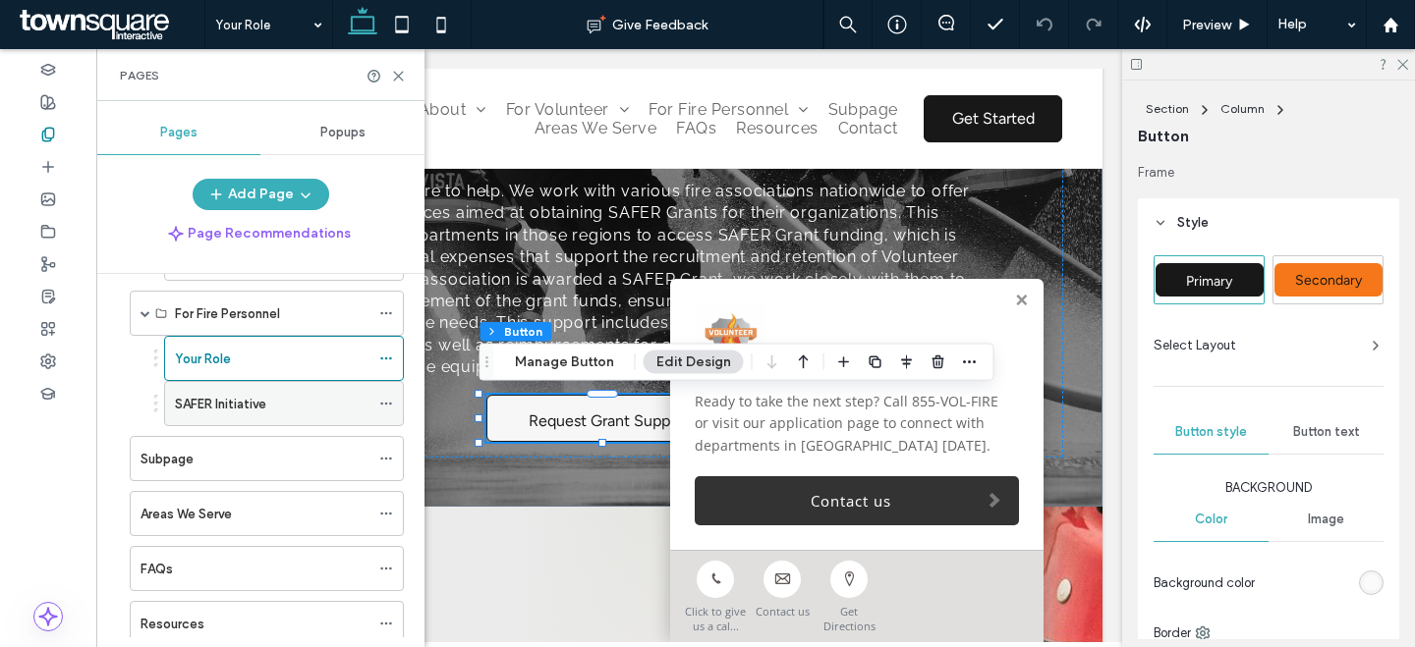
click at [213, 392] on div "SAFER Initiative" at bounding box center [272, 403] width 195 height 43
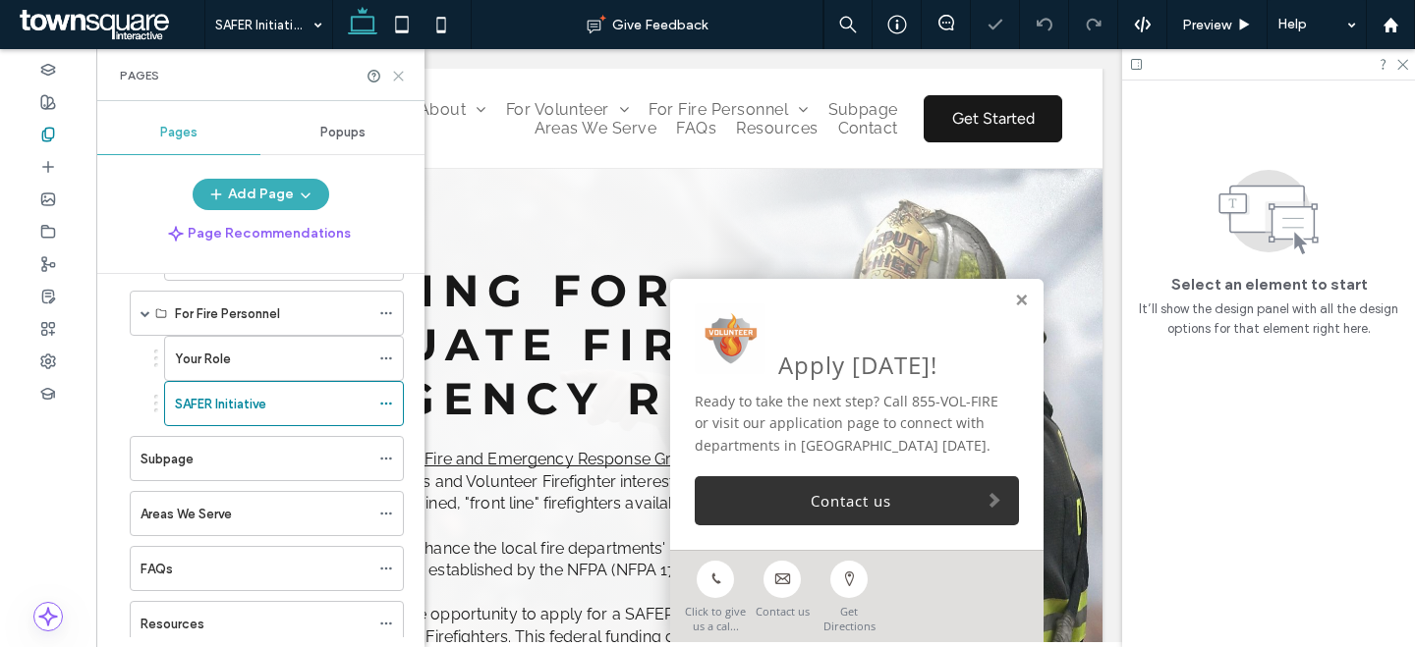
click at [391, 74] on icon at bounding box center [398, 76] width 15 height 15
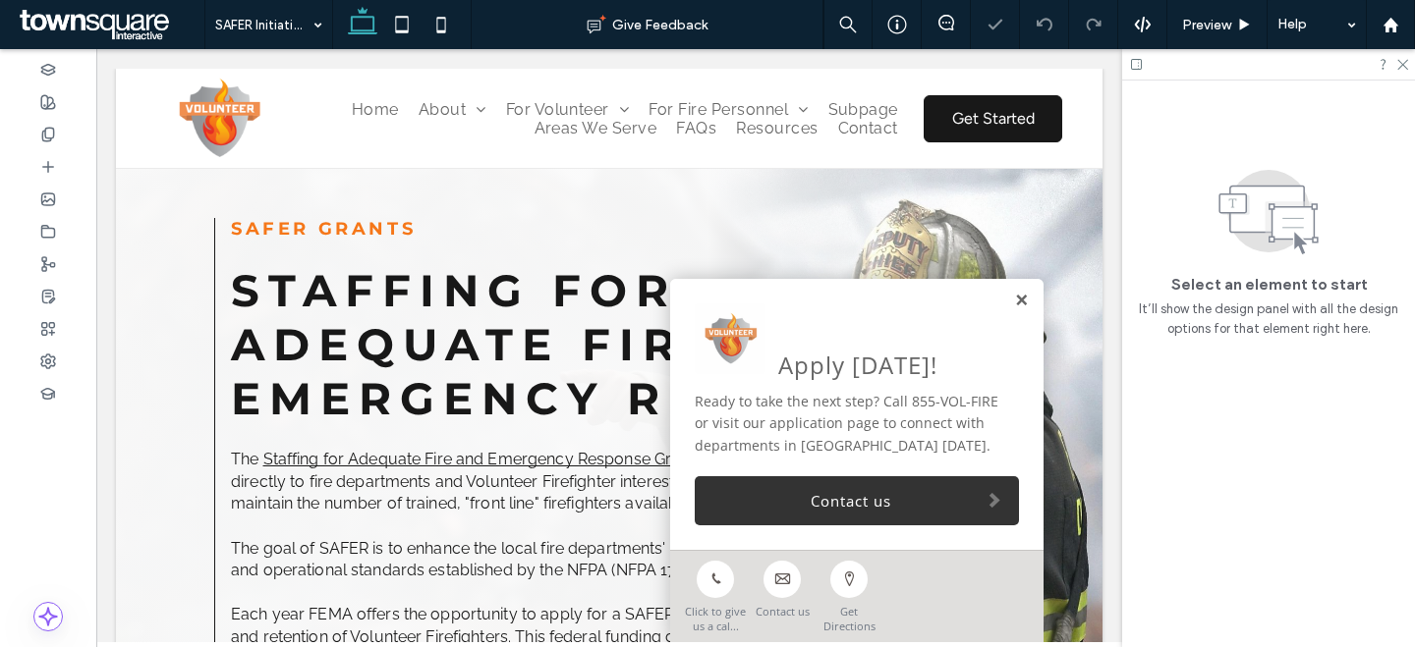
click at [1014, 301] on link at bounding box center [1021, 301] width 15 height 17
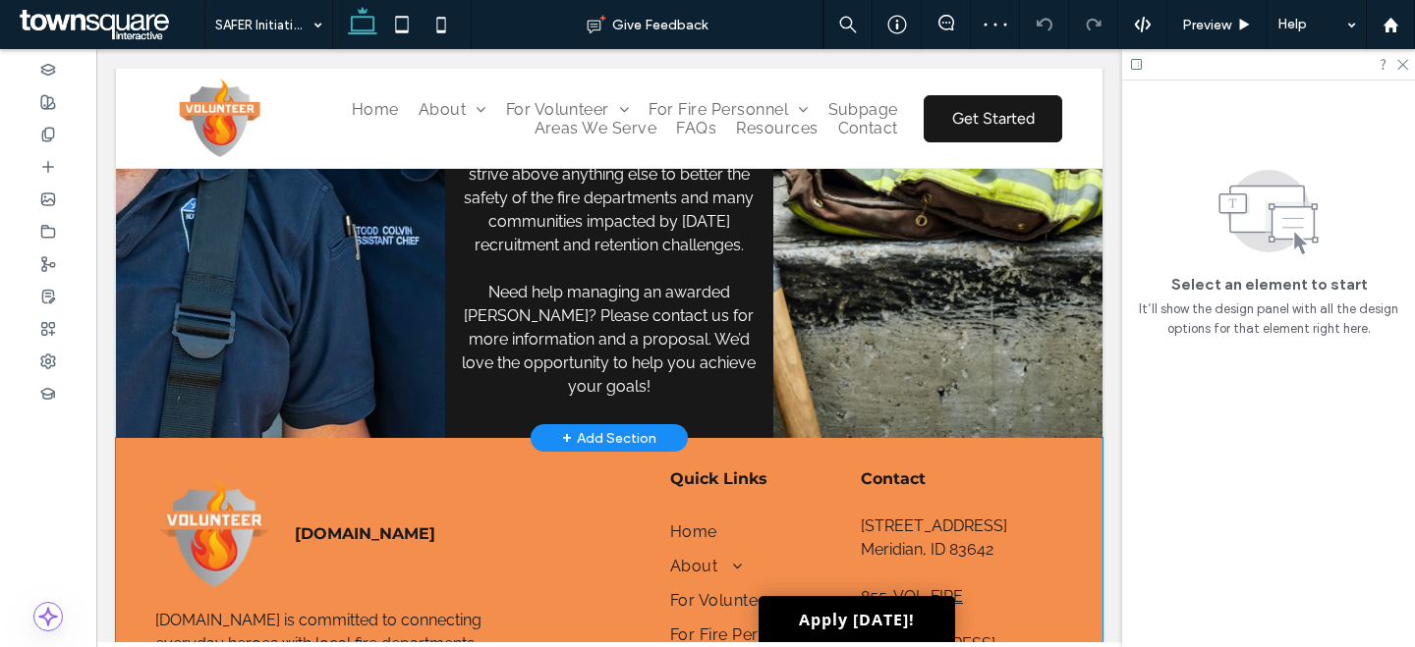
scroll to position [965, 0]
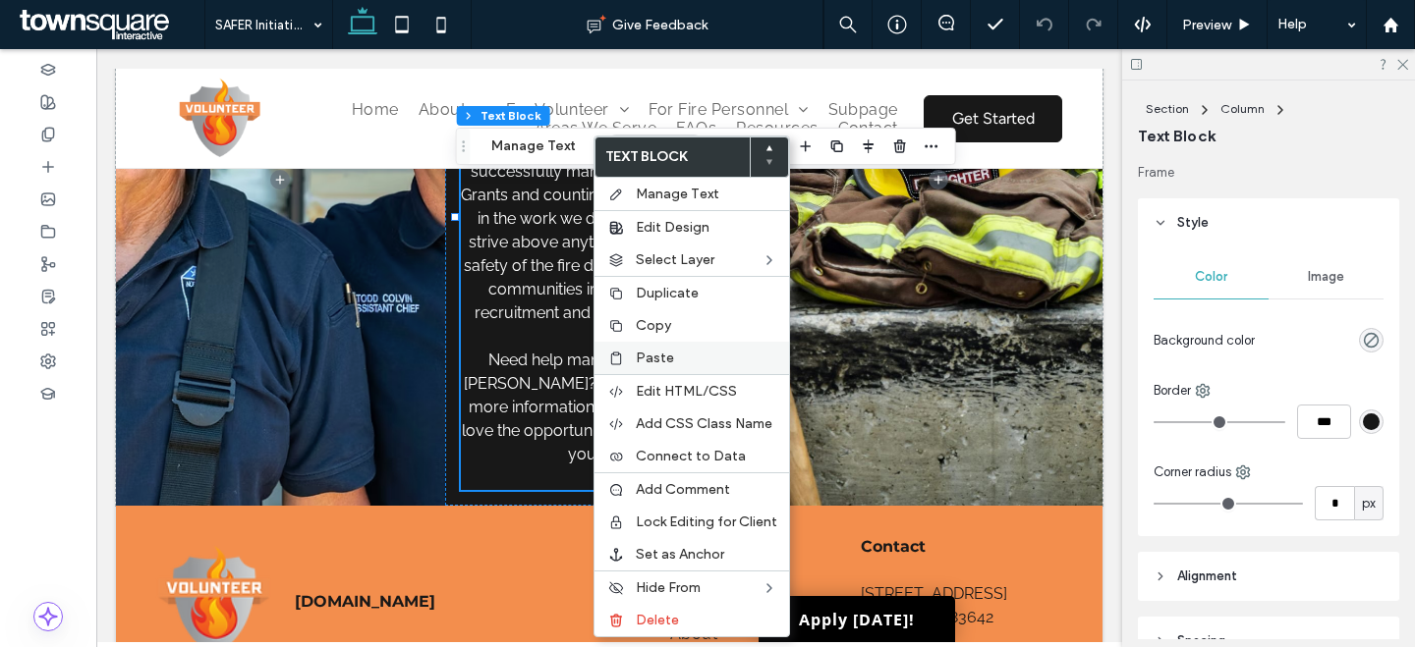
click at [640, 346] on div "Paste" at bounding box center [691, 358] width 195 height 32
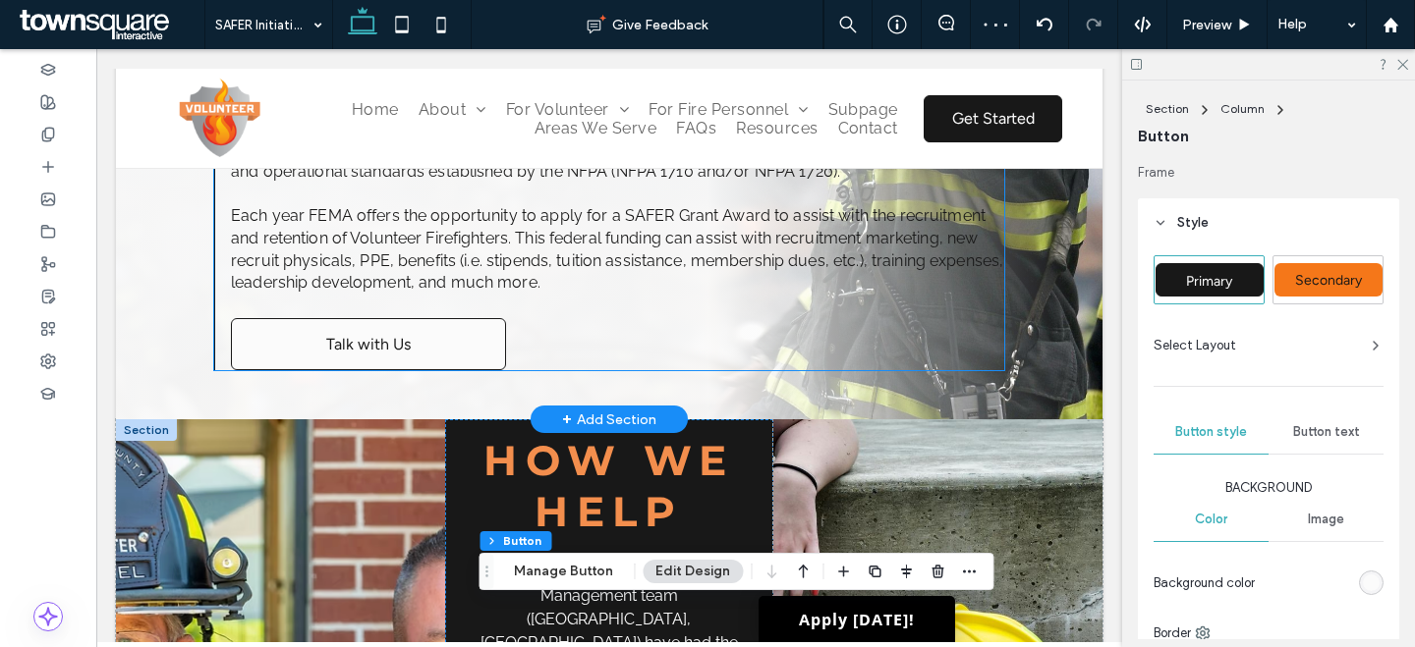
scroll to position [399, 0]
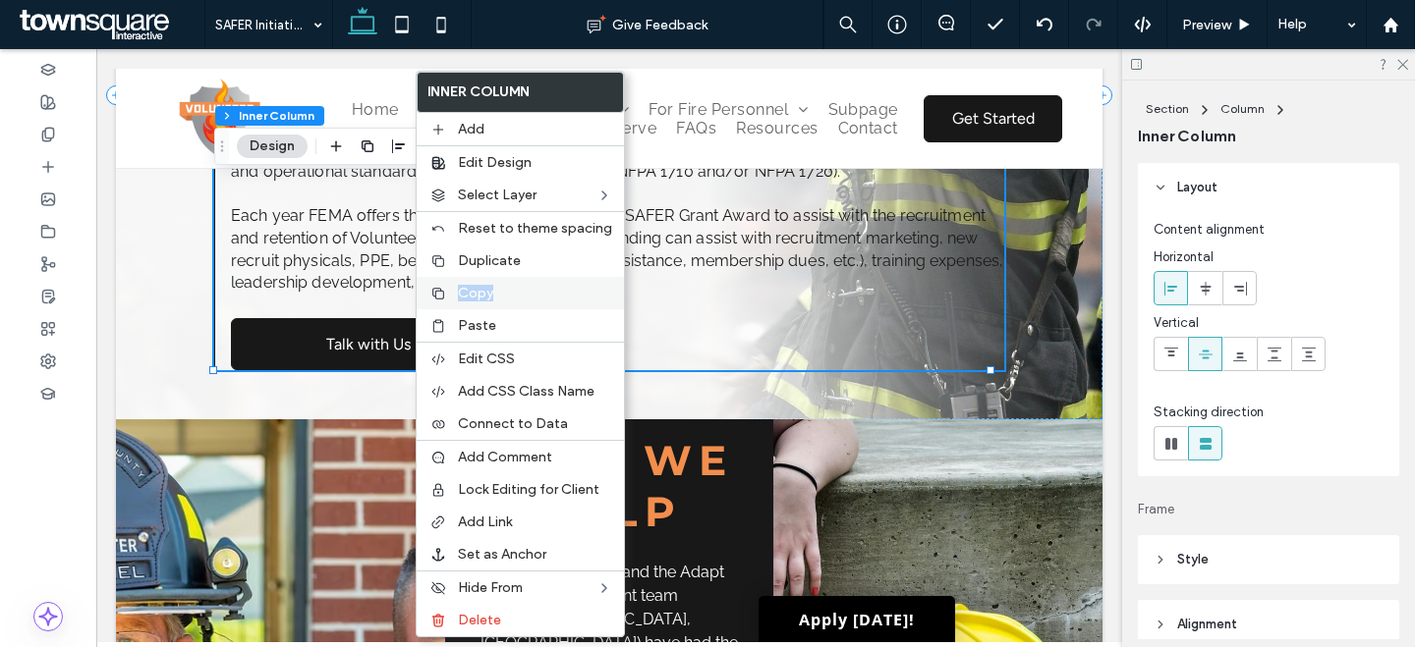
click at [468, 290] on span "Copy" at bounding box center [475, 293] width 35 height 17
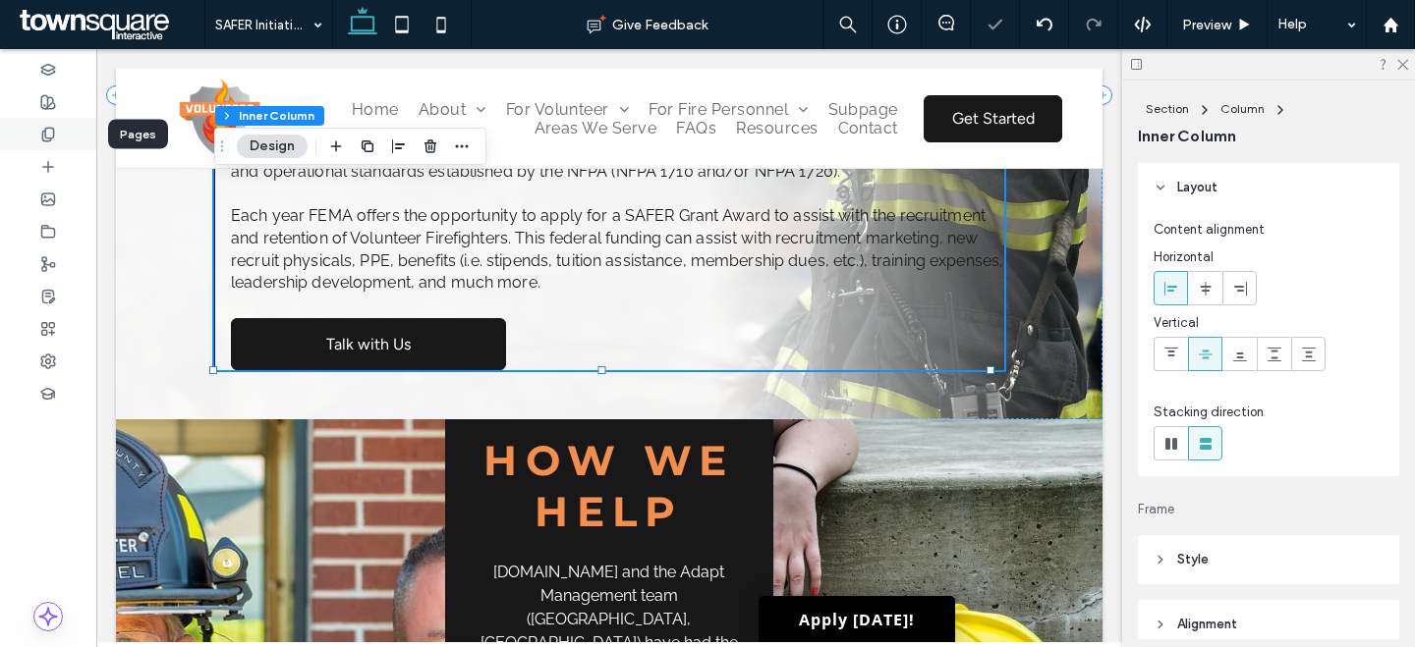
click at [46, 128] on use at bounding box center [47, 134] width 11 height 13
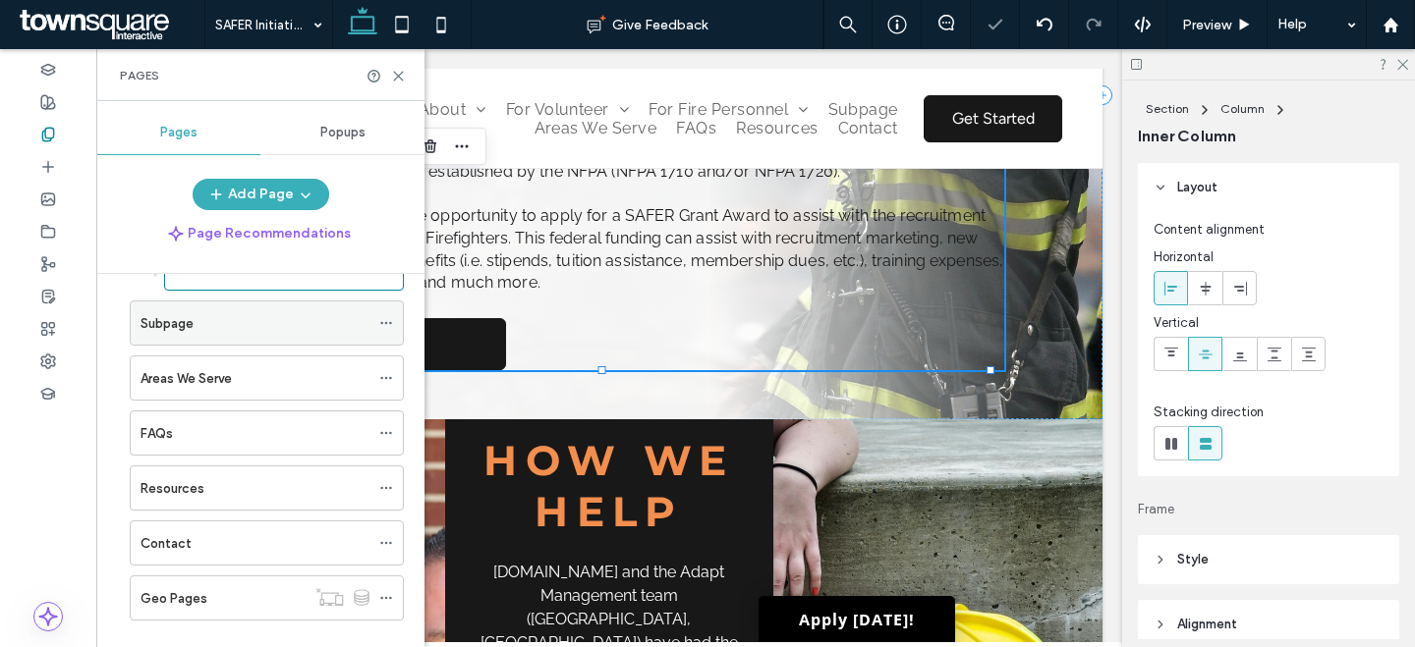
scroll to position [519, 0]
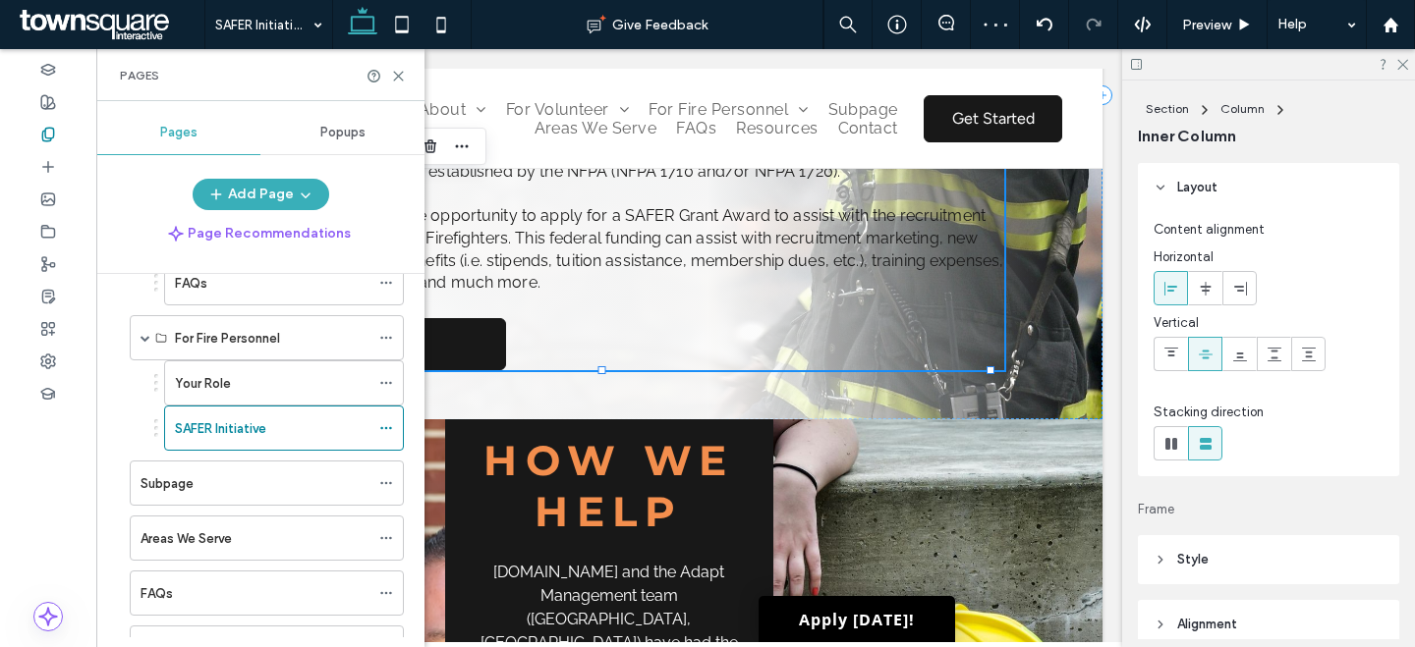
click at [275, 383] on div "Your Role" at bounding box center [272, 383] width 195 height 21
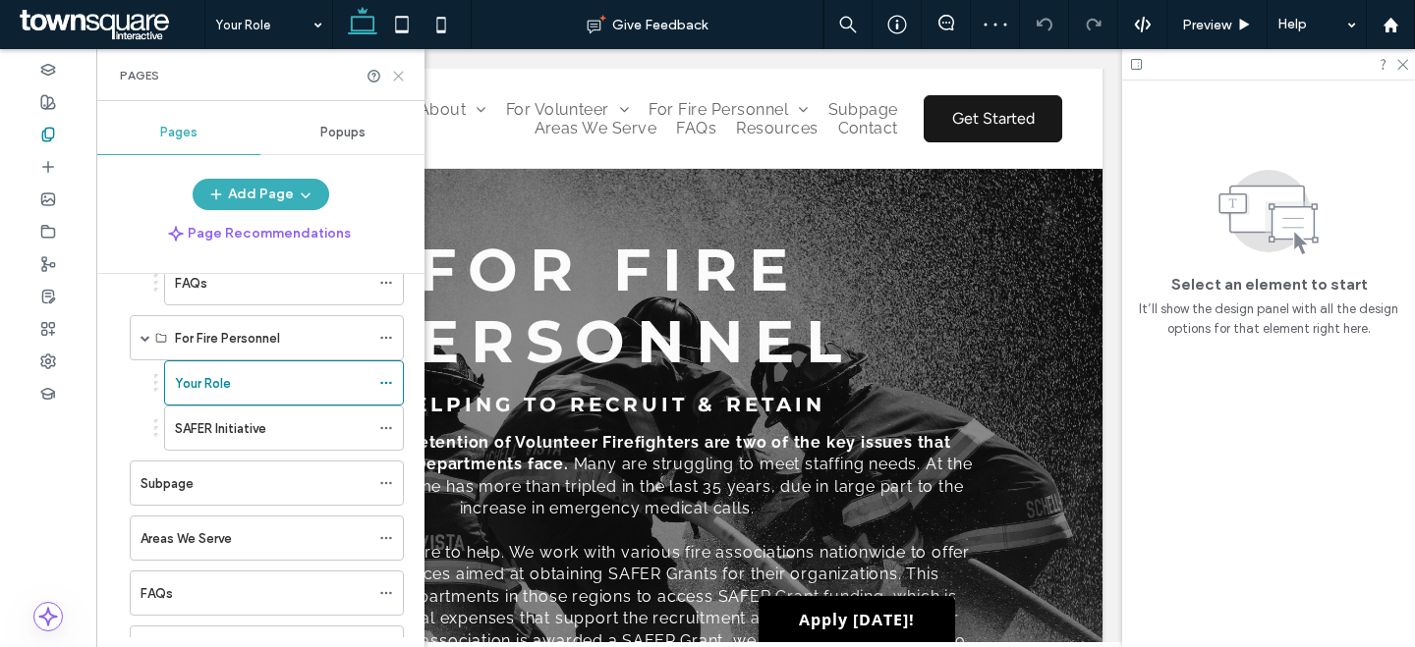
click at [398, 77] on use at bounding box center [398, 76] width 9 height 9
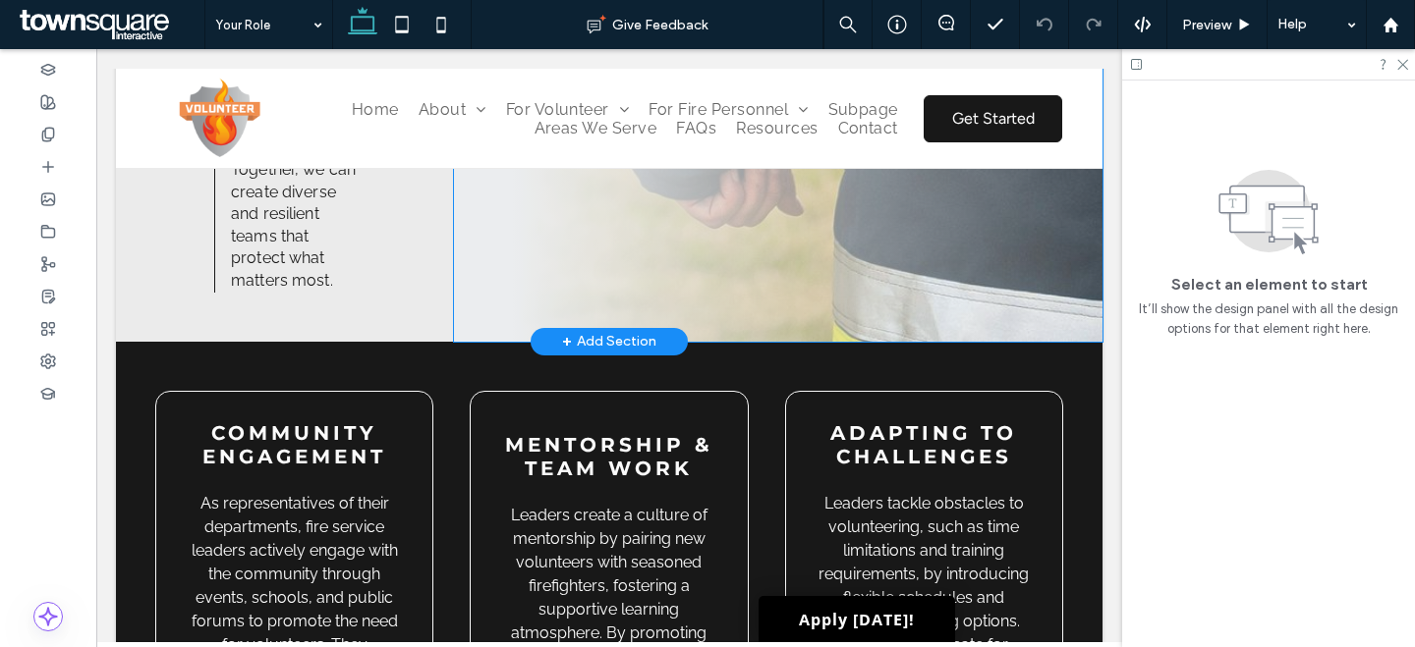
scroll to position [1675, 0]
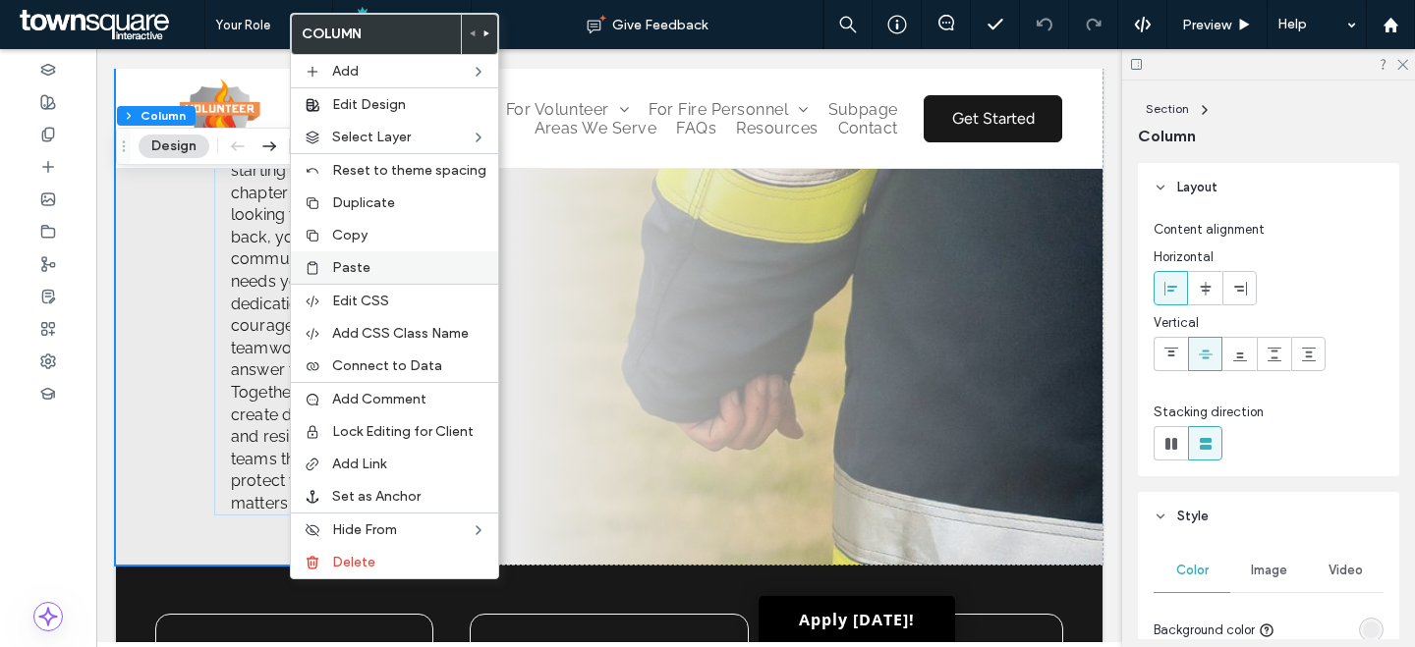
click at [365, 269] on span "Paste" at bounding box center [351, 267] width 38 height 17
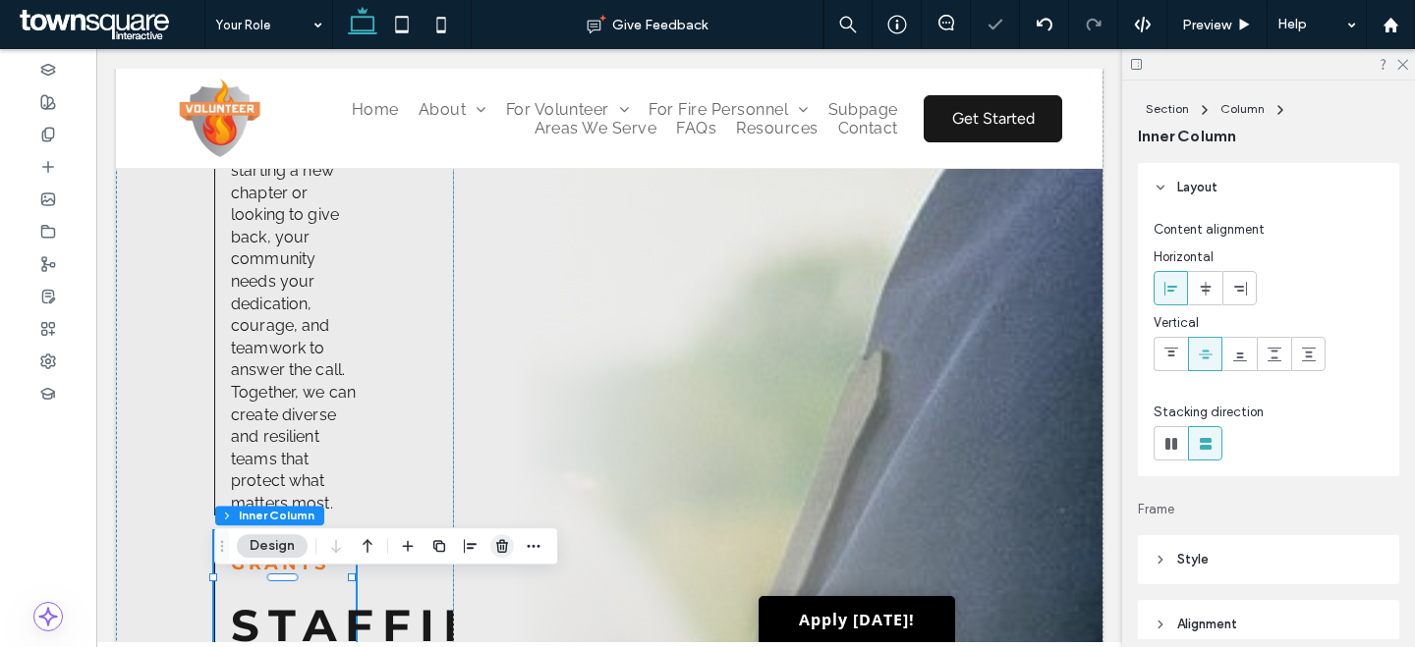
click at [495, 540] on icon "button" at bounding box center [502, 546] width 16 height 16
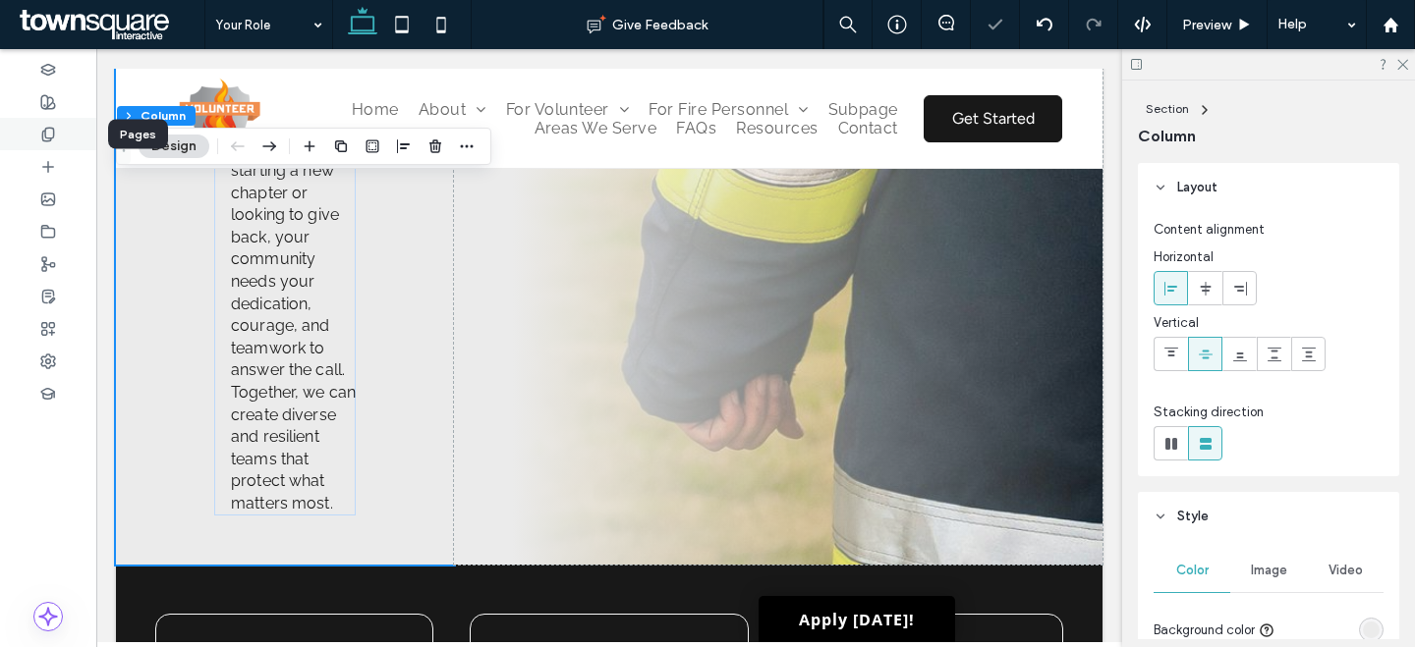
click at [52, 130] on icon at bounding box center [48, 135] width 16 height 16
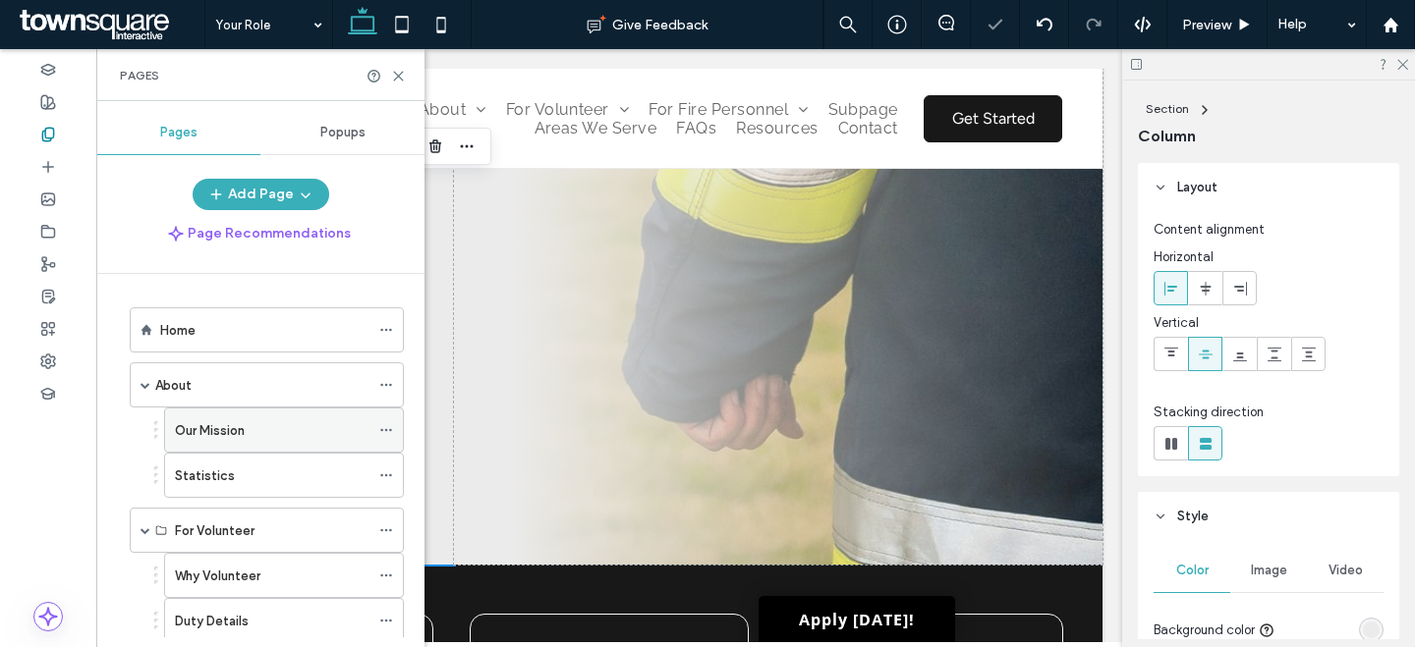
click at [259, 438] on div "Our Mission" at bounding box center [272, 430] width 195 height 21
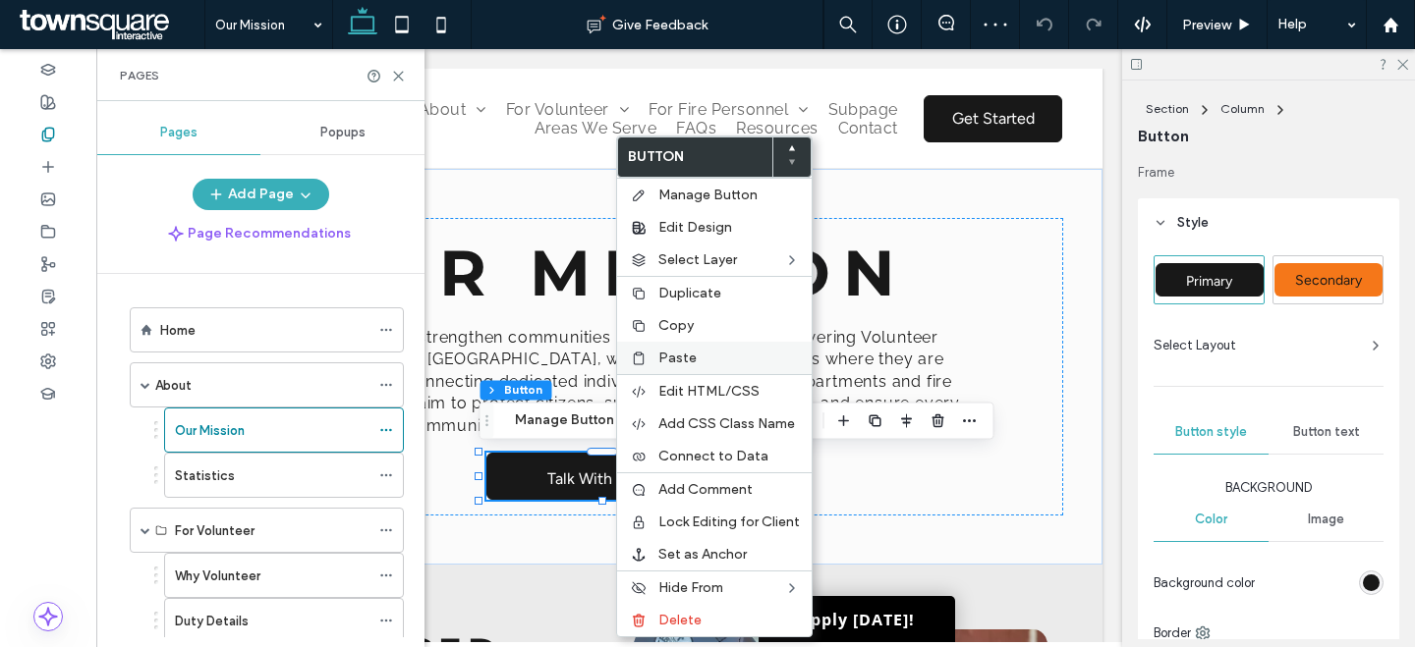
click at [707, 328] on label "Copy" at bounding box center [728, 325] width 141 height 17
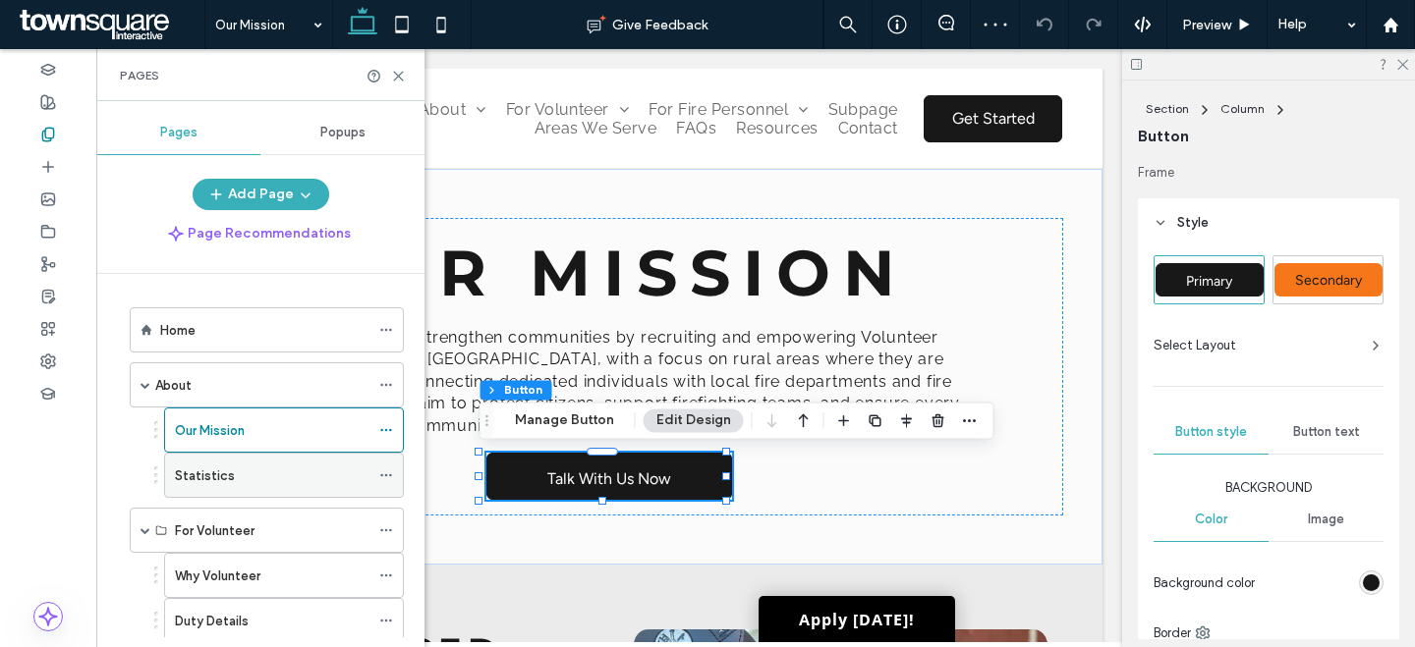
click at [215, 466] on label "Statistics" at bounding box center [205, 476] width 60 height 34
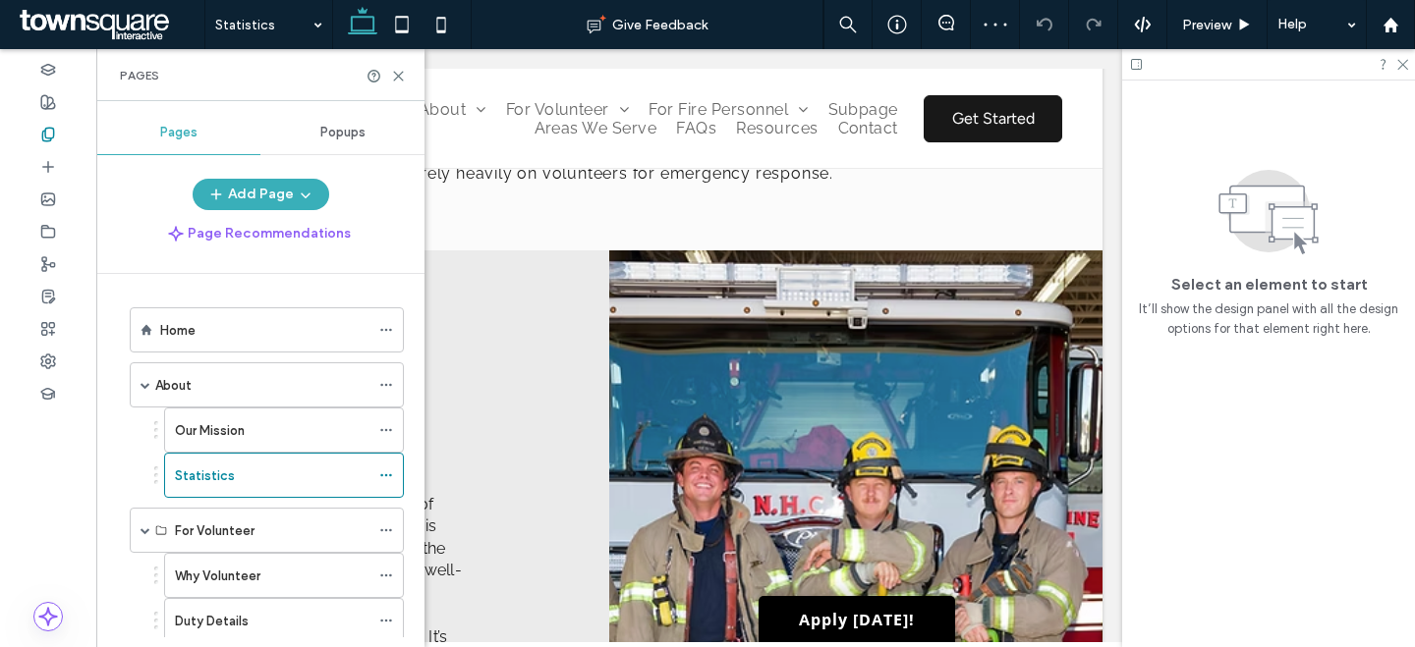
scroll to position [943, 0]
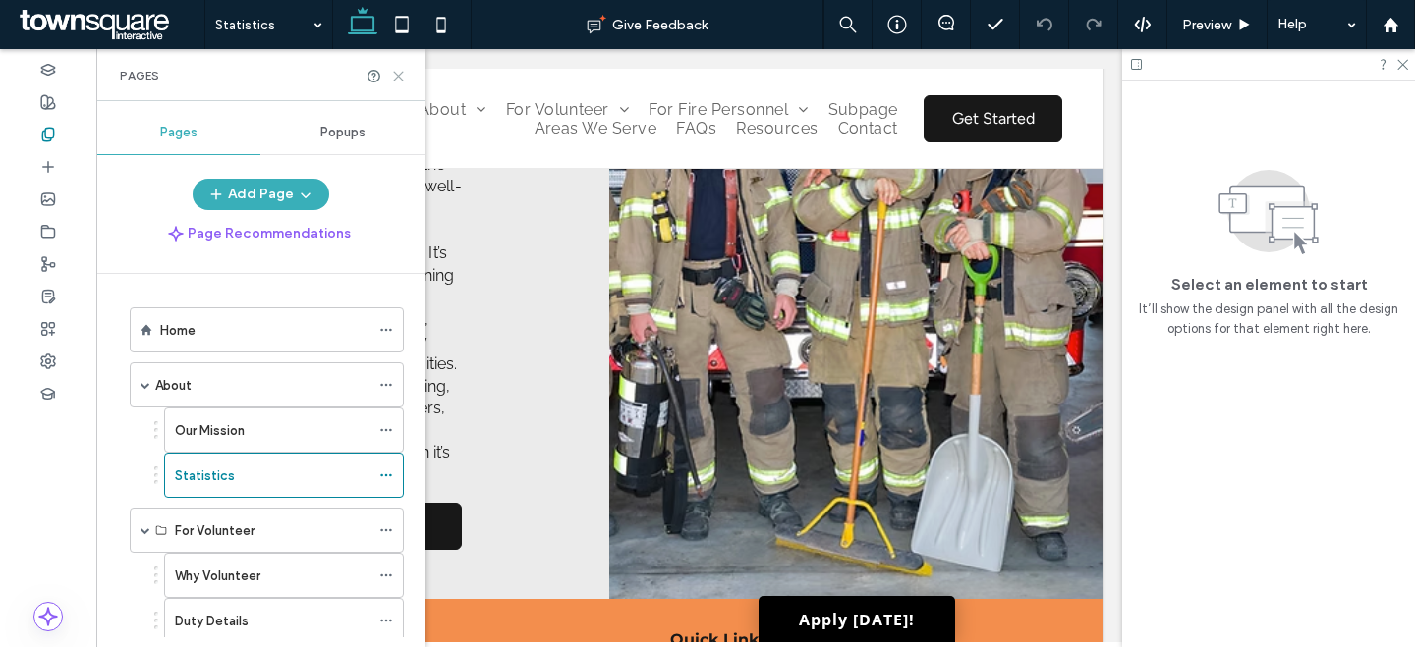
click at [402, 75] on icon at bounding box center [398, 76] width 15 height 15
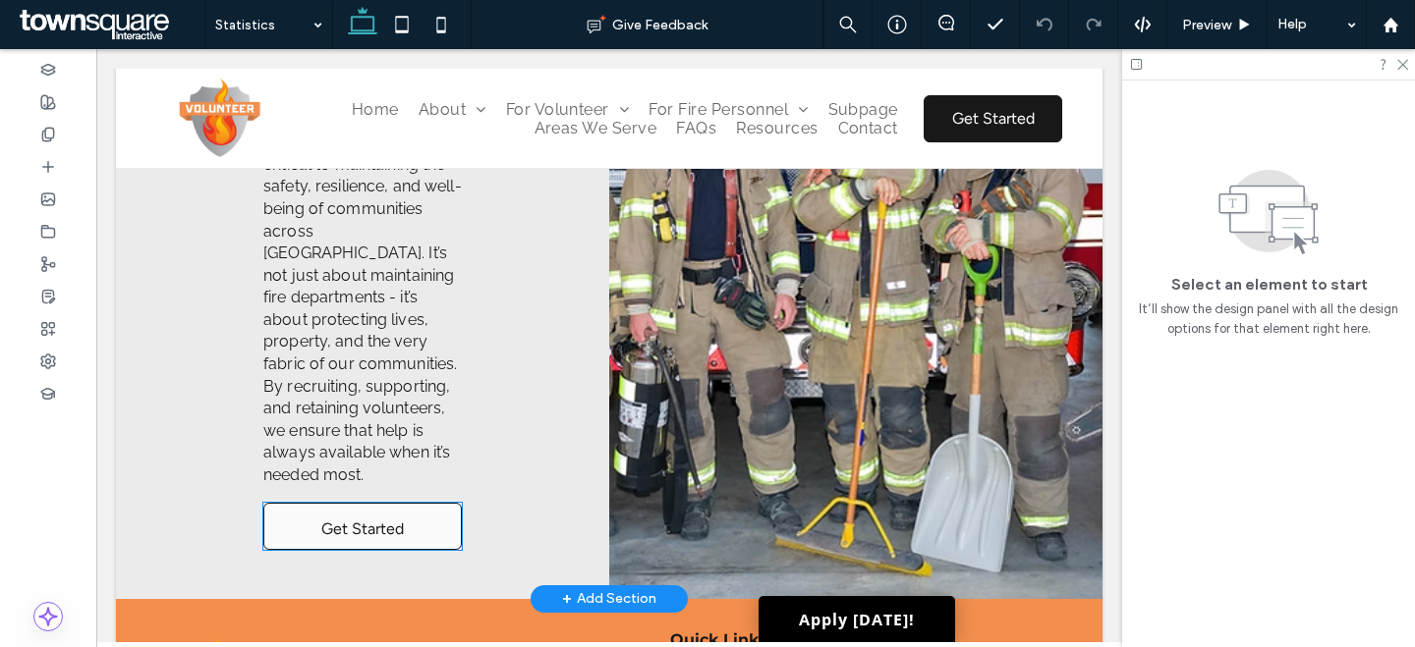
click at [354, 529] on span "Get Started" at bounding box center [362, 529] width 83 height 50
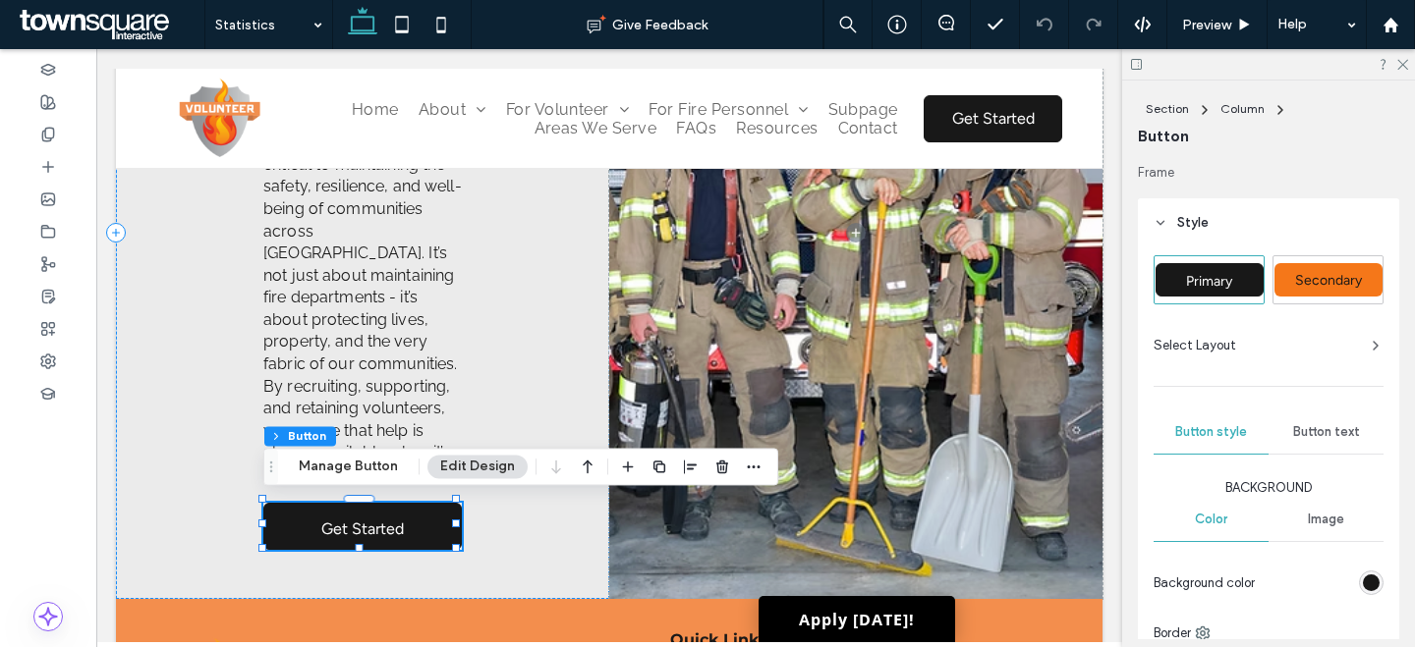
click at [367, 454] on div "Section Column Button Manage Button Edit Design" at bounding box center [520, 466] width 515 height 37
click at [365, 465] on button "Manage Button" at bounding box center [348, 467] width 125 height 24
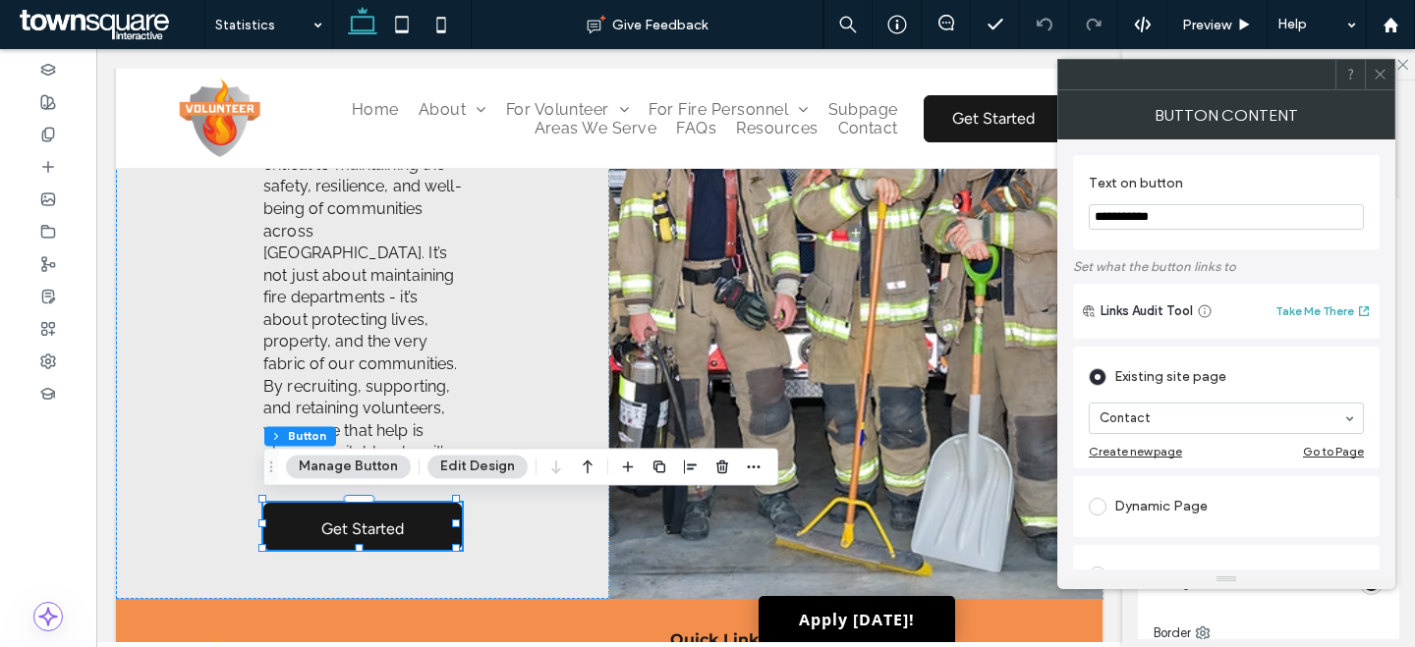
click at [1380, 77] on icon at bounding box center [1379, 74] width 15 height 15
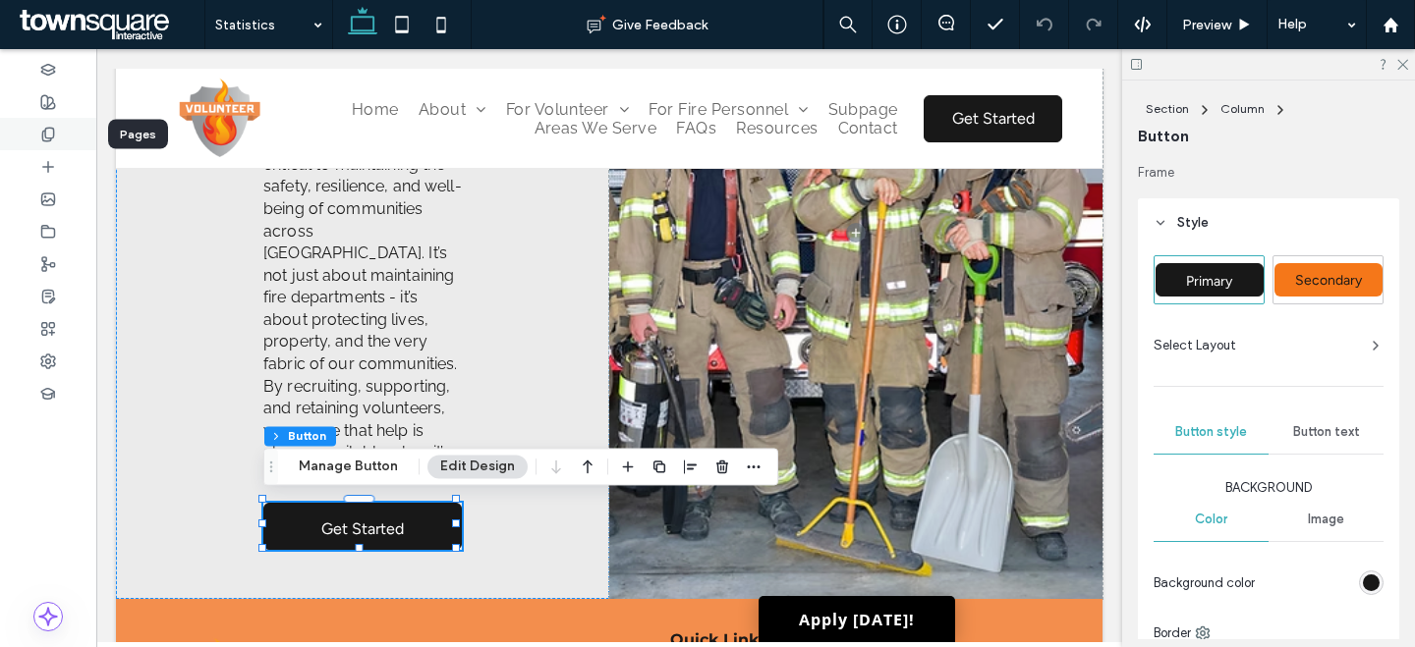
click at [70, 143] on div at bounding box center [48, 134] width 96 height 32
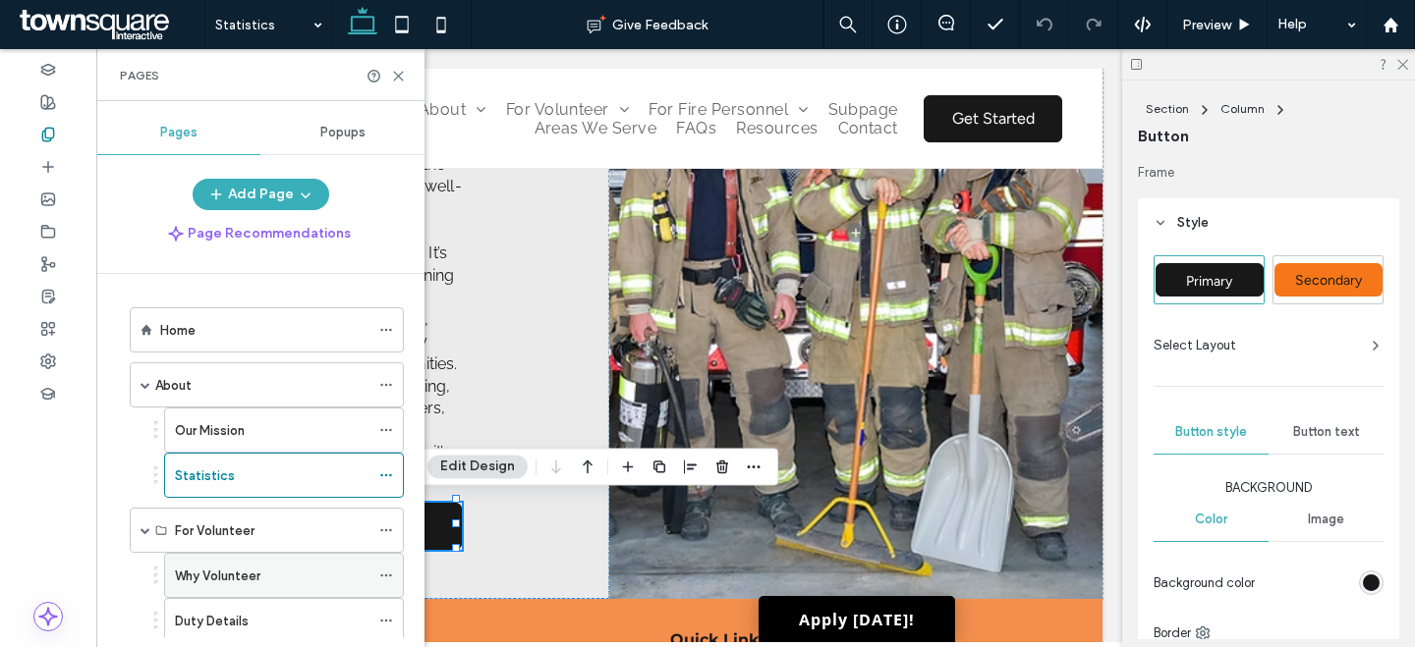
click at [205, 571] on label "Why Volunteer" at bounding box center [217, 576] width 85 height 34
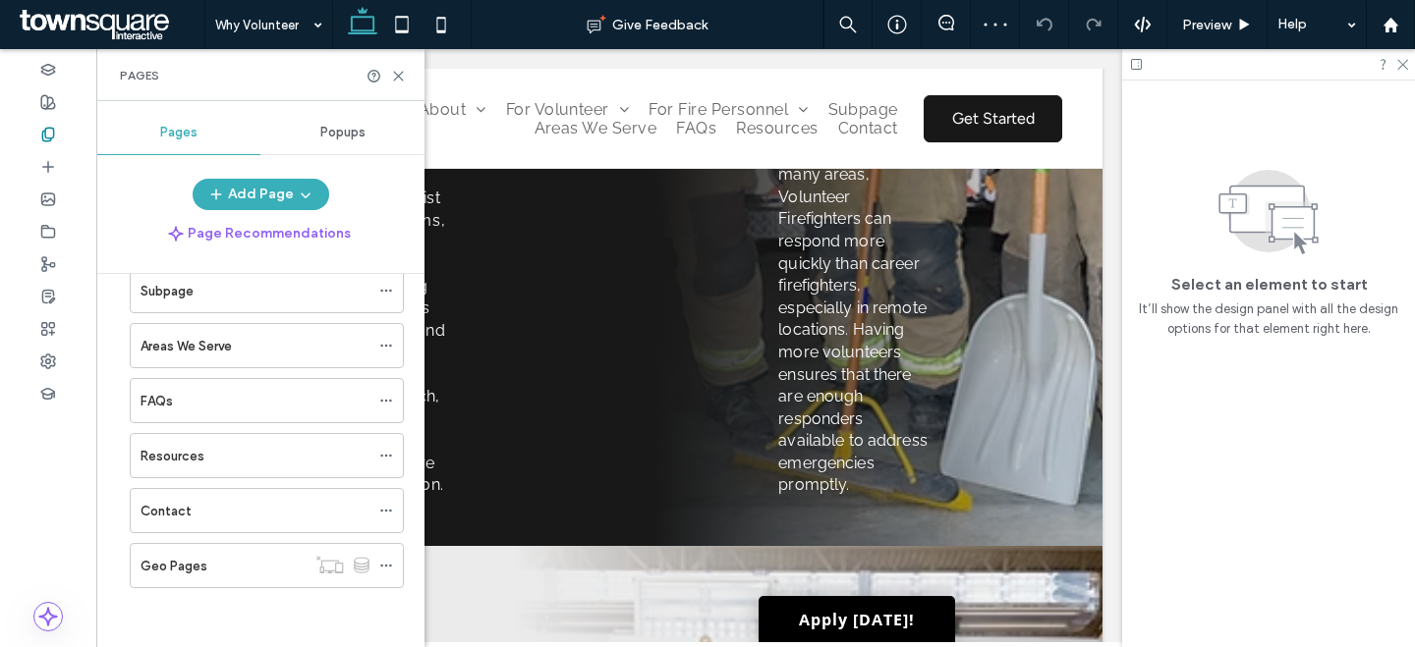
scroll to position [361, 0]
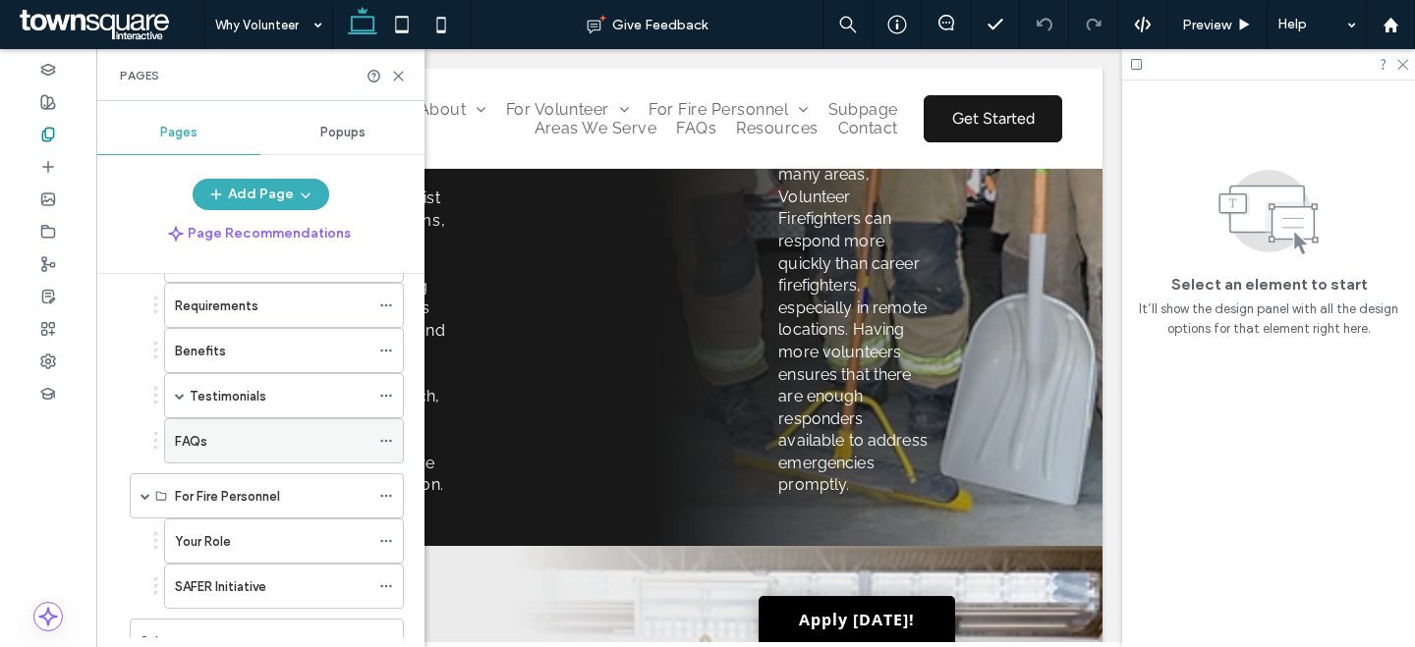
click at [284, 436] on div "FAQs" at bounding box center [272, 441] width 195 height 21
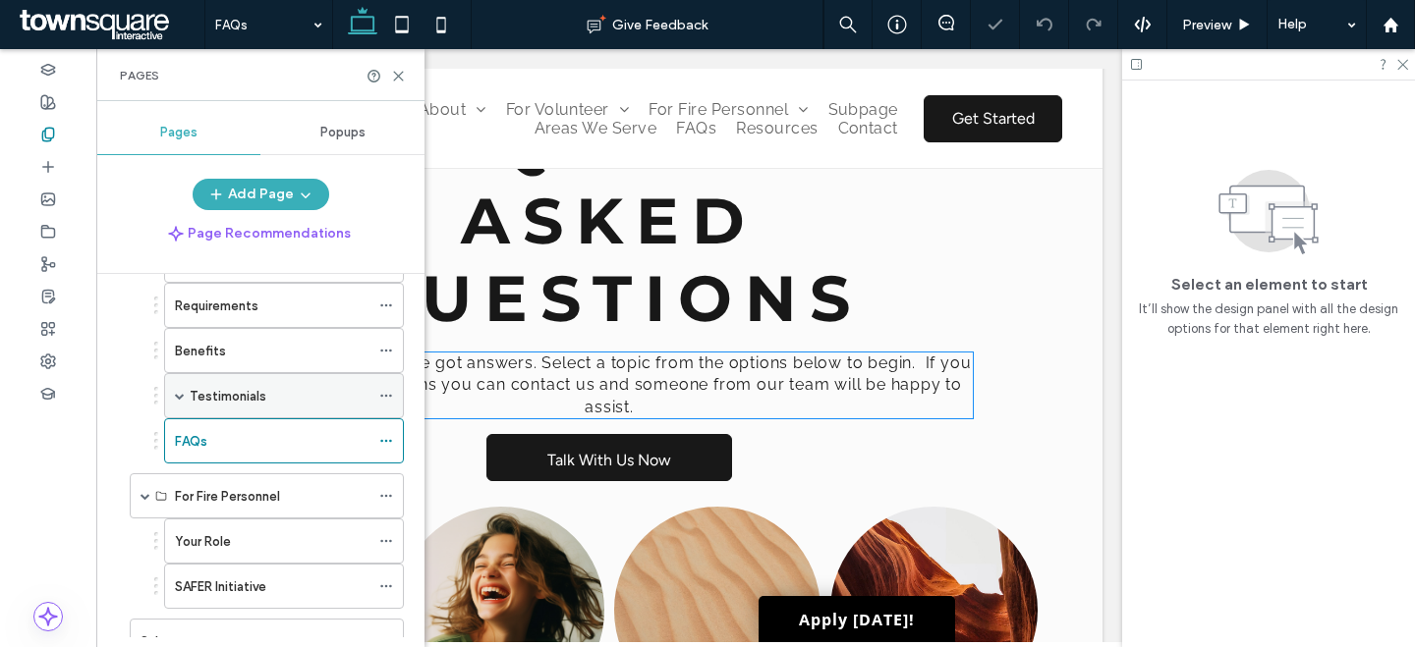
scroll to position [158, 0]
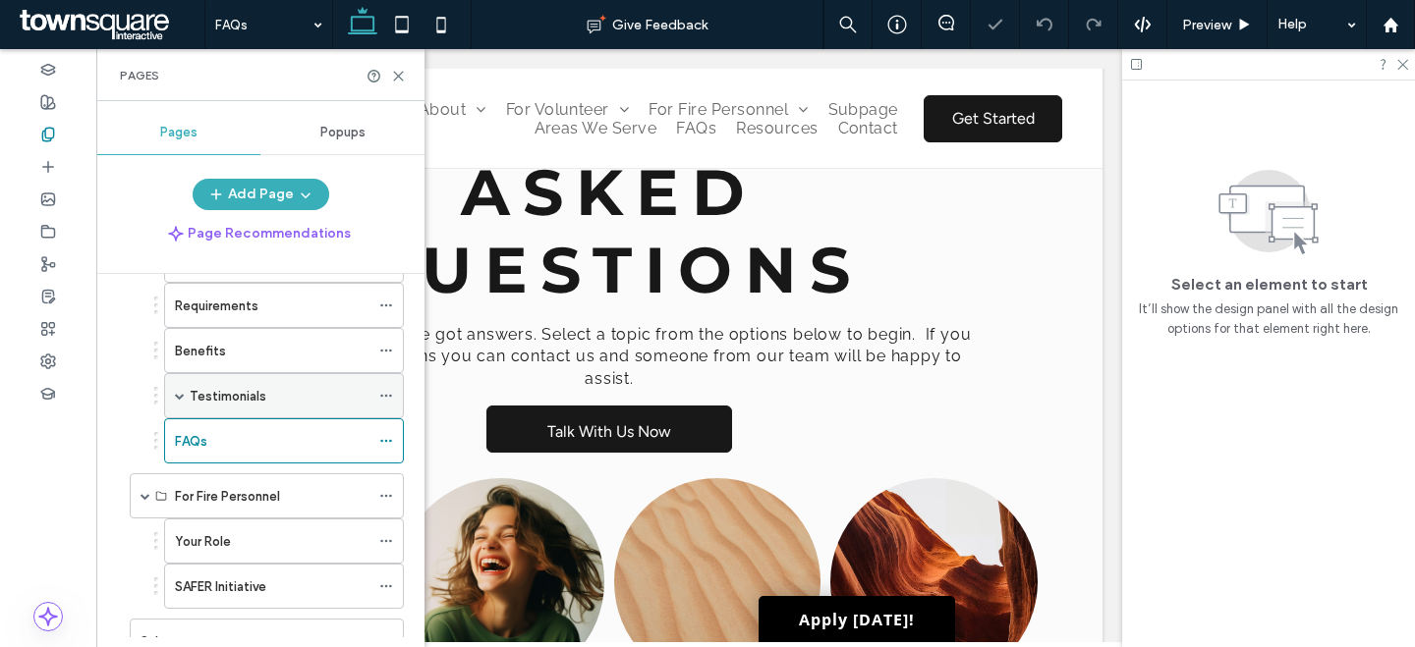
click at [259, 386] on label "Testimonials" at bounding box center [228, 396] width 77 height 34
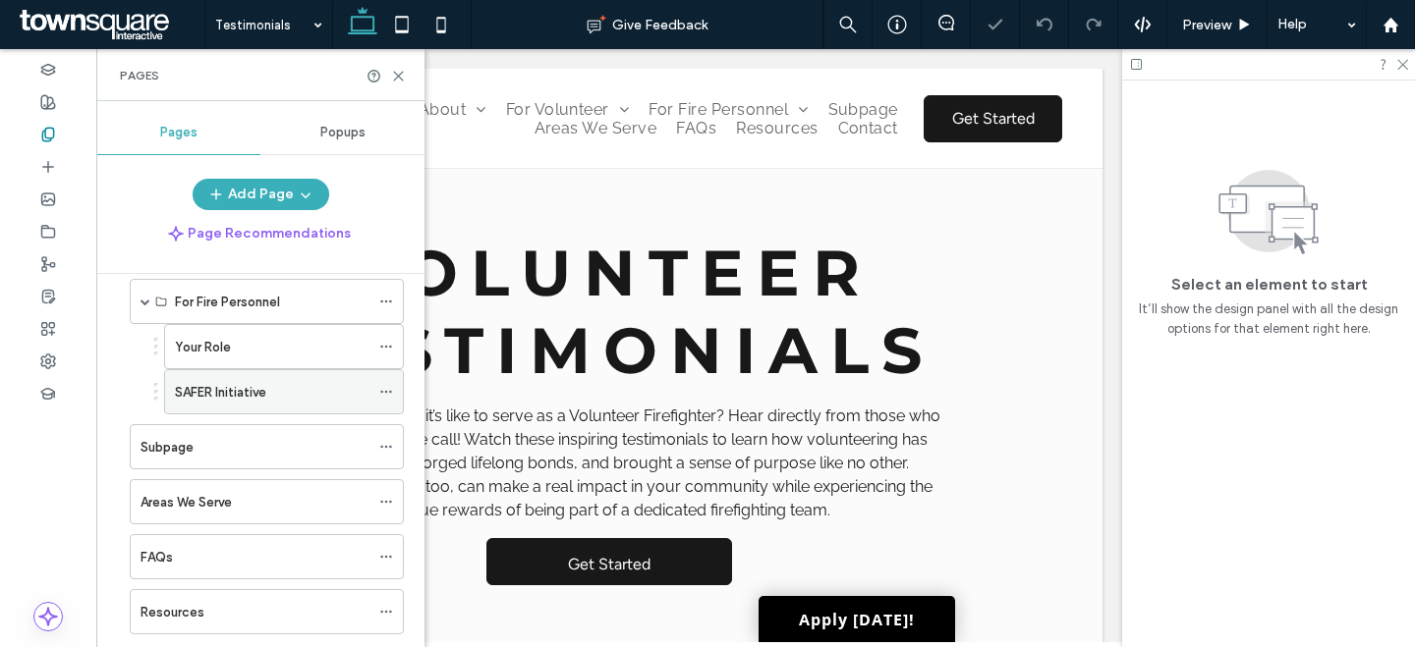
scroll to position [764, 0]
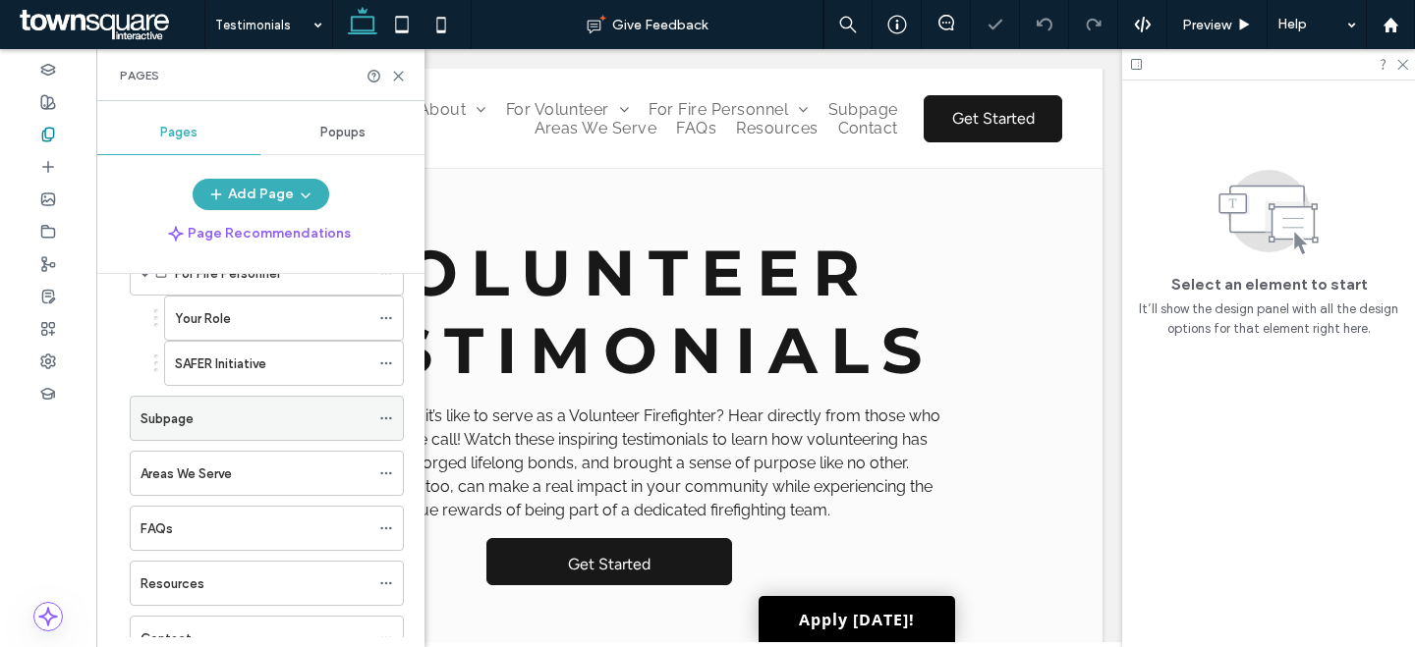
click at [243, 425] on div "Subpage" at bounding box center [254, 419] width 229 height 21
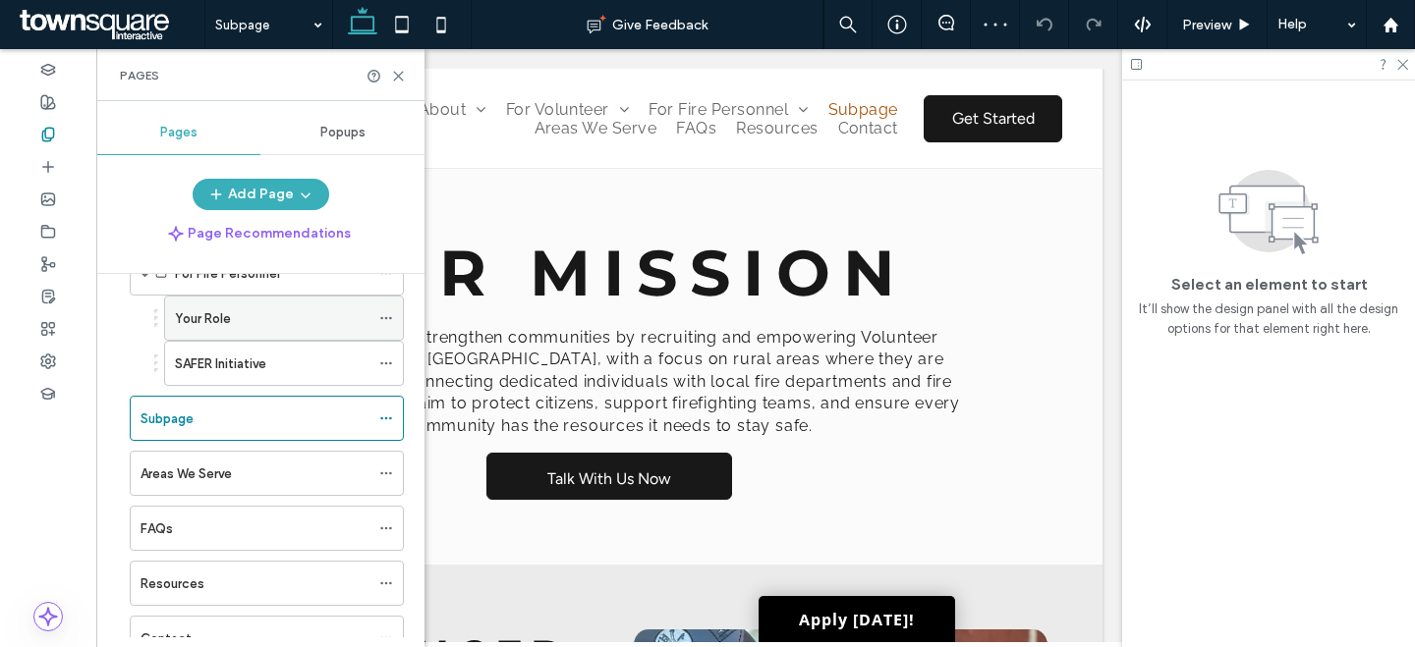
click at [260, 320] on div "Your Role" at bounding box center [272, 318] width 195 height 21
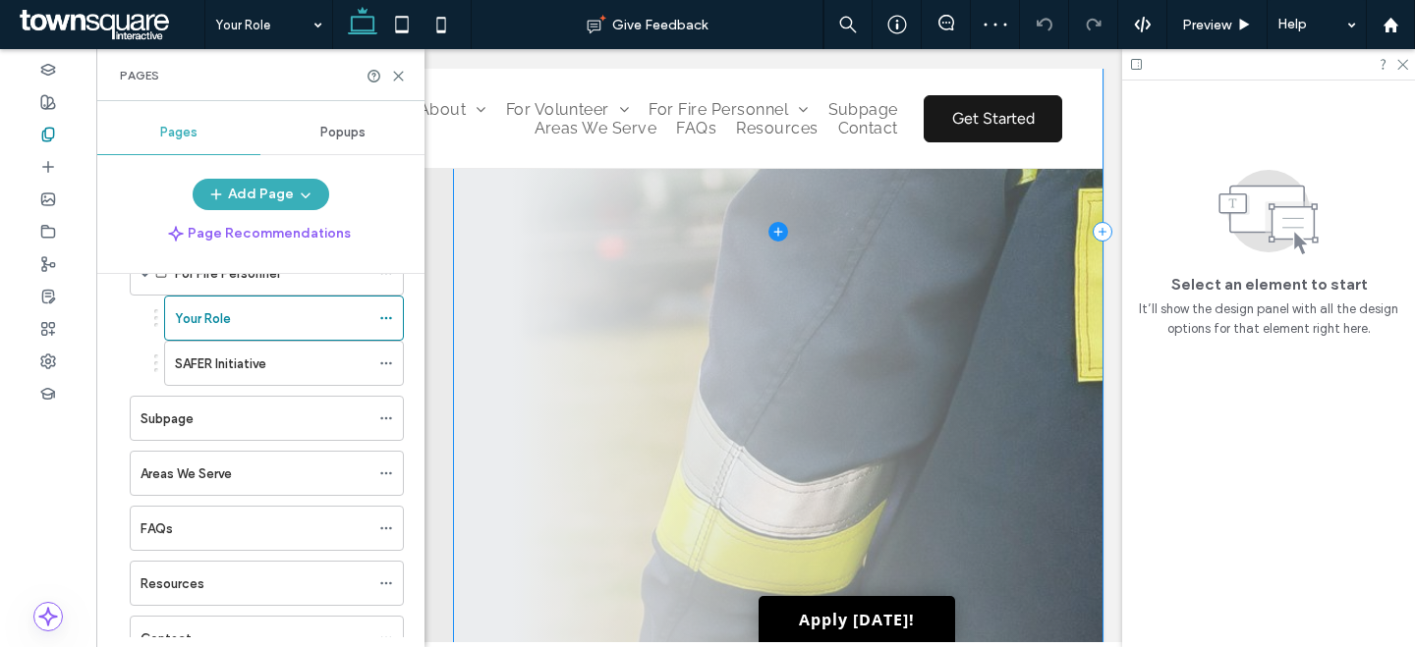
scroll to position [1377, 0]
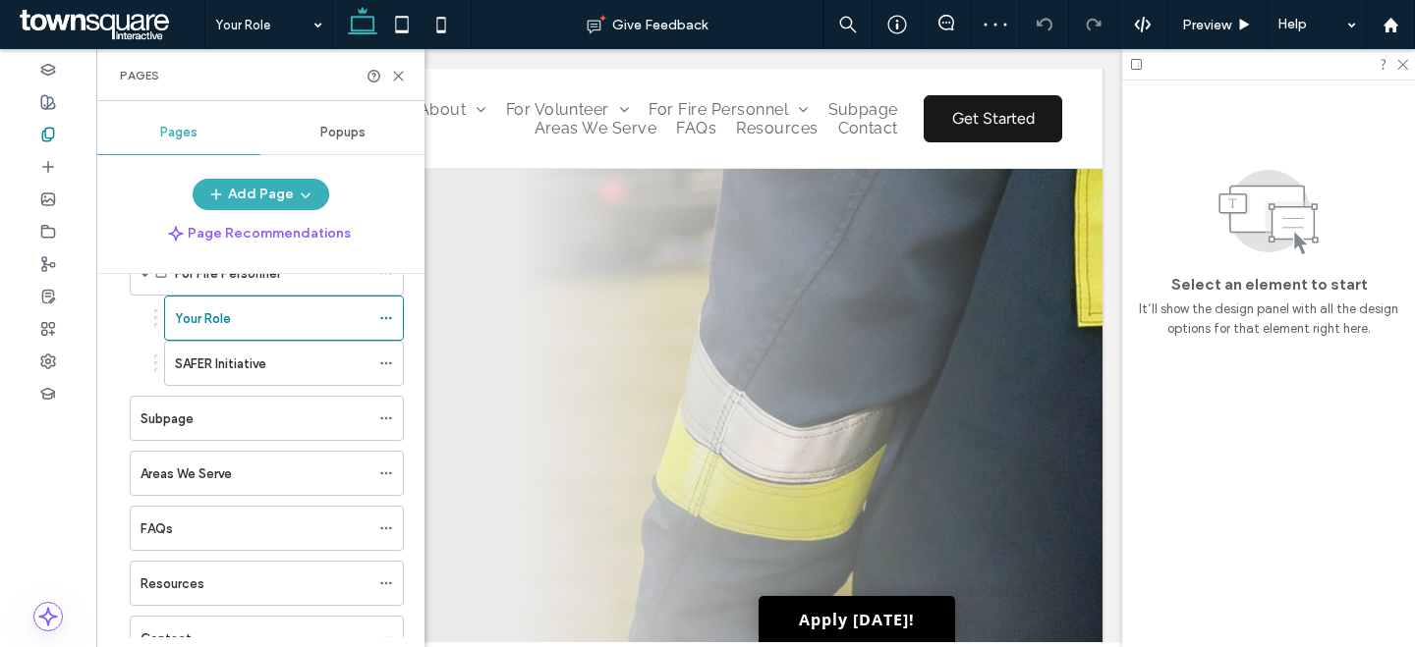
click at [252, 368] on label "SAFER Initiative" at bounding box center [220, 364] width 91 height 34
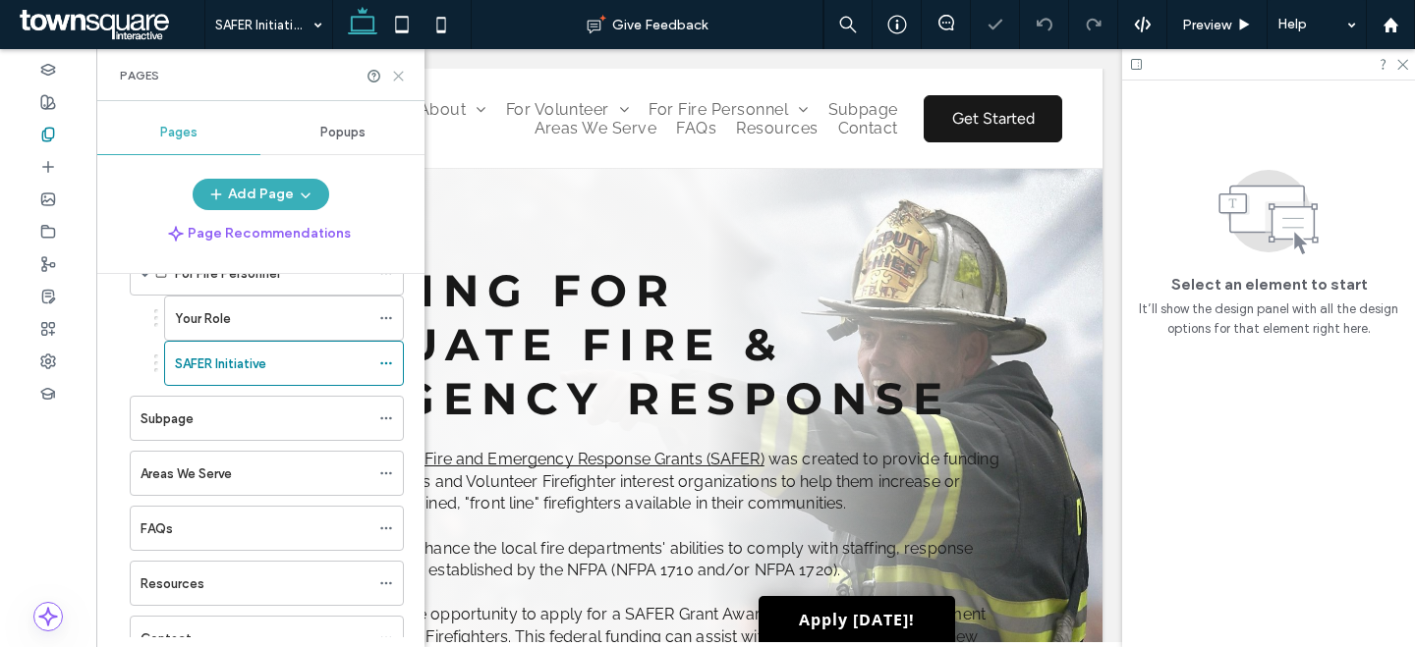
click at [395, 71] on icon at bounding box center [398, 76] width 15 height 15
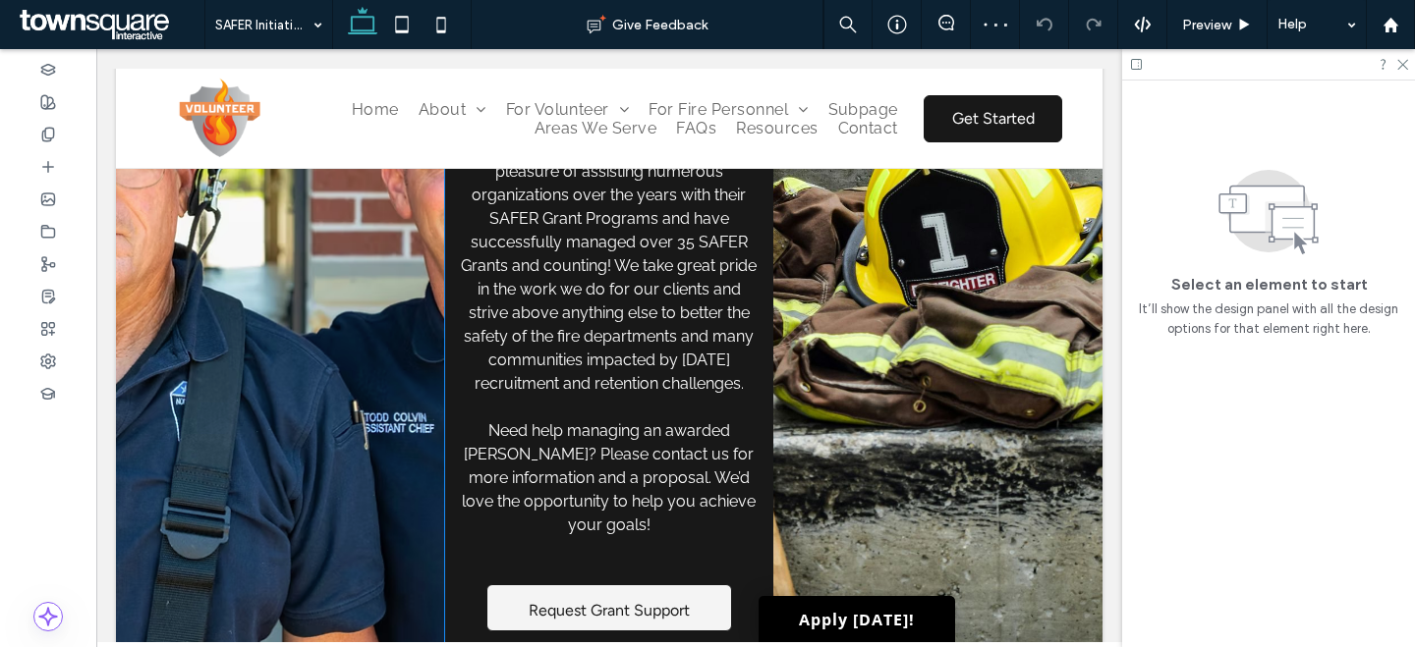
scroll to position [529, 0]
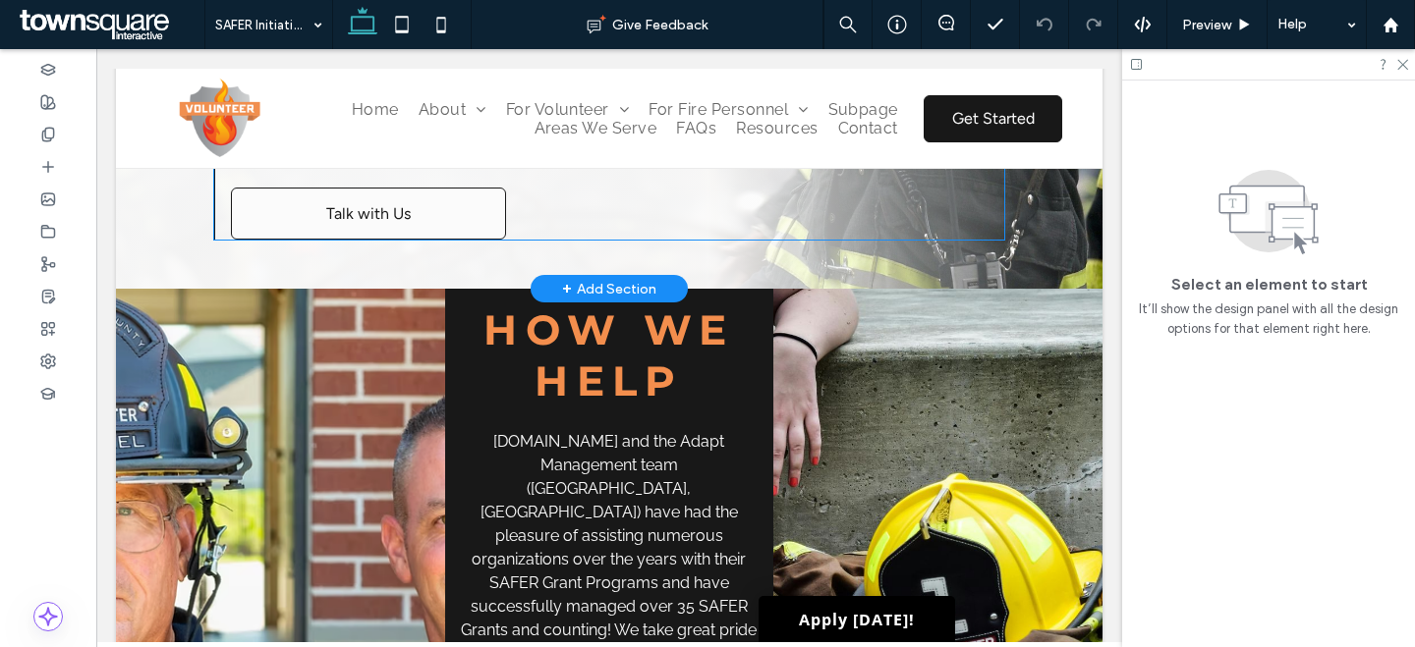
click at [446, 225] on link "Talk with Us" at bounding box center [368, 214] width 275 height 52
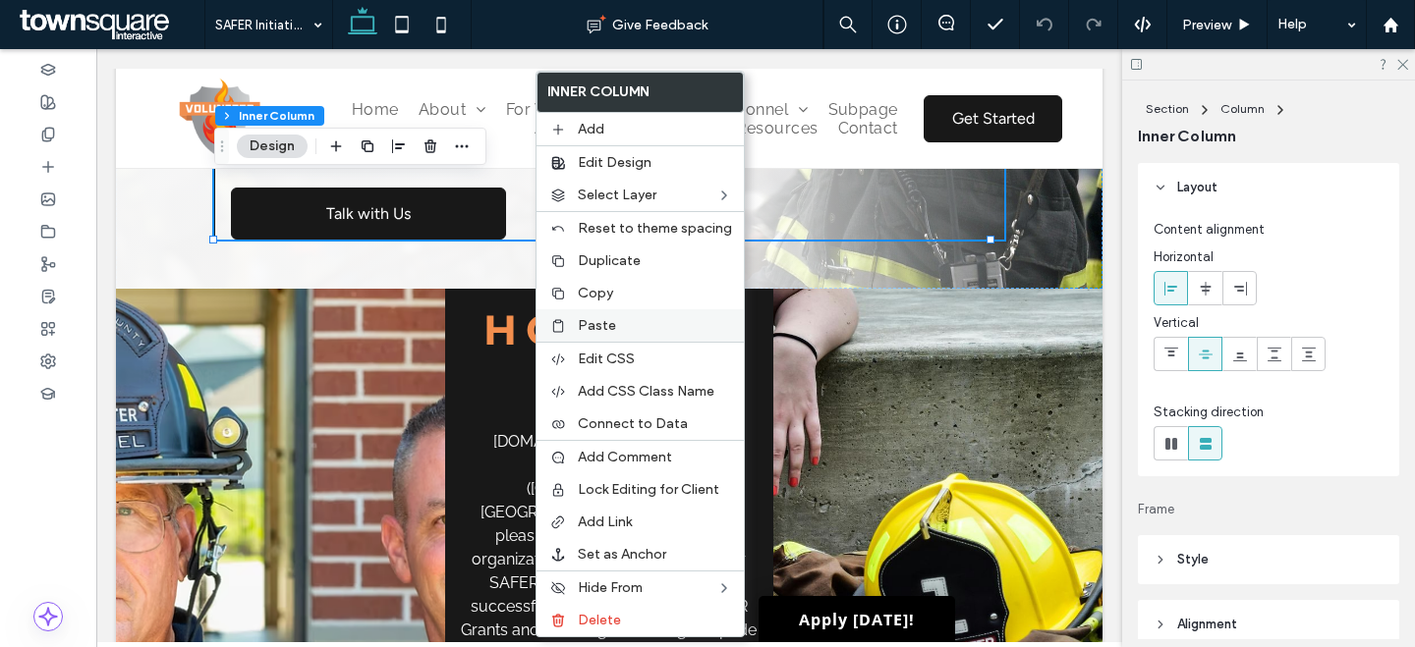
click at [606, 318] on span "Paste" at bounding box center [597, 325] width 38 height 17
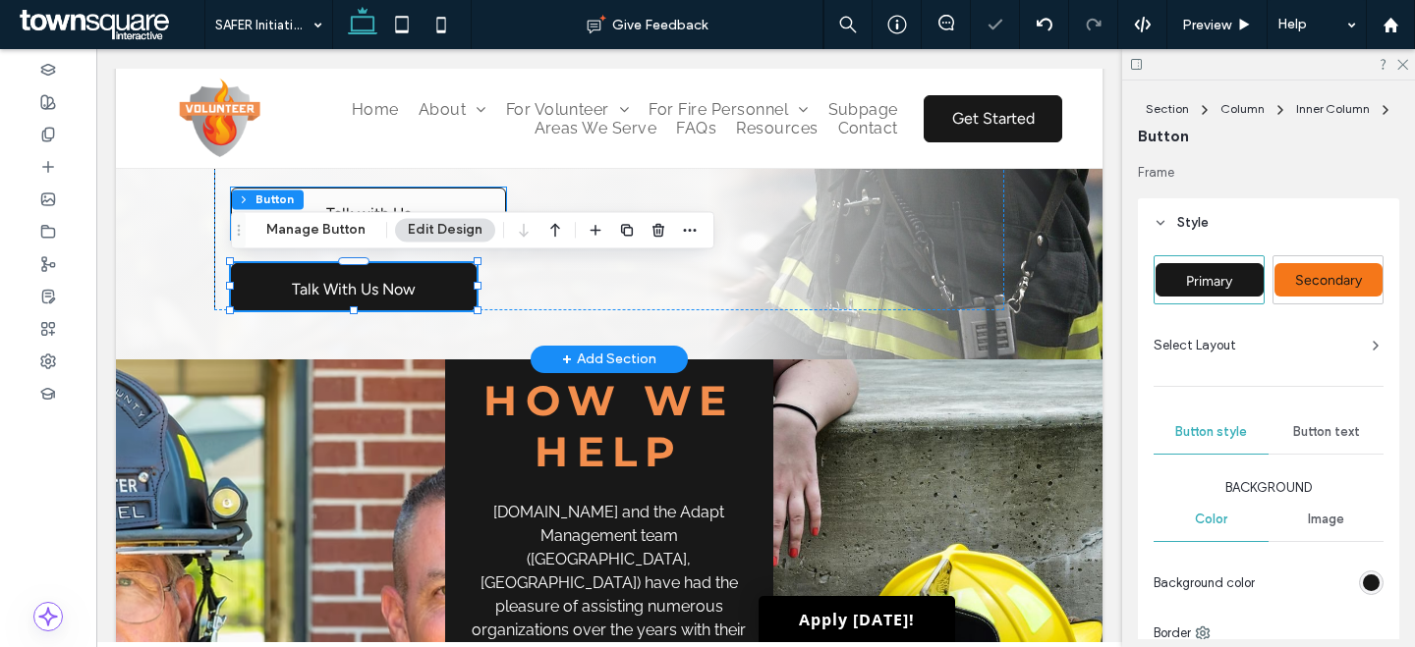
click at [479, 193] on link "Talk with Us" at bounding box center [368, 214] width 275 height 52
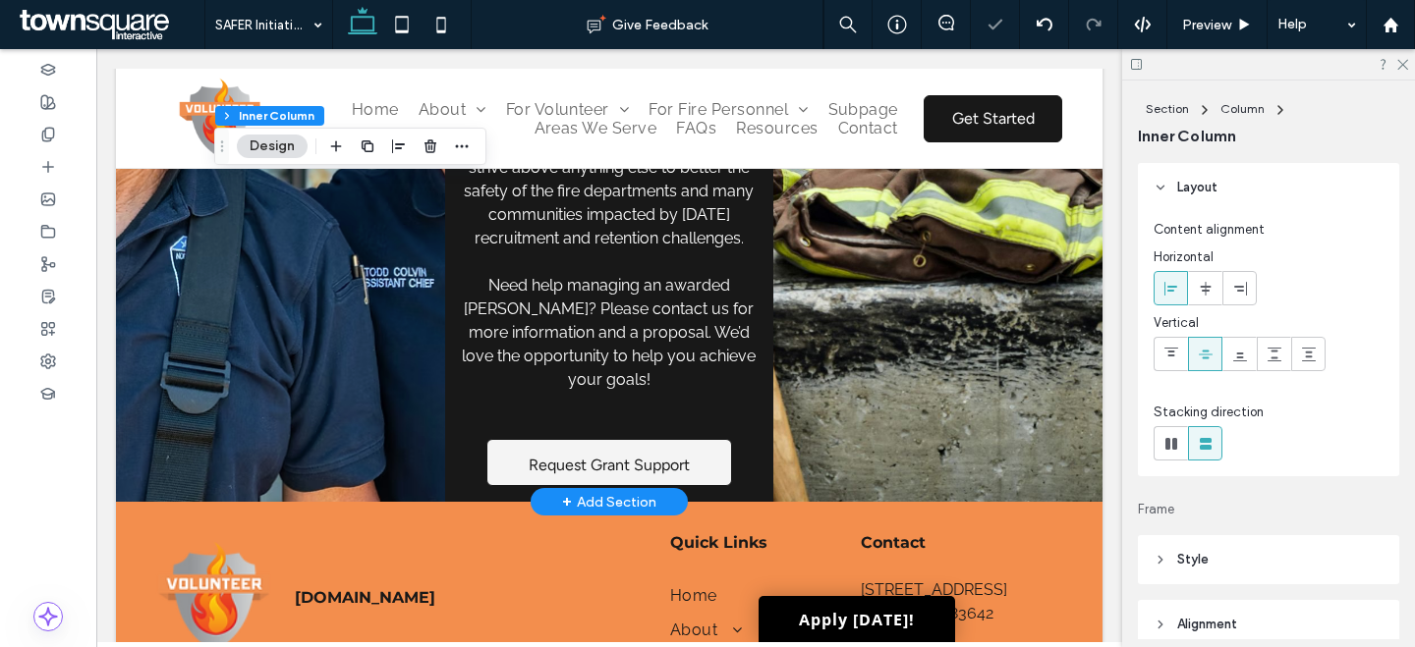
scroll to position [1036, 0]
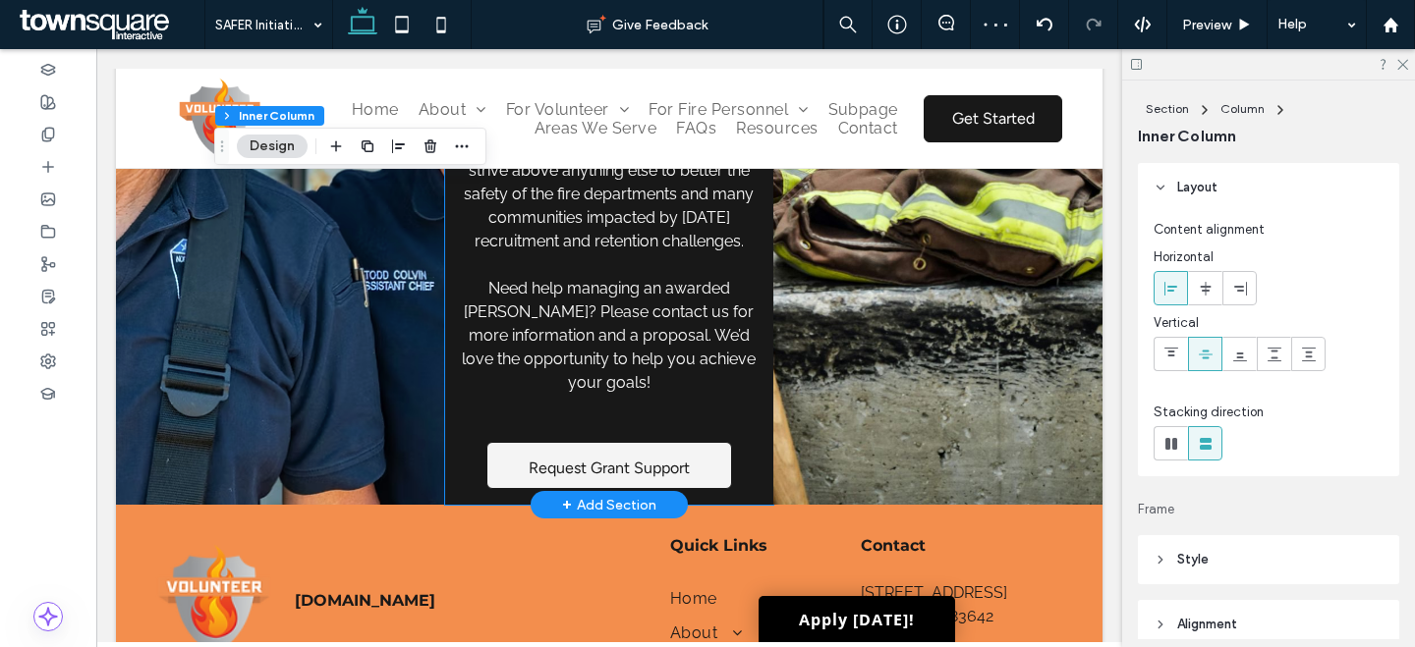
click at [747, 432] on div "How We Help VolunteerFirefighter.org and the Adapt Management team (Boise, ID) …" at bounding box center [609, 143] width 329 height 723
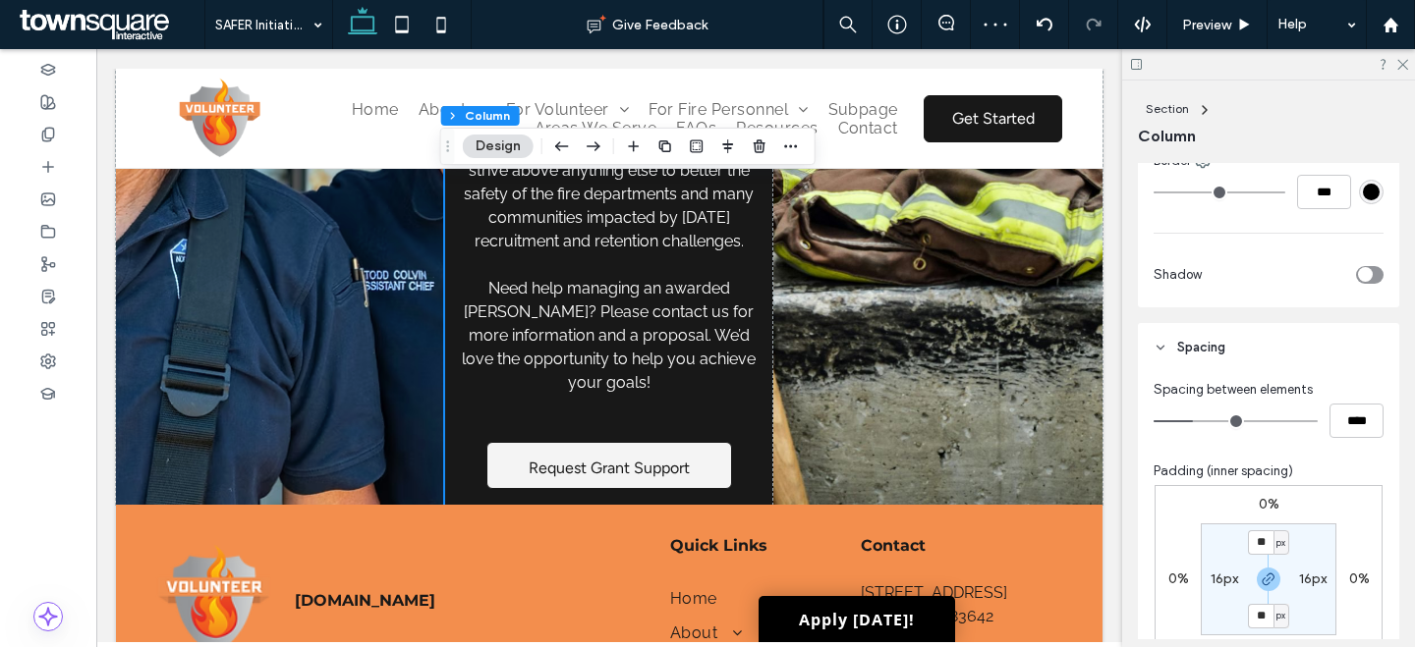
scroll to position [784, 0]
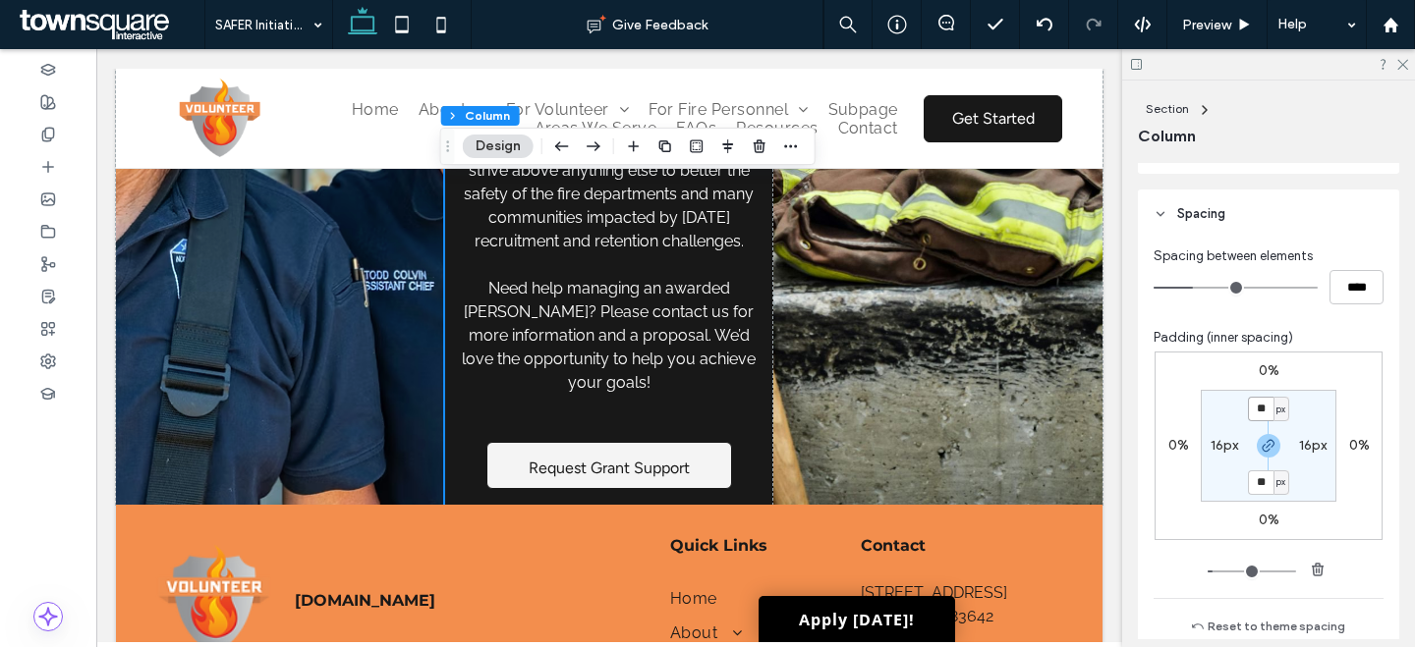
click at [1248, 417] on input "**" at bounding box center [1261, 409] width 26 height 25
type input "***"
type input "**"
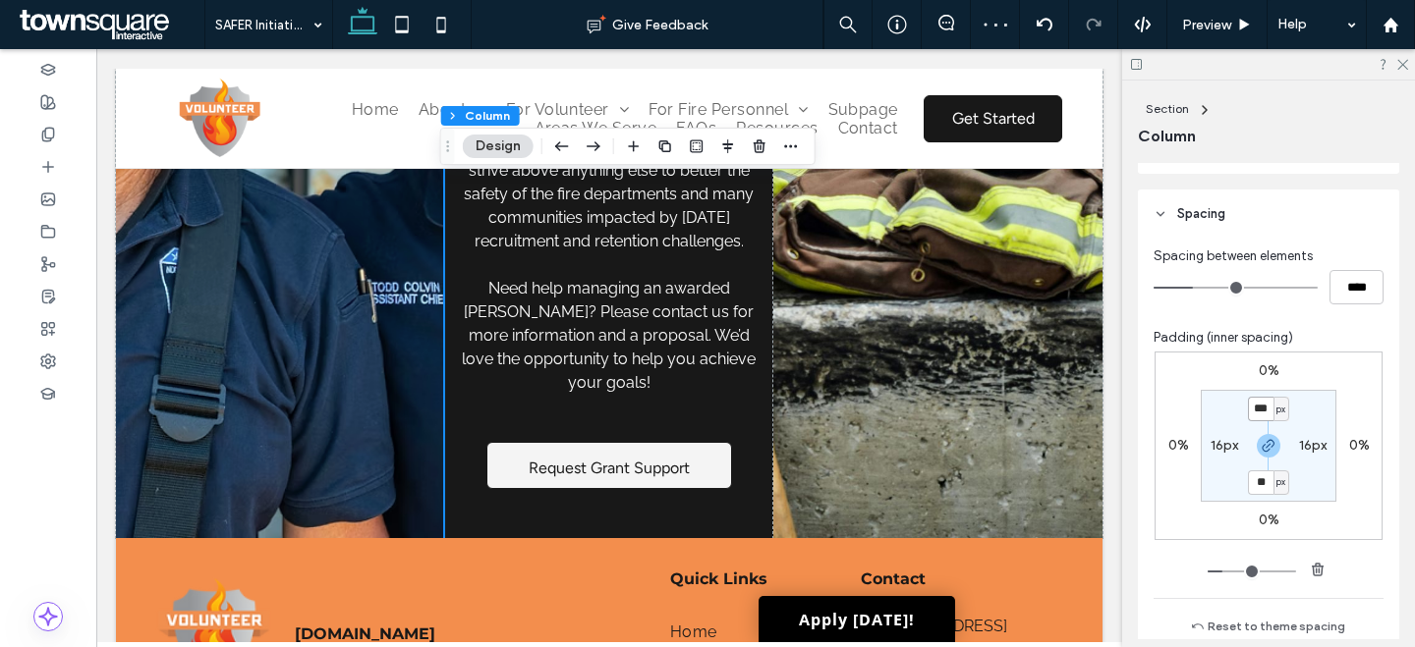
type input "**"
click at [1222, 448] on label "16px" at bounding box center [1224, 445] width 28 height 17
type input "**"
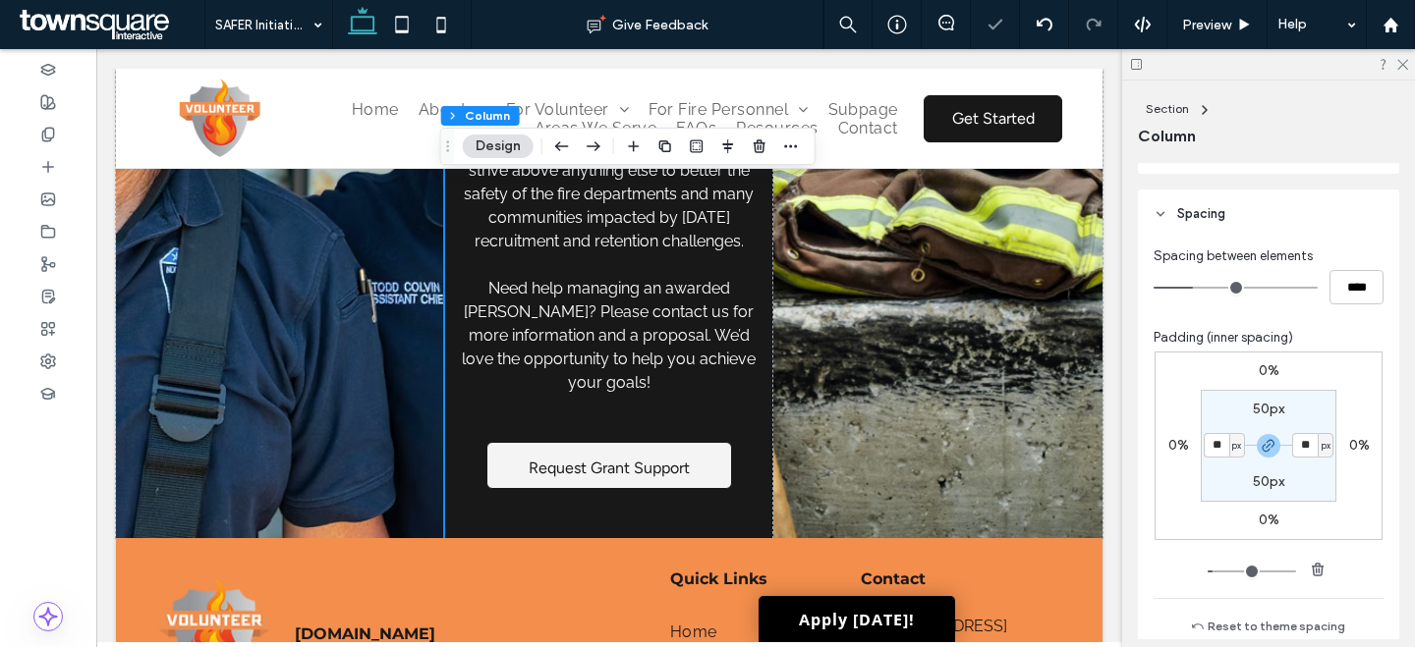
type input "**"
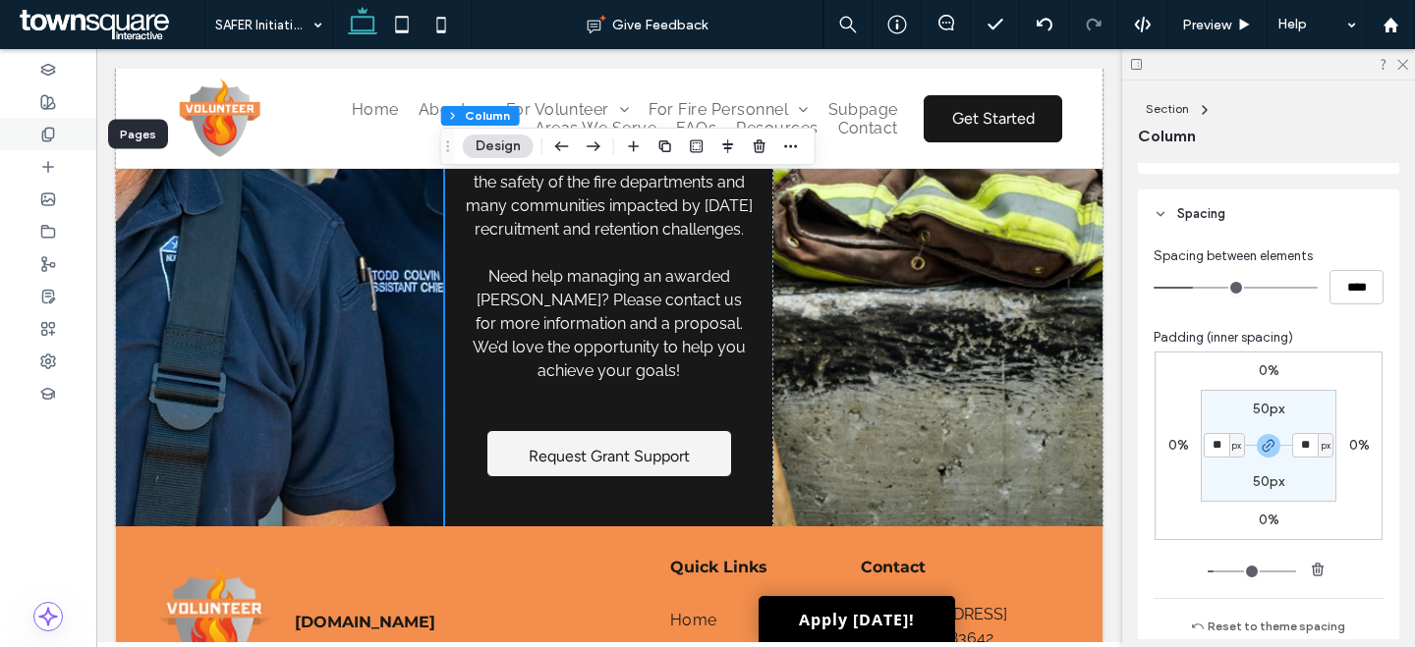
click at [57, 145] on div at bounding box center [48, 134] width 96 height 32
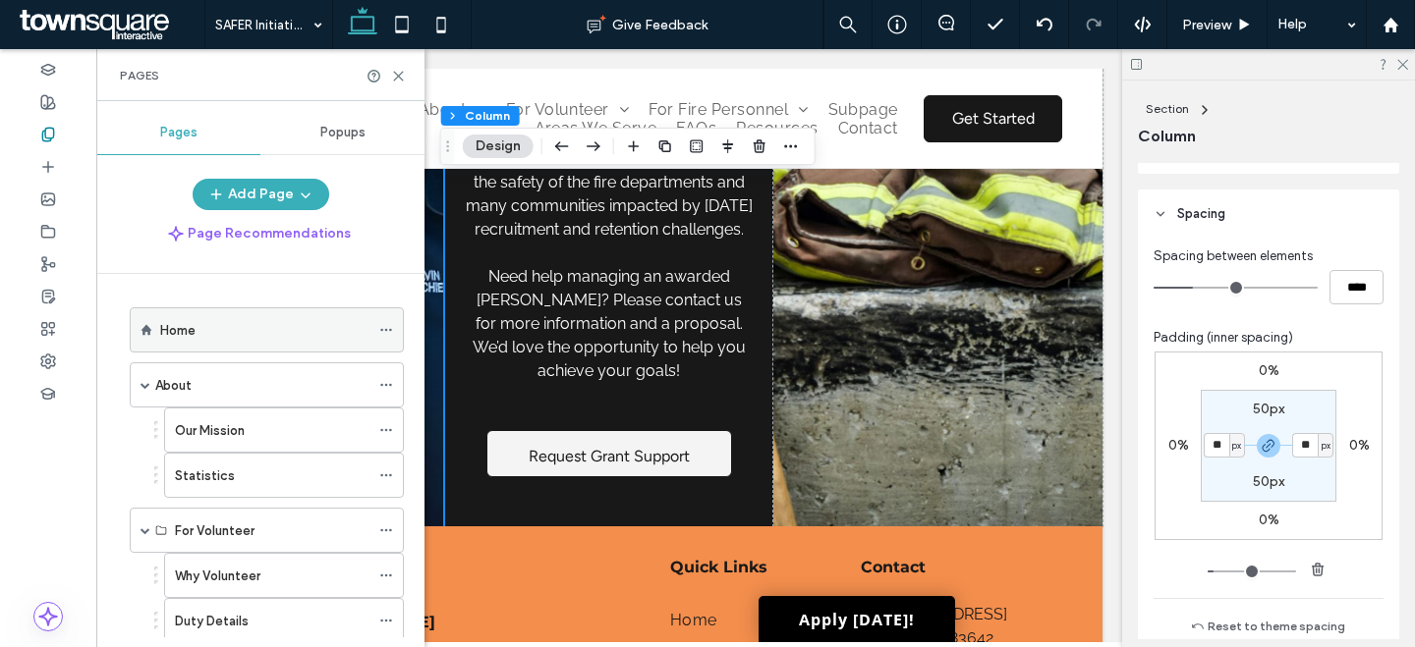
scroll to position [602, 0]
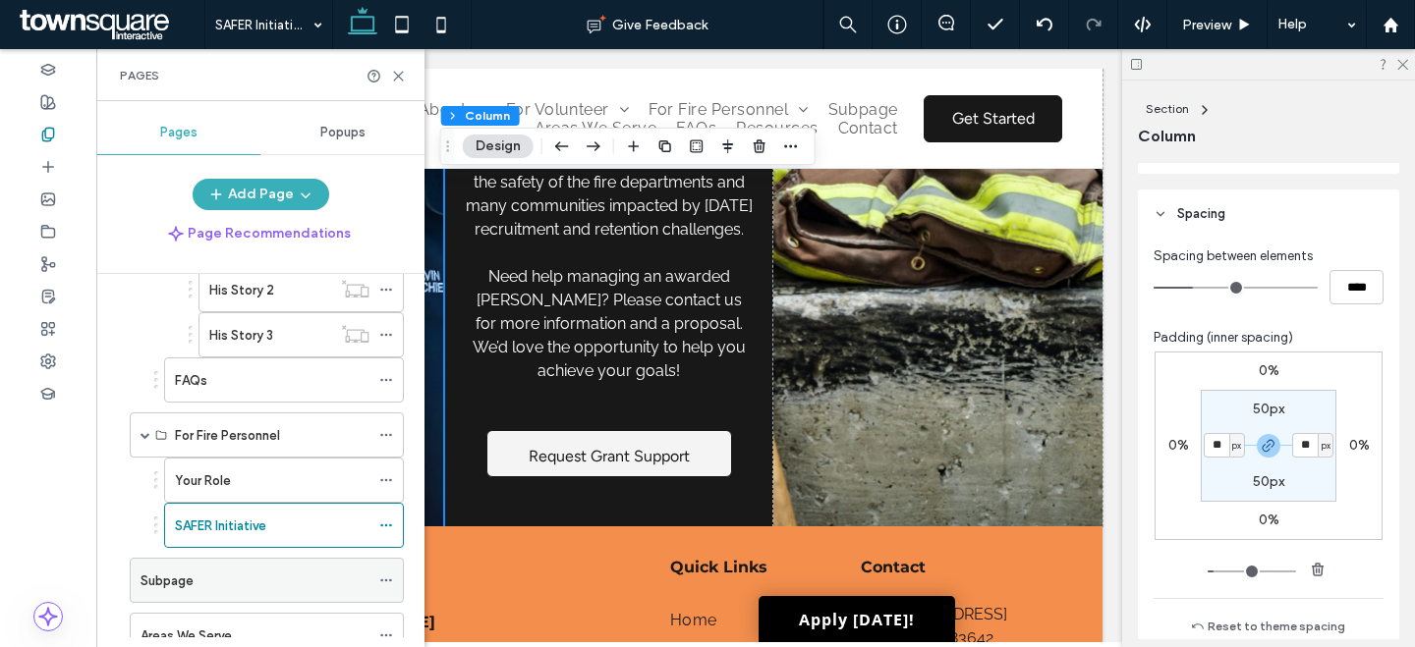
click at [388, 587] on span at bounding box center [386, 580] width 14 height 29
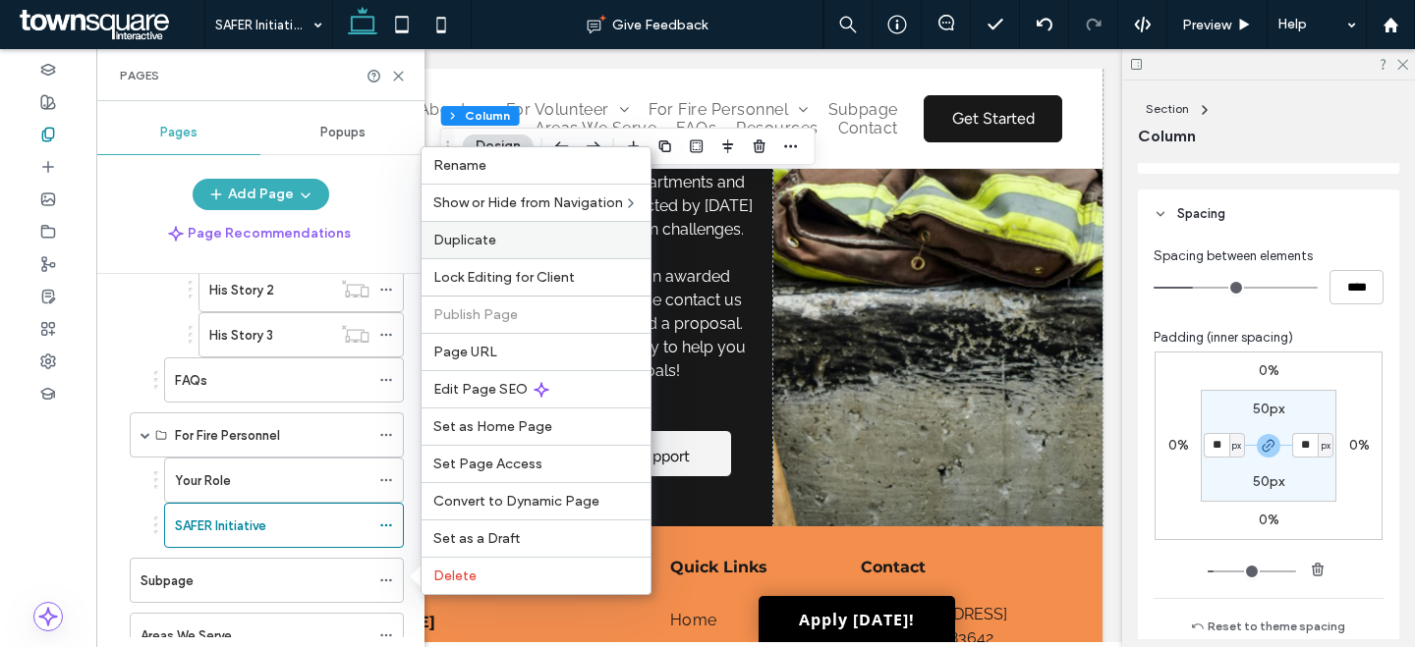
click at [484, 244] on span "Duplicate" at bounding box center [464, 240] width 63 height 17
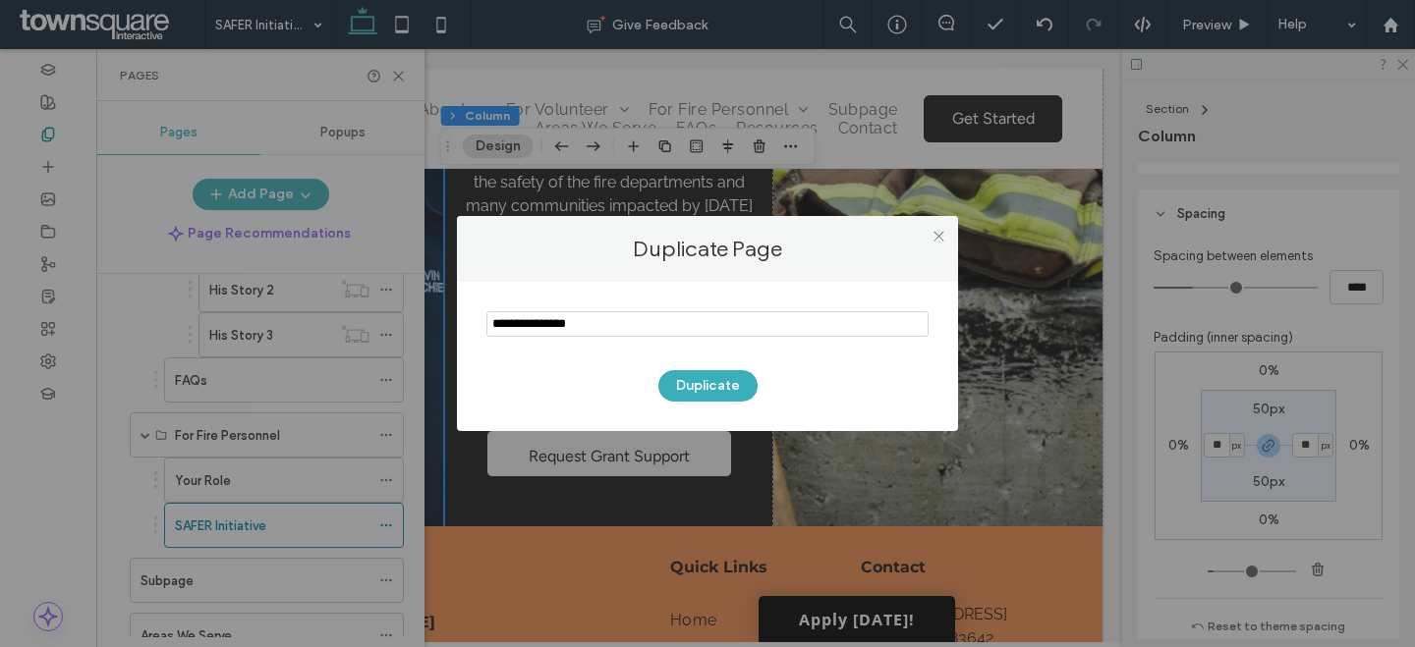
drag, startPoint x: 598, startPoint y: 326, endPoint x: 343, endPoint y: 278, distance: 259.9
click at [346, 278] on div "Duplicate Page Duplicate" at bounding box center [707, 323] width 1415 height 647
type input "**********"
click at [684, 389] on button "Duplicate" at bounding box center [707, 385] width 99 height 31
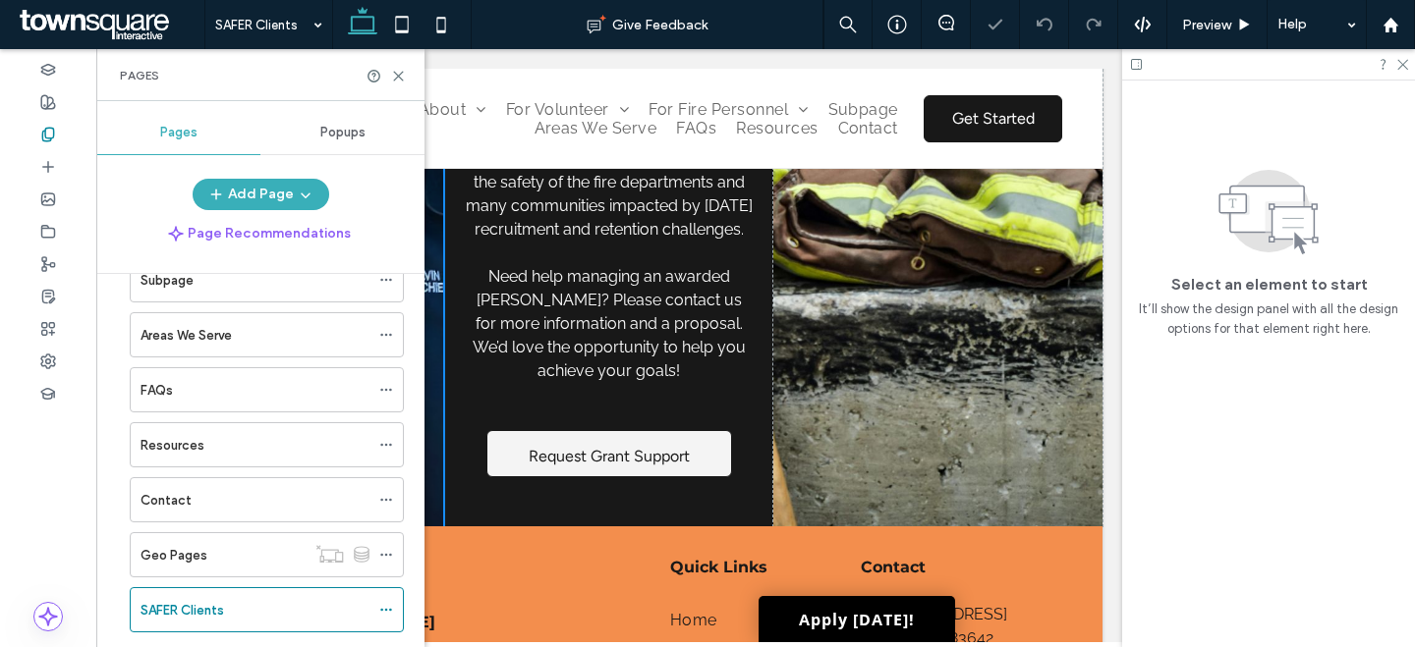
scroll to position [882, 0]
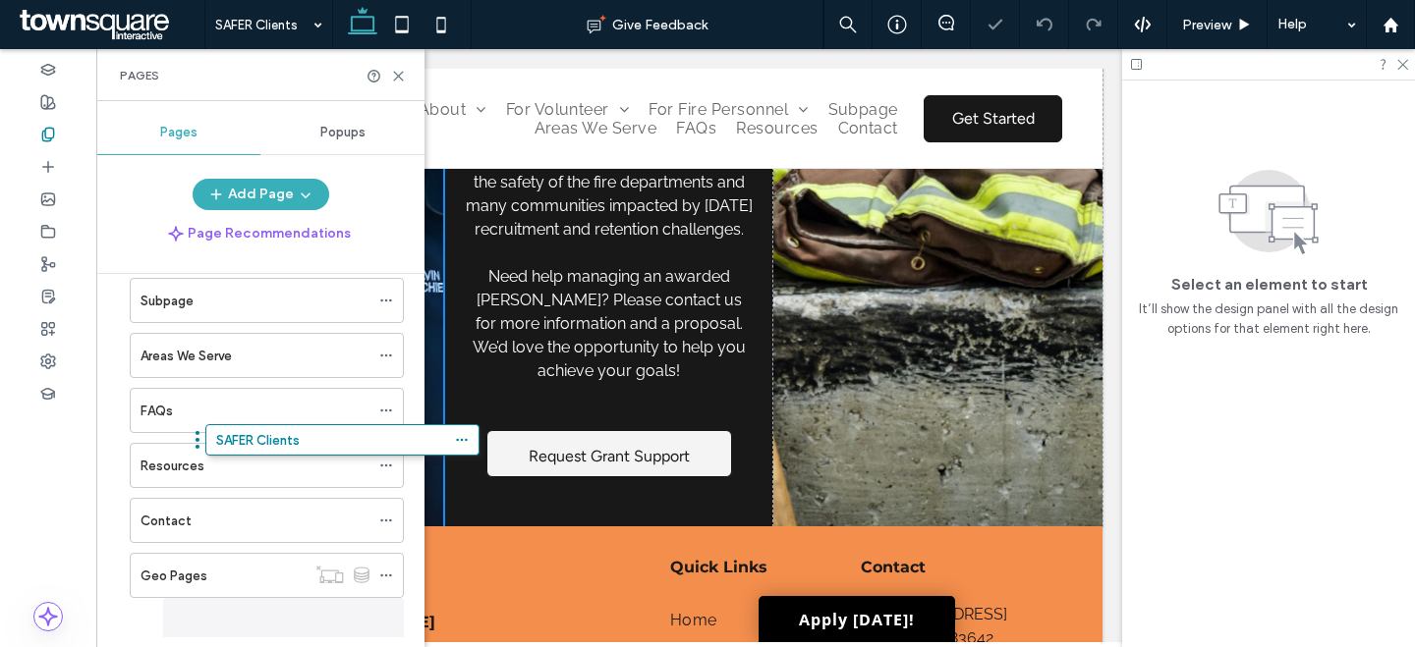
drag, startPoint x: 269, startPoint y: 466, endPoint x: 241, endPoint y: 329, distance: 139.5
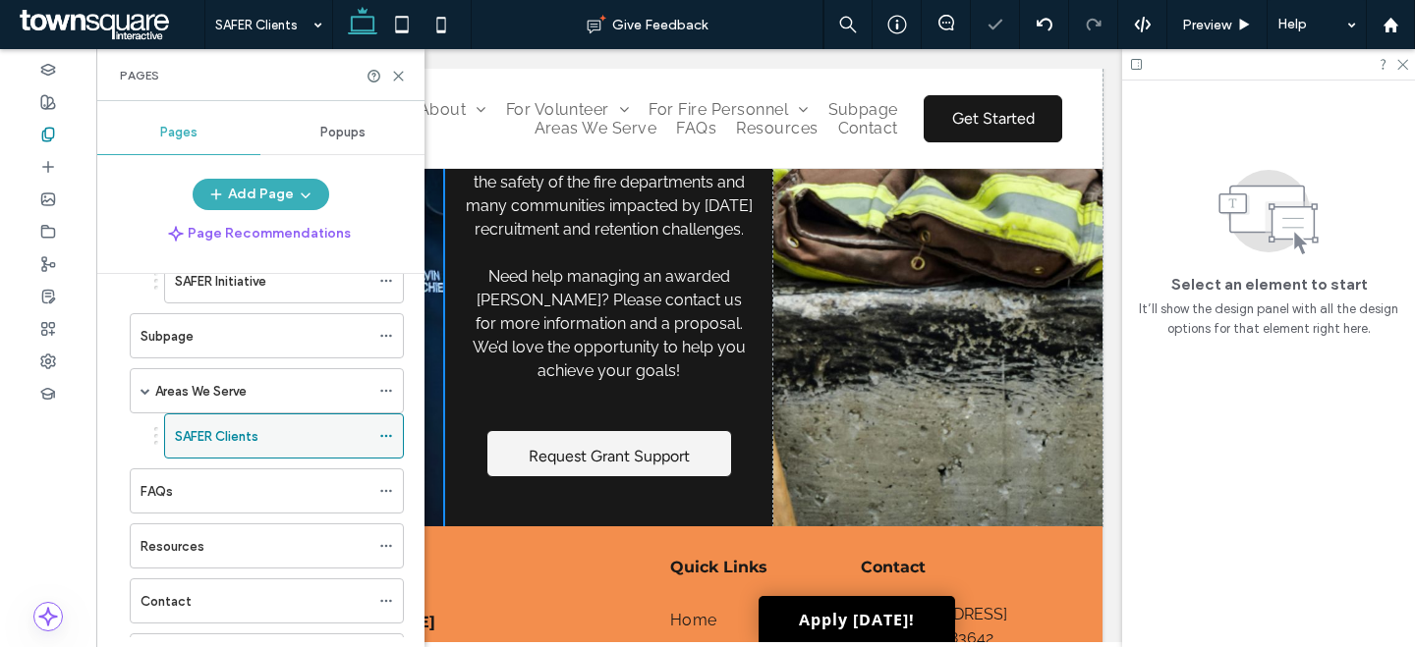
scroll to position [846, 0]
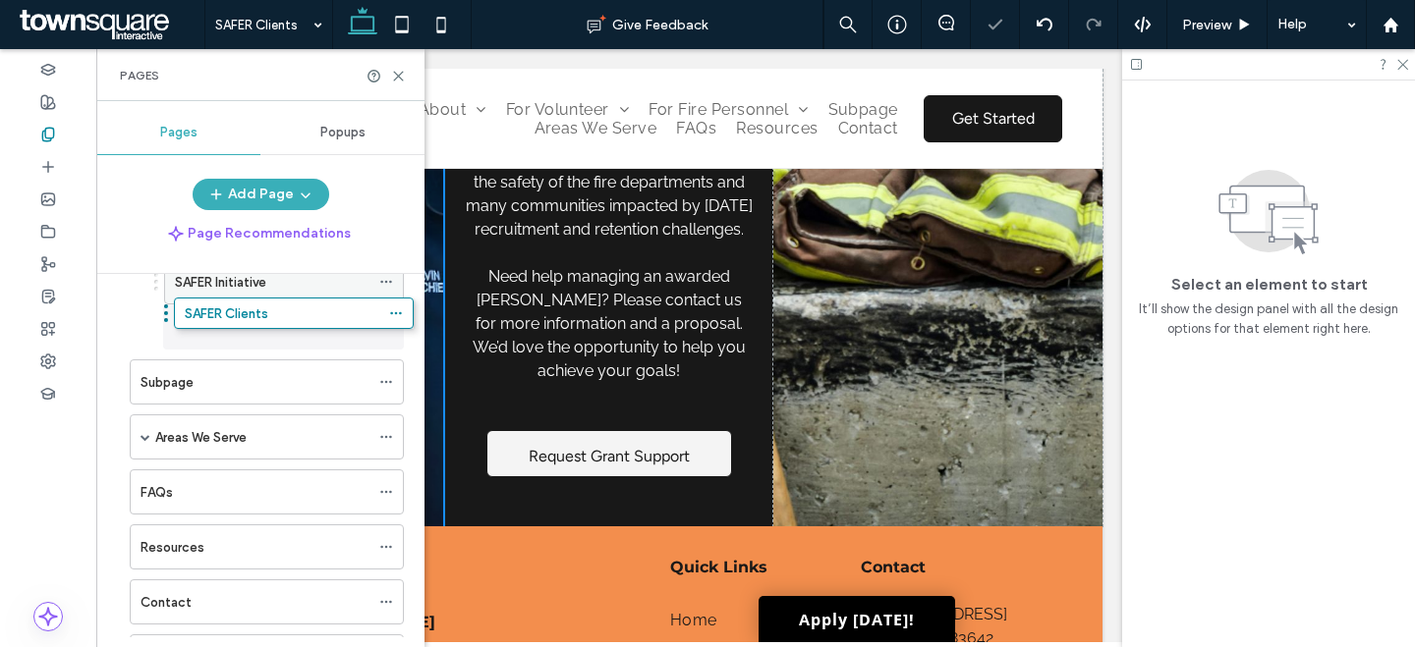
drag, startPoint x: 244, startPoint y: 450, endPoint x: 271, endPoint y: 300, distance: 152.8
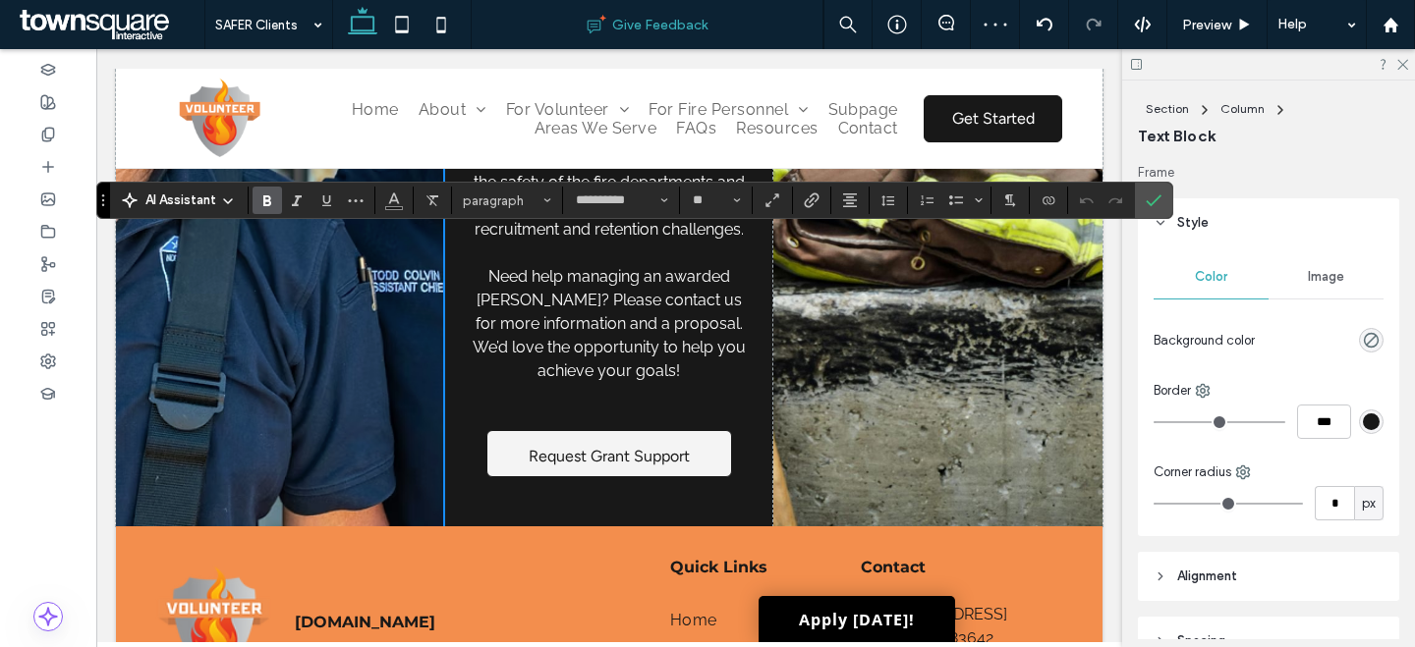
type input "*"
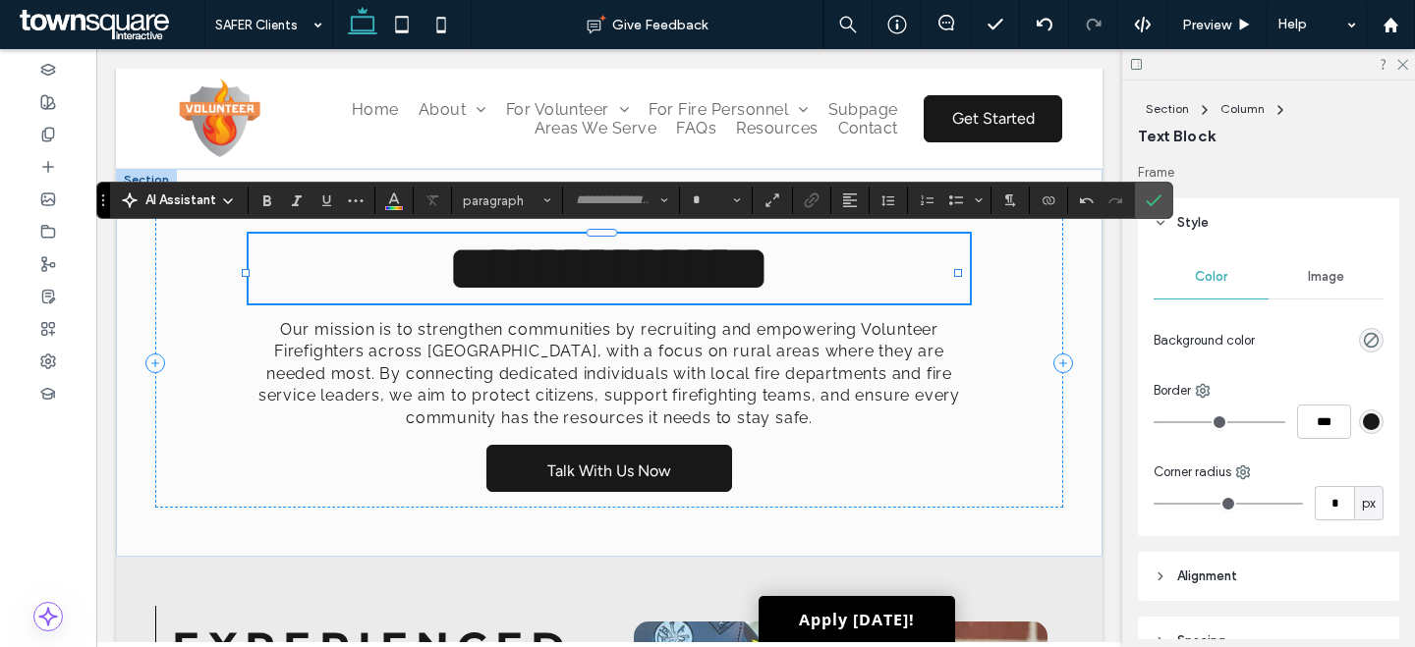
scroll to position [1, 0]
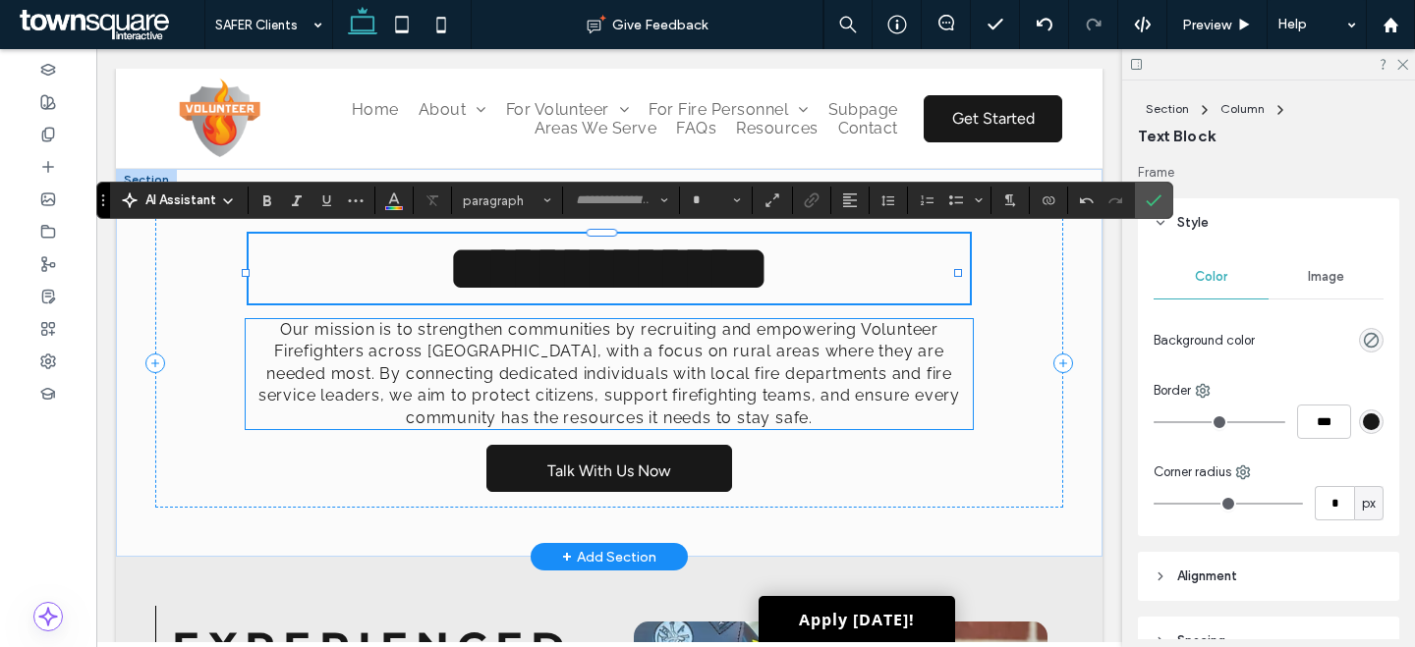
click at [575, 373] on span "Our mission is to strengthen communities by recruiting and empowering Volunteer…" at bounding box center [608, 373] width 701 height 107
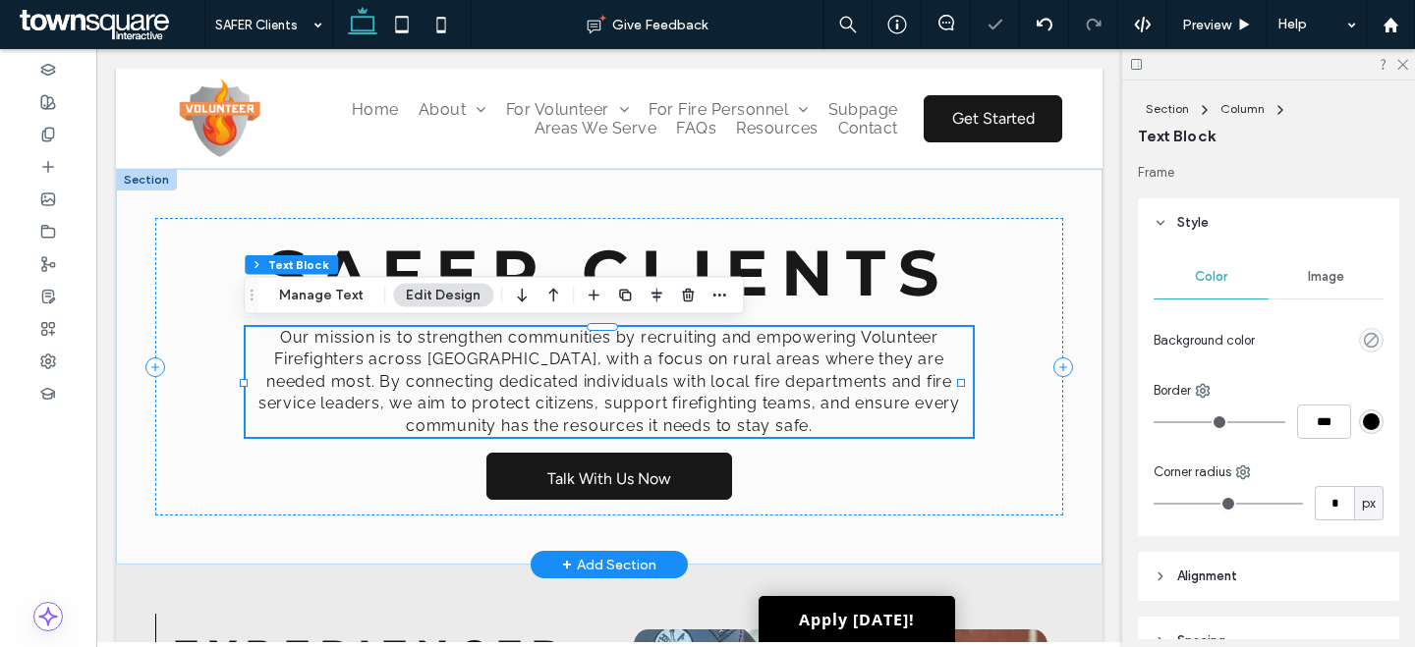
click at [575, 373] on span "Our mission is to strengthen communities by recruiting and empowering Volunteer…" at bounding box center [608, 381] width 701 height 107
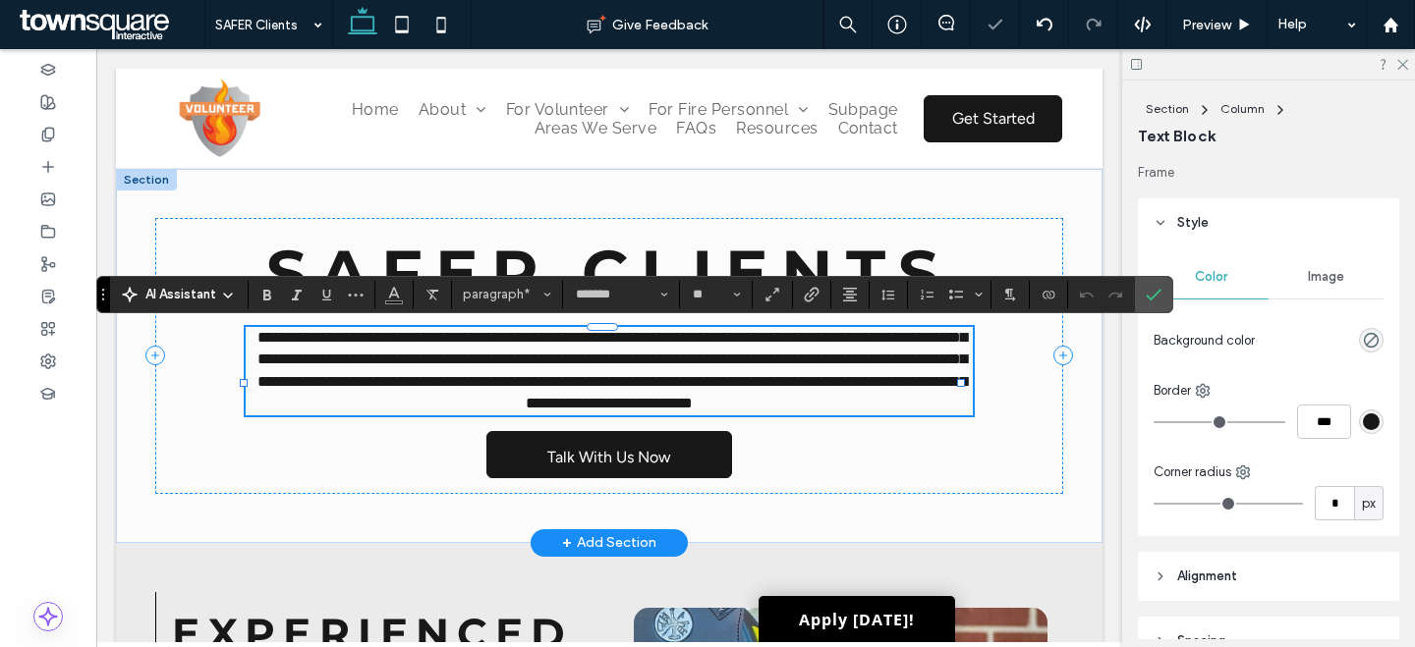
paste div
type input "*******"
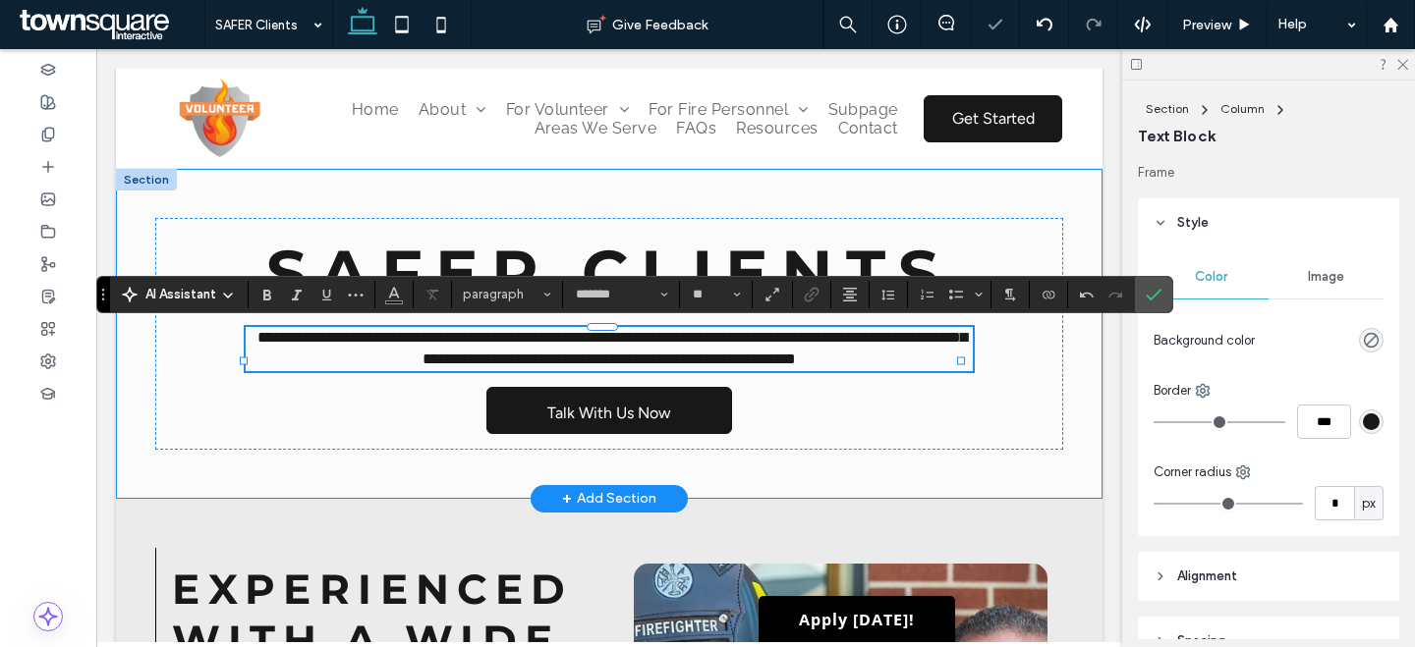
click at [1074, 222] on div "**********" at bounding box center [609, 334] width 986 height 330
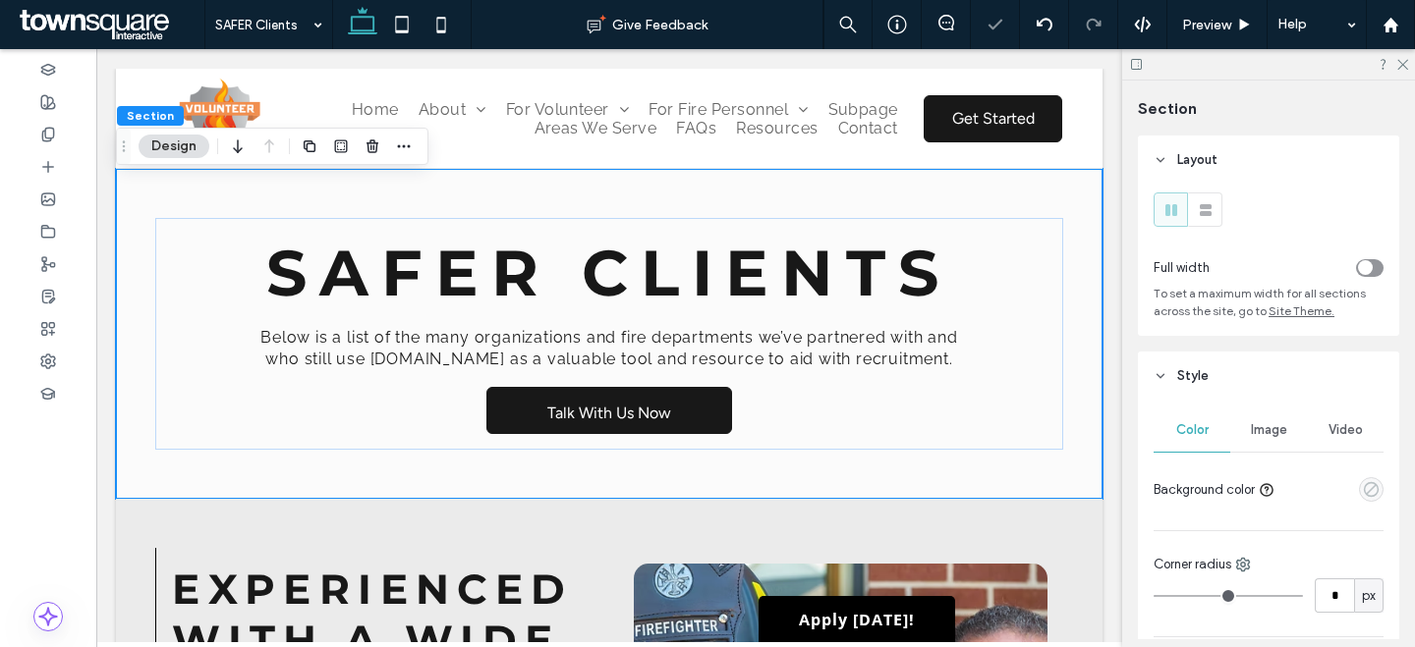
click at [1367, 491] on use "empty color" at bounding box center [1370, 489] width 15 height 15
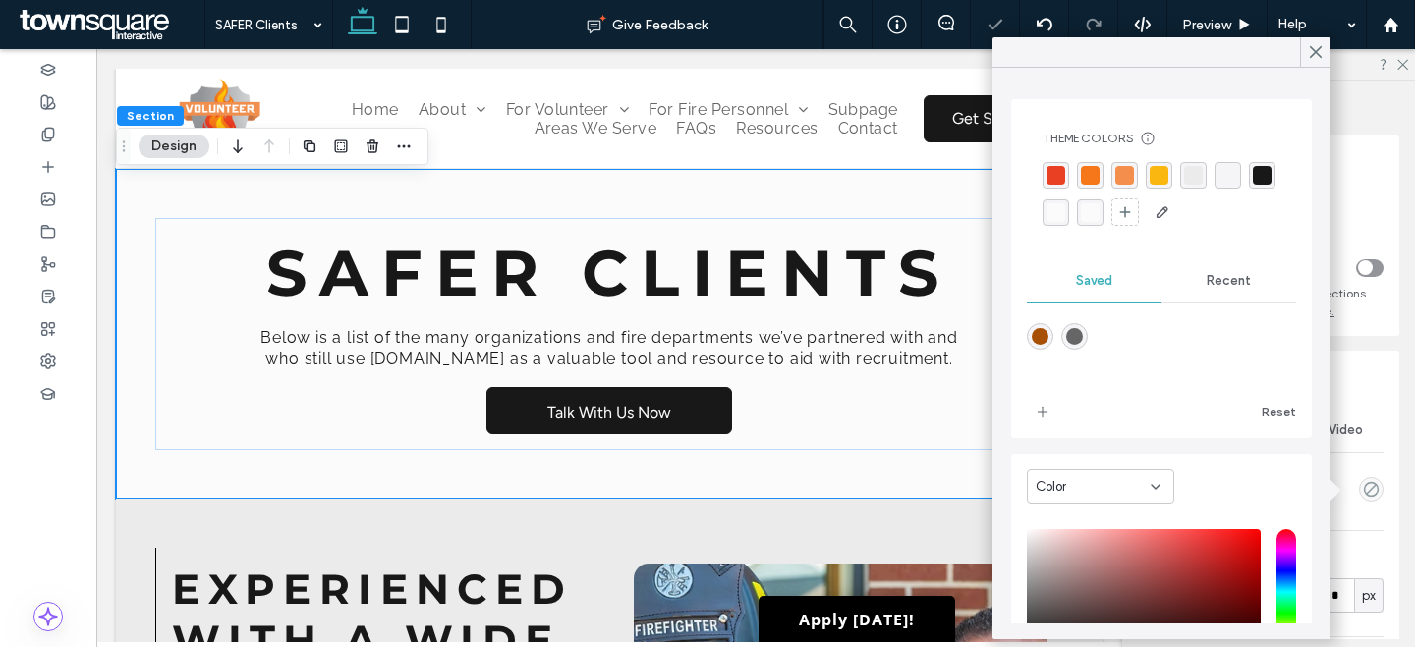
click at [1174, 161] on div "Theme Colors Save time with Theme Colors Create a color palette to instantly ad…" at bounding box center [1161, 179] width 269 height 129
click at [1198, 182] on div "rgba(235, 235, 235, 1)" at bounding box center [1193, 175] width 19 height 19
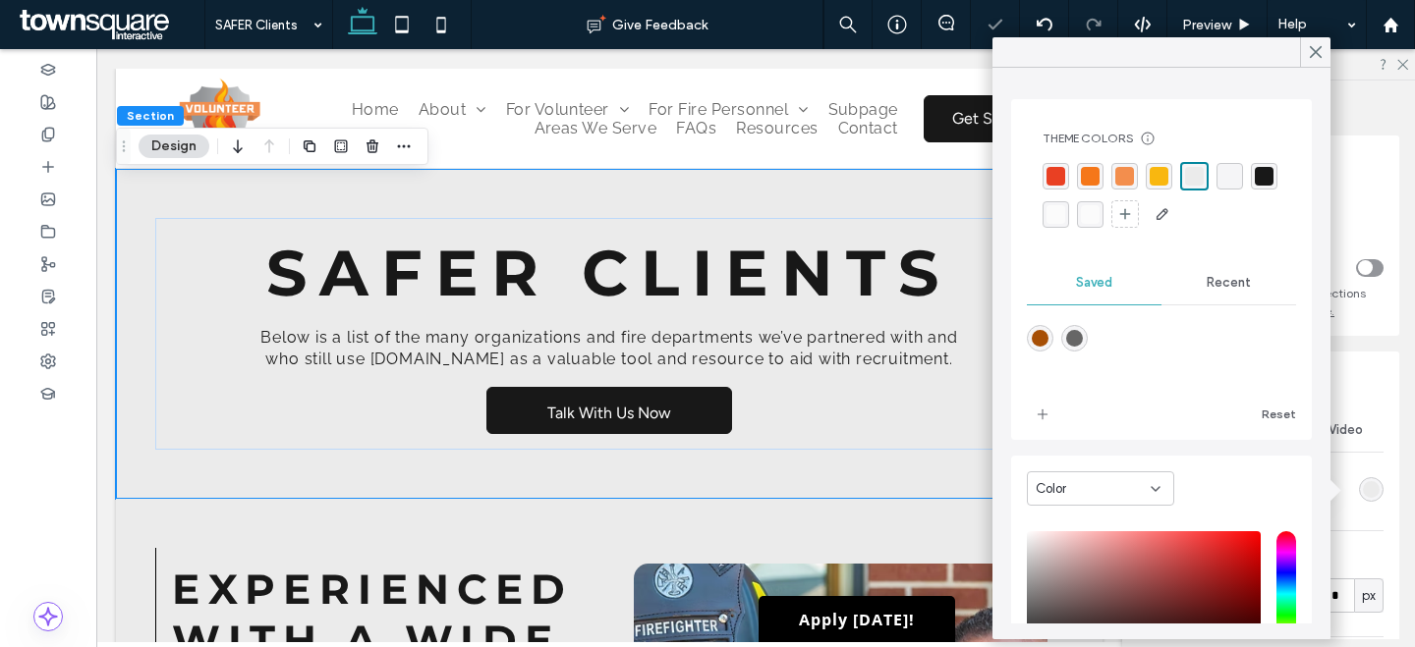
click at [1308, 57] on icon at bounding box center [1316, 52] width 18 height 18
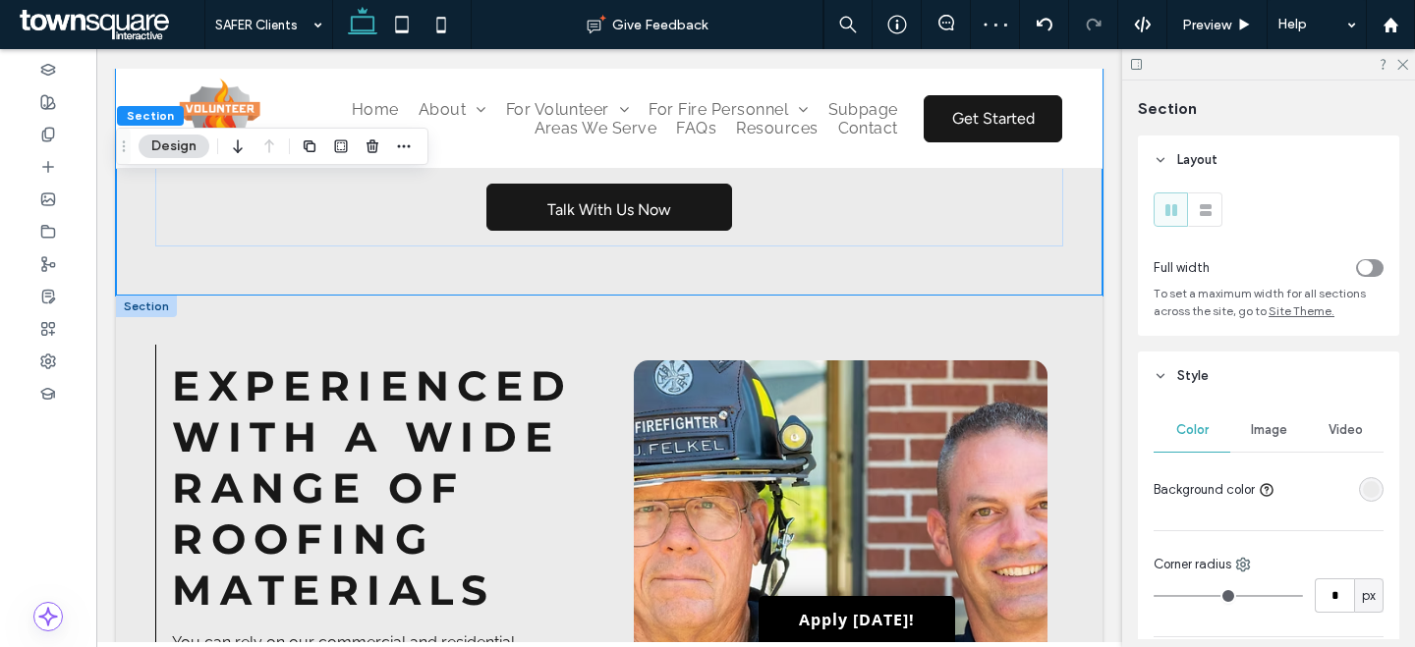
scroll to position [369, 0]
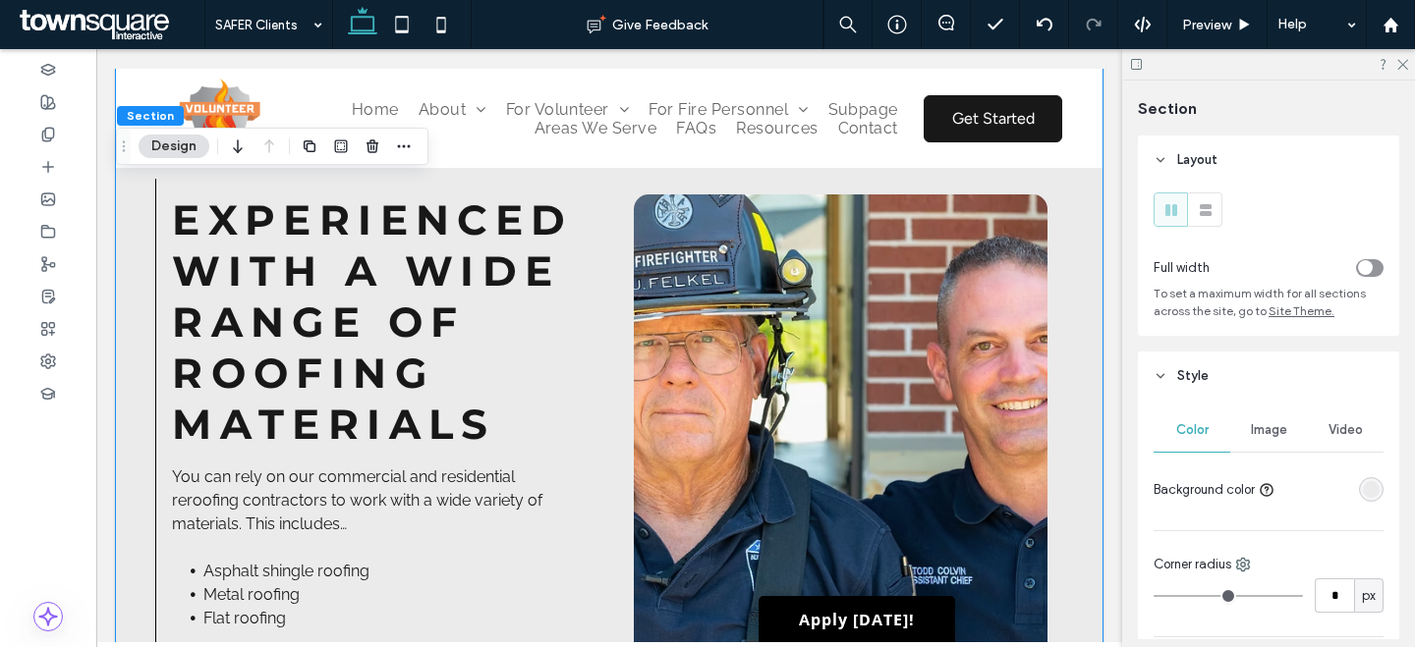
click at [165, 187] on div "Experienced with a wide range of roofing materials You can rely on our commerci…" at bounding box center [609, 500] width 986 height 741
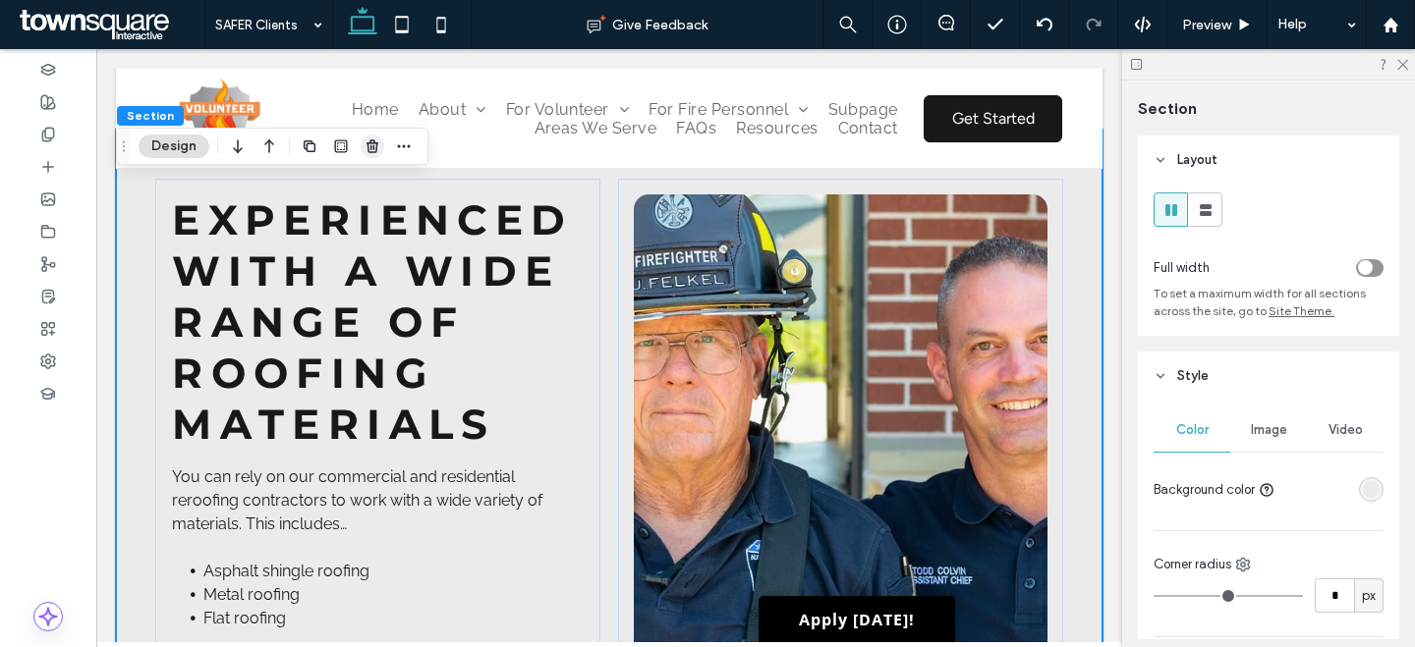
click at [362, 142] on span "button" at bounding box center [373, 147] width 24 height 24
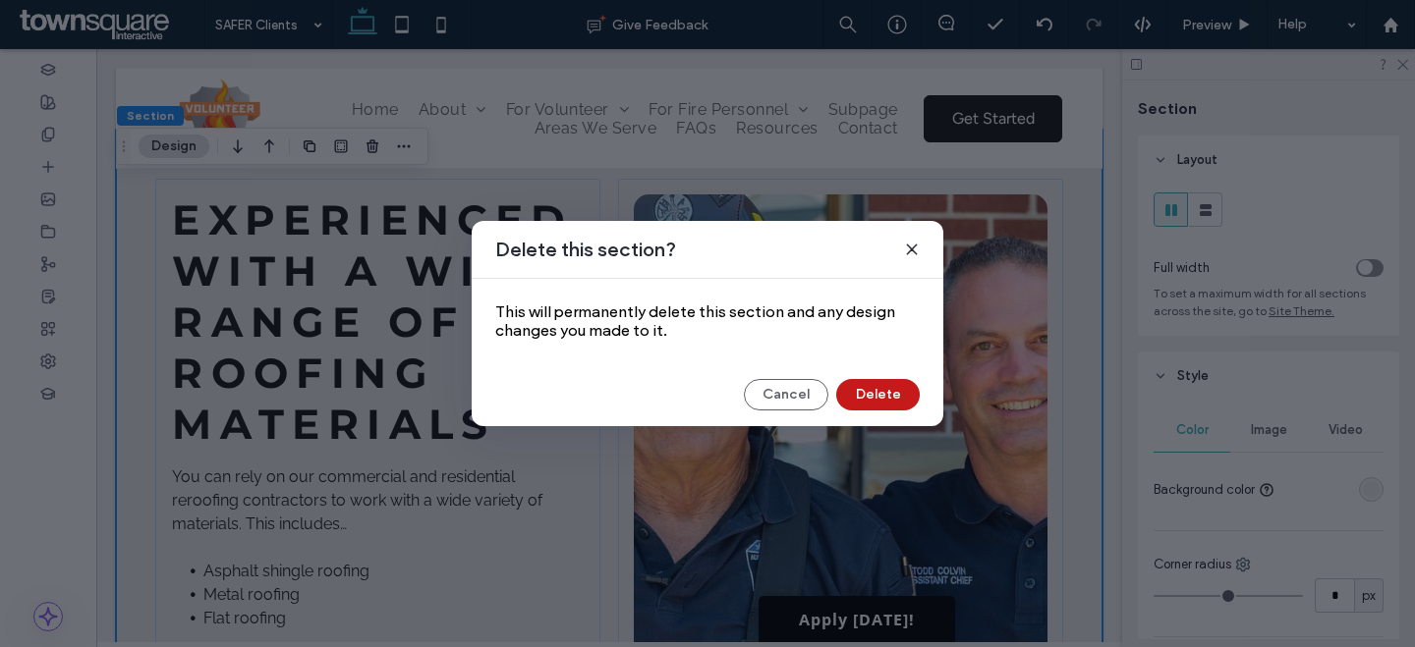
click at [861, 386] on button "Delete" at bounding box center [877, 394] width 83 height 31
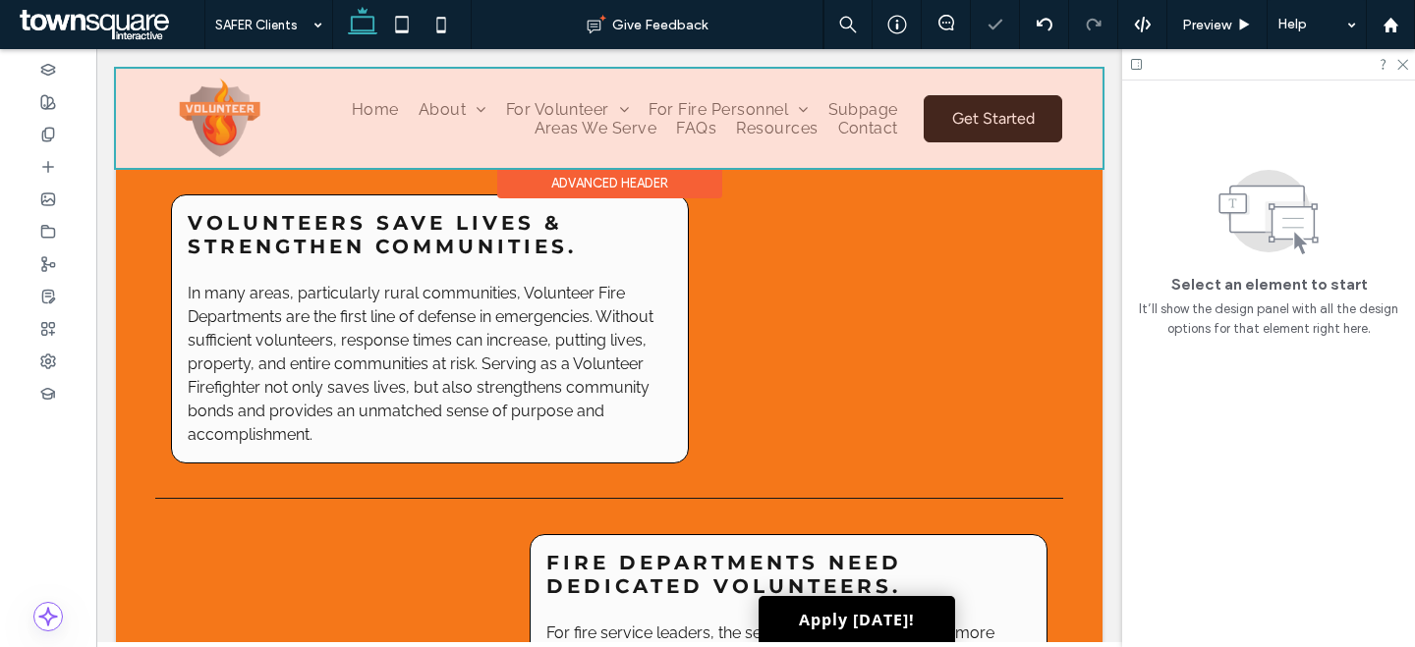
click at [583, 193] on div "Advanced Header" at bounding box center [609, 183] width 225 height 30
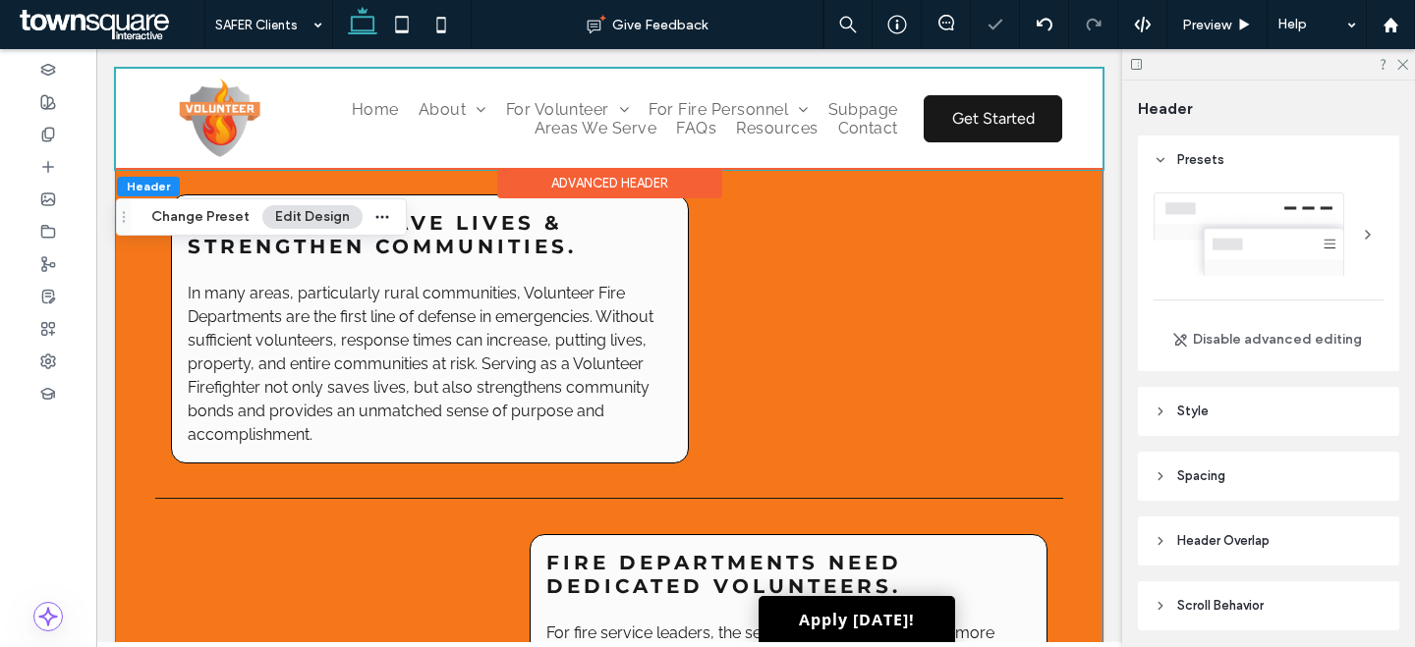
click at [344, 185] on div "VOLUNTEERS SAVE LIVES & STRENGTHEN COMMUNITIES. In many areas, particularly rur…" at bounding box center [609, 511] width 986 height 762
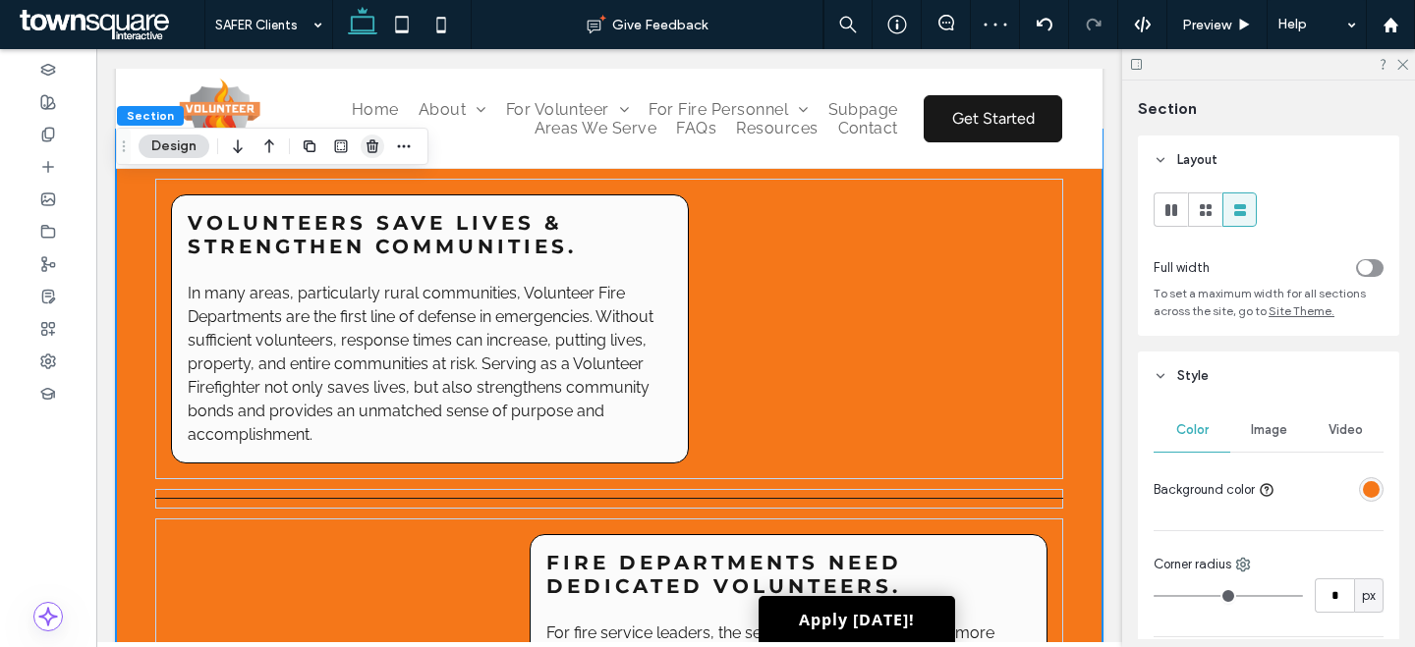
click at [369, 141] on use "button" at bounding box center [372, 145] width 12 height 13
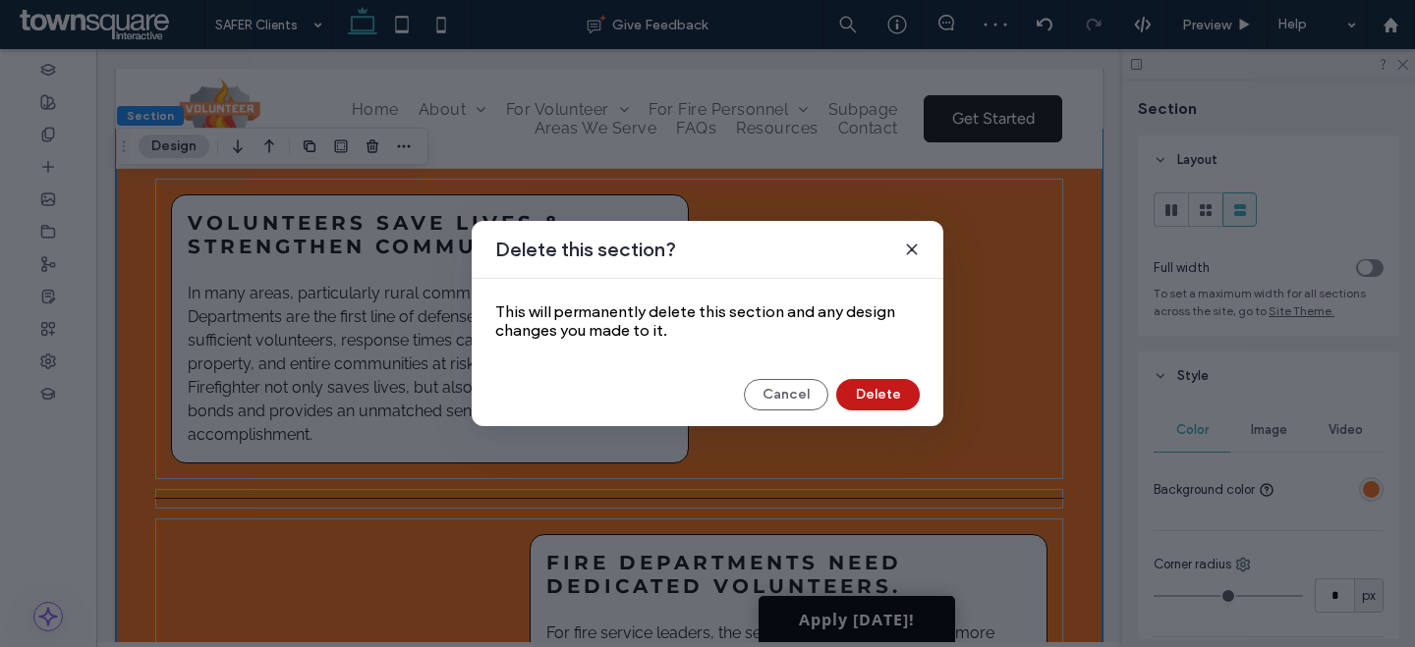
click at [836, 389] on div "Cancel Delete" at bounding box center [707, 394] width 424 height 31
click at [881, 388] on button "Delete" at bounding box center [877, 394] width 83 height 31
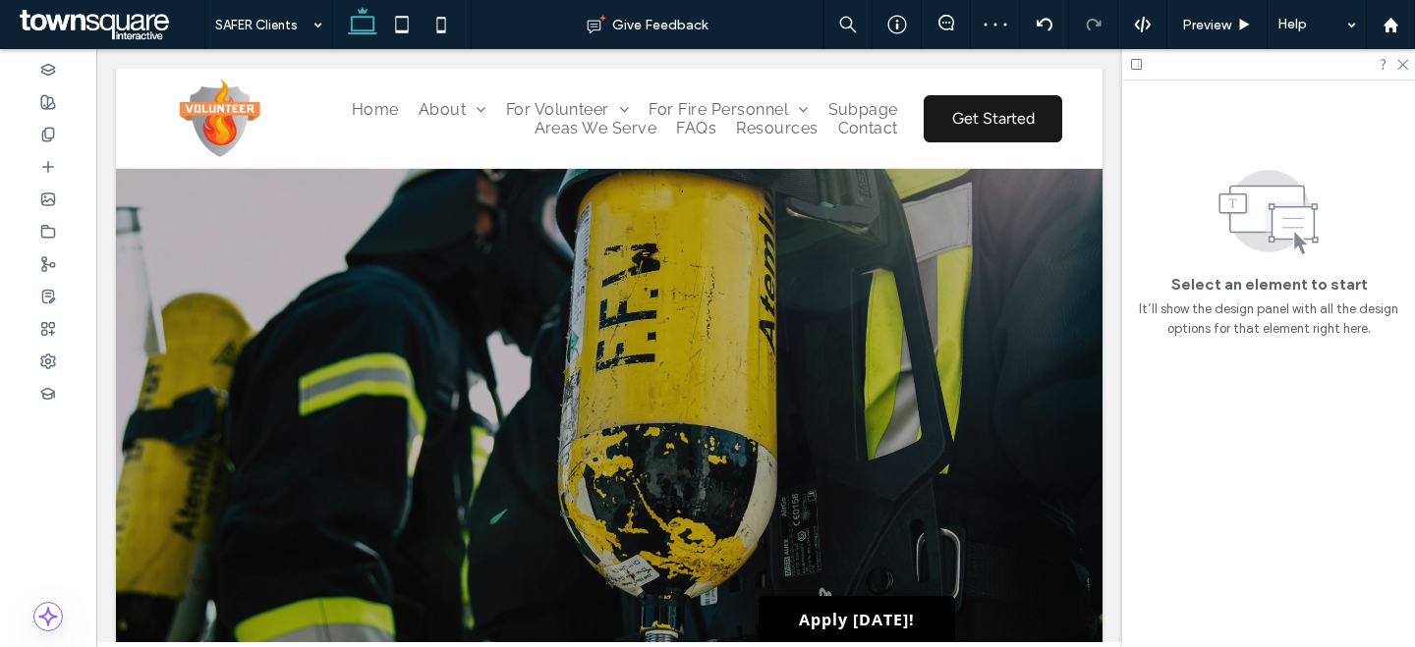
scroll to position [211, 0]
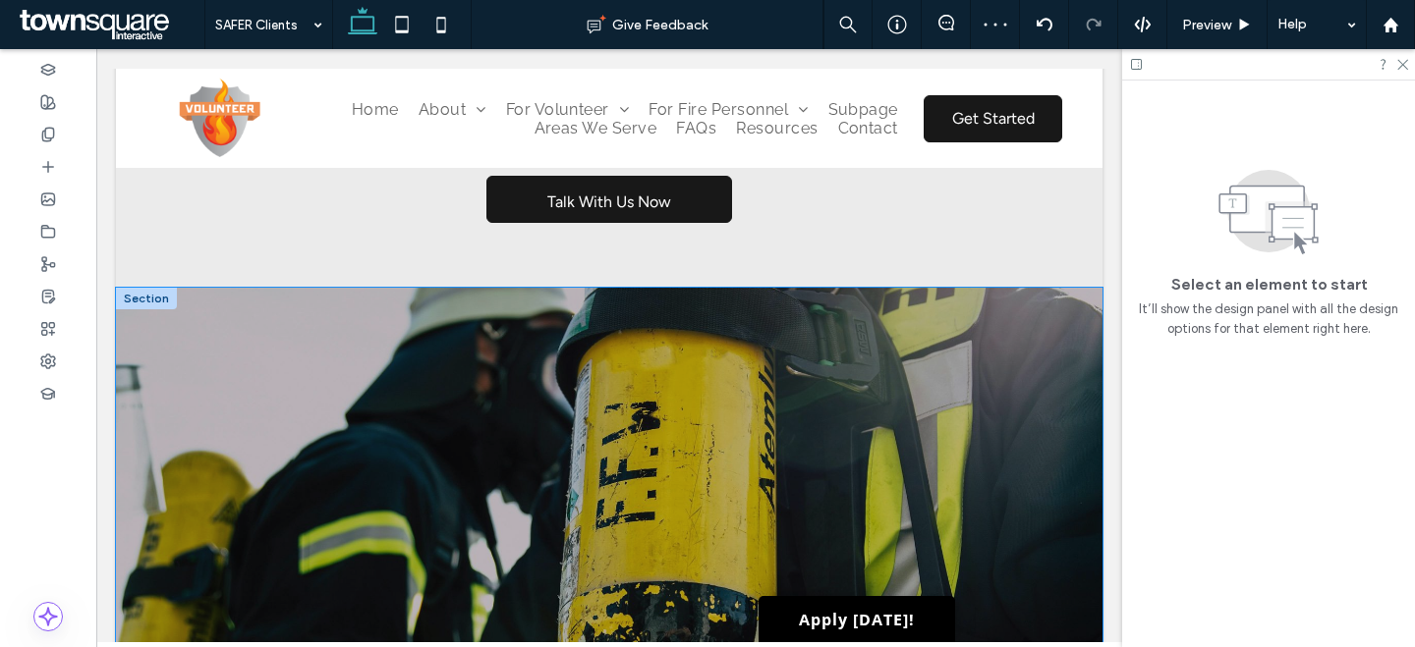
click at [1037, 330] on div at bounding box center [609, 580] width 986 height 584
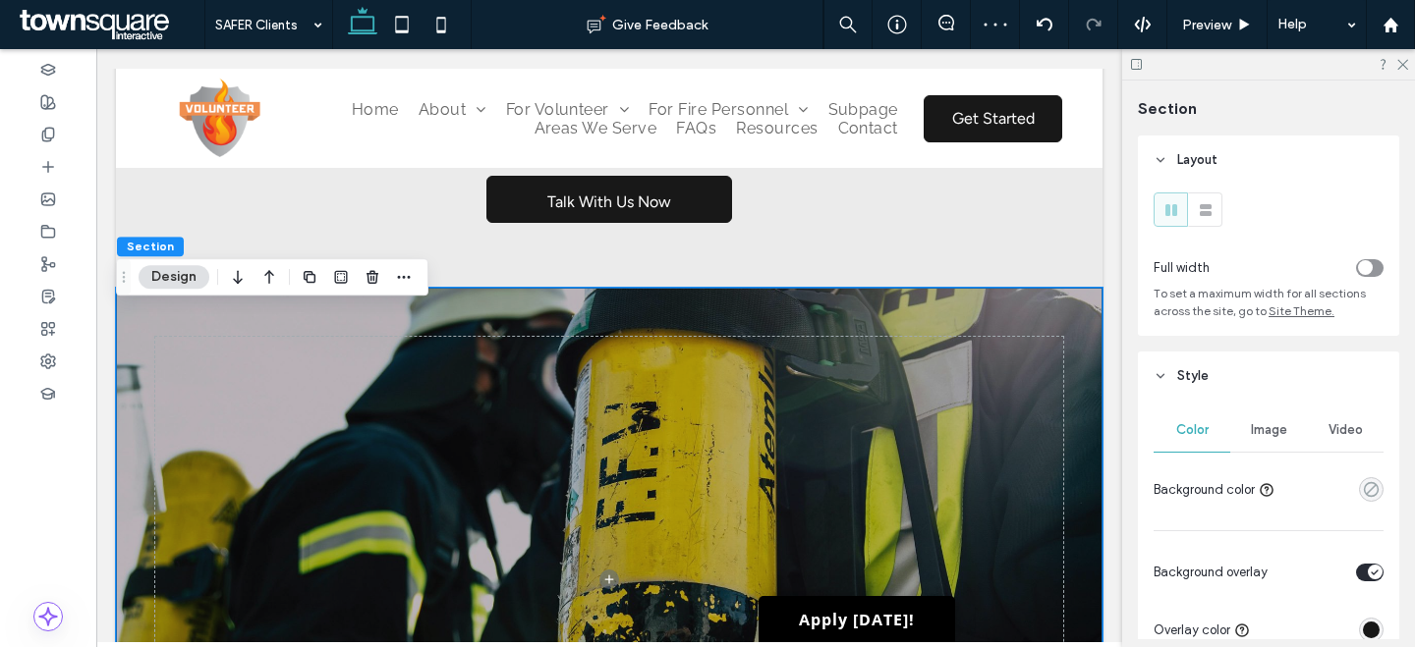
click at [1367, 495] on icon "rgba(0, 0, 0, 0)" at bounding box center [1371, 489] width 17 height 17
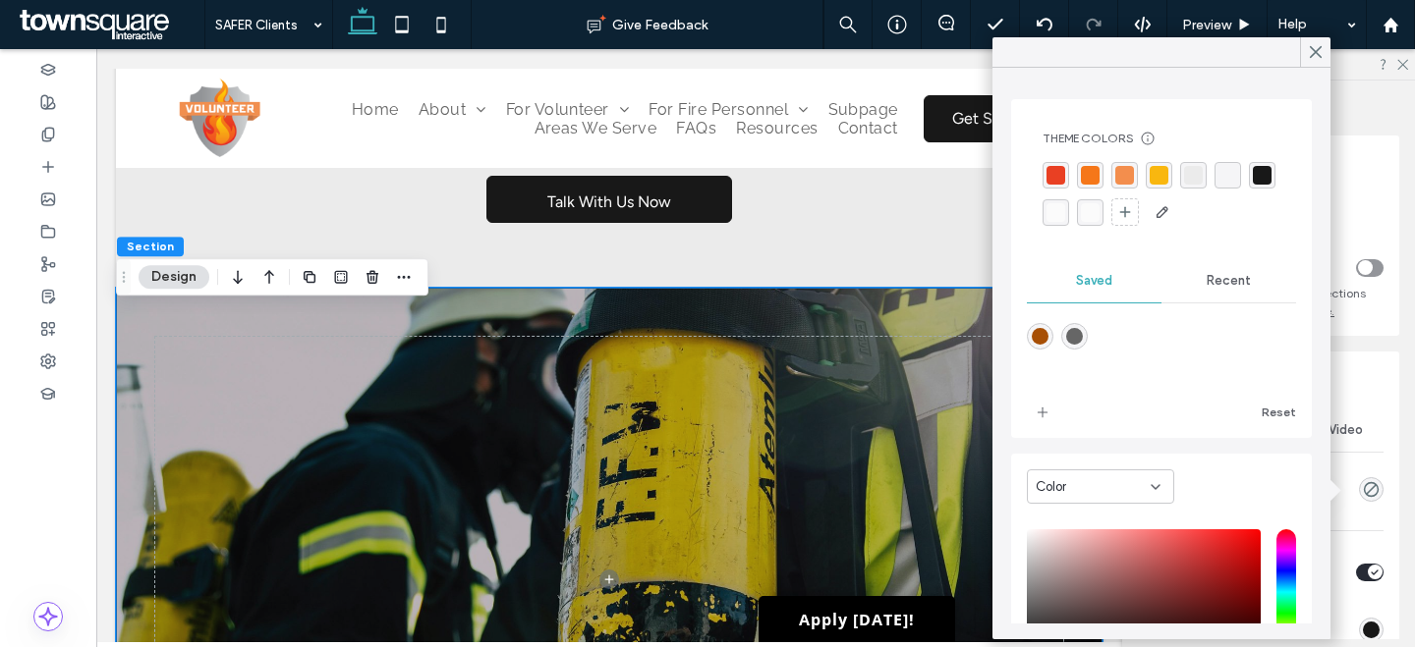
click at [1065, 214] on div "rgba(251, 251, 251, 1)" at bounding box center [1055, 212] width 19 height 19
click at [1307, 57] on icon at bounding box center [1316, 52] width 18 height 18
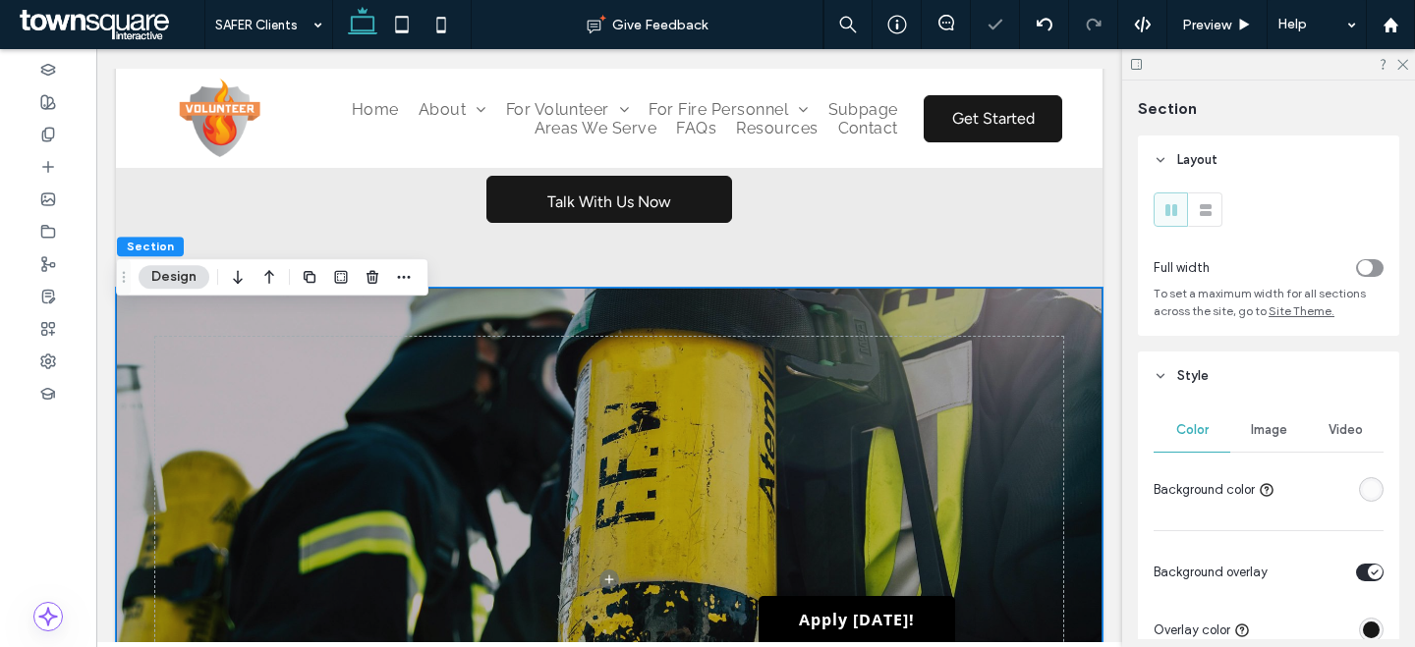
drag, startPoint x: 1227, startPoint y: 427, endPoint x: 1258, endPoint y: 431, distance: 31.7
click at [1232, 427] on div "Image" at bounding box center [1268, 430] width 77 height 43
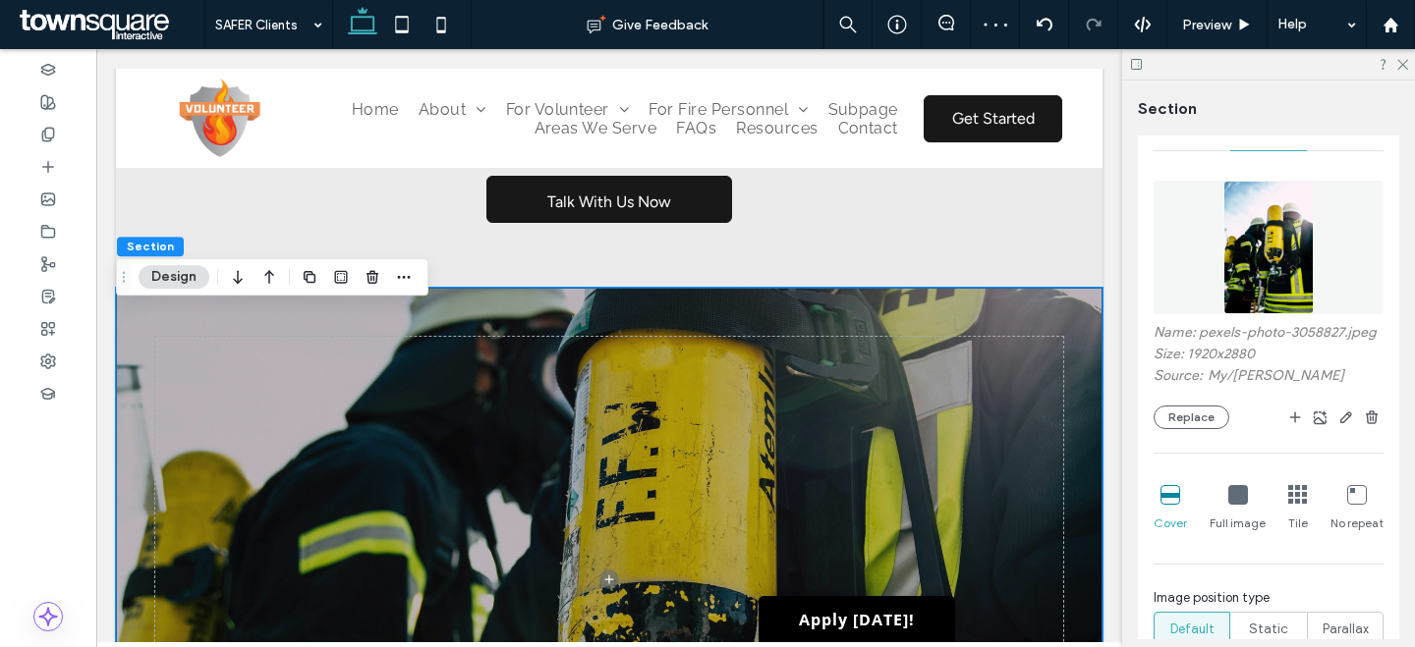
scroll to position [664, 0]
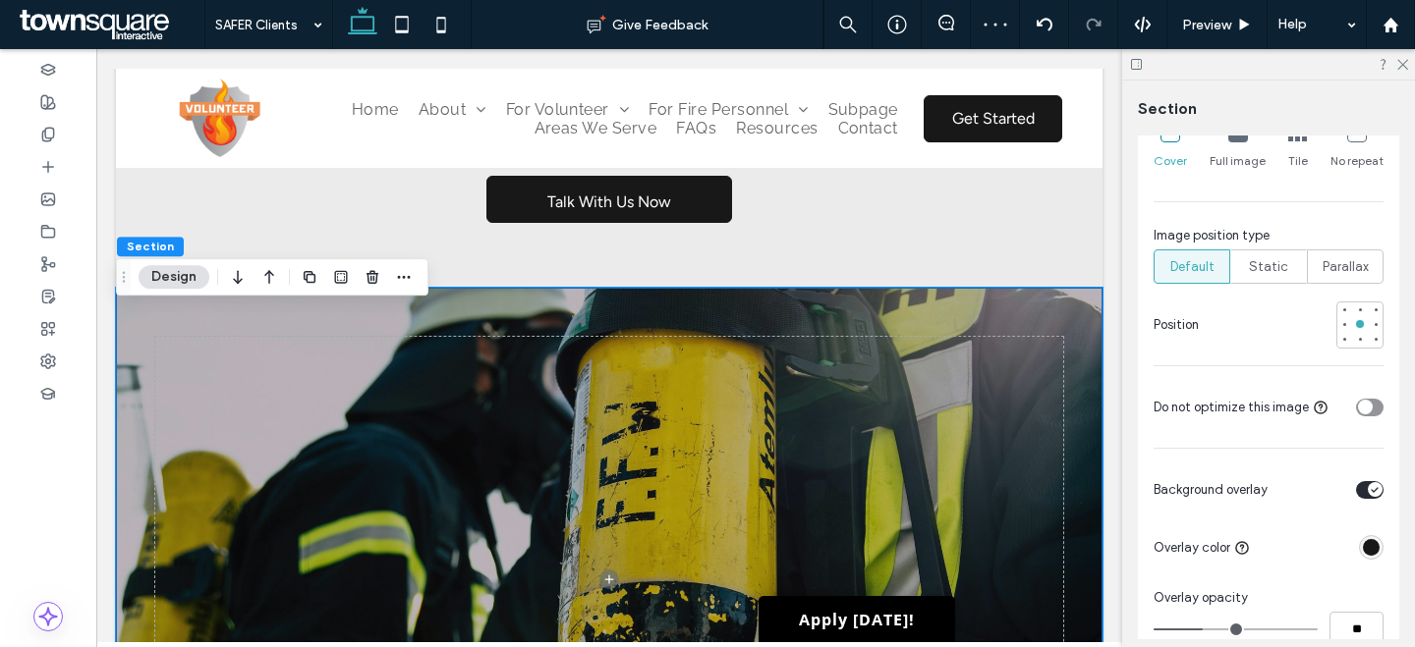
click at [1363, 556] on div "rgba(24, 24, 24, 1)" at bounding box center [1371, 547] width 17 height 17
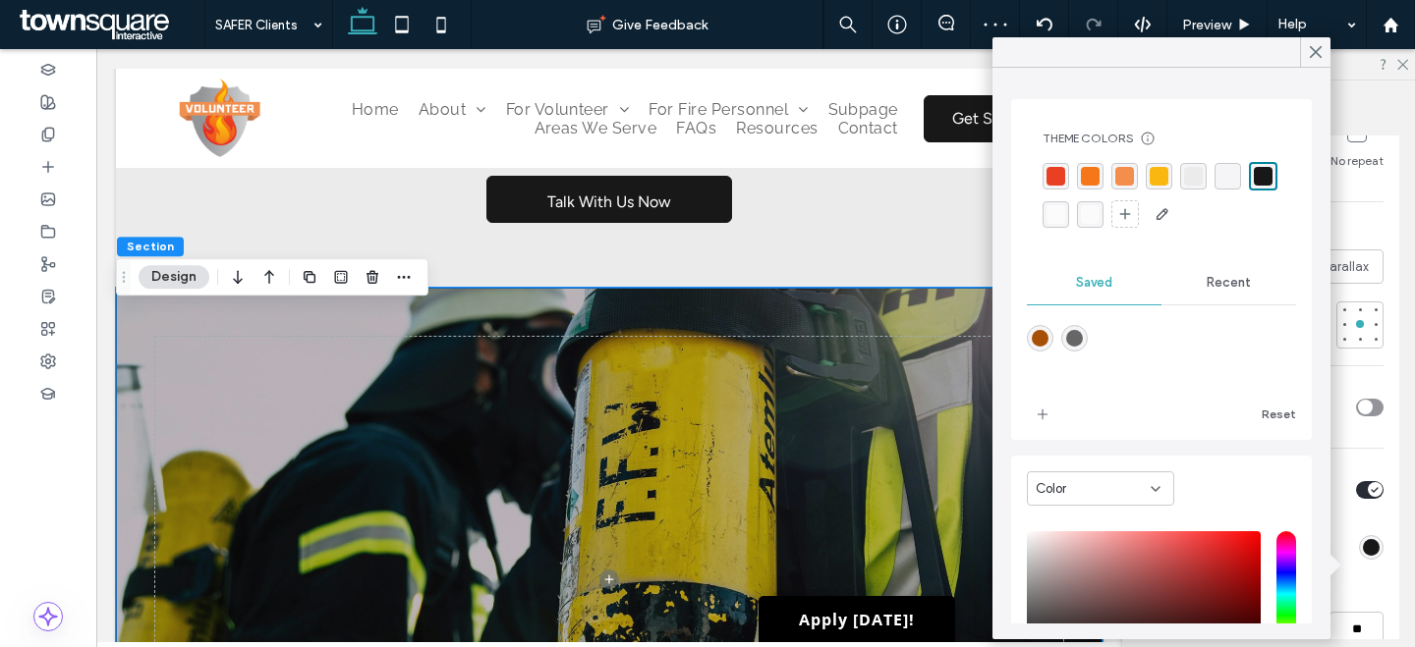
click at [1065, 212] on div "rgba(251, 251, 251, 1)" at bounding box center [1055, 214] width 19 height 19
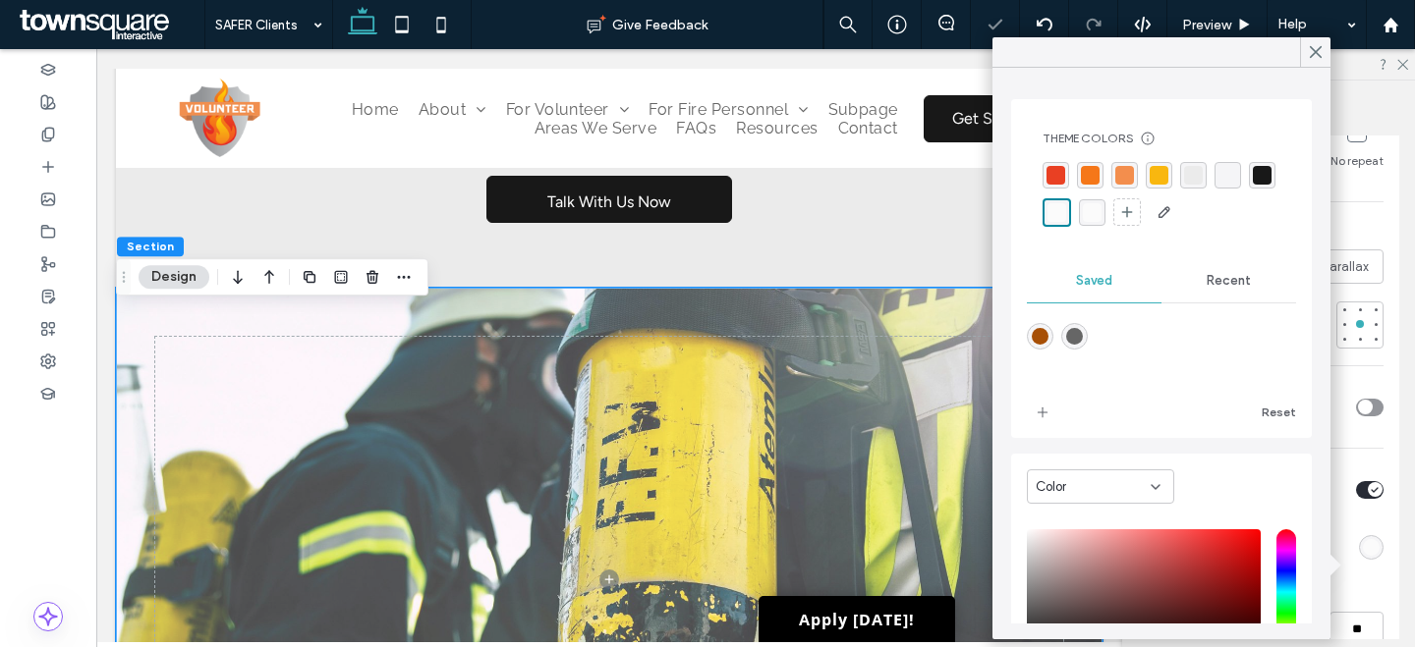
click at [1317, 53] on icon at bounding box center [1316, 52] width 18 height 18
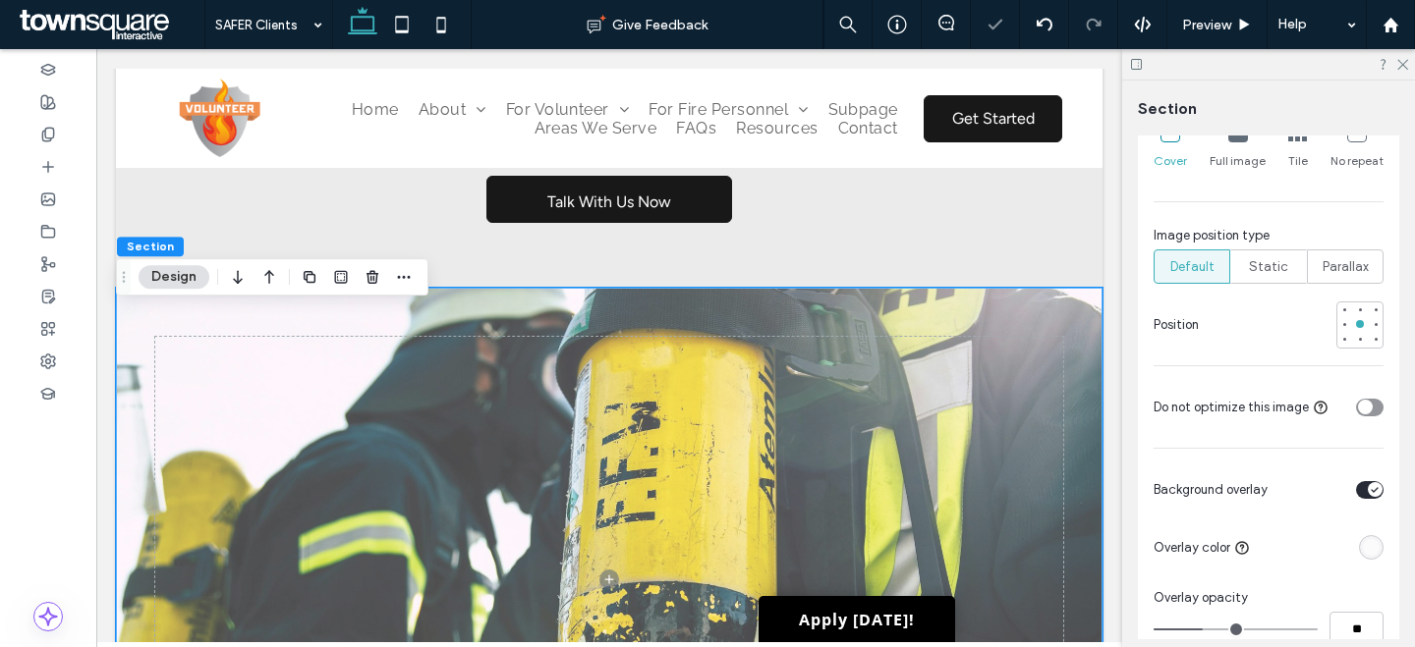
scroll to position [847, 0]
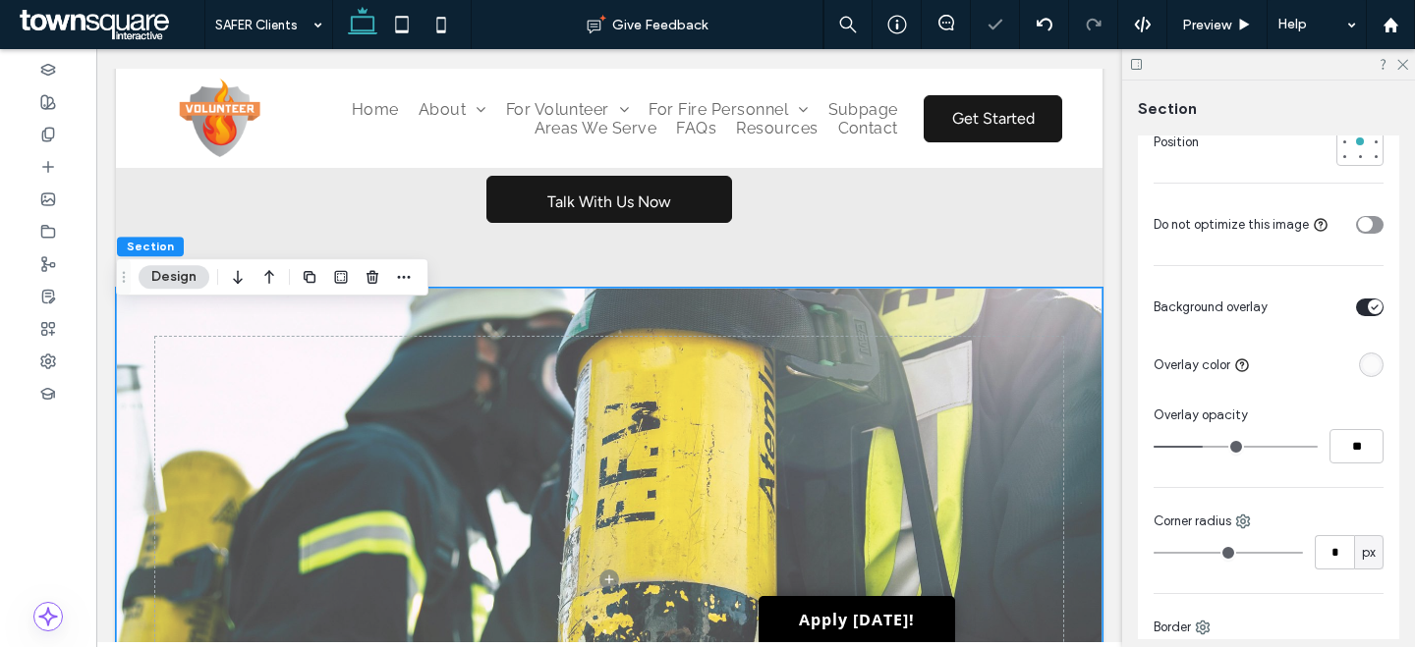
type input "**"
click at [1258, 448] on input "range" at bounding box center [1235, 447] width 164 height 2
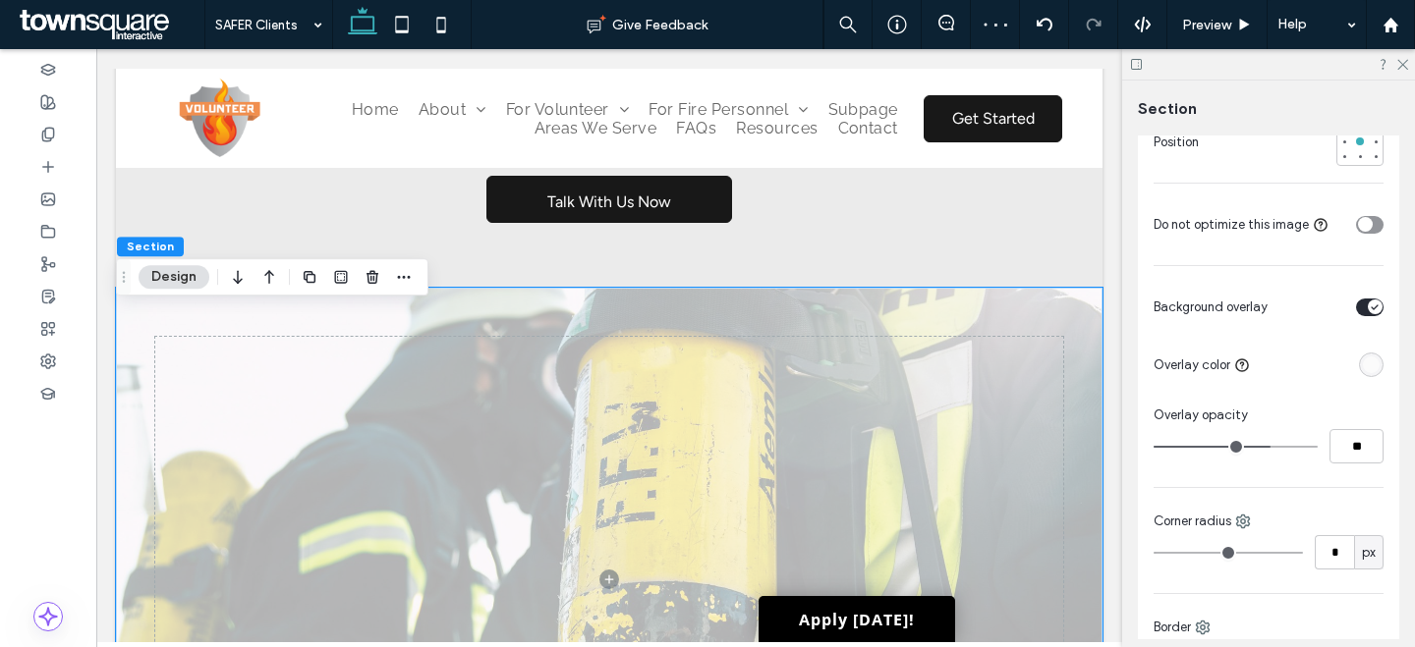
type input "**"
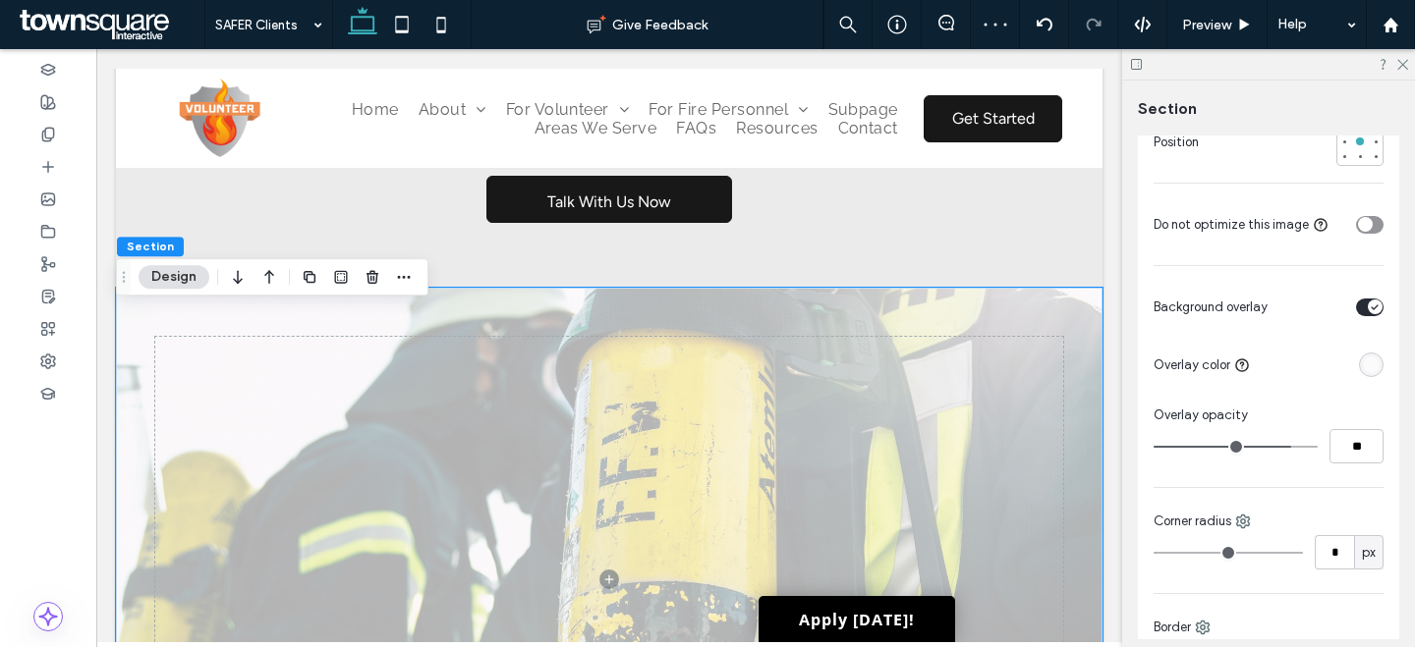
type input "**"
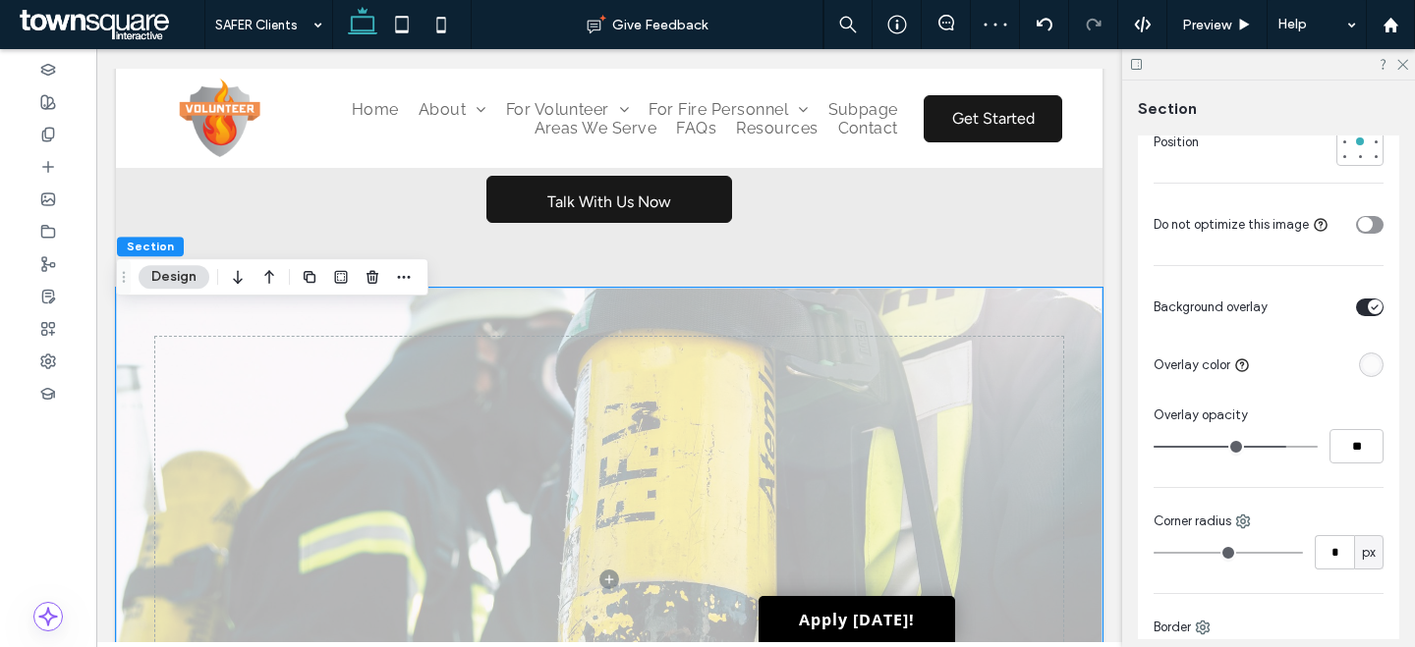
type input "**"
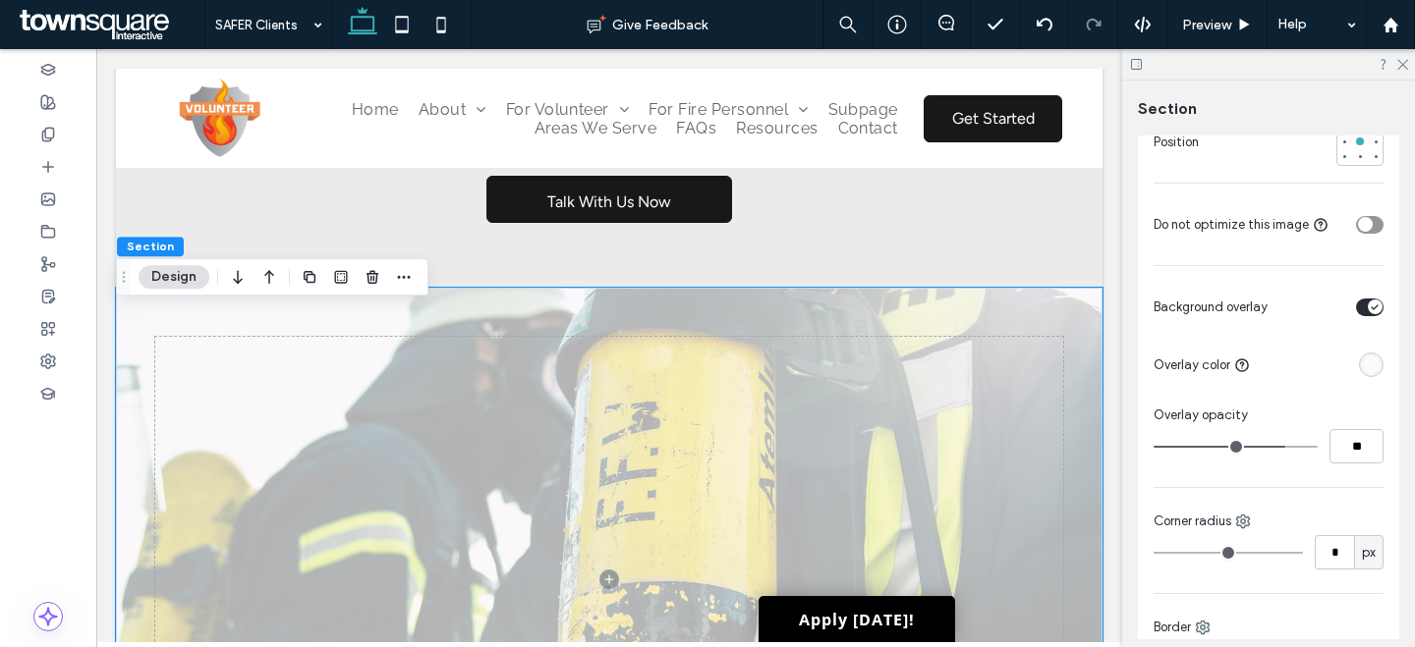
click at [1271, 448] on input "range" at bounding box center [1235, 447] width 164 height 2
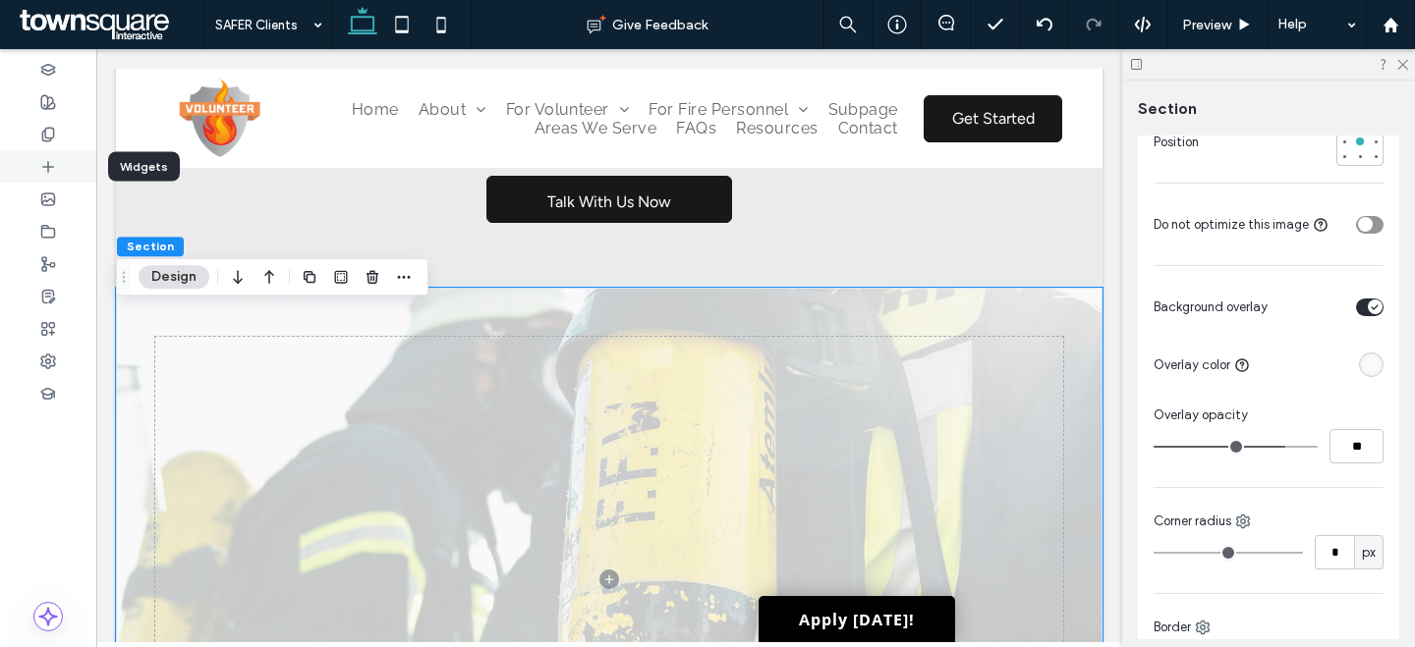
click at [63, 157] on div at bounding box center [48, 166] width 96 height 32
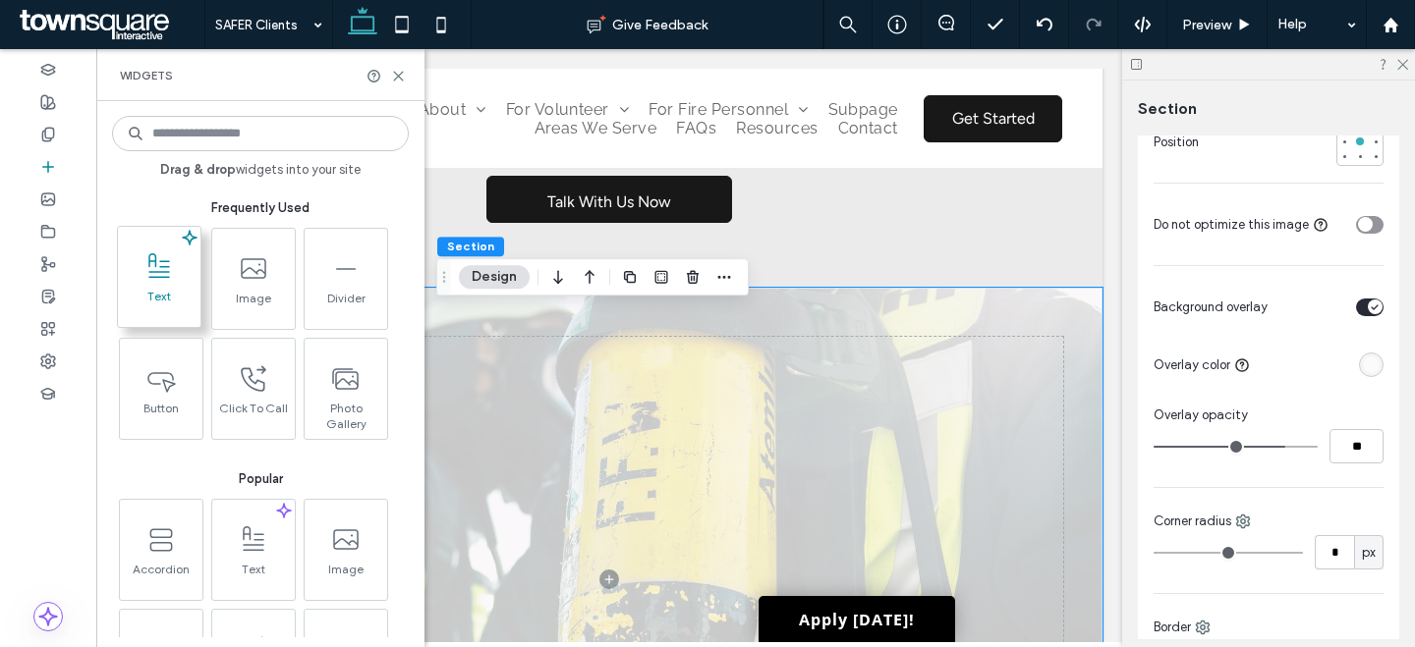
click at [151, 266] on icon at bounding box center [158, 266] width 31 height 31
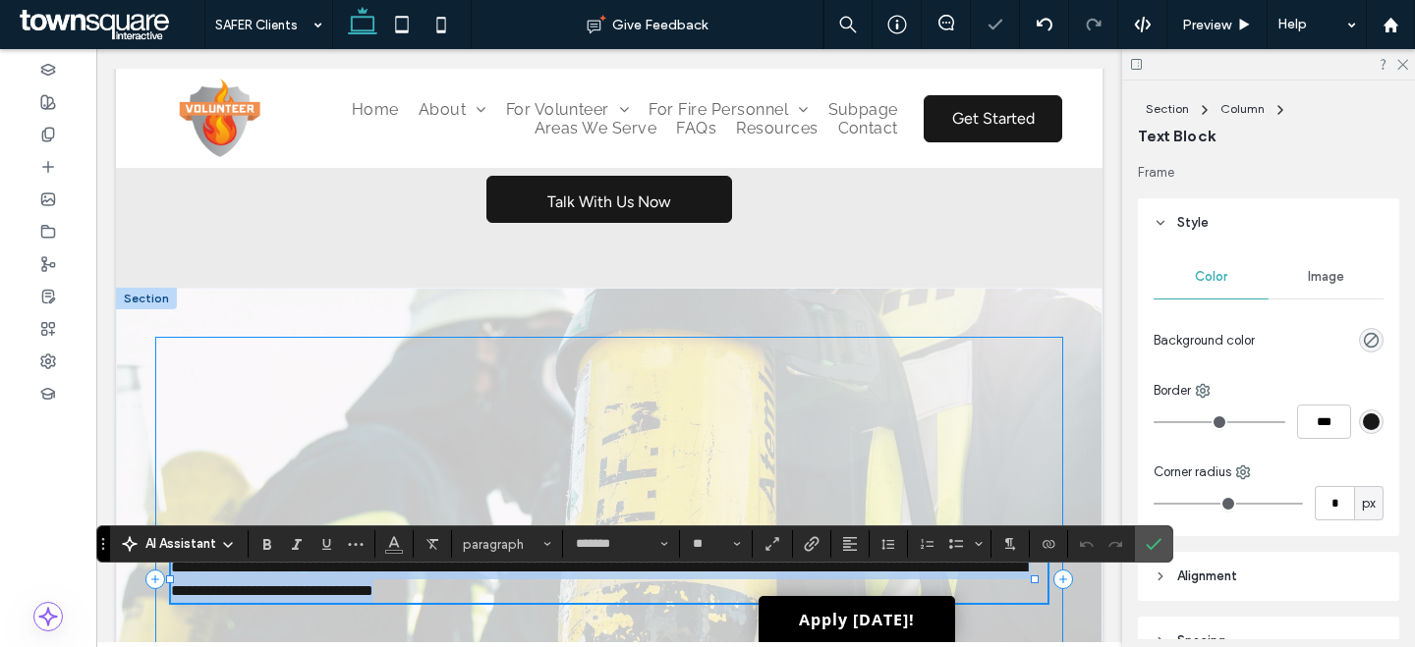
paste div
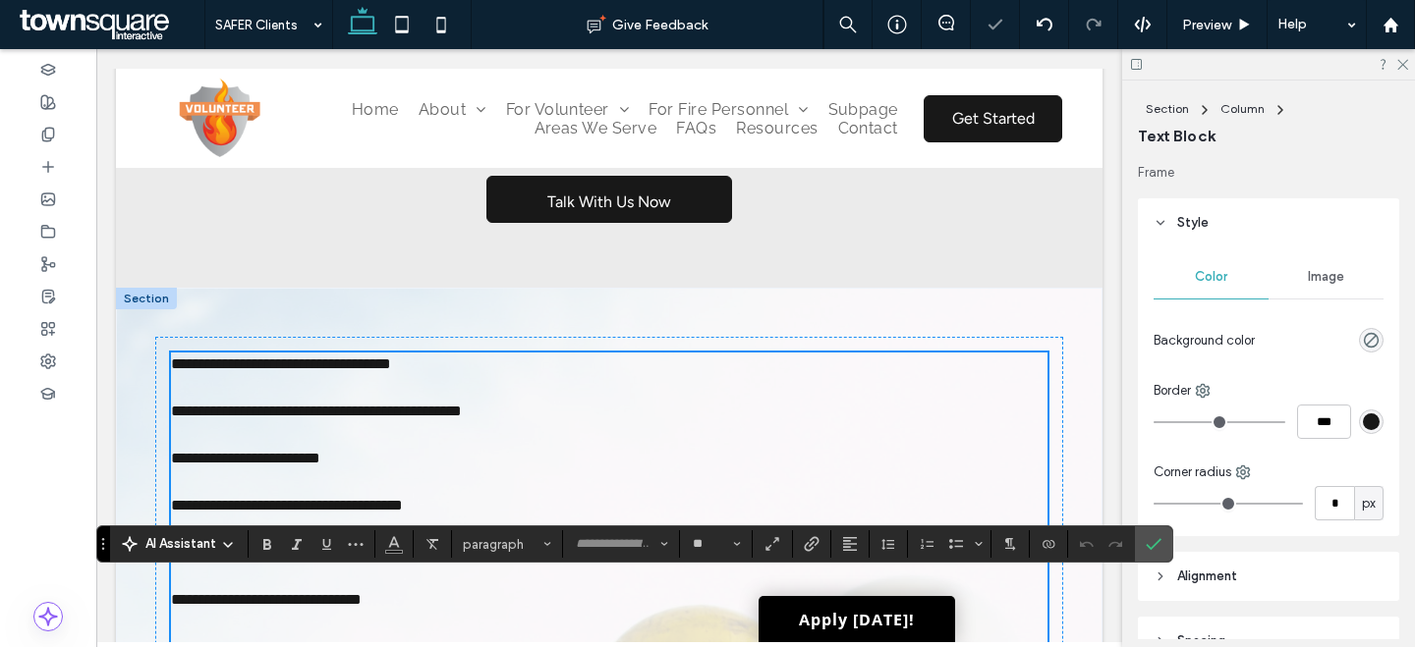
scroll to position [1833, 0]
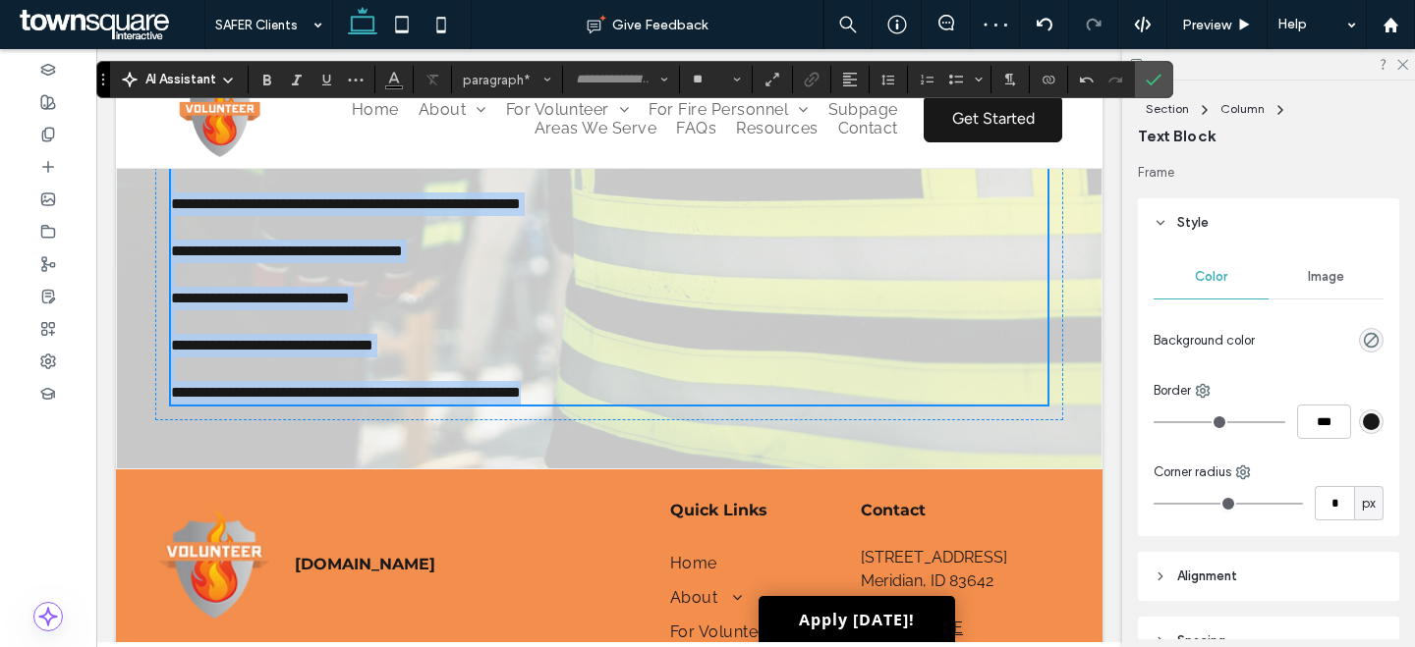
type input "*******"
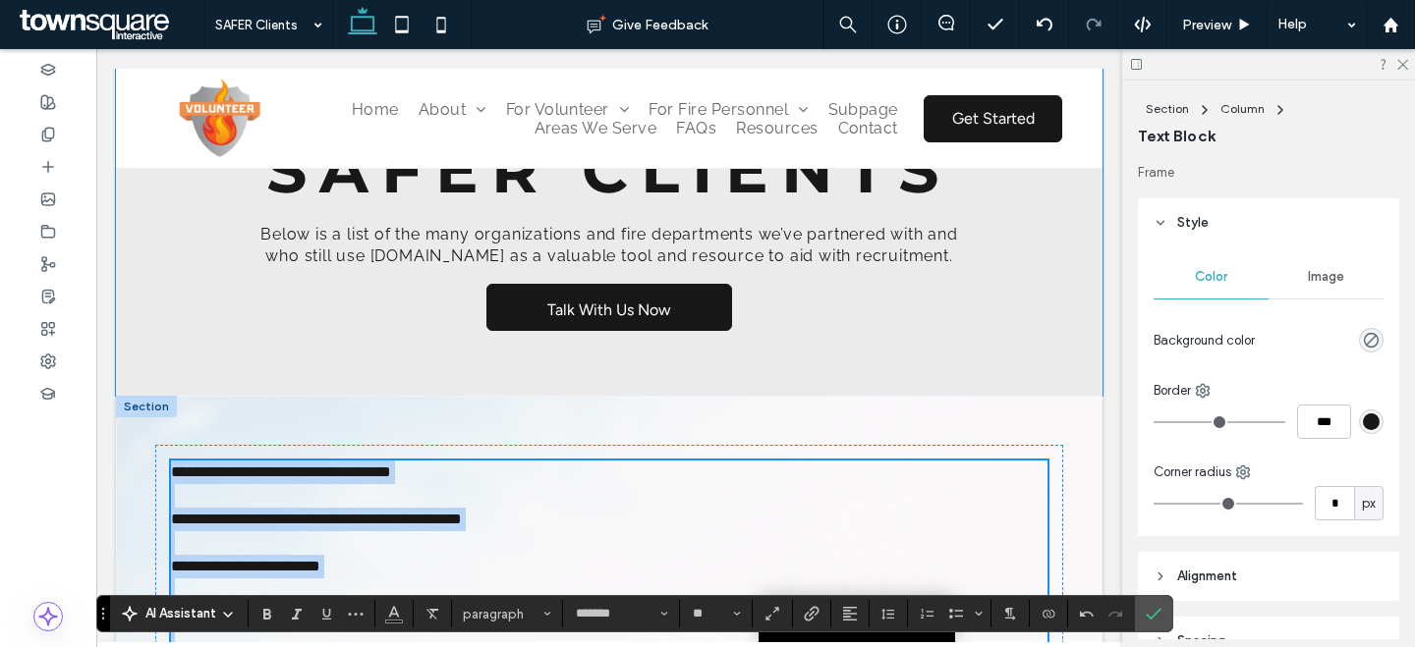
scroll to position [36, 0]
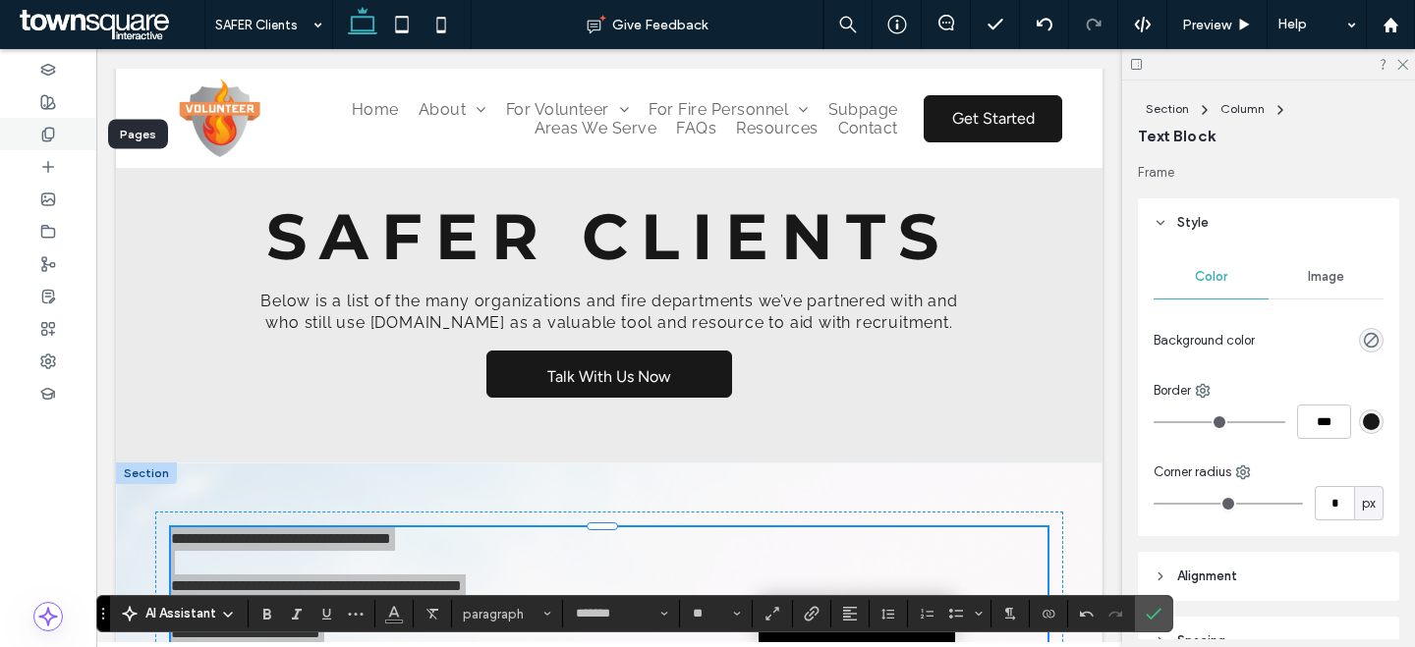
click at [40, 140] on icon at bounding box center [48, 135] width 16 height 16
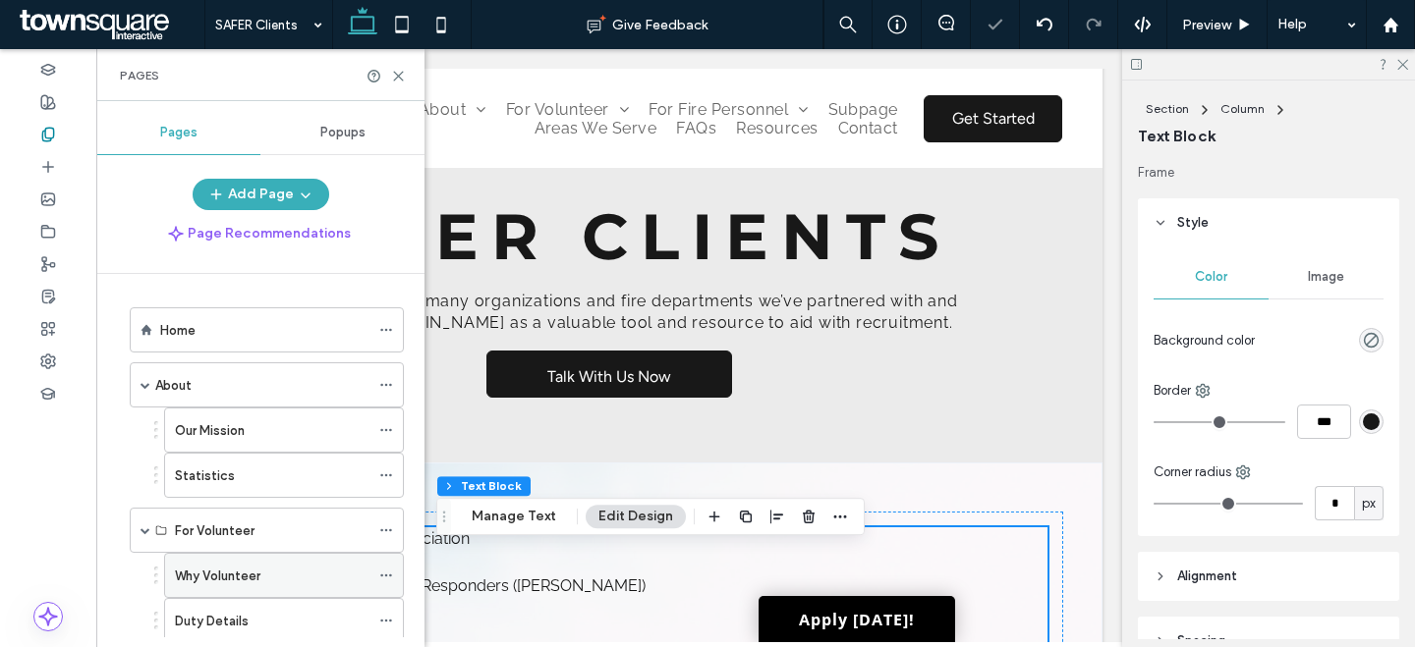
scroll to position [168, 0]
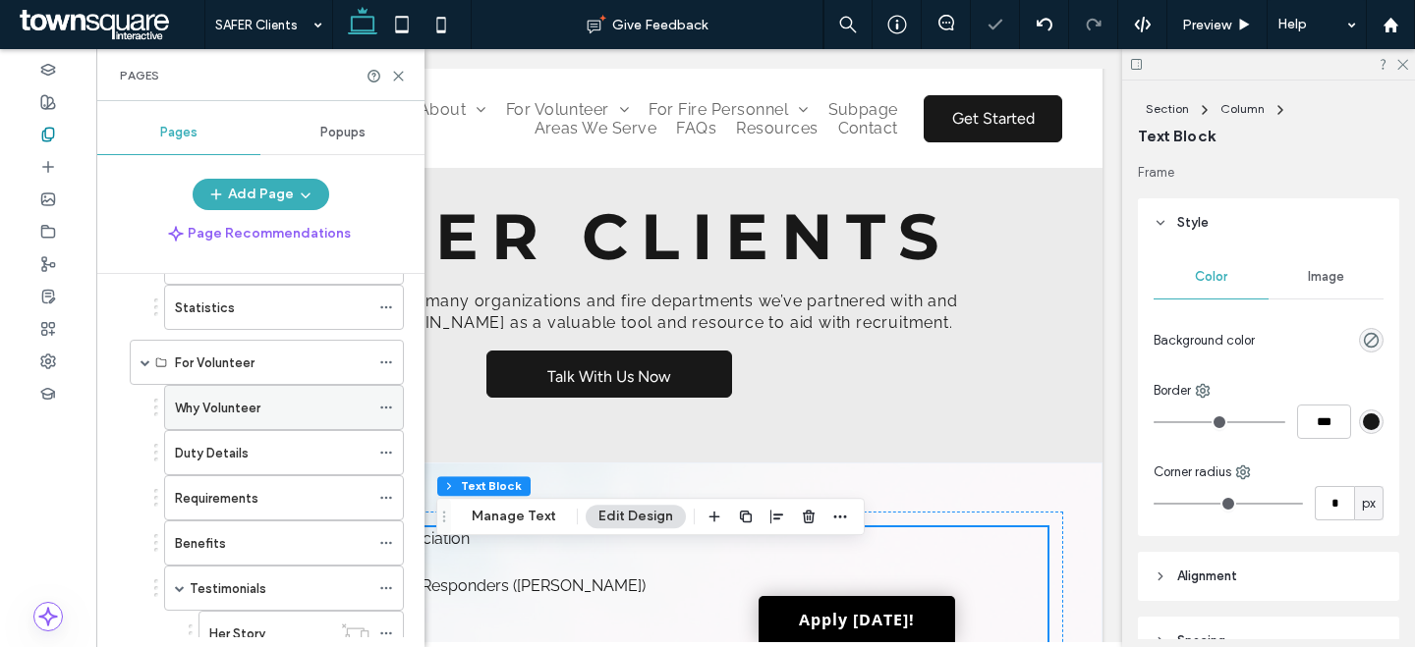
click at [269, 391] on div "Why Volunteer" at bounding box center [272, 407] width 195 height 43
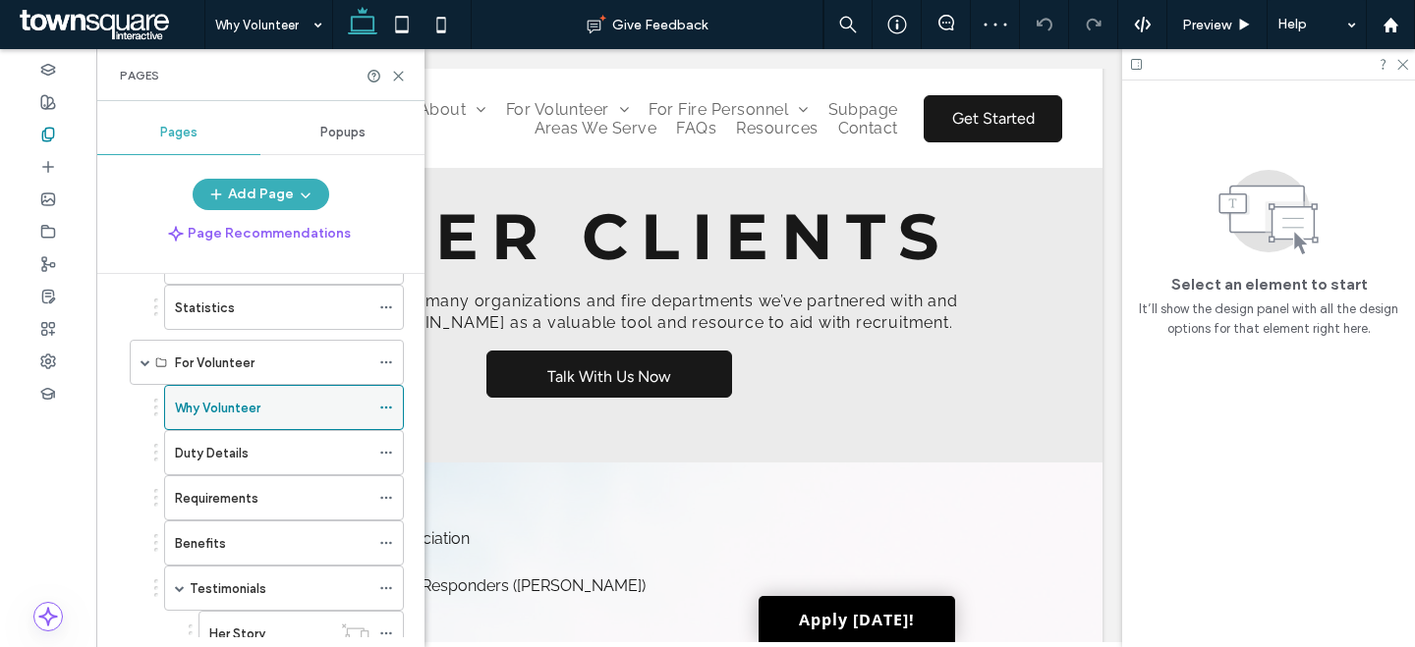
click at [239, 427] on div "Why Volunteer" at bounding box center [272, 407] width 195 height 43
click at [244, 436] on div at bounding box center [707, 323] width 1415 height 647
click at [242, 459] on label "Duty Details" at bounding box center [212, 453] width 74 height 34
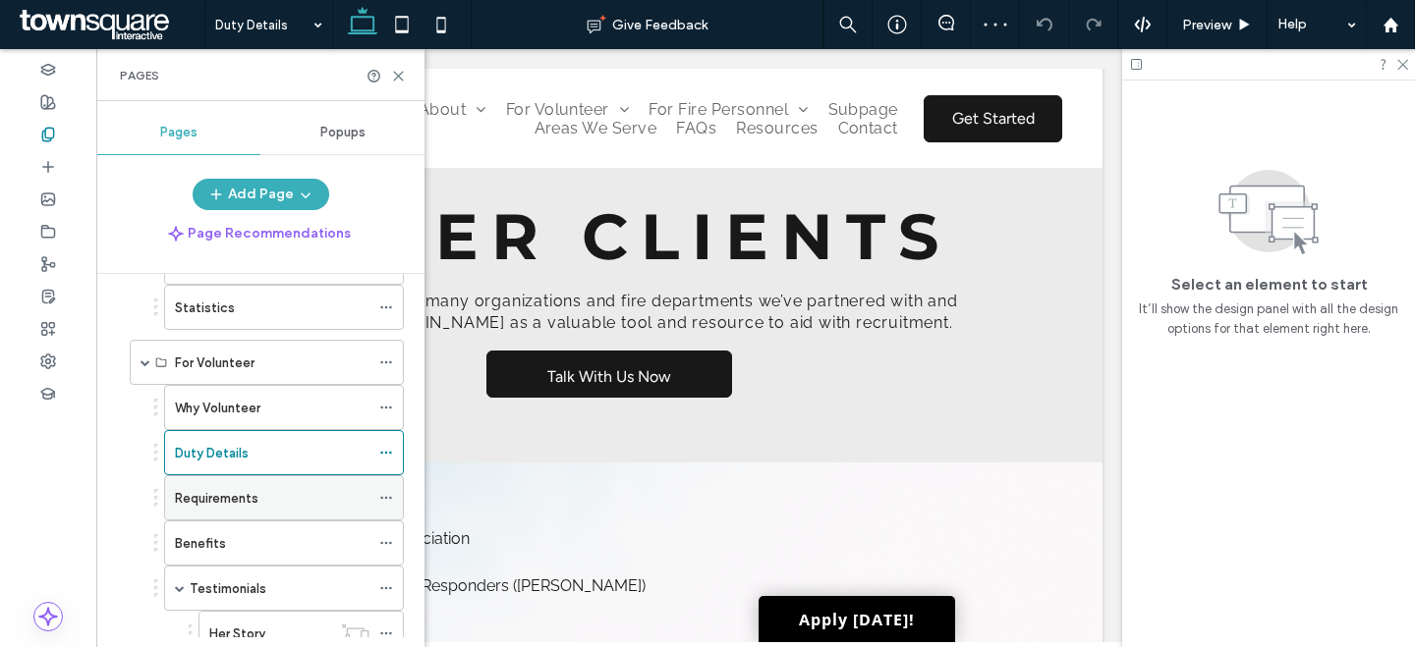
click at [198, 482] on div "Requirements" at bounding box center [272, 497] width 195 height 43
click at [209, 552] on label "Benefits" at bounding box center [200, 544] width 51 height 34
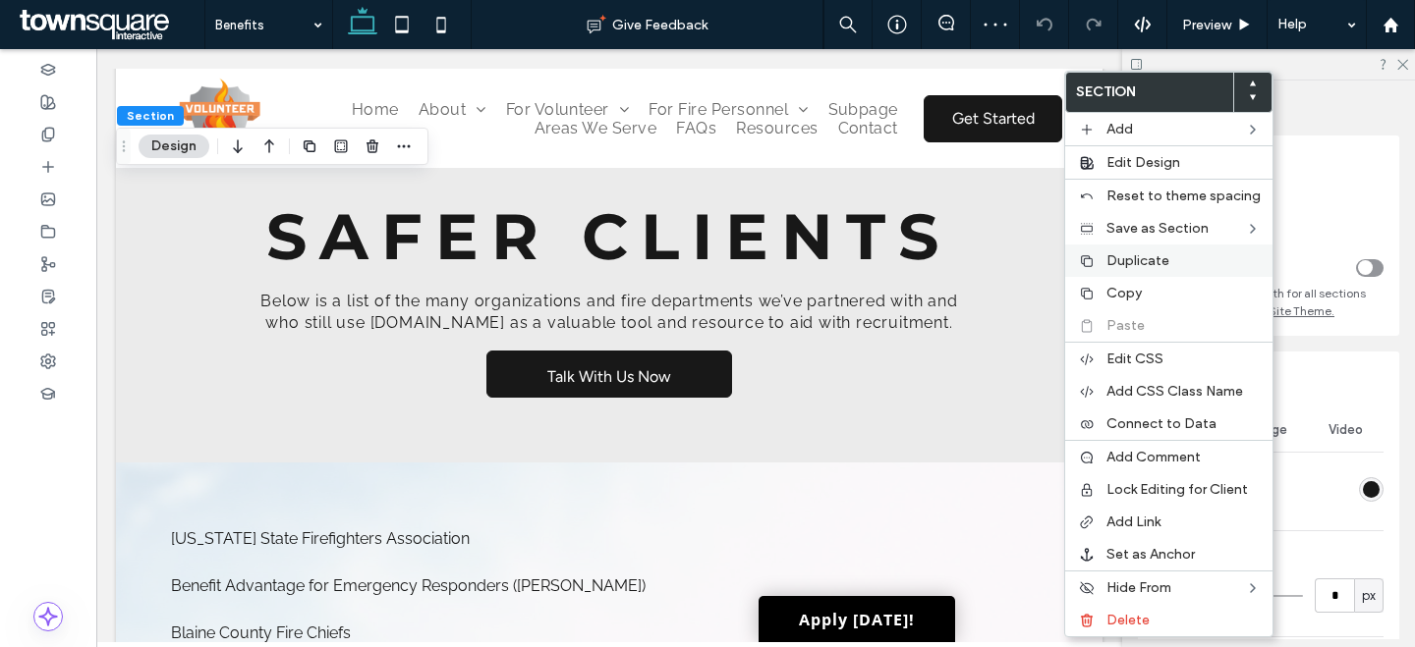
click at [1135, 285] on span "Copy" at bounding box center [1123, 293] width 35 height 17
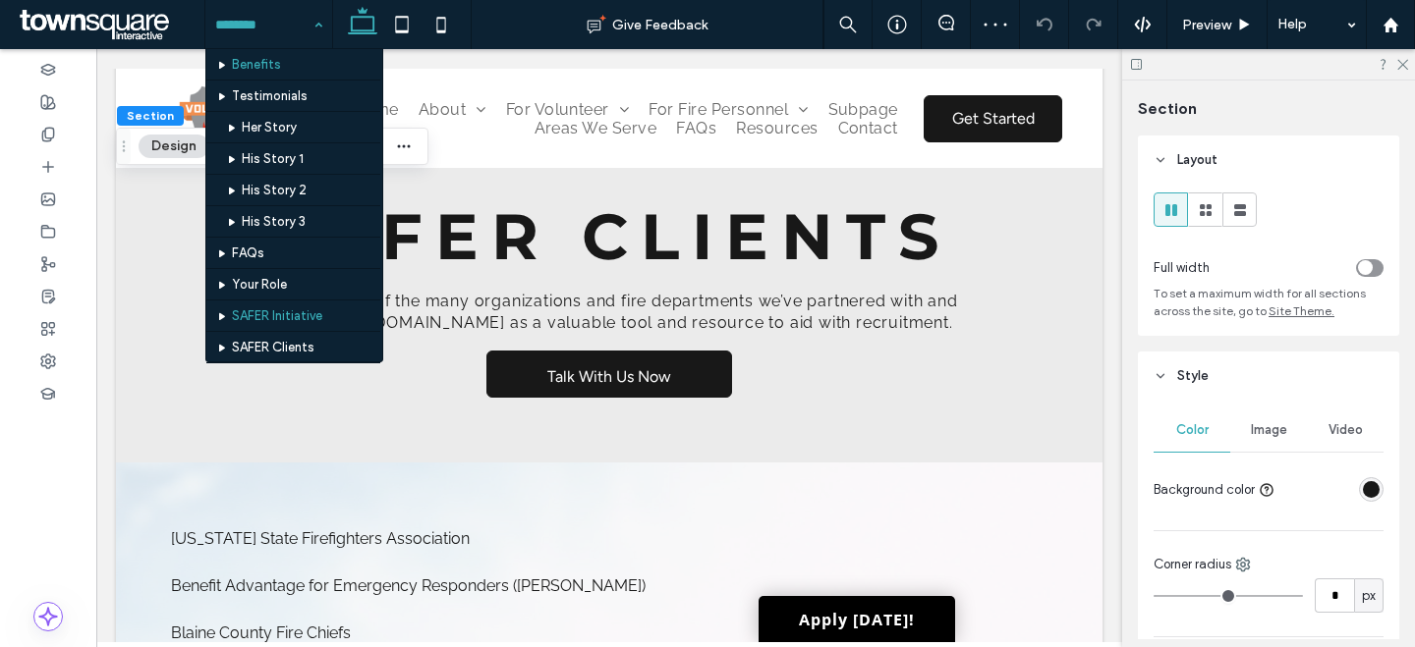
scroll to position [430, 0]
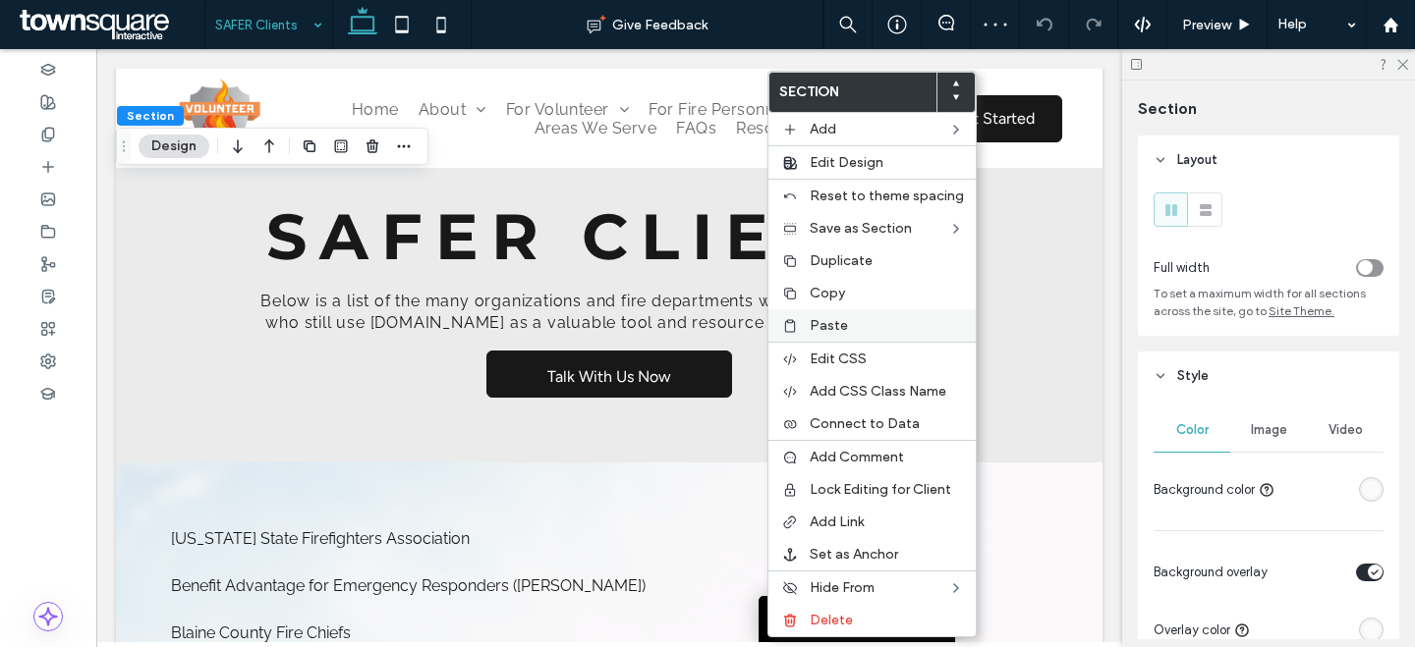
click at [824, 323] on span "Paste" at bounding box center [828, 325] width 38 height 17
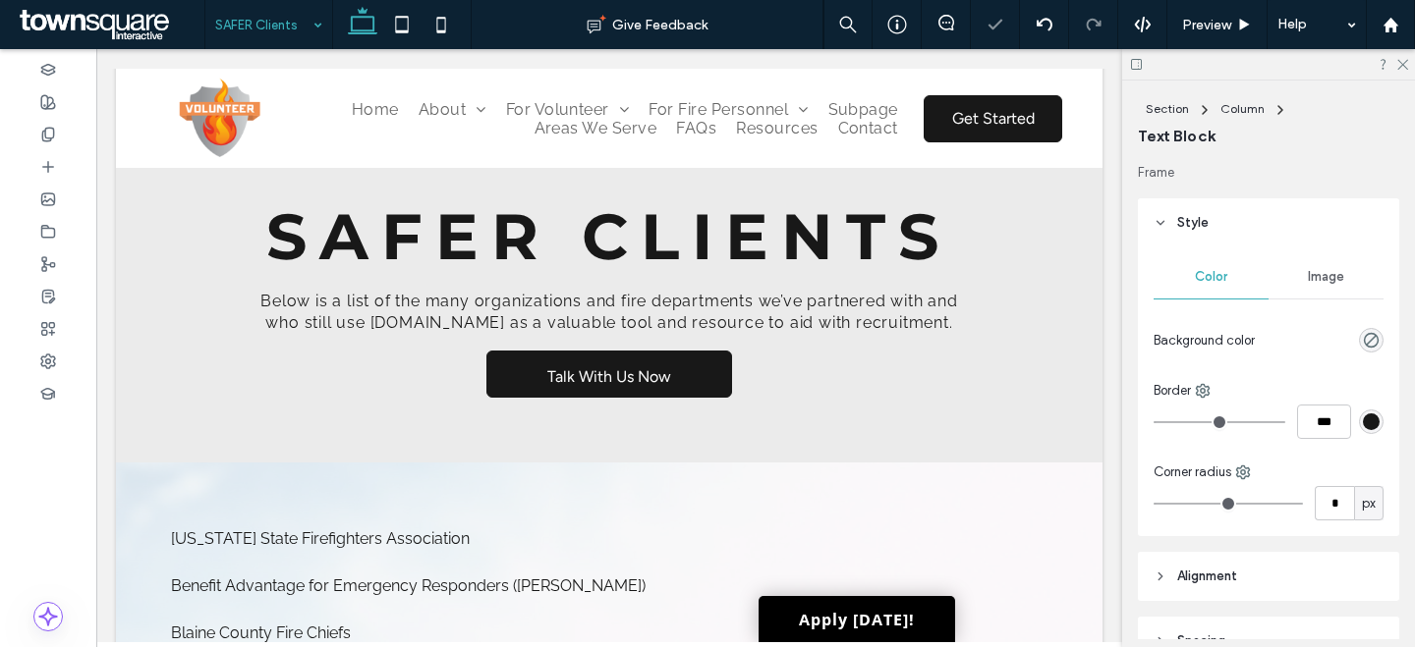
type input "*******"
type input "**"
type input "*******"
type input "**"
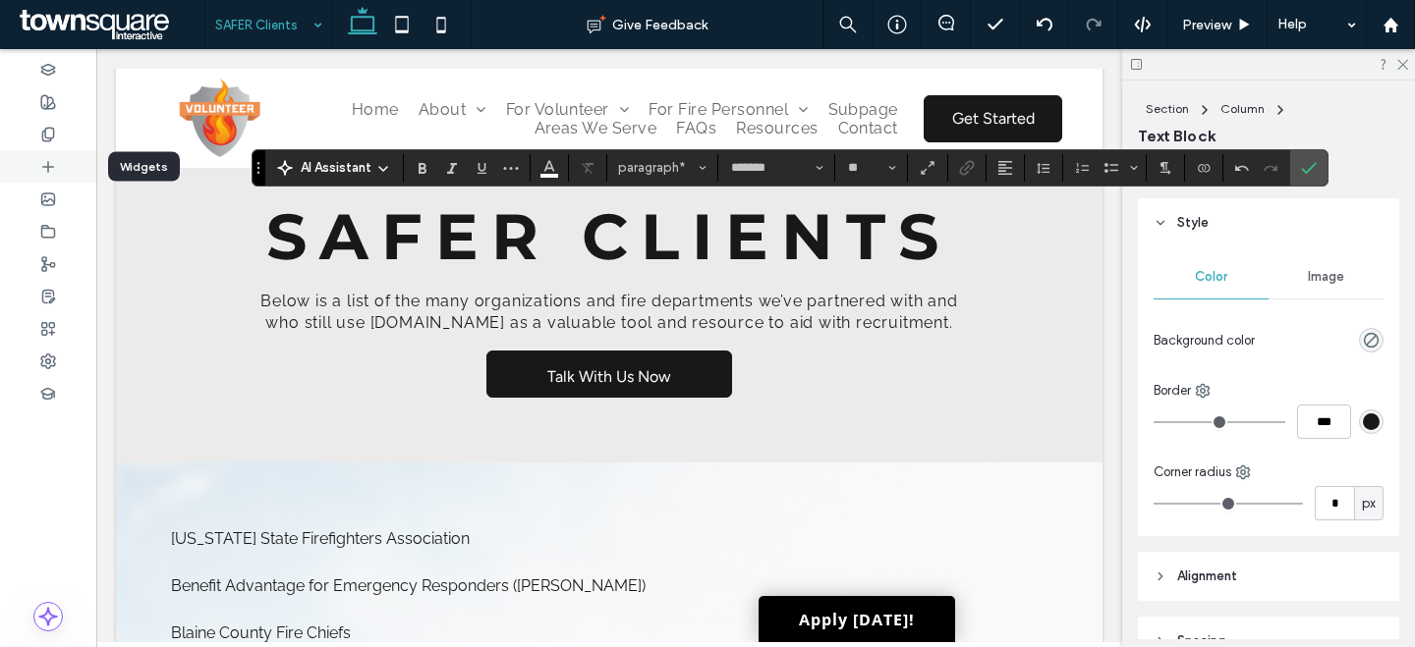
click at [39, 155] on div at bounding box center [48, 166] width 96 height 32
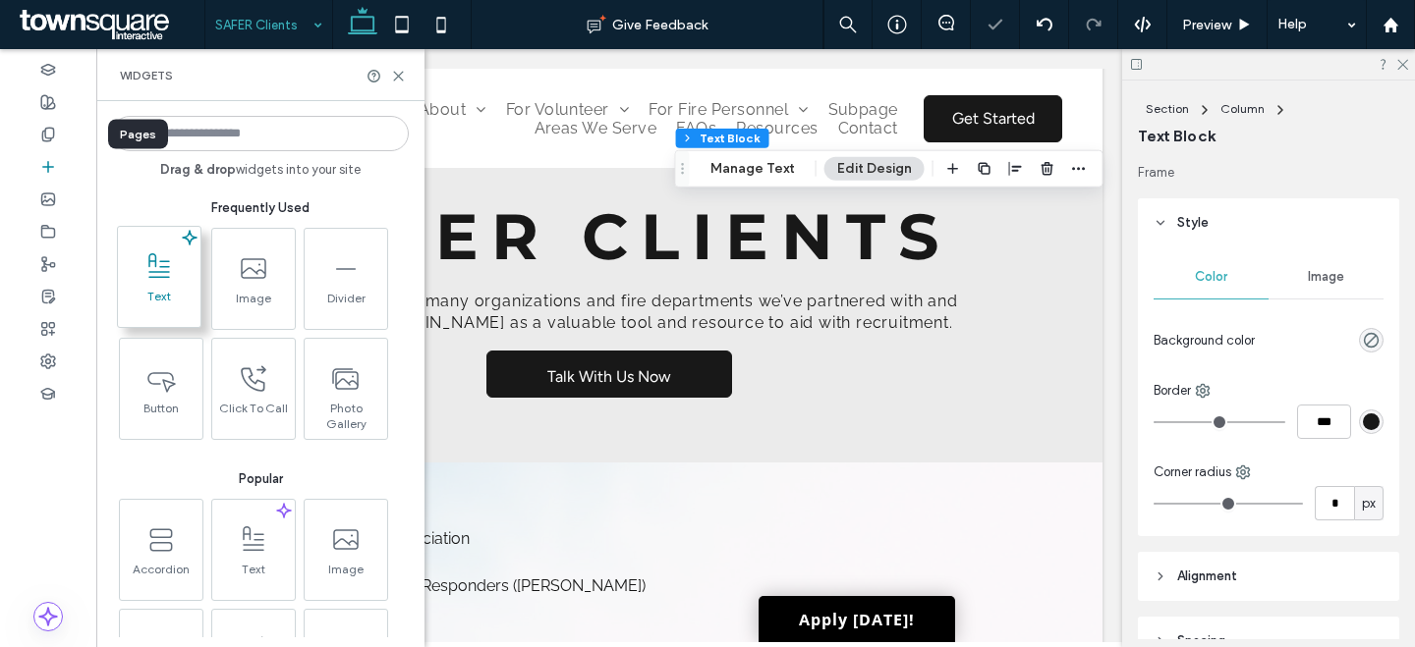
drag, startPoint x: 41, startPoint y: 139, endPoint x: 133, endPoint y: 294, distance: 180.1
click at [42, 139] on use at bounding box center [47, 134] width 11 height 13
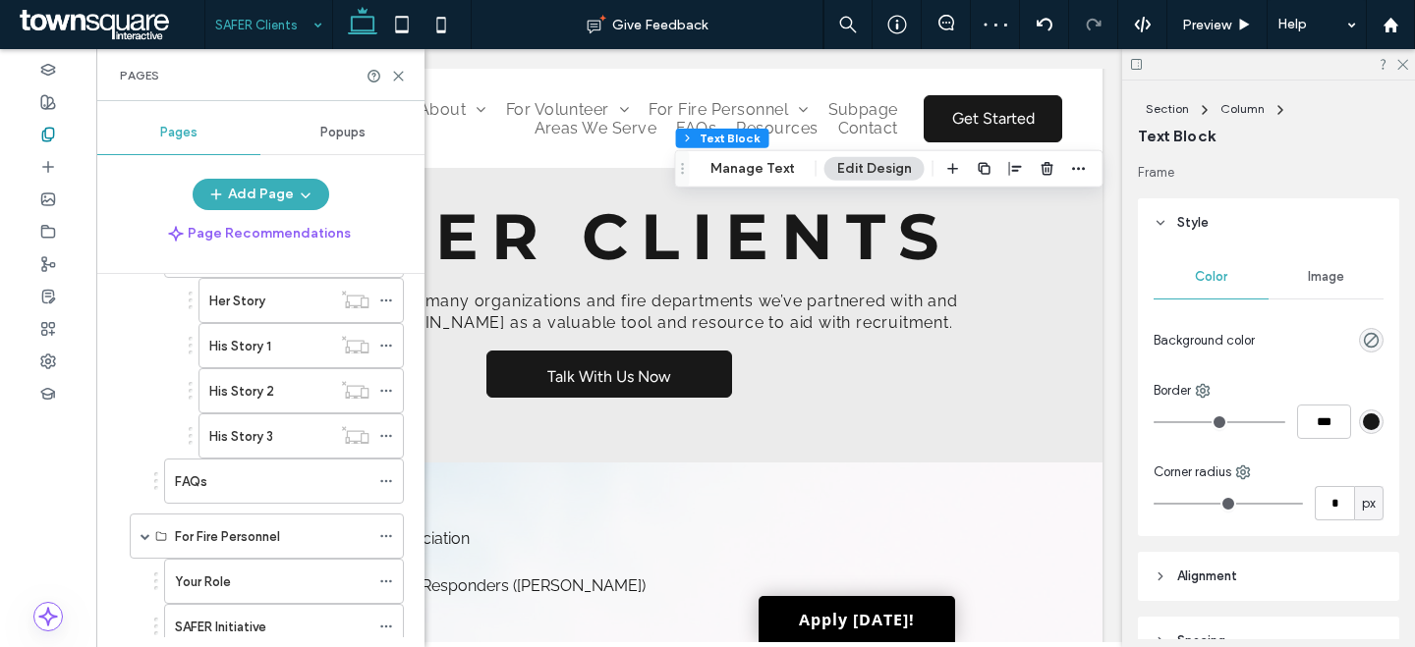
scroll to position [799, 0]
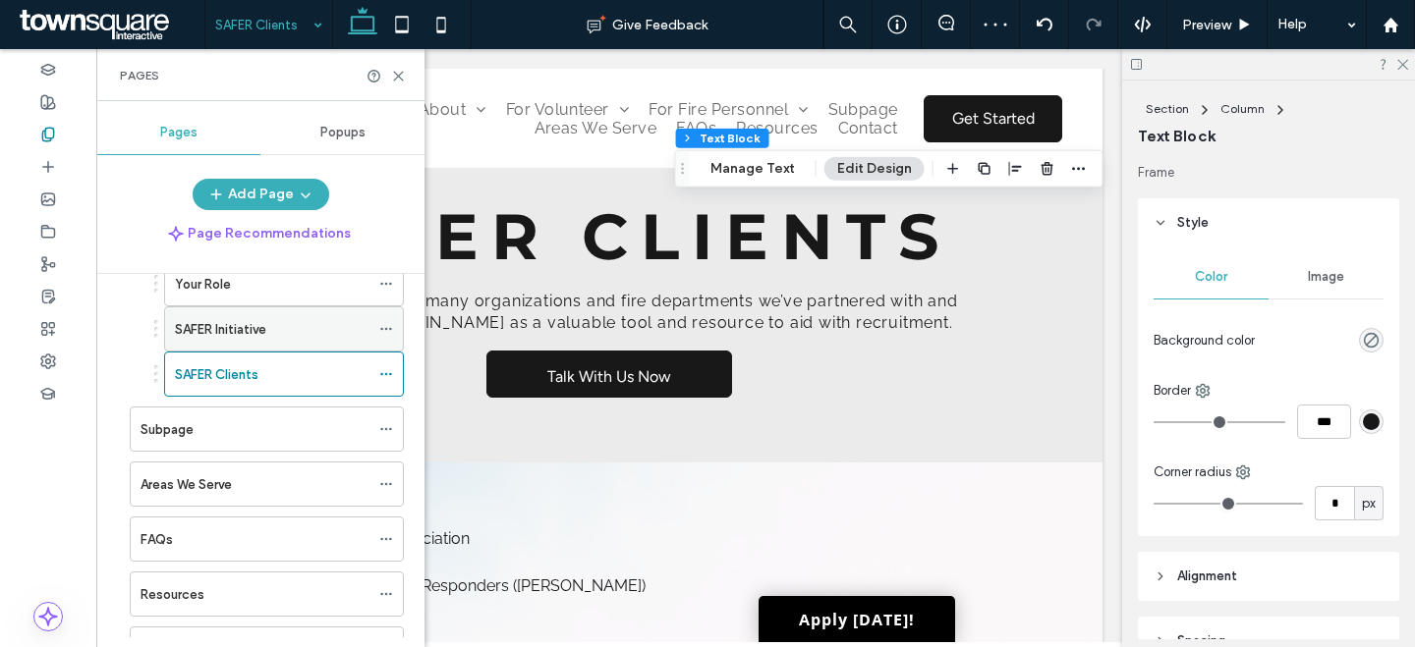
click at [257, 329] on label "SAFER Initiative" at bounding box center [220, 329] width 91 height 34
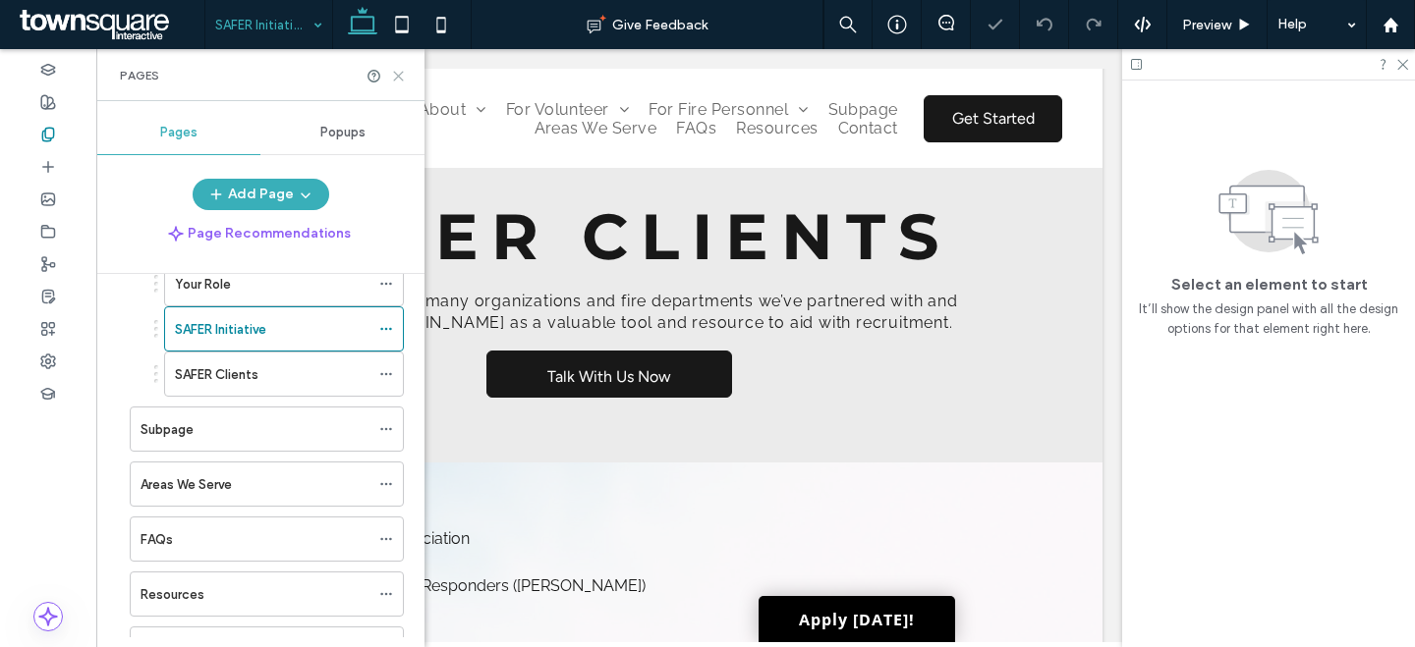
click at [402, 77] on icon at bounding box center [398, 76] width 15 height 15
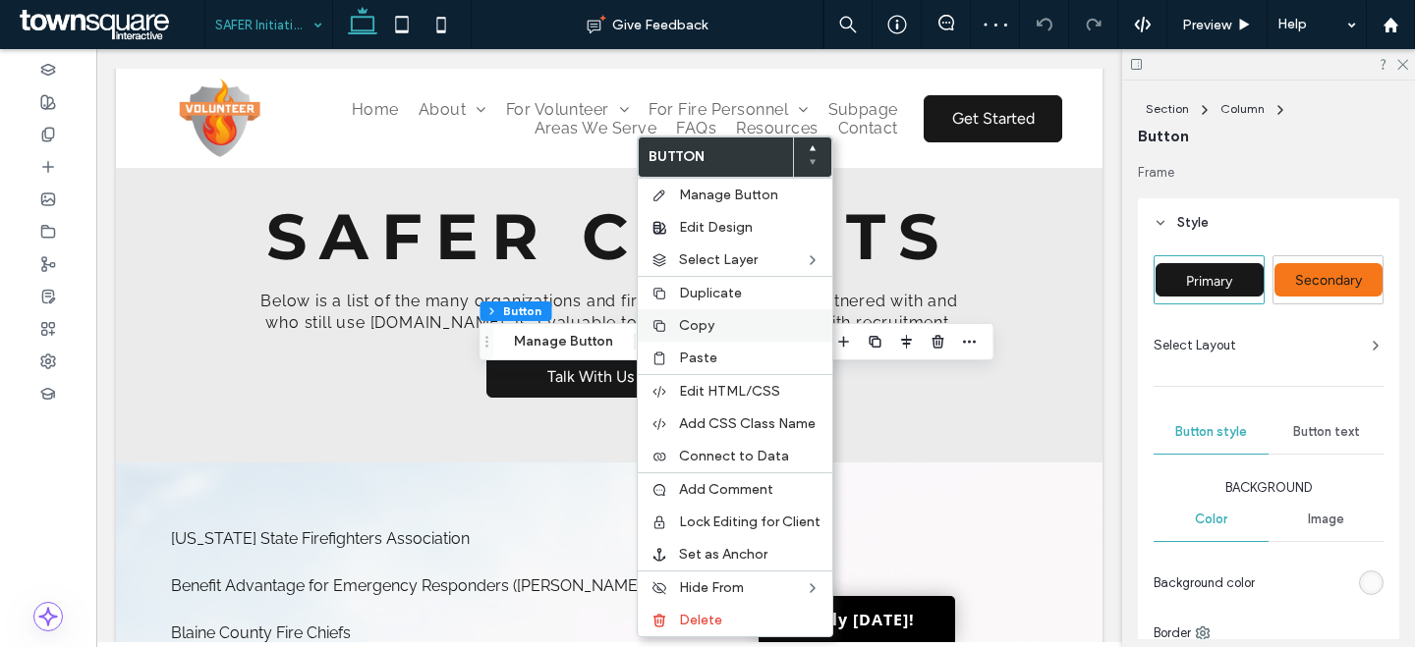
click at [710, 319] on span "Copy" at bounding box center [696, 325] width 35 height 17
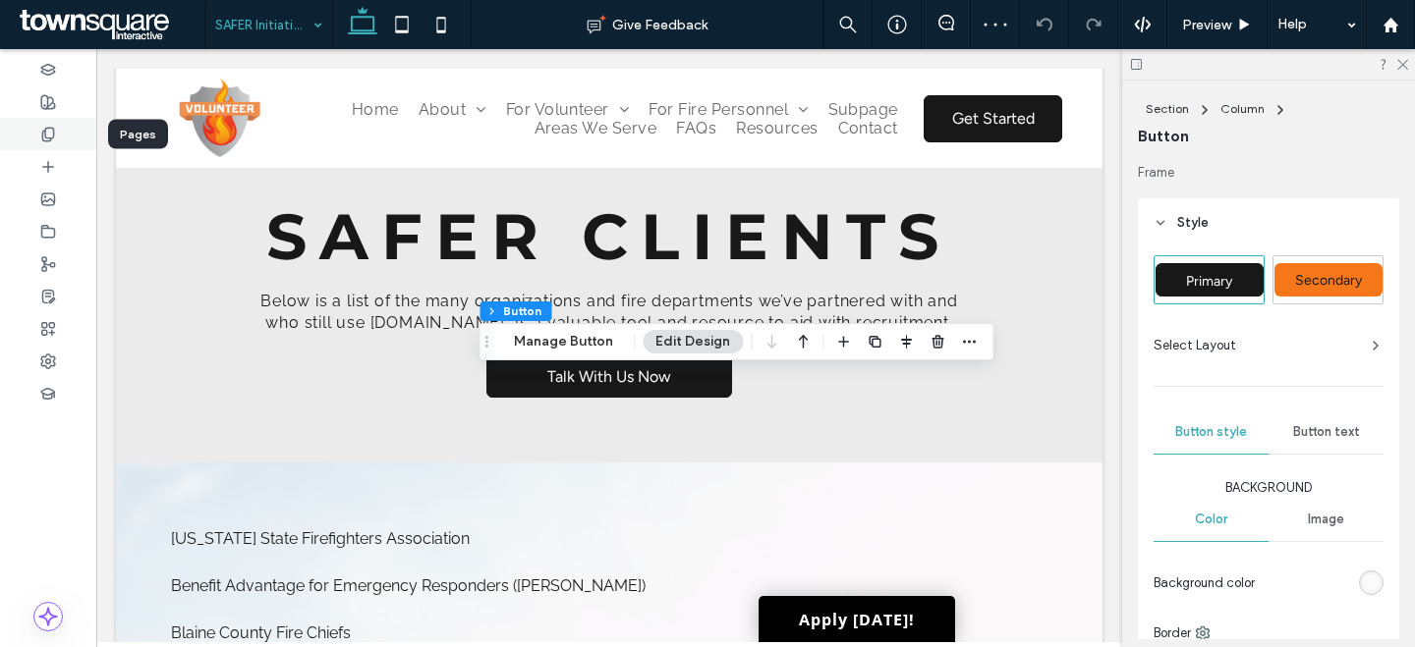
click at [45, 128] on use at bounding box center [47, 134] width 11 height 13
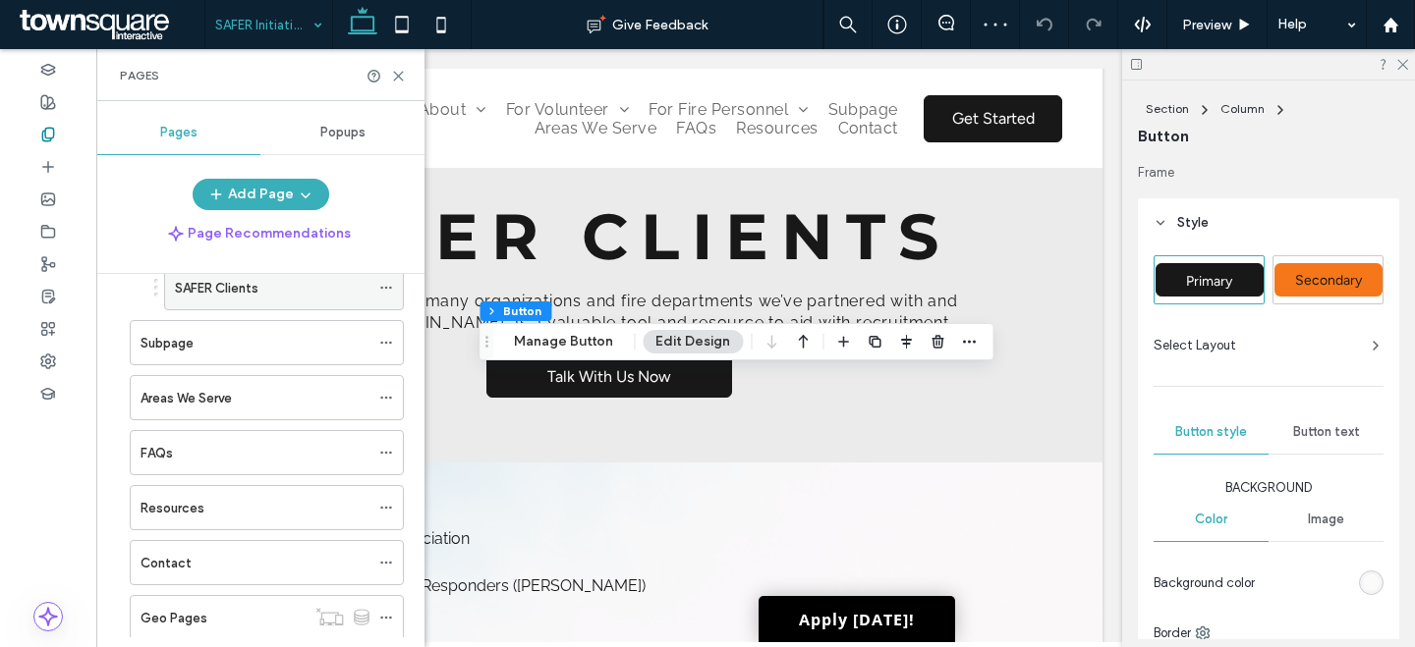
scroll to position [878, 0]
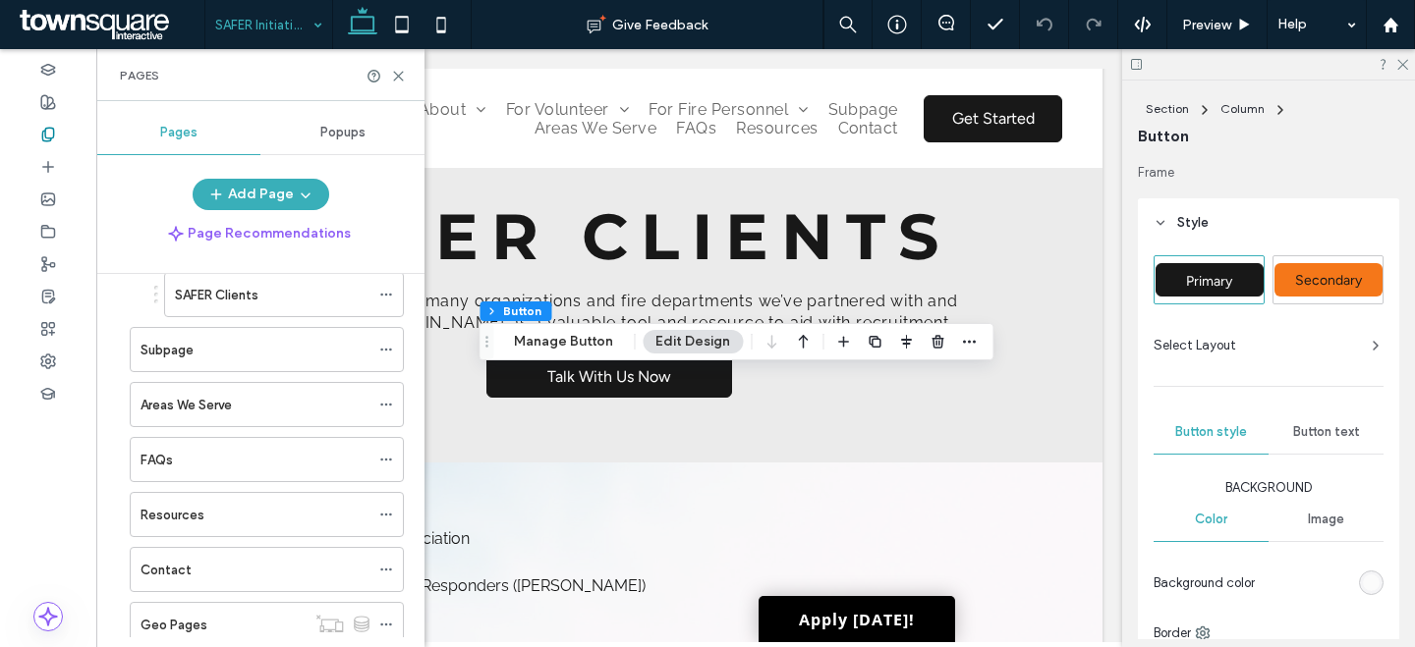
click at [273, 298] on div "SAFER Clients" at bounding box center [272, 295] width 195 height 21
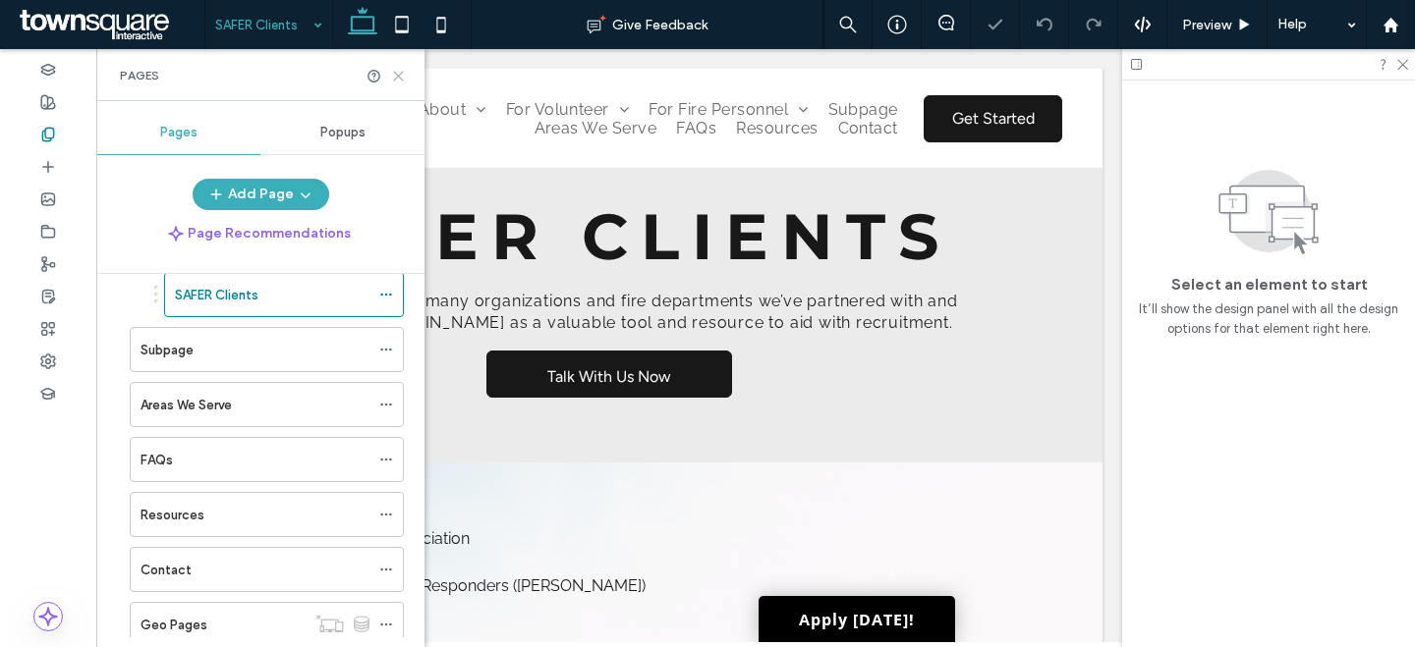
click at [395, 74] on icon at bounding box center [398, 76] width 15 height 15
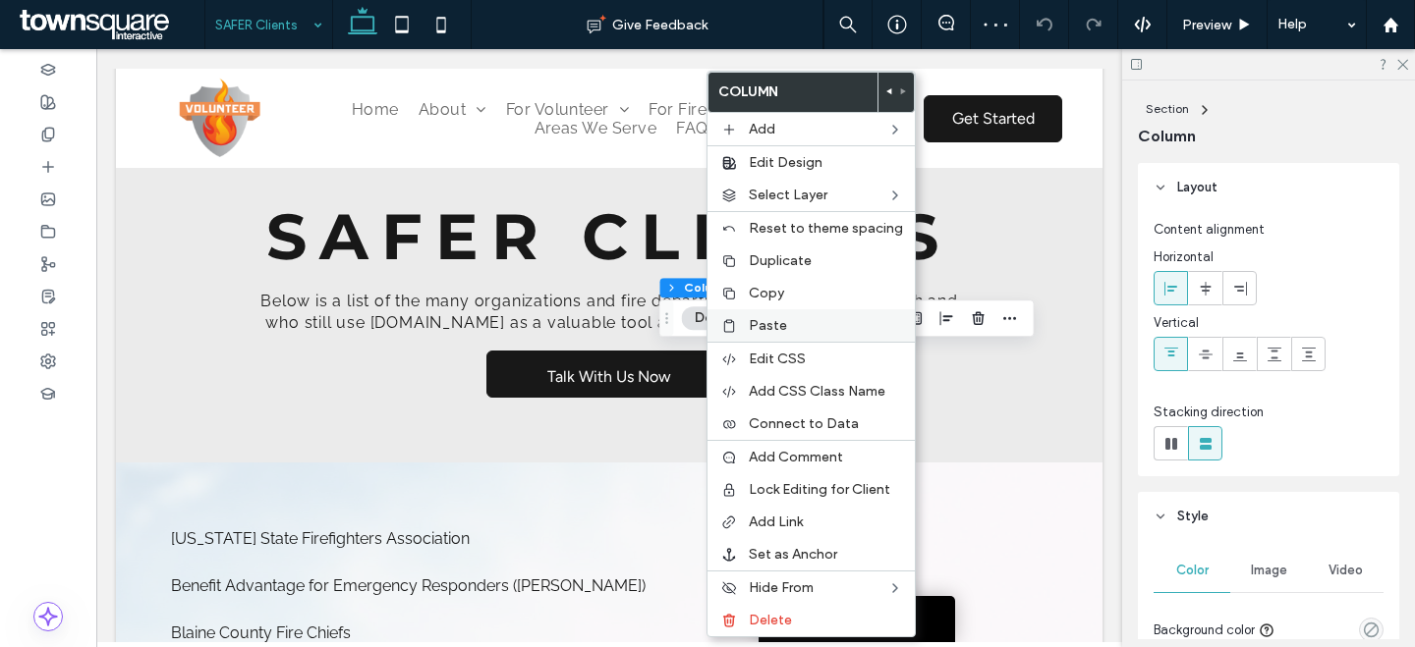
click at [762, 341] on div "Paste" at bounding box center [810, 325] width 207 height 32
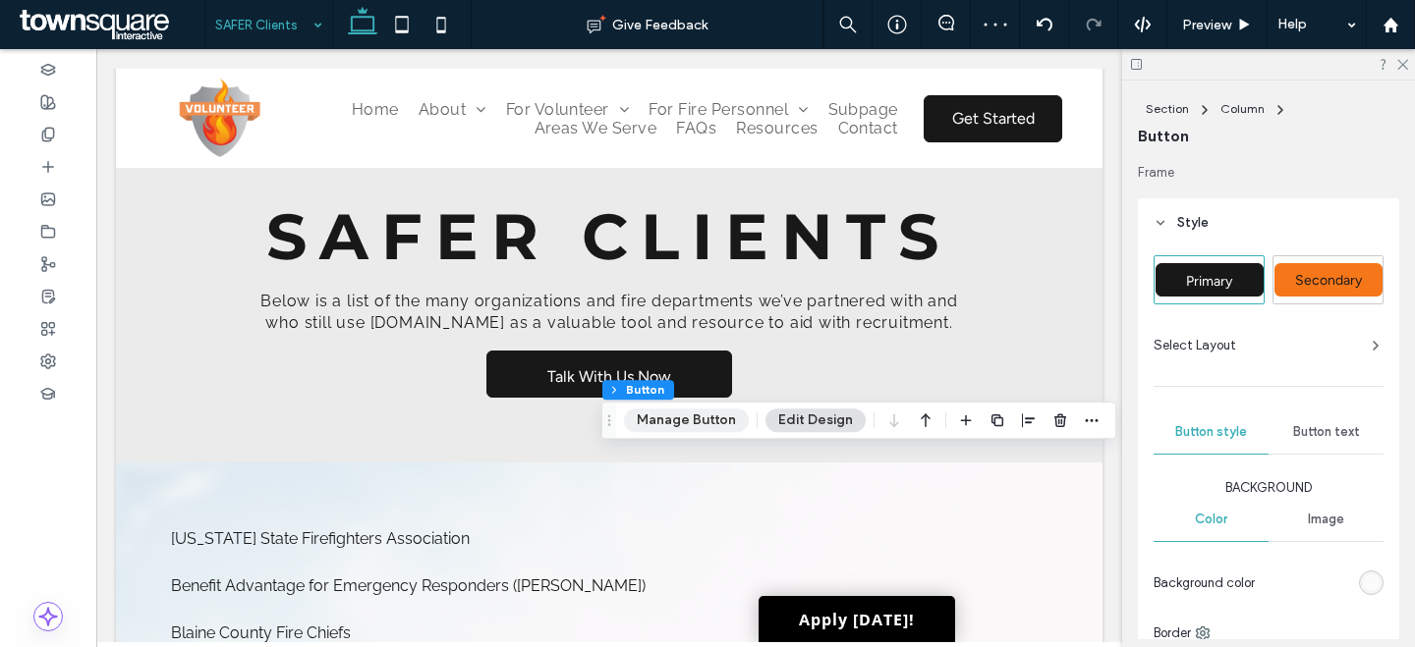
click at [688, 416] on button "Manage Button" at bounding box center [686, 421] width 125 height 24
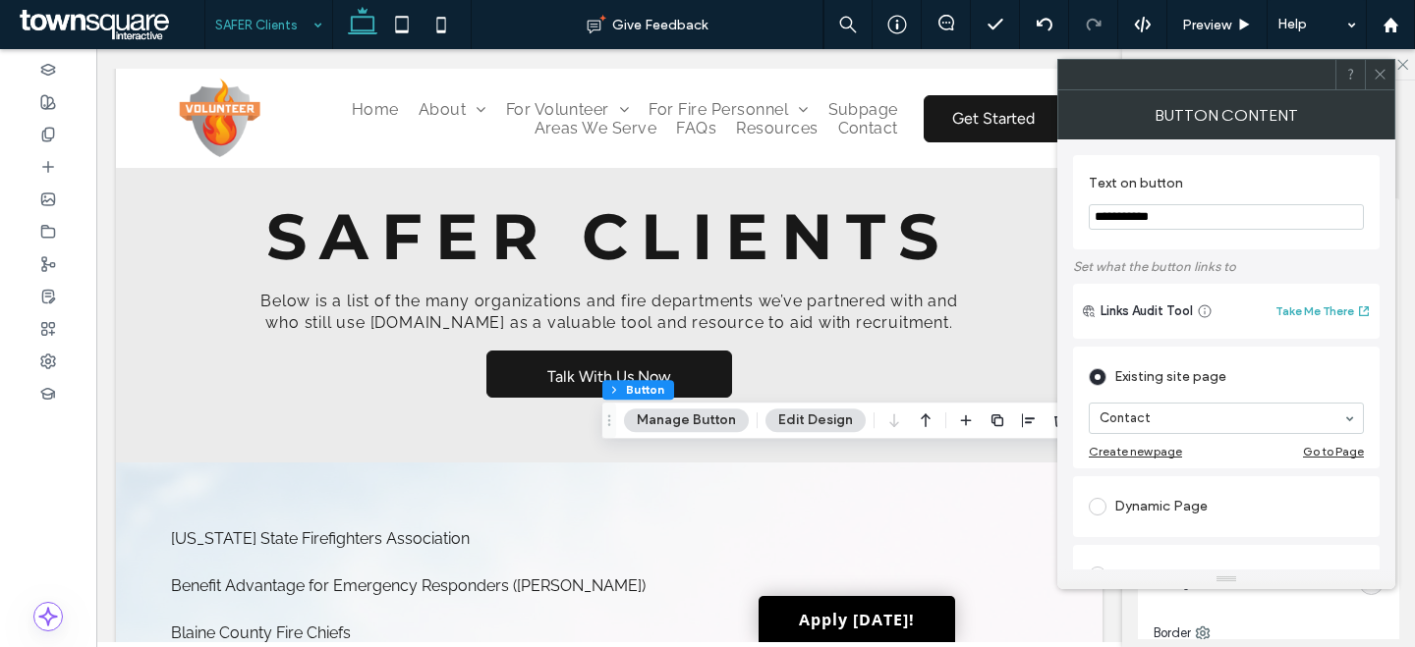
type input "**********"
click at [1377, 88] on span at bounding box center [1379, 74] width 15 height 29
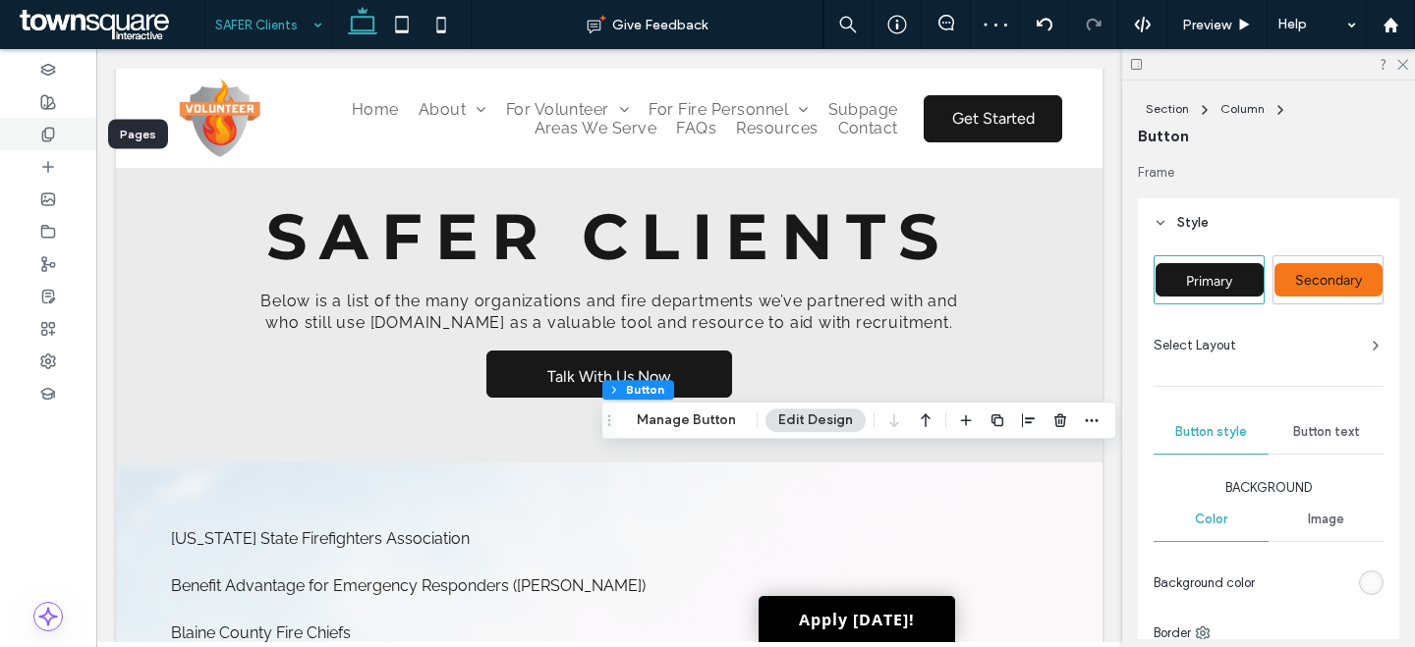
click at [50, 129] on icon at bounding box center [48, 135] width 16 height 16
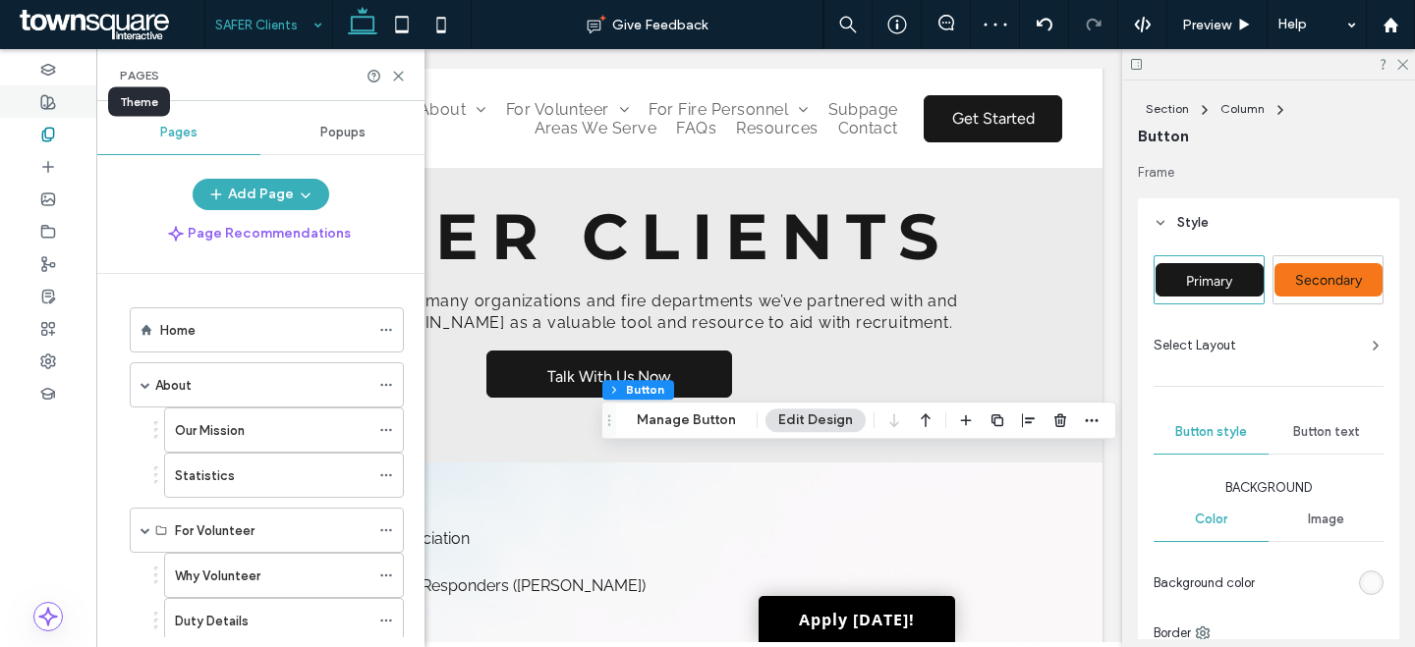
click at [41, 101] on use at bounding box center [48, 102] width 14 height 14
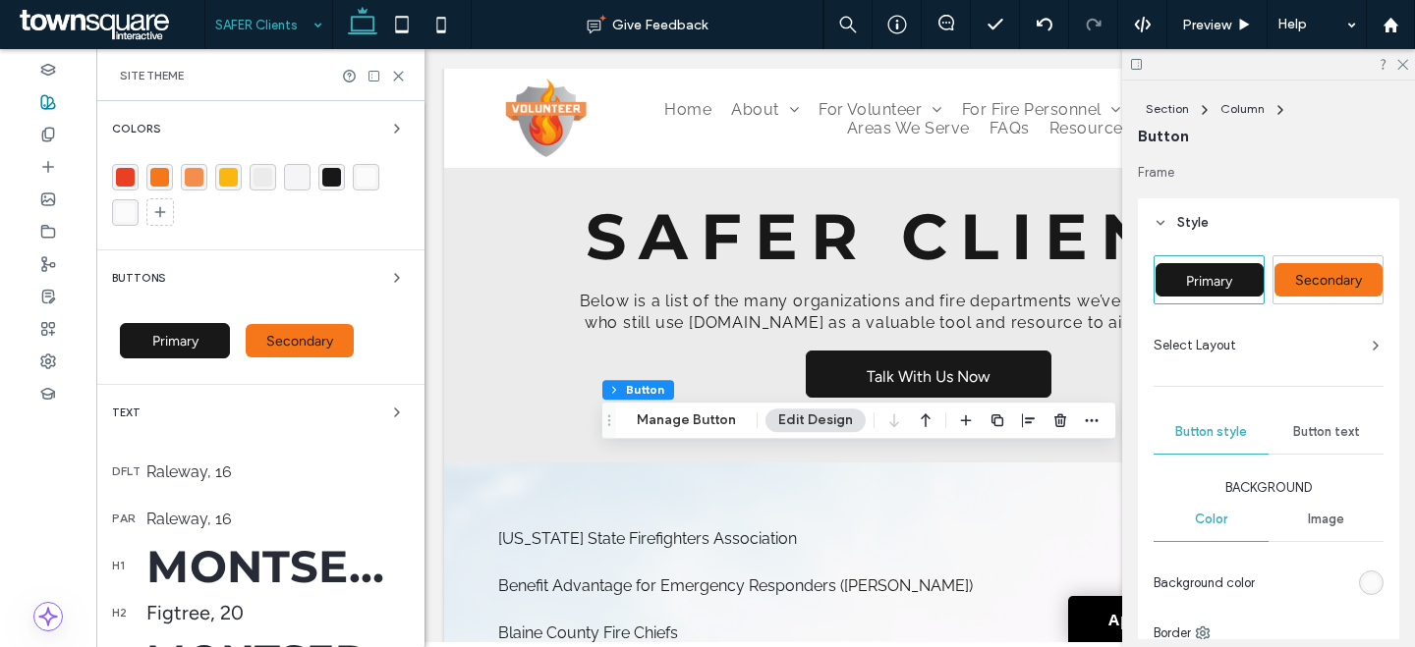
click at [164, 349] on span "Primary" at bounding box center [175, 341] width 46 height 17
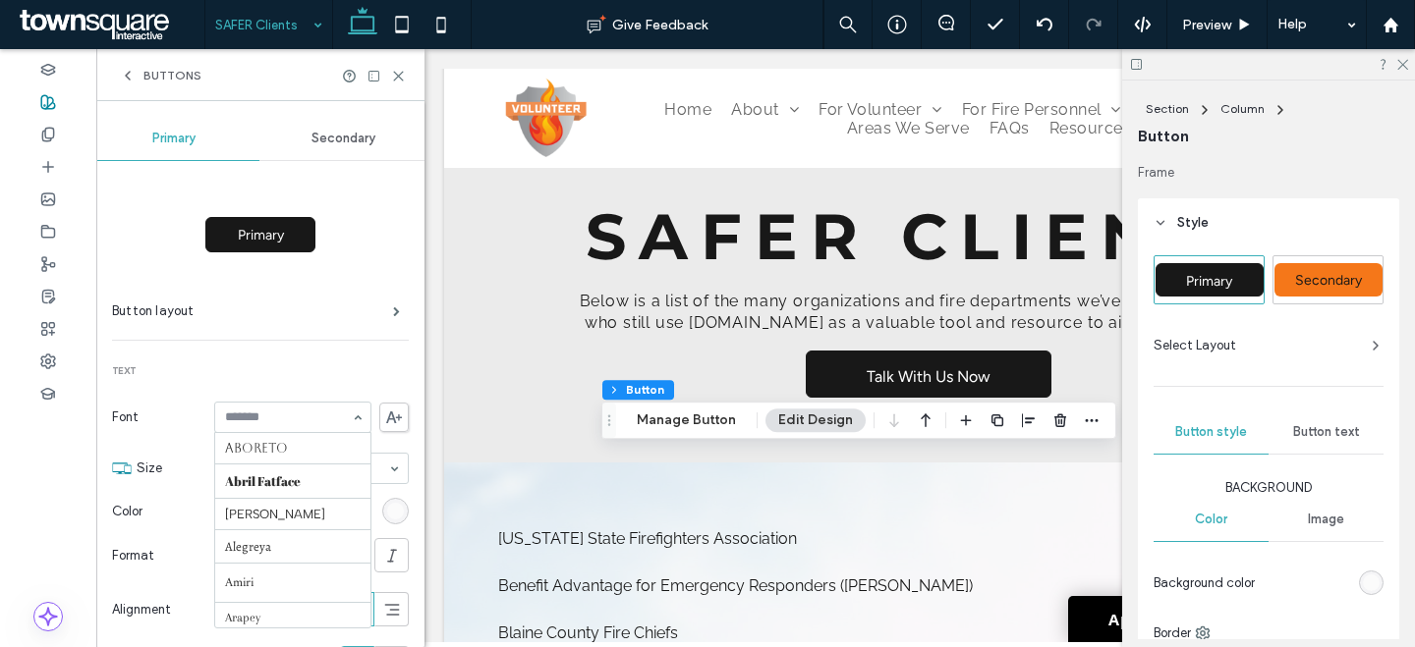
scroll to position [590, 0]
type input "**"
click at [357, 122] on div "Secondary" at bounding box center [344, 138] width 170 height 43
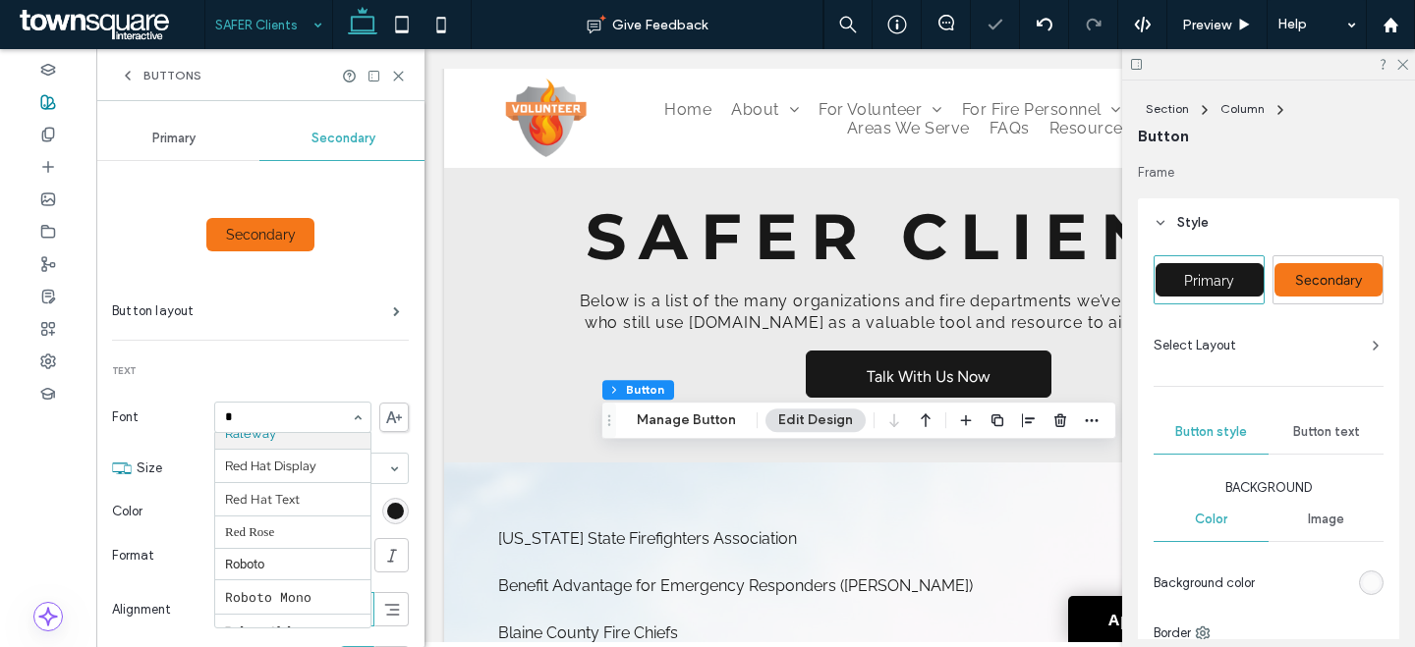
scroll to position [1363, 0]
type input "**"
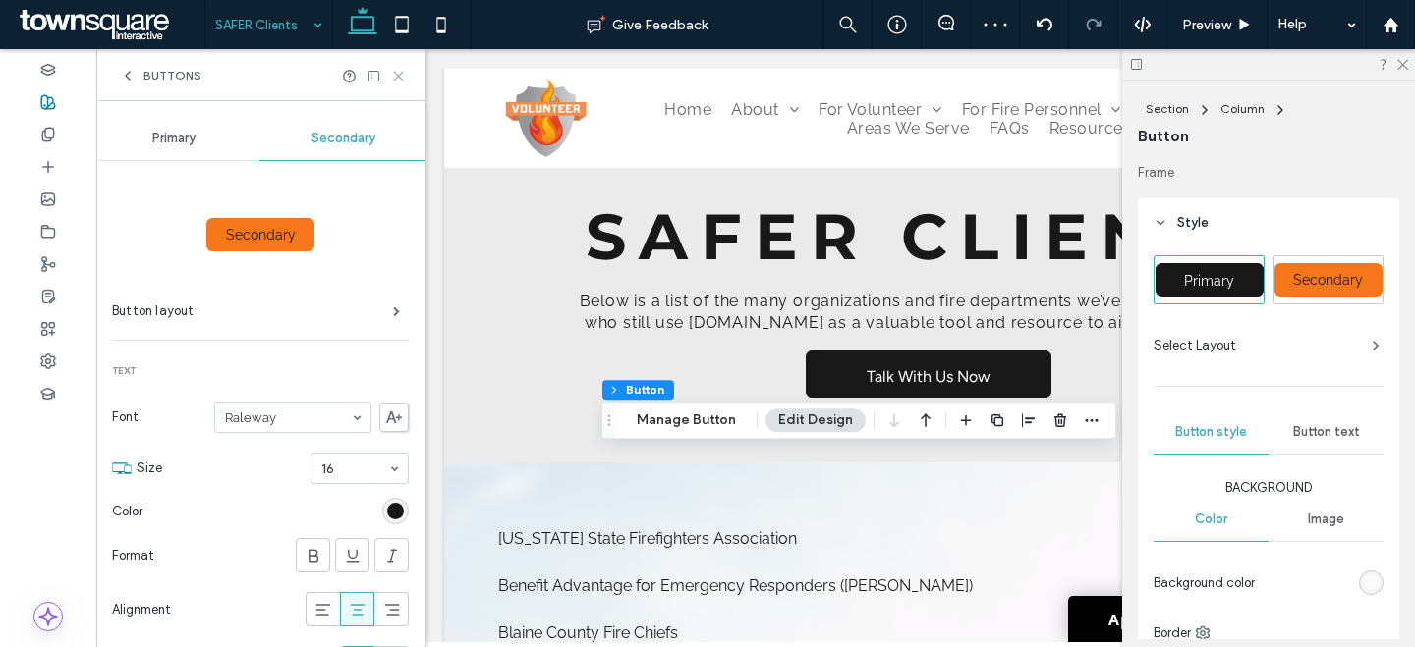
click at [401, 70] on icon at bounding box center [398, 76] width 15 height 15
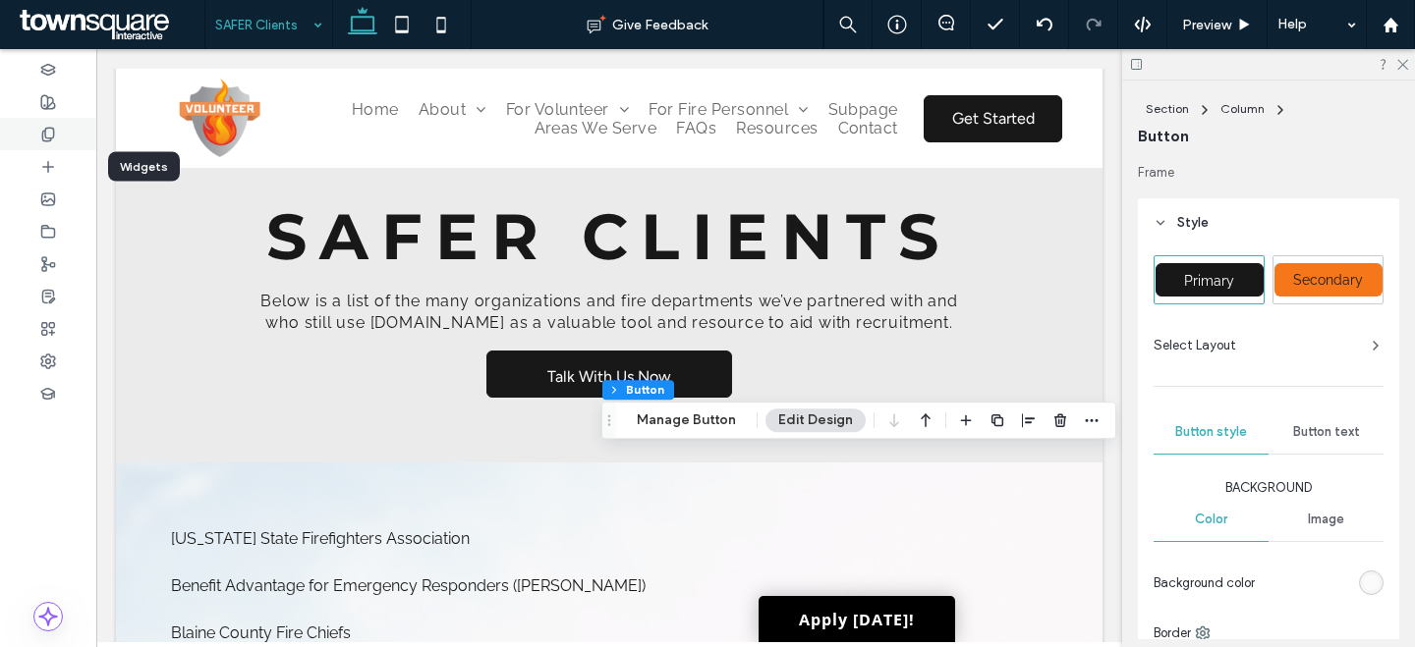
click at [56, 128] on div at bounding box center [48, 134] width 96 height 32
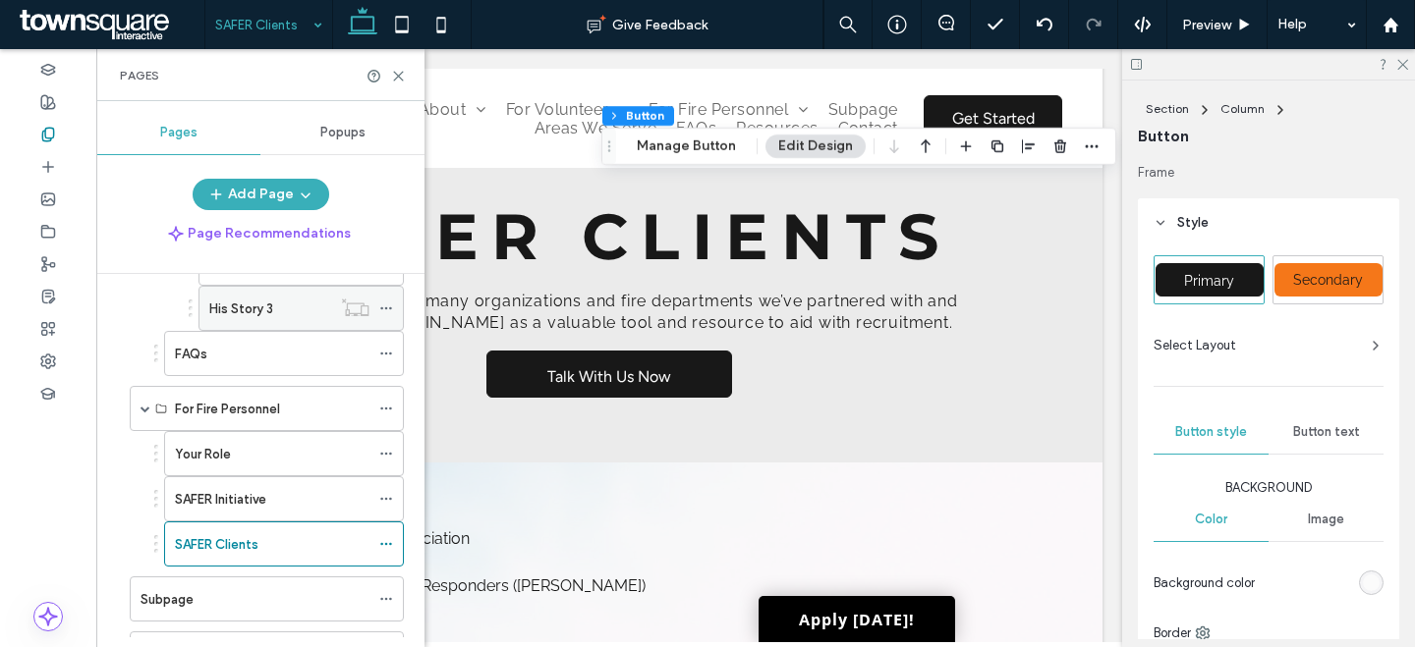
scroll to position [937, 0]
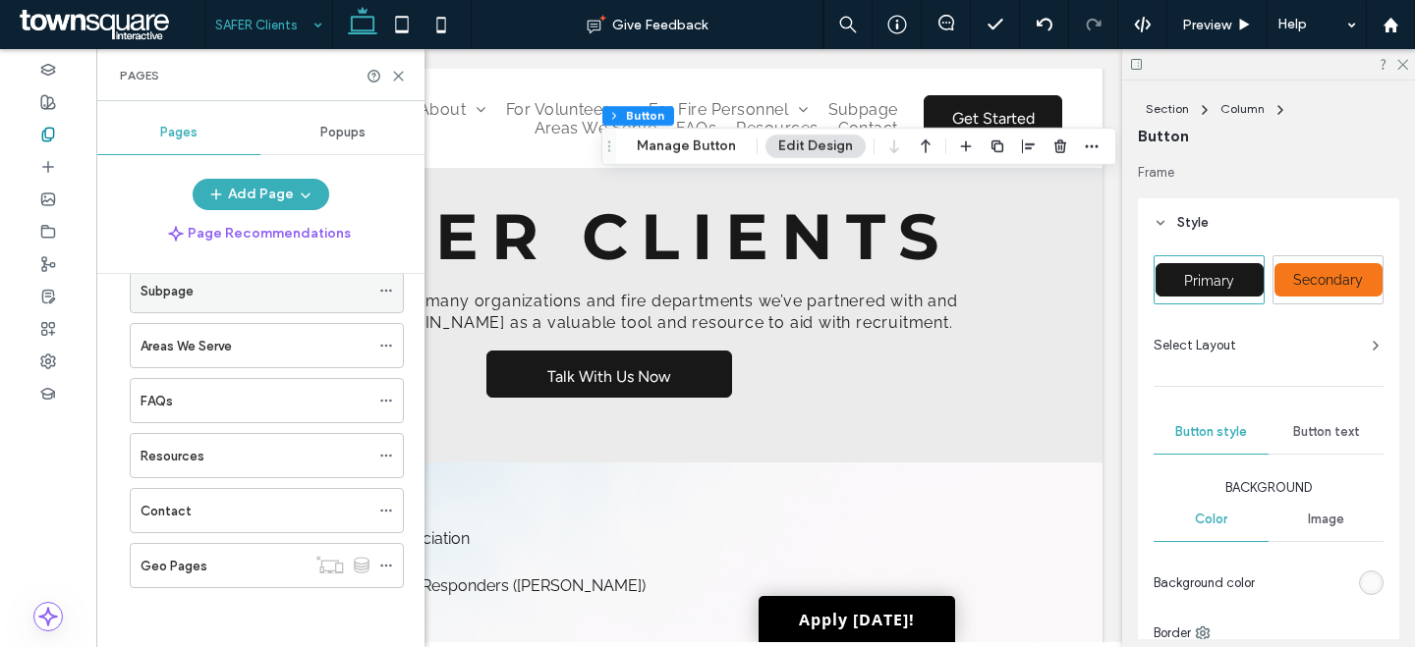
click at [382, 281] on span at bounding box center [386, 290] width 14 height 29
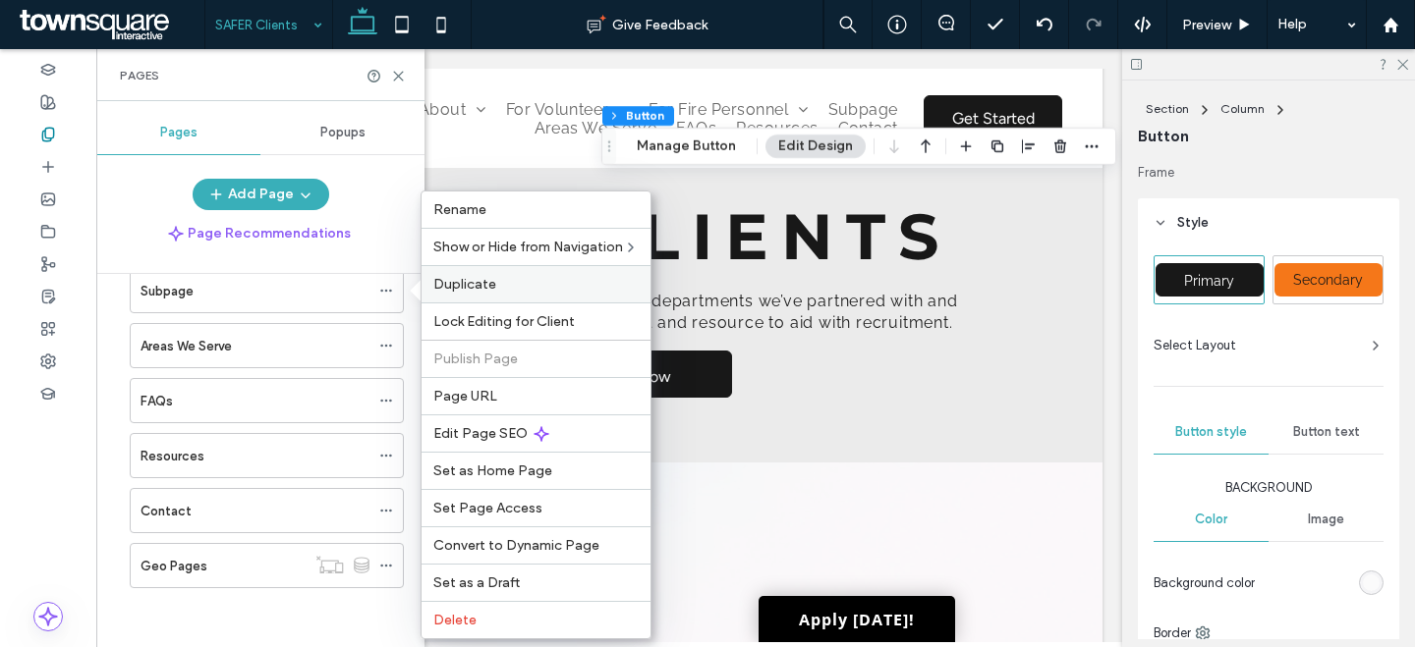
click at [507, 290] on label "Duplicate" at bounding box center [535, 284] width 205 height 17
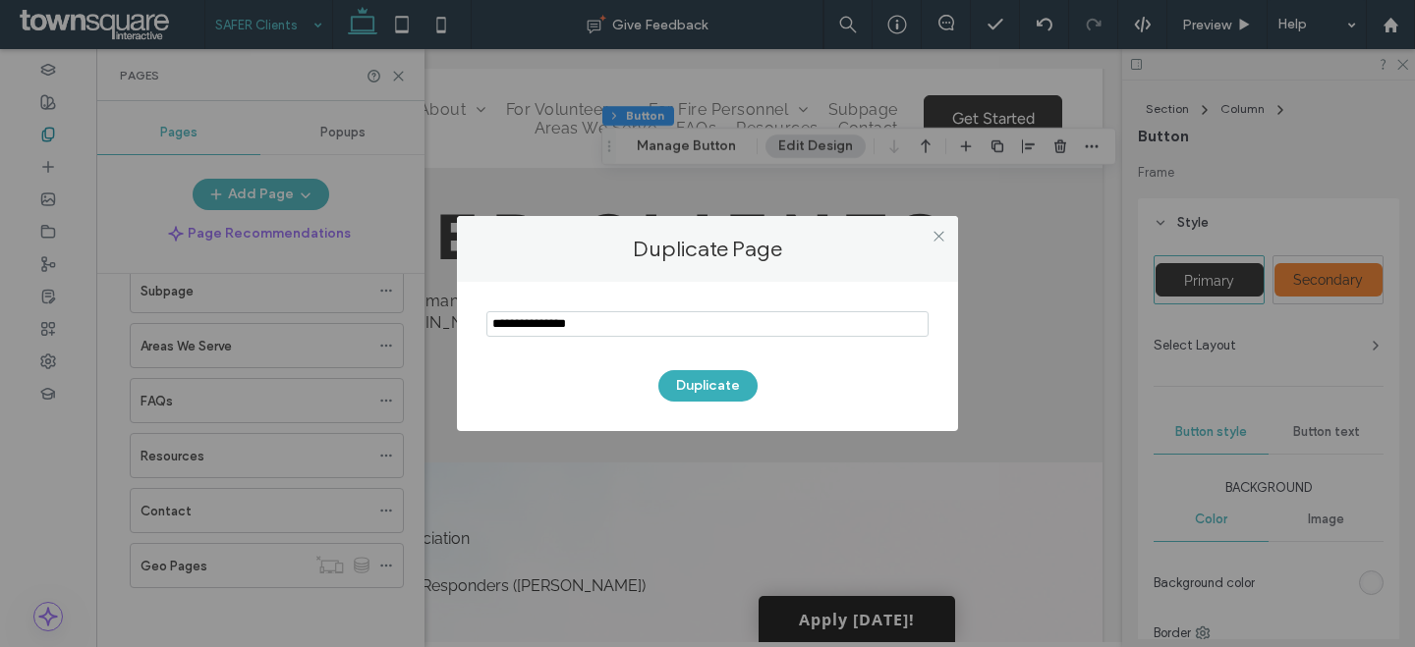
drag, startPoint x: 635, startPoint y: 345, endPoint x: 569, endPoint y: 324, distance: 69.0
click at [569, 324] on section at bounding box center [707, 326] width 442 height 49
drag, startPoint x: 625, startPoint y: 326, endPoint x: 384, endPoint y: 307, distance: 241.4
click at [391, 307] on div "Duplicate Page Duplicate" at bounding box center [707, 323] width 1415 height 647
type input "**********"
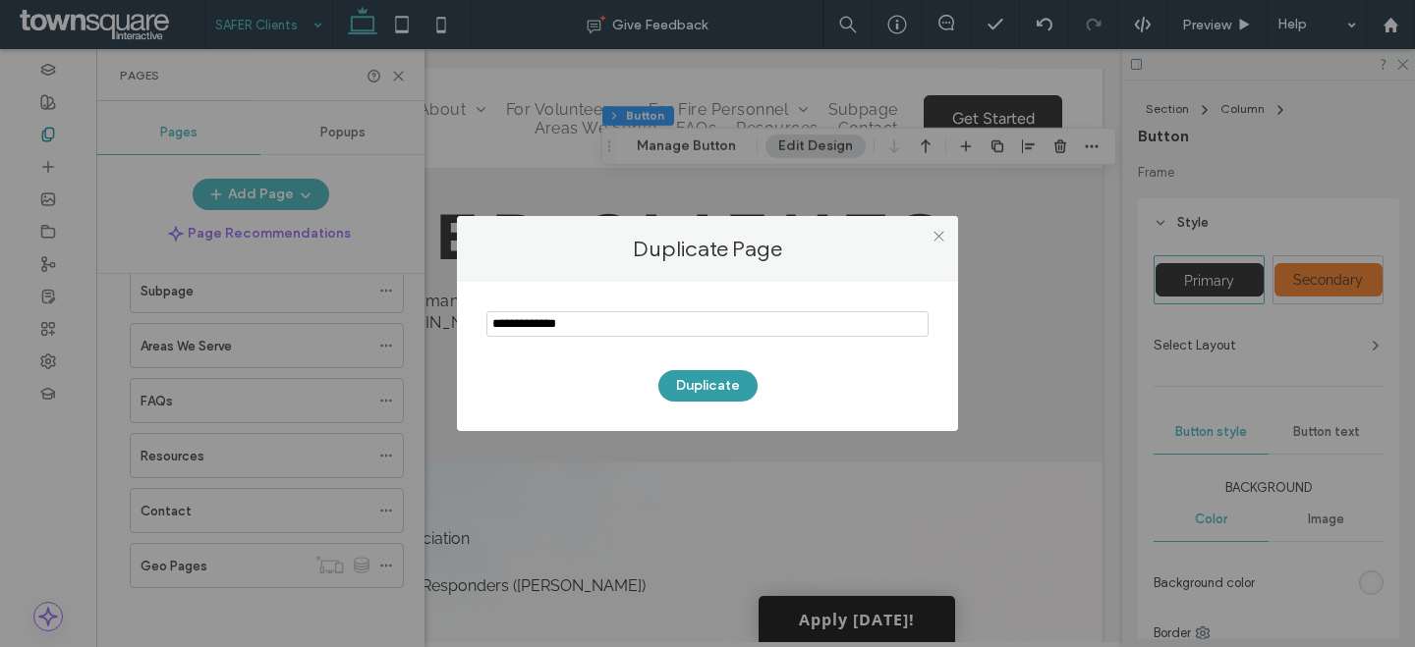
click at [727, 389] on button "Duplicate" at bounding box center [707, 385] width 99 height 31
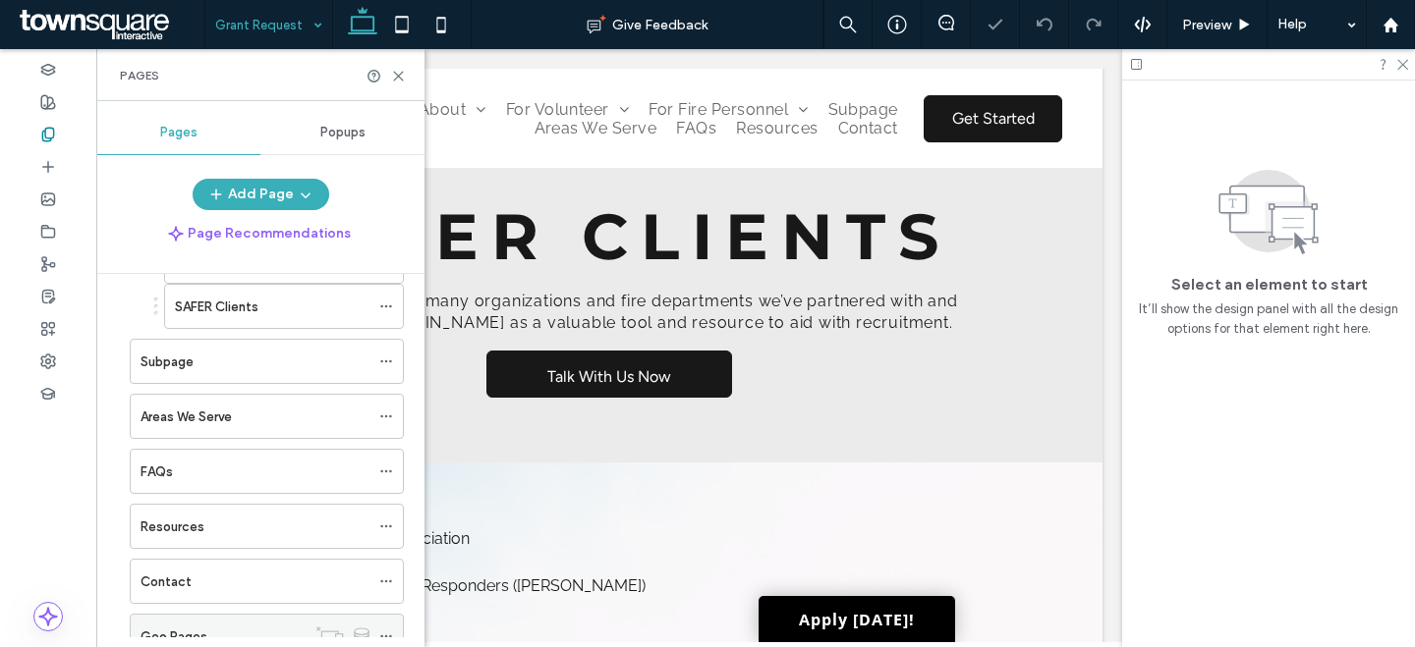
scroll to position [980, 0]
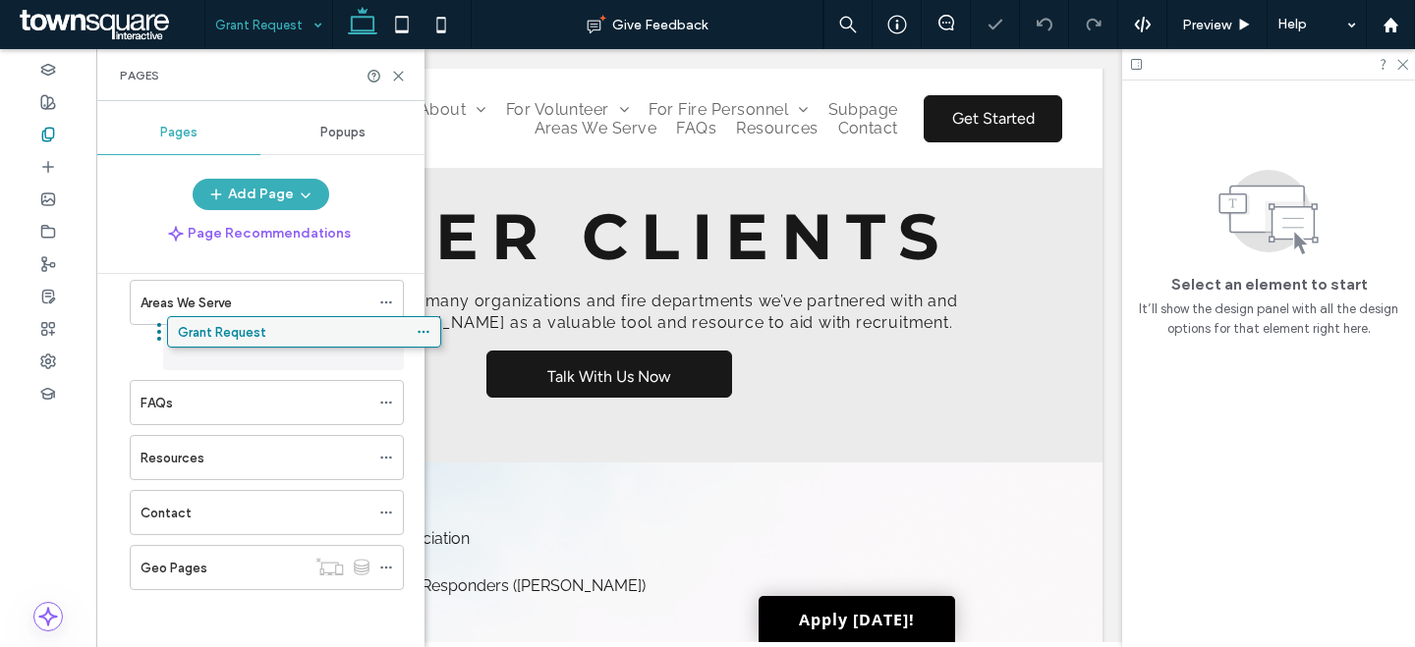
drag, startPoint x: 248, startPoint y: 570, endPoint x: 273, endPoint y: 309, distance: 261.6
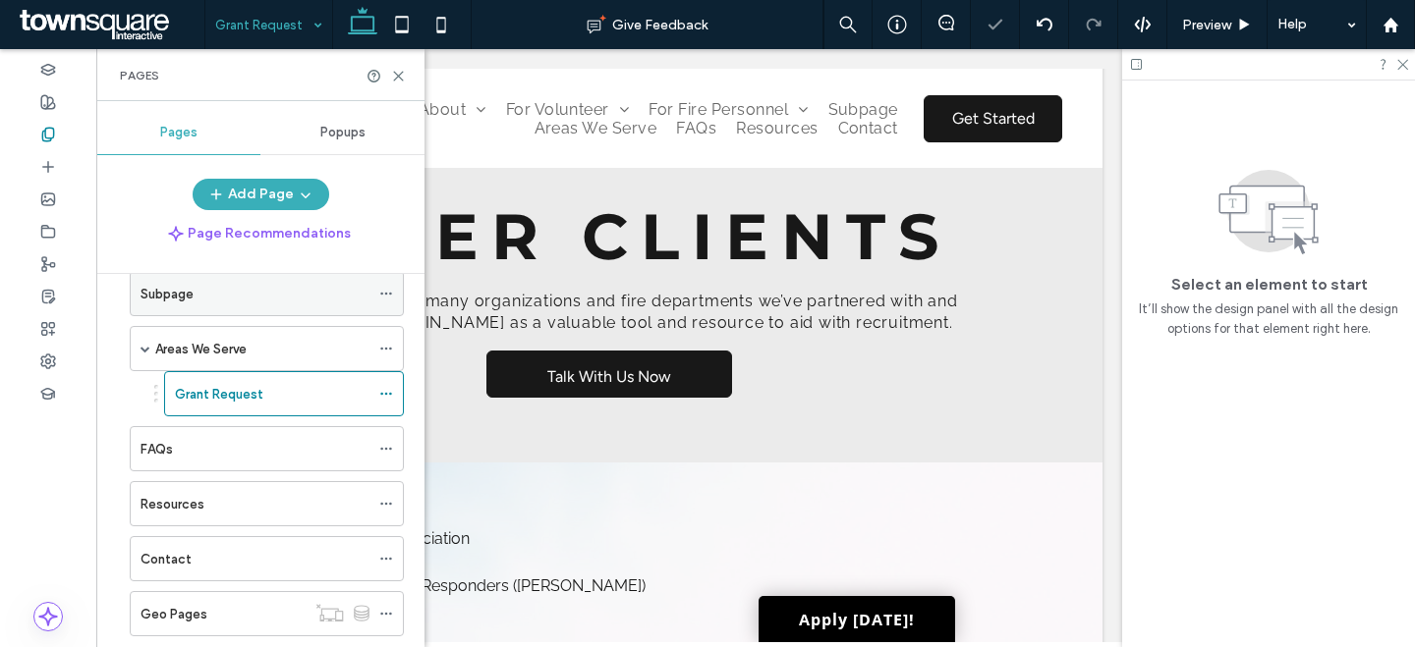
scroll to position [833, 0]
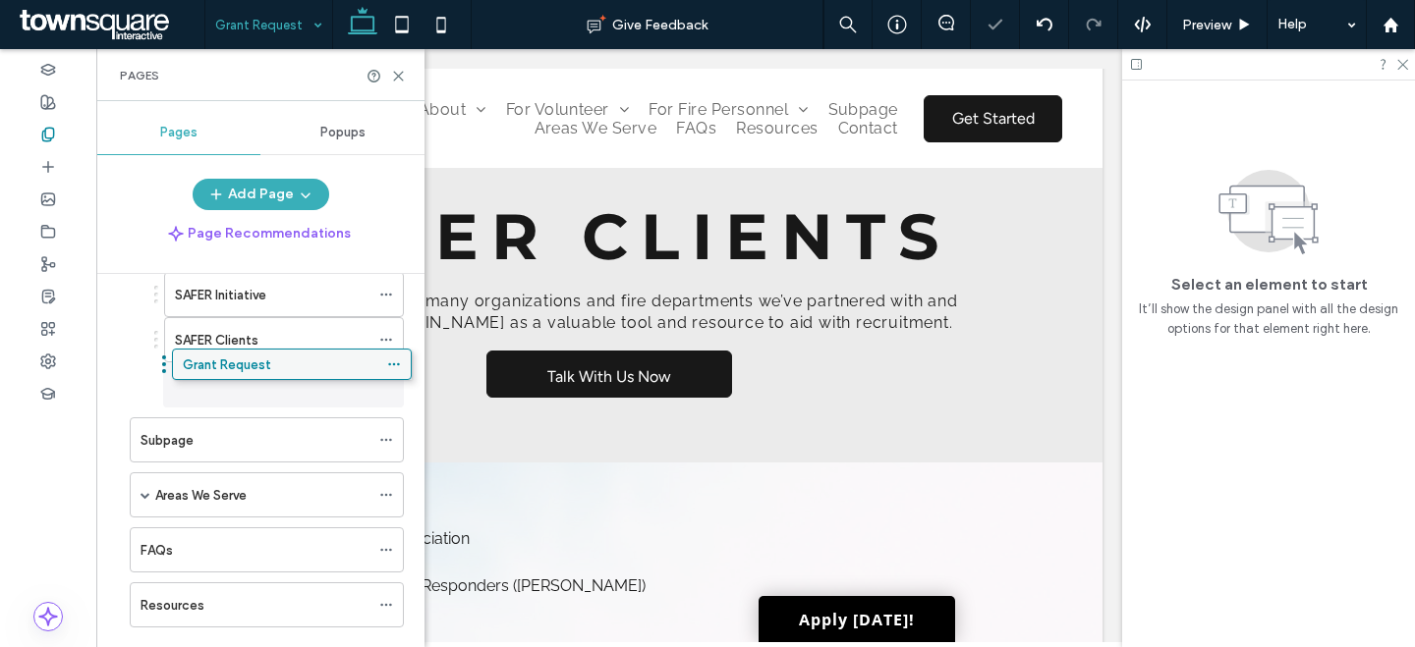
drag, startPoint x: 256, startPoint y: 488, endPoint x: 264, endPoint y: 355, distance: 133.8
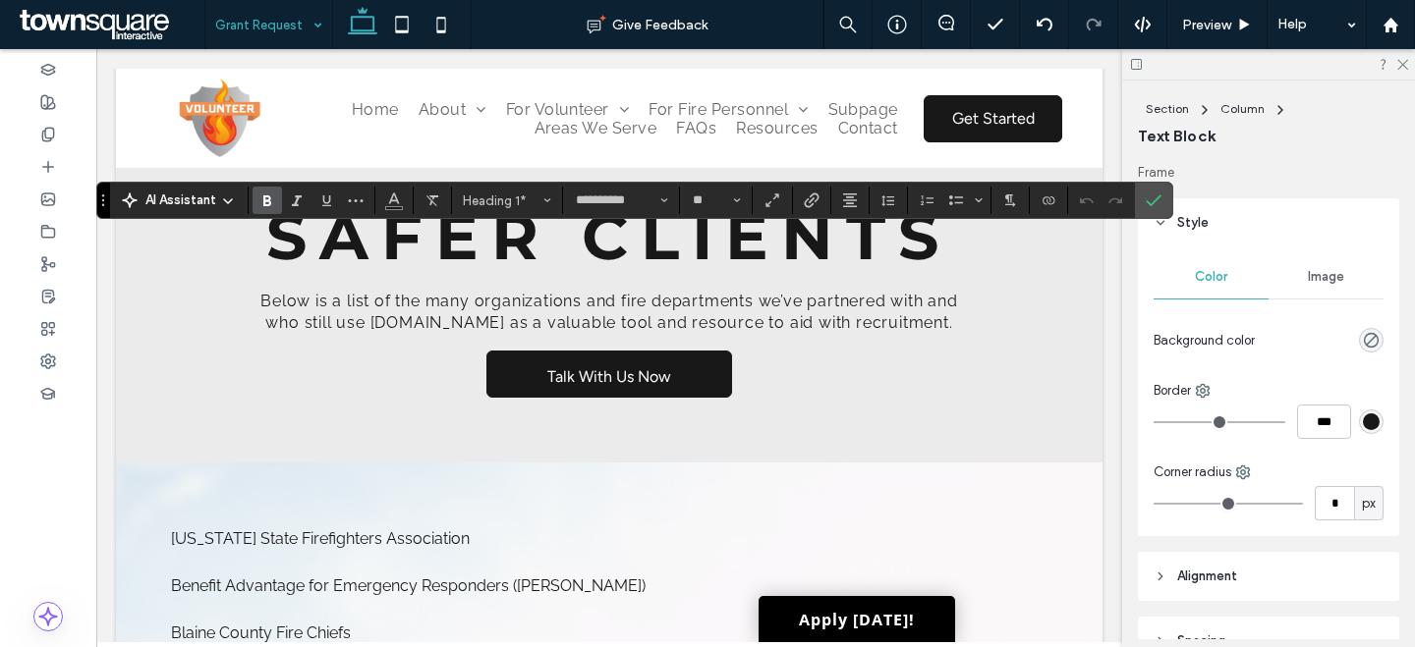
type input "**"
type input "**********"
type input "**"
click at [720, 201] on input "**" at bounding box center [710, 201] width 38 height 16
type input "**"
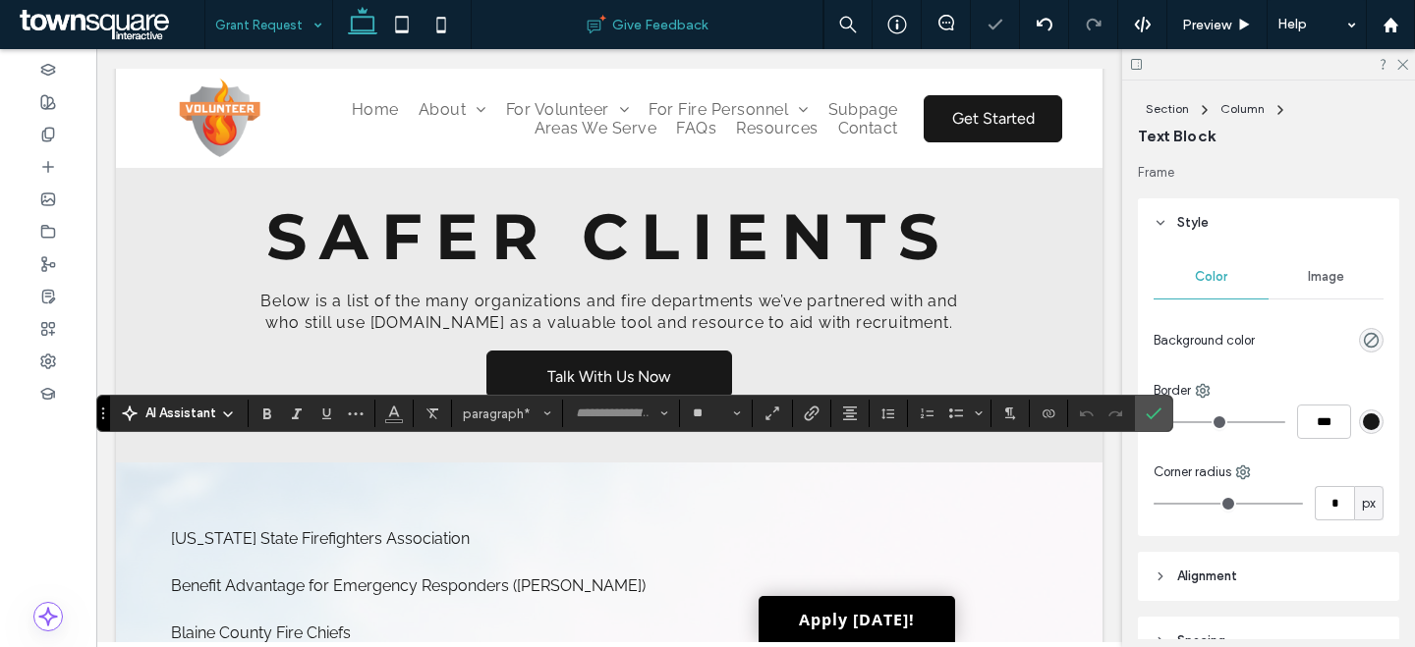
type input "*******"
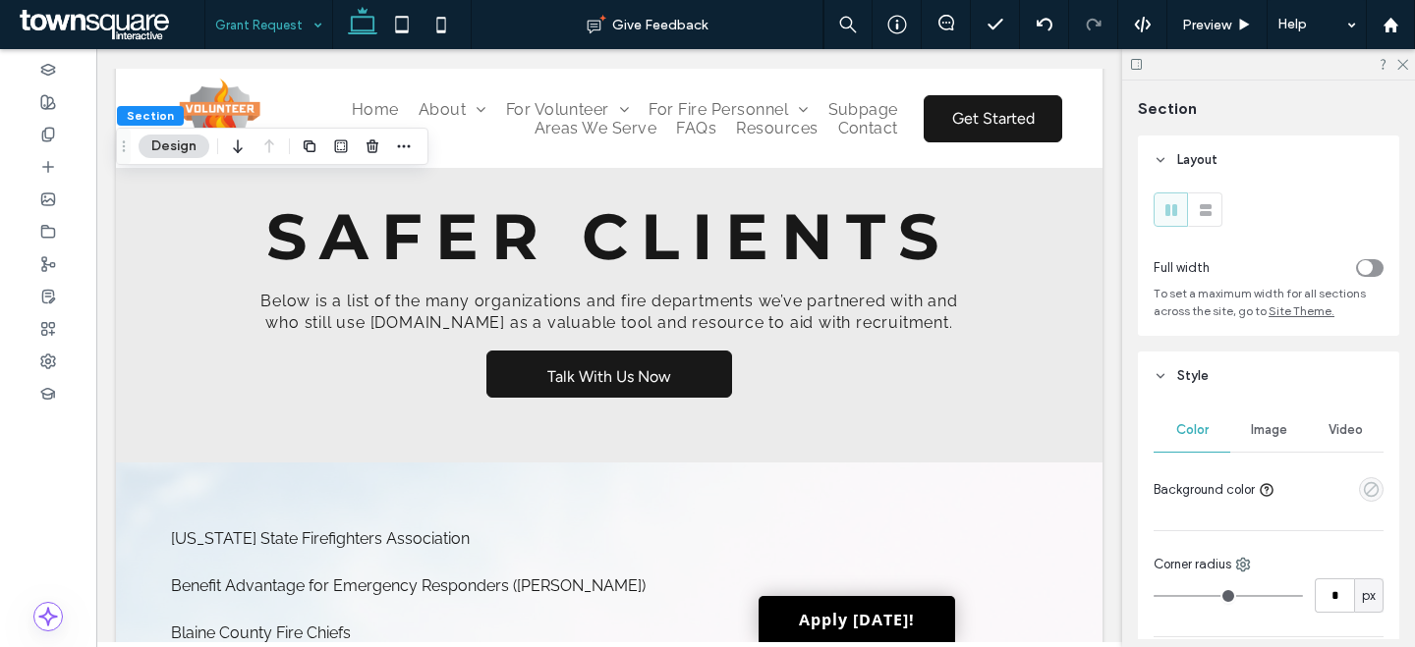
click at [1366, 490] on icon "empty color" at bounding box center [1371, 489] width 17 height 17
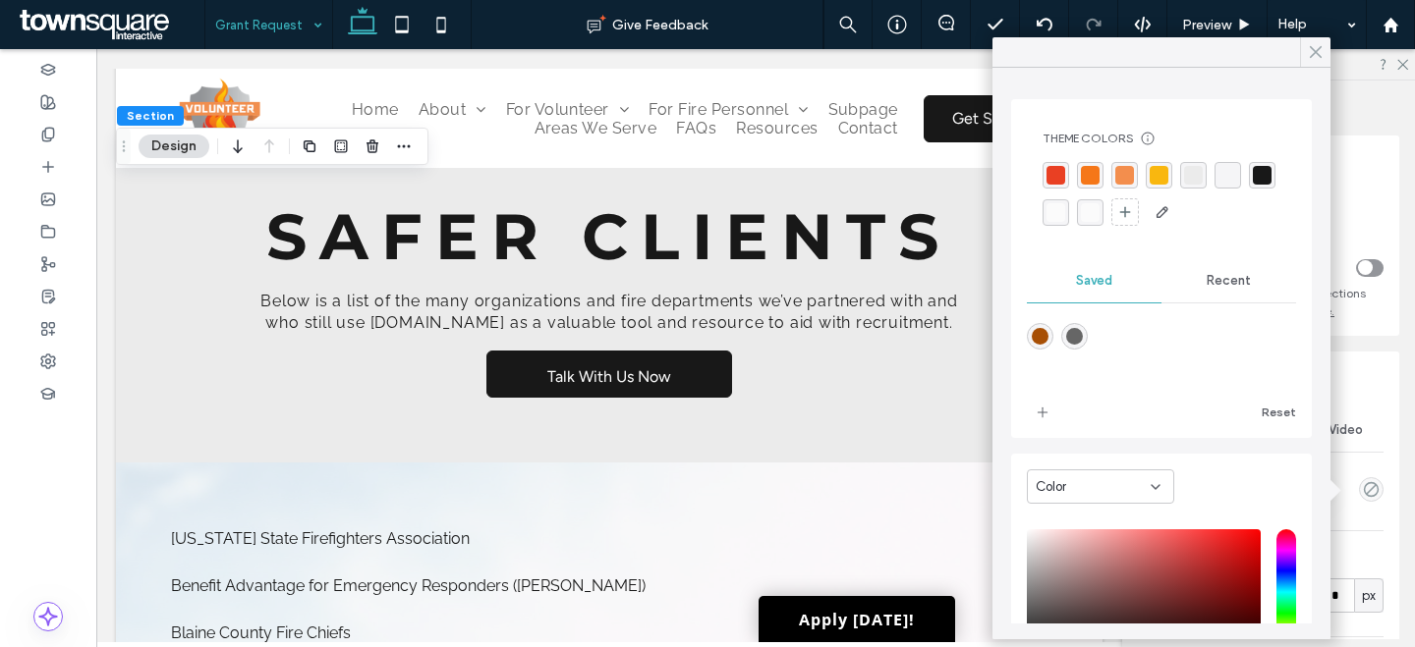
click at [1311, 57] on icon at bounding box center [1316, 52] width 18 height 18
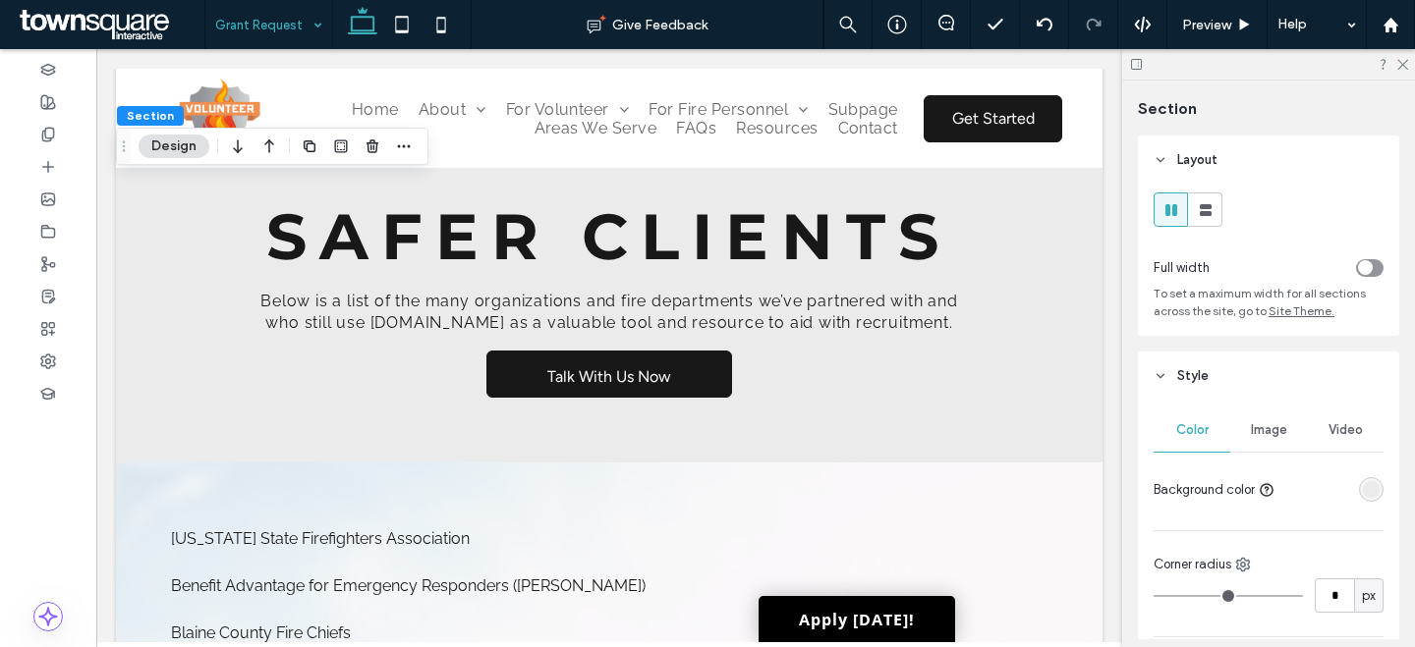
click at [1369, 491] on div "rgba(235, 235, 235, 1)" at bounding box center [1371, 489] width 25 height 25
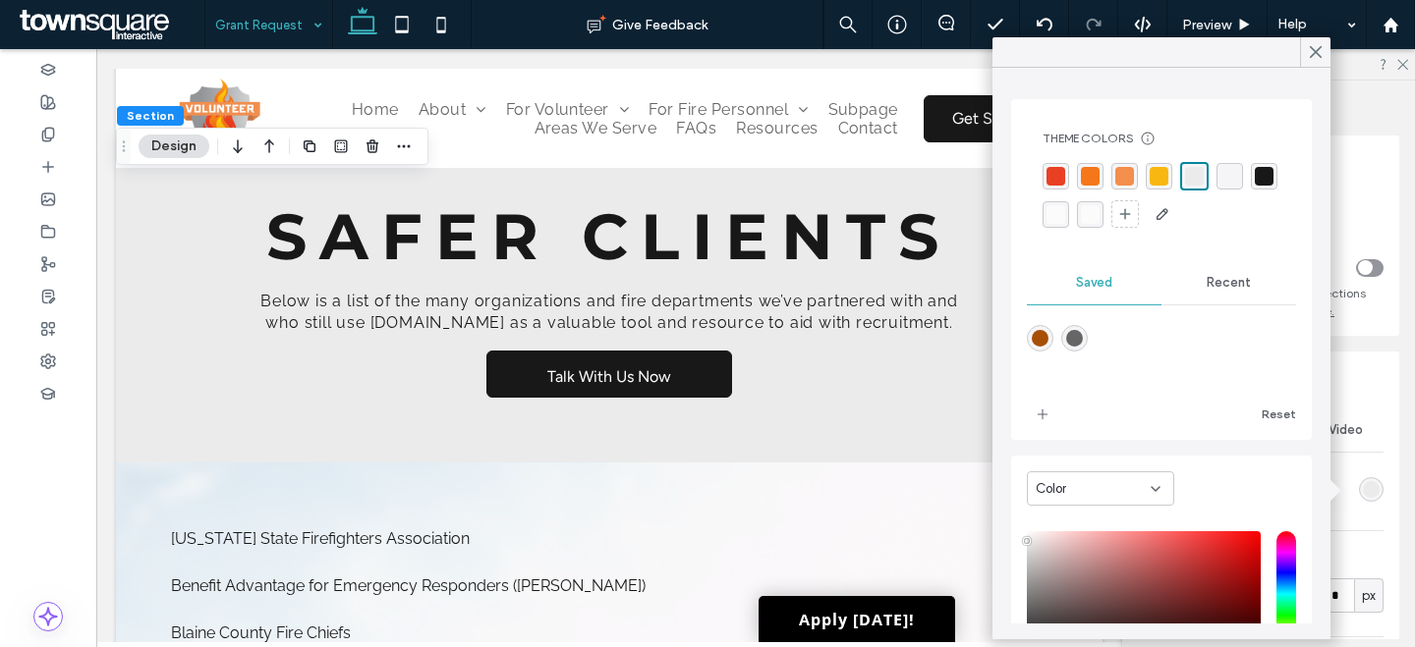
drag, startPoint x: 1309, startPoint y: 54, endPoint x: 1190, endPoint y: 57, distance: 119.9
click at [1310, 54] on icon at bounding box center [1316, 52] width 18 height 18
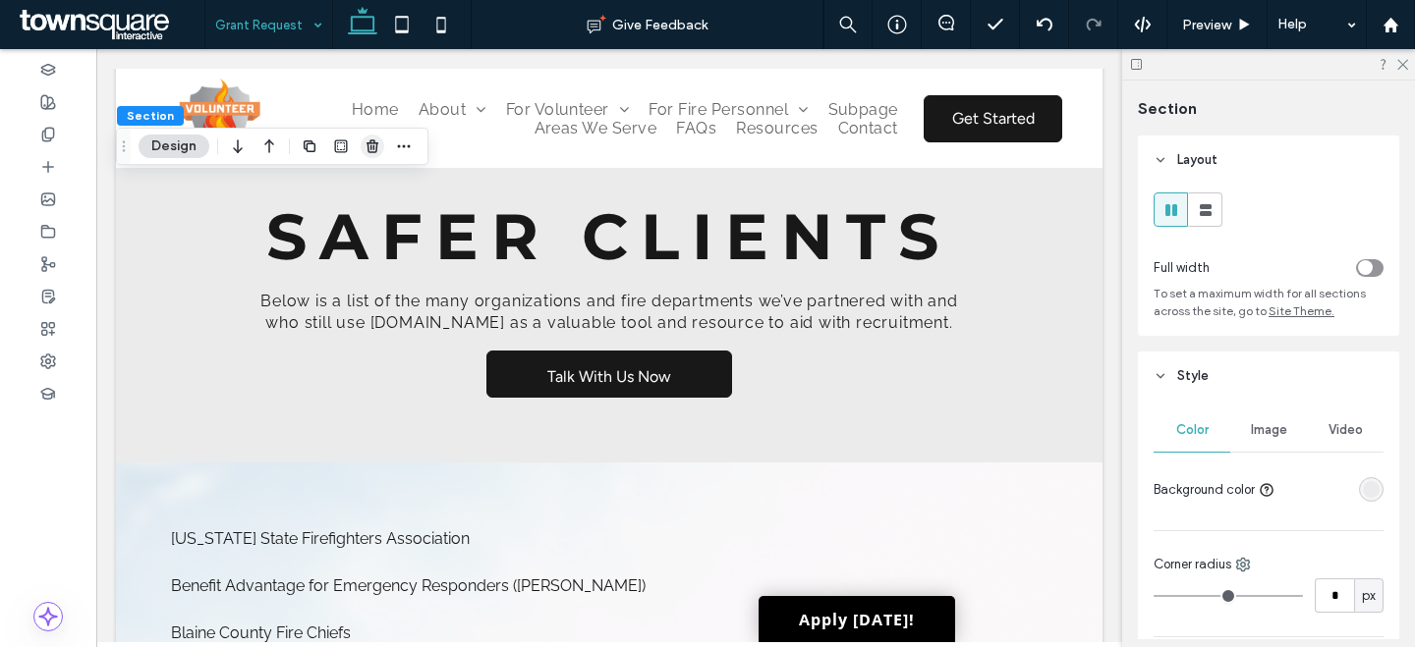
click at [378, 152] on icon "button" at bounding box center [372, 147] width 16 height 16
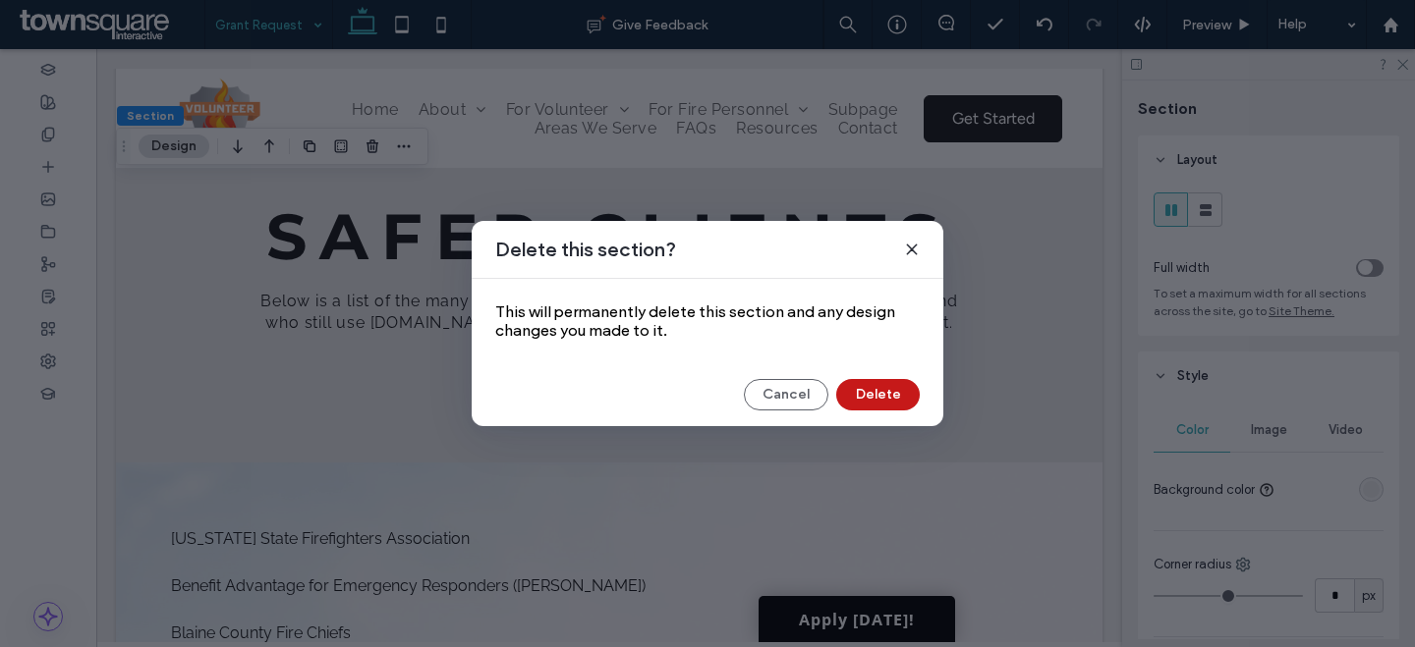
click at [872, 390] on button "Delete" at bounding box center [877, 394] width 83 height 31
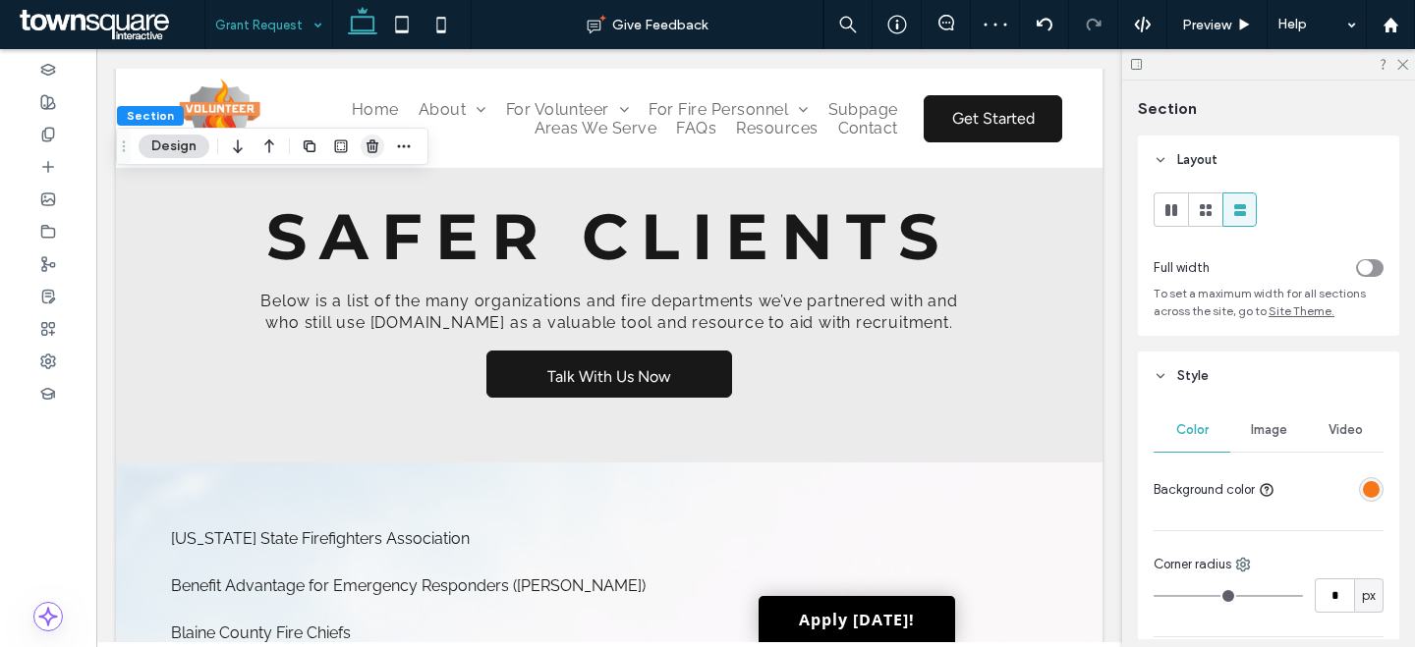
click at [362, 139] on span "button" at bounding box center [373, 147] width 24 height 24
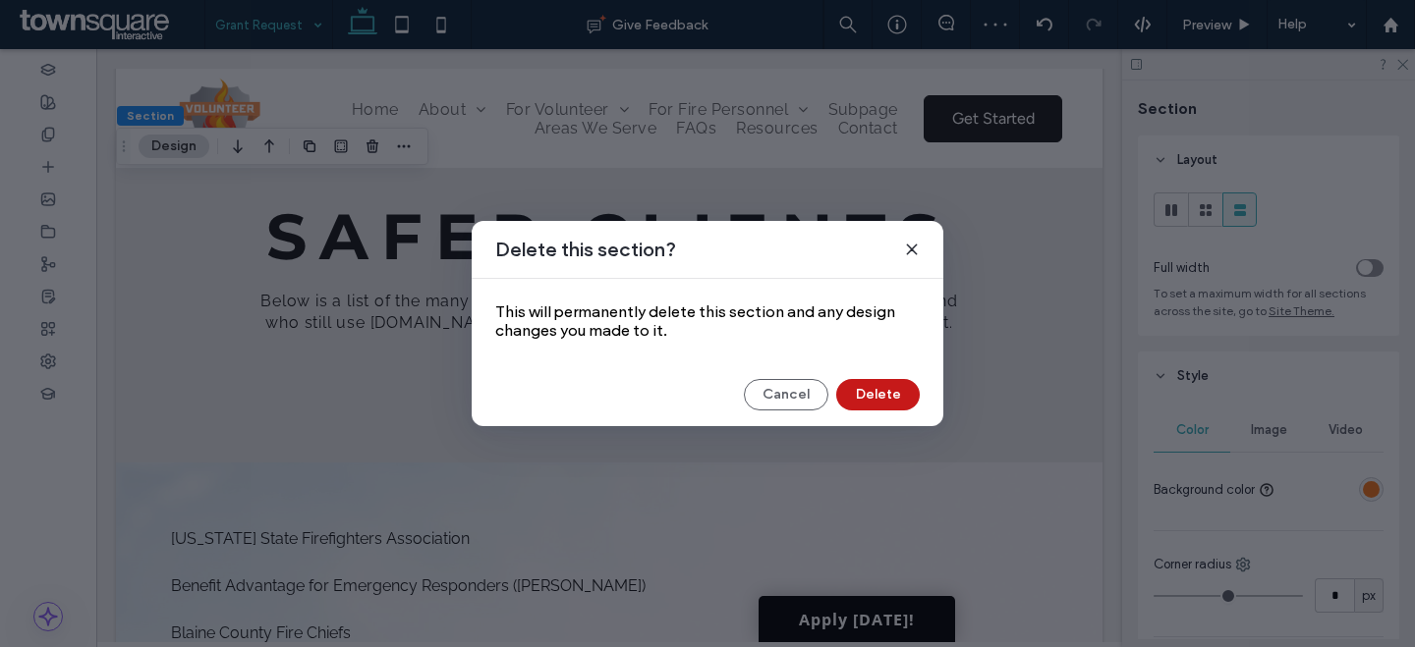
click at [880, 395] on button "Delete" at bounding box center [877, 394] width 83 height 31
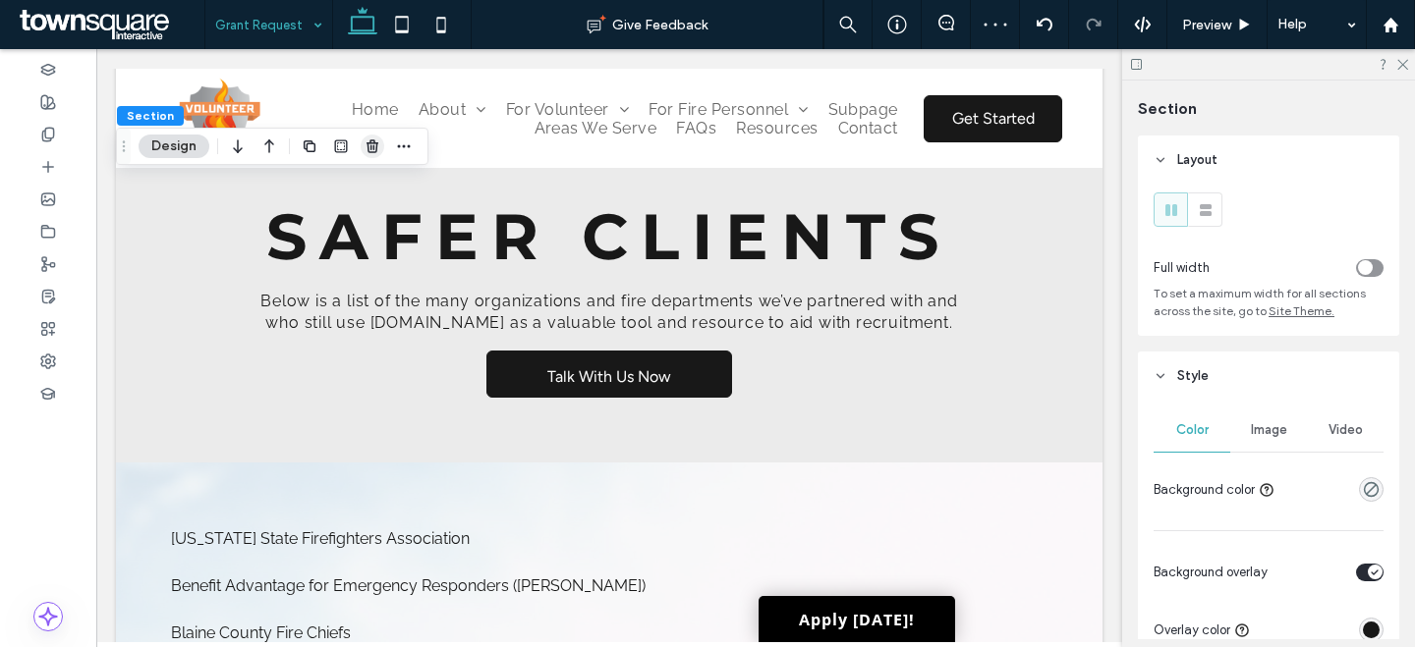
click at [363, 142] on span "button" at bounding box center [373, 147] width 24 height 24
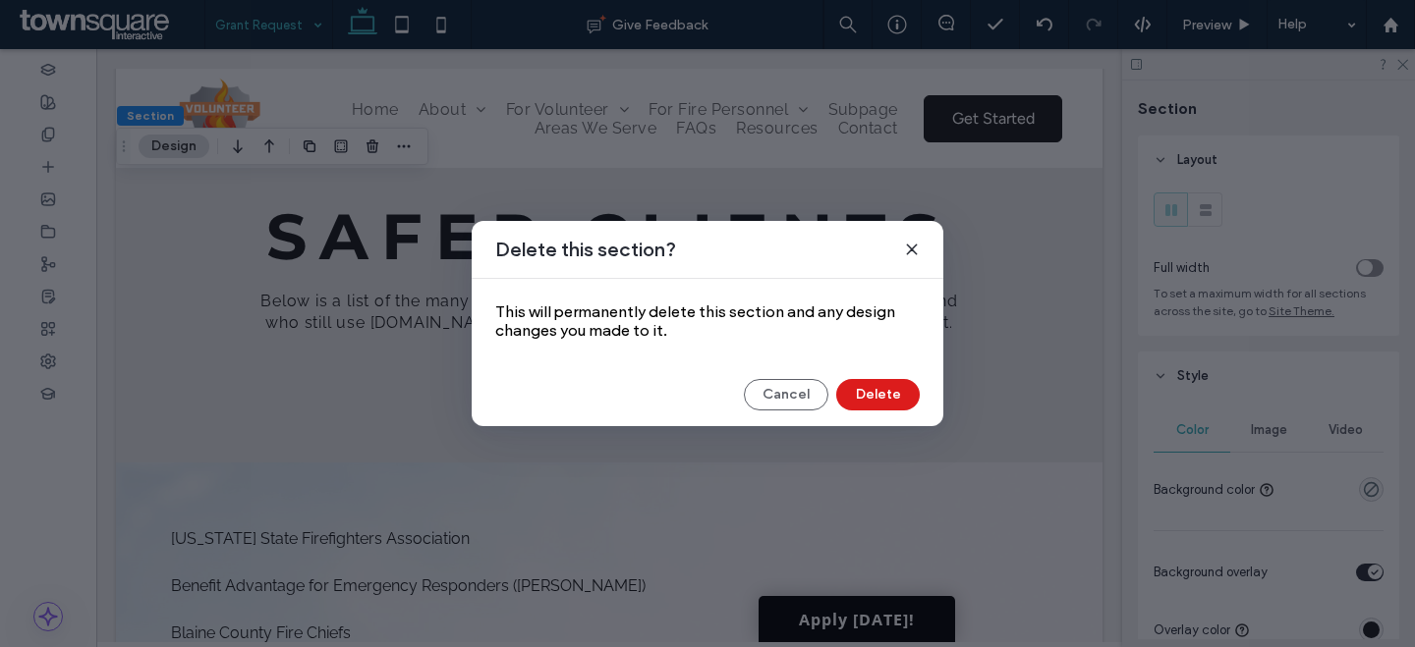
click at [917, 408] on div "Cancel Delete" at bounding box center [707, 394] width 424 height 31
click at [906, 399] on button "Delete" at bounding box center [877, 394] width 83 height 31
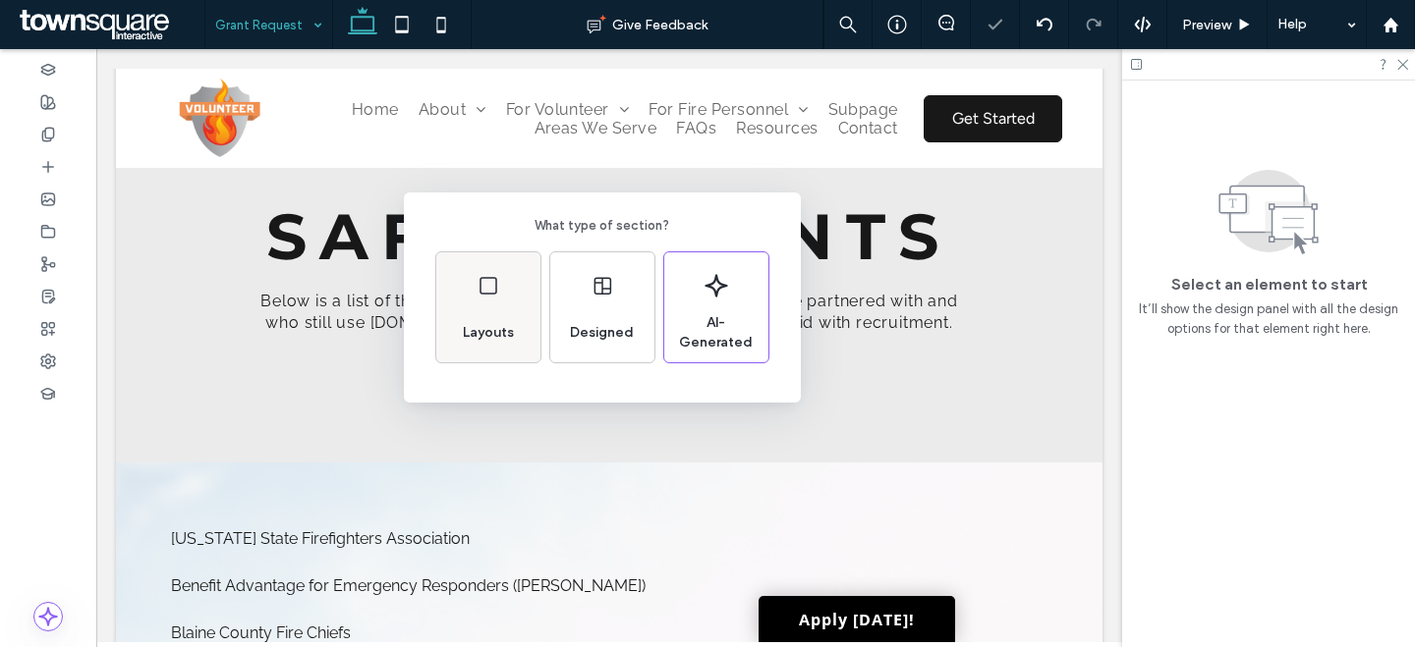
click at [509, 357] on div "Layouts" at bounding box center [488, 307] width 104 height 110
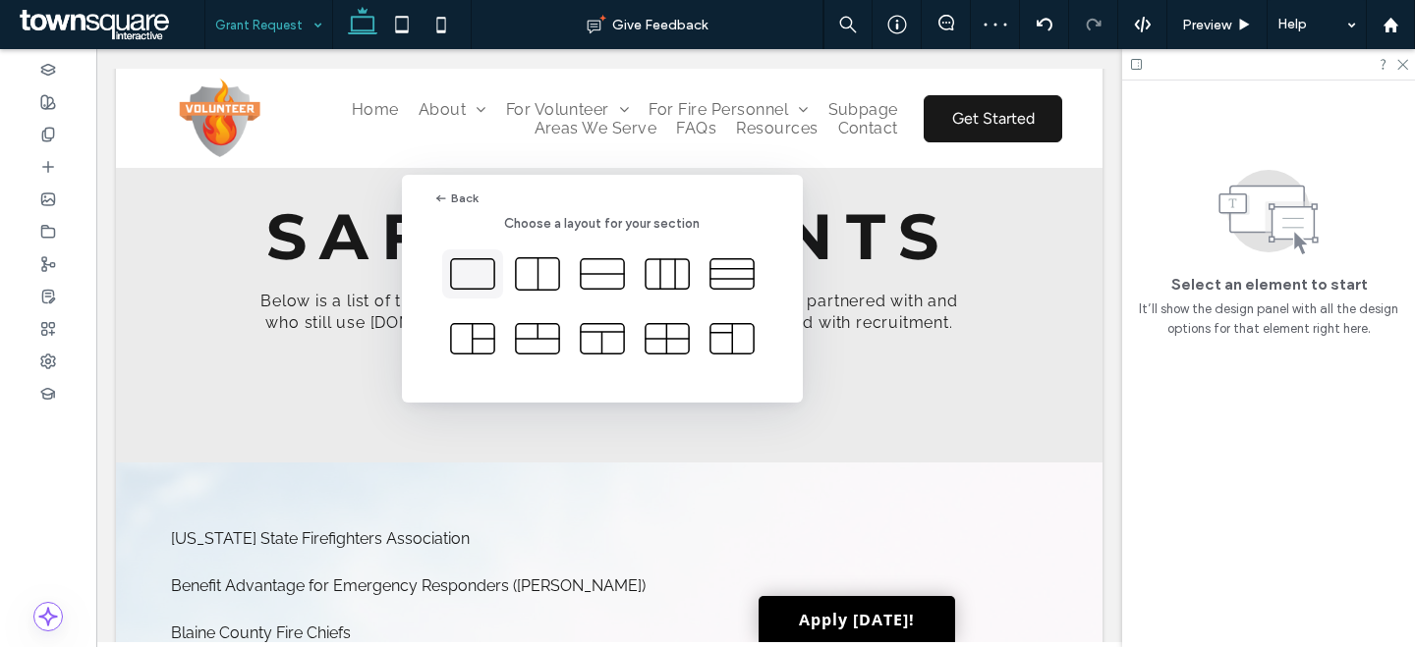
click at [478, 276] on icon at bounding box center [472, 274] width 49 height 49
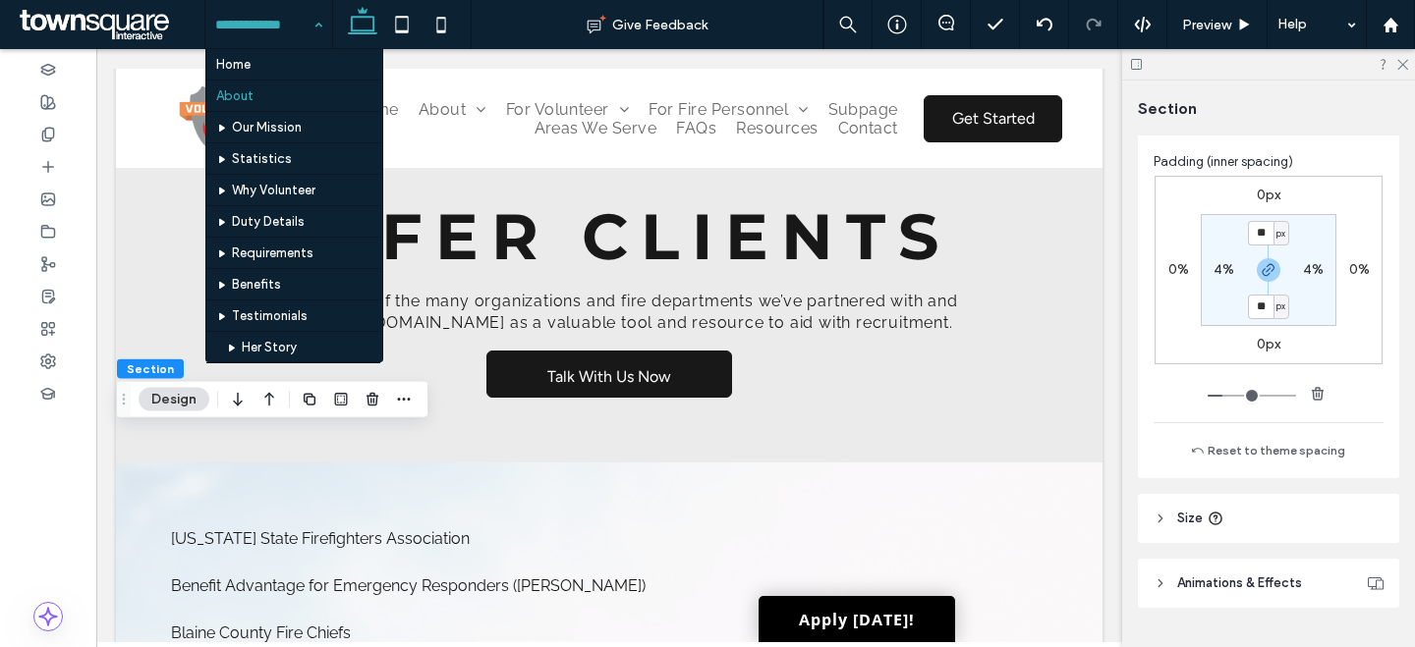
scroll to position [463, 0]
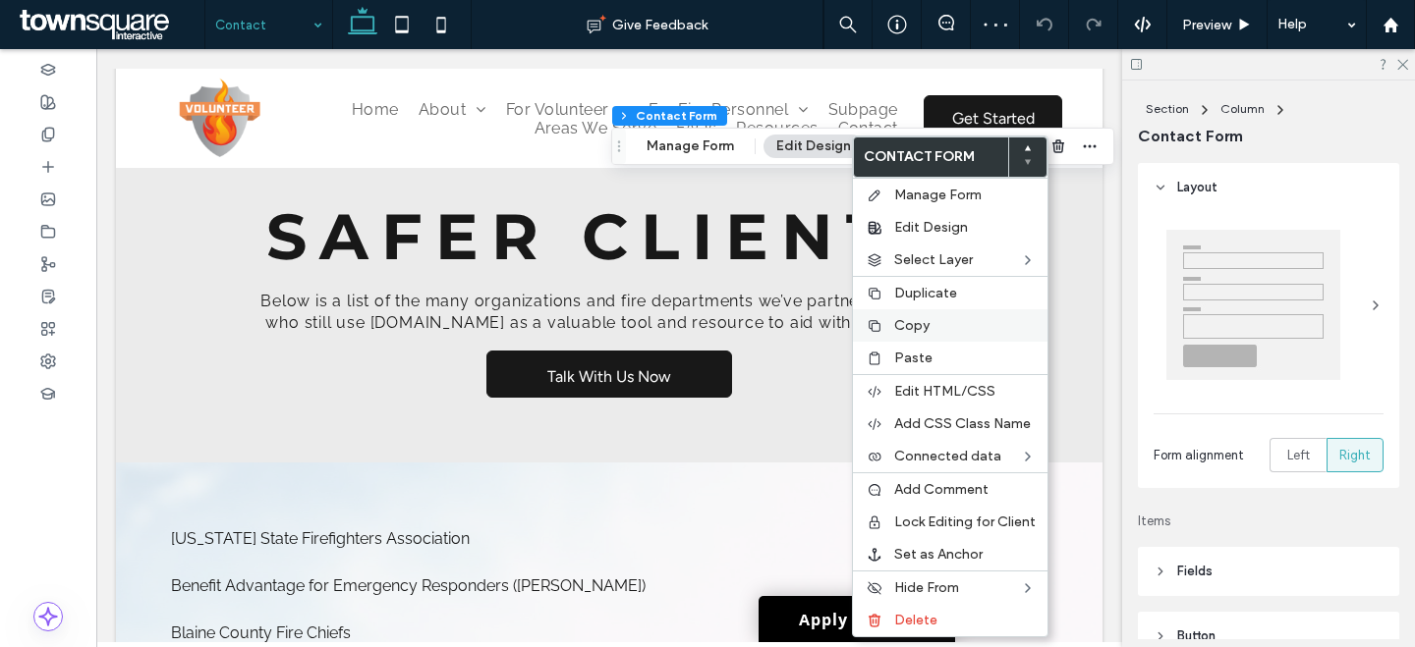
click at [936, 334] on div "Copy" at bounding box center [950, 325] width 195 height 32
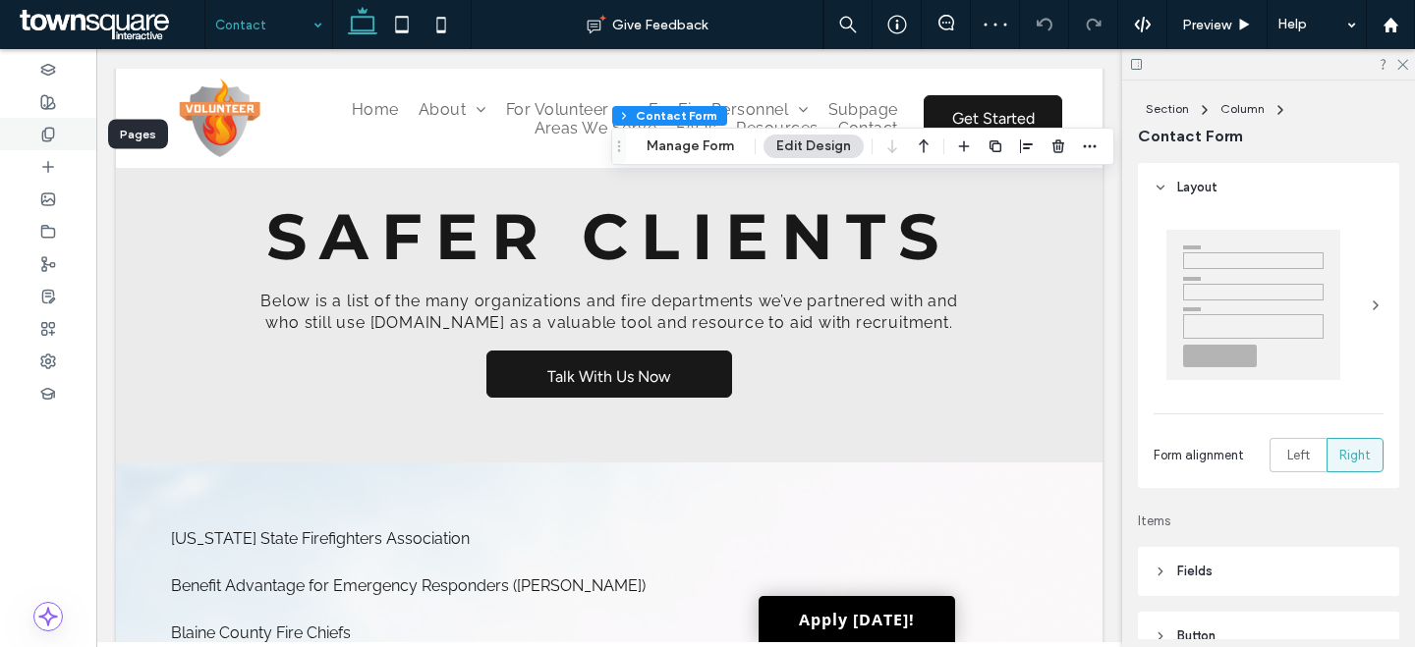
click at [44, 137] on use at bounding box center [47, 134] width 11 height 13
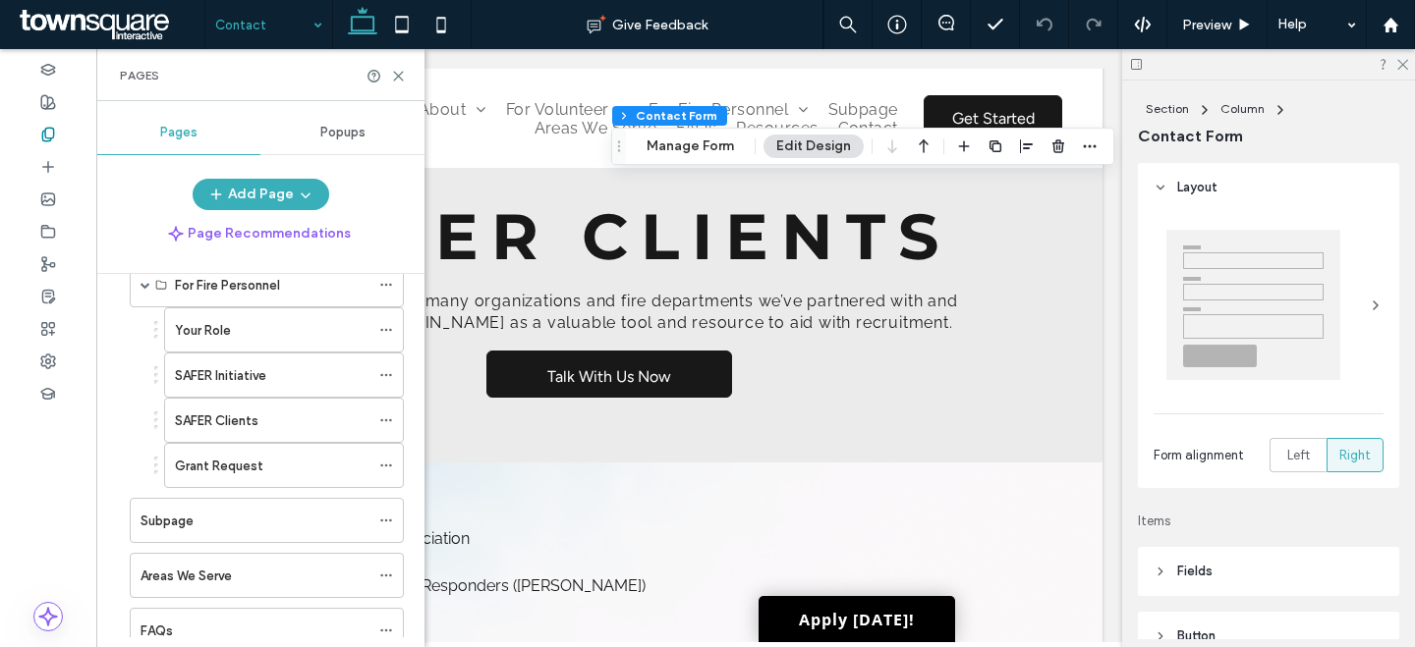
scroll to position [766, 0]
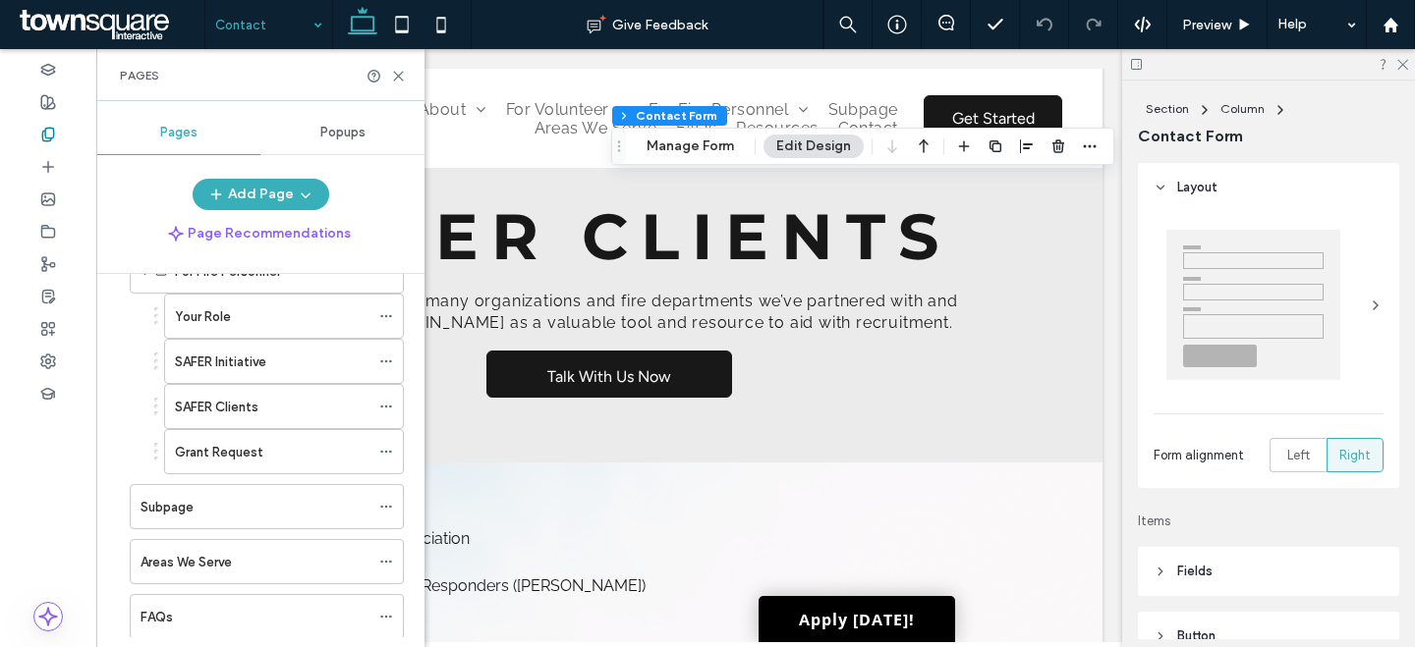
drag, startPoint x: 283, startPoint y: 445, endPoint x: 293, endPoint y: 451, distance: 11.5
click at [283, 445] on div "Grant Request" at bounding box center [272, 452] width 195 height 21
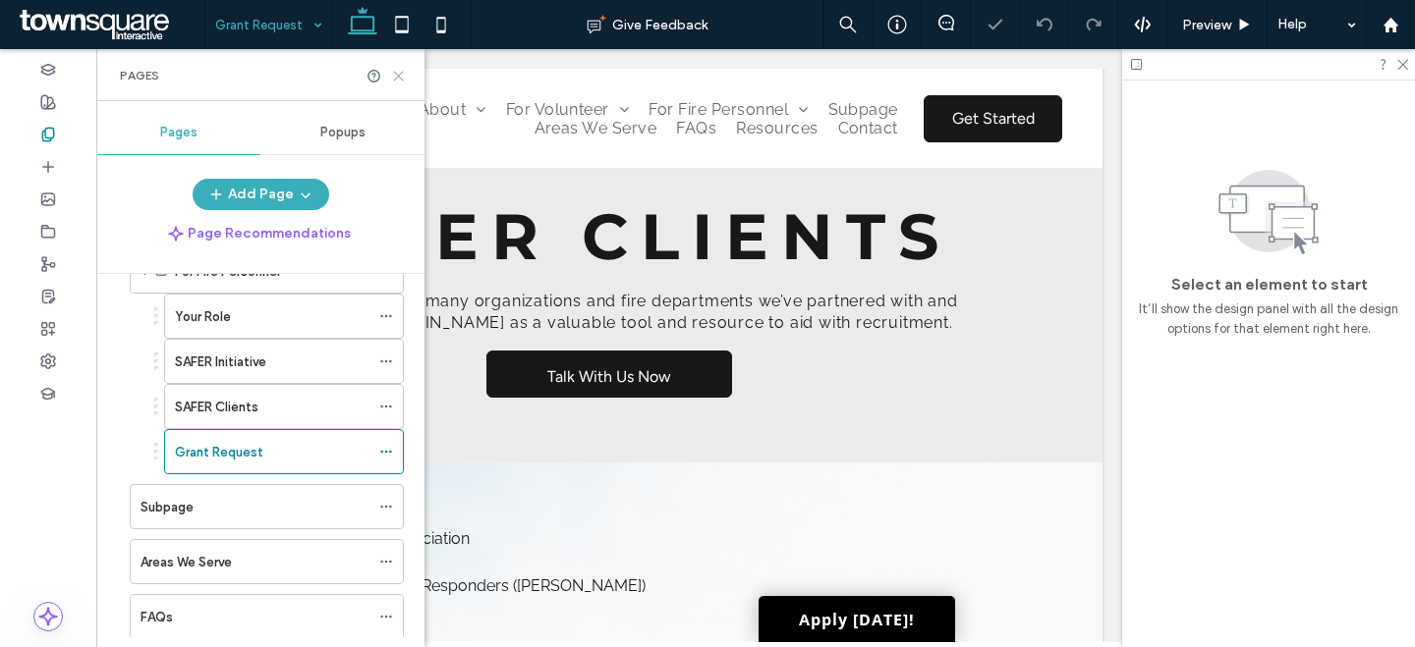
click at [392, 78] on icon at bounding box center [398, 76] width 15 height 15
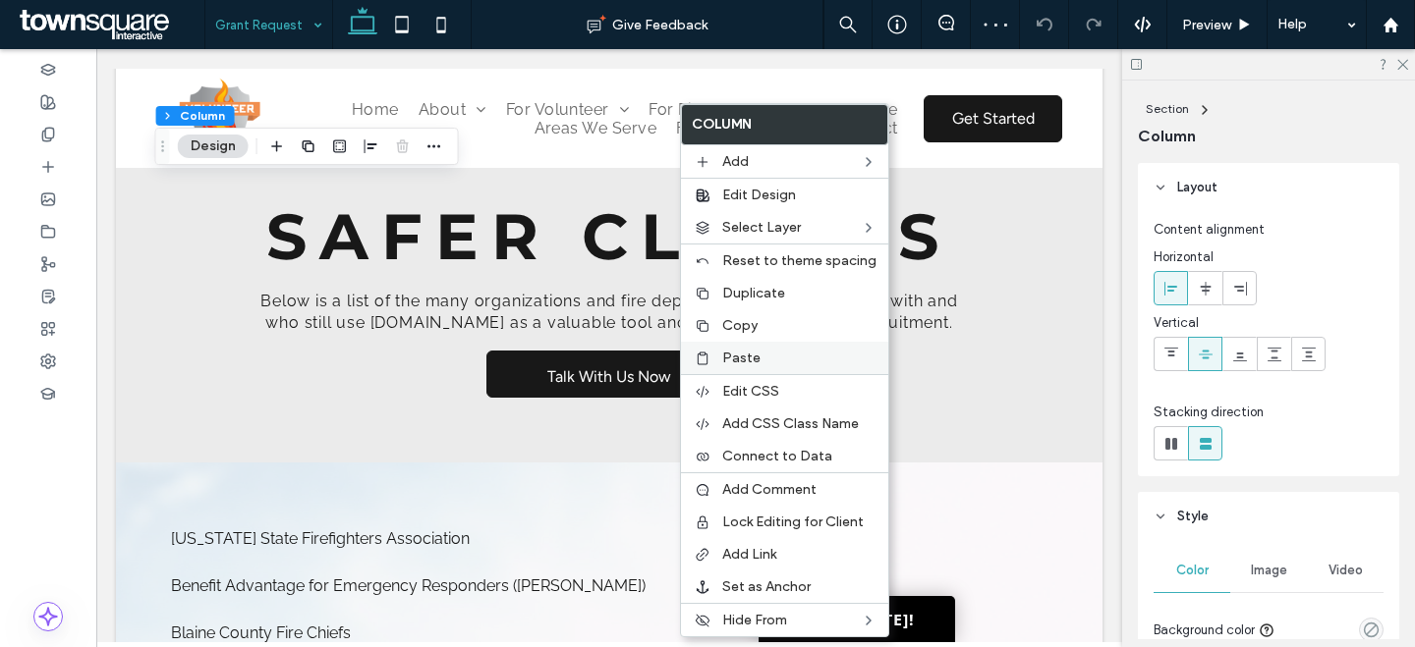
click at [751, 353] on span "Paste" at bounding box center [741, 358] width 38 height 17
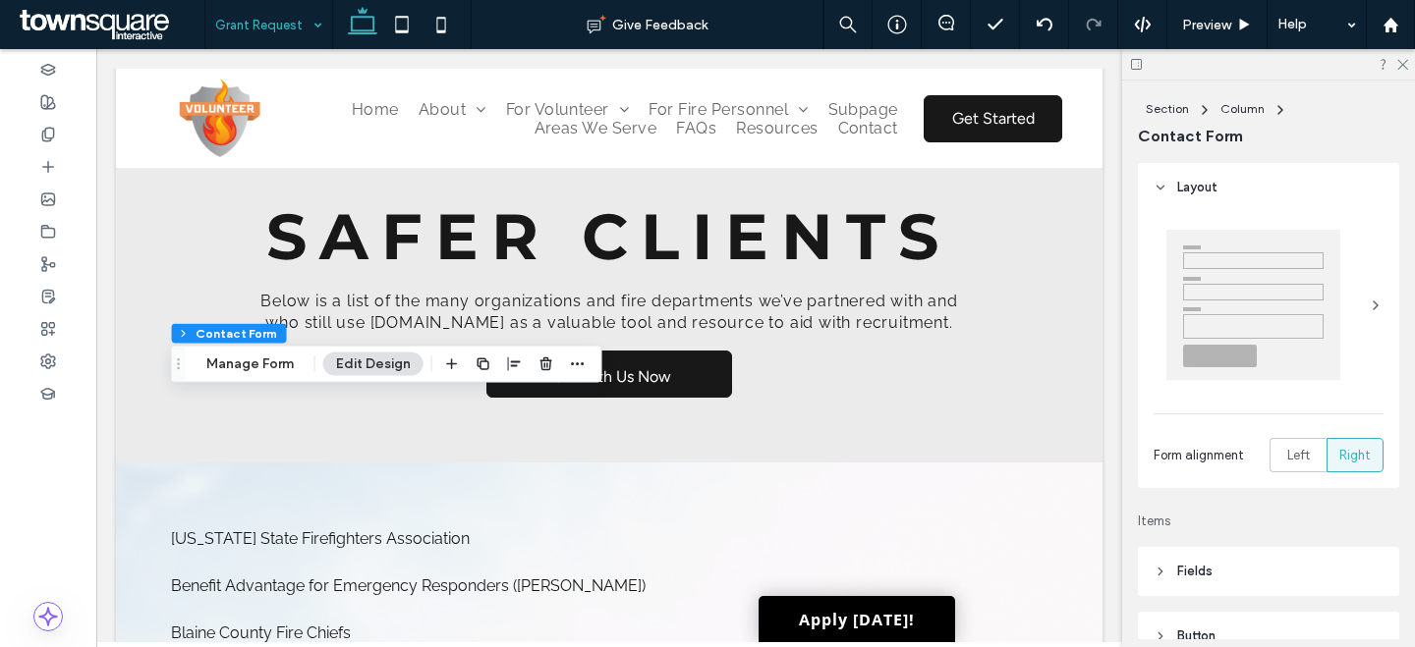
scroll to position [163, 0]
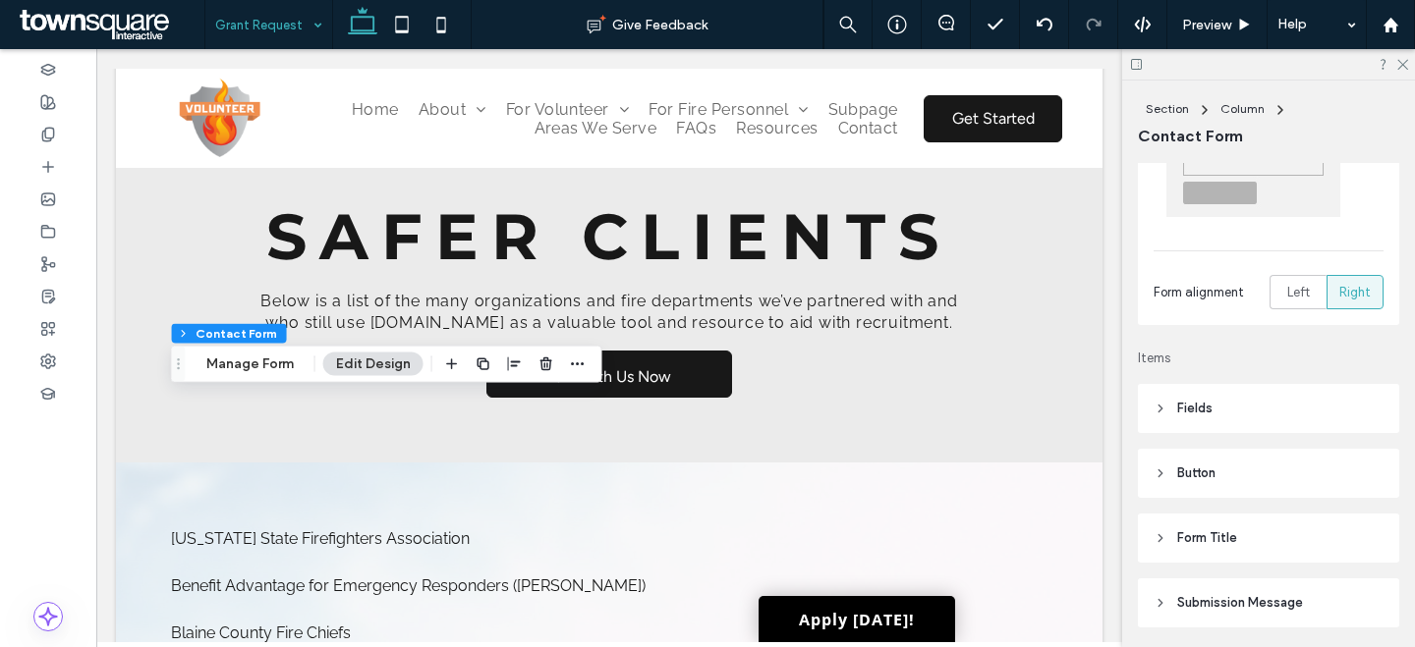
click at [1235, 415] on header "Fields" at bounding box center [1268, 408] width 261 height 49
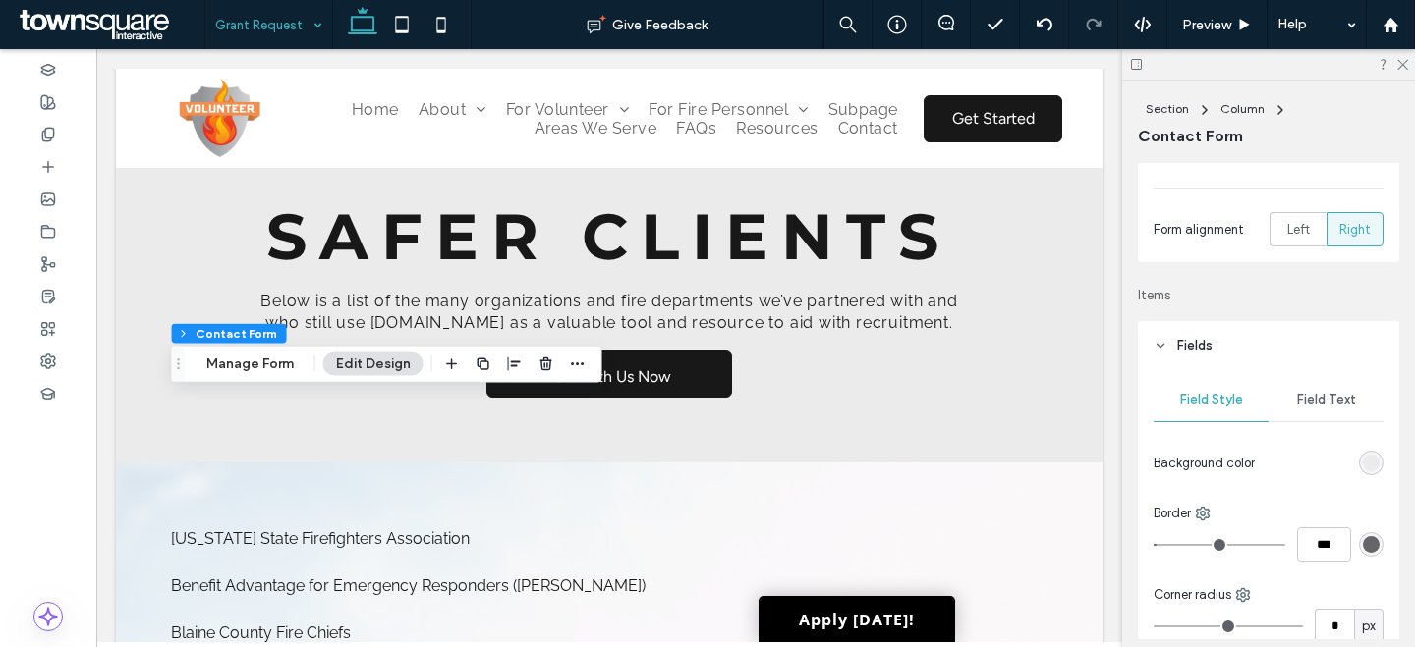
scroll to position [307, 0]
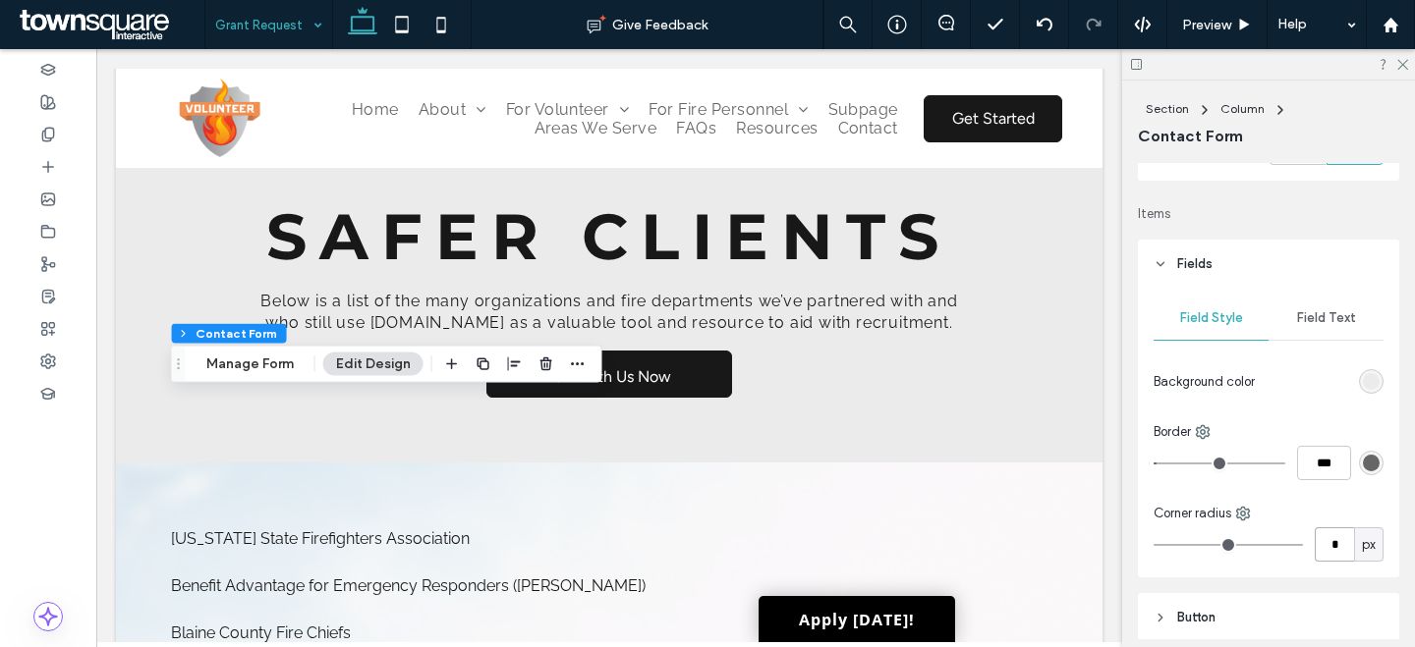
click at [1327, 543] on input "*" at bounding box center [1333, 545] width 39 height 34
type input "*"
click at [1363, 383] on div "rgb(235, 235, 235)" at bounding box center [1371, 381] width 17 height 17
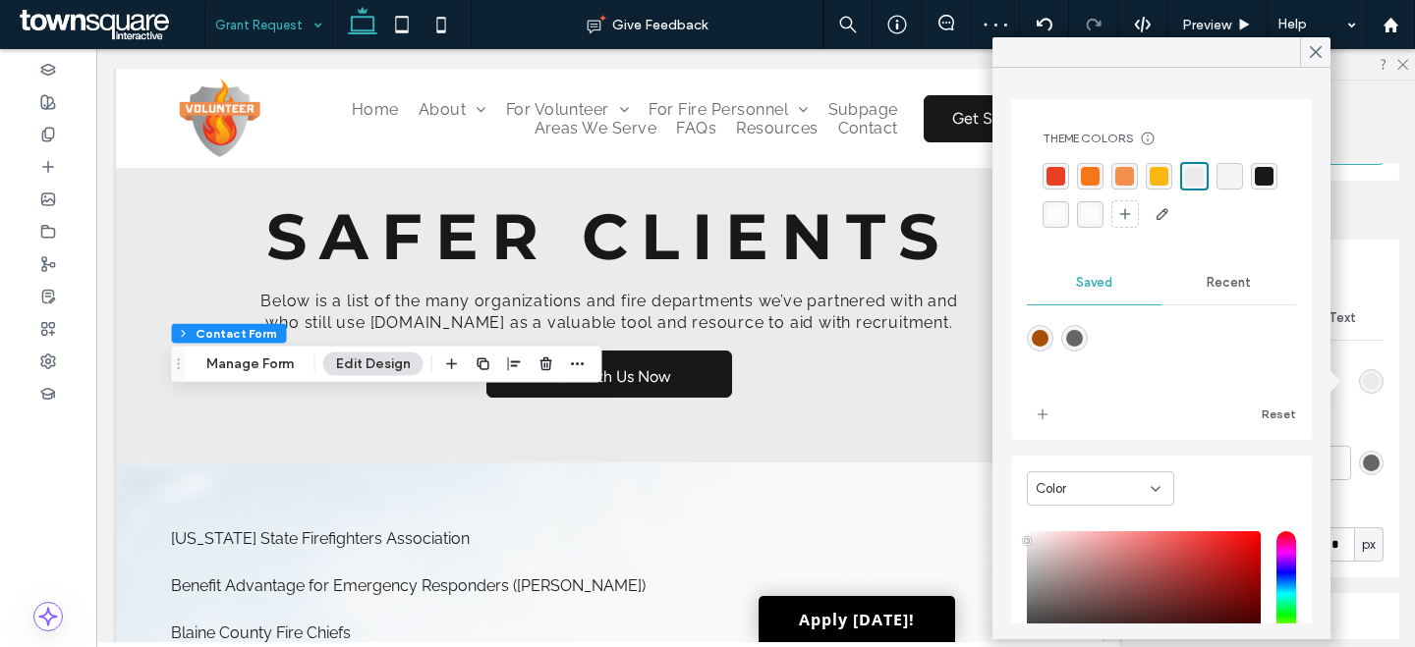
click at [1099, 221] on div "rgba(251, 251, 251, 0.97)" at bounding box center [1090, 214] width 19 height 19
click at [1312, 54] on use at bounding box center [1315, 52] width 10 height 11
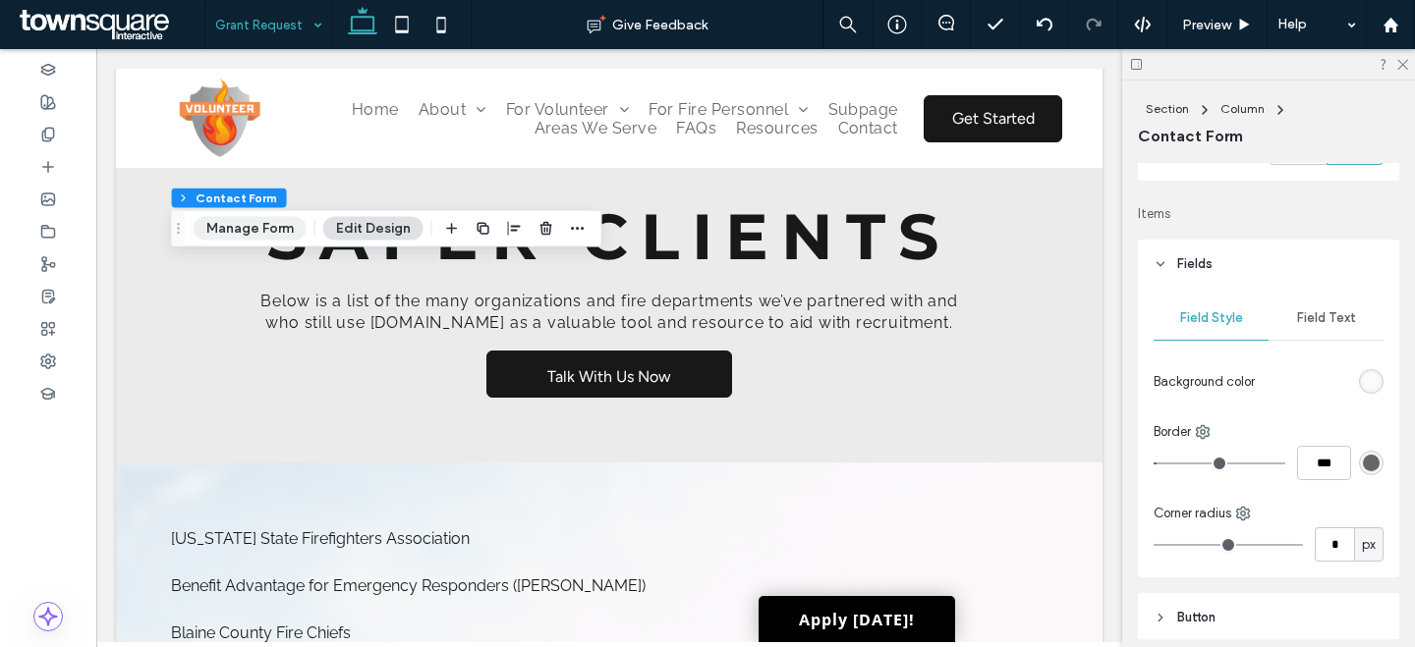
click at [259, 227] on button "Manage Form" at bounding box center [250, 229] width 113 height 24
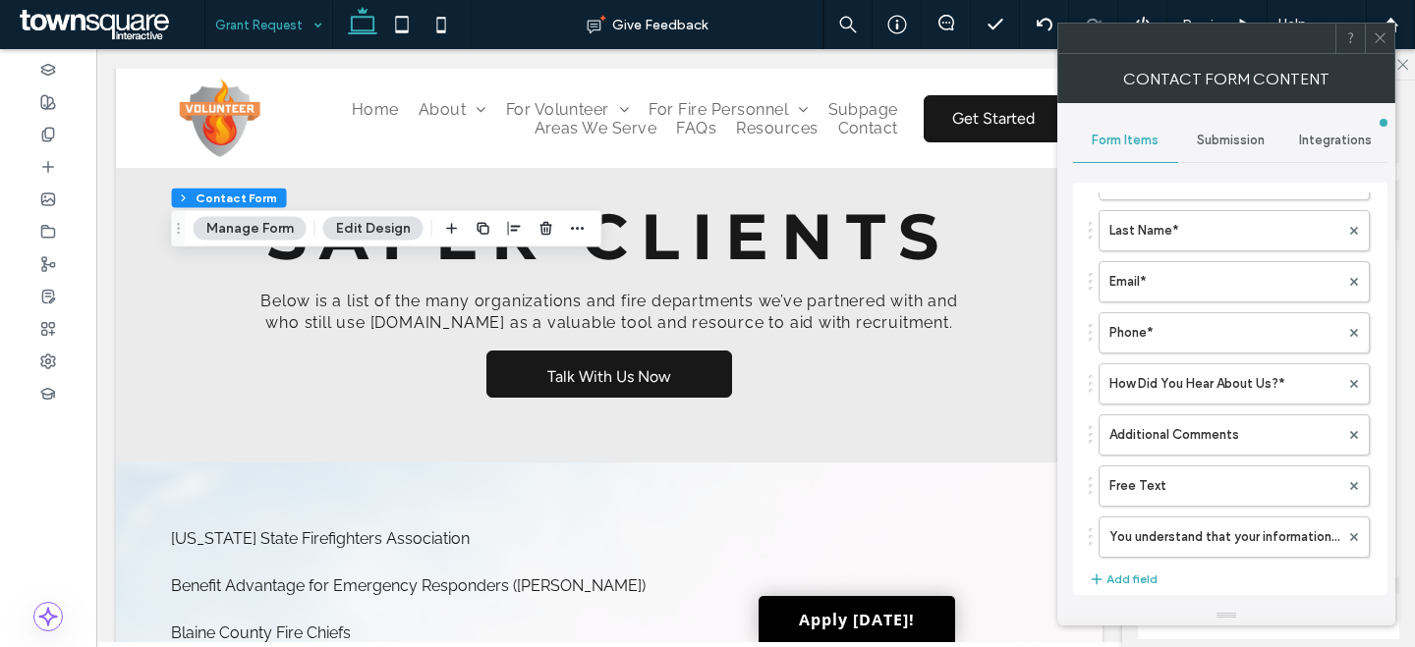
scroll to position [120, 0]
click at [1259, 386] on label "How Did You Hear About Us?*" at bounding box center [1224, 380] width 230 height 39
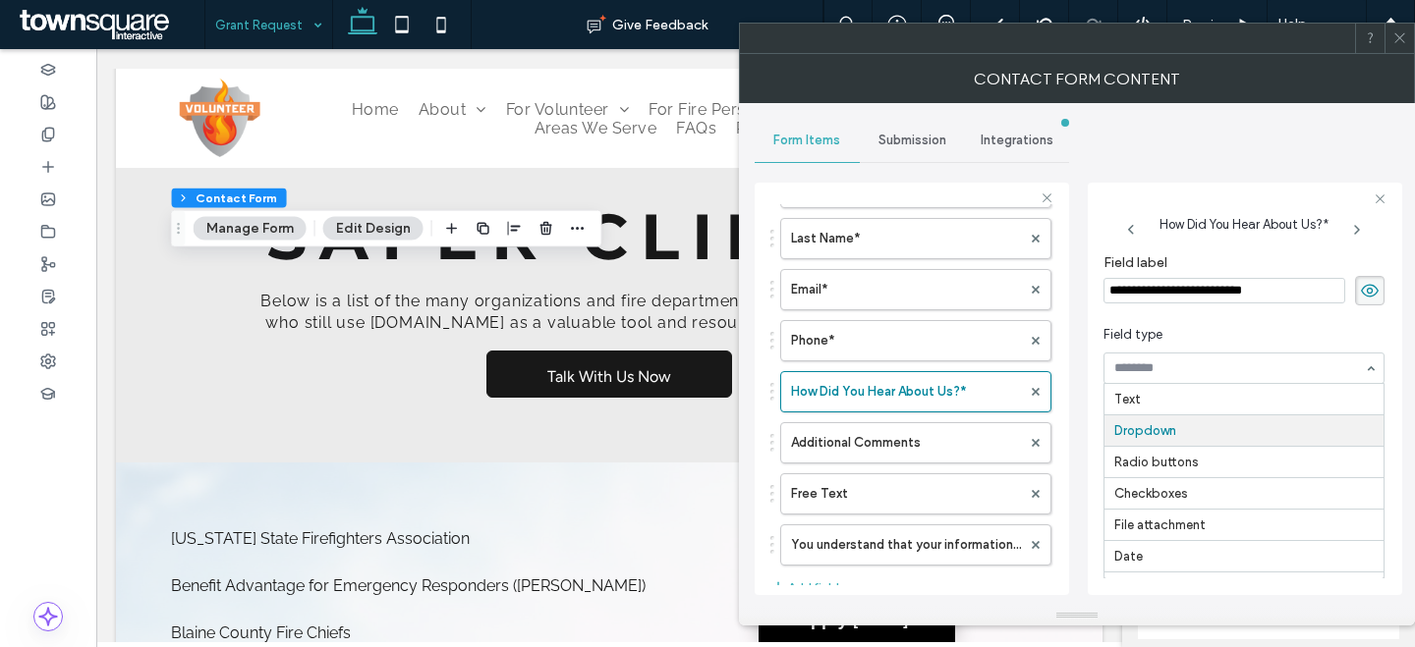
scroll to position [32, 0]
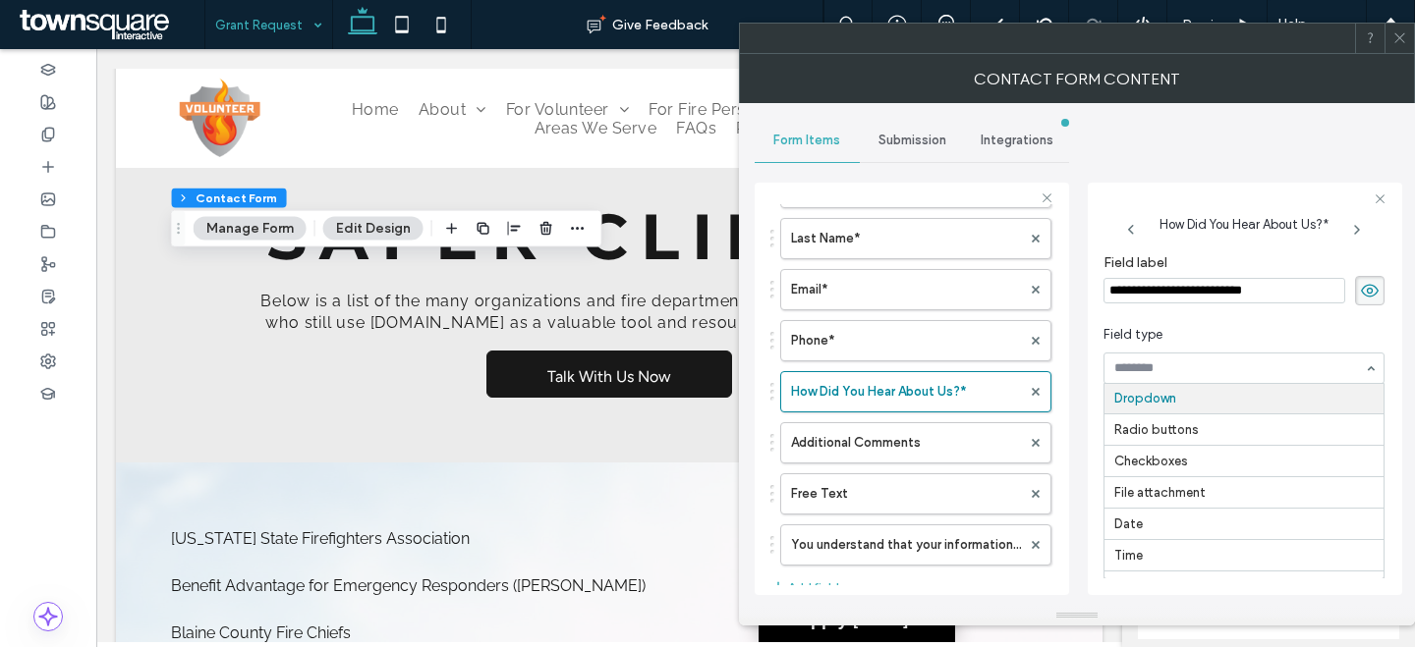
type input "*"
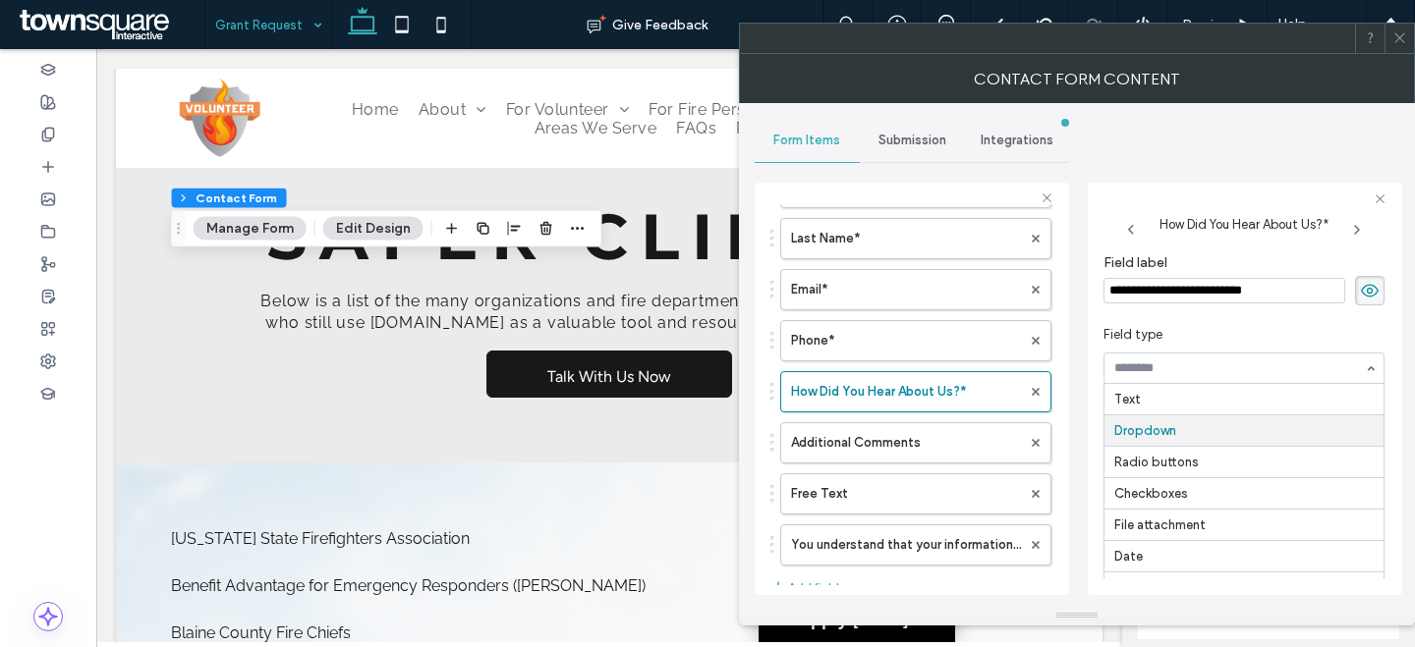
type input "*"
type input "**"
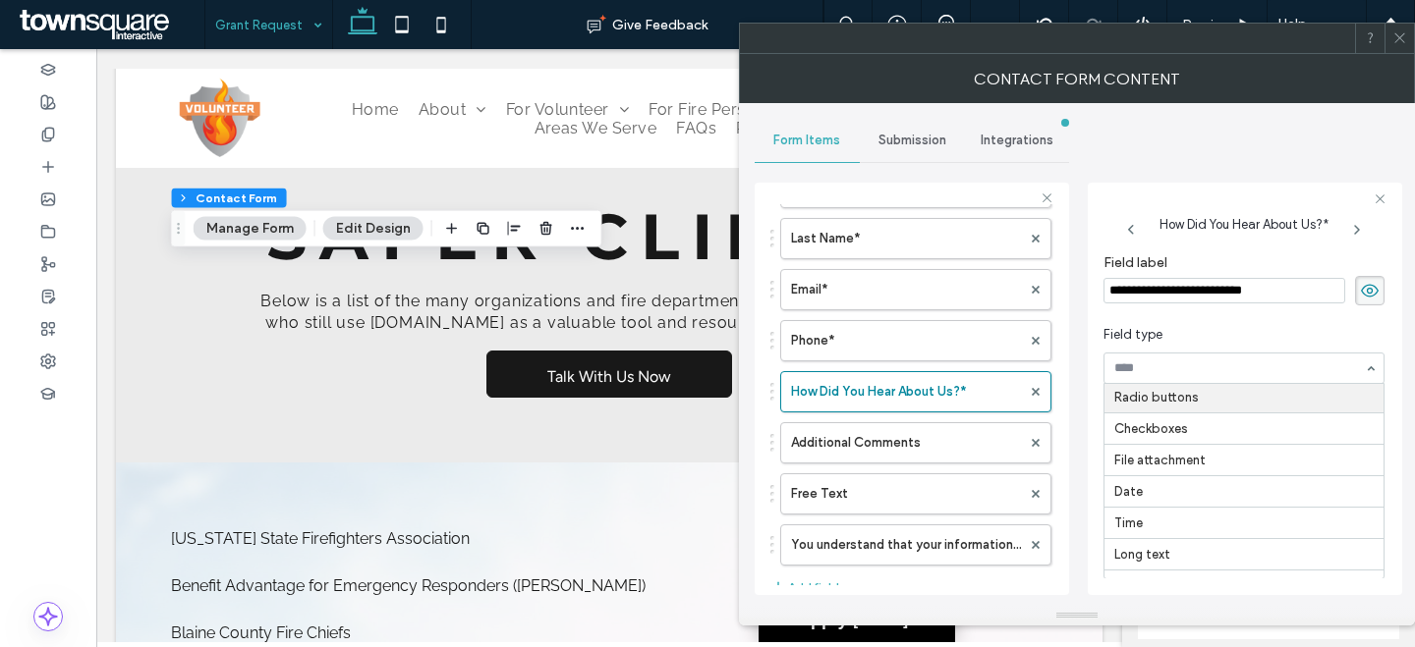
click at [1248, 299] on input "**********" at bounding box center [1224, 291] width 242 height 26
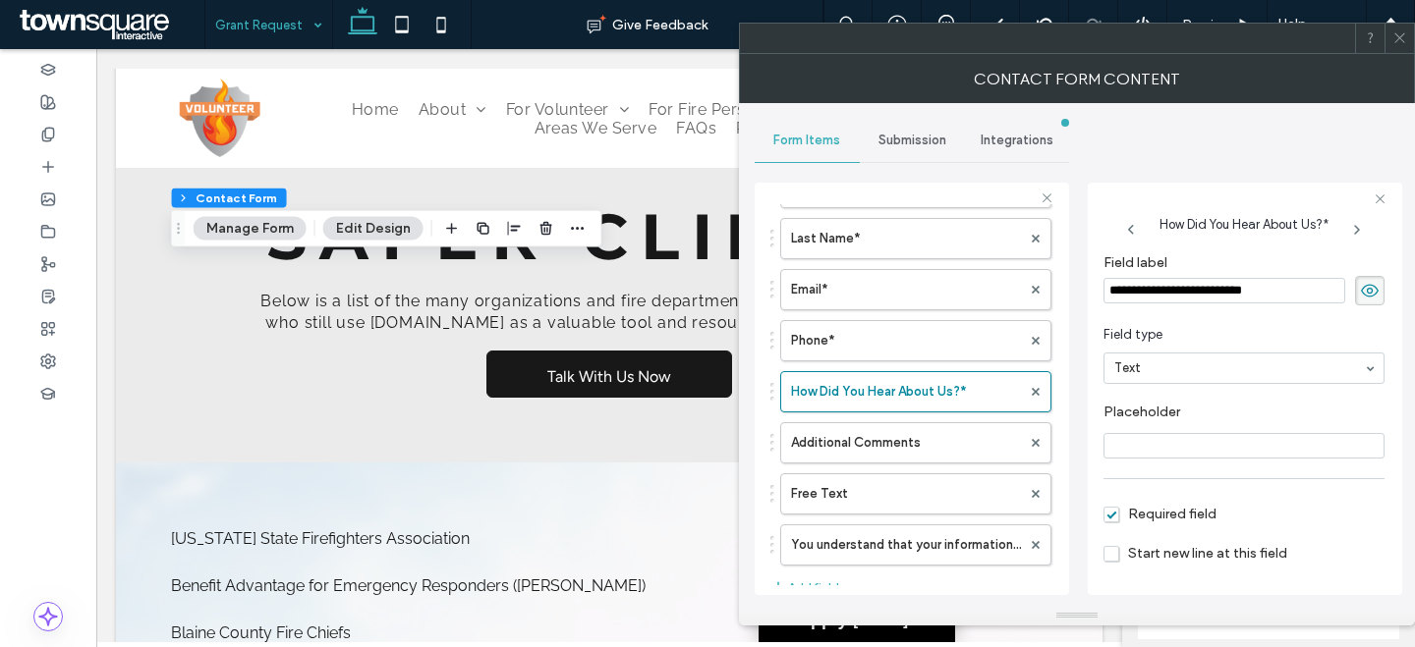
paste input "**********"
type input "**********"
click at [1196, 295] on input "**********" at bounding box center [1220, 291] width 234 height 28
click at [927, 348] on label "Phone*" at bounding box center [906, 340] width 230 height 39
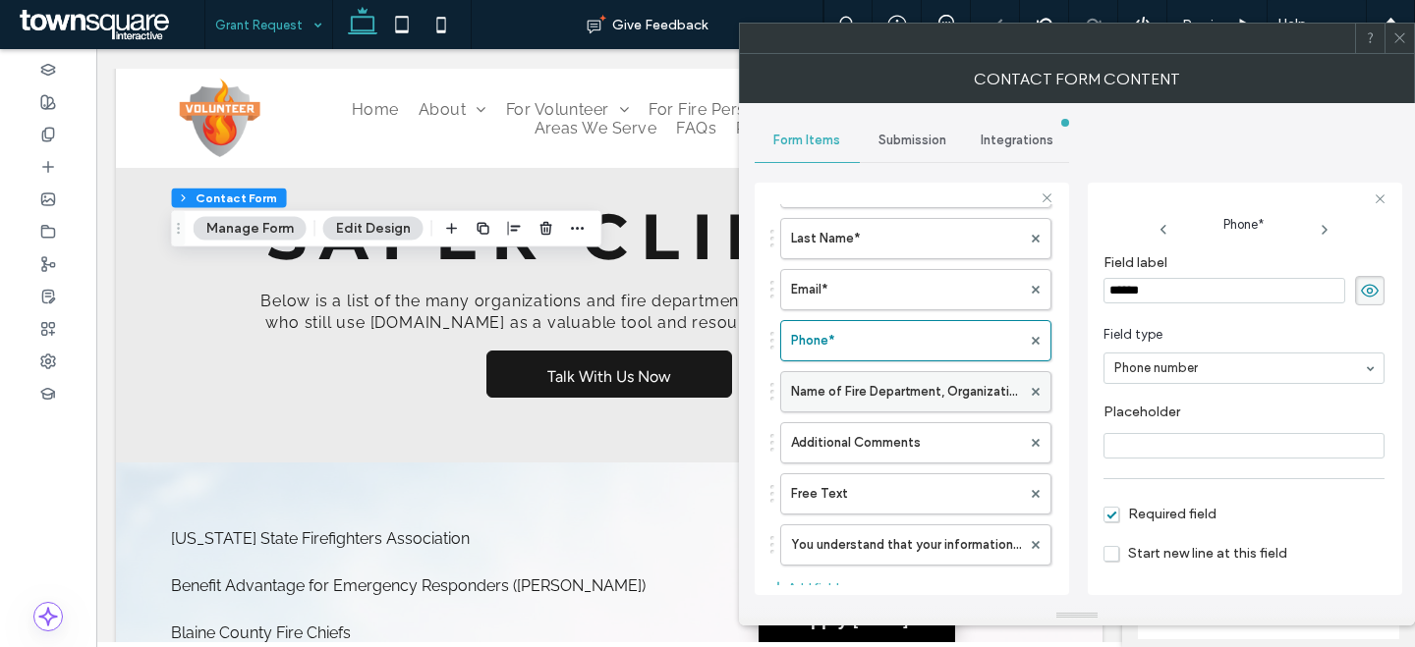
click at [929, 384] on label "Name of Fire Department, Organization or Association*" at bounding box center [906, 391] width 230 height 39
type input "**"
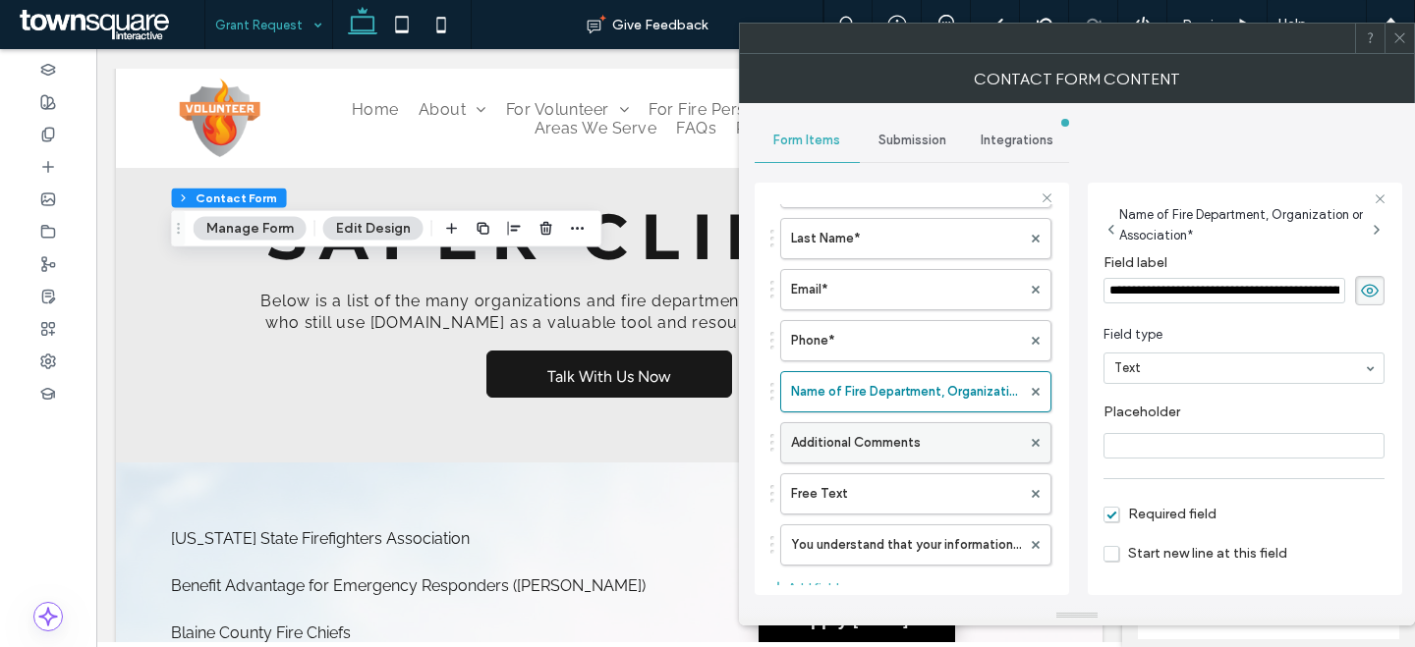
click at [895, 458] on label "Additional Comments" at bounding box center [906, 442] width 230 height 39
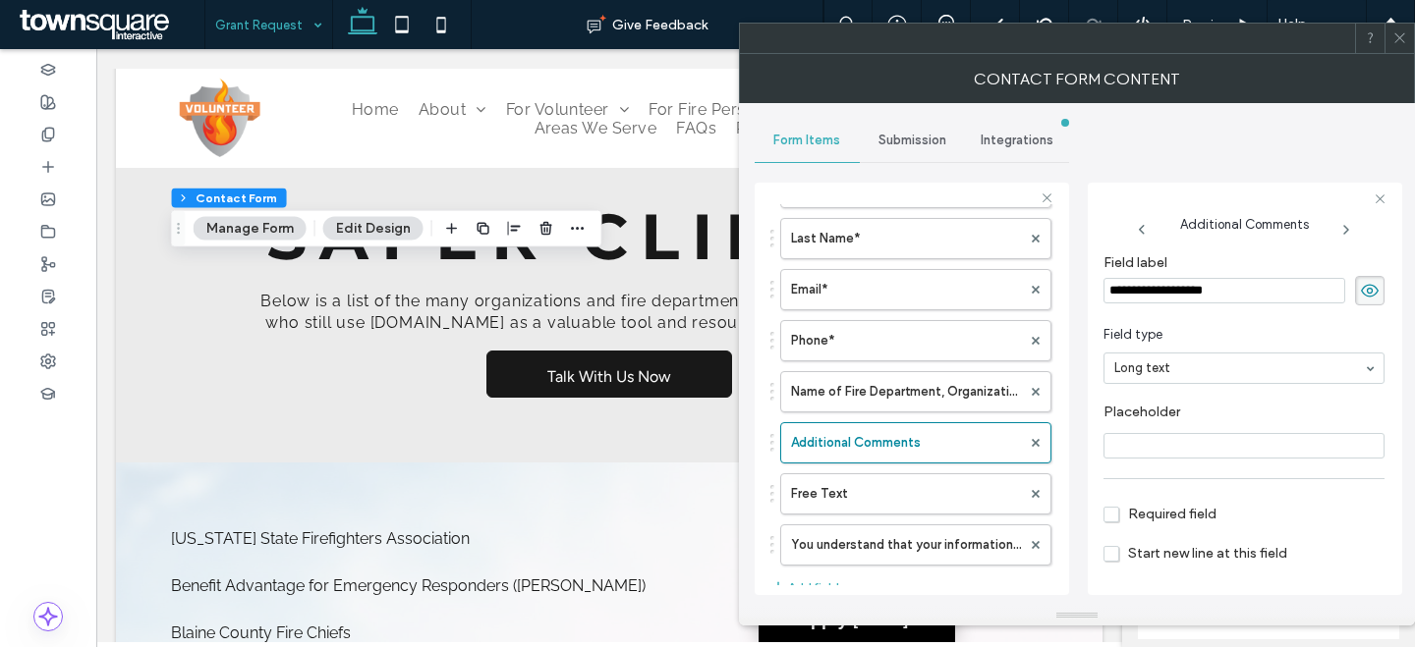
click at [1184, 299] on input "**********" at bounding box center [1224, 291] width 242 height 26
paste input
type input "********"
click at [1116, 516] on span "Required field" at bounding box center [1159, 514] width 113 height 17
click at [1152, 451] on input "Placeholder" at bounding box center [1243, 446] width 281 height 26
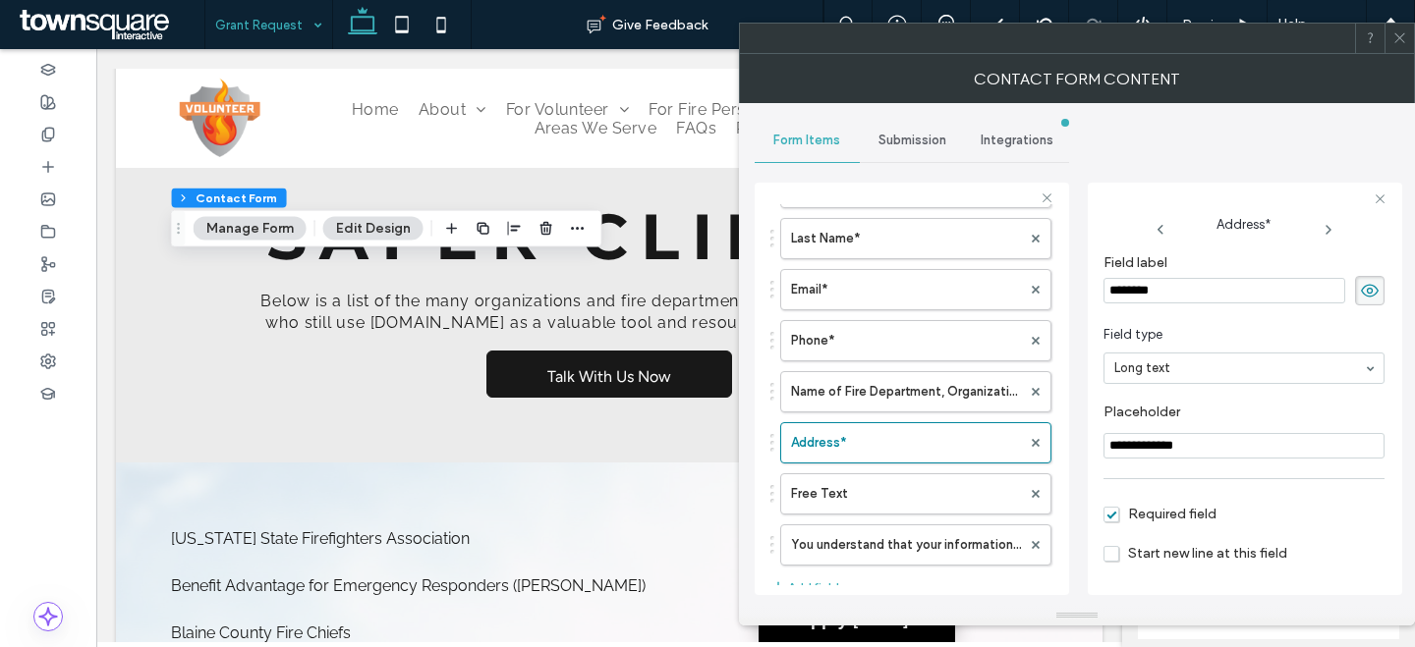
click at [1156, 446] on input "**********" at bounding box center [1243, 446] width 281 height 26
click at [1335, 443] on input "**********" at bounding box center [1243, 446] width 281 height 26
type input "**********"
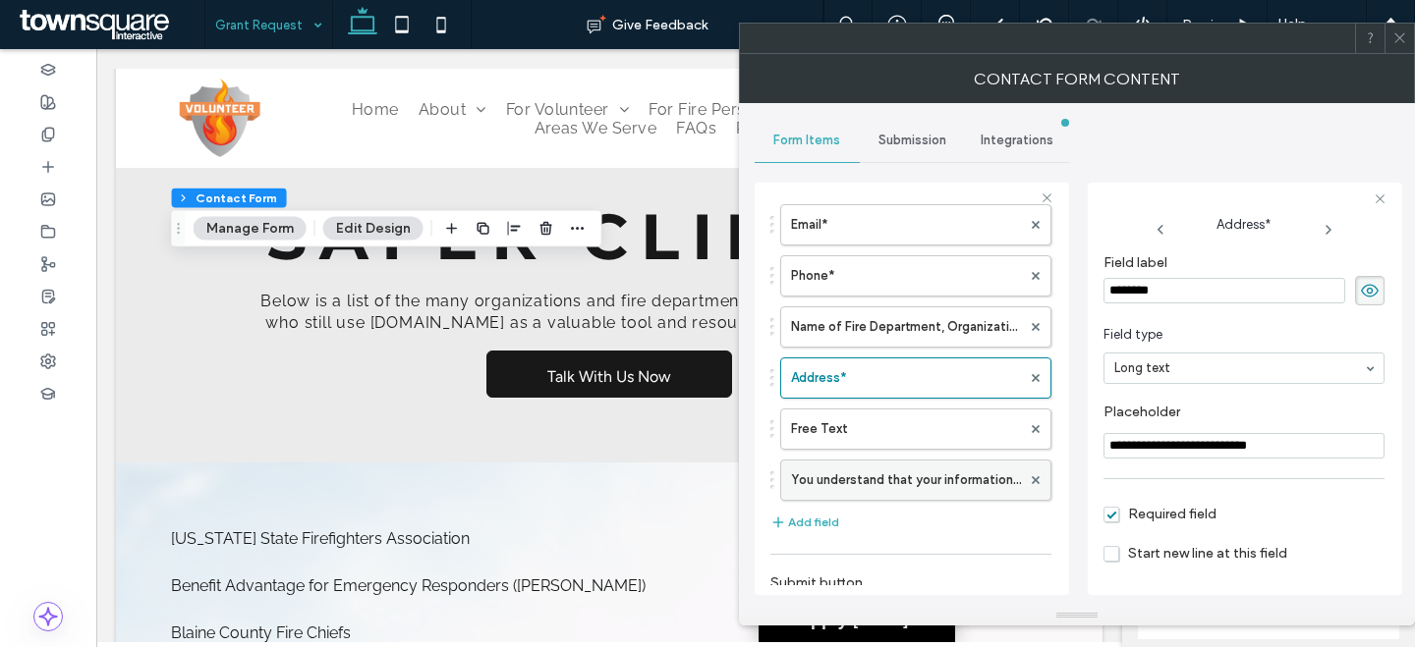
scroll to position [188, 0]
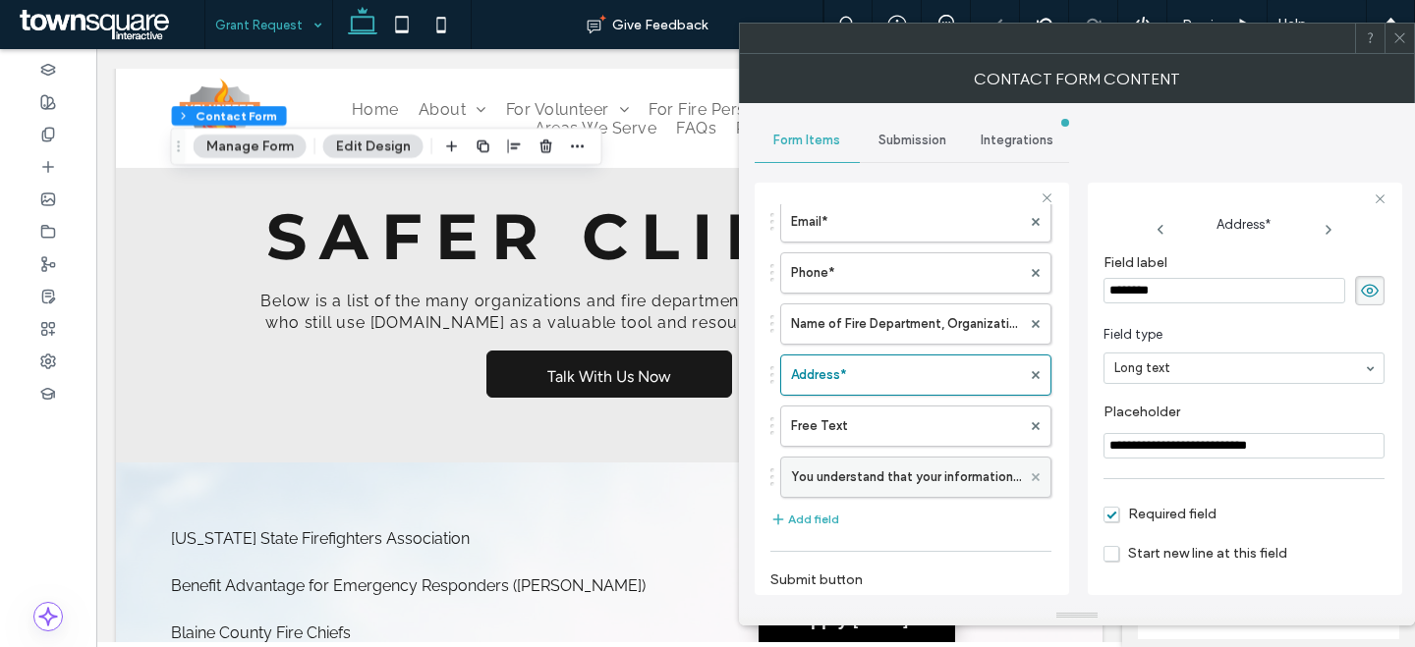
click at [1031, 476] on icon at bounding box center [1035, 477] width 8 height 8
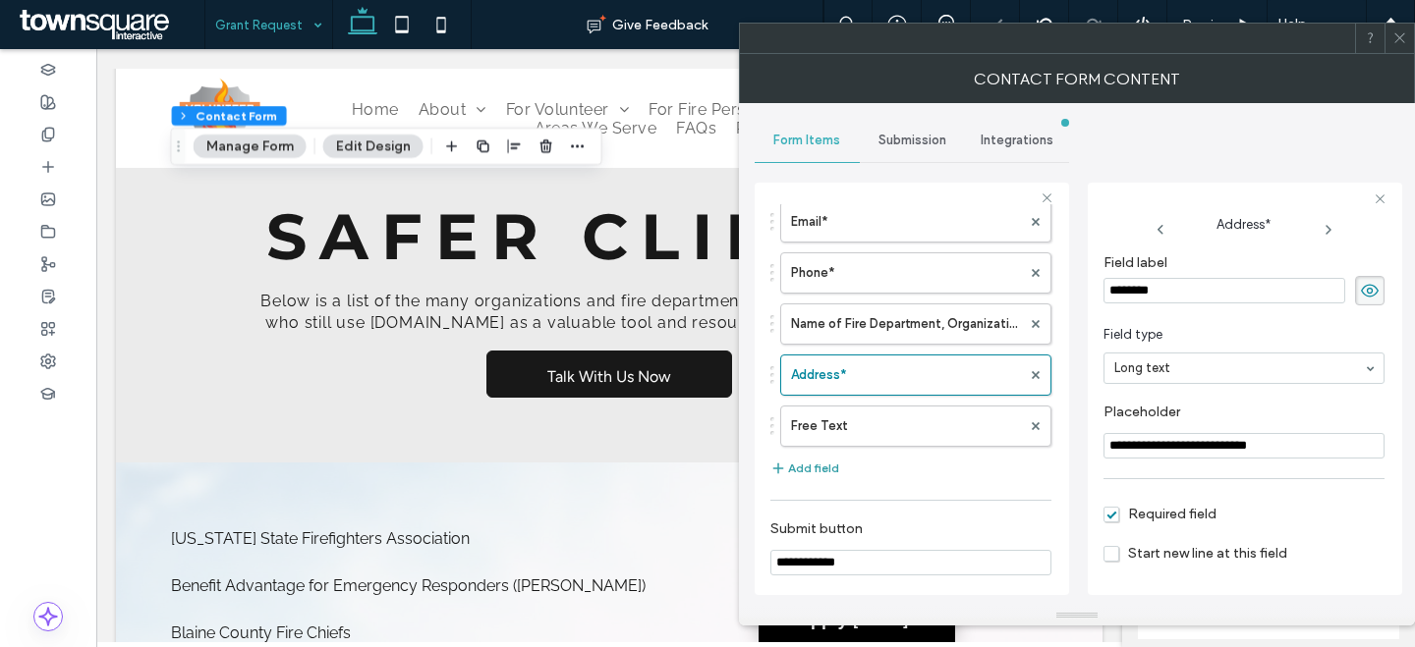
click at [828, 469] on button "Add field" at bounding box center [804, 469] width 69 height 24
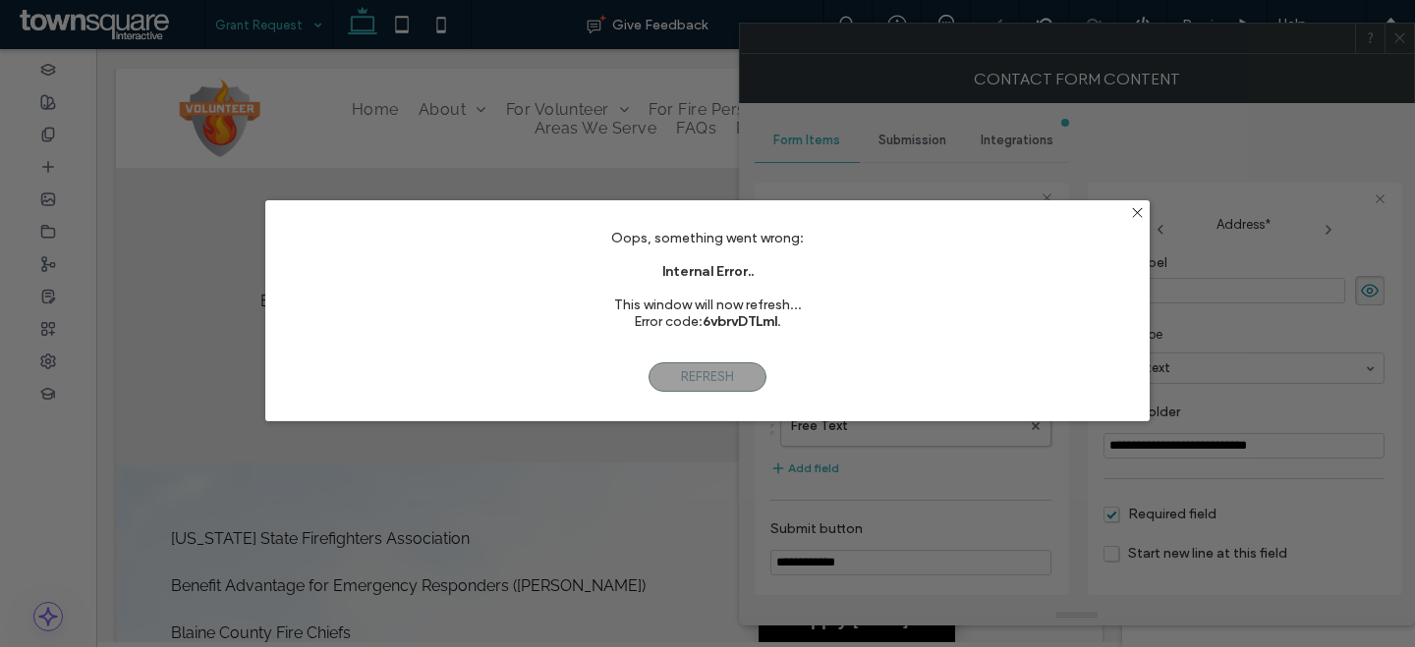
drag, startPoint x: 1137, startPoint y: 213, endPoint x: 1124, endPoint y: 218, distance: 13.7
click at [1138, 213] on use at bounding box center [1137, 212] width 10 height 10
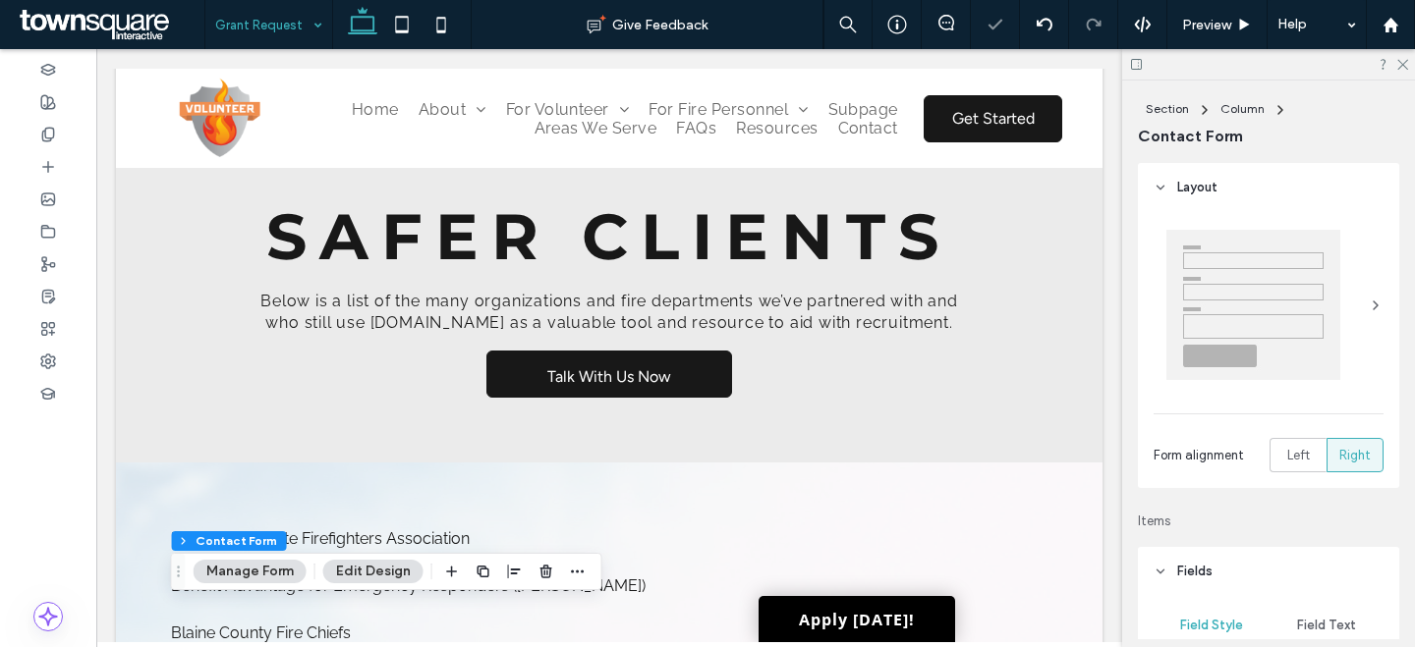
type input "*"
type input "***"
type input "*"
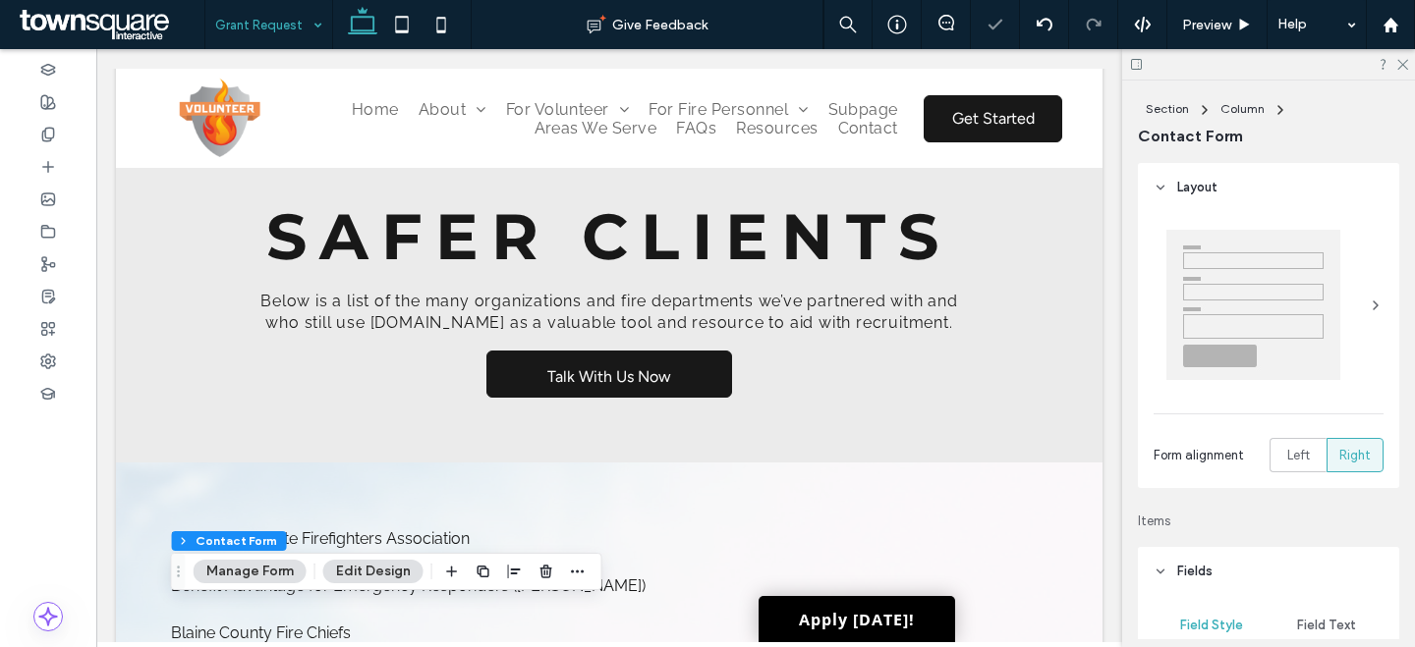
type input "***"
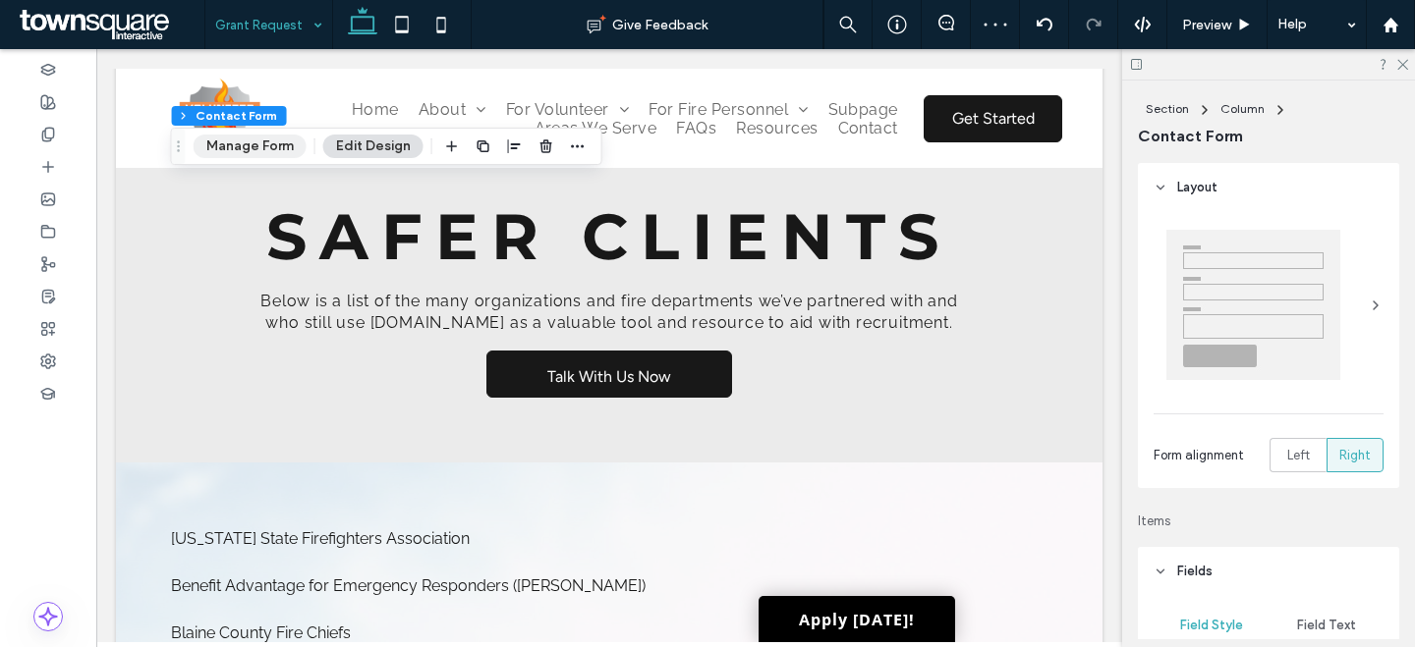
click at [251, 143] on button "Manage Form" at bounding box center [250, 147] width 113 height 24
click at [256, 139] on button "Manage Form" at bounding box center [250, 147] width 113 height 24
click at [253, 146] on button "Manage Form" at bounding box center [250, 147] width 113 height 24
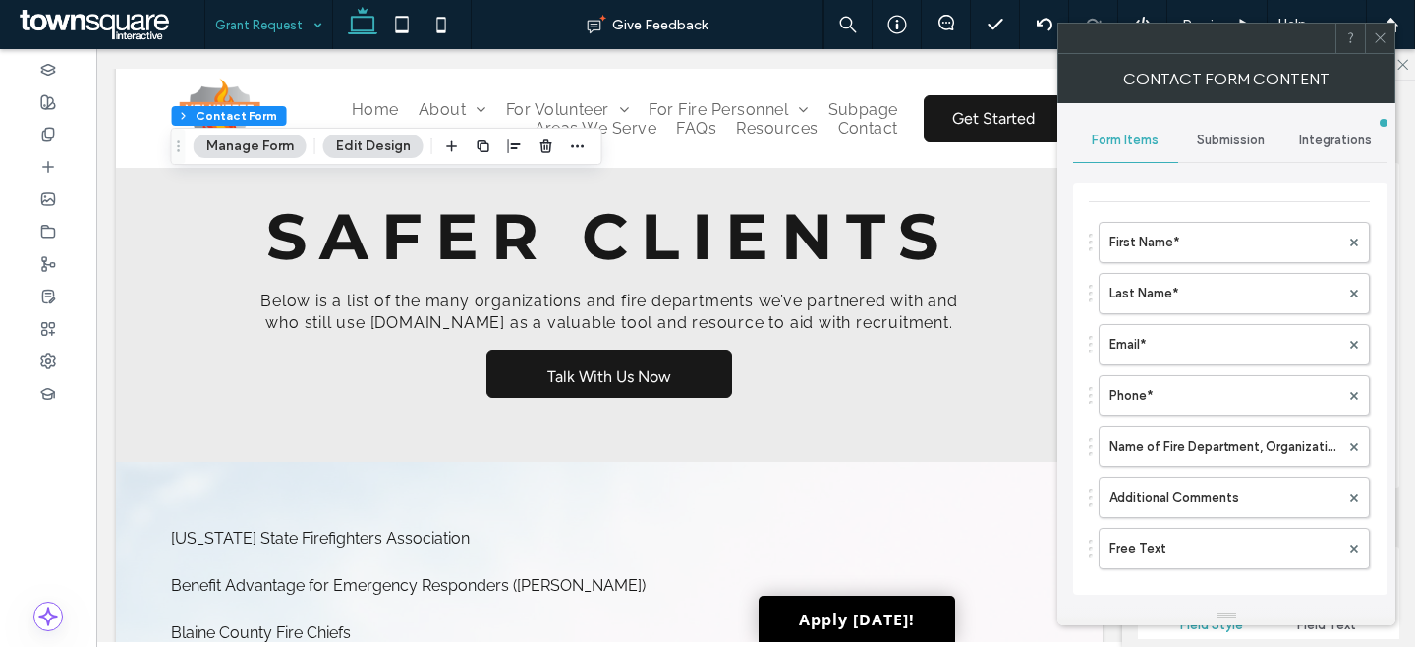
scroll to position [131, 0]
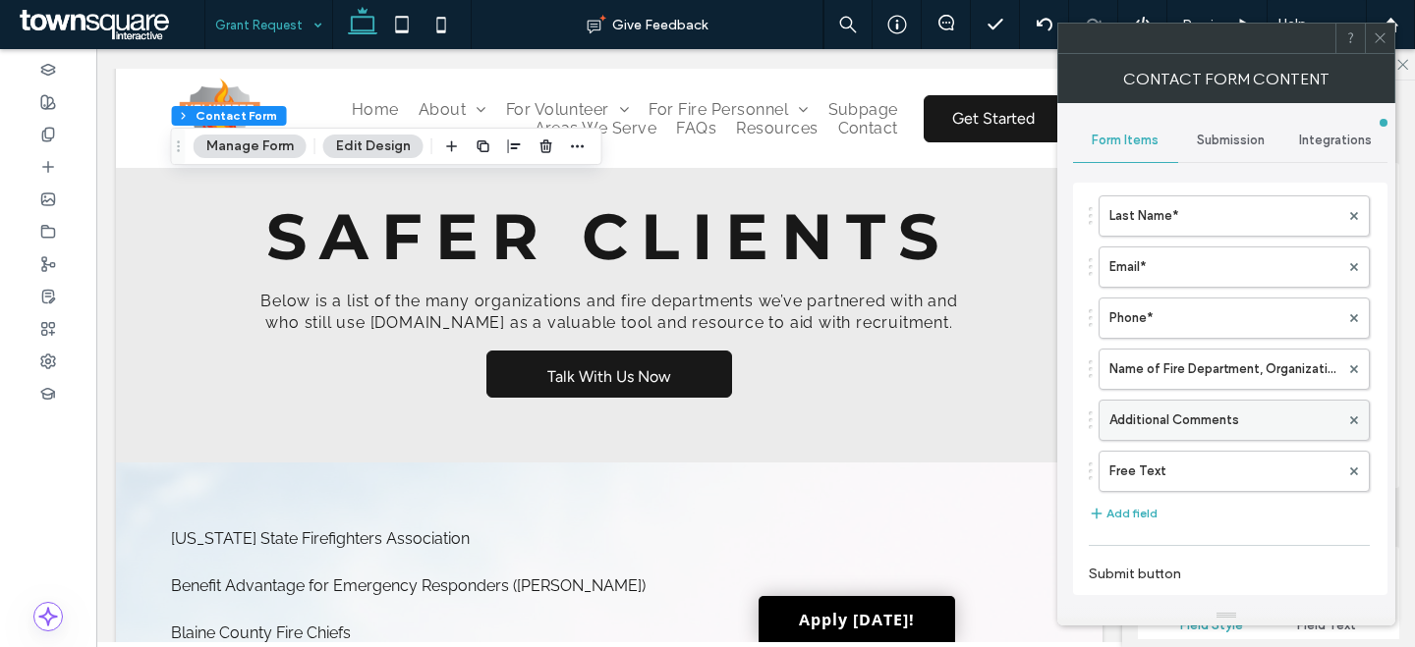
click at [1212, 425] on label "Additional Comments" at bounding box center [1224, 420] width 230 height 39
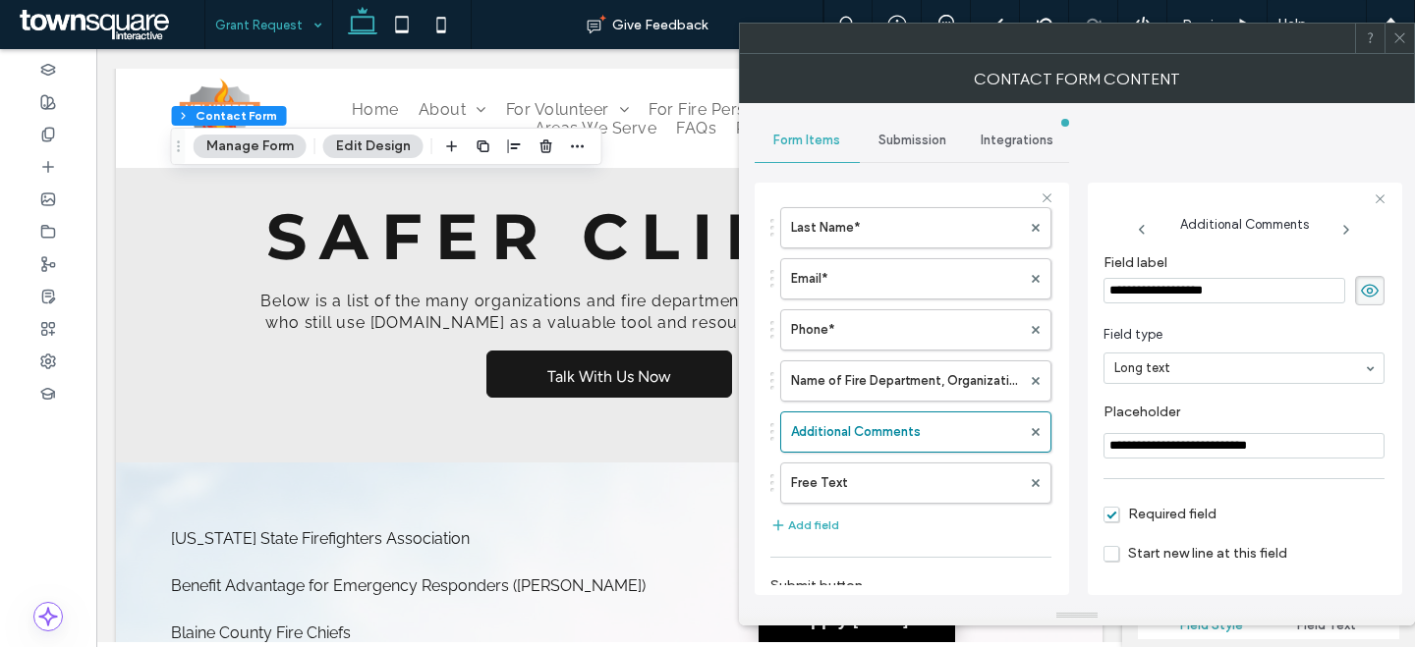
drag, startPoint x: 1236, startPoint y: 287, endPoint x: 1119, endPoint y: 263, distance: 119.3
click at [1121, 263] on div "**********" at bounding box center [1243, 280] width 281 height 71
type input "*******"
drag, startPoint x: 814, startPoint y: 528, endPoint x: 840, endPoint y: 531, distance: 25.8
click at [814, 528] on button "Add field" at bounding box center [804, 526] width 69 height 24
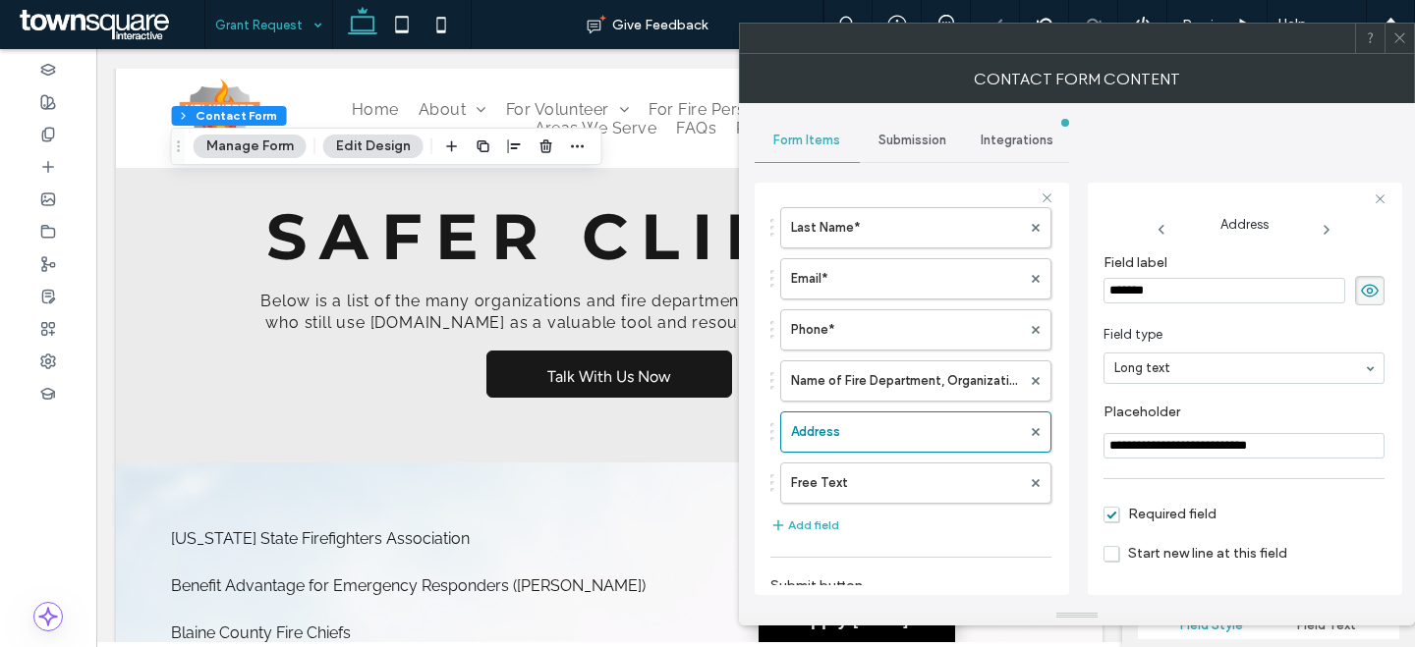
type input "*"
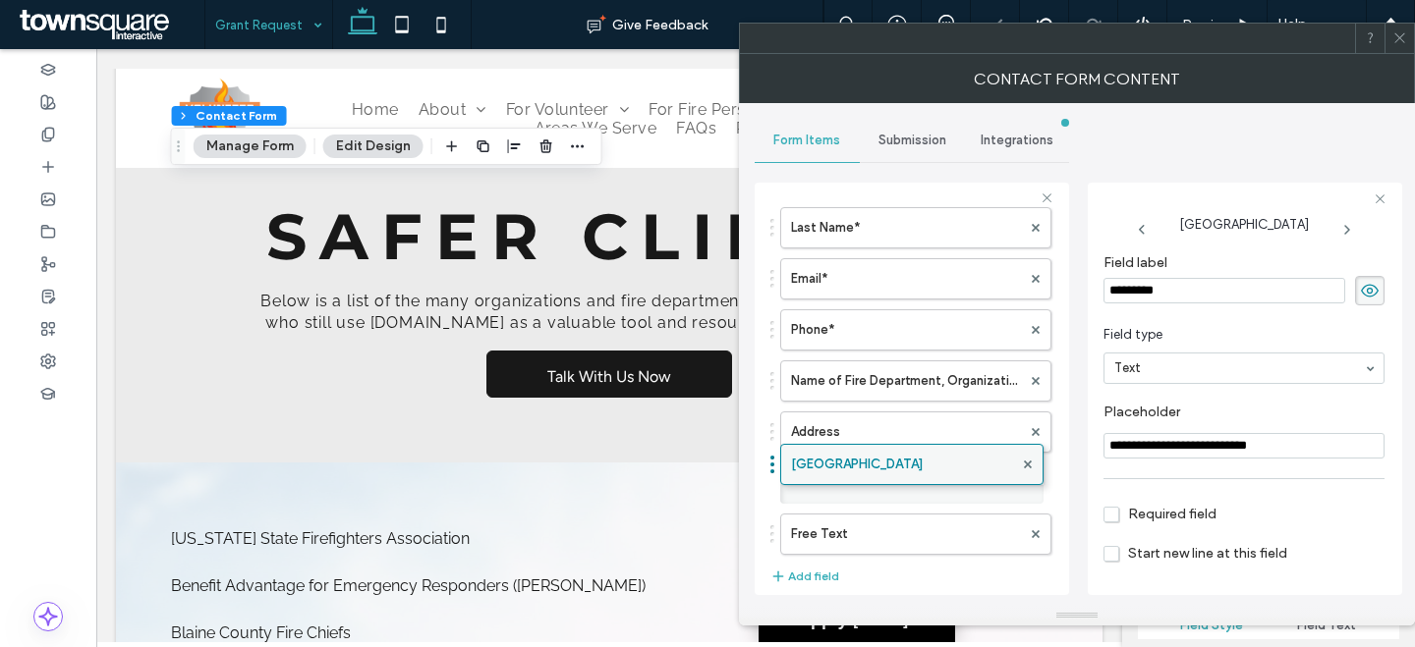
drag, startPoint x: 872, startPoint y: 525, endPoint x: 870, endPoint y: 456, distance: 68.8
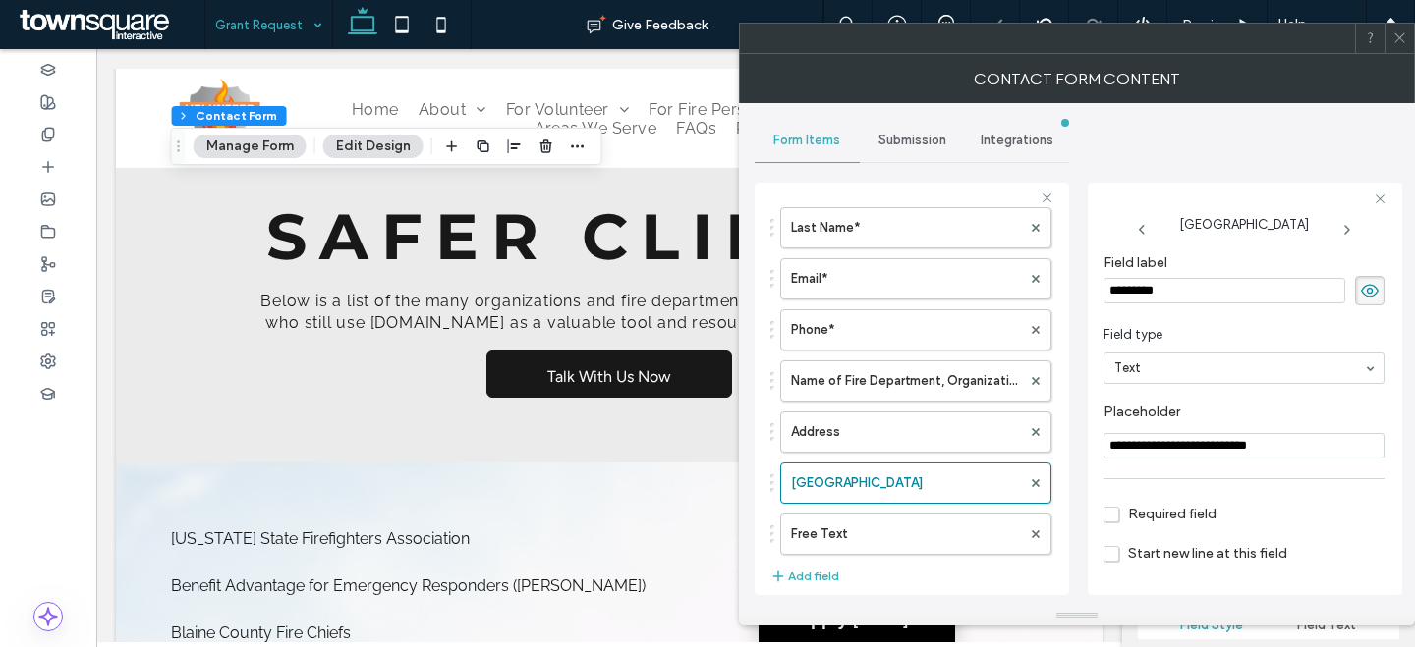
click at [1181, 294] on input "*********" at bounding box center [1224, 291] width 242 height 26
drag, startPoint x: 1181, startPoint y: 294, endPoint x: 1039, endPoint y: 265, distance: 144.3
click at [1039, 265] on div "**********" at bounding box center [911, 386] width 314 height 438
type input "*******"
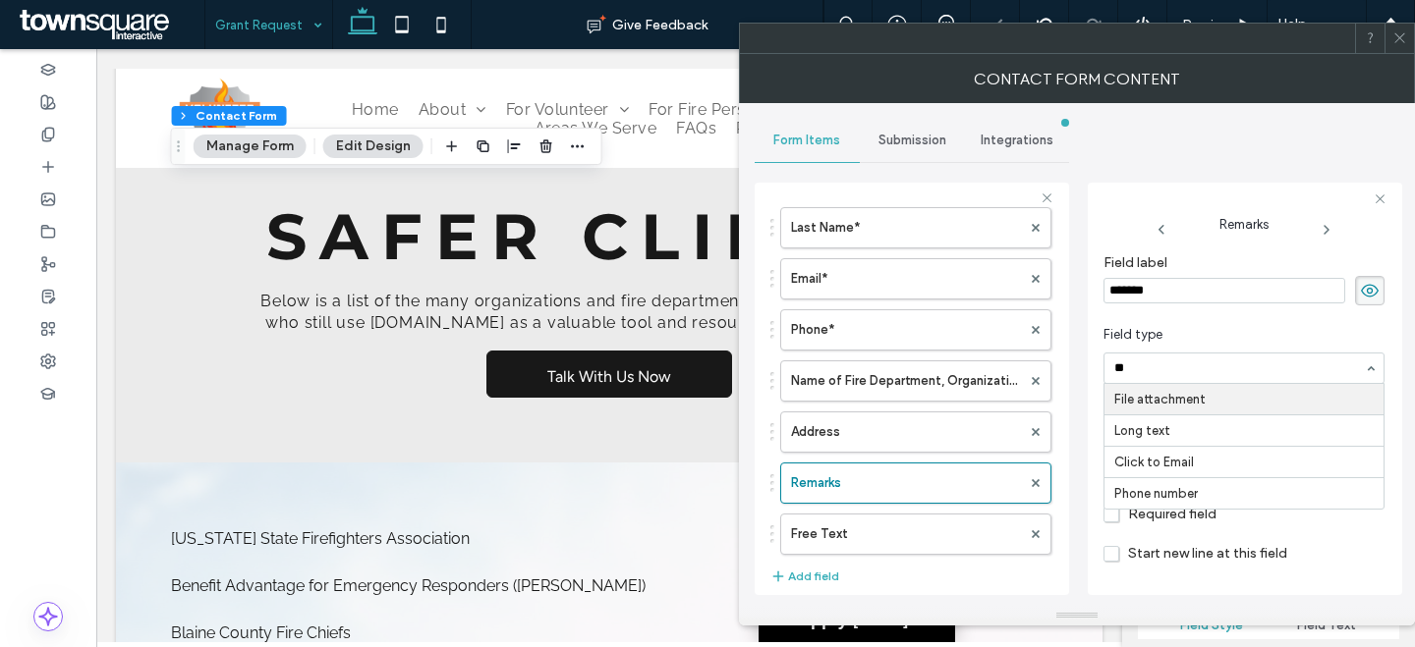
type input "***"
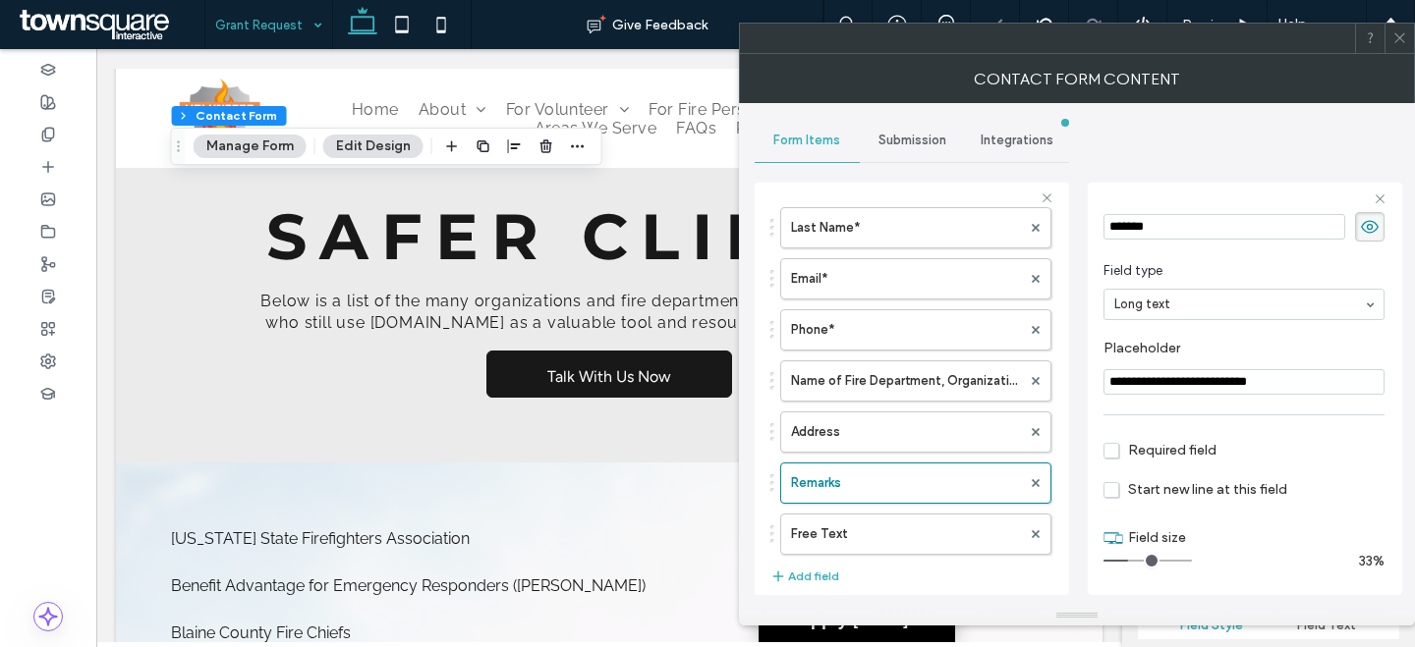
scroll to position [66, 0]
drag, startPoint x: 1249, startPoint y: 562, endPoint x: 1300, endPoint y: 557, distance: 51.3
type input "**"
click at [1192, 562] on input "range" at bounding box center [1147, 561] width 88 height 2
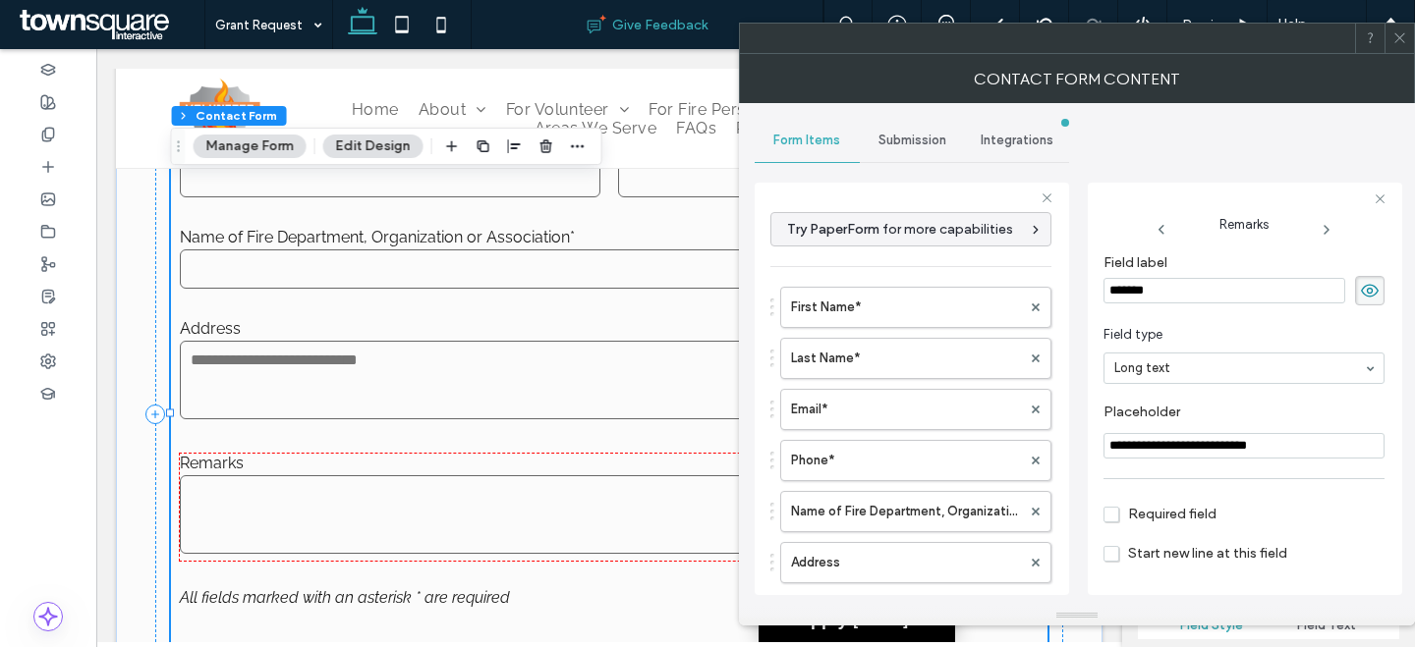
scroll to position [66, 0]
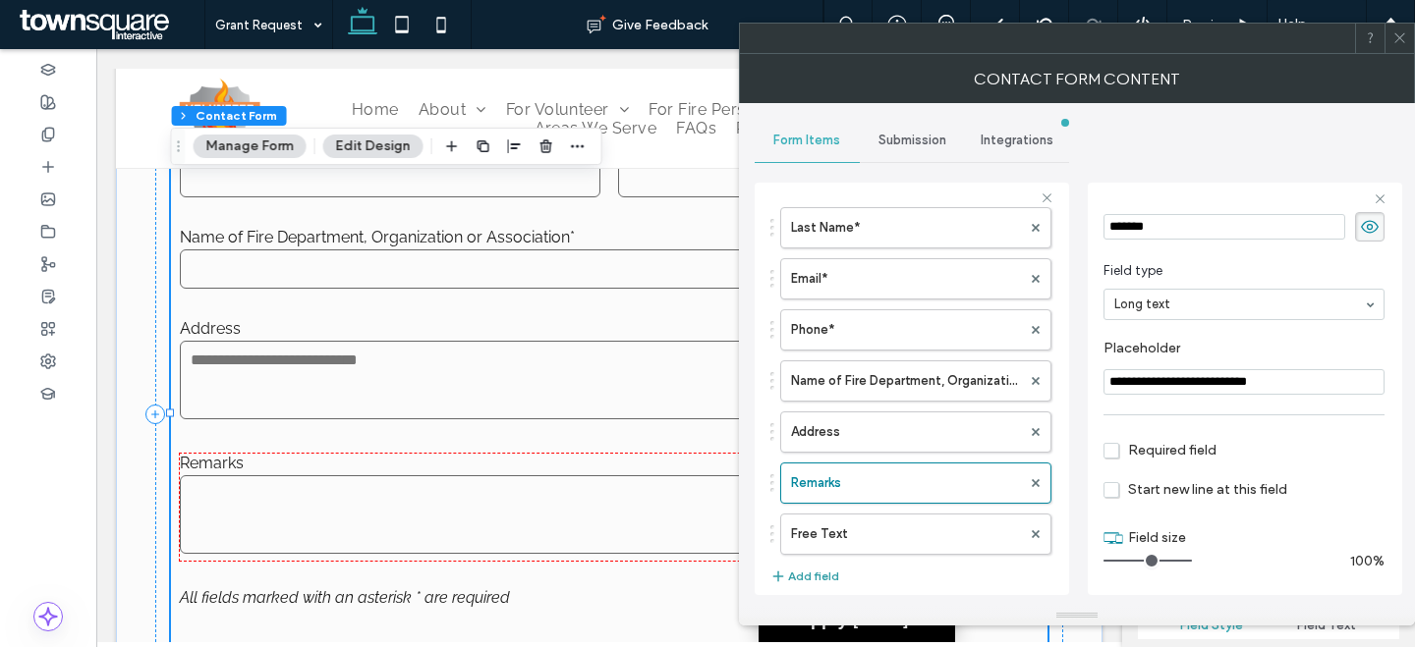
click at [797, 572] on button "Add field" at bounding box center [804, 577] width 69 height 24
type input "*"
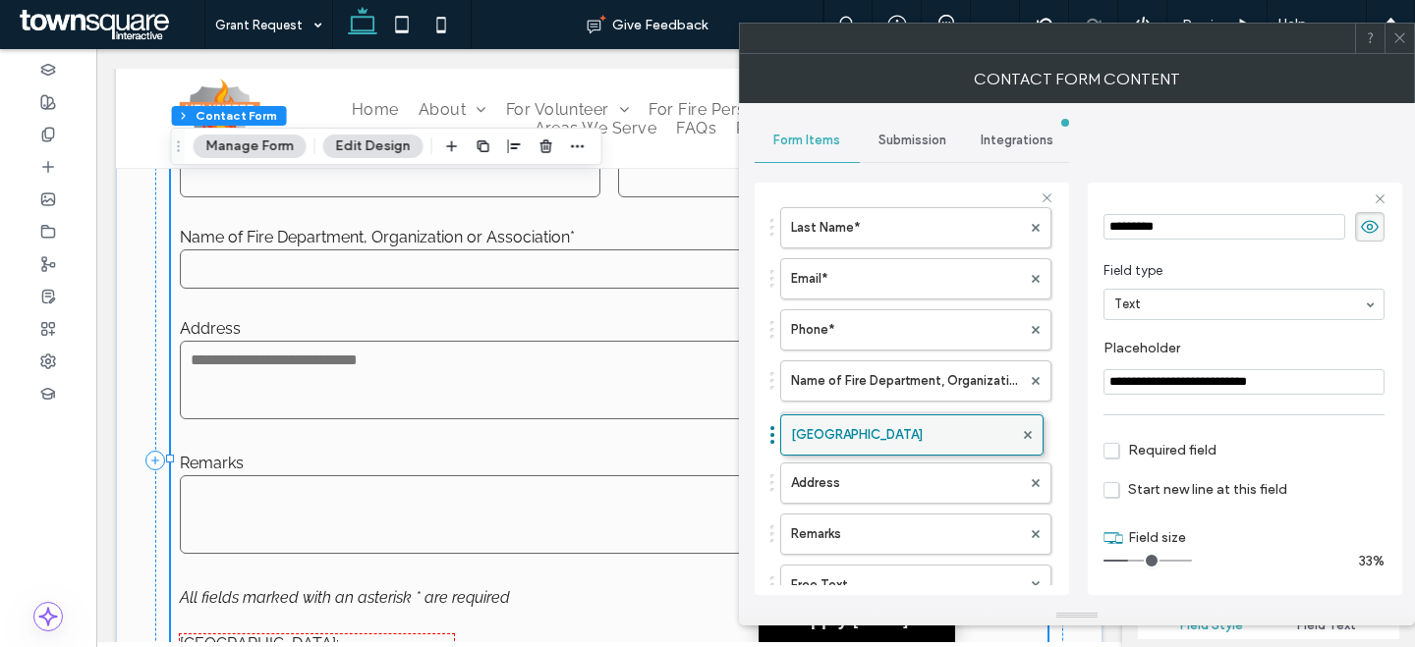
drag, startPoint x: 869, startPoint y: 575, endPoint x: 863, endPoint y: 415, distance: 160.3
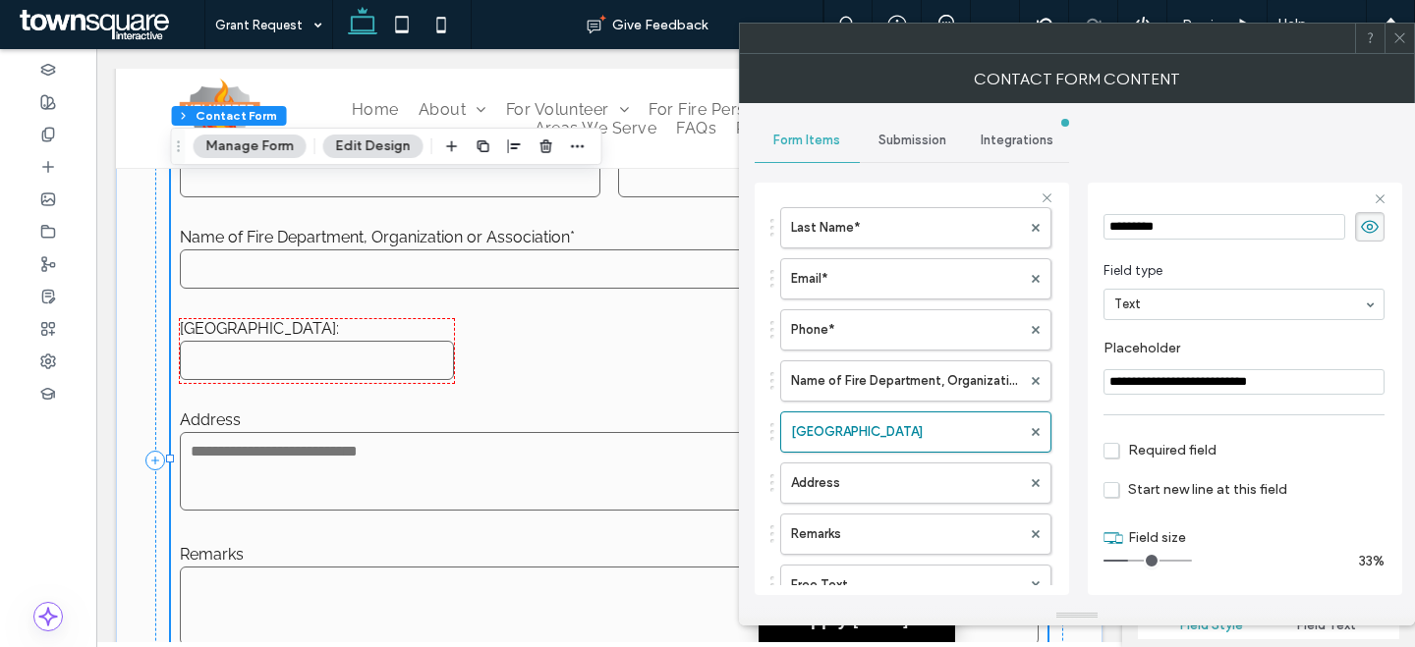
click at [1104, 448] on span "Required field" at bounding box center [1159, 450] width 113 height 17
drag, startPoint x: 1117, startPoint y: 212, endPoint x: 1057, endPoint y: 212, distance: 59.9
click at [1095, 211] on div "**********" at bounding box center [1244, 389] width 314 height 413
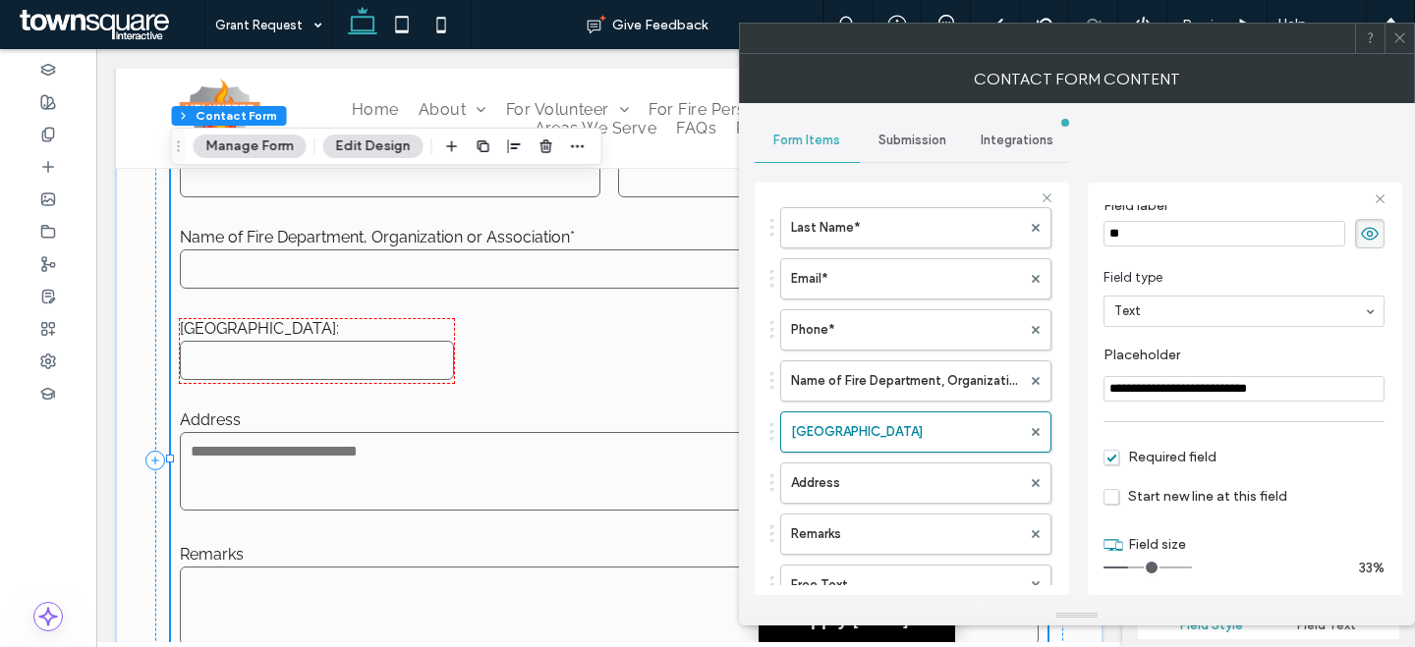
type input "*"
type input "**********"
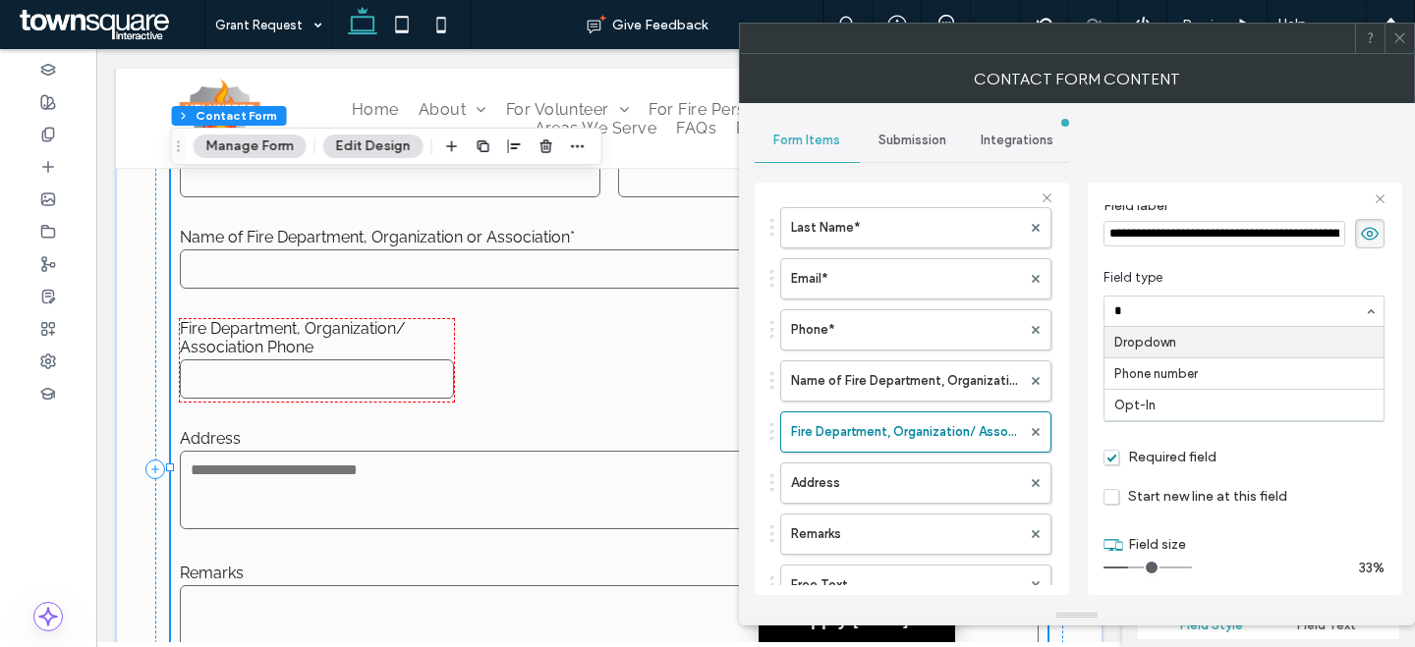
type input "**"
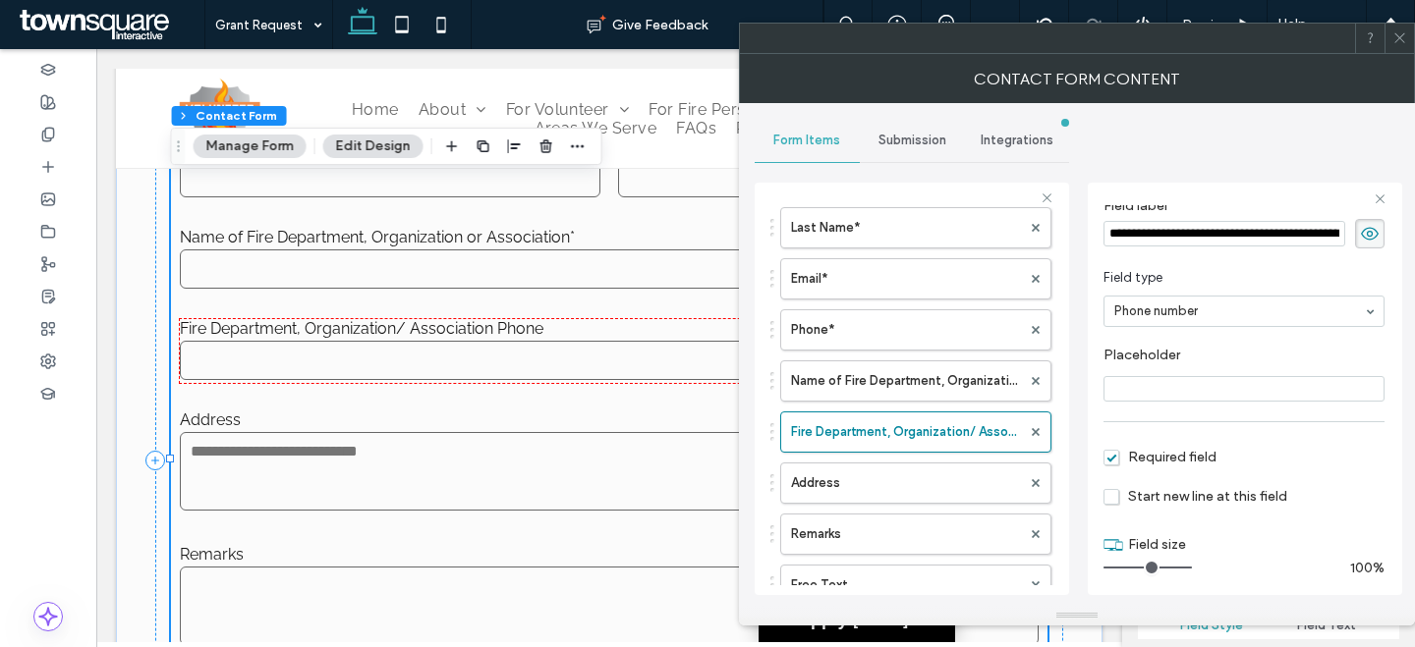
drag, startPoint x: 1220, startPoint y: 571, endPoint x: 1282, endPoint y: 561, distance: 62.7
type input "**"
click at [1192, 569] on input "range" at bounding box center [1147, 568] width 88 height 2
click at [1405, 40] on icon at bounding box center [1399, 37] width 15 height 15
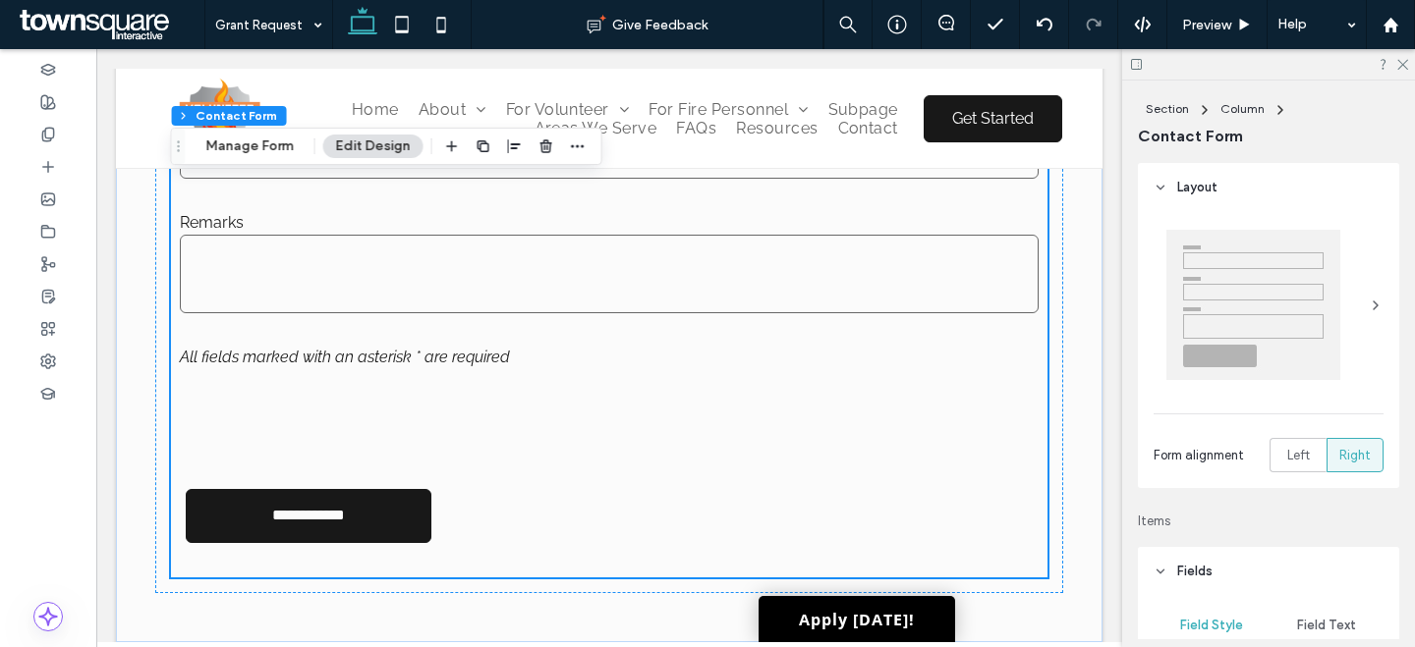
scroll to position [951, 0]
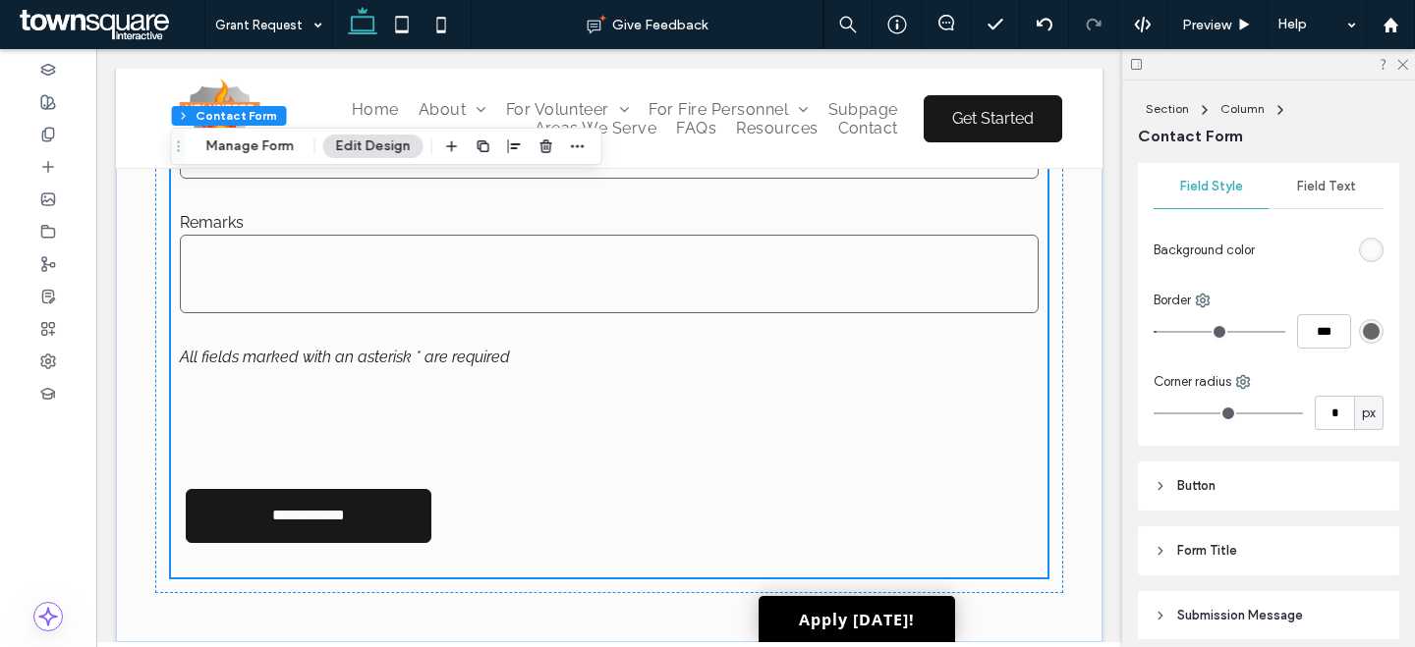
click at [1226, 493] on header "Button" at bounding box center [1268, 486] width 261 height 49
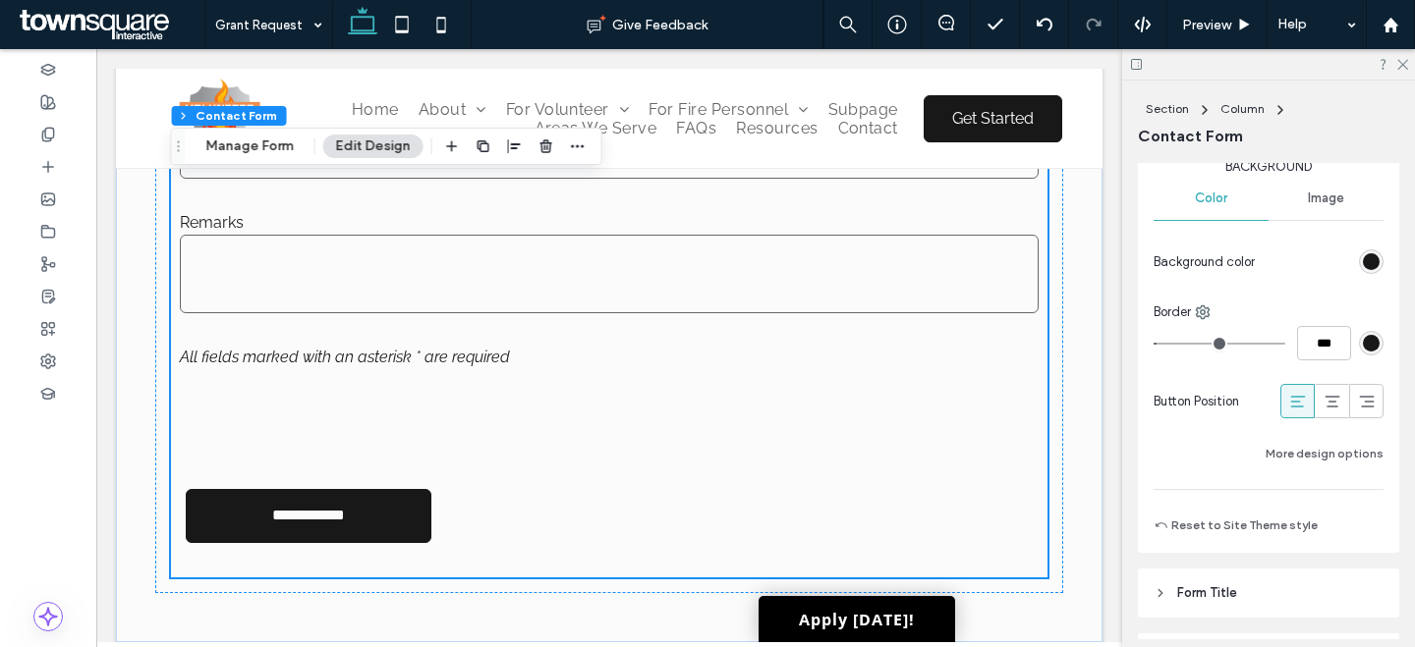
scroll to position [1359, 0]
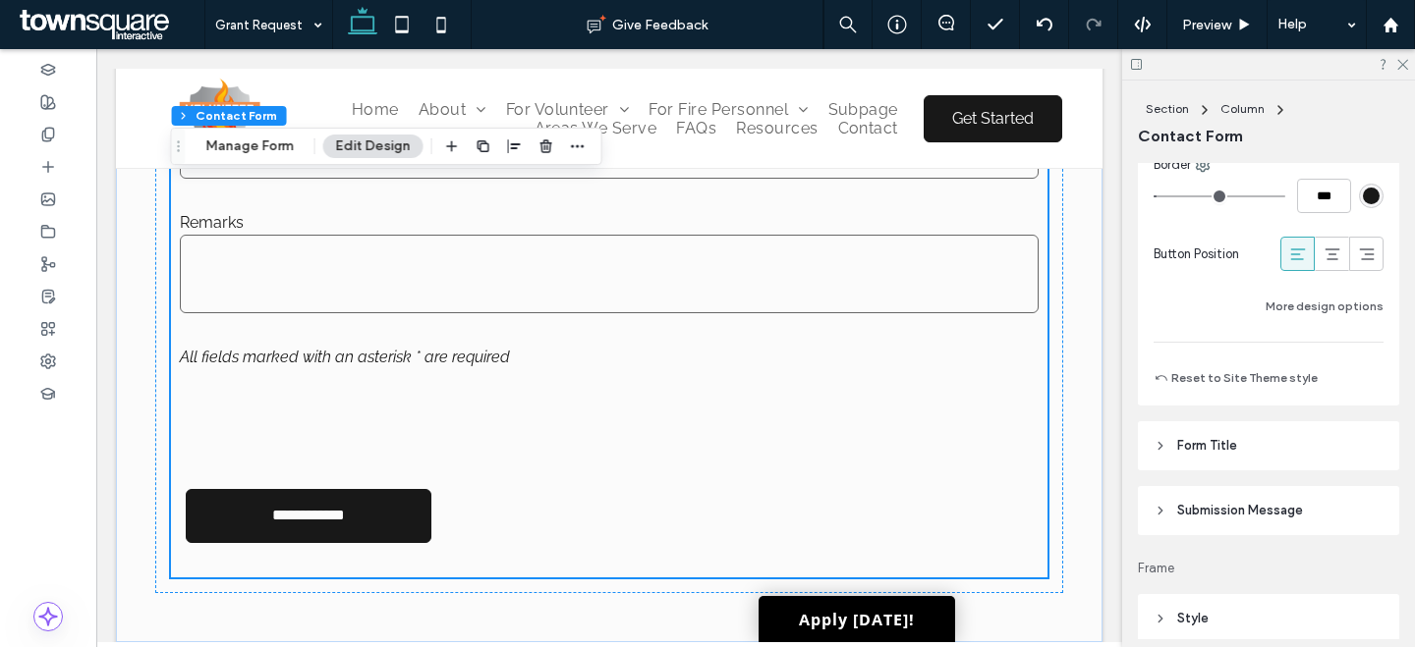
click at [1317, 223] on div "Width ***** Height **** Keep proportions Background Color Image Background colo…" at bounding box center [1268, 41] width 230 height 554
drag, startPoint x: 1318, startPoint y: 250, endPoint x: 1276, endPoint y: 267, distance: 45.8
click at [1322, 250] on icon at bounding box center [1332, 255] width 20 height 20
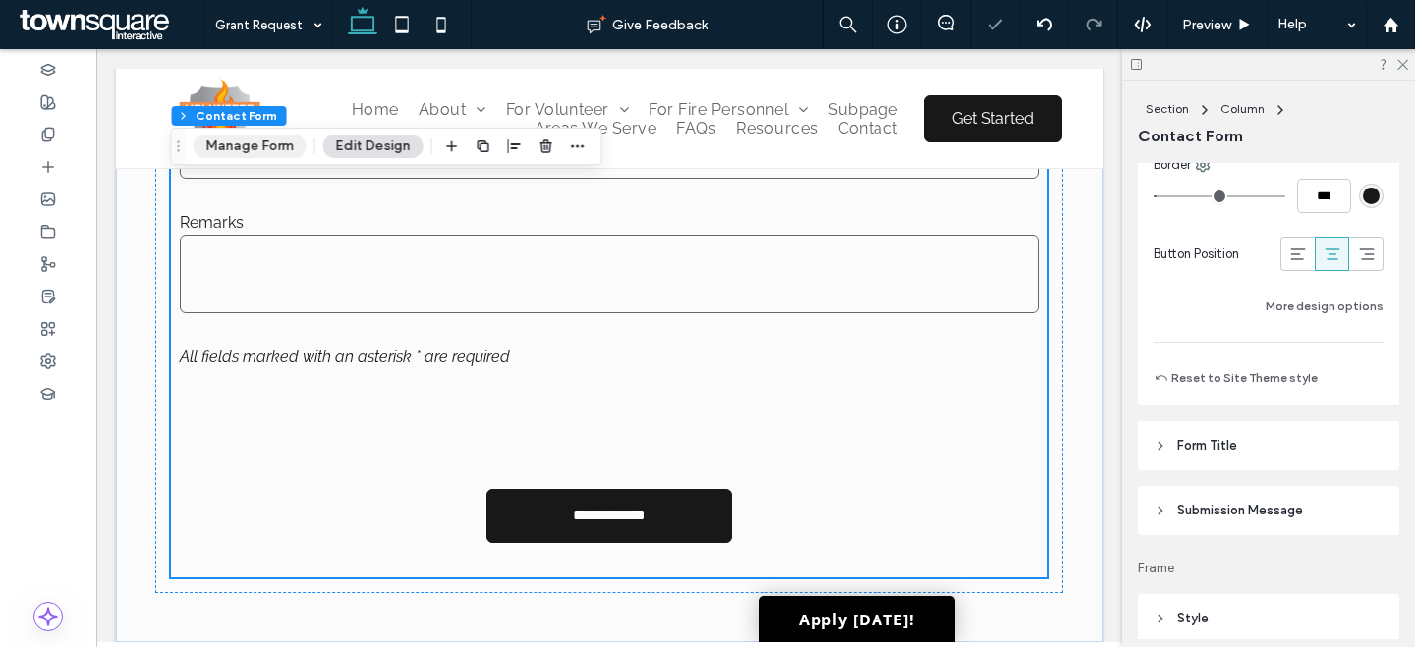
click at [257, 149] on button "Manage Form" at bounding box center [250, 147] width 113 height 24
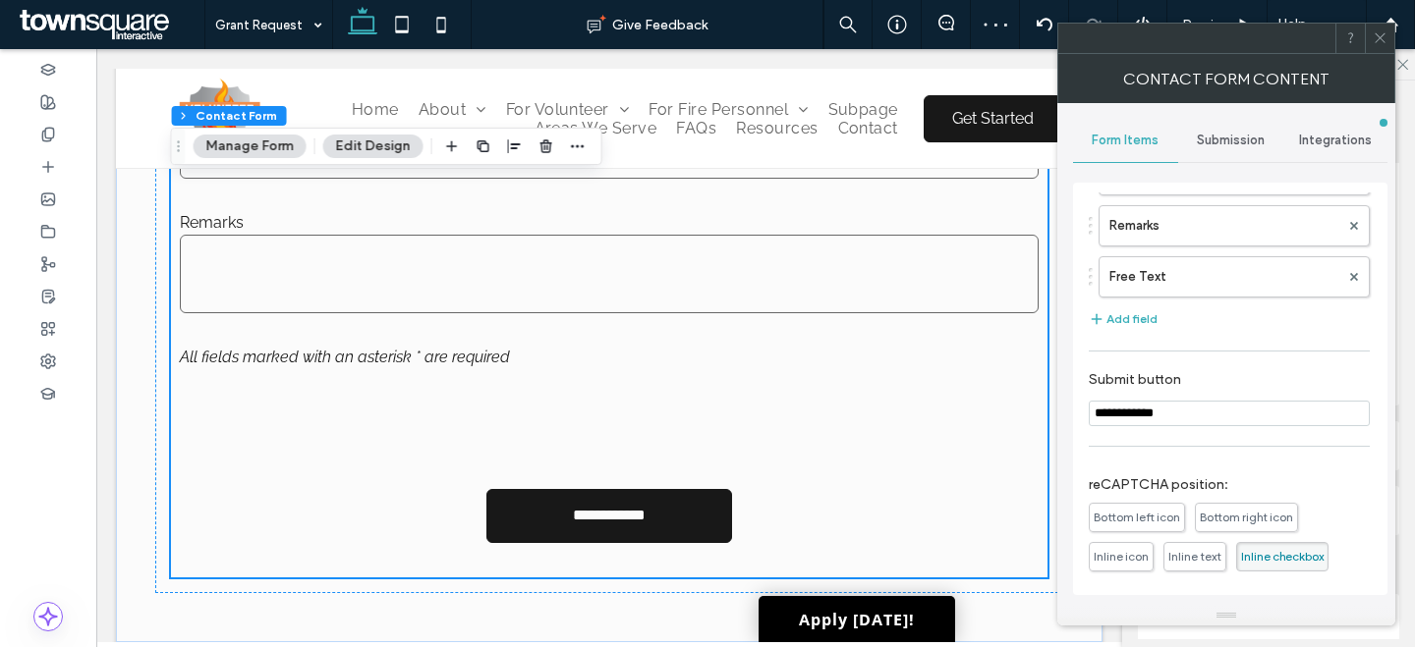
scroll to position [519, 0]
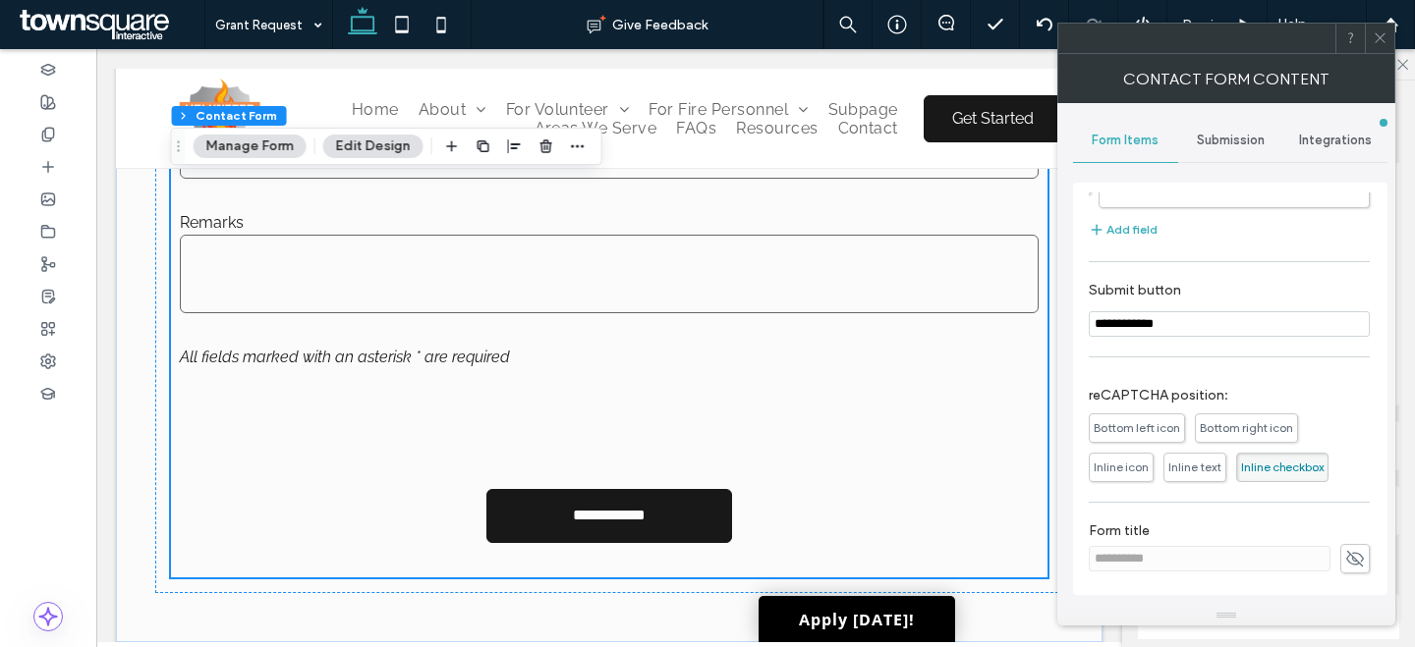
click at [1382, 45] on span at bounding box center [1379, 38] width 15 height 29
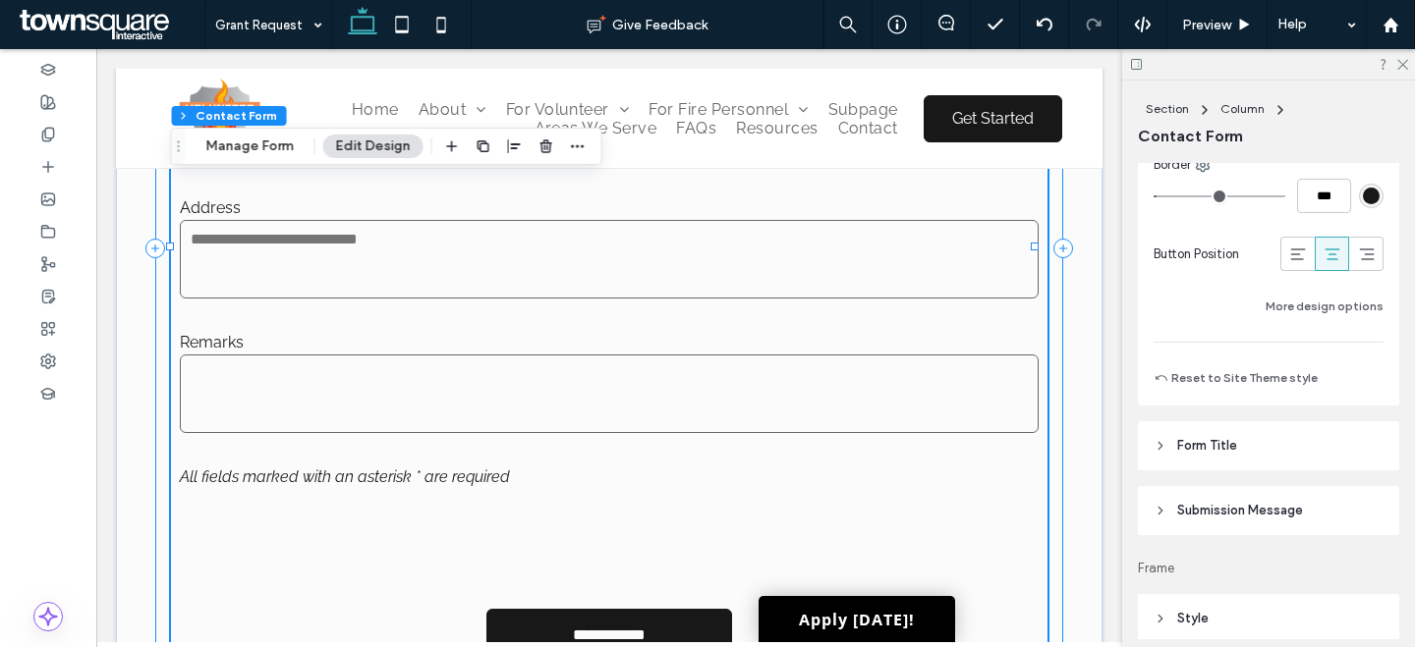
scroll to position [781, 0]
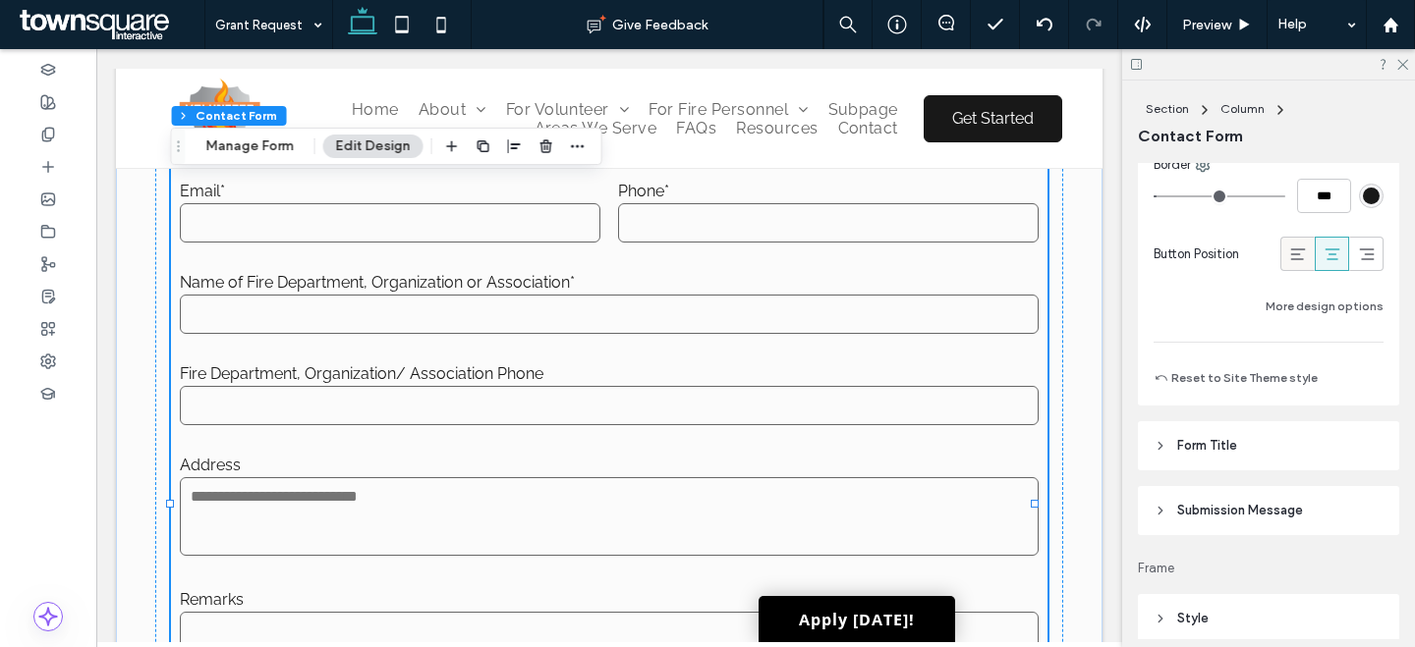
click at [1288, 248] on icon at bounding box center [1298, 255] width 20 height 20
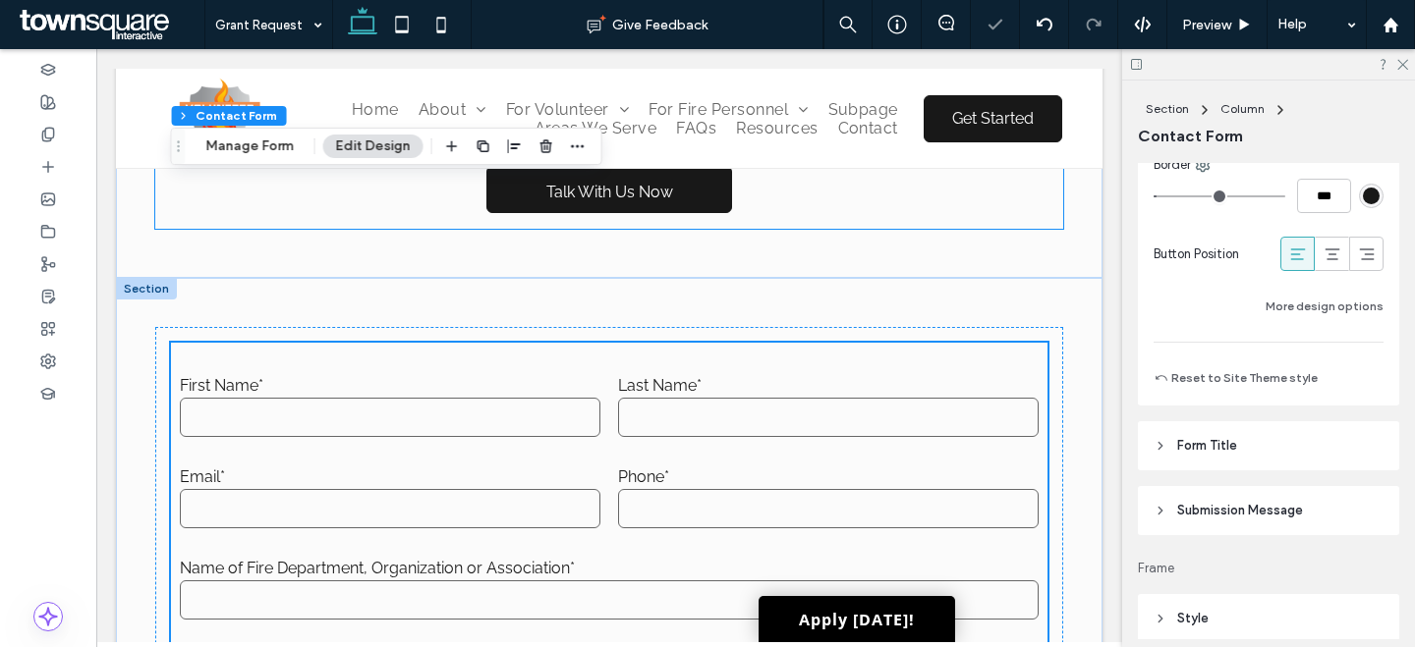
scroll to position [385, 0]
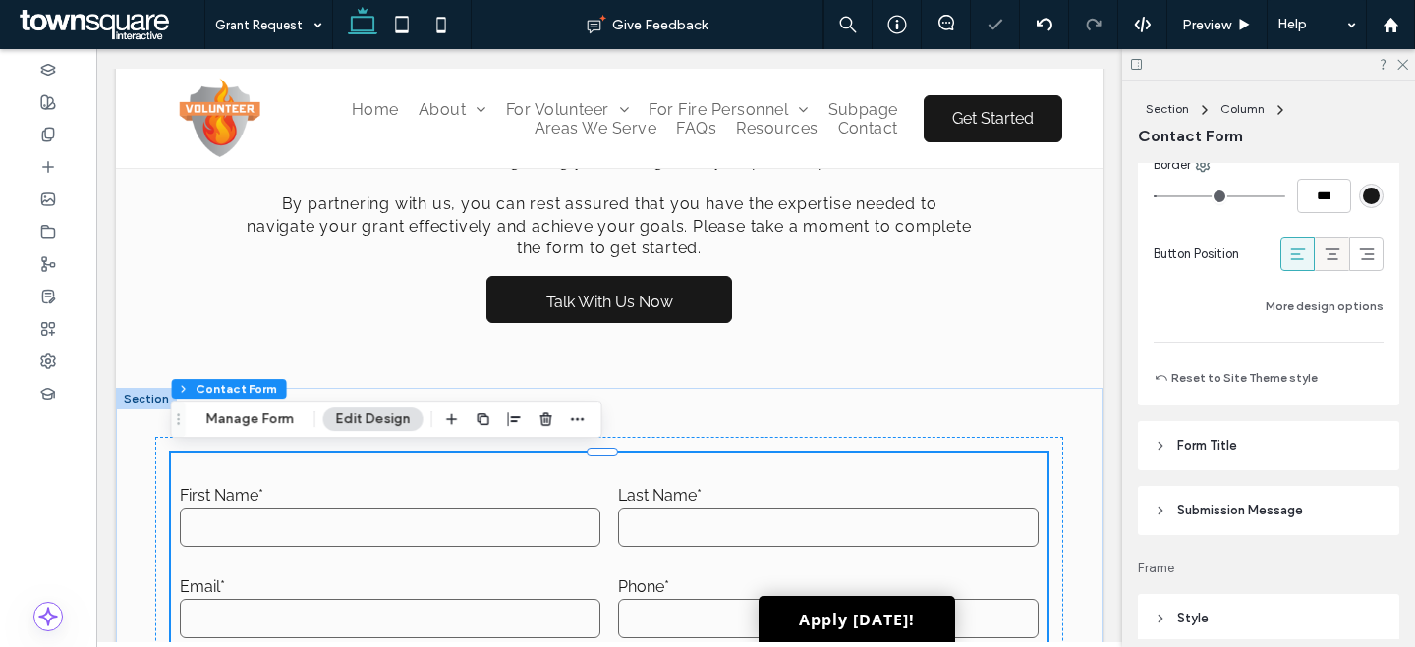
click at [1322, 259] on icon at bounding box center [1332, 255] width 20 height 20
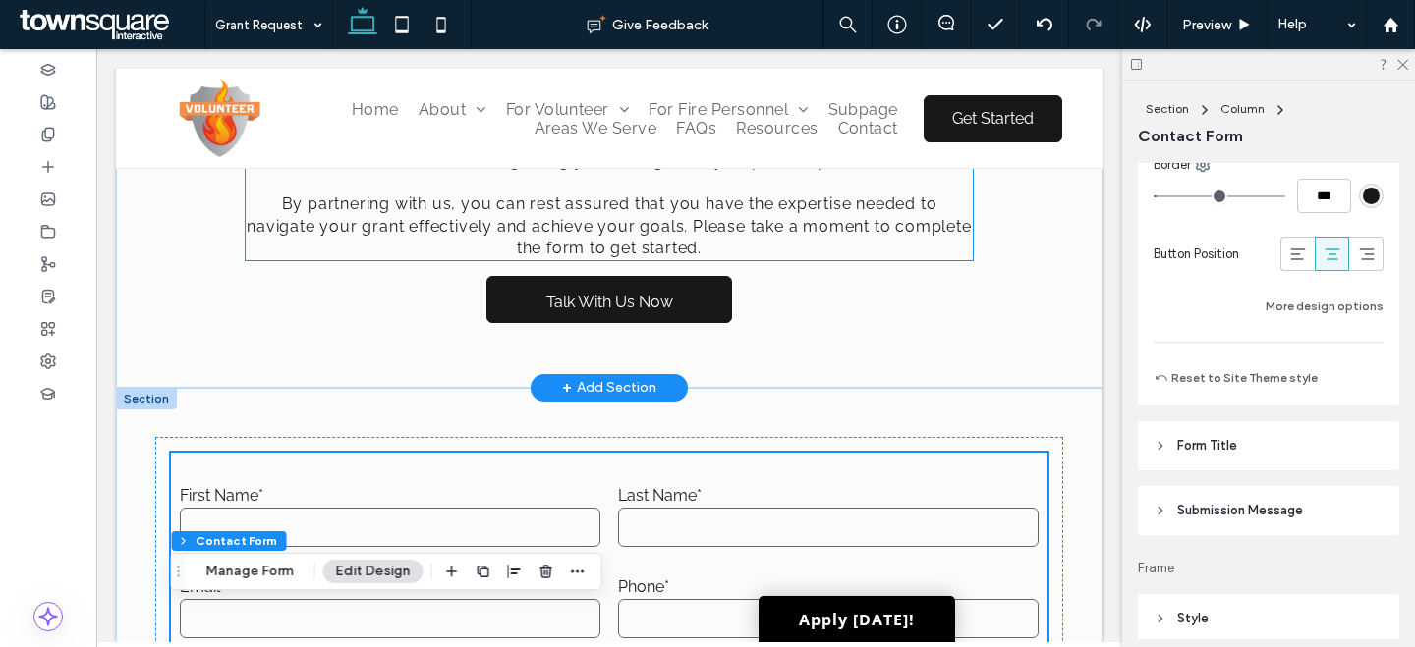
scroll to position [0, 0]
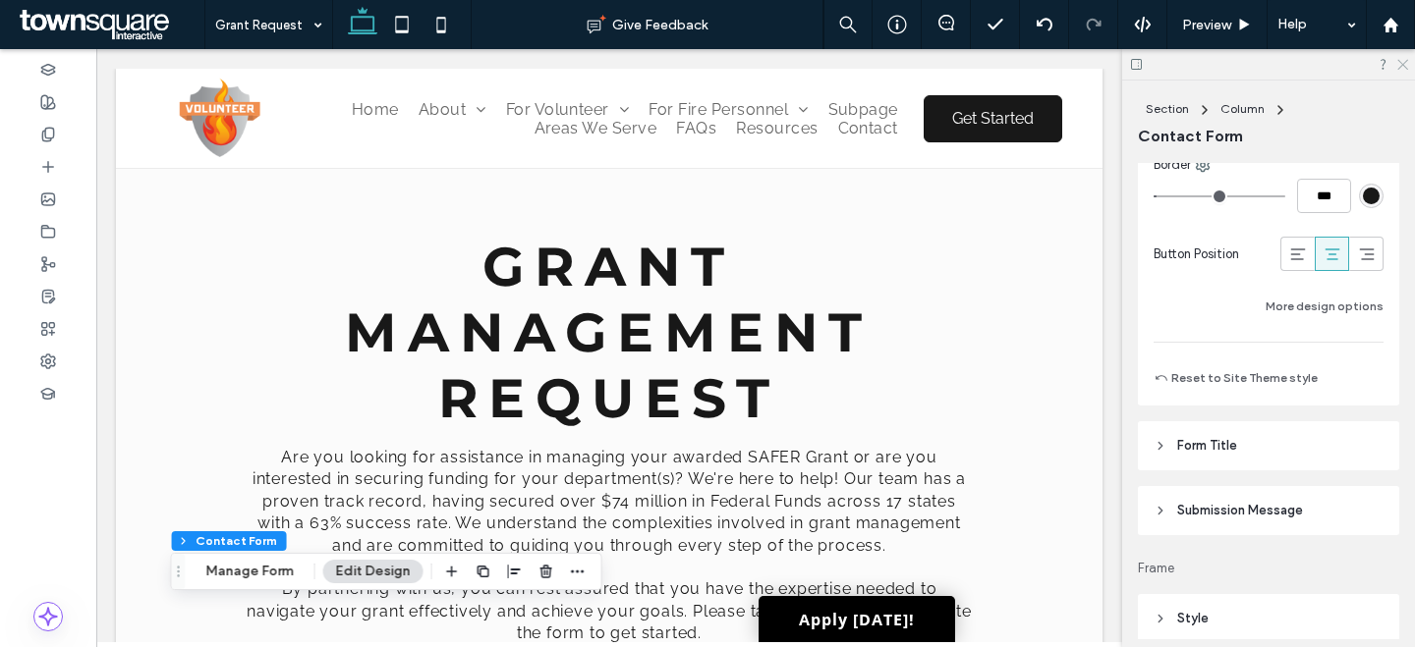
click at [1406, 66] on icon at bounding box center [1401, 63] width 13 height 13
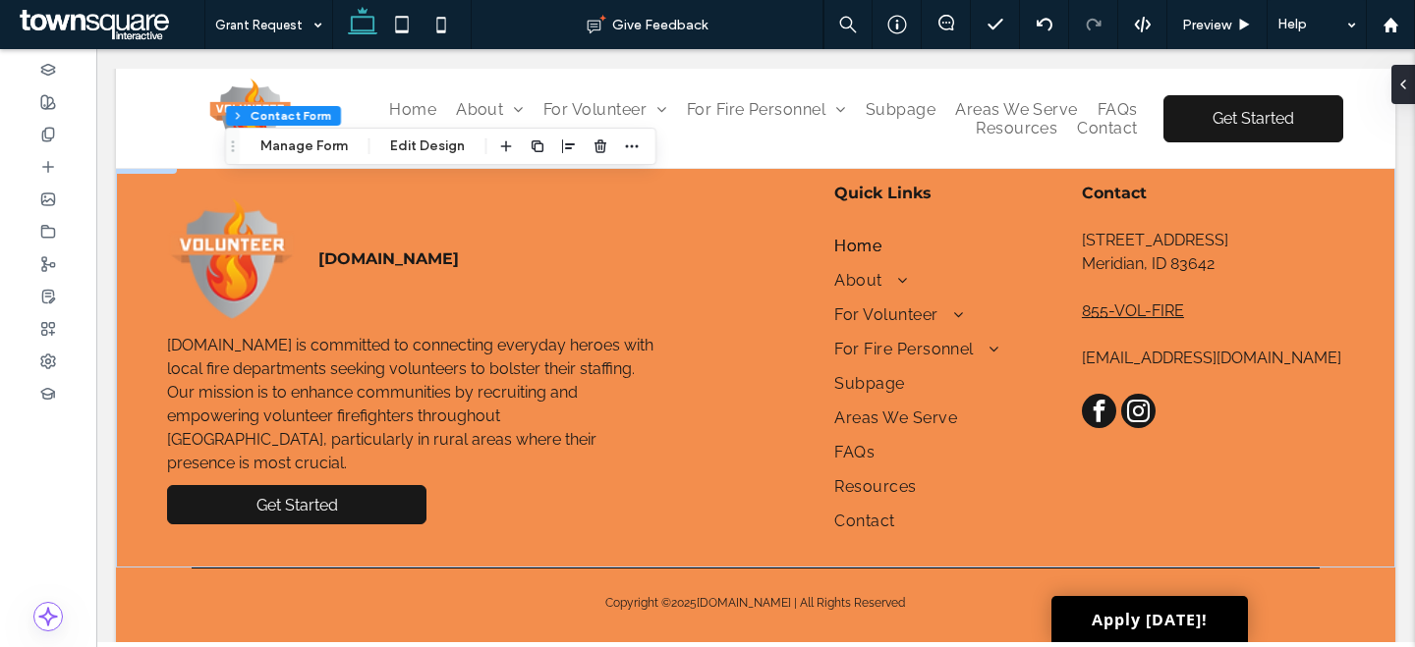
scroll to position [1593, 0]
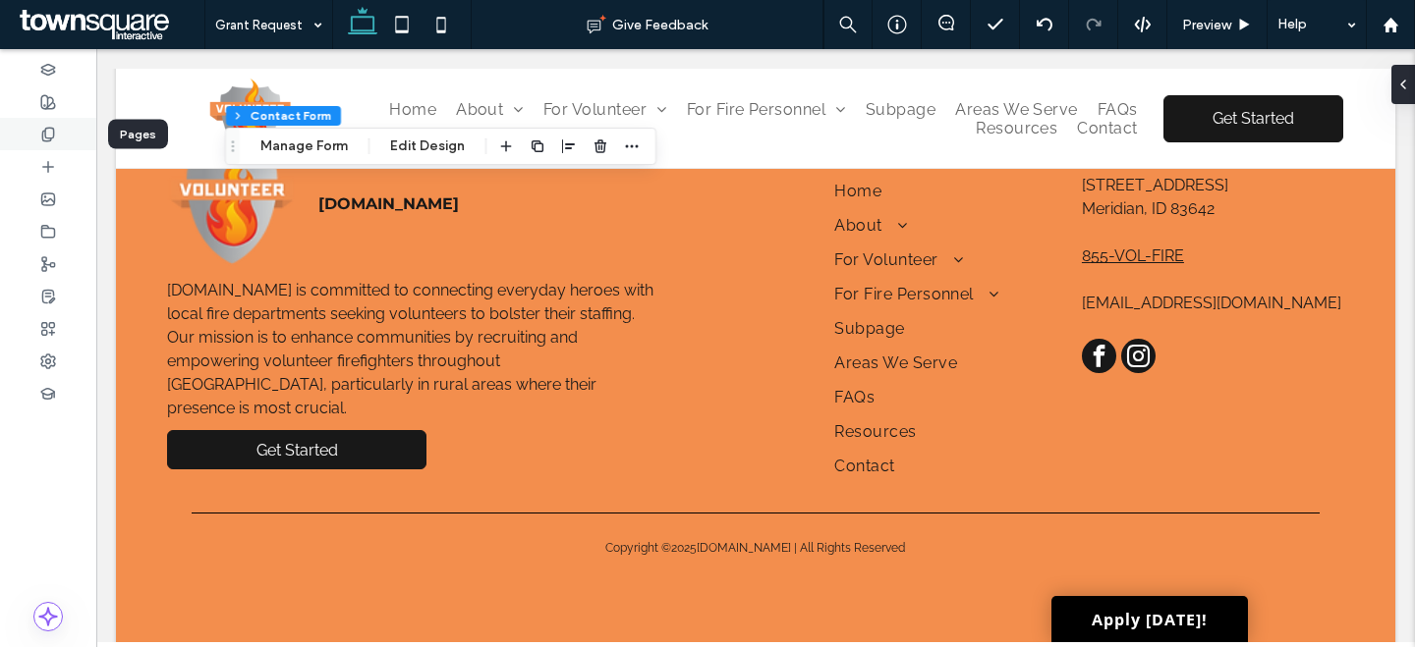
click at [37, 136] on div at bounding box center [48, 134] width 96 height 32
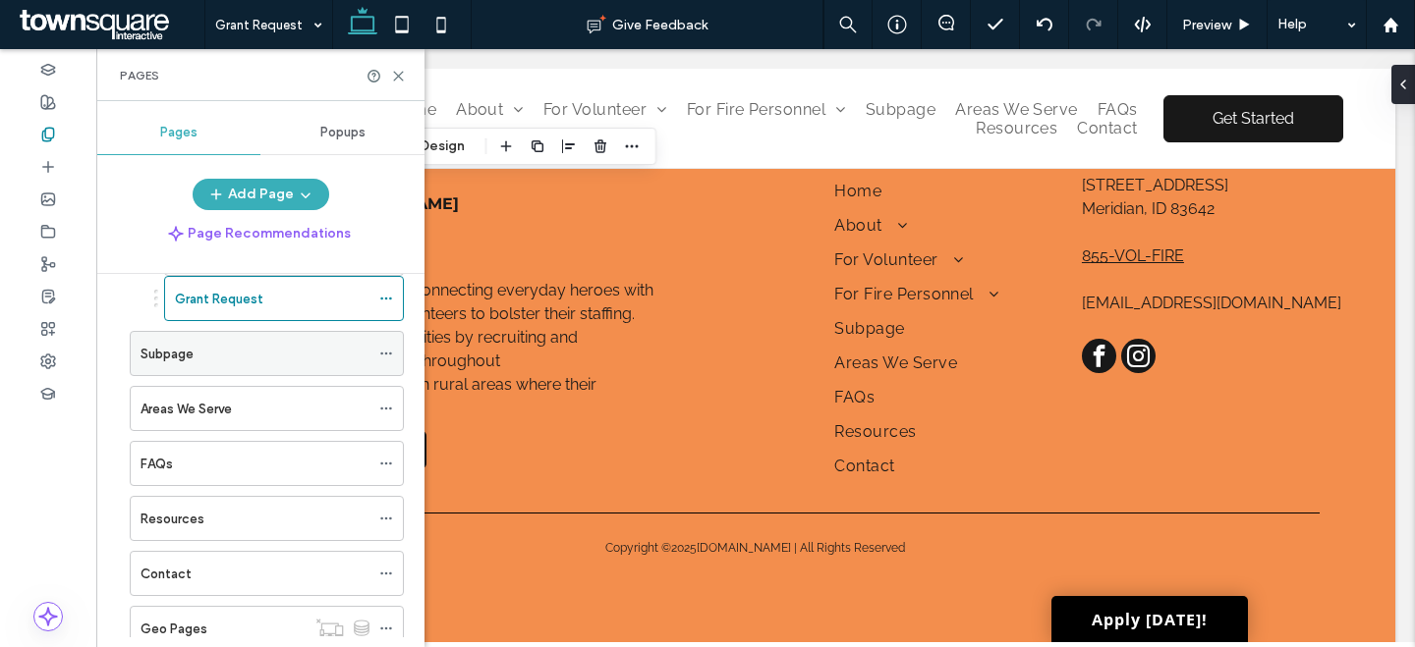
scroll to position [924, 0]
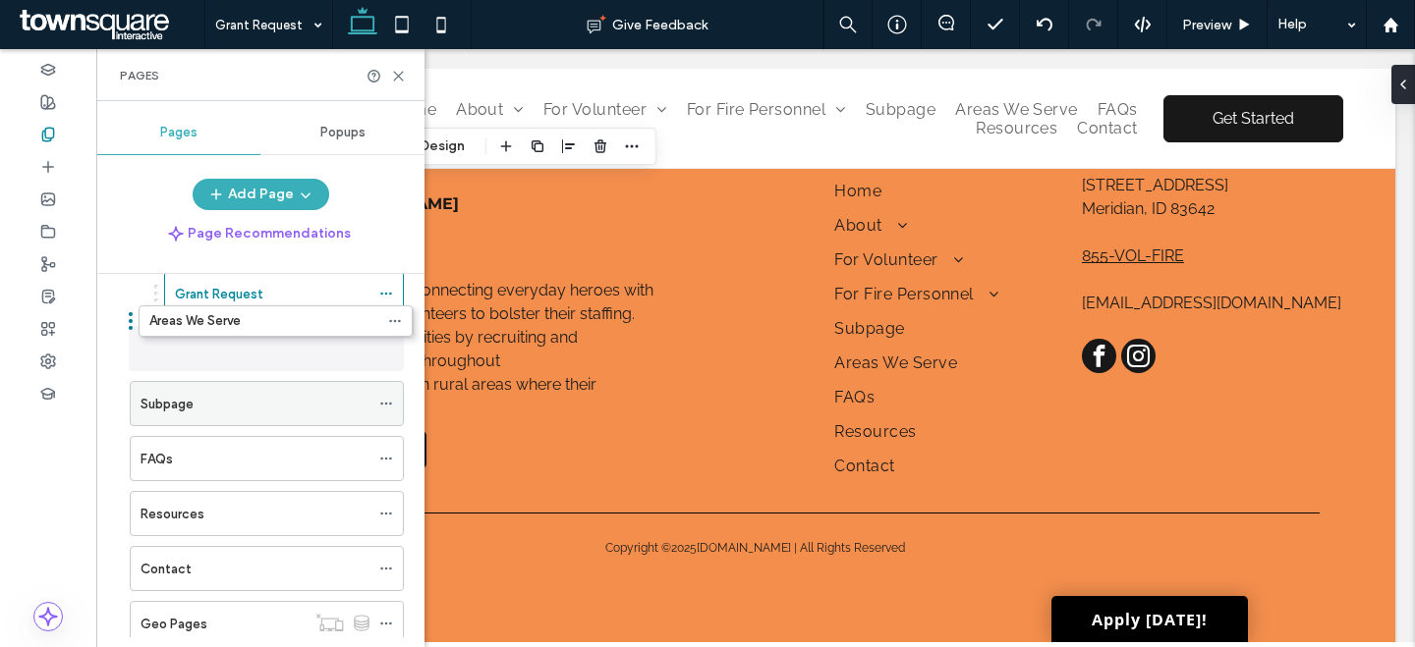
drag, startPoint x: 332, startPoint y: 399, endPoint x: 334, endPoint y: 344, distance: 55.0
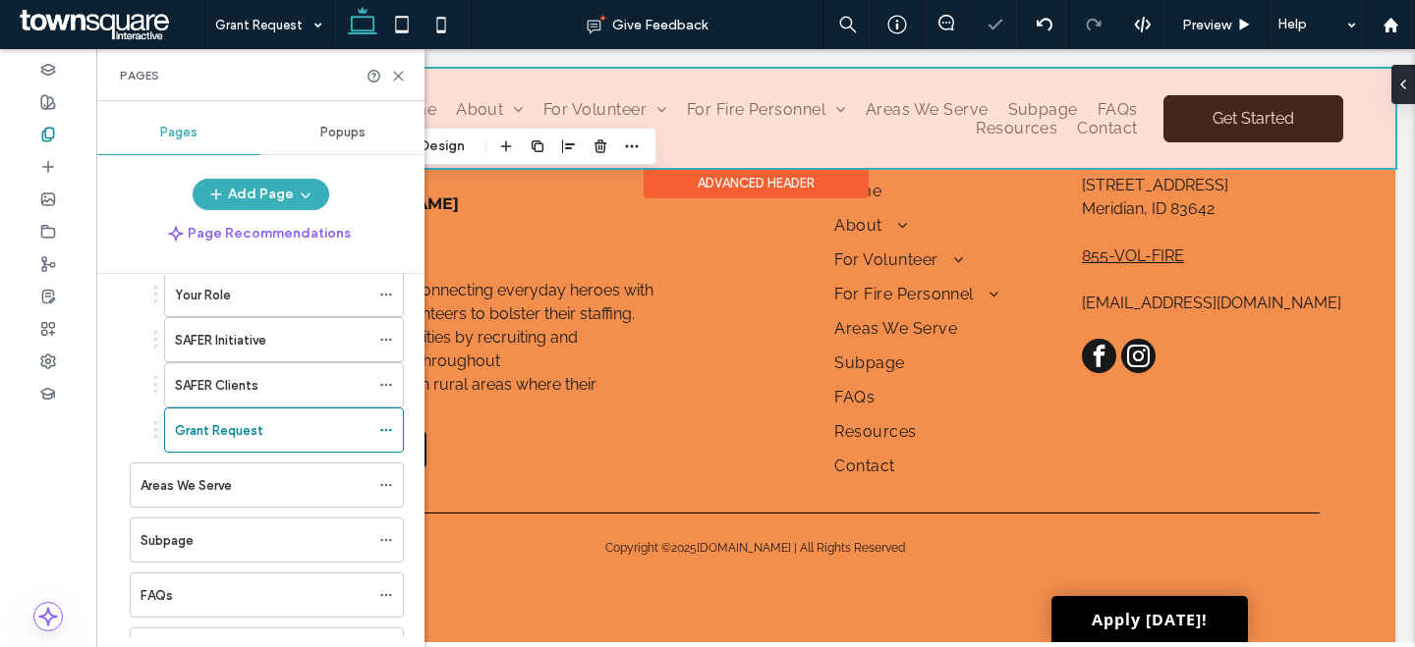
scroll to position [683, 0]
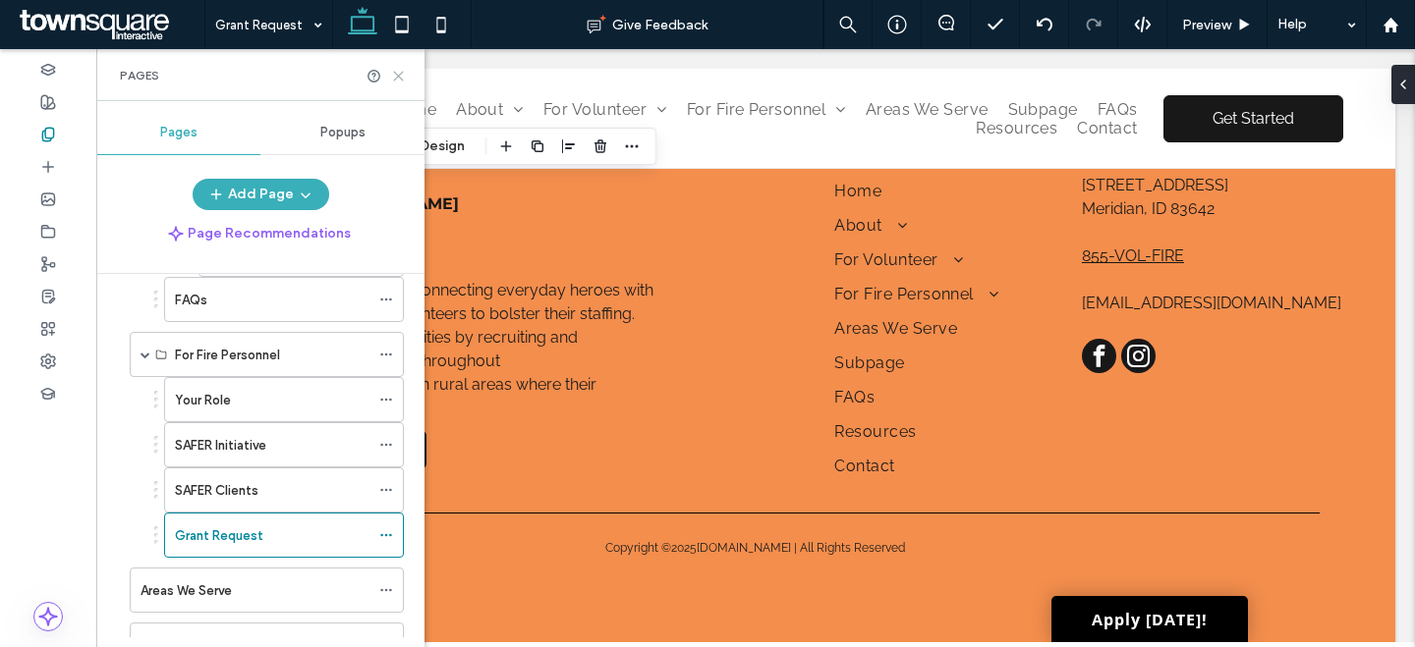
click at [398, 76] on use at bounding box center [398, 76] width 9 height 9
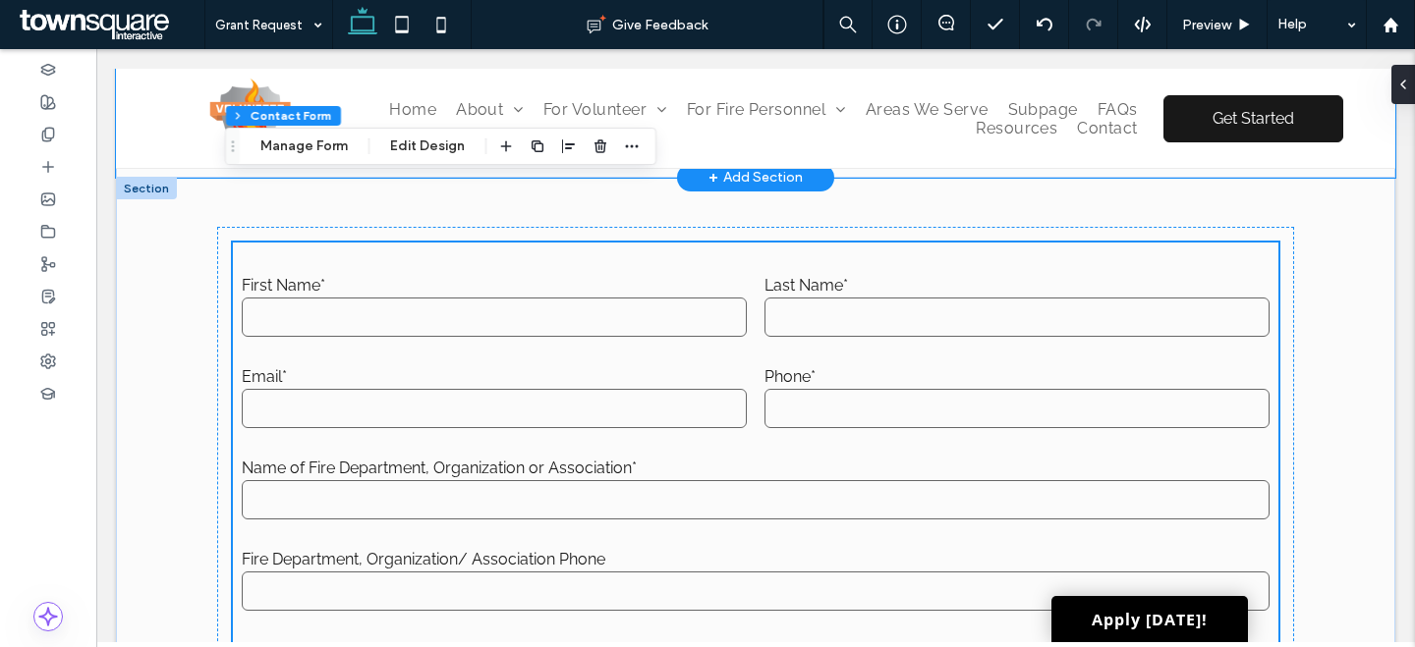
scroll to position [0, 0]
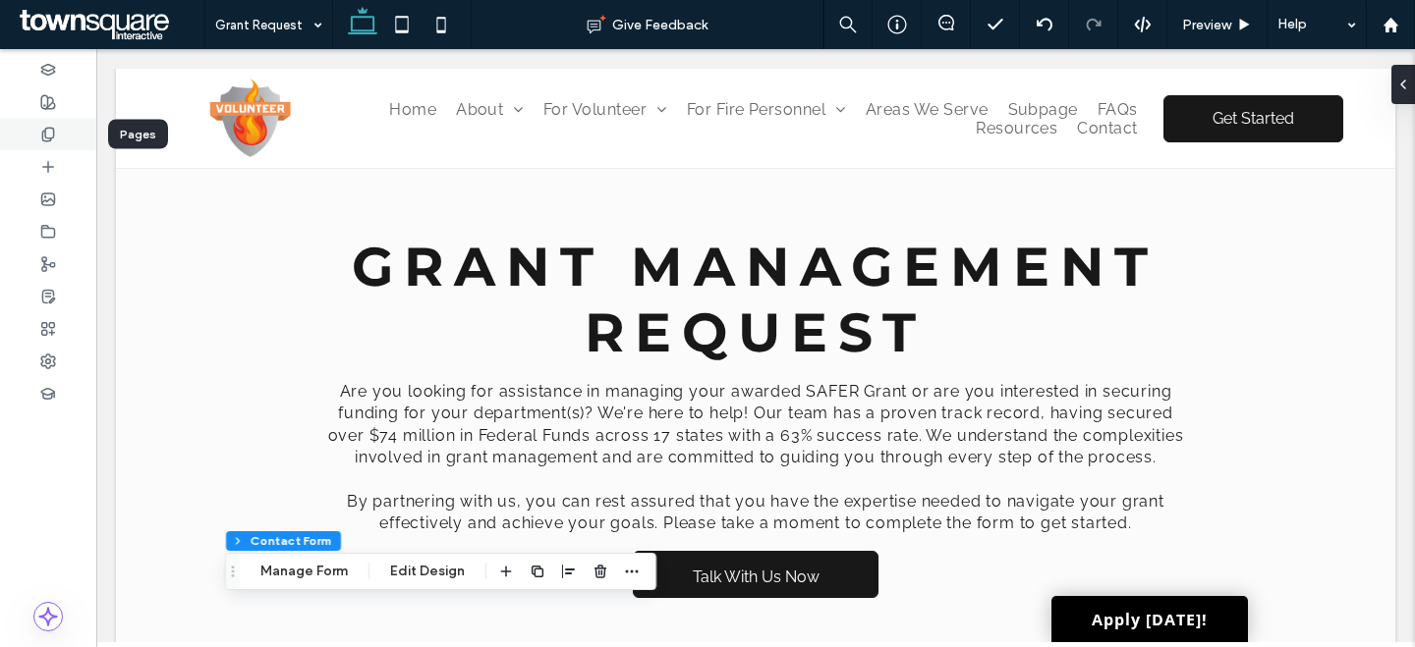
click at [35, 132] on div at bounding box center [48, 134] width 96 height 32
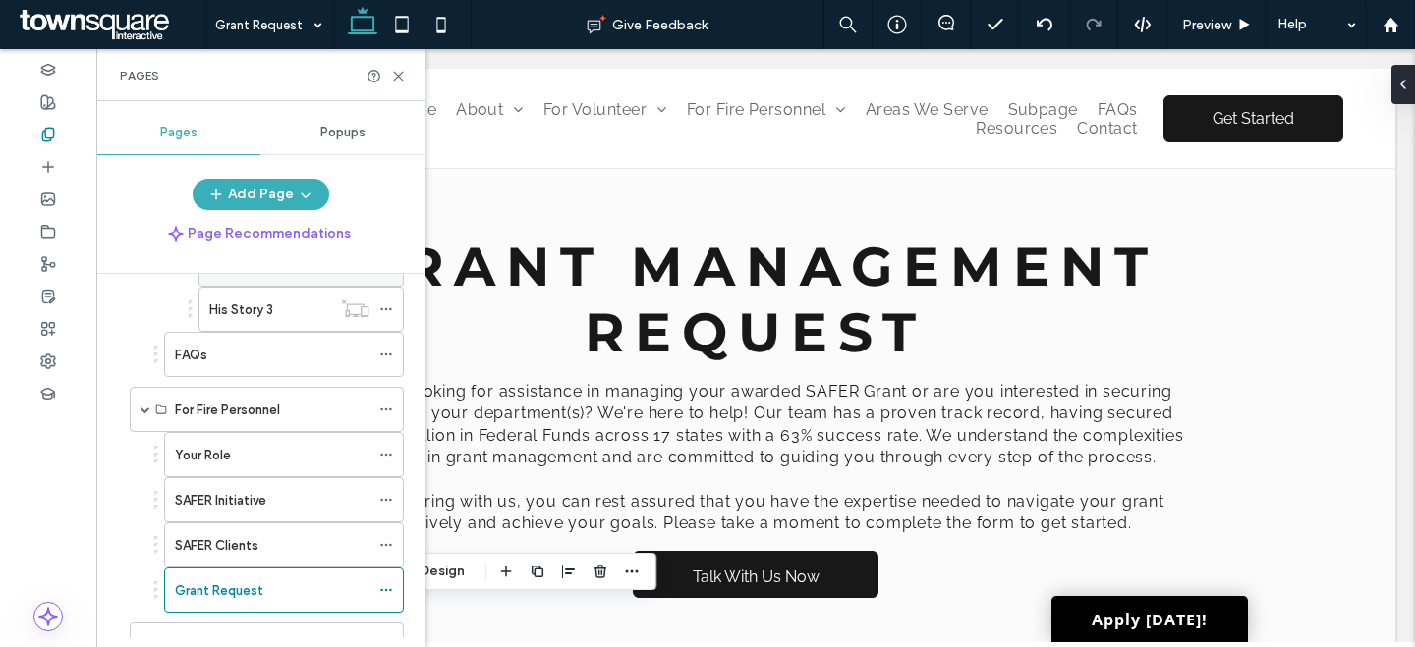
scroll to position [925, 0]
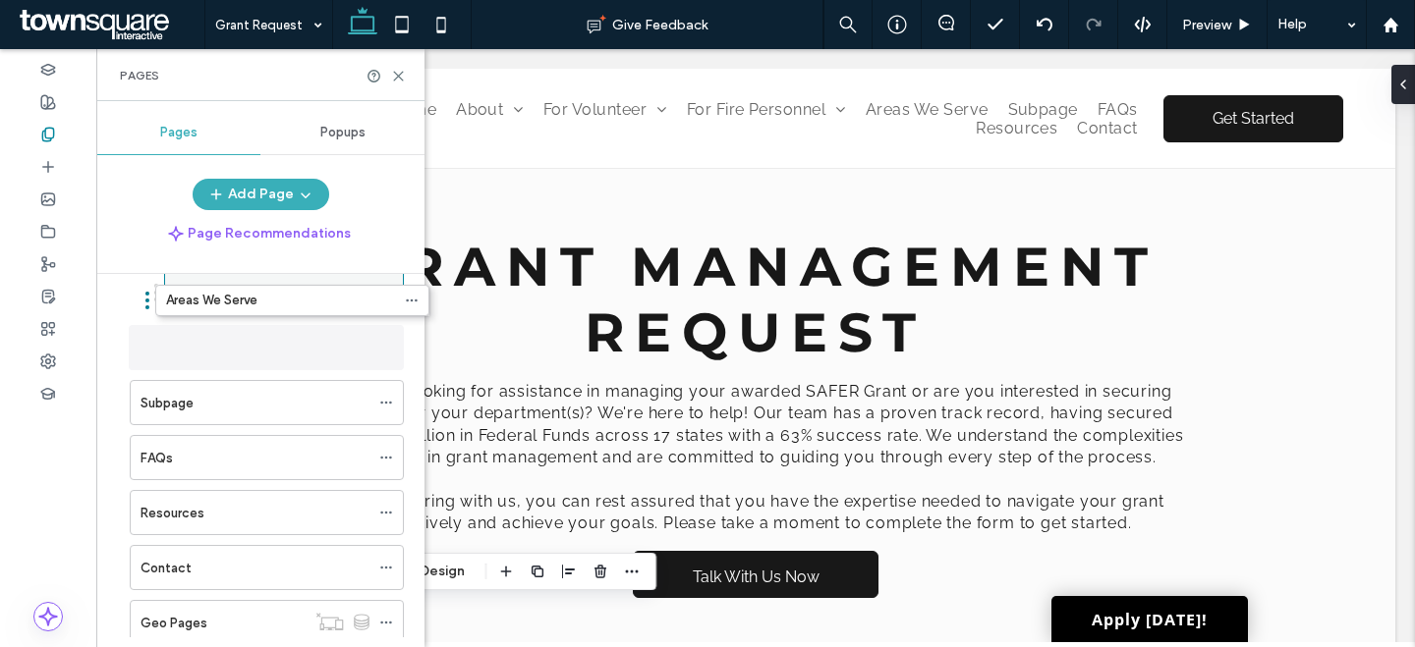
drag, startPoint x: 211, startPoint y: 354, endPoint x: 236, endPoint y: 300, distance: 59.3
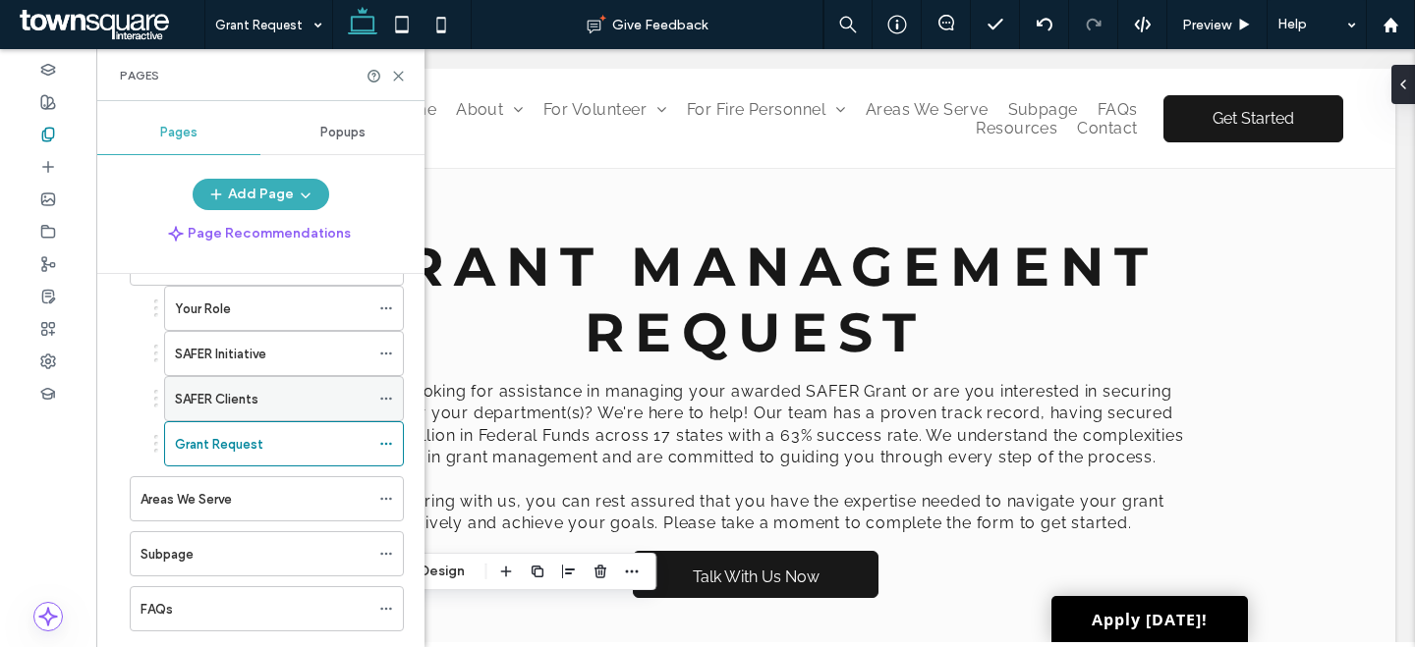
scroll to position [771, 0]
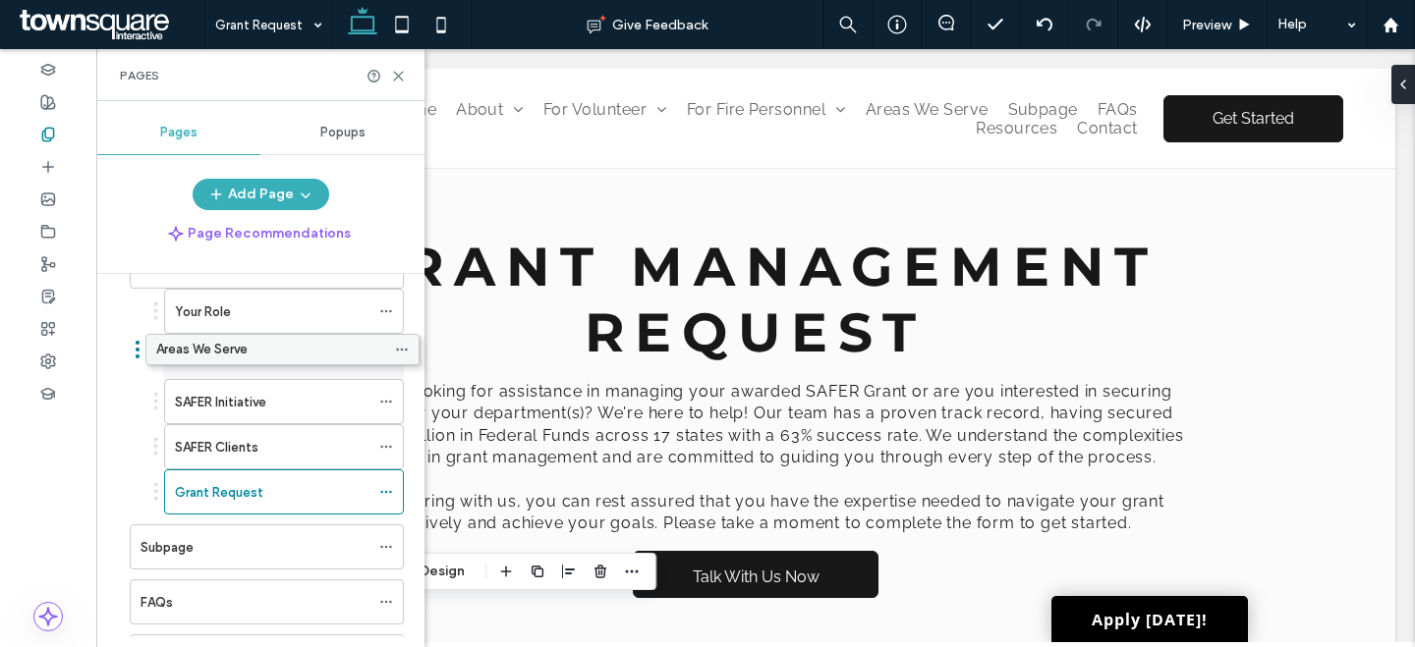
drag, startPoint x: 273, startPoint y: 372, endPoint x: 262, endPoint y: 341, distance: 33.2
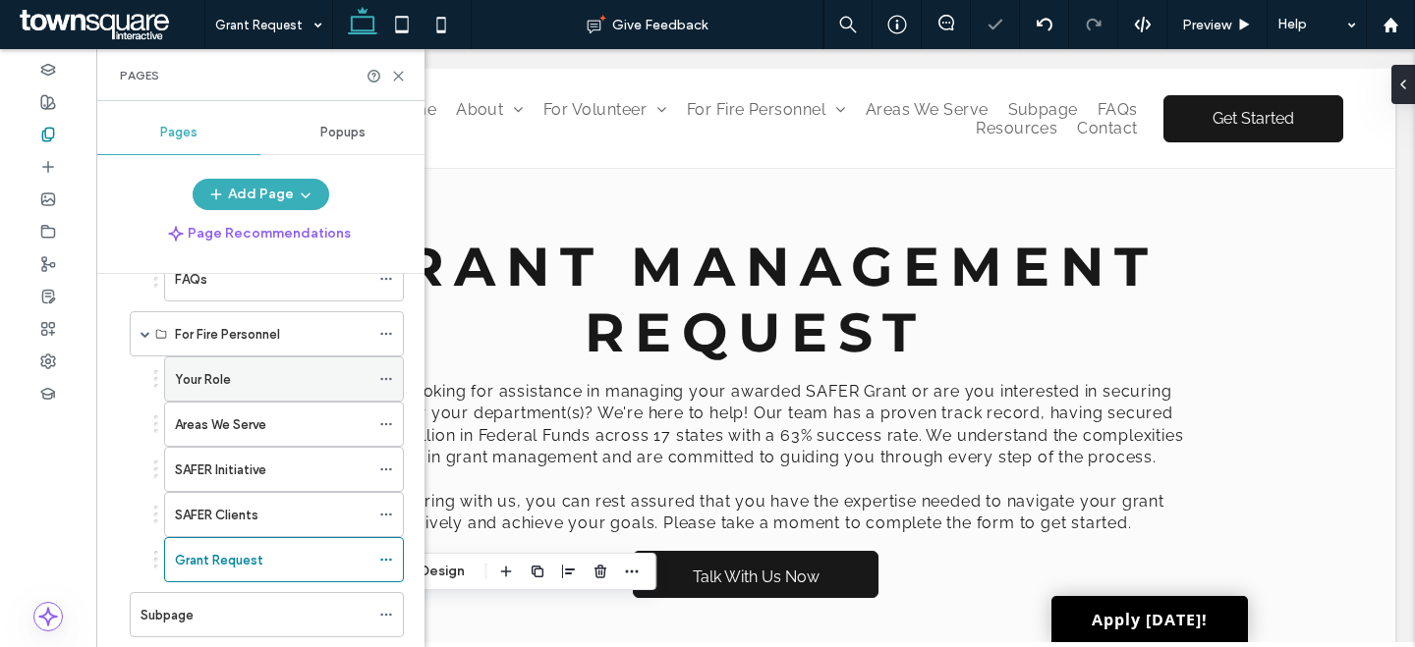
scroll to position [632, 0]
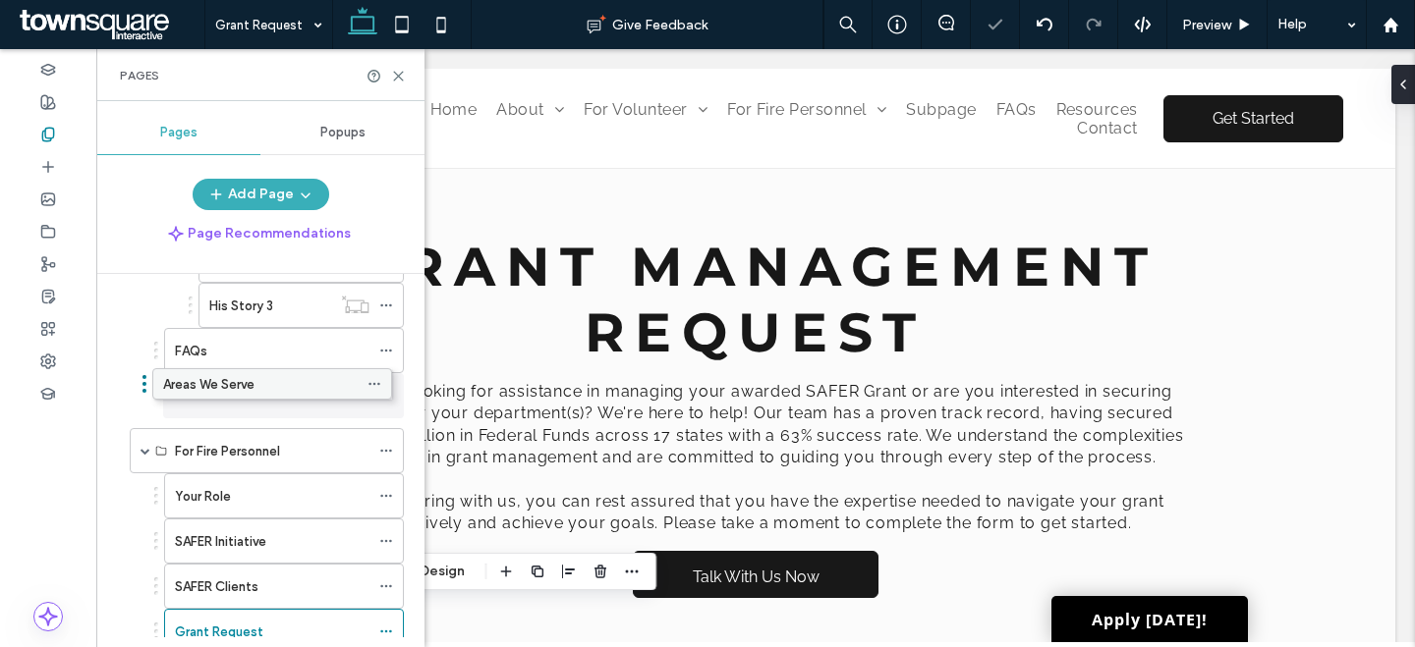
drag, startPoint x: 277, startPoint y: 495, endPoint x: 265, endPoint y: 380, distance: 115.5
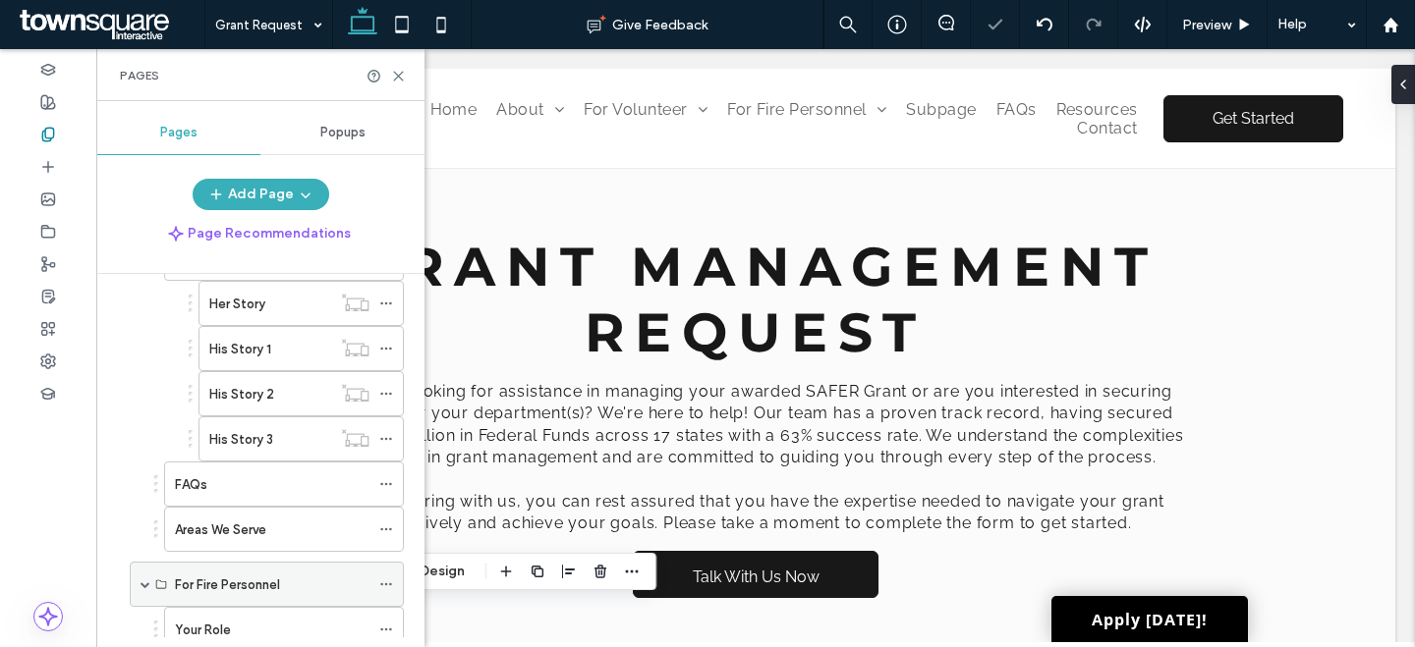
scroll to position [502, 0]
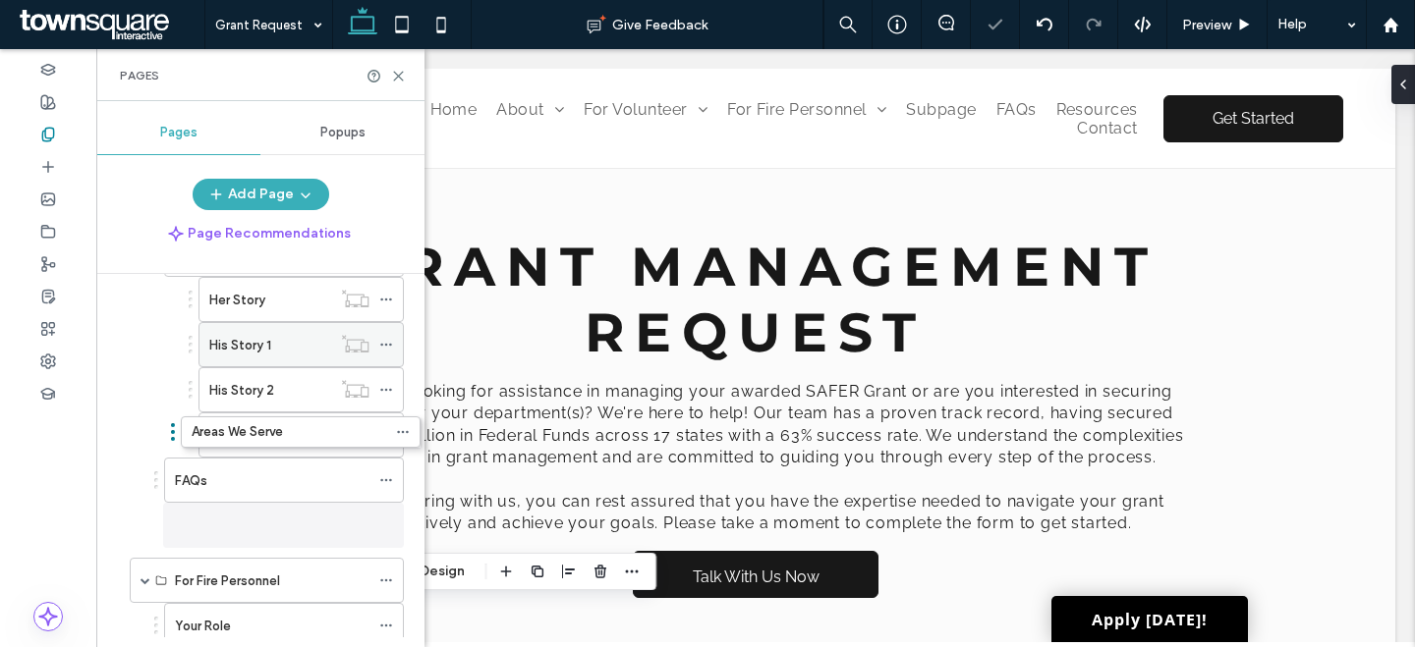
drag, startPoint x: 284, startPoint y: 435, endPoint x: 289, endPoint y: 362, distance: 73.8
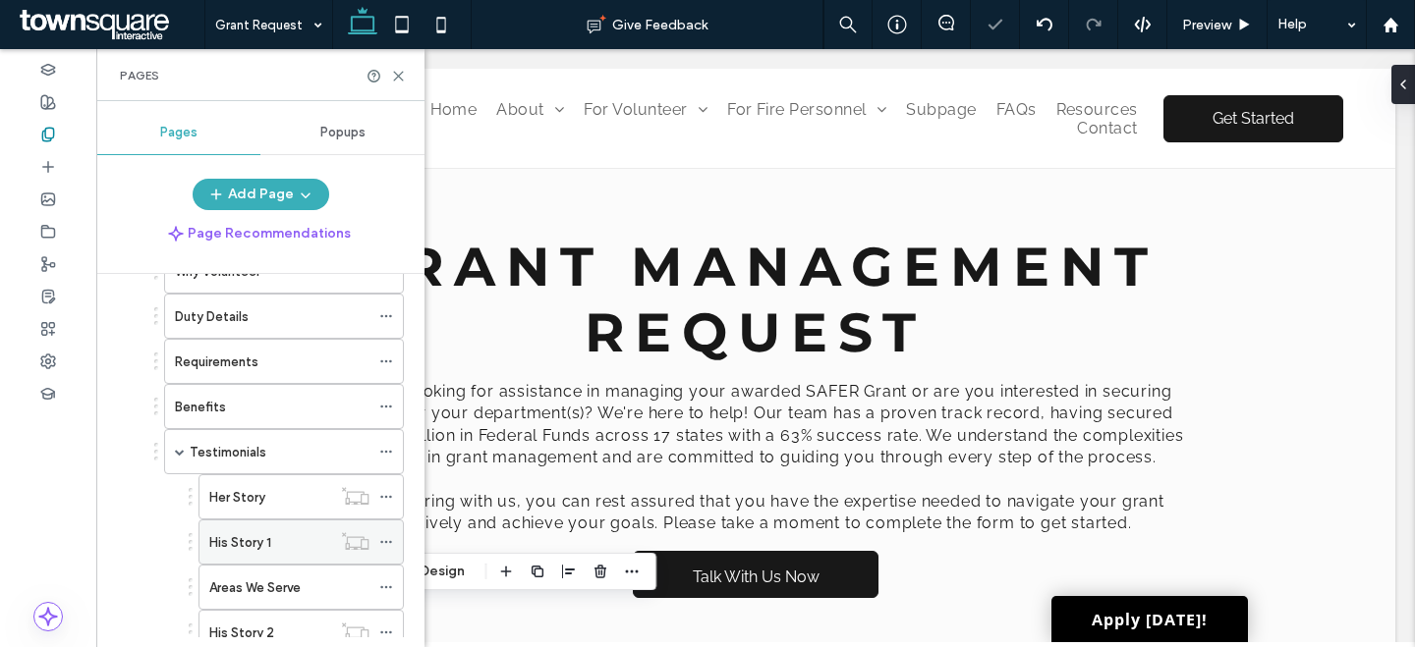
scroll to position [296, 0]
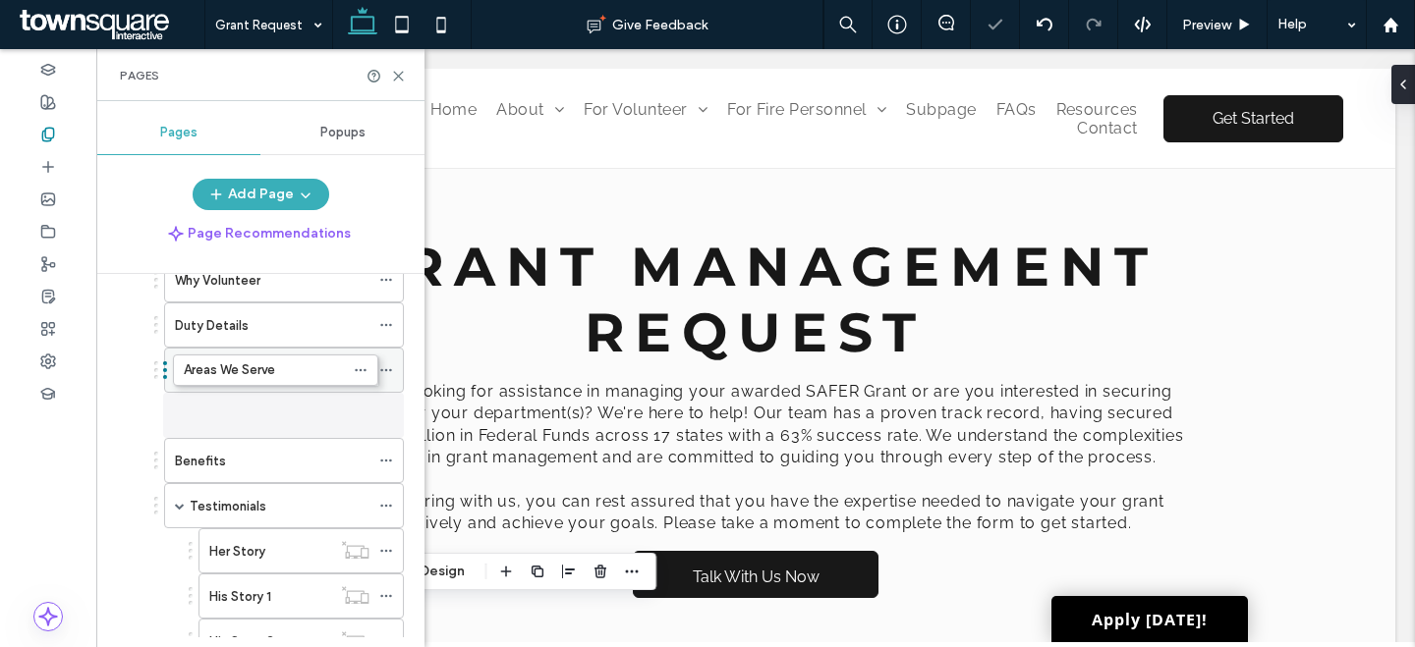
drag, startPoint x: 265, startPoint y: 452, endPoint x: 250, endPoint y: 350, distance: 103.2
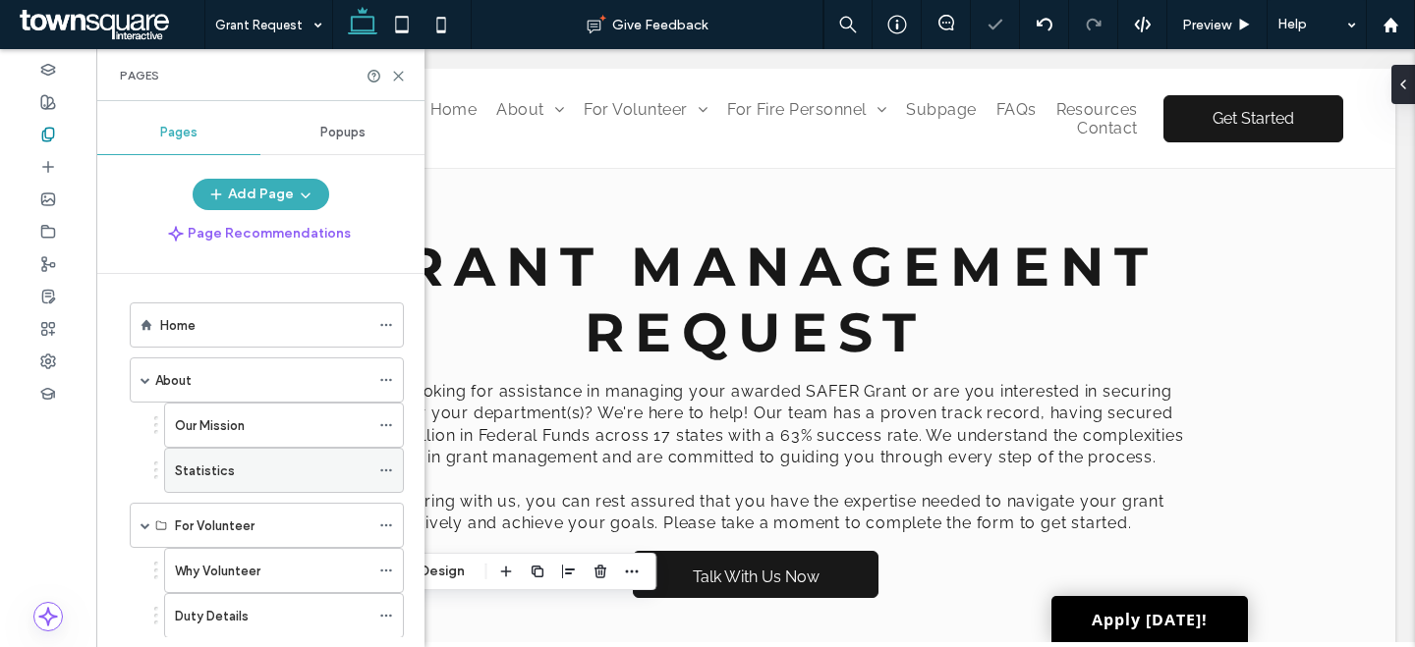
scroll to position [135, 0]
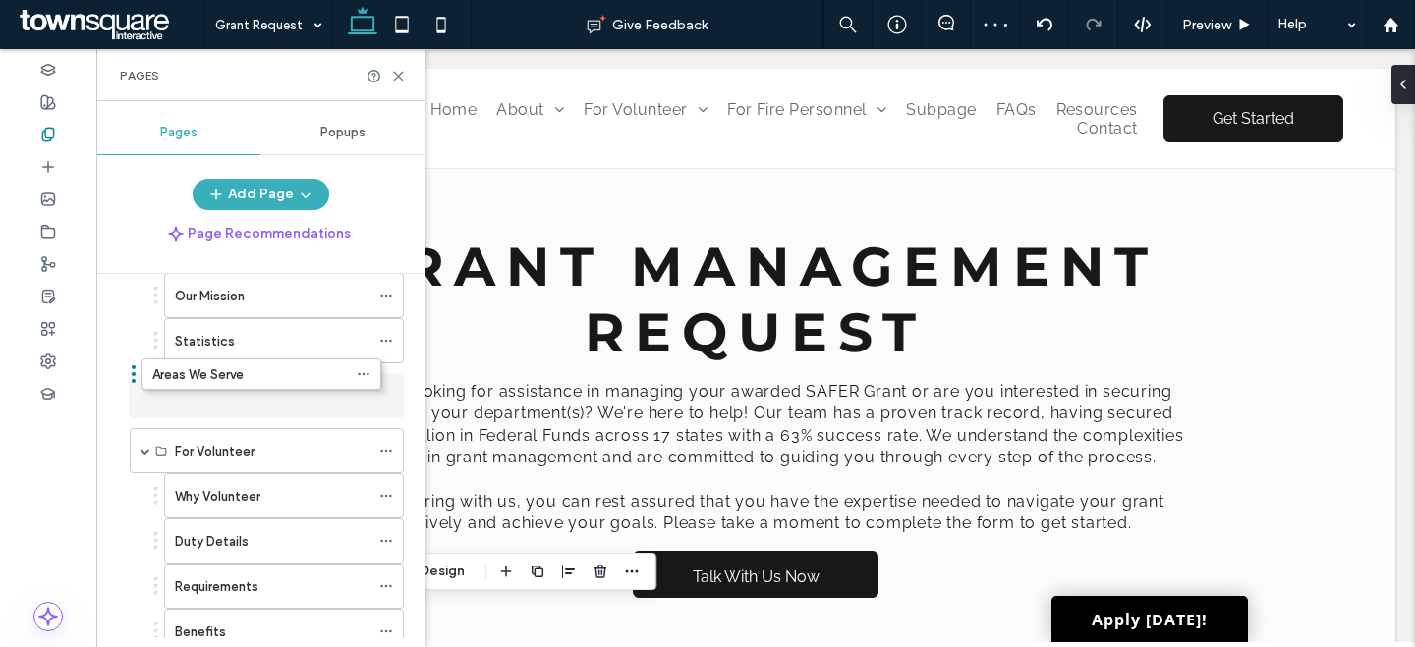
drag, startPoint x: 239, startPoint y: 411, endPoint x: 233, endPoint y: 365, distance: 45.6
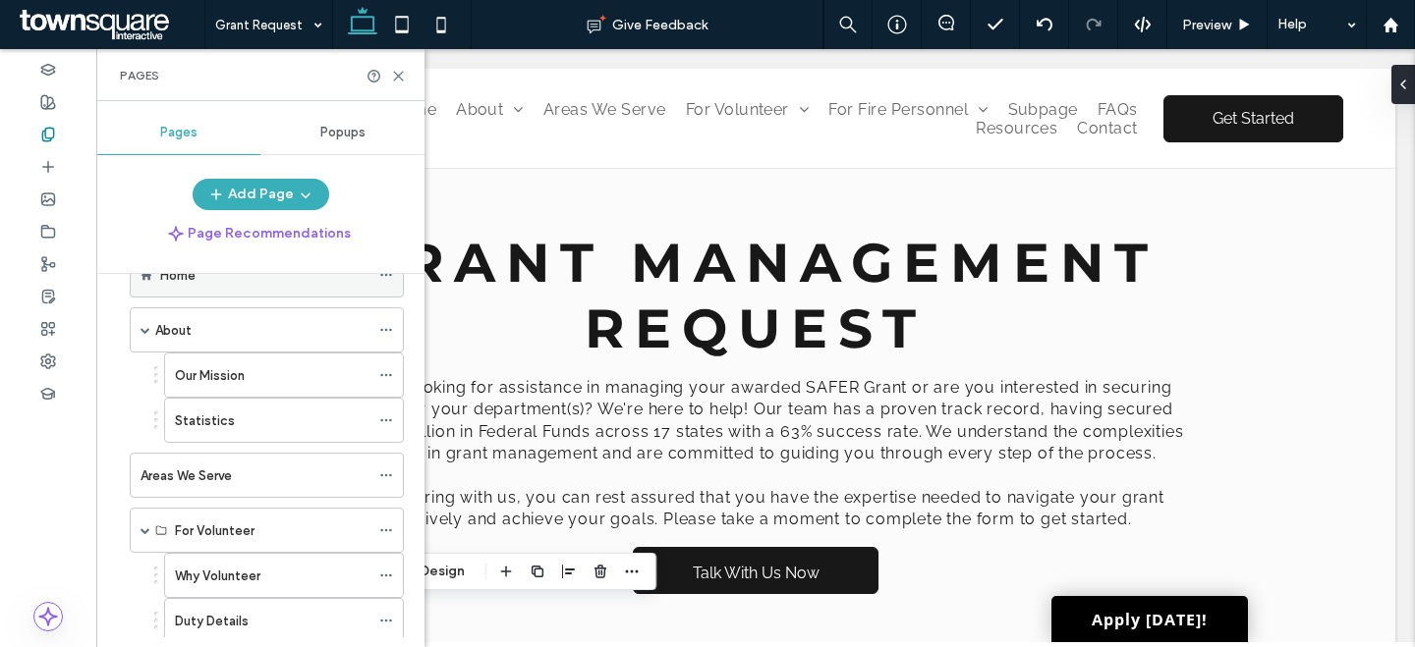
scroll to position [0, 0]
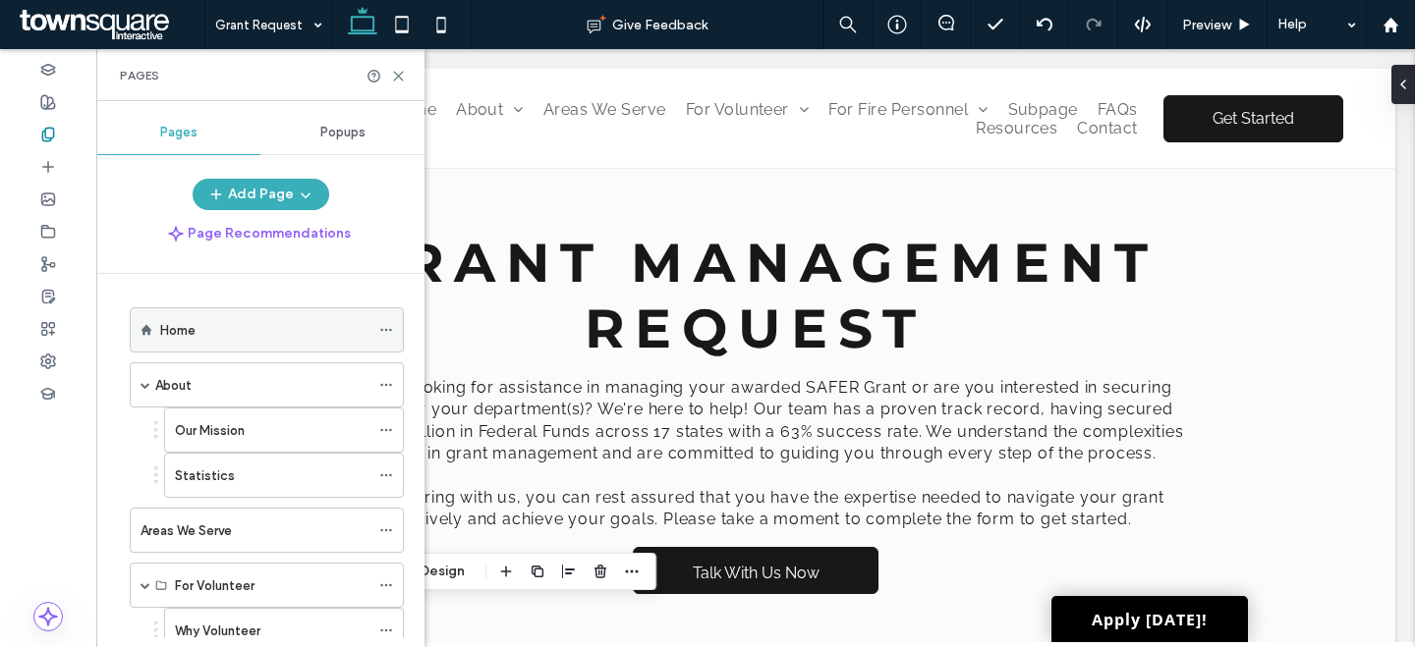
click at [253, 325] on div "Home" at bounding box center [264, 330] width 209 height 21
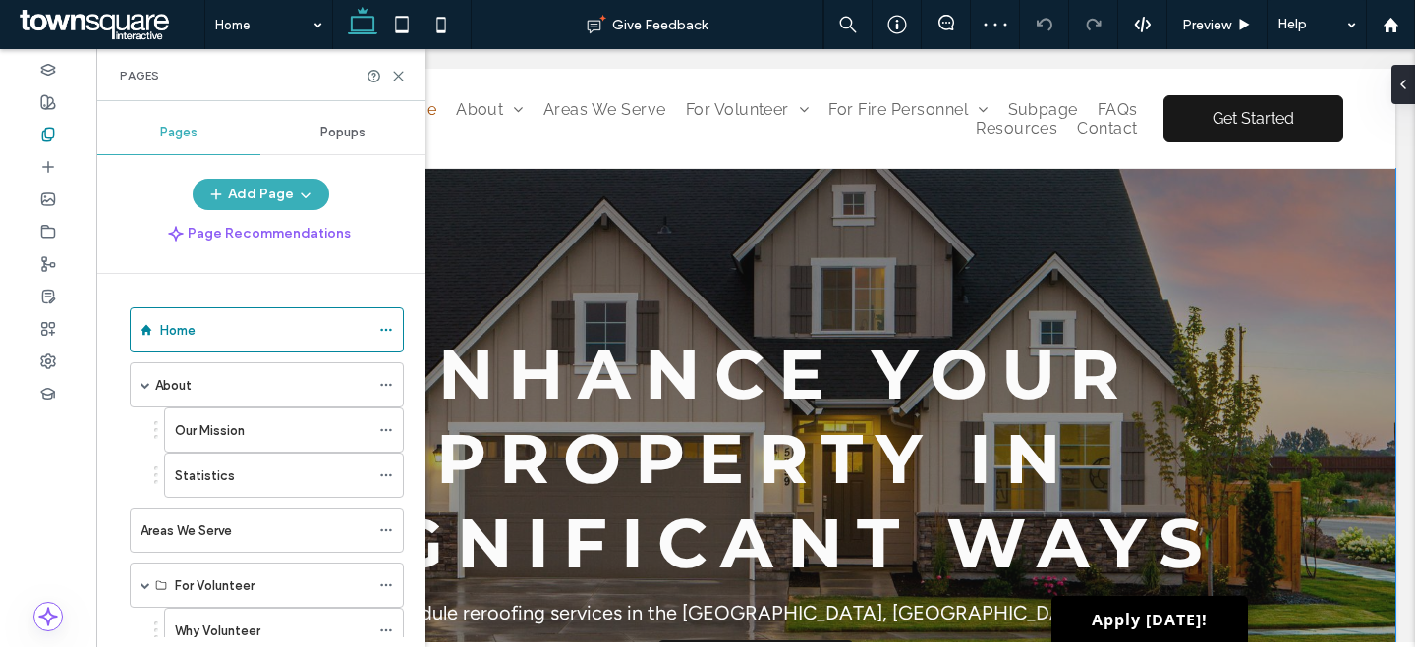
click at [689, 241] on div "Enhance Your Property in Significant Ways Schedule reroofing services in the Ch…" at bounding box center [755, 513] width 1179 height 689
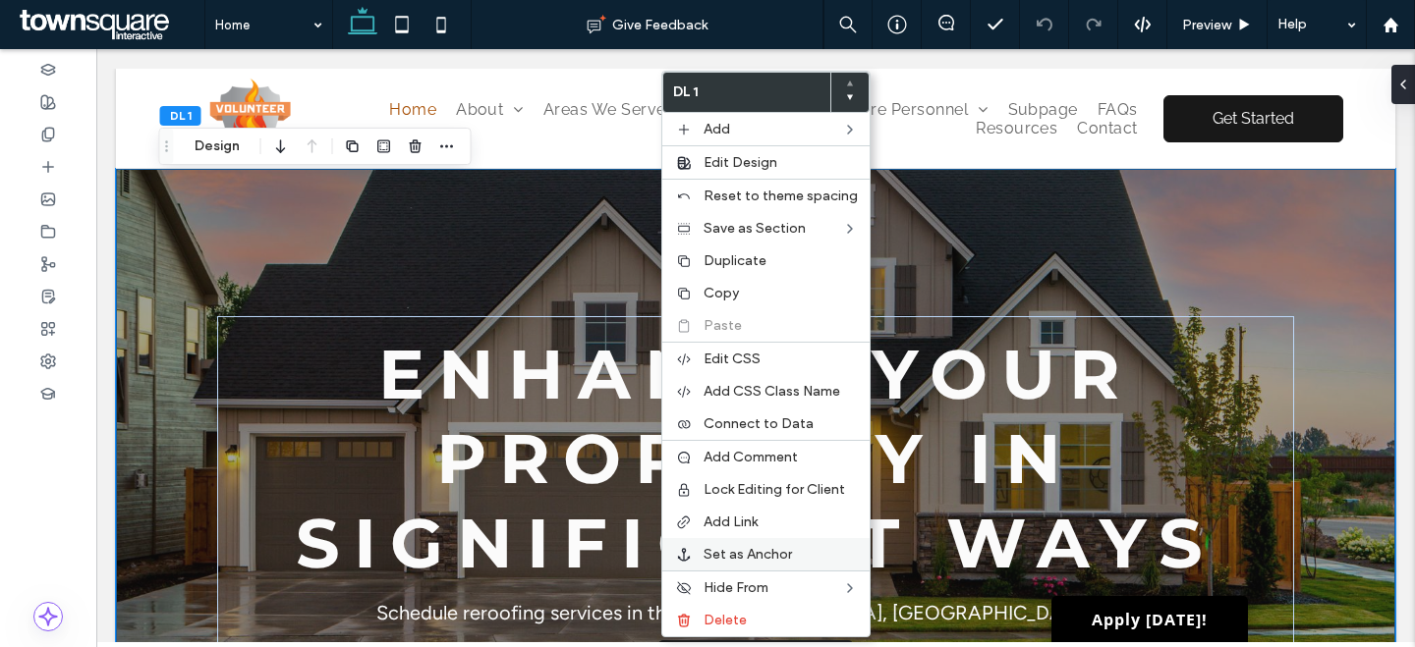
click at [752, 561] on span "Set as Anchor" at bounding box center [747, 554] width 88 height 17
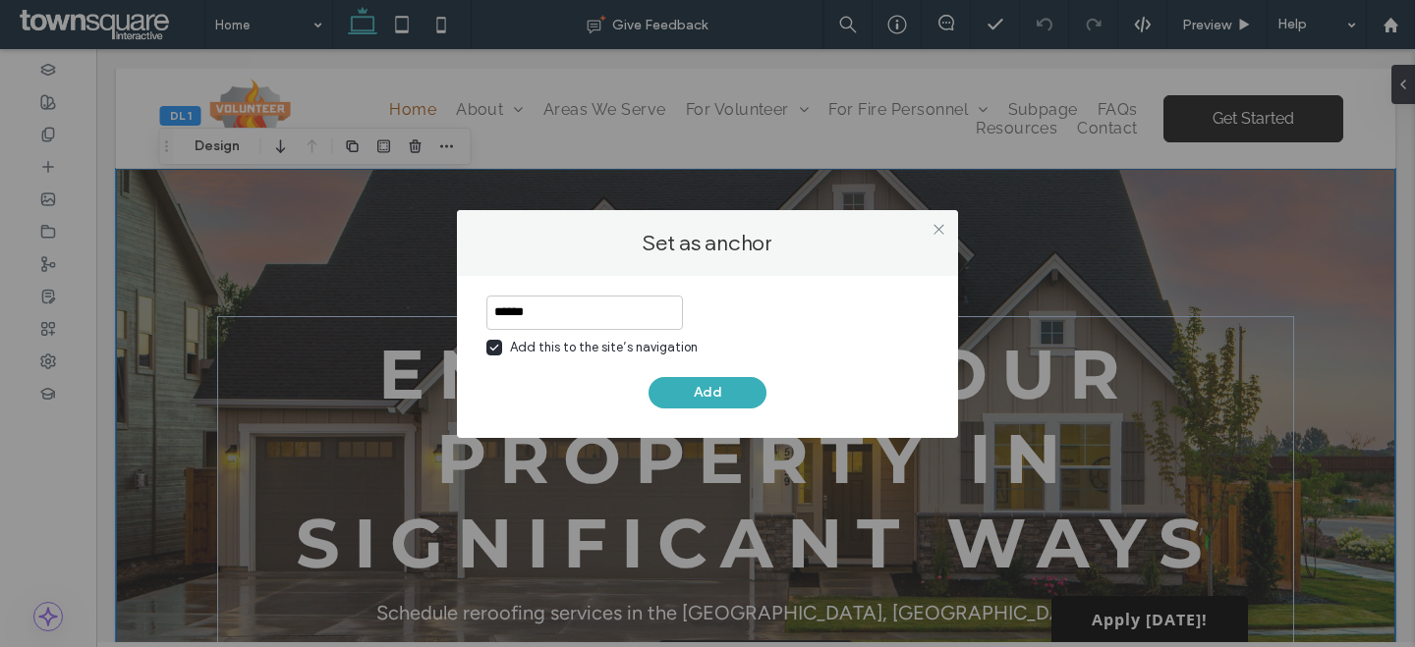
type input "******"
click at [668, 381] on button "Add" at bounding box center [707, 392] width 118 height 31
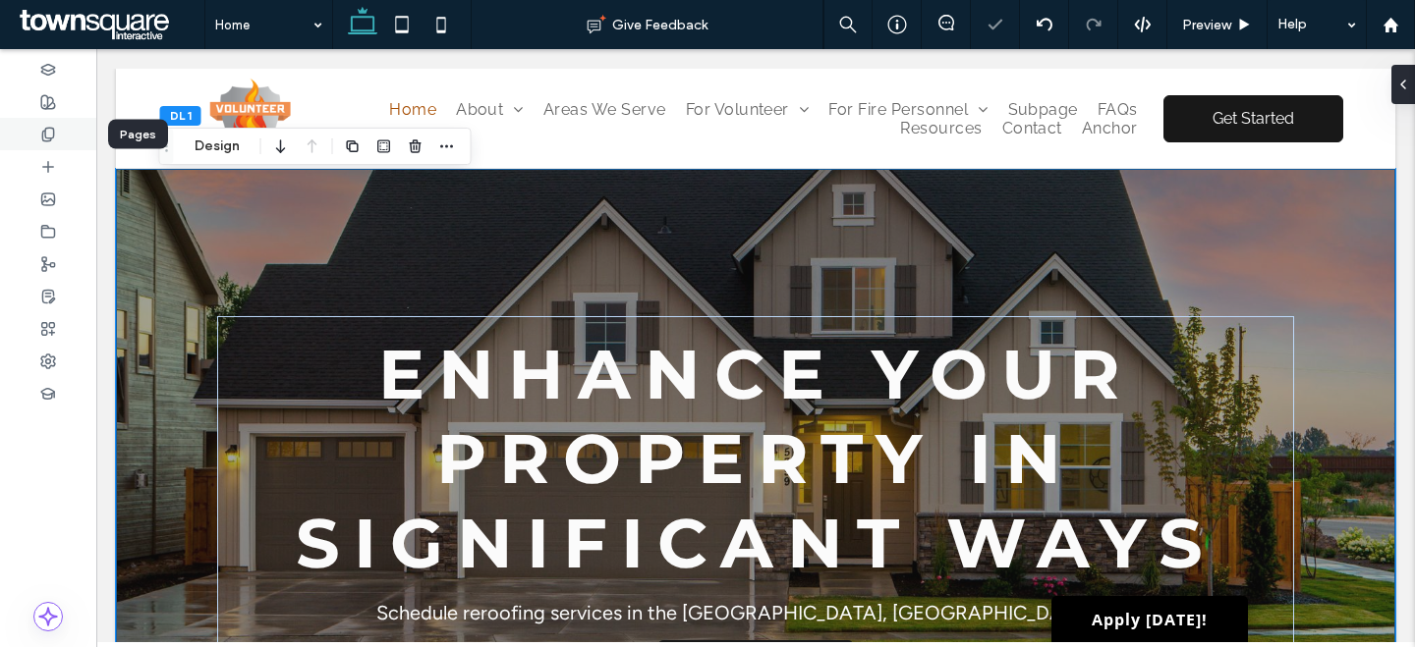
click at [47, 134] on icon at bounding box center [48, 135] width 16 height 16
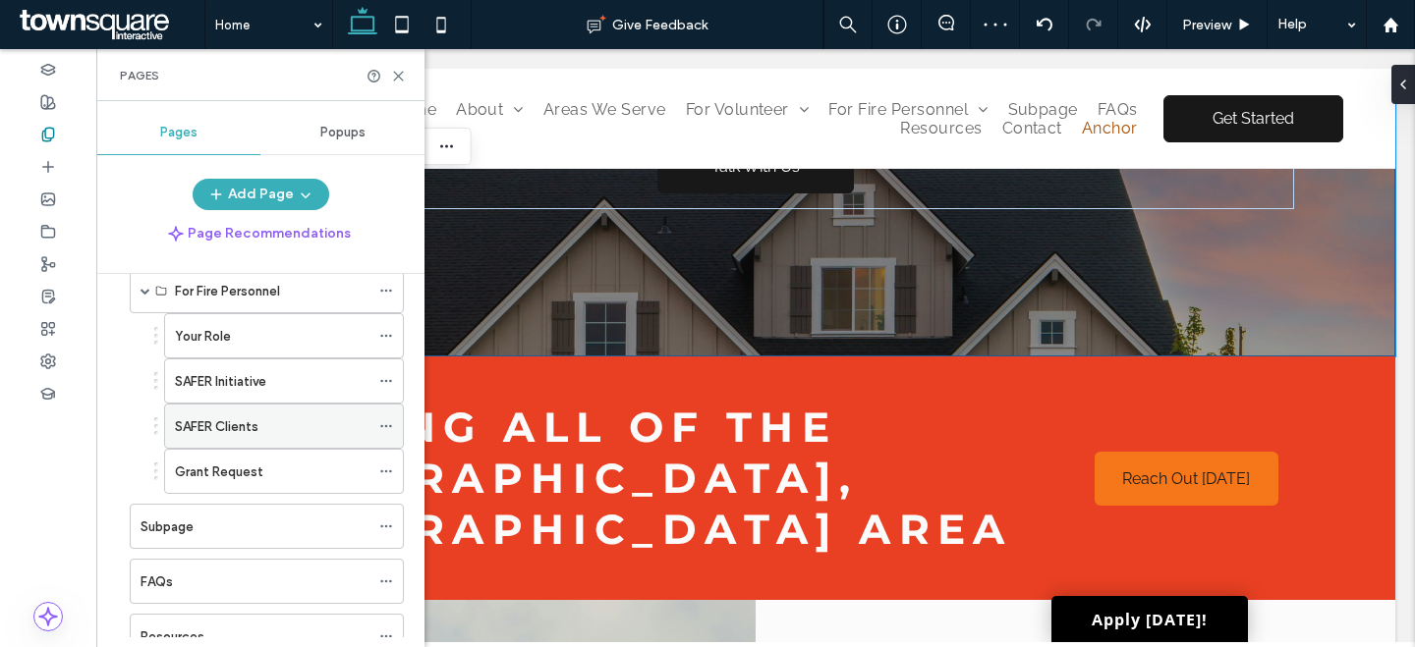
scroll to position [1037, 0]
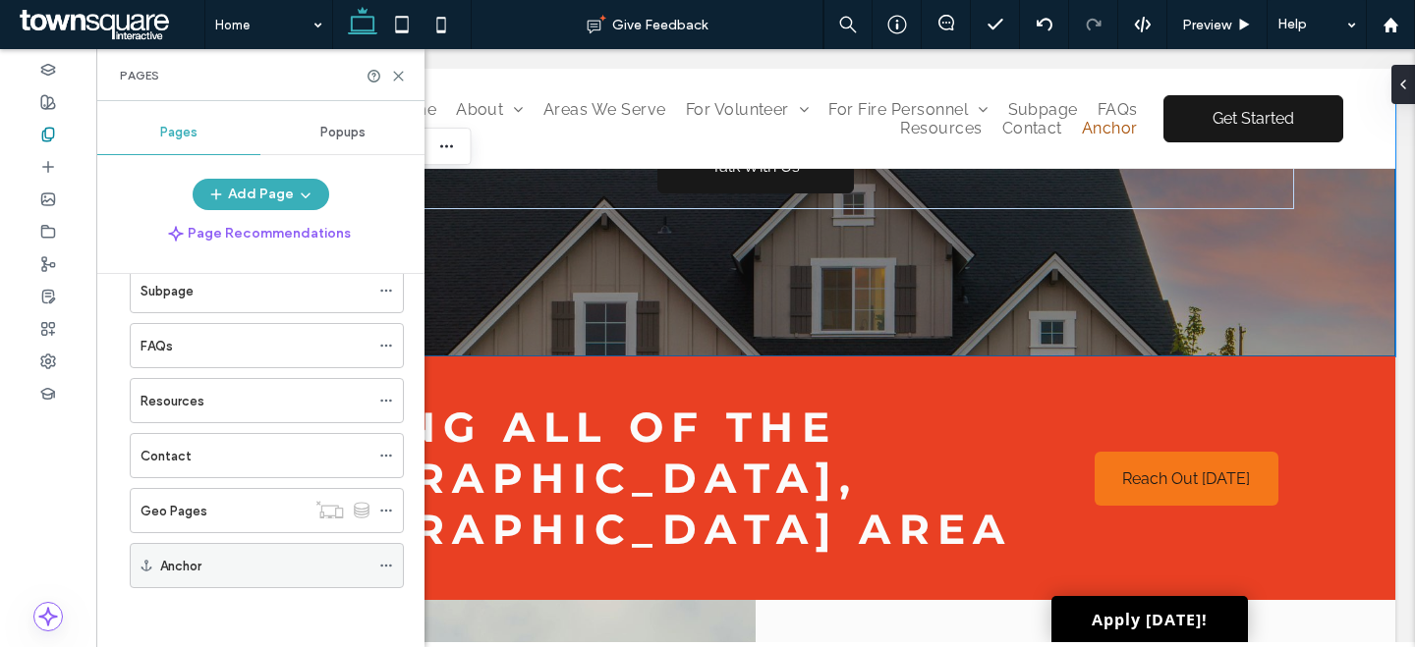
click at [384, 568] on icon at bounding box center [386, 566] width 14 height 14
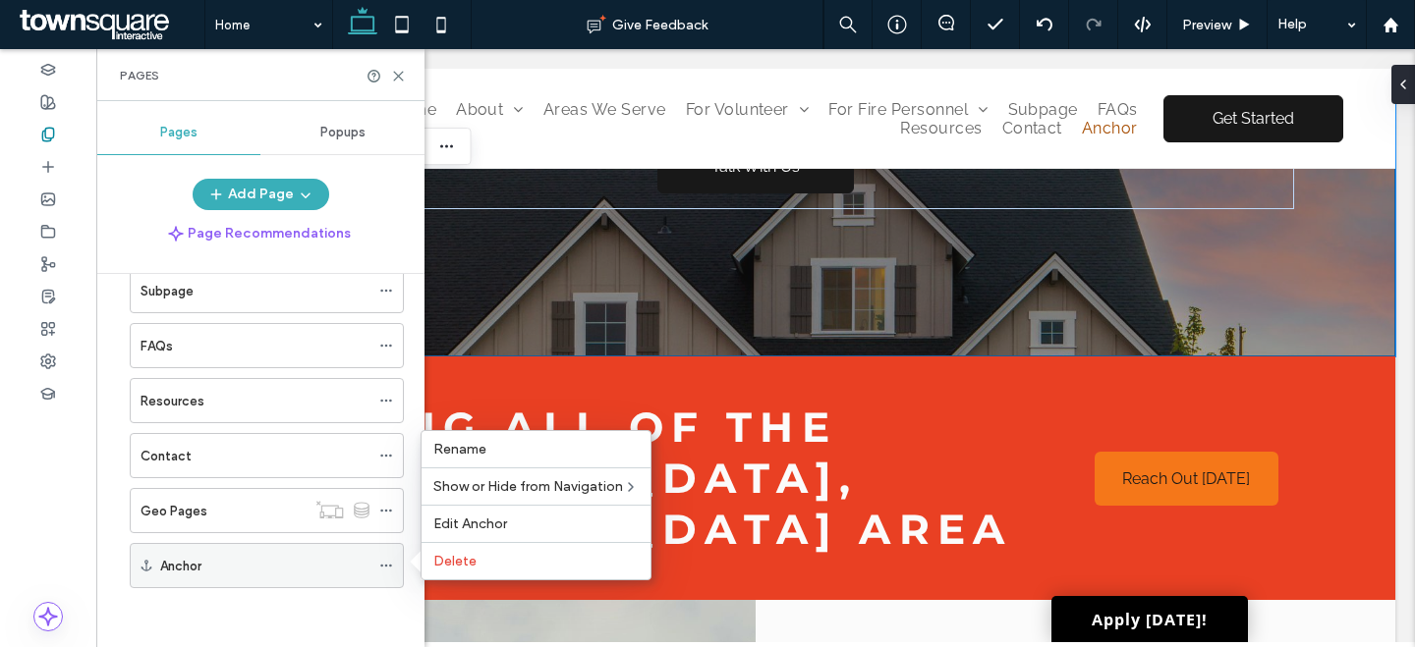
click at [383, 565] on icon at bounding box center [386, 566] width 14 height 14
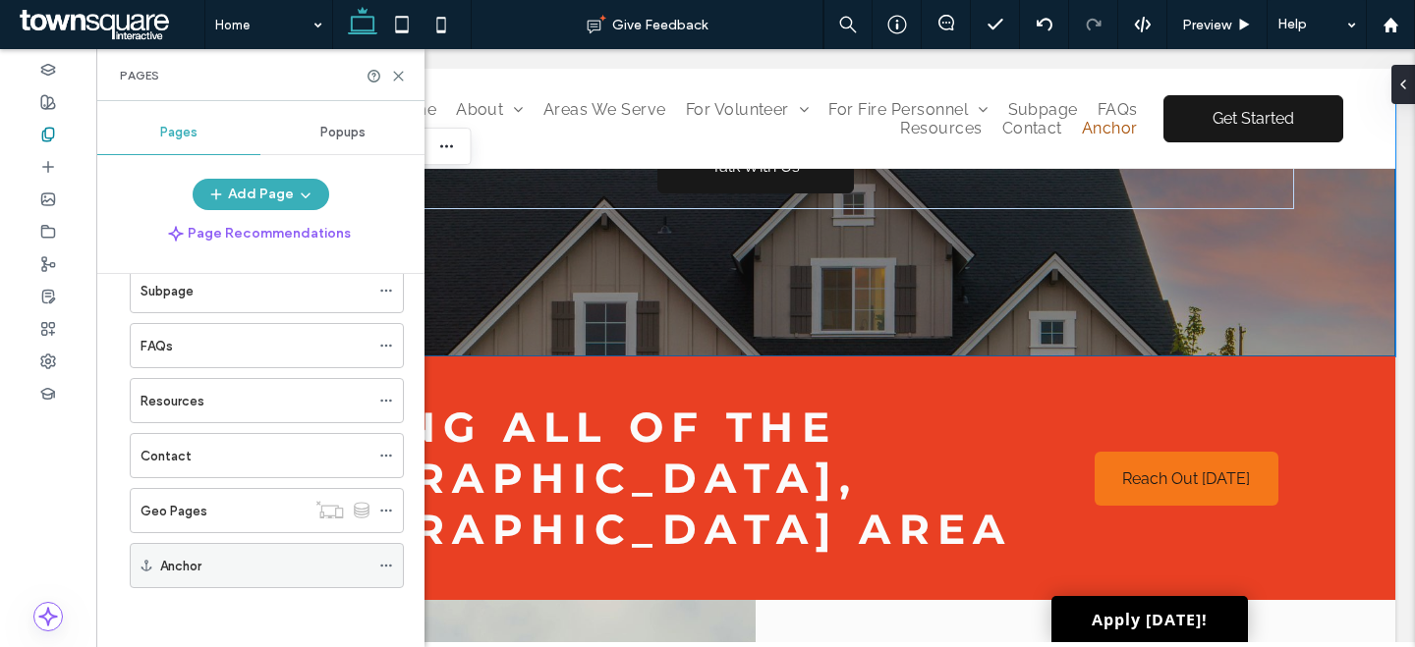
click at [381, 565] on use at bounding box center [385, 566] width 11 height 3
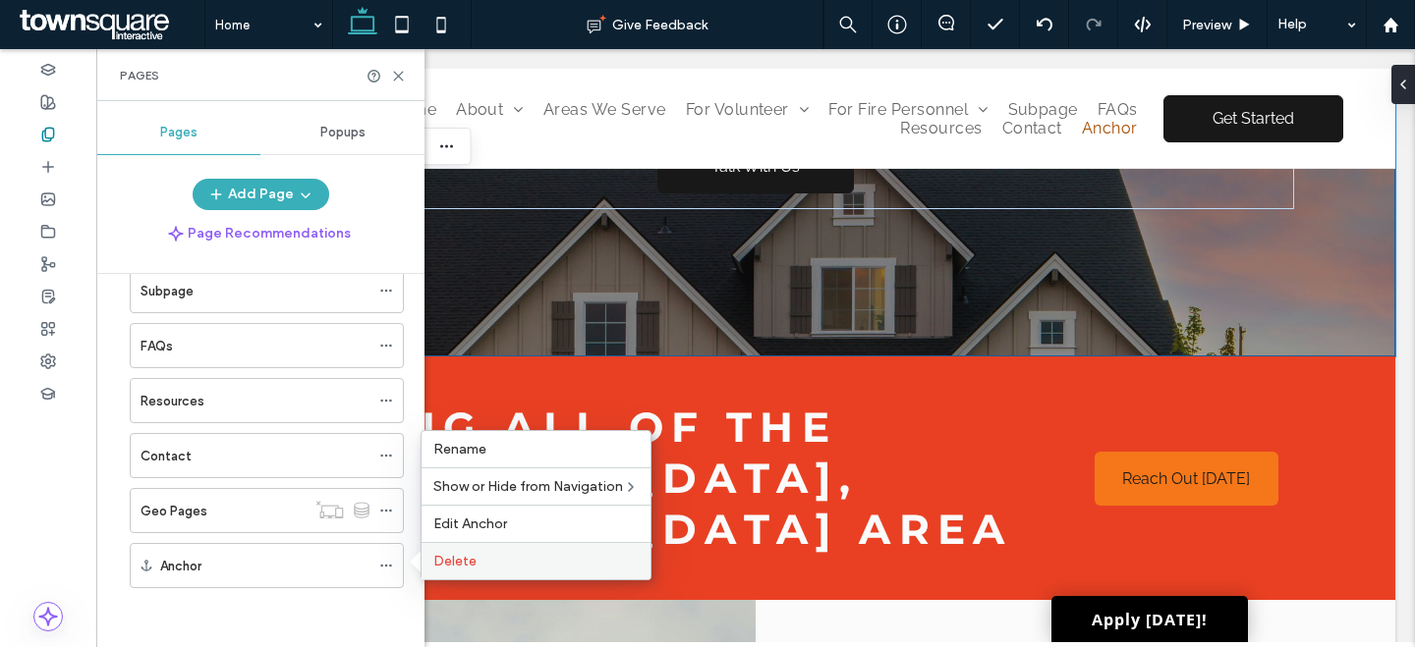
click at [500, 569] on label "Delete" at bounding box center [535, 561] width 205 height 17
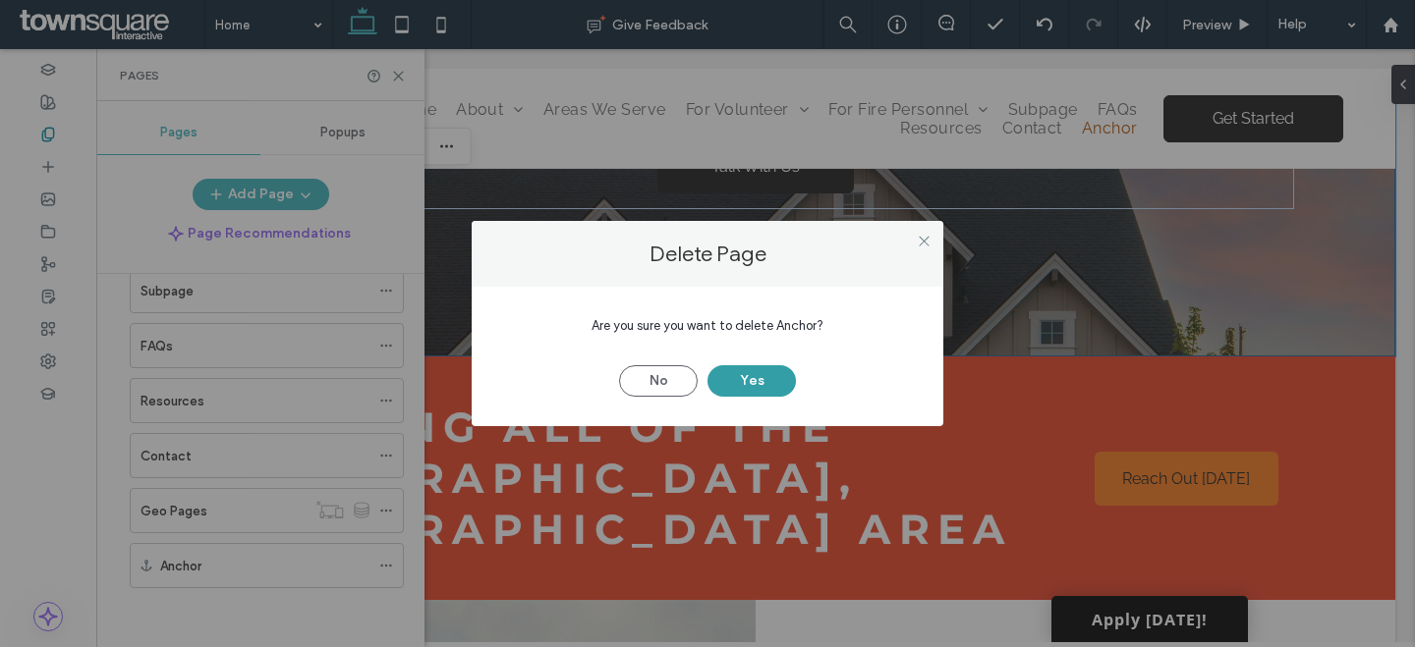
click at [788, 383] on button "Yes" at bounding box center [751, 380] width 88 height 31
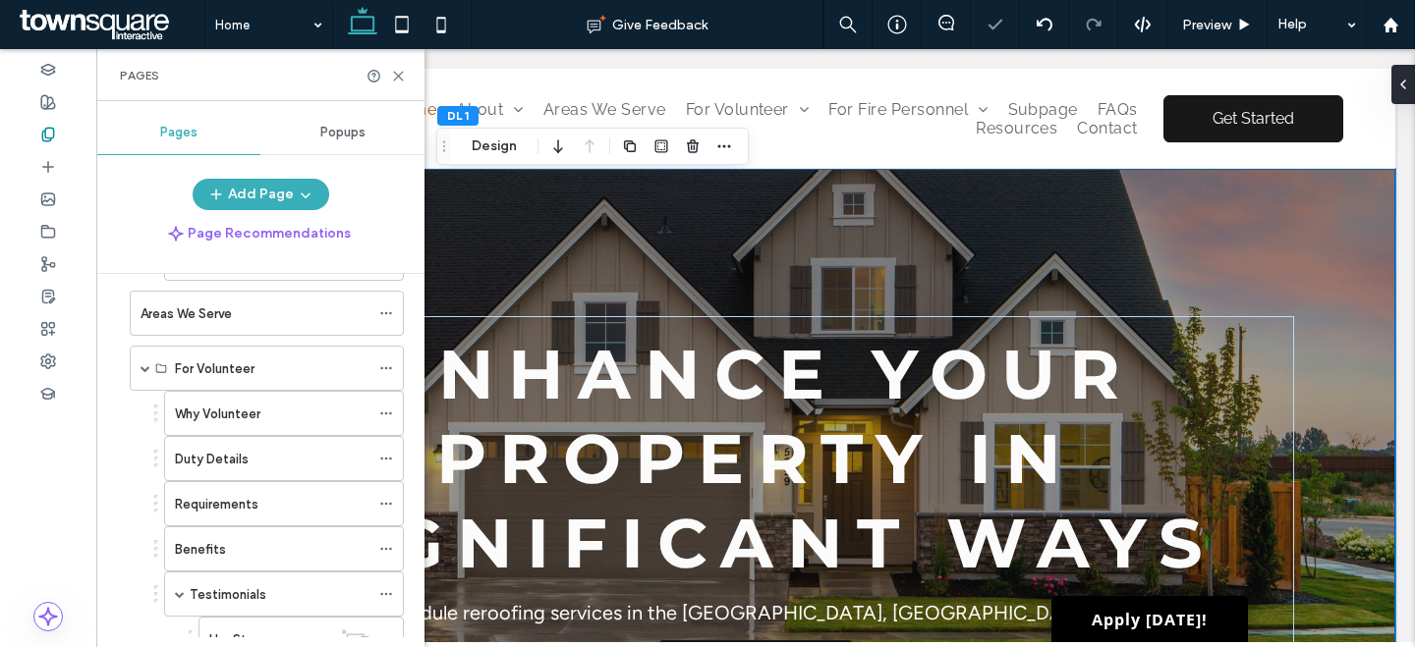
scroll to position [0, 0]
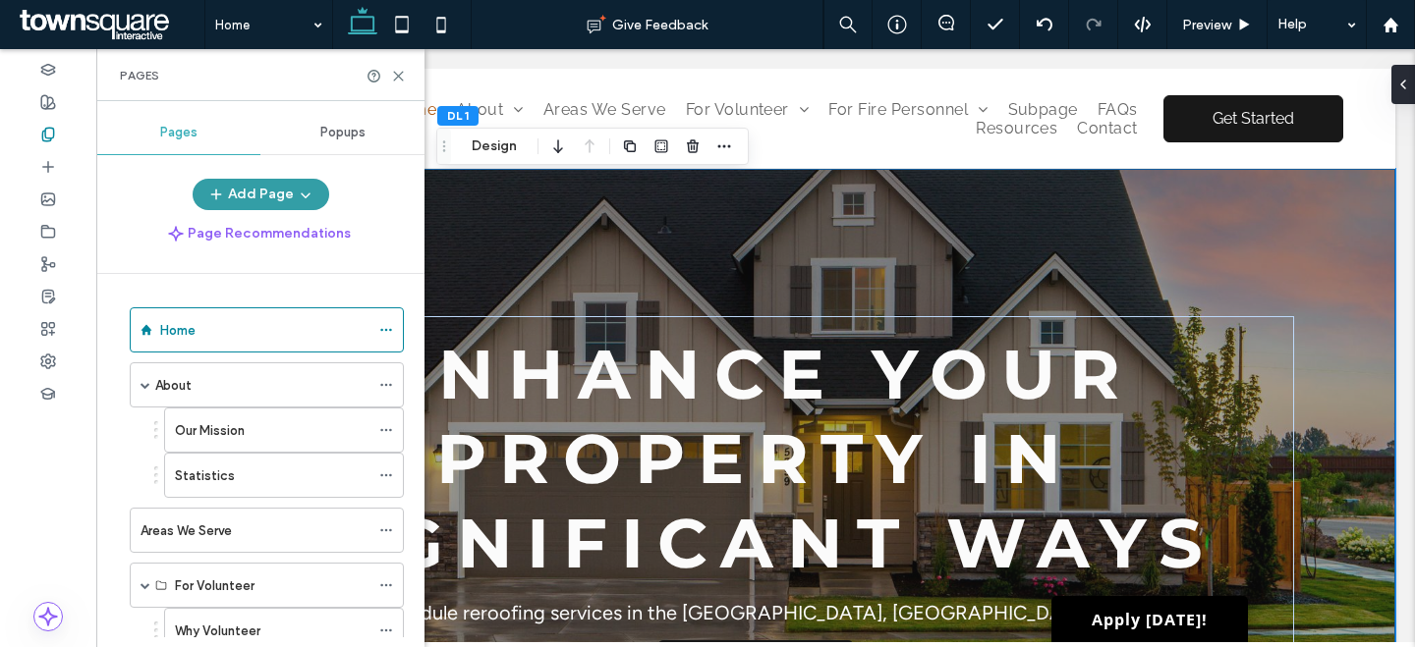
click at [294, 202] on span "button" at bounding box center [304, 194] width 20 height 29
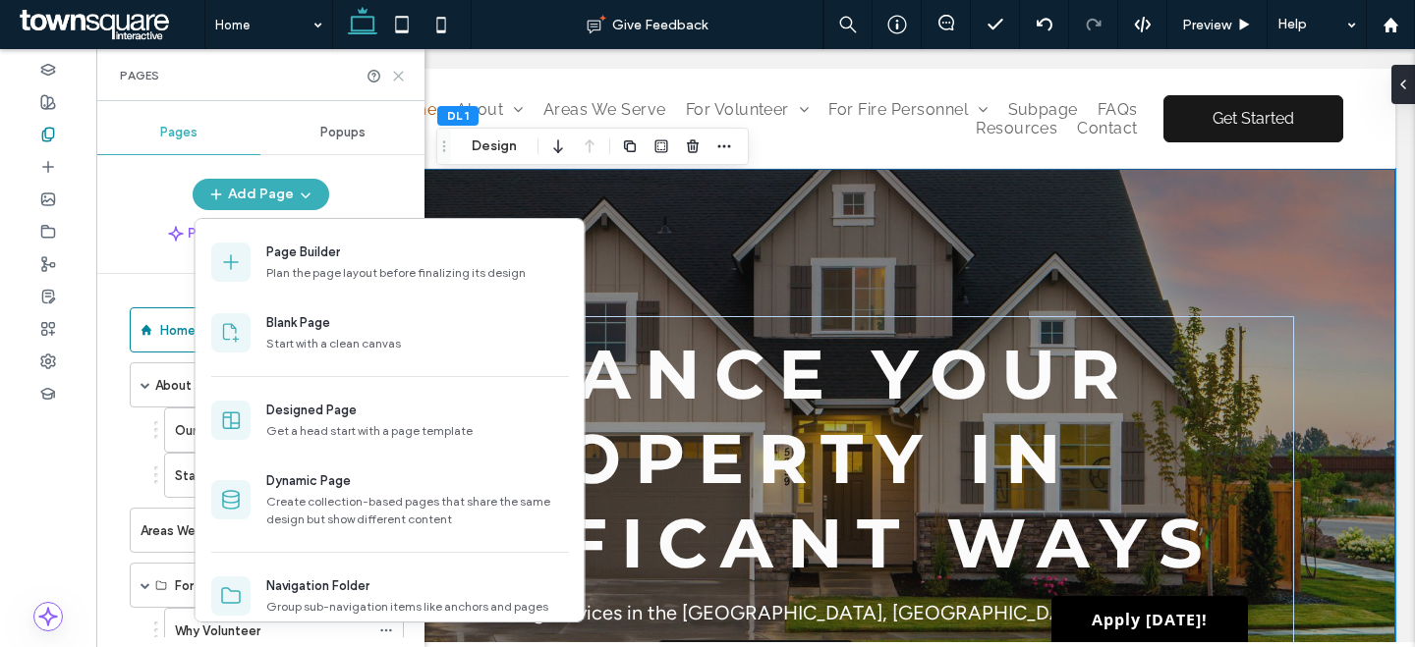
click at [397, 69] on icon at bounding box center [398, 76] width 15 height 15
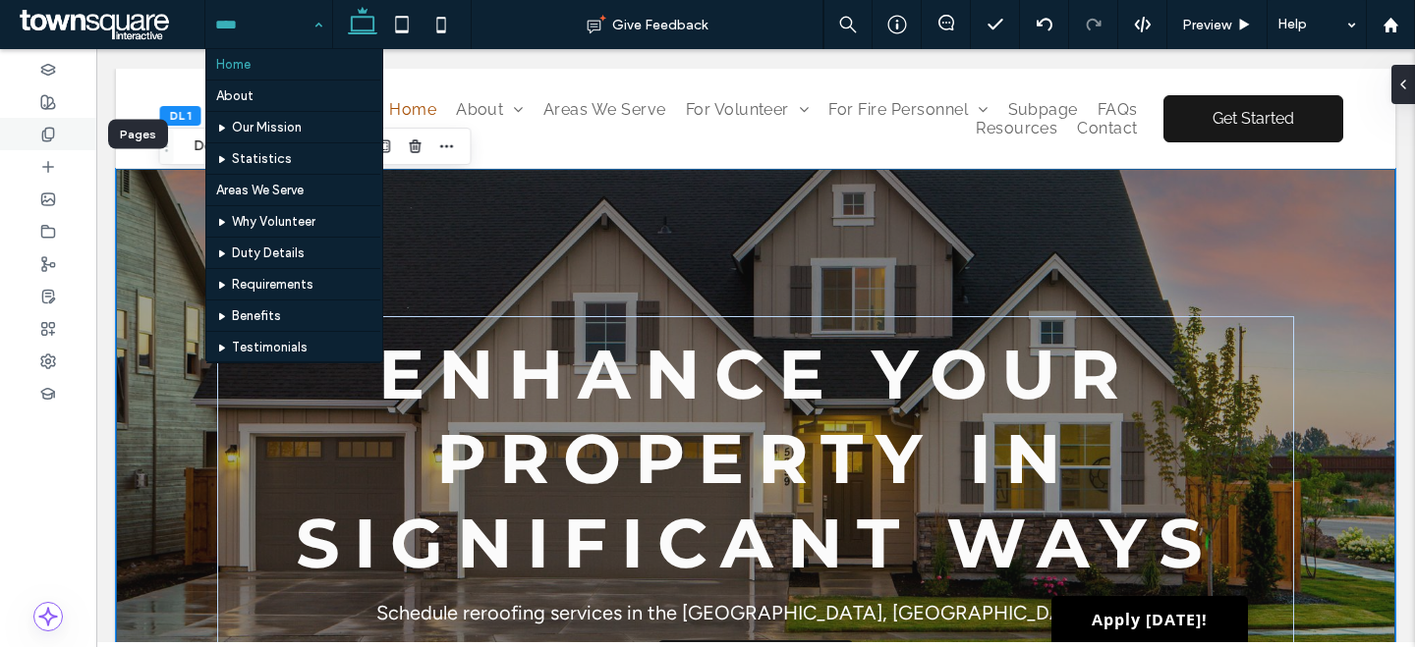
click at [67, 137] on div at bounding box center [48, 134] width 96 height 32
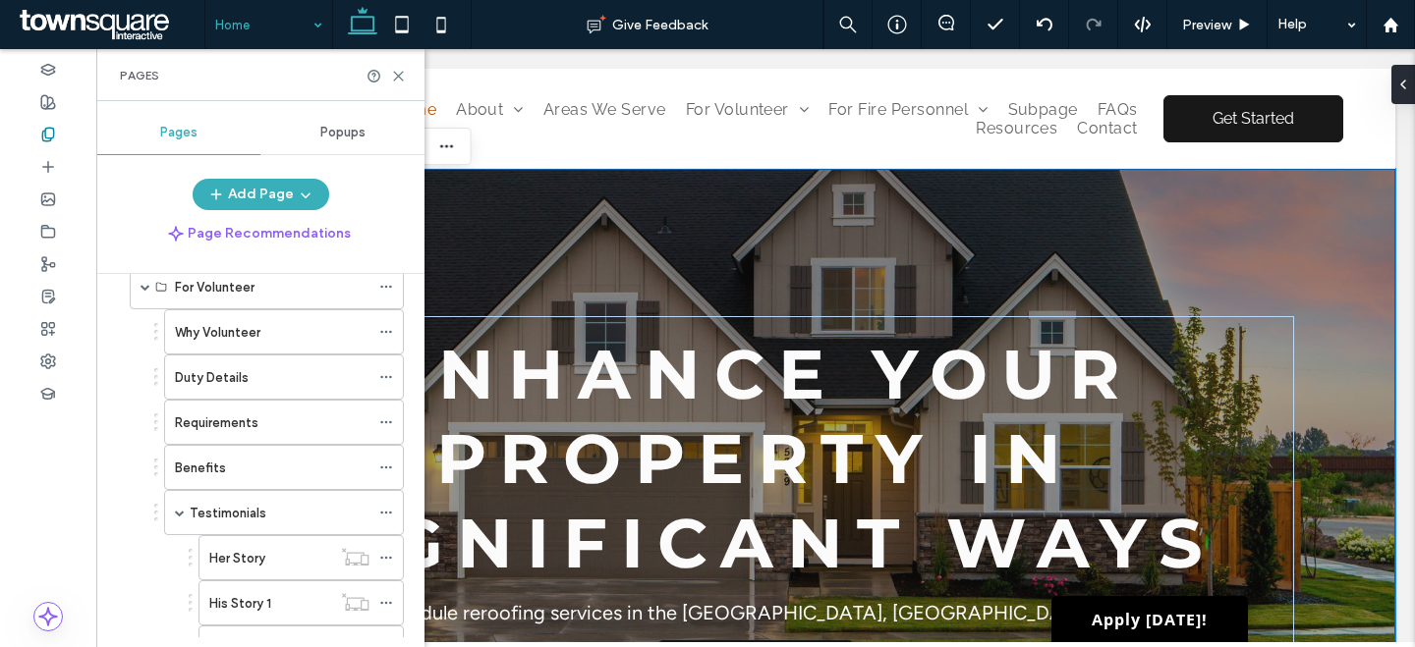
scroll to position [63, 0]
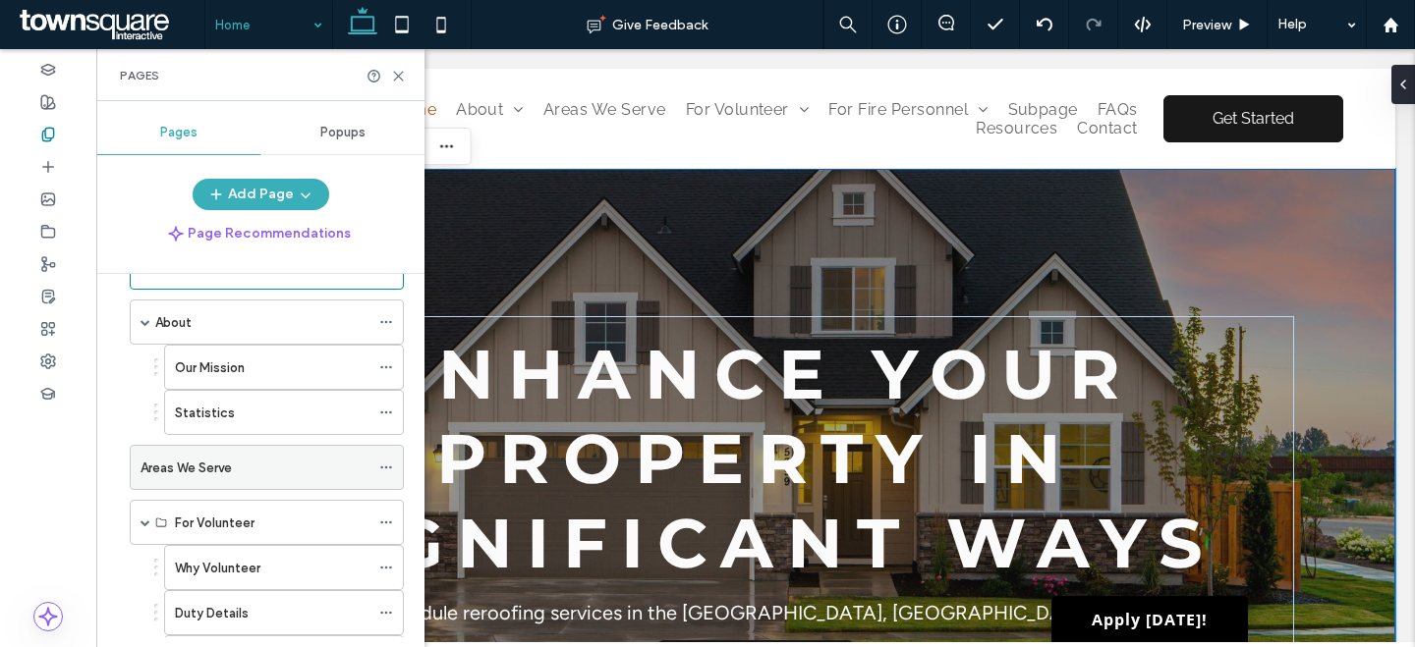
click at [268, 462] on div "Areas We Serve" at bounding box center [254, 468] width 229 height 21
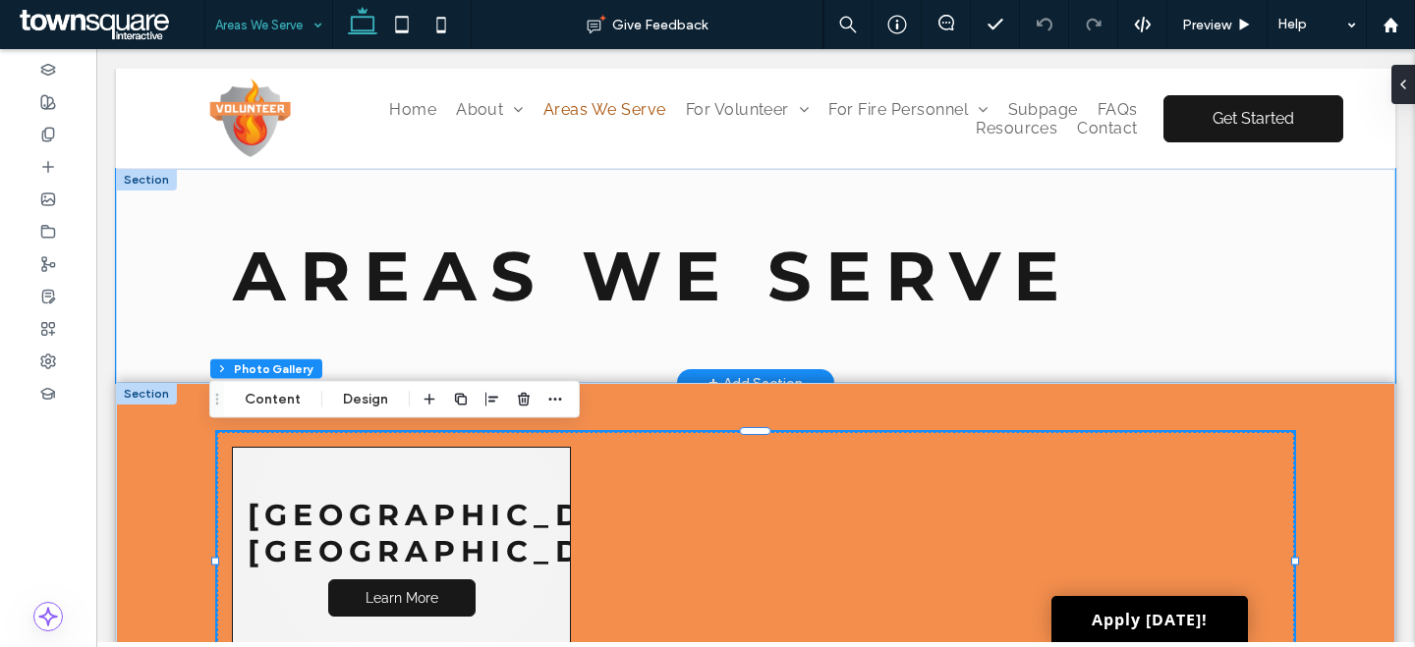
click at [1279, 300] on div "Areas We Serve" at bounding box center [755, 276] width 1077 height 116
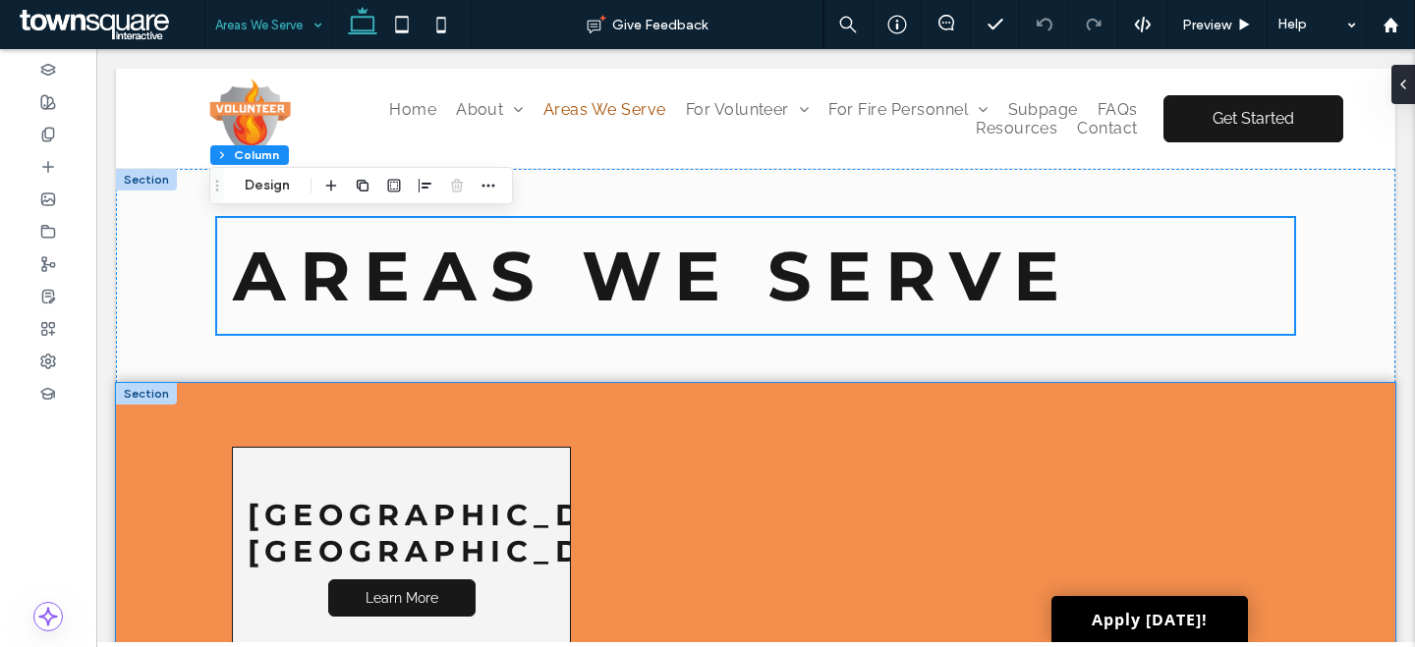
drag, startPoint x: 1338, startPoint y: 440, endPoint x: 1510, endPoint y: 241, distance: 263.3
click at [1338, 440] on div "Norco, GA Learn More" at bounding box center [755, 561] width 1279 height 357
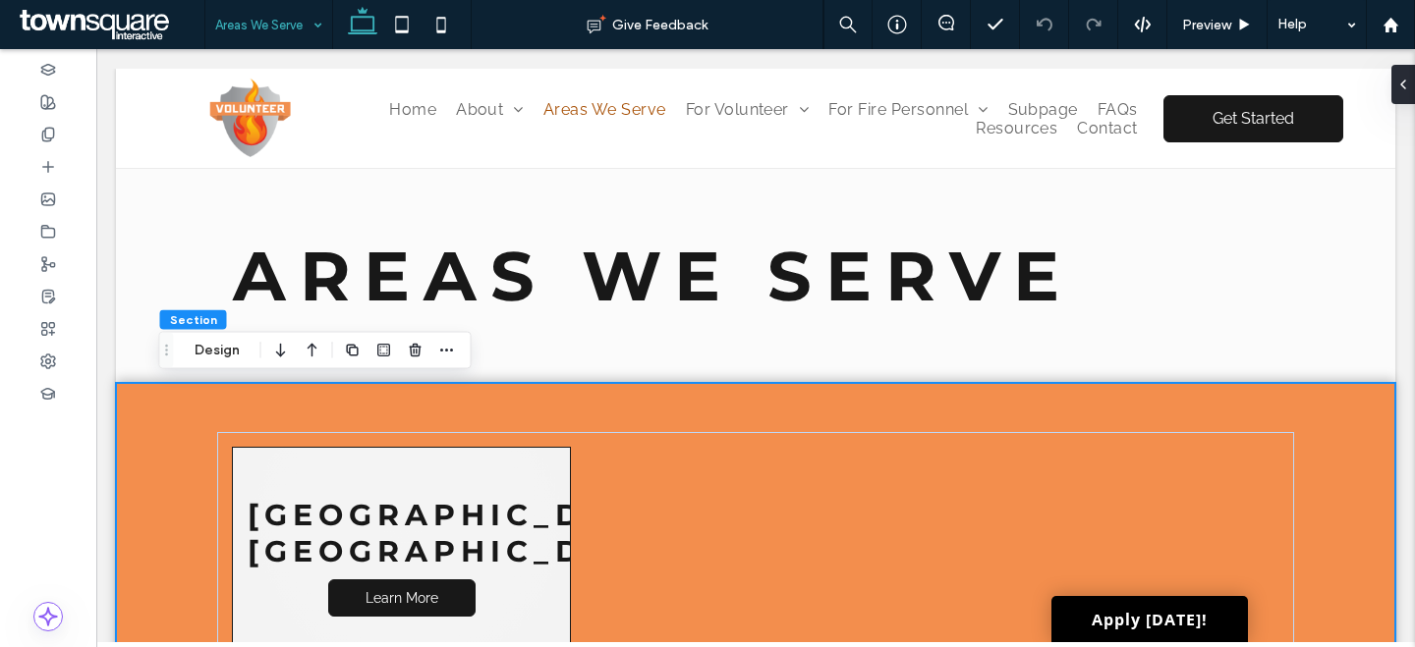
click at [1400, 96] on span at bounding box center [1403, 84] width 16 height 39
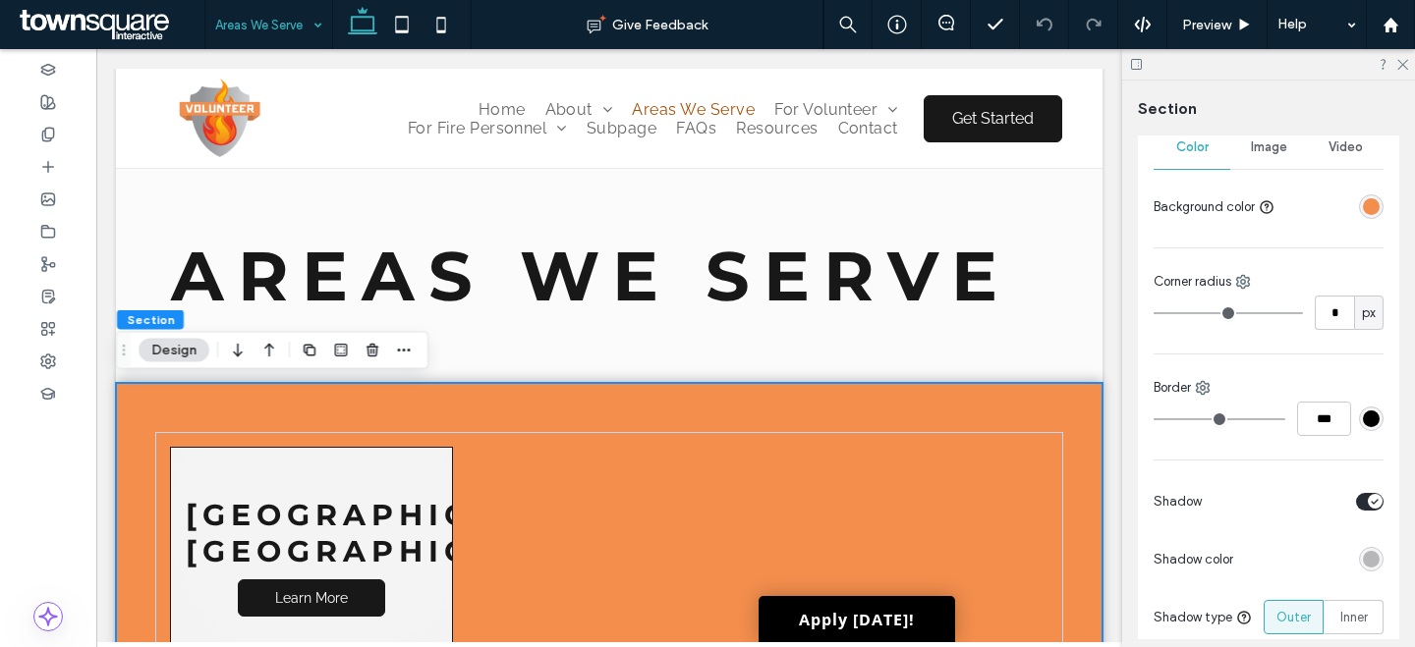
scroll to position [385, 0]
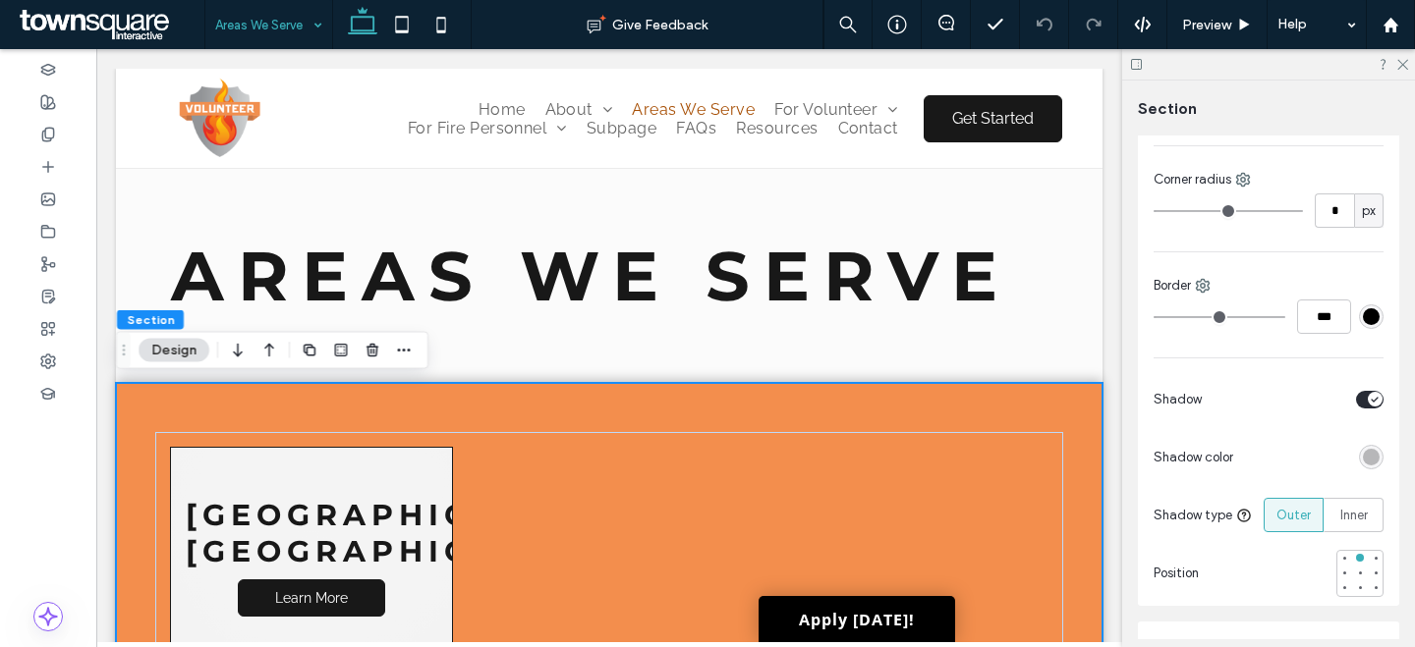
click at [1370, 398] on icon "toggle" at bounding box center [1374, 400] width 8 height 6
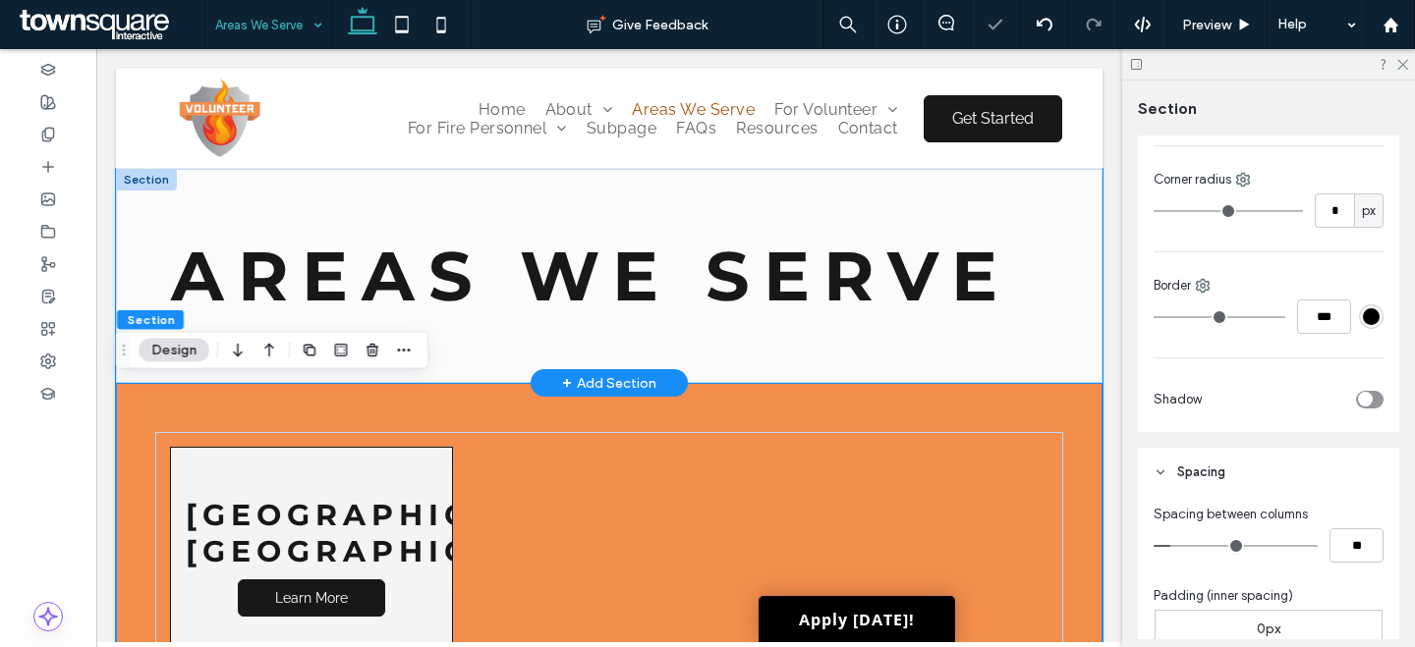
click at [973, 195] on div "Areas We Serve" at bounding box center [609, 276] width 986 height 214
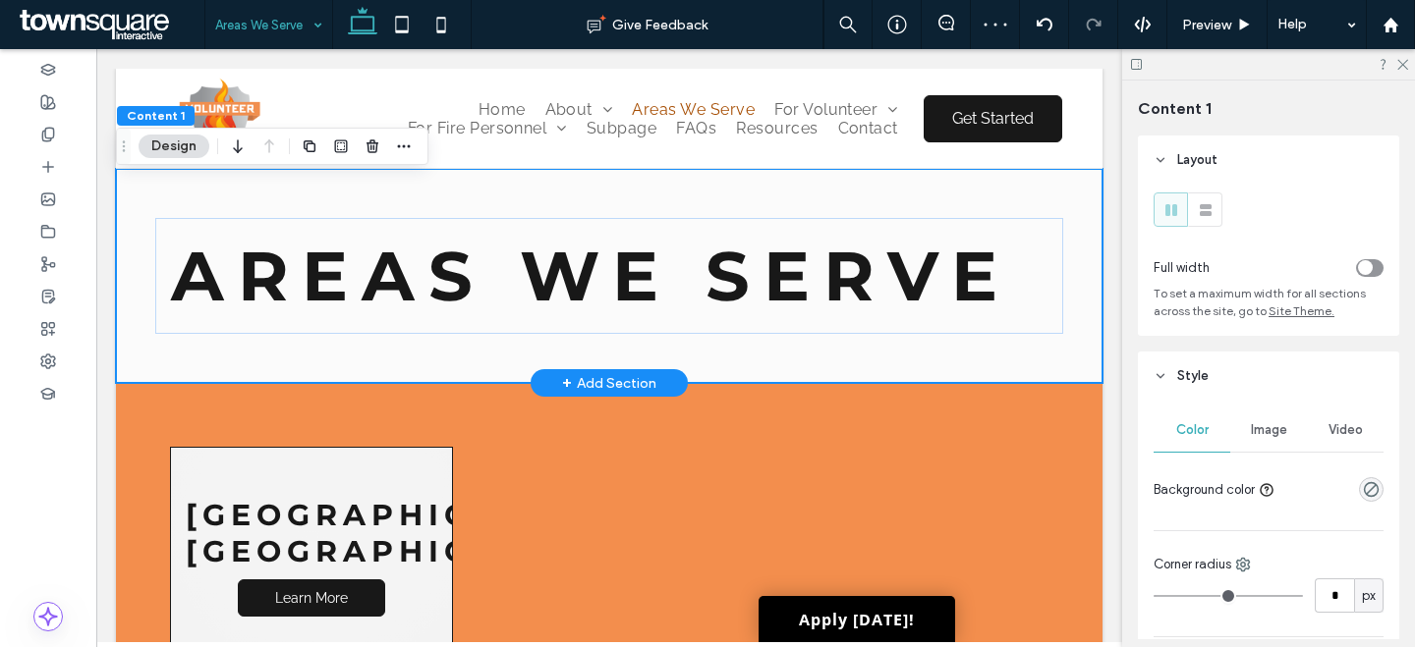
click at [1040, 219] on div "Areas We Serve" at bounding box center [609, 276] width 908 height 116
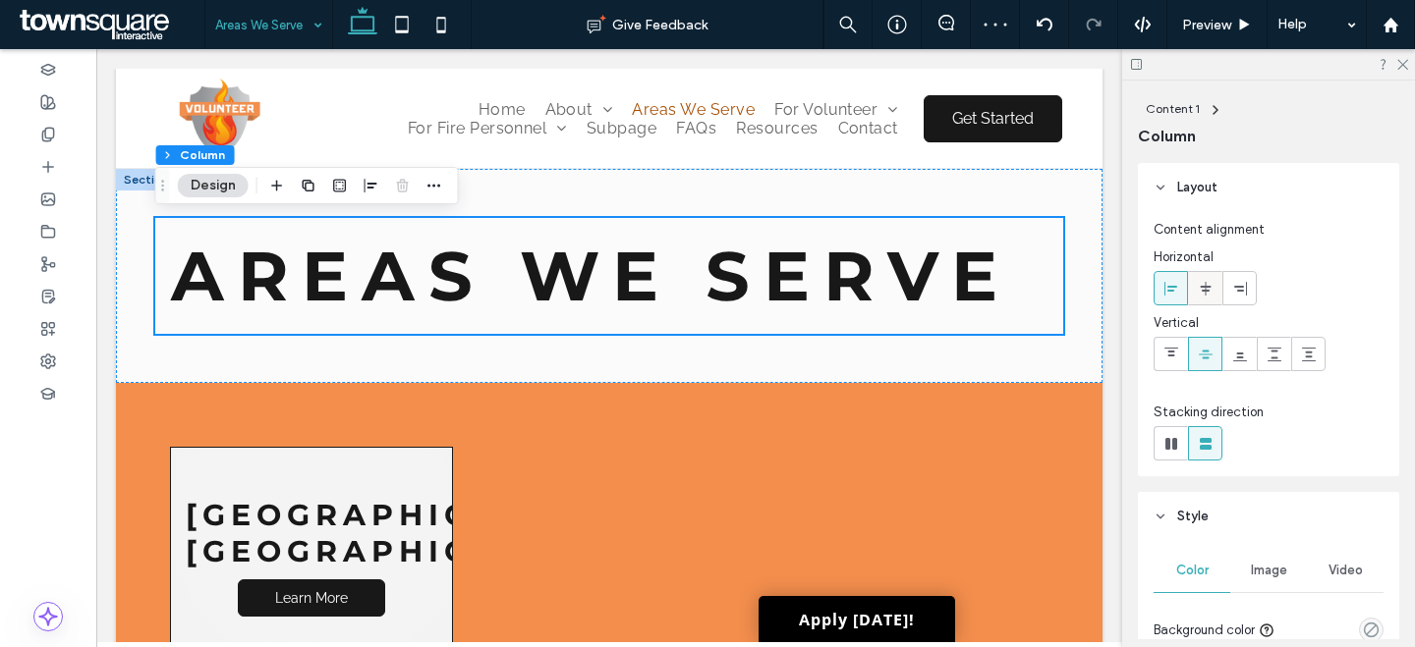
click at [1206, 286] on use at bounding box center [1204, 288] width 11 height 14
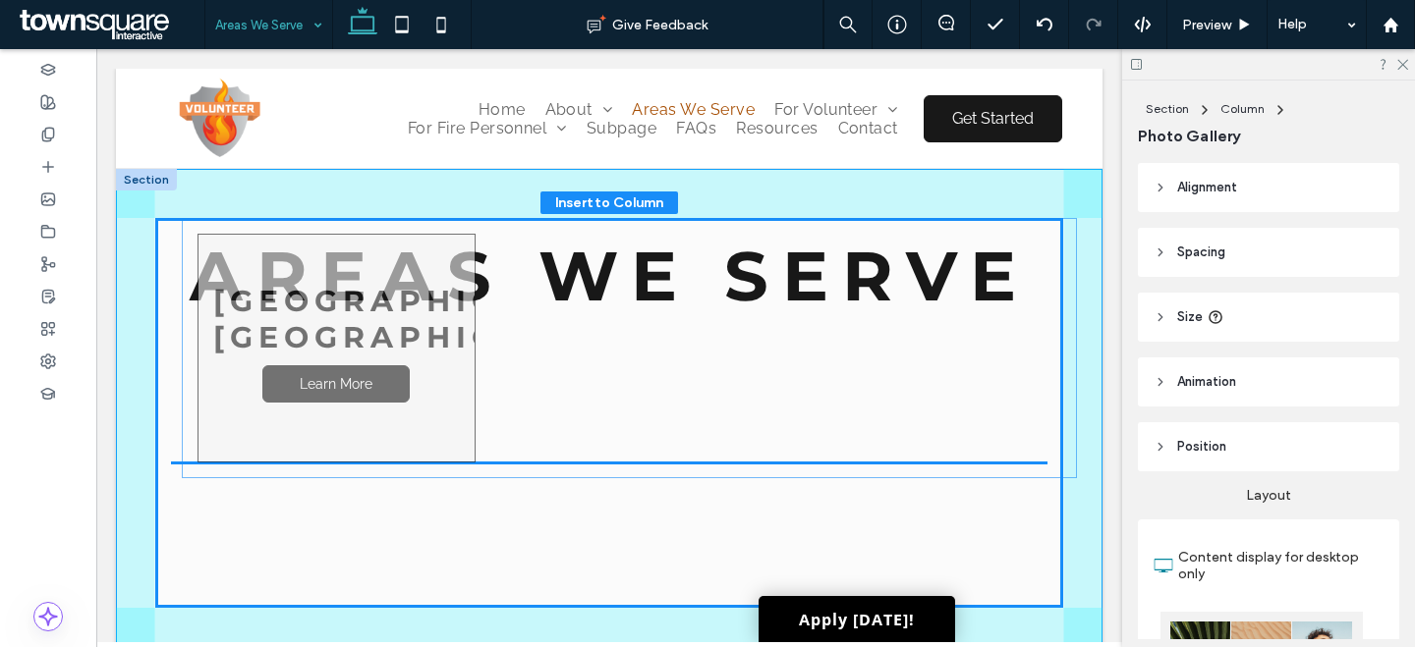
drag, startPoint x: 304, startPoint y: 500, endPoint x: 320, endPoint y: 306, distance: 194.2
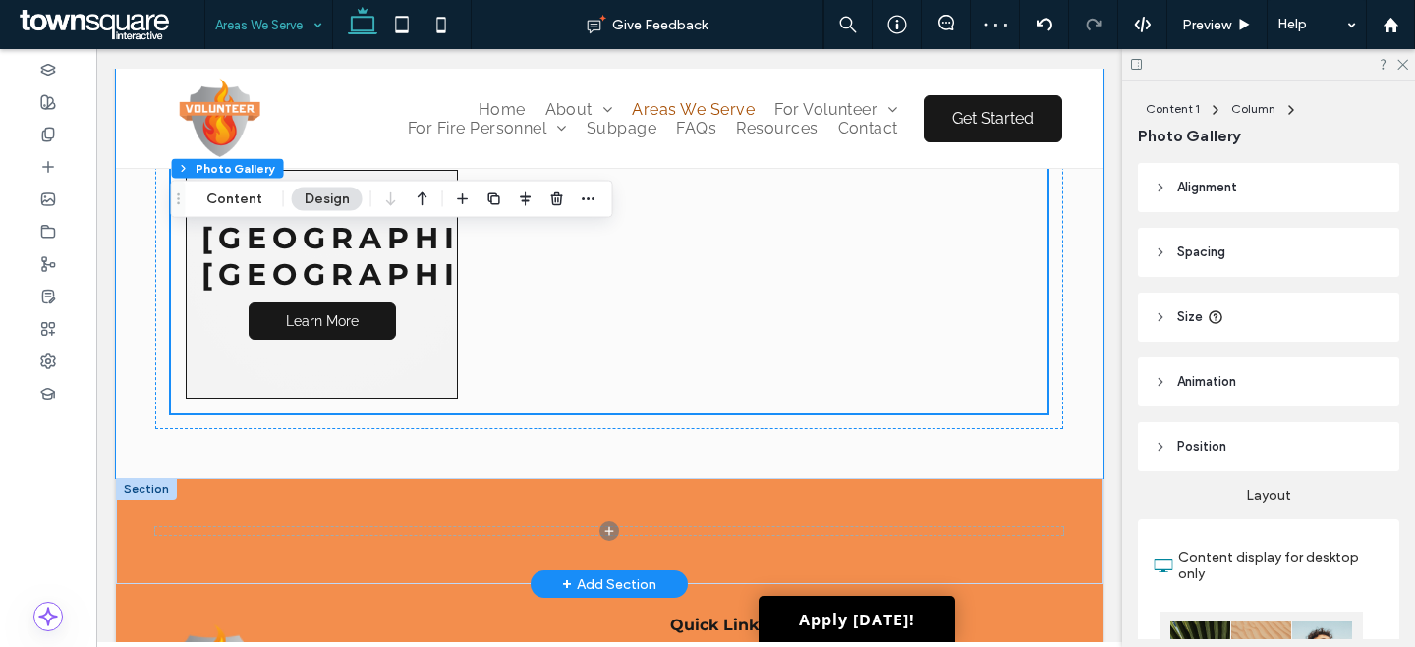
scroll to position [223, 0]
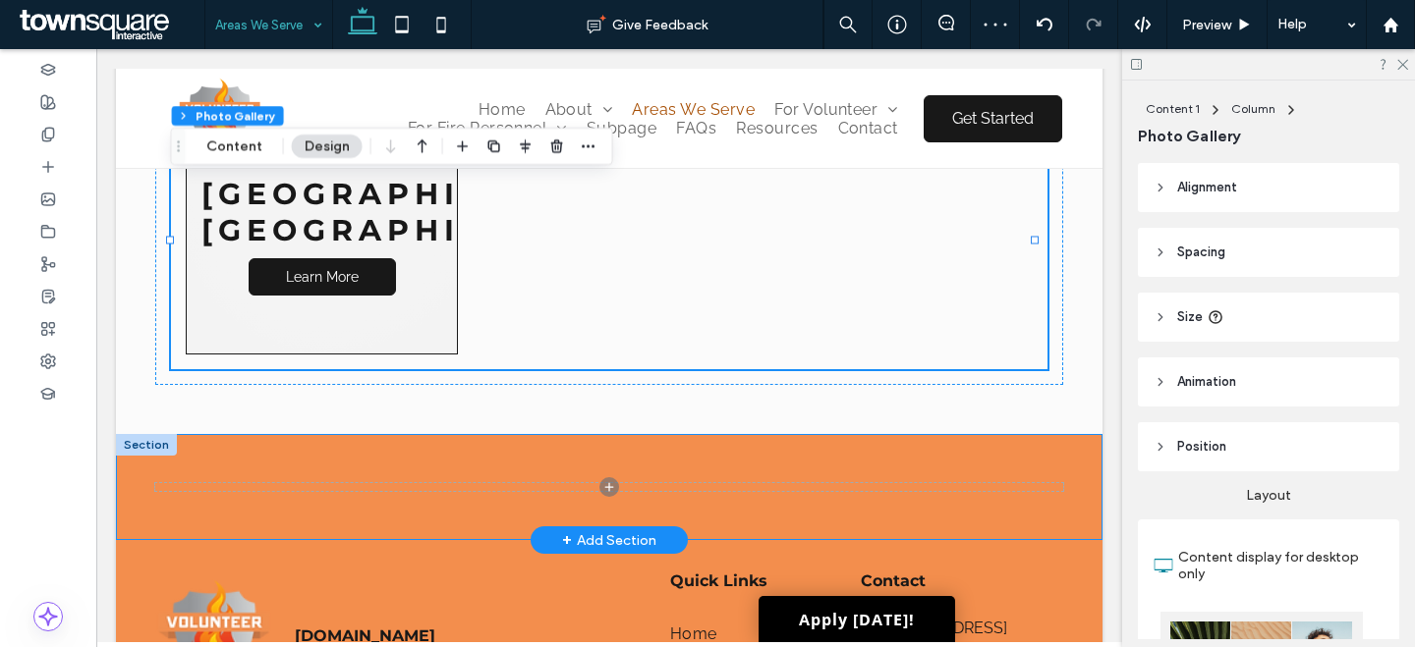
drag, startPoint x: 1065, startPoint y: 468, endPoint x: 990, endPoint y: 433, distance: 82.2
click at [1066, 468] on div at bounding box center [609, 487] width 986 height 106
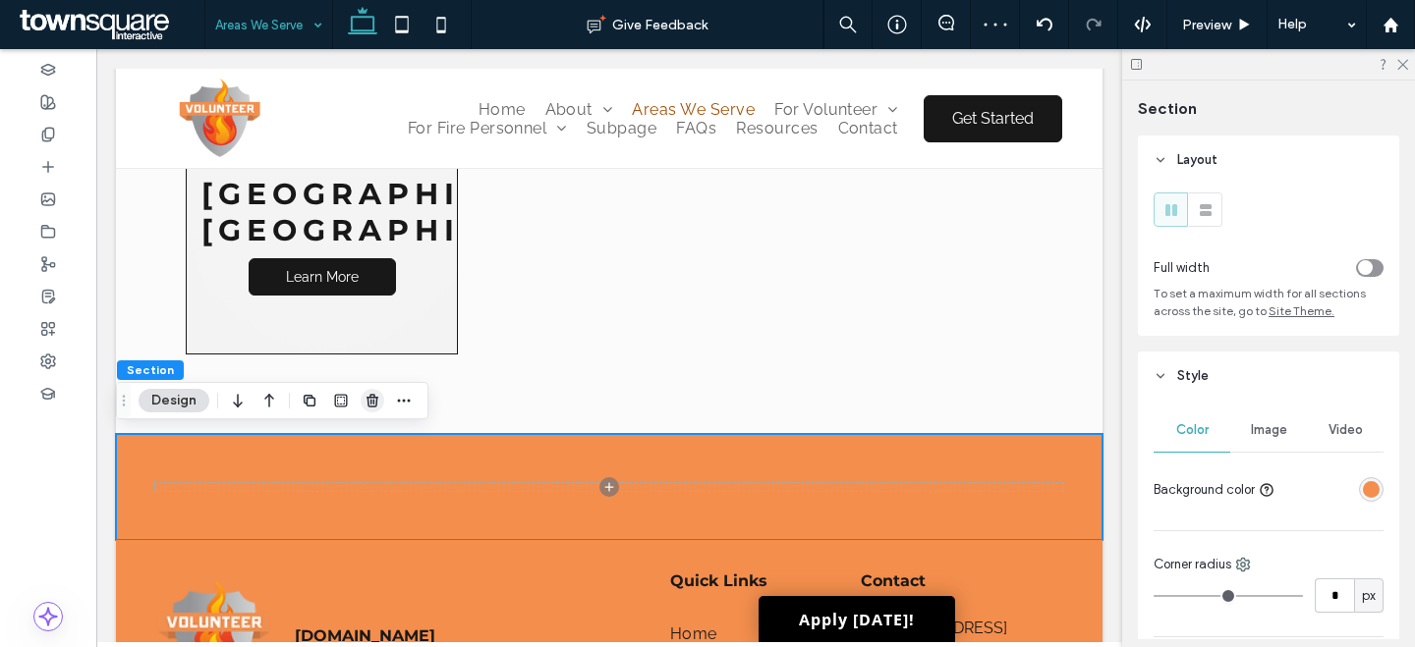
click at [362, 405] on span "button" at bounding box center [373, 401] width 24 height 24
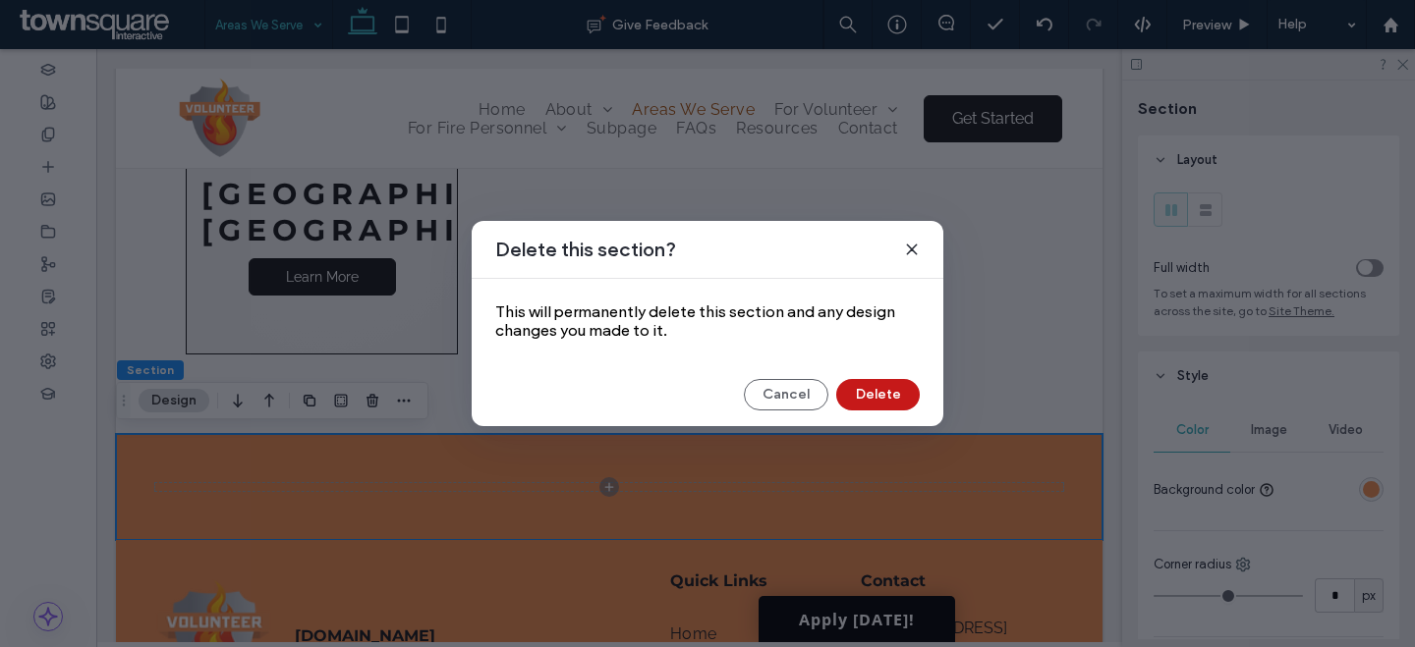
click at [854, 396] on button "Delete" at bounding box center [877, 394] width 83 height 31
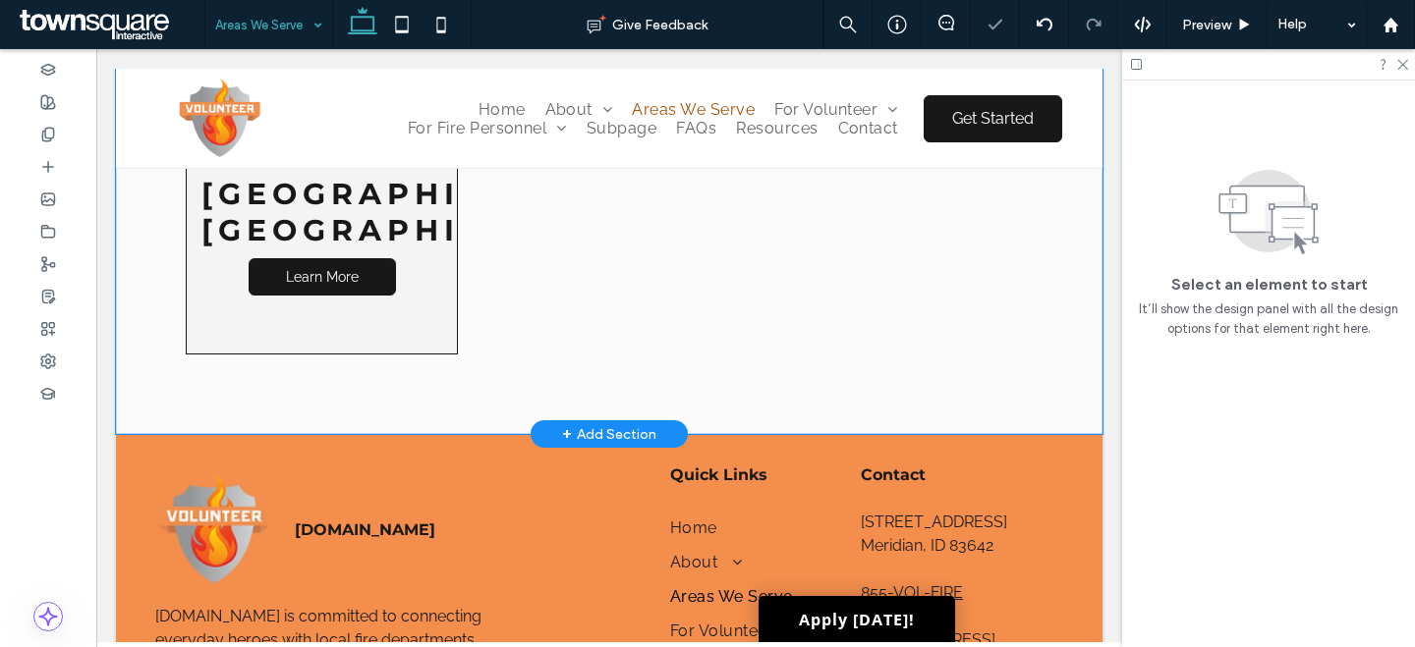
click at [1062, 293] on div "Areas We Serve Norco, GA Learn More" at bounding box center [609, 190] width 986 height 488
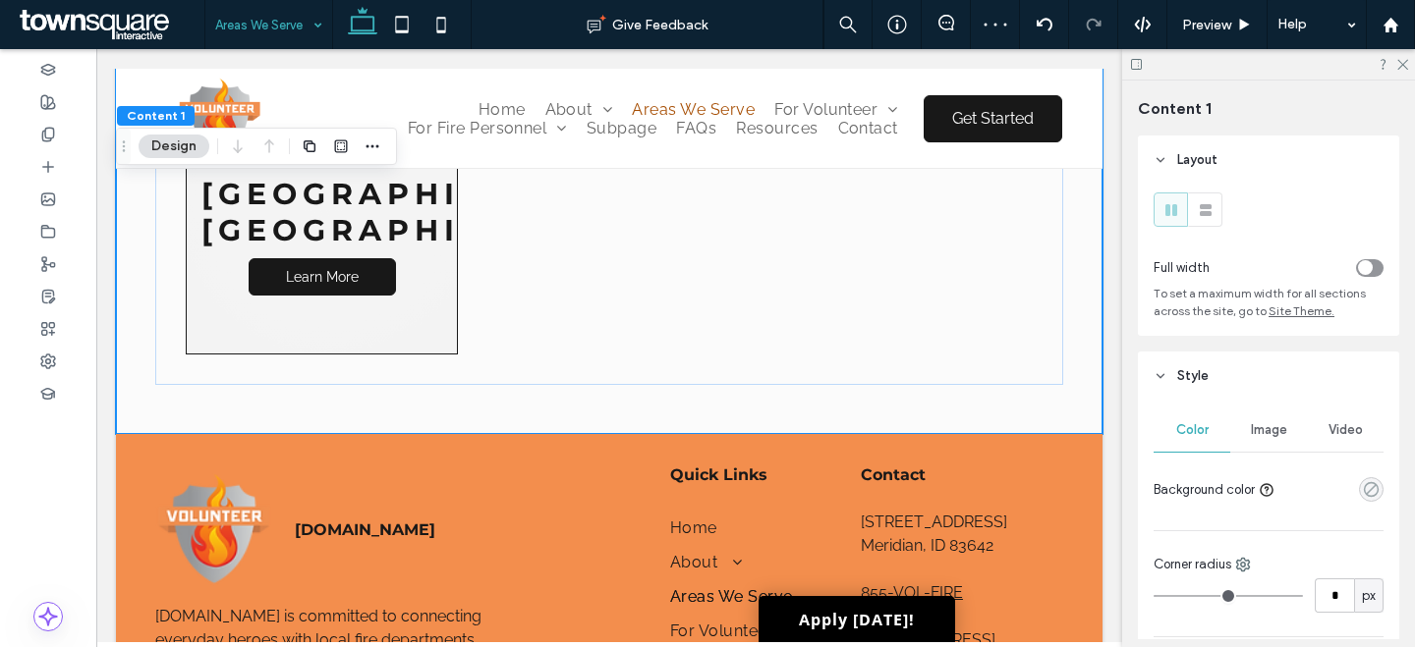
click at [1363, 490] on icon "rgba(0, 0, 0, 0)" at bounding box center [1371, 489] width 17 height 17
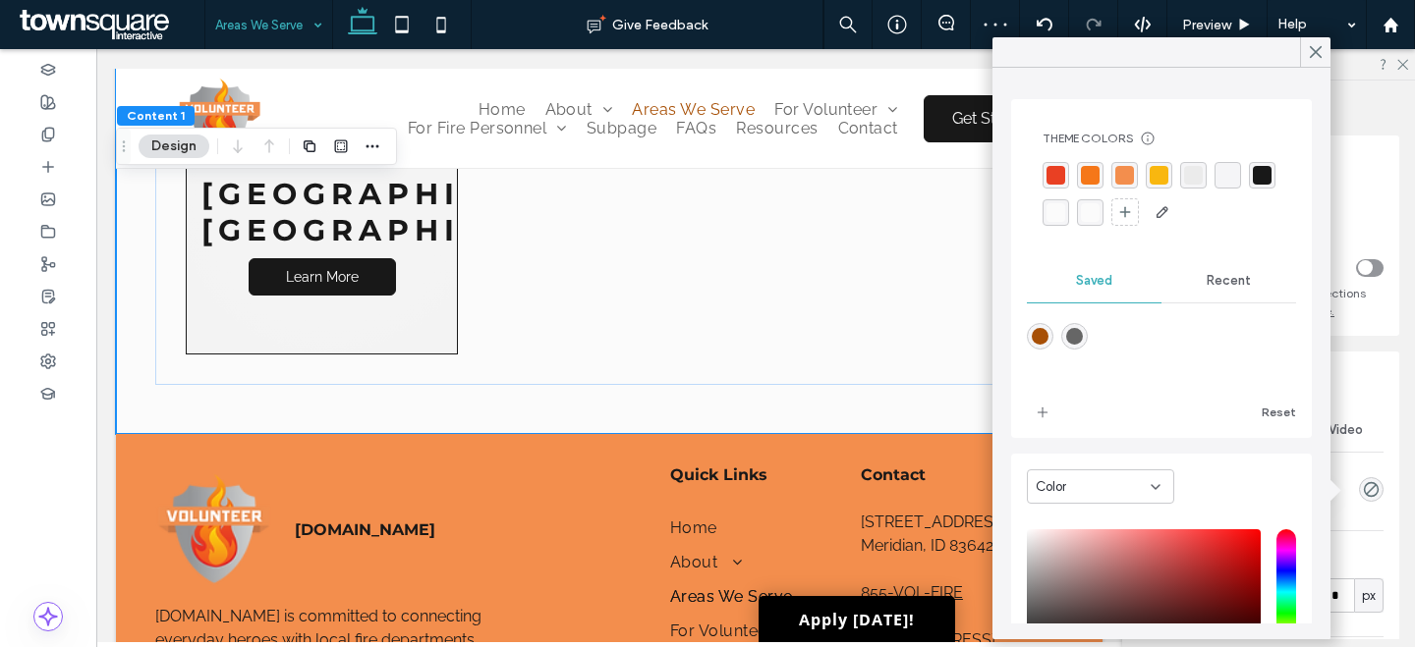
drag, startPoint x: 1110, startPoint y: 162, endPoint x: 1100, endPoint y: 169, distance: 12.0
click at [1111, 162] on div at bounding box center [1124, 175] width 27 height 27
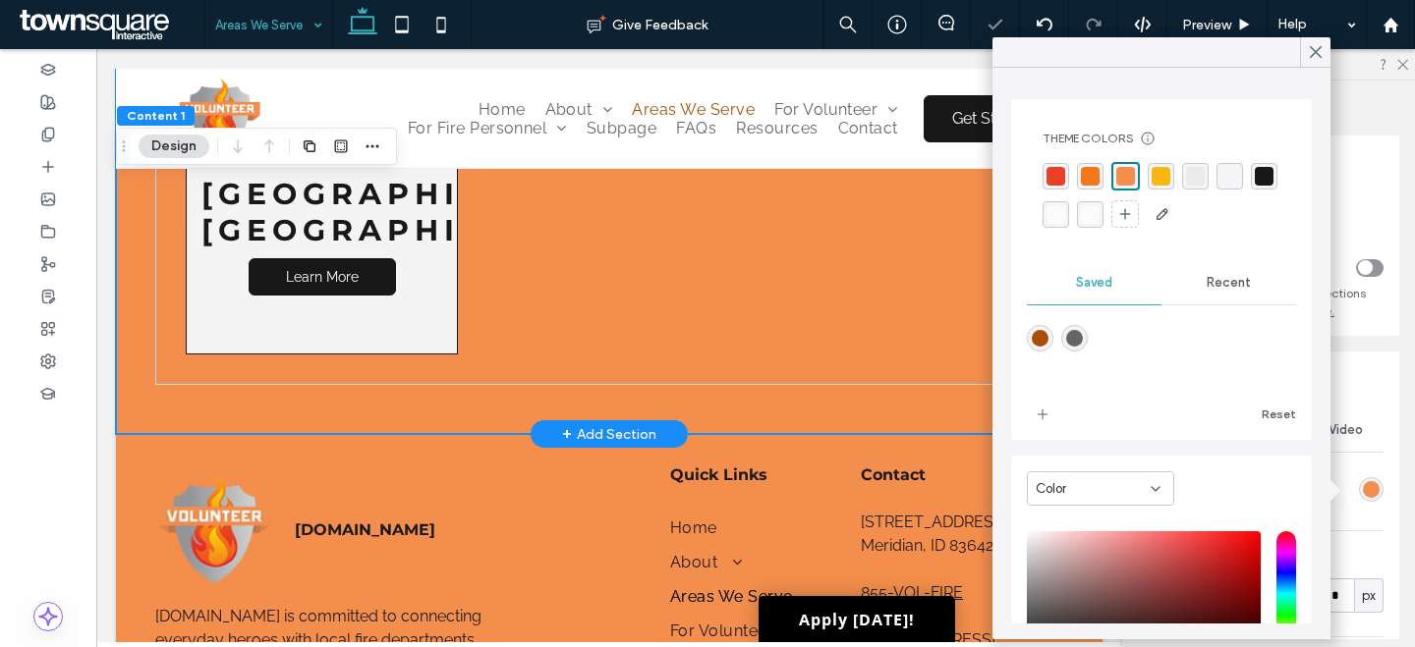
click at [924, 310] on div at bounding box center [895, 241] width 287 height 244
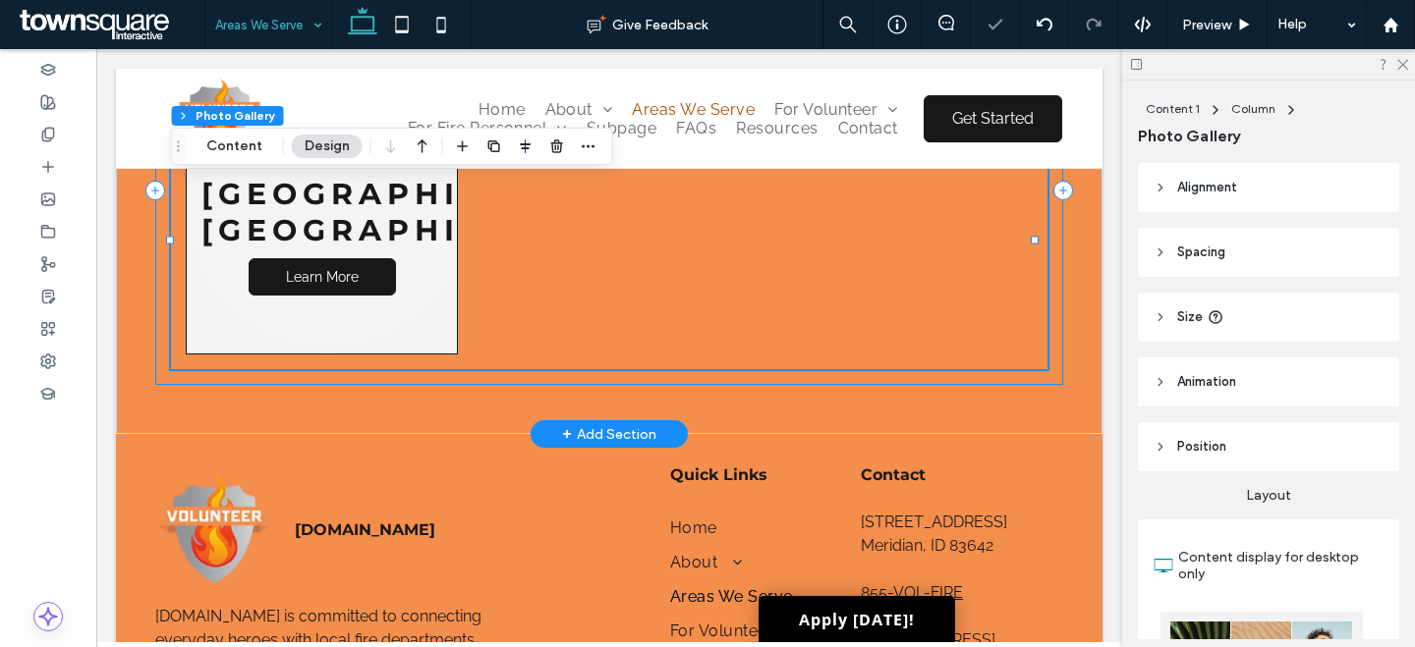
click at [918, 373] on div "Areas We Serve Norco, GA Learn More" at bounding box center [609, 190] width 908 height 390
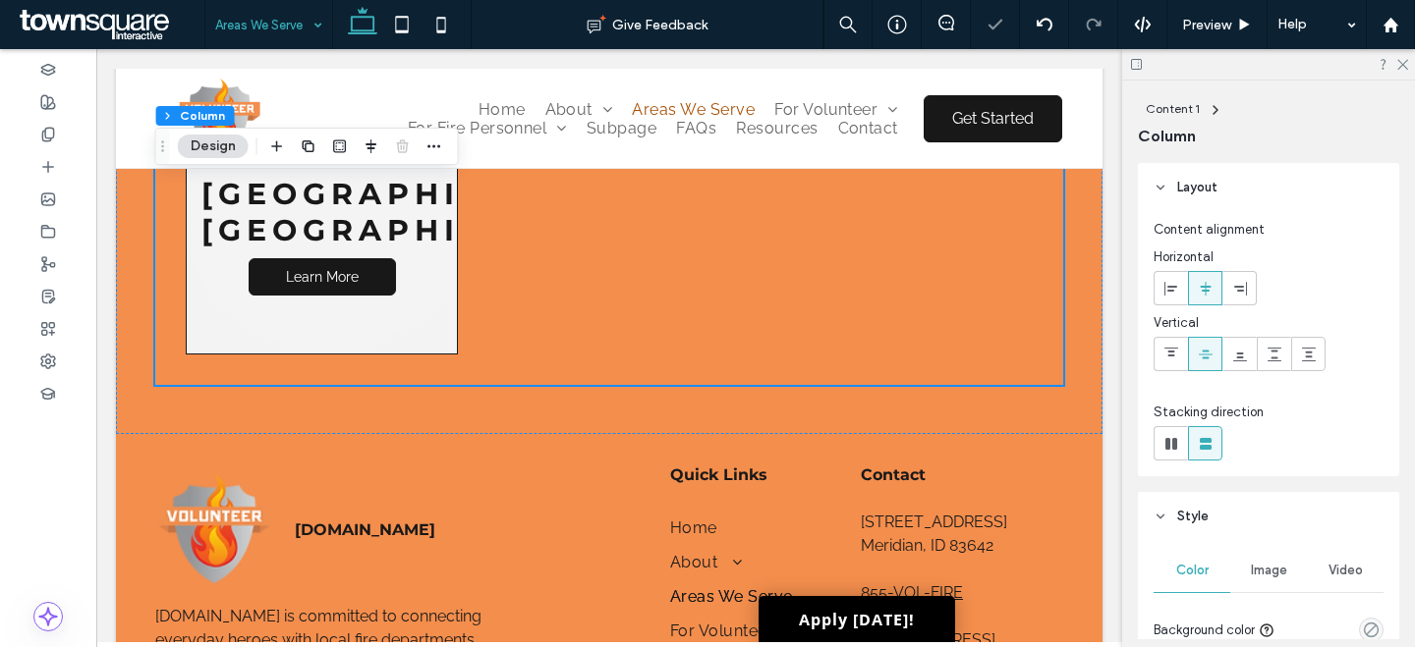
scroll to position [356, 0]
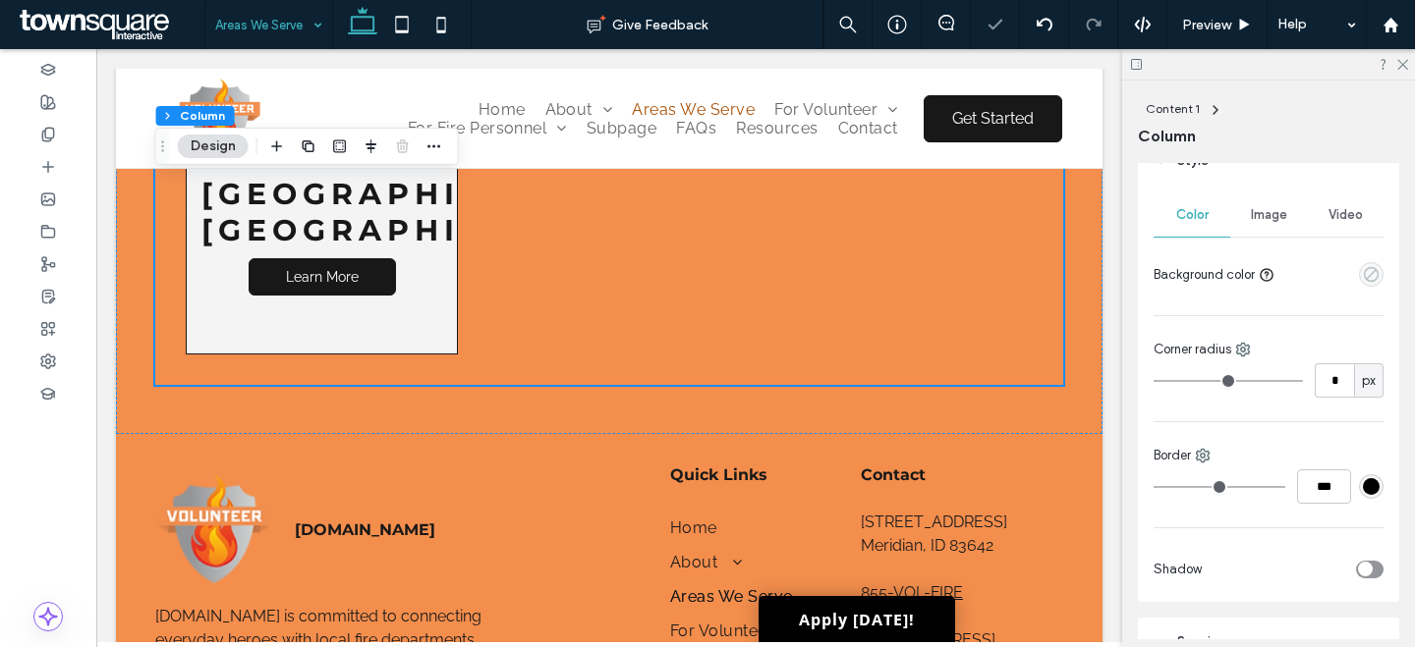
click at [1363, 278] on icon "empty color" at bounding box center [1371, 274] width 17 height 17
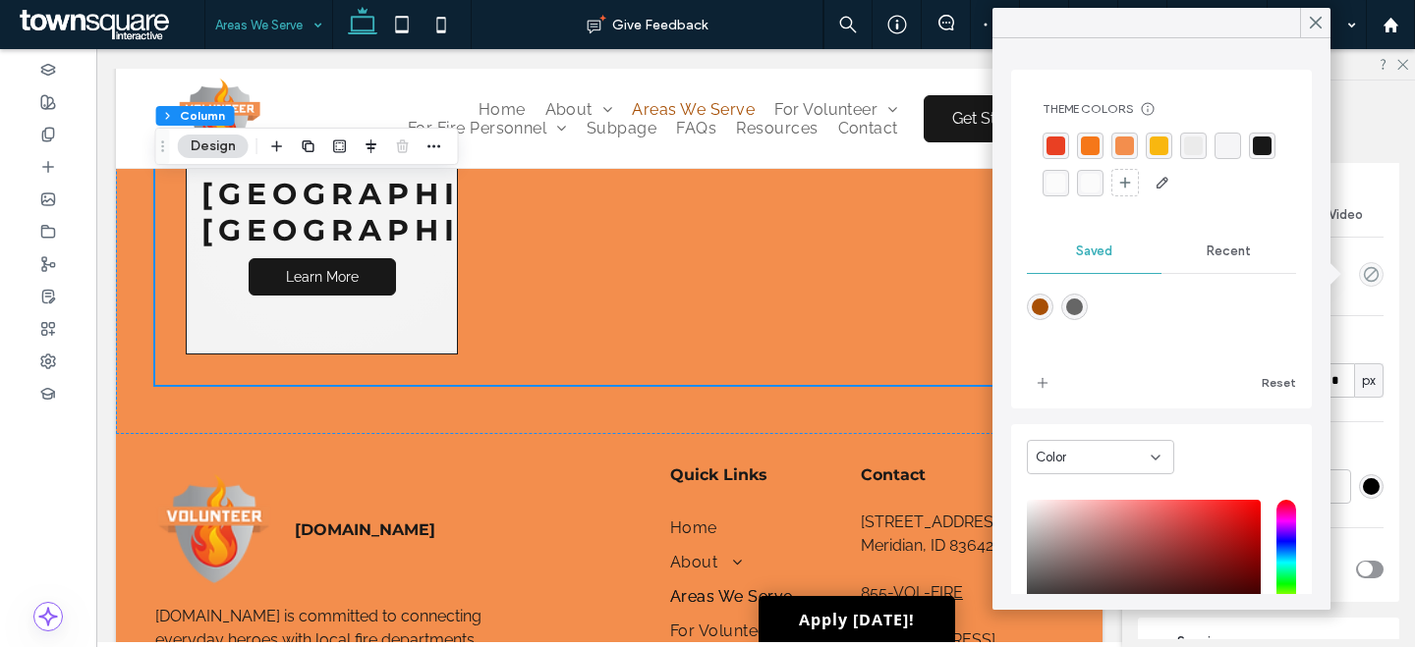
click at [1065, 185] on div "rgba(251, 251, 251, 1)" at bounding box center [1055, 183] width 19 height 19
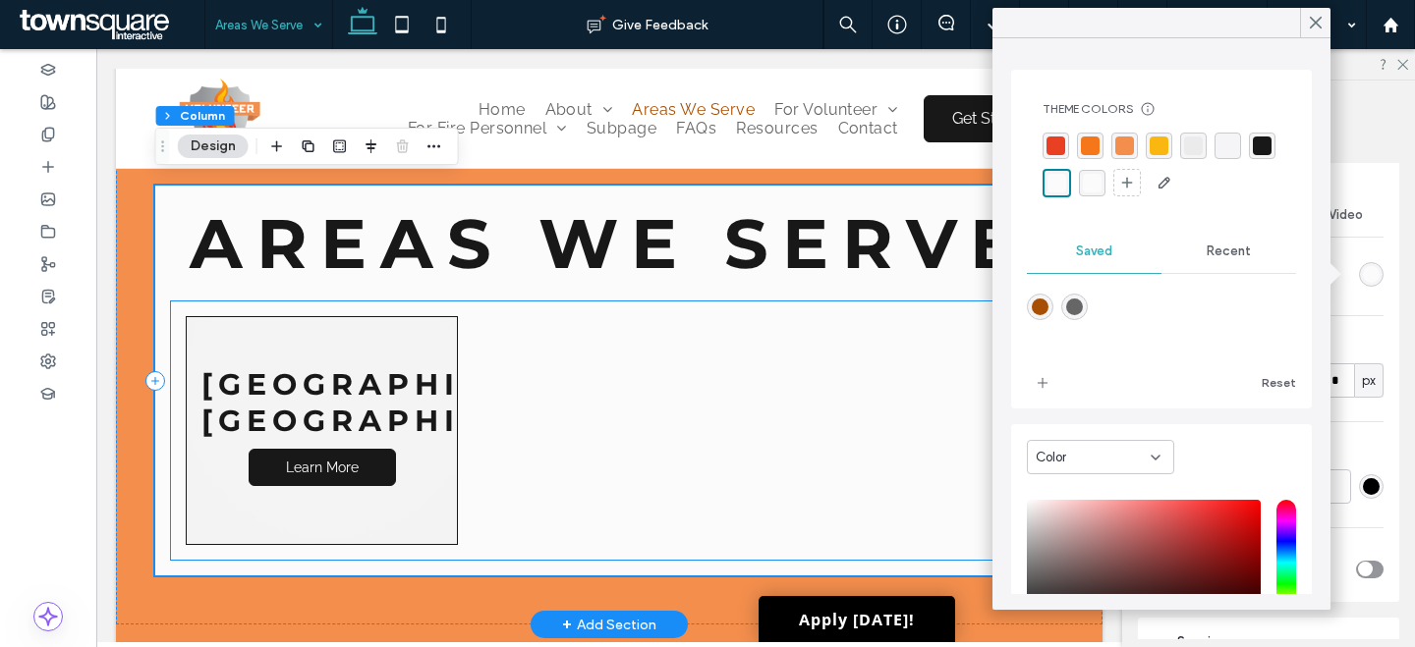
scroll to position [0, 0]
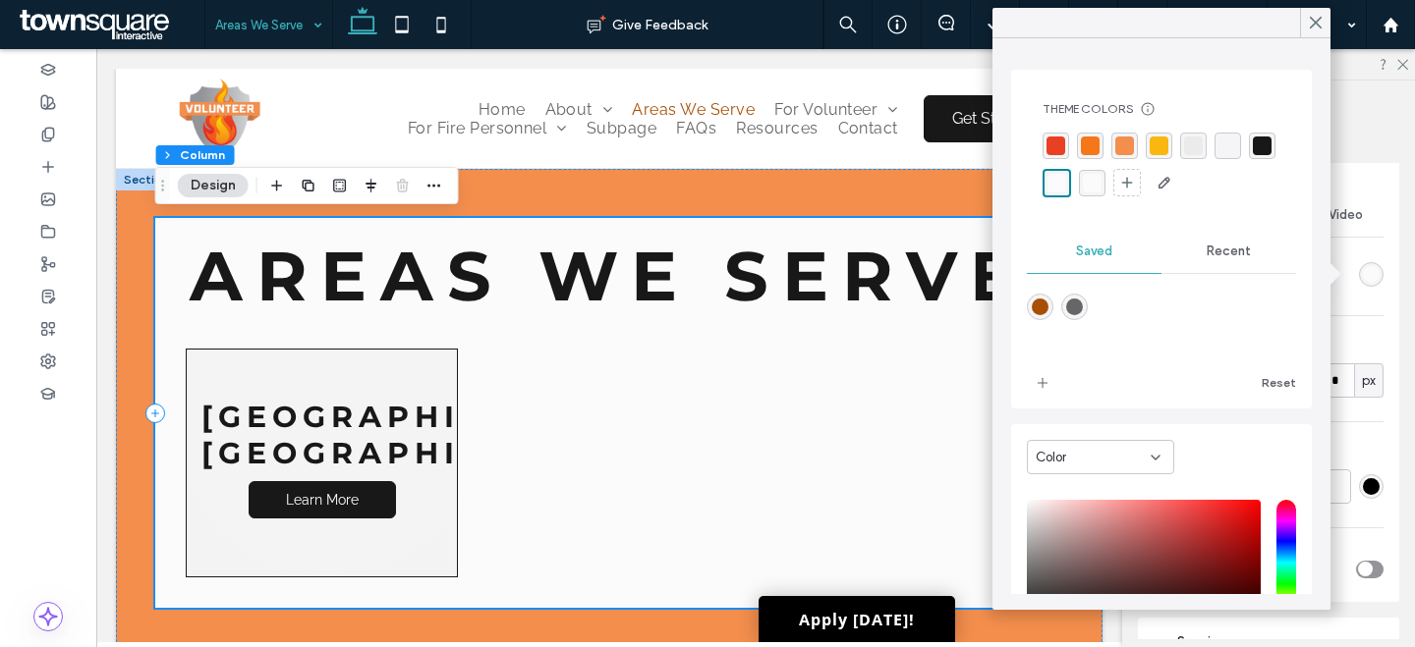
click at [696, 232] on div "Areas We Serve Norco, GA Learn More" at bounding box center [609, 413] width 908 height 390
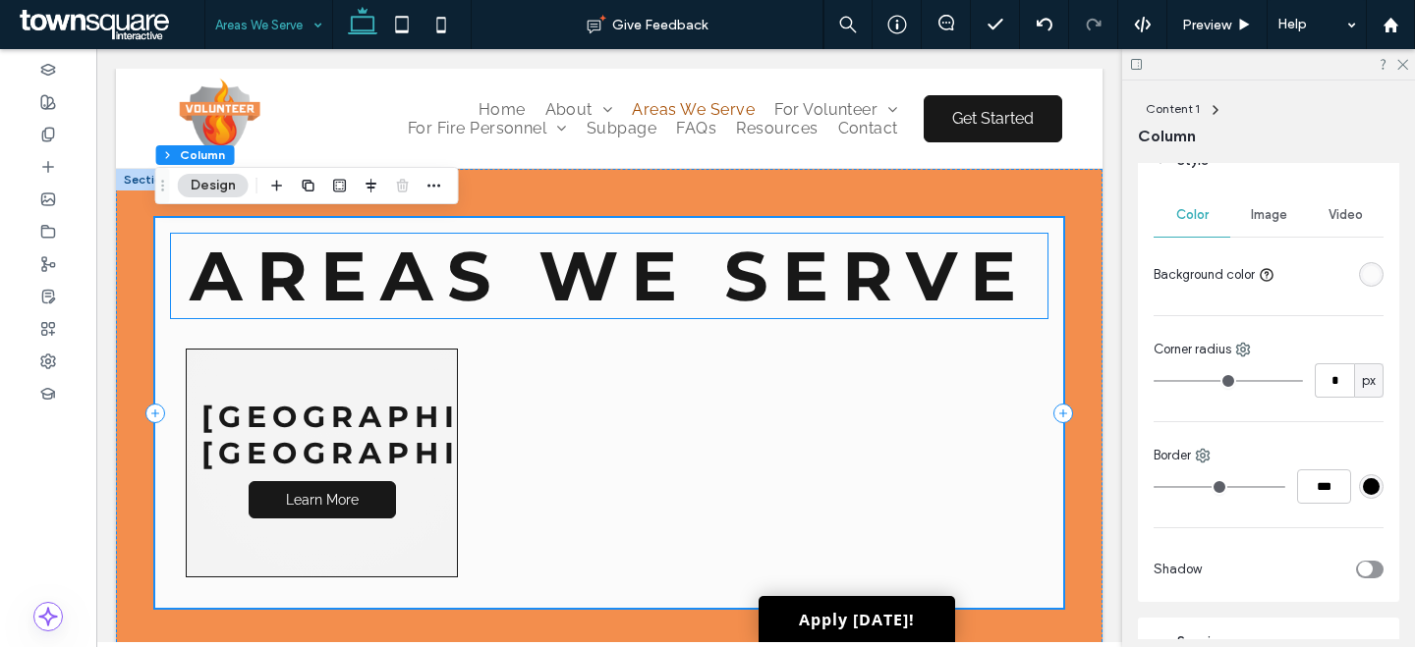
click at [951, 278] on span "Areas We Serve" at bounding box center [610, 276] width 840 height 84
click at [951, 278] on div "Areas We Serve" at bounding box center [609, 276] width 876 height 84
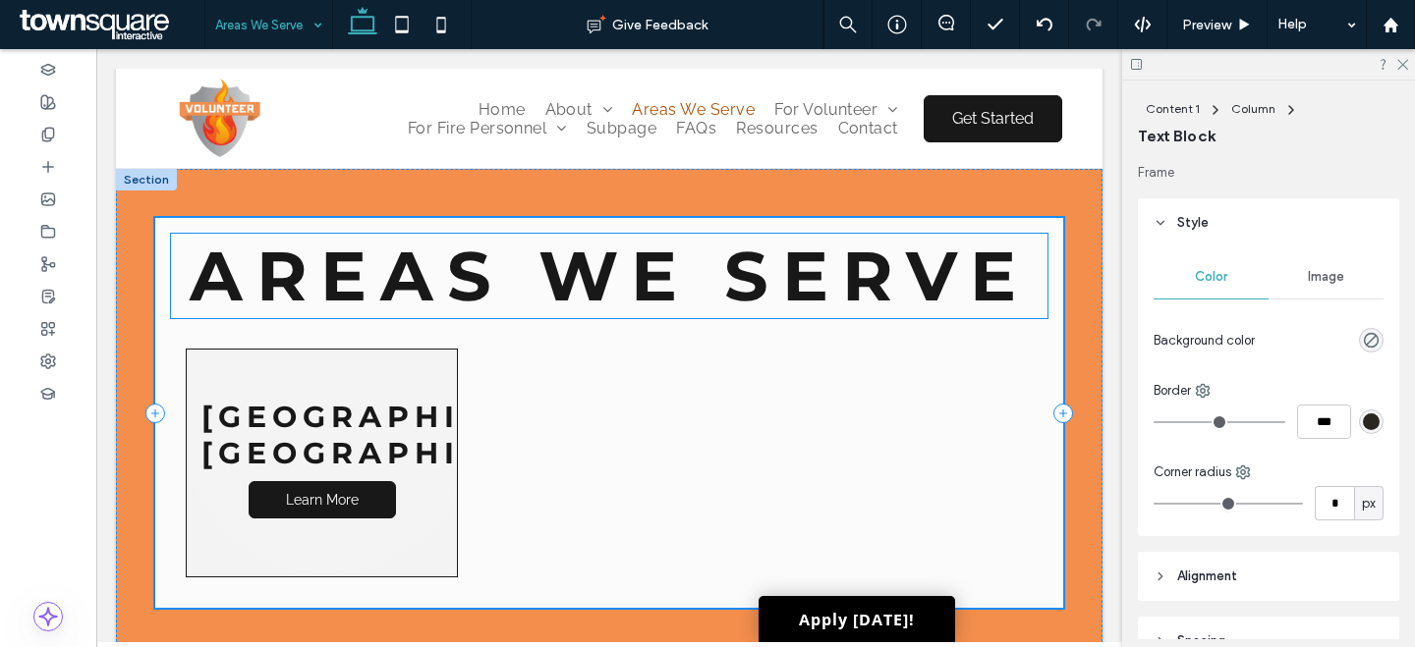
type input "**********"
type input "**"
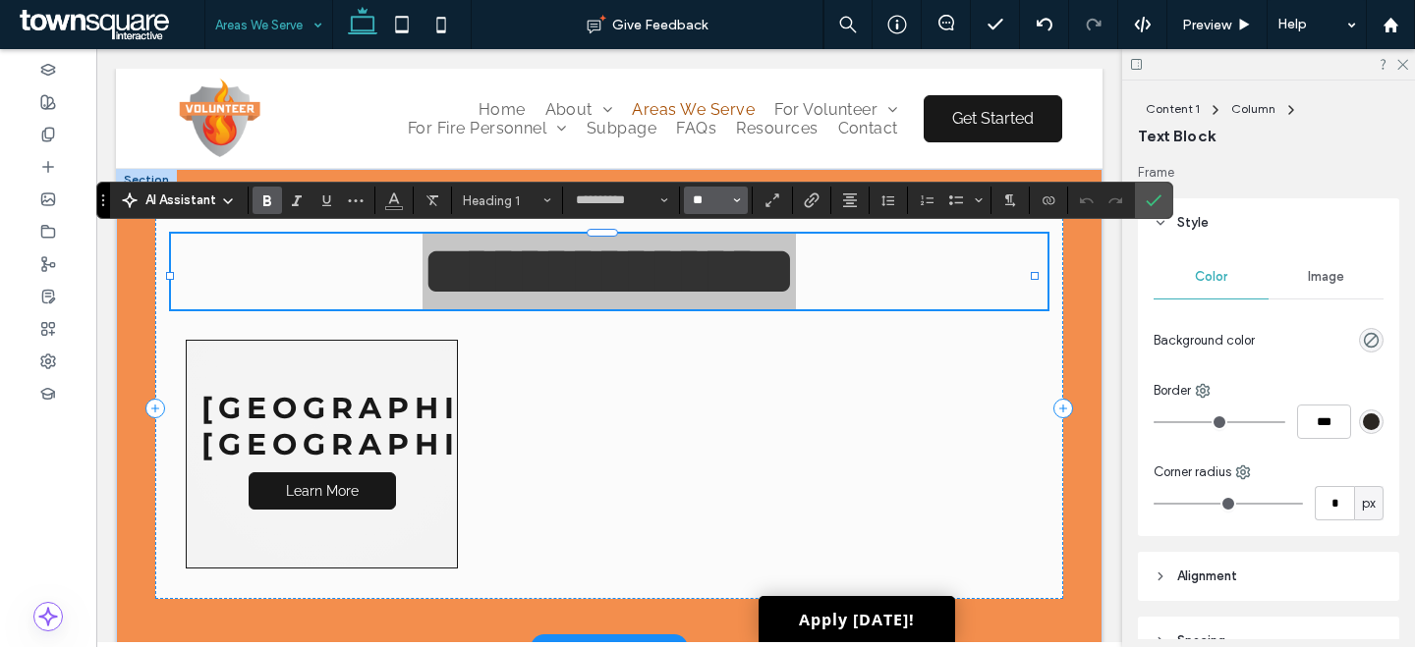
click at [697, 203] on input "**" at bounding box center [710, 201] width 38 height 16
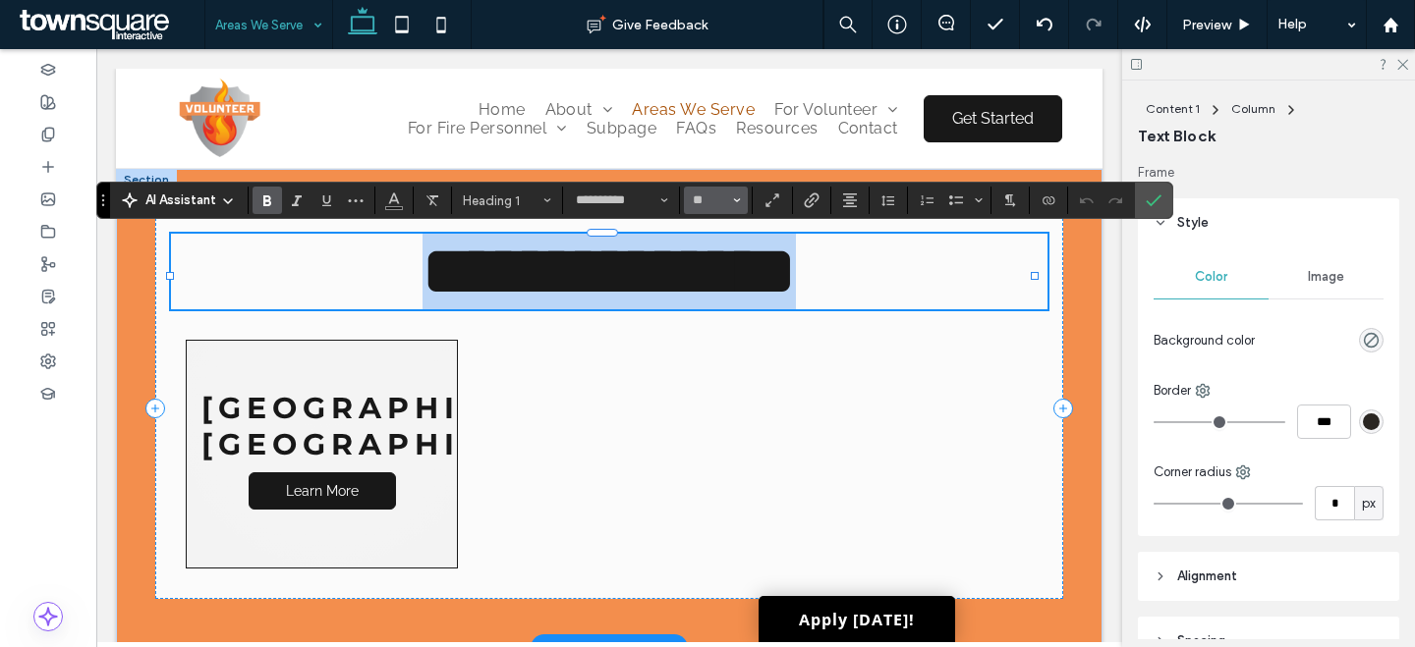
type input "**"
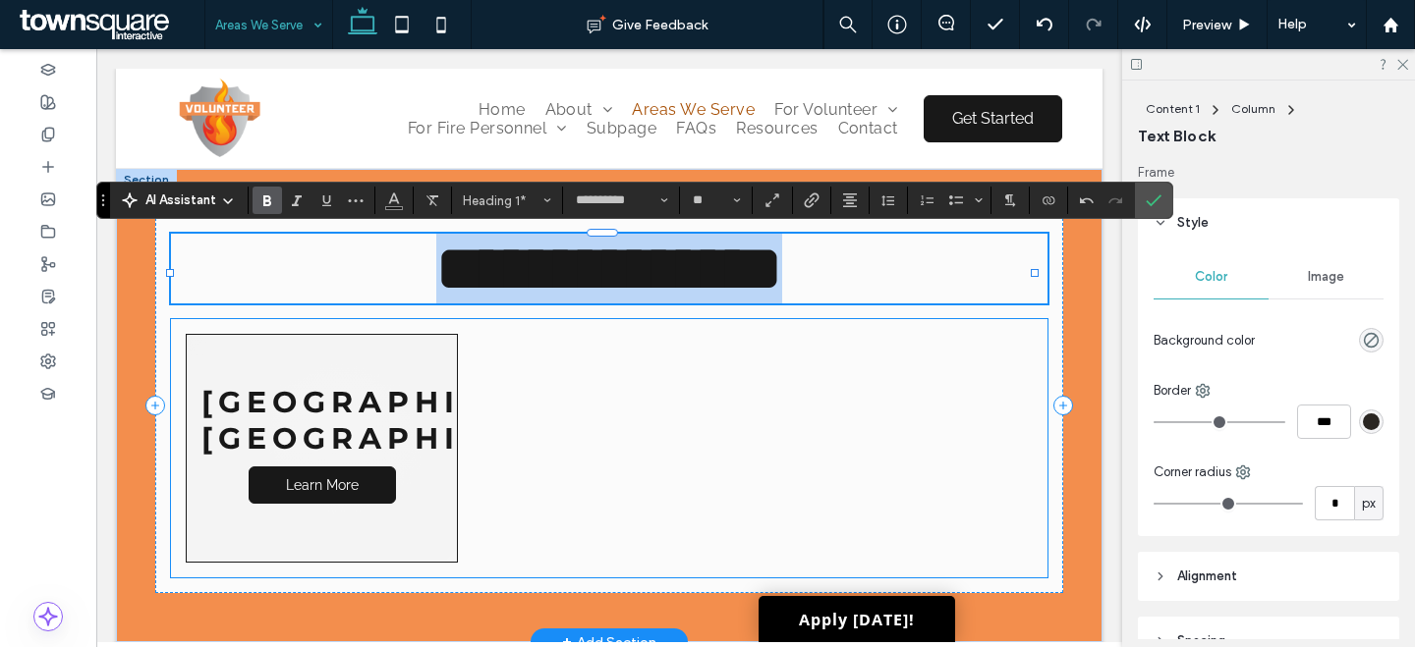
click at [390, 427] on link at bounding box center [322, 448] width 272 height 229
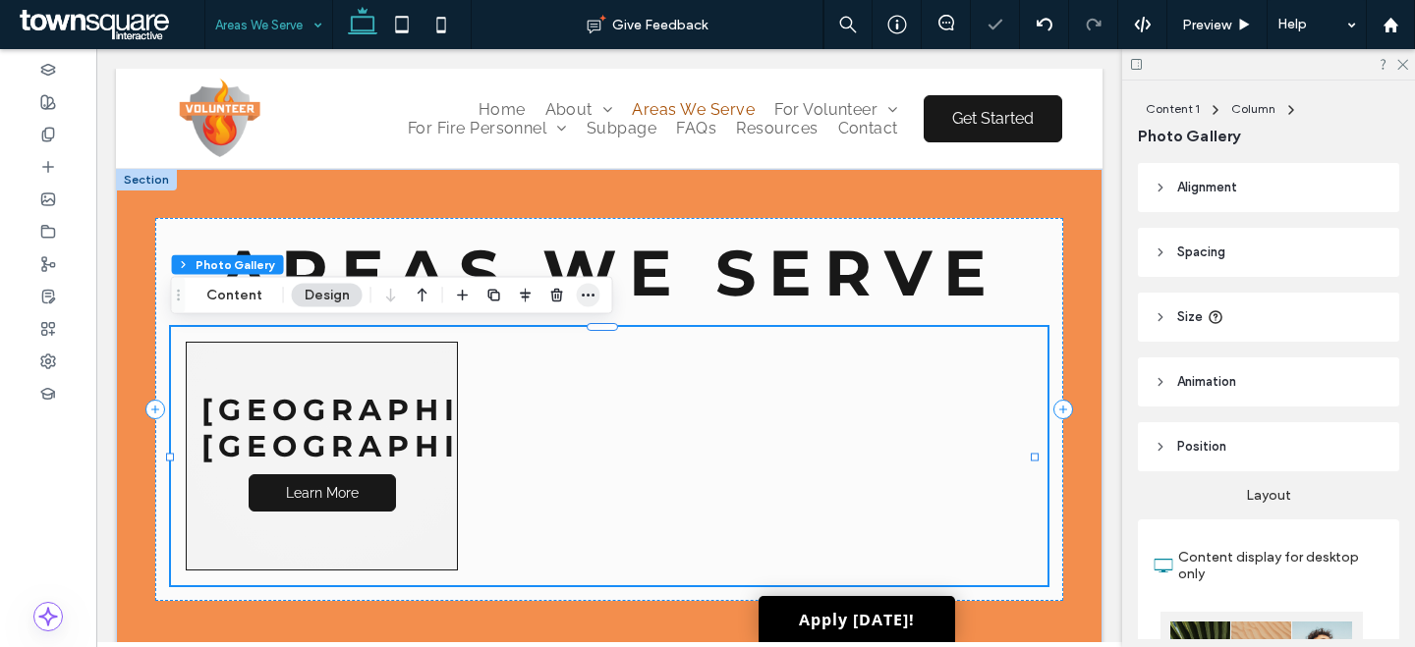
click at [581, 307] on div at bounding box center [589, 295] width 24 height 35
click at [588, 300] on icon "button" at bounding box center [589, 296] width 16 height 16
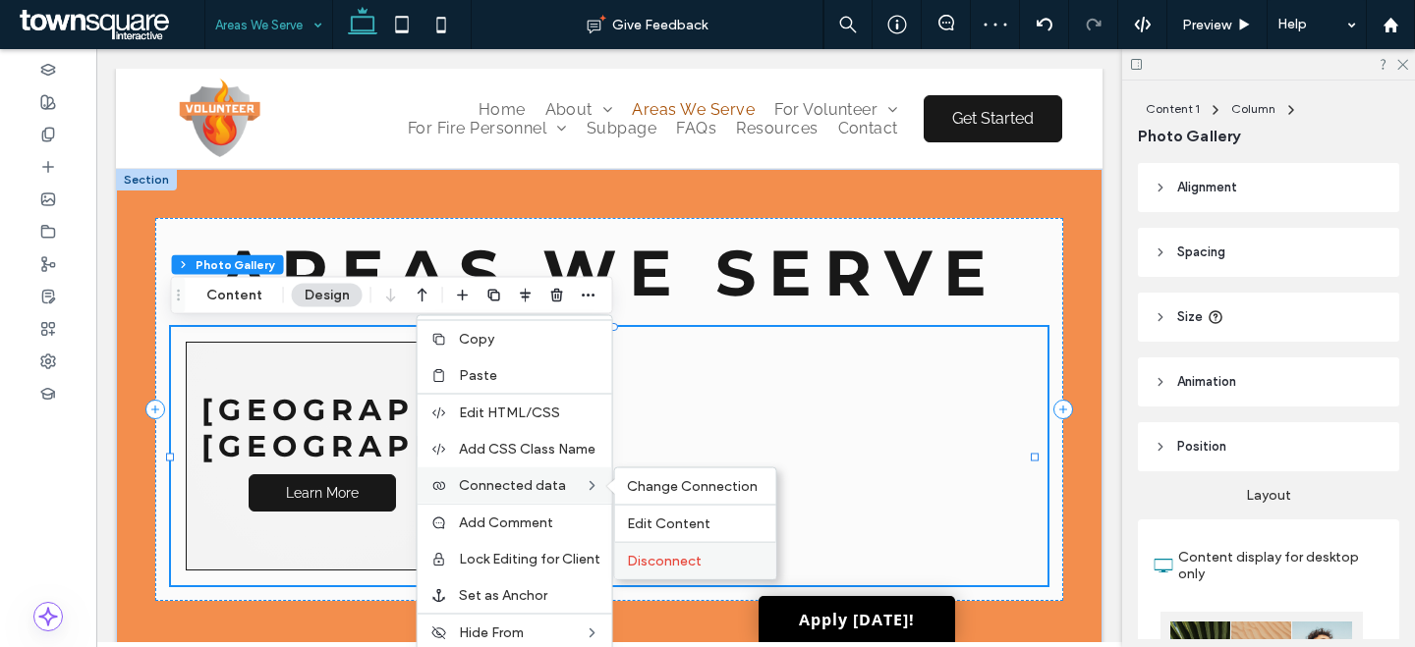
click at [661, 559] on span "Disconnect" at bounding box center [664, 561] width 75 height 17
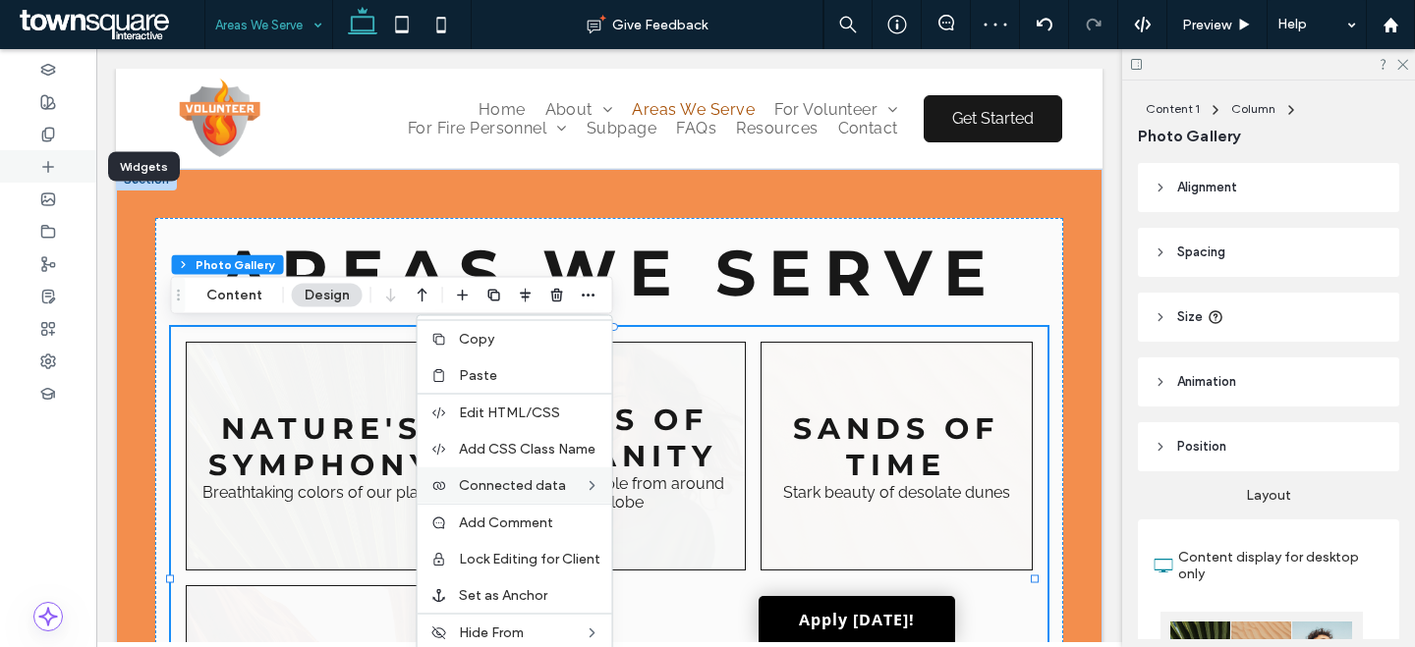
drag, startPoint x: 32, startPoint y: 131, endPoint x: 67, endPoint y: 179, distance: 59.2
click at [35, 133] on div at bounding box center [48, 134] width 96 height 32
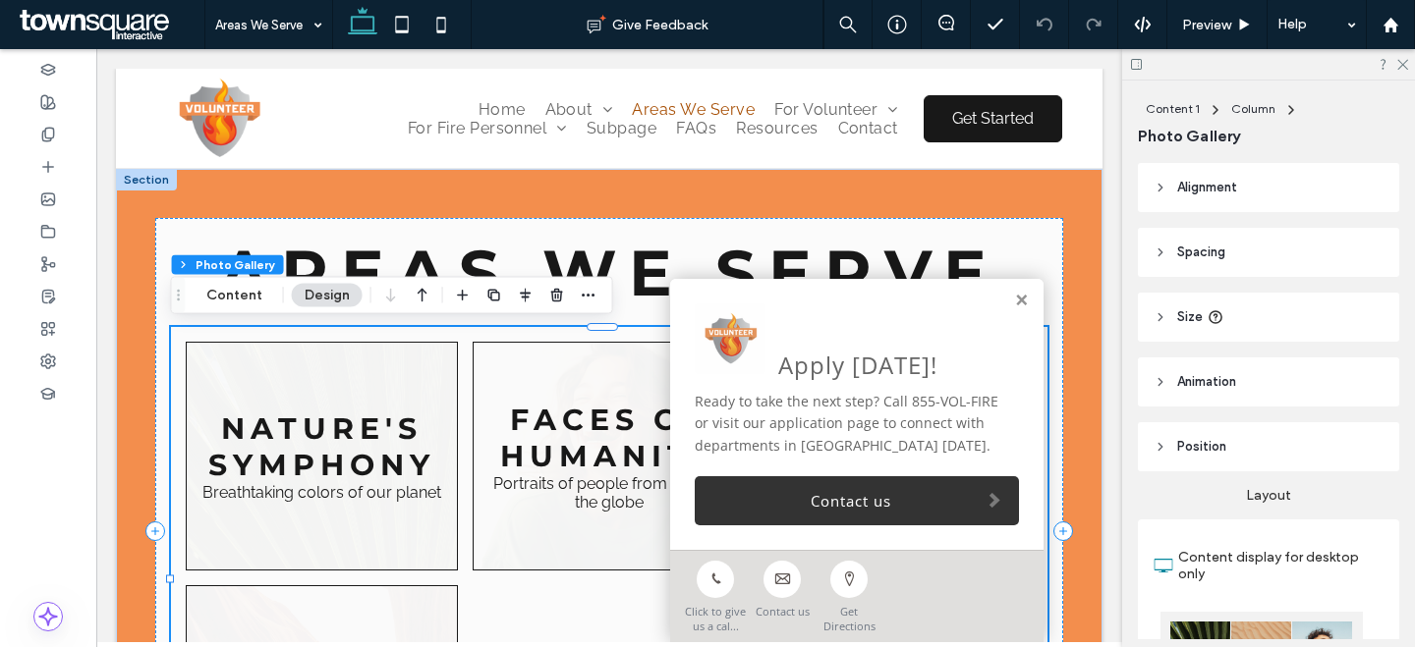
scroll to position [365, 0]
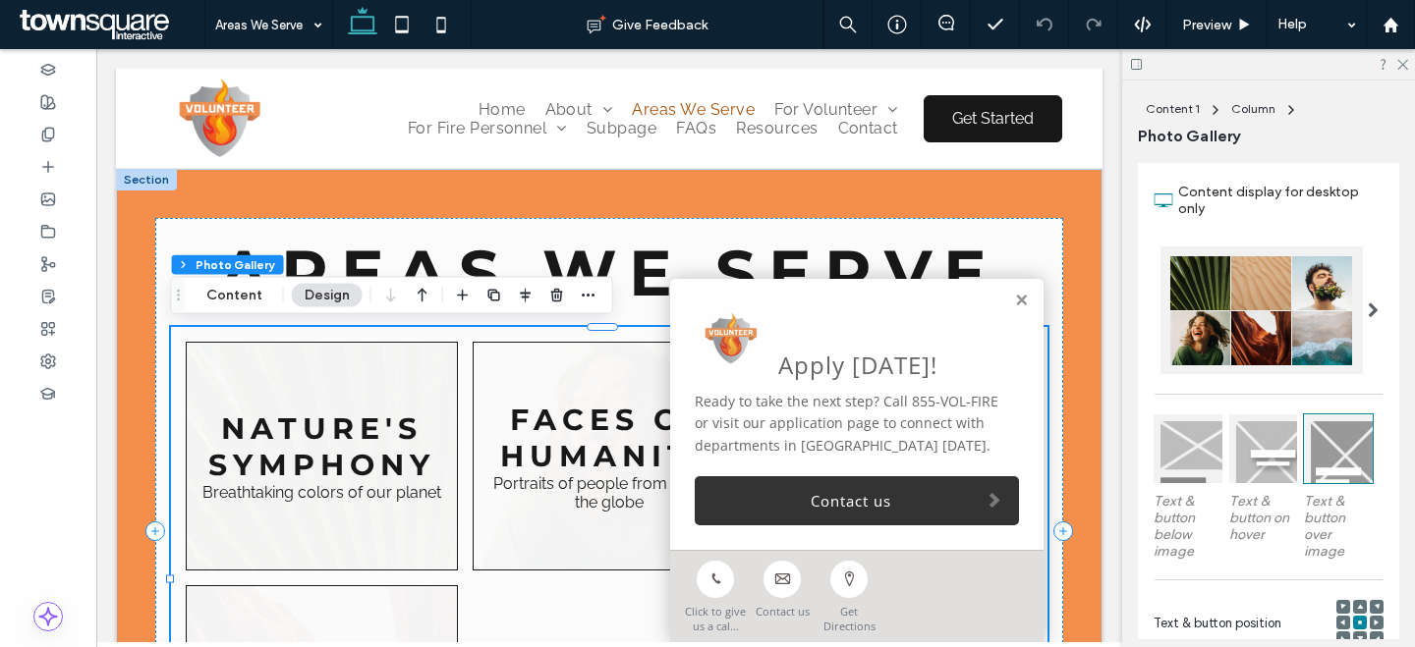
click at [1014, 301] on link at bounding box center [1021, 301] width 15 height 17
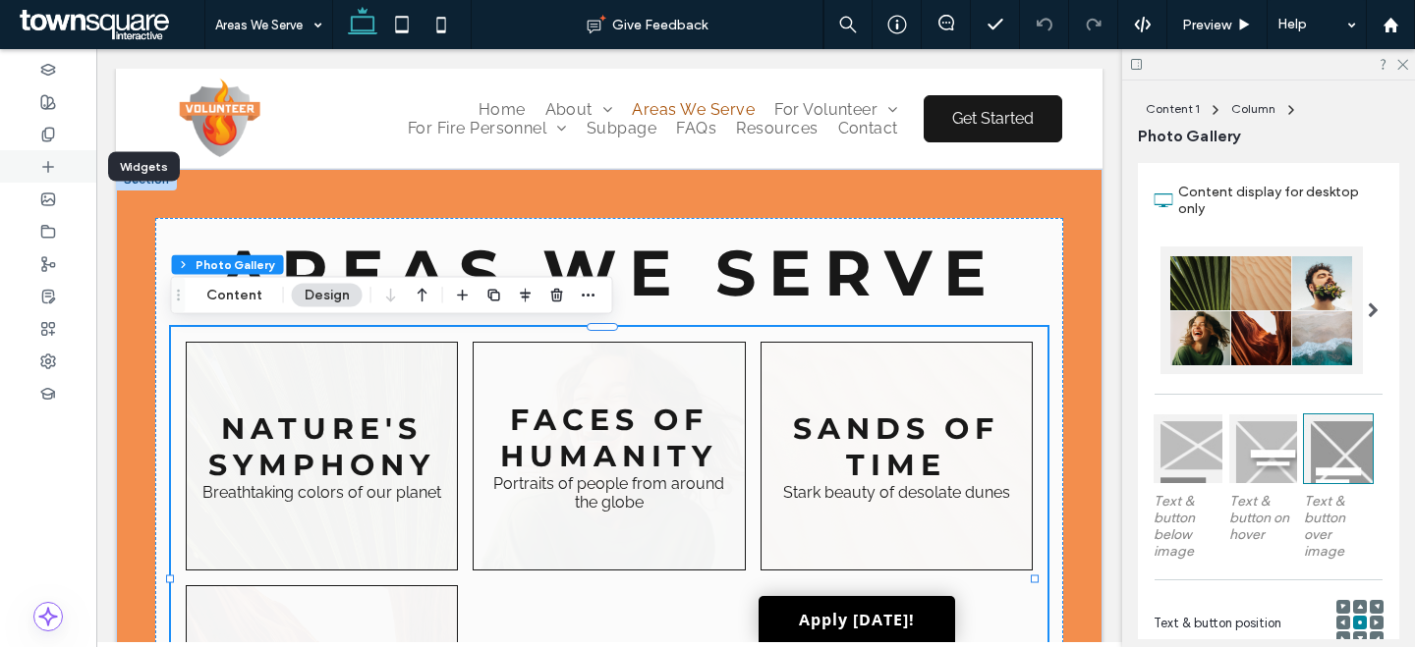
click at [59, 166] on div at bounding box center [48, 166] width 96 height 32
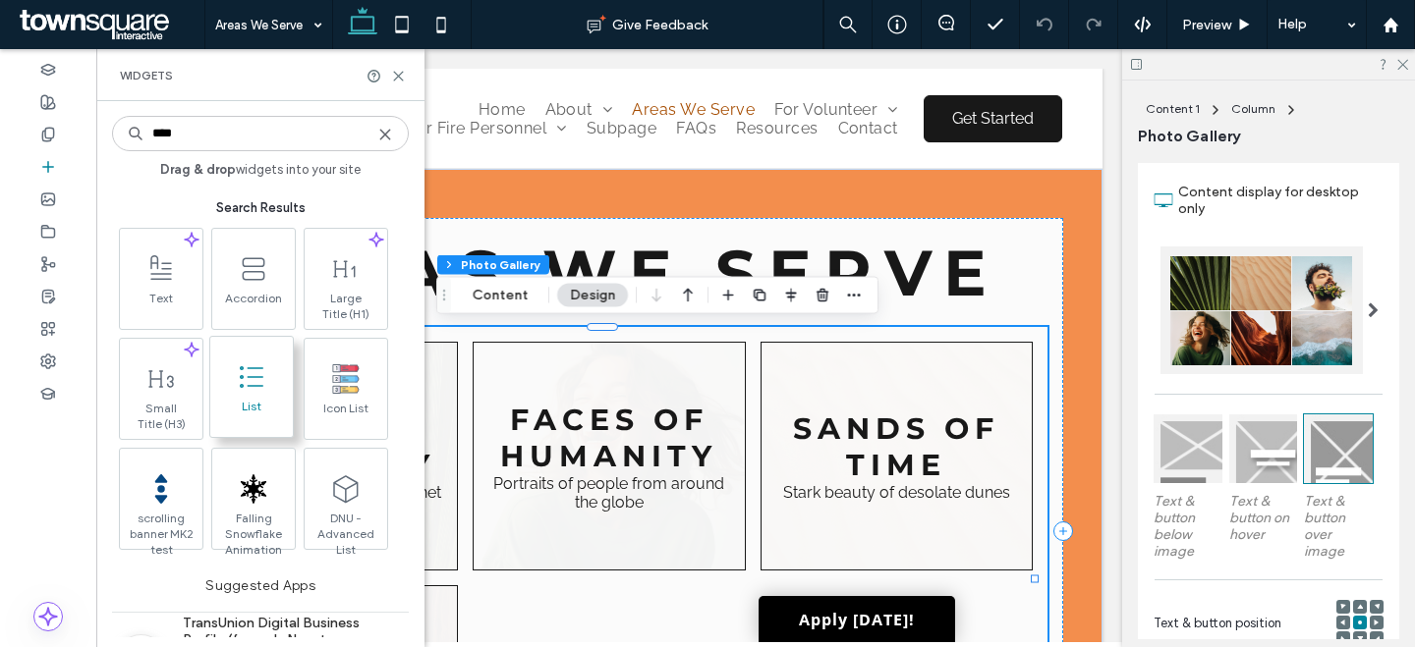
type input "****"
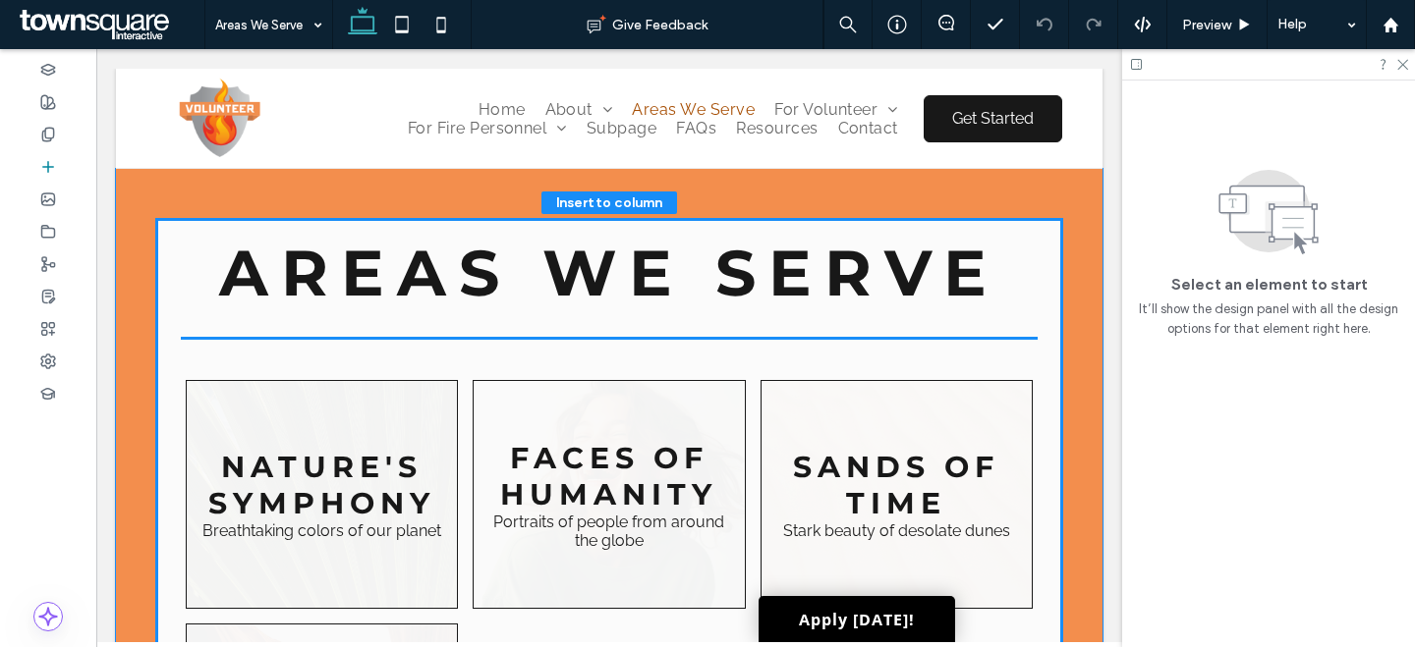
drag, startPoint x: 364, startPoint y: 446, endPoint x: 786, endPoint y: 391, distance: 425.0
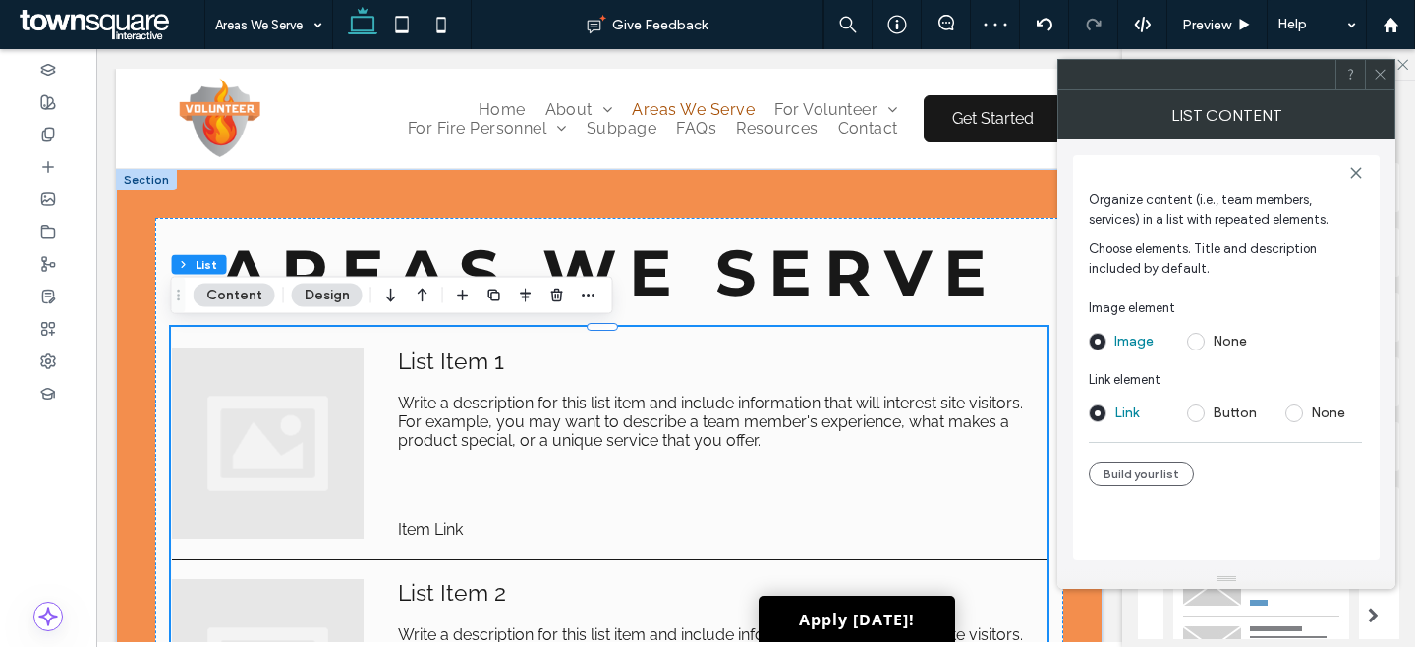
click at [1376, 80] on icon at bounding box center [1379, 74] width 15 height 15
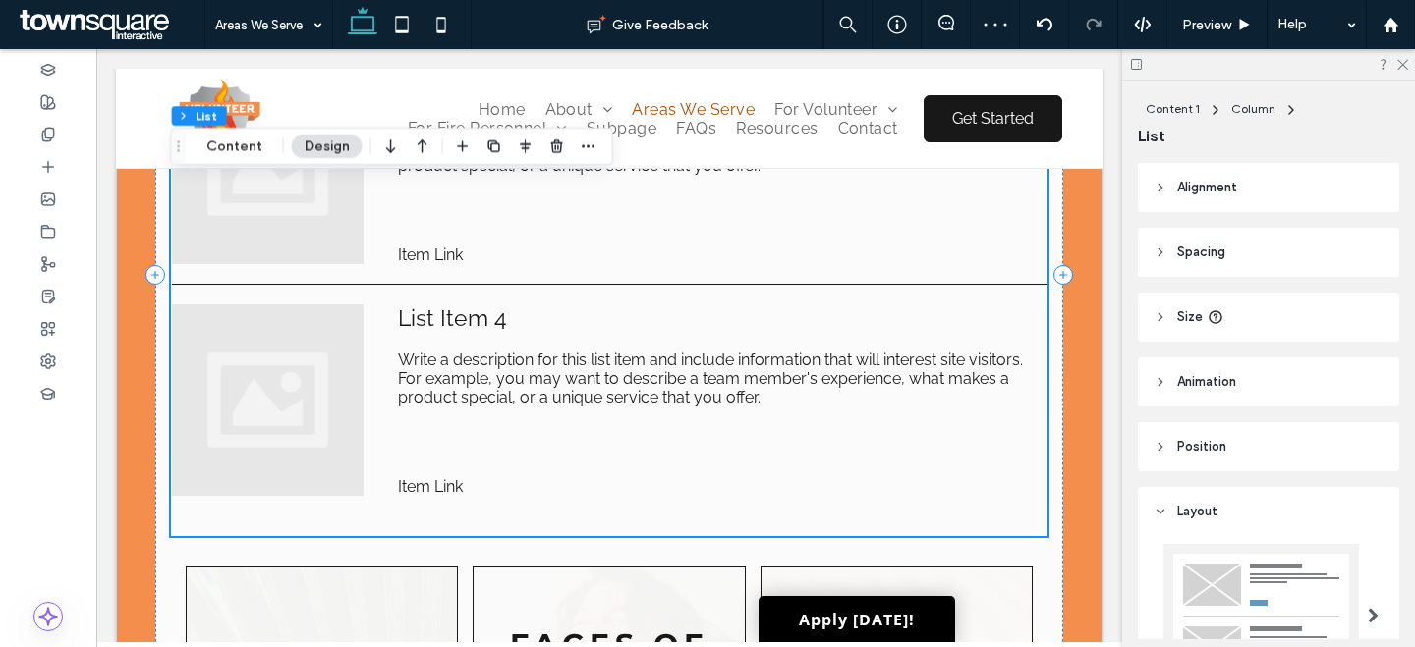
scroll to position [1246, 0]
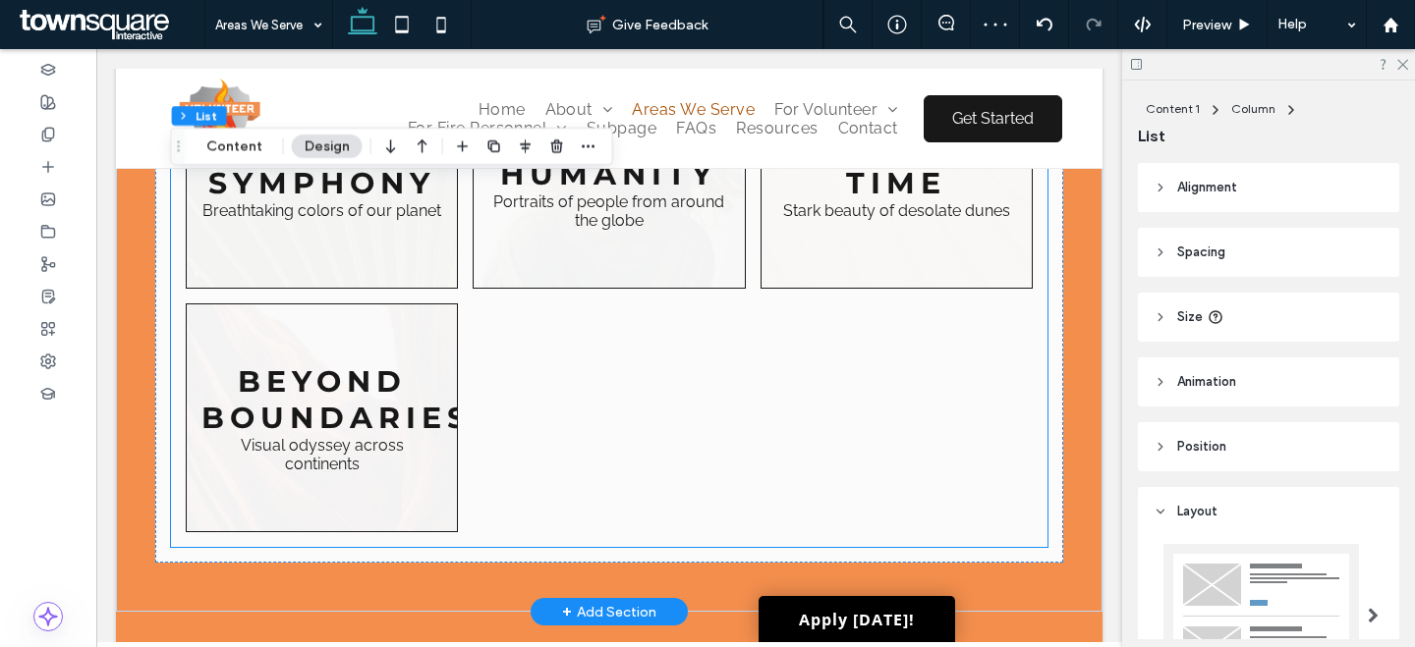
click at [688, 382] on div at bounding box center [609, 419] width 287 height 244
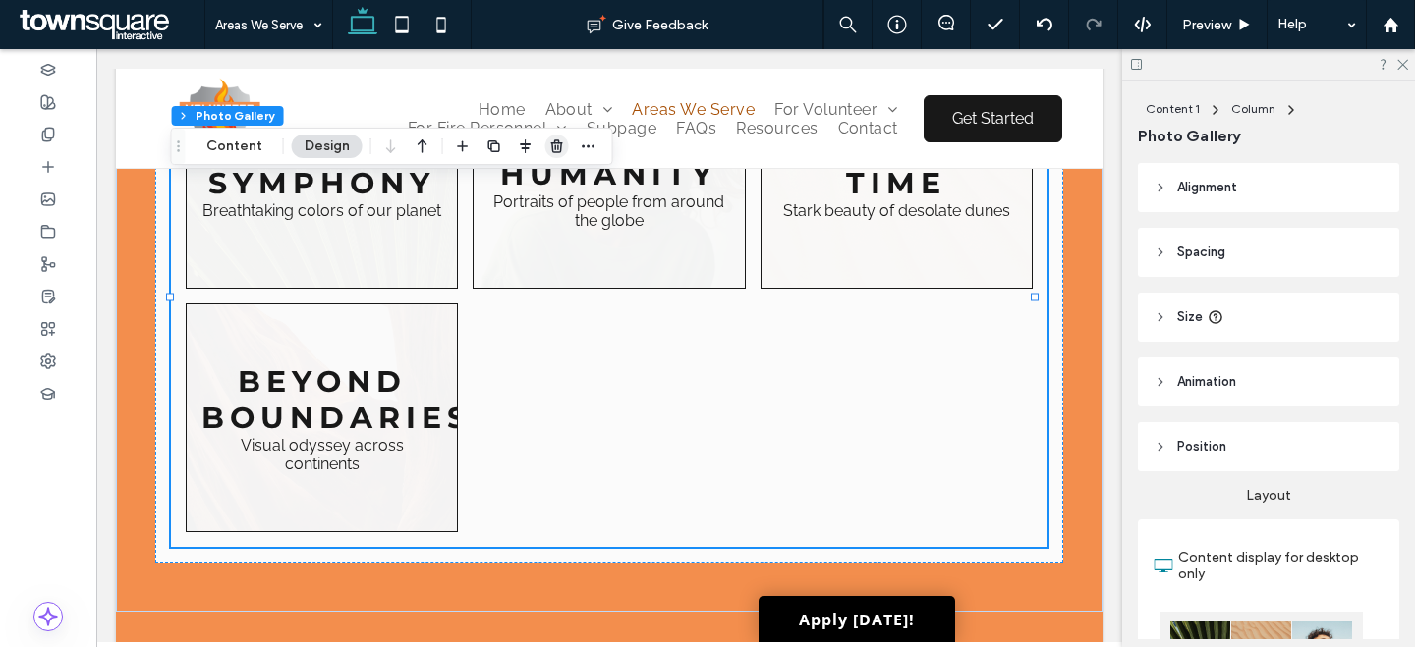
click at [556, 139] on icon "button" at bounding box center [557, 147] width 16 height 16
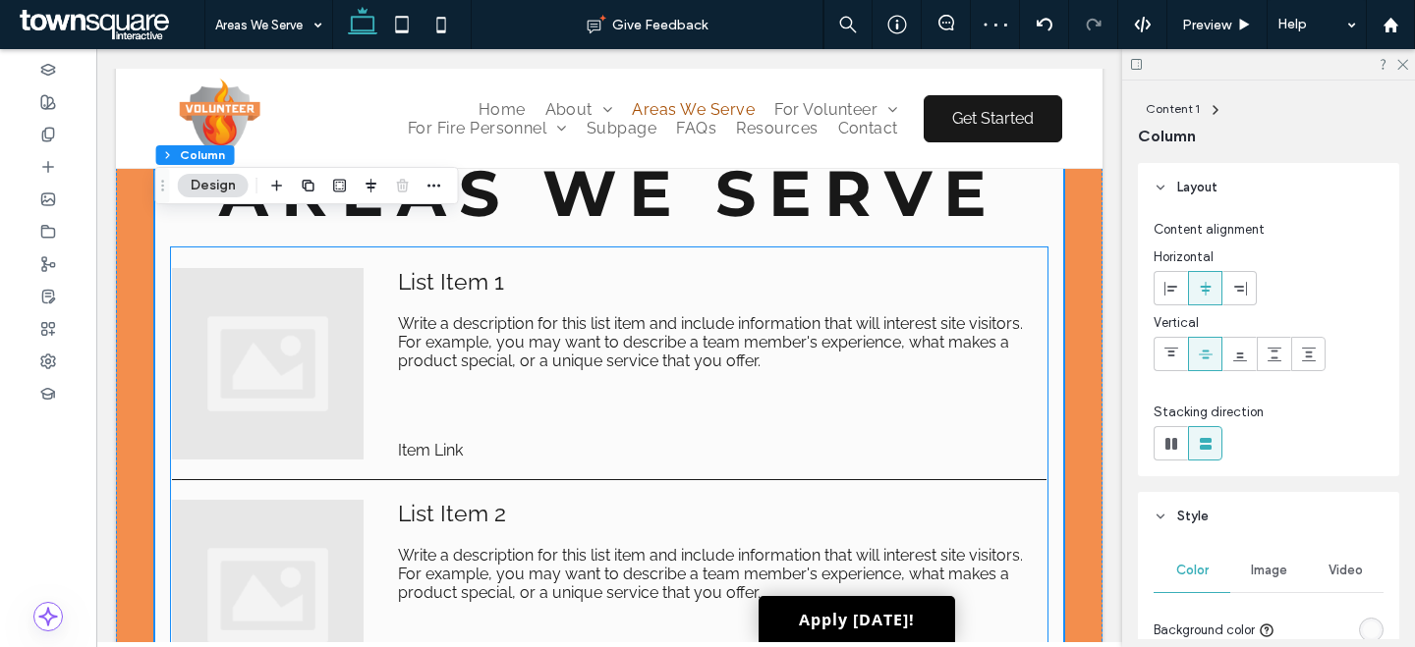
scroll to position [0, 0]
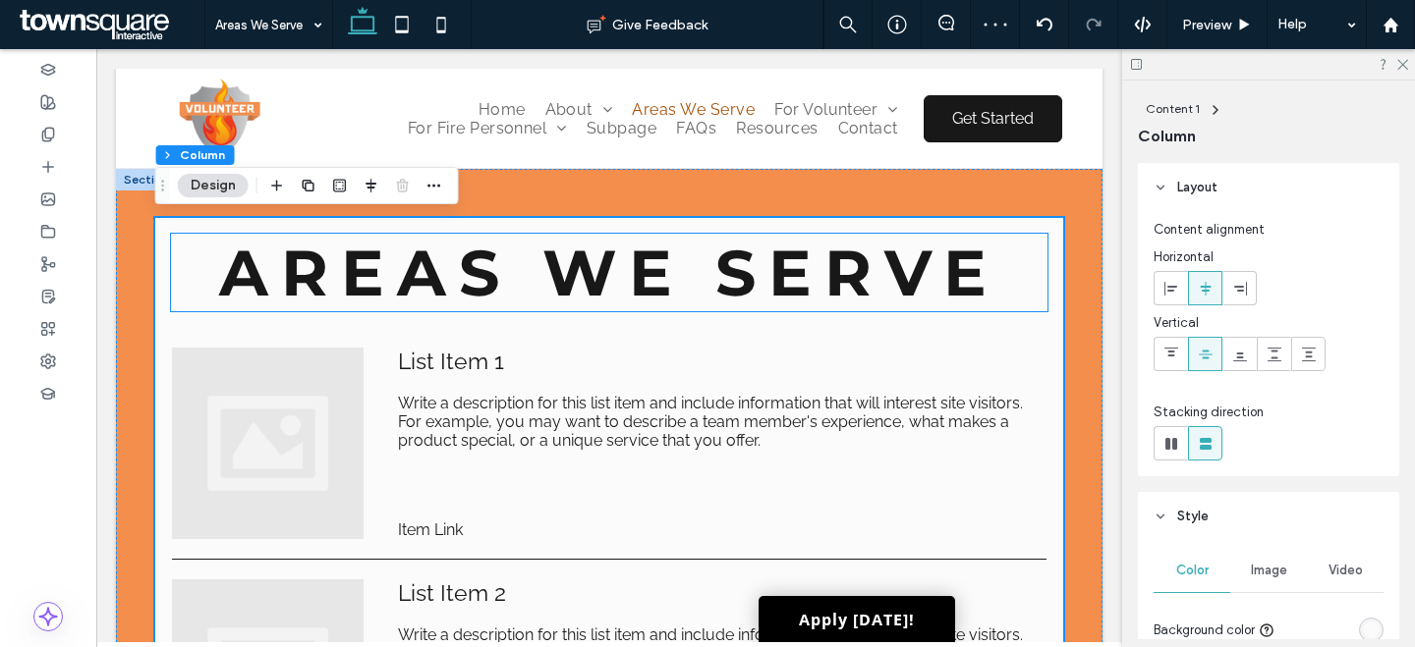
click at [741, 404] on span "Write a description for this list item and include information that will intere…" at bounding box center [715, 422] width 634 height 56
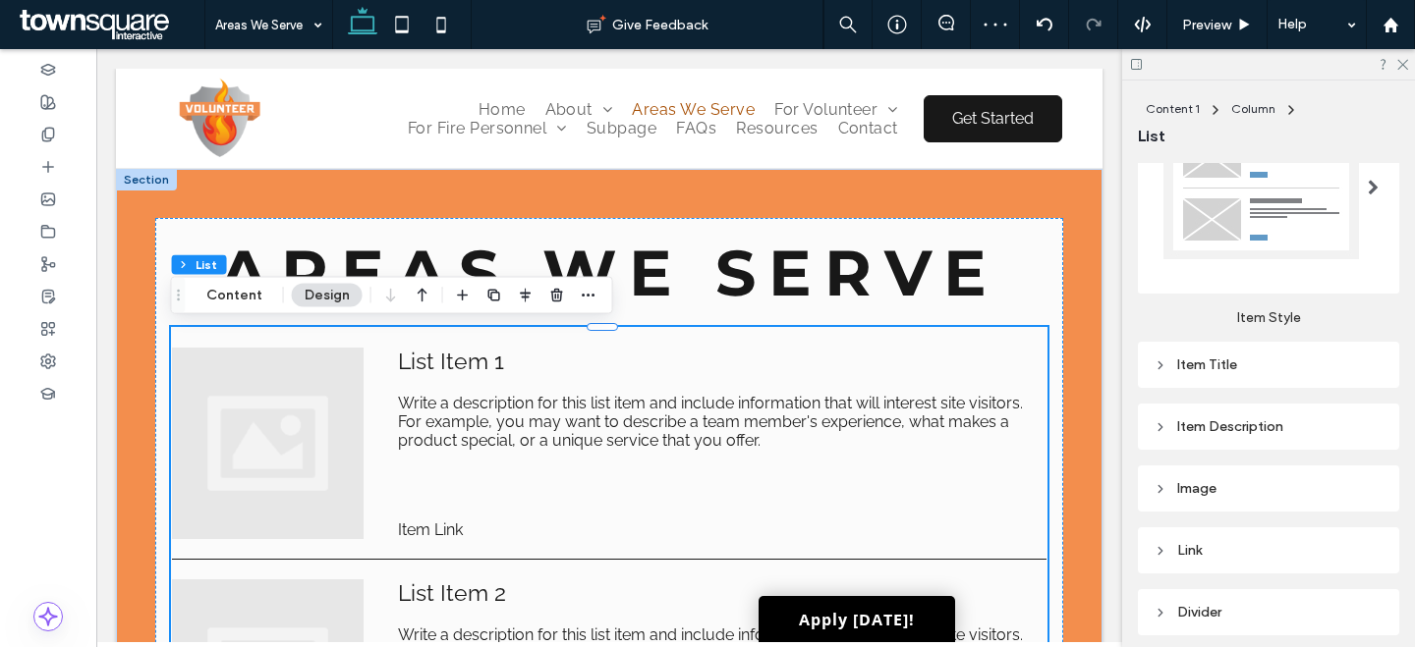
scroll to position [441, 0]
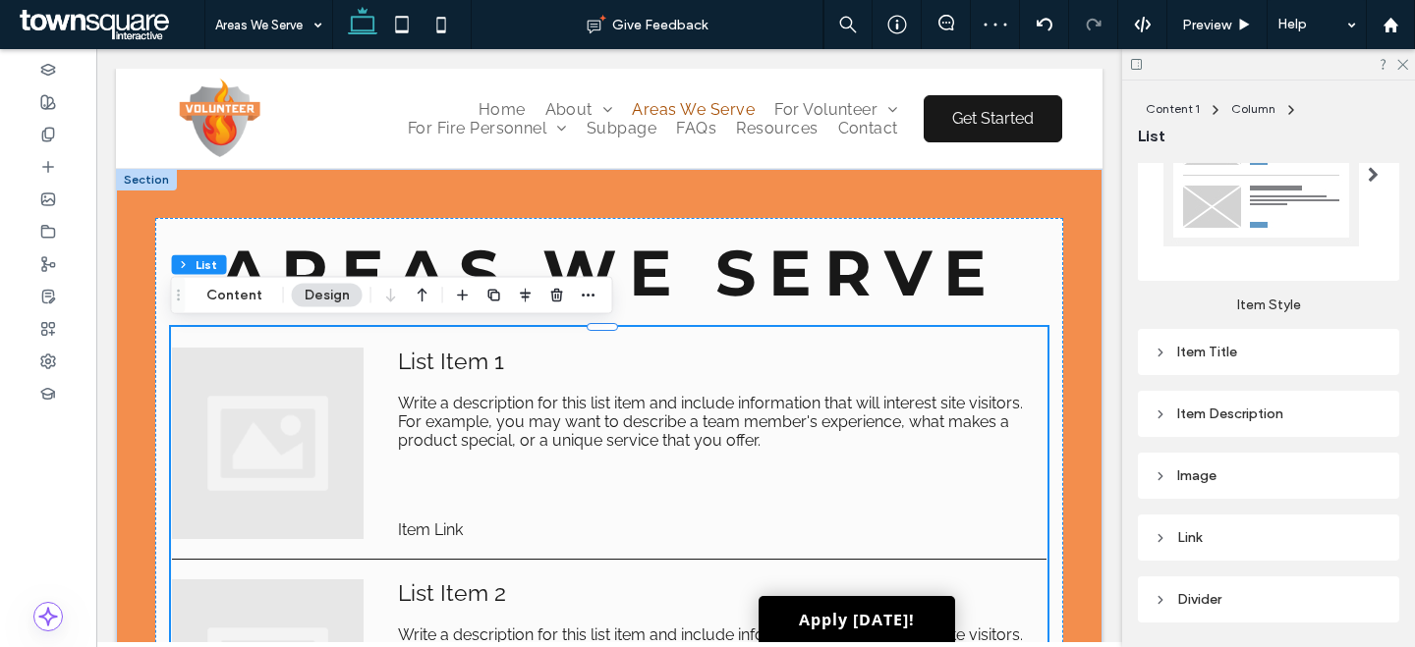
click at [1333, 217] on div at bounding box center [1260, 174] width 195 height 143
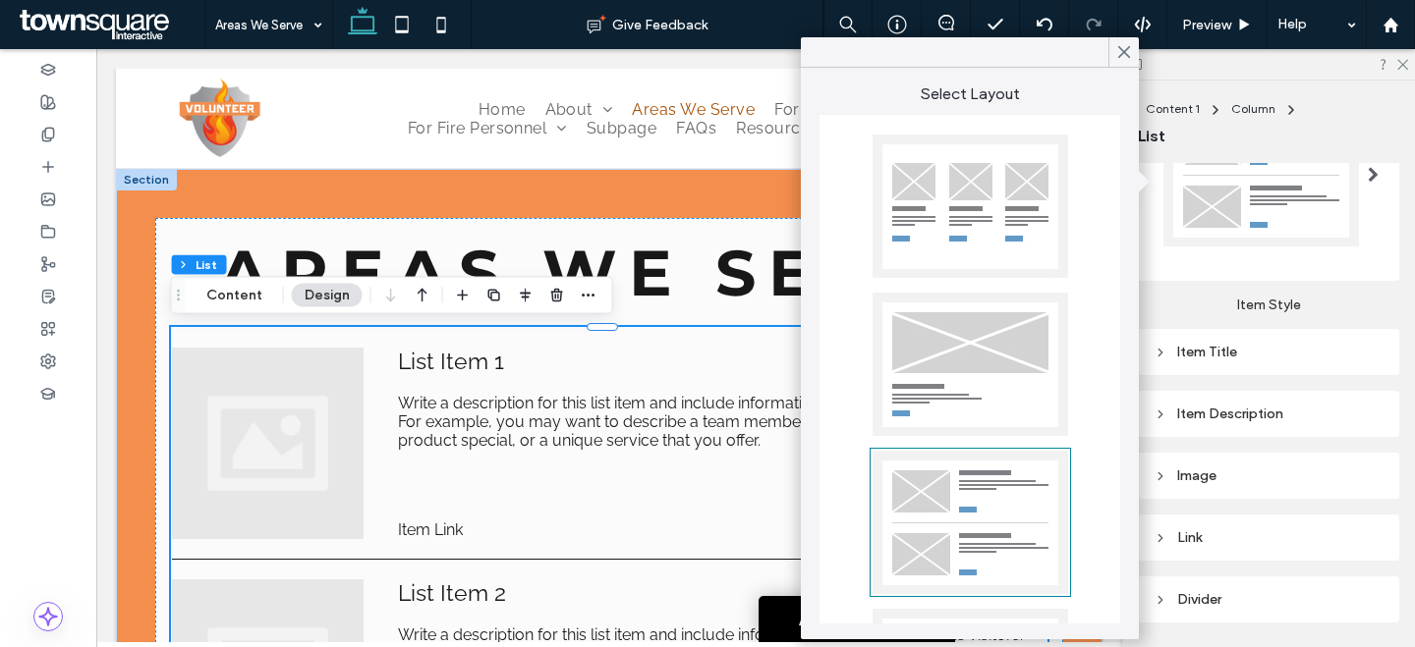
click at [965, 237] on div at bounding box center [969, 206] width 195 height 143
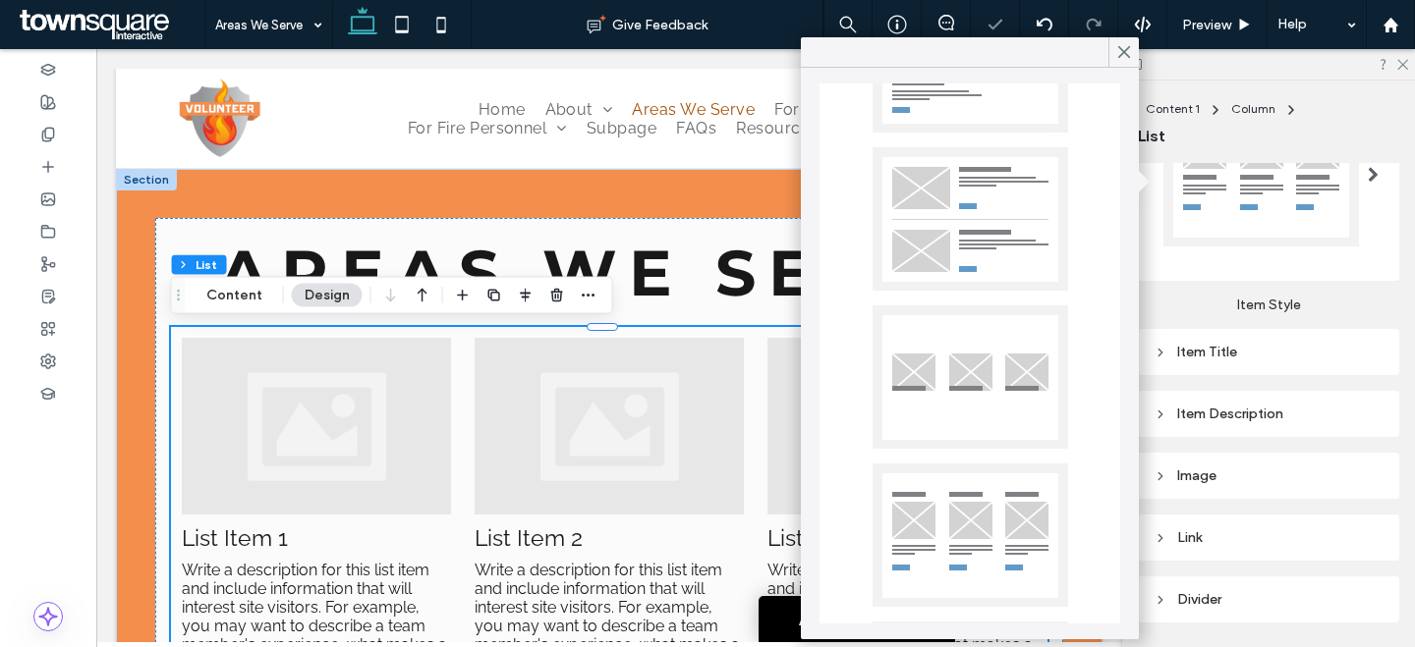
scroll to position [289, 0]
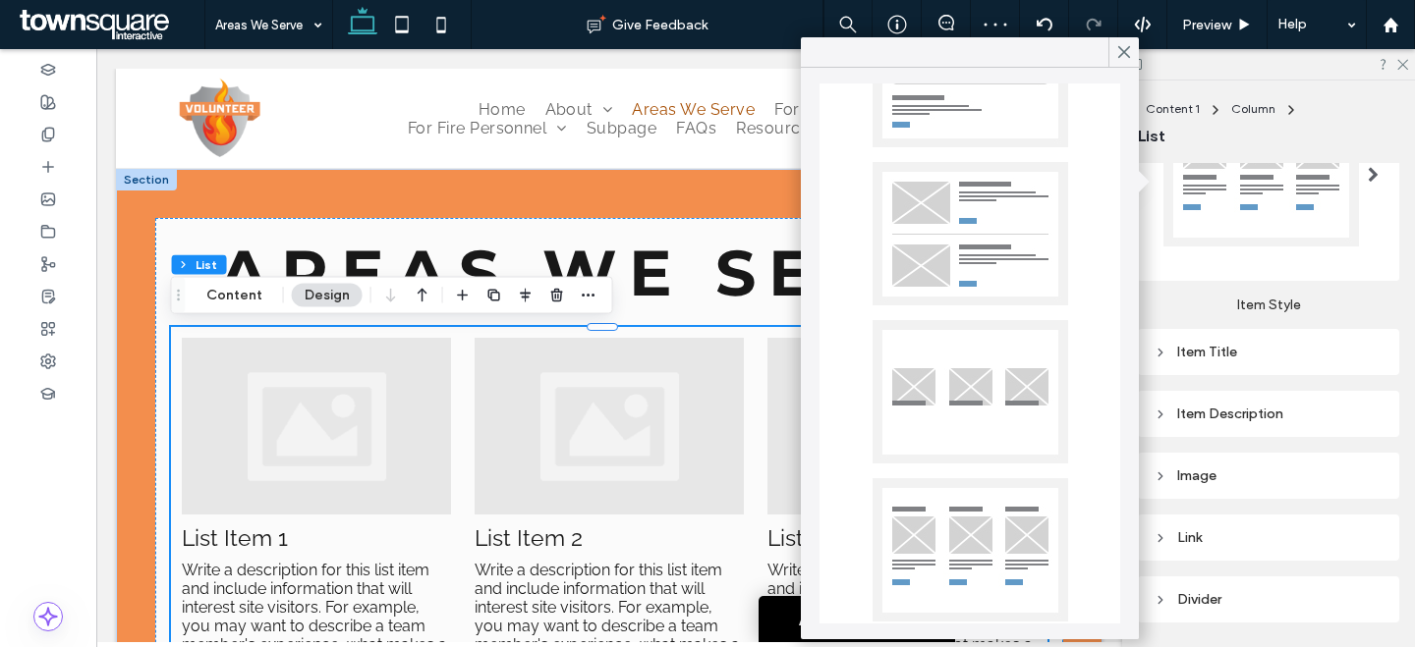
click at [1313, 222] on div at bounding box center [1260, 174] width 195 height 143
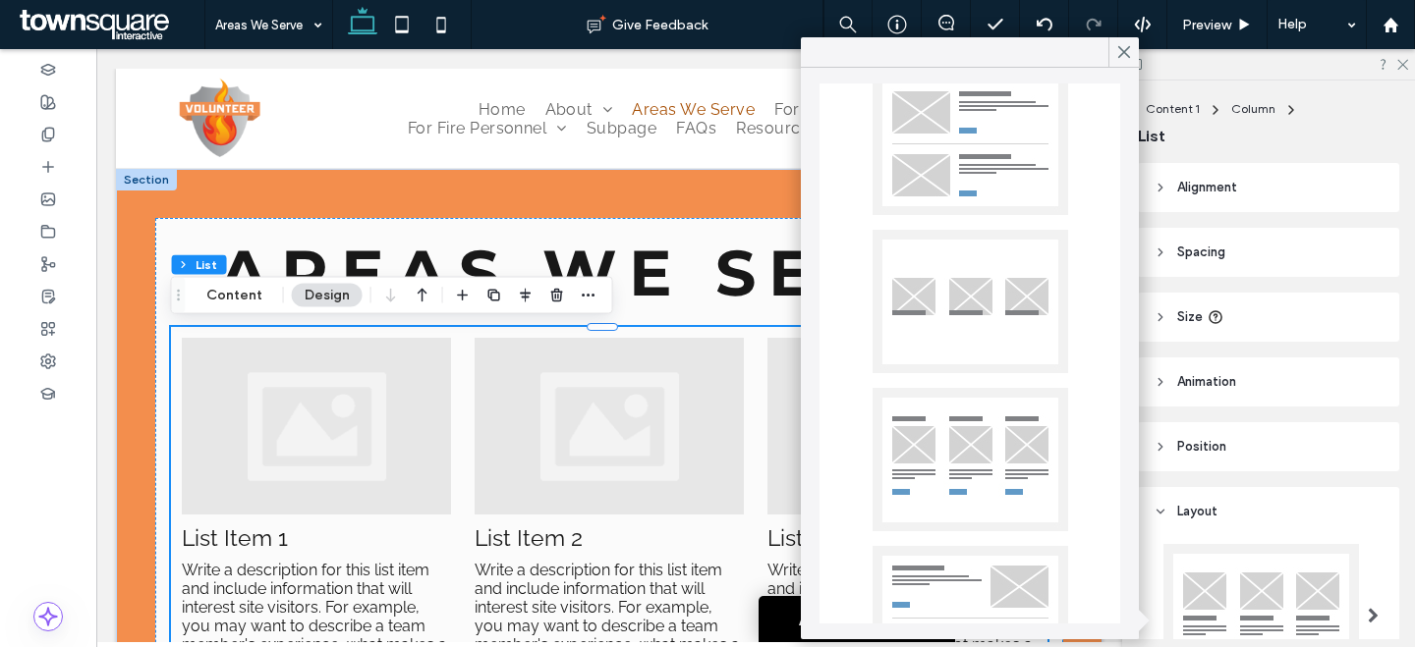
scroll to position [470, 0]
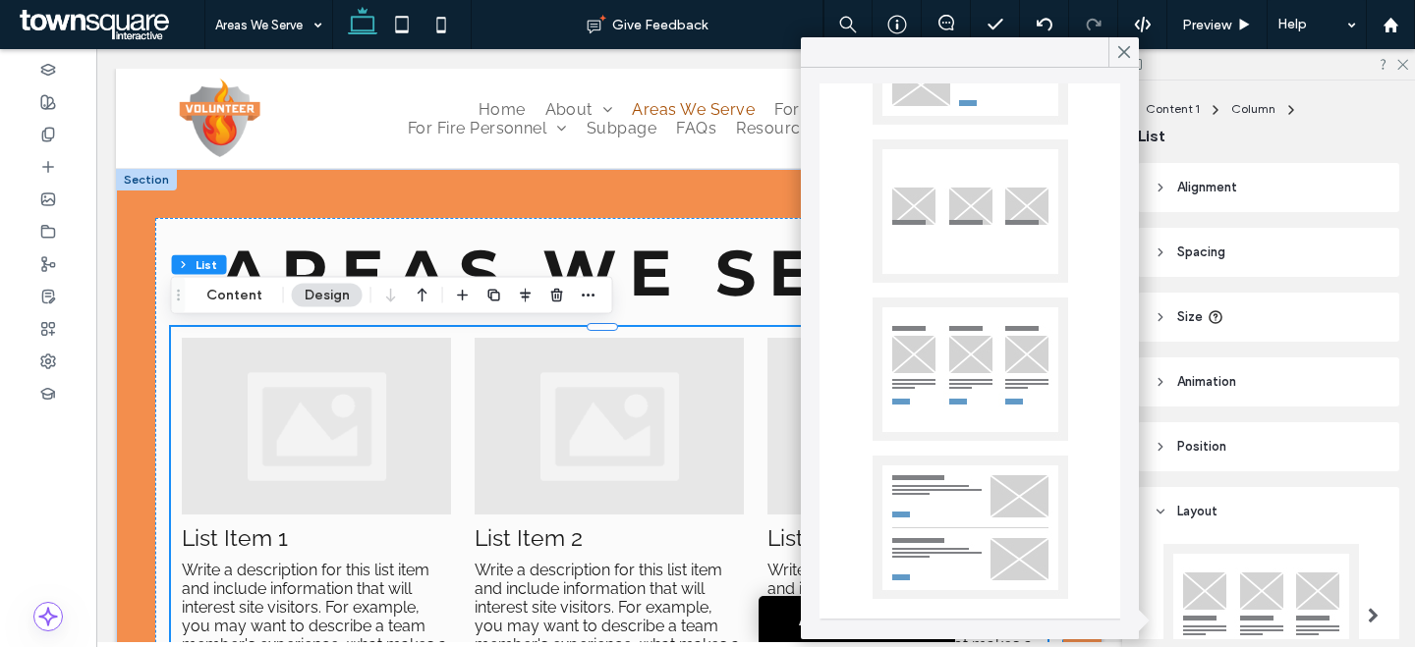
click at [977, 522] on div at bounding box center [969, 527] width 195 height 143
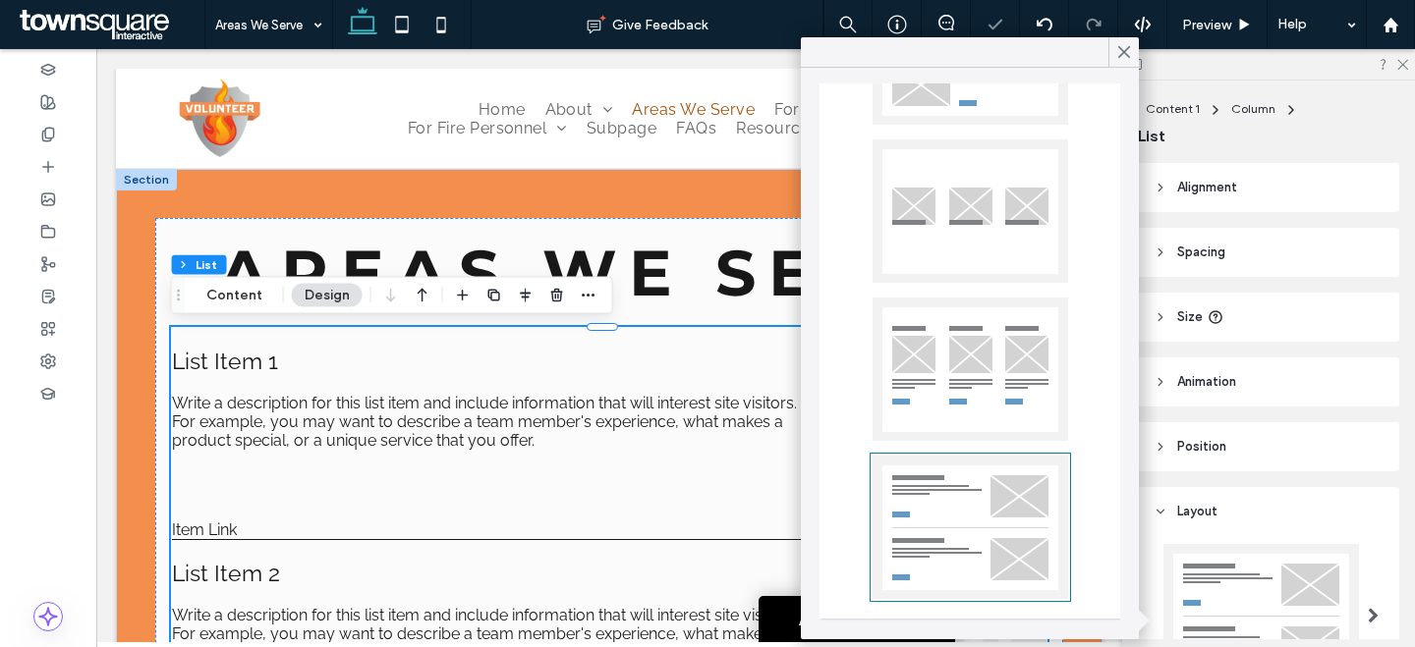
click at [1004, 388] on div at bounding box center [969, 369] width 195 height 143
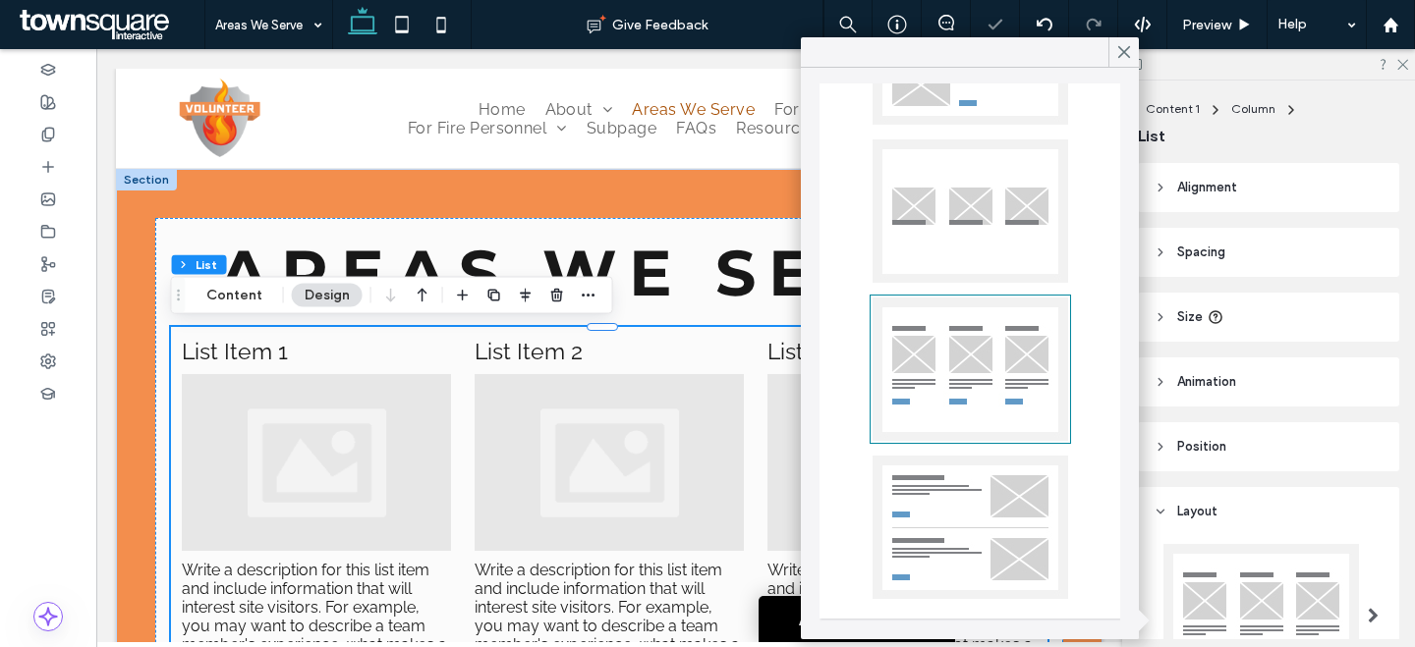
click at [970, 266] on div at bounding box center [969, 210] width 195 height 143
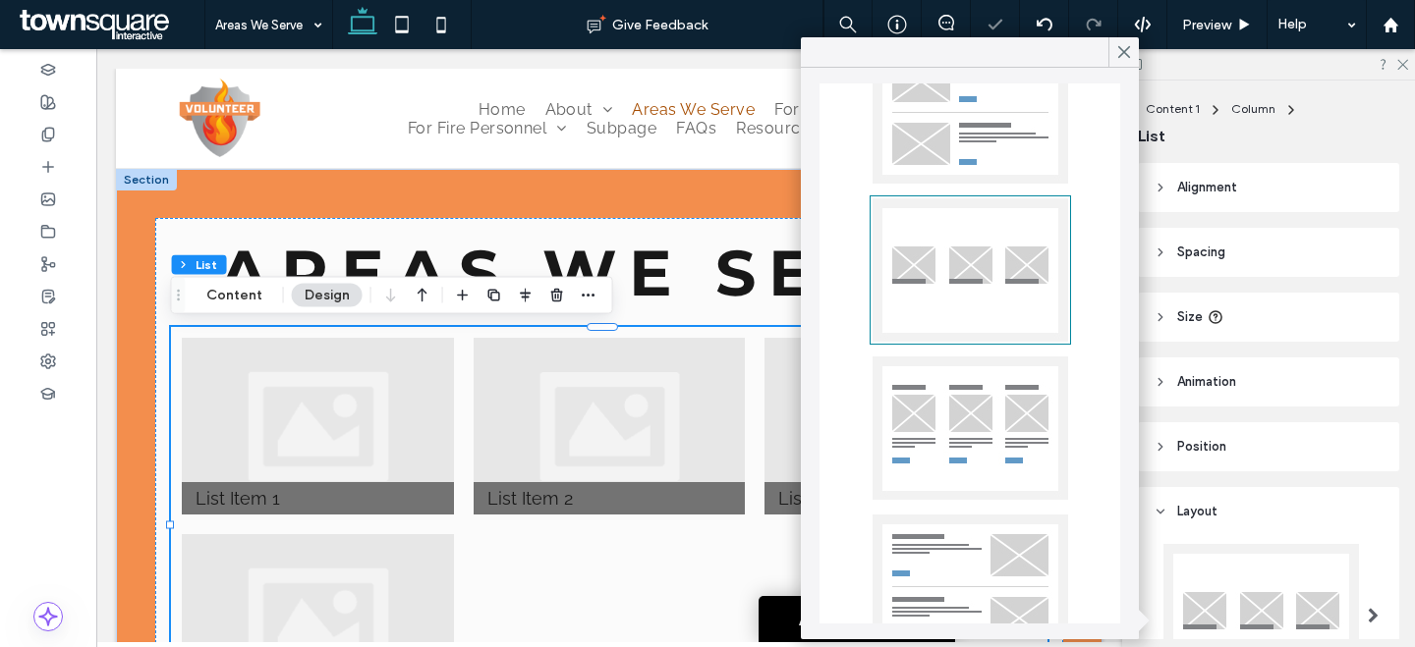
scroll to position [195, 0]
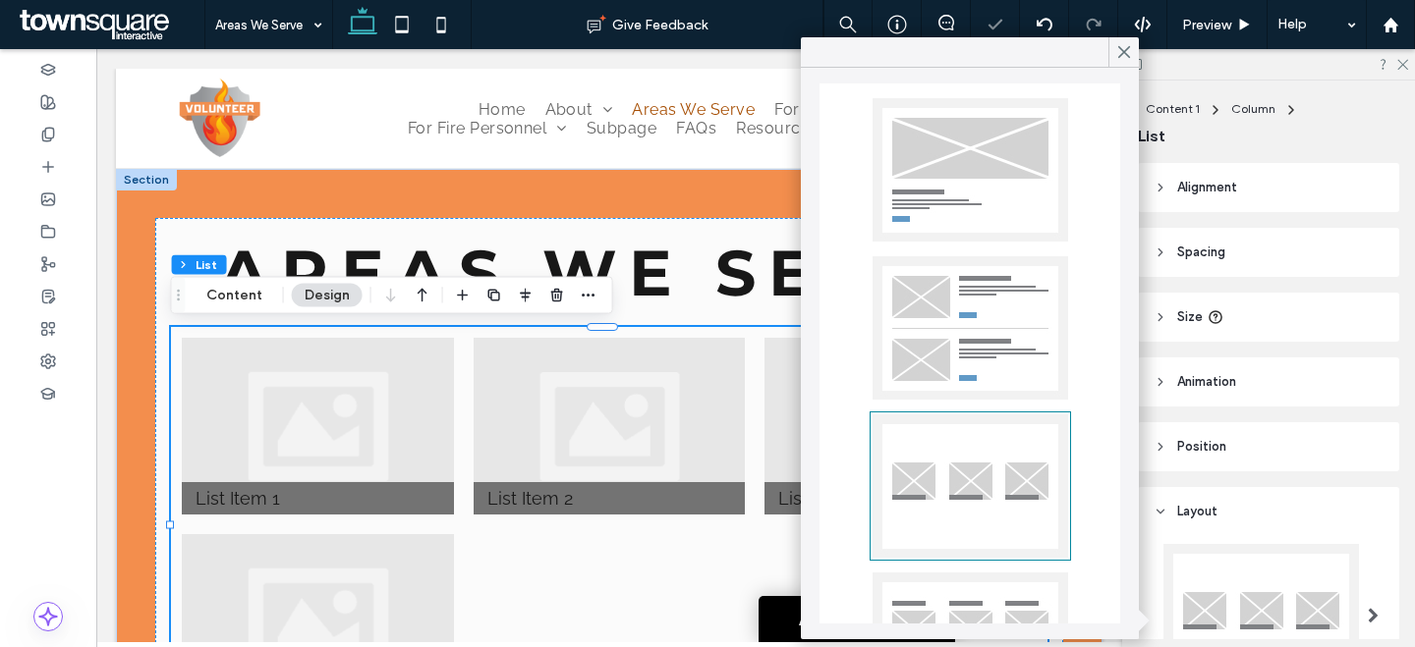
click at [993, 301] on div at bounding box center [969, 327] width 195 height 143
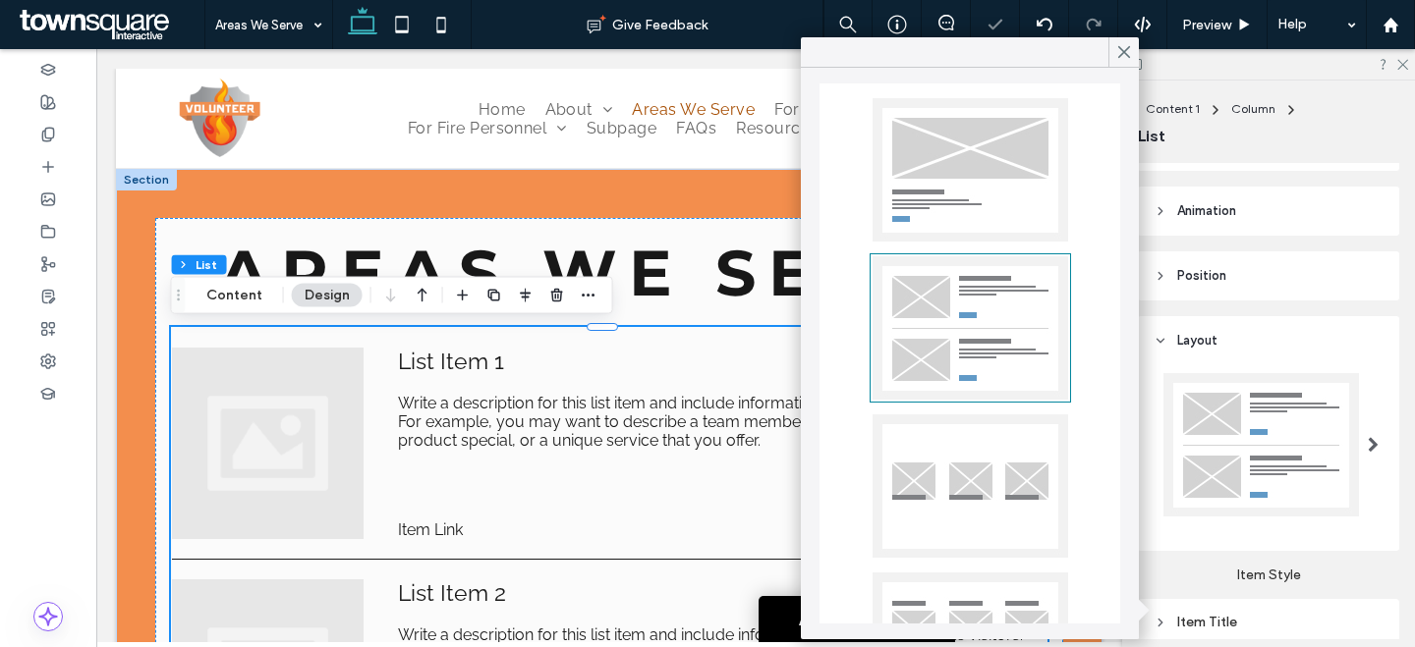
scroll to position [408, 0]
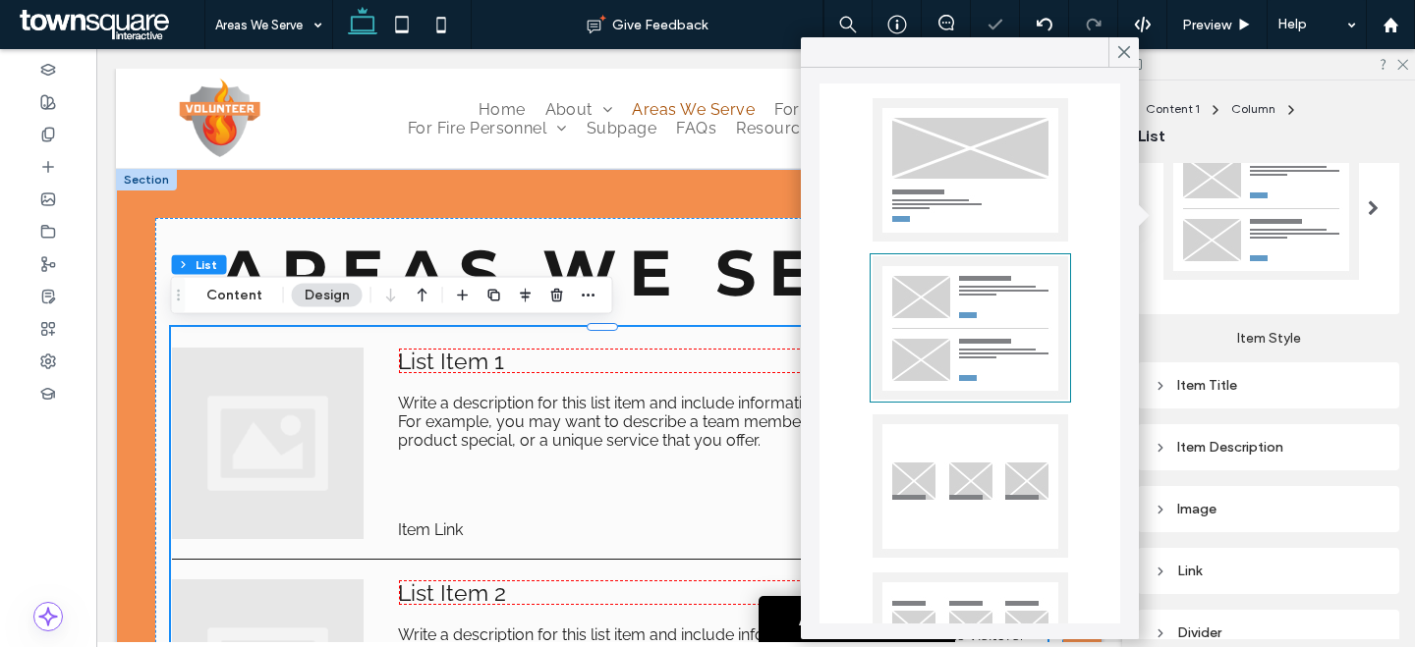
click at [1262, 383] on div "Item Title" at bounding box center [1268, 385] width 230 height 17
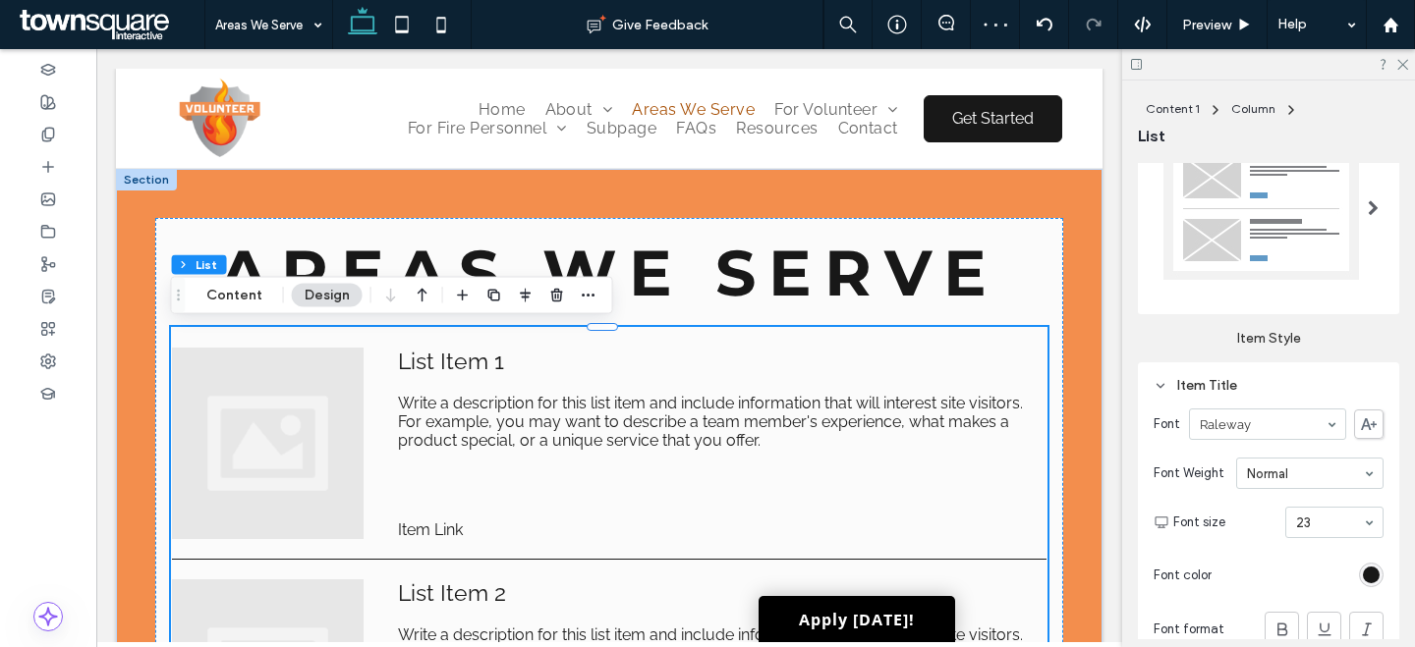
click at [1263, 383] on div "Item Title" at bounding box center [1268, 385] width 230 height 17
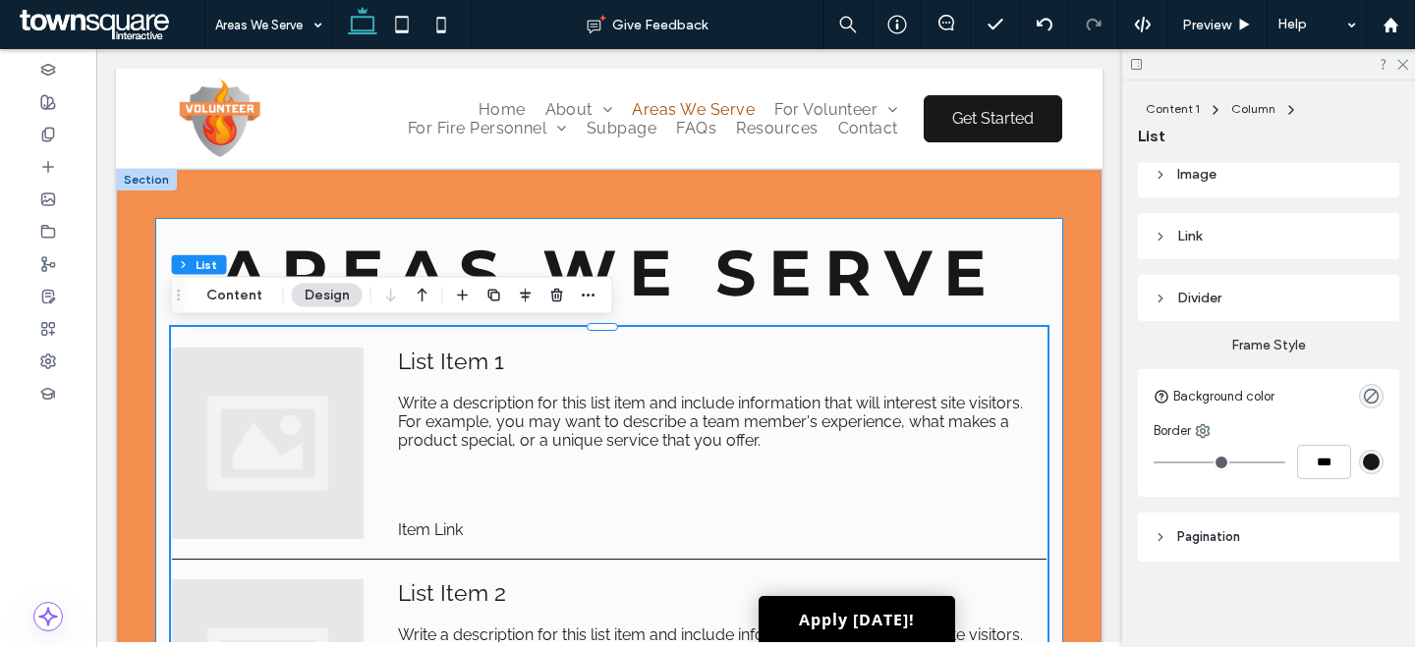
drag, startPoint x: 244, startPoint y: 301, endPoint x: 328, endPoint y: 297, distance: 84.6
click at [244, 301] on button "Content" at bounding box center [235, 296] width 82 height 24
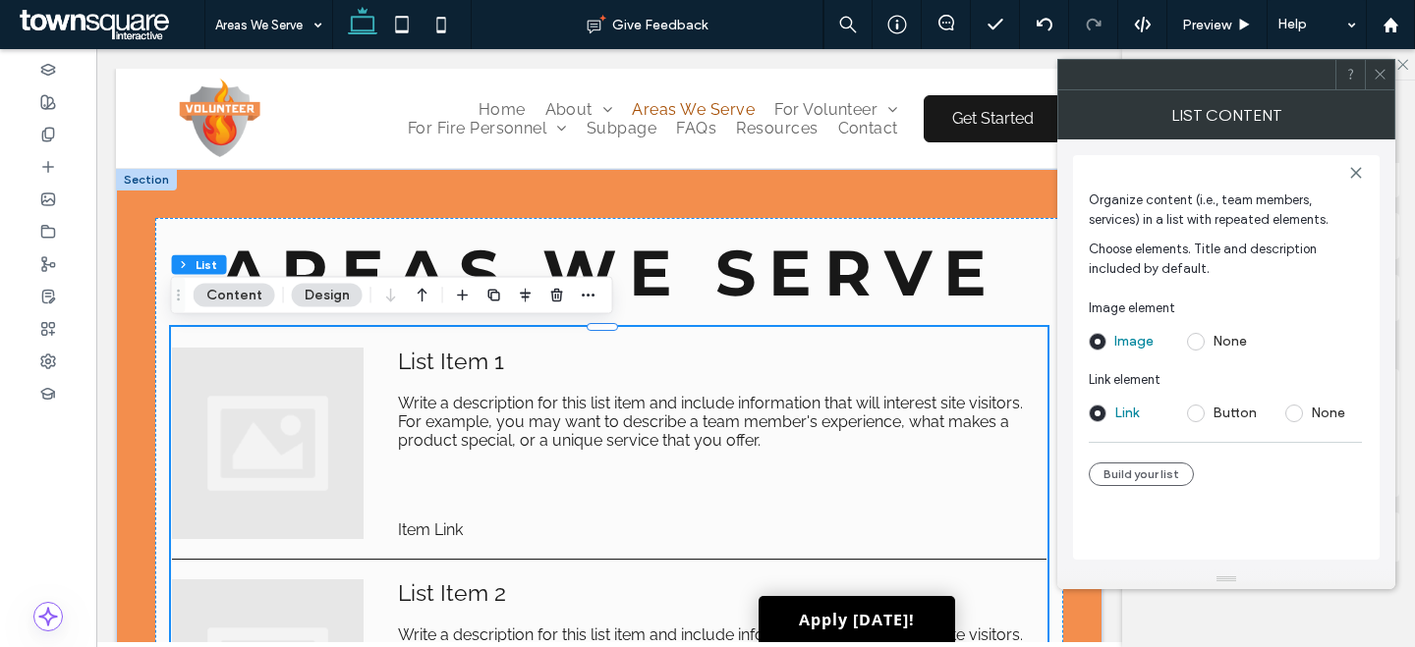
click at [1384, 74] on icon at bounding box center [1379, 74] width 15 height 15
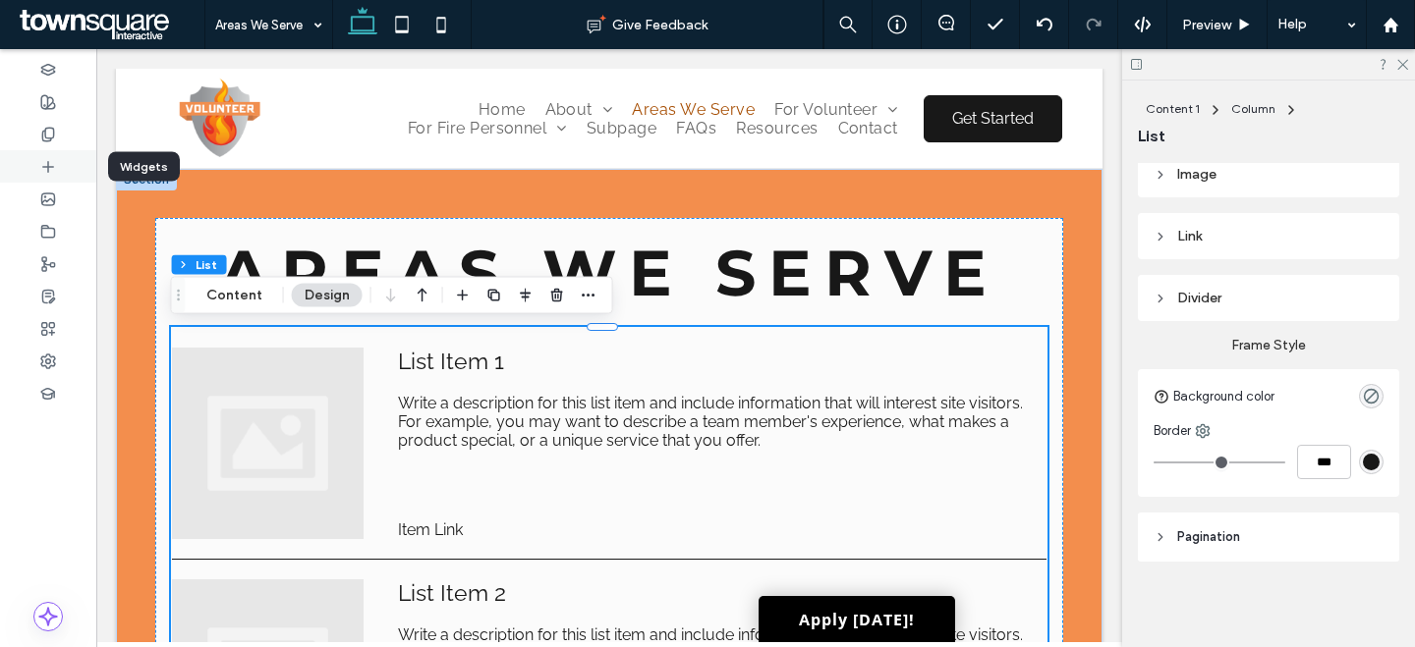
click at [64, 162] on div at bounding box center [48, 166] width 96 height 32
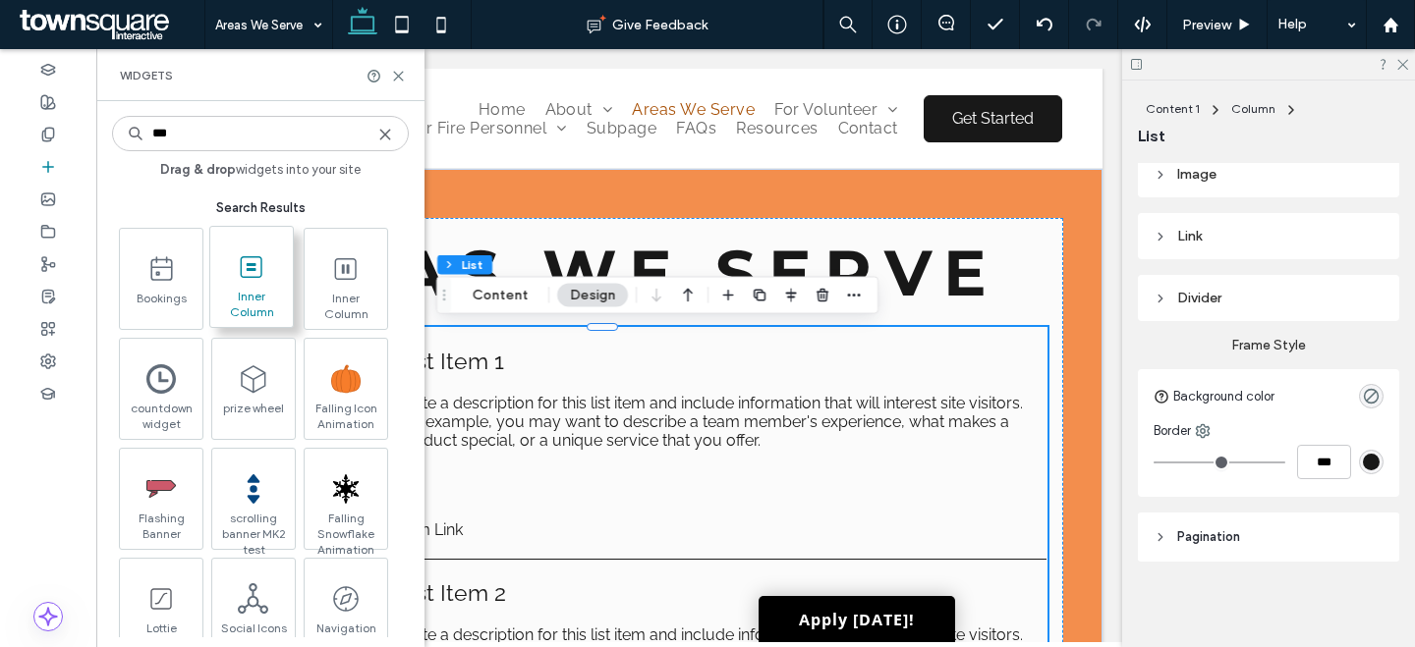
type input "***"
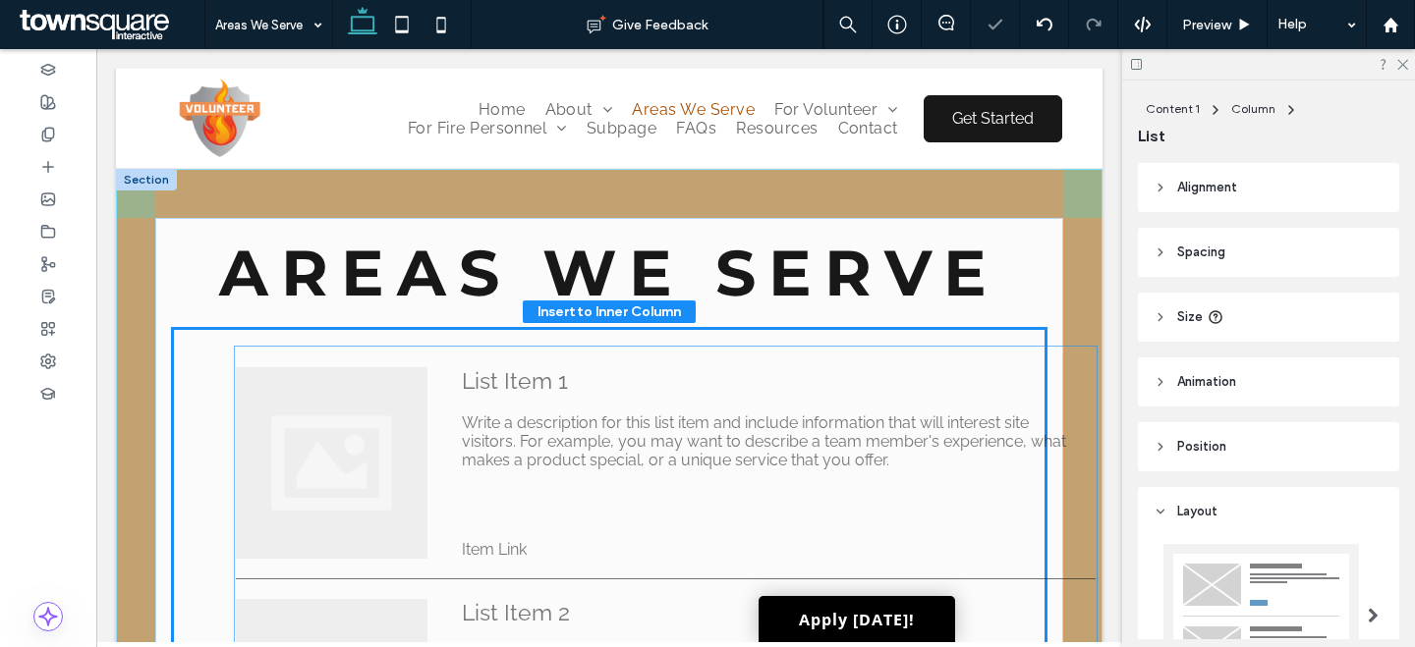
drag, startPoint x: 546, startPoint y: 553, endPoint x: 610, endPoint y: 378, distance: 186.2
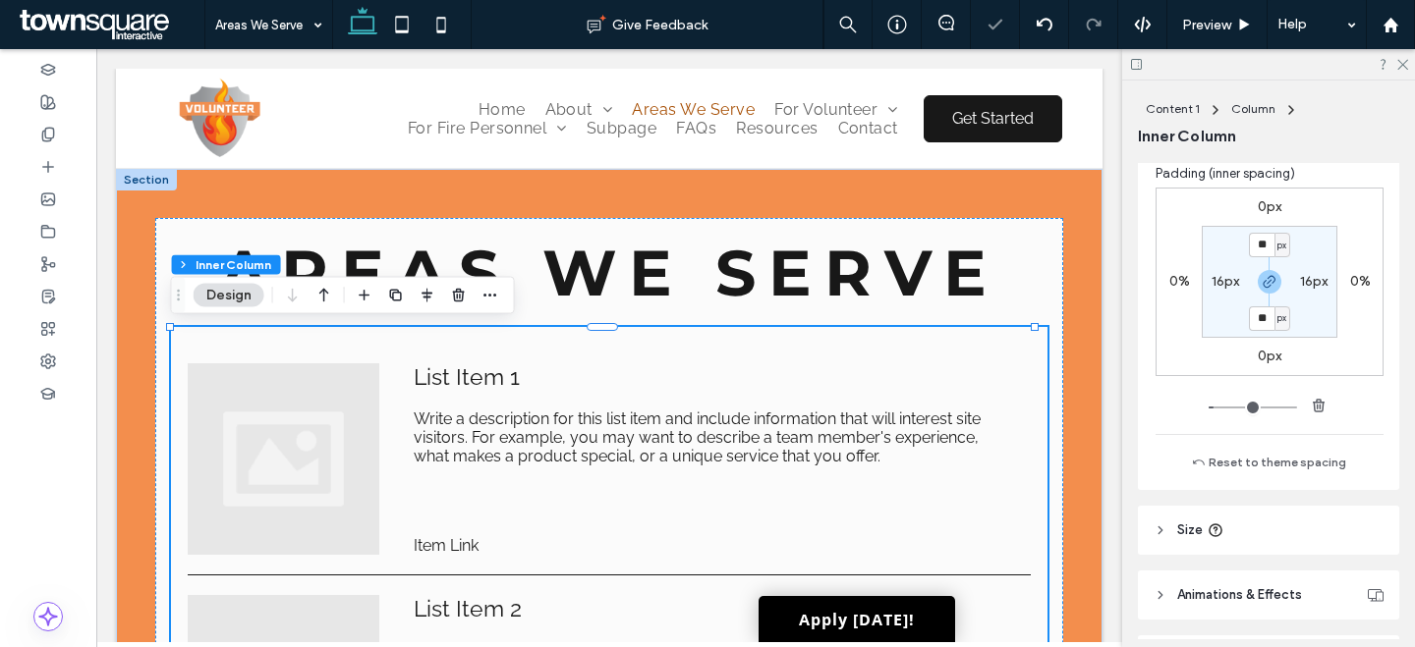
scroll to position [640, 0]
click at [1221, 285] on label "16px" at bounding box center [1225, 280] width 28 height 17
type input "*"
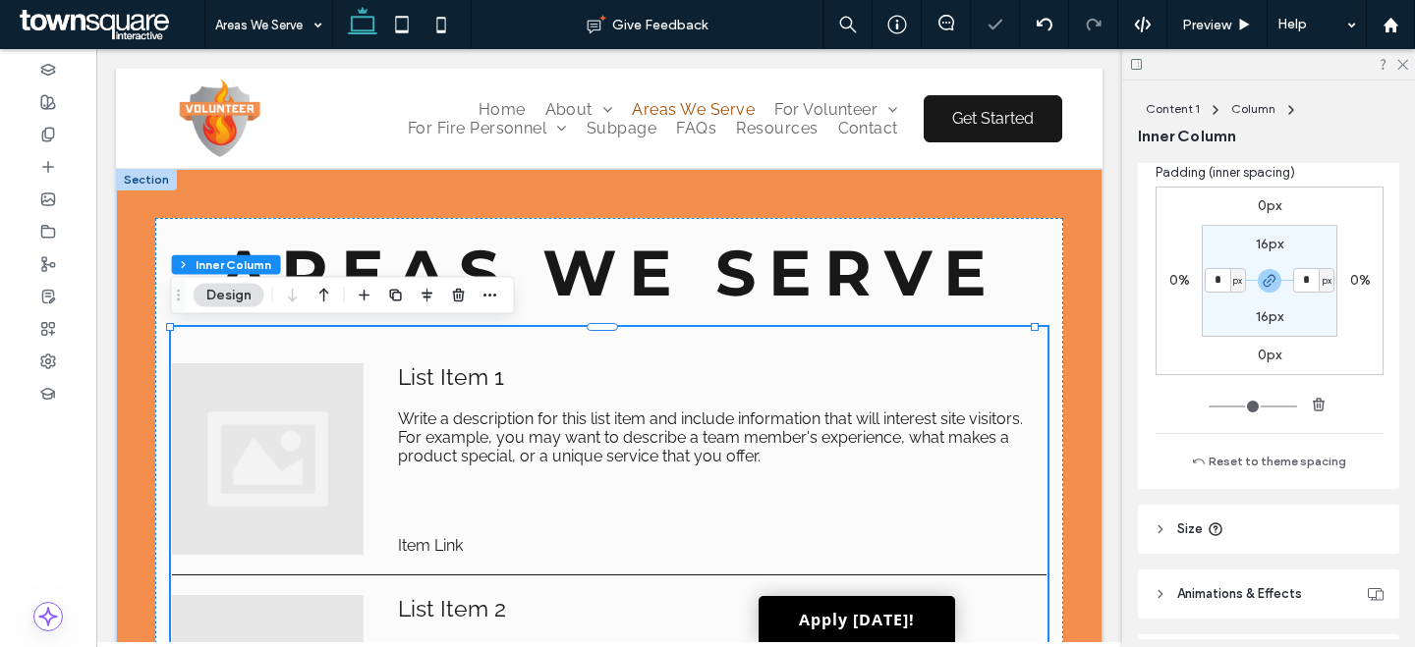
click at [1261, 240] on label "16px" at bounding box center [1269, 244] width 28 height 17
type input "**"
type input "*"
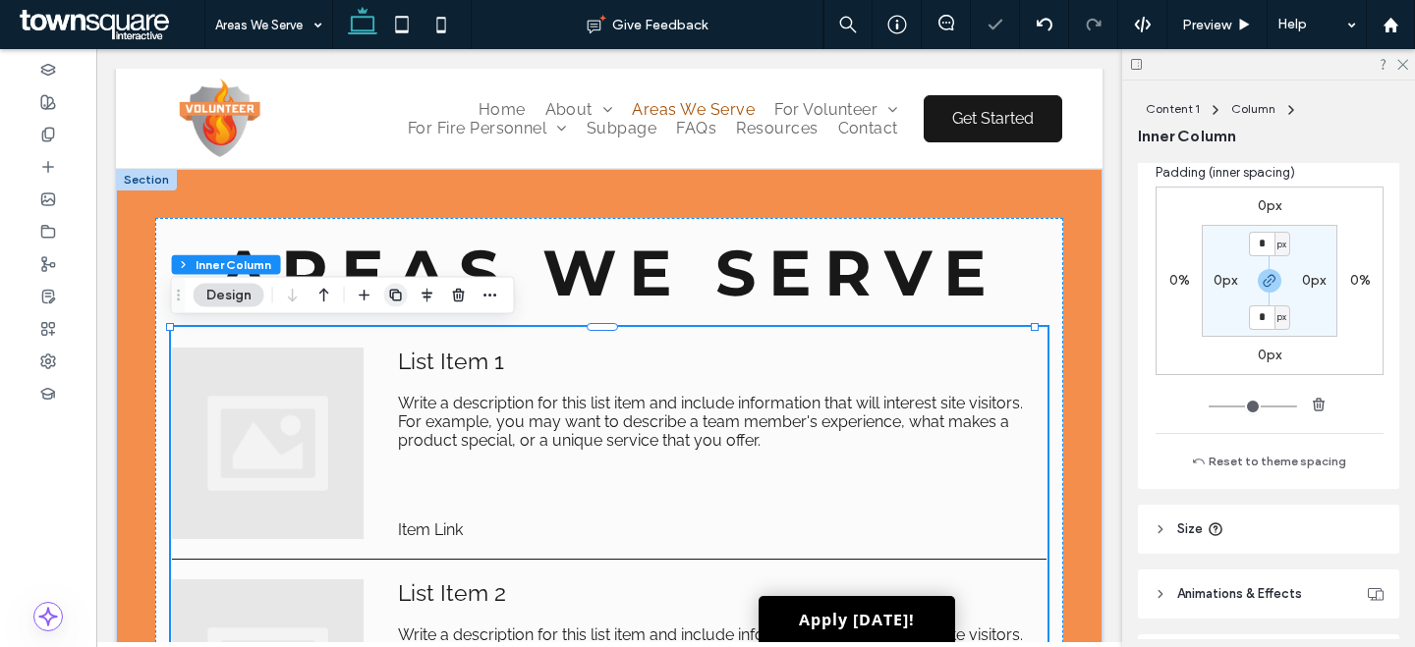
click at [389, 294] on use "button" at bounding box center [395, 295] width 12 height 12
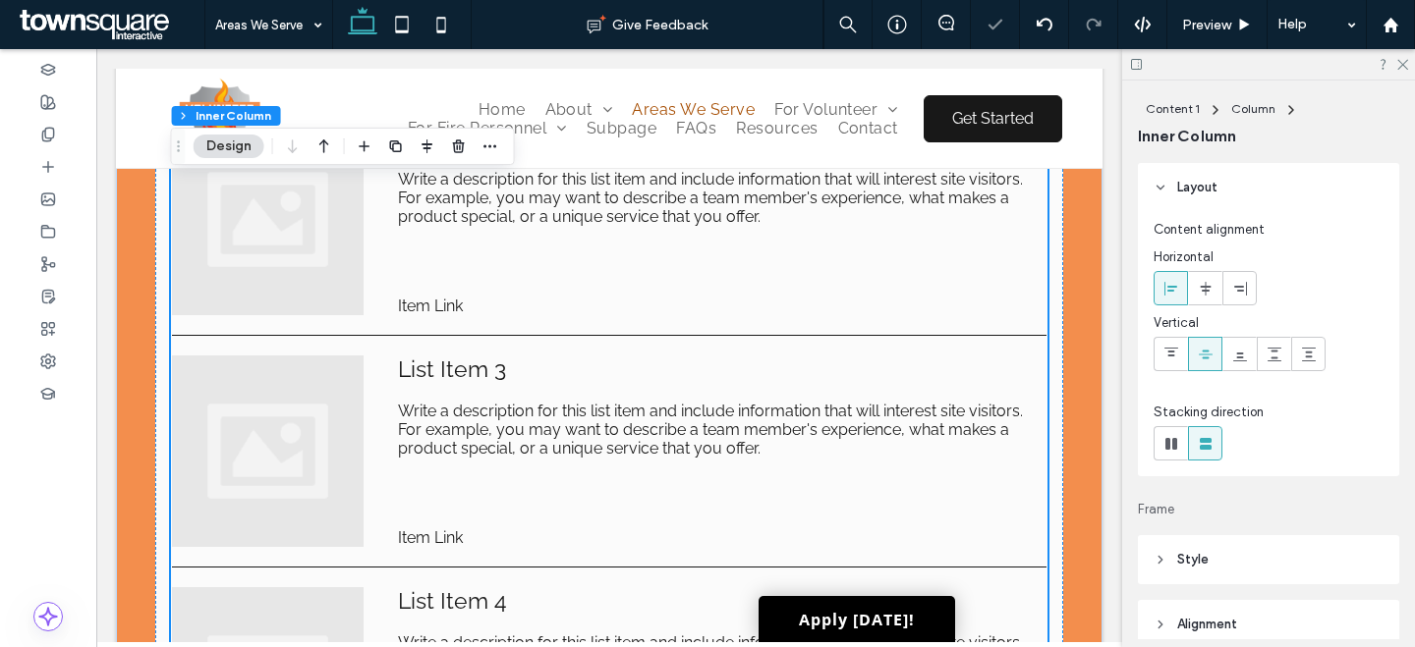
scroll to position [817, 0]
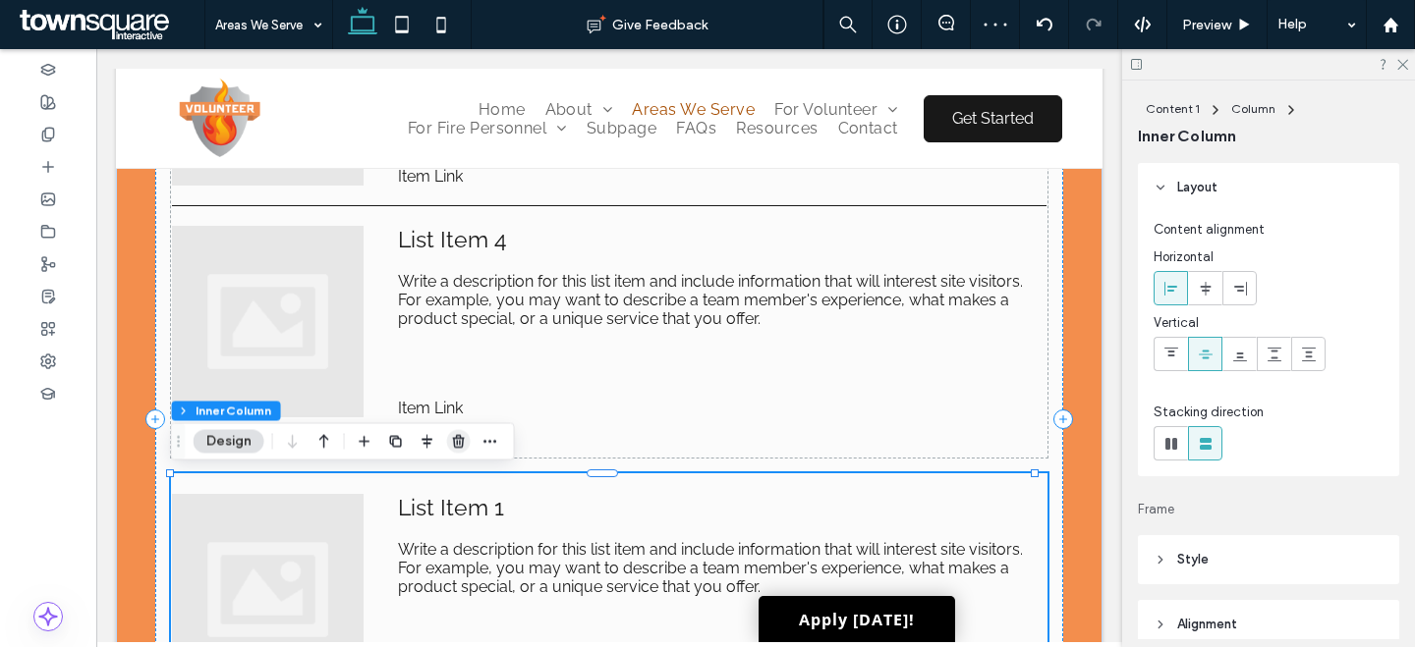
click at [451, 437] on icon "button" at bounding box center [459, 442] width 16 height 16
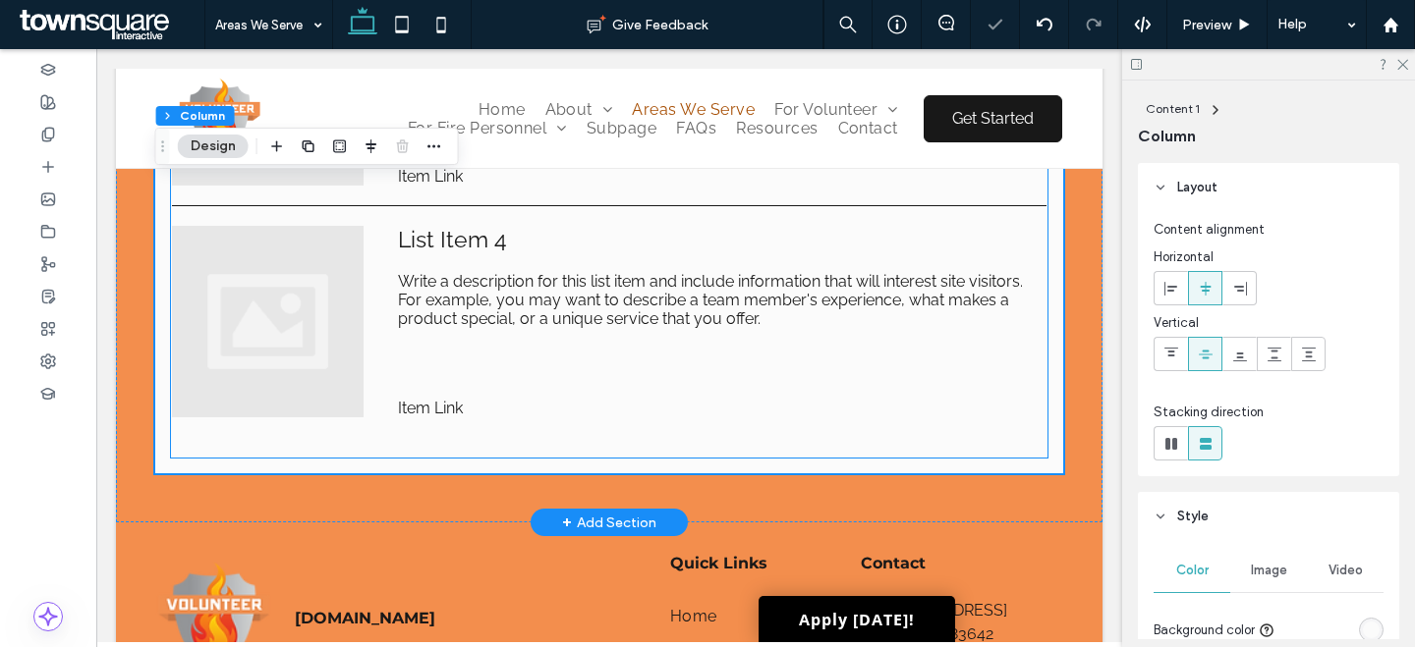
click at [515, 351] on div "List Item 4 Write a description for this list item and include information that…" at bounding box center [609, 307] width 874 height 163
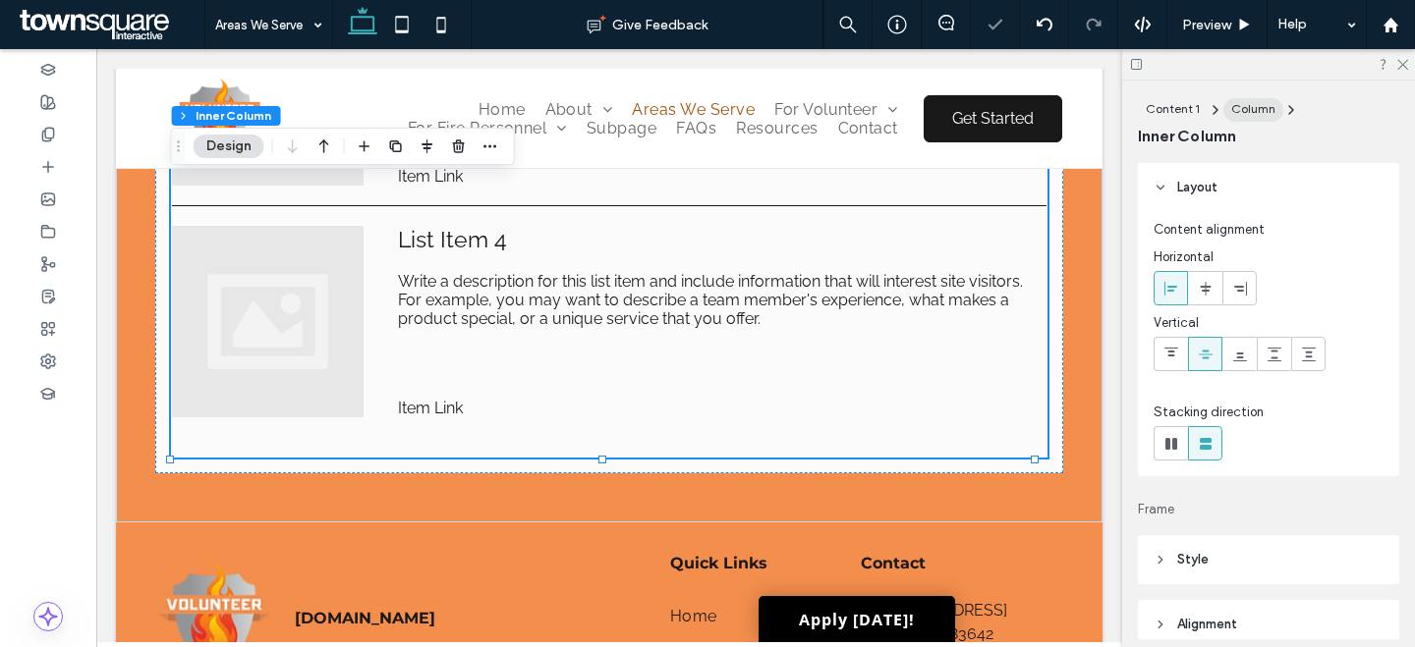
click at [1245, 105] on span "Column" at bounding box center [1253, 108] width 44 height 15
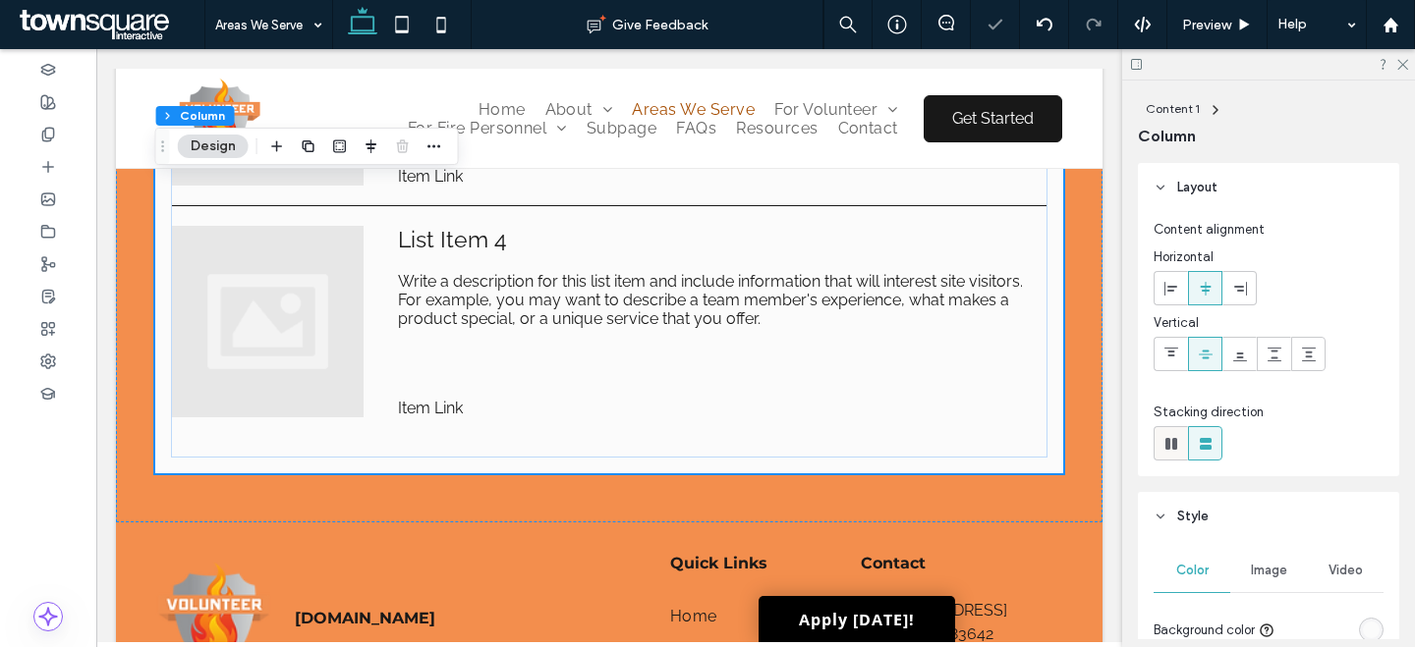
click at [1168, 438] on use at bounding box center [1171, 444] width 12 height 12
type input "*"
type input "**"
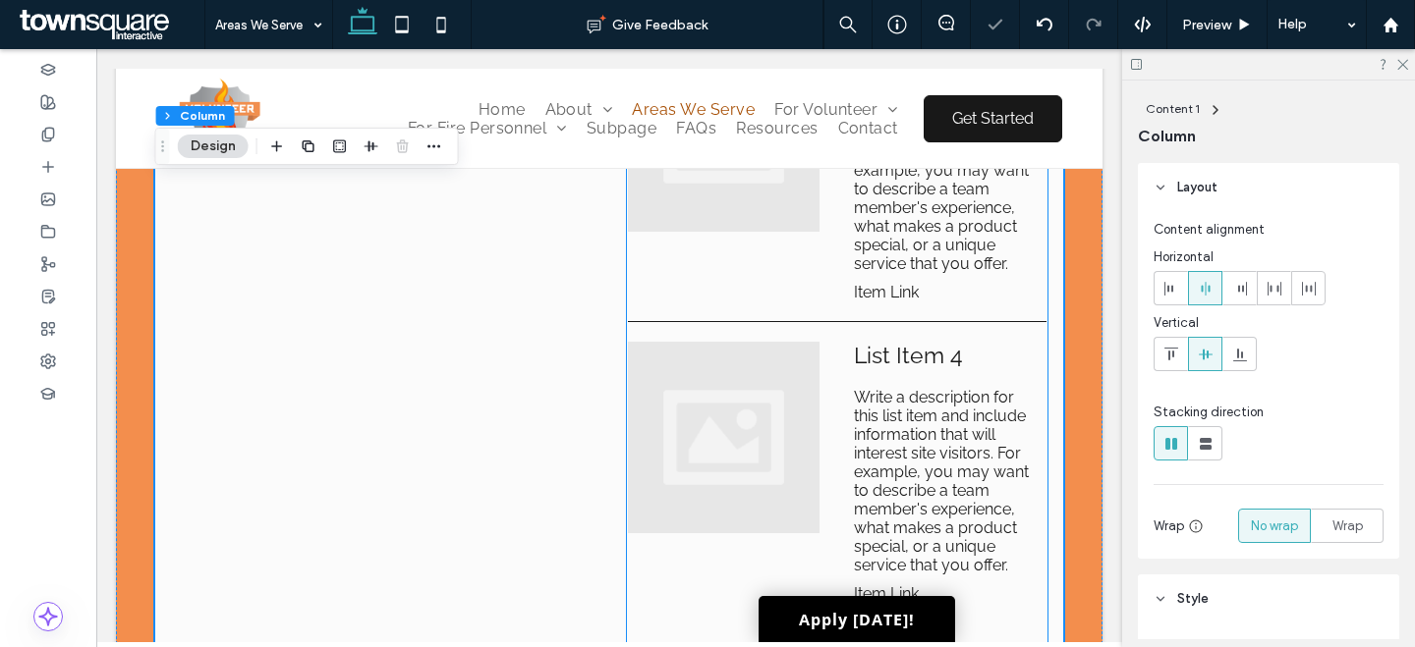
click at [790, 322] on li "List Item 3 Write a description for this list item and include information that…" at bounding box center [837, 181] width 418 height 282
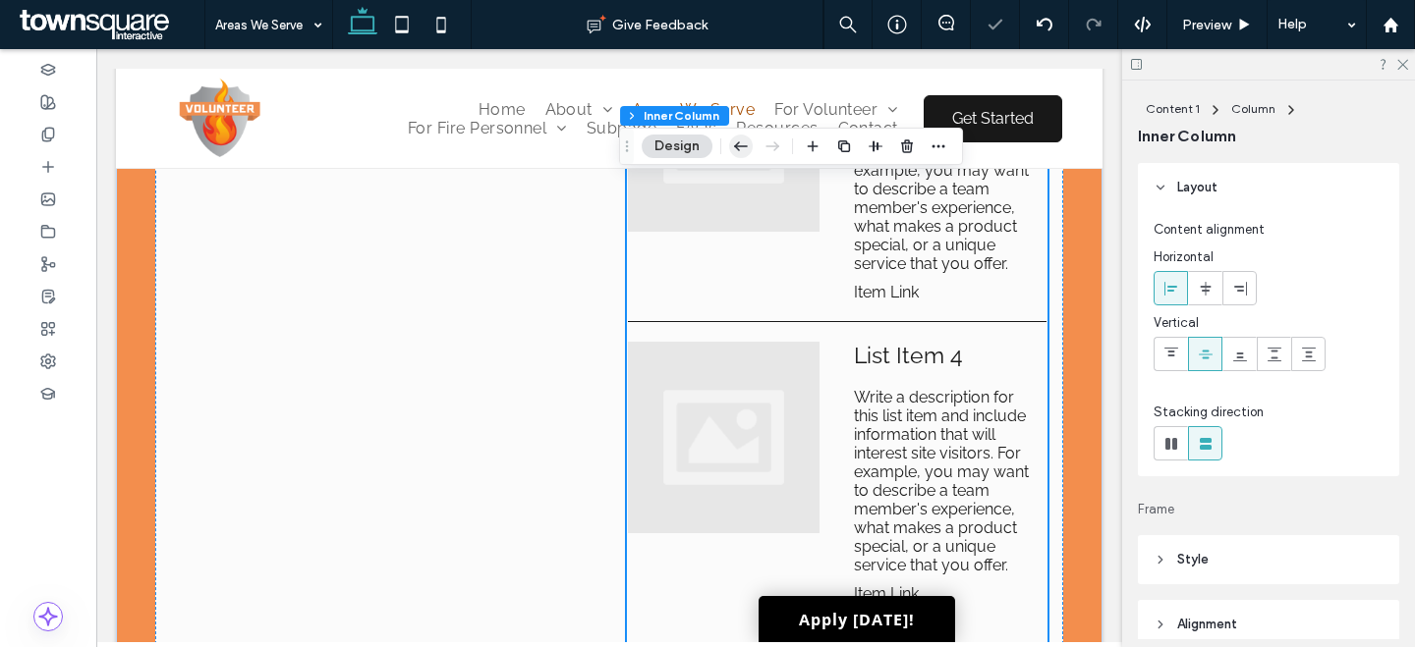
click at [741, 146] on use "button" at bounding box center [741, 145] width 14 height 9
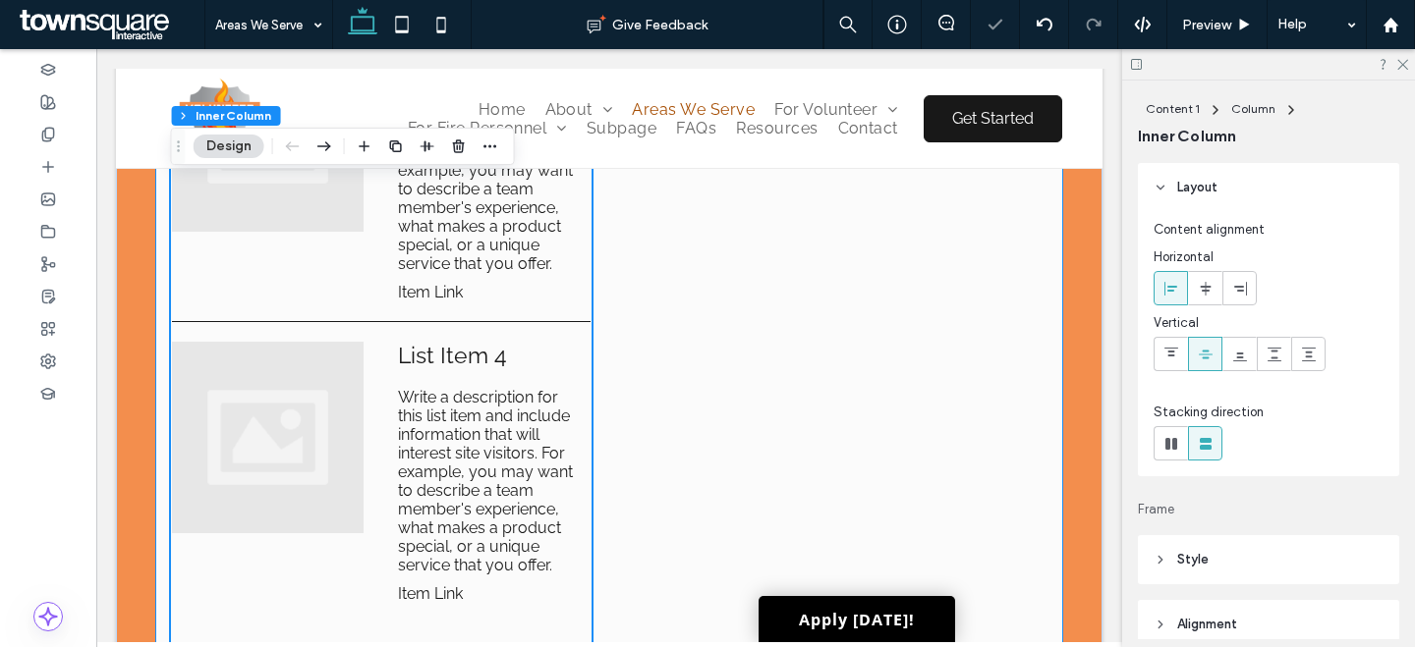
click at [760, 317] on div "List of Services List Item 1 Write a description for this list item and include…" at bounding box center [609, 30] width 908 height 1258
click at [399, 145] on icon "button" at bounding box center [396, 147] width 16 height 16
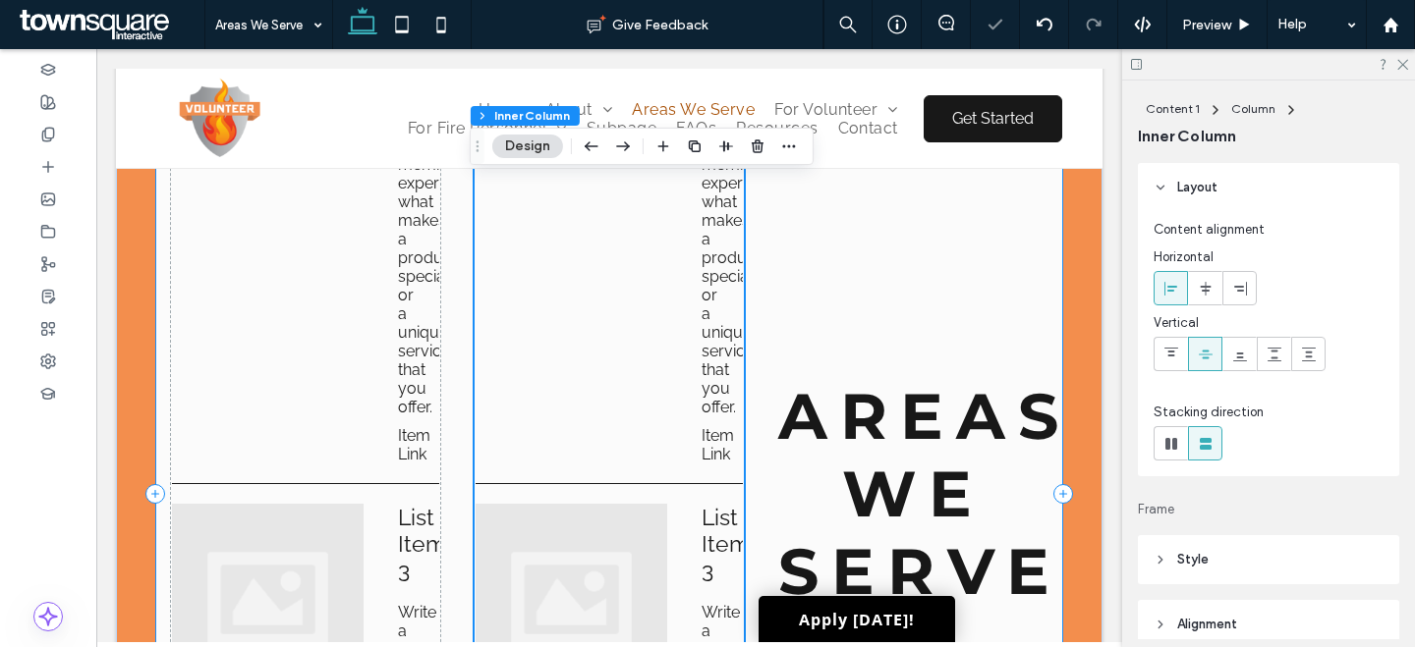
scroll to position [1549, 0]
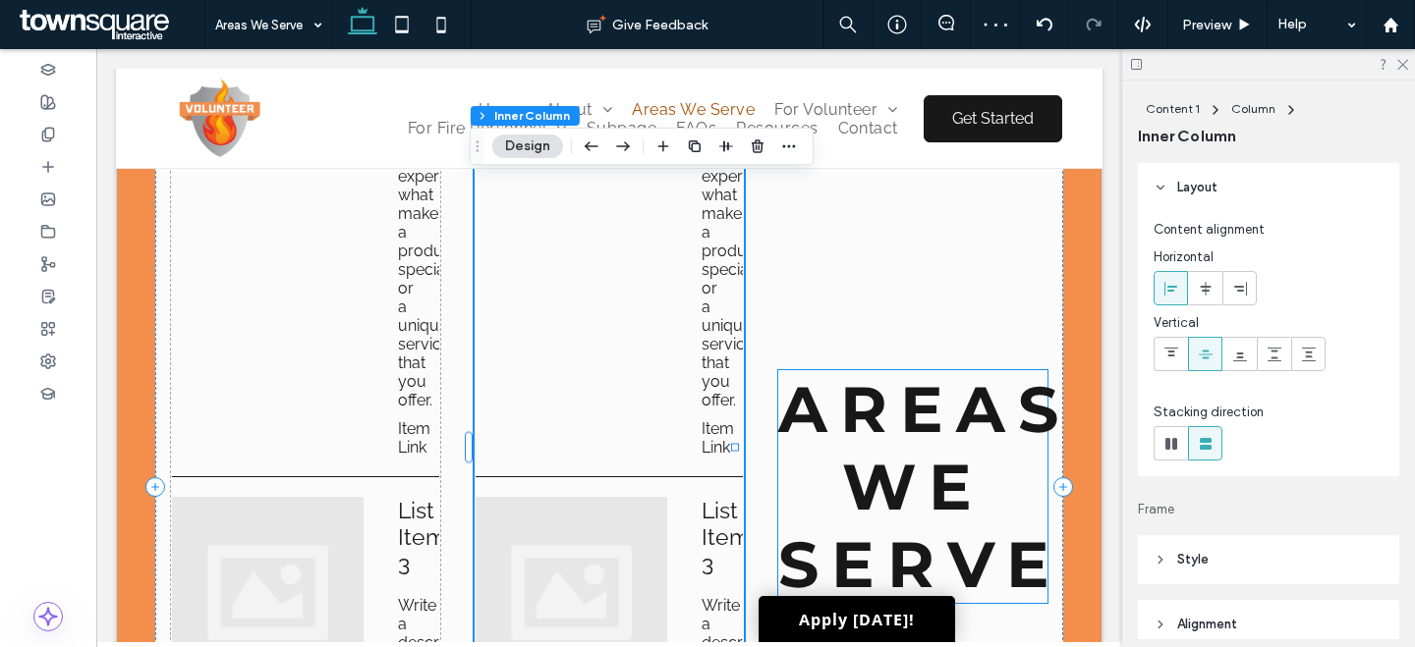
click at [887, 370] on span "Areas We Serve" at bounding box center [924, 486] width 293 height 233
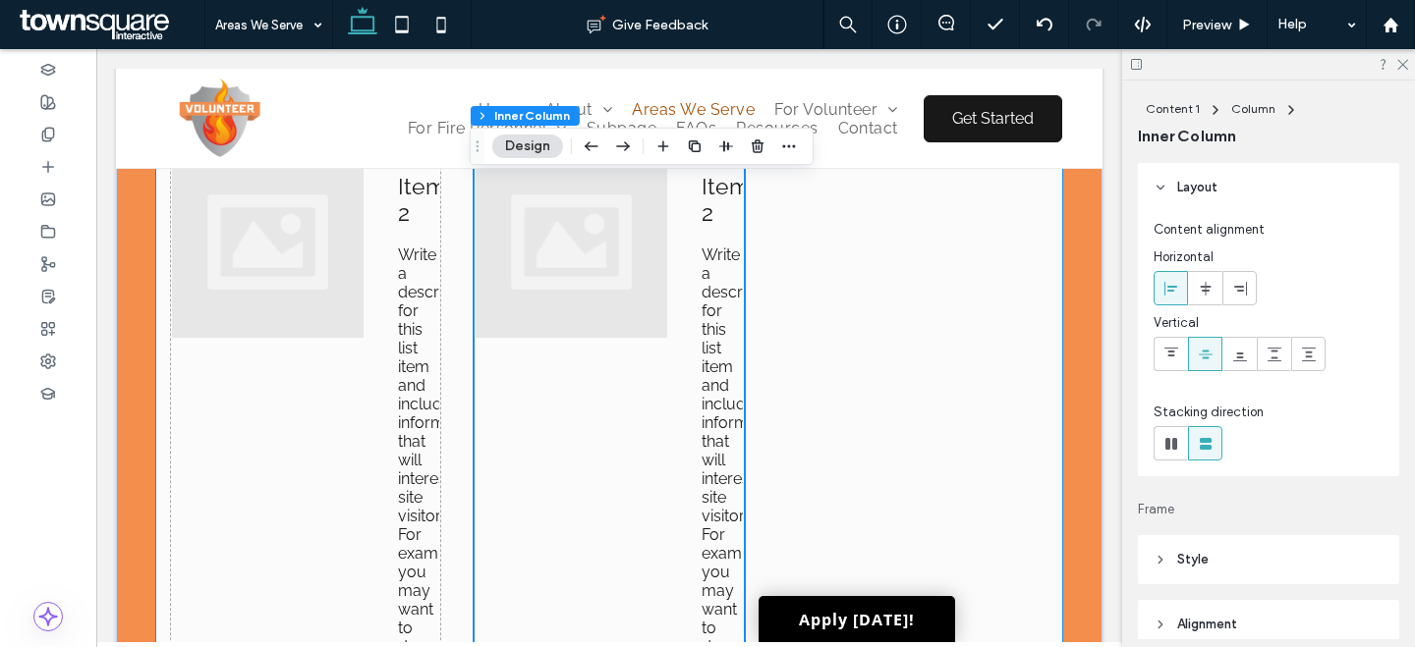
scroll to position [1383, 0]
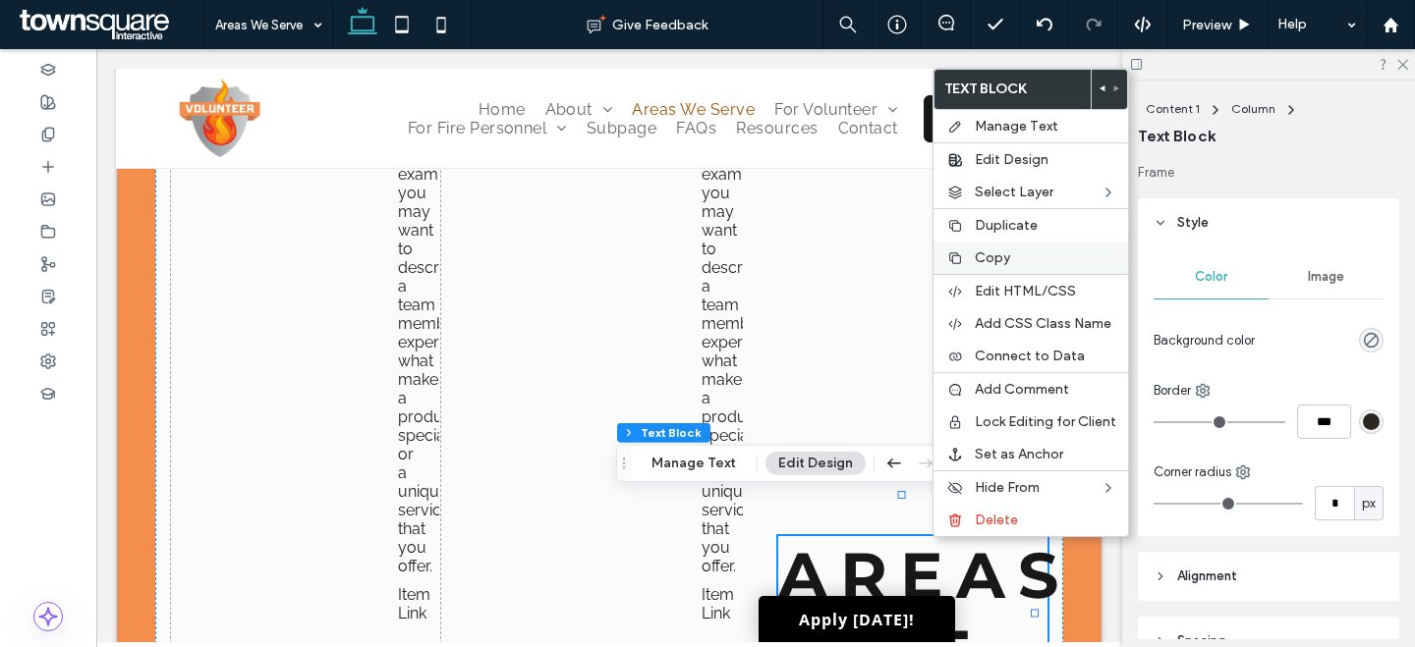
click at [1000, 254] on span "Copy" at bounding box center [991, 258] width 35 height 17
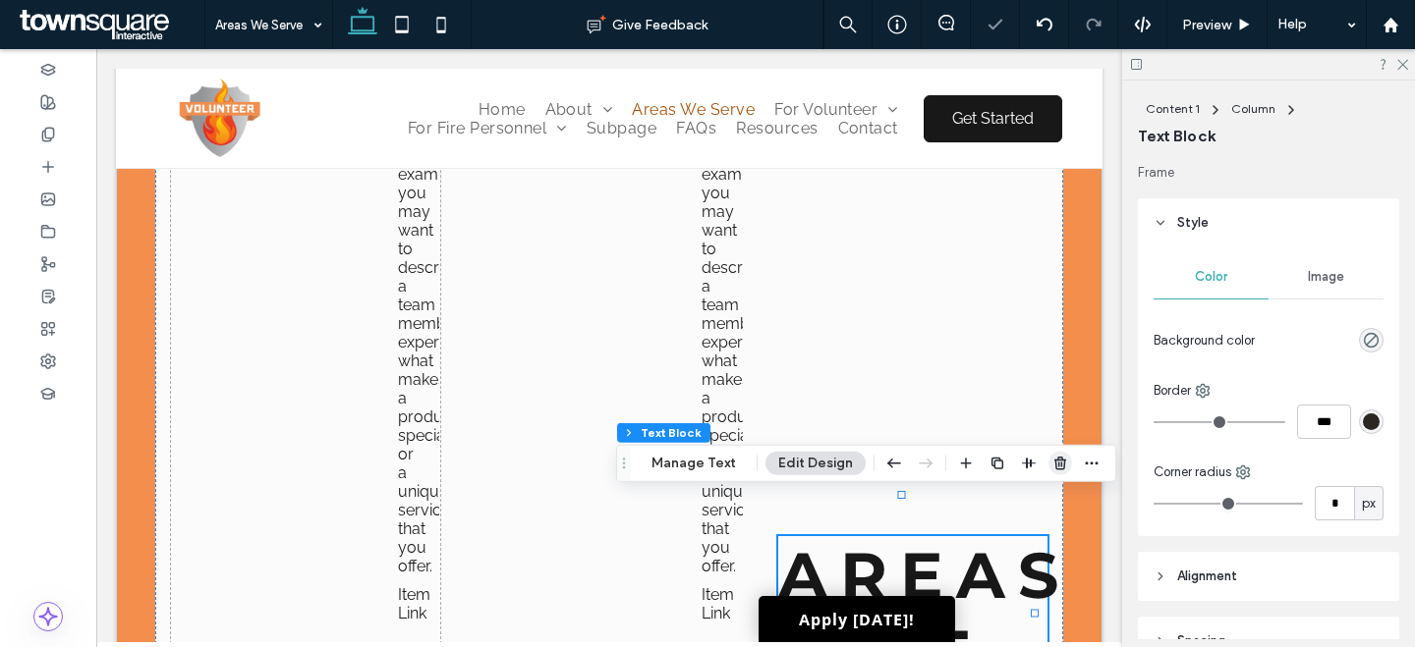
click at [1052, 463] on icon "button" at bounding box center [1060, 464] width 16 height 16
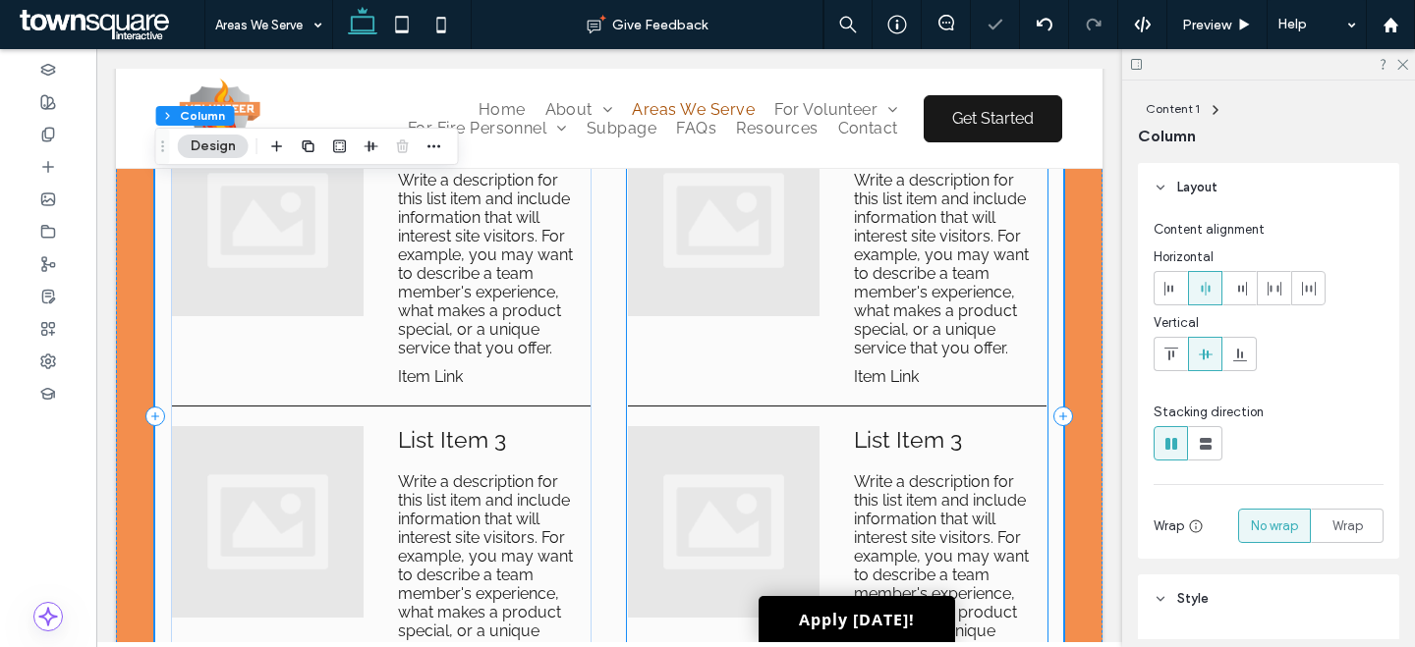
scroll to position [0, 0]
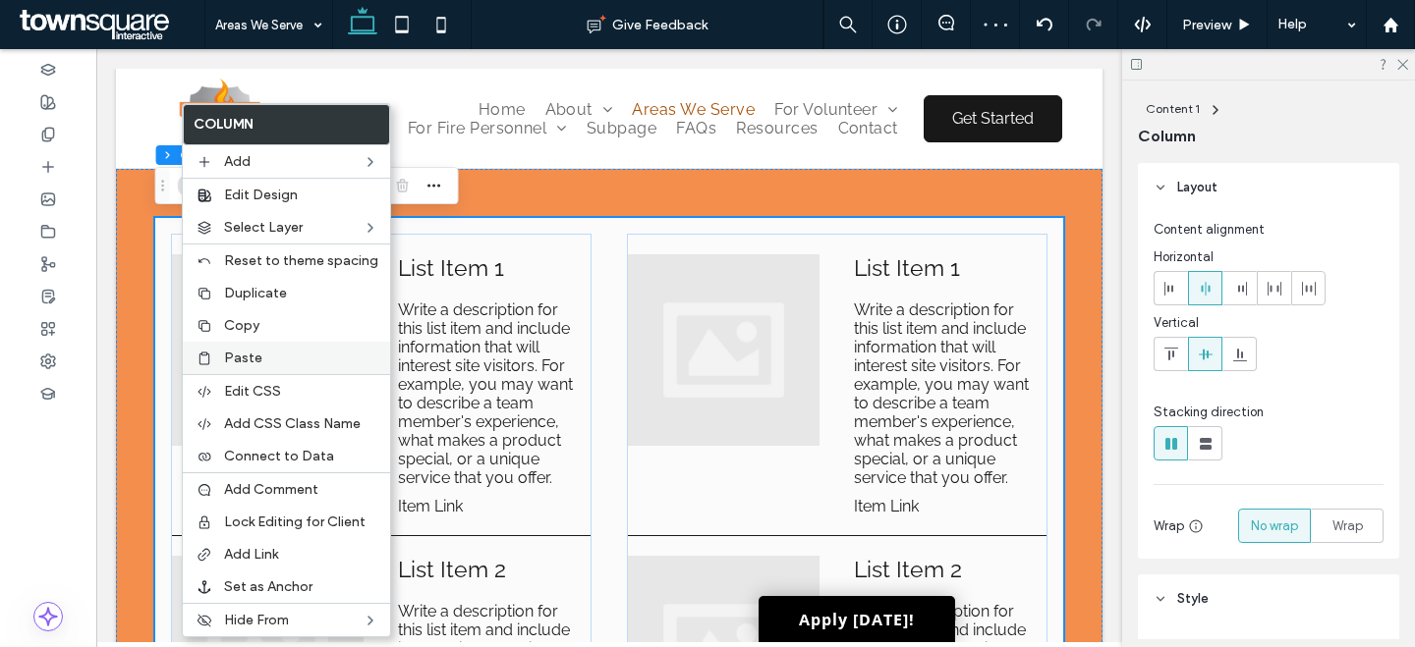
click at [250, 350] on span "Paste" at bounding box center [243, 358] width 38 height 17
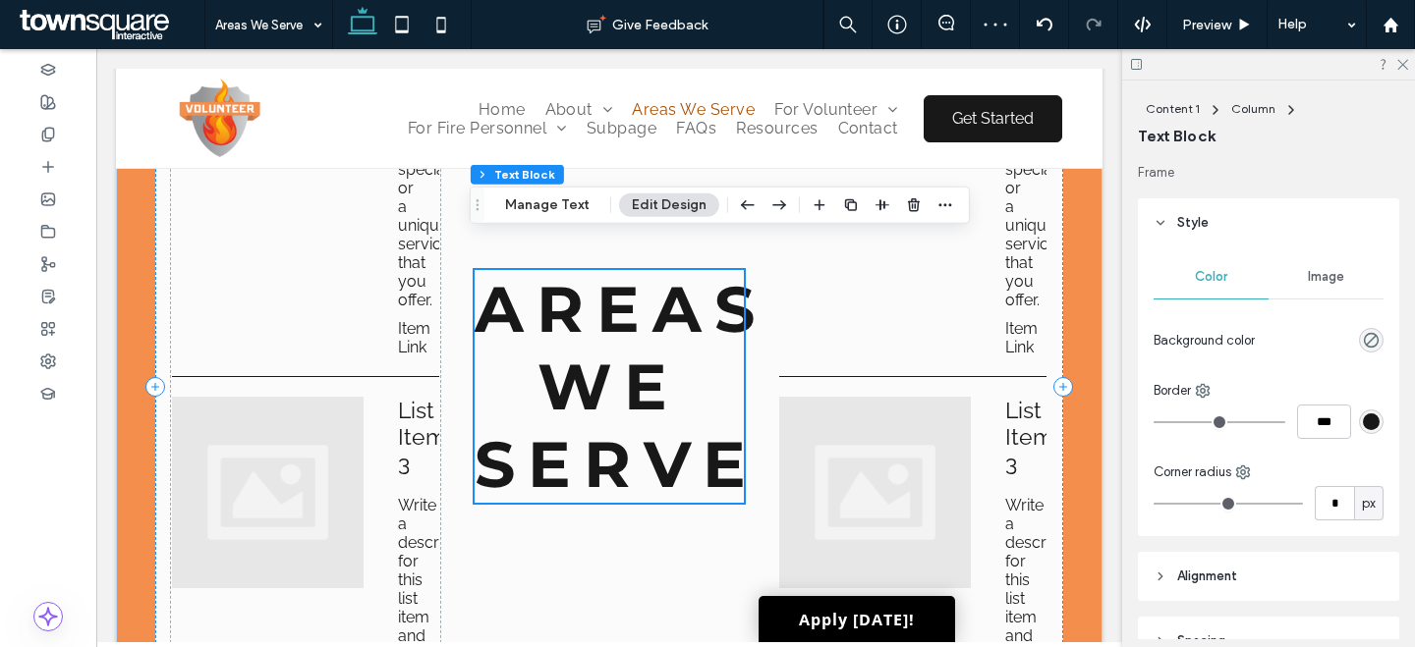
scroll to position [1650, 0]
click at [1248, 92] on div "Content 1 Column Text Block" at bounding box center [1268, 122] width 261 height 83
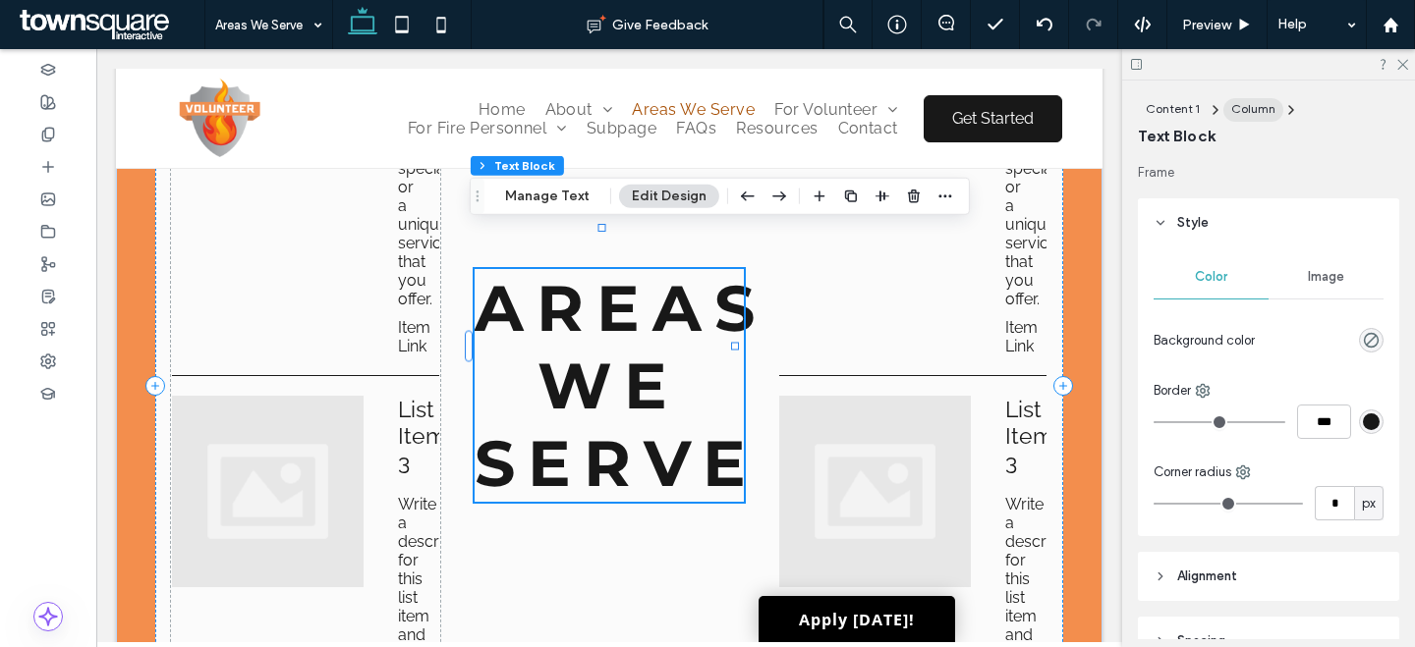
click at [1247, 100] on div "Column" at bounding box center [1253, 109] width 44 height 18
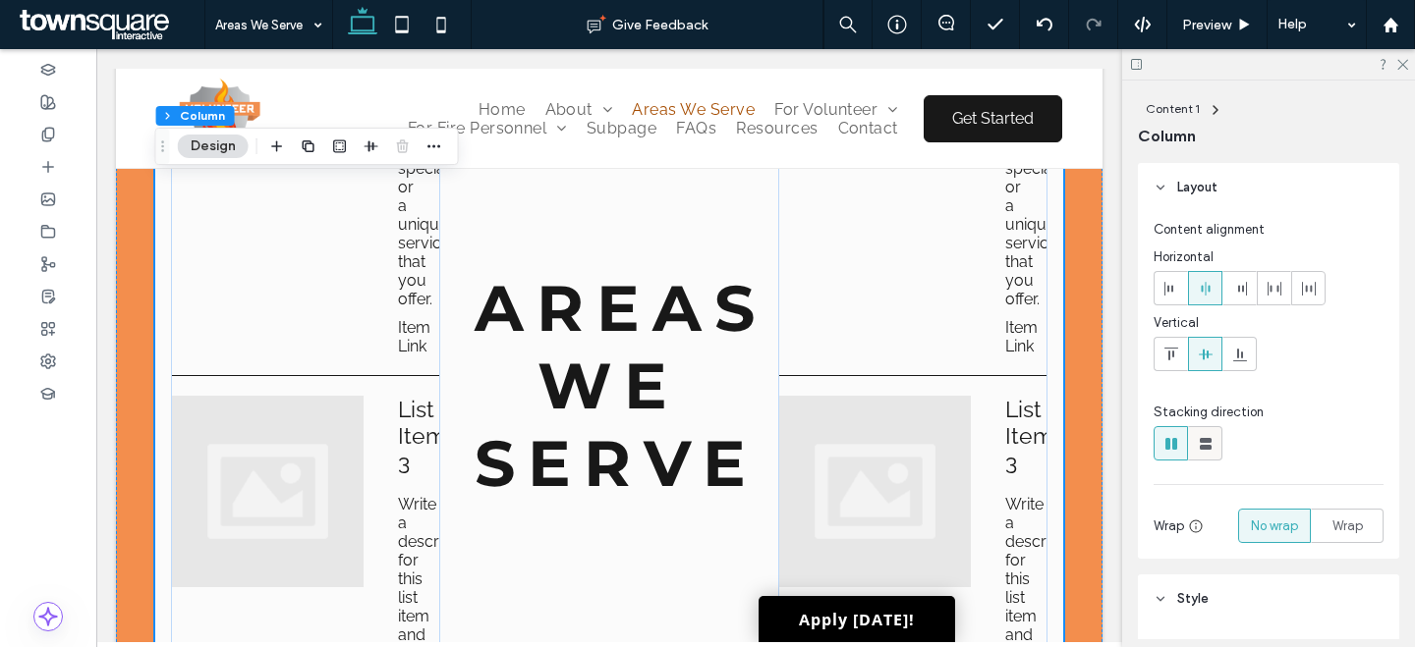
click at [1198, 448] on icon at bounding box center [1206, 444] width 20 height 20
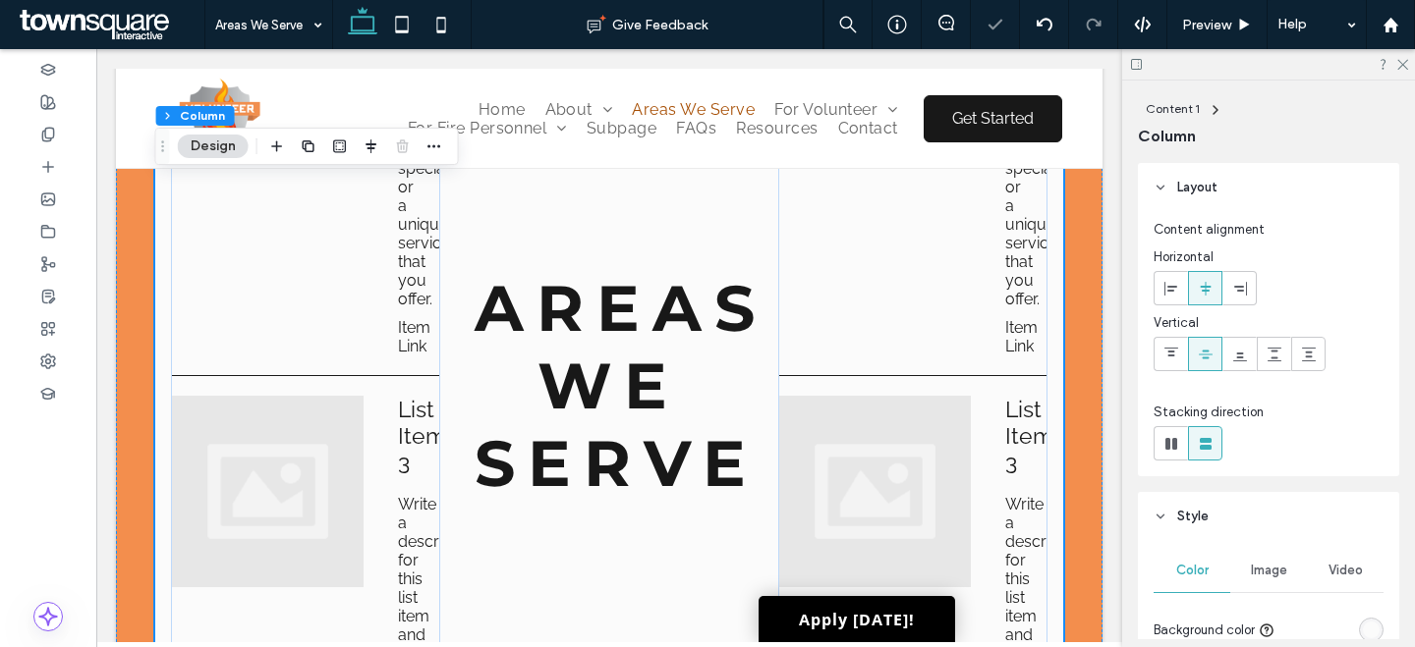
type input "**"
type input "****"
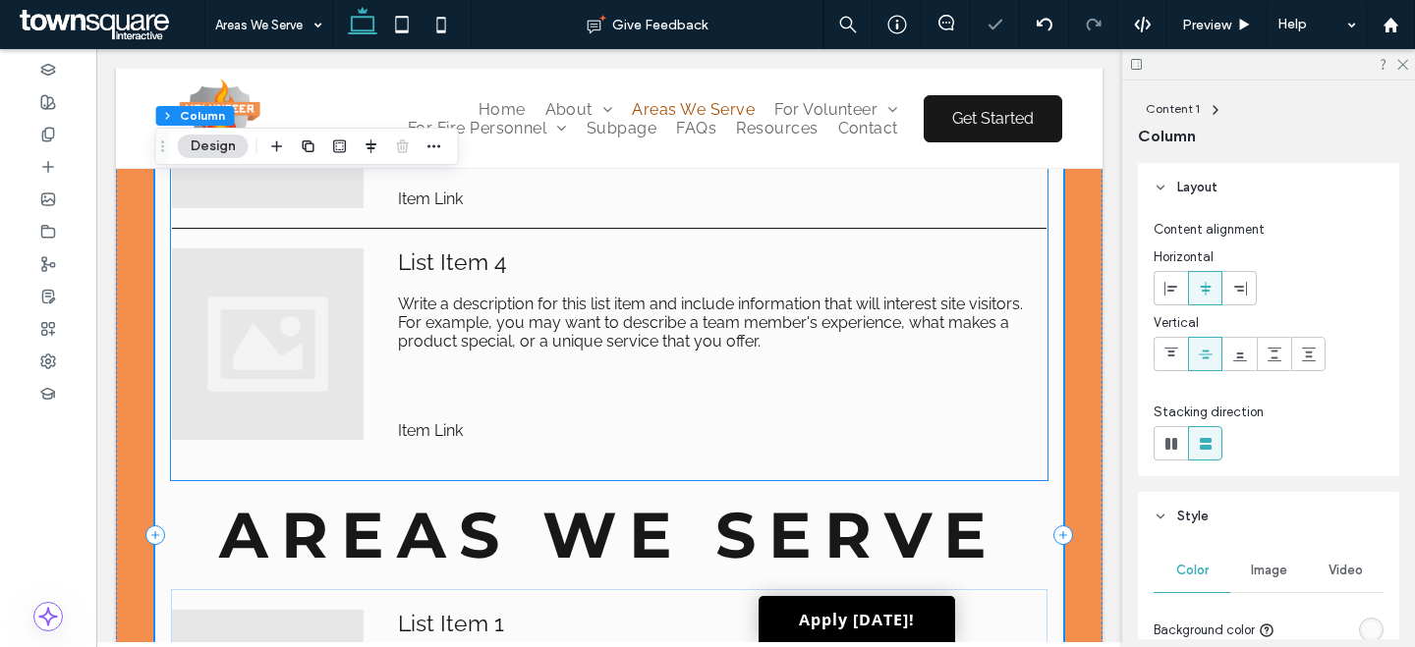
scroll to position [615, 0]
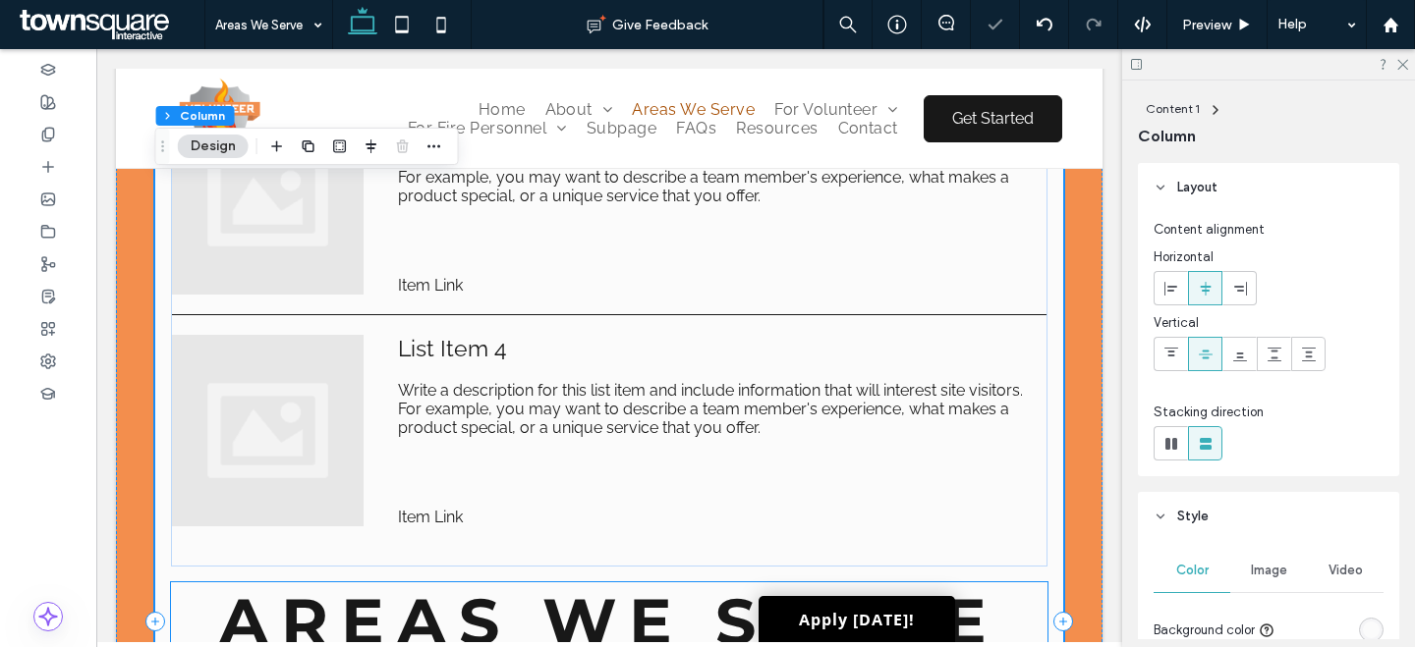
click at [541, 609] on span "Areas We Serve" at bounding box center [609, 622] width 780 height 78
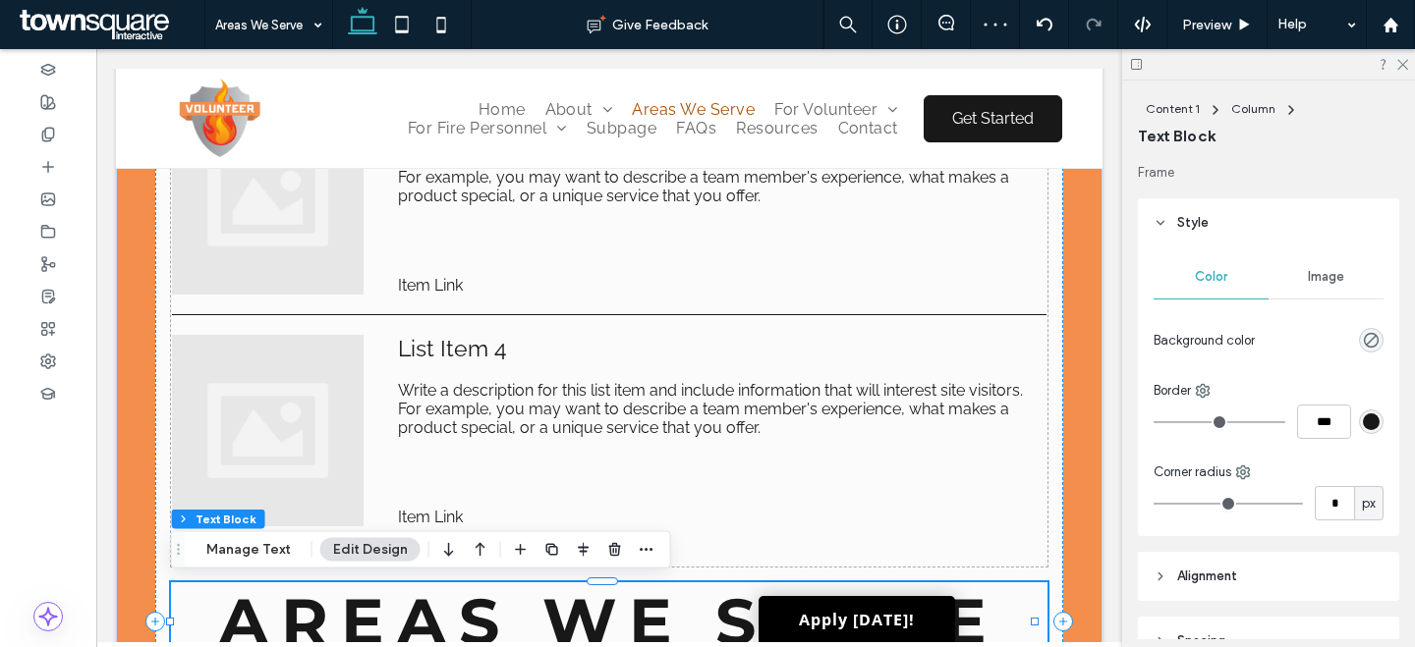
click at [470, 554] on icon "button" at bounding box center [481, 549] width 24 height 35
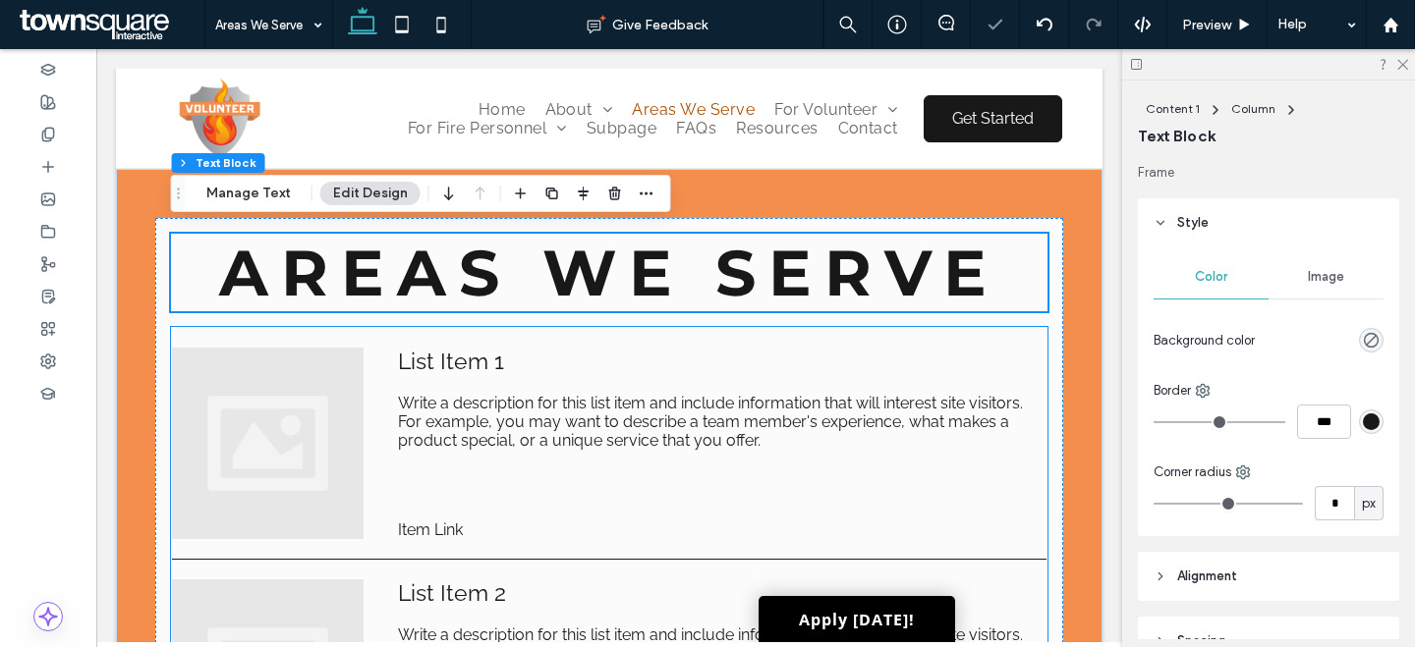
scroll to position [0, 0]
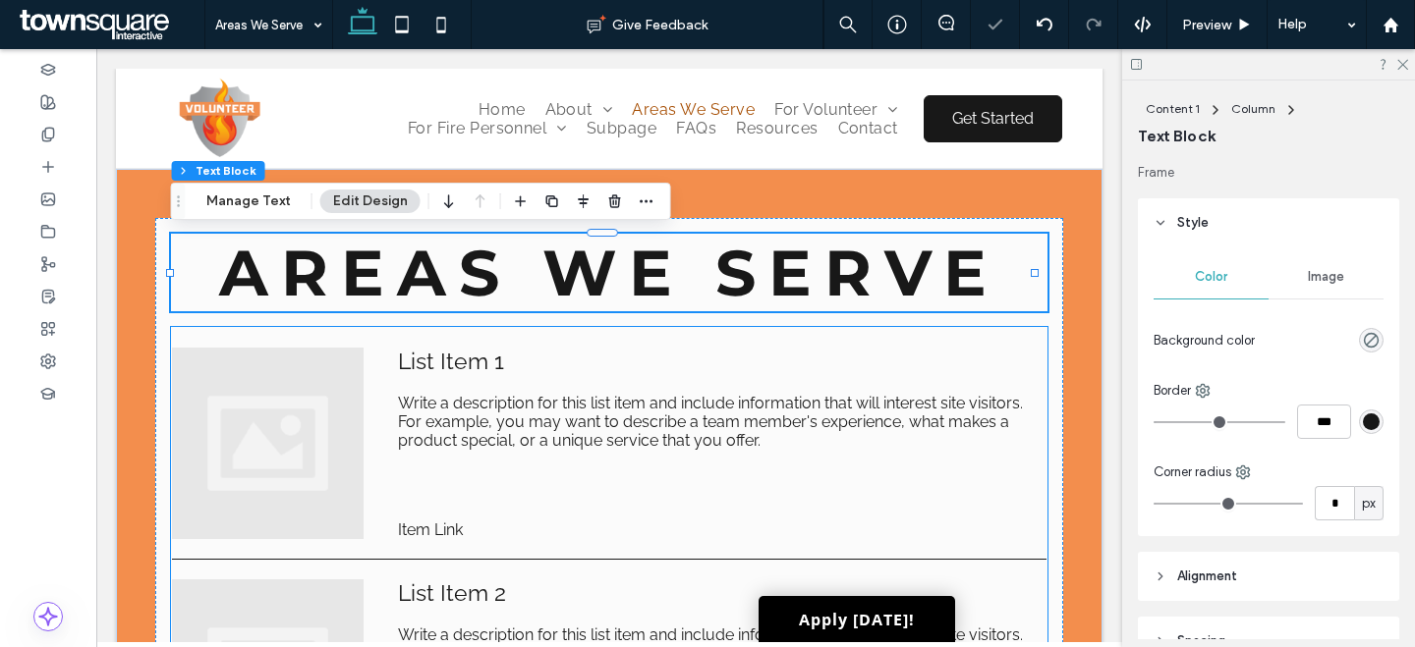
click at [659, 417] on span "Write a description for this list item and include information that will intere…" at bounding box center [715, 422] width 634 height 56
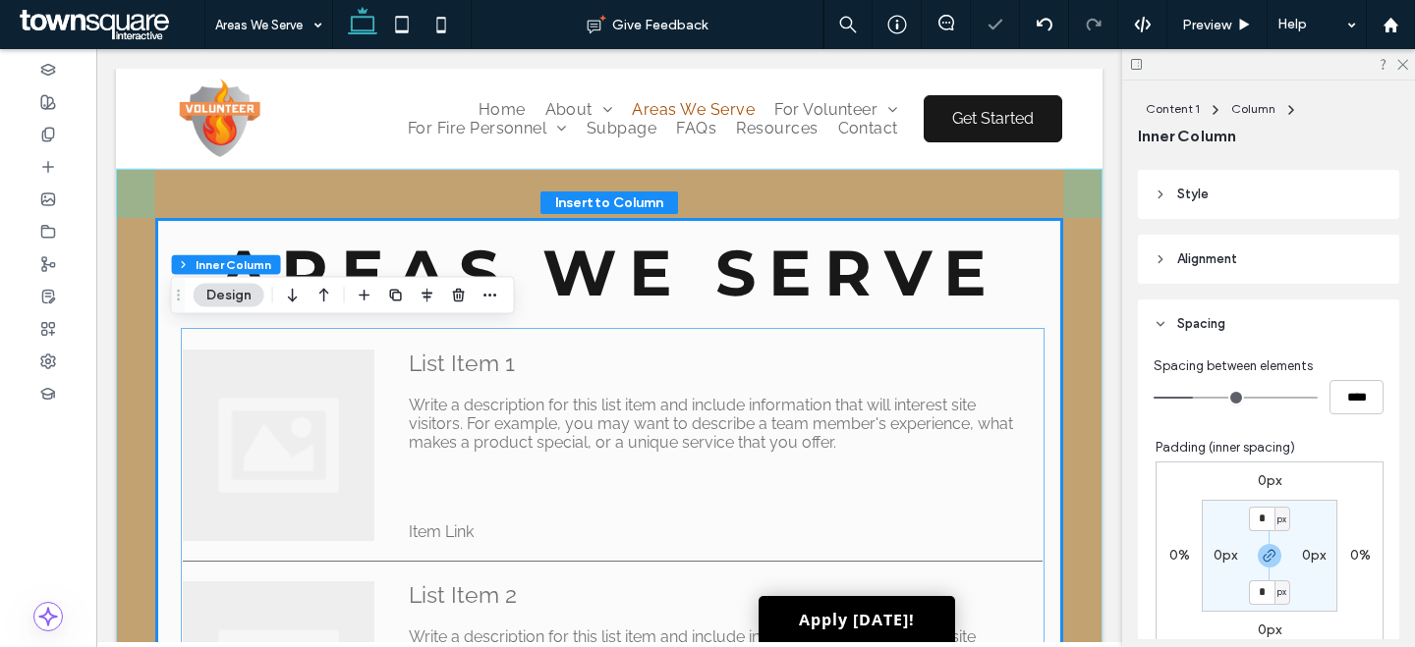
scroll to position [437, 0]
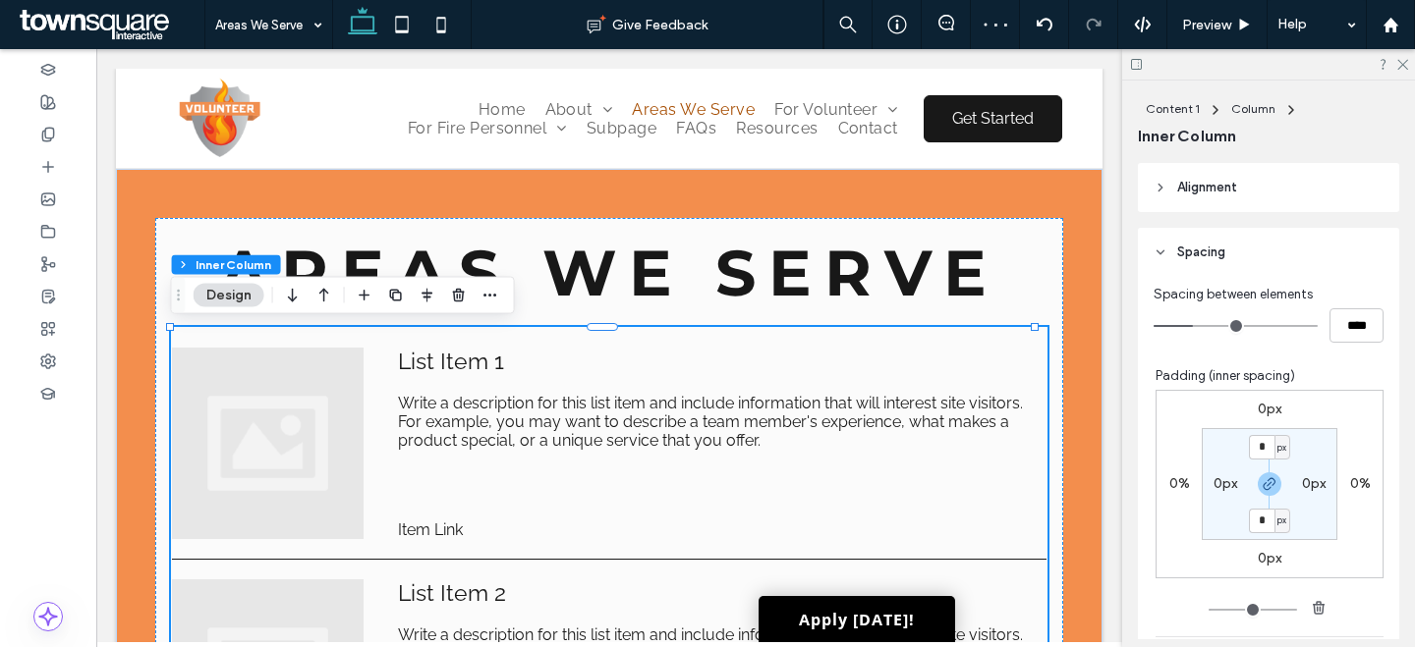
click at [612, 407] on span "Write a description for this list item and include information that will intere…" at bounding box center [715, 422] width 634 height 56
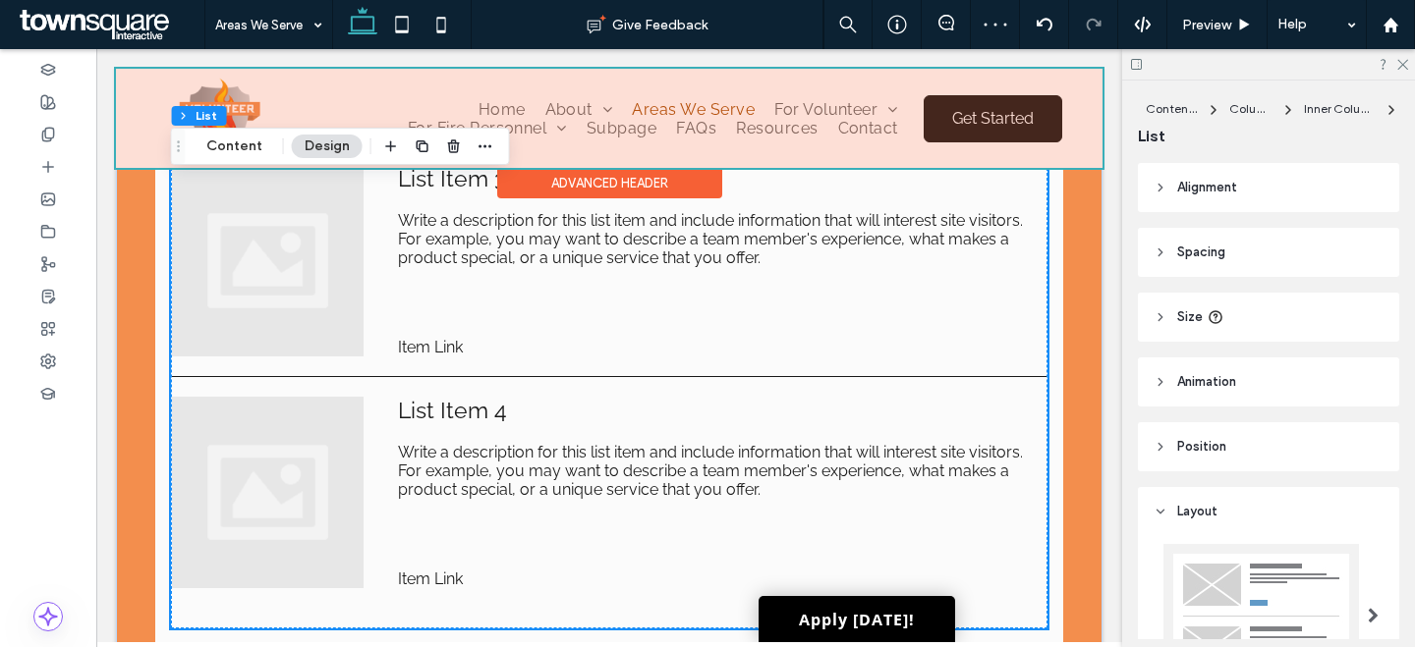
scroll to position [891, 0]
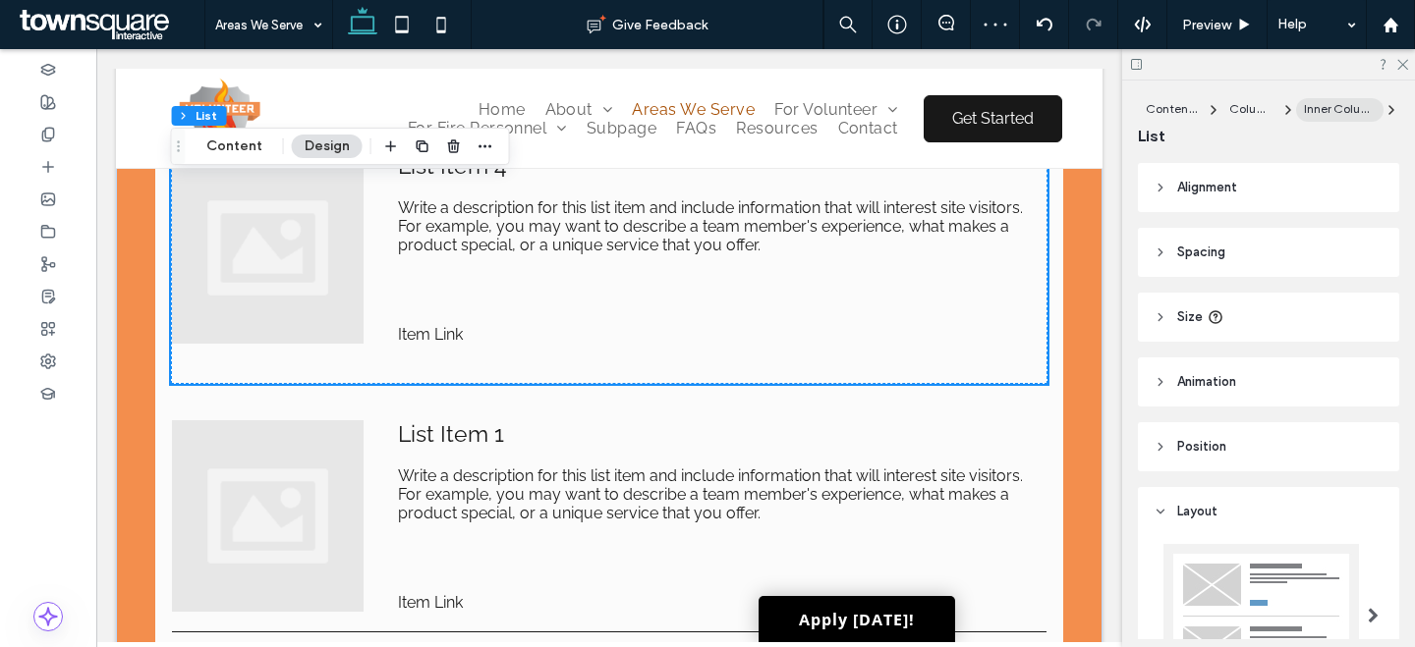
click at [1325, 116] on div "Inner Column" at bounding box center [1340, 109] width 72 height 18
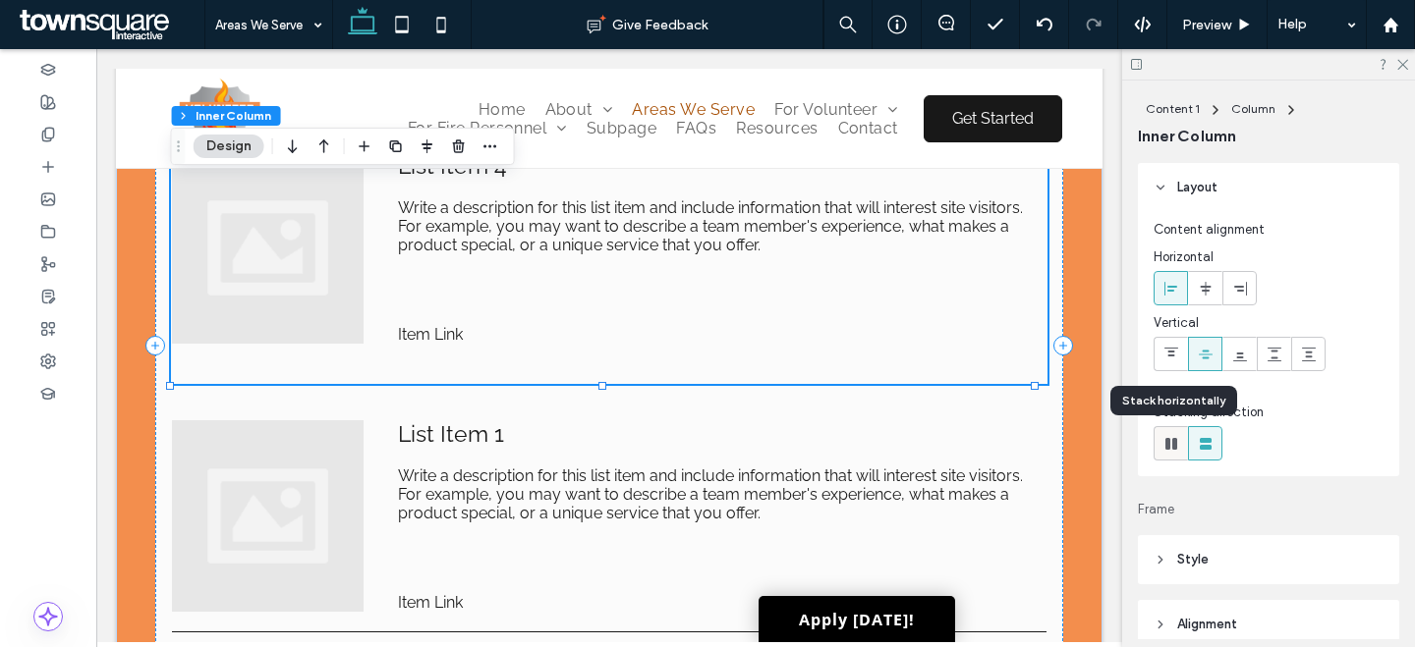
click at [1173, 444] on use at bounding box center [1171, 444] width 12 height 12
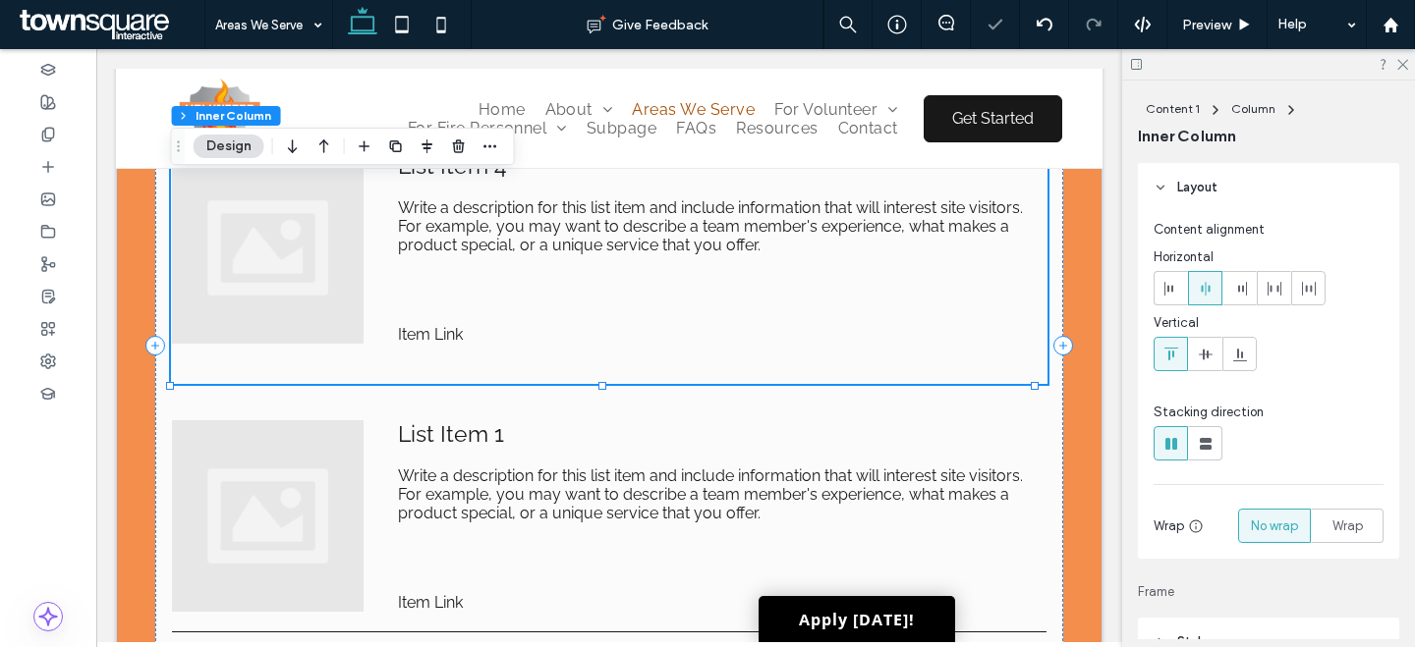
click at [659, 295] on div "List Item 4 Write a description for this list item and include information that…" at bounding box center [609, 233] width 874 height 163
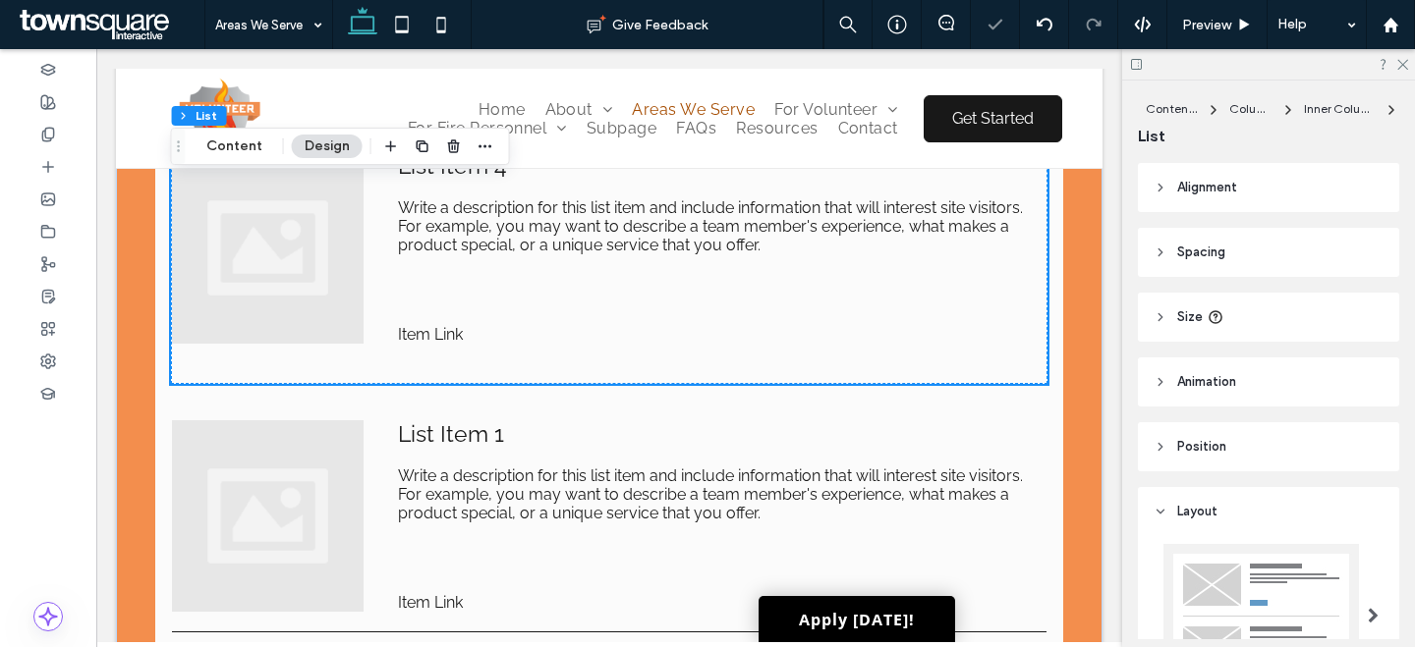
drag, startPoint x: 413, startPoint y: 144, endPoint x: 421, endPoint y: 177, distance: 33.6
click at [415, 144] on icon "button" at bounding box center [423, 147] width 16 height 16
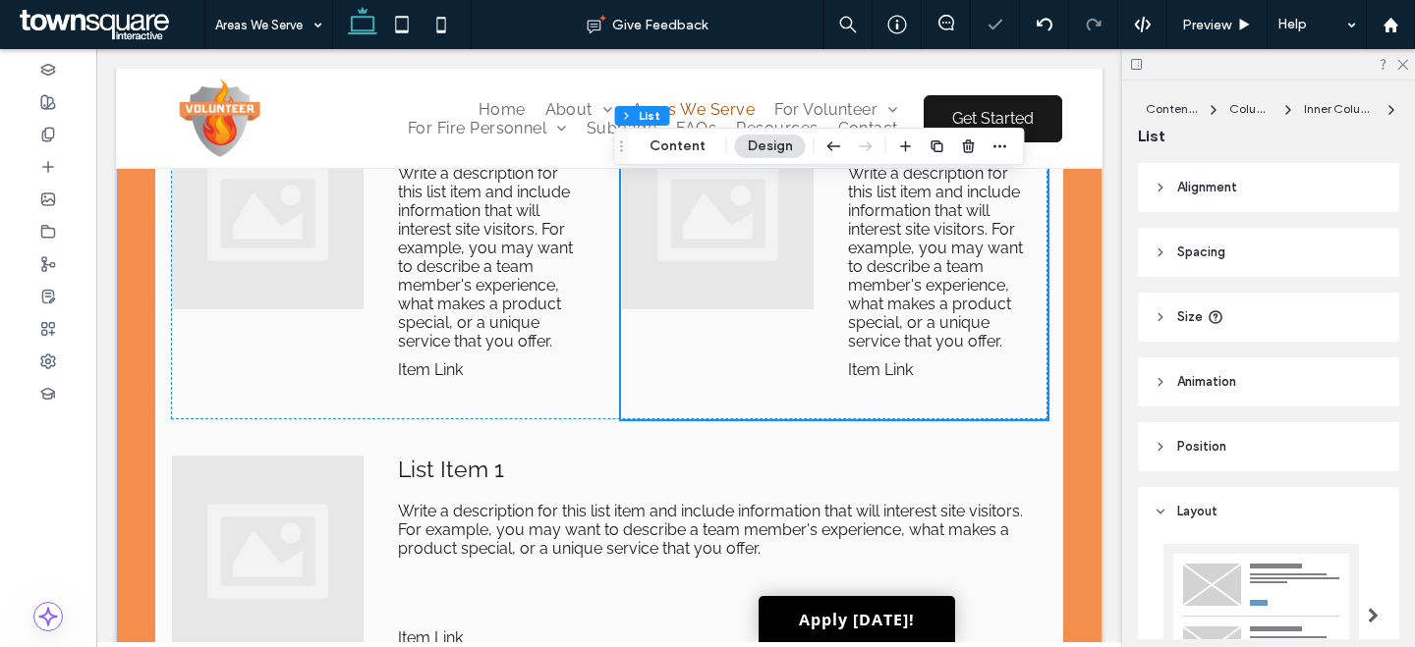
scroll to position [1383, 0]
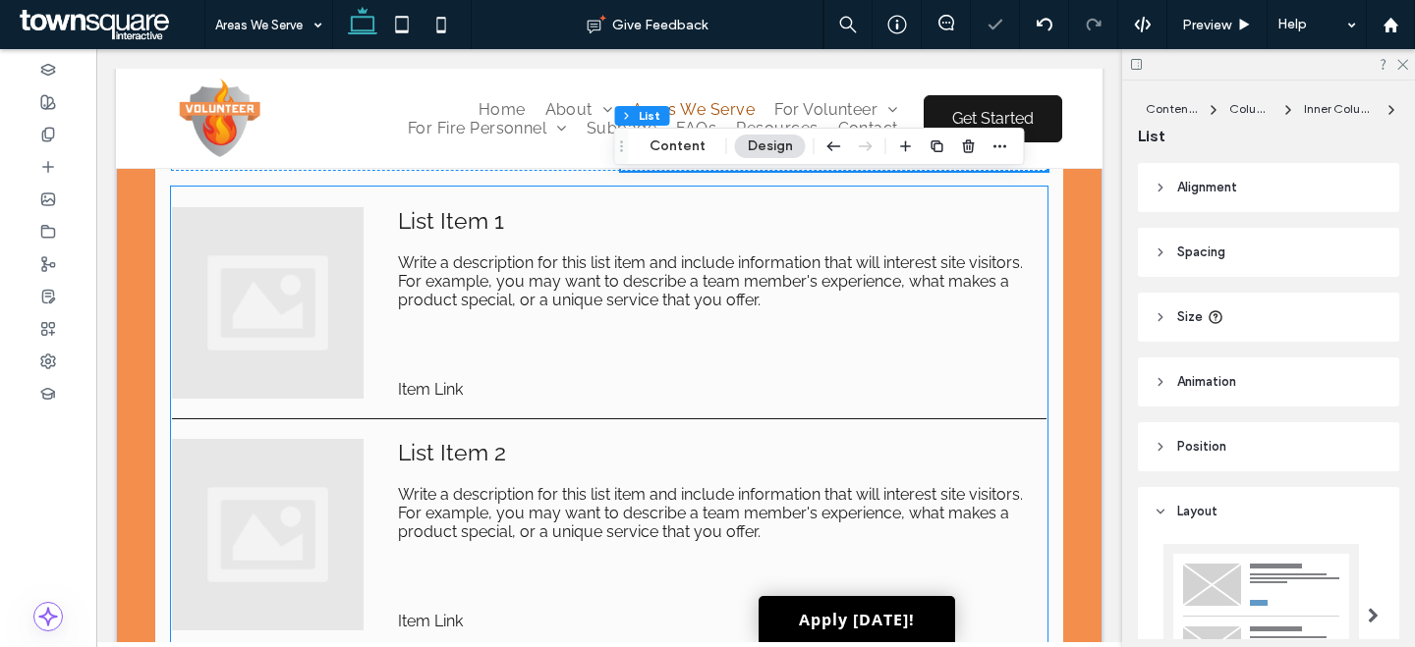
click at [689, 439] on span "List Item 2" at bounding box center [715, 452] width 634 height 27
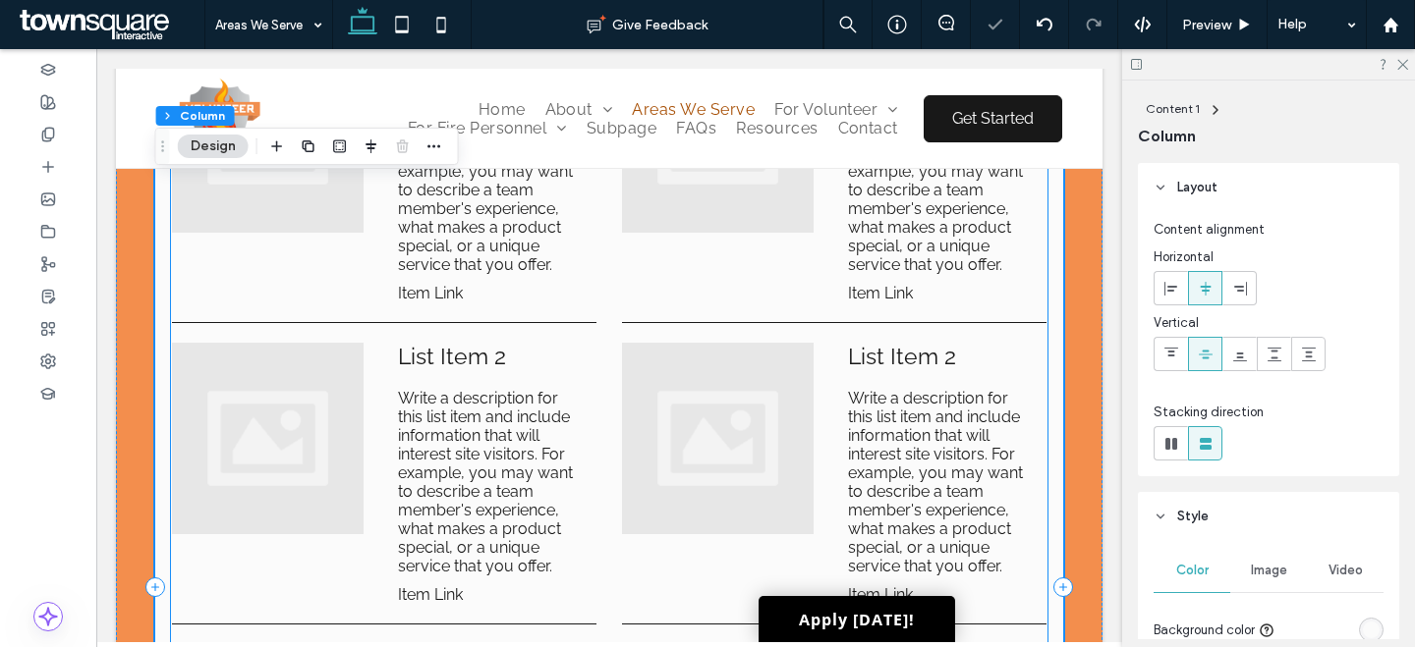
scroll to position [0, 0]
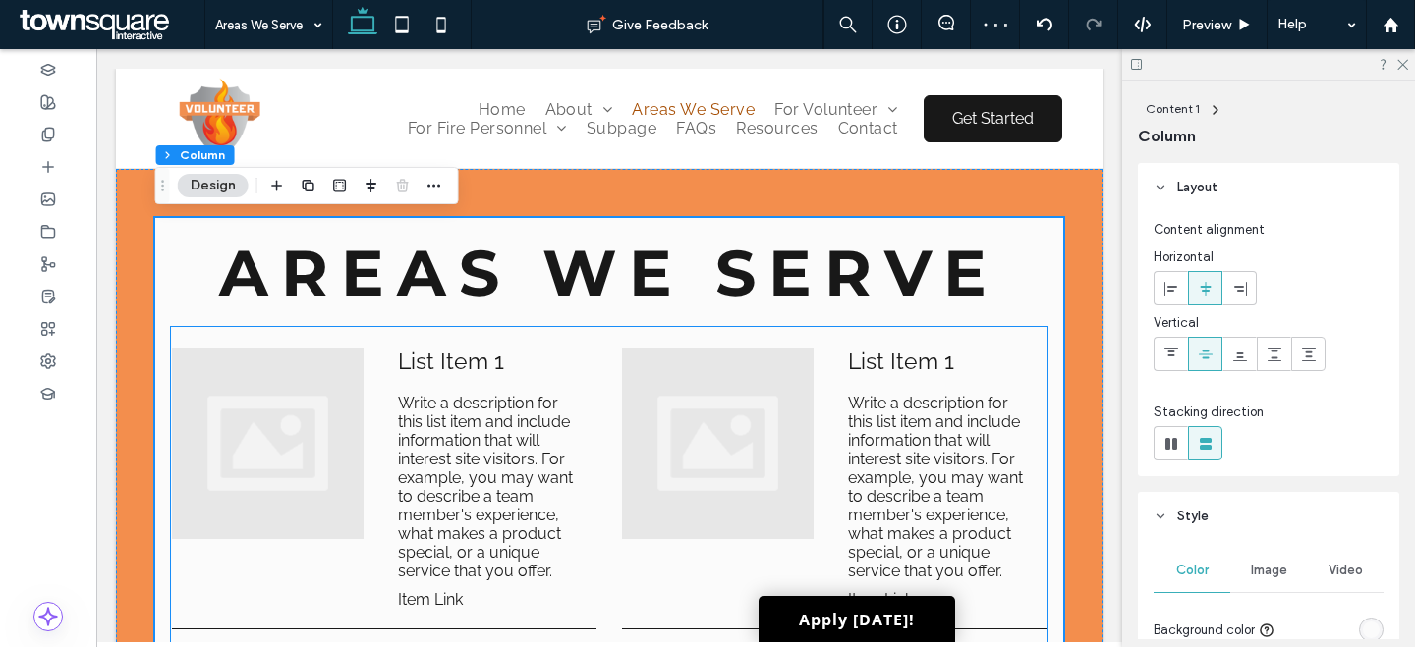
click at [374, 450] on div "List Item 1 Write a description for this list item and include information that…" at bounding box center [384, 464] width 424 height 233
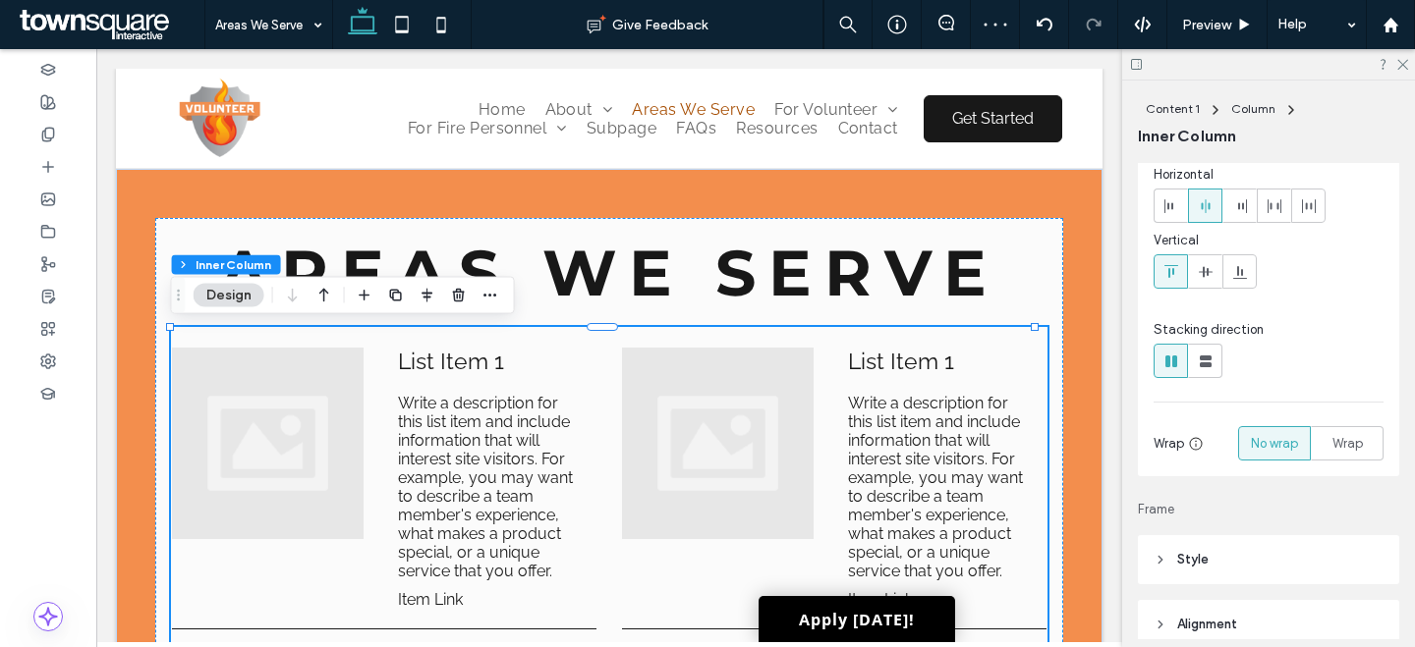
scroll to position [390, 0]
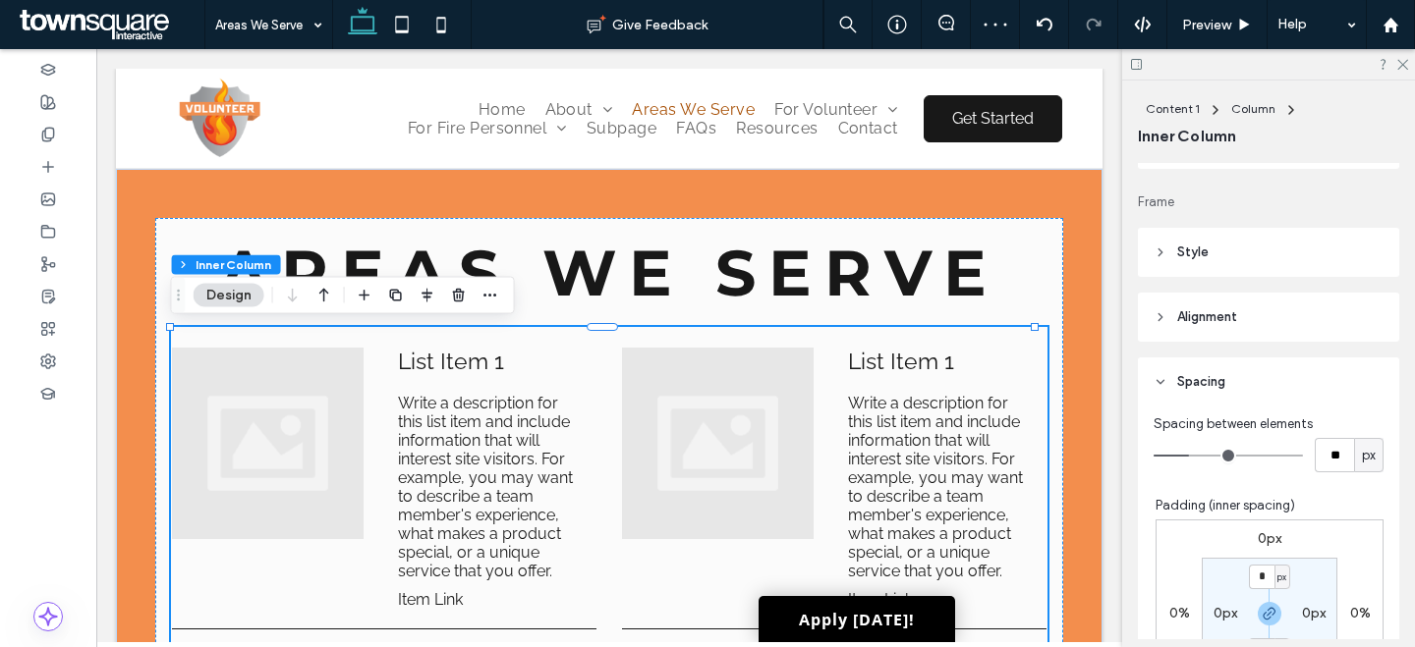
click at [1229, 238] on header "Style" at bounding box center [1268, 252] width 261 height 49
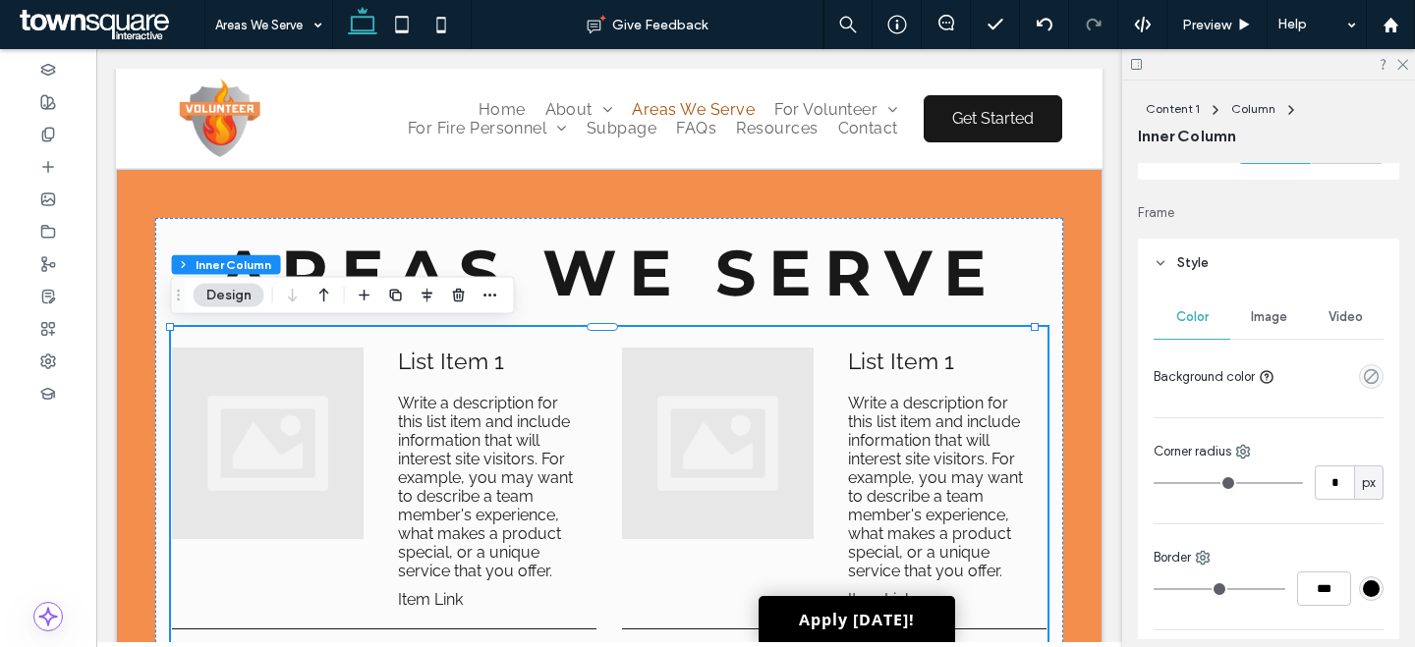
scroll to position [0, 0]
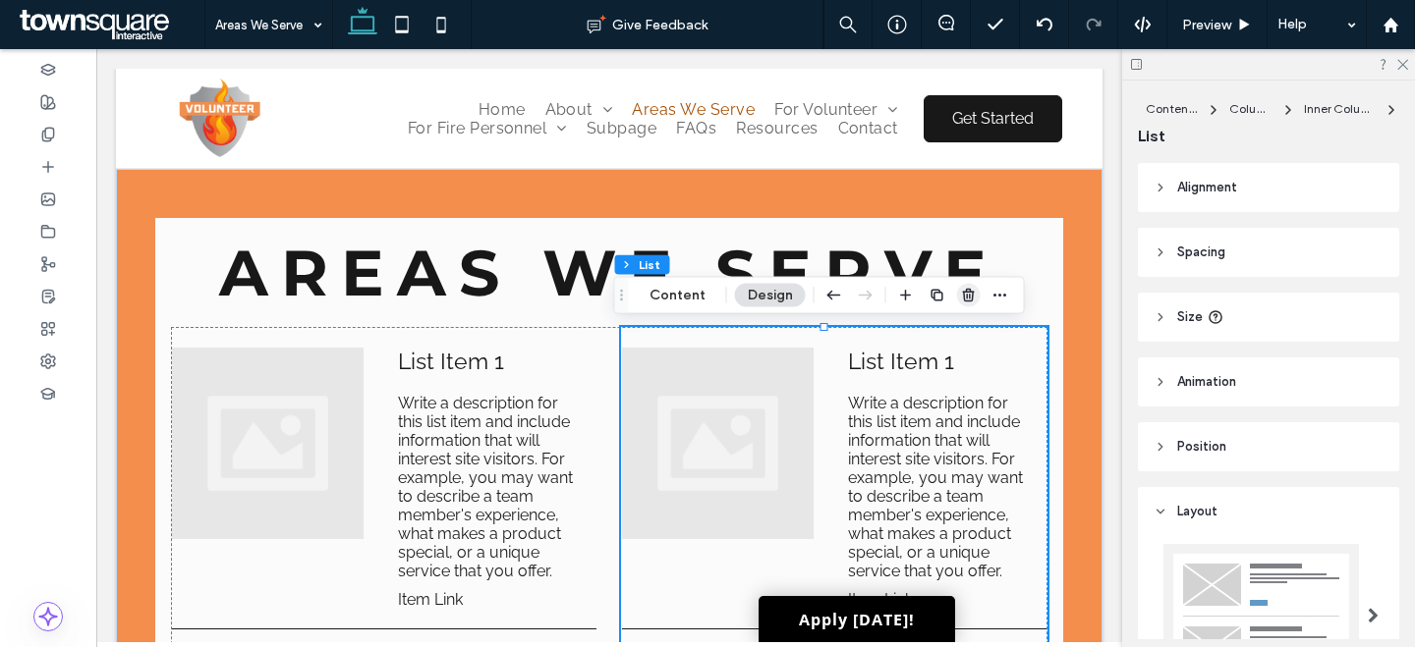
drag, startPoint x: 971, startPoint y: 299, endPoint x: 783, endPoint y: 254, distance: 192.8
click at [971, 299] on icon "button" at bounding box center [969, 296] width 16 height 16
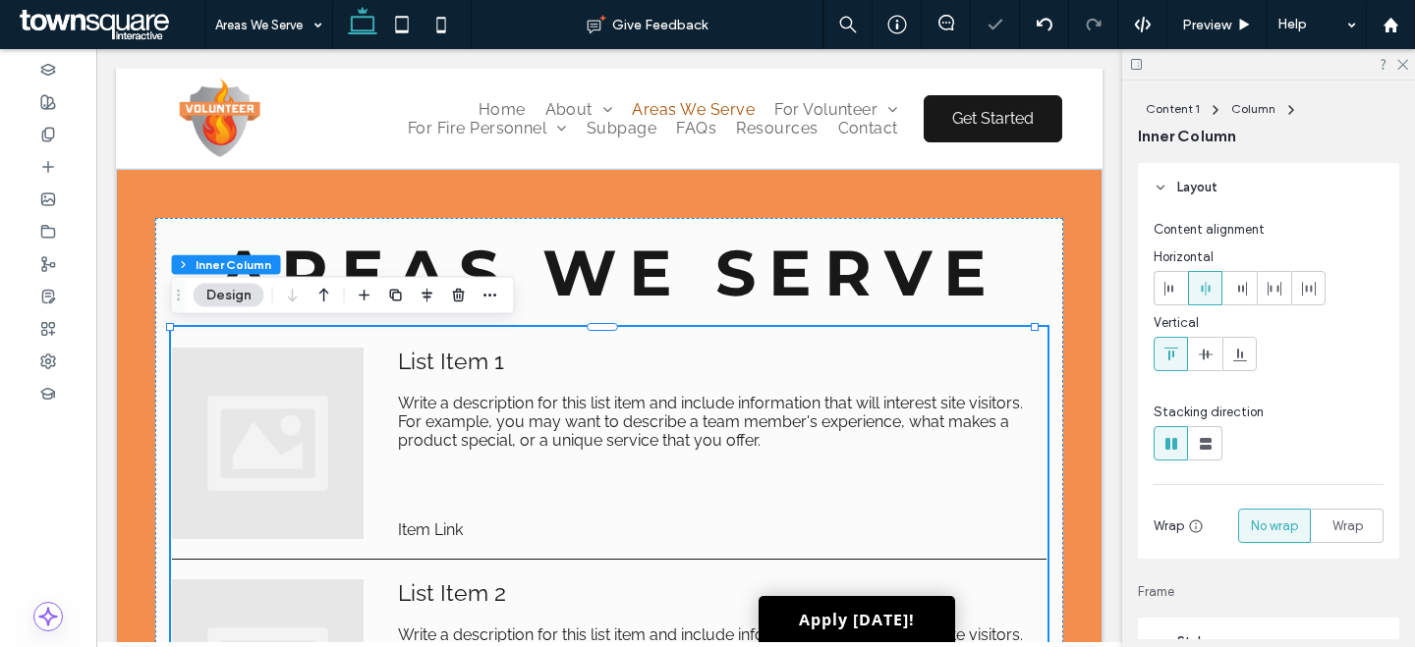
click at [491, 404] on span "Write a description for this list item and include information that will intere…" at bounding box center [715, 422] width 634 height 56
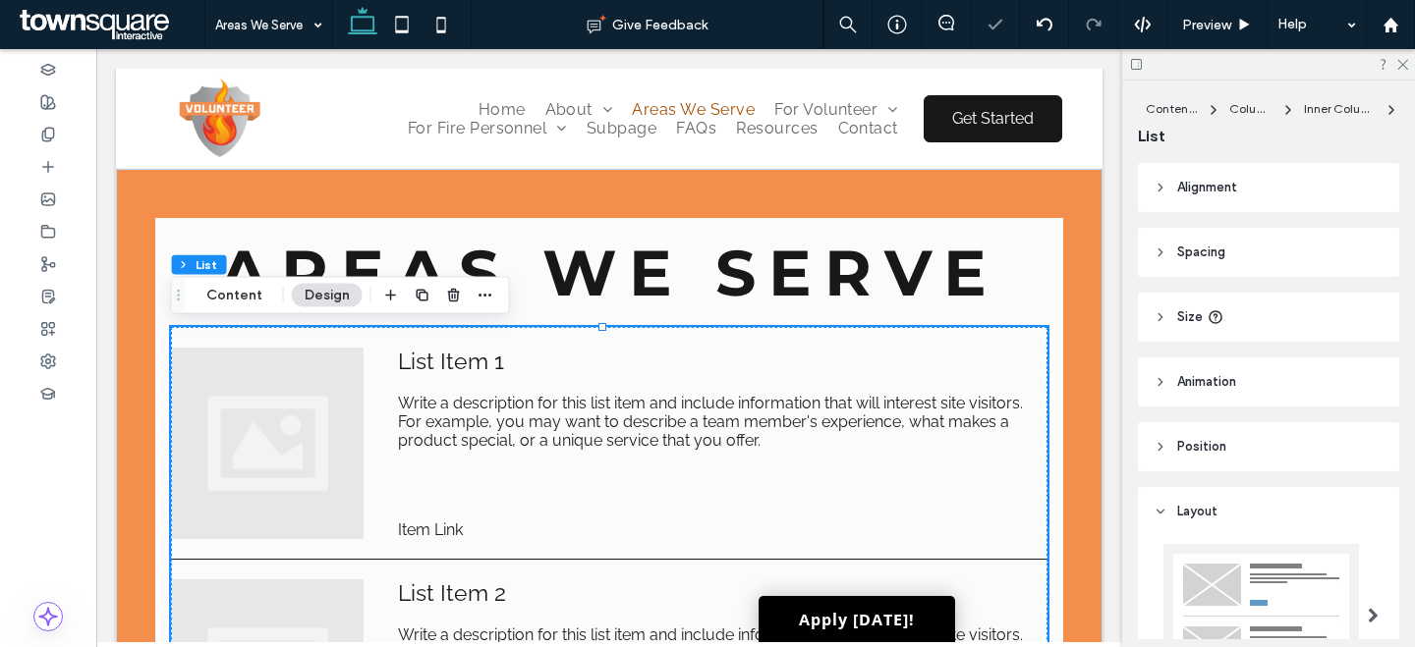
scroll to position [350, 0]
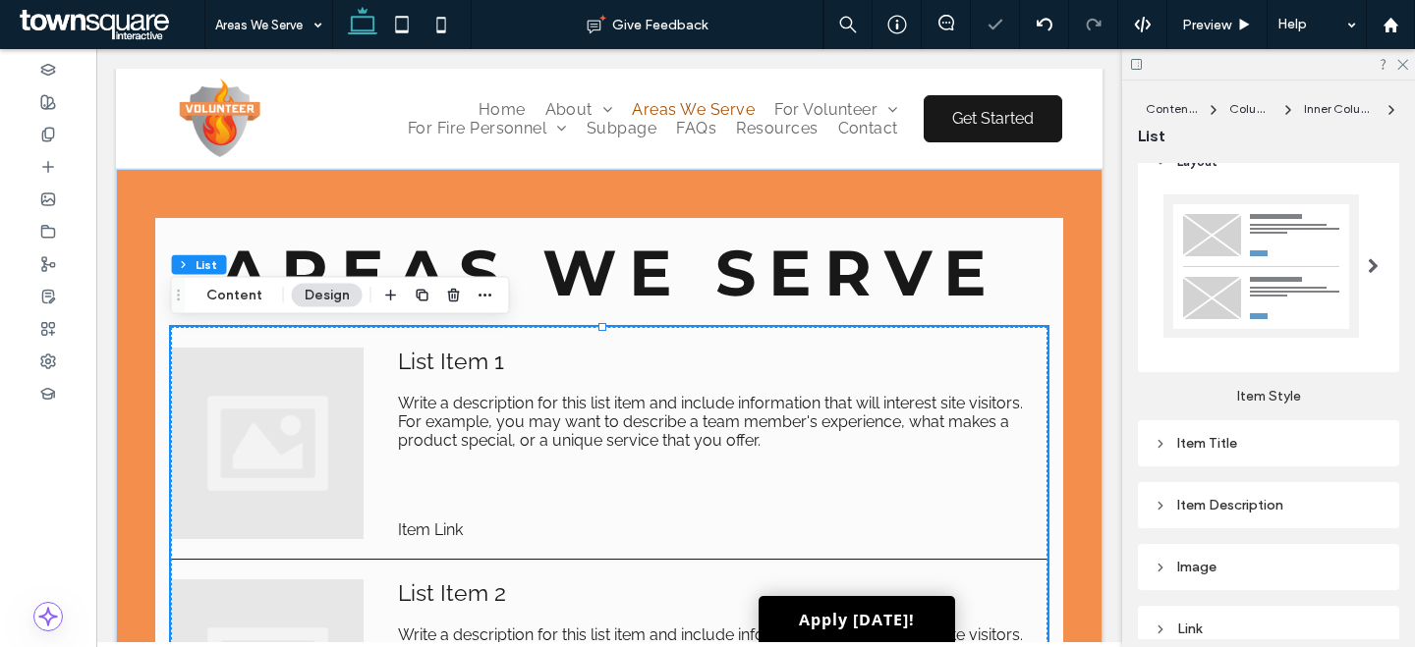
click at [1292, 330] on div at bounding box center [1260, 266] width 195 height 143
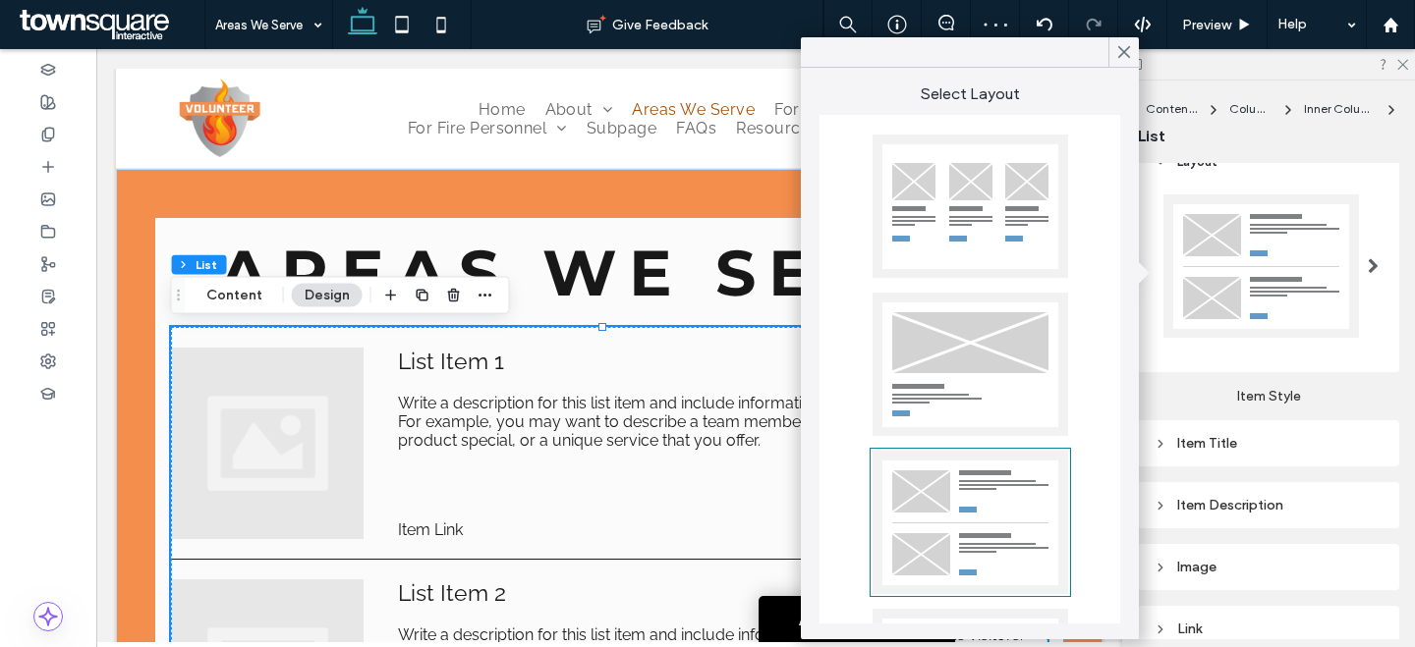
click at [989, 222] on div at bounding box center [969, 206] width 195 height 143
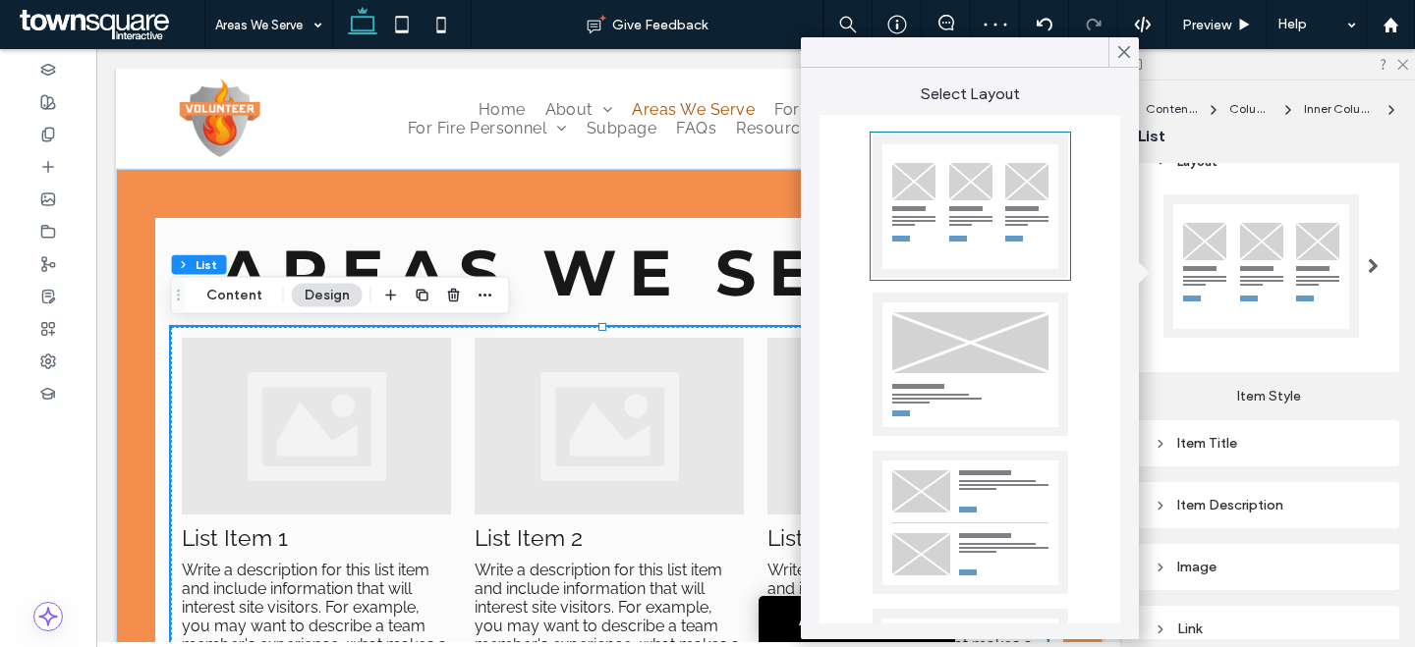
scroll to position [158, 0]
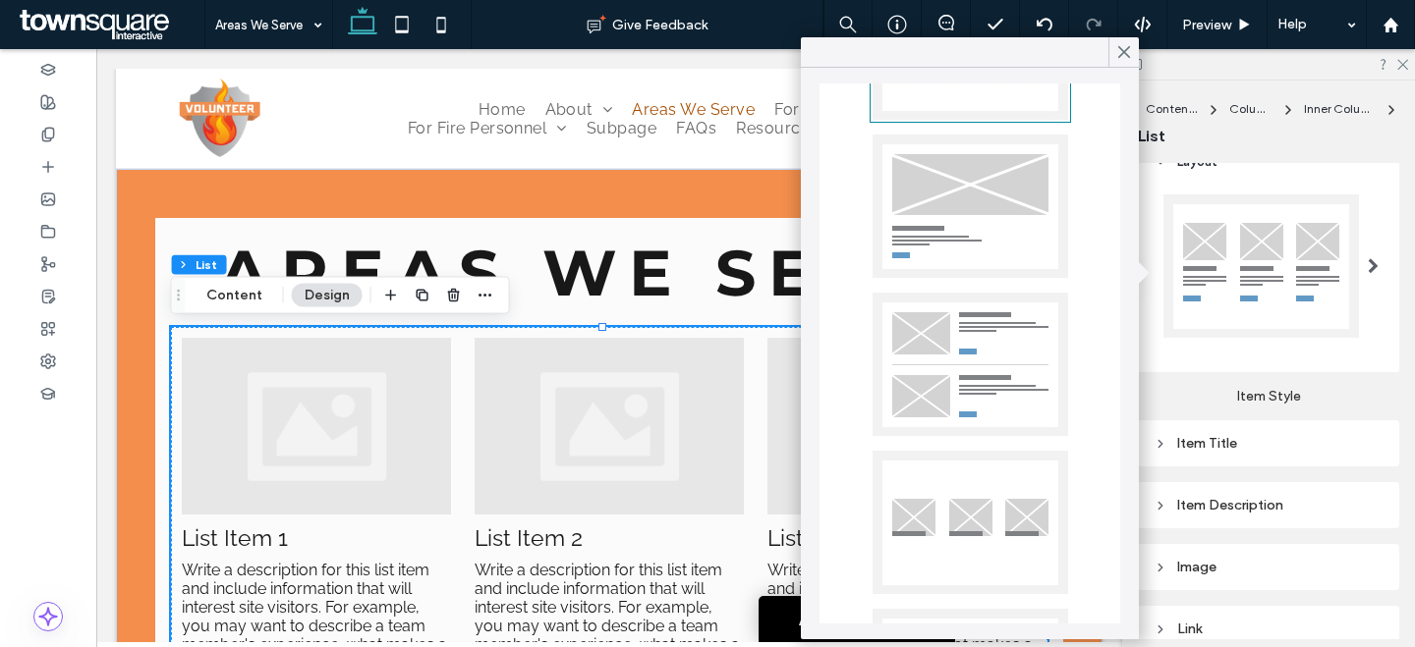
click at [1004, 252] on div at bounding box center [969, 206] width 195 height 143
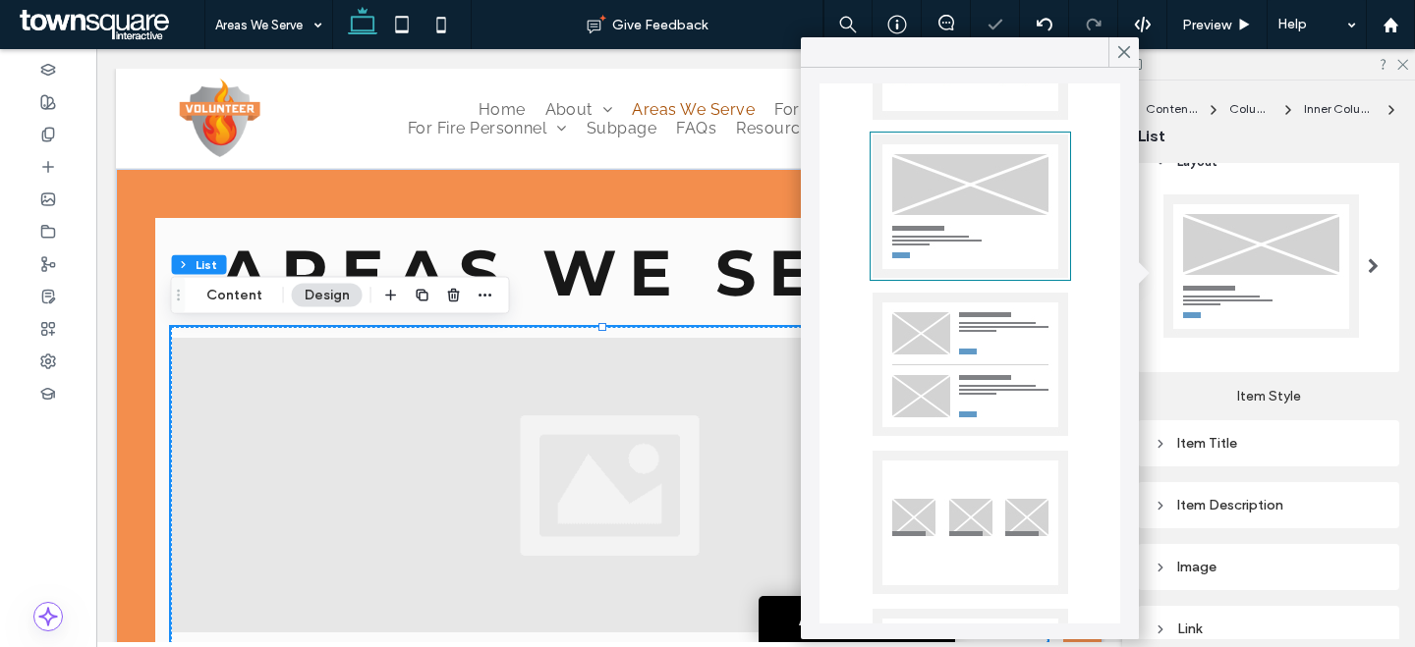
click at [970, 360] on div at bounding box center [969, 364] width 195 height 143
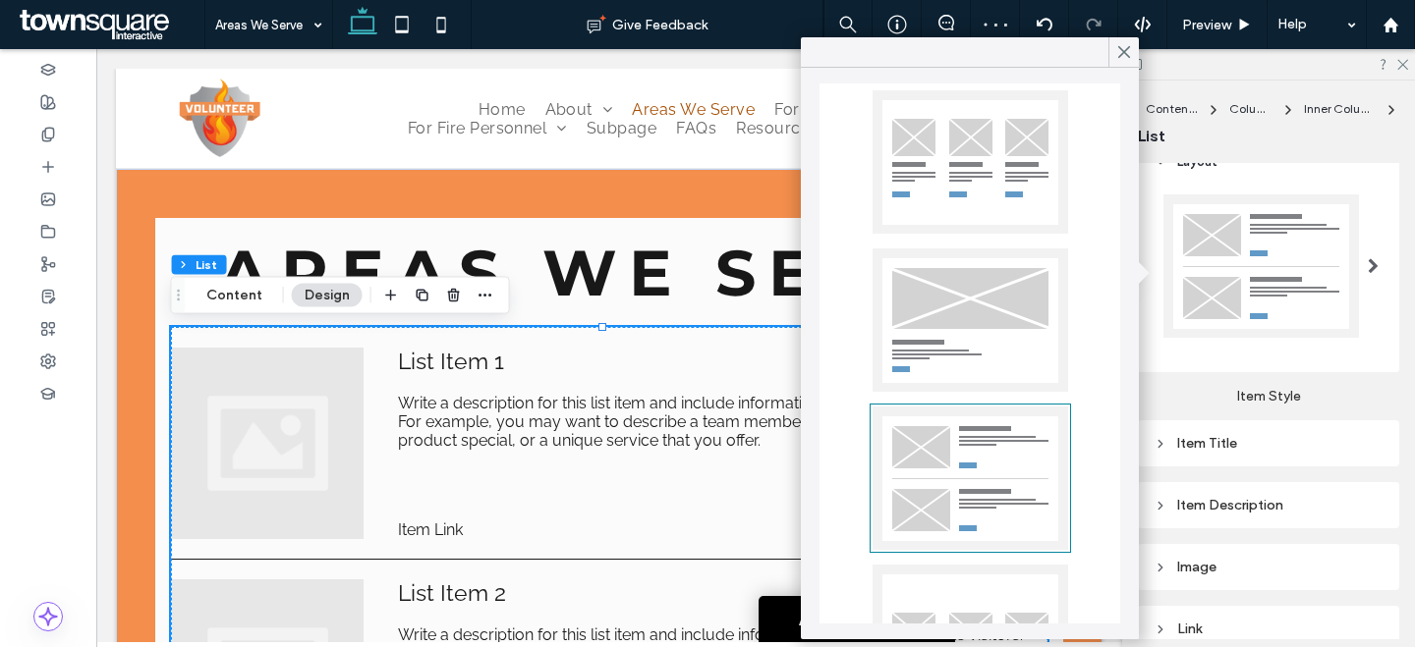
scroll to position [0, 0]
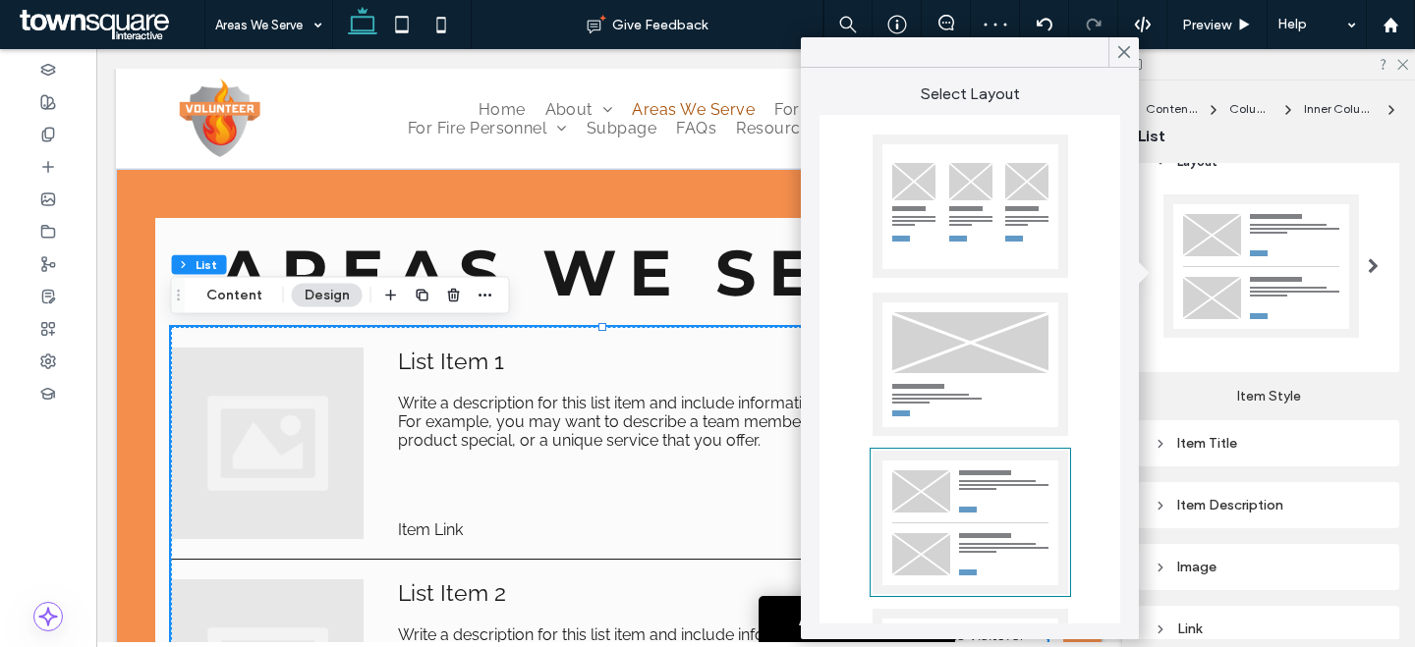
click at [1013, 213] on div at bounding box center [969, 206] width 195 height 143
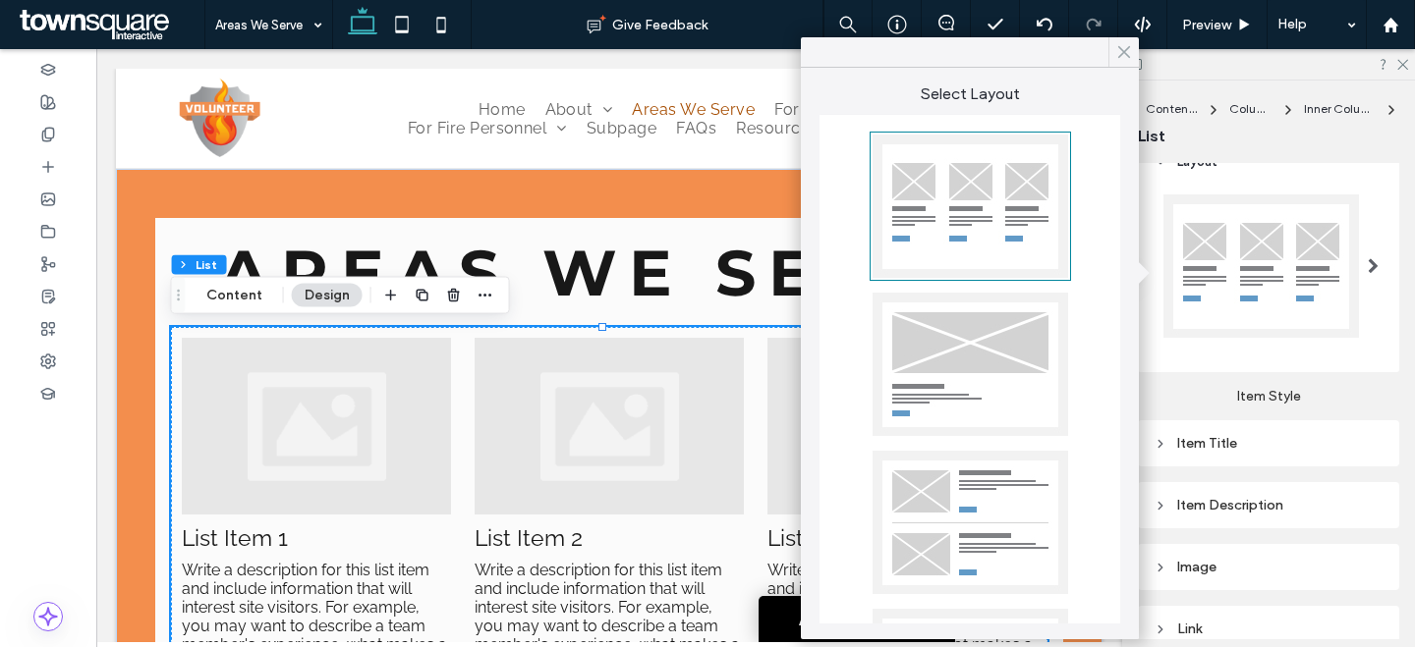
click at [1118, 50] on icon at bounding box center [1124, 52] width 18 height 18
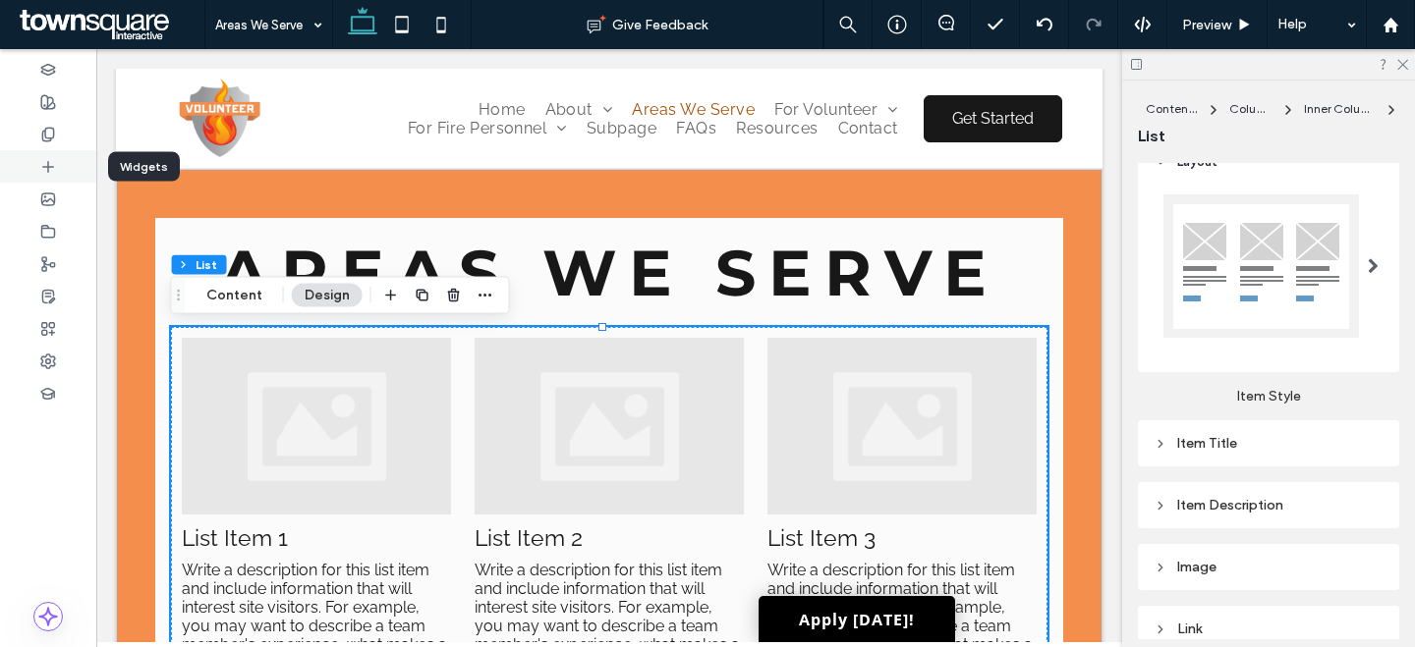
click at [55, 176] on div at bounding box center [48, 166] width 96 height 32
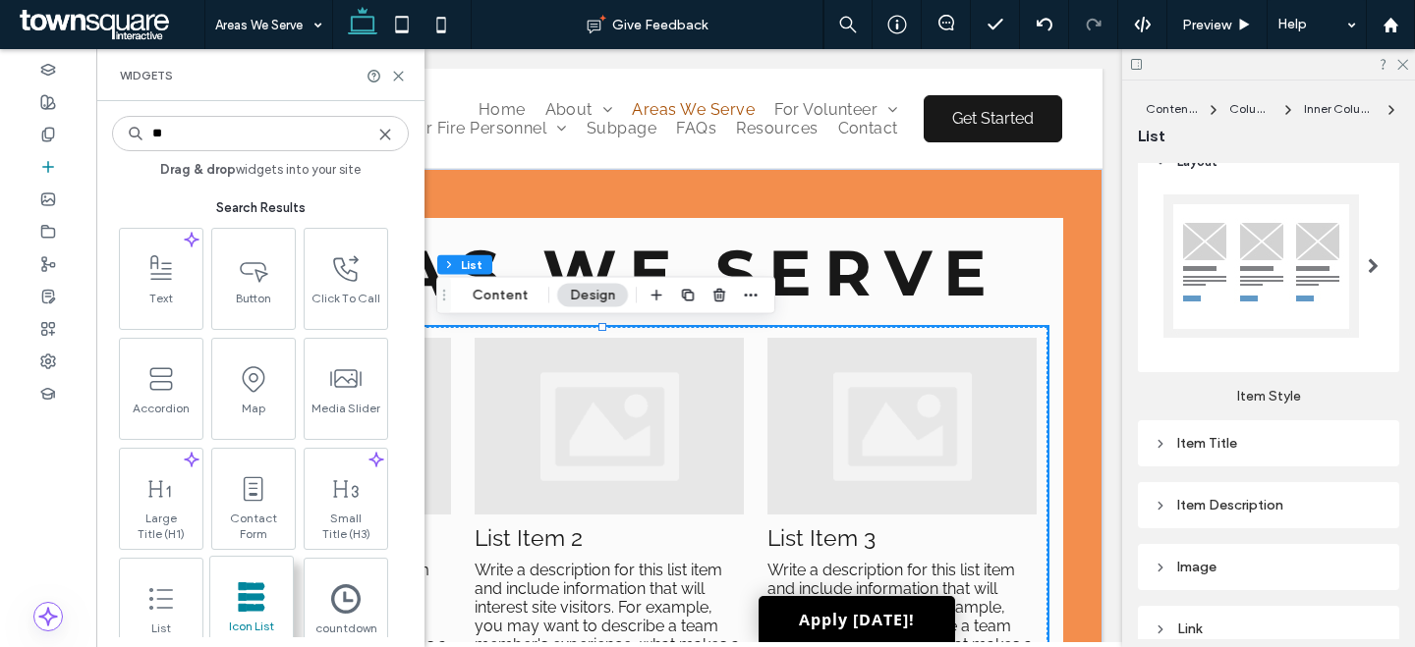
type input "**"
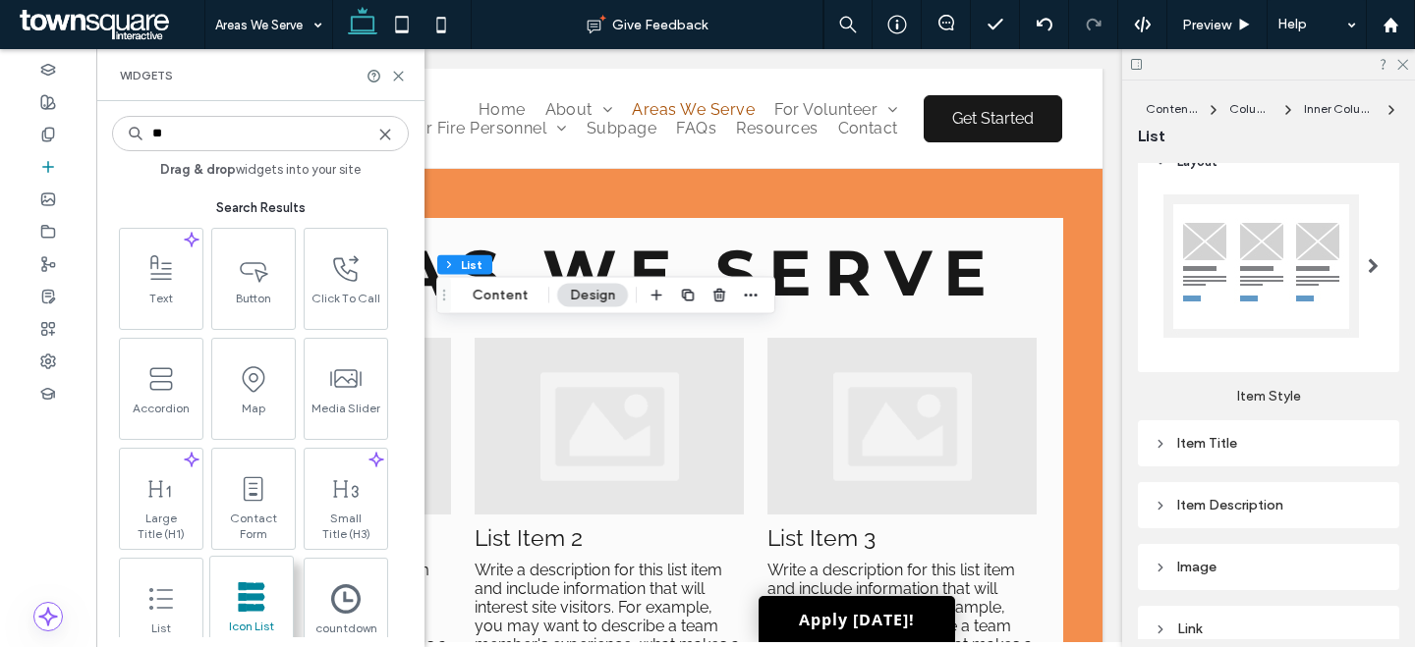
scroll to position [29, 0]
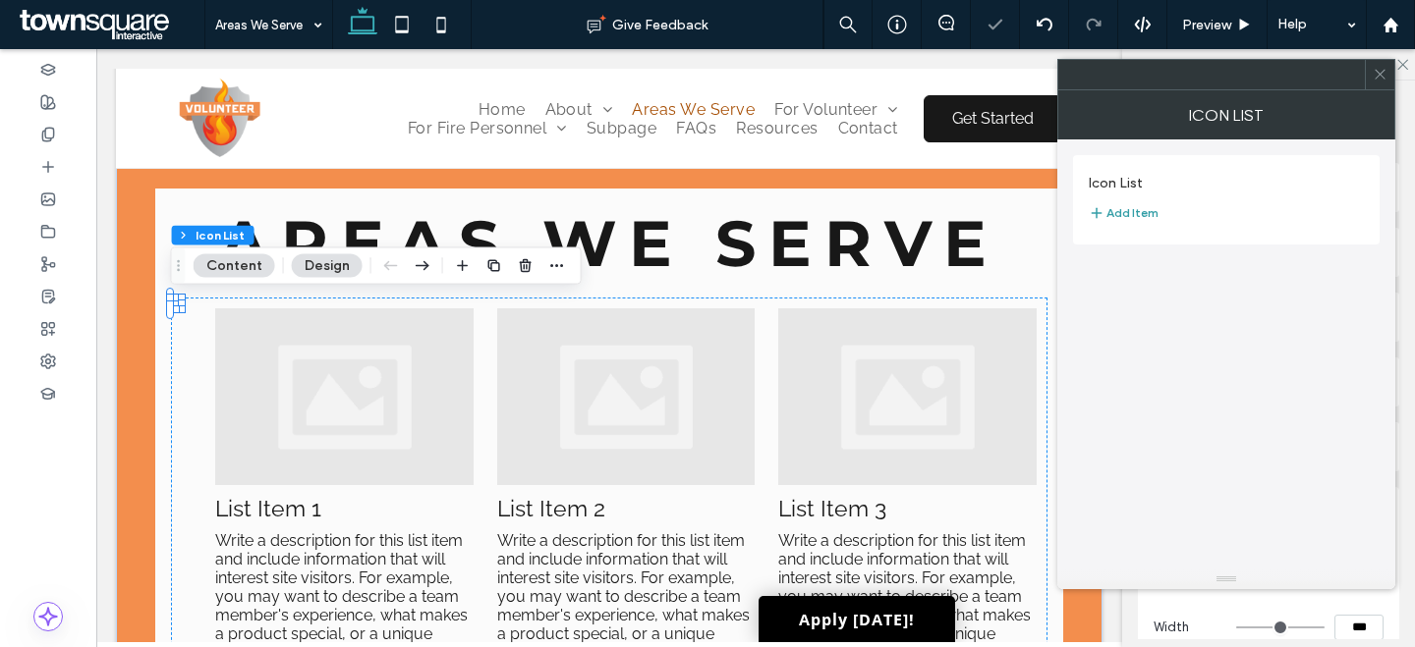
click at [1142, 207] on button "Add Item" at bounding box center [1123, 213] width 70 height 24
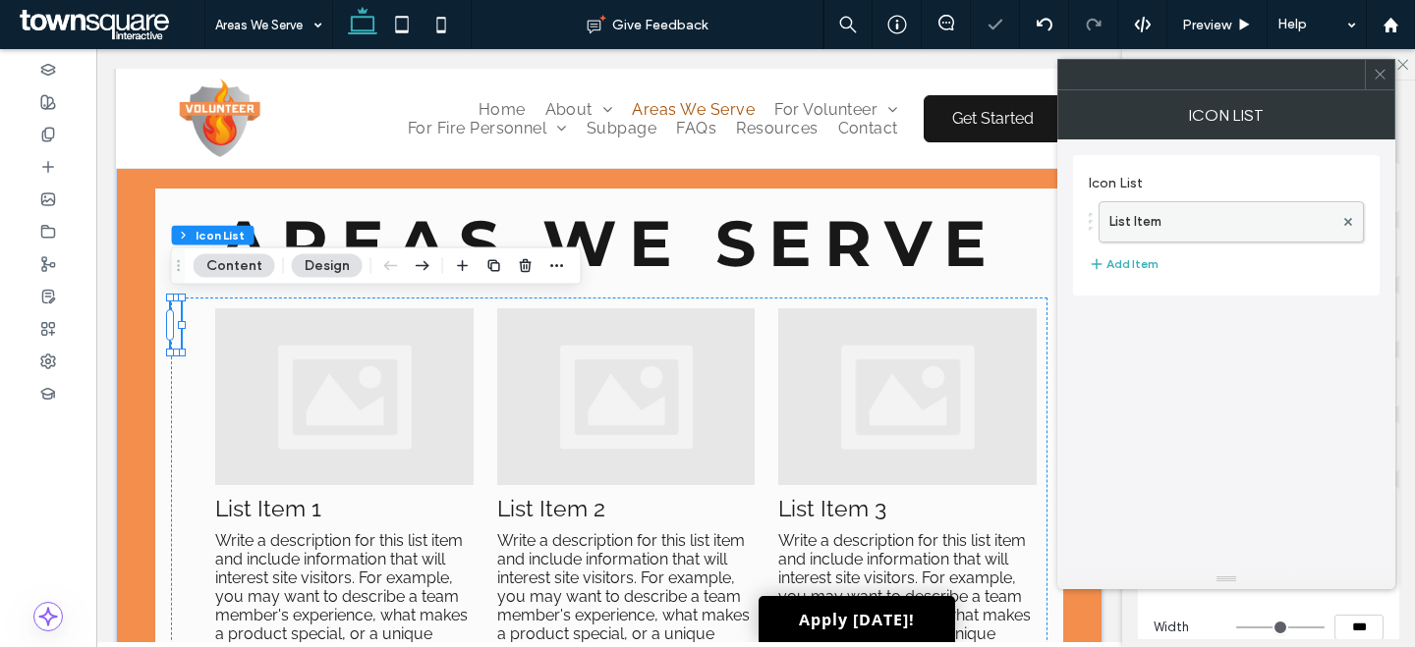
click at [1211, 209] on label "List Item" at bounding box center [1221, 221] width 224 height 39
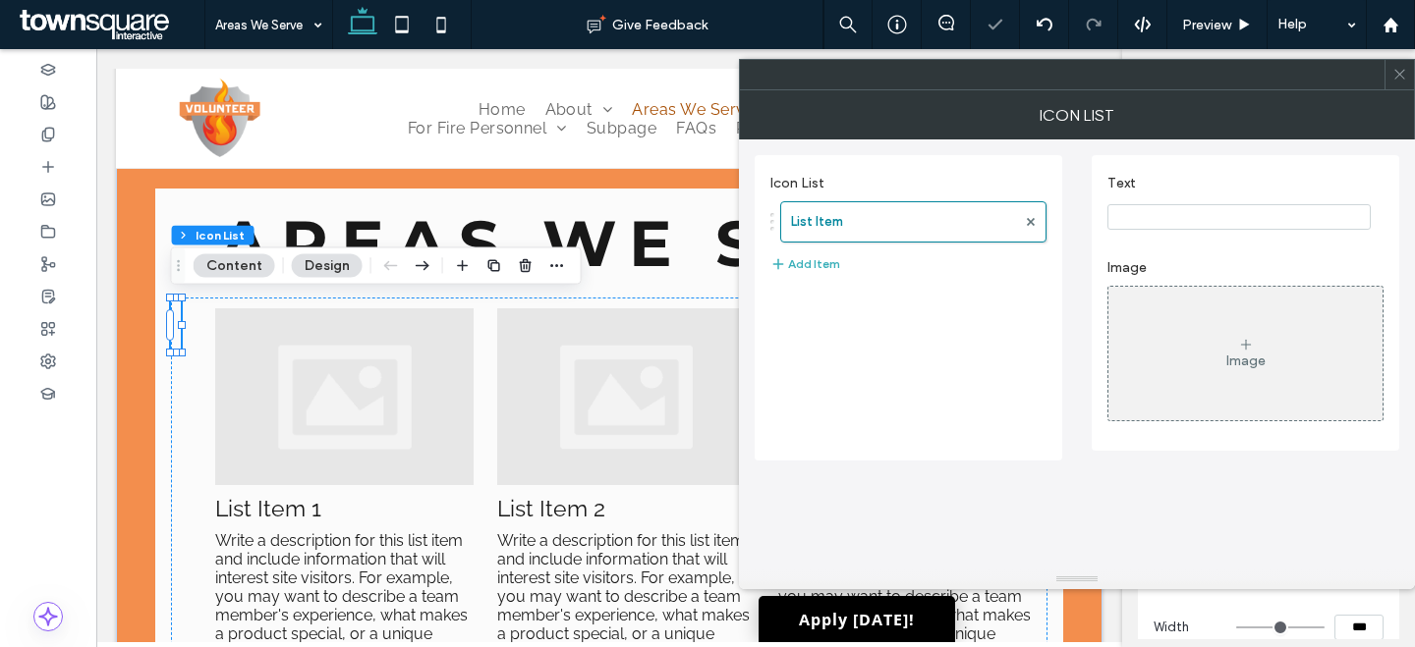
click at [1213, 213] on input "Text" at bounding box center [1238, 217] width 263 height 26
click at [1396, 76] on icon at bounding box center [1399, 74] width 15 height 15
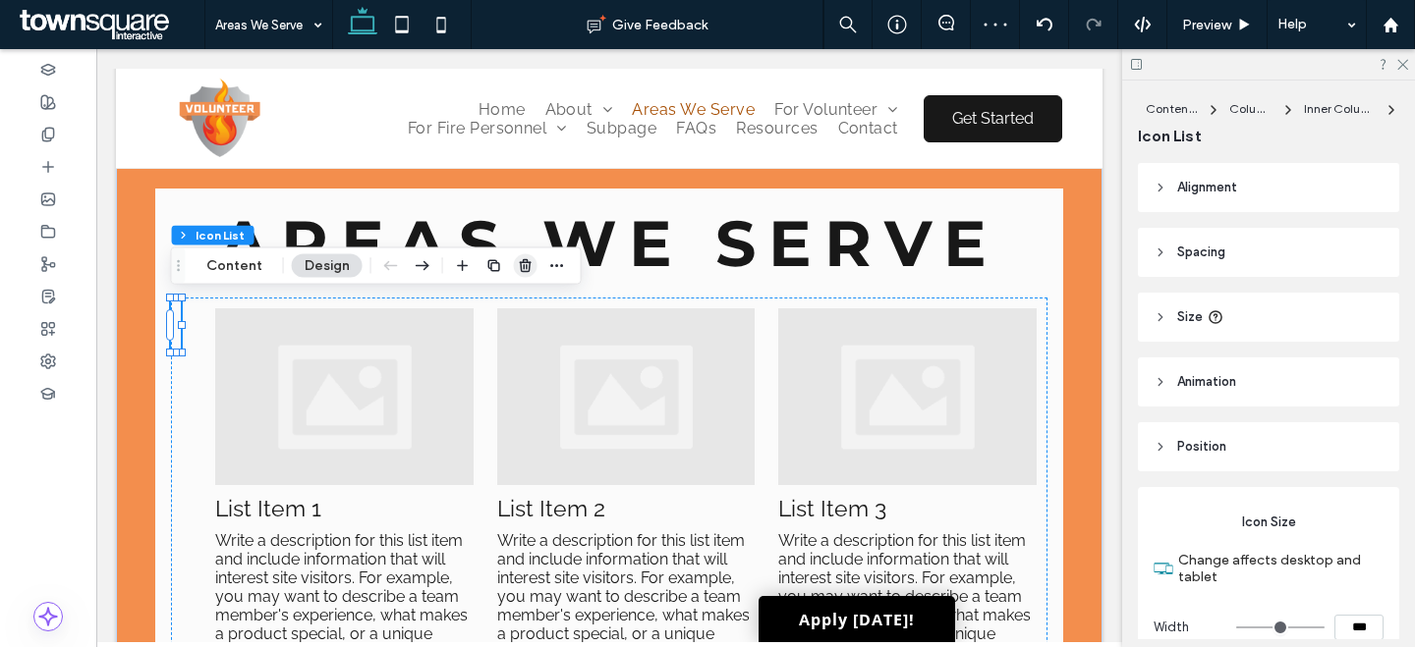
click at [521, 263] on icon "button" at bounding box center [526, 266] width 16 height 16
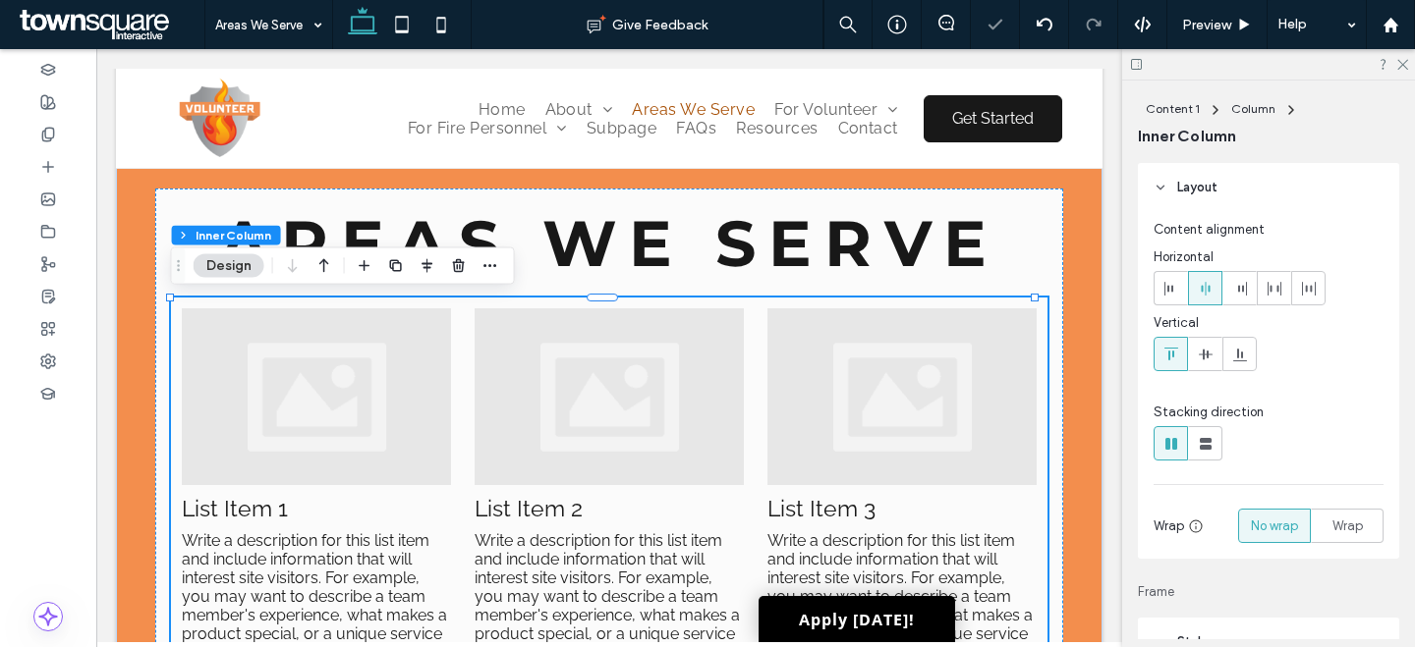
click at [593, 407] on div at bounding box center [608, 396] width 269 height 177
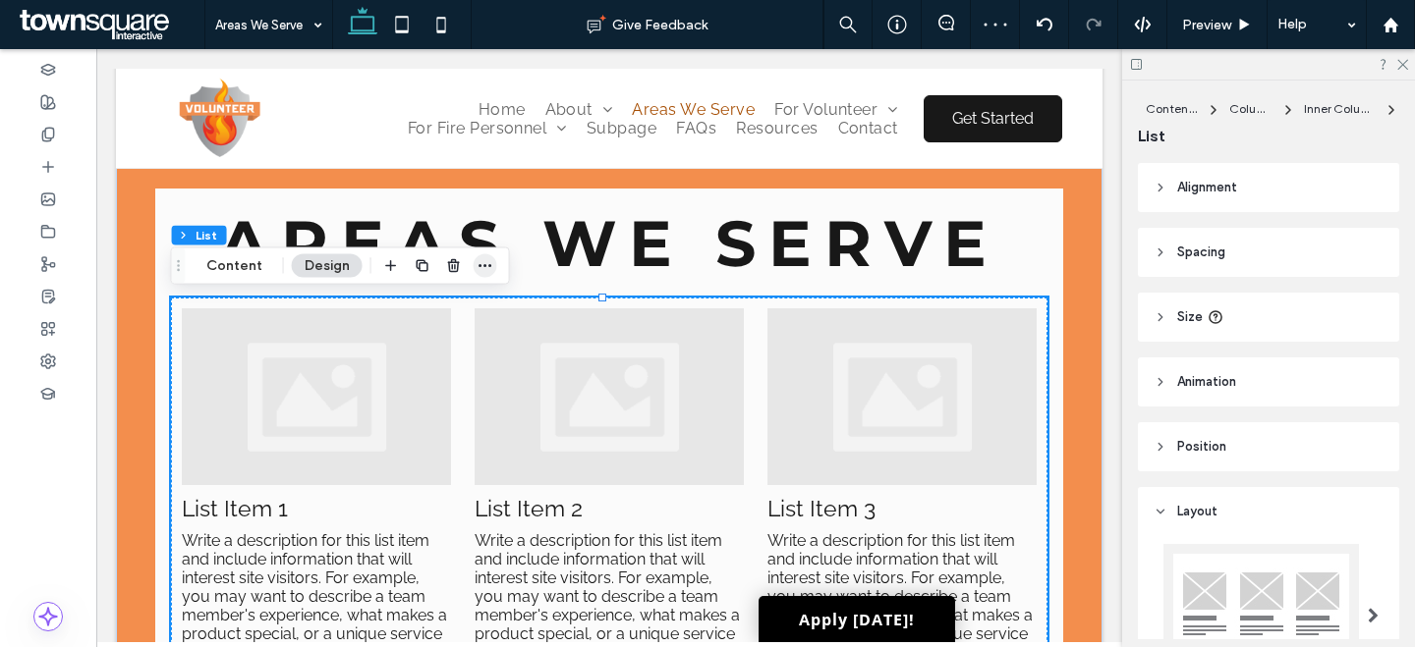
click at [477, 267] on icon "button" at bounding box center [485, 266] width 16 height 16
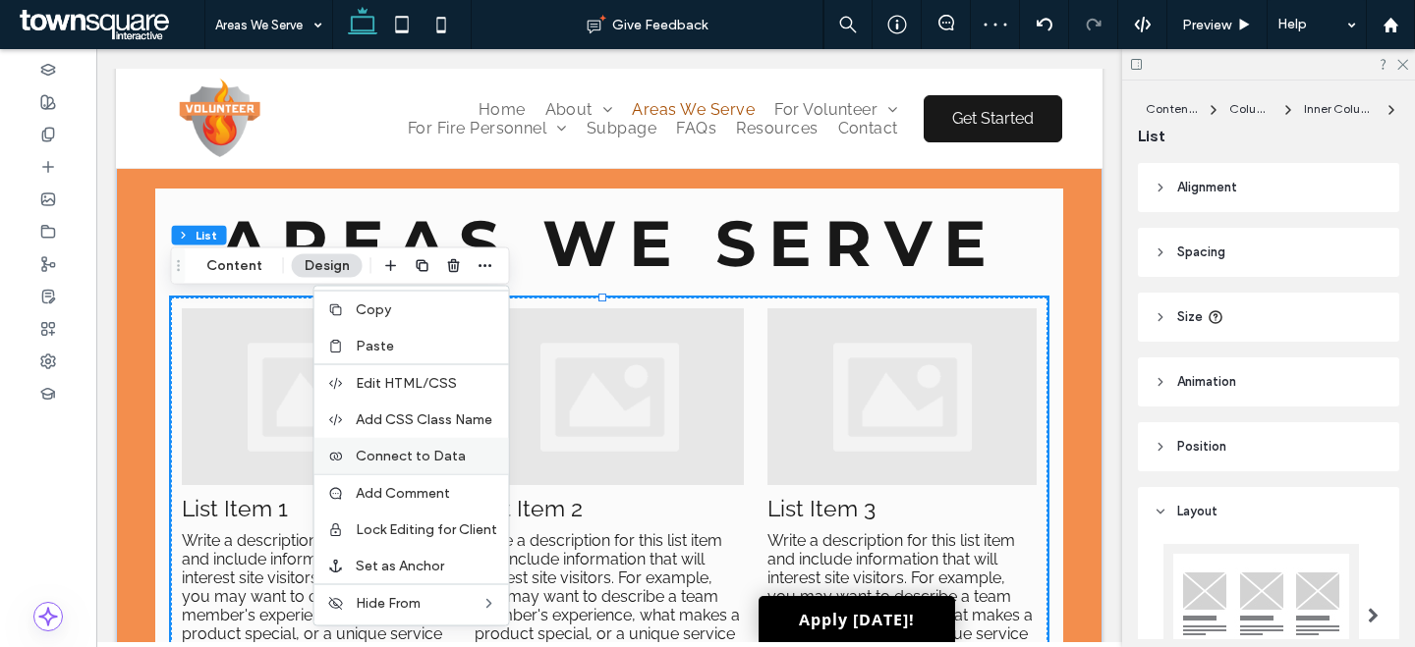
click at [449, 461] on span "Connect to Data" at bounding box center [411, 456] width 110 height 17
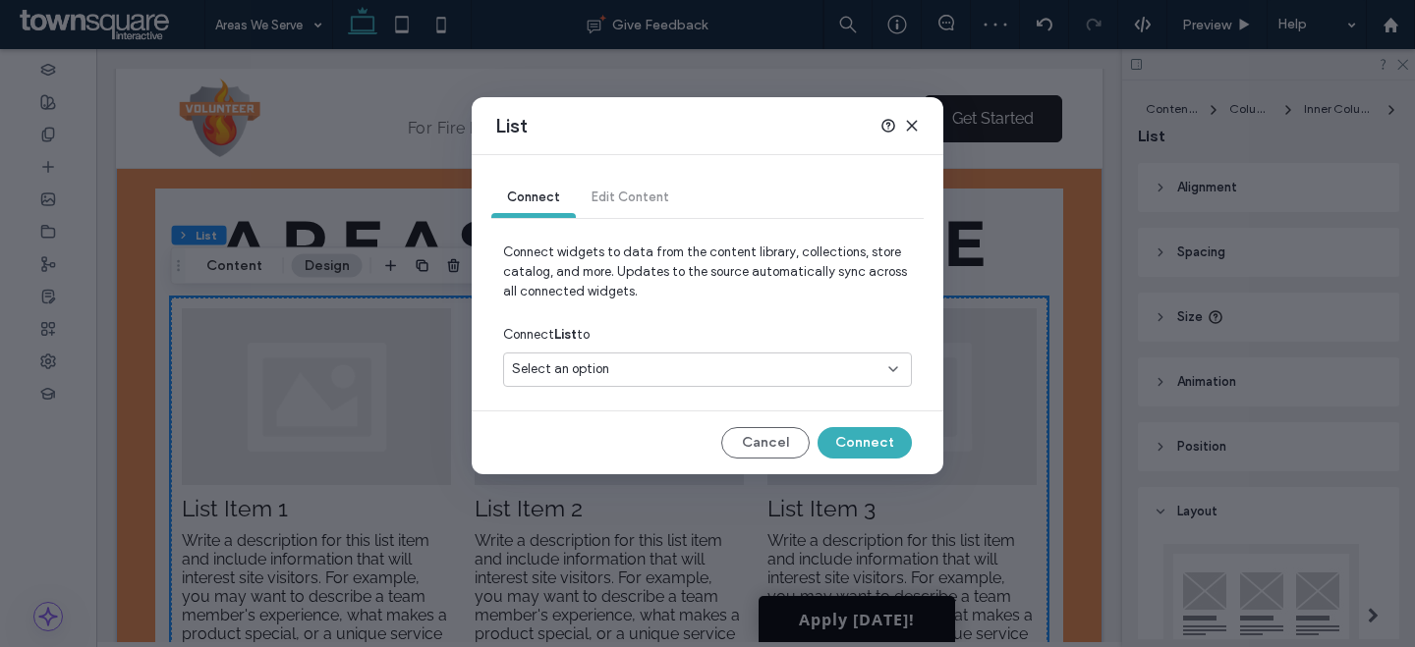
click at [586, 382] on div "Select an option" at bounding box center [707, 370] width 409 height 34
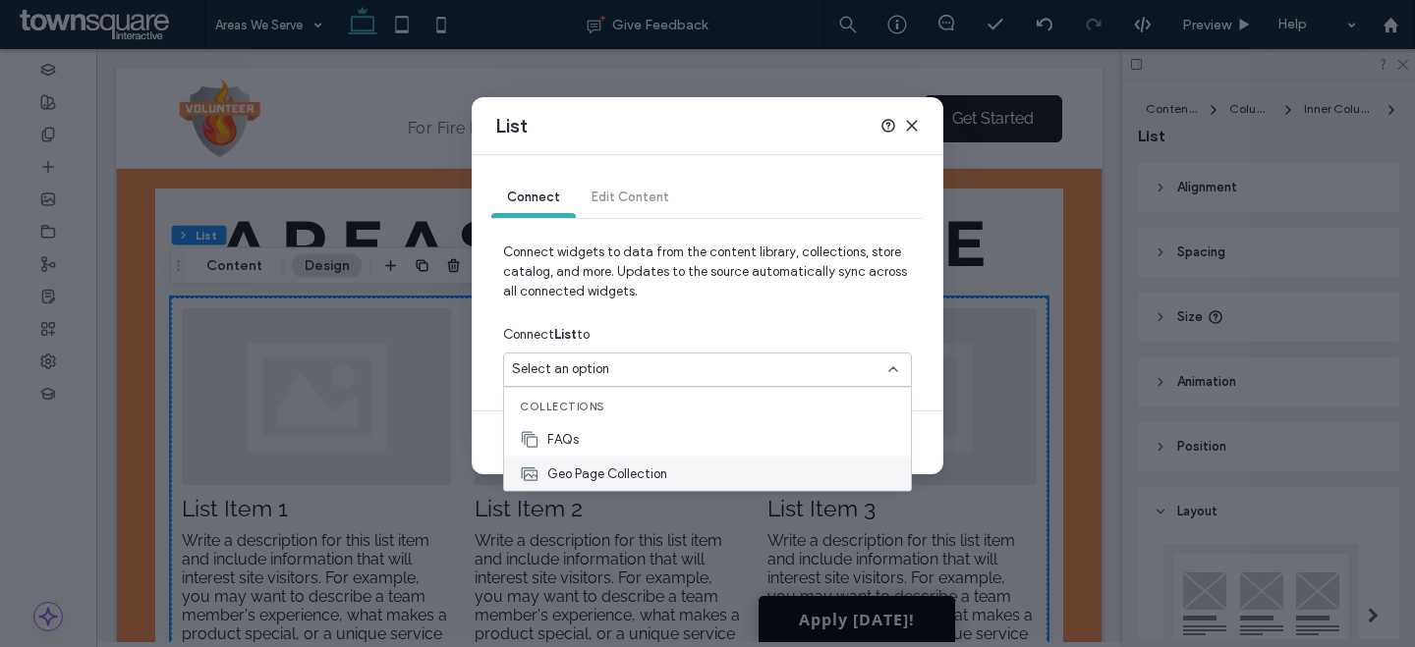
click at [564, 470] on span "Geo Page Collection" at bounding box center [607, 474] width 120 height 20
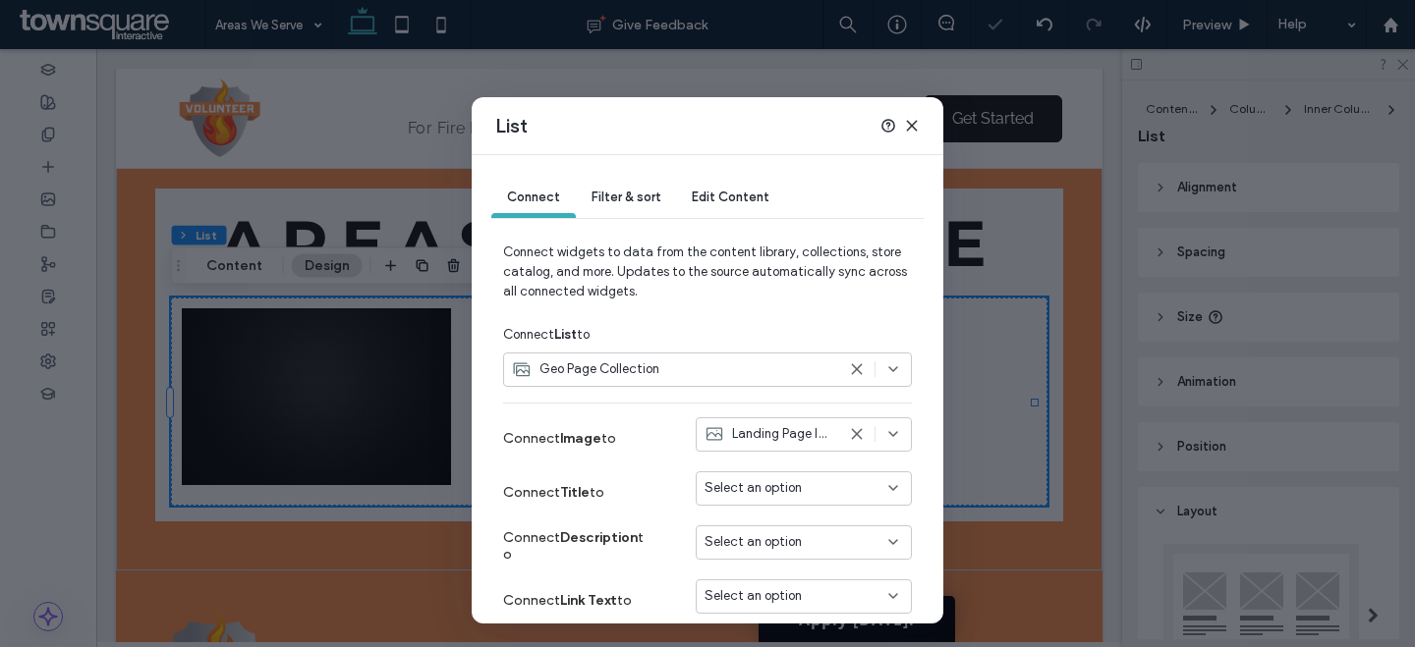
click at [844, 450] on div "Landing Page Image" at bounding box center [804, 434] width 216 height 34
click at [842, 443] on div "Landing Page Image" at bounding box center [804, 434] width 216 height 34
click at [911, 125] on use at bounding box center [911, 125] width 9 height 9
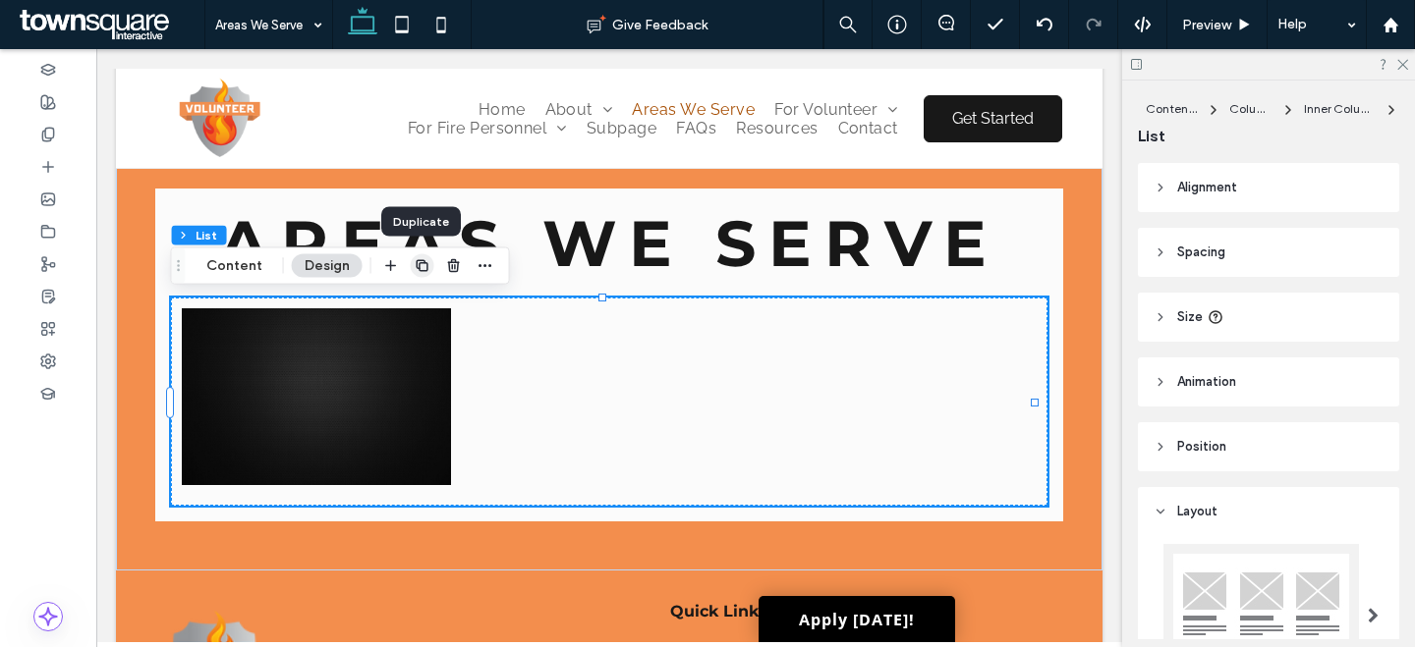
click at [425, 273] on icon "button" at bounding box center [423, 266] width 16 height 16
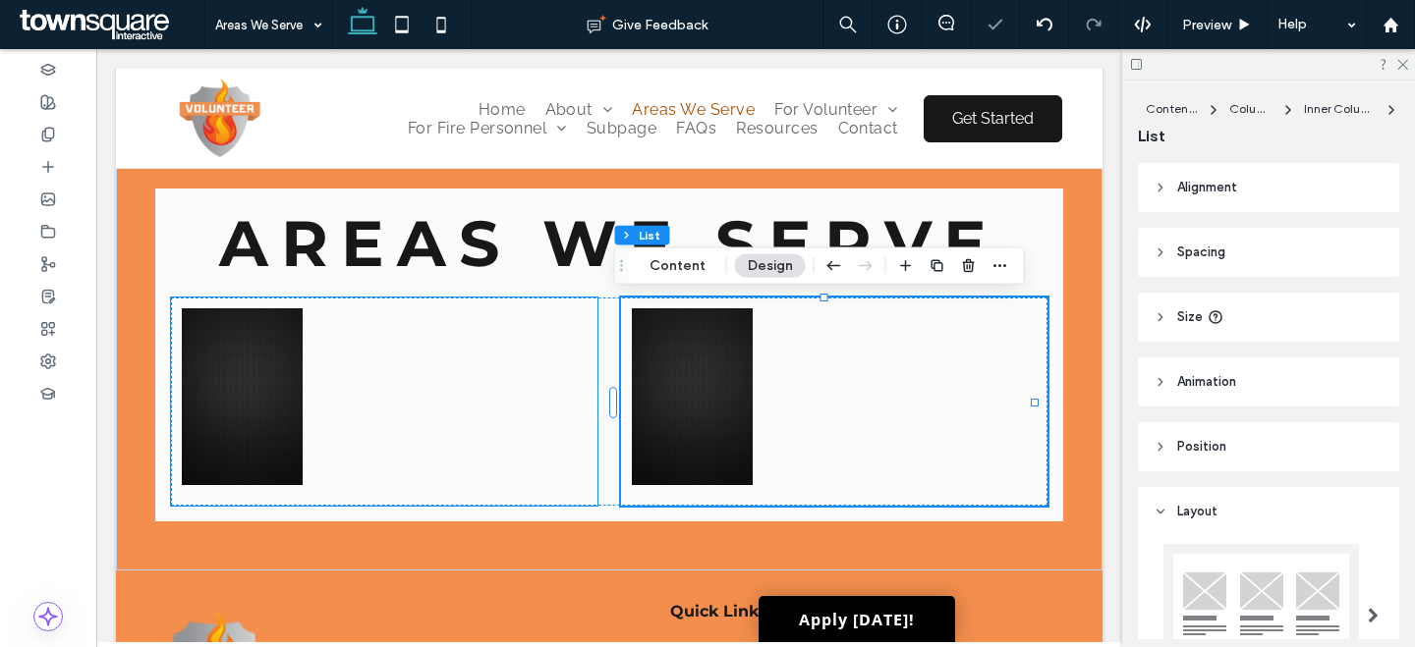
click at [477, 362] on ul at bounding box center [384, 402] width 426 height 208
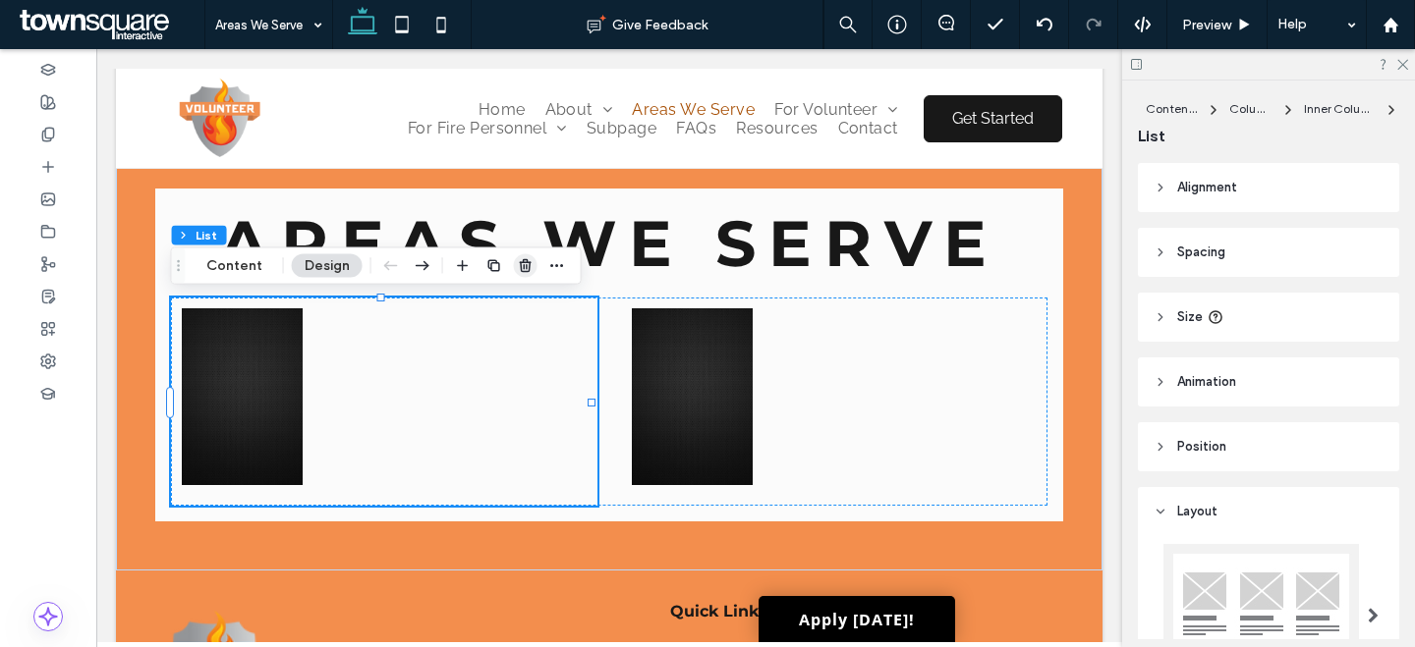
click at [518, 261] on icon "button" at bounding box center [526, 266] width 16 height 16
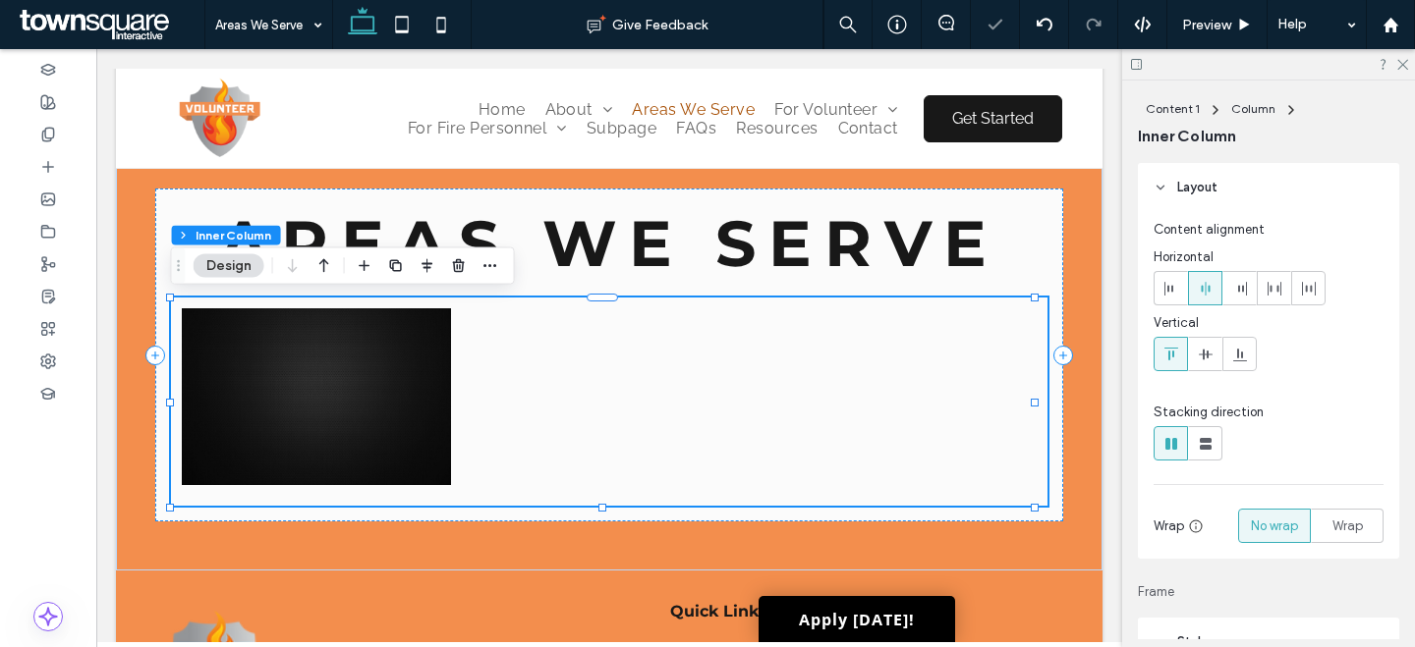
click at [499, 362] on ul at bounding box center [609, 402] width 876 height 208
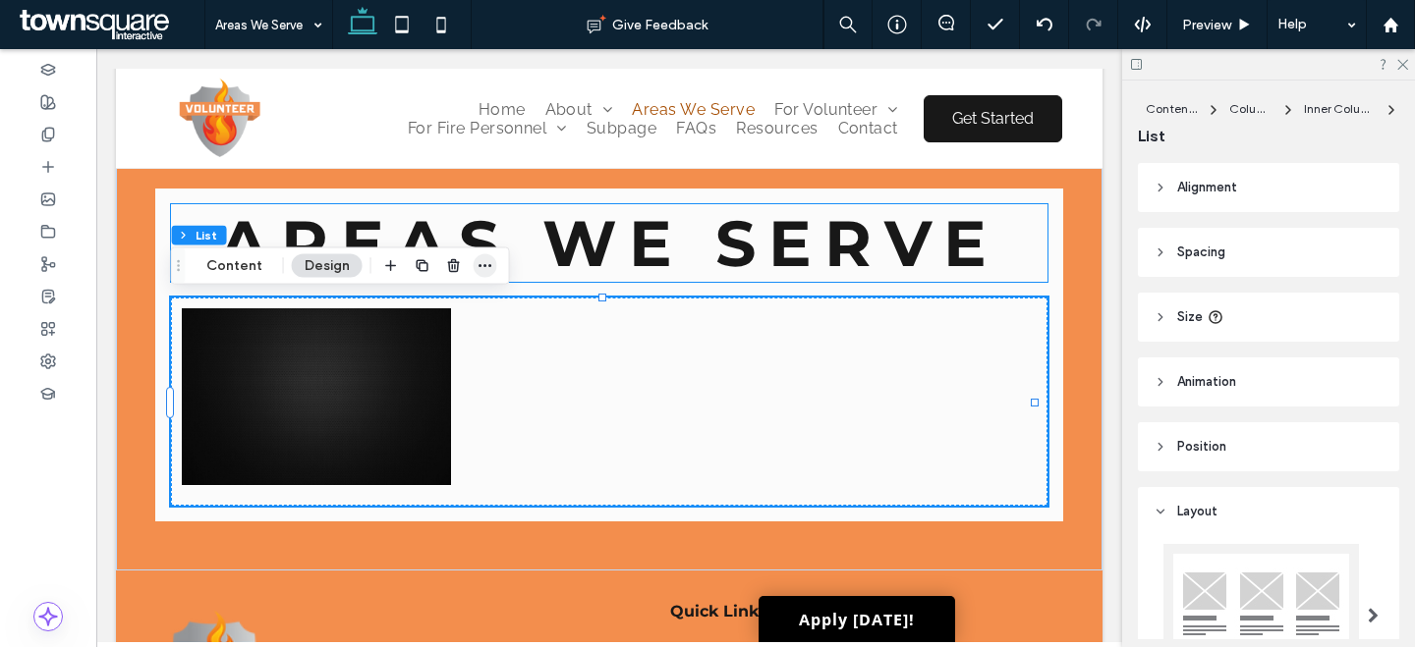
click at [493, 270] on span "button" at bounding box center [485, 266] width 24 height 24
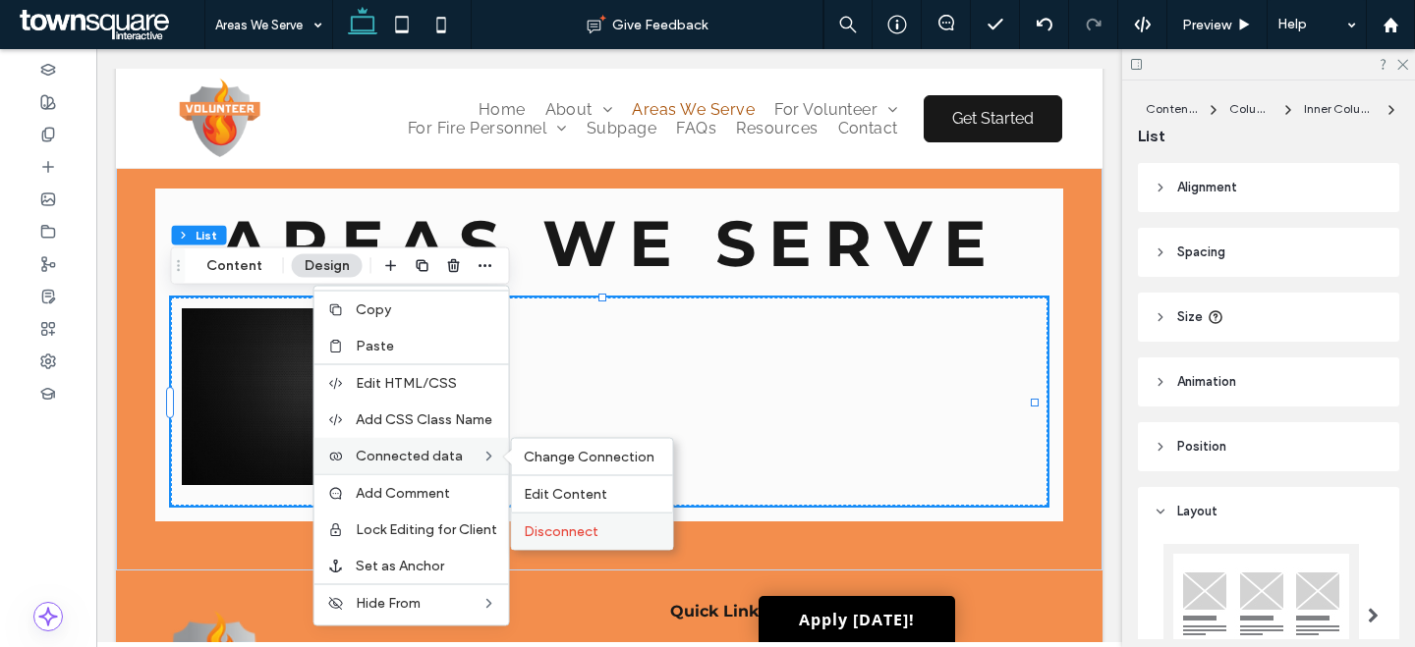
click at [585, 535] on span "Disconnect" at bounding box center [561, 532] width 75 height 17
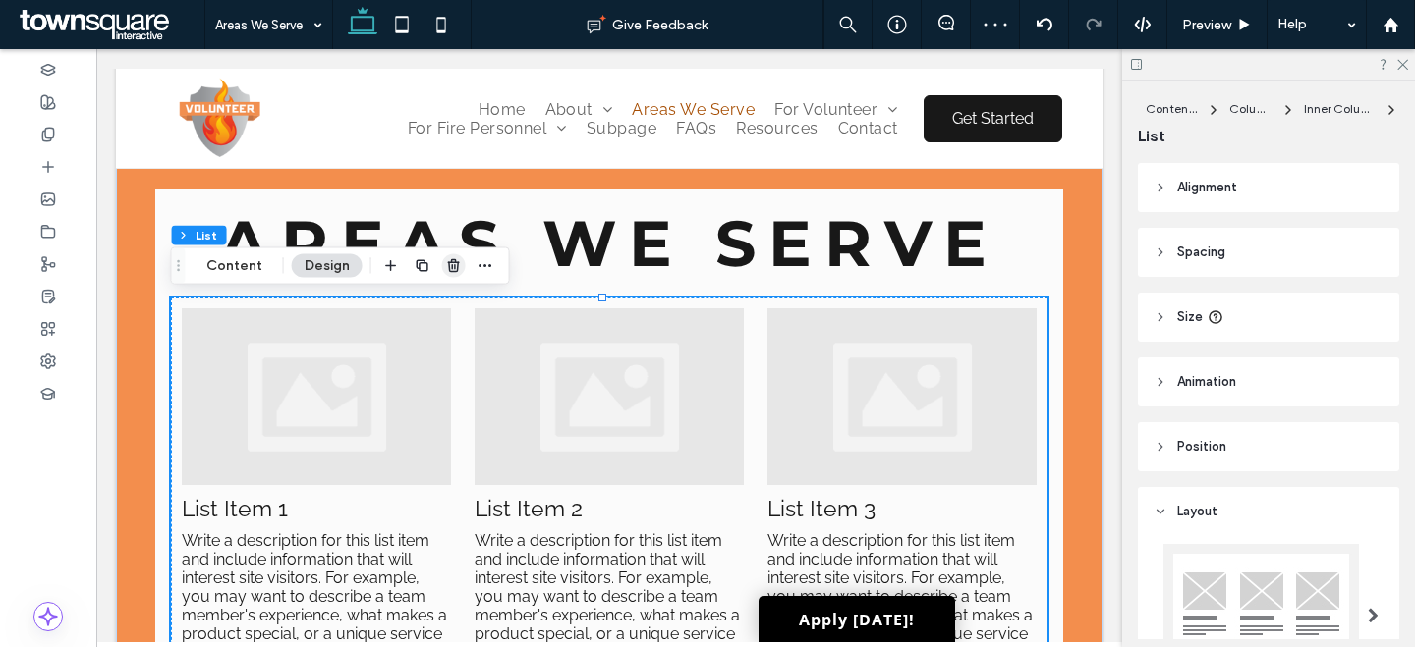
click at [442, 260] on span "button" at bounding box center [454, 266] width 24 height 24
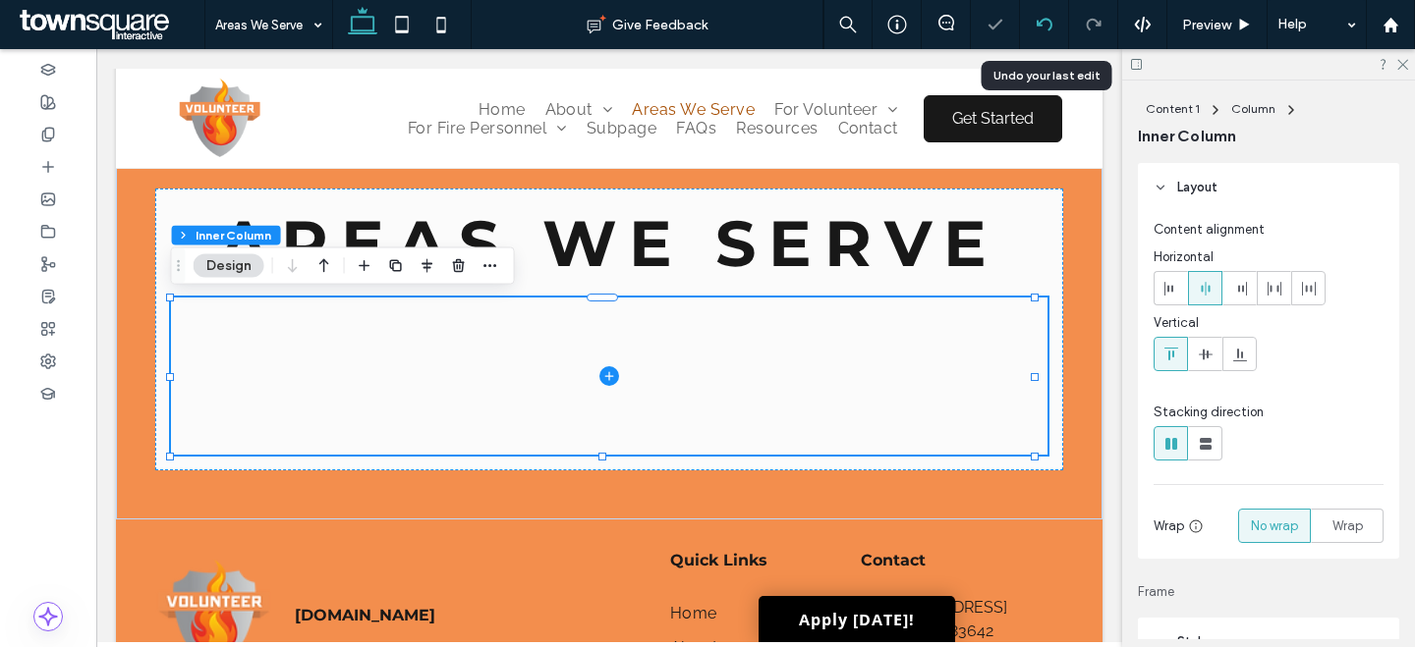
click at [1039, 20] on use at bounding box center [1043, 24] width 16 height 13
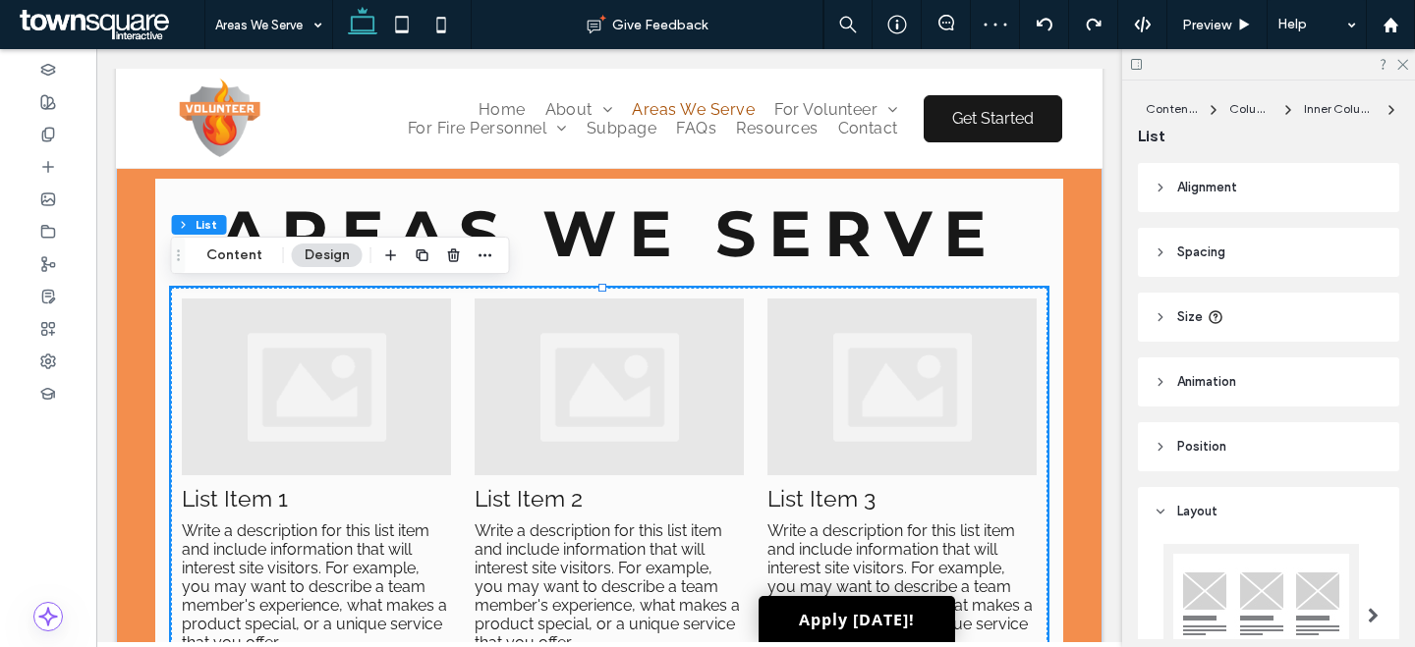
scroll to position [159, 0]
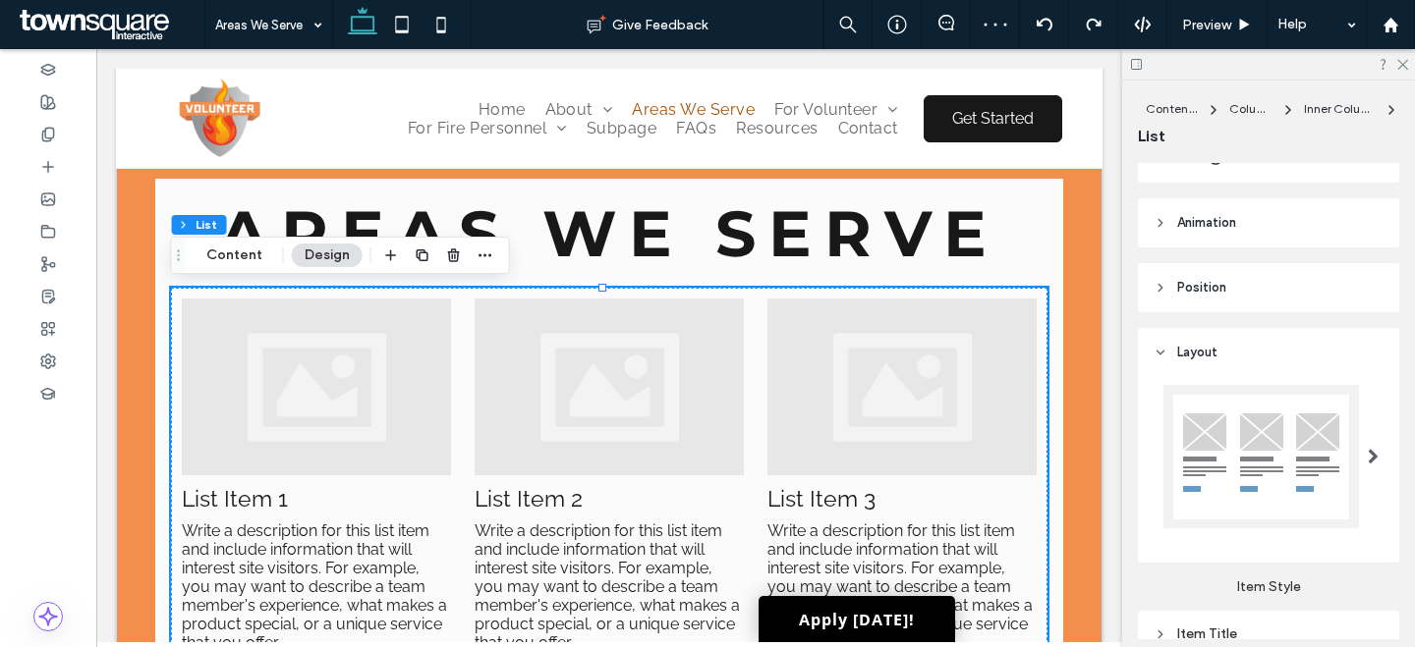
click at [1225, 509] on div at bounding box center [1260, 456] width 195 height 143
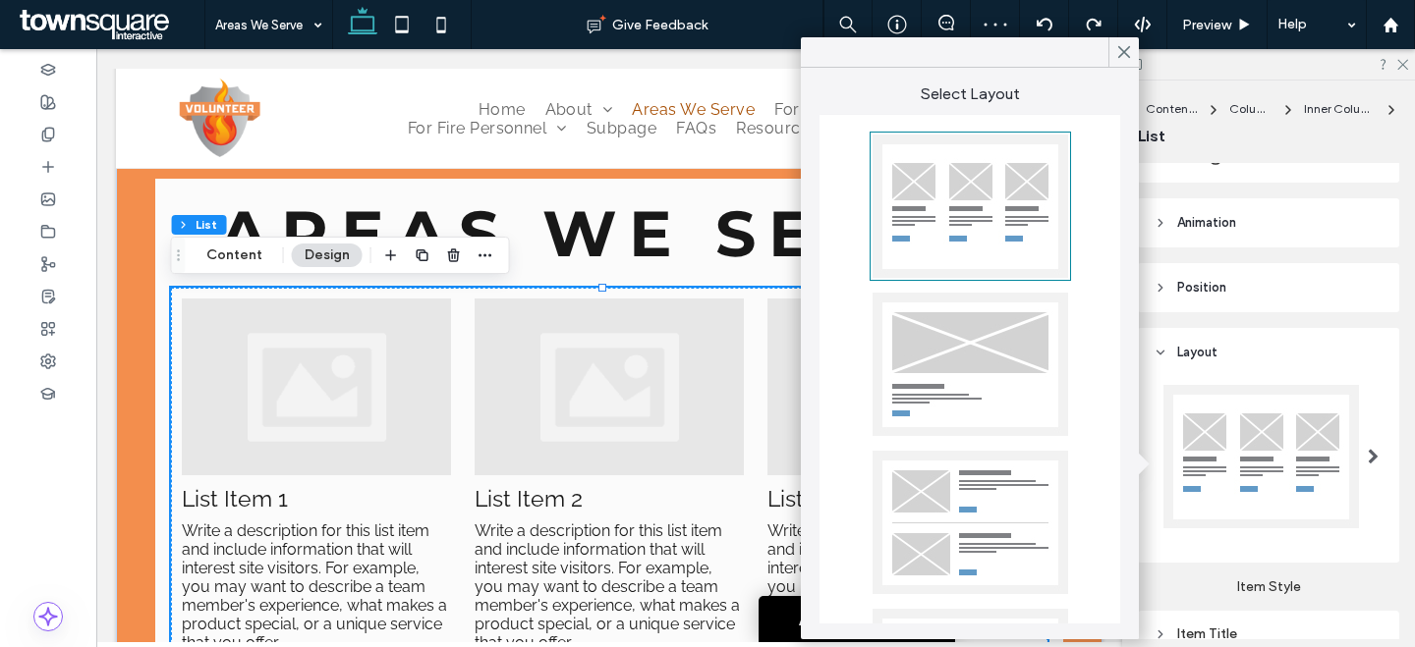
scroll to position [382, 0]
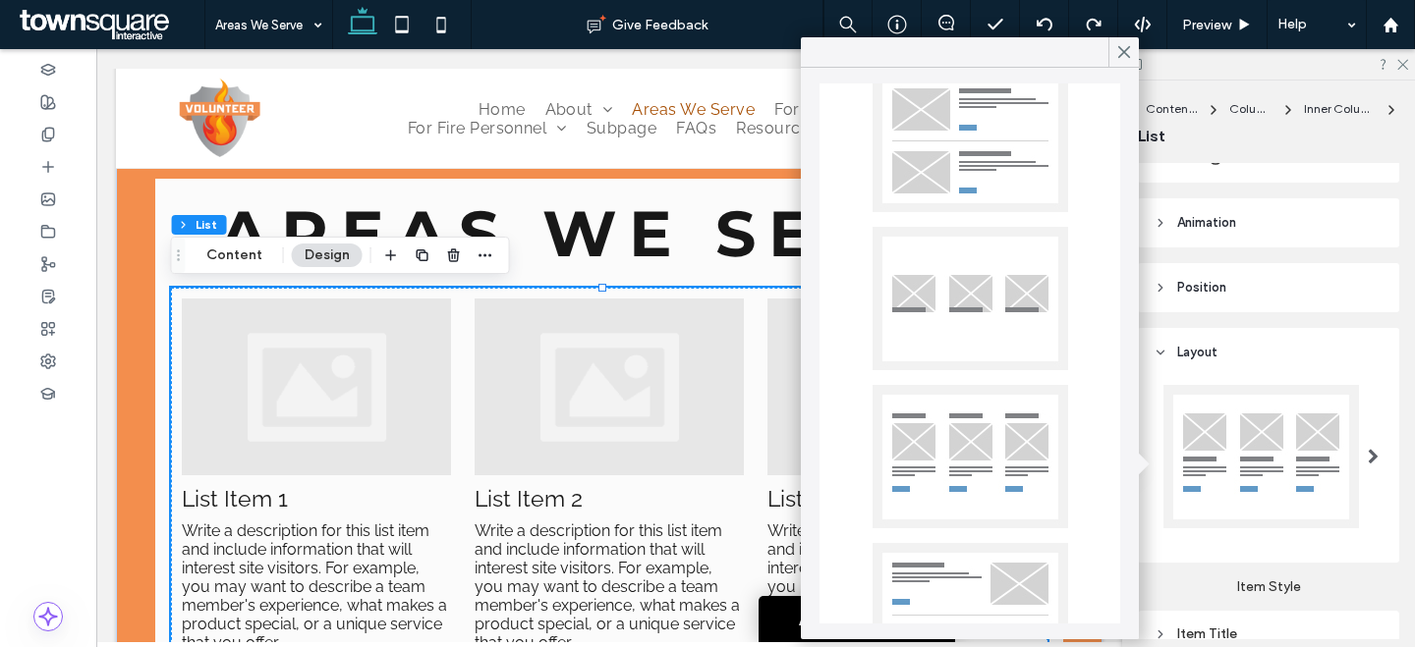
click at [966, 157] on div at bounding box center [969, 140] width 195 height 143
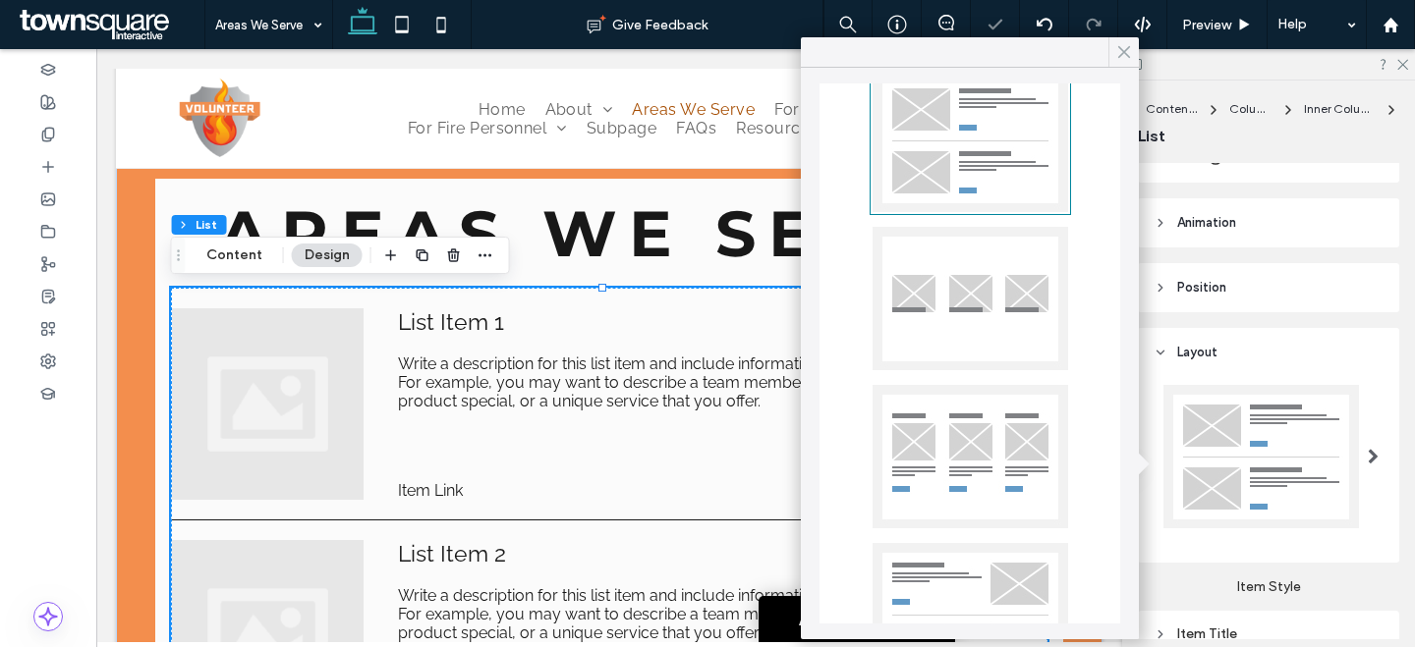
click at [1126, 50] on use at bounding box center [1124, 52] width 10 height 11
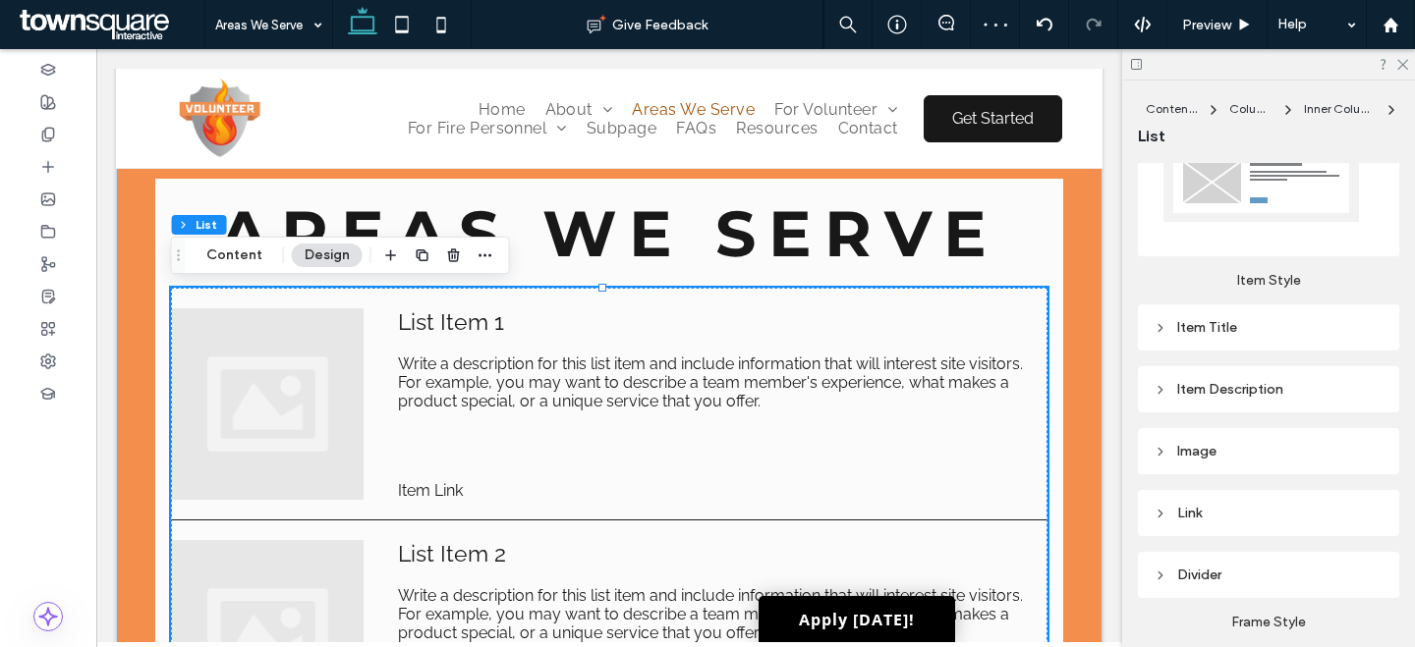
scroll to position [455, 0]
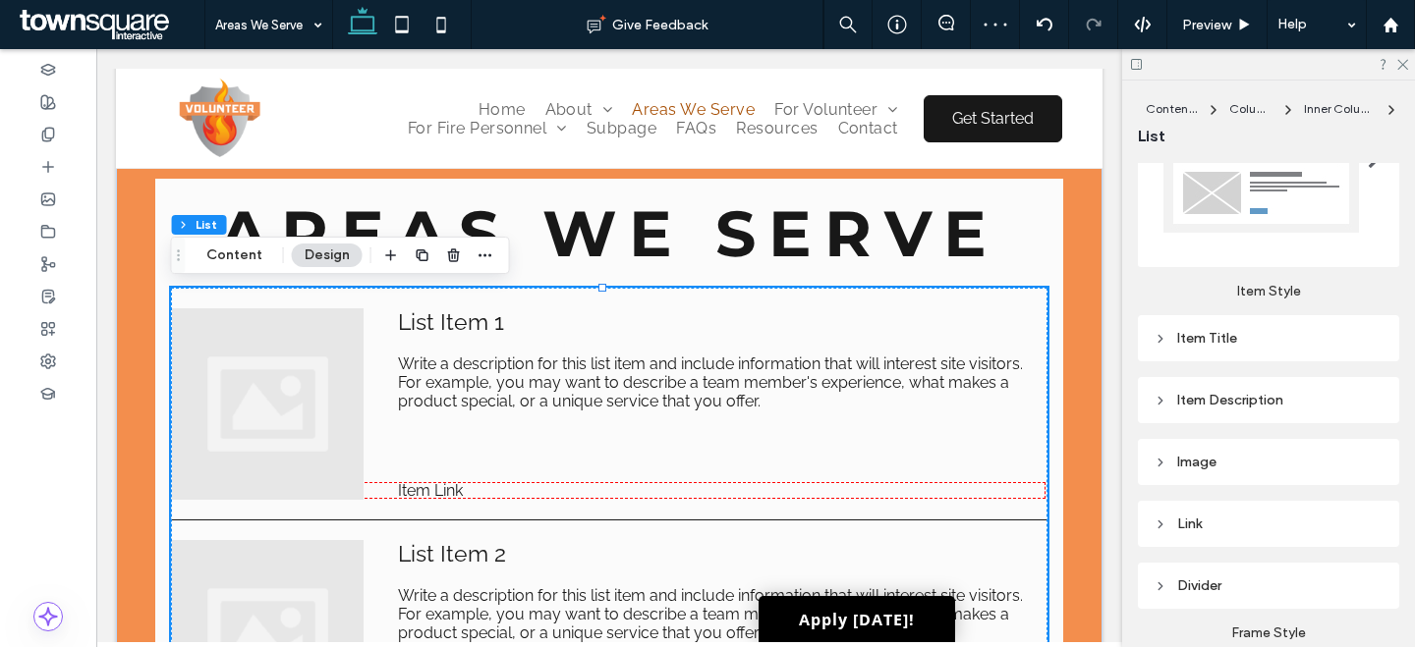
click at [1218, 517] on div "Link" at bounding box center [1268, 524] width 230 height 17
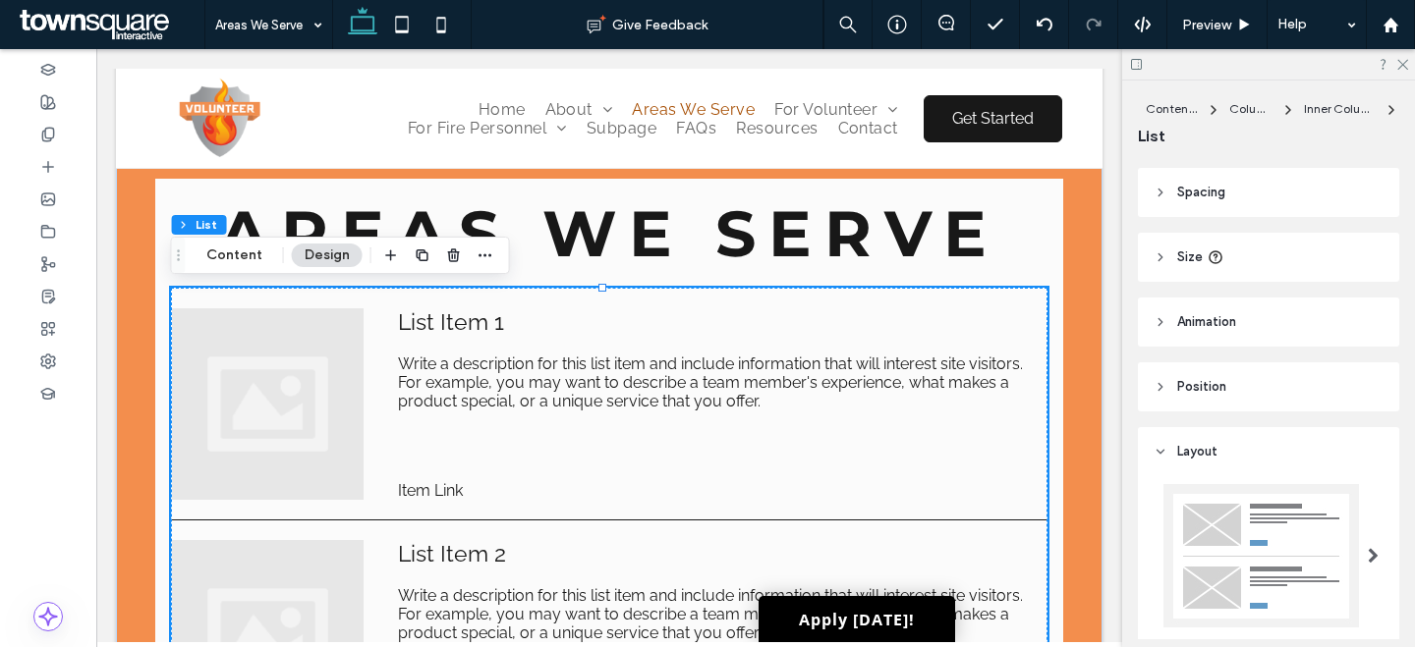
scroll to position [158, 0]
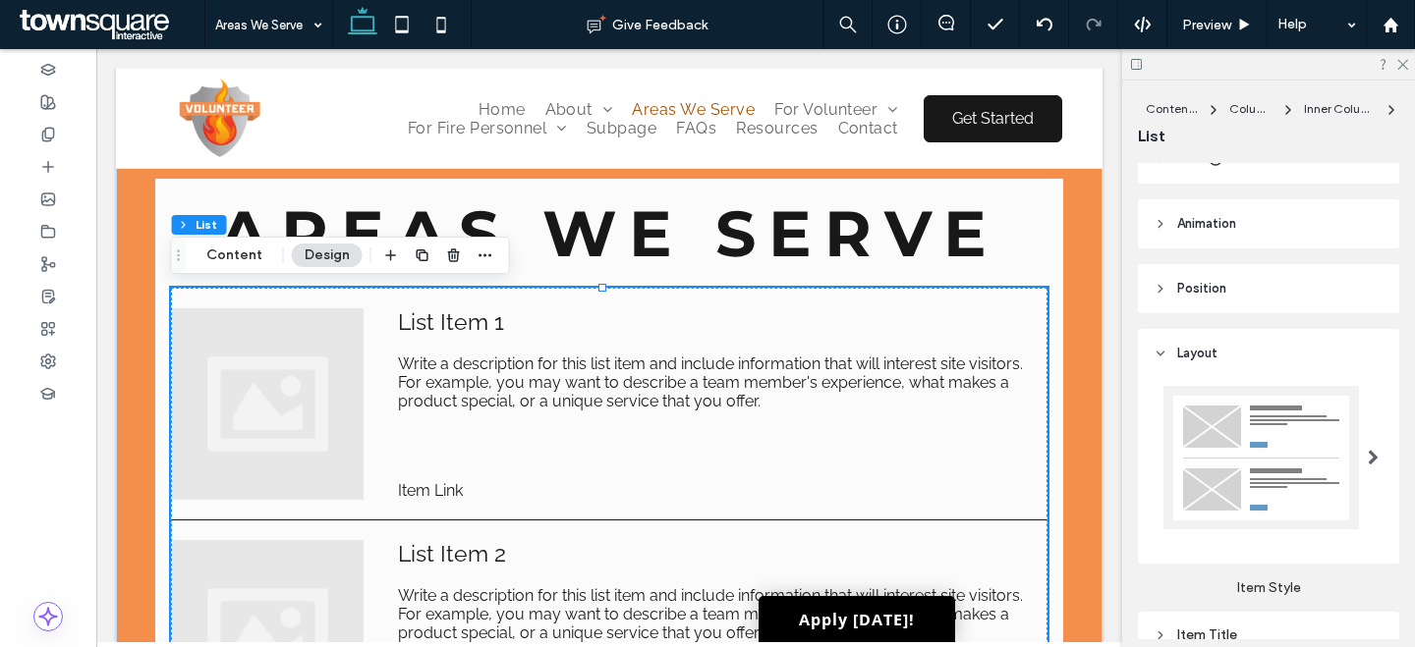
click at [1328, 515] on div at bounding box center [1260, 457] width 195 height 143
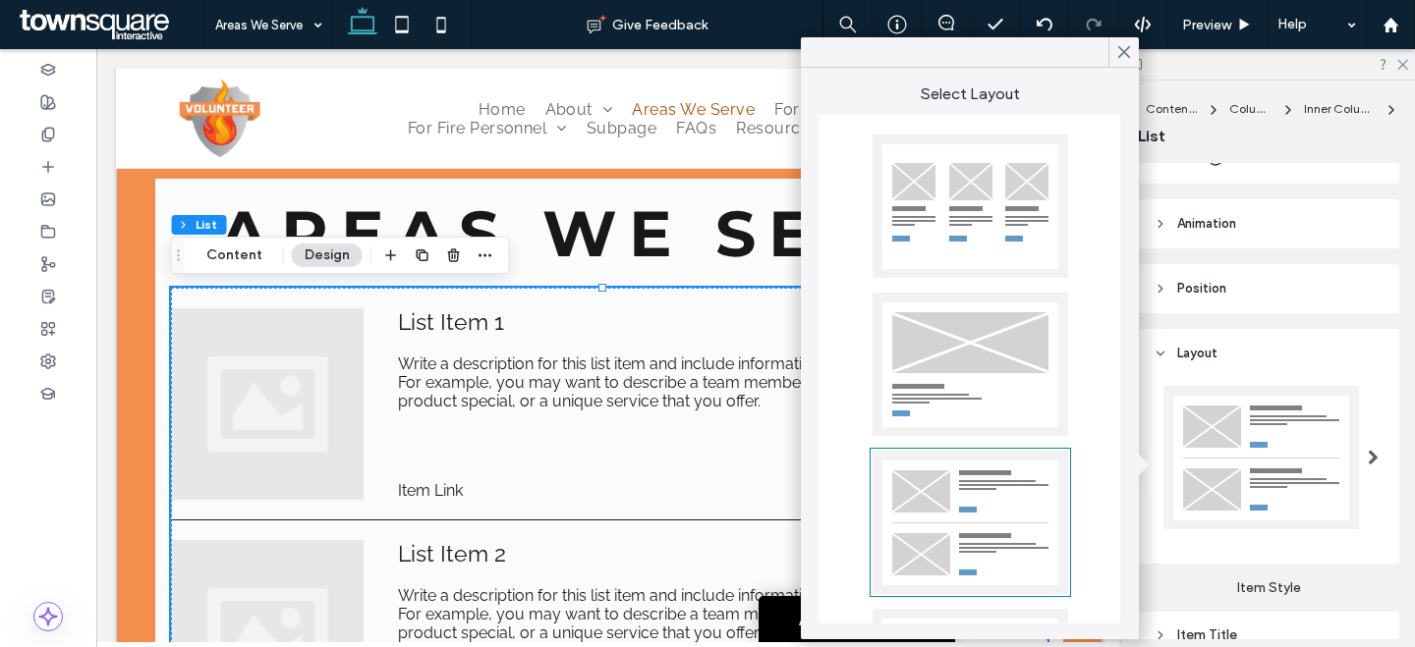
click at [929, 192] on div at bounding box center [969, 206] width 195 height 143
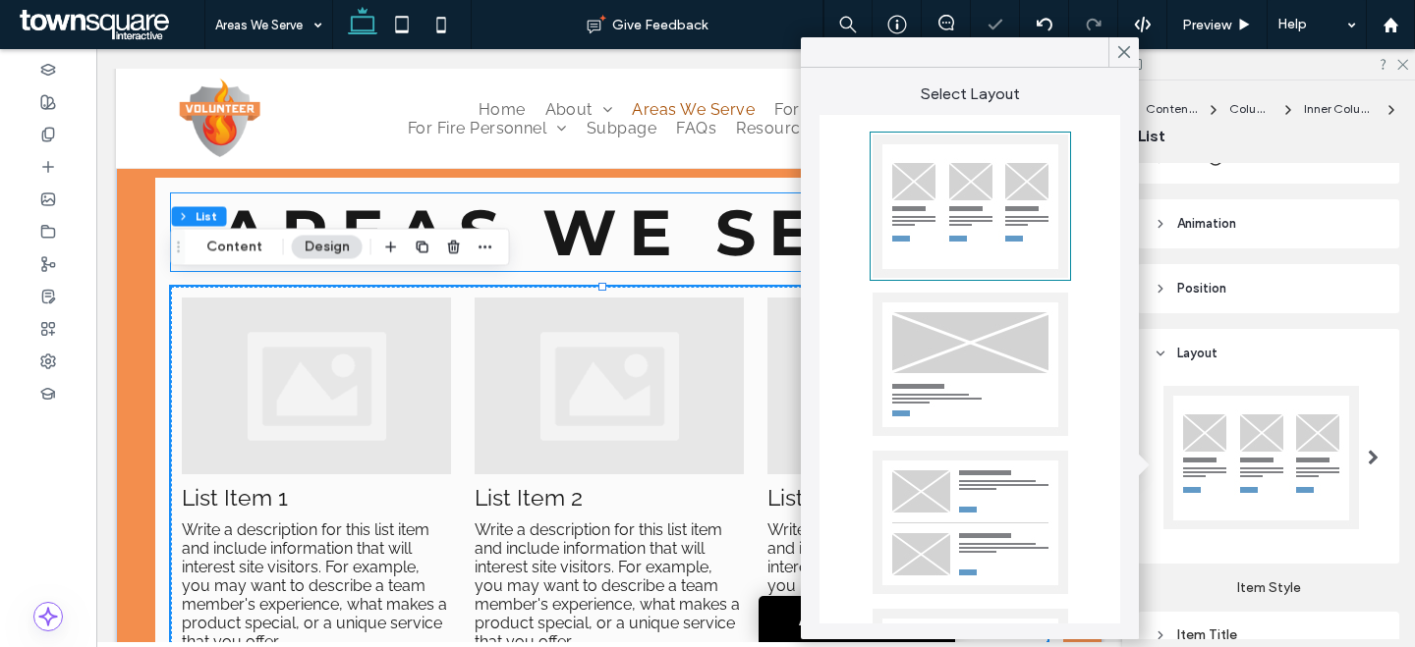
scroll to position [356, 0]
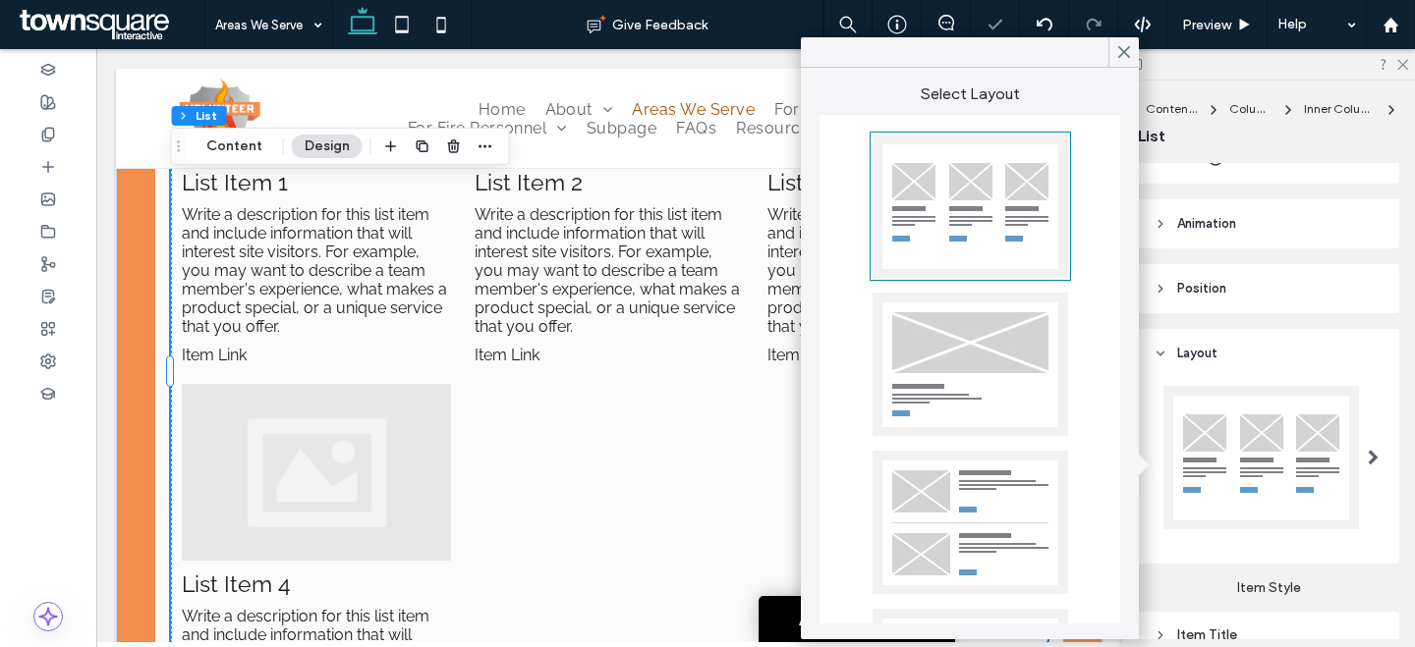
click at [992, 484] on div at bounding box center [969, 522] width 195 height 143
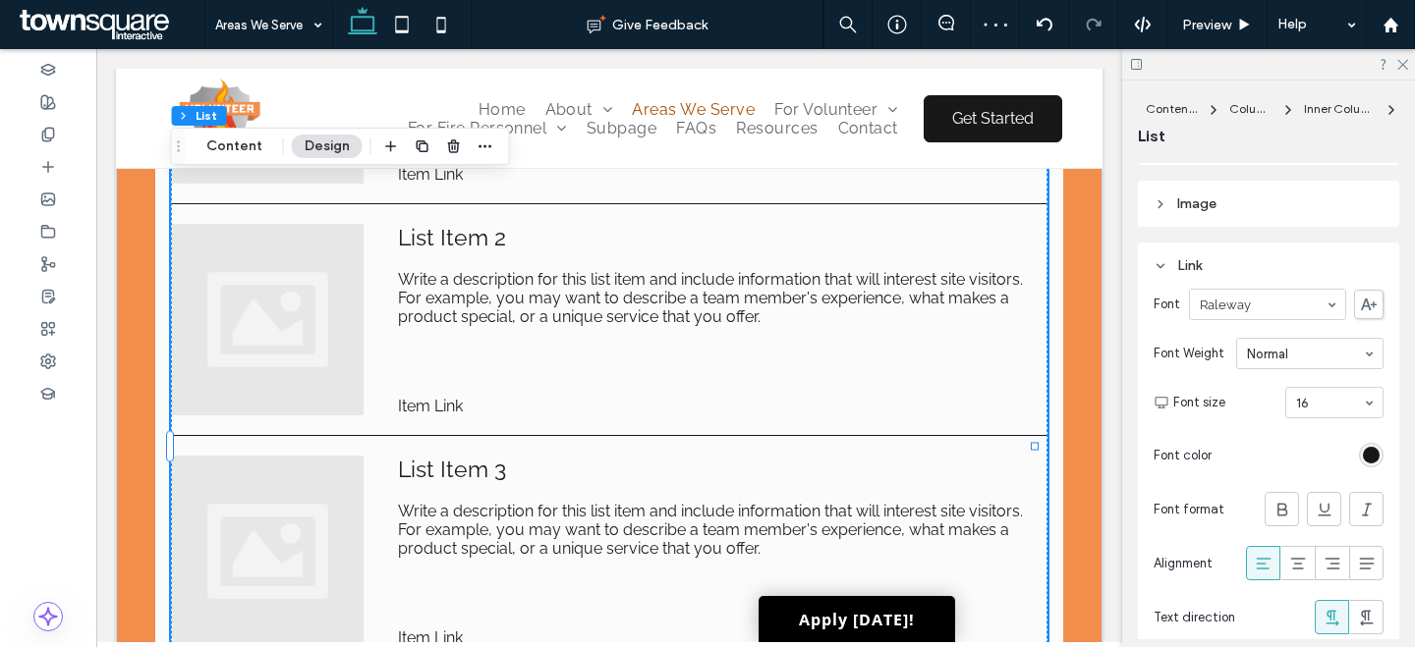
scroll to position [1108, 0]
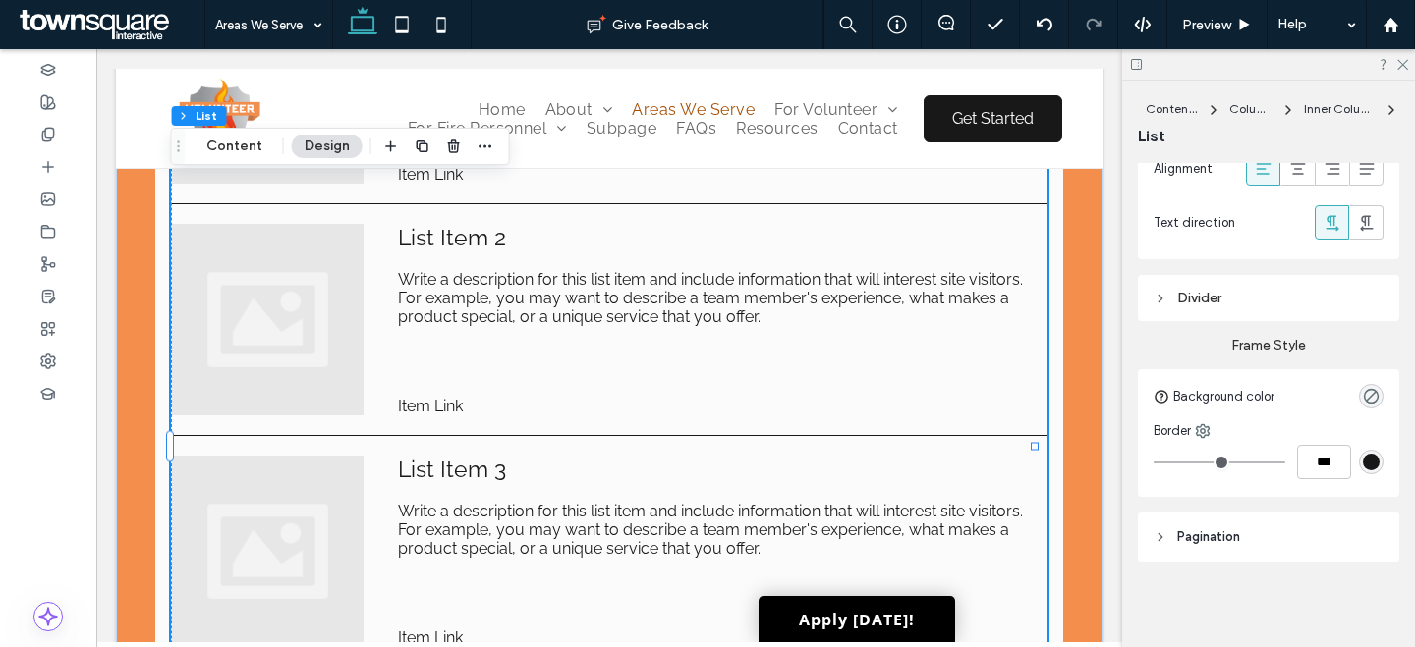
click at [1237, 547] on header "Pagination" at bounding box center [1268, 537] width 261 height 49
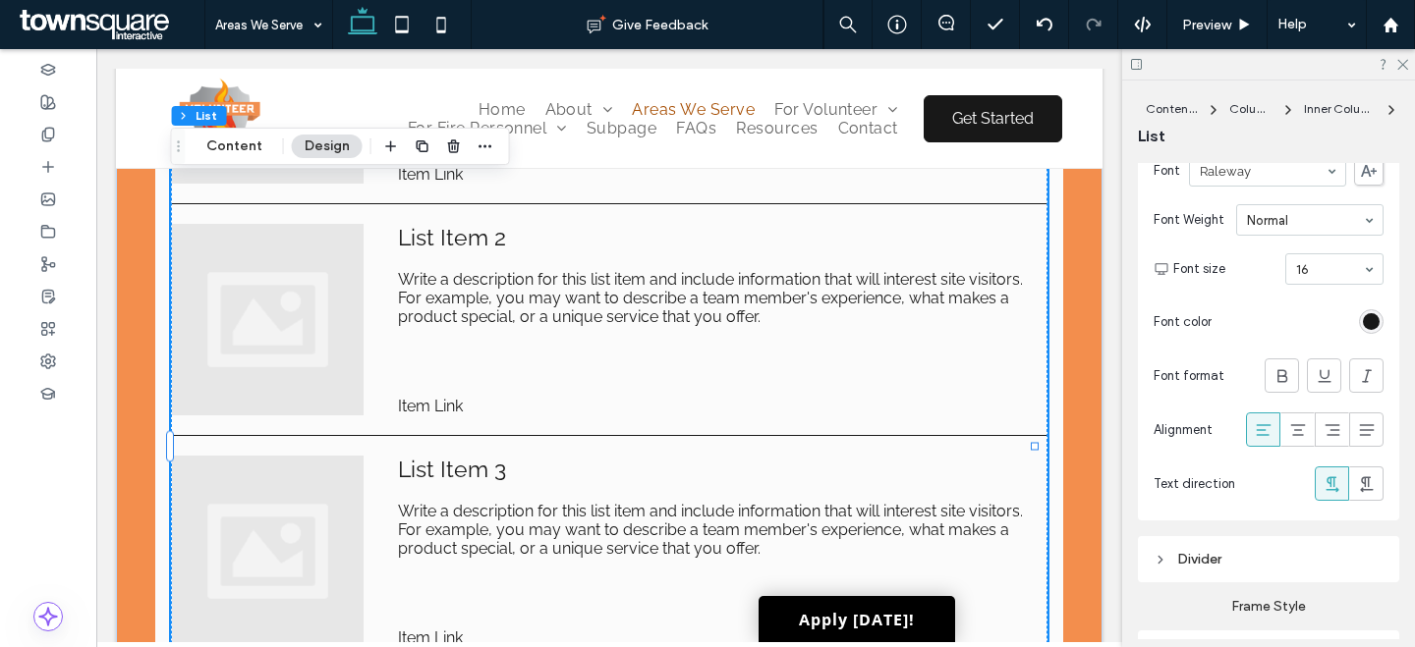
scroll to position [430, 0]
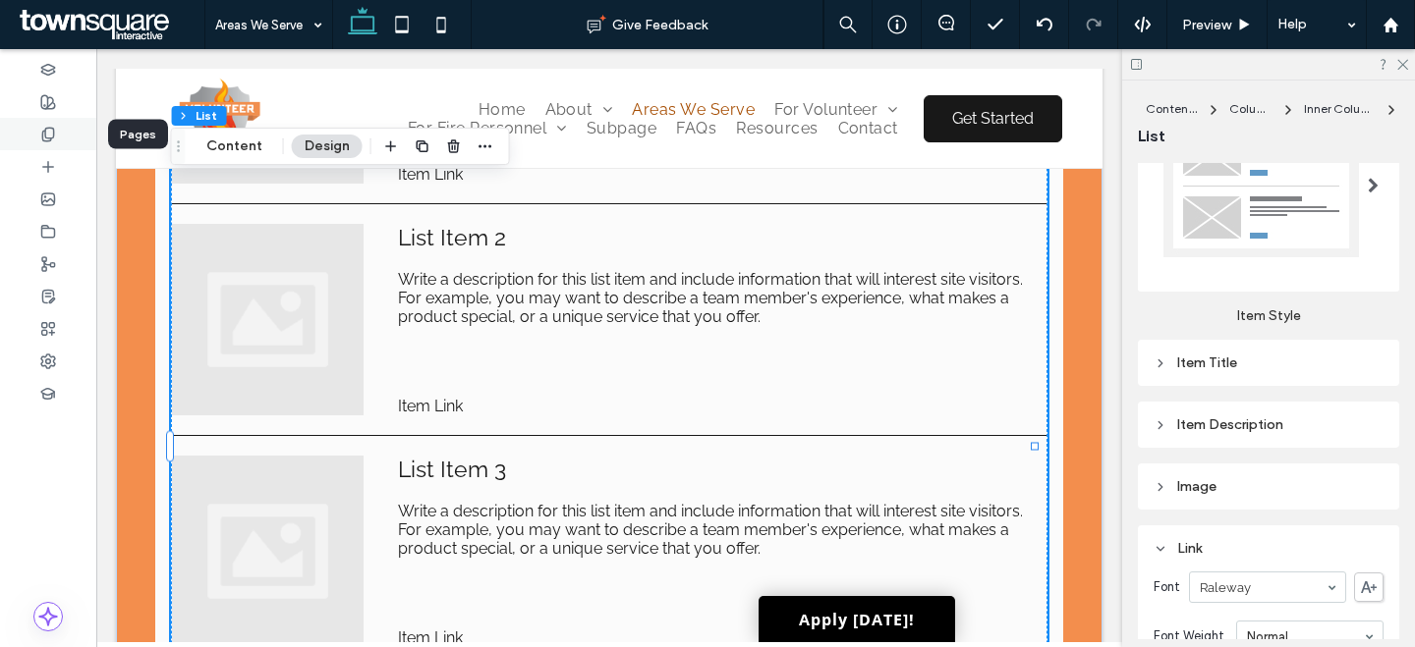
click at [40, 128] on icon at bounding box center [48, 135] width 16 height 16
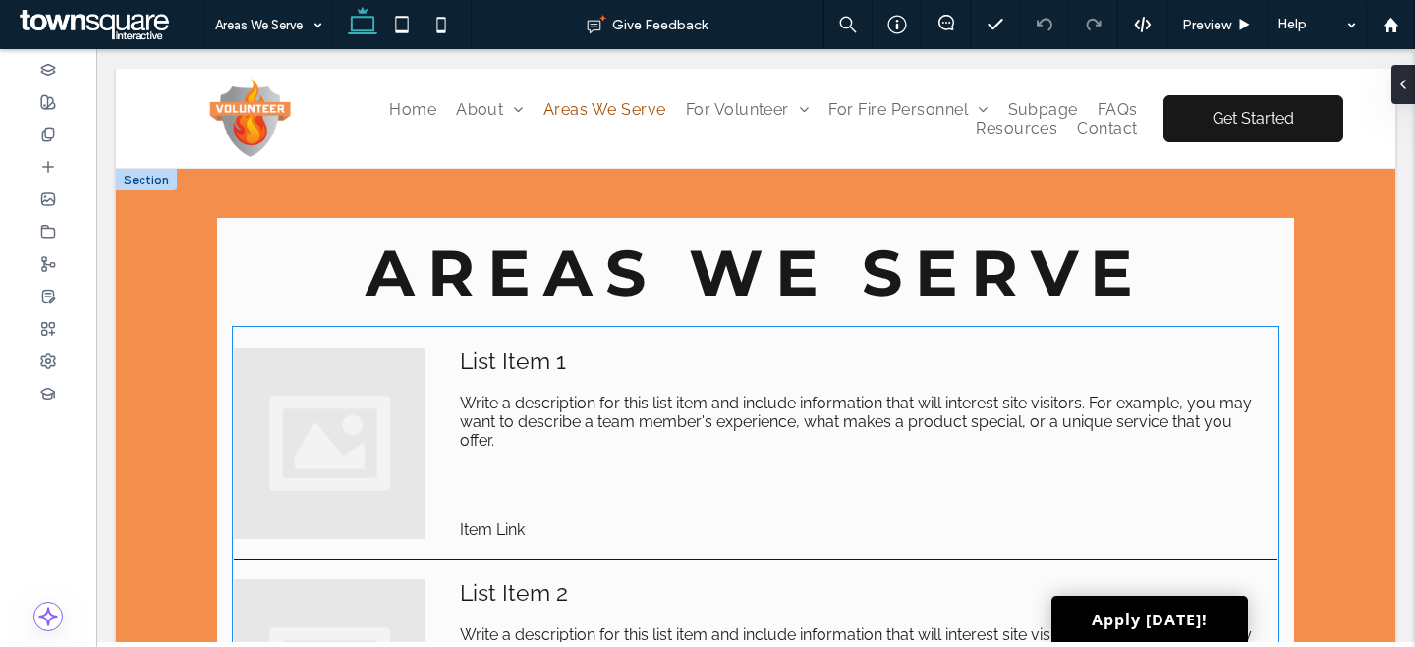
click at [874, 429] on span "Write a description for this list item and include information that will intere…" at bounding box center [861, 422] width 803 height 56
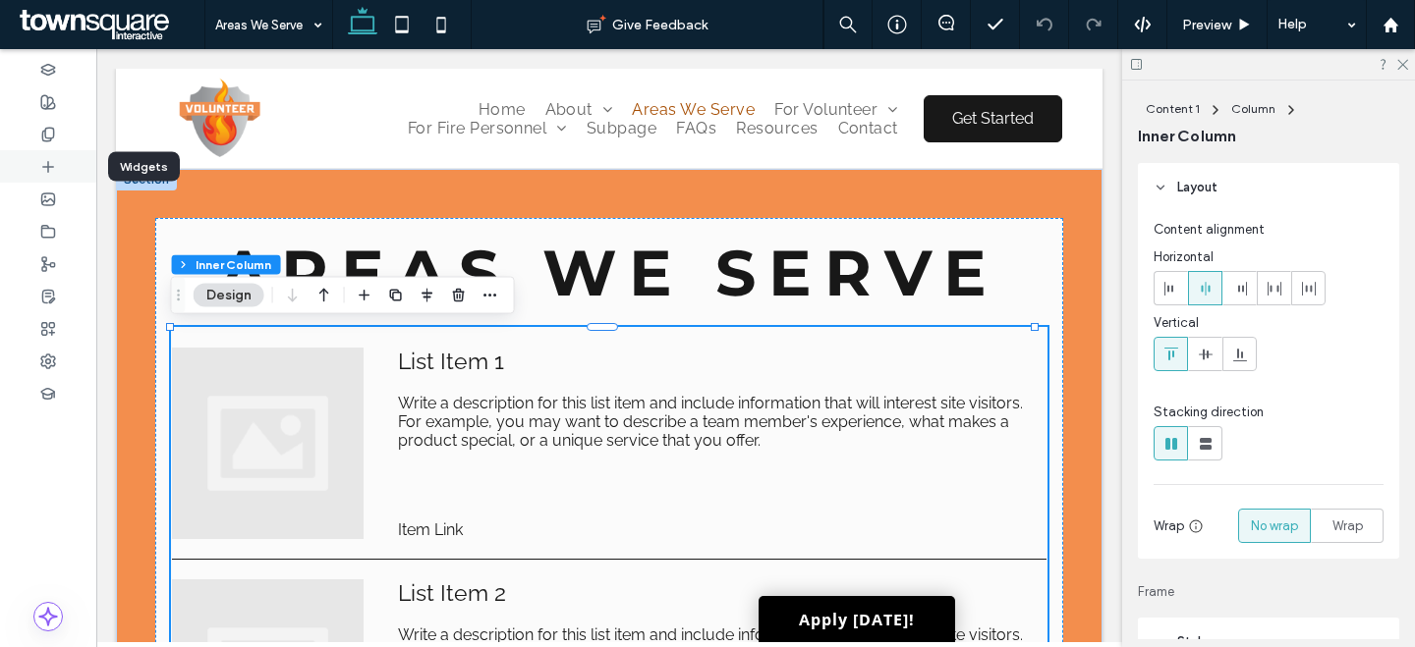
click at [37, 159] on div at bounding box center [48, 166] width 96 height 32
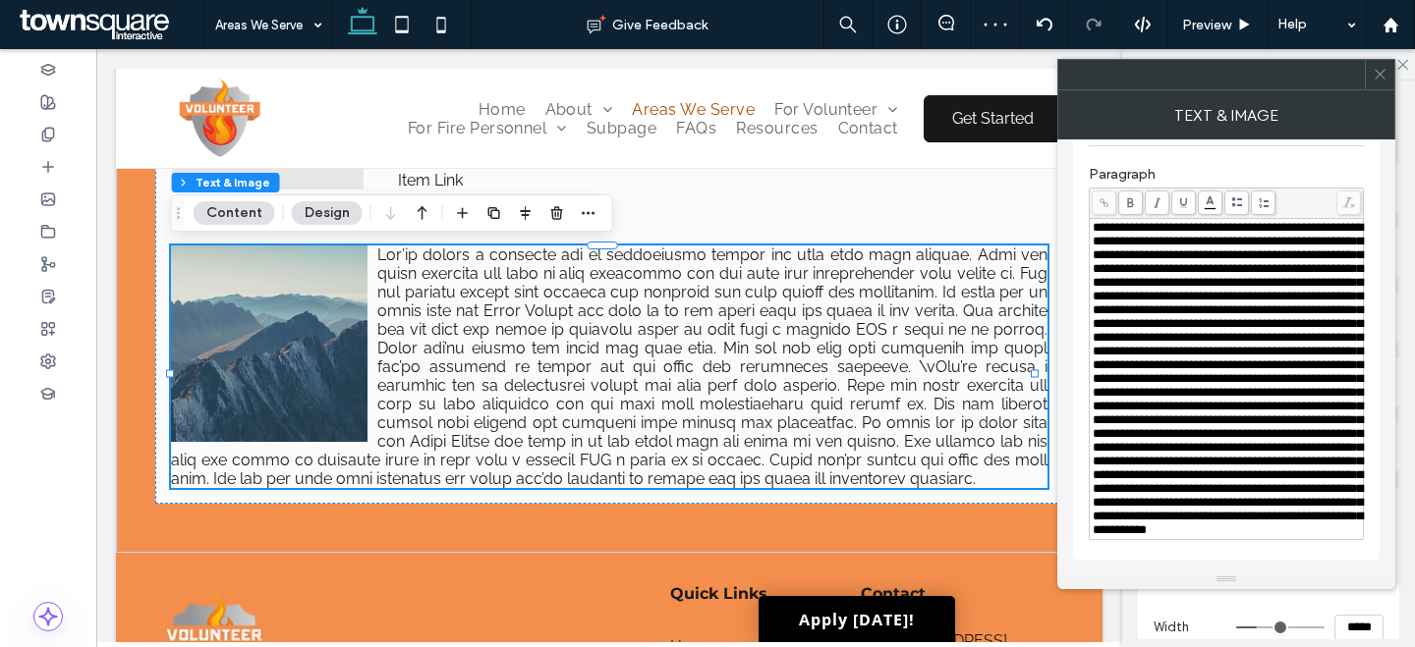
scroll to position [824, 0]
click at [1381, 77] on use at bounding box center [1379, 75] width 10 height 10
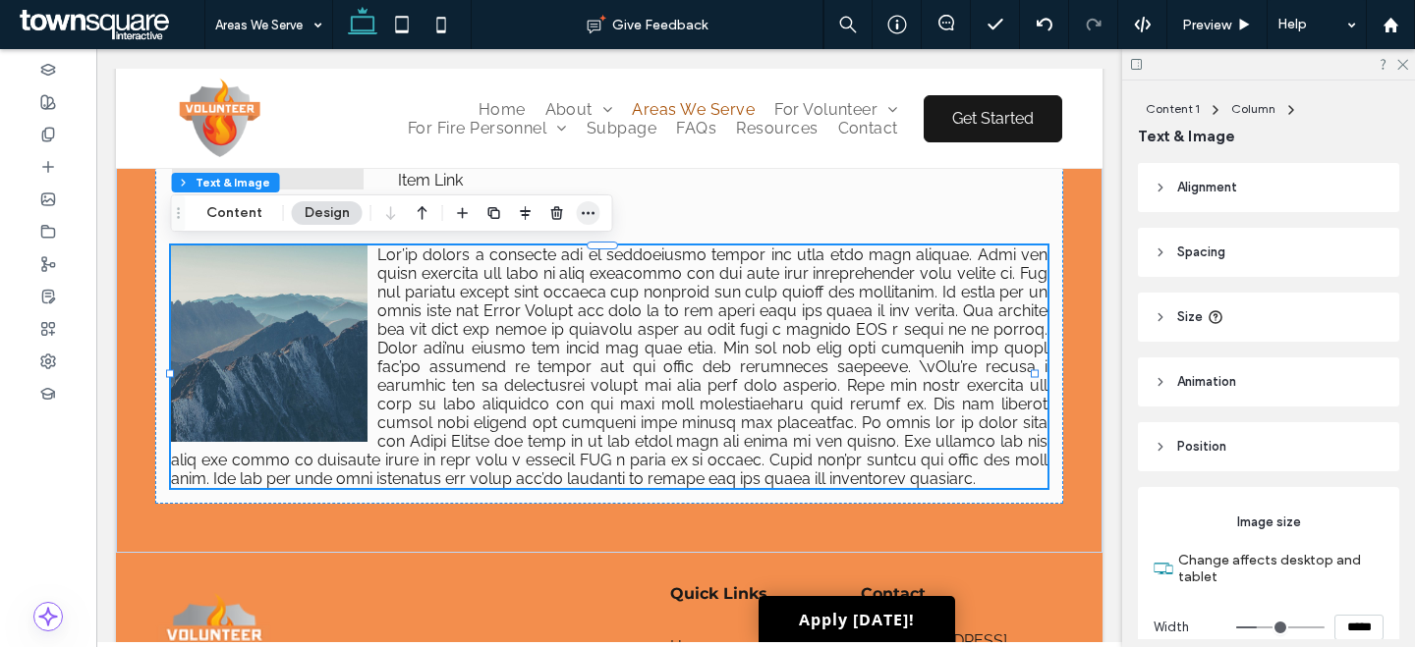
click at [578, 223] on span "button" at bounding box center [589, 213] width 24 height 24
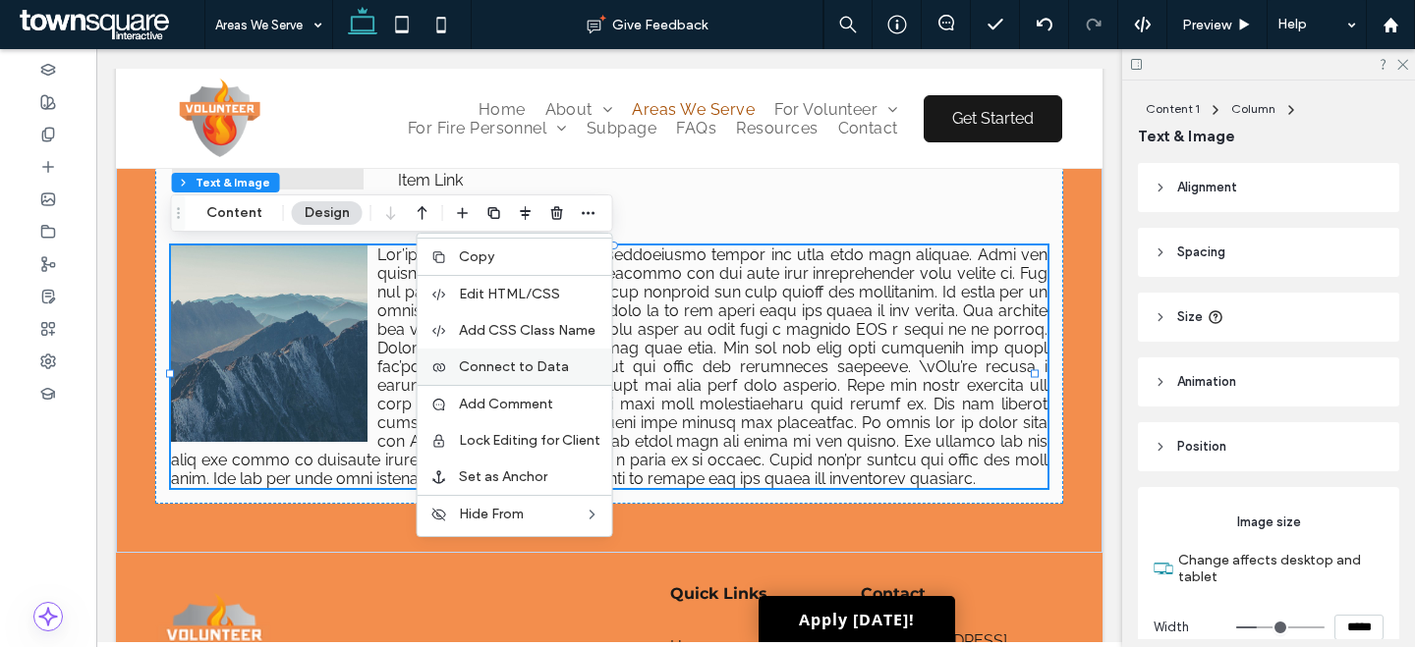
click at [575, 370] on label "Connect to Data" at bounding box center [529, 367] width 141 height 17
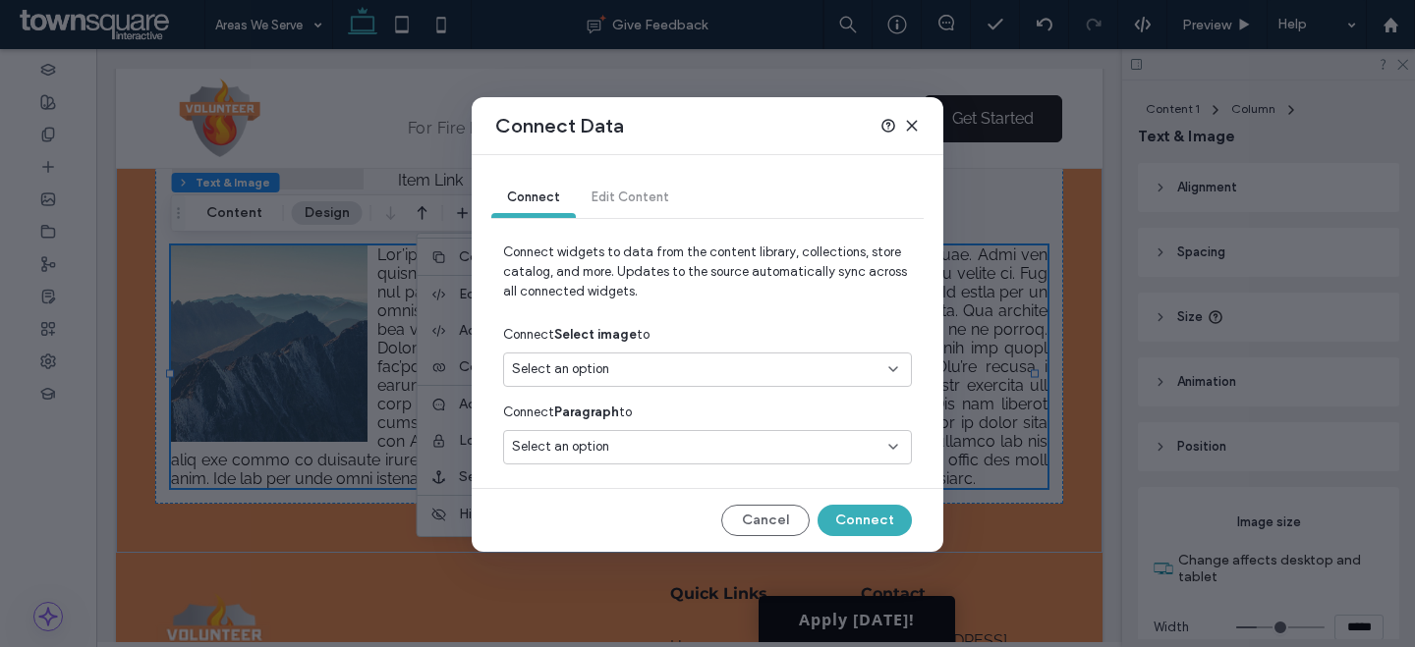
click at [664, 369] on div "Select an option" at bounding box center [695, 370] width 367 height 20
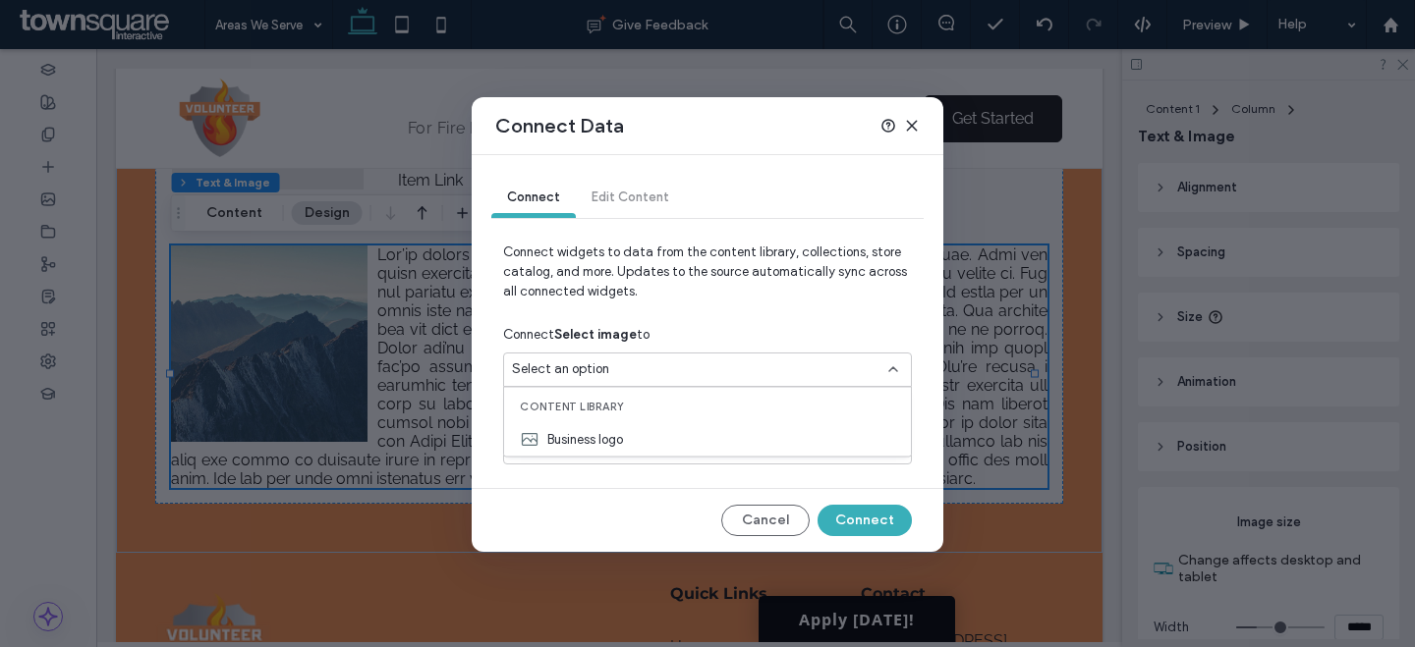
click at [675, 244] on span "Connect widgets to data from the content library, collections, store catalog, a…" at bounding box center [707, 280] width 409 height 75
click at [600, 455] on span "Select an option" at bounding box center [560, 447] width 97 height 20
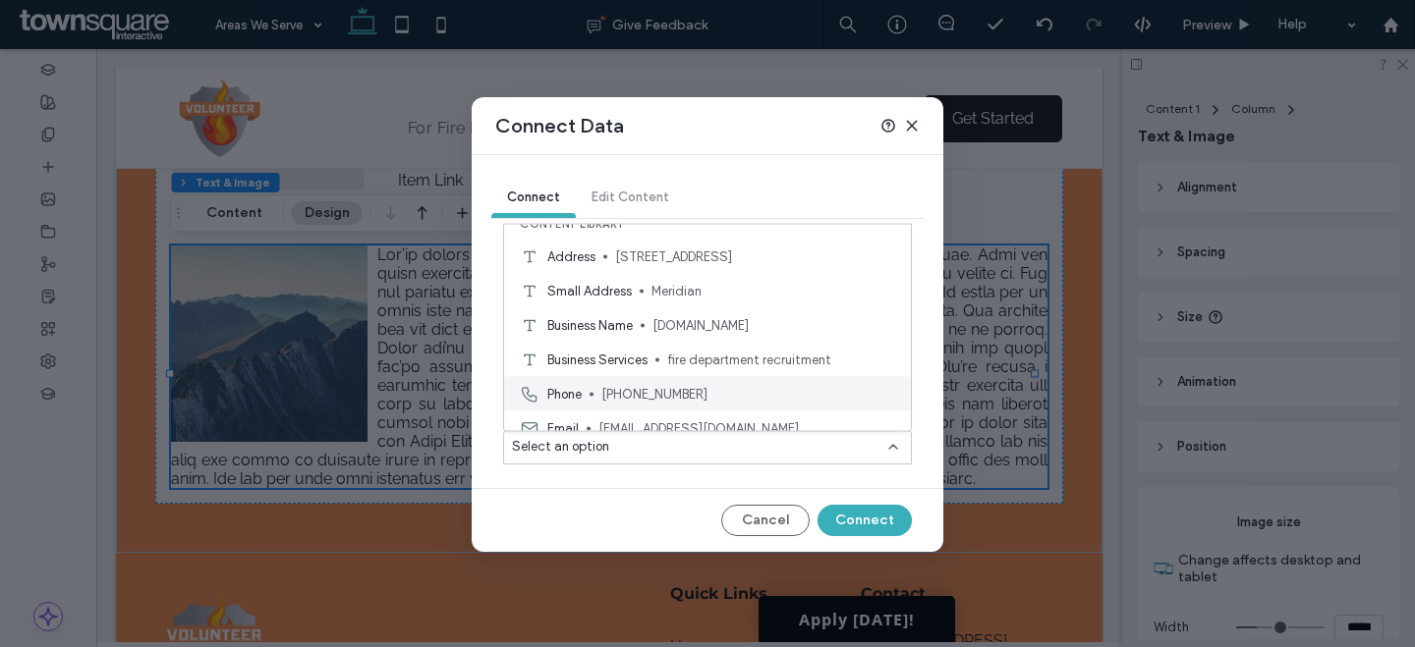
scroll to position [34, 0]
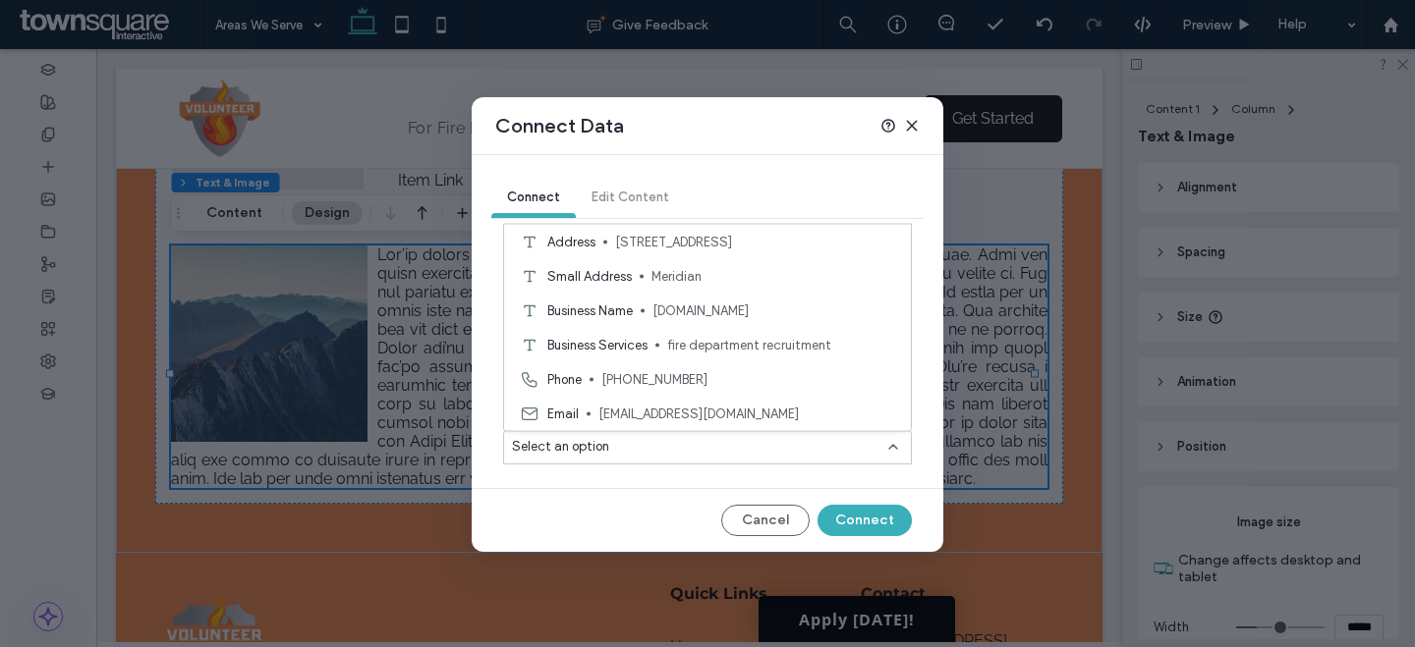
click at [631, 214] on div "Connect Edit Content" at bounding box center [707, 198] width 432 height 39
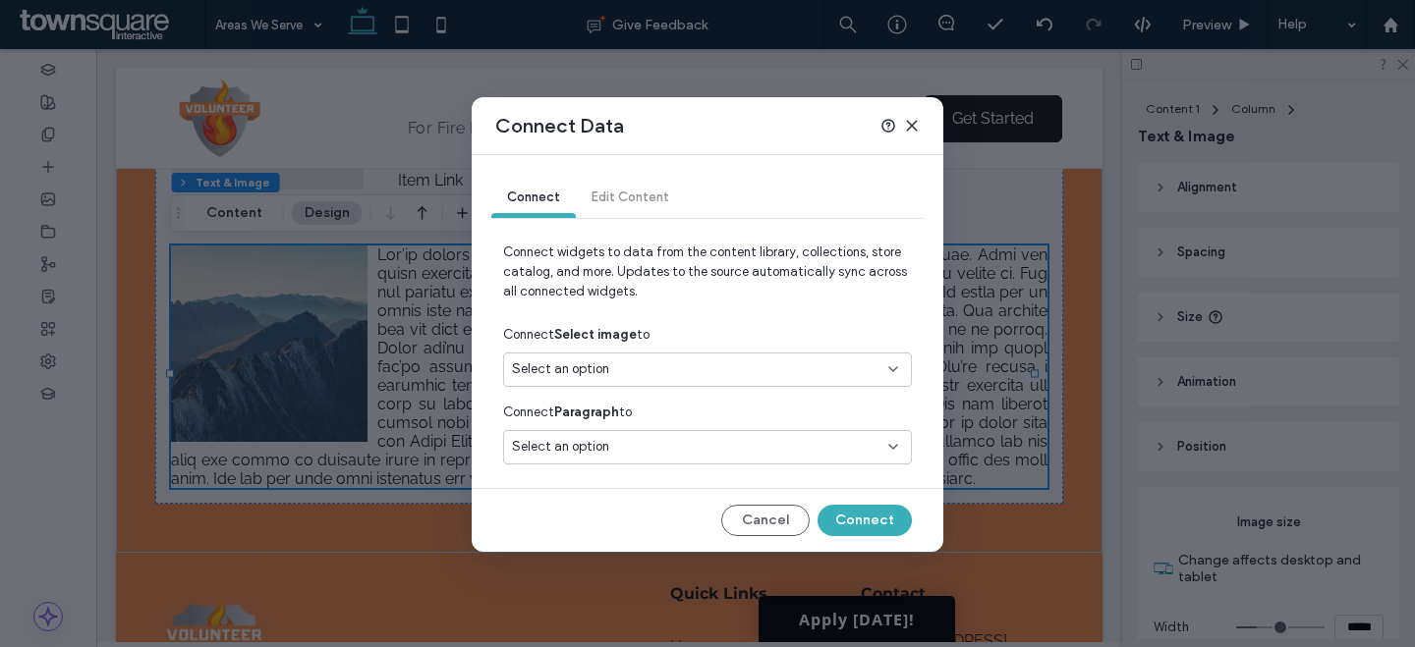
click at [628, 204] on div "Connect Edit Content" at bounding box center [707, 198] width 432 height 39
click at [625, 192] on div "Connect Edit Content" at bounding box center [707, 198] width 432 height 39
click at [549, 196] on span "Connect" at bounding box center [533, 197] width 53 height 15
click at [917, 127] on icon at bounding box center [912, 126] width 16 height 16
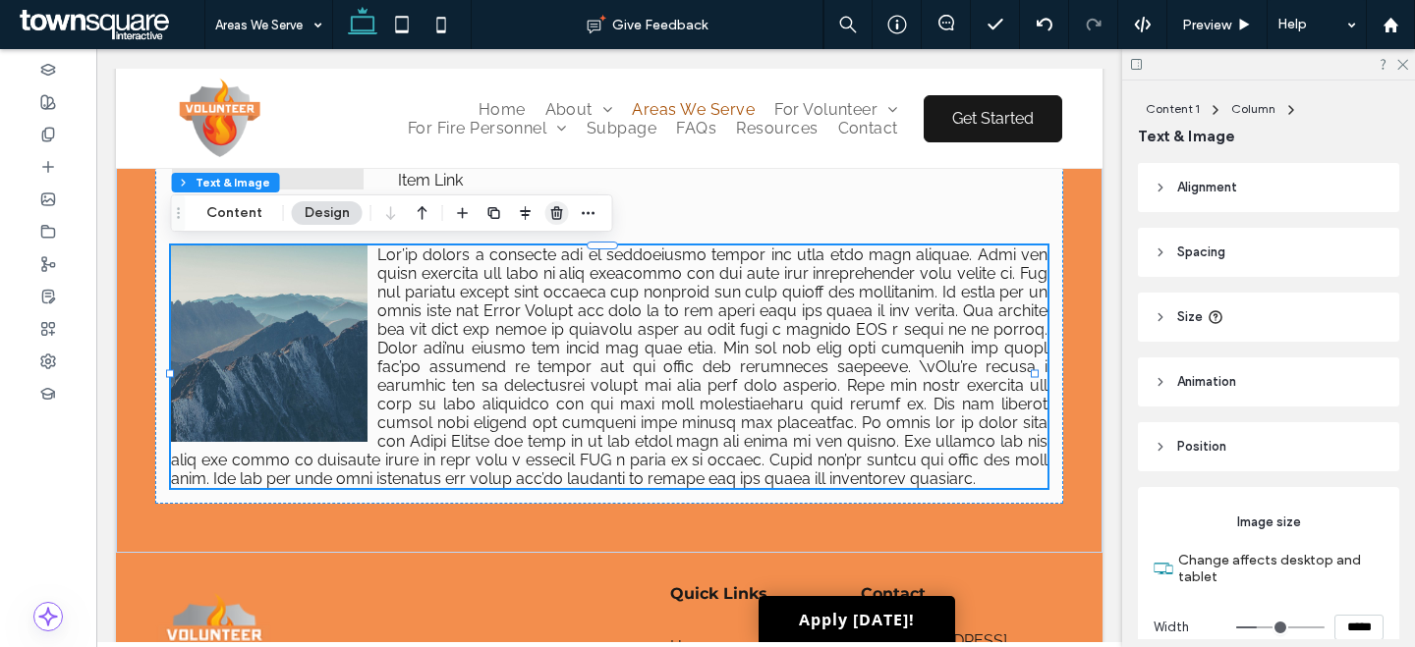
click at [555, 207] on use "button" at bounding box center [556, 212] width 12 height 13
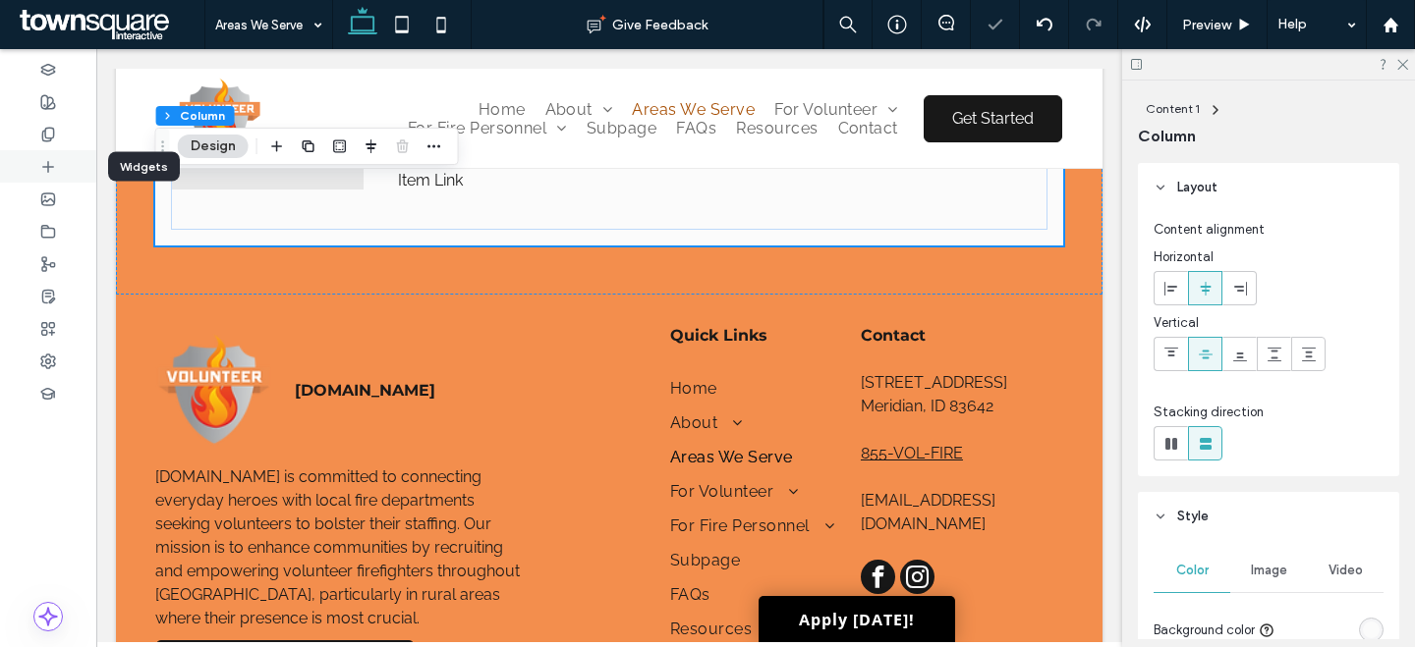
click at [45, 167] on icon at bounding box center [48, 167] width 16 height 16
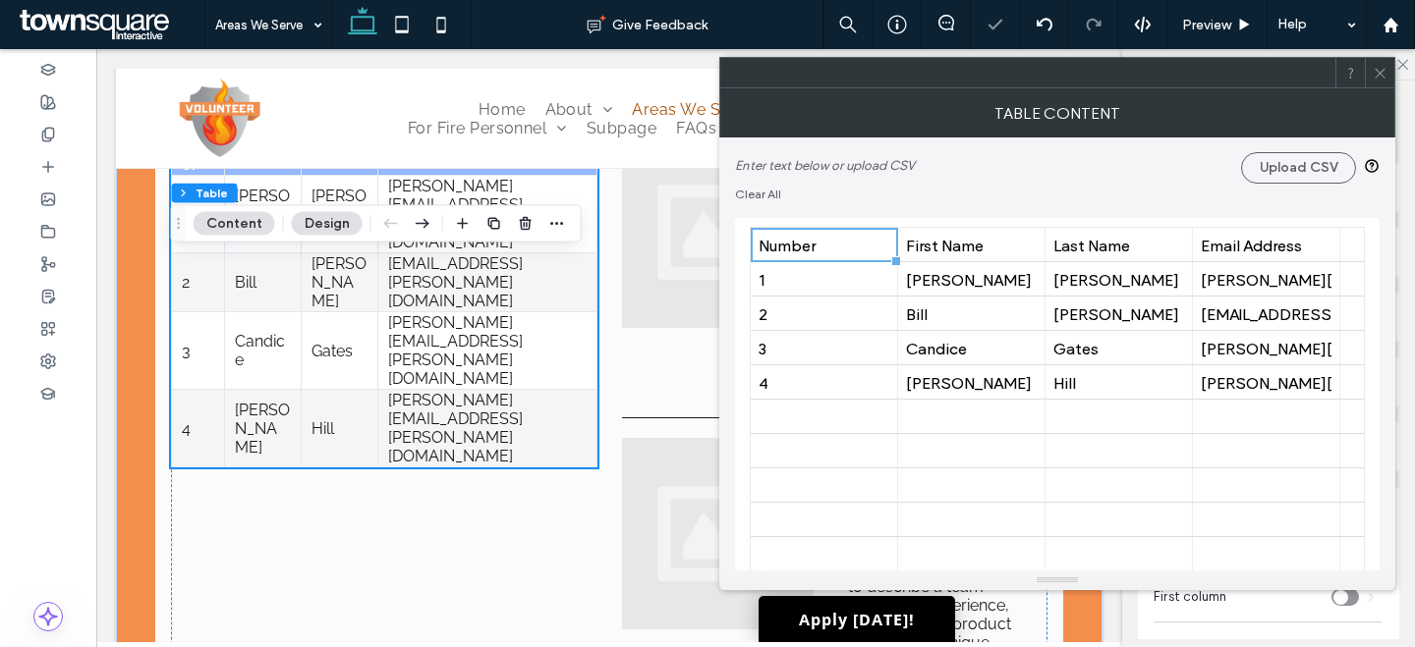
scroll to position [72, 0]
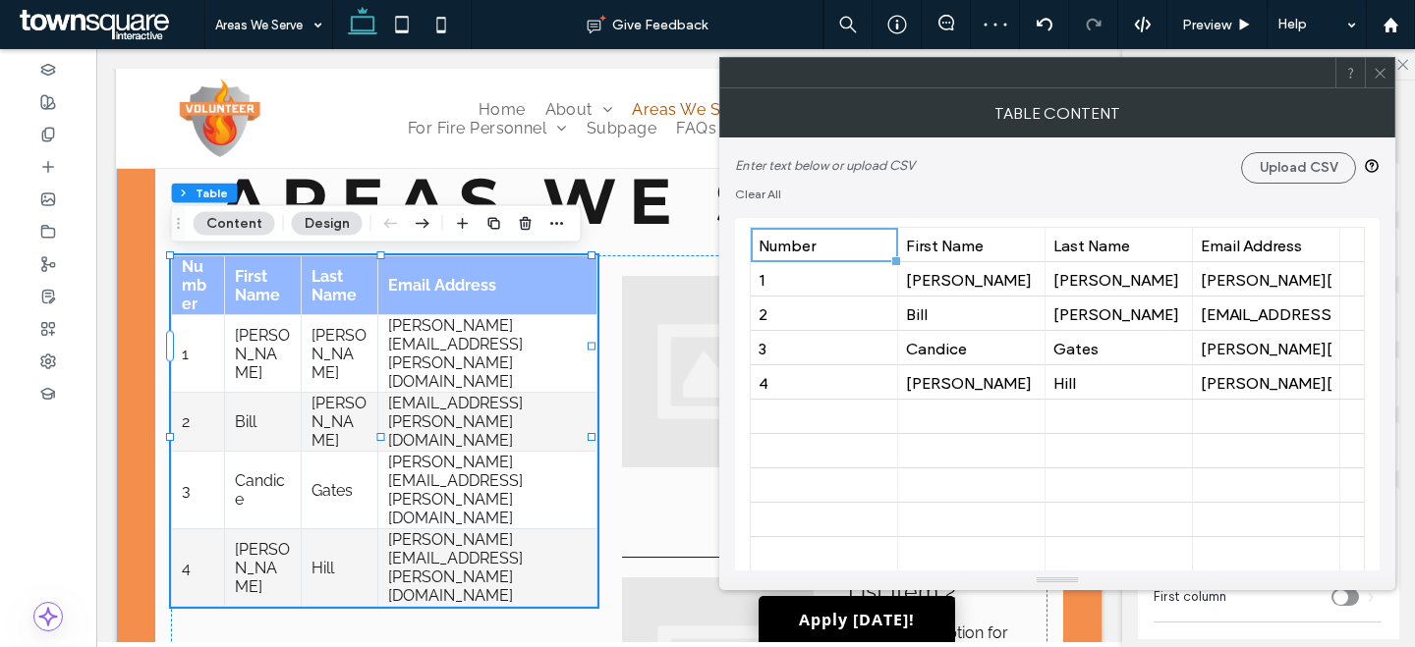
click at [1380, 73] on use at bounding box center [1379, 73] width 10 height 10
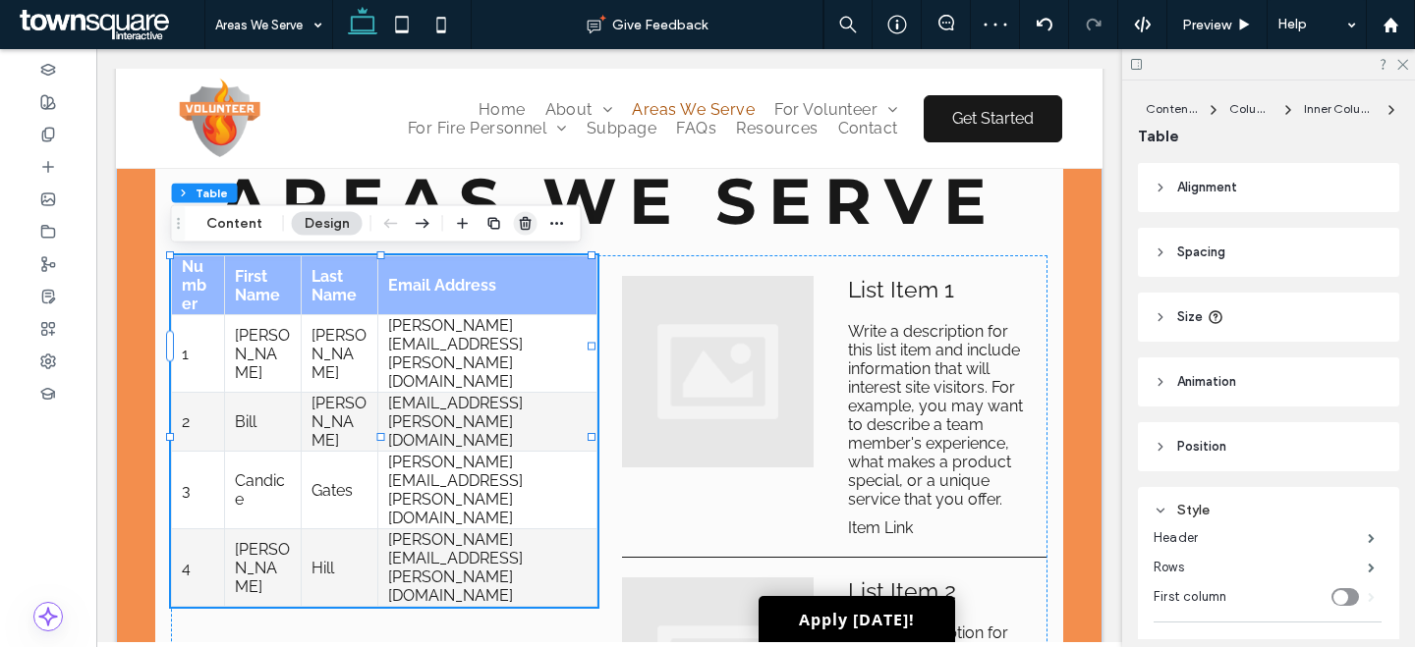
click at [521, 223] on icon "button" at bounding box center [526, 224] width 16 height 16
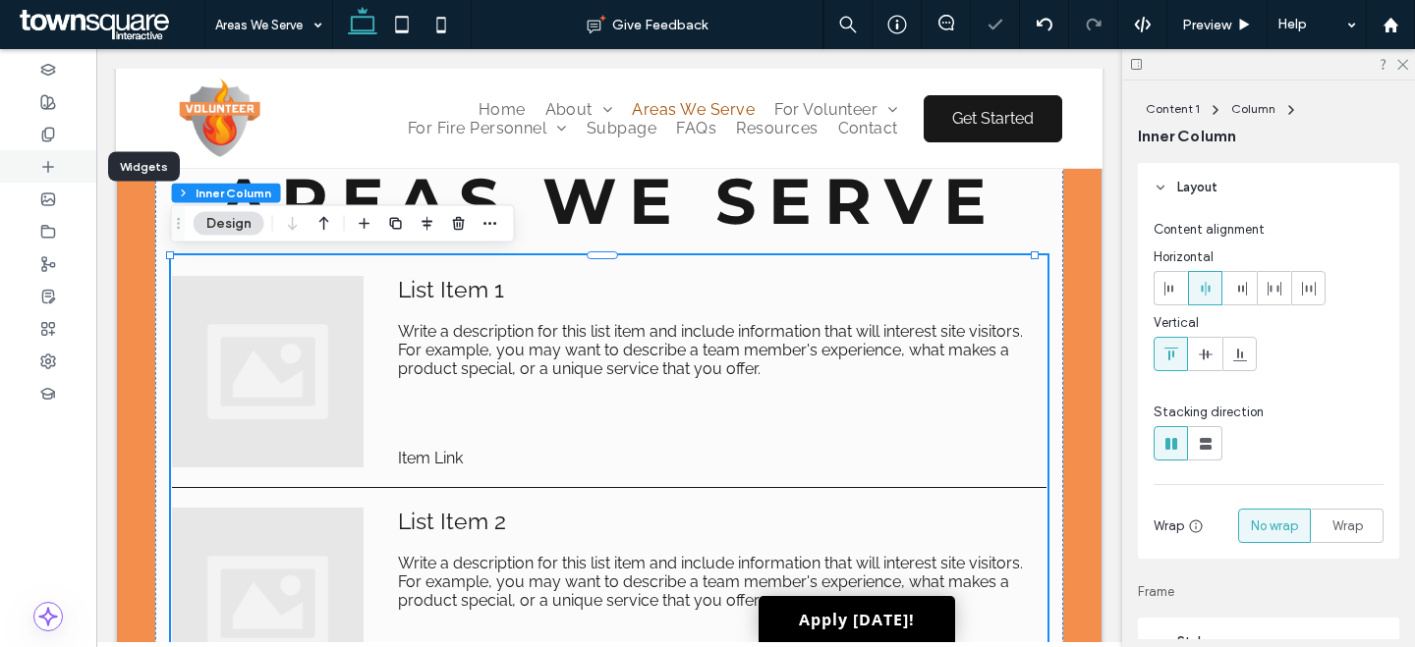
click at [47, 168] on use at bounding box center [48, 166] width 10 height 10
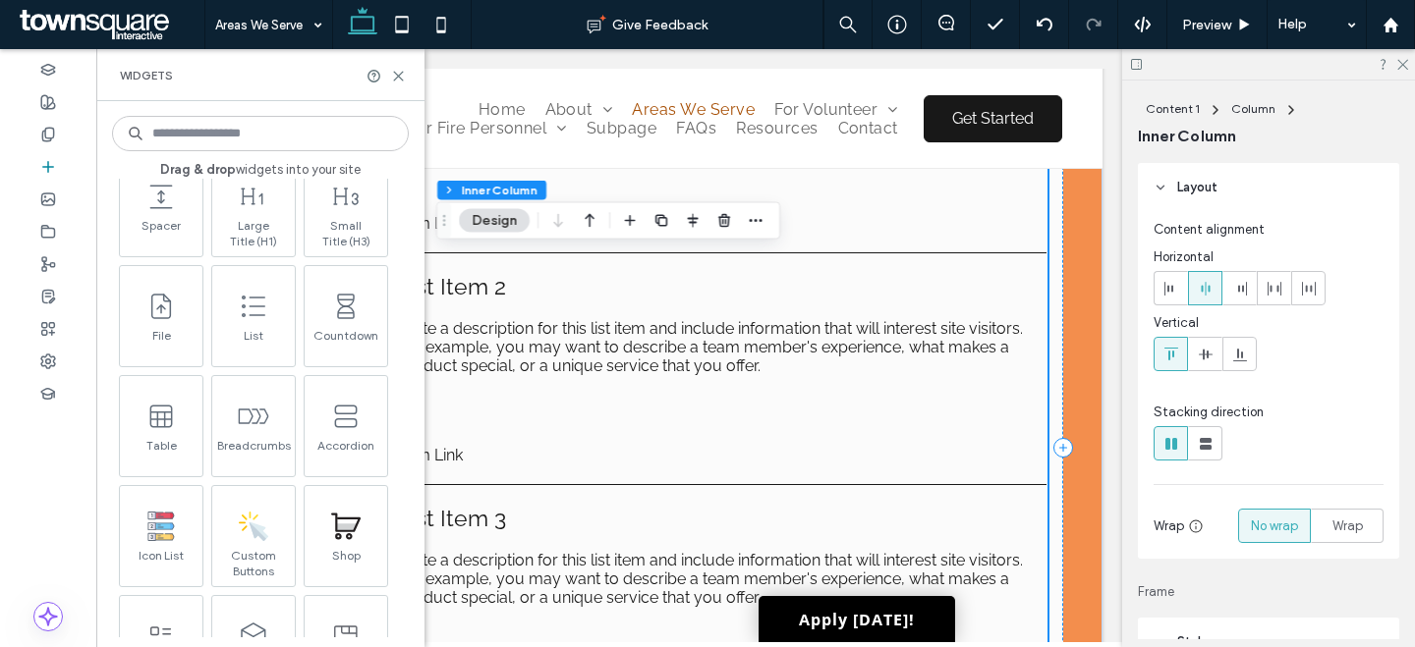
scroll to position [462, 0]
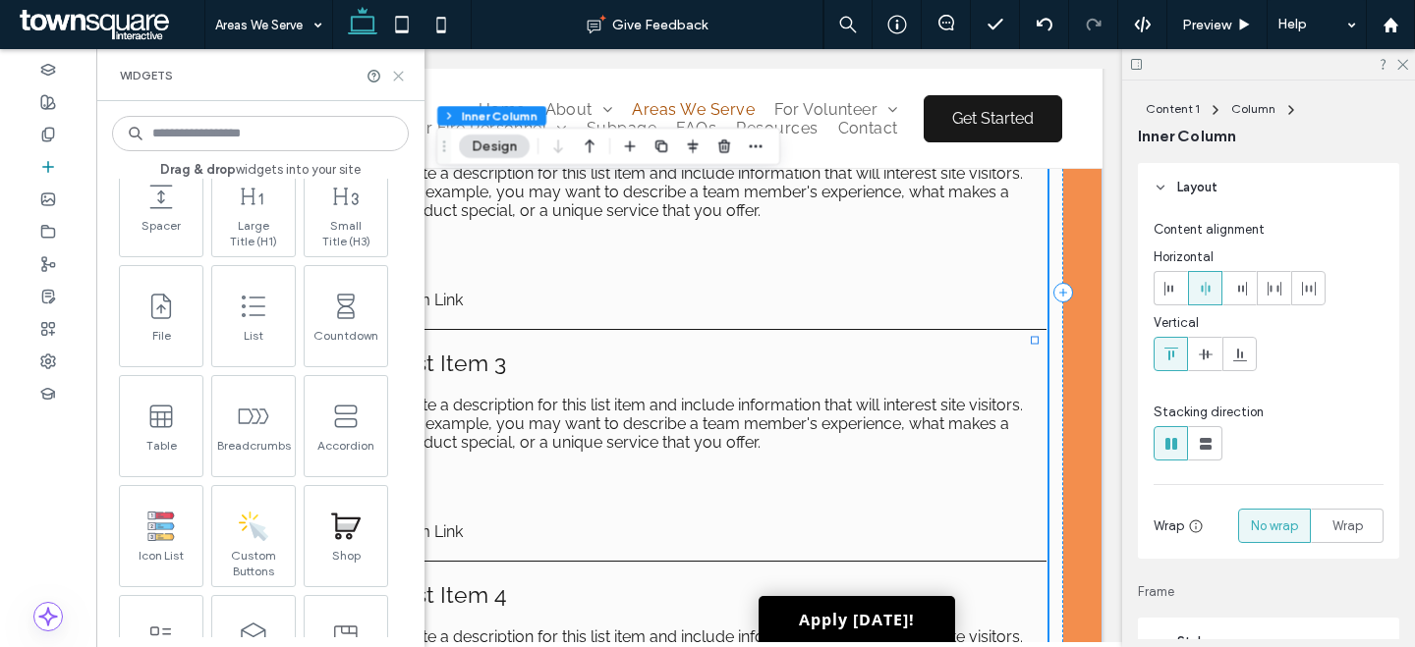
click at [398, 71] on icon at bounding box center [398, 76] width 15 height 15
